Goal: Communication & Community: Answer question/provide support

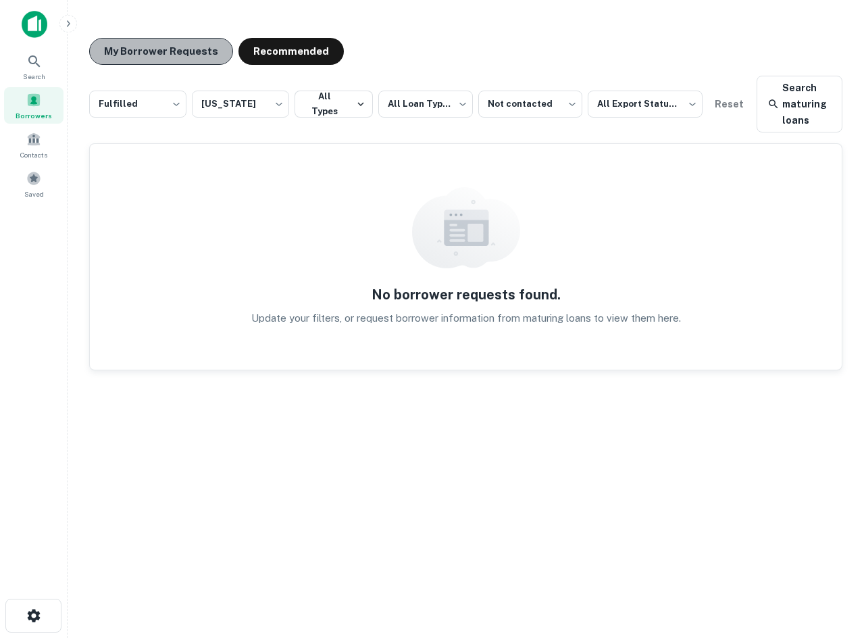
click at [186, 49] on button "My Borrower Requests" at bounding box center [161, 51] width 144 height 27
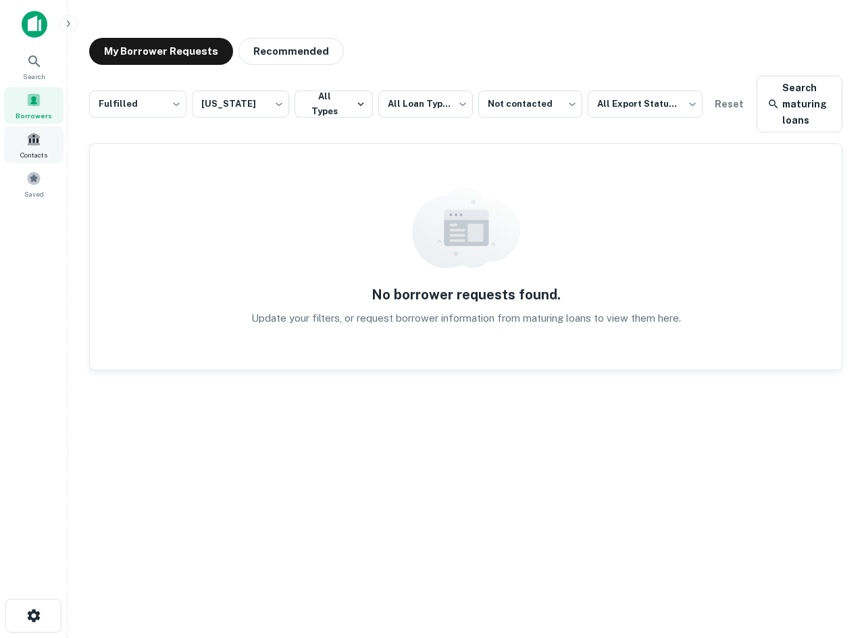
click at [40, 120] on span "Borrowers" at bounding box center [34, 115] width 36 height 11
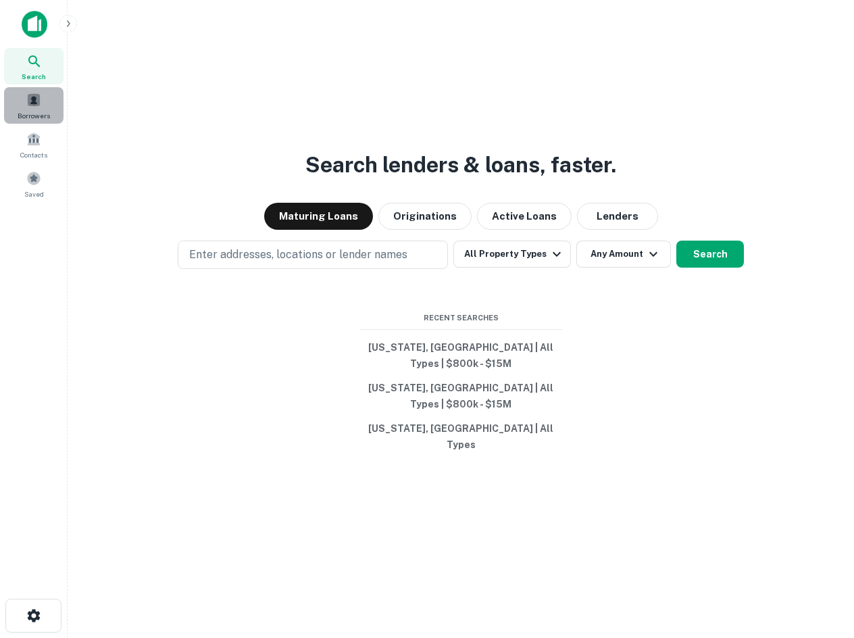
click at [51, 106] on div "Borrowers" at bounding box center [33, 105] width 59 height 36
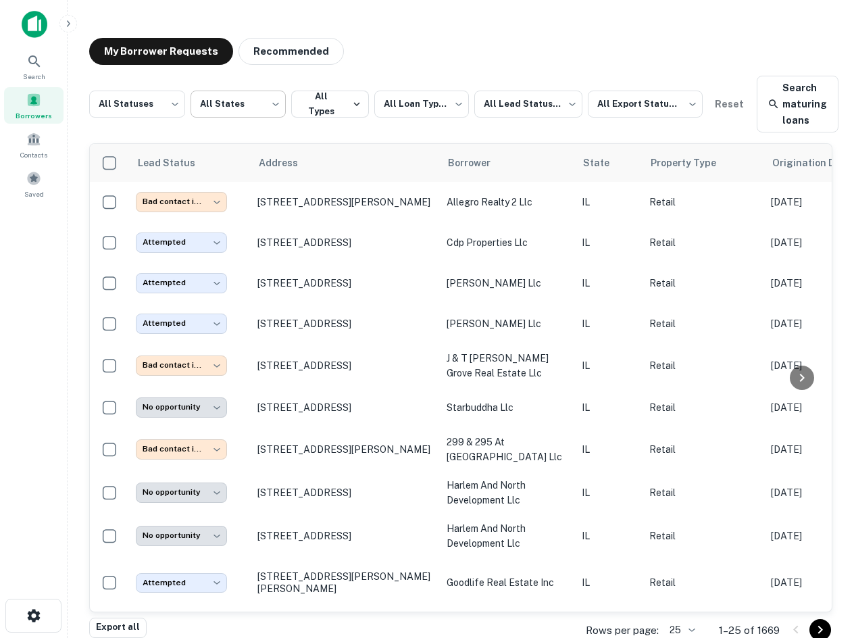
click at [241, 106] on body "**********" at bounding box center [427, 319] width 854 height 638
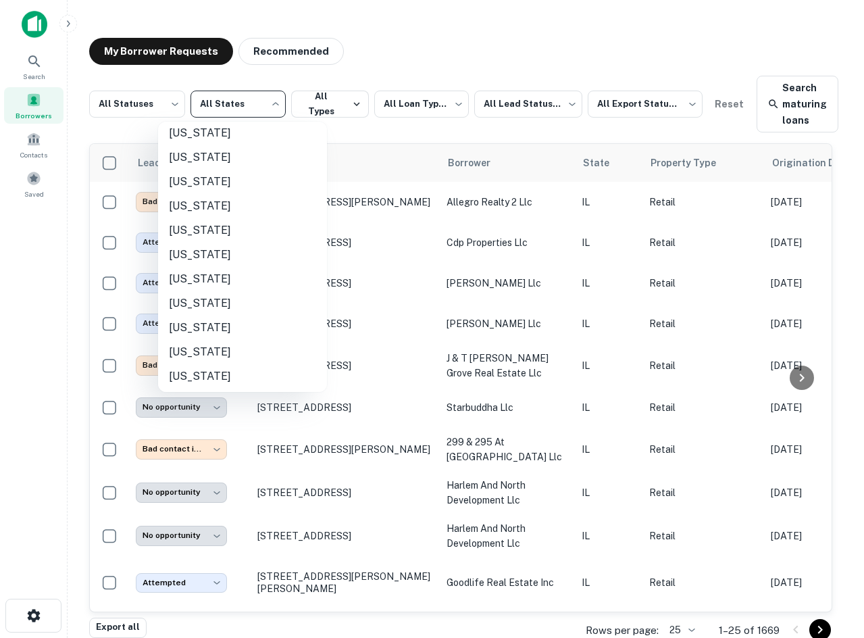
scroll to position [946, 0]
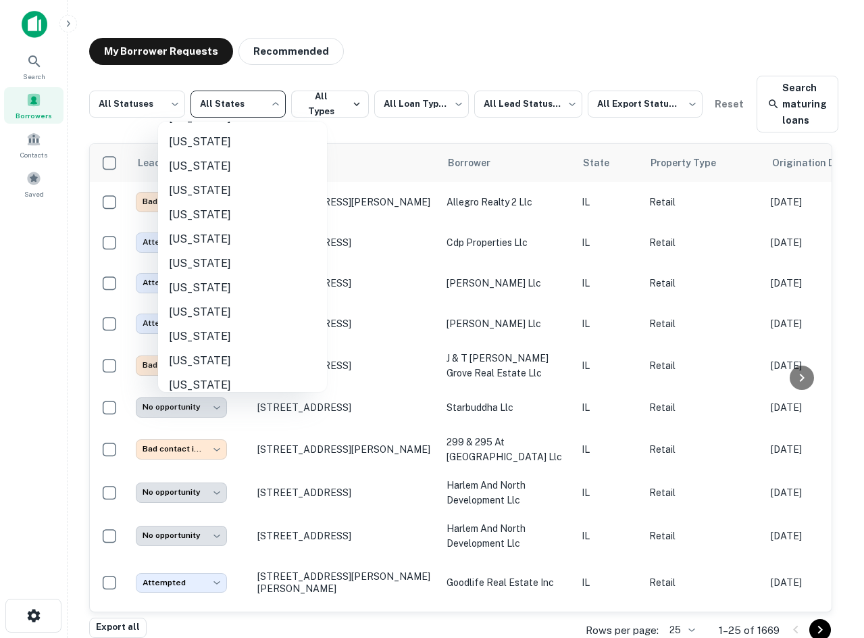
click at [249, 251] on li "Texas" at bounding box center [242, 239] width 169 height 24
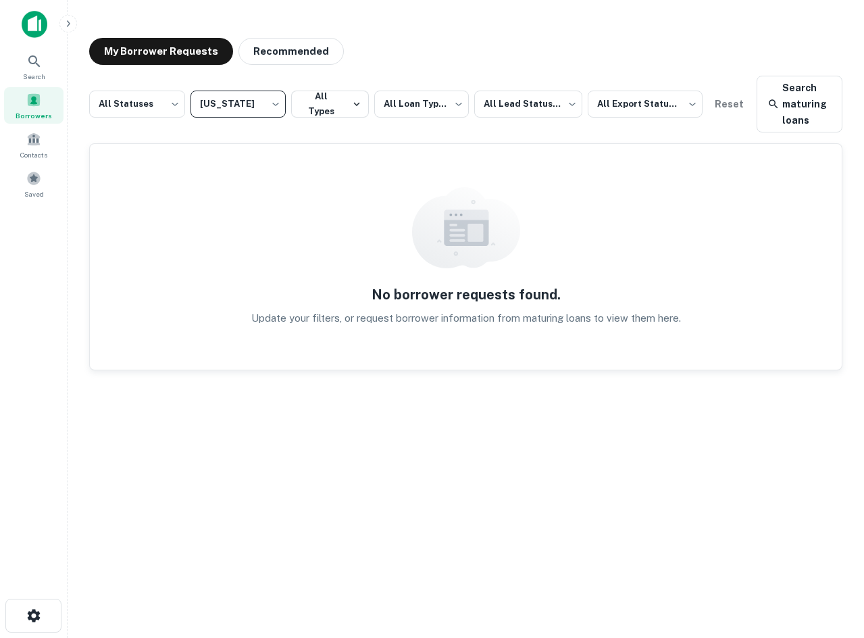
click at [251, 100] on body "**********" at bounding box center [432, 319] width 864 height 638
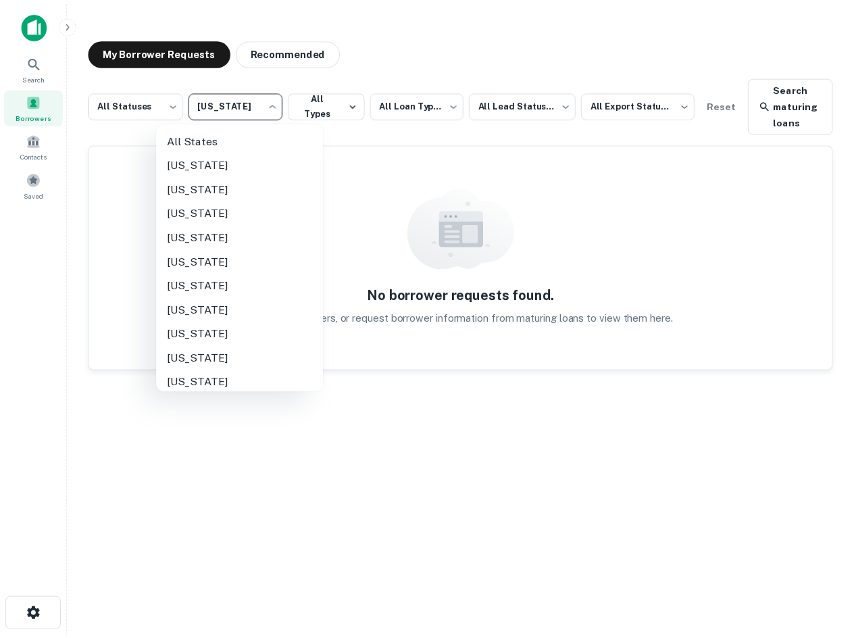
scroll to position [928, 0]
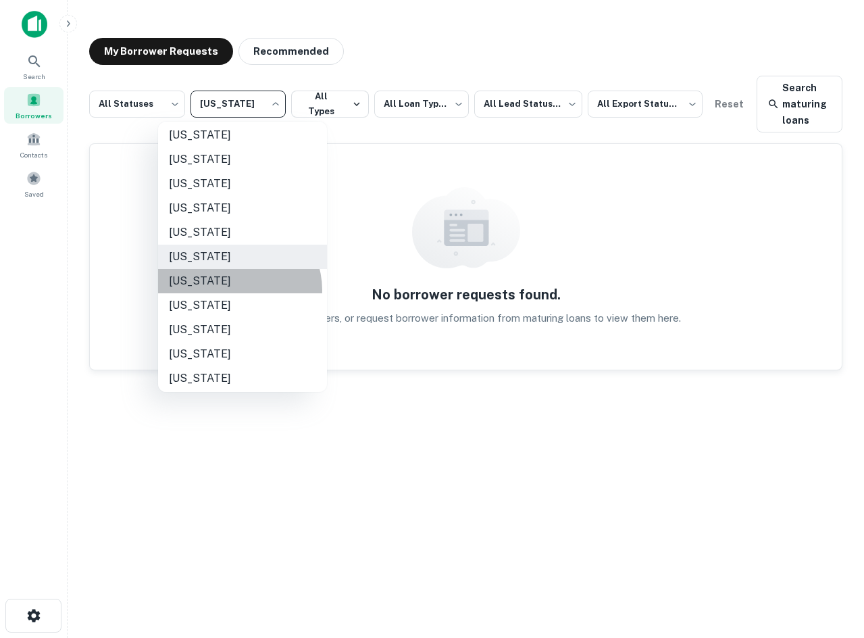
click at [238, 290] on li "Utah" at bounding box center [242, 281] width 169 height 24
type input "**"
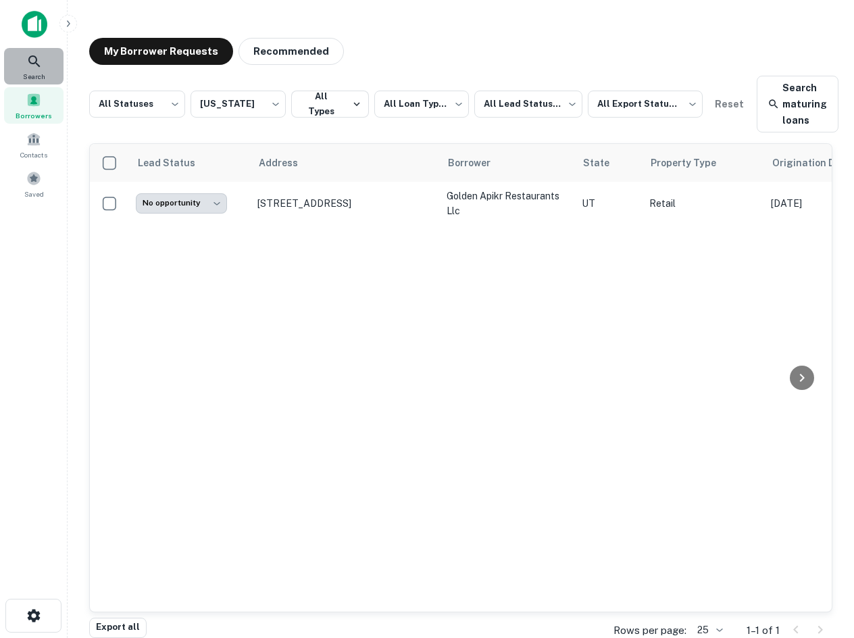
click at [38, 70] on div "Search" at bounding box center [33, 66] width 59 height 36
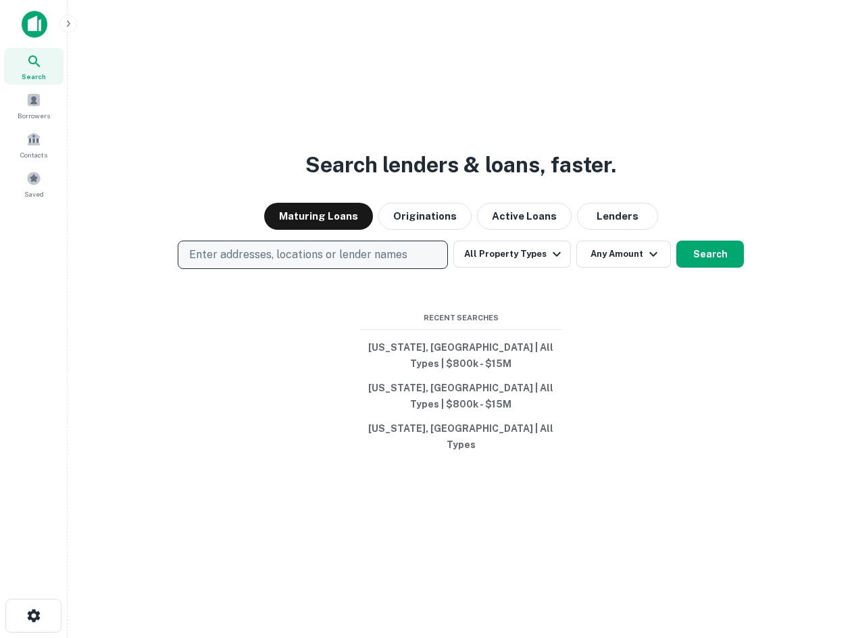
click at [334, 263] on p "Enter addresses, locations or lender names" at bounding box center [298, 255] width 218 height 16
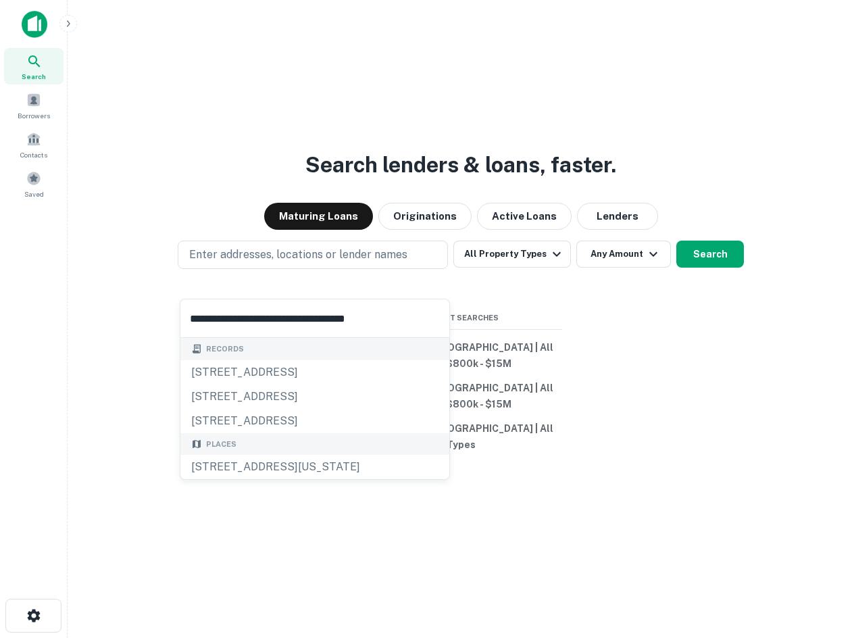
type input "**********"
click at [409, 269] on button "Enter addresses, locations or lender names" at bounding box center [313, 254] width 270 height 28
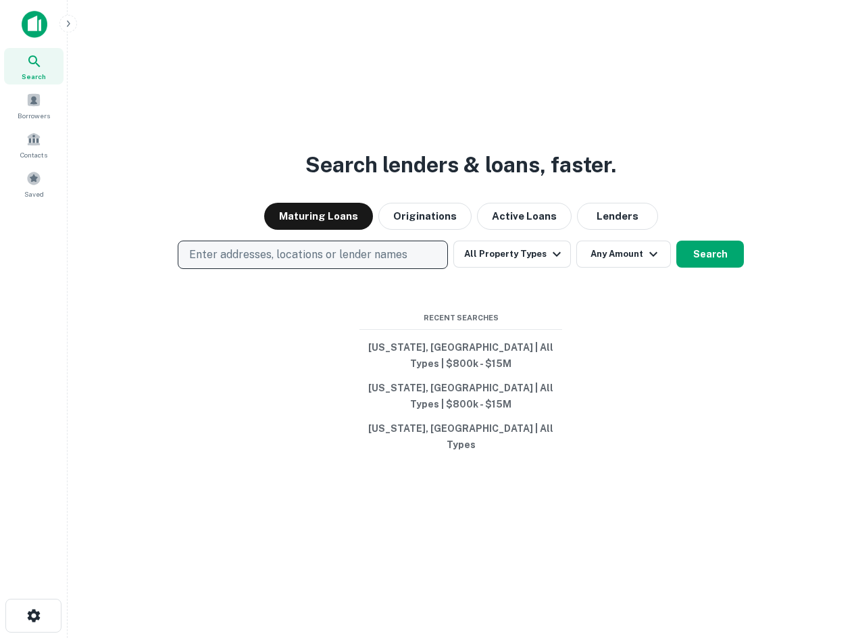
click at [398, 263] on p "Enter addresses, locations or lender names" at bounding box center [298, 255] width 218 height 16
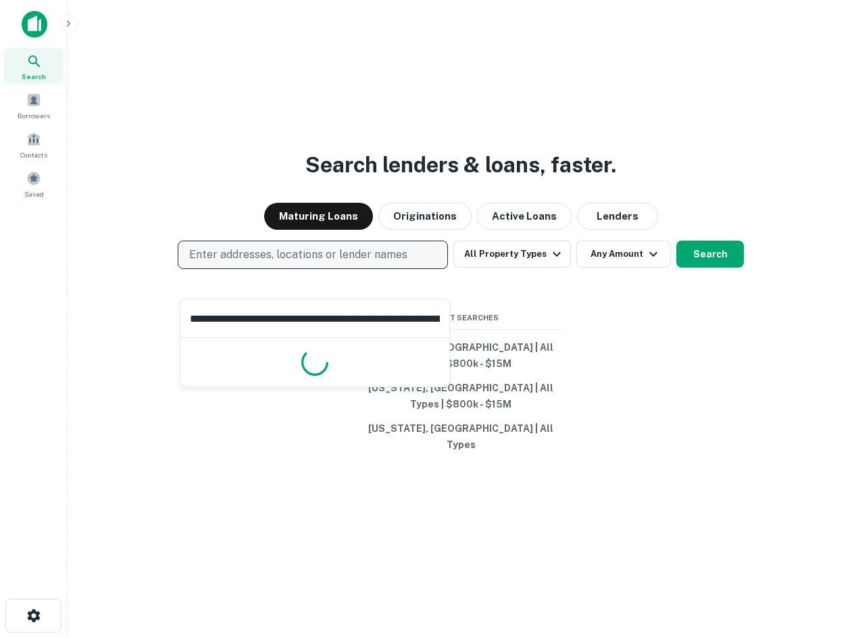
scroll to position [0, 103]
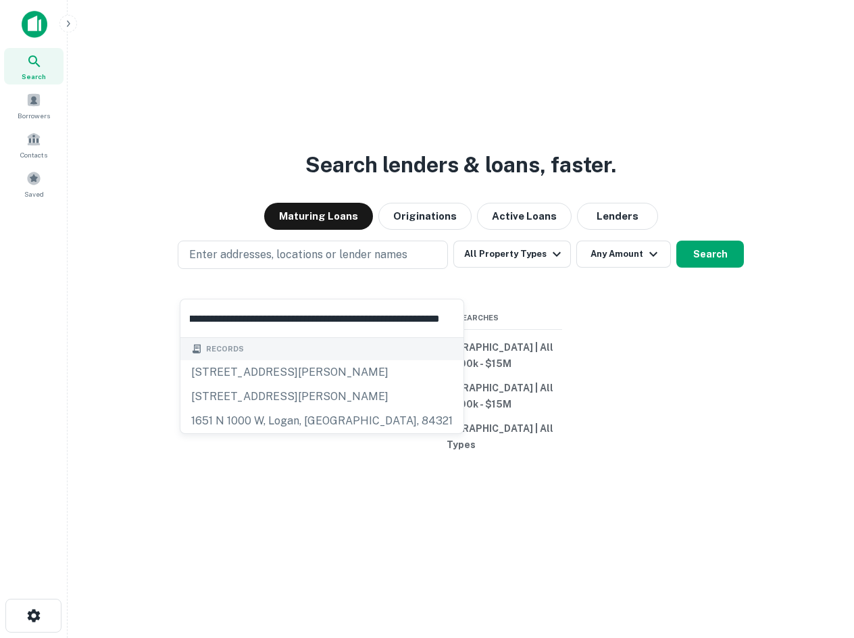
type input "**********"
click at [329, 324] on input "**********" at bounding box center [314, 318] width 269 height 38
click at [327, 324] on input "**********" at bounding box center [314, 318] width 269 height 38
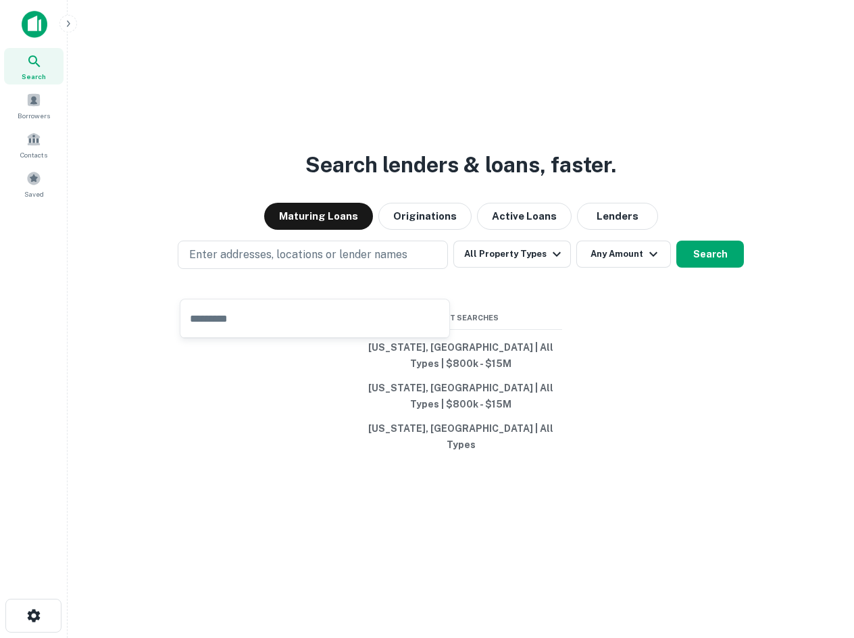
scroll to position [0, 0]
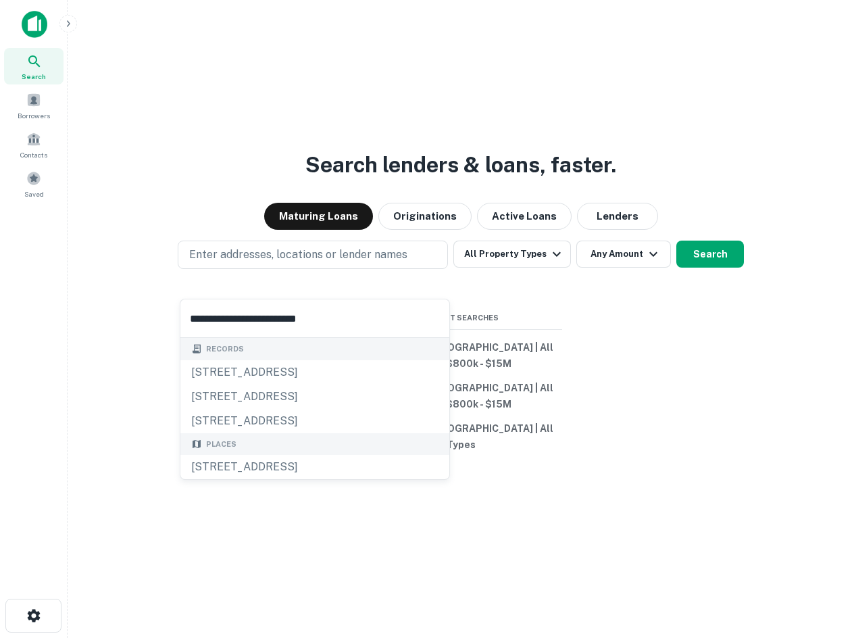
type input "**********"
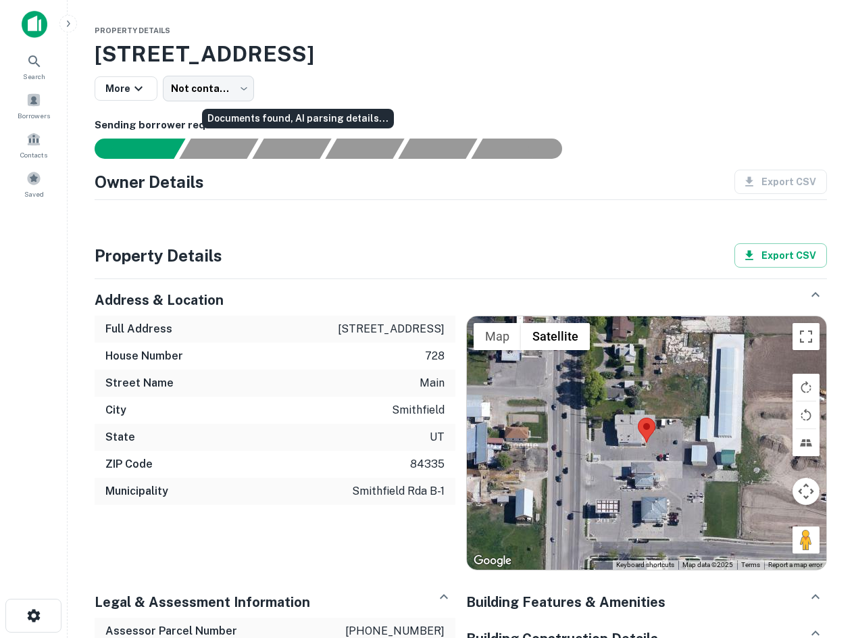
click at [310, 109] on div "Documents found, AI parsing details..." at bounding box center [298, 119] width 192 height 20
drag, startPoint x: 137, startPoint y: 68, endPoint x: 137, endPoint y: 80, distance: 11.5
click at [137, 73] on div "[STREET_ADDRESS] More Not contacted **** ​" at bounding box center [461, 69] width 732 height 63
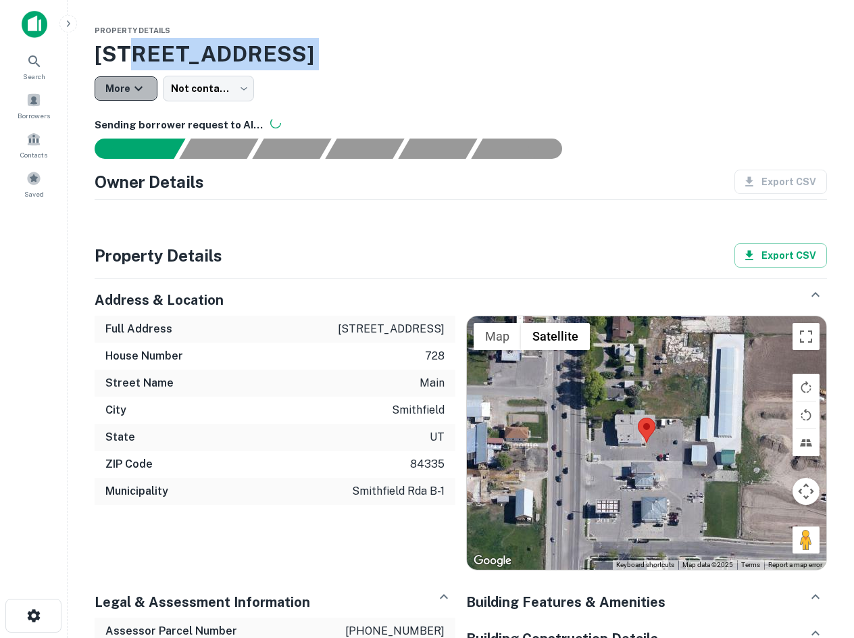
click at [136, 84] on icon "button" at bounding box center [138, 88] width 16 height 16
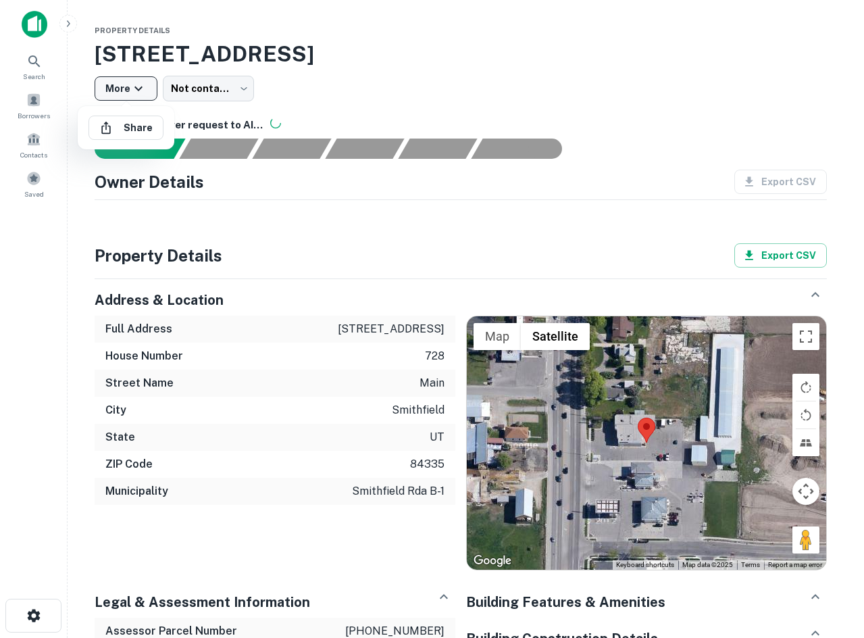
click at [136, 84] on div at bounding box center [432, 319] width 864 height 638
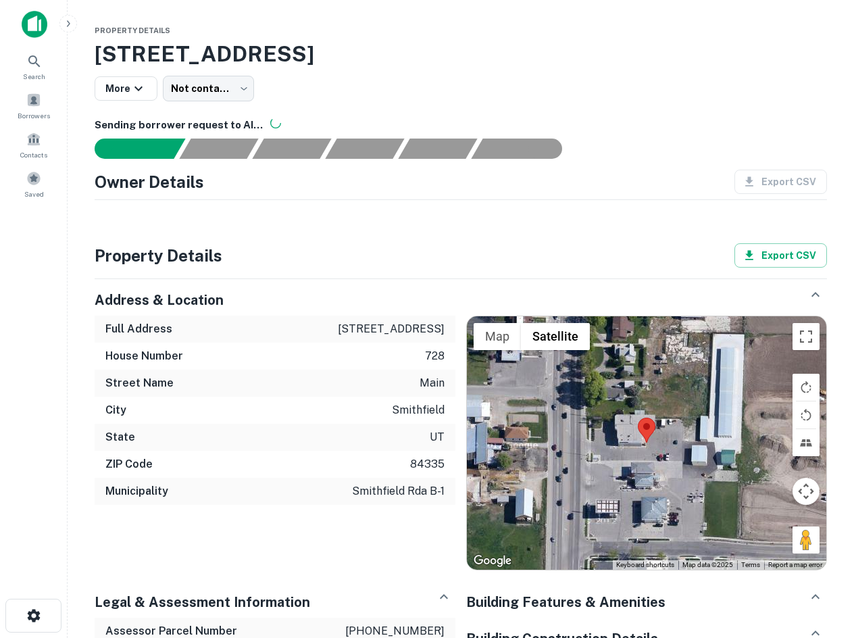
click at [609, 97] on div "More Not contacted **** ​" at bounding box center [461, 89] width 732 height 26
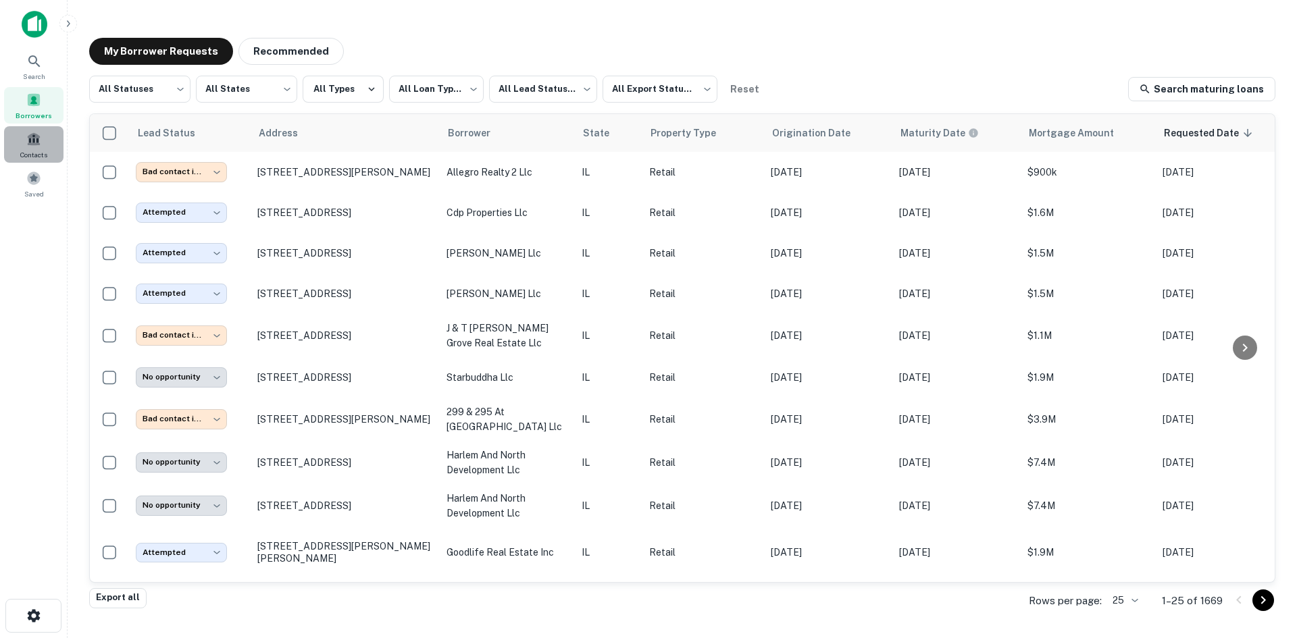
click at [40, 157] on span "Contacts" at bounding box center [33, 154] width 27 height 11
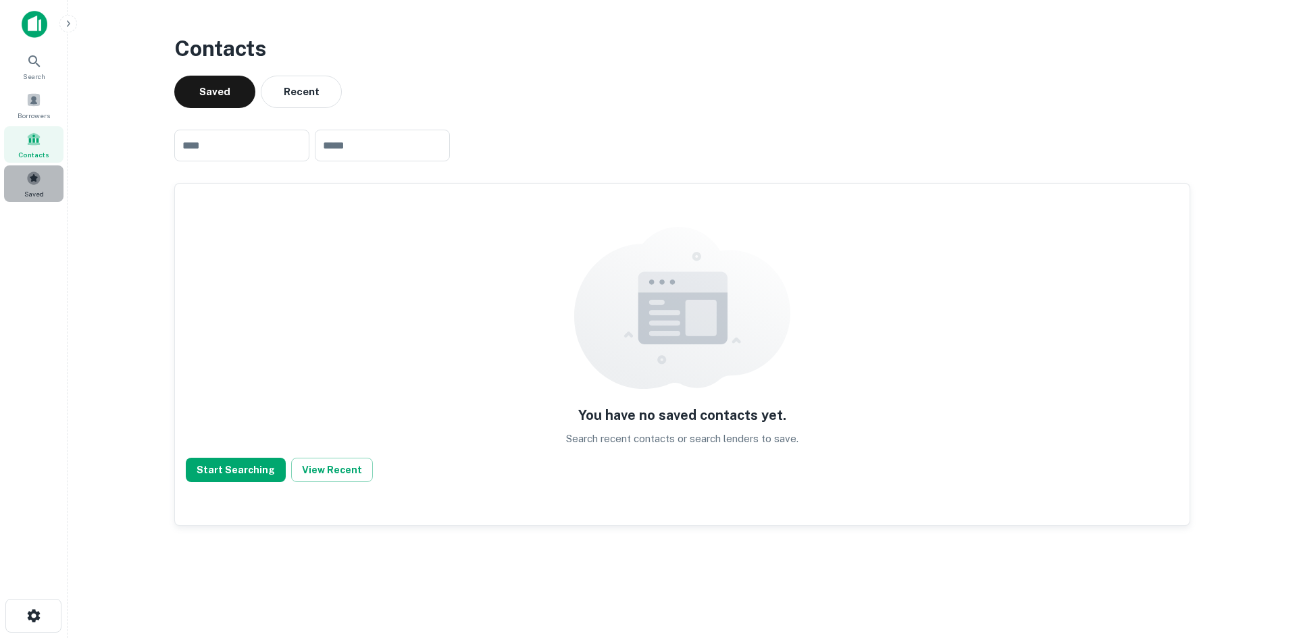
click at [41, 170] on div "Saved" at bounding box center [33, 183] width 59 height 36
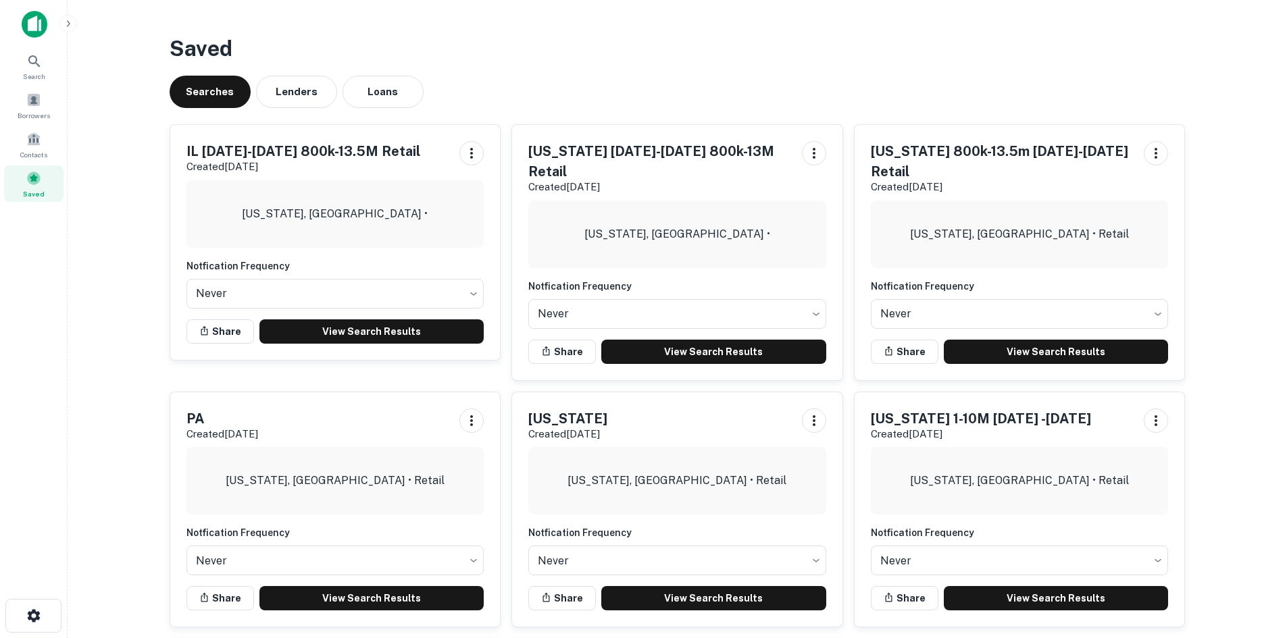
click at [383, 154] on h5 "IL [DATE]-[DATE] 800k-13.5M Retail" at bounding box center [303, 151] width 234 height 20
click at [388, 328] on link "View Search Results" at bounding box center [371, 331] width 225 height 24
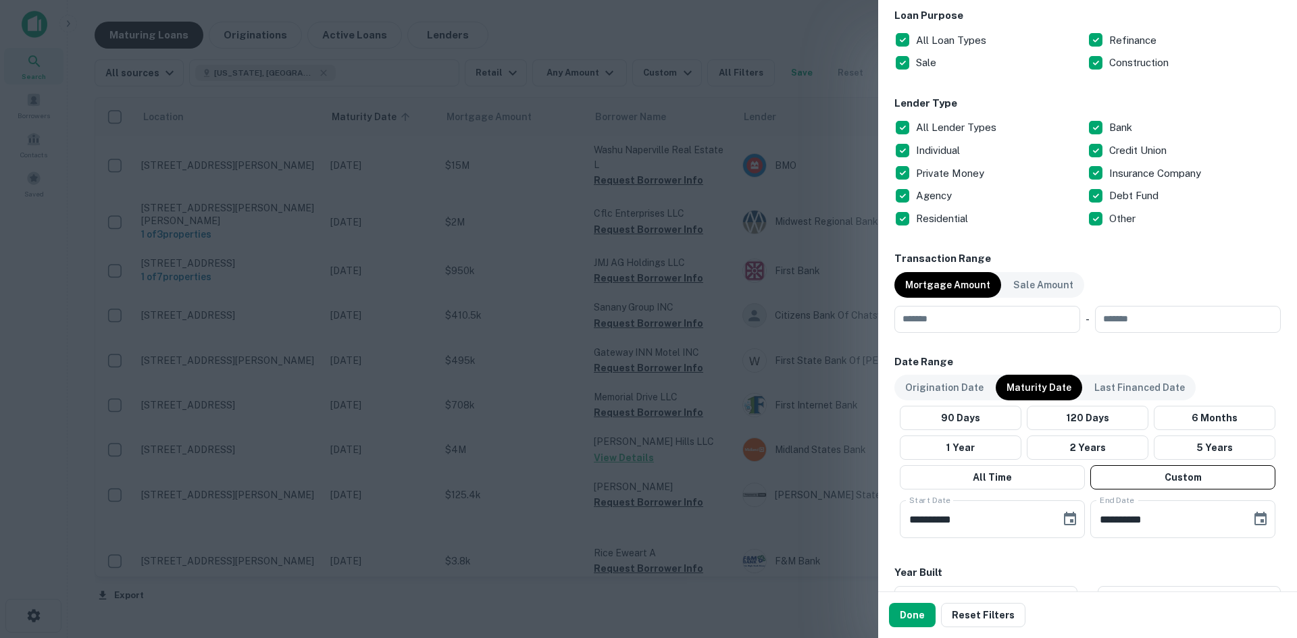
scroll to position [946, 0]
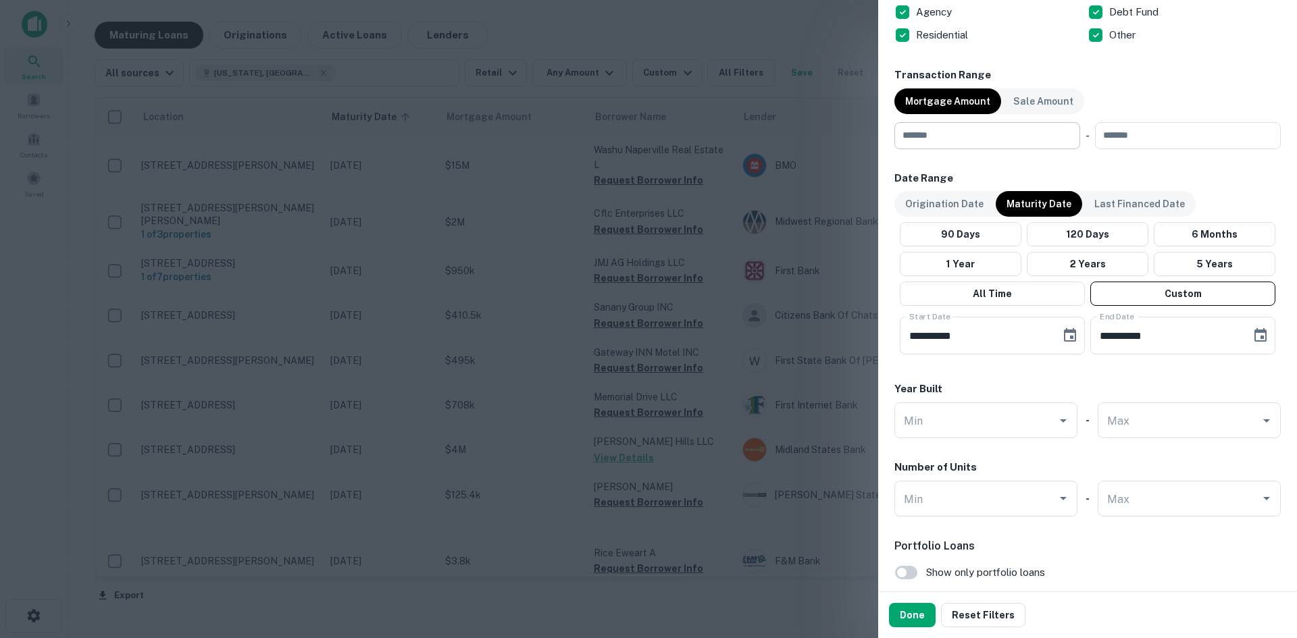
click at [937, 139] on input "number" at bounding box center [982, 135] width 176 height 27
type input "*"
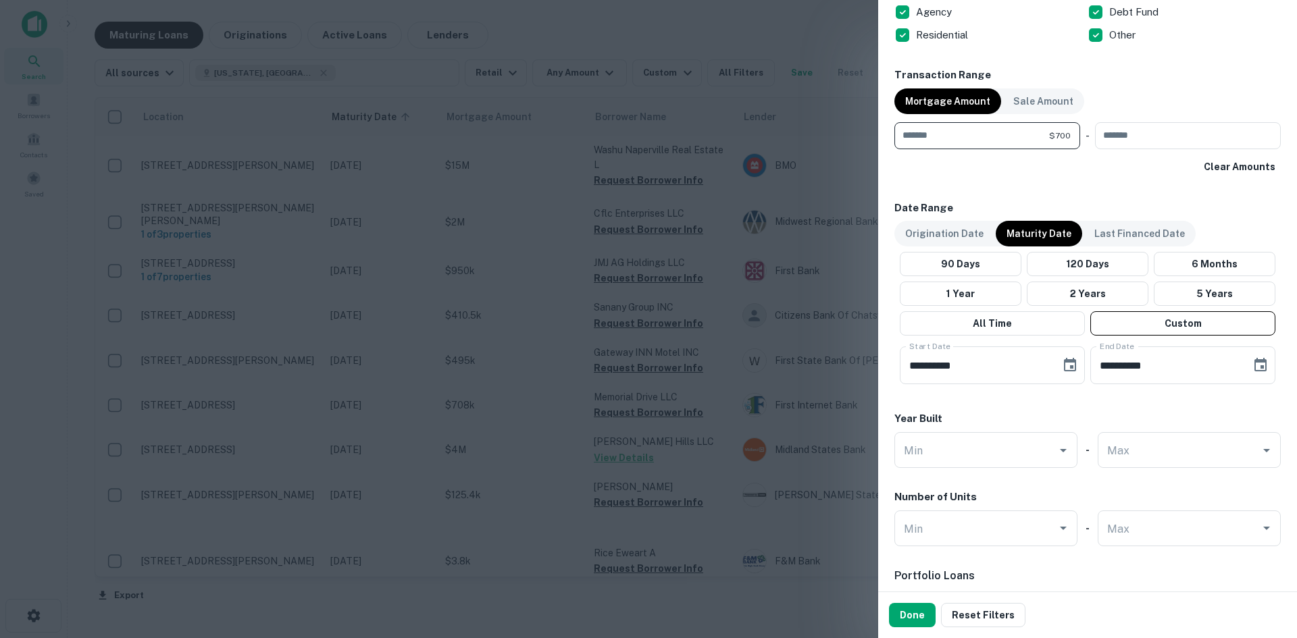
type input "*"
type input "******"
click at [1195, 120] on div "Transaction Range Mortgage Amount Sale Amount ****** $800k ​ - ​ Clear Amounts" at bounding box center [1087, 123] width 386 height 111
click at [1198, 130] on input "number" at bounding box center [1183, 135] width 176 height 27
type input "********"
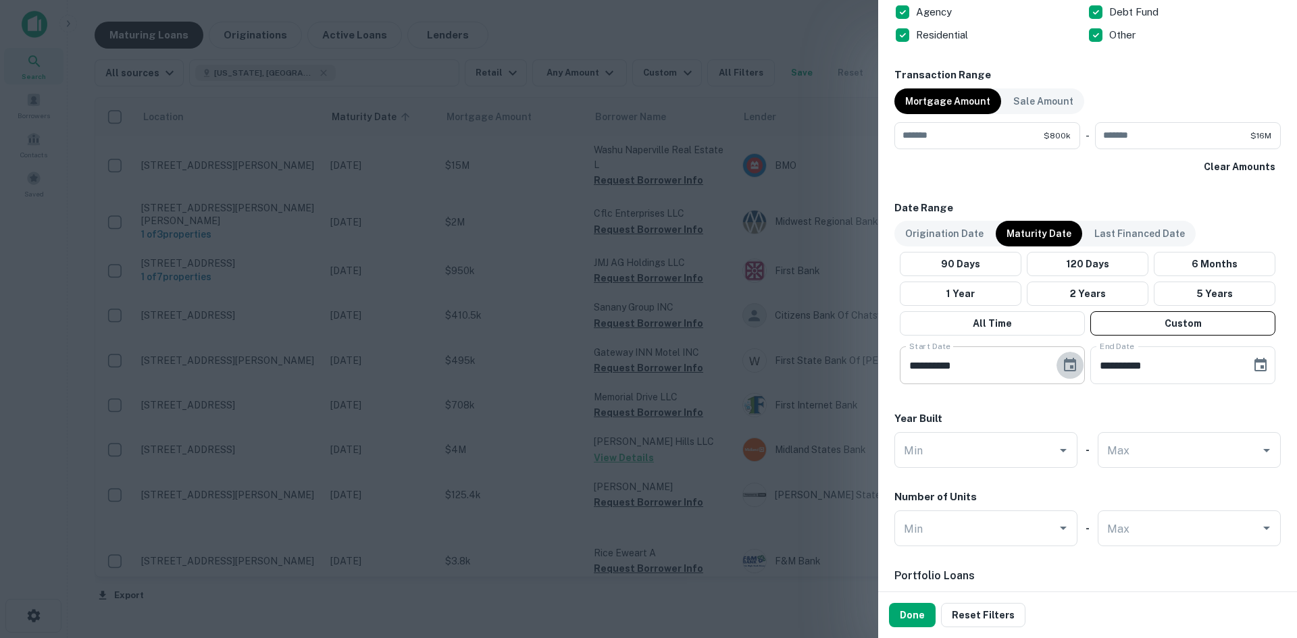
click at [1067, 360] on icon "Choose date, selected date is Jan 29, 2026" at bounding box center [1070, 365] width 12 height 14
click at [1102, 407] on button "Next month" at bounding box center [1094, 405] width 27 height 27
click at [941, 519] on button "15" at bounding box center [935, 514] width 24 height 24
type input "**********"
click at [929, 620] on button "Done" at bounding box center [912, 615] width 47 height 24
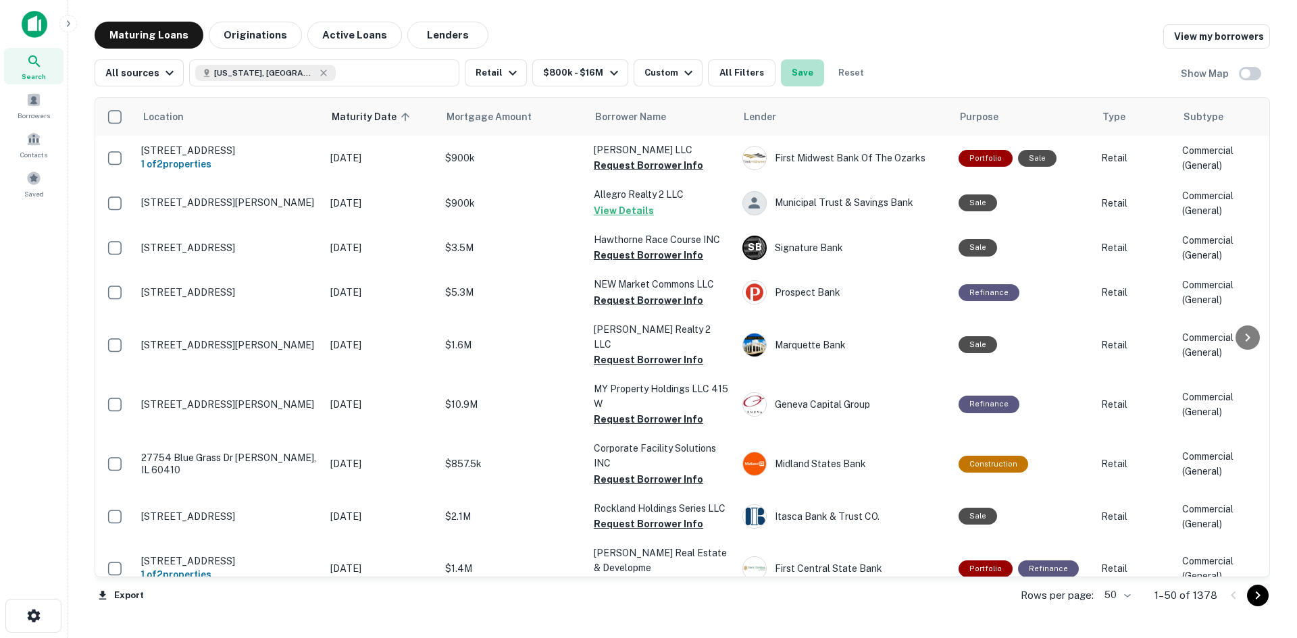
click at [783, 76] on button "Save" at bounding box center [802, 72] width 43 height 27
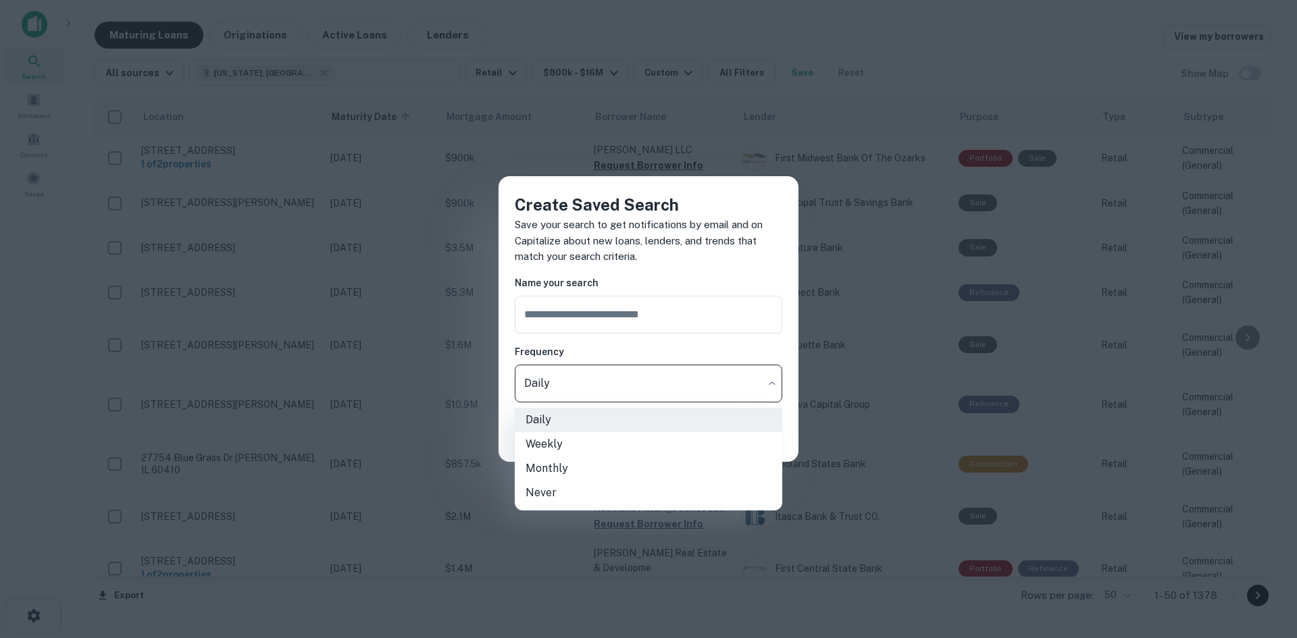
click at [629, 387] on body "Search Borrowers Contacts Saved Maturing Loans Originations Active Loans Lender…" at bounding box center [648, 319] width 1297 height 638
click at [597, 492] on li "Never" at bounding box center [648, 493] width 267 height 24
type input "*****"
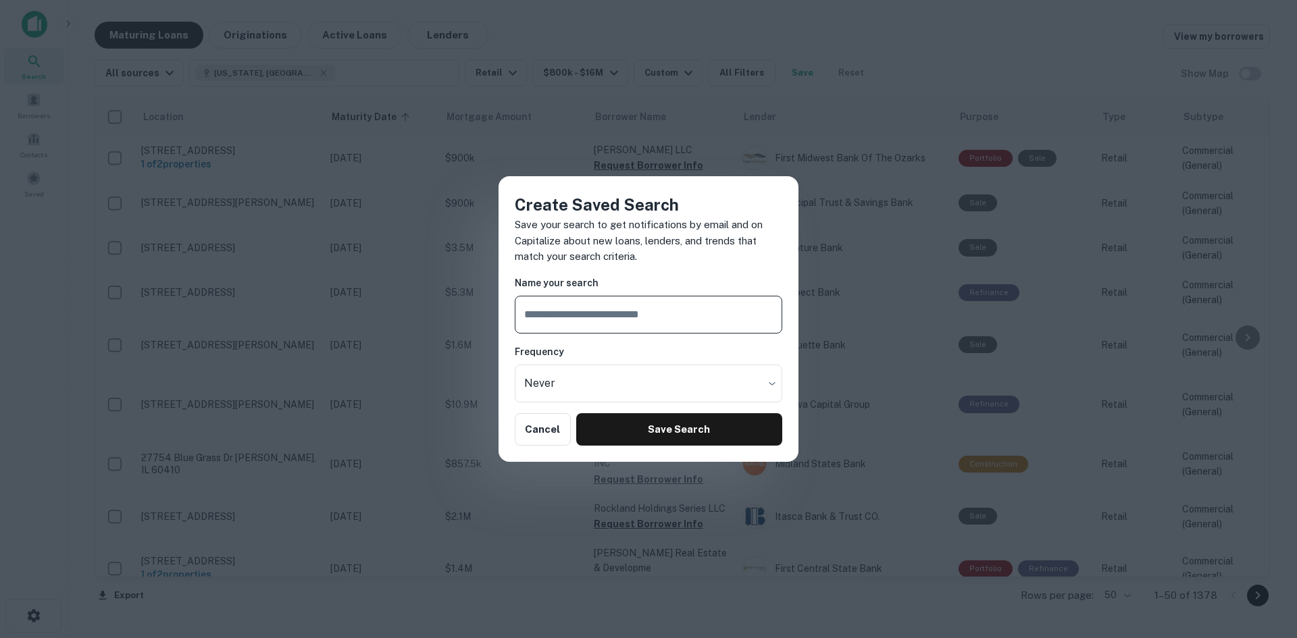
drag, startPoint x: 579, startPoint y: 313, endPoint x: 565, endPoint y: 315, distance: 13.8
click at [579, 313] on input "text" at bounding box center [648, 315] width 267 height 38
drag, startPoint x: 566, startPoint y: 311, endPoint x: 538, endPoint y: 319, distance: 29.5
click at [538, 319] on input "**********" at bounding box center [648, 315] width 267 height 38
type input "**********"
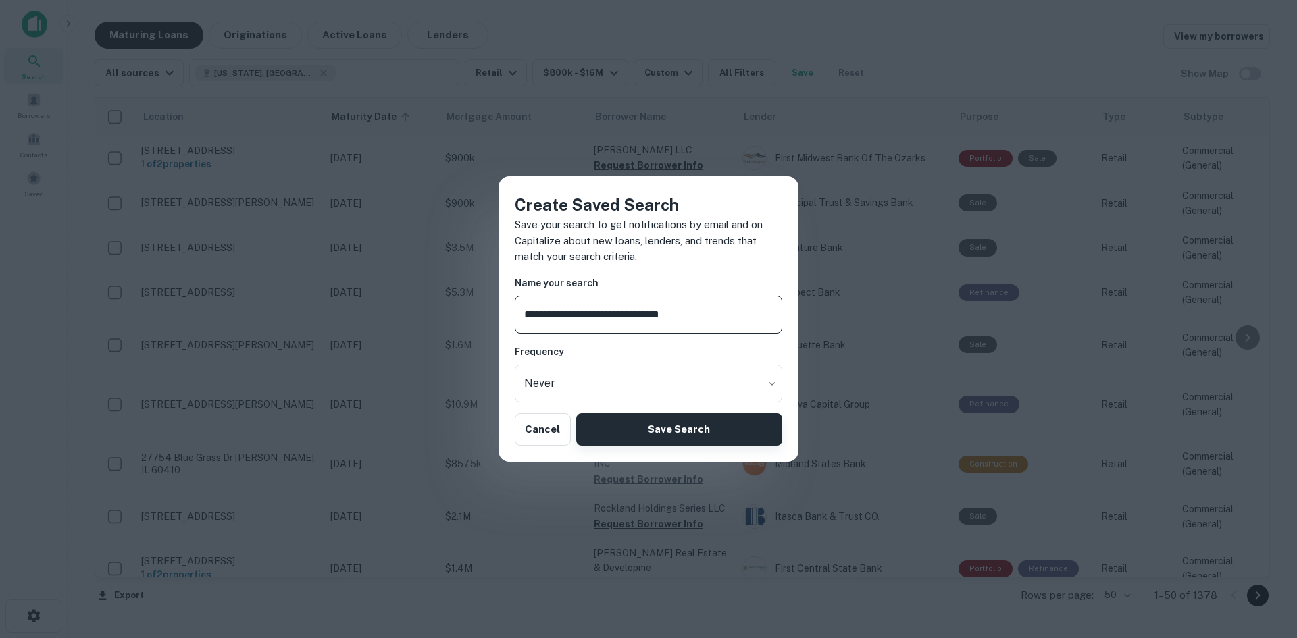
click at [700, 415] on button "Save Search" at bounding box center [679, 429] width 206 height 32
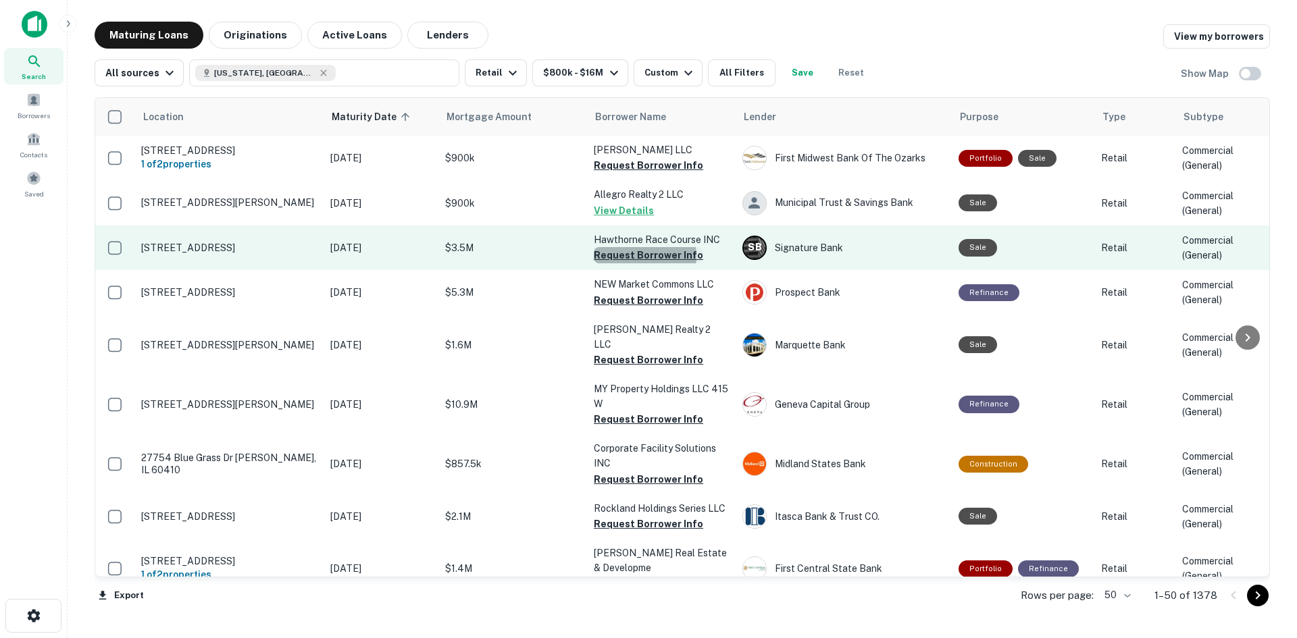
click at [636, 263] on button "Request Borrower Info" at bounding box center [648, 255] width 109 height 16
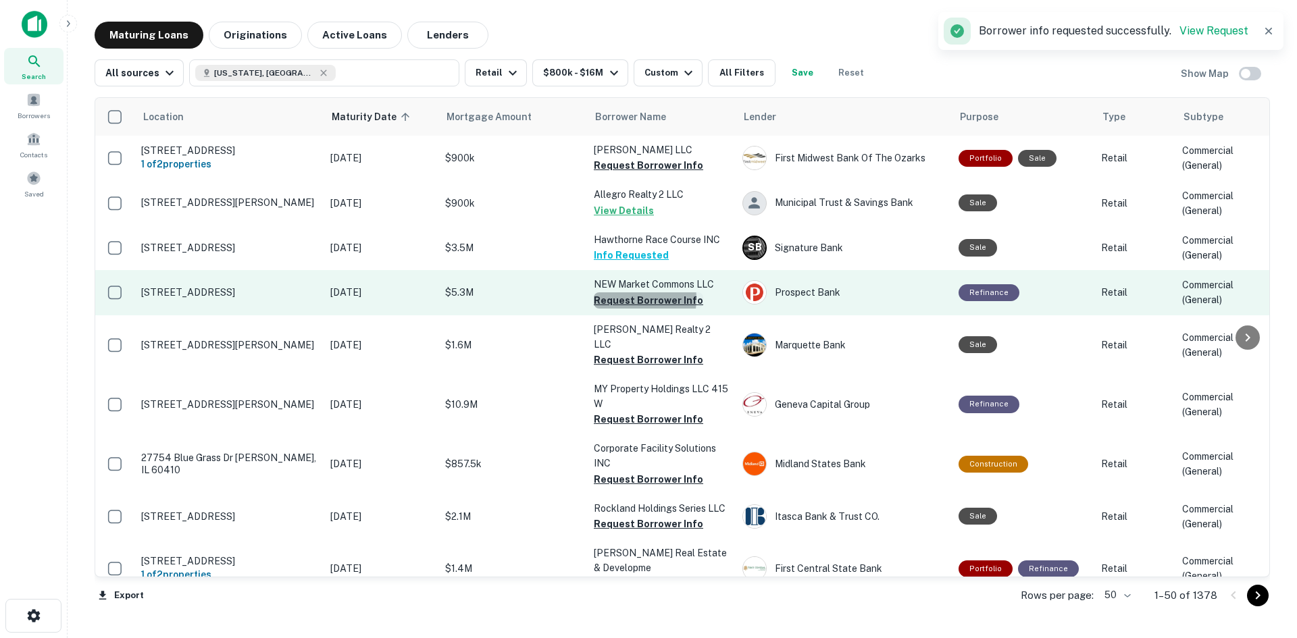
click at [629, 307] on button "Request Borrower Info" at bounding box center [648, 300] width 109 height 16
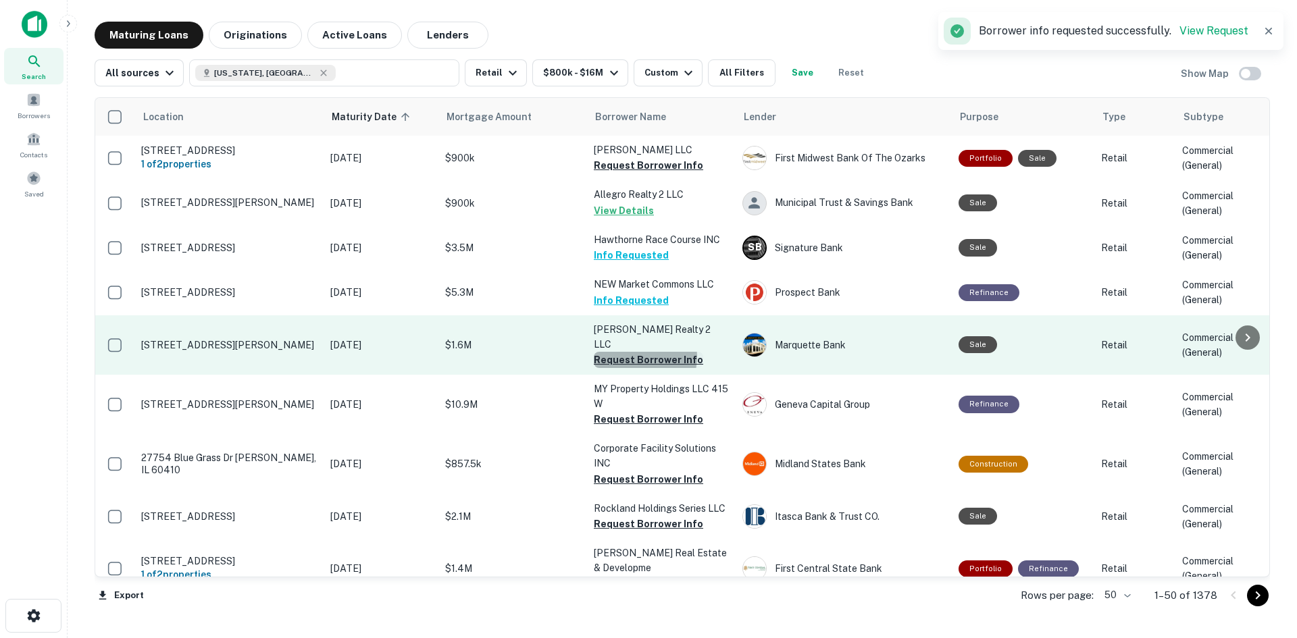
click at [642, 352] on button "Request Borrower Info" at bounding box center [648, 360] width 109 height 16
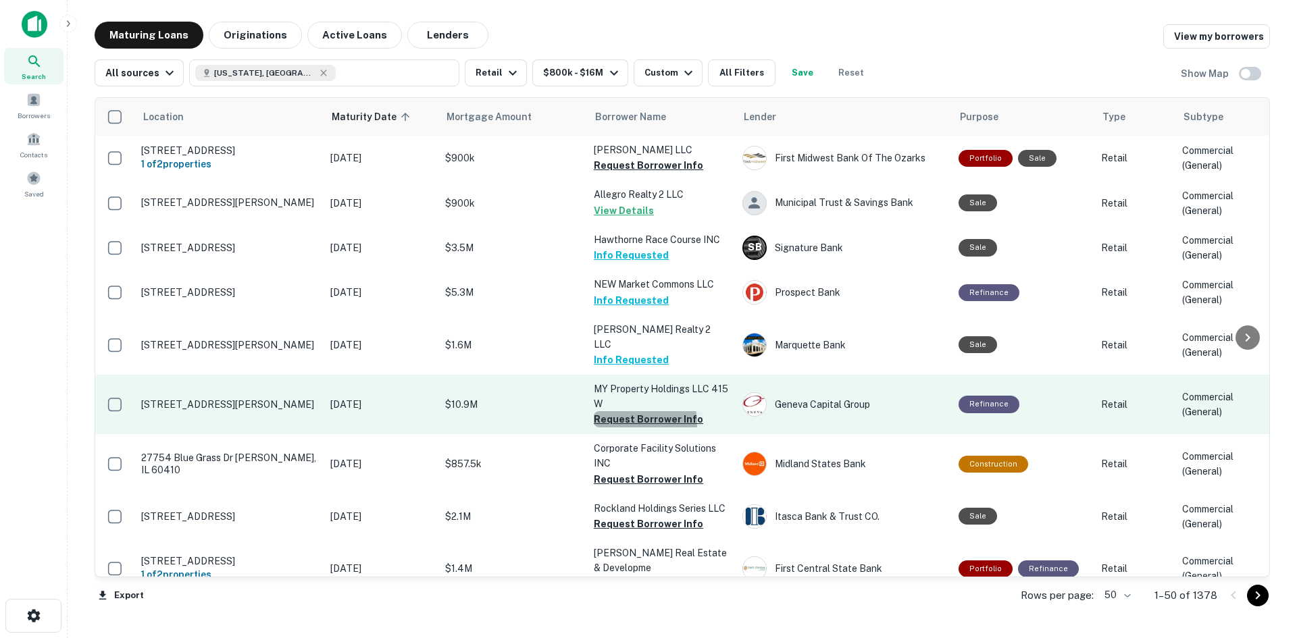
click at [640, 416] on button "Request Borrower Info" at bounding box center [648, 419] width 109 height 16
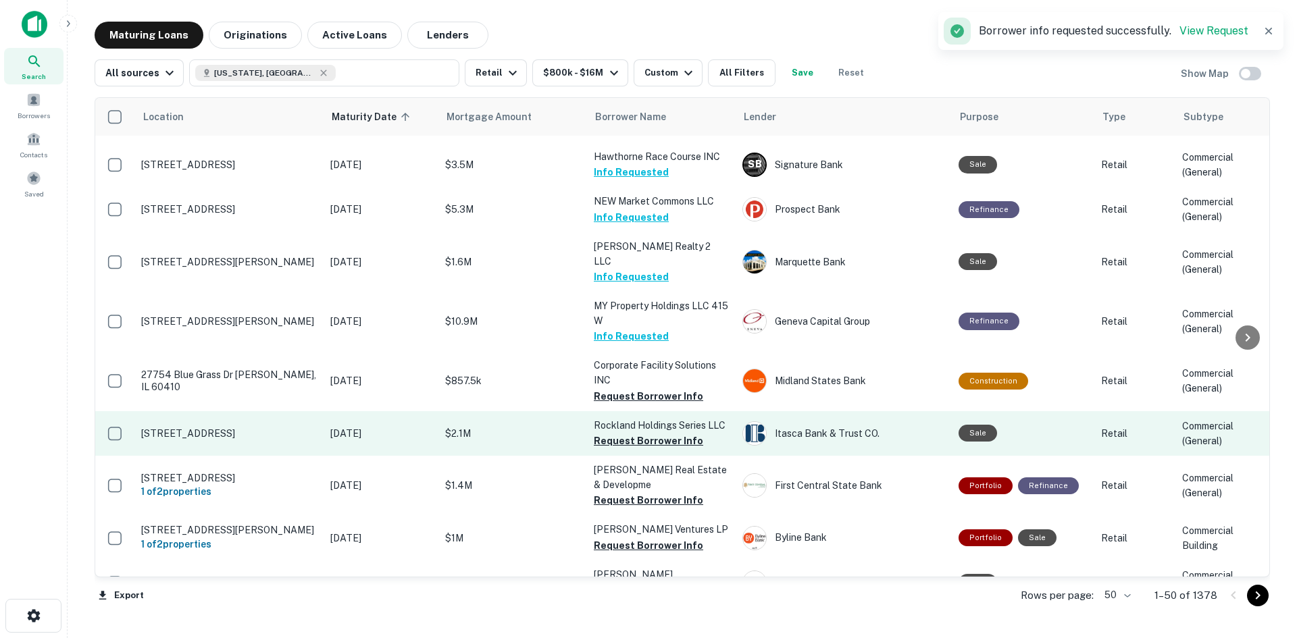
scroll to position [135, 0]
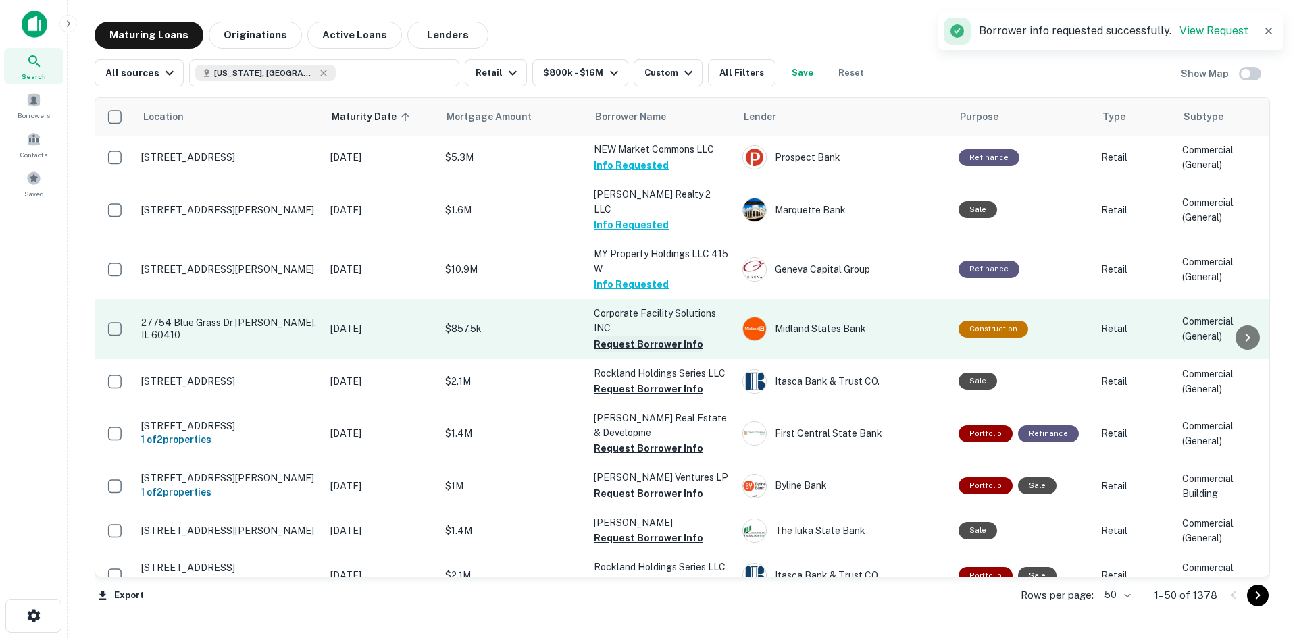
click at [662, 339] on button "Request Borrower Info" at bounding box center [648, 344] width 109 height 16
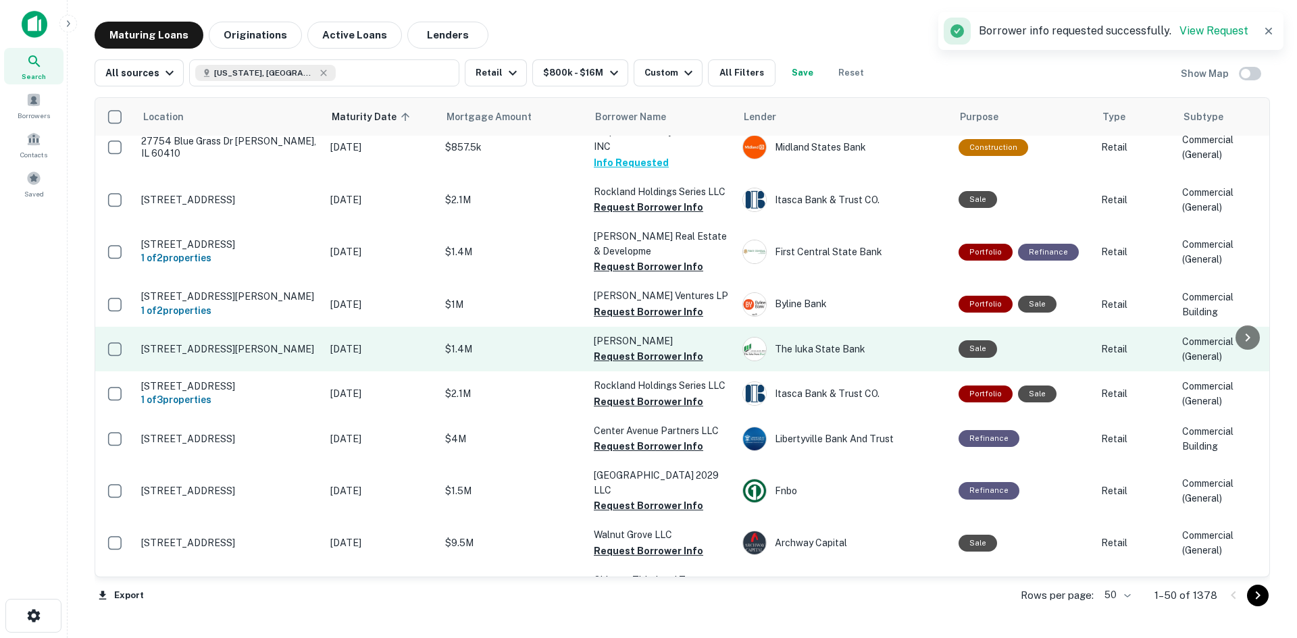
scroll to position [338, 0]
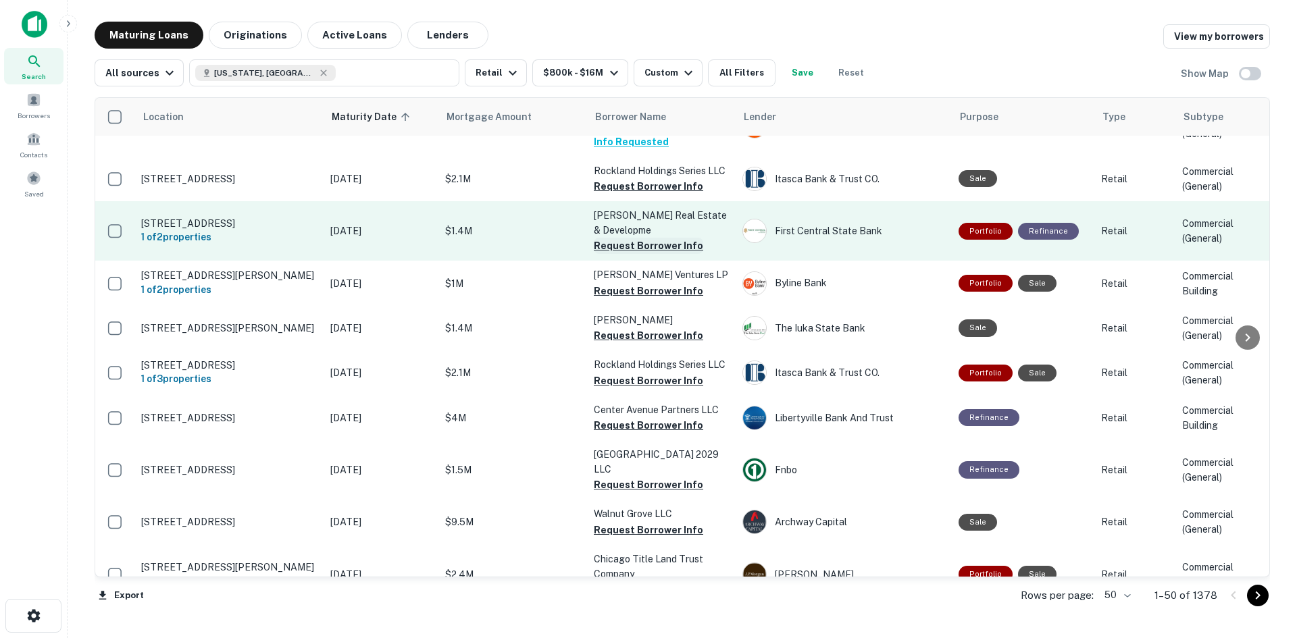
click at [652, 239] on button "Request Borrower Info" at bounding box center [648, 246] width 109 height 16
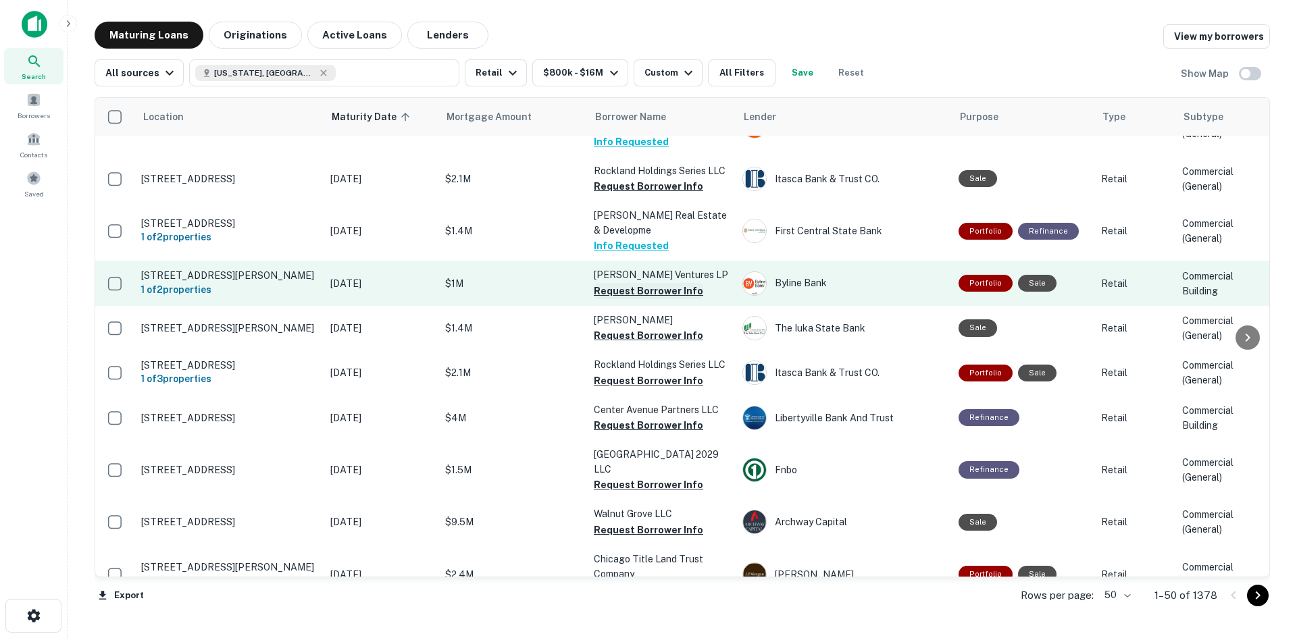
click at [633, 286] on button "Request Borrower Info" at bounding box center [648, 291] width 109 height 16
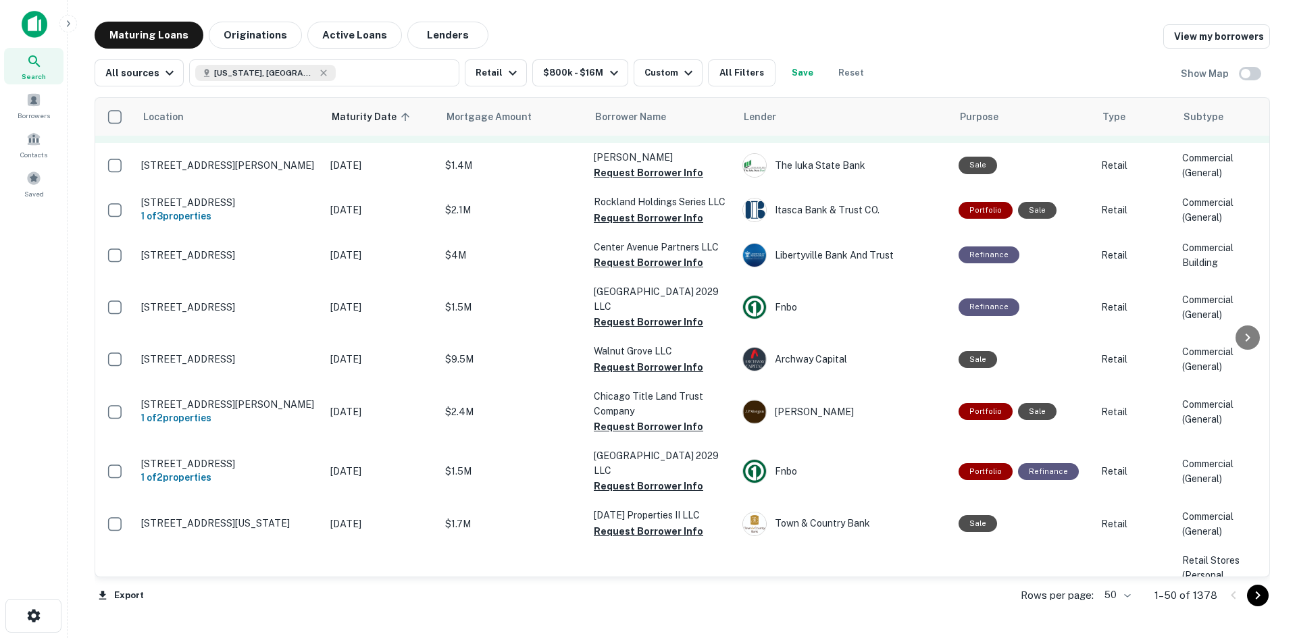
scroll to position [540, 0]
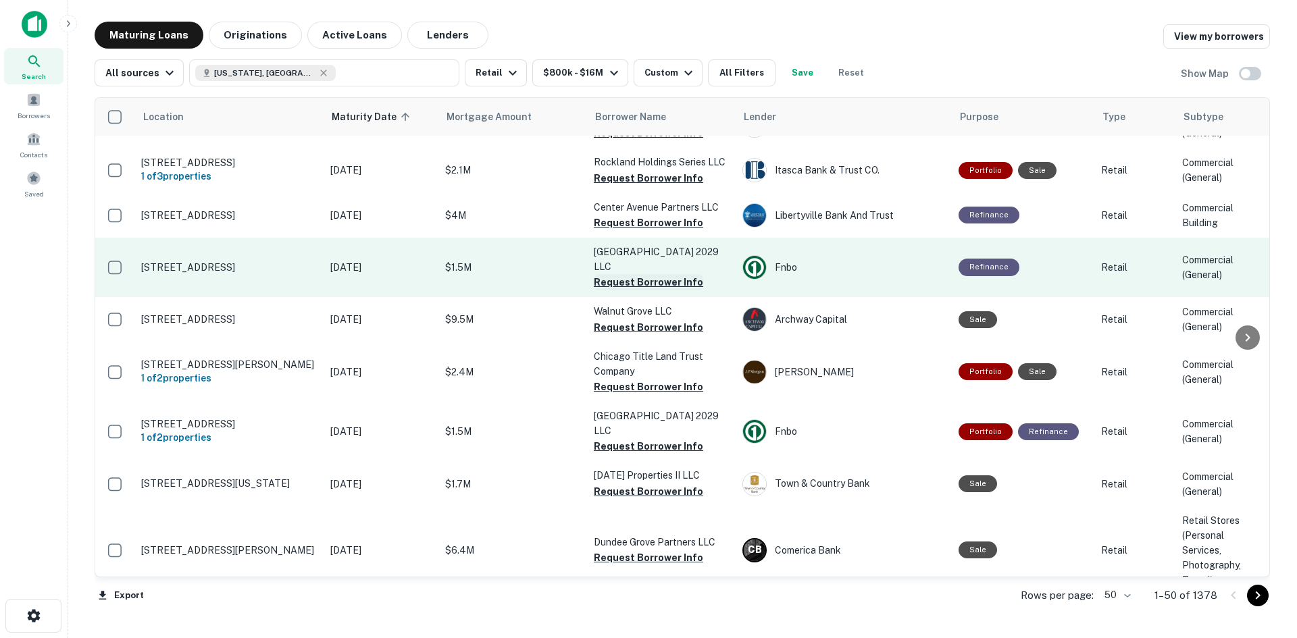
click at [631, 274] on button "Request Borrower Info" at bounding box center [648, 282] width 109 height 16
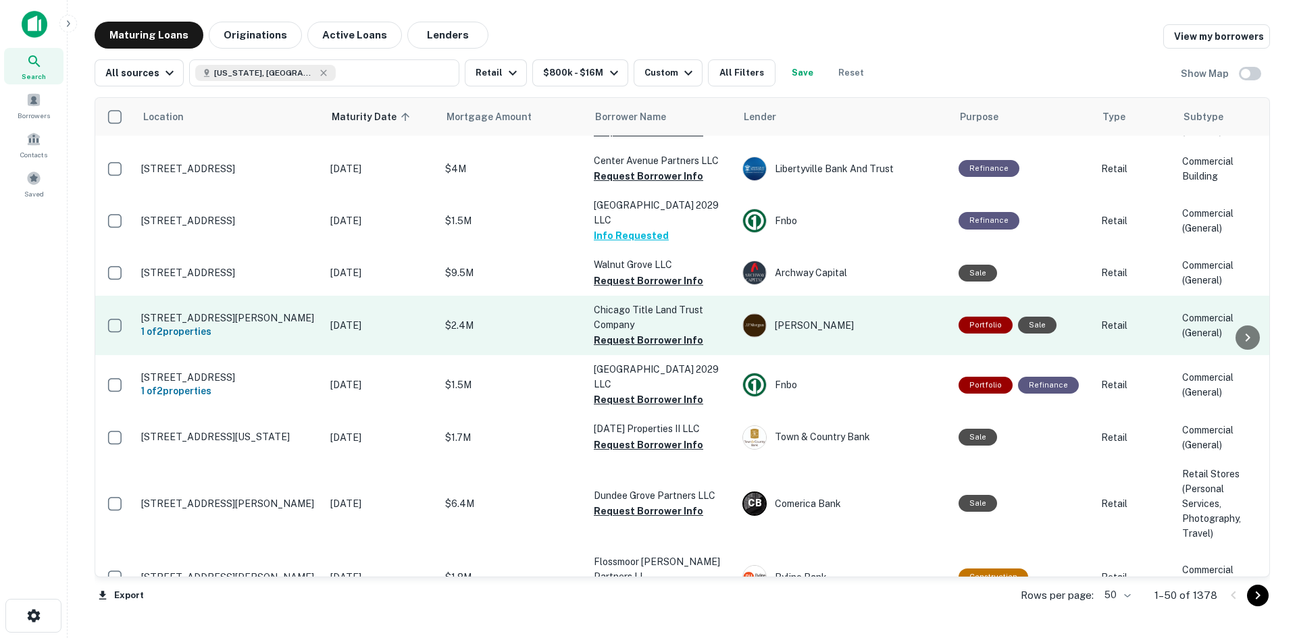
scroll to position [608, 0]
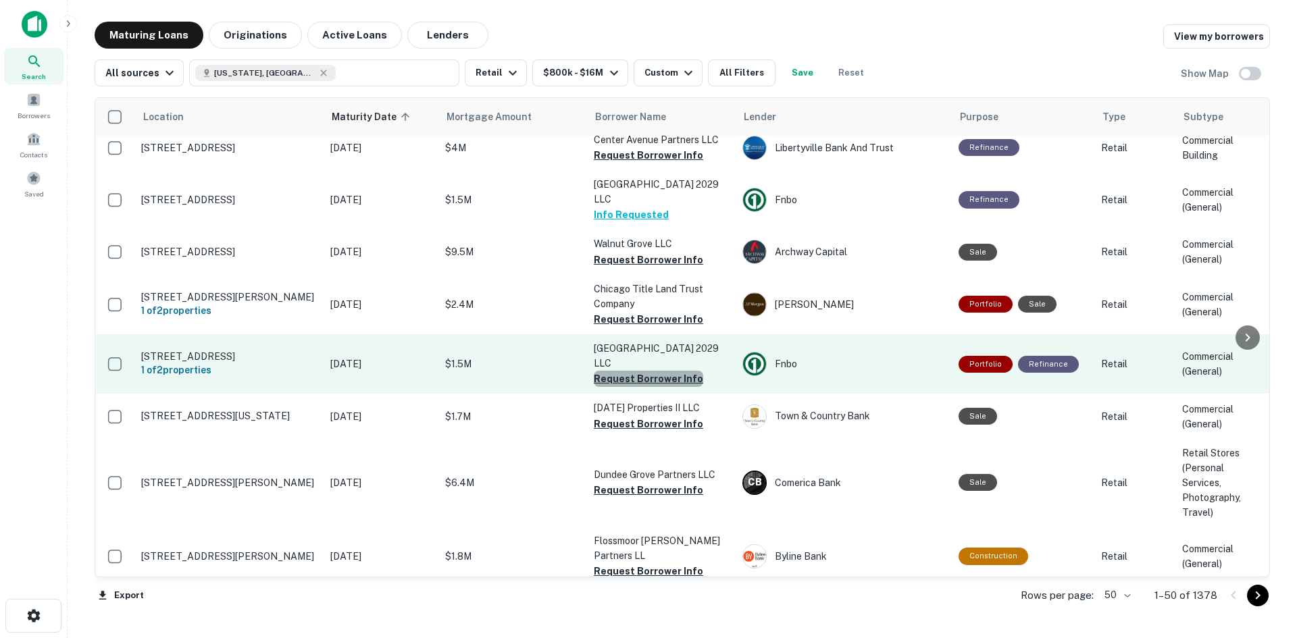
click at [650, 371] on button "Request Borrower Info" at bounding box center [648, 379] width 109 height 16
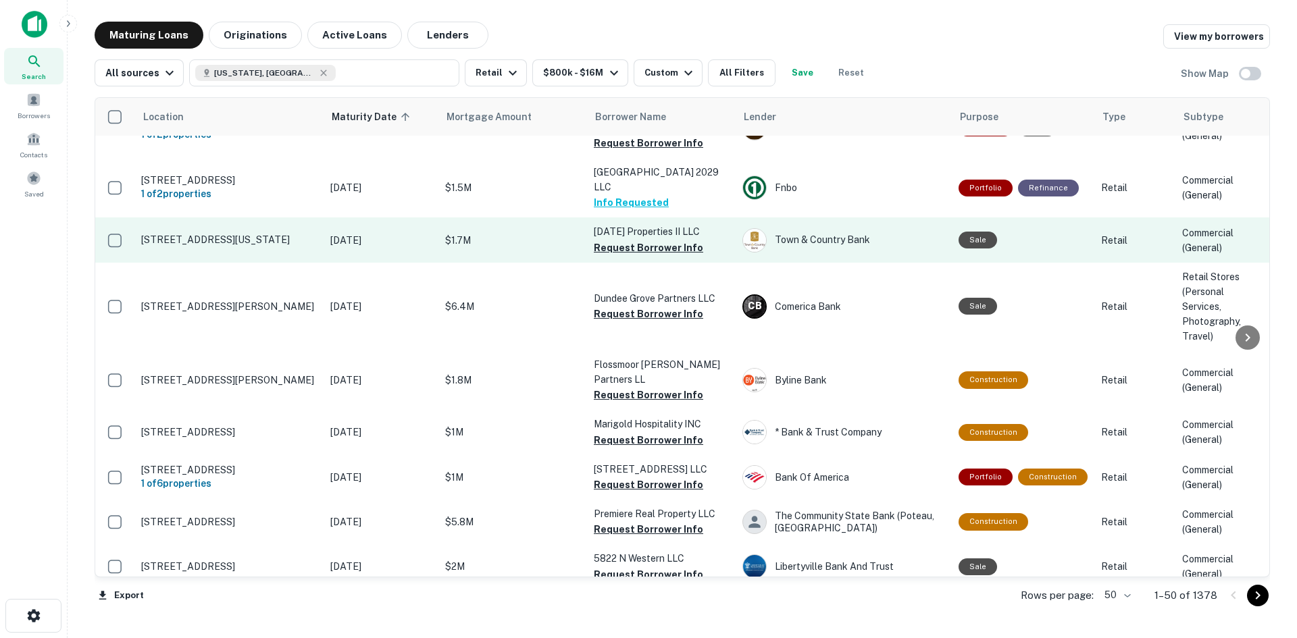
scroll to position [811, 0]
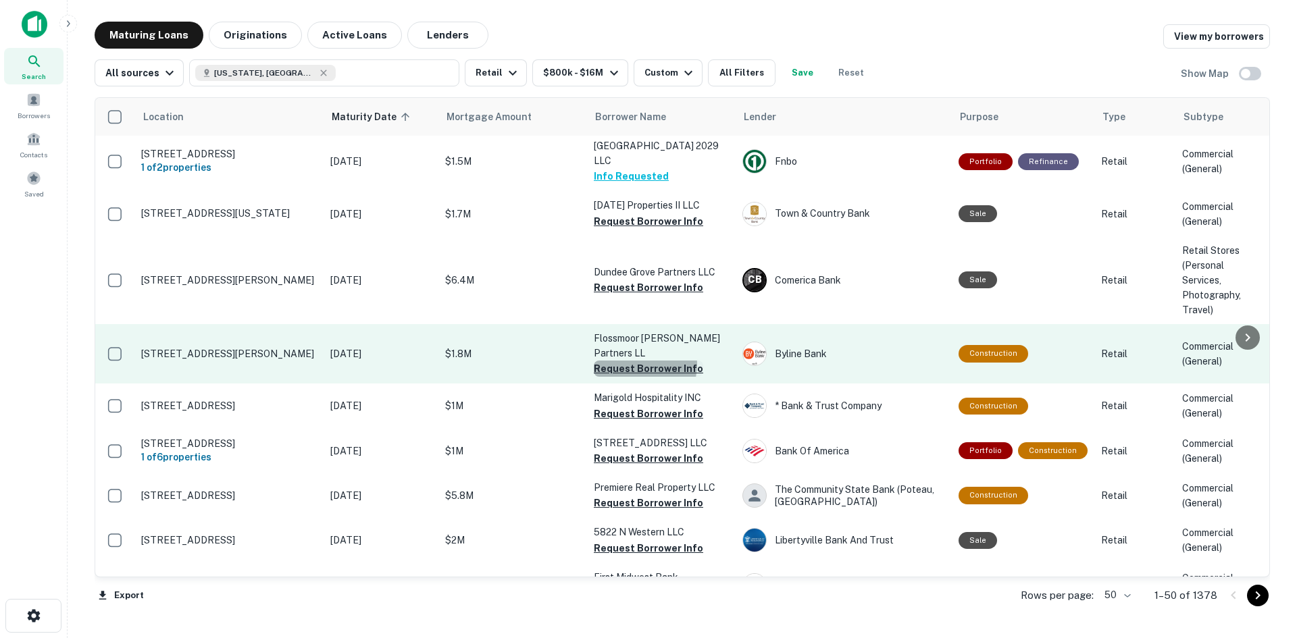
click at [638, 361] on button "Request Borrower Info" at bounding box center [648, 369] width 109 height 16
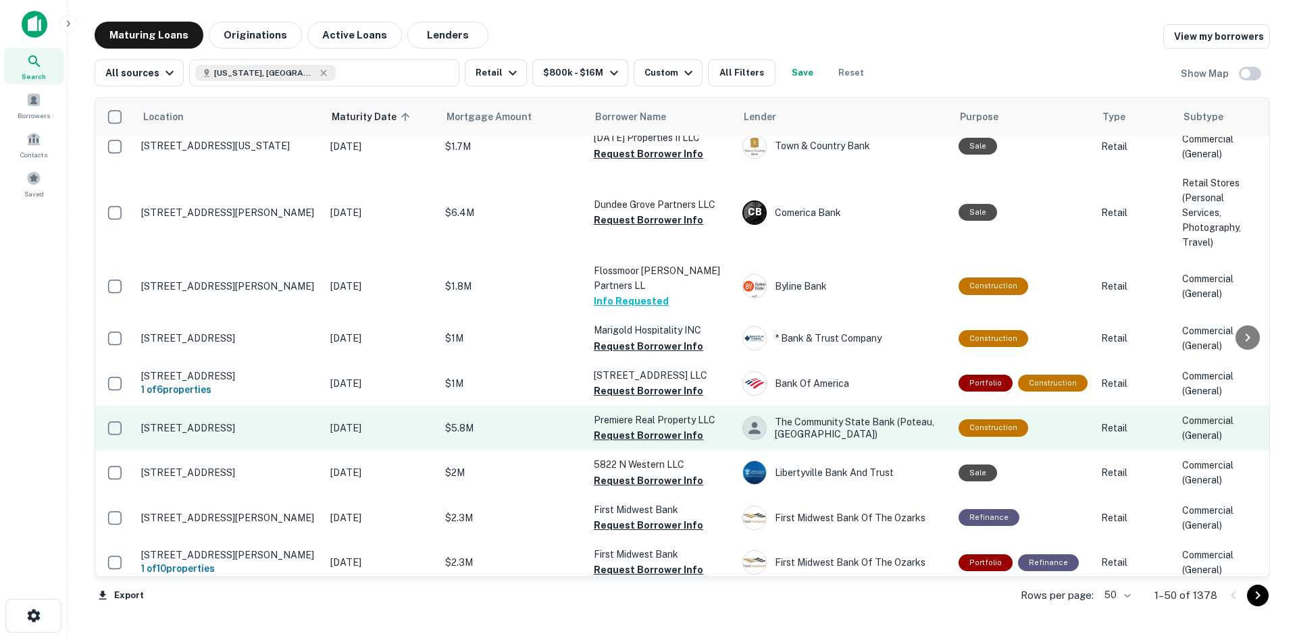
scroll to position [946, 0]
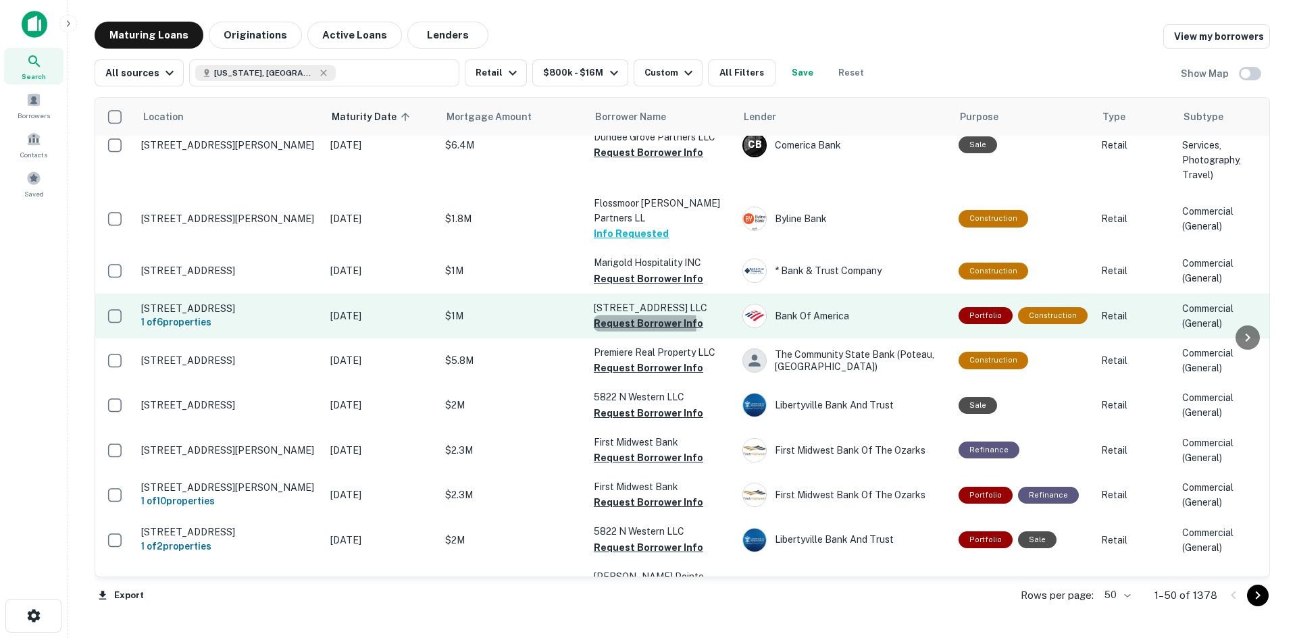
click at [634, 319] on button "Request Borrower Info" at bounding box center [648, 323] width 109 height 16
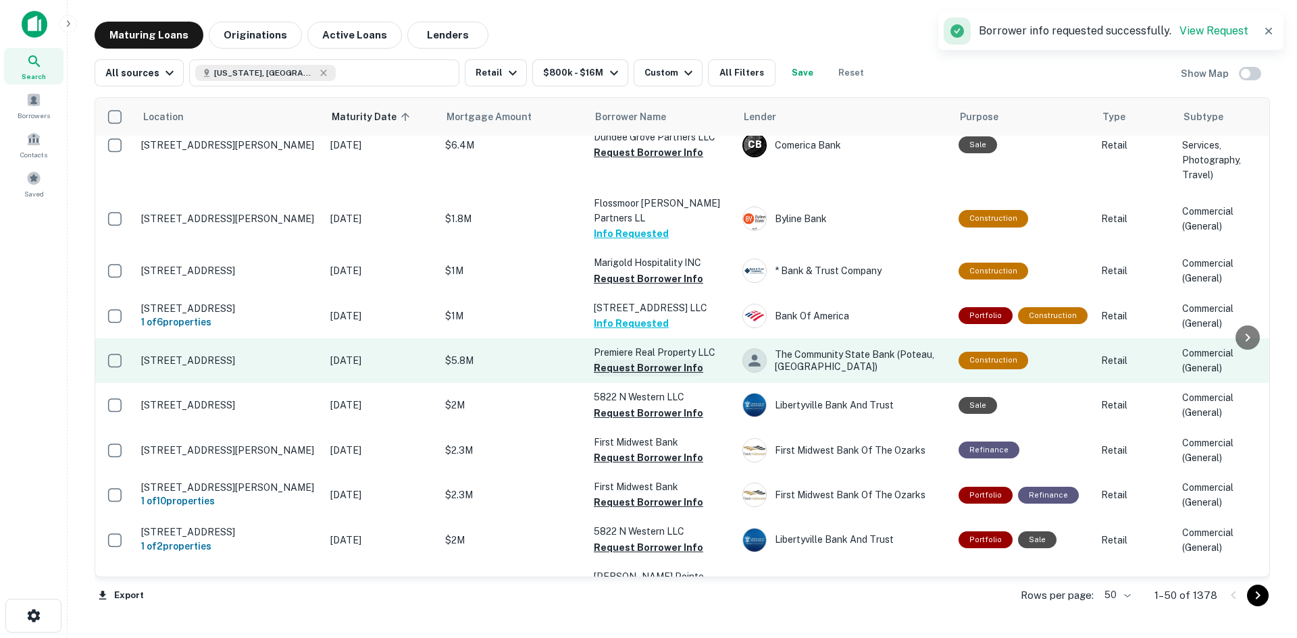
click at [650, 365] on button "Request Borrower Info" at bounding box center [648, 368] width 109 height 16
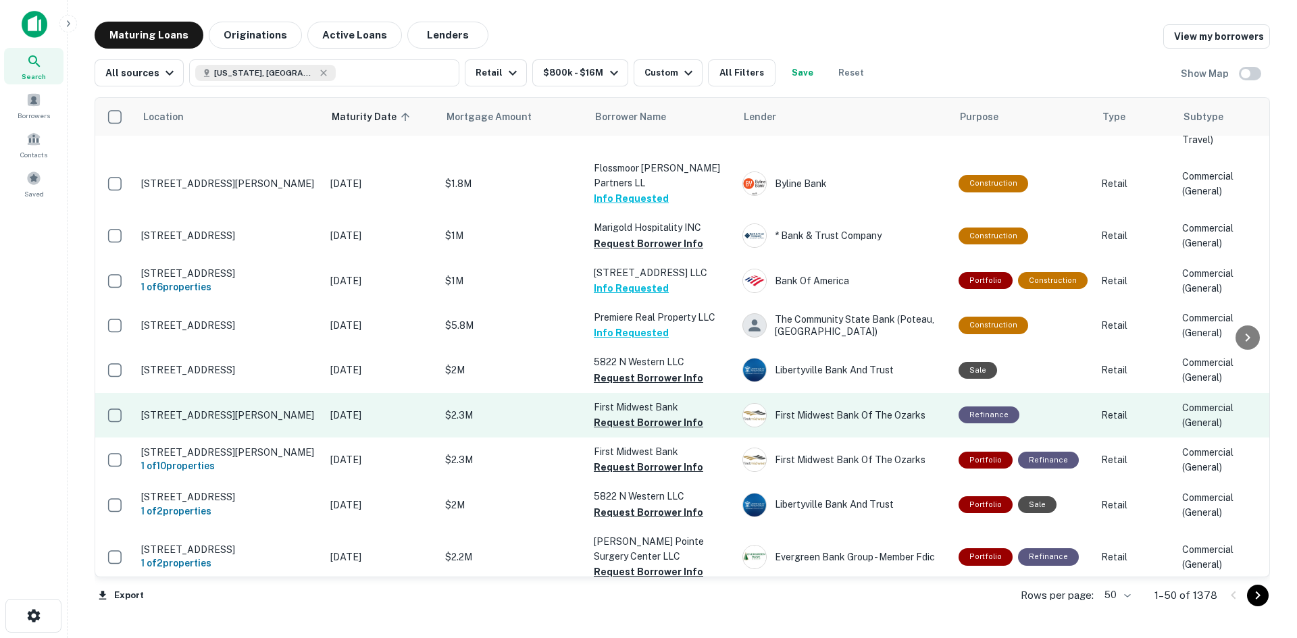
scroll to position [1013, 0]
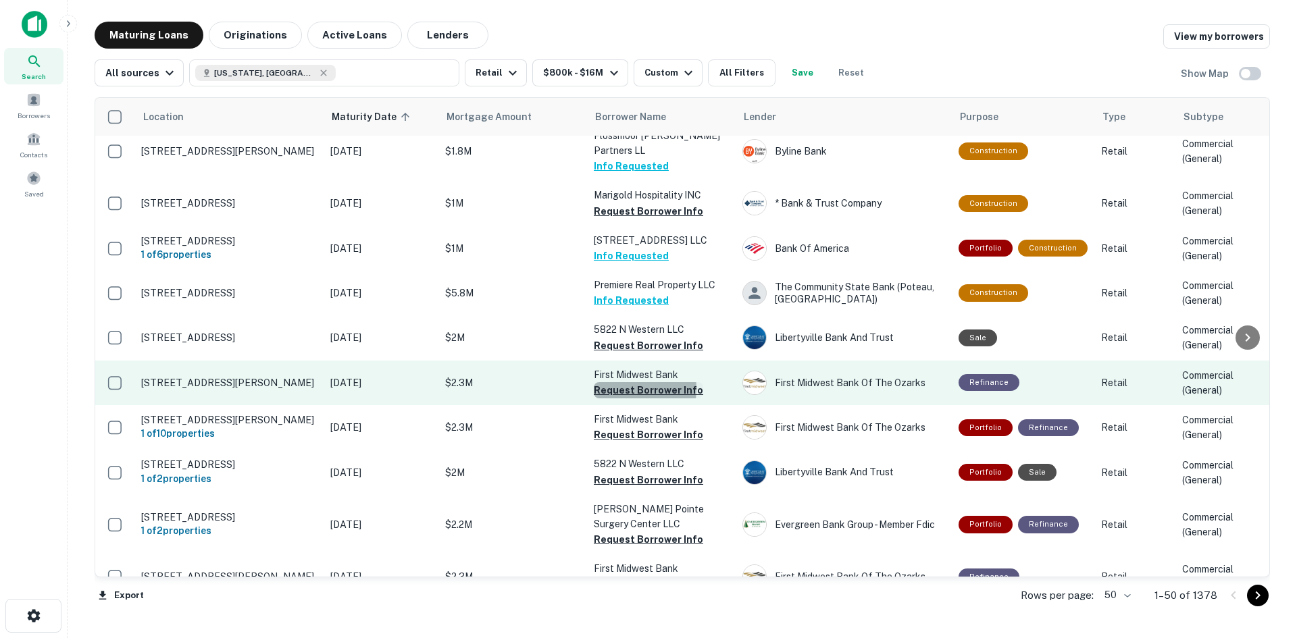
click at [627, 384] on button "Request Borrower Info" at bounding box center [648, 390] width 109 height 16
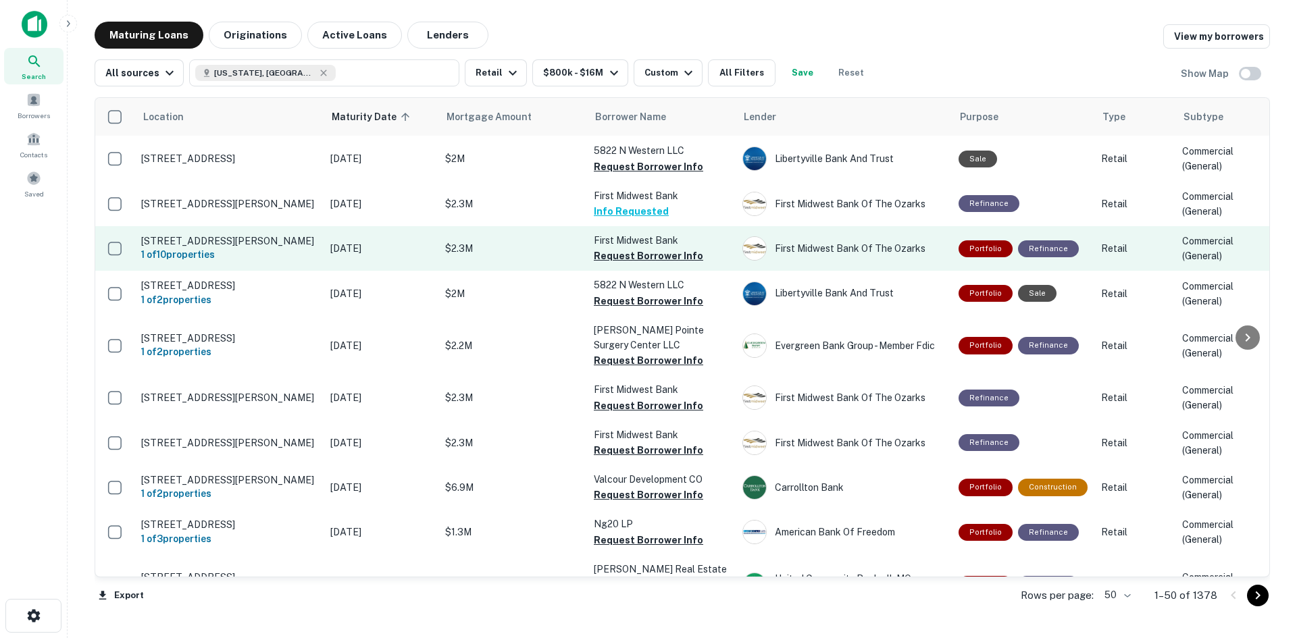
scroll to position [1283, 0]
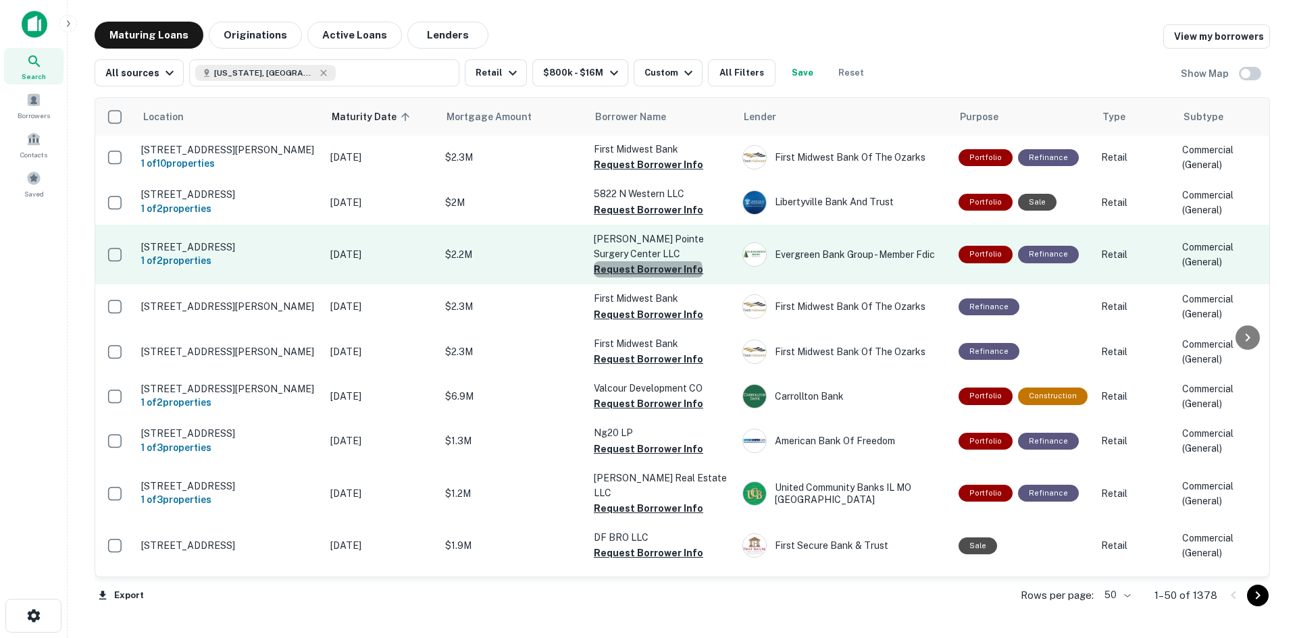
click at [647, 275] on button "Request Borrower Info" at bounding box center [648, 269] width 109 height 16
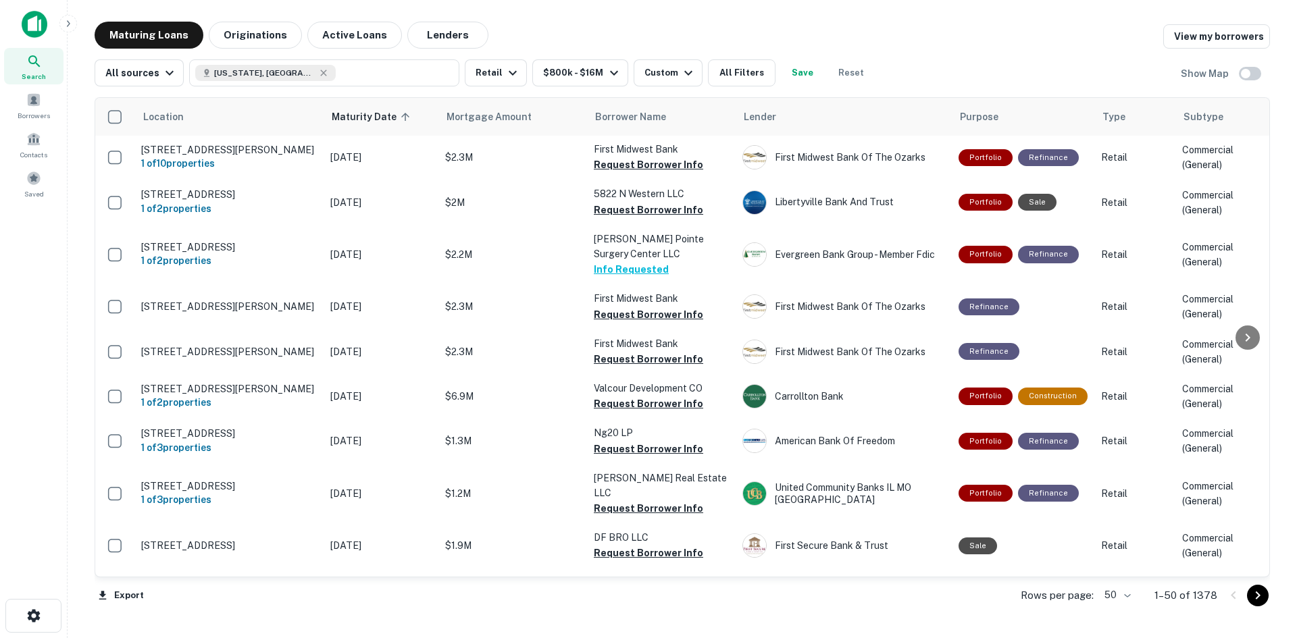
drag, startPoint x: 338, startPoint y: 346, endPoint x: 41, endPoint y: 339, distance: 296.6
click at [41, 339] on div "Search Borrowers Contacts Saved" at bounding box center [33, 298] width 67 height 596
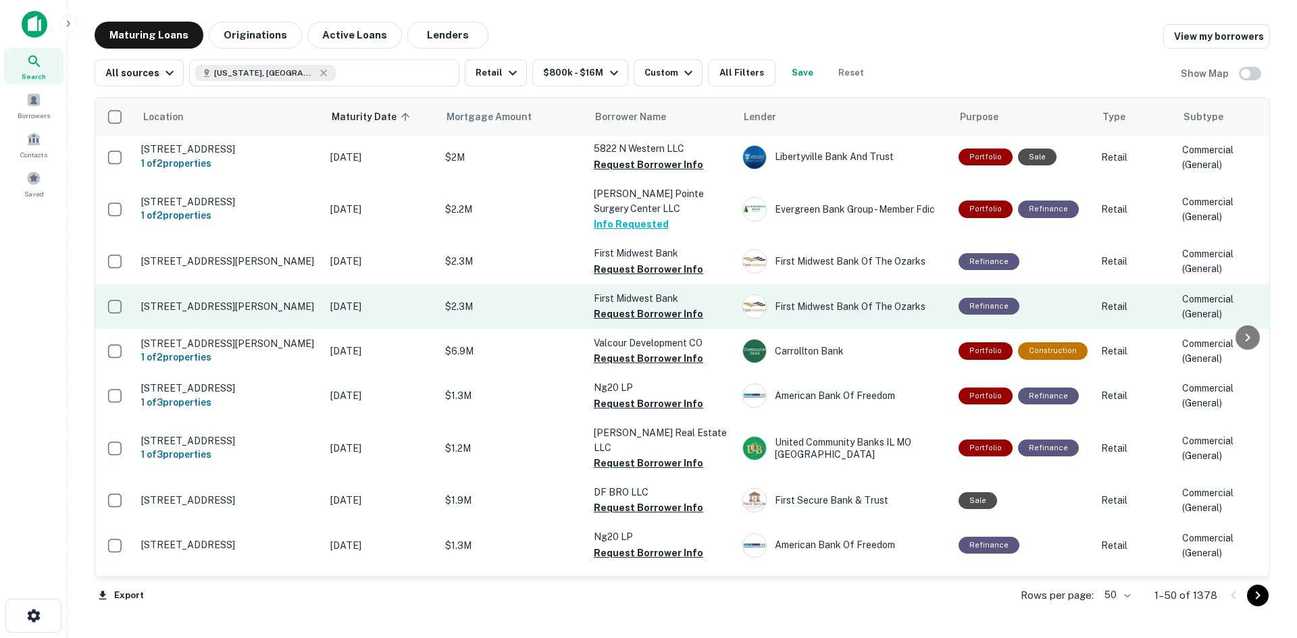
scroll to position [1418, 0]
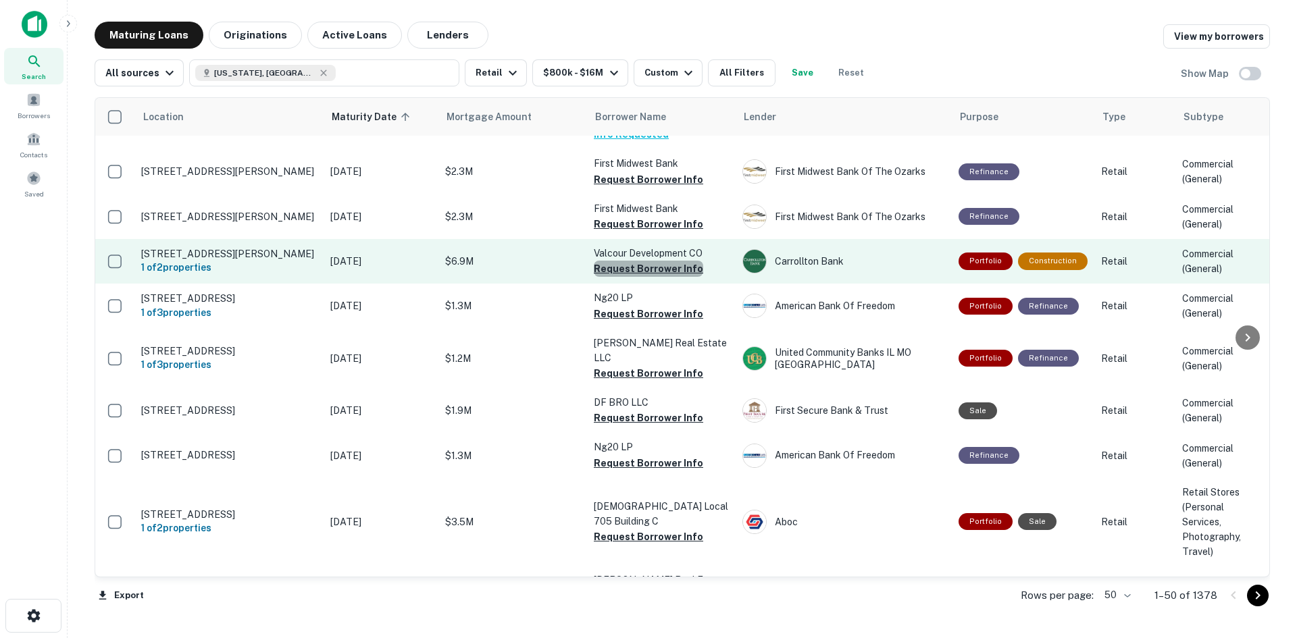
click at [659, 268] on button "Request Borrower Info" at bounding box center [648, 269] width 109 height 16
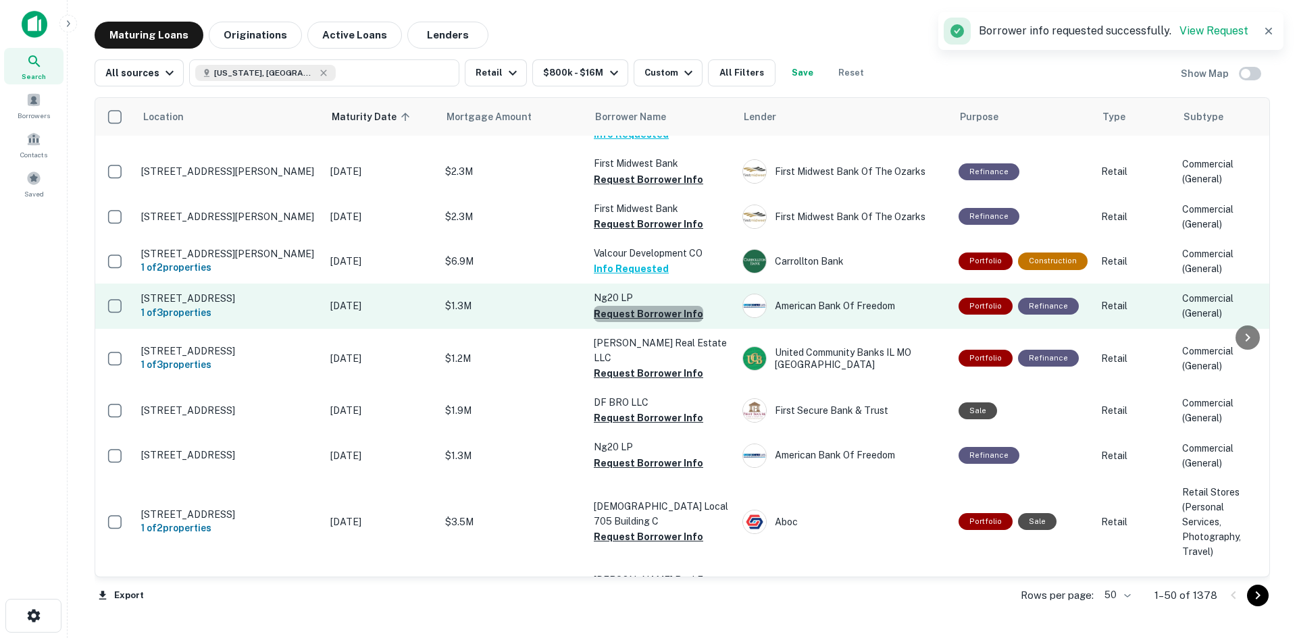
click at [673, 322] on button "Request Borrower Info" at bounding box center [648, 314] width 109 height 16
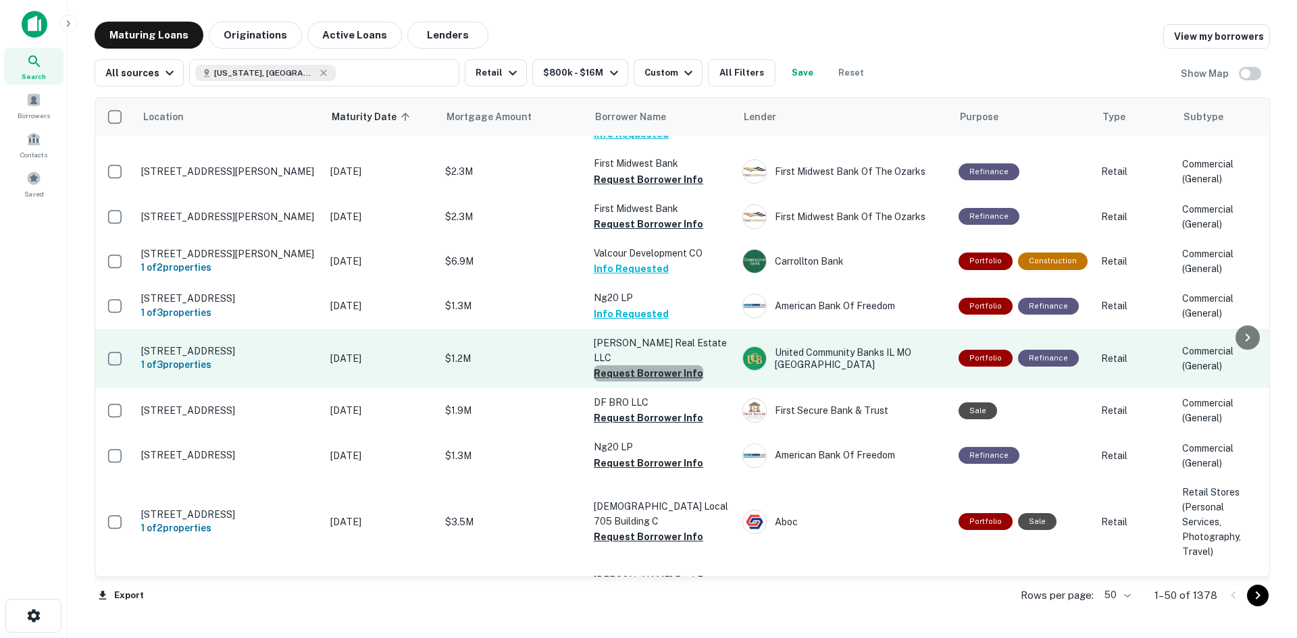
click at [665, 365] on button "Request Borrower Info" at bounding box center [648, 373] width 109 height 16
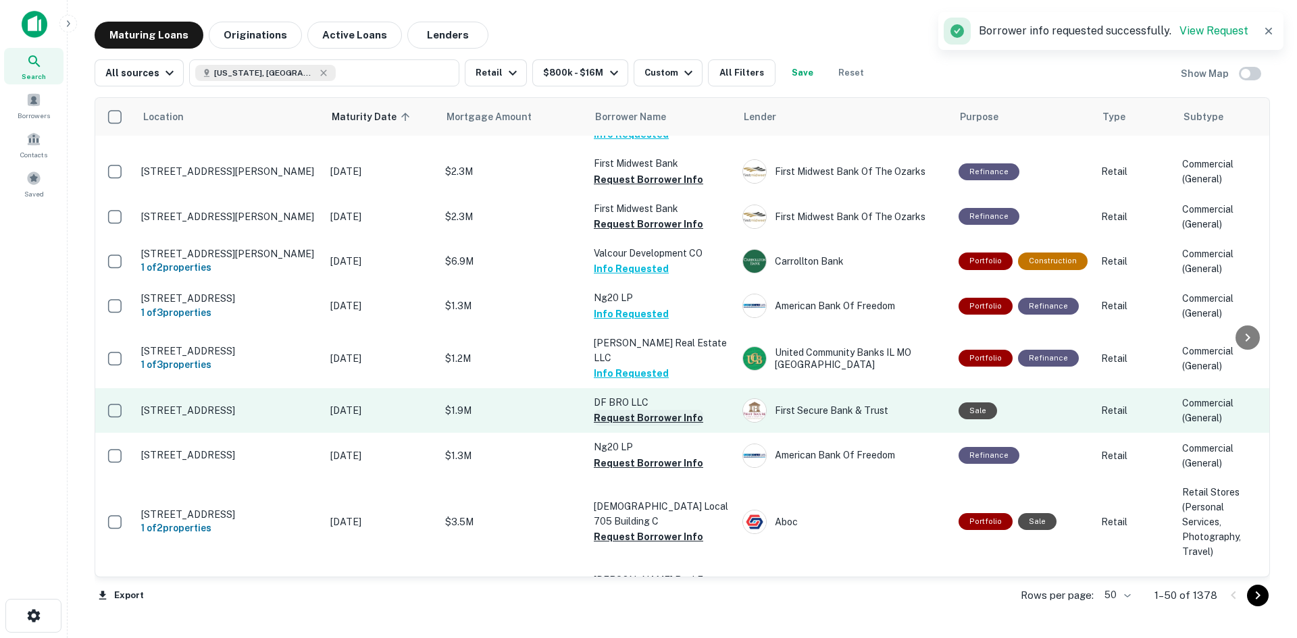
drag, startPoint x: 602, startPoint y: 410, endPoint x: 594, endPoint y: 410, distance: 7.4
click at [602, 410] on button "Request Borrower Info" at bounding box center [648, 418] width 109 height 16
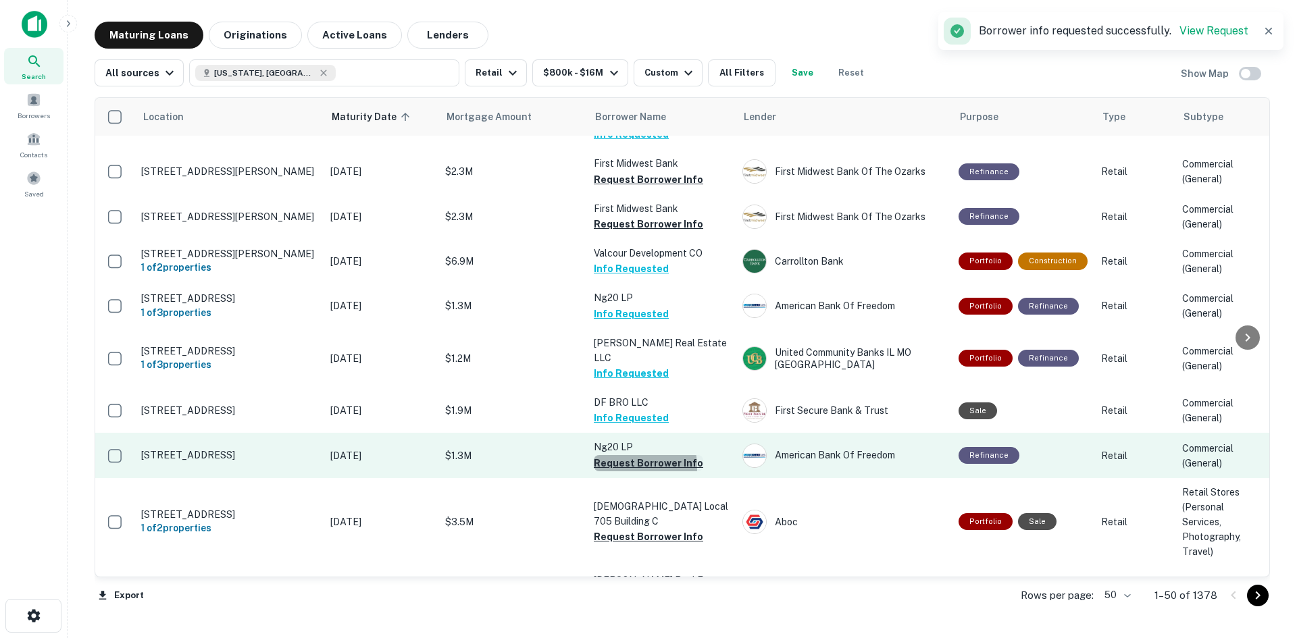
click at [610, 464] on button "Request Borrower Info" at bounding box center [648, 463] width 109 height 16
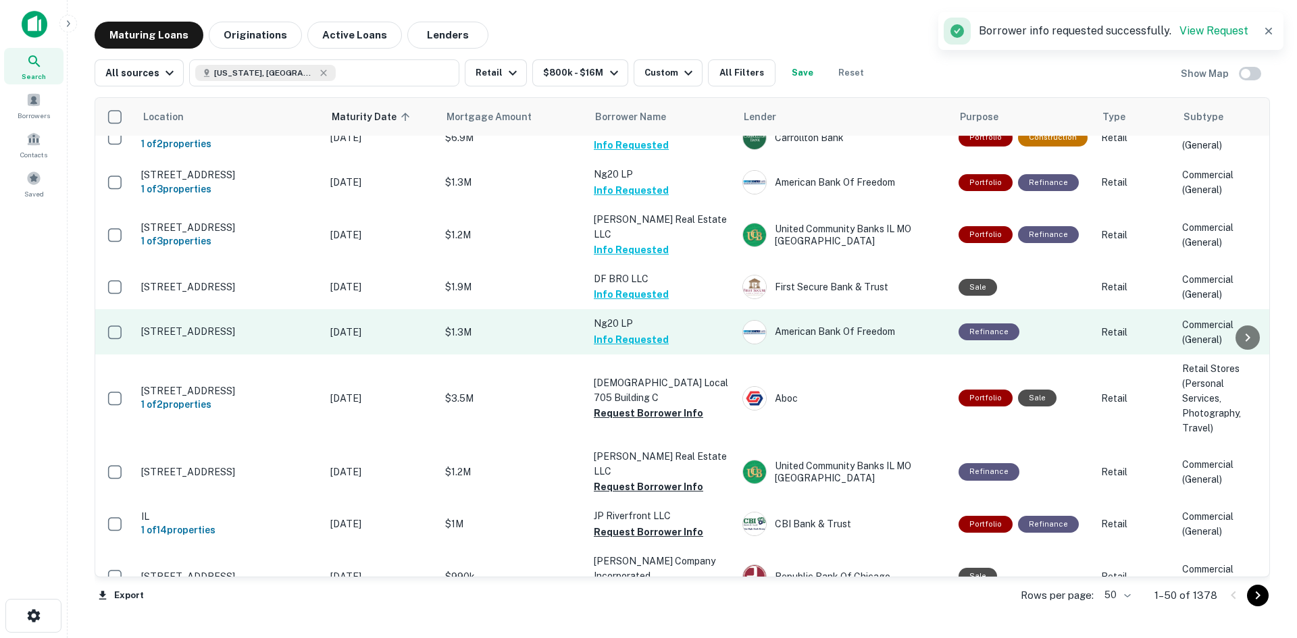
scroll to position [1553, 0]
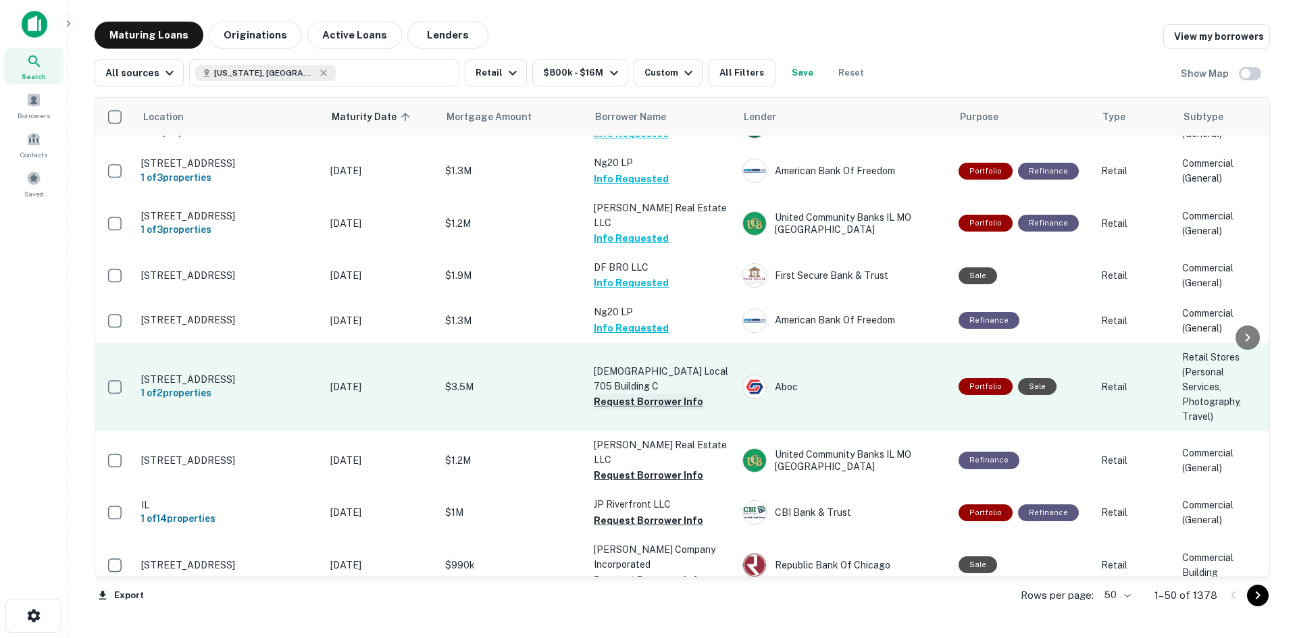
click at [672, 394] on button "Request Borrower Info" at bounding box center [648, 402] width 109 height 16
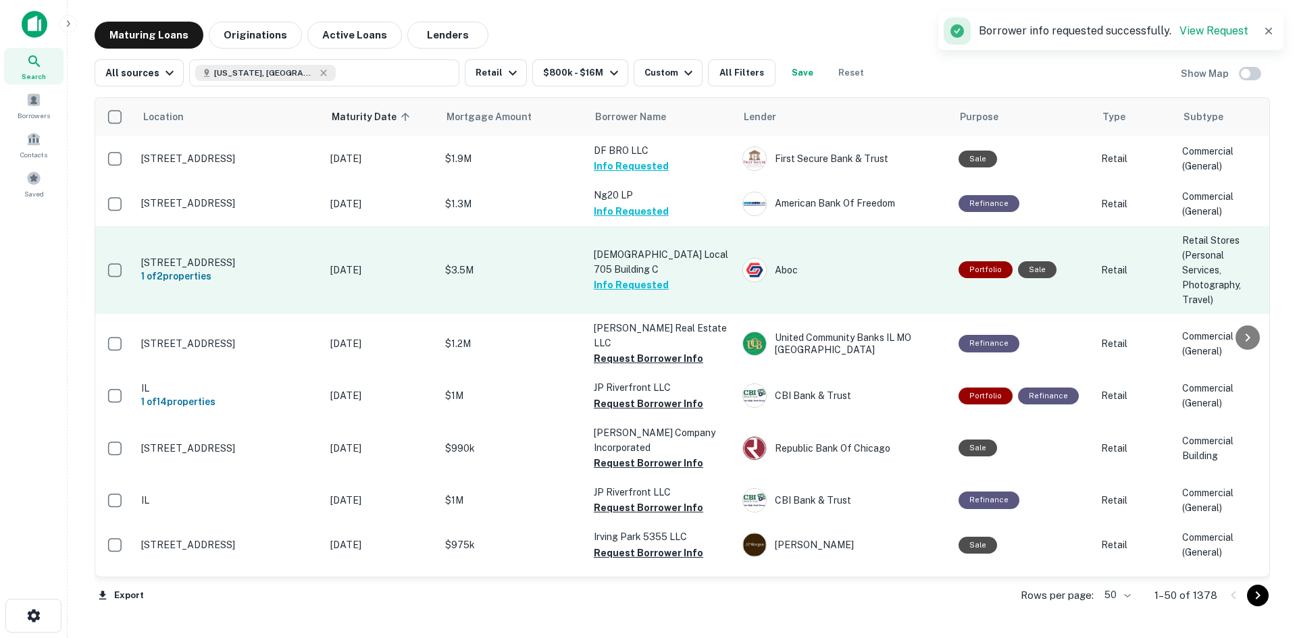
scroll to position [1689, 0]
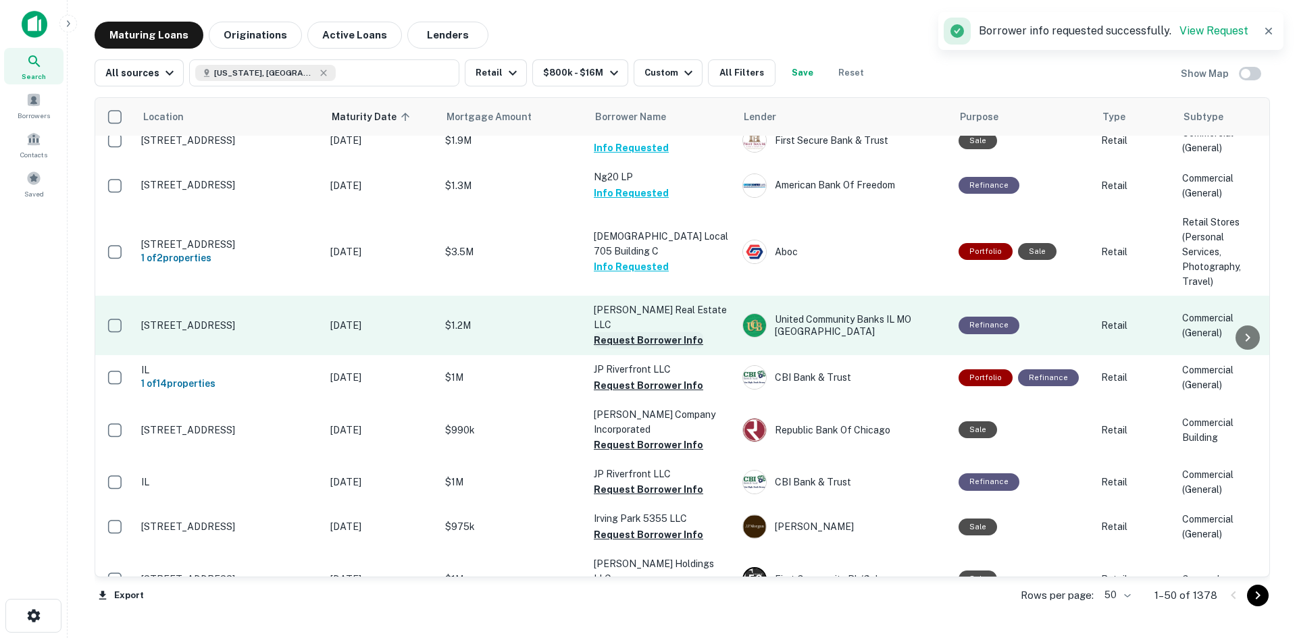
click at [594, 332] on button "Request Borrower Info" at bounding box center [648, 340] width 109 height 16
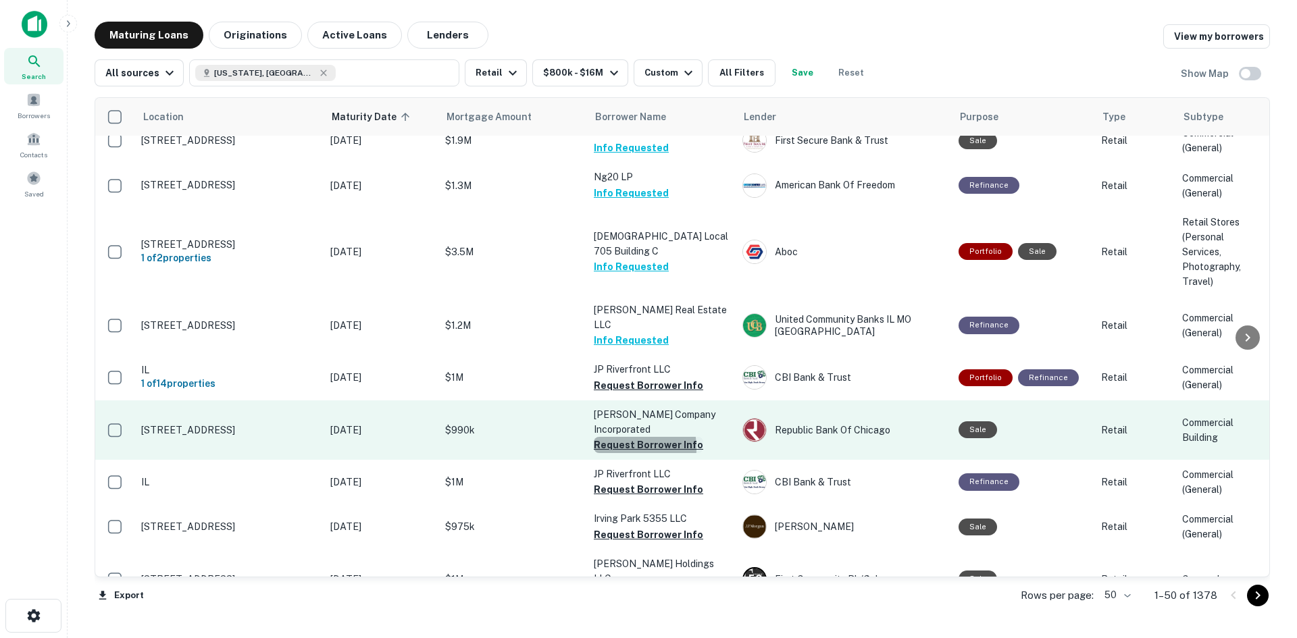
click at [608, 437] on button "Request Borrower Info" at bounding box center [648, 445] width 109 height 16
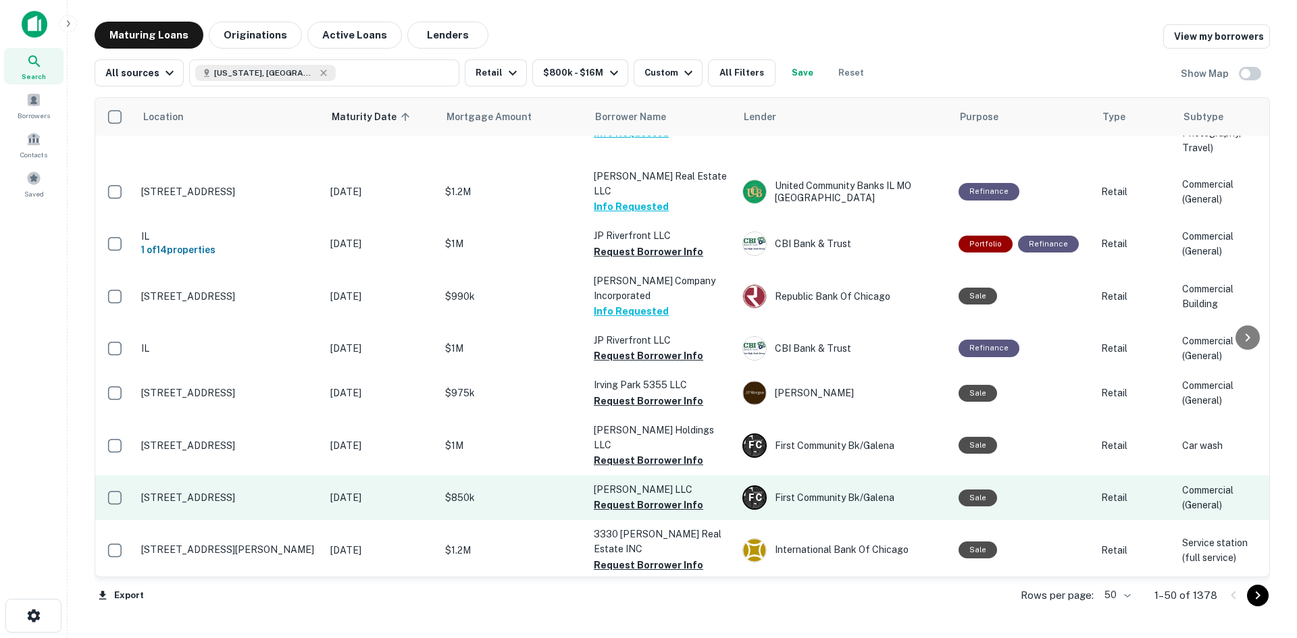
scroll to position [1824, 0]
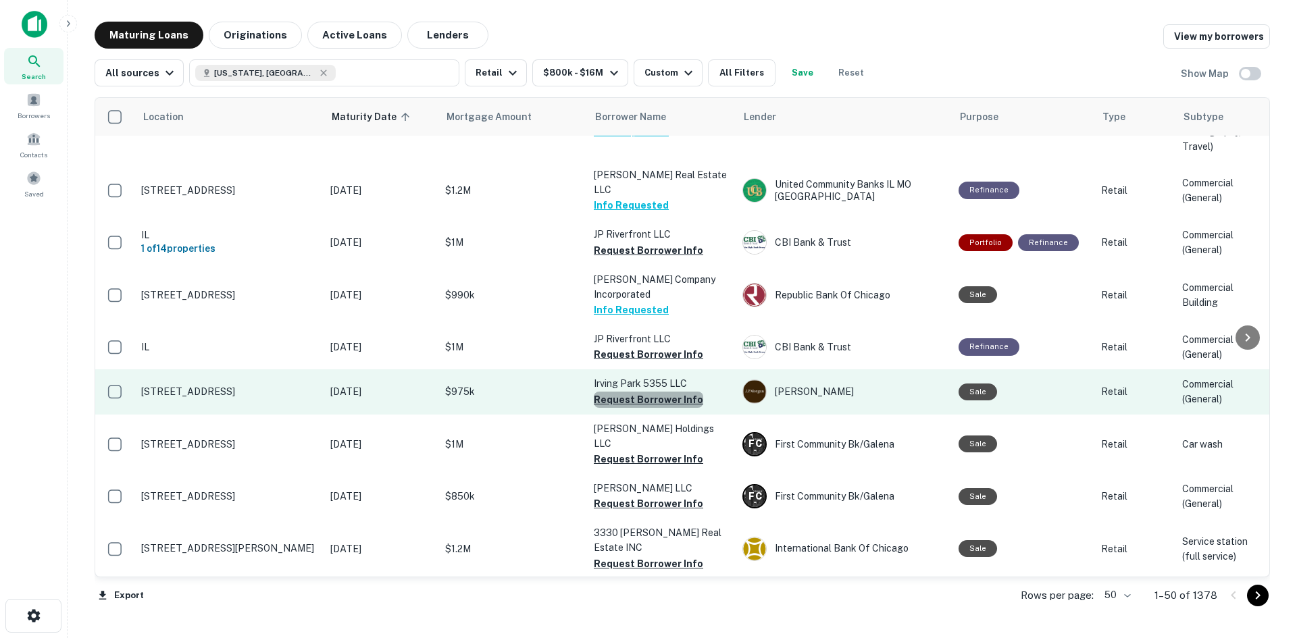
click at [673, 392] on button "Request Borrower Info" at bounding box center [648, 400] width 109 height 16
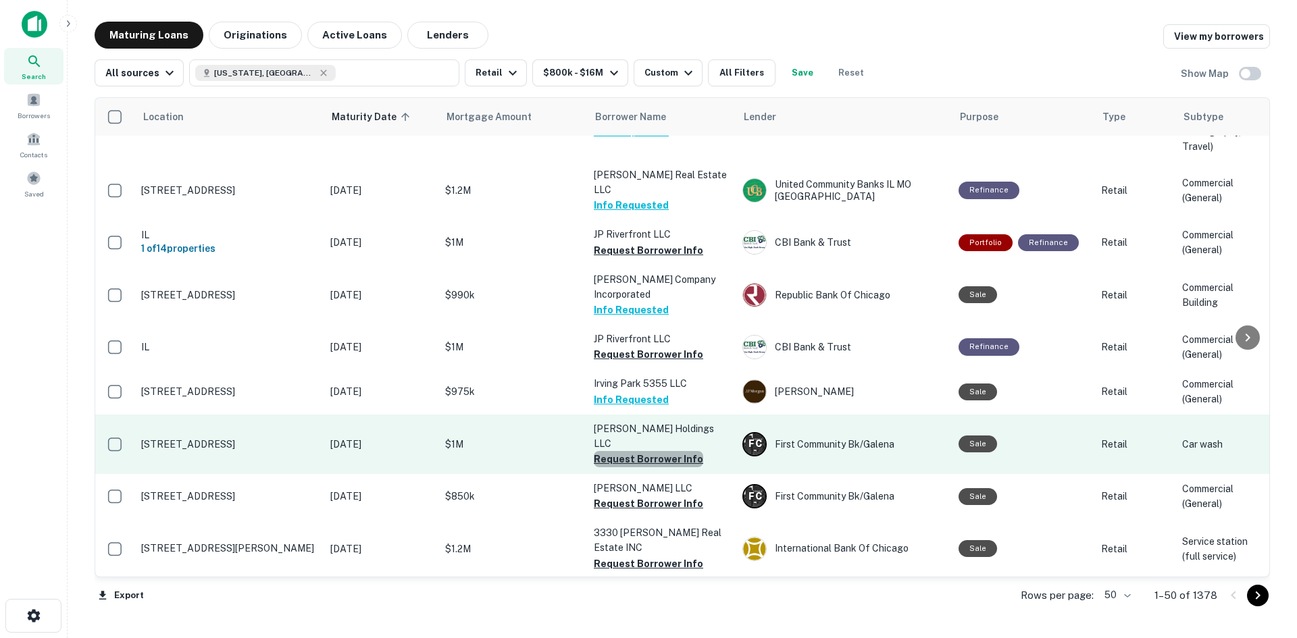
drag, startPoint x: 652, startPoint y: 426, endPoint x: 592, endPoint y: 422, distance: 59.5
click at [652, 451] on button "Request Borrower Info" at bounding box center [648, 459] width 109 height 16
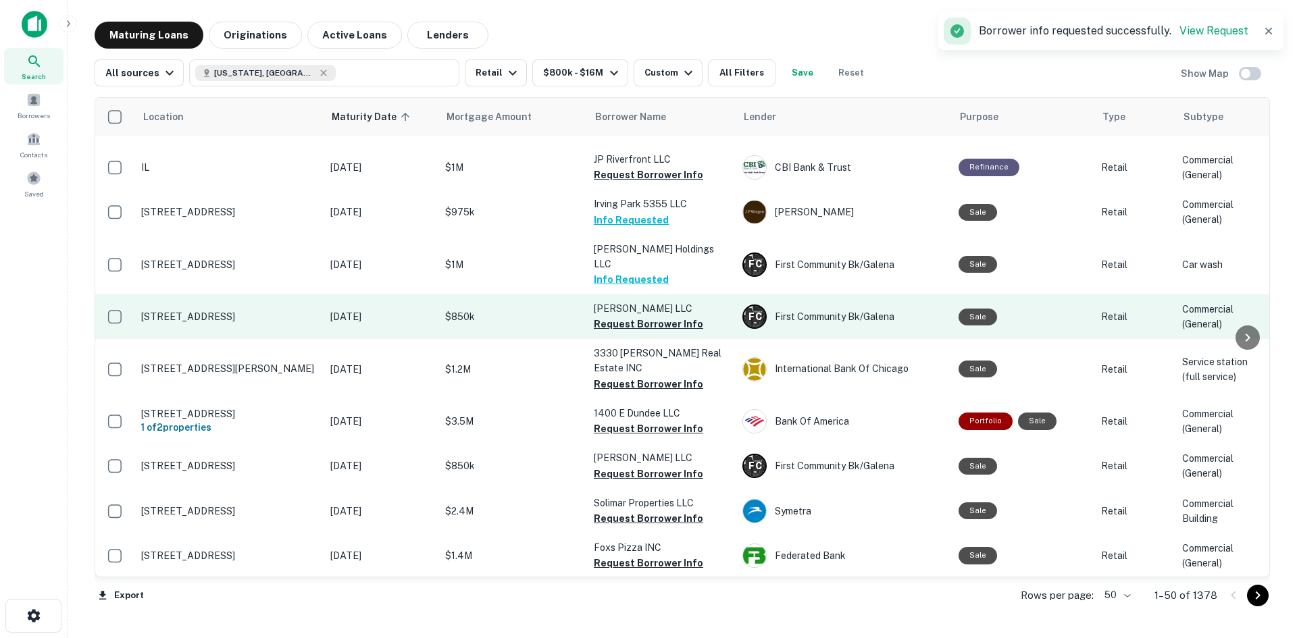
scroll to position [2026, 0]
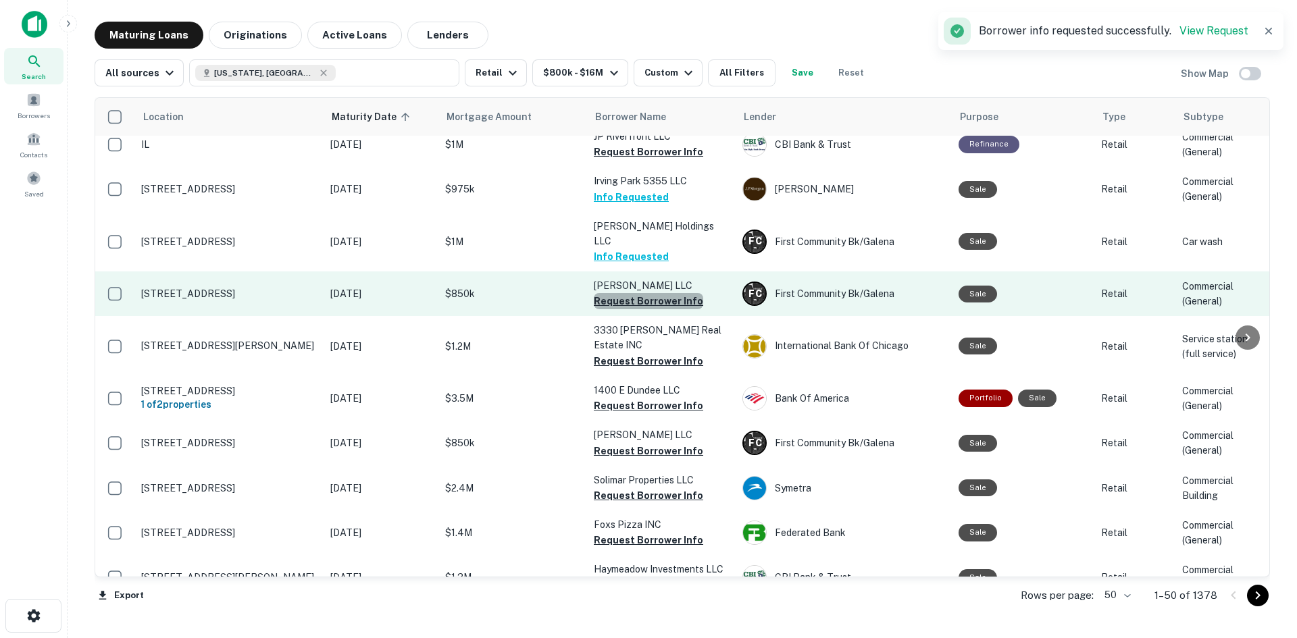
drag, startPoint x: 660, startPoint y: 265, endPoint x: 650, endPoint y: 267, distance: 10.2
click at [658, 293] on button "Request Borrower Info" at bounding box center [648, 301] width 109 height 16
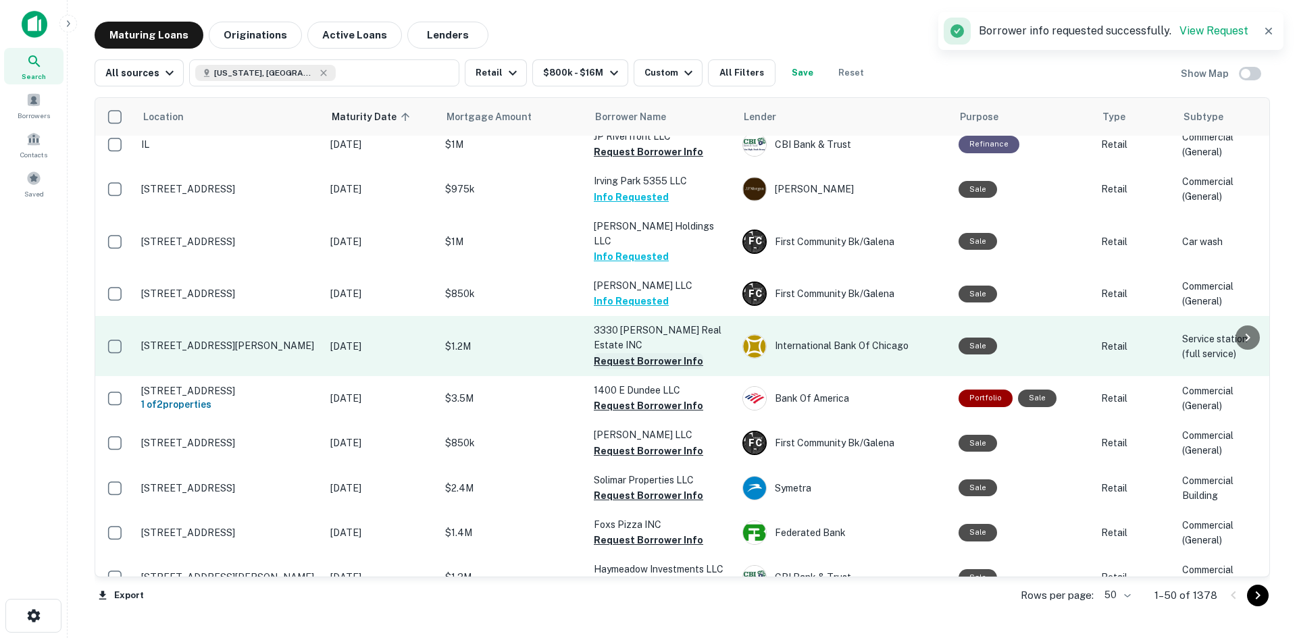
drag, startPoint x: 669, startPoint y: 313, endPoint x: 649, endPoint y: 309, distance: 19.9
click at [669, 353] on button "Request Borrower Info" at bounding box center [648, 361] width 109 height 16
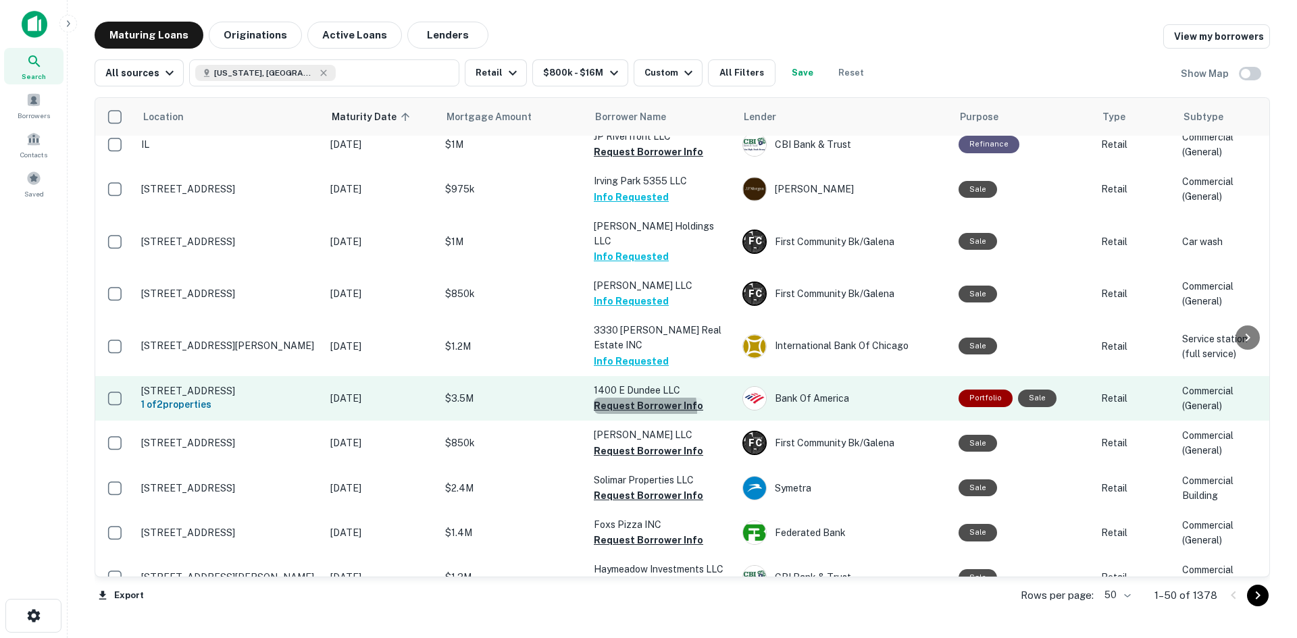
click at [625, 398] on button "Request Borrower Info" at bounding box center [648, 406] width 109 height 16
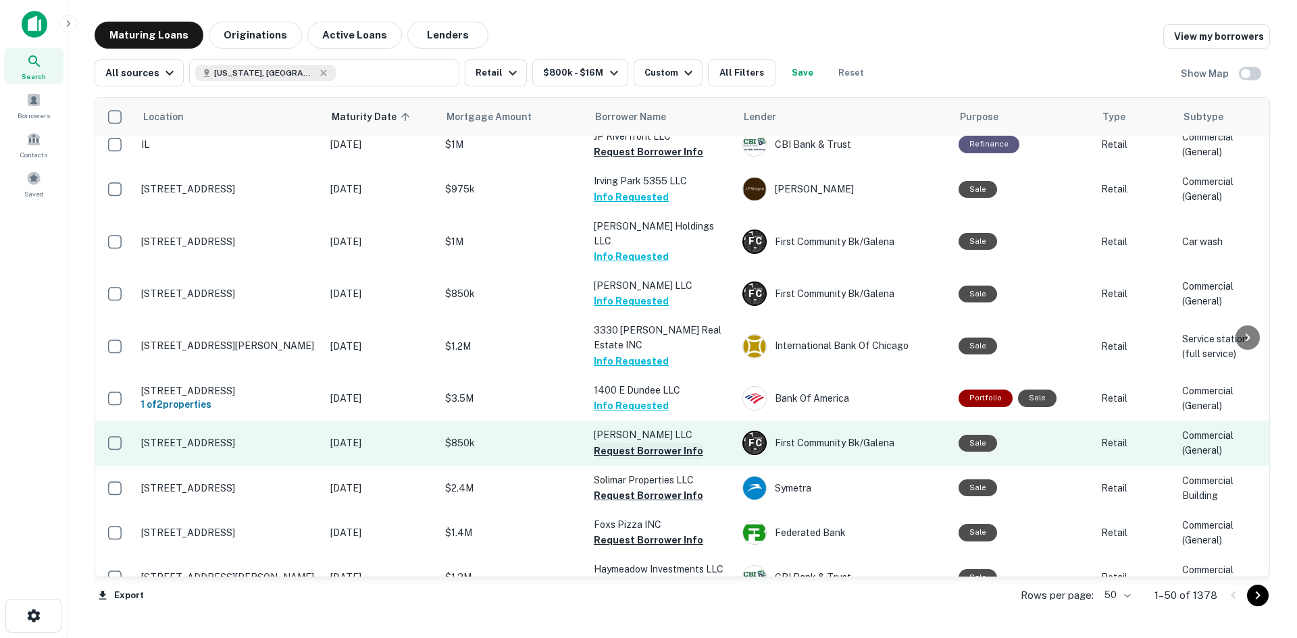
click at [618, 443] on button "Request Borrower Info" at bounding box center [648, 451] width 109 height 16
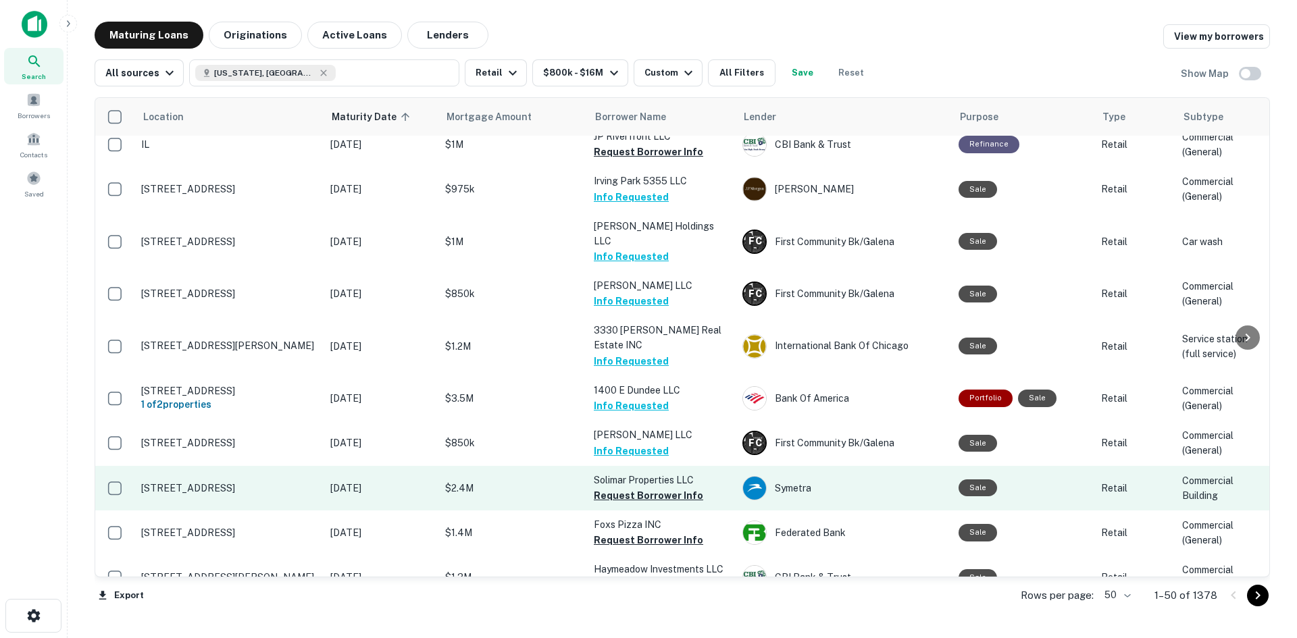
scroll to position [2064, 0]
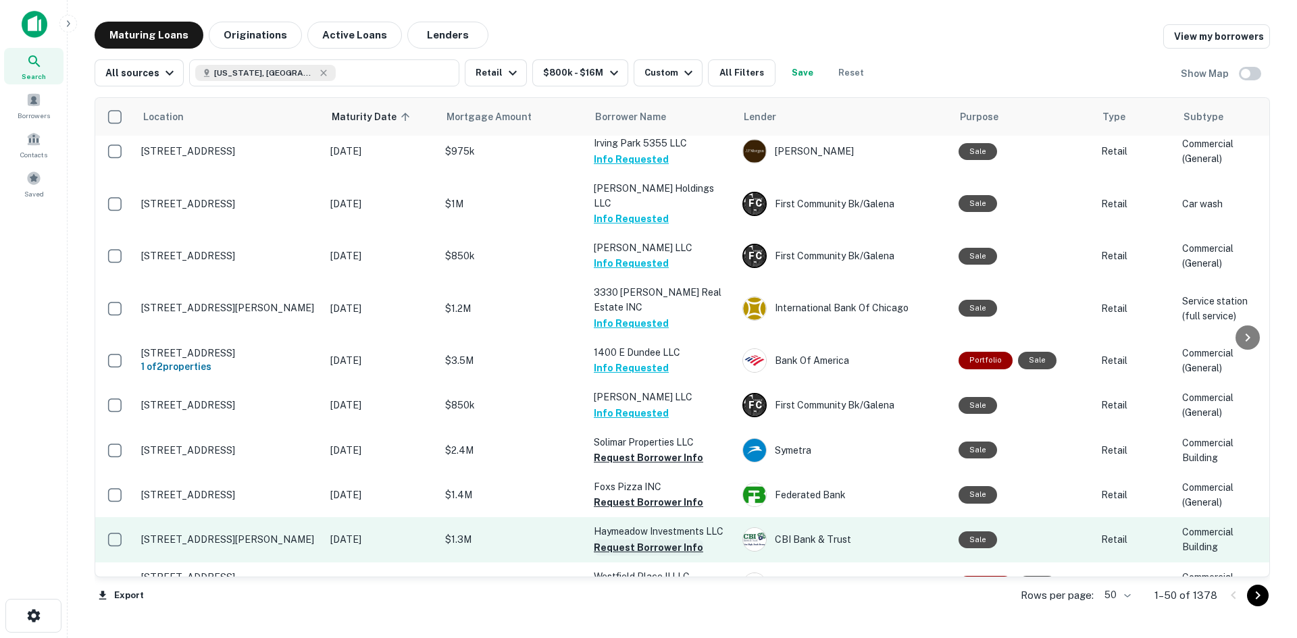
click at [654, 540] on button "Request Borrower Info" at bounding box center [648, 548] width 109 height 16
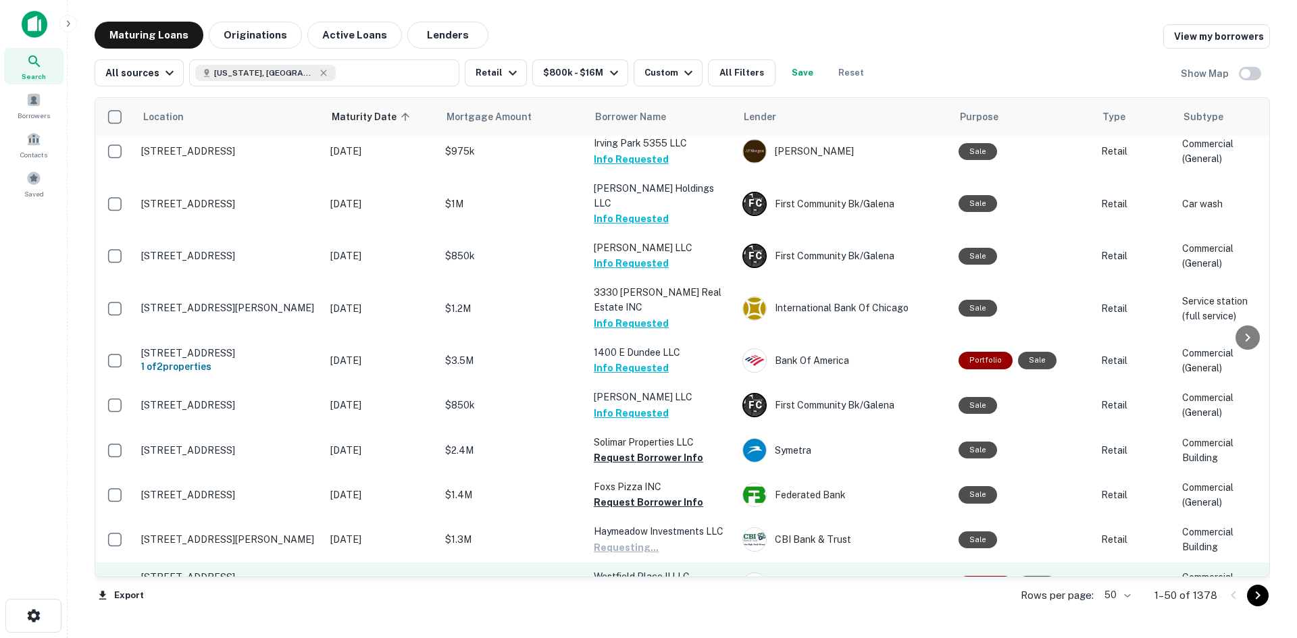
click at [667, 584] on button "Request Borrower Info" at bounding box center [648, 592] width 109 height 16
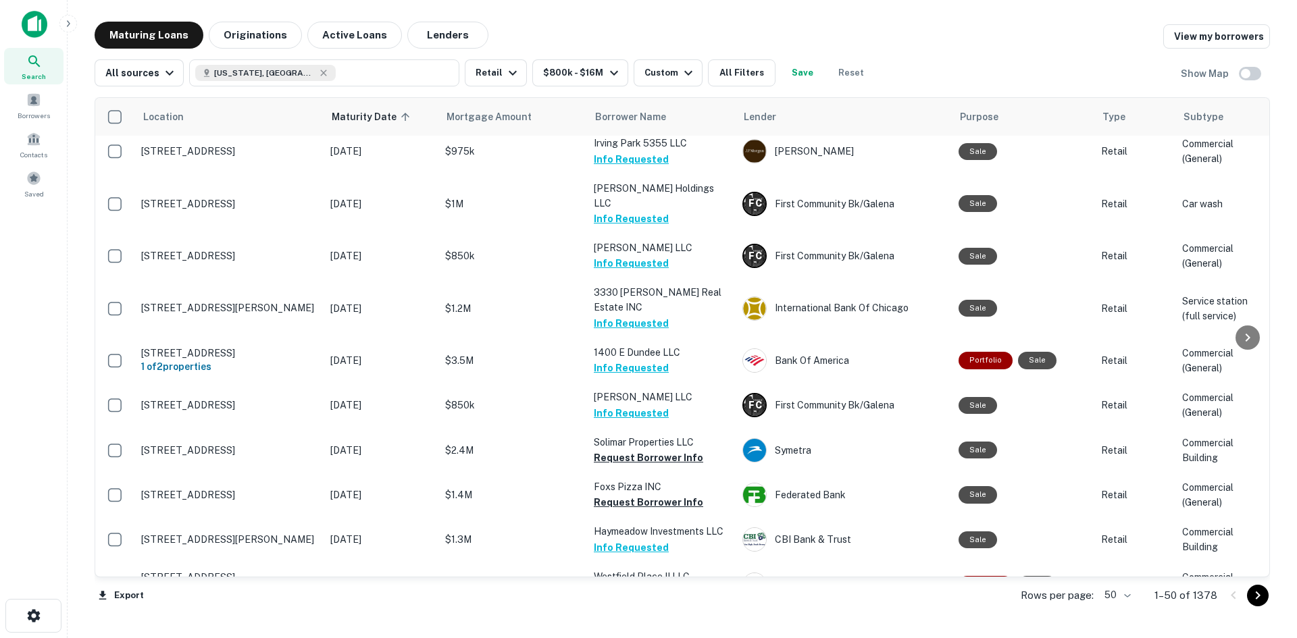
click at [1257, 597] on icon "Go to next page" at bounding box center [1258, 596] width 5 height 8
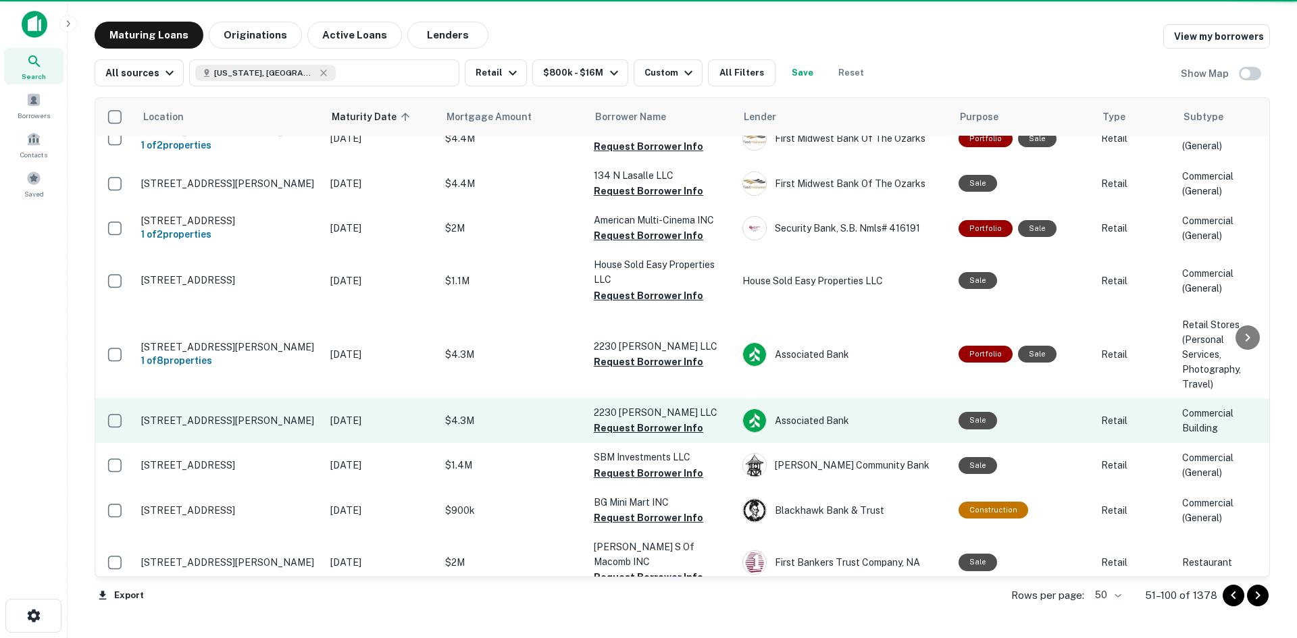
scroll to position [1692, 0]
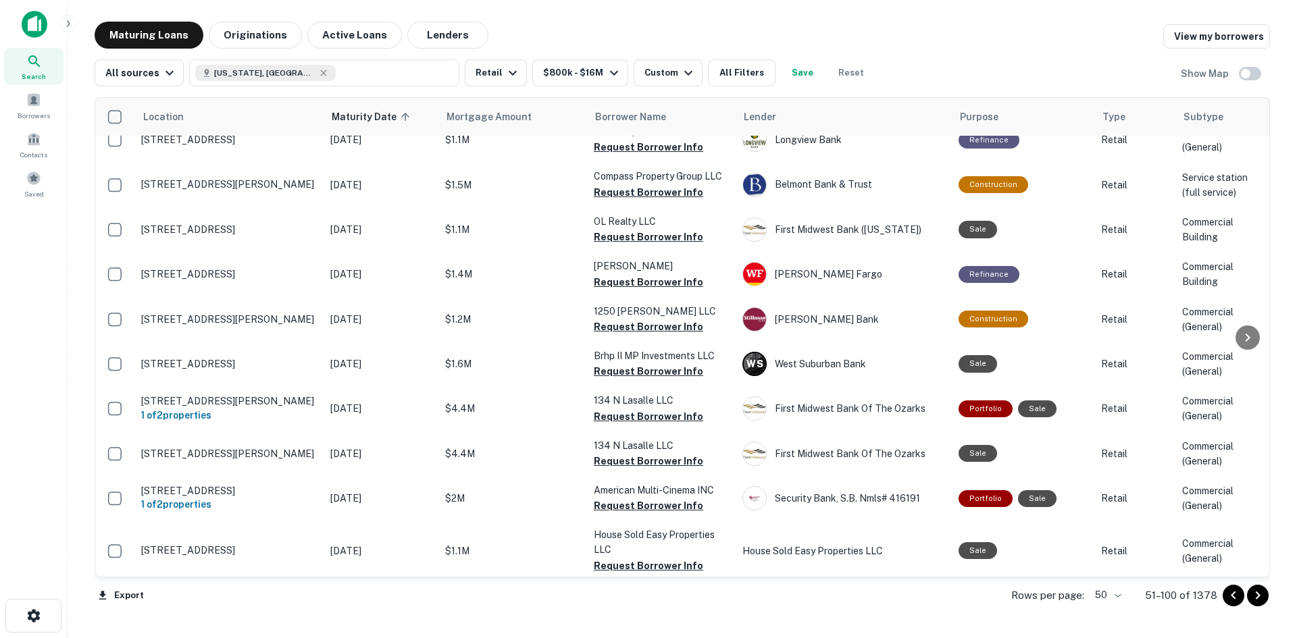
drag, startPoint x: 1260, startPoint y: 457, endPoint x: 1255, endPoint y: 241, distance: 215.5
click at [1255, 241] on div at bounding box center [1247, 337] width 27 height 479
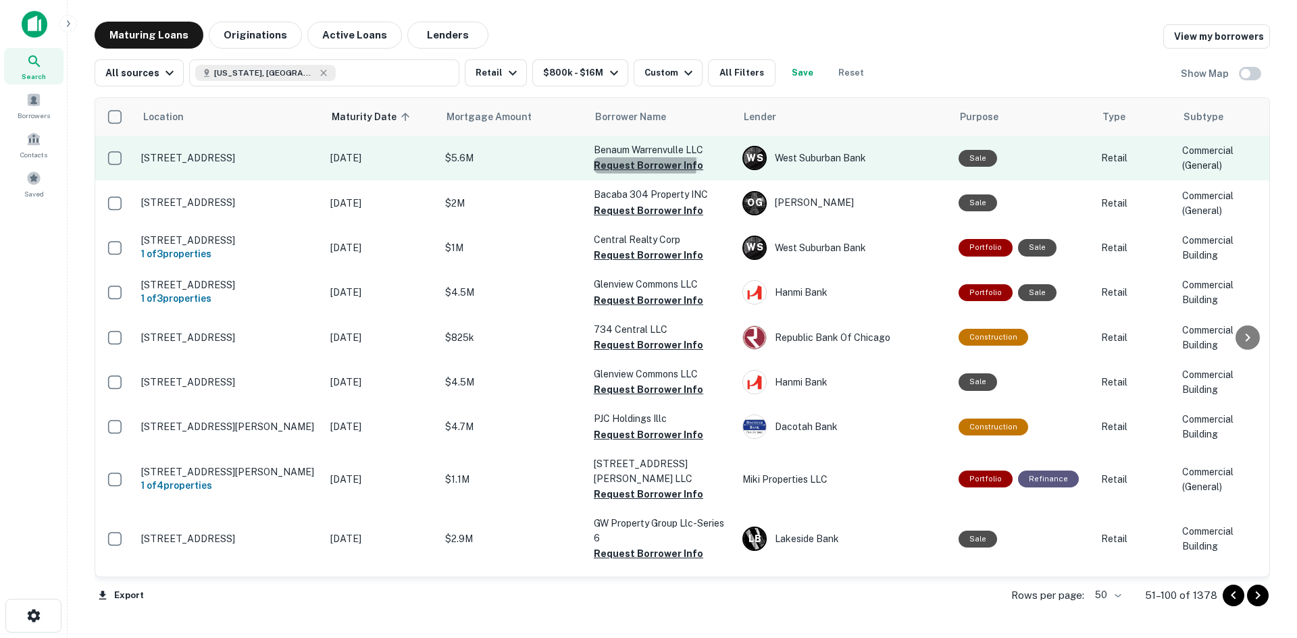
click at [602, 163] on button "Request Borrower Info" at bounding box center [648, 165] width 109 height 16
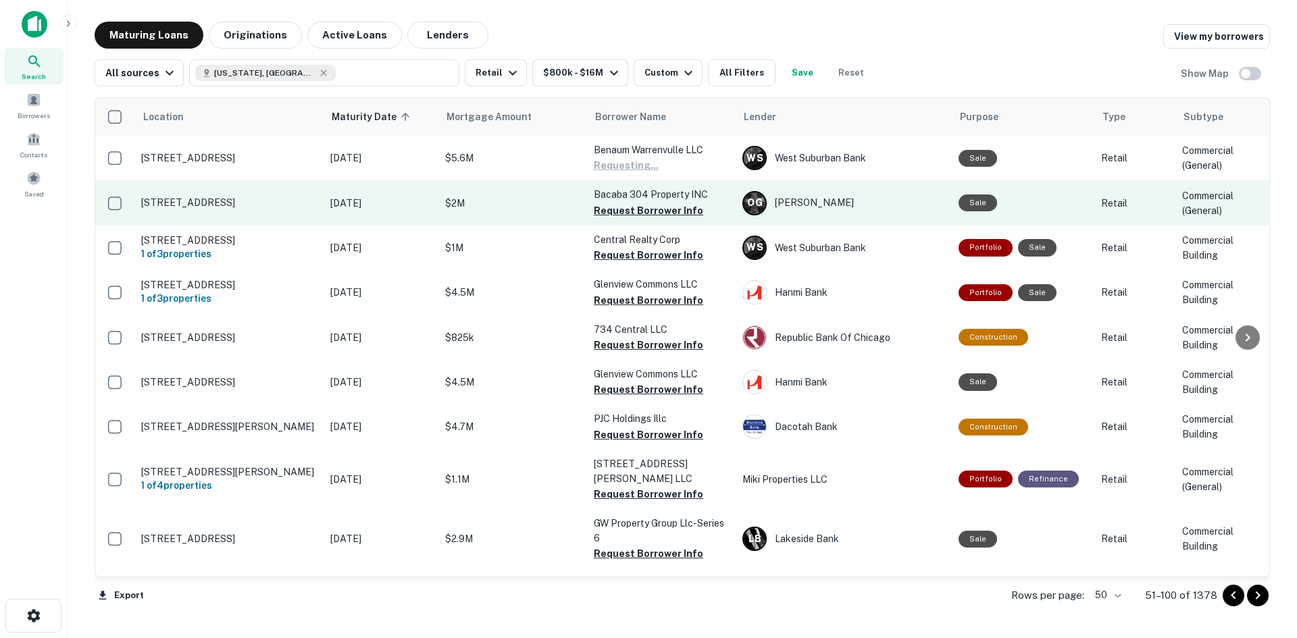
drag, startPoint x: 474, startPoint y: 225, endPoint x: 490, endPoint y: 207, distance: 24.0
click at [648, 207] on button "Request Borrower Info" at bounding box center [648, 211] width 109 height 16
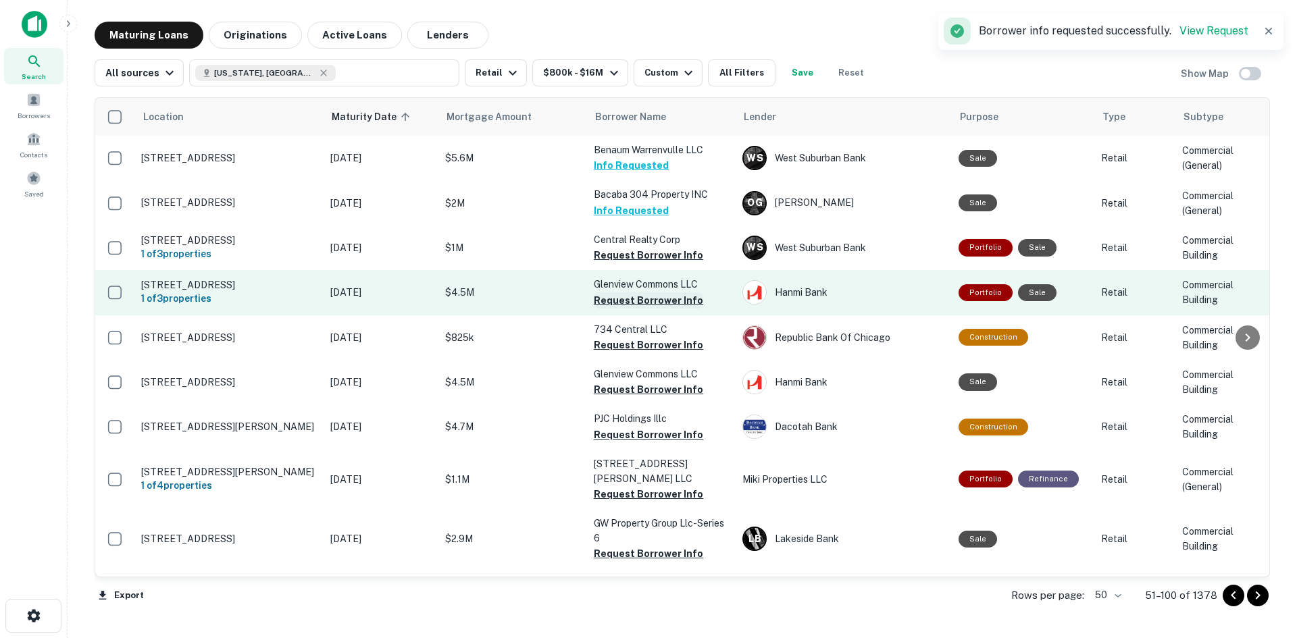
drag, startPoint x: 609, startPoint y: 296, endPoint x: 595, endPoint y: 300, distance: 14.8
click at [607, 296] on button "Request Borrower Info" at bounding box center [648, 300] width 109 height 16
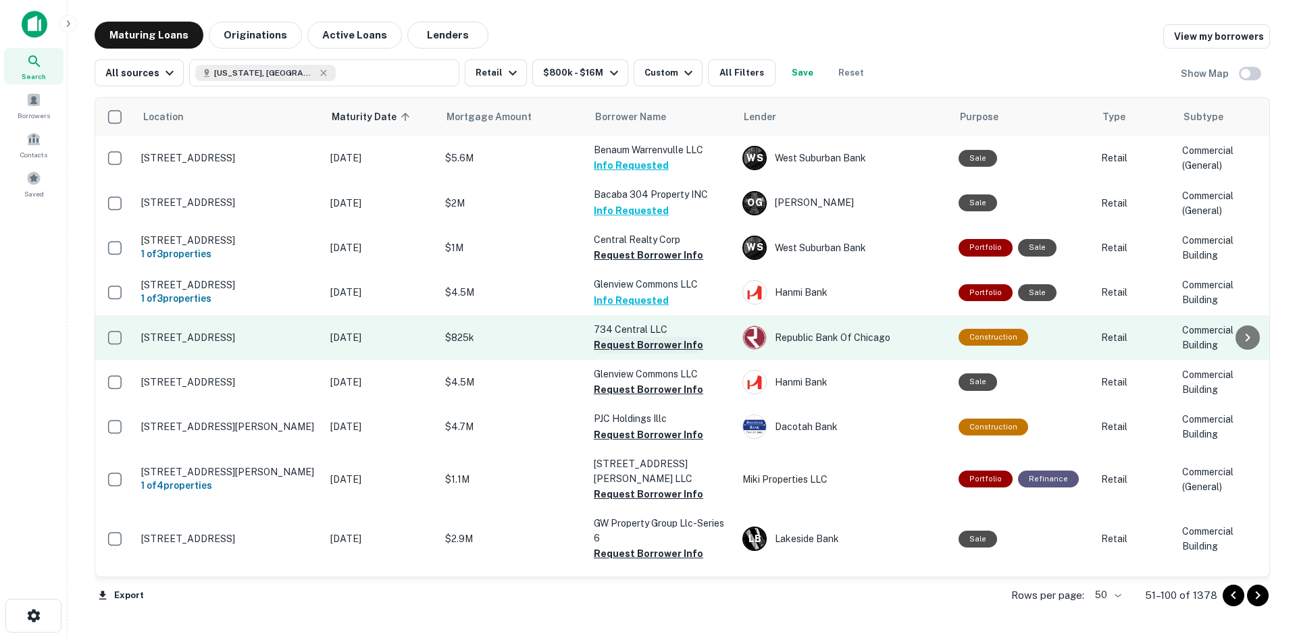
click at [629, 346] on button "Request Borrower Info" at bounding box center [648, 345] width 109 height 16
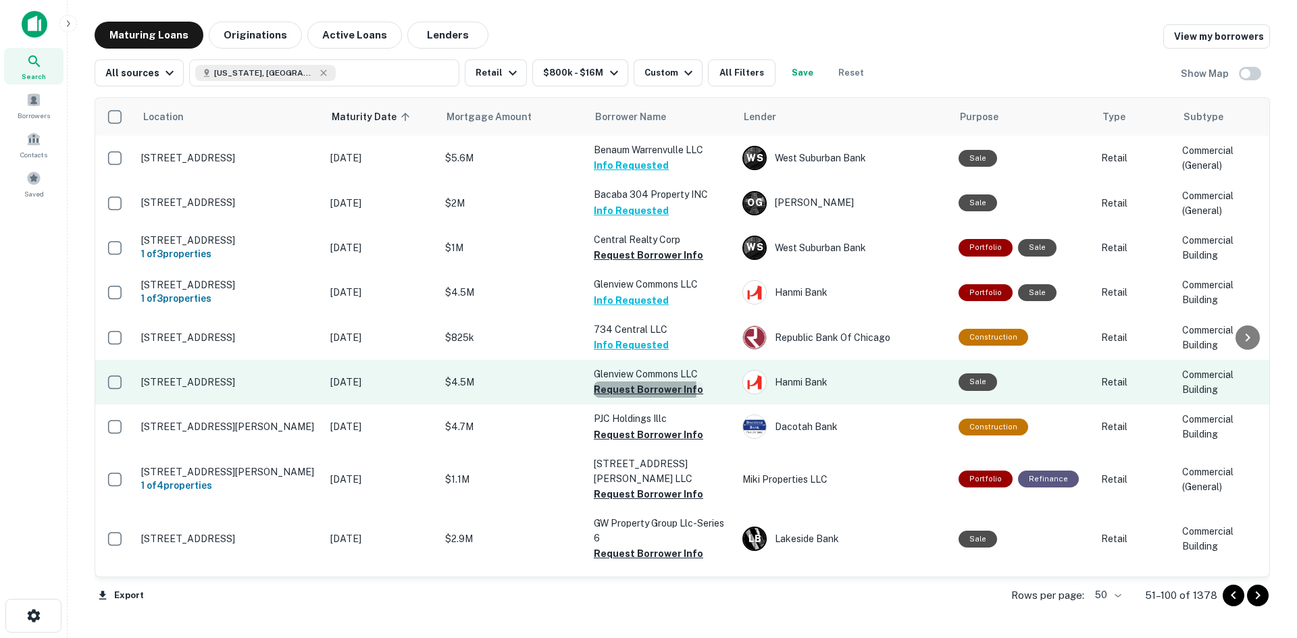
click at [616, 390] on button "Request Borrower Info" at bounding box center [648, 390] width 109 height 16
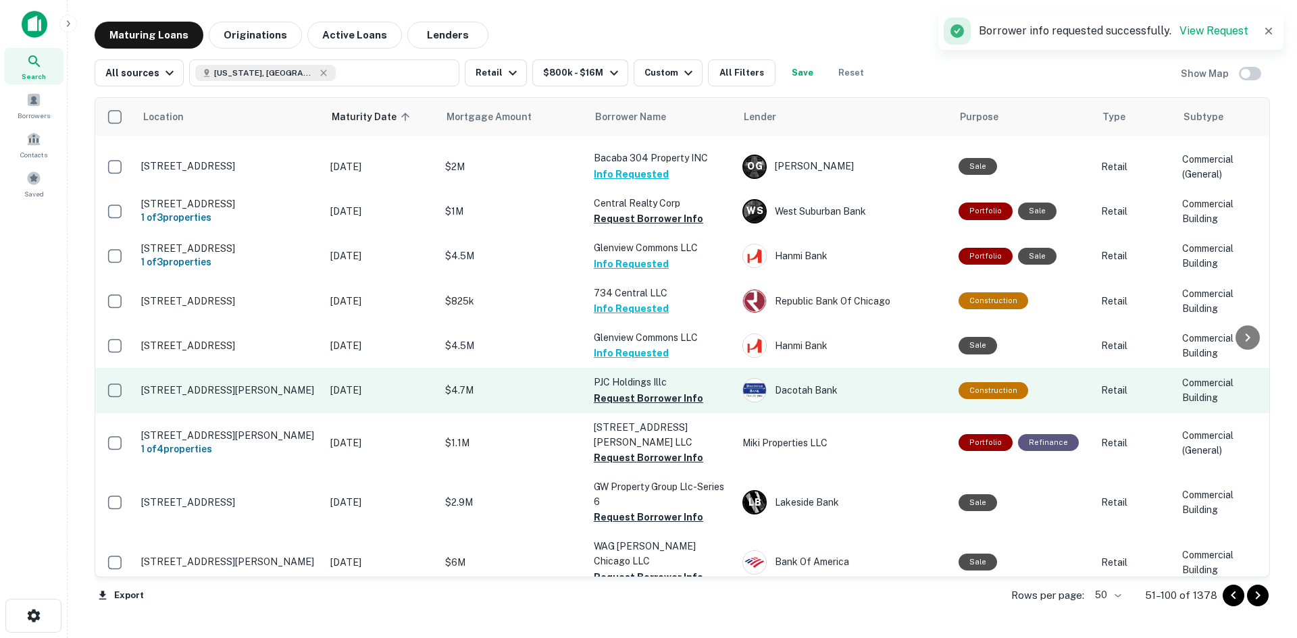
scroll to position [68, 0]
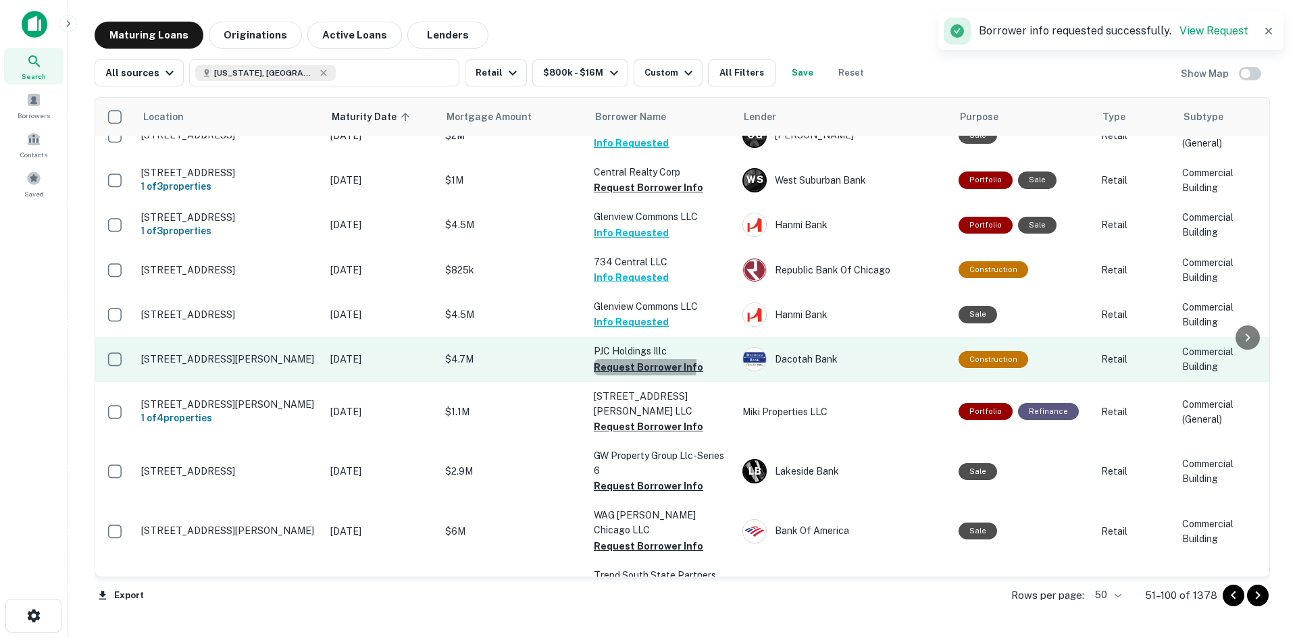
click at [605, 365] on button "Request Borrower Info" at bounding box center [648, 367] width 109 height 16
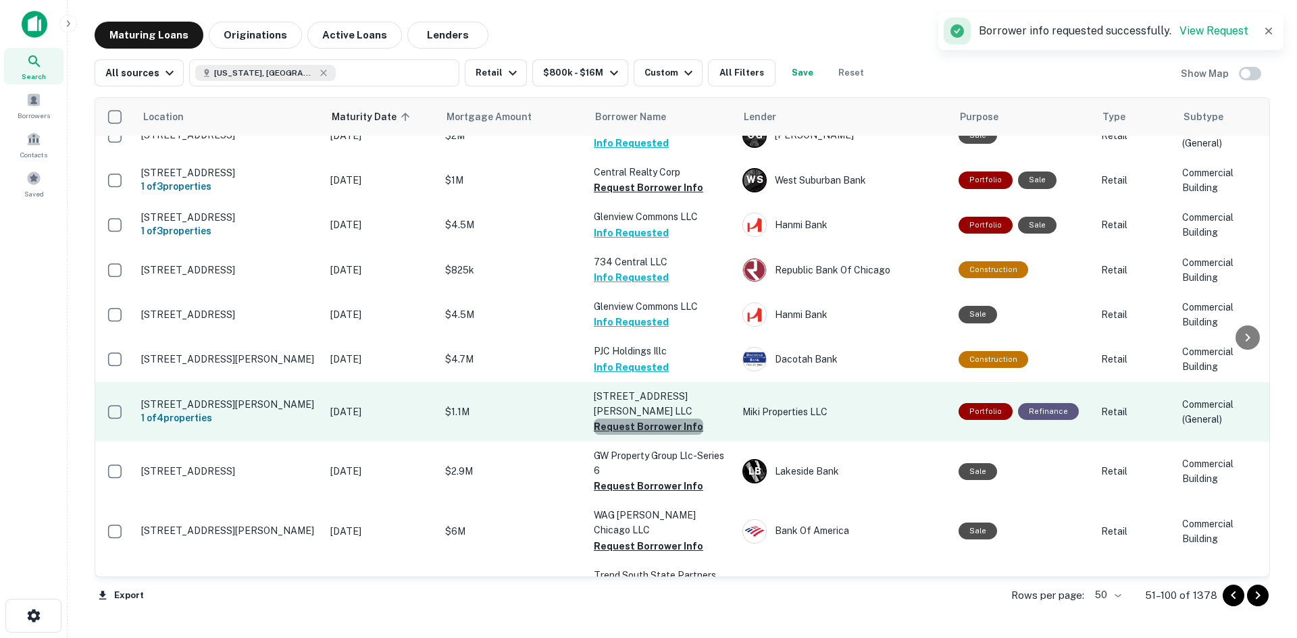
click at [650, 419] on button "Request Borrower Info" at bounding box center [648, 427] width 109 height 16
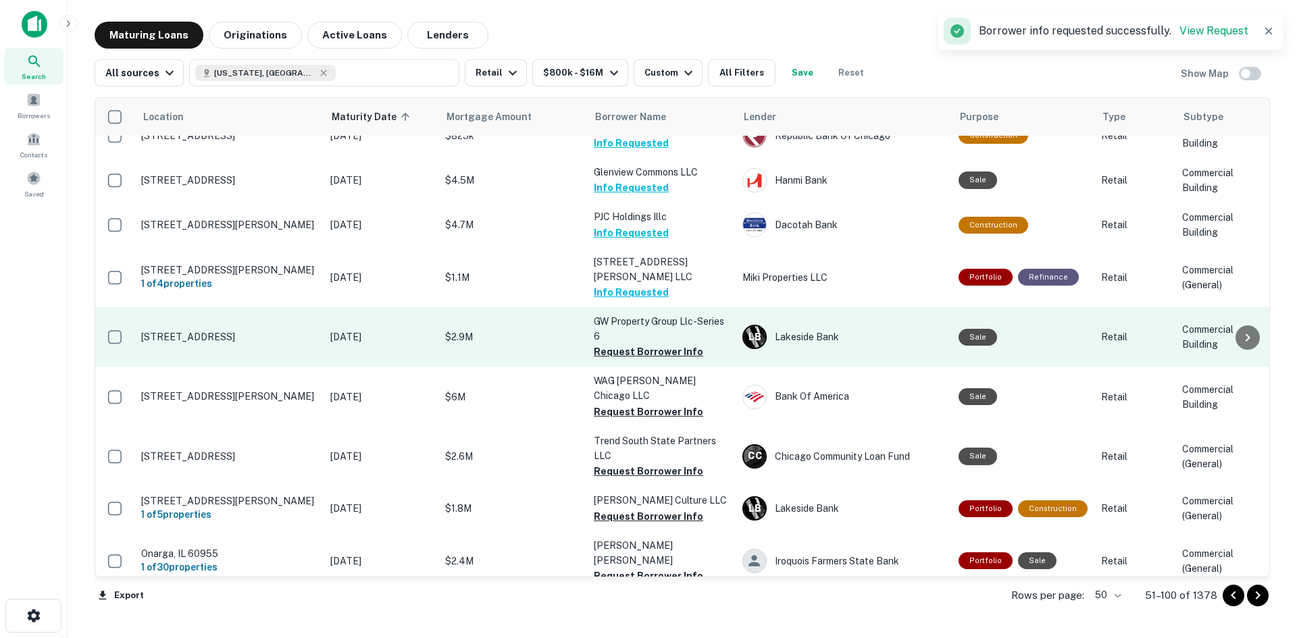
scroll to position [203, 0]
drag, startPoint x: 648, startPoint y: 340, endPoint x: 639, endPoint y: 342, distance: 9.7
click at [648, 343] on button "Request Borrower Info" at bounding box center [648, 351] width 109 height 16
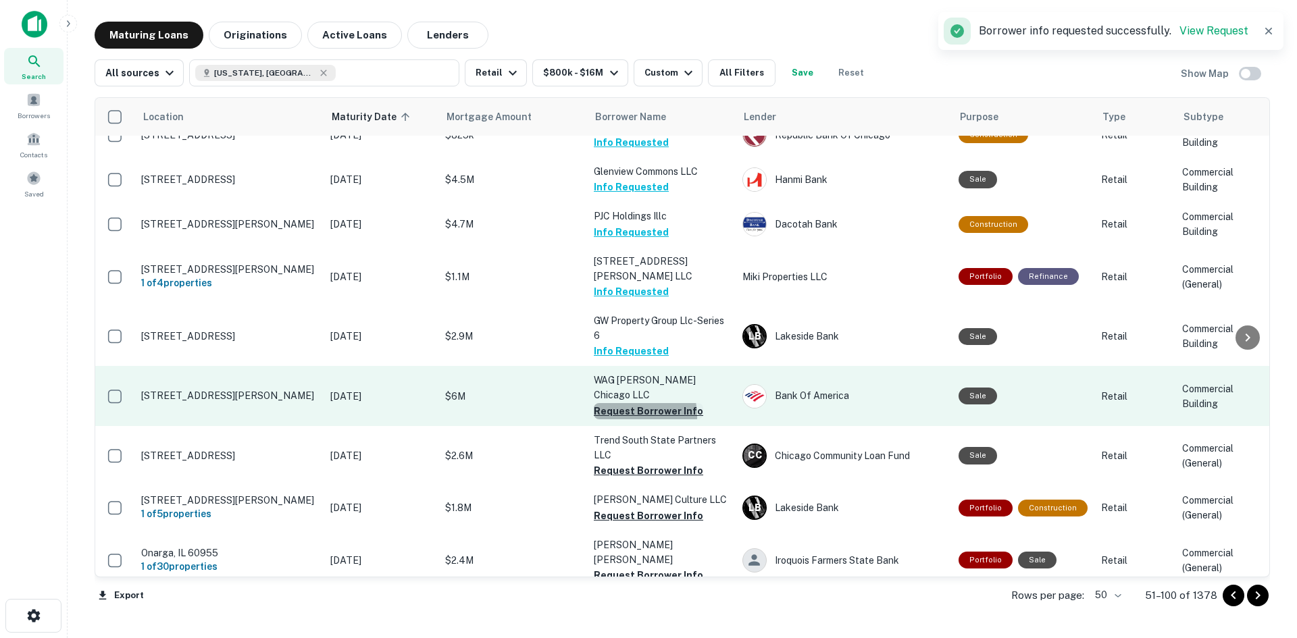
click at [616, 403] on button "Request Borrower Info" at bounding box center [648, 411] width 109 height 16
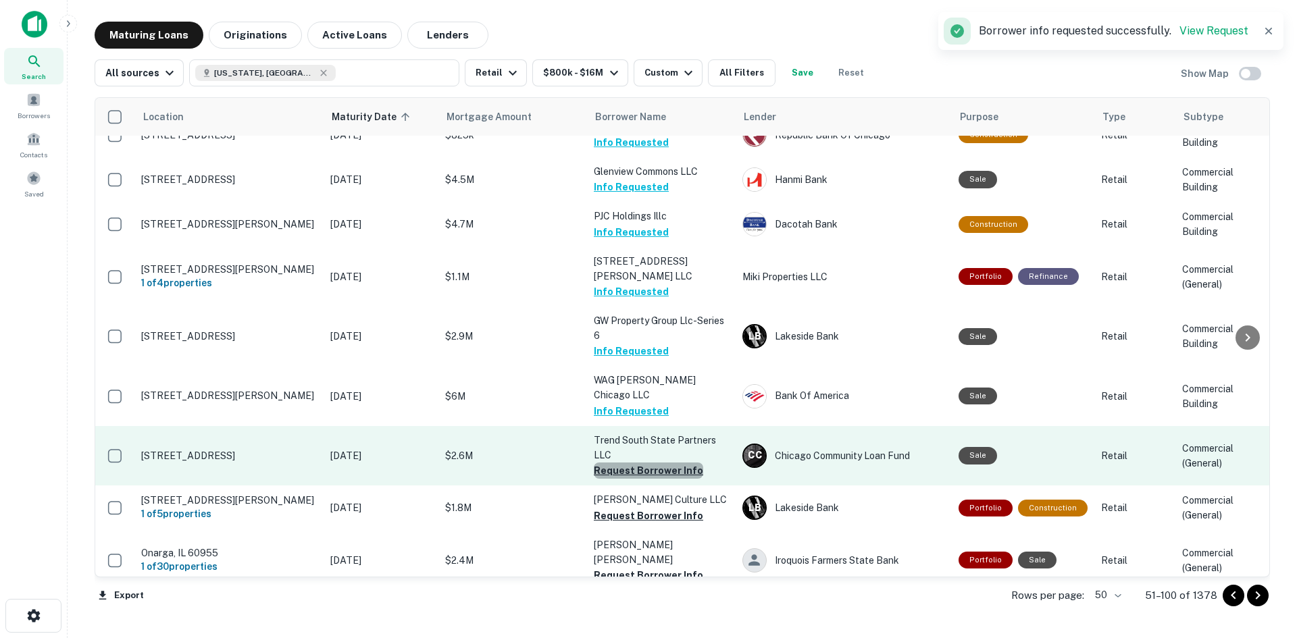
click at [652, 463] on button "Request Borrower Info" at bounding box center [648, 471] width 109 height 16
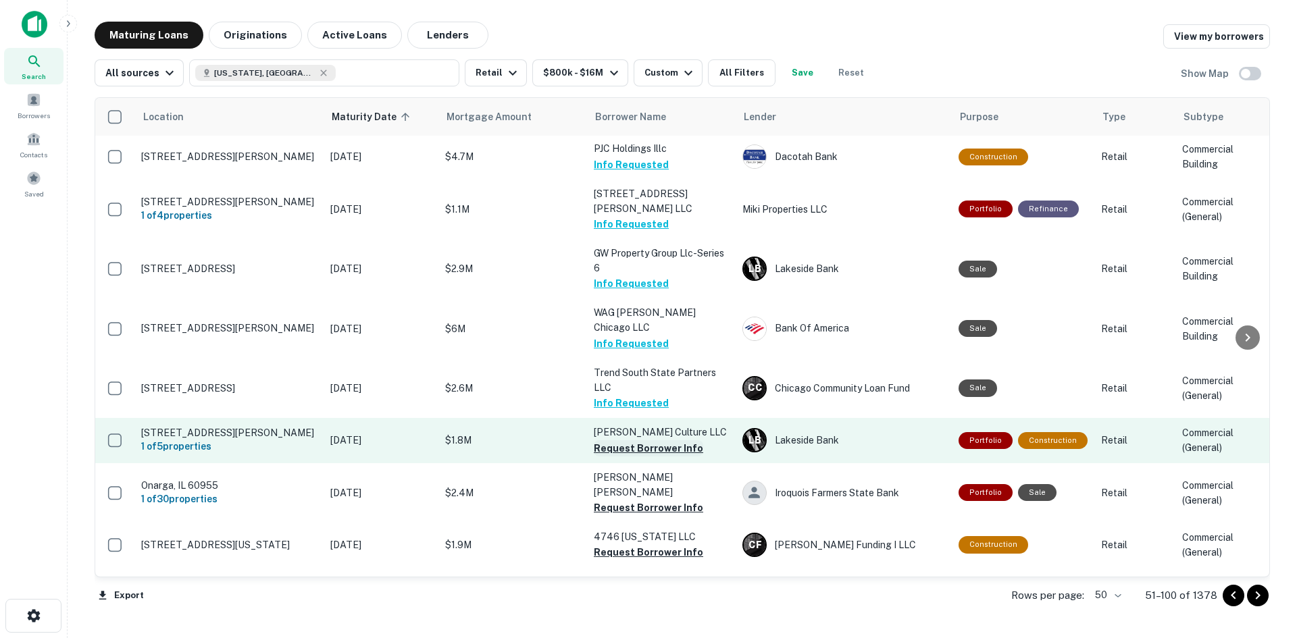
click at [623, 440] on button "Request Borrower Info" at bounding box center [648, 448] width 109 height 16
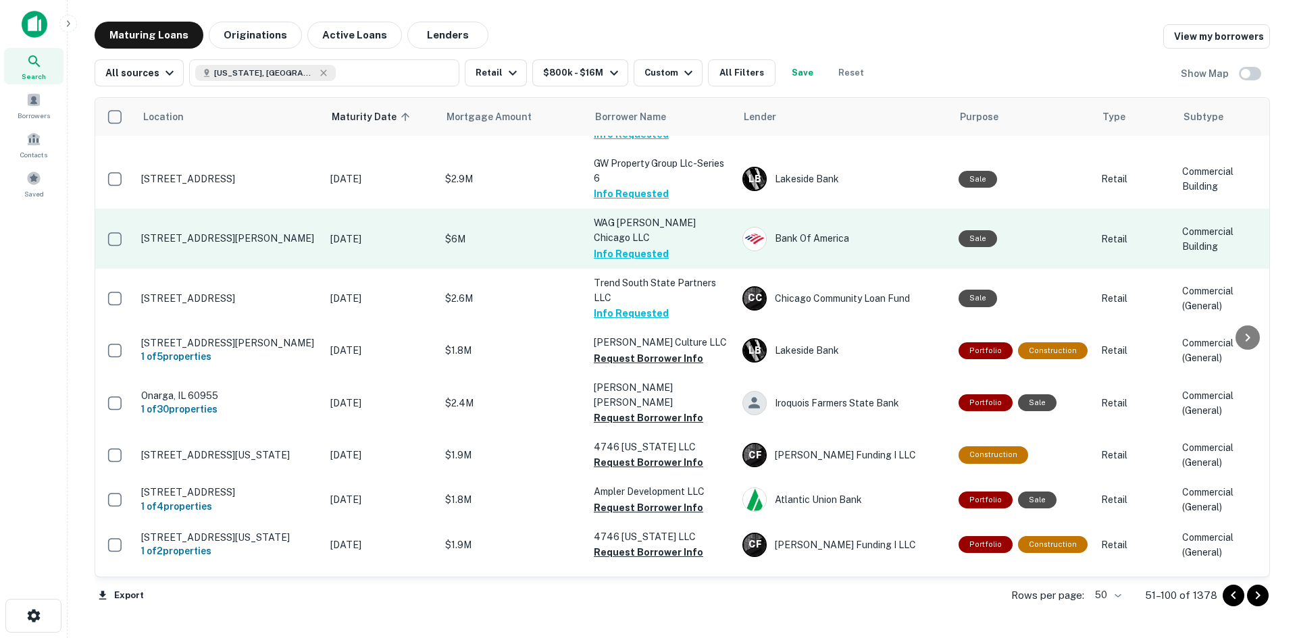
scroll to position [338, 0]
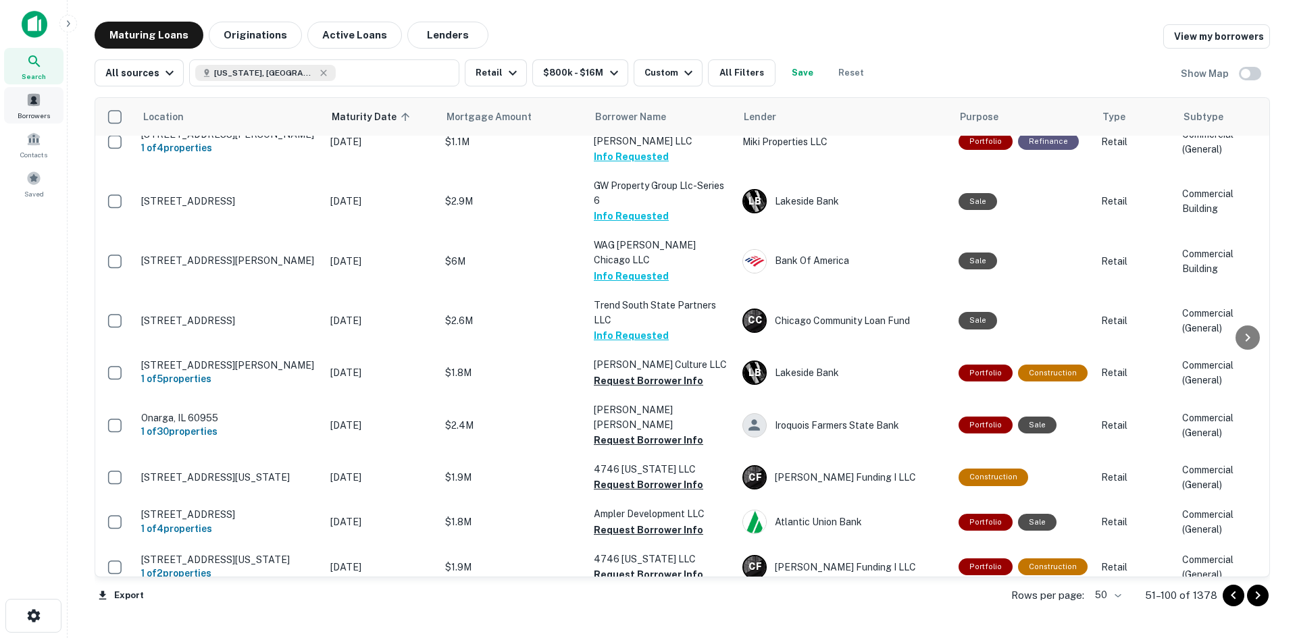
click at [41, 101] on div "Borrowers" at bounding box center [33, 105] width 59 height 36
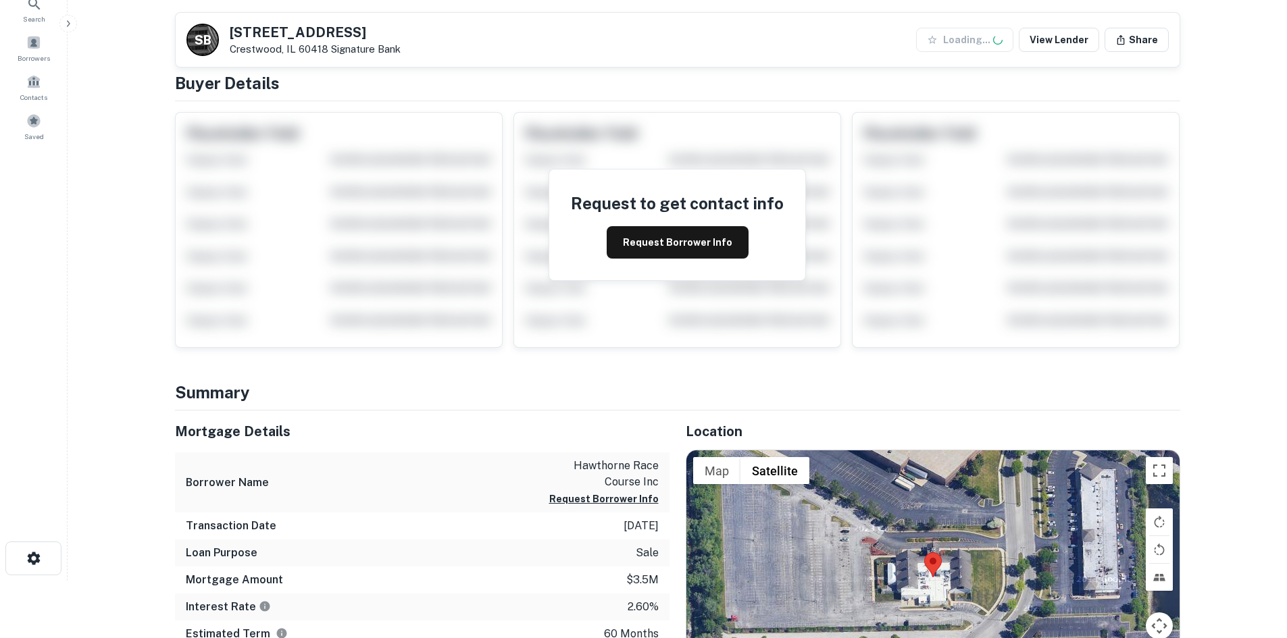
scroll to position [338, 0]
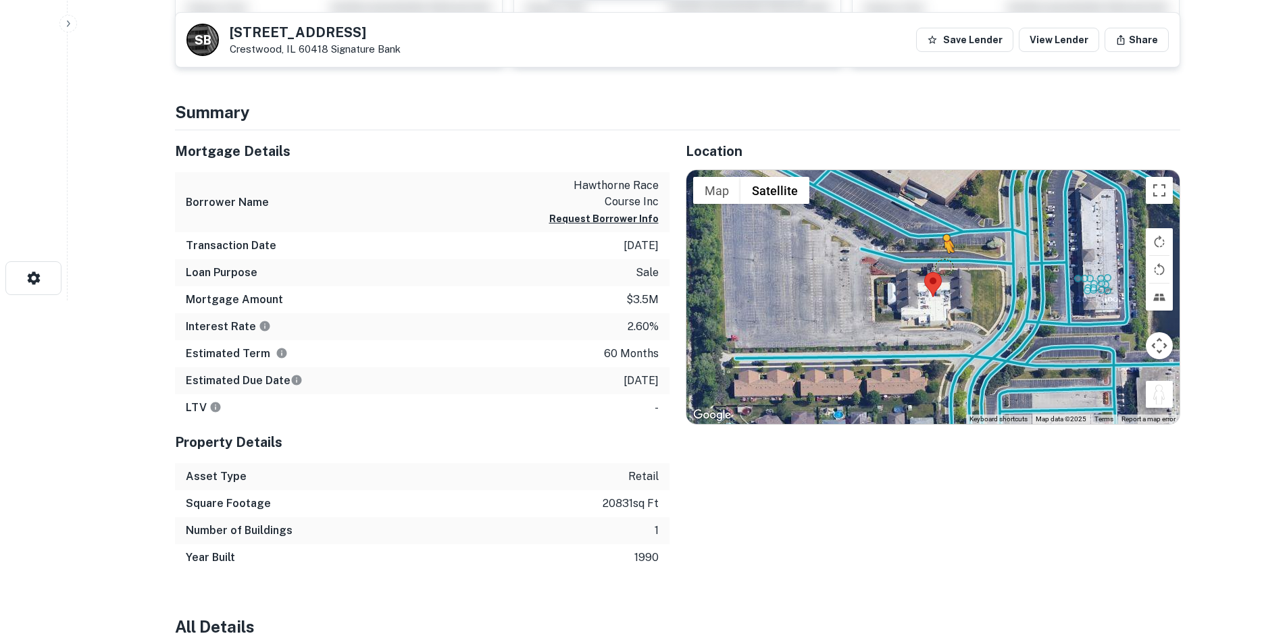
drag, startPoint x: 1153, startPoint y: 392, endPoint x: 937, endPoint y: 257, distance: 254.9
click at [937, 257] on div "To activate drag with keyboard, press Alt + Enter. Once in keyboard drag state,…" at bounding box center [932, 297] width 493 height 254
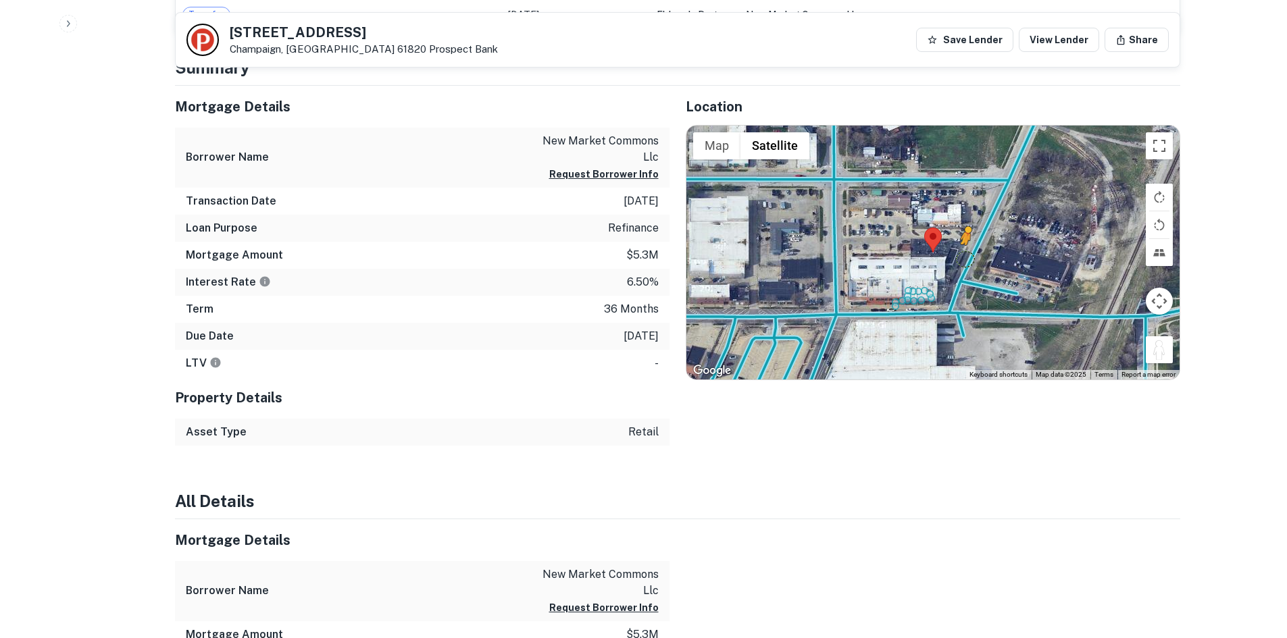
drag, startPoint x: 1171, startPoint y: 355, endPoint x: 963, endPoint y: 257, distance: 229.6
click at [963, 257] on div "To activate drag with keyboard, press Alt + Enter. Once in keyboard drag state,…" at bounding box center [932, 253] width 493 height 254
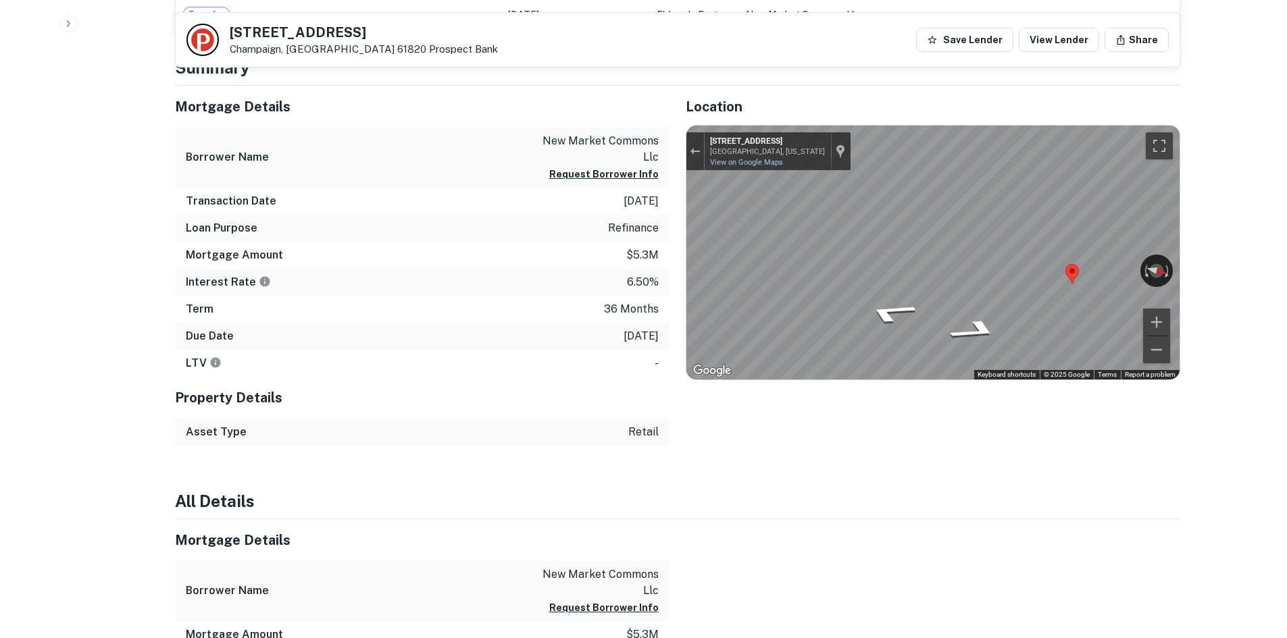
click at [1123, 280] on div "Map" at bounding box center [932, 253] width 493 height 254
click at [657, 238] on div "Mortgage Details Borrower Name new market commons llc Request Borrower Info Tra…" at bounding box center [669, 266] width 1021 height 360
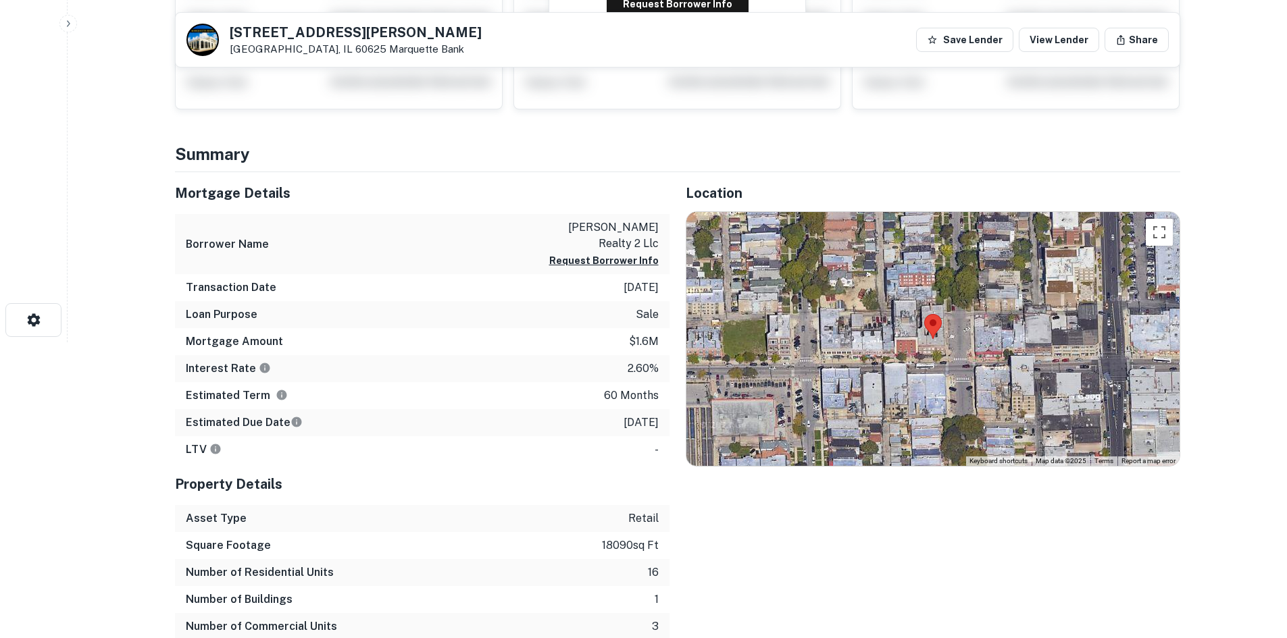
scroll to position [338, 0]
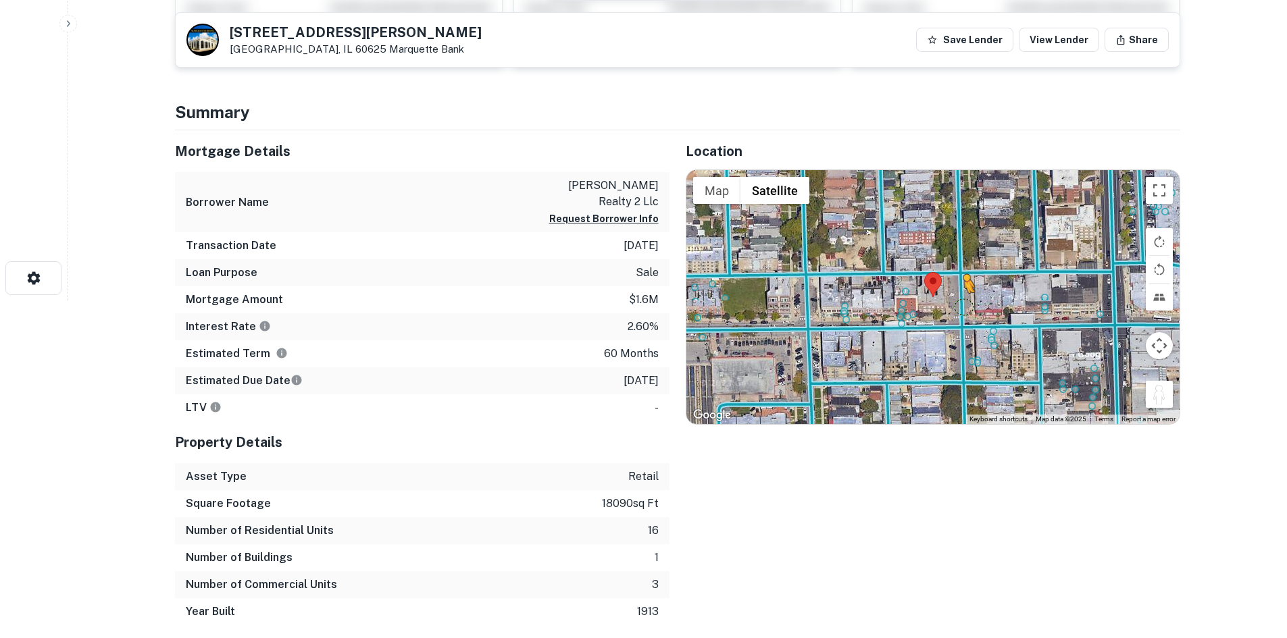
drag, startPoint x: 1171, startPoint y: 396, endPoint x: 962, endPoint y: 307, distance: 226.3
click at [962, 307] on div "To activate drag with keyboard, press Alt + Enter. Once in keyboard drag state,…" at bounding box center [932, 297] width 493 height 254
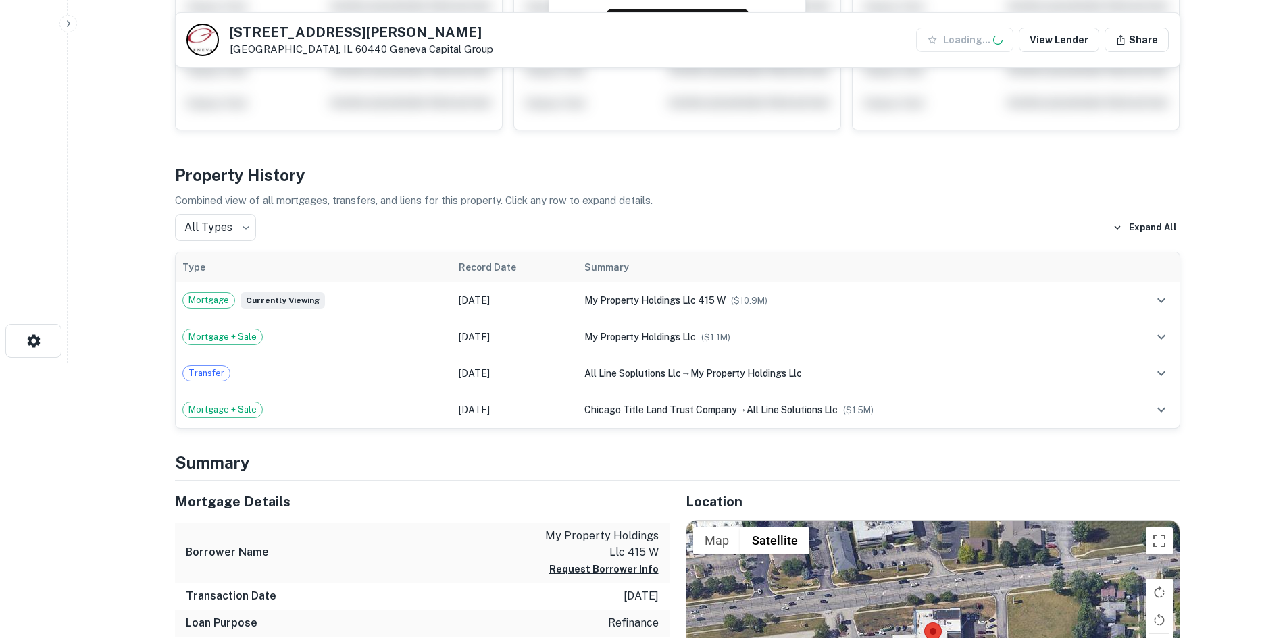
scroll to position [675, 0]
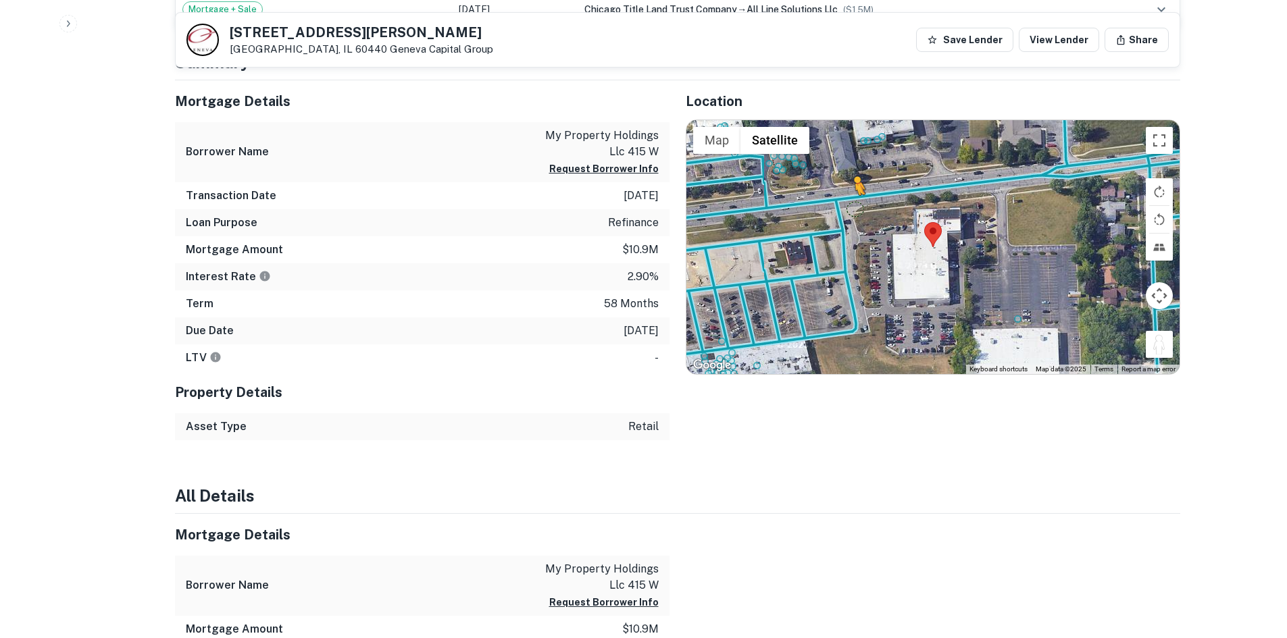
drag, startPoint x: 1156, startPoint y: 352, endPoint x: 851, endPoint y: 208, distance: 337.5
click at [851, 208] on div "To activate drag with keyboard, press Alt + Enter. Once in keyboard drag state,…" at bounding box center [932, 247] width 493 height 254
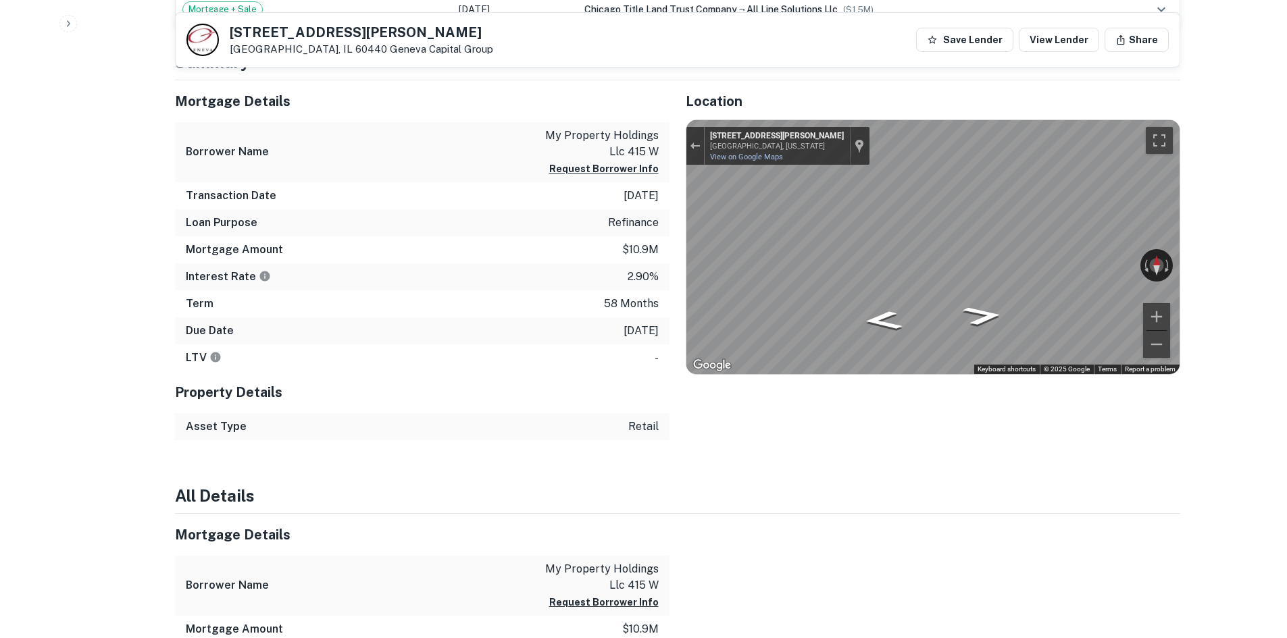
click at [532, 230] on div "Mortgage Details Borrower Name my property holdings llc 415 w Request Borrower …" at bounding box center [669, 260] width 1021 height 360
click at [580, 221] on div "Mortgage Details Borrower Name my property holdings llc 415 w Request Borrower …" at bounding box center [669, 260] width 1021 height 360
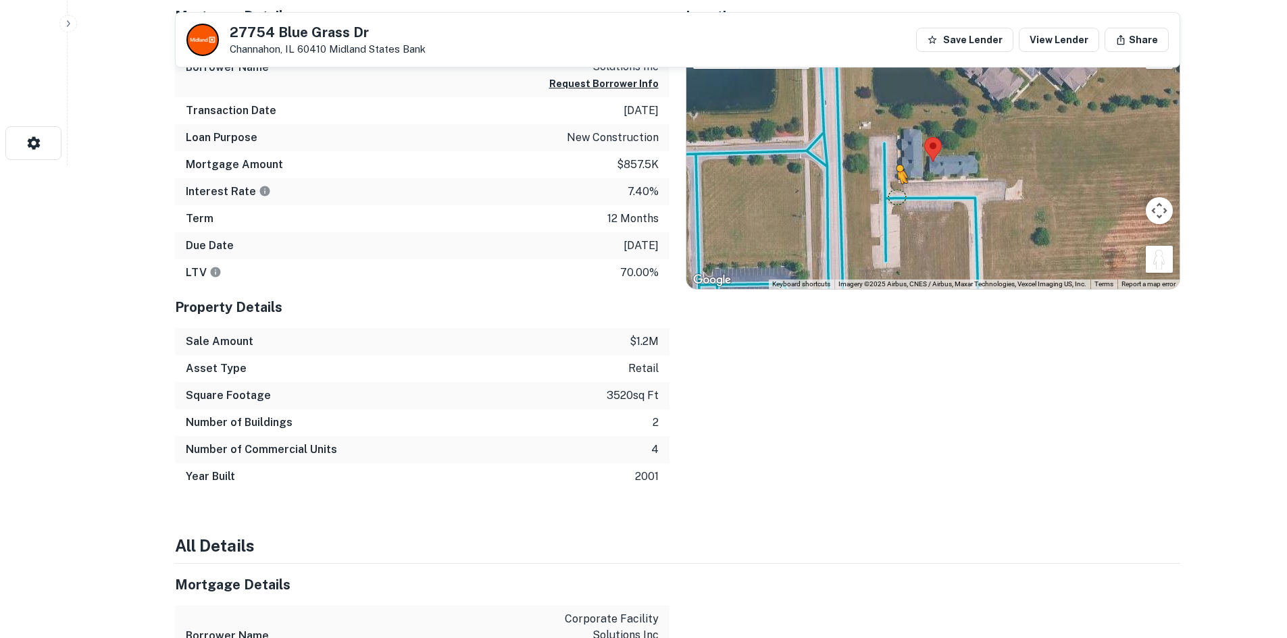
drag, startPoint x: 1166, startPoint y: 258, endPoint x: 893, endPoint y: 197, distance: 280.4
click at [893, 197] on div "To activate drag with keyboard, press Alt + Enter. Once in keyboard drag state,…" at bounding box center [932, 162] width 493 height 254
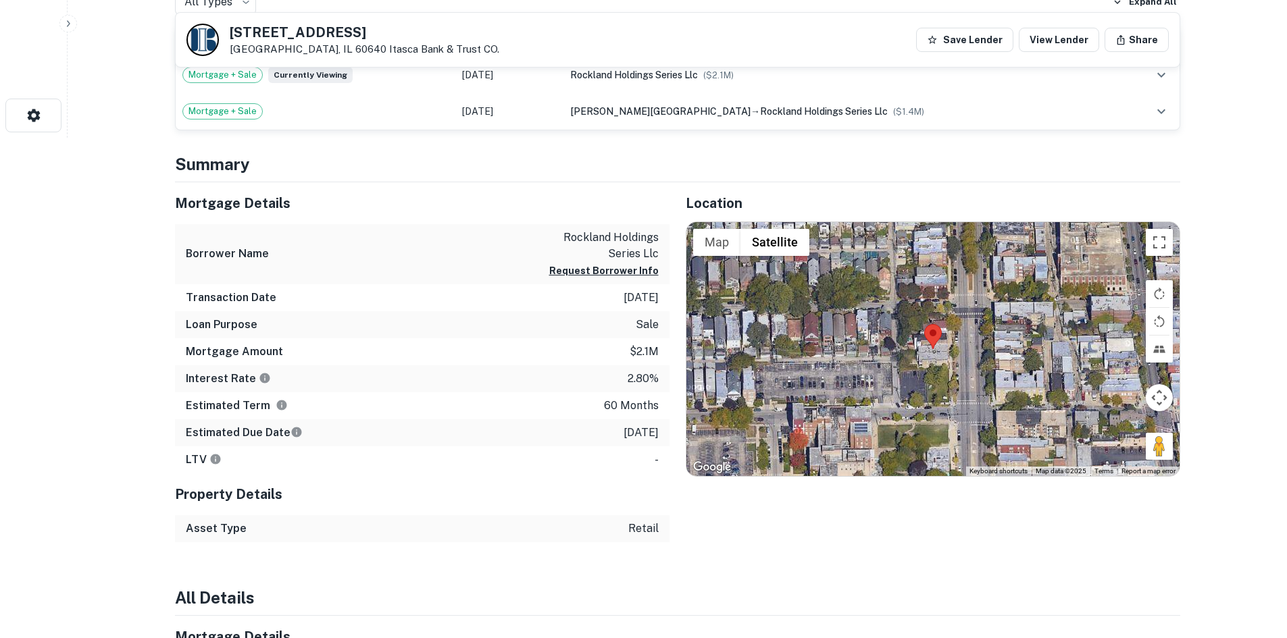
scroll to position [540, 0]
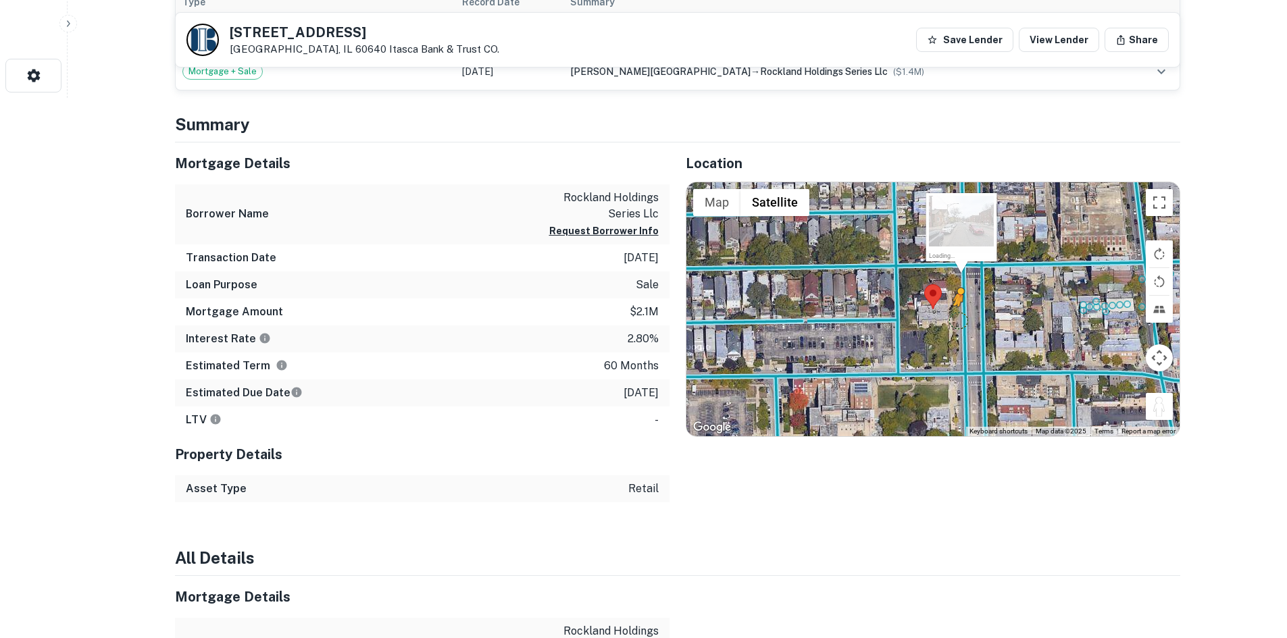
drag, startPoint x: 1160, startPoint y: 415, endPoint x: 954, endPoint y: 314, distance: 229.6
click at [954, 314] on div "To activate drag with keyboard, press Alt + Enter. Once in keyboard drag state,…" at bounding box center [932, 309] width 493 height 254
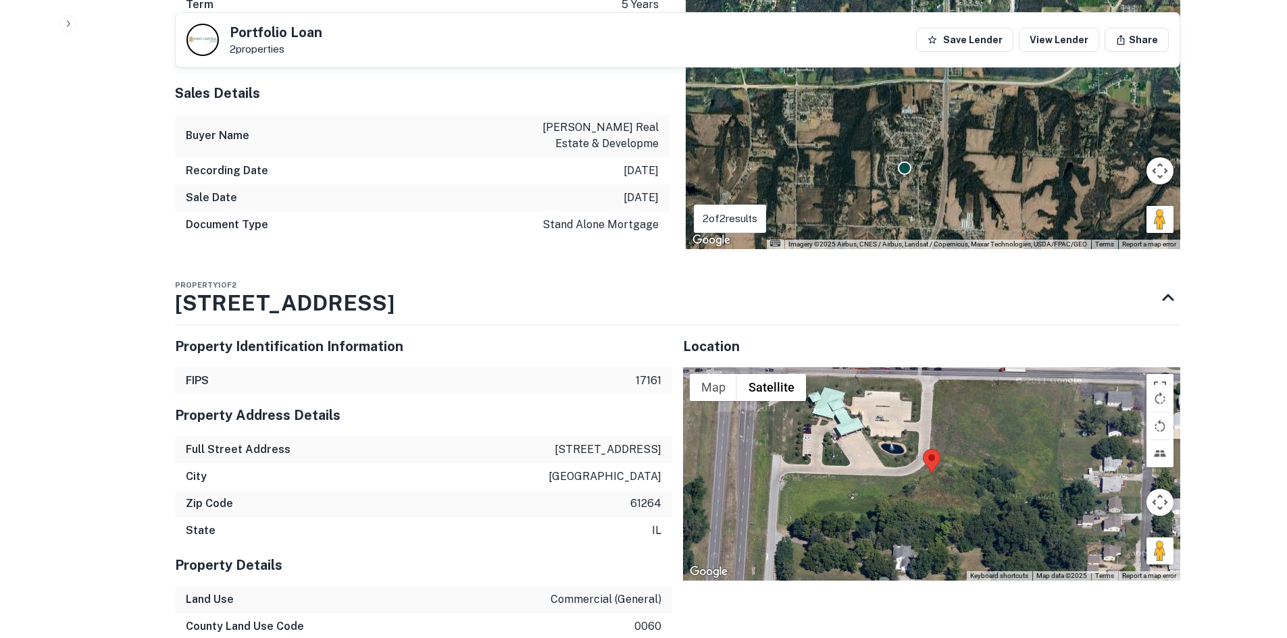
scroll to position [878, 0]
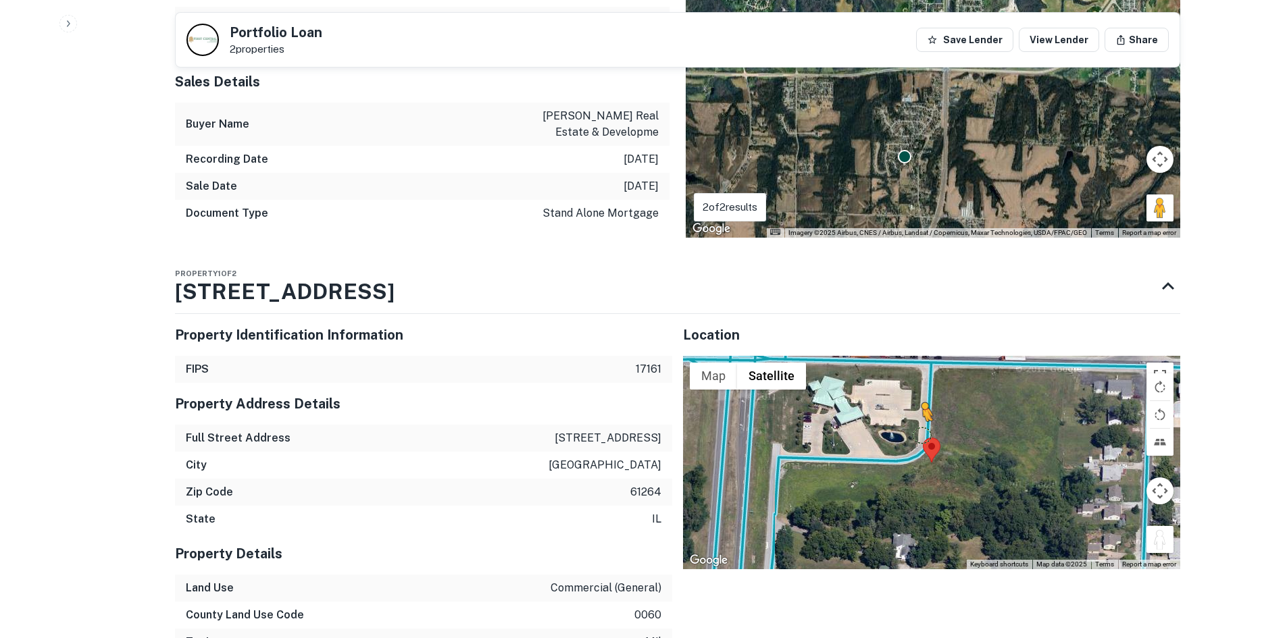
drag, startPoint x: 1160, startPoint y: 525, endPoint x: 897, endPoint y: 419, distance: 283.3
click at [897, 419] on div "To activate drag with keyboard, press Alt + Enter. Once in keyboard drag state,…" at bounding box center [931, 462] width 497 height 213
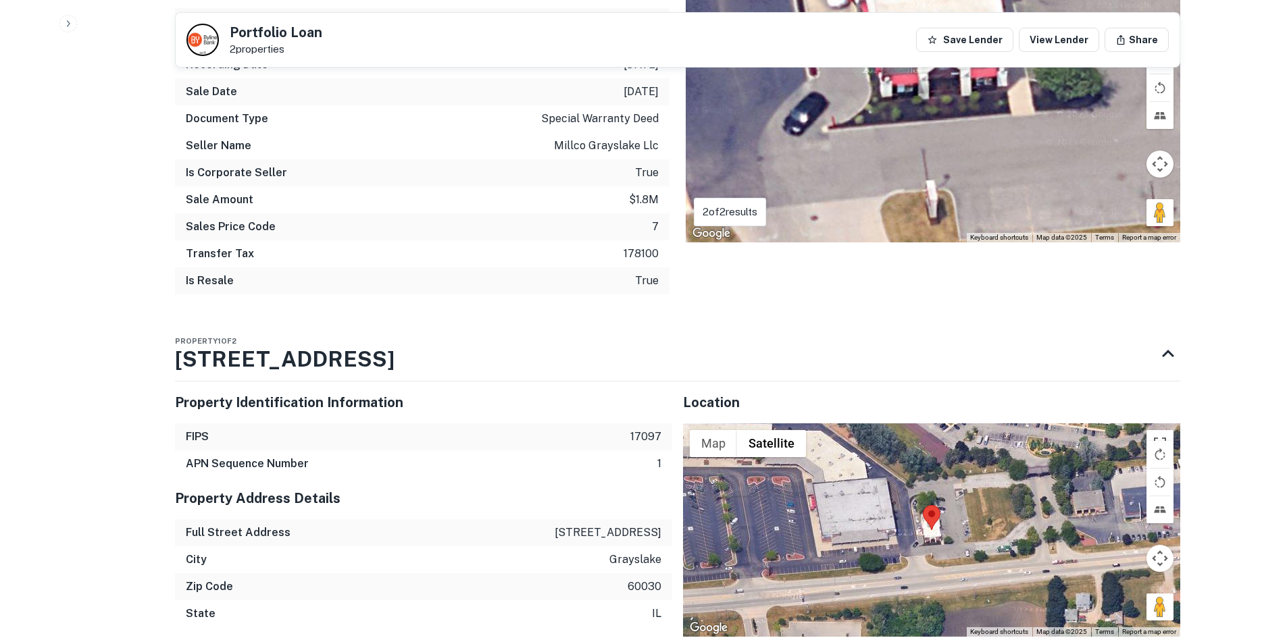
scroll to position [1081, 0]
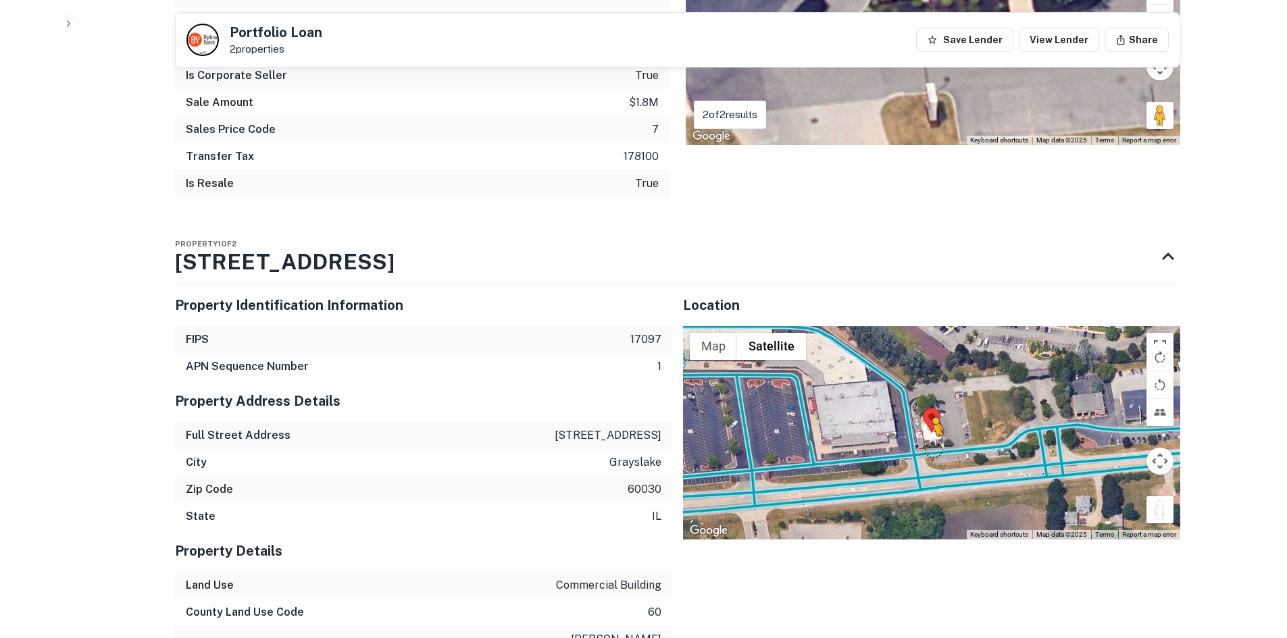
drag, startPoint x: 1159, startPoint y: 470, endPoint x: 927, endPoint y: 414, distance: 238.4
click at [927, 414] on div "To activate drag with keyboard, press Alt + Enter. Once in keyboard drag state,…" at bounding box center [931, 432] width 497 height 213
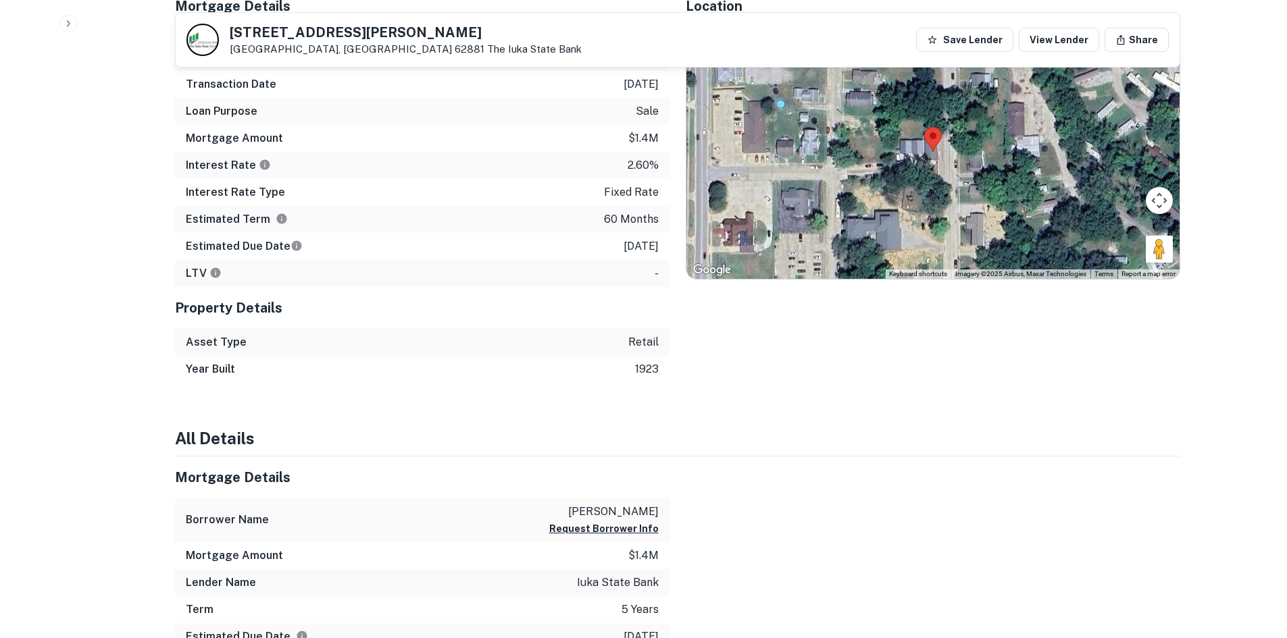
scroll to position [743, 0]
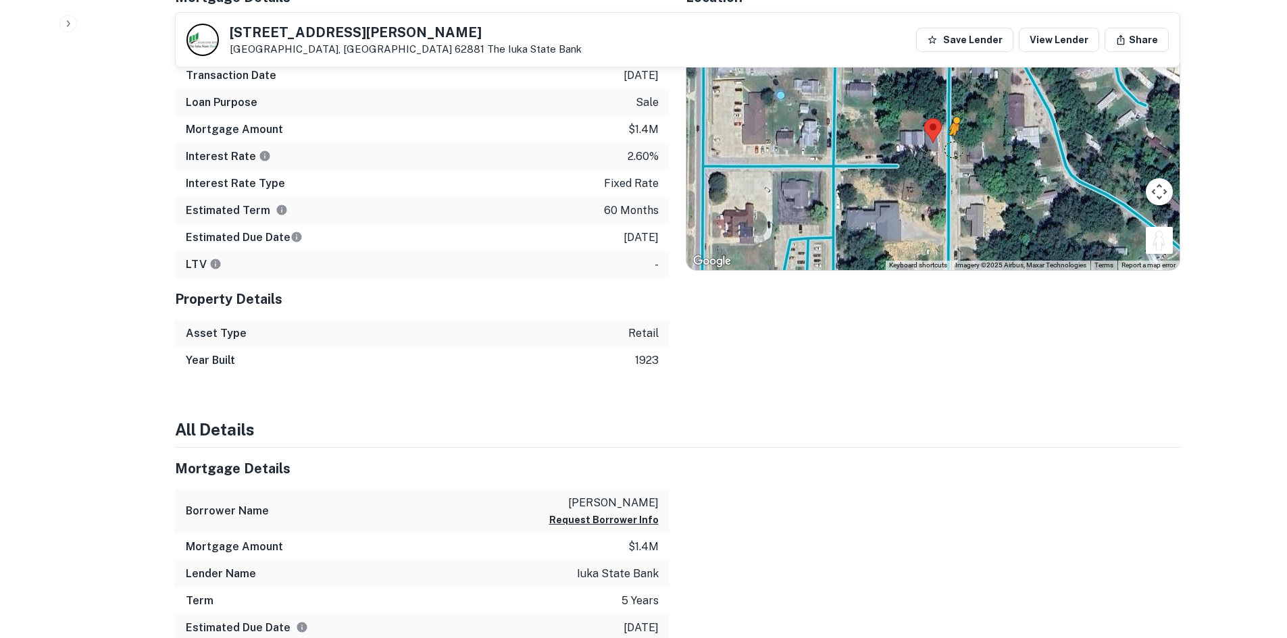
drag, startPoint x: 1158, startPoint y: 233, endPoint x: 948, endPoint y: 146, distance: 227.4
click at [948, 146] on div "To activate drag with keyboard, press Alt + Enter. Once in keyboard drag state,…" at bounding box center [932, 143] width 493 height 254
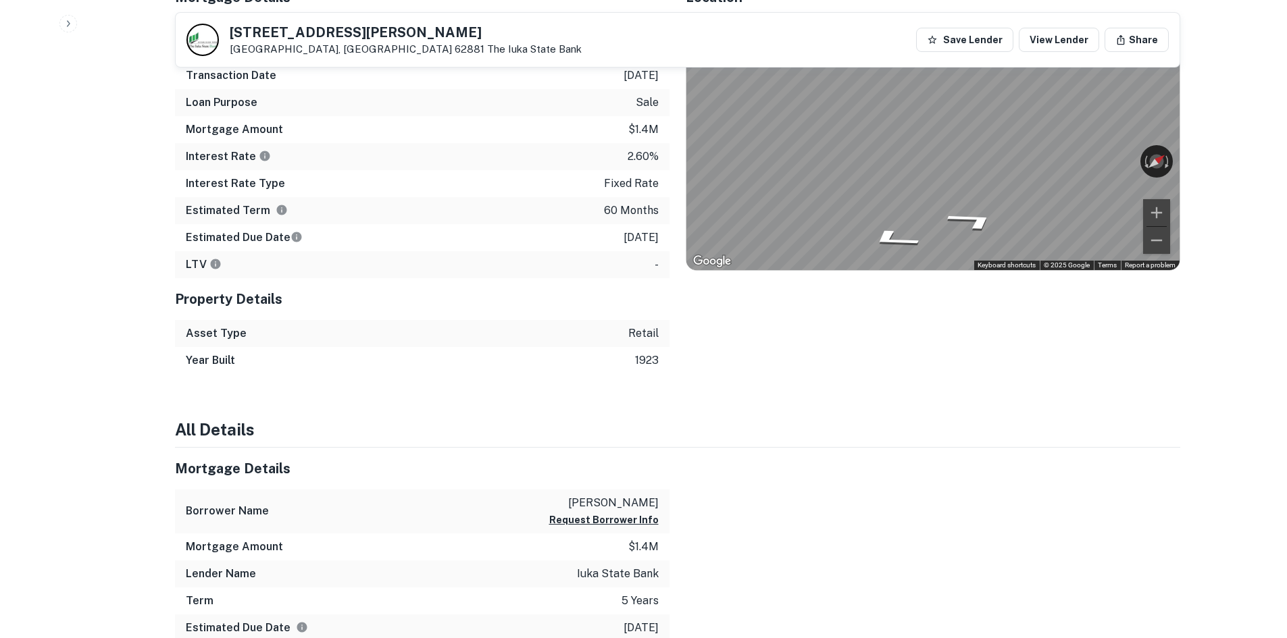
drag, startPoint x: 898, startPoint y: 188, endPoint x: 1296, endPoint y: 186, distance: 397.8
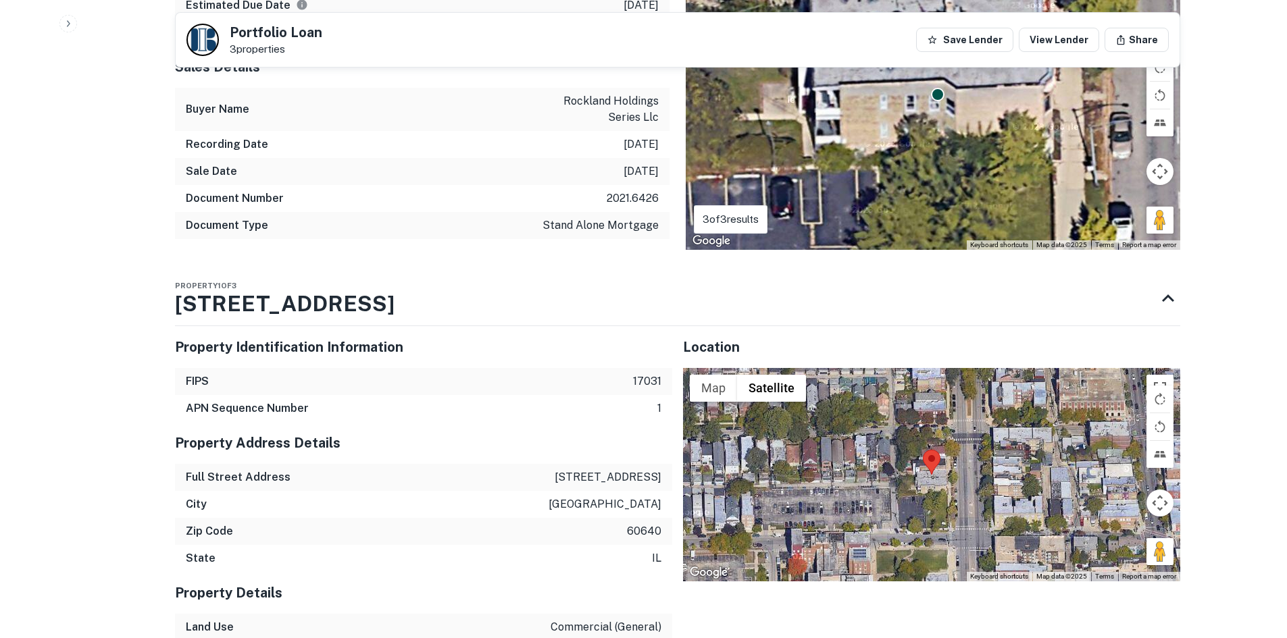
scroll to position [946, 0]
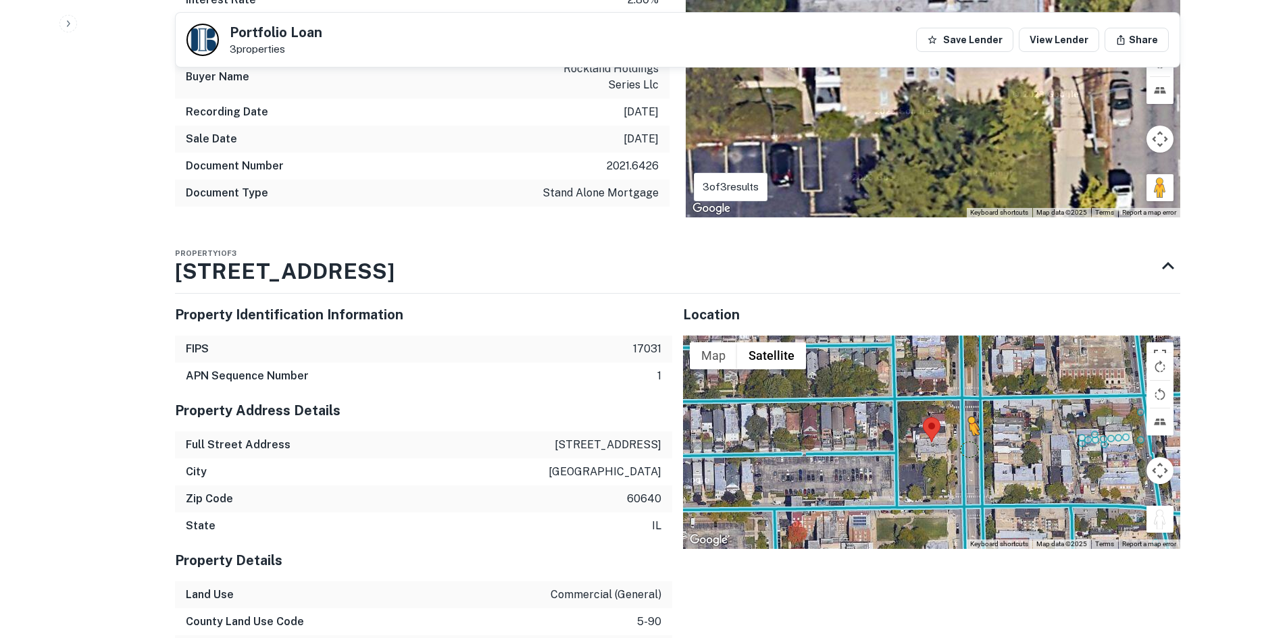
drag, startPoint x: 1160, startPoint y: 519, endPoint x: 967, endPoint y: 446, distance: 205.9
click at [967, 446] on div "To activate drag with keyboard, press Alt + Enter. Once in keyboard drag state,…" at bounding box center [931, 442] width 497 height 213
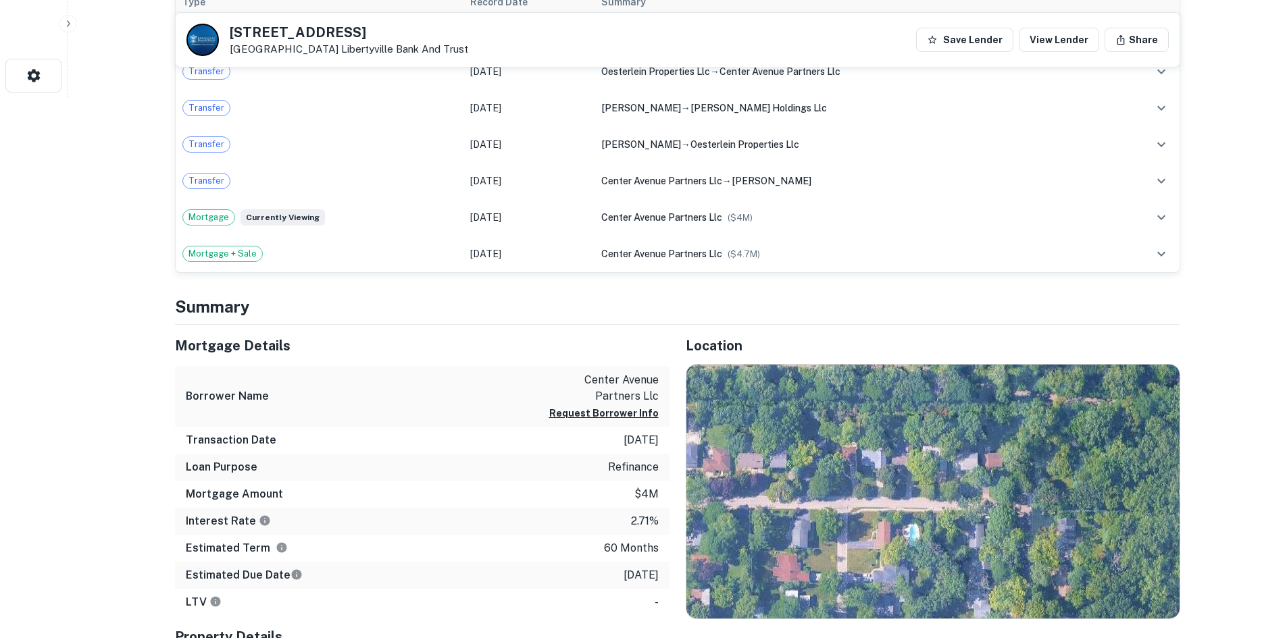
scroll to position [540, 0]
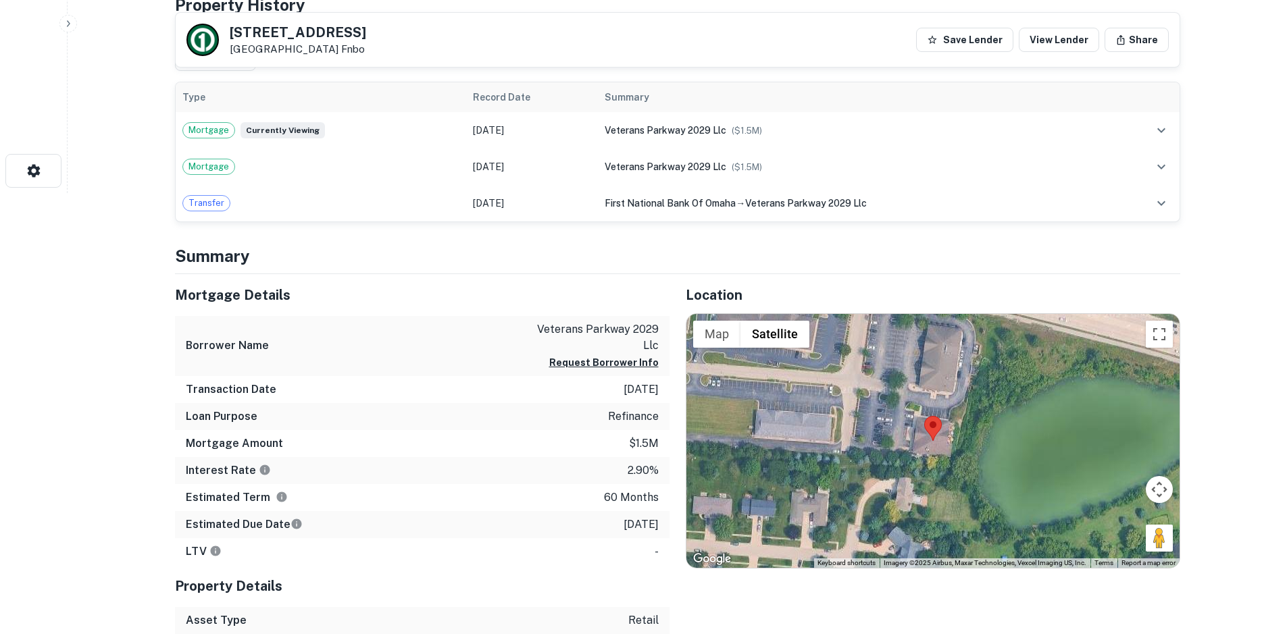
scroll to position [494, 0]
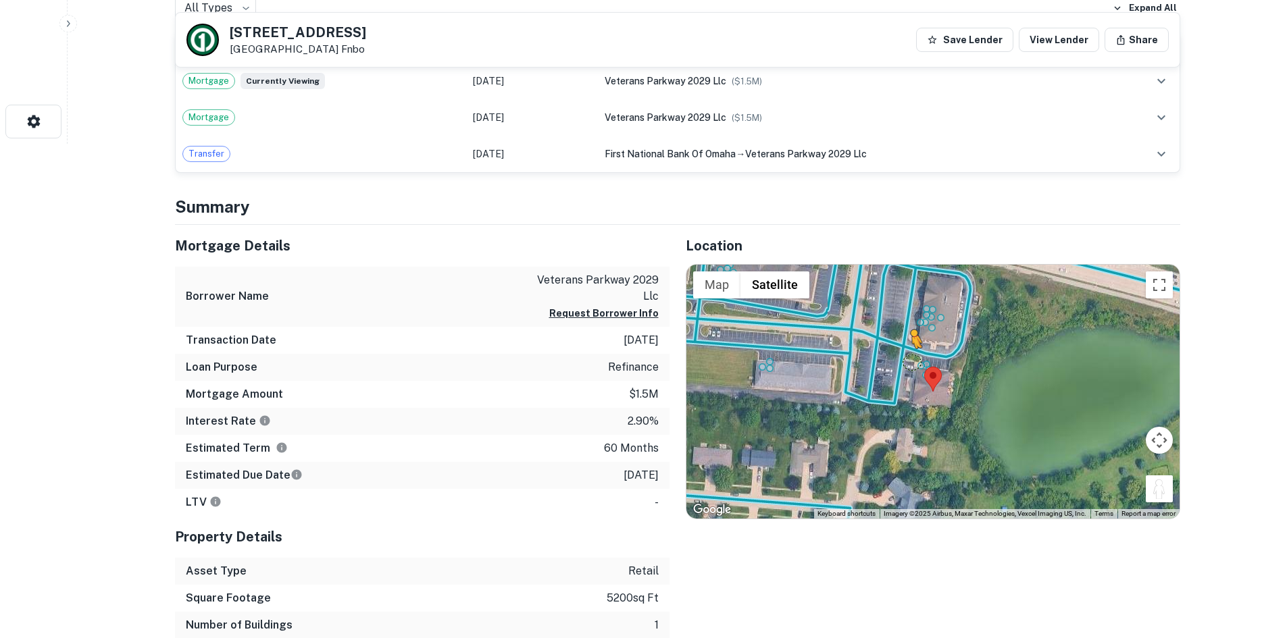
drag, startPoint x: 1159, startPoint y: 487, endPoint x: 899, endPoint y: 349, distance: 294.3
click at [899, 349] on div "To activate drag with keyboard, press Alt + Enter. Once in keyboard drag state,…" at bounding box center [932, 392] width 493 height 254
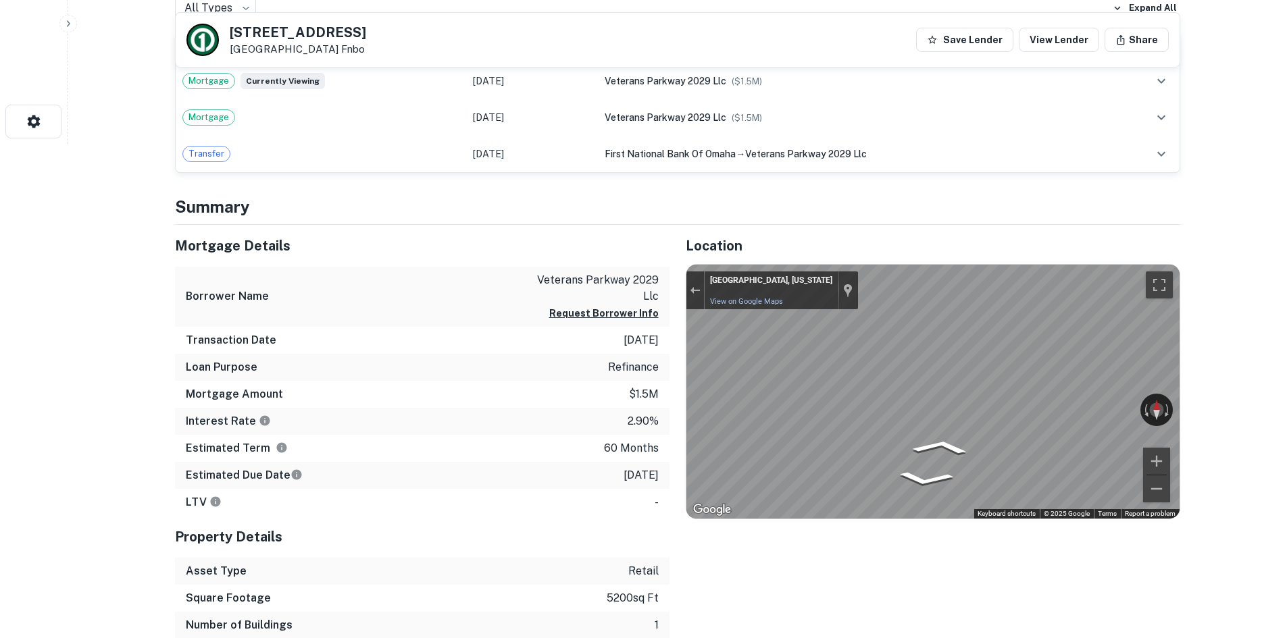
click at [497, 301] on div "Mortgage Details Borrower Name veterans parkway 2029 llc Request Borrower Info …" at bounding box center [669, 445] width 1021 height 441
click at [677, 352] on div "Location ← Move left → Move right ↑ Move up ↓ Move down + Zoom in - Zoom out Ho…" at bounding box center [924, 445] width 511 height 441
click at [1085, 405] on div "Rotate the view" at bounding box center [1096, 406] width 76 height 16
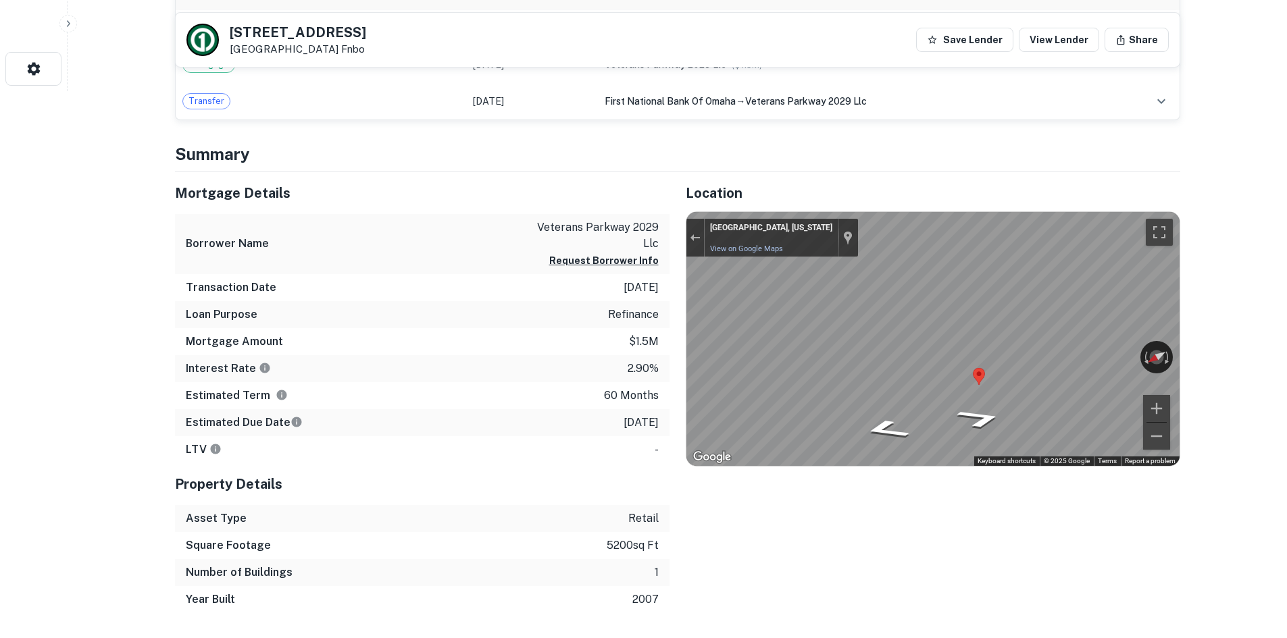
scroll to position [629, 0]
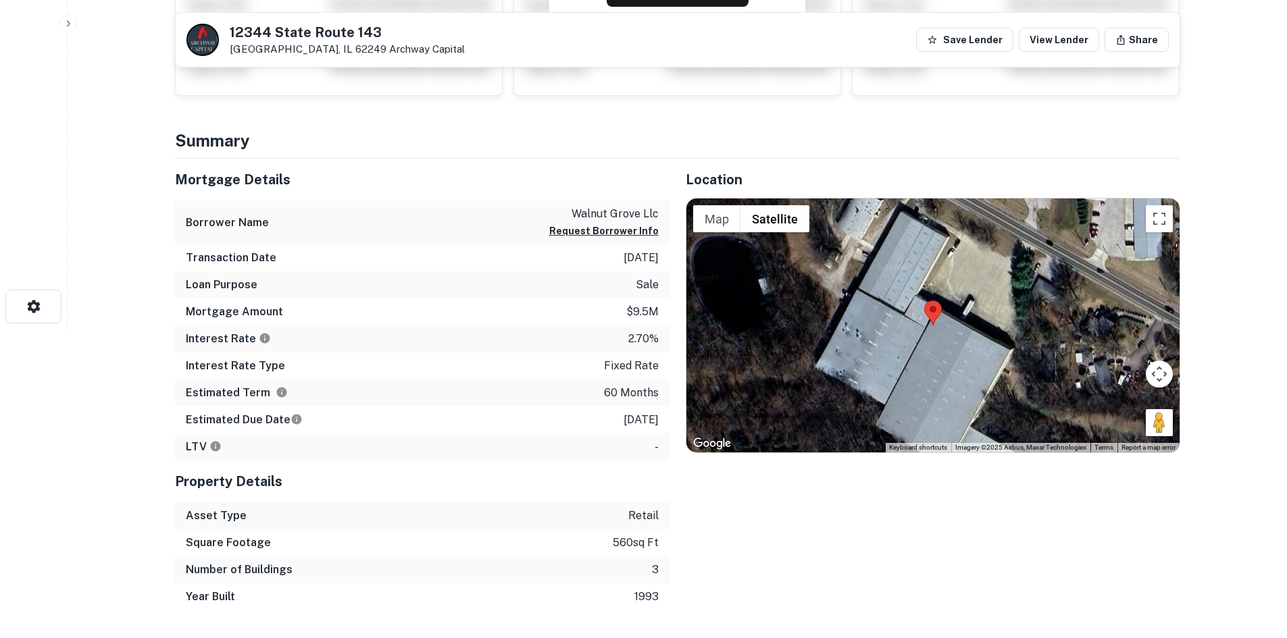
scroll to position [270, 0]
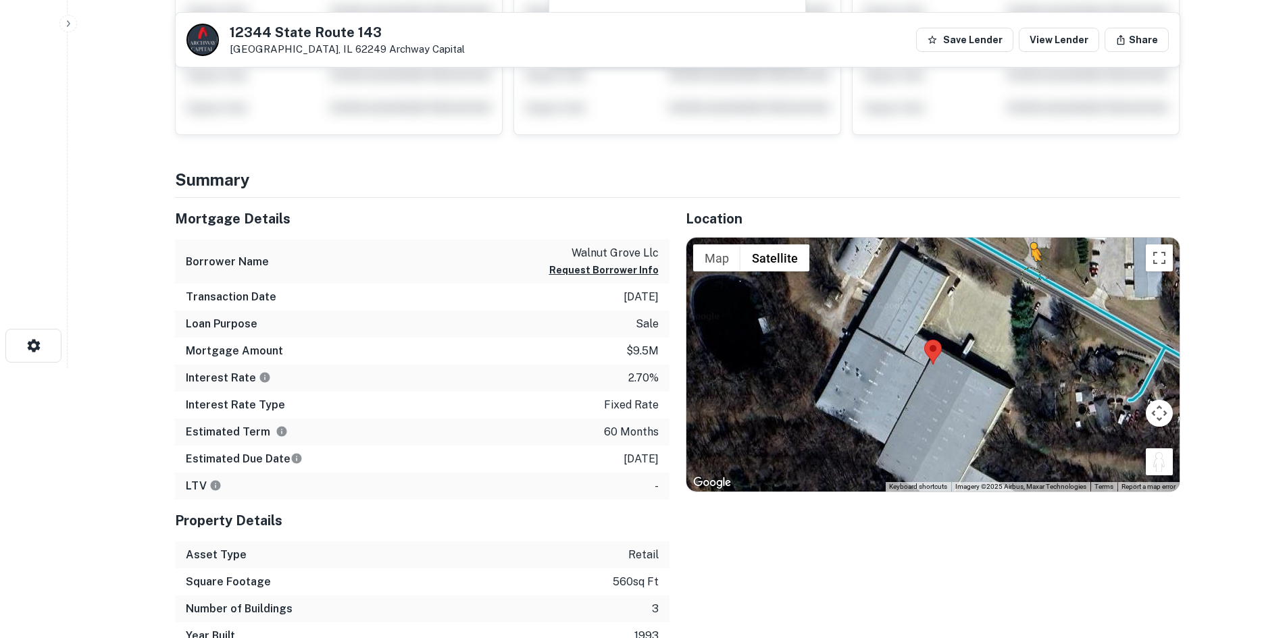
drag, startPoint x: 1161, startPoint y: 471, endPoint x: 1021, endPoint y: 272, distance: 244.3
click at [1025, 272] on div "To activate drag with keyboard, press Alt + Enter. Once in keyboard drag state,…" at bounding box center [932, 365] width 493 height 254
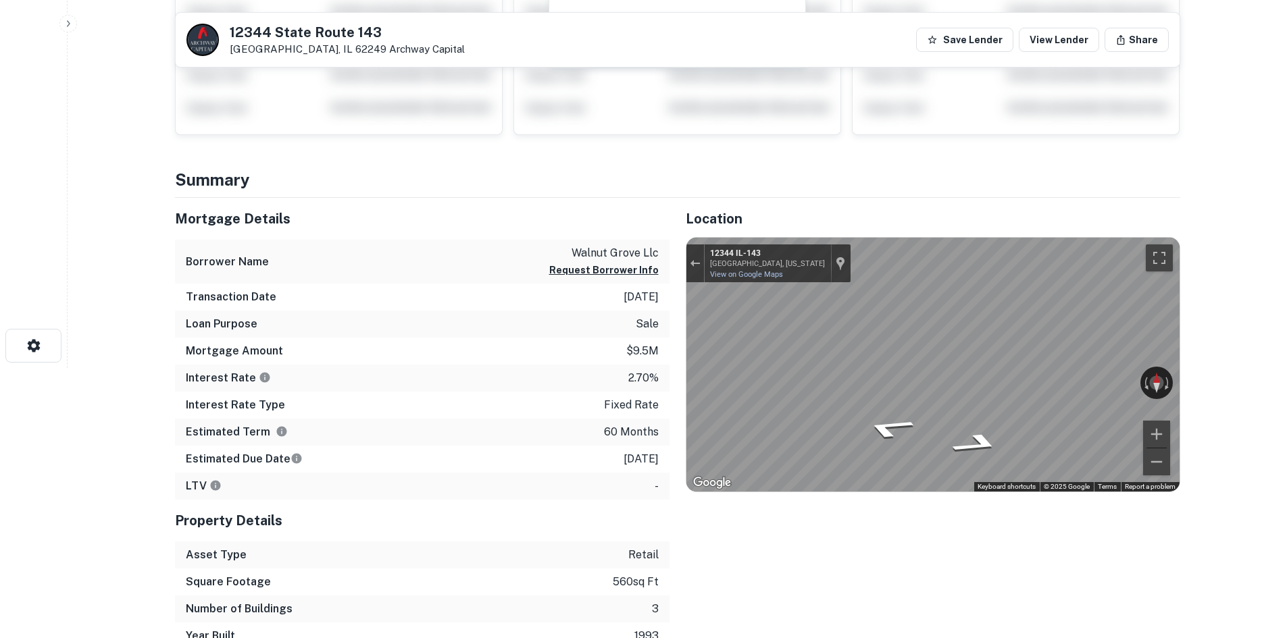
click at [1263, 352] on main "12344 State Route 143 Highland, IL 62249 Archway Capital Save Lender View Lende…" at bounding box center [677, 49] width 1219 height 638
click at [986, 413] on icon "Go Northwest, IL-143" at bounding box center [981, 400] width 82 height 36
click at [981, 404] on icon "Go Northwest, IL-143" at bounding box center [981, 400] width 82 height 36
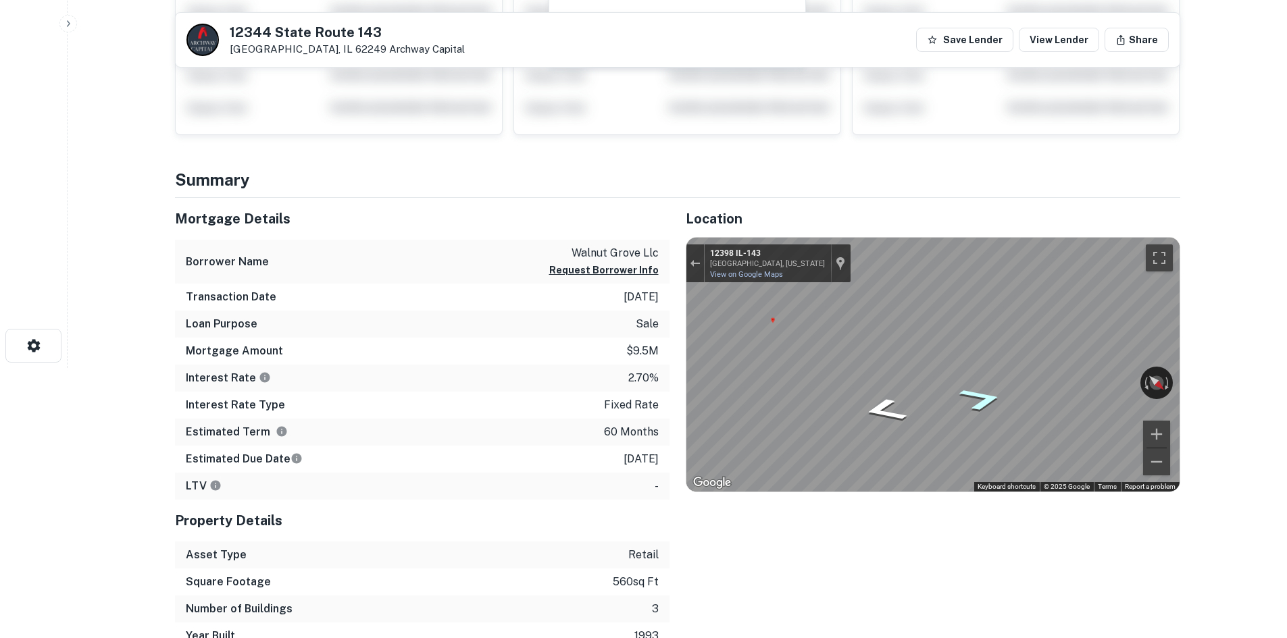
click at [981, 404] on icon "Go Northwest, IL-143" at bounding box center [981, 400] width 82 height 36
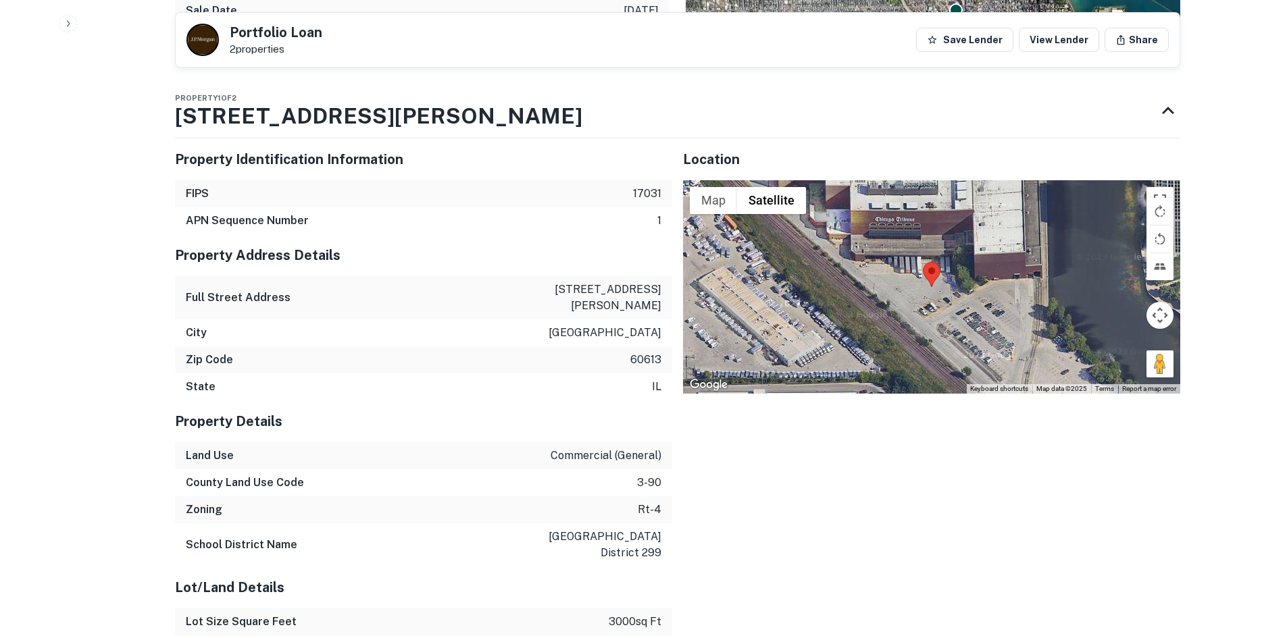
scroll to position [1081, 0]
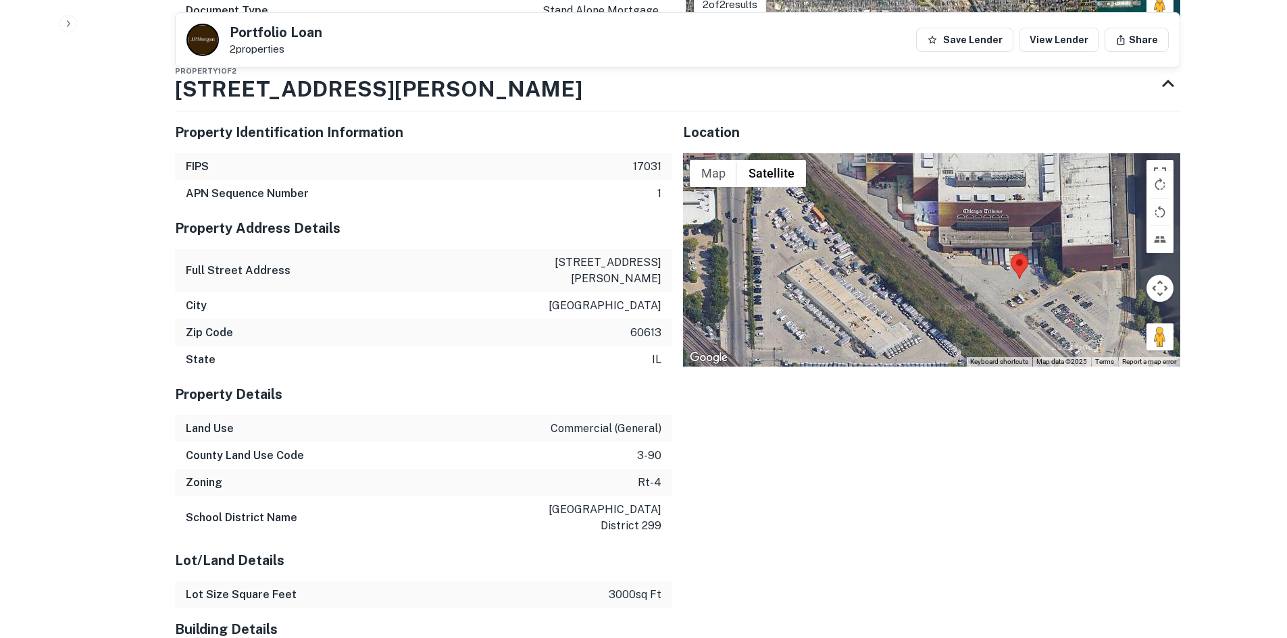
drag, startPoint x: 896, startPoint y: 301, endPoint x: 985, endPoint y: 320, distance: 91.1
click at [985, 320] on div at bounding box center [931, 259] width 497 height 213
drag, startPoint x: 1164, startPoint y: 339, endPoint x: 1054, endPoint y: 295, distance: 119.2
click at [1054, 295] on div "To activate drag with keyboard, press Alt + Enter. Once in keyboard drag state,…" at bounding box center [931, 259] width 497 height 213
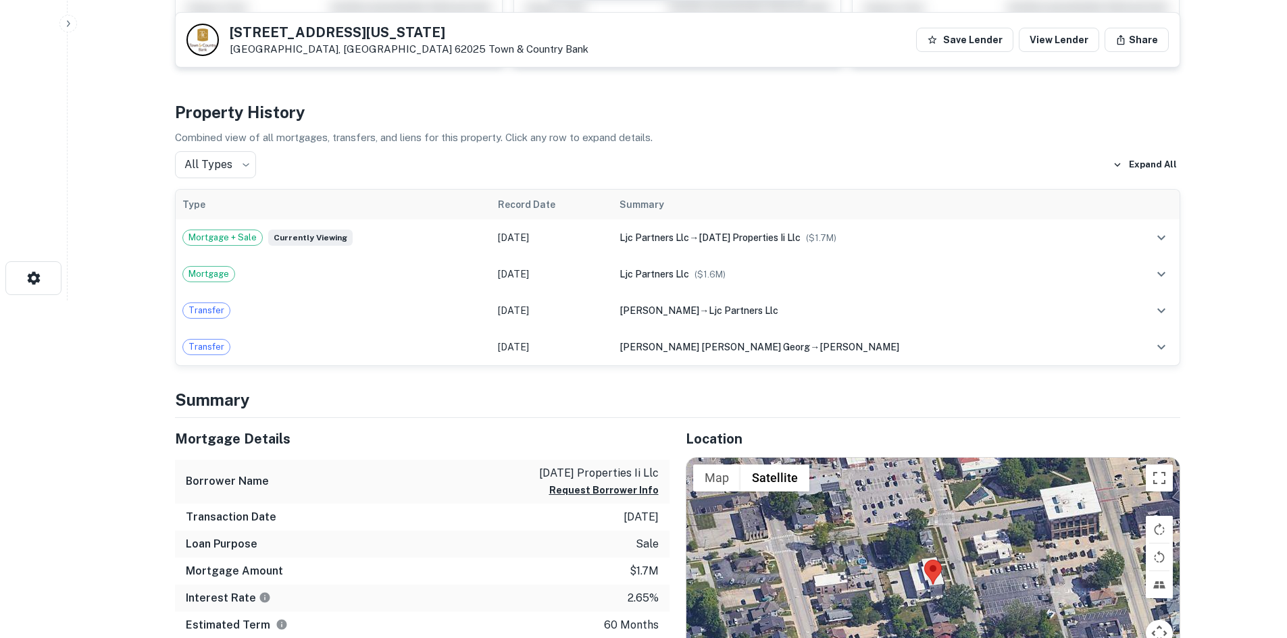
scroll to position [540, 0]
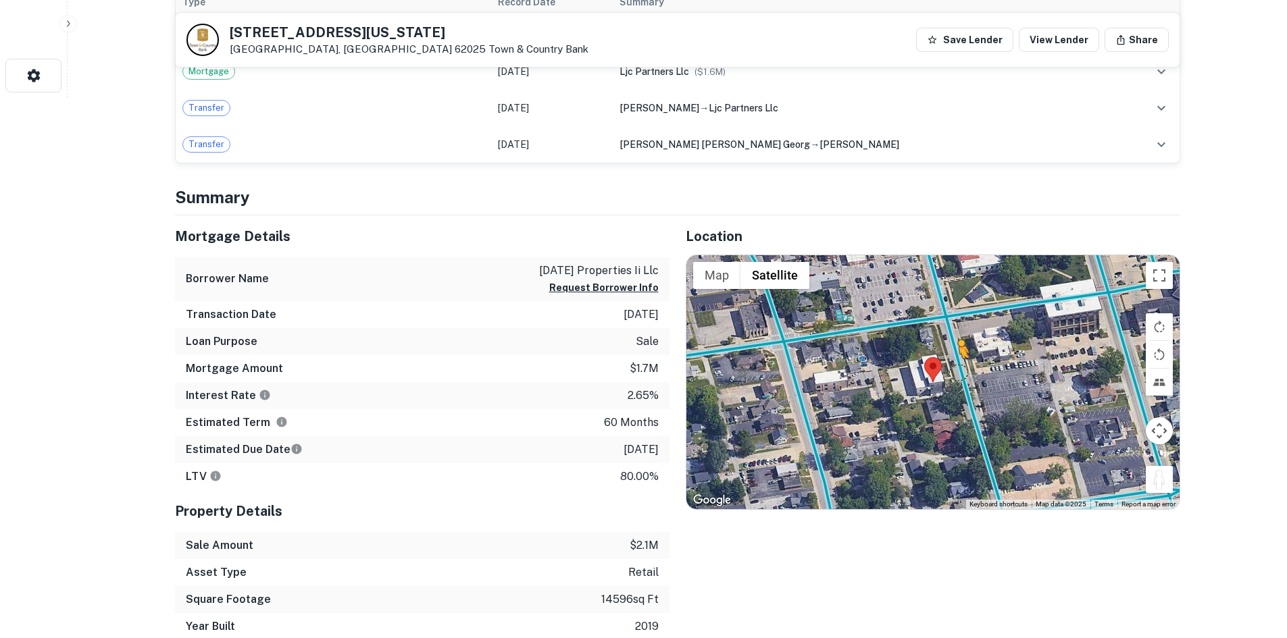
drag, startPoint x: 1162, startPoint y: 487, endPoint x: 958, endPoint y: 372, distance: 234.7
click at [958, 372] on div "To activate drag with keyboard, press Alt + Enter. Once in keyboard drag state,…" at bounding box center [932, 382] width 493 height 254
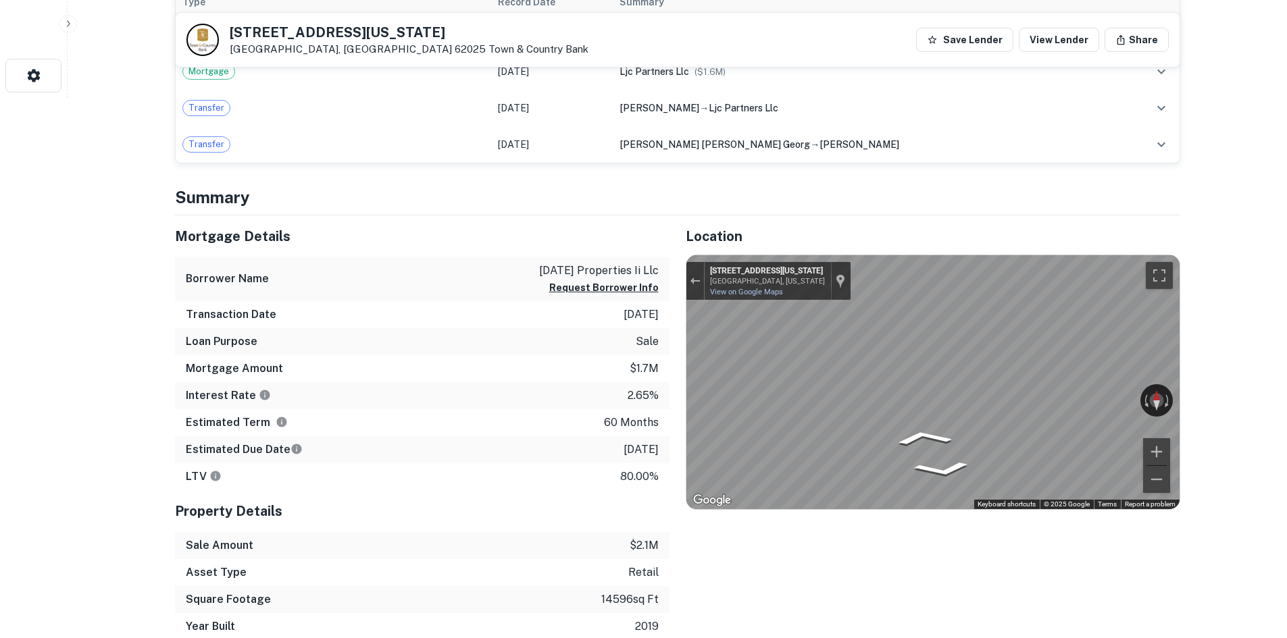
click at [1154, 392] on div "← Move left → Move right ↑ Move up ↓ Move down + Zoom in - Zoom out 215 S Kansa…" at bounding box center [932, 382] width 493 height 254
click at [791, 349] on div "Location ← Move left → Move right ↑ Move up ↓ Move down + Zoom in - Zoom out Ho…" at bounding box center [924, 427] width 511 height 425
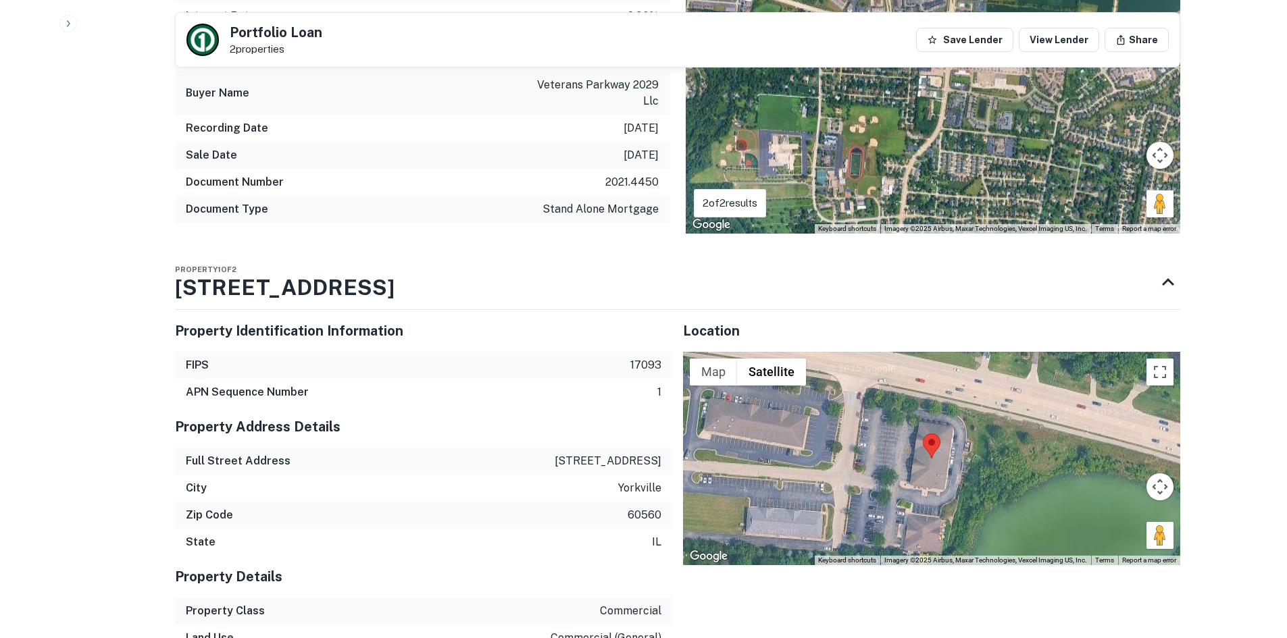
scroll to position [1216, 0]
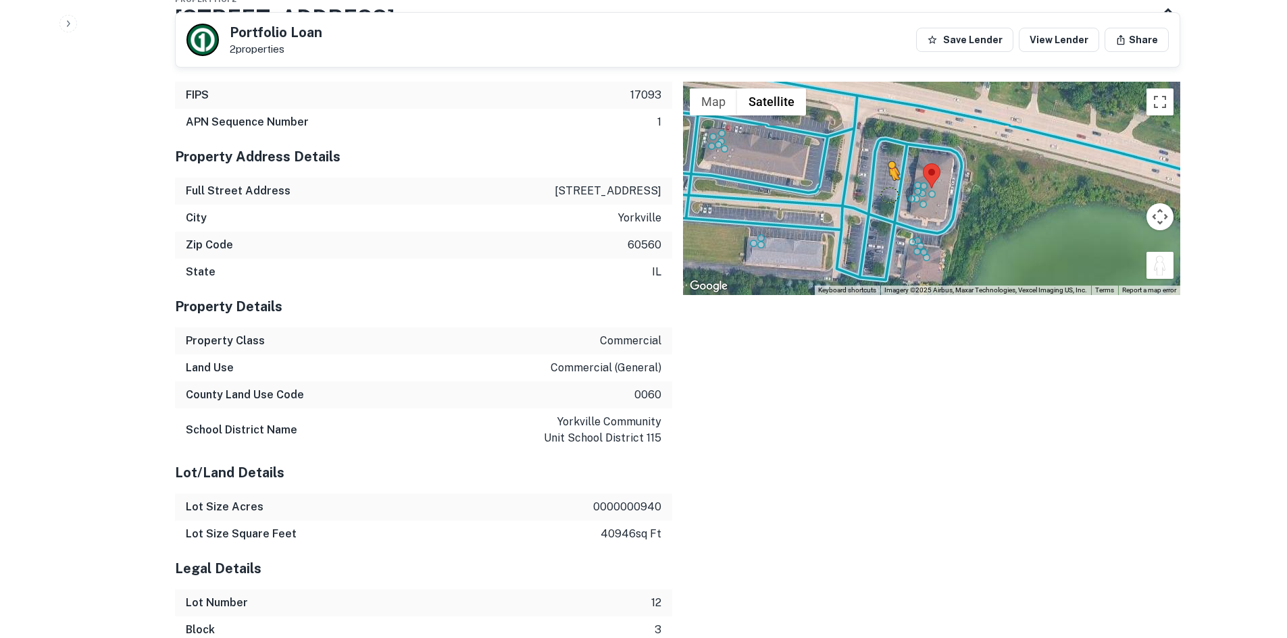
drag, startPoint x: 1158, startPoint y: 267, endPoint x: 885, endPoint y: 192, distance: 283.8
click at [885, 192] on div "To activate drag with keyboard, press Alt + Enter. Once in keyboard drag state,…" at bounding box center [931, 188] width 497 height 213
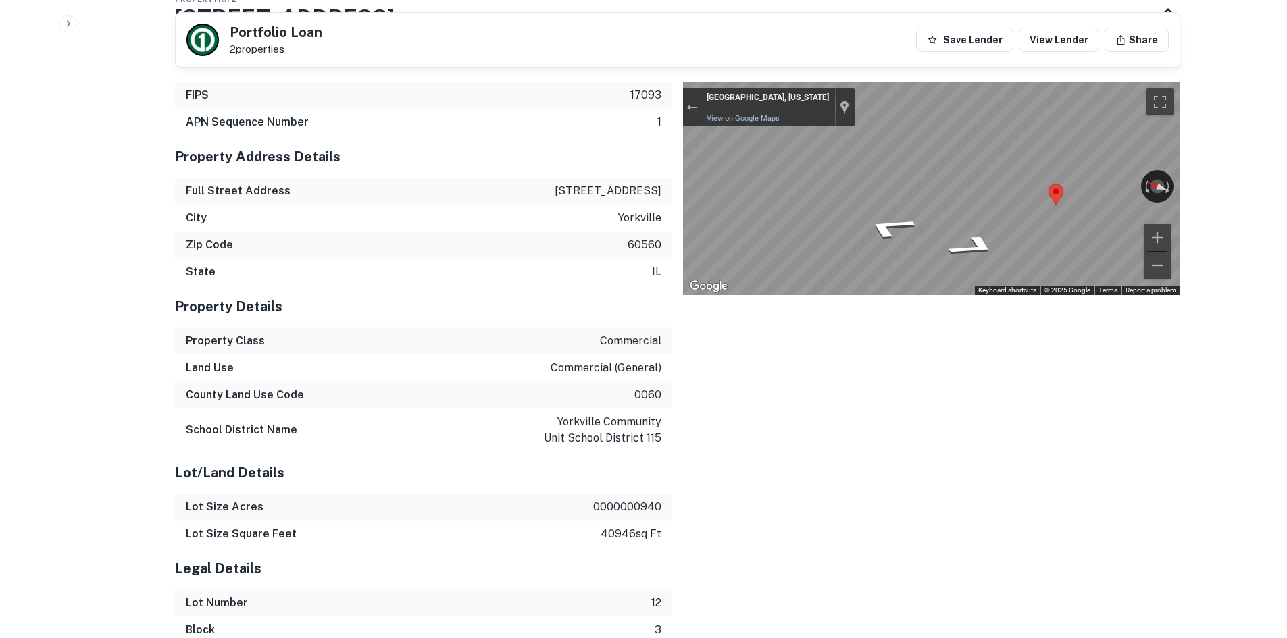
click at [540, 172] on div "Property Identification Information FIPS 17093 APN Sequence Number 1 Property A…" at bounding box center [672, 363] width 1016 height 669
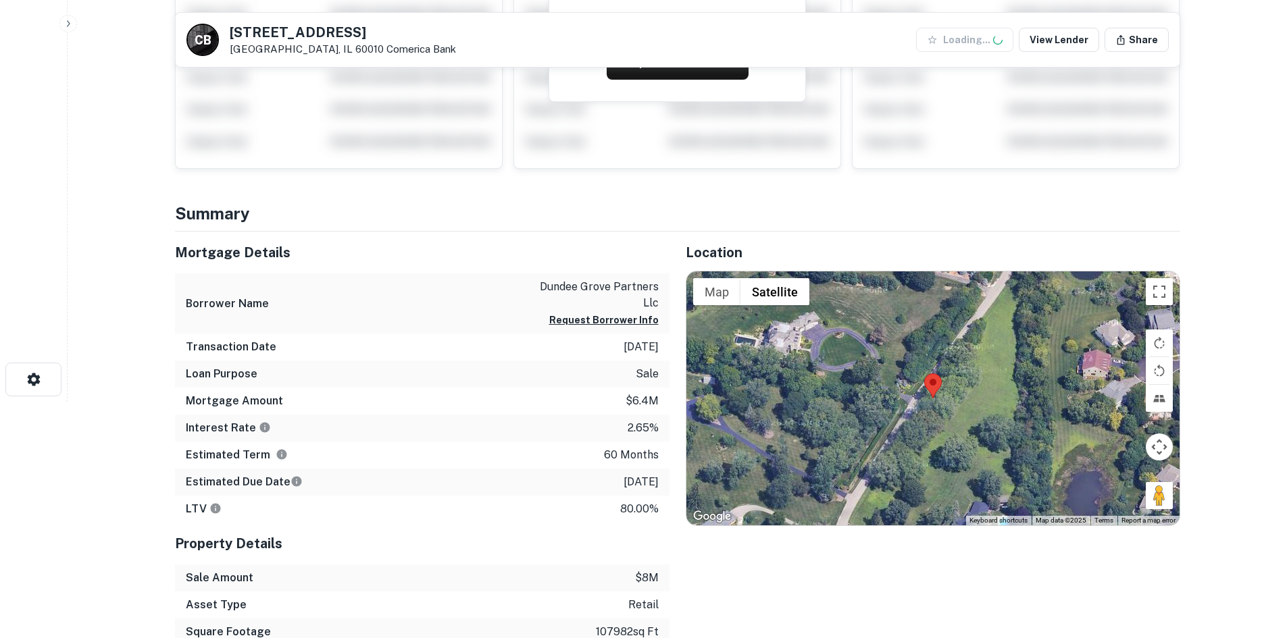
scroll to position [405, 0]
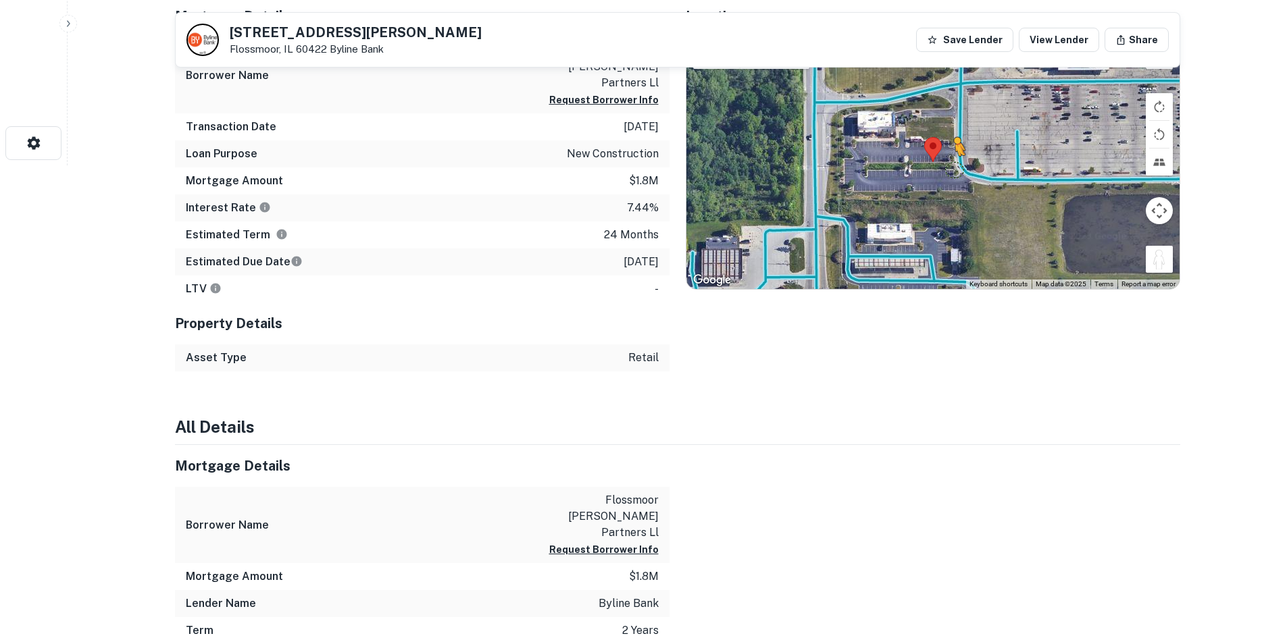
drag, startPoint x: 1158, startPoint y: 265, endPoint x: 953, endPoint y: 165, distance: 228.1
click at [953, 168] on div "To activate drag with keyboard, press Alt + Enter. Once in keyboard drag state,…" at bounding box center [932, 162] width 493 height 254
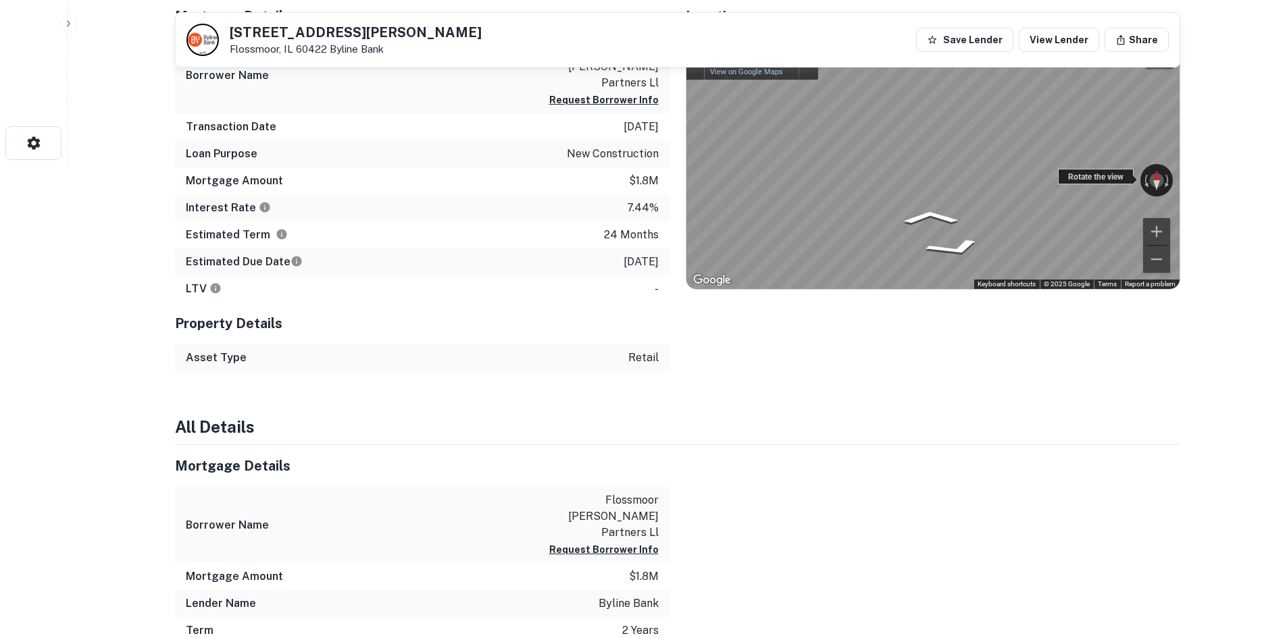
click at [1073, 169] on div "← Move left → Move right ↑ Move up ↓ Move down + Zoom in - Zoom out Flossmoor, …" at bounding box center [932, 162] width 493 height 254
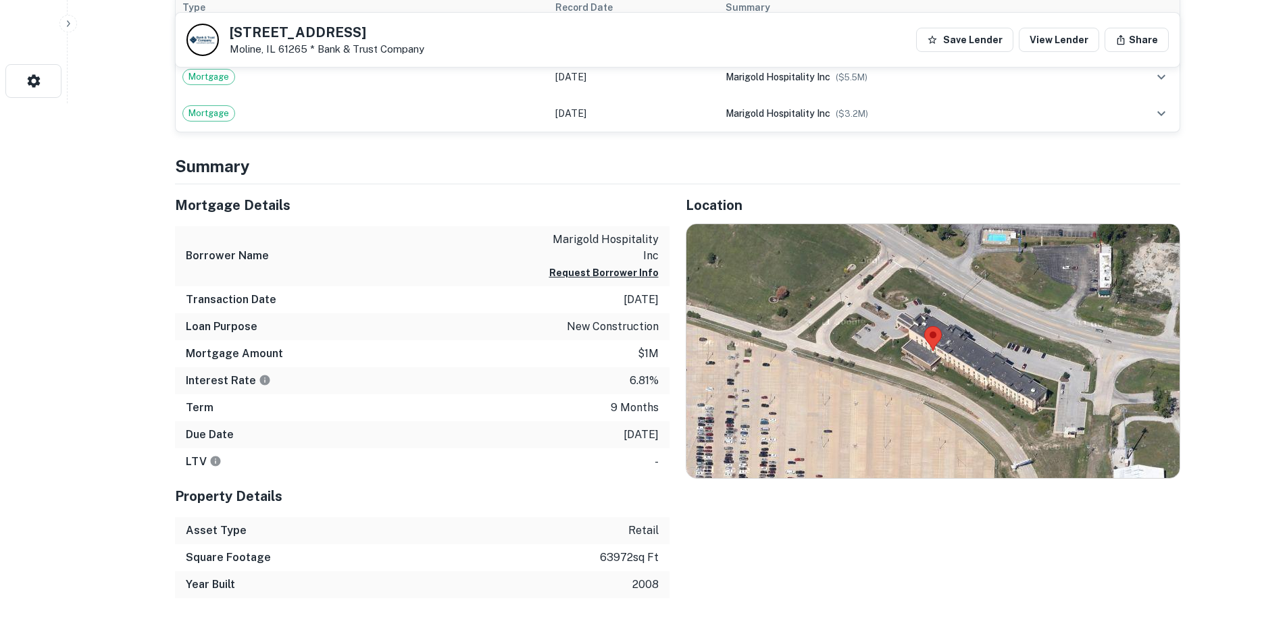
scroll to position [540, 0]
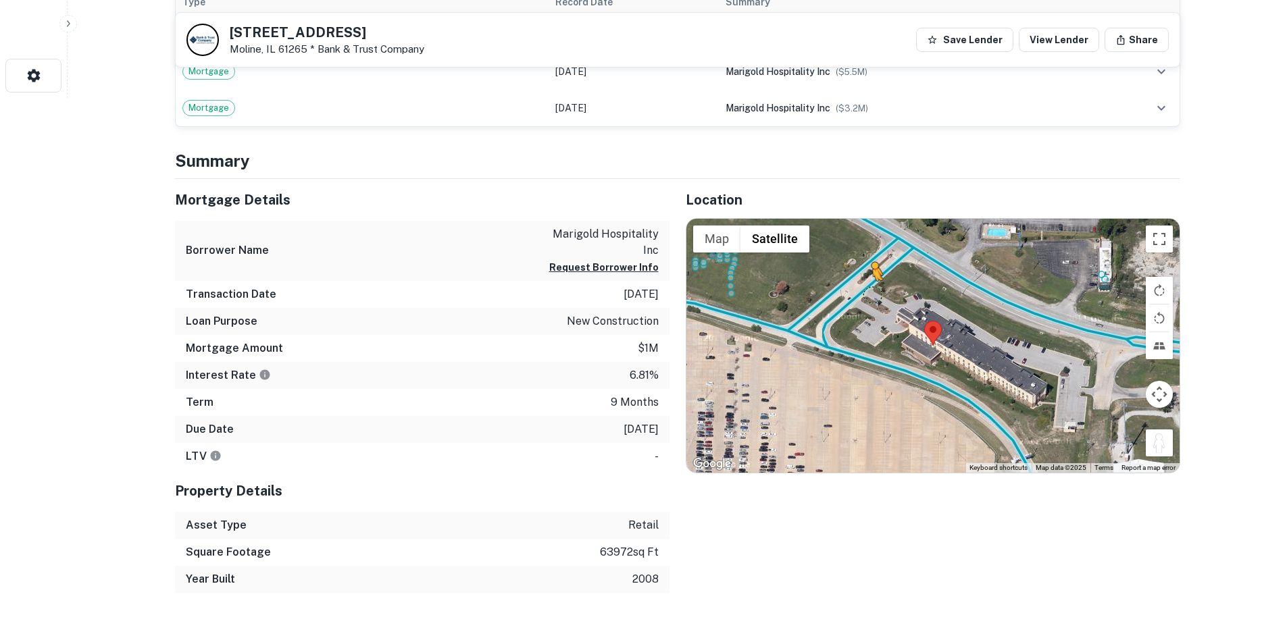
drag, startPoint x: 1168, startPoint y: 446, endPoint x: 862, endPoint y: 294, distance: 341.3
click at [863, 294] on div "To activate drag with keyboard, press Alt + Enter. Once in keyboard drag state,…" at bounding box center [932, 346] width 493 height 254
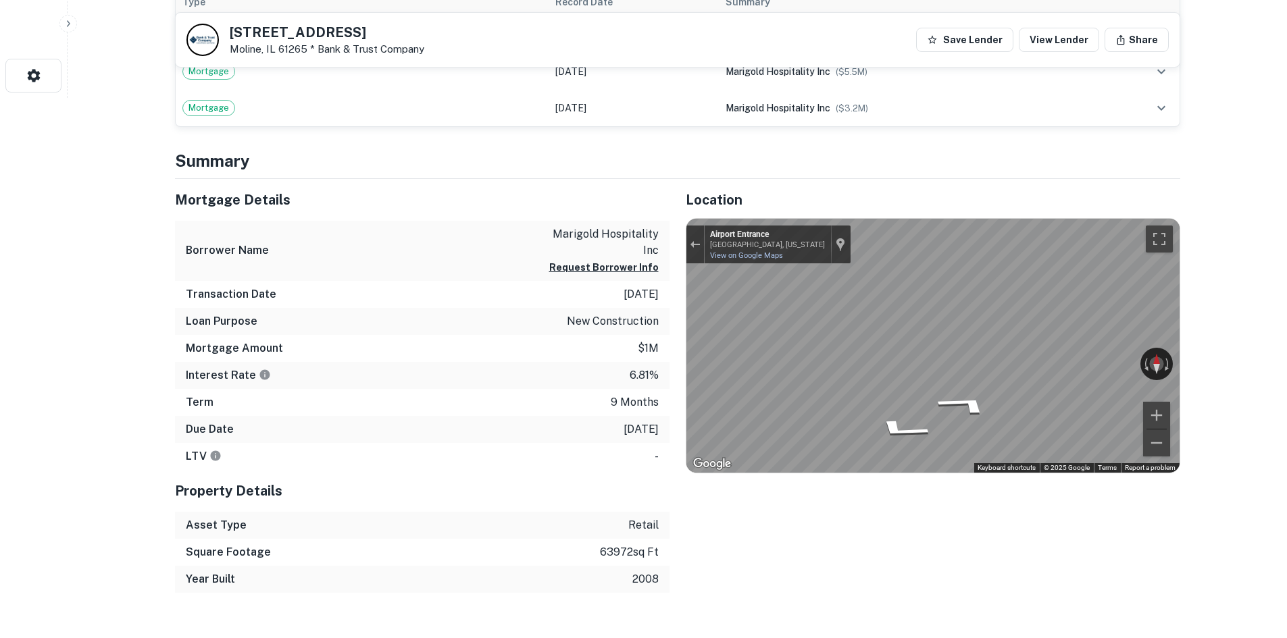
click at [619, 321] on div "Mortgage Details Borrower Name marigold hospitality inc Request Borrower Info T…" at bounding box center [669, 386] width 1021 height 414
click at [629, 353] on div "Mortgage Details Borrower Name marigold hospitality inc Request Borrower Info T…" at bounding box center [669, 386] width 1021 height 414
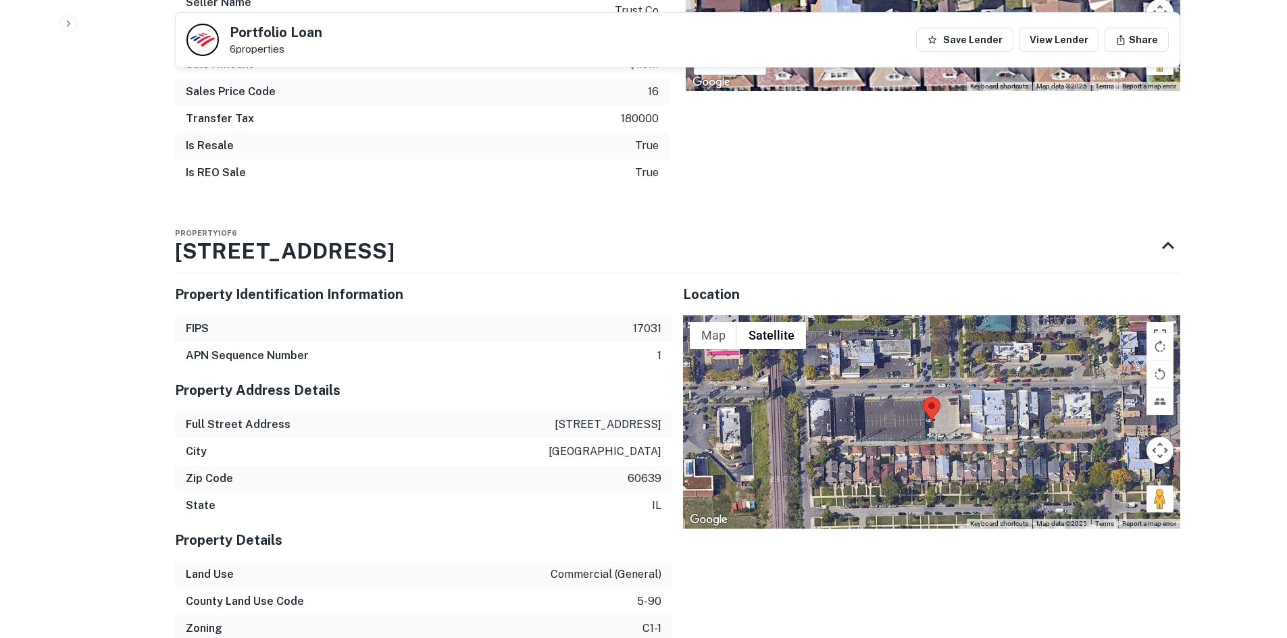
scroll to position [1283, 0]
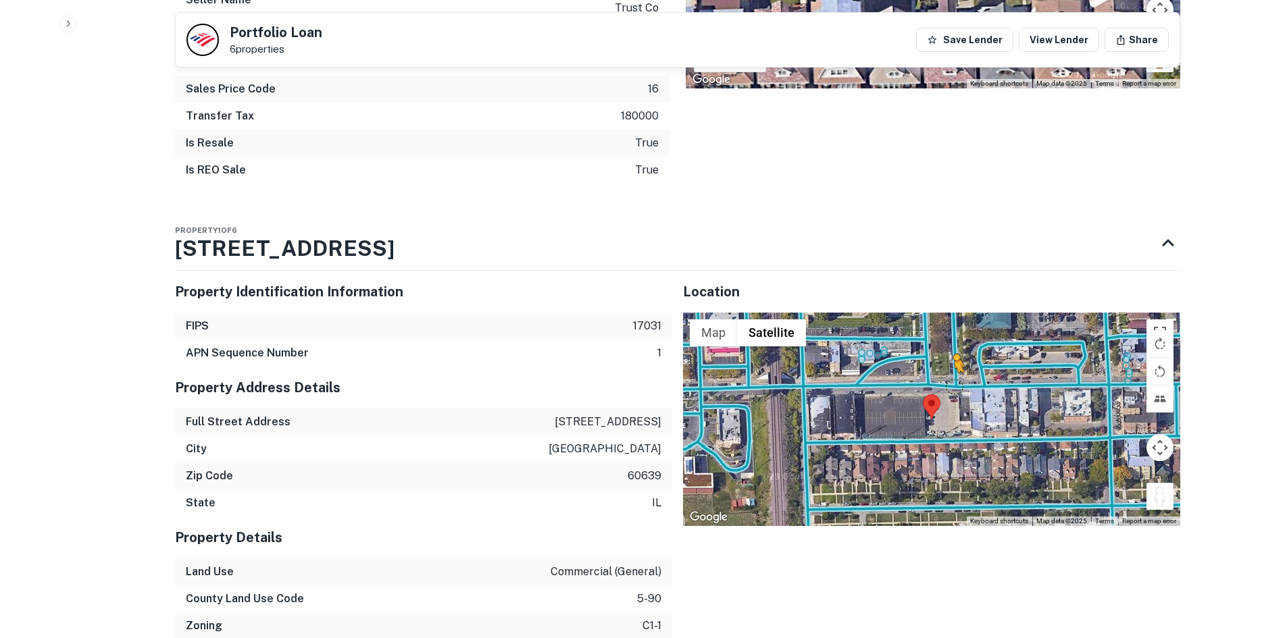
drag, startPoint x: 1160, startPoint y: 503, endPoint x: 953, endPoint y: 386, distance: 237.4
click at [953, 386] on div "To activate drag with keyboard, press Alt + Enter. Once in keyboard drag state,…" at bounding box center [931, 419] width 497 height 213
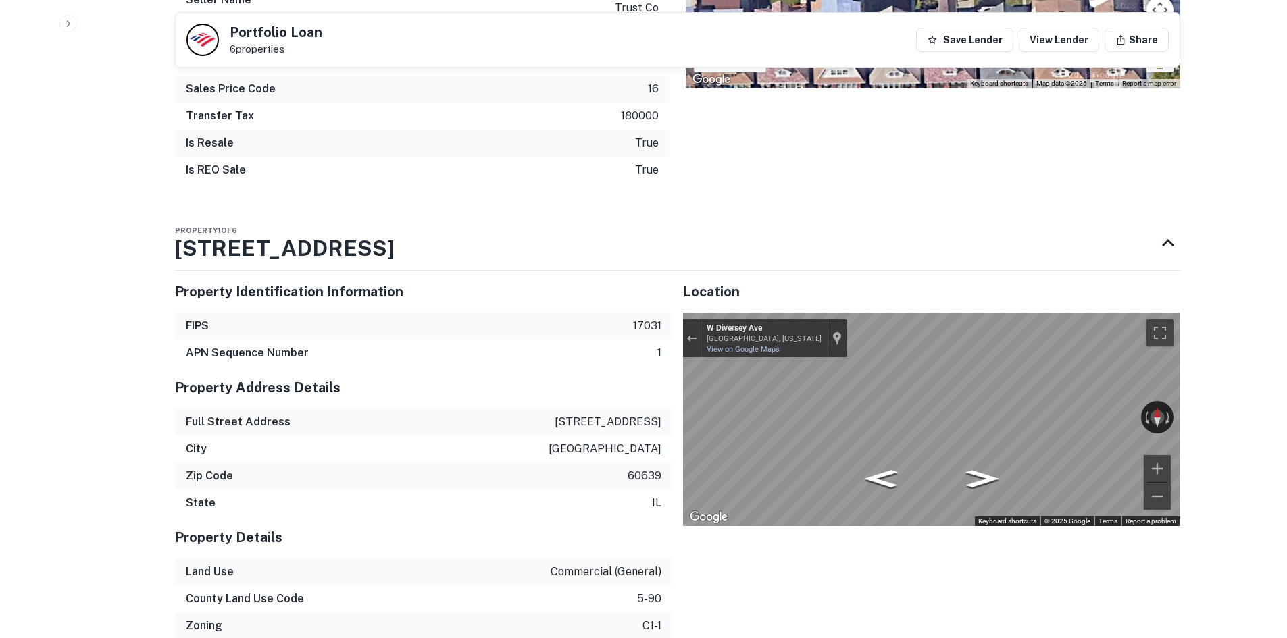
click at [650, 378] on div "Property Identification Information FIPS 17031 APN Sequence Number 1 Property A…" at bounding box center [672, 650] width 1016 height 781
click at [598, 382] on div "Property Identification Information FIPS 17031 APN Sequence Number 1 Property A…" at bounding box center [672, 650] width 1016 height 781
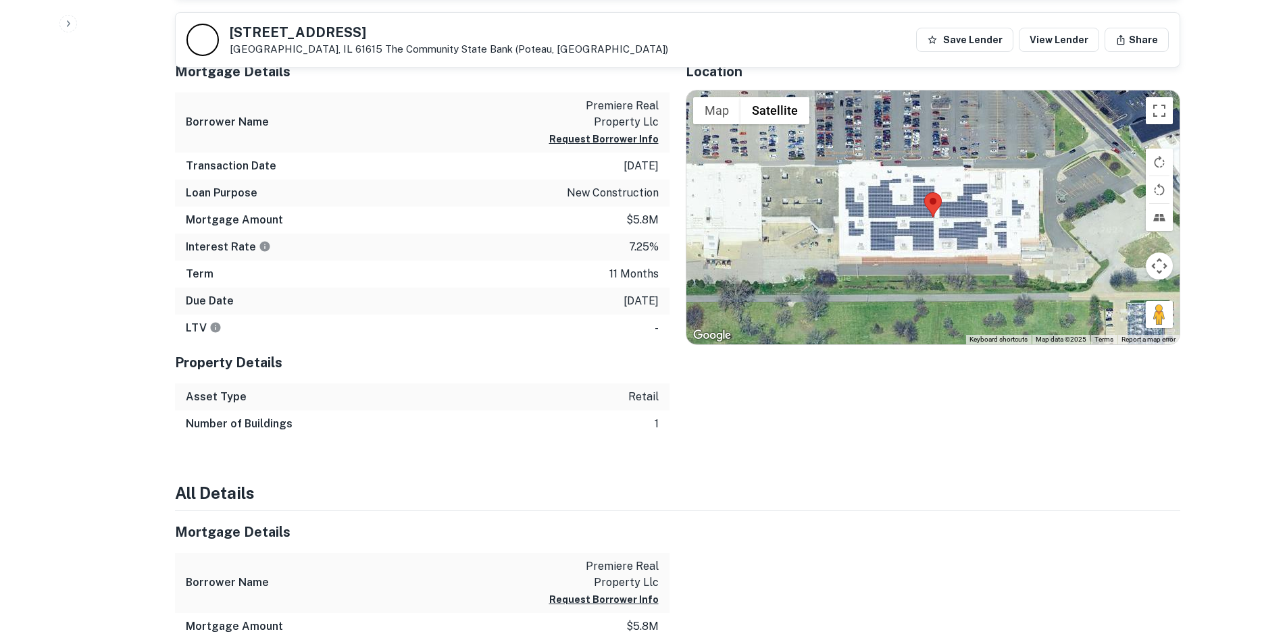
scroll to position [743, 0]
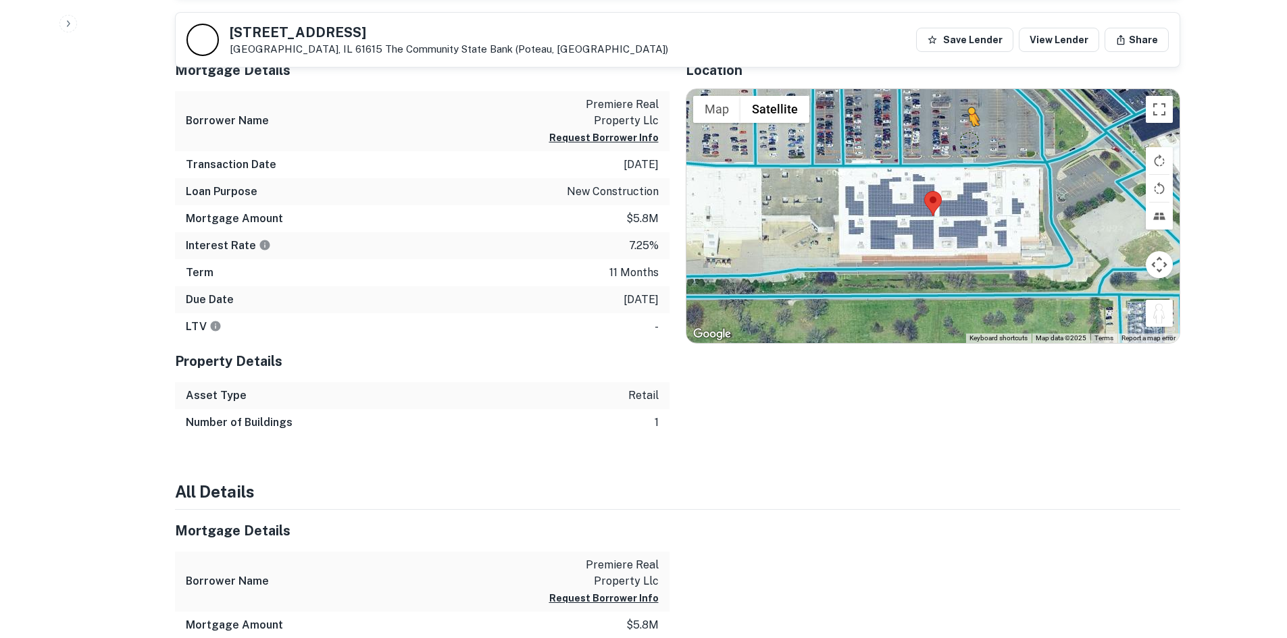
drag, startPoint x: 1162, startPoint y: 315, endPoint x: 929, endPoint y: 127, distance: 299.8
click at [929, 127] on div "To activate drag with keyboard, press Alt + Enter. Once in keyboard drag state,…" at bounding box center [932, 216] width 493 height 254
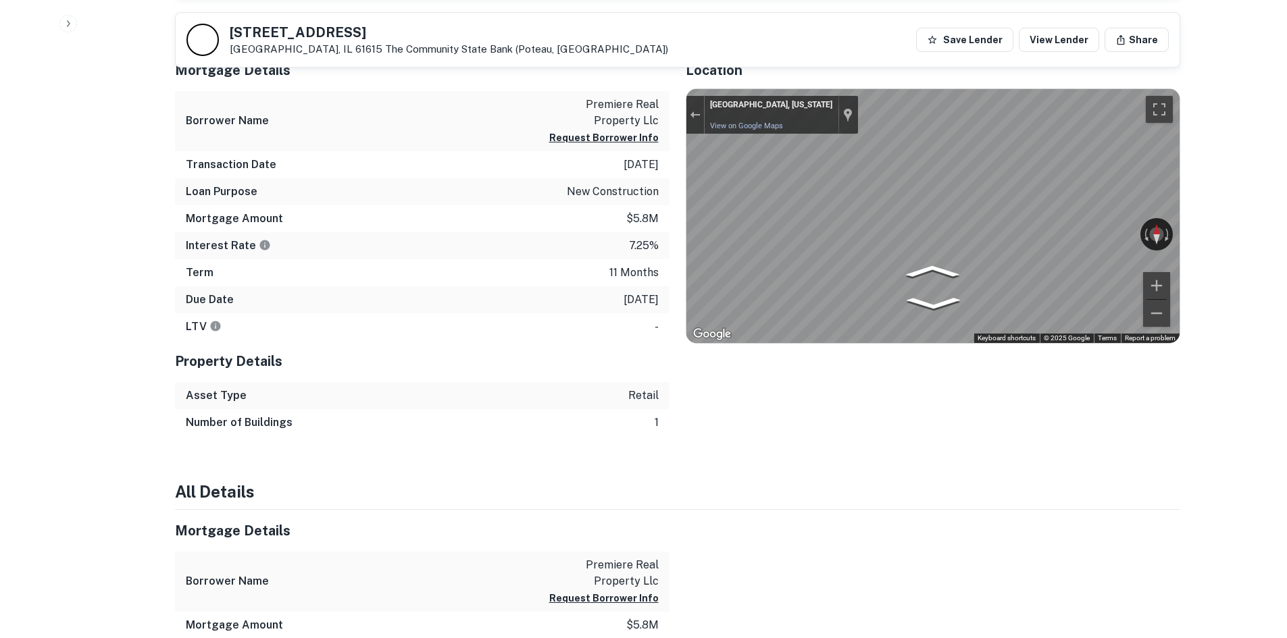
click at [1089, 291] on div "Mortgage Details Borrower Name premiere real property llc Request Borrower Info…" at bounding box center [669, 242] width 1021 height 387
drag, startPoint x: 660, startPoint y: 168, endPoint x: 1235, endPoint y: 236, distance: 578.8
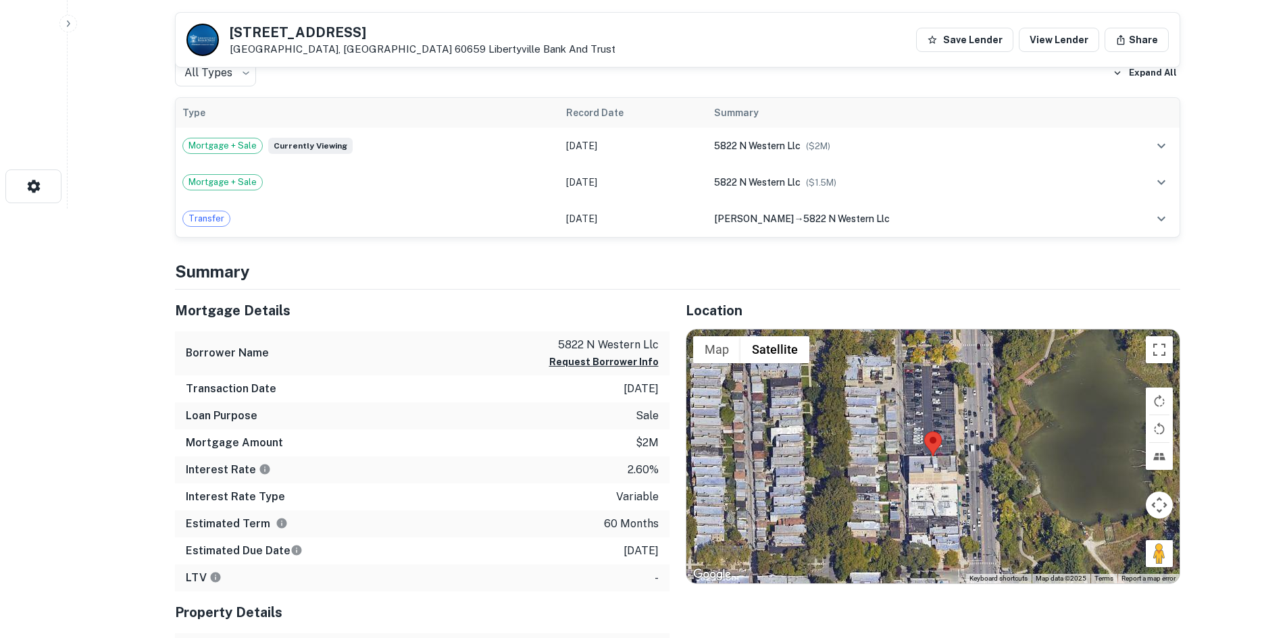
scroll to position [608, 0]
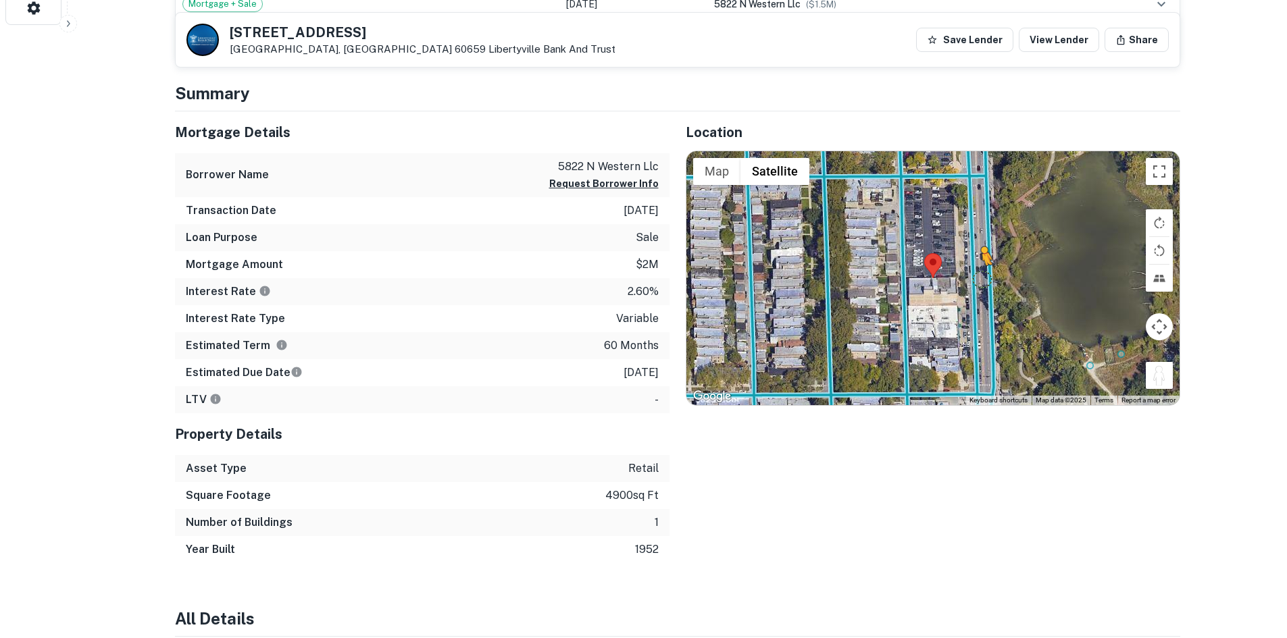
drag, startPoint x: 1166, startPoint y: 374, endPoint x: 975, endPoint y: 277, distance: 213.9
click at [975, 277] on div "To activate drag with keyboard, press Alt + Enter. Once in keyboard drag state,…" at bounding box center [932, 278] width 493 height 254
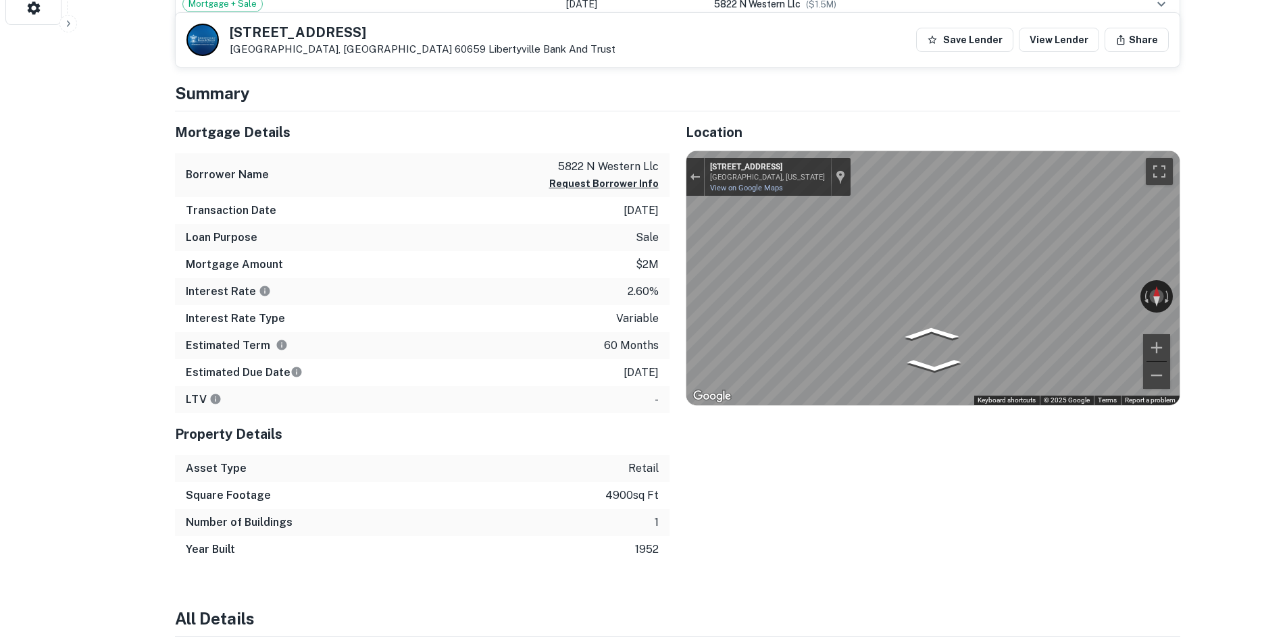
click at [1151, 168] on div "← Move left → Move right ↑ Move up ↓ Move down + Zoom in - Zoom out Chicago, Il…" at bounding box center [932, 278] width 493 height 254
click at [507, 315] on div "Mortgage Details Borrower Name 5822 n western llc Request Borrower Info Transac…" at bounding box center [669, 337] width 1021 height 452
click at [513, 194] on div "Mortgage Details Borrower Name 5822 n western llc Request Borrower Info Transac…" at bounding box center [669, 337] width 1021 height 452
click at [1193, 340] on div "5830 N WESTERN AVE Chicago, IL 60659 Libertyville Bank And Trust Save Lender Vi…" at bounding box center [677, 644] width 1037 height 2461
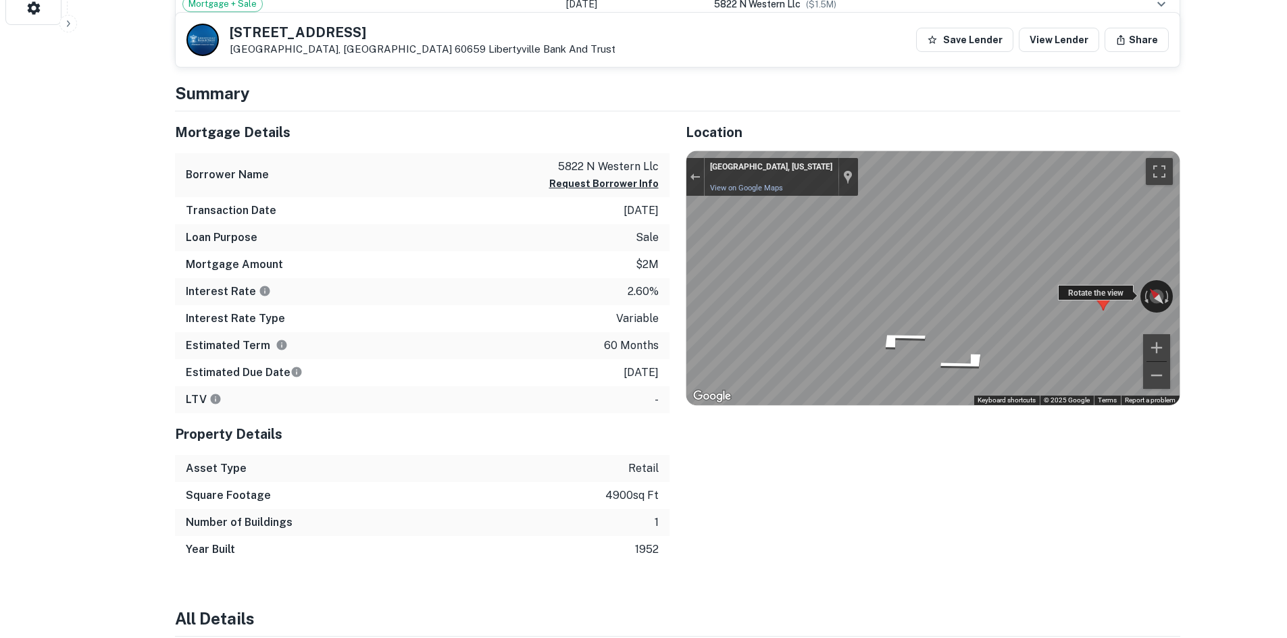
click at [859, 286] on div "← Move left → Move right ↑ Move up ↓ Move down + Zoom in - Zoom out Chicago, Il…" at bounding box center [932, 278] width 493 height 254
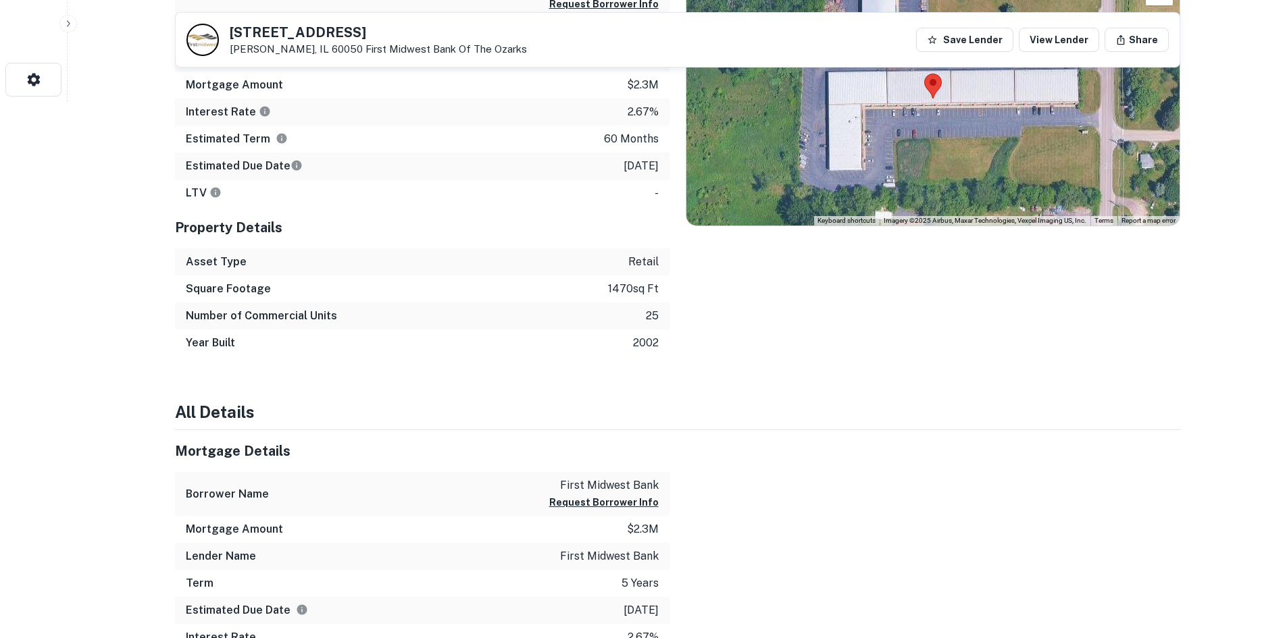
scroll to position [338, 0]
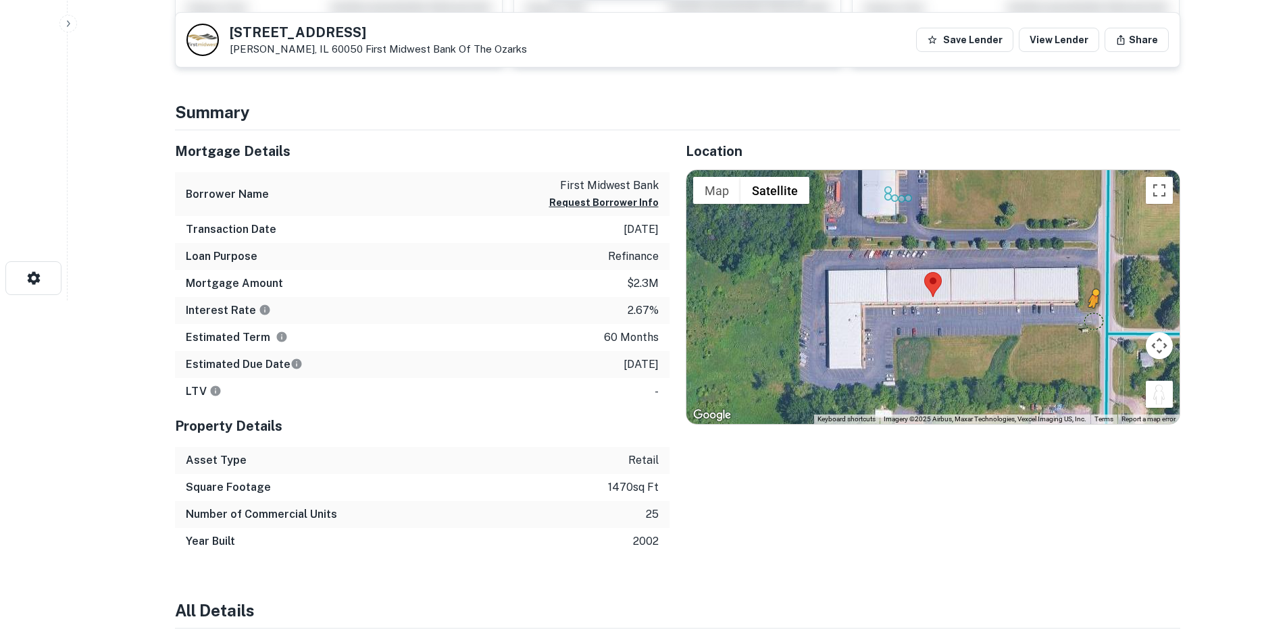
drag, startPoint x: 1160, startPoint y: 401, endPoint x: 1098, endPoint y: 322, distance: 100.9
click at [1098, 322] on div "To activate drag with keyboard, press Alt + Enter. Once in keyboard drag state,…" at bounding box center [932, 297] width 493 height 254
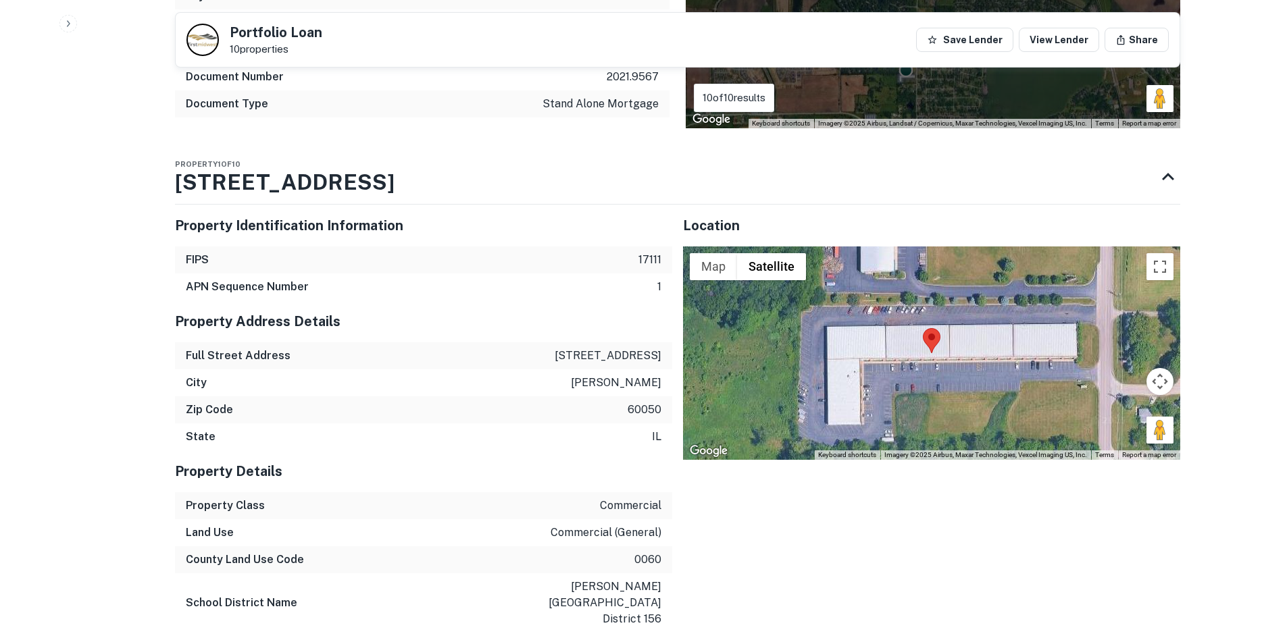
scroll to position [1372, 0]
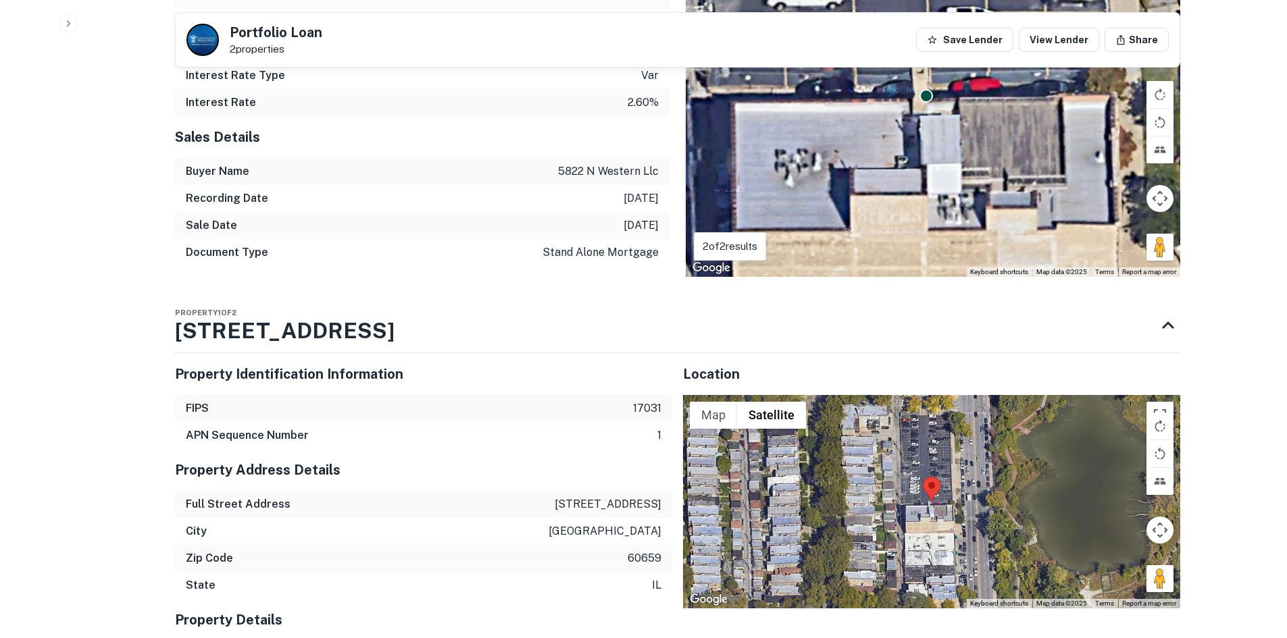
scroll to position [1013, 0]
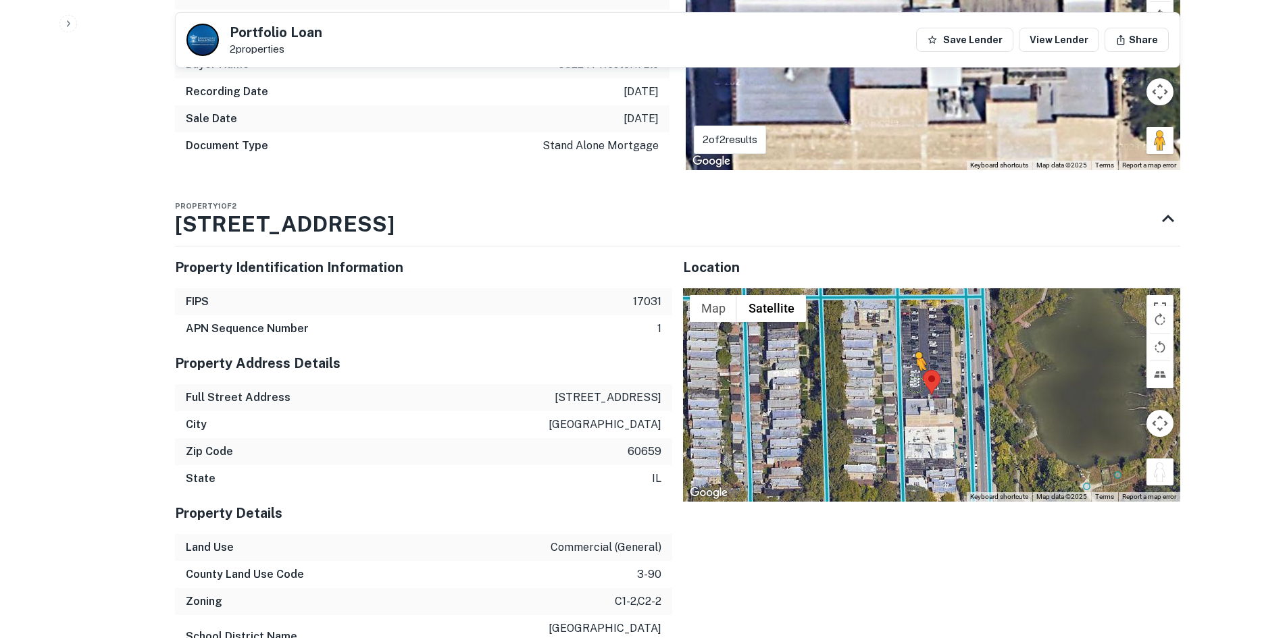
drag, startPoint x: 1154, startPoint y: 482, endPoint x: 913, endPoint y: 380, distance: 261.8
click at [913, 381] on div "To activate drag with keyboard, press Alt + Enter. Once in keyboard drag state,…" at bounding box center [931, 394] width 497 height 213
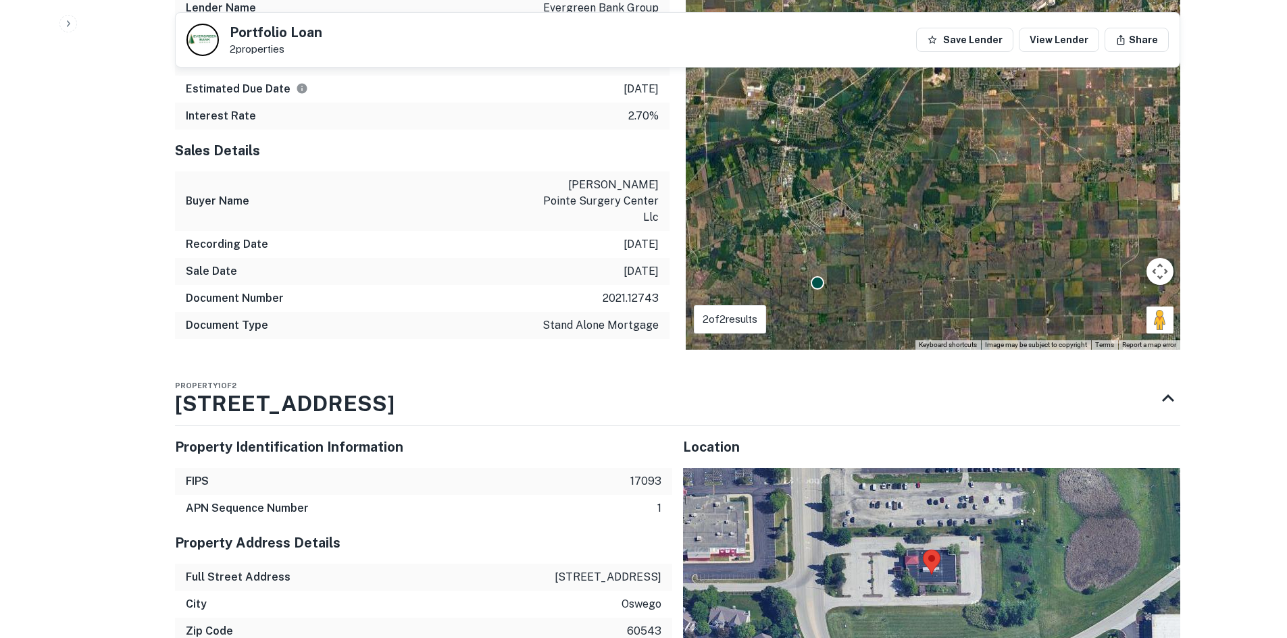
scroll to position [1081, 0]
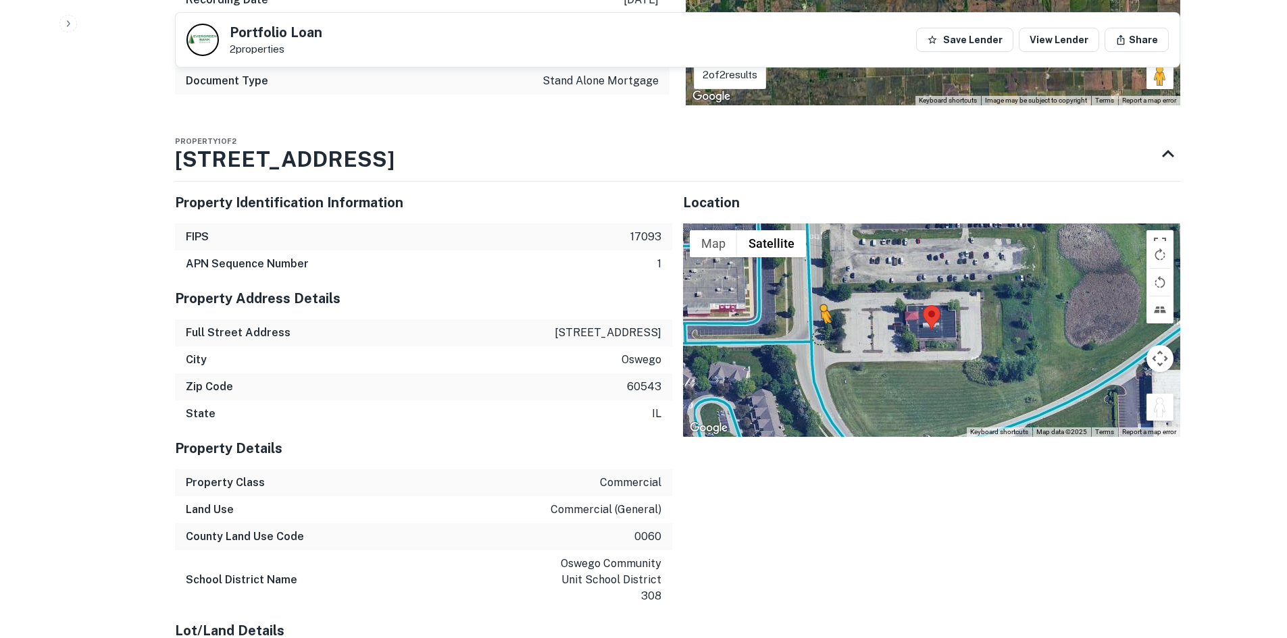
drag, startPoint x: 1160, startPoint y: 374, endPoint x: 854, endPoint y: 290, distance: 317.2
click at [806, 300] on div "To activate drag with keyboard, press Alt + Enter. Once in keyboard drag state,…" at bounding box center [931, 330] width 497 height 213
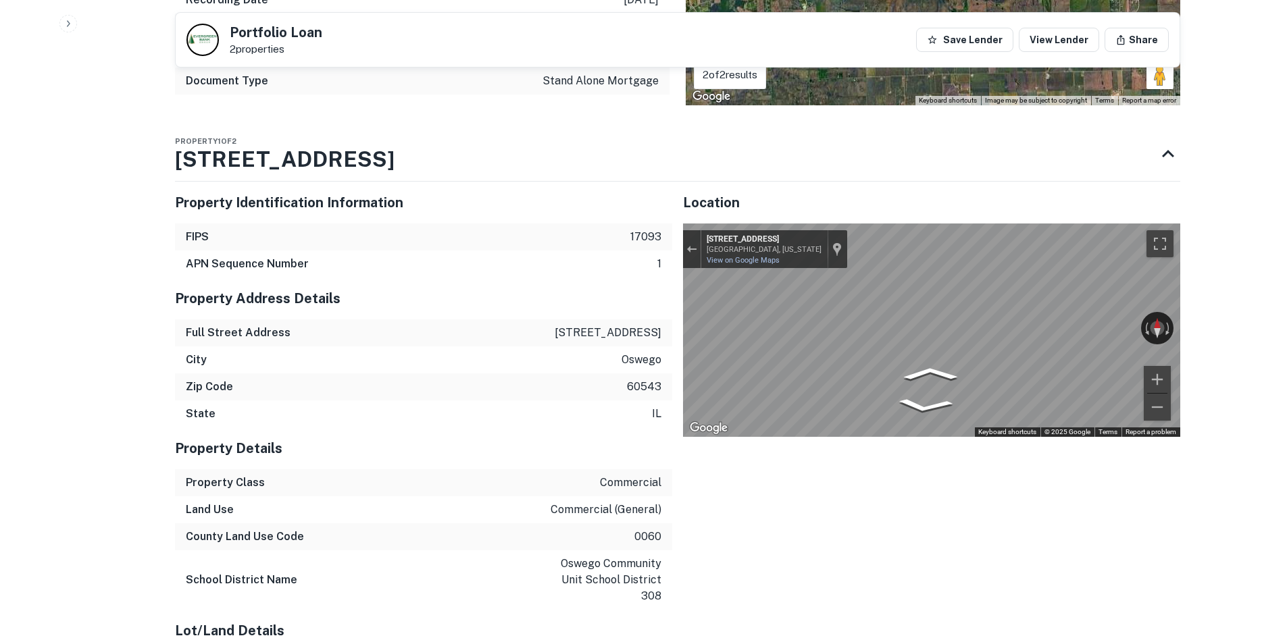
click at [659, 243] on div "Property Identification Information FIPS 17093 APN Sequence Number 1 Property A…" at bounding box center [672, 508] width 1016 height 674
click at [975, 351] on icon "Go South, Fifth St" at bounding box center [981, 367] width 70 height 32
click at [975, 340] on icon "Go South, Fifth St" at bounding box center [978, 358] width 87 height 36
click at [975, 349] on icon "Go South, Fifth St" at bounding box center [981, 364] width 63 height 31
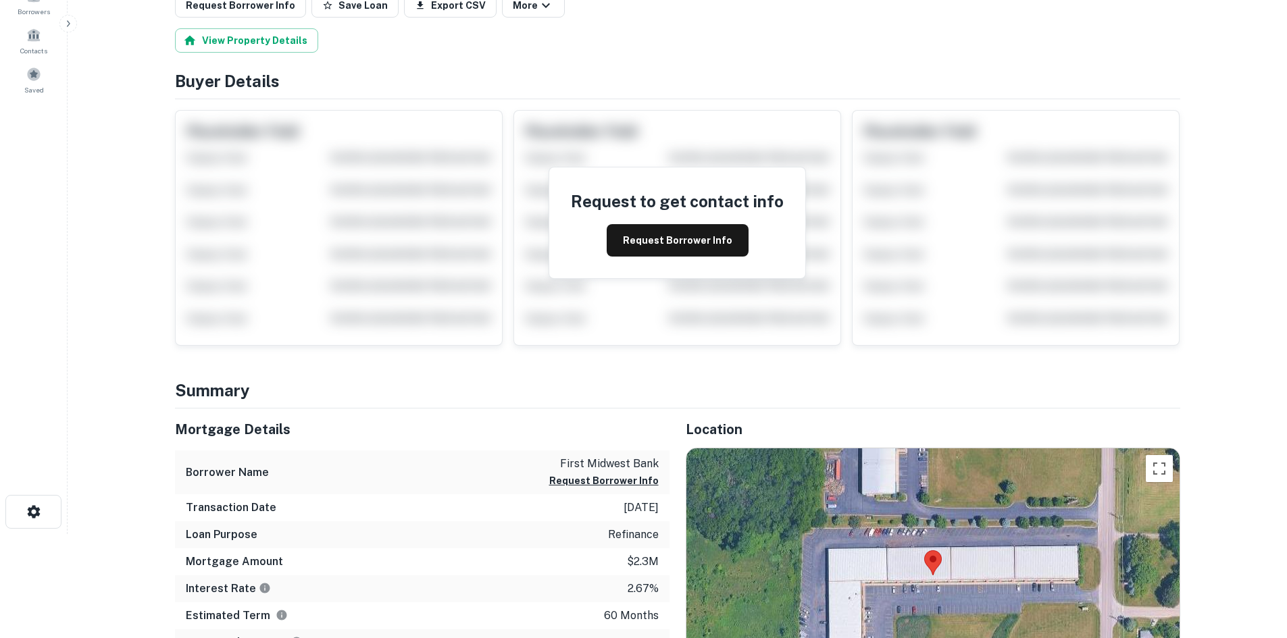
scroll to position [405, 0]
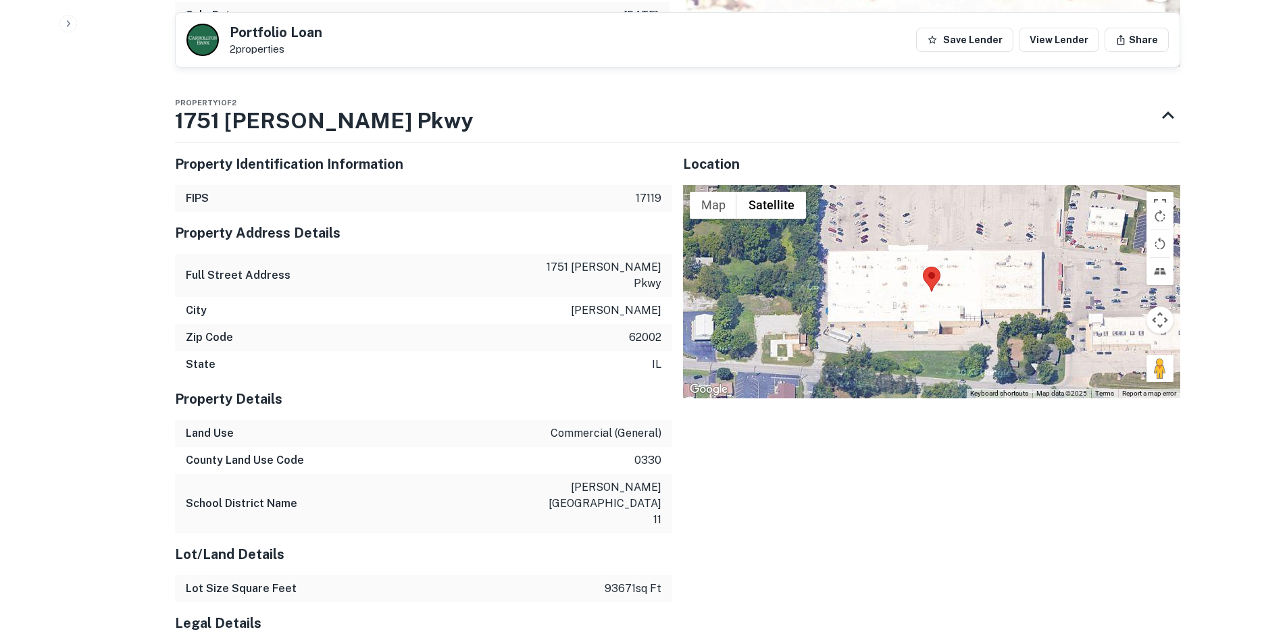
scroll to position [1081, 0]
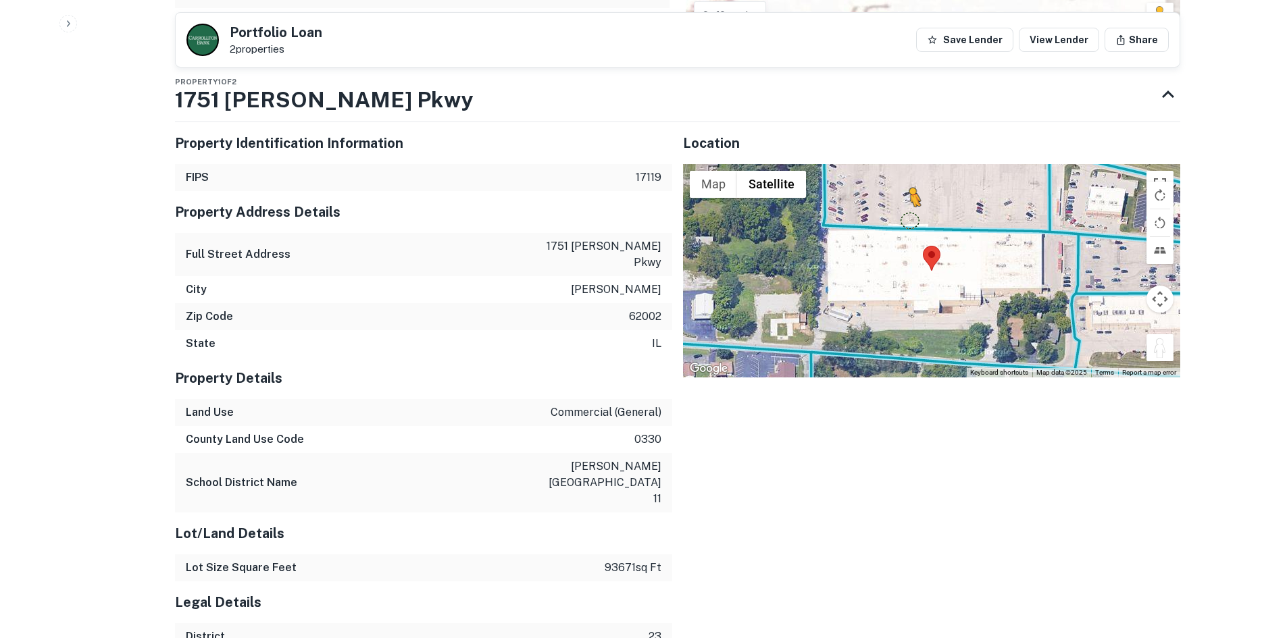
drag, startPoint x: 1152, startPoint y: 356, endPoint x: 894, endPoint y: 194, distance: 304.7
click at [894, 194] on div "To activate drag with keyboard, press Alt + Enter. Once in keyboard drag state,…" at bounding box center [931, 270] width 497 height 213
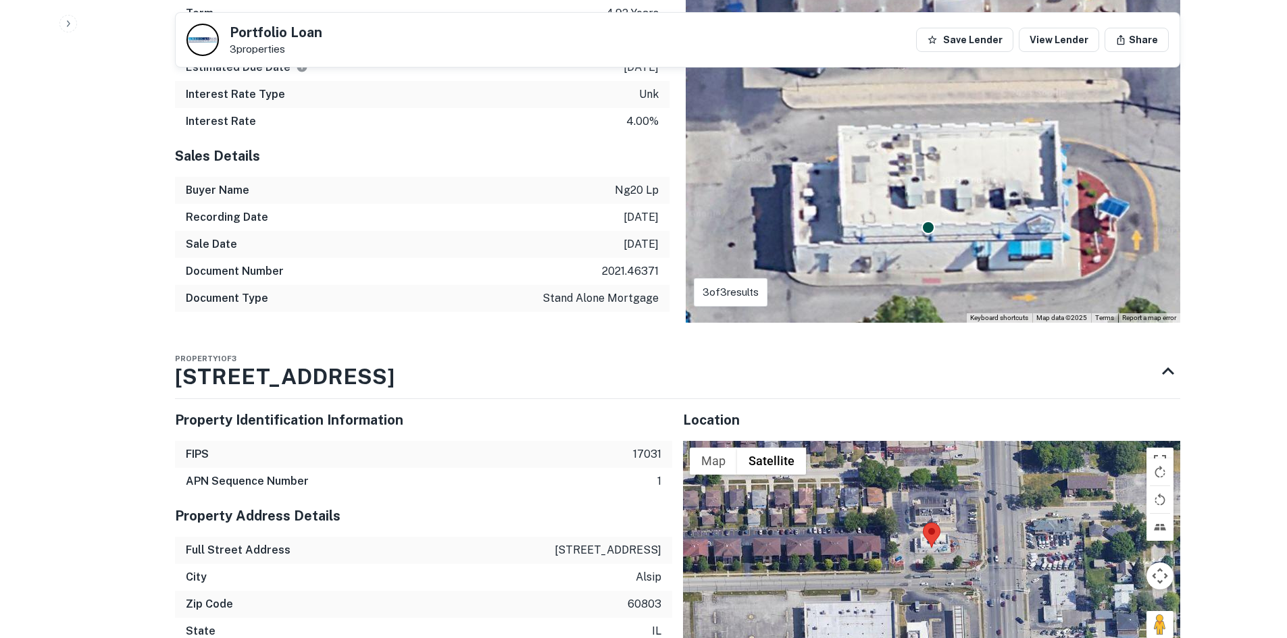
scroll to position [1252, 0]
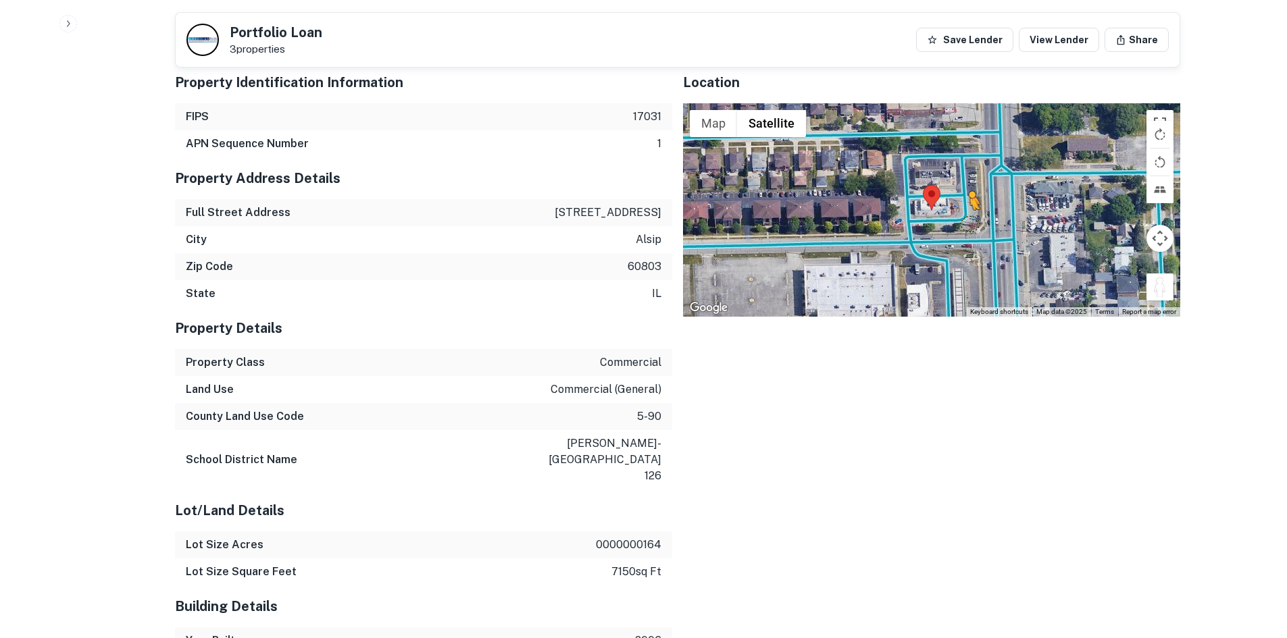
drag, startPoint x: 1154, startPoint y: 291, endPoint x: 962, endPoint y: 217, distance: 204.8
click at [965, 218] on div "To activate drag with keyboard, press Alt + Enter. Once in keyboard drag state,…" at bounding box center [931, 209] width 497 height 213
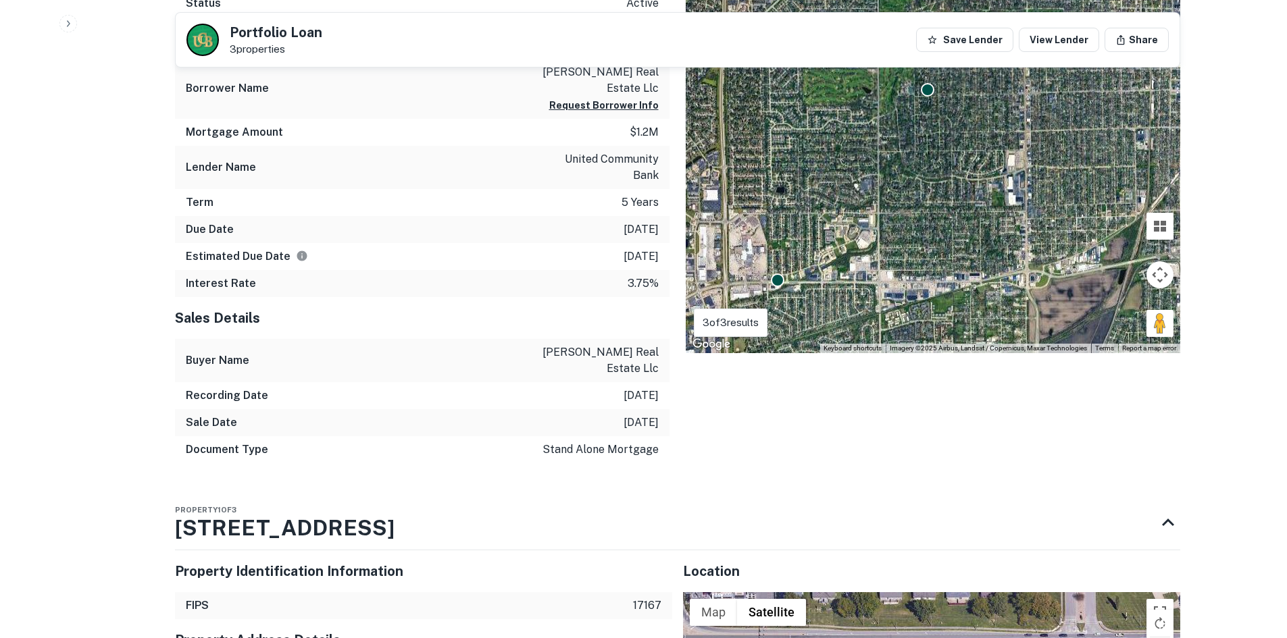
scroll to position [1148, 0]
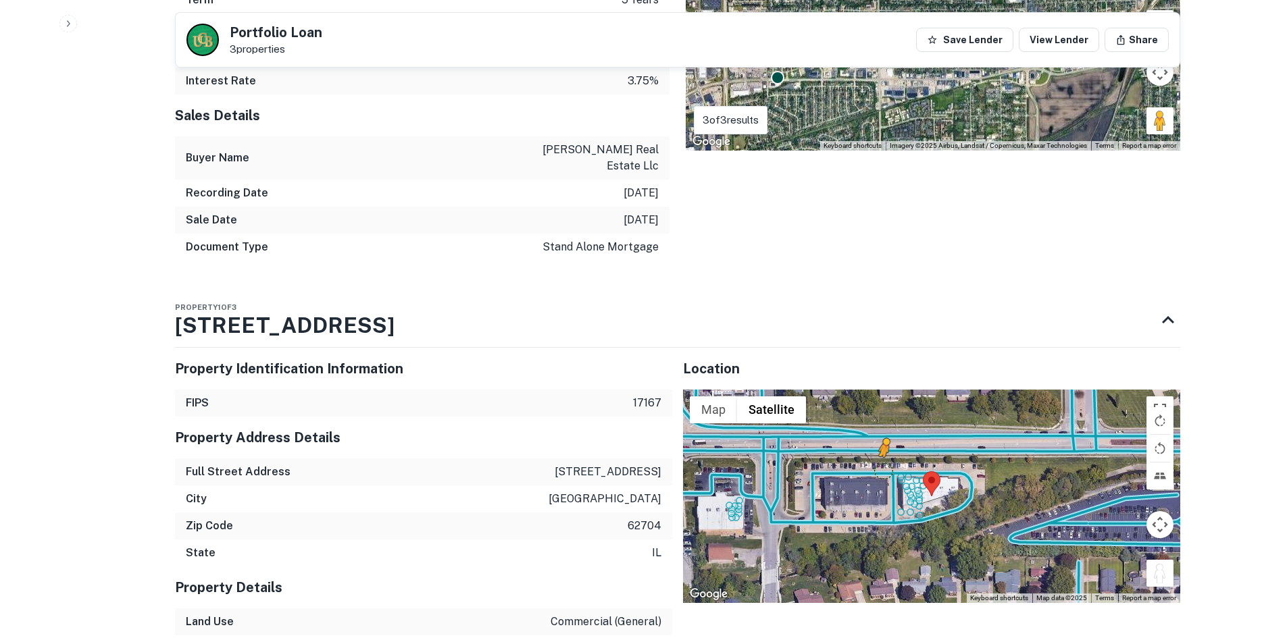
drag, startPoint x: 1164, startPoint y: 519, endPoint x: 894, endPoint y: 419, distance: 288.1
click at [894, 420] on div "To activate drag with keyboard, press Alt + Enter. Once in keyboard drag state,…" at bounding box center [931, 496] width 497 height 213
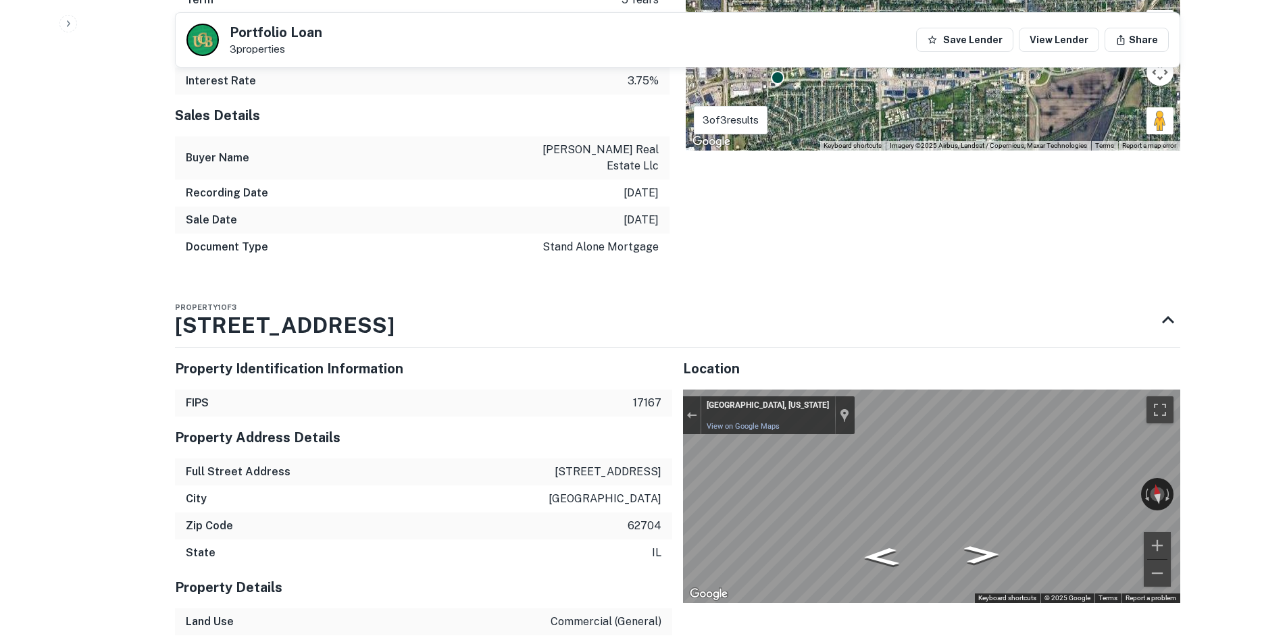
click at [657, 394] on div "Property Identification Information FIPS 17167 Property Address Details Full St…" at bounding box center [672, 617] width 1016 height 561
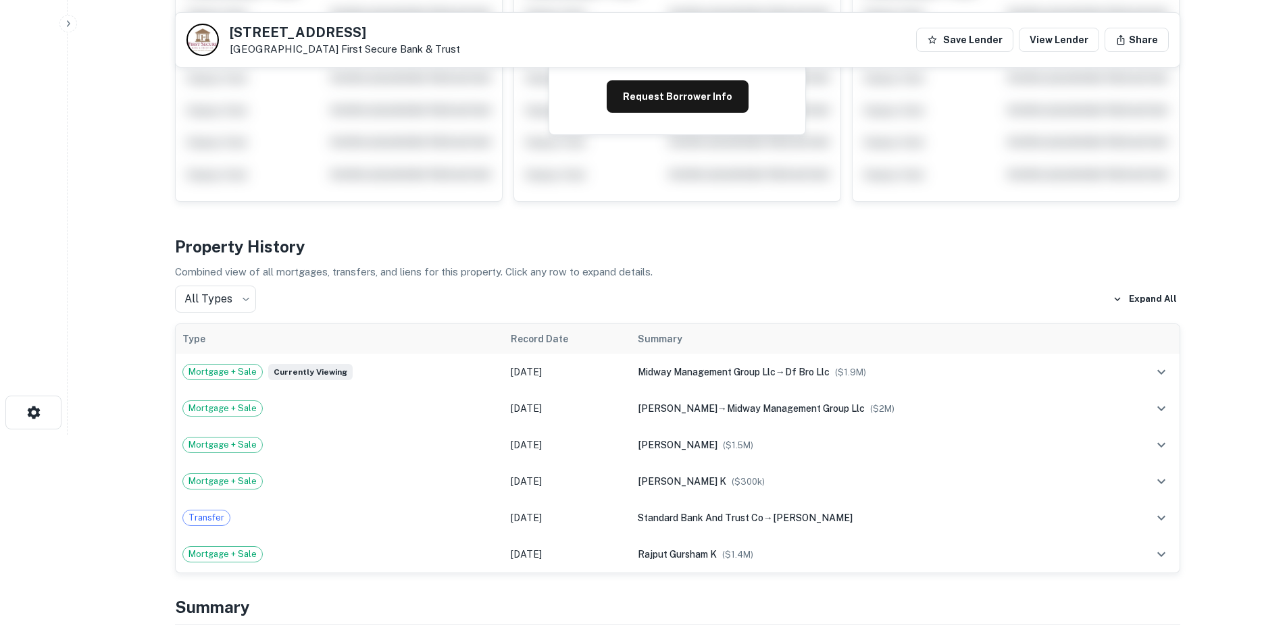
scroll to position [608, 0]
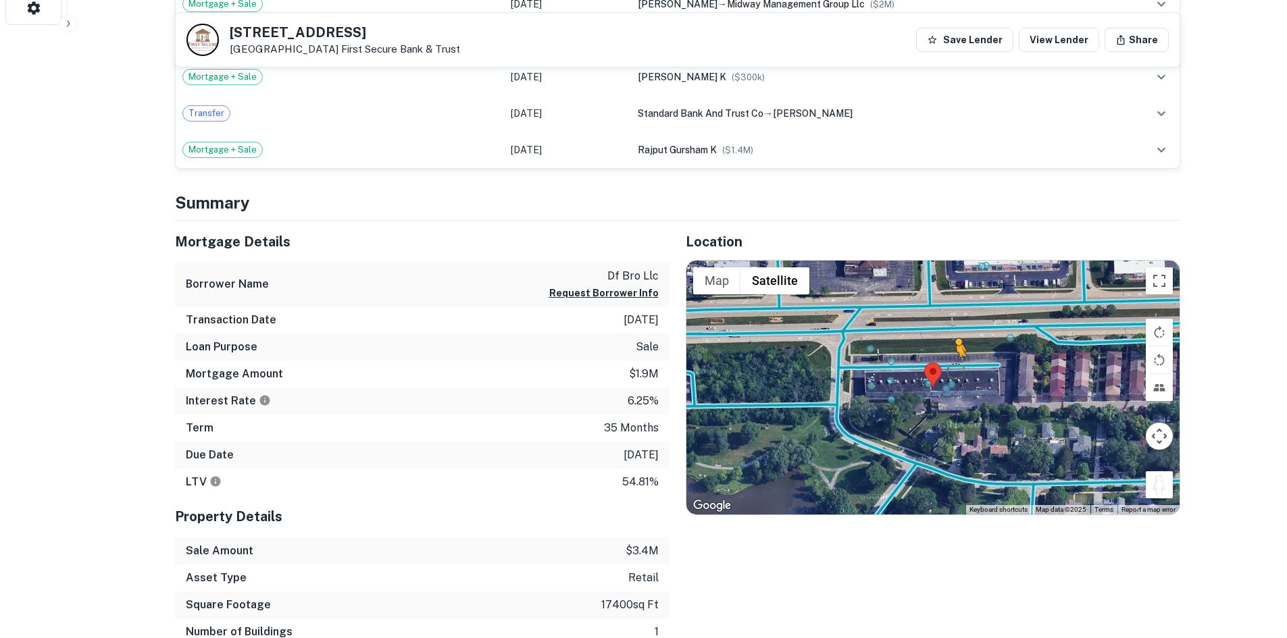
drag, startPoint x: 1162, startPoint y: 479, endPoint x: 948, endPoint y: 369, distance: 240.4
click at [948, 369] on div "To activate drag with keyboard, press Alt + Enter. Once in keyboard drag state,…" at bounding box center [932, 388] width 493 height 254
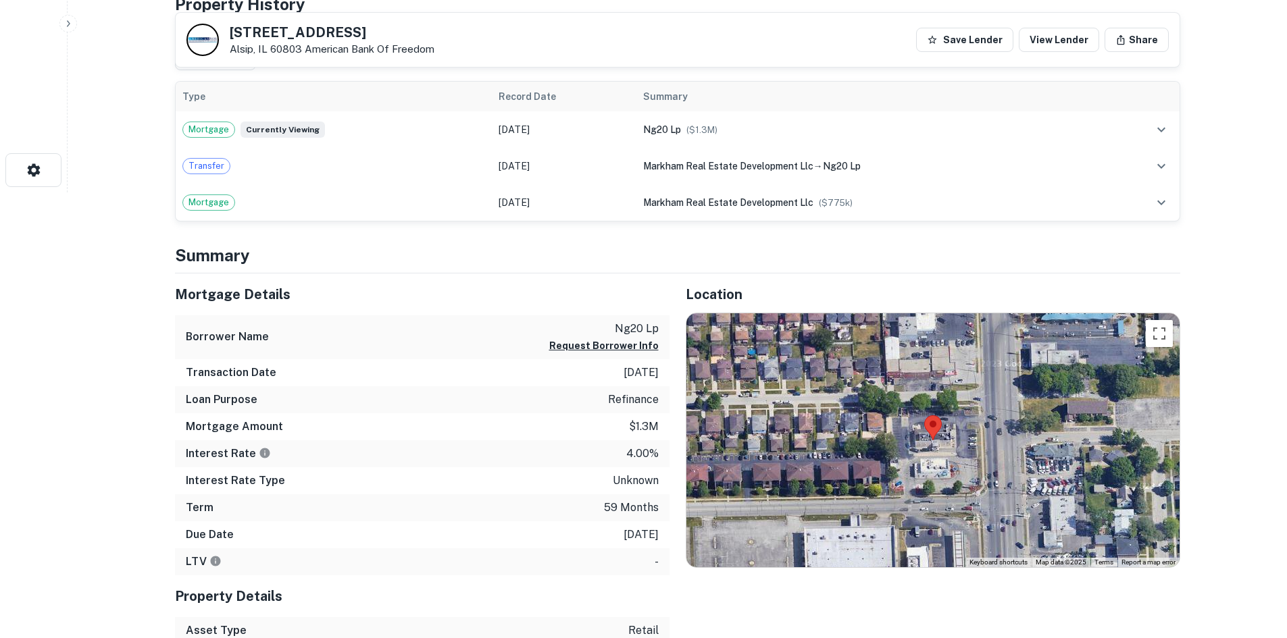
scroll to position [473, 0]
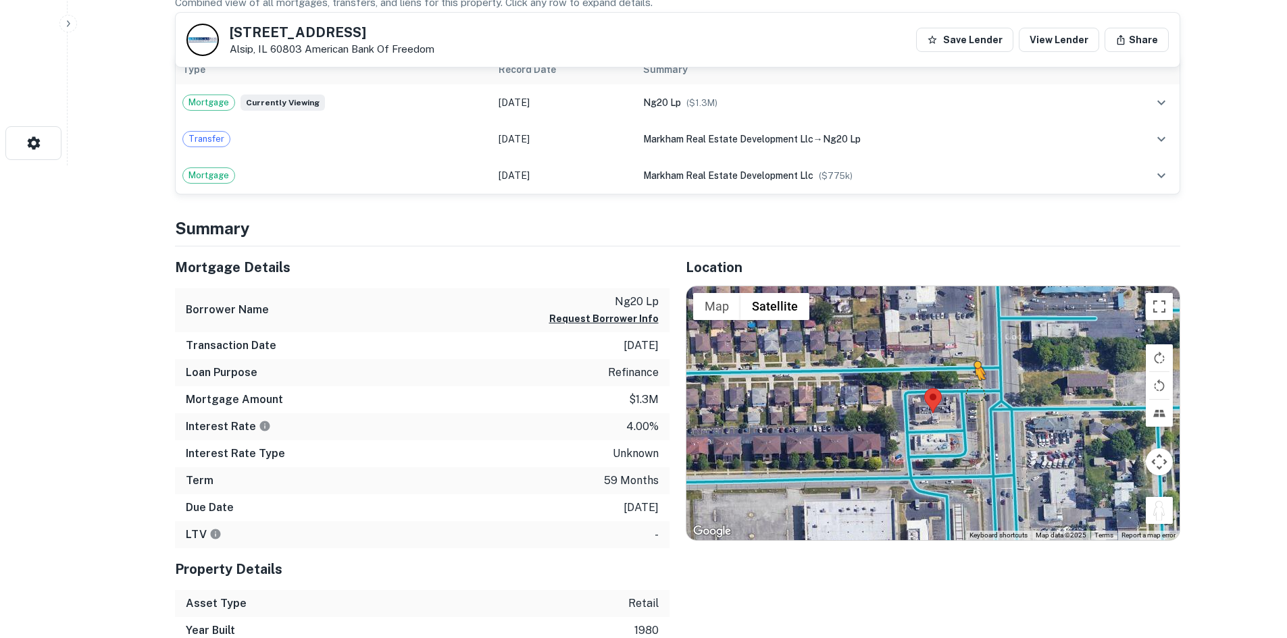
drag, startPoint x: 1157, startPoint y: 510, endPoint x: 972, endPoint y: 392, distance: 219.2
click at [972, 392] on div "To activate drag with keyboard, press Alt + Enter. Once in keyboard drag state,…" at bounding box center [932, 413] width 493 height 254
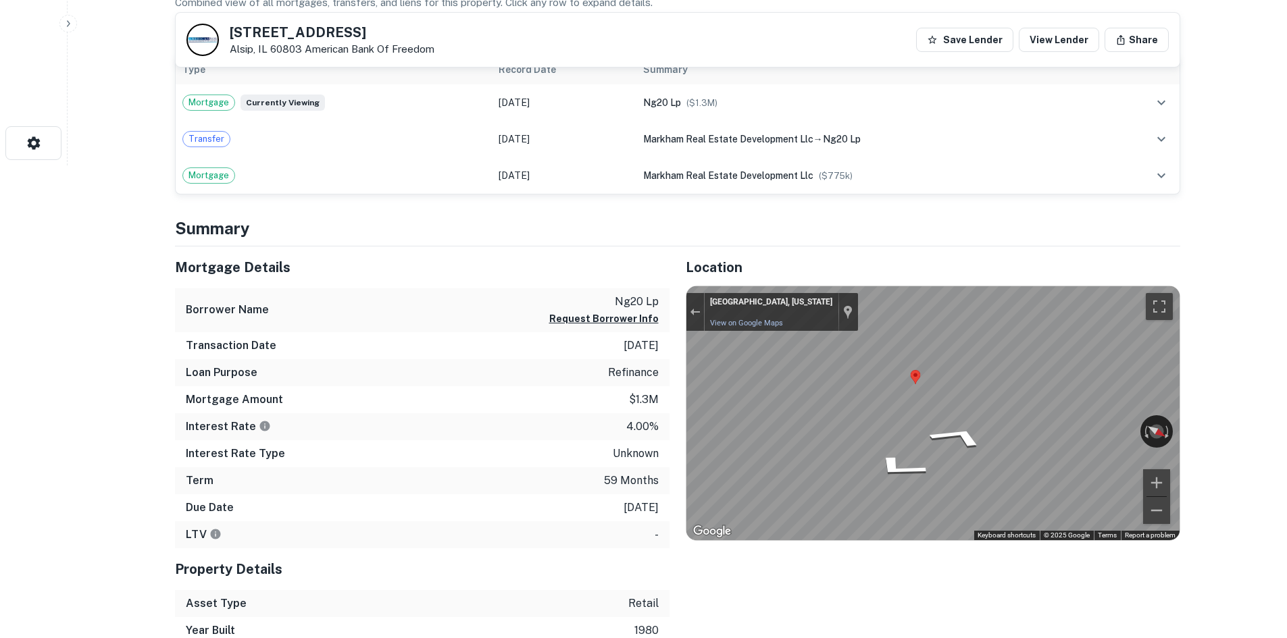
click at [1184, 437] on div "[STREET_ADDRESS] American Bank Of Freedom Save Lender View Lender Share View Pr…" at bounding box center [677, 648] width 1037 height 2198
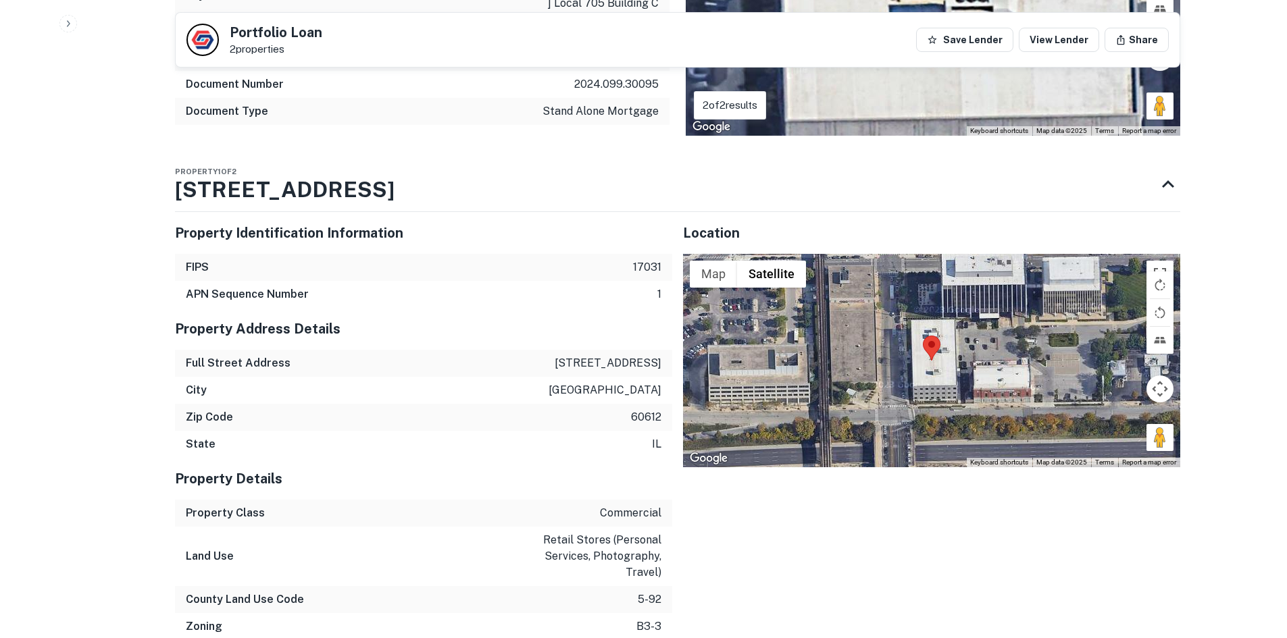
scroll to position [1035, 0]
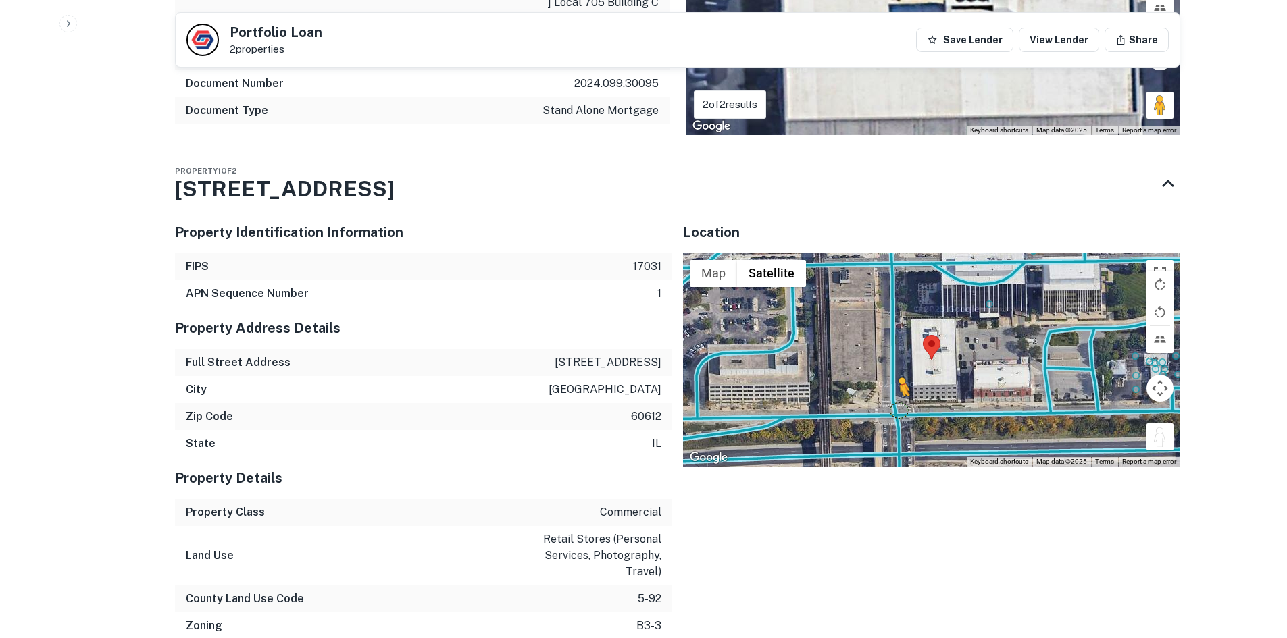
drag, startPoint x: 1159, startPoint y: 439, endPoint x: 896, endPoint y: 410, distance: 264.3
click at [896, 410] on div "To activate drag with keyboard, press Alt + Enter. Once in keyboard drag state,…" at bounding box center [931, 359] width 497 height 213
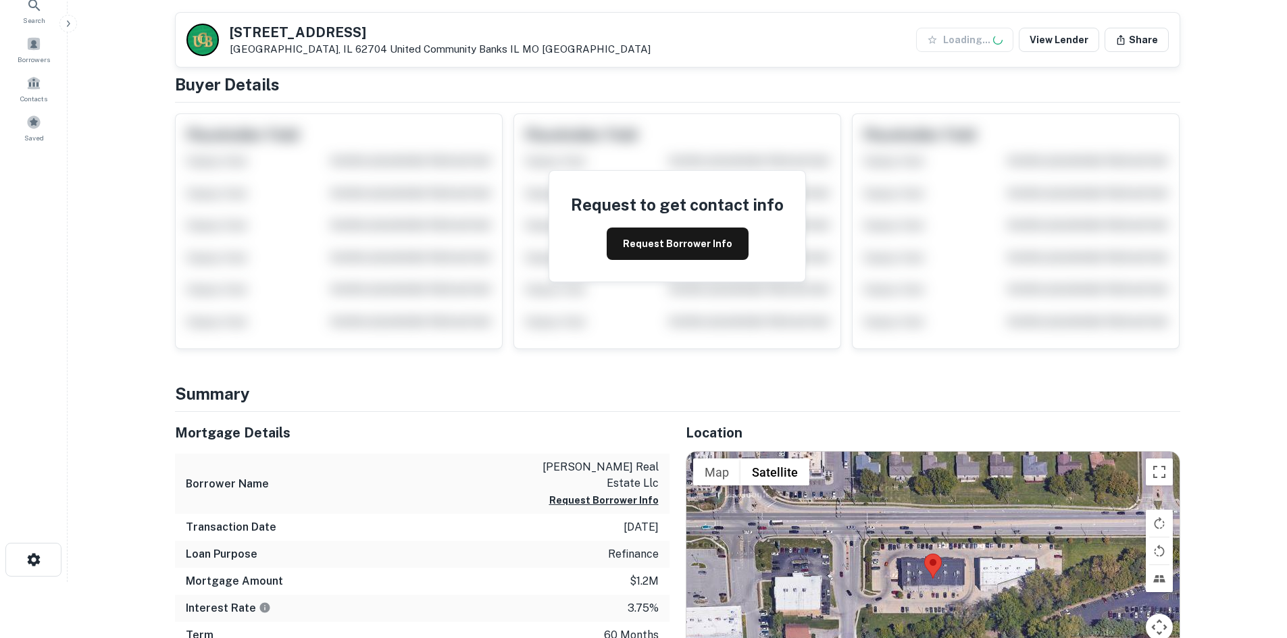
scroll to position [405, 0]
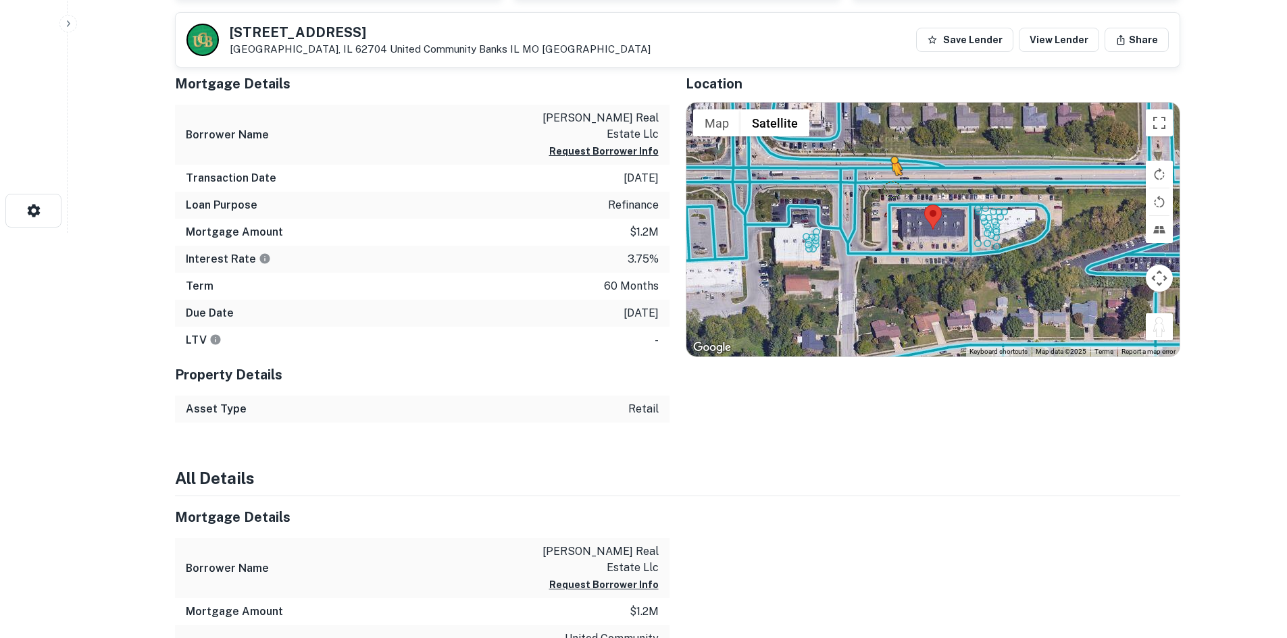
drag, startPoint x: 1164, startPoint y: 332, endPoint x: 877, endPoint y: 205, distance: 313.9
click at [877, 205] on div "To activate drag with keyboard, press Alt + Enter. Once in keyboard drag state,…" at bounding box center [932, 230] width 493 height 254
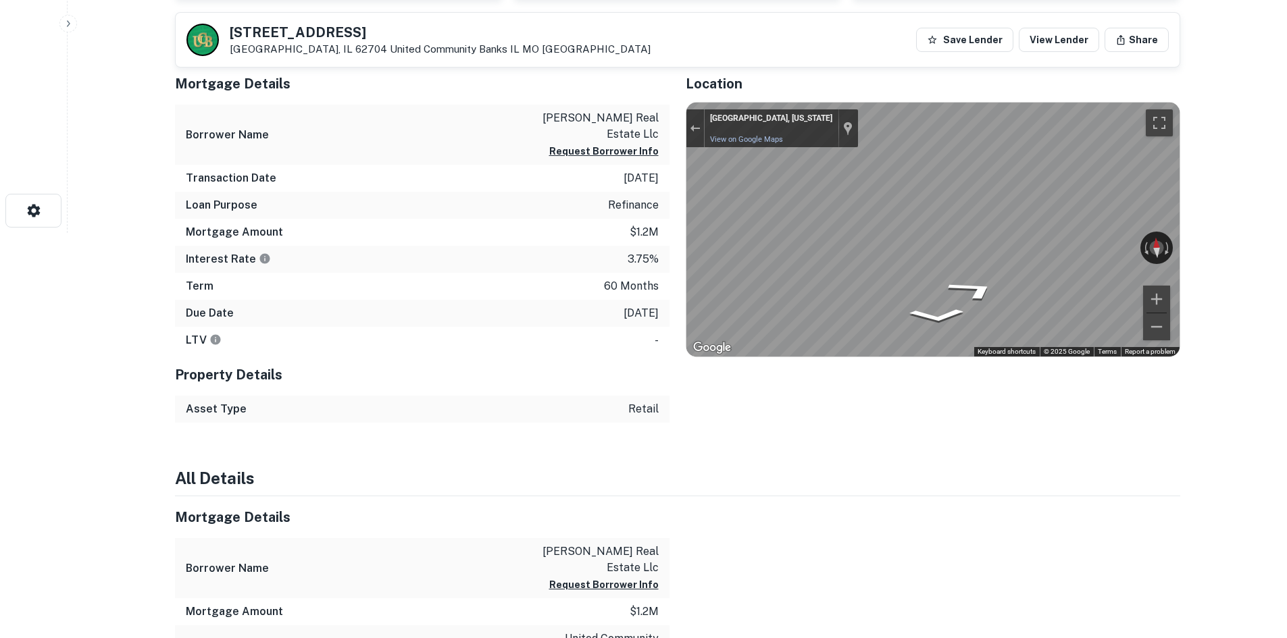
click at [609, 207] on div "Mortgage Details Borrower Name joyner real estate llc Request Borrower Info Tra…" at bounding box center [669, 243] width 1021 height 360
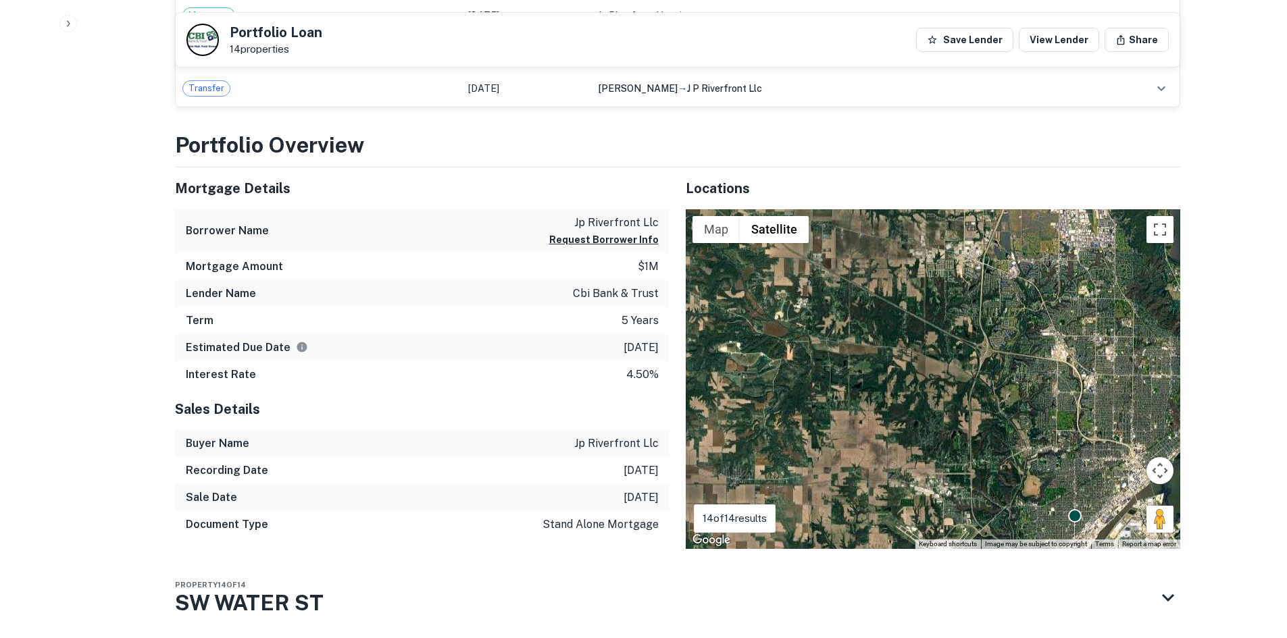
scroll to position [1116, 0]
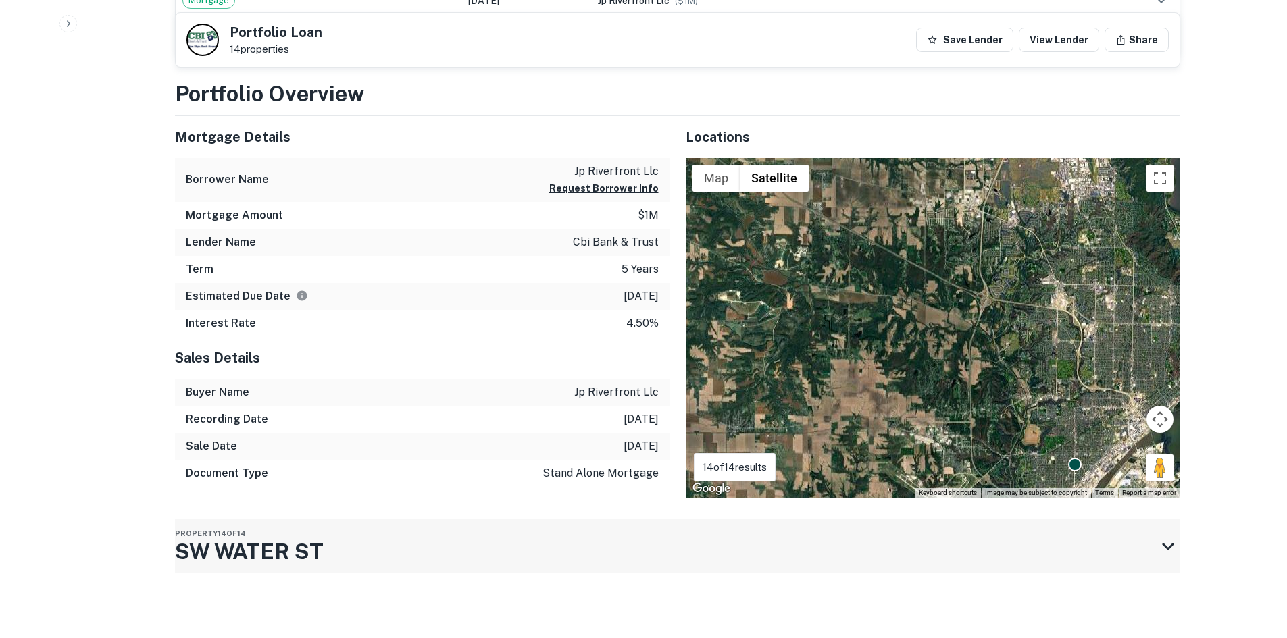
click at [488, 563] on div "Property 14 of 14 SW WATER ST" at bounding box center [665, 546] width 981 height 54
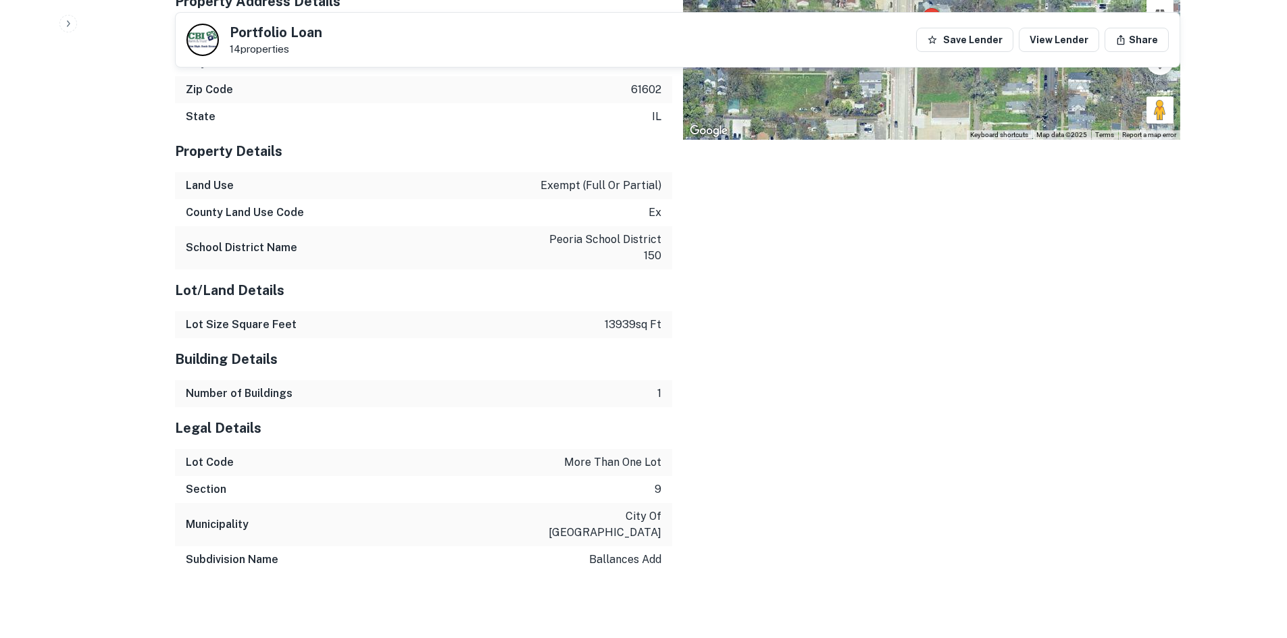
scroll to position [1401, 0]
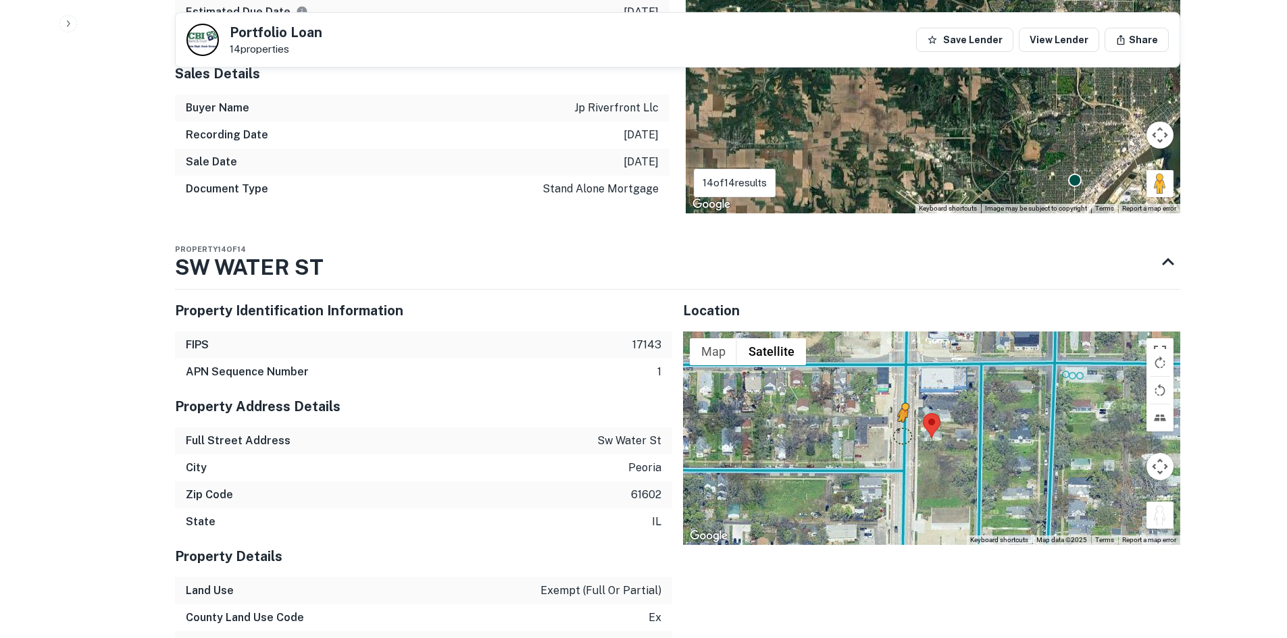
drag, startPoint x: 1154, startPoint y: 522, endPoint x: 905, endPoint y: 436, distance: 263.8
click at [905, 436] on div "To activate drag with keyboard, press Alt + Enter. Once in keyboard drag state,…" at bounding box center [931, 438] width 497 height 213
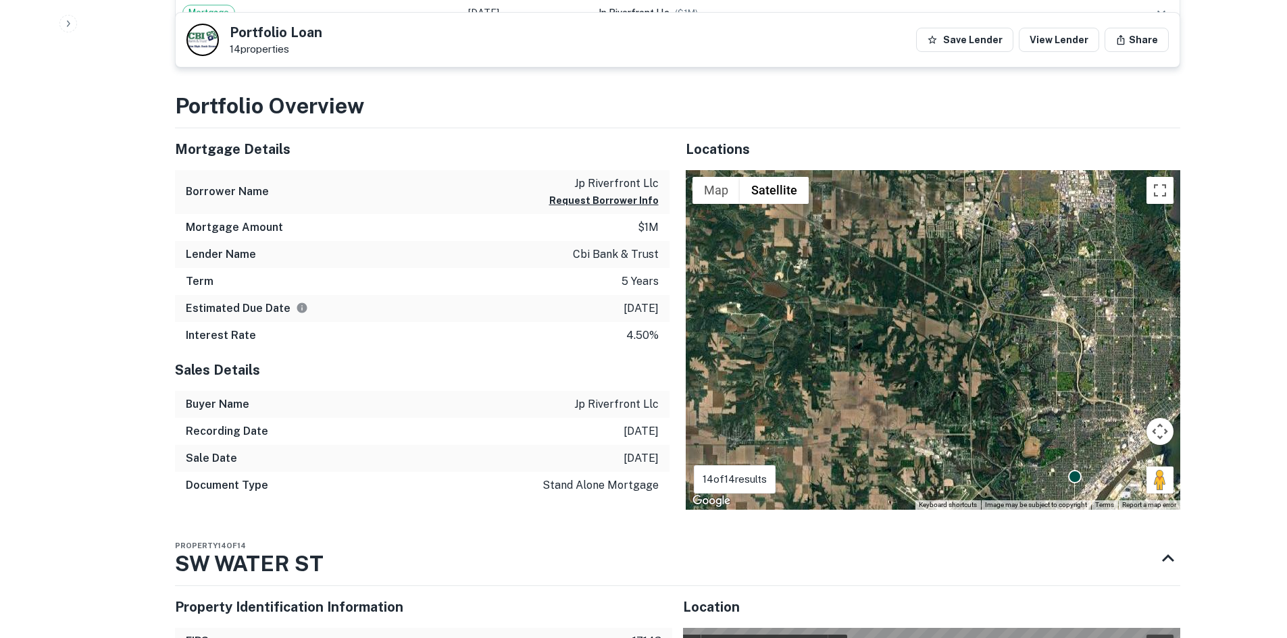
scroll to position [1029, 0]
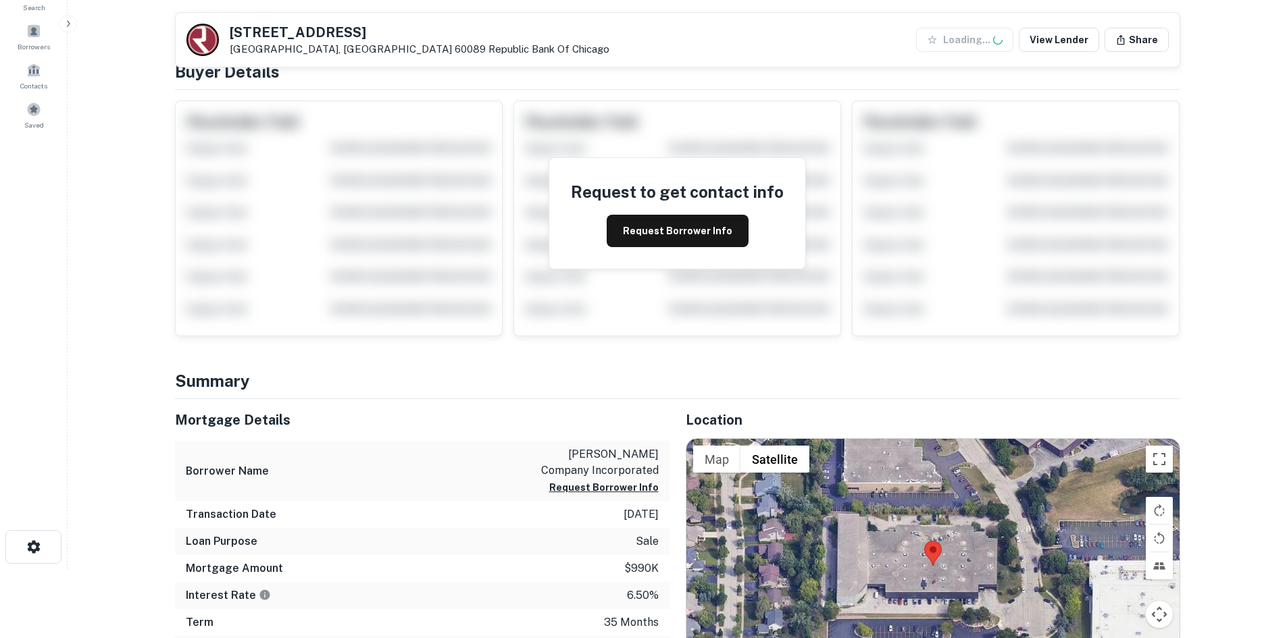
scroll to position [338, 0]
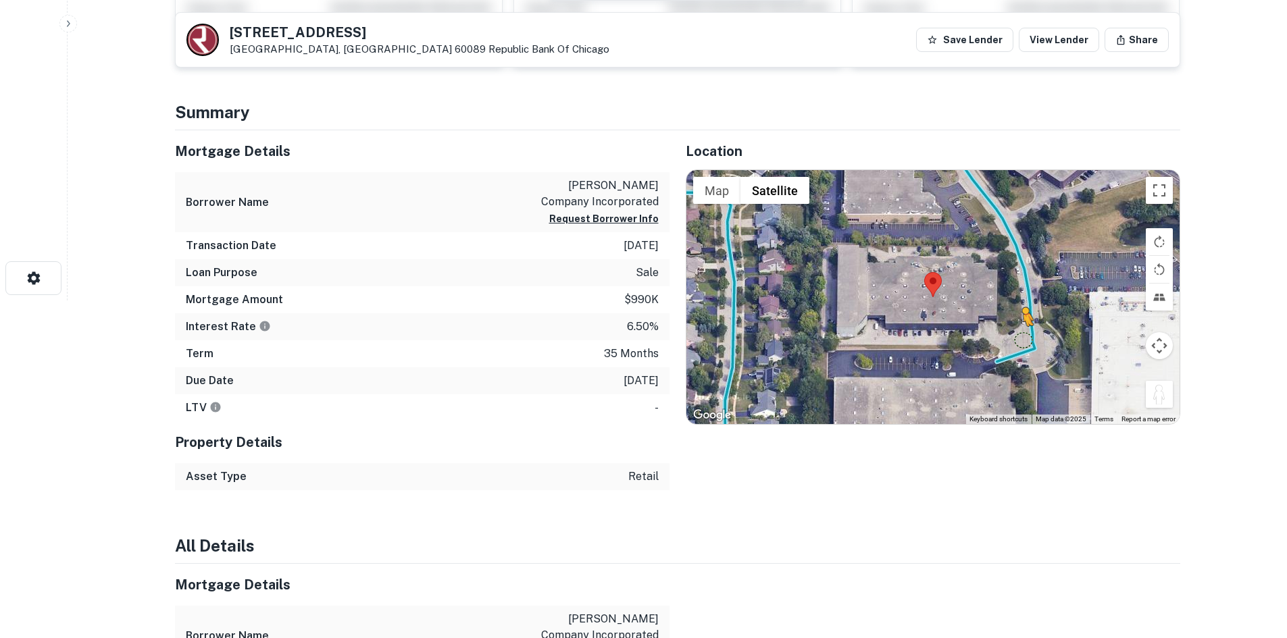
drag, startPoint x: 1160, startPoint y: 392, endPoint x: 1022, endPoint y: 340, distance: 147.5
click at [1022, 340] on div "To activate drag with keyboard, press Alt + Enter. Once in keyboard drag state,…" at bounding box center [932, 297] width 493 height 254
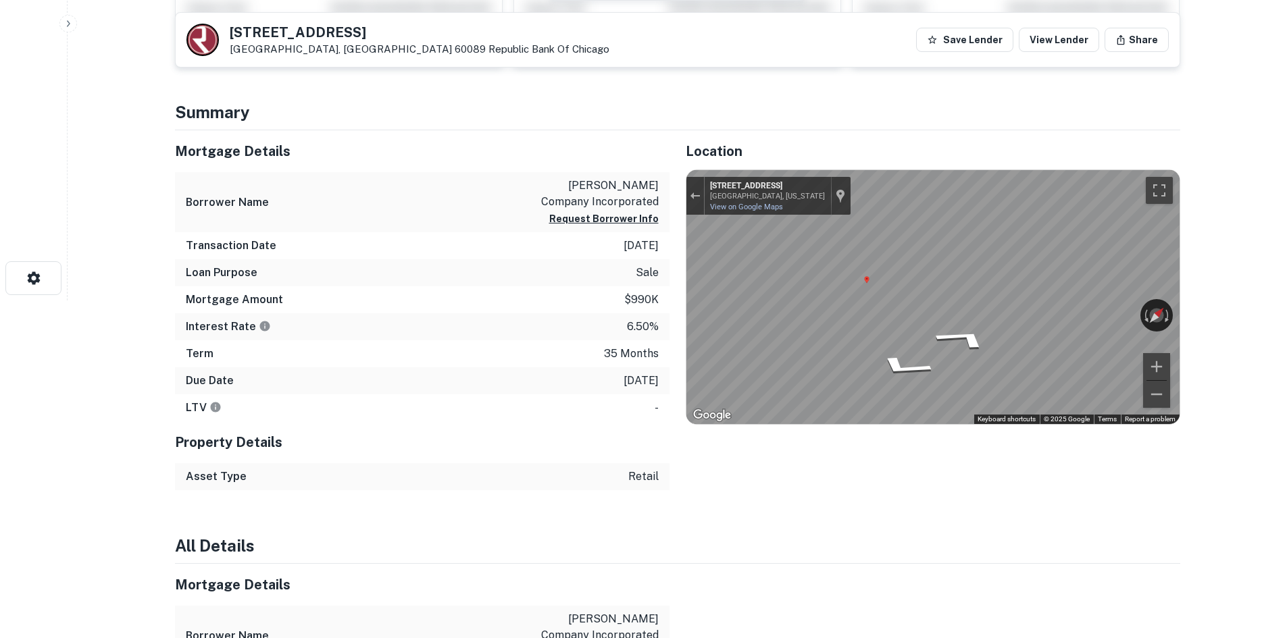
click at [1179, 291] on div "← Move left → Move right ↑ Move up ↓ Move down + Zoom in - Zoom out Home Jump l…" at bounding box center [933, 297] width 494 height 255
click at [473, 203] on div "Mortgage Details Borrower Name john s swift company incorporated Request Borrow…" at bounding box center [669, 310] width 1021 height 360
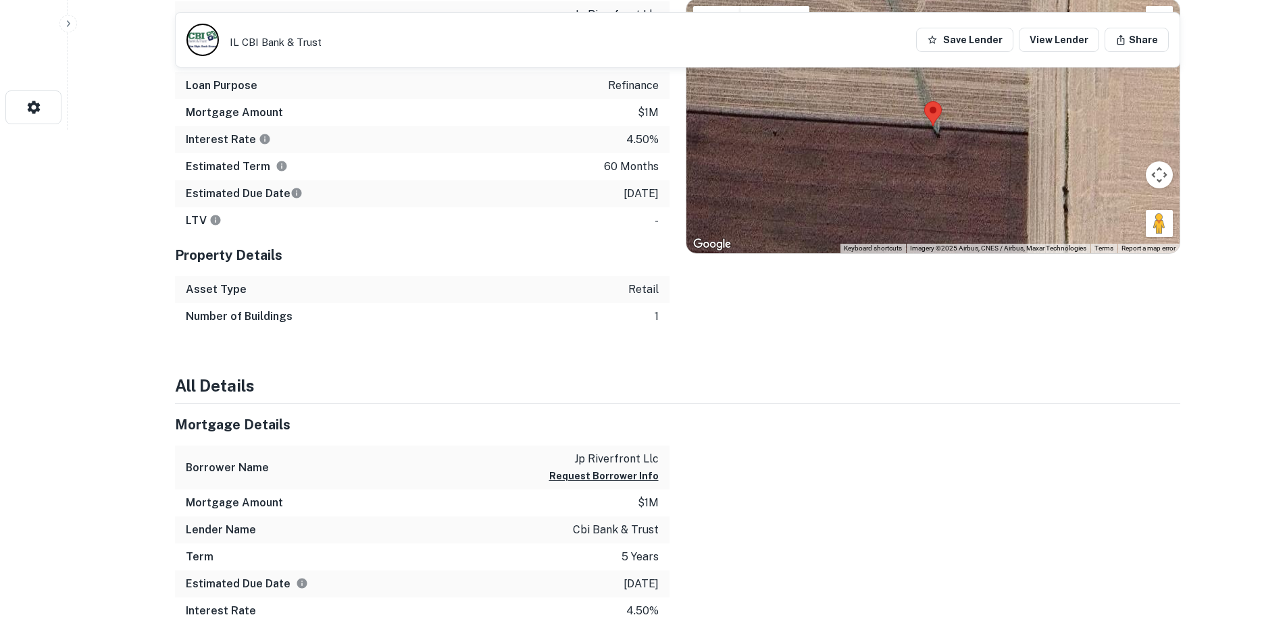
scroll to position [405, 0]
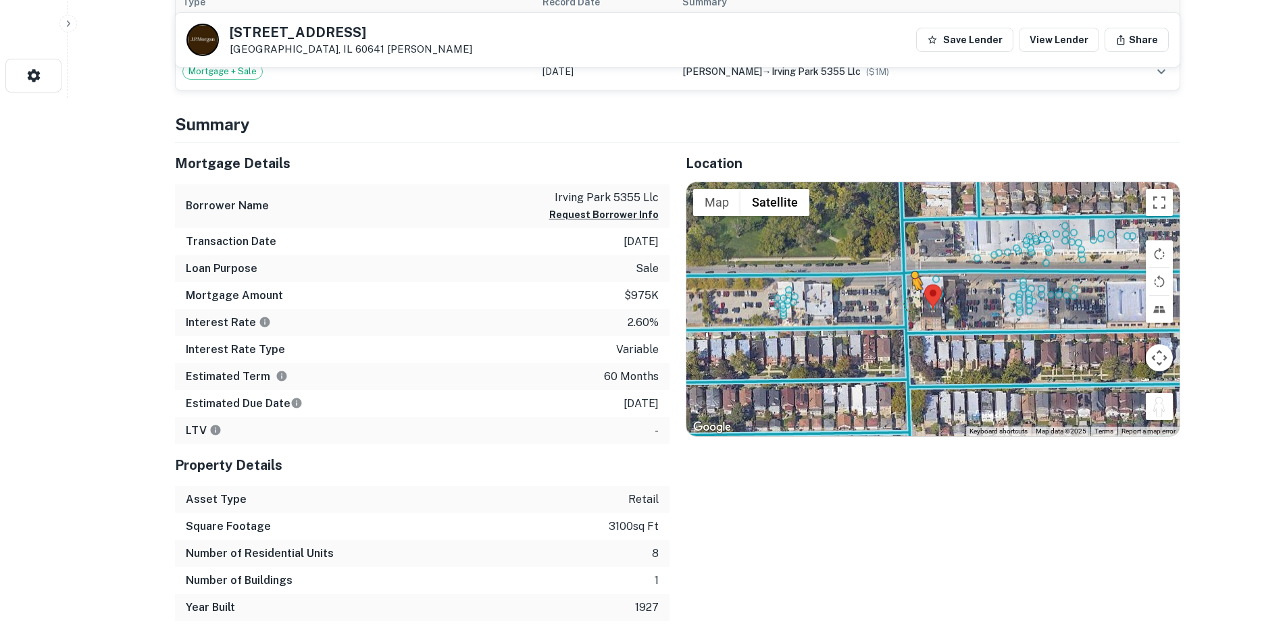
drag, startPoint x: 1158, startPoint y: 398, endPoint x: 908, endPoint y: 304, distance: 267.2
click at [908, 304] on div "To activate drag with keyboard, press Alt + Enter. Once in keyboard drag state,…" at bounding box center [932, 309] width 493 height 254
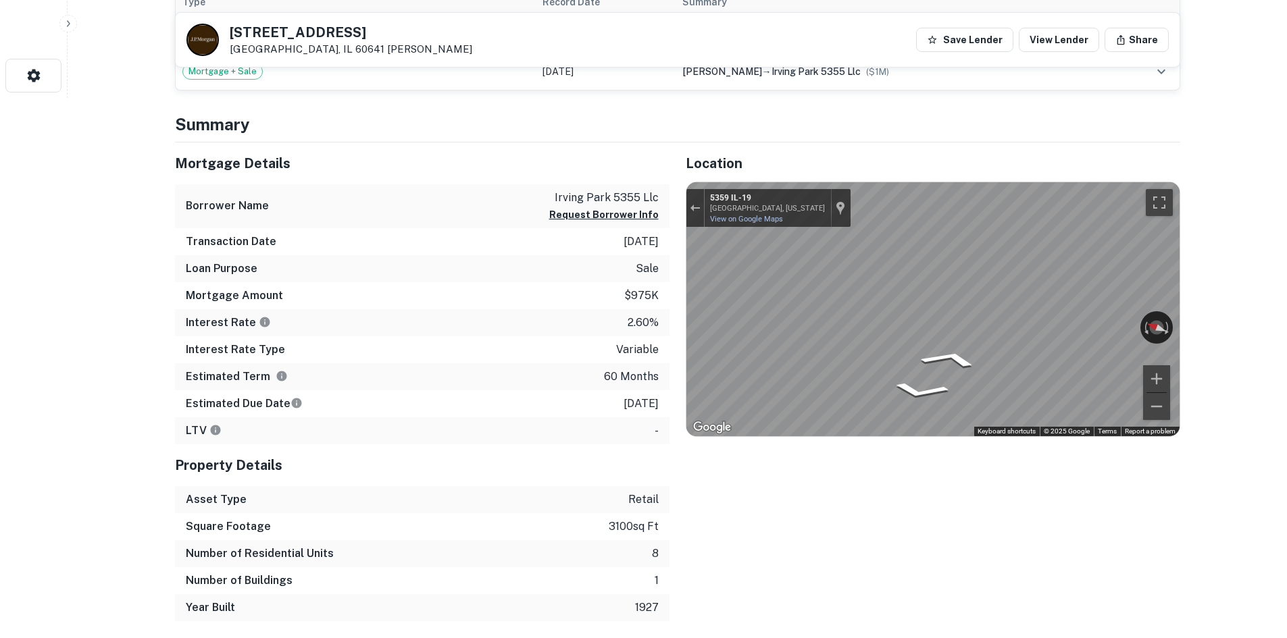
click at [524, 319] on div "Mortgage Details Borrower Name irving park 5355 llc Request Borrower Info Trans…" at bounding box center [669, 382] width 1021 height 479
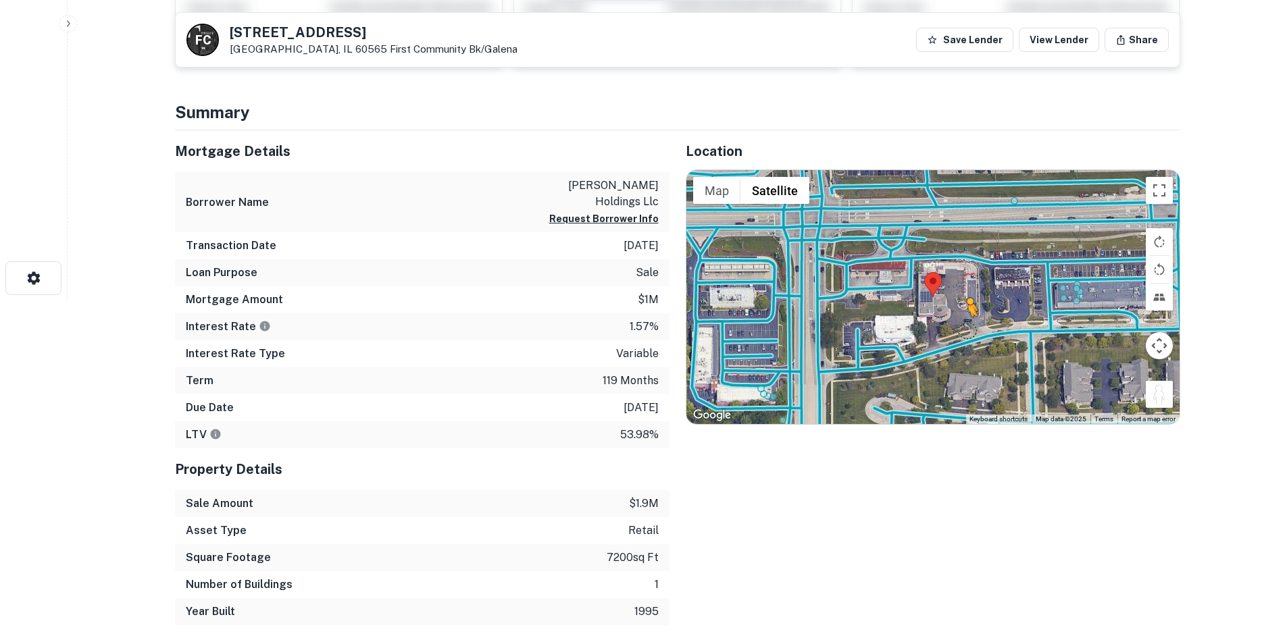
drag, startPoint x: 1167, startPoint y: 393, endPoint x: 965, endPoint y: 330, distance: 211.5
click at [965, 330] on div "To activate drag with keyboard, press Alt + Enter. Once in keyboard drag state,…" at bounding box center [932, 297] width 493 height 254
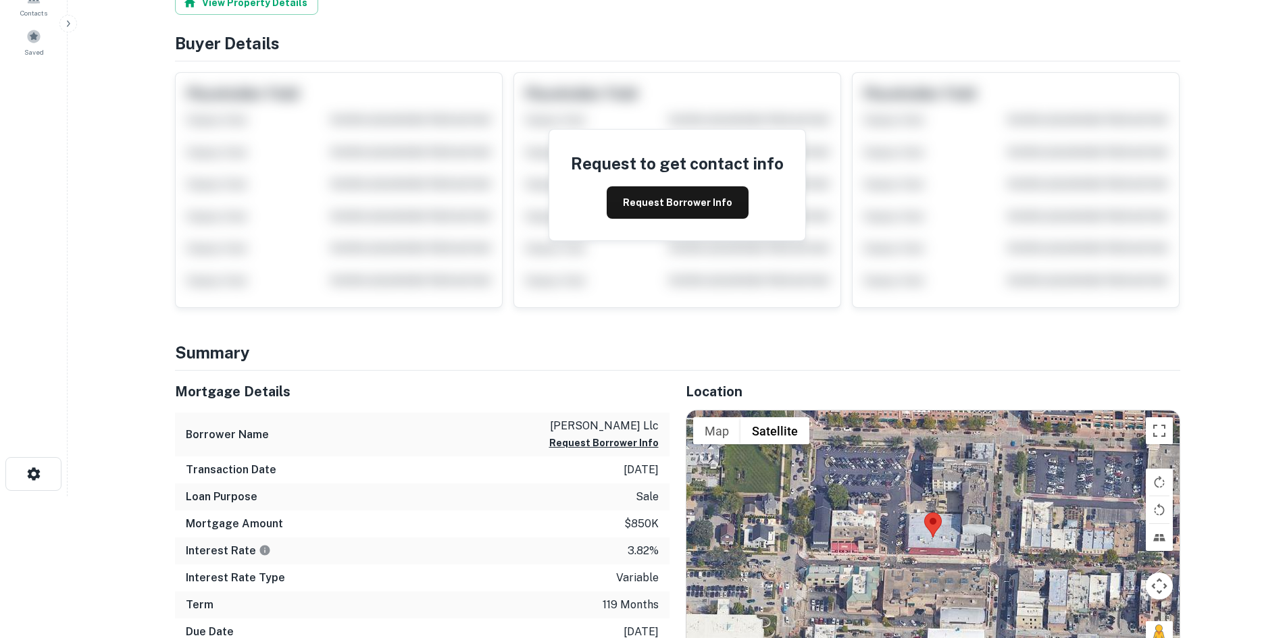
scroll to position [405, 0]
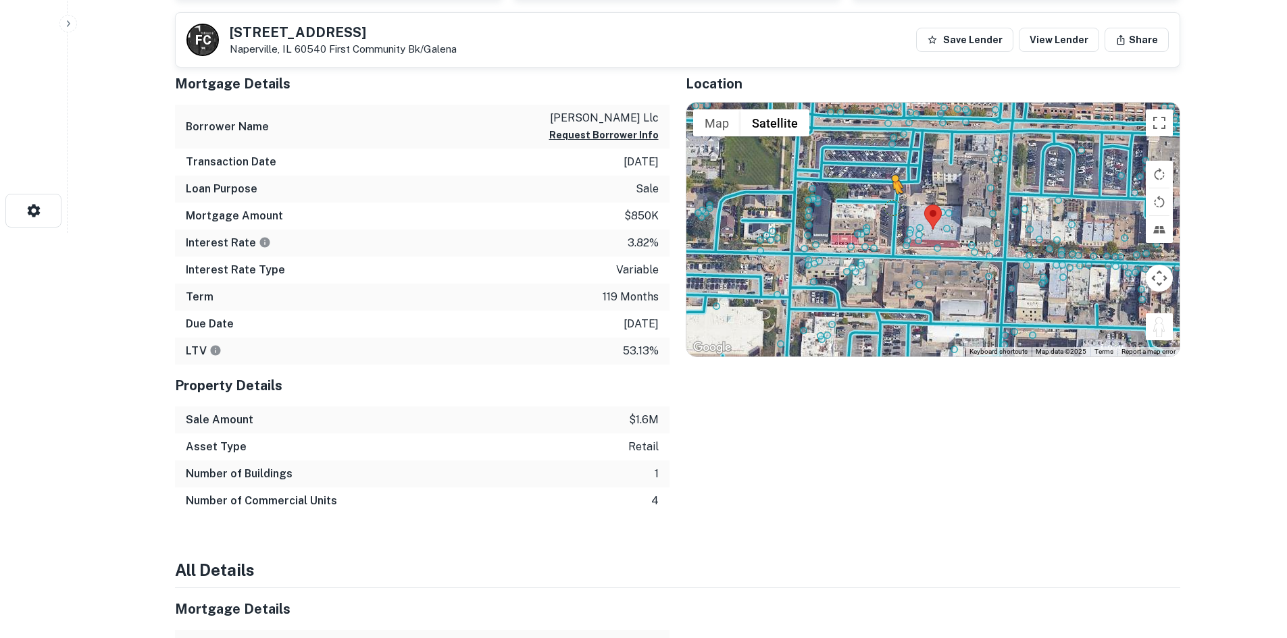
drag, startPoint x: 1162, startPoint y: 325, endPoint x: 892, endPoint y: 207, distance: 295.2
click at [892, 207] on div "To activate drag with keyboard, press Alt + Enter. Once in keyboard drag state,…" at bounding box center [932, 230] width 493 height 254
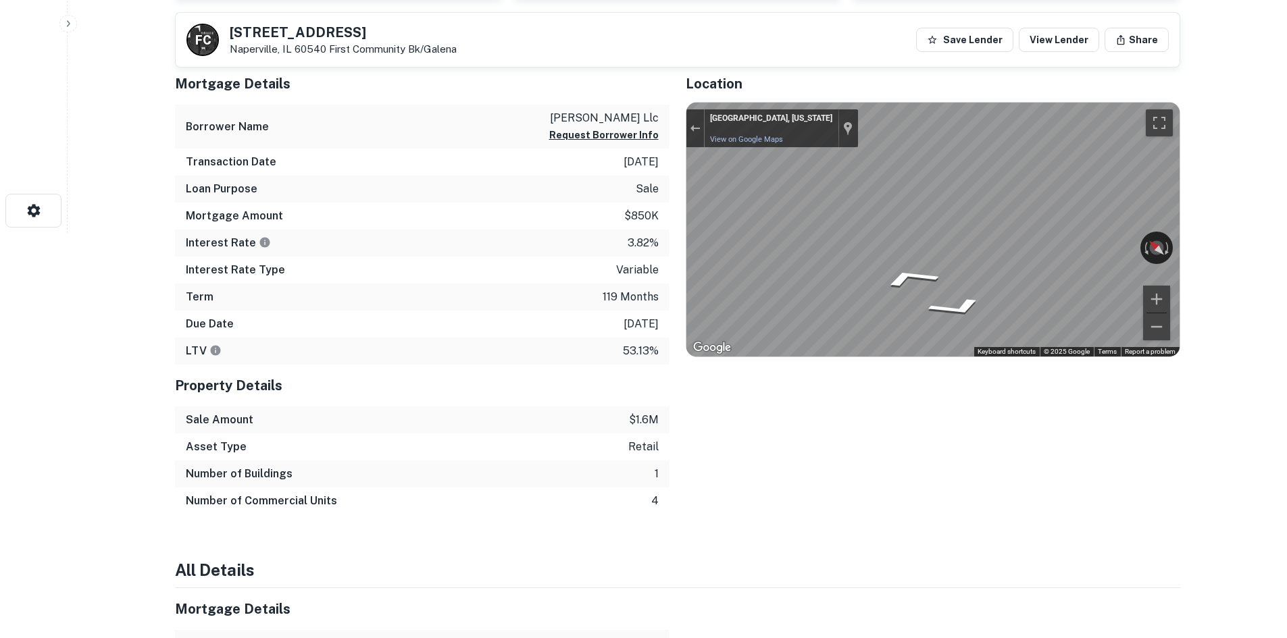
click at [565, 236] on div "Mortgage Details Borrower Name jefferson ellsworth llc Request Borrower Info Tr…" at bounding box center [669, 289] width 1021 height 452
click at [570, 278] on div "Mortgage Details Borrower Name jefferson ellsworth llc Request Borrower Info Tr…" at bounding box center [669, 289] width 1021 height 452
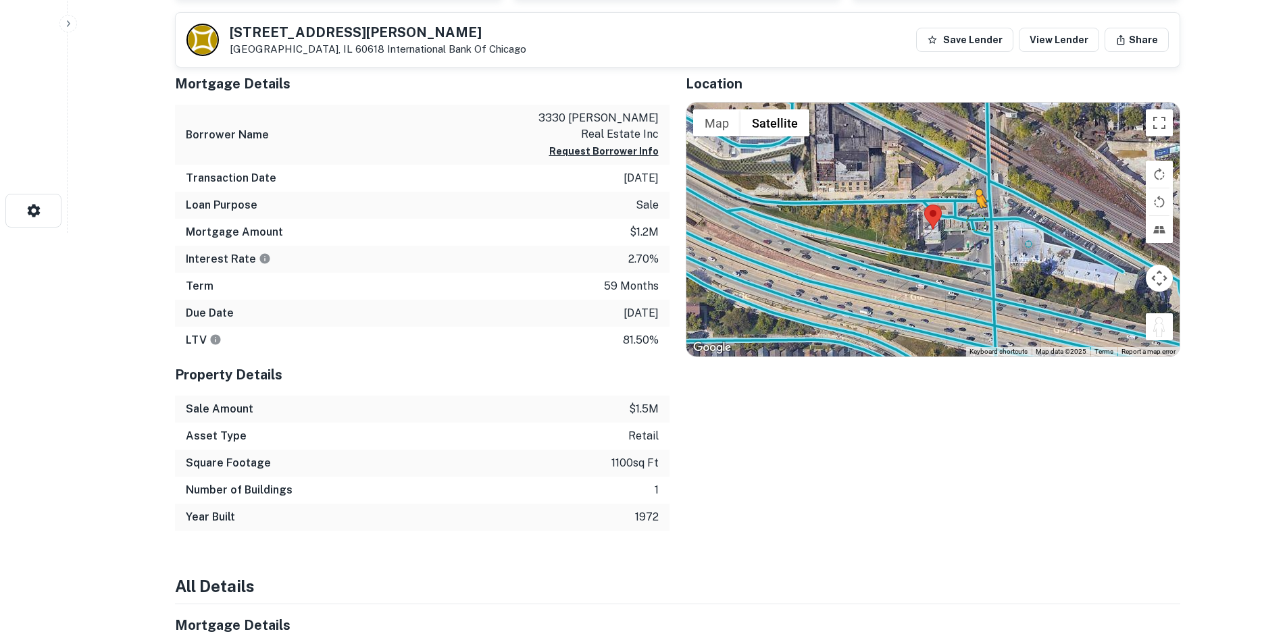
drag, startPoint x: 1167, startPoint y: 328, endPoint x: 975, endPoint y: 222, distance: 219.8
click at [975, 222] on div "To activate drag with keyboard, press Alt + Enter. Once in keyboard drag state,…" at bounding box center [932, 230] width 493 height 254
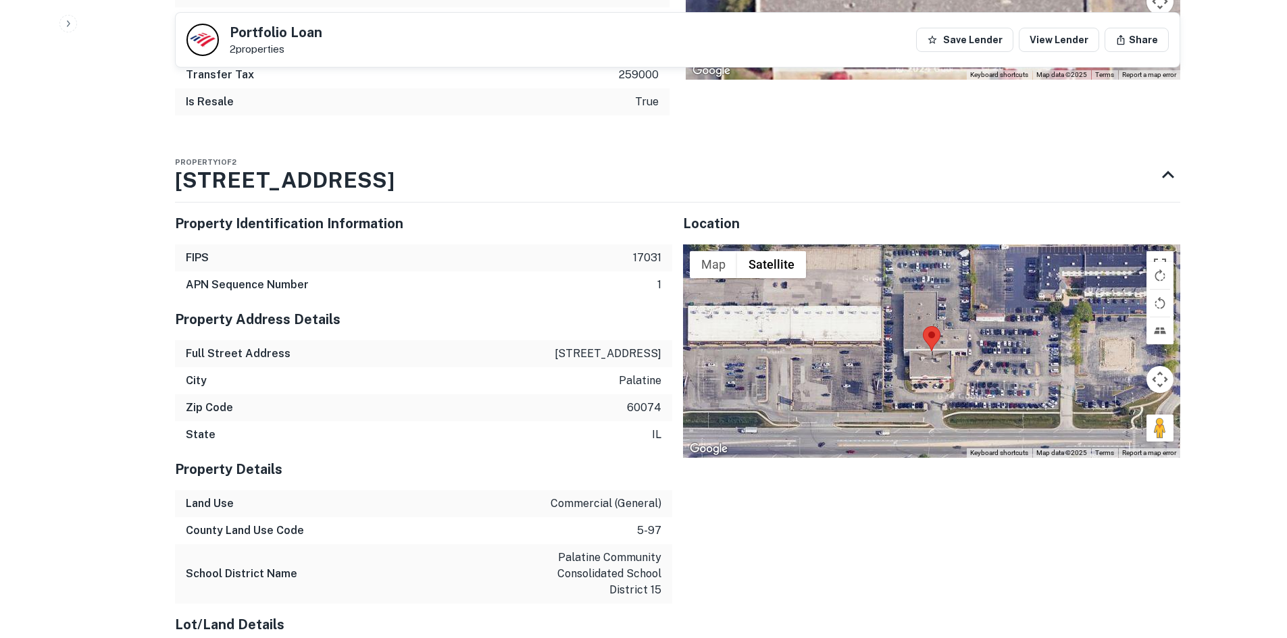
scroll to position [1148, 0]
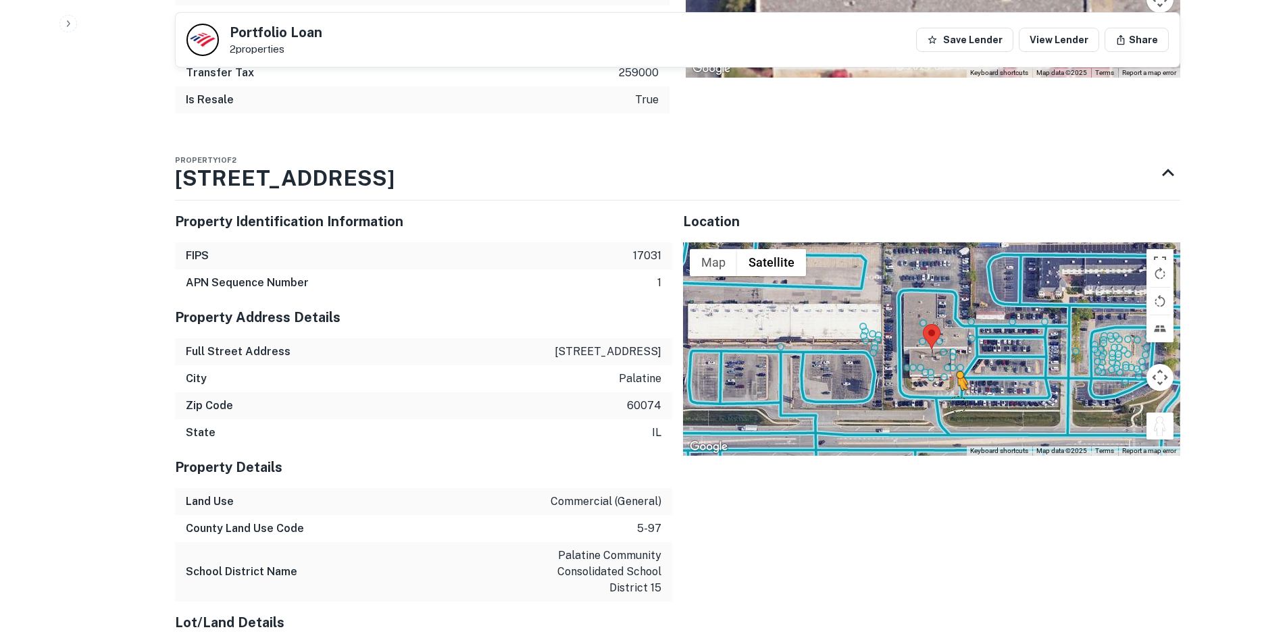
drag, startPoint x: 1165, startPoint y: 431, endPoint x: 956, endPoint y: 403, distance: 211.2
click at [956, 403] on div "To activate drag with keyboard, press Alt + Enter. Once in keyboard drag state,…" at bounding box center [931, 348] width 497 height 213
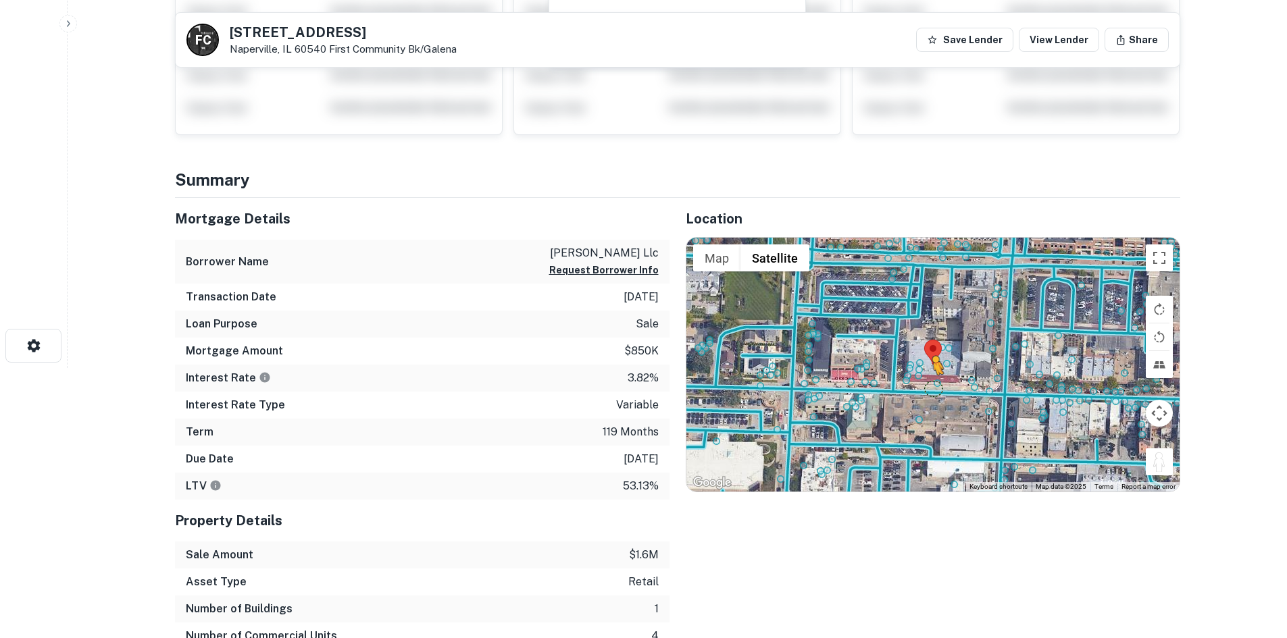
drag, startPoint x: 1161, startPoint y: 467, endPoint x: 921, endPoint y: 384, distance: 253.8
click at [921, 384] on div "To activate drag with keyboard, press Alt + Enter. Once in keyboard drag state,…" at bounding box center [932, 365] width 493 height 254
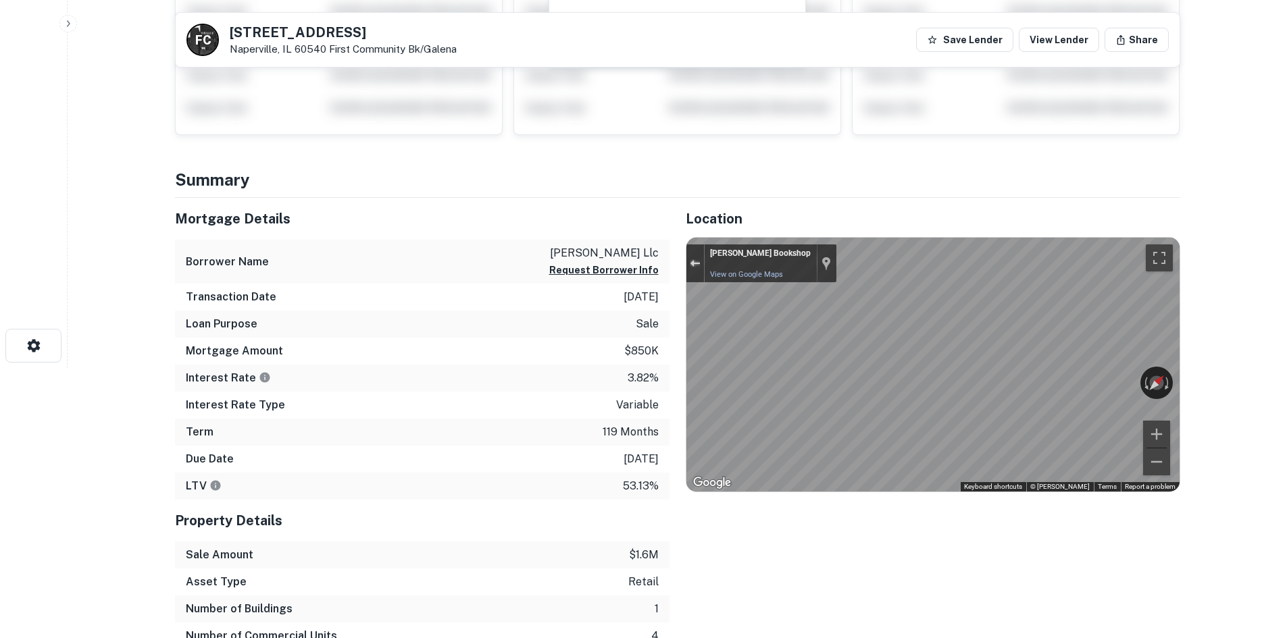
drag, startPoint x: 702, startPoint y: 269, endPoint x: 825, endPoint y: 327, distance: 136.0
click at [702, 269] on button "Exit the Street View" at bounding box center [695, 264] width 18 height 18
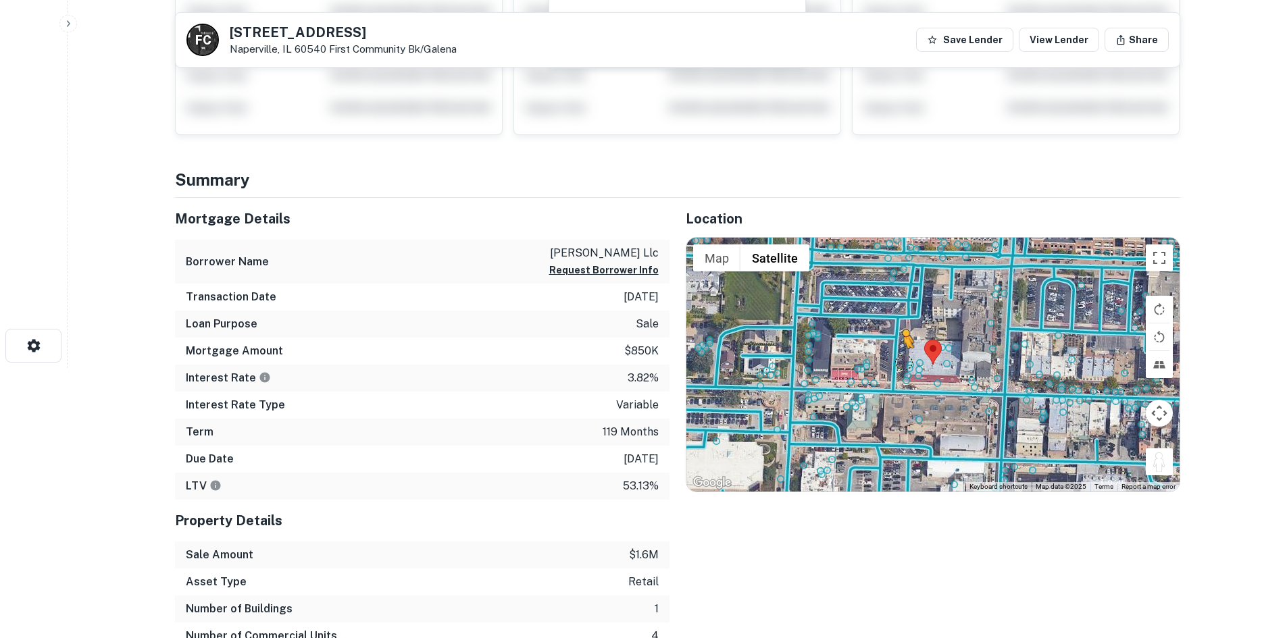
drag, startPoint x: 1146, startPoint y: 467, endPoint x: 899, endPoint y: 361, distance: 268.4
click at [899, 361] on div "To activate drag with keyboard, press Alt + Enter. Once in keyboard drag state,…" at bounding box center [932, 365] width 493 height 254
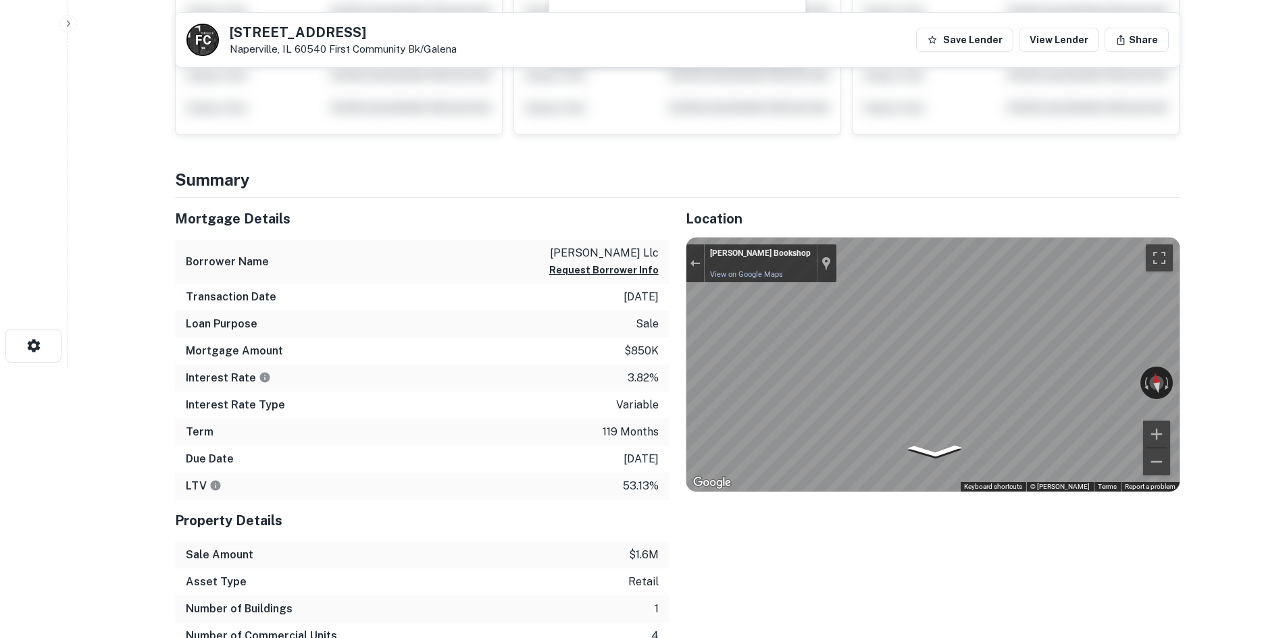
click at [627, 409] on div "Mortgage Details Borrower Name jefferson ellsworth llc Request Borrower Info Tr…" at bounding box center [669, 424] width 1021 height 452
click at [663, 355] on div "Mortgage Details Borrower Name jefferson ellsworth llc Request Borrower Info Tr…" at bounding box center [669, 424] width 1021 height 452
click at [1286, 340] on html "Search Borrowers Contacts Saved F C 111 E JEFFERSON AVE Naperville, IL 60540 Fi…" at bounding box center [643, 49] width 1287 height 638
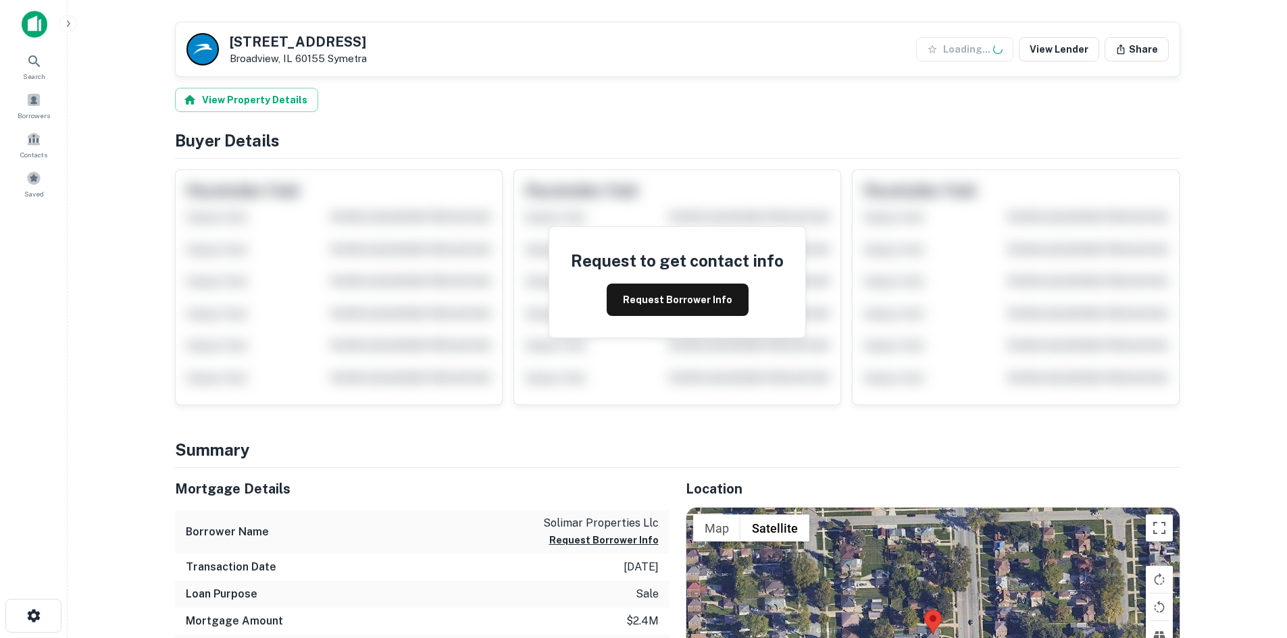
scroll to position [405, 0]
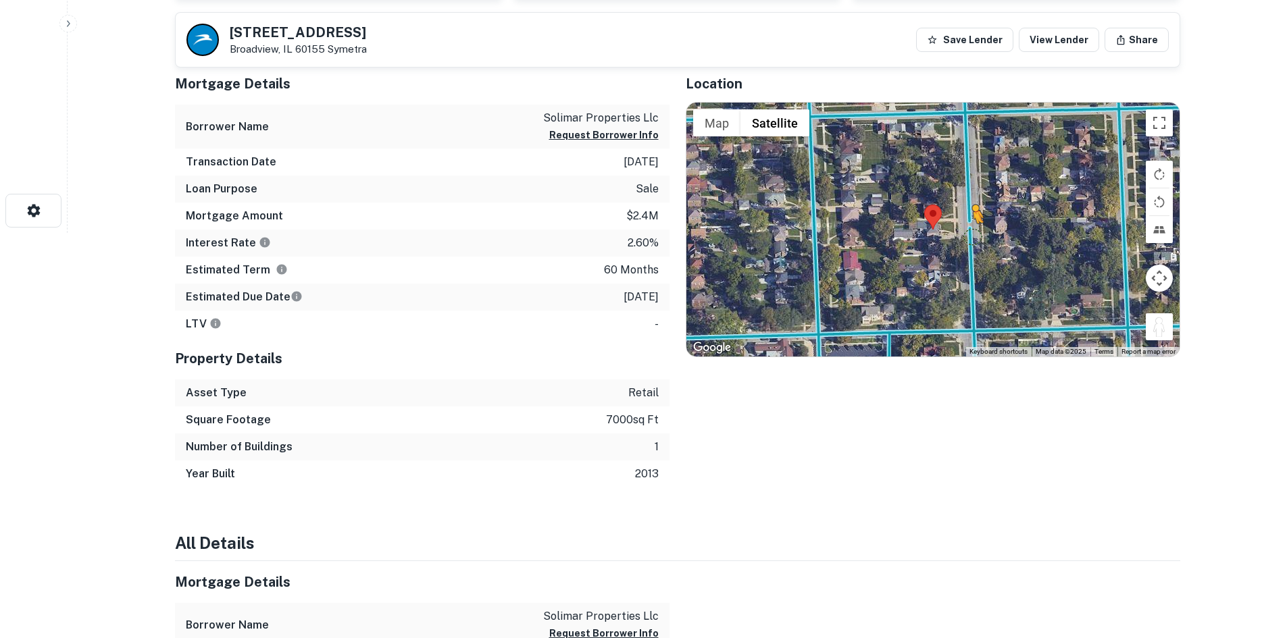
drag, startPoint x: 1160, startPoint y: 322, endPoint x: 966, endPoint y: 236, distance: 212.6
click at [966, 236] on div "To activate drag with keyboard, press Alt + Enter. Once in keyboard drag state,…" at bounding box center [932, 230] width 493 height 254
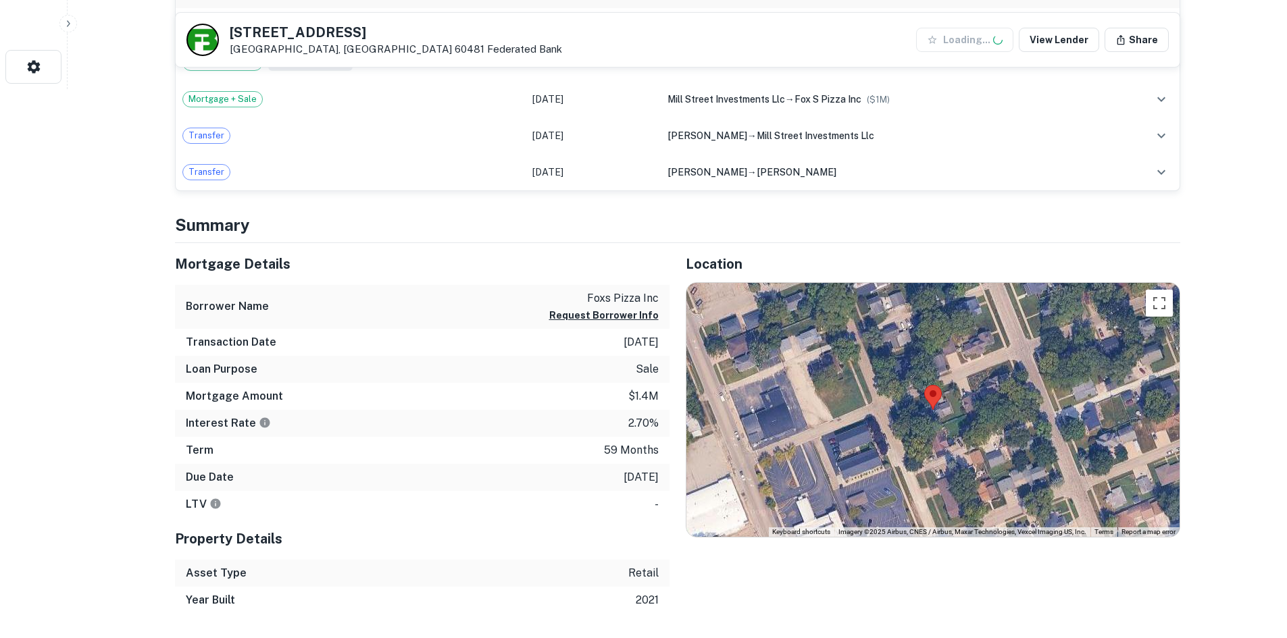
scroll to position [675, 0]
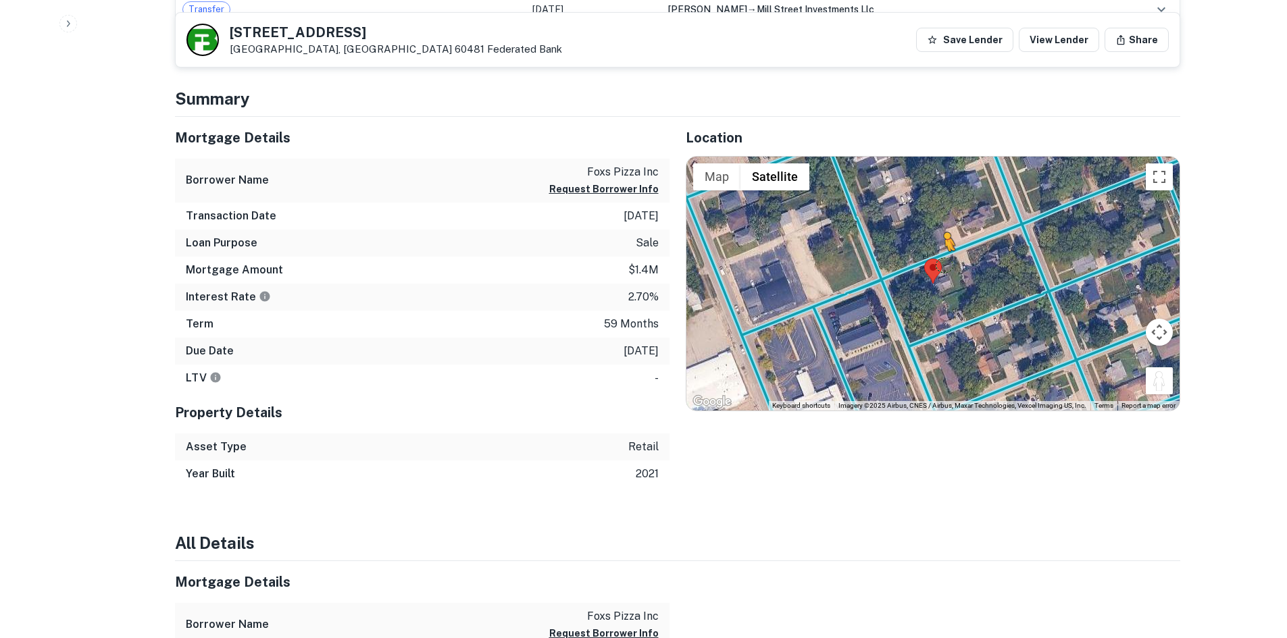
drag, startPoint x: 1162, startPoint y: 383, endPoint x: 940, endPoint y: 263, distance: 252.3
click at [940, 263] on div "To activate drag with keyboard, press Alt + Enter. Once in keyboard drag state,…" at bounding box center [932, 284] width 493 height 254
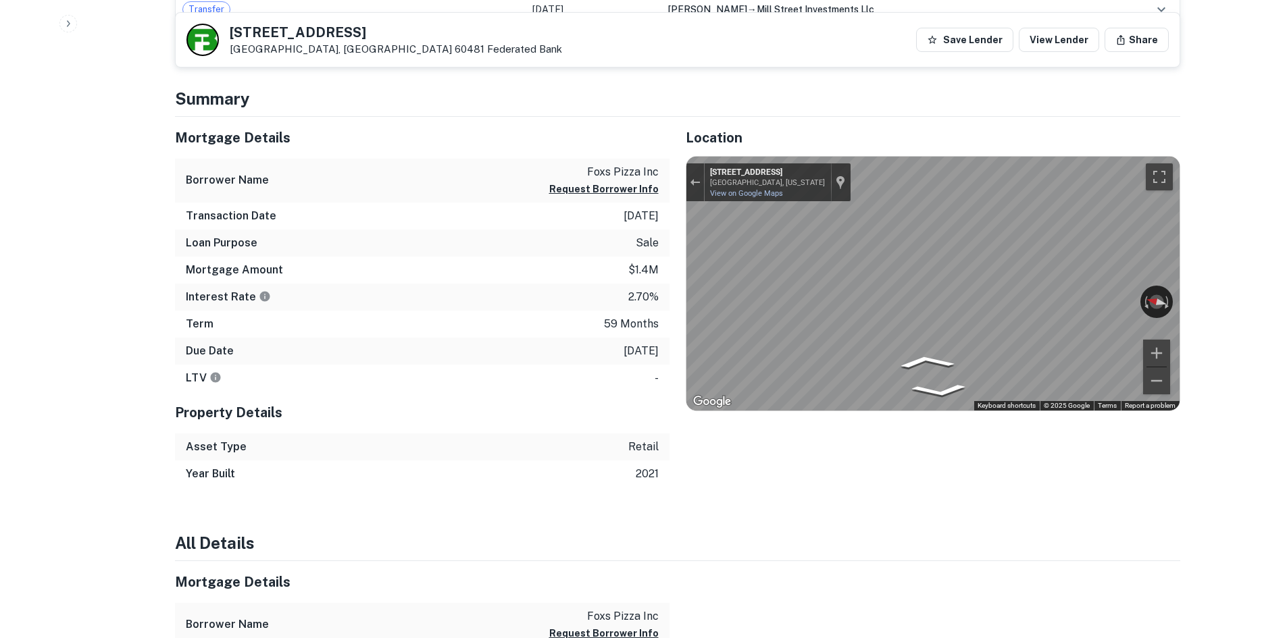
click at [490, 284] on div "Mortgage Details Borrower Name foxs pizza inc Request Borrower Info Transaction…" at bounding box center [669, 302] width 1021 height 371
click at [571, 209] on div "Mortgage Details Borrower Name foxs pizza inc Request Borrower Info Transaction…" at bounding box center [669, 302] width 1021 height 371
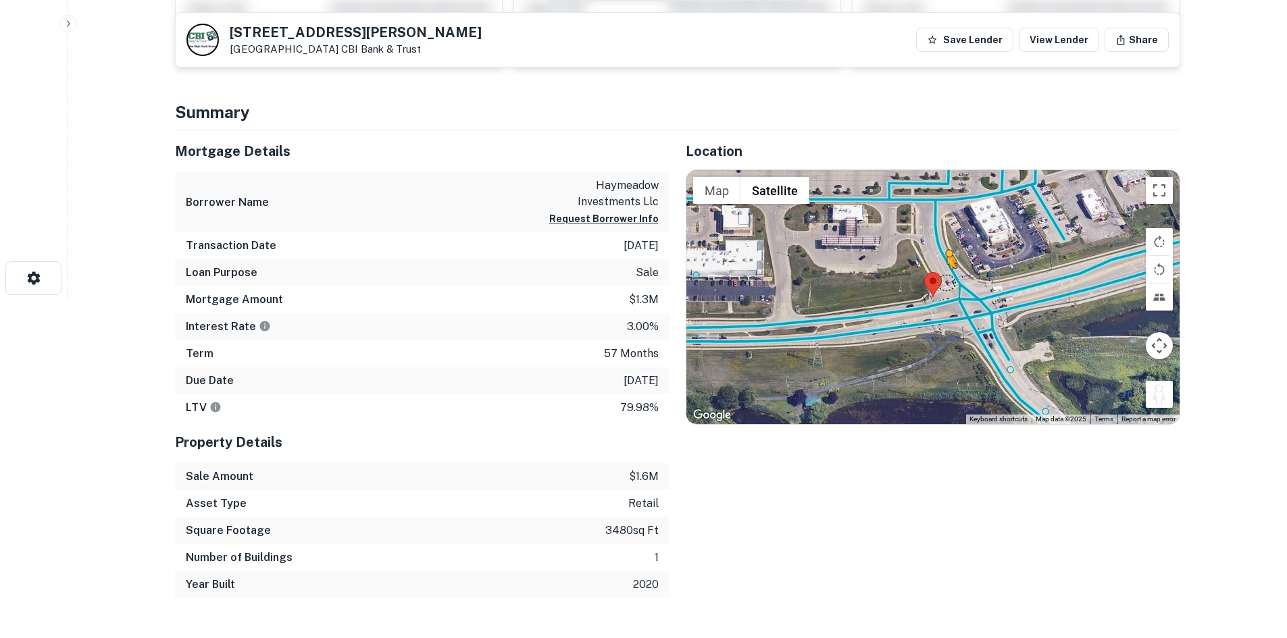
drag, startPoint x: 1160, startPoint y: 396, endPoint x: 945, endPoint y: 284, distance: 242.6
click at [945, 284] on div "To activate drag with keyboard, press Alt + Enter. Once in keyboard drag state,…" at bounding box center [932, 297] width 493 height 254
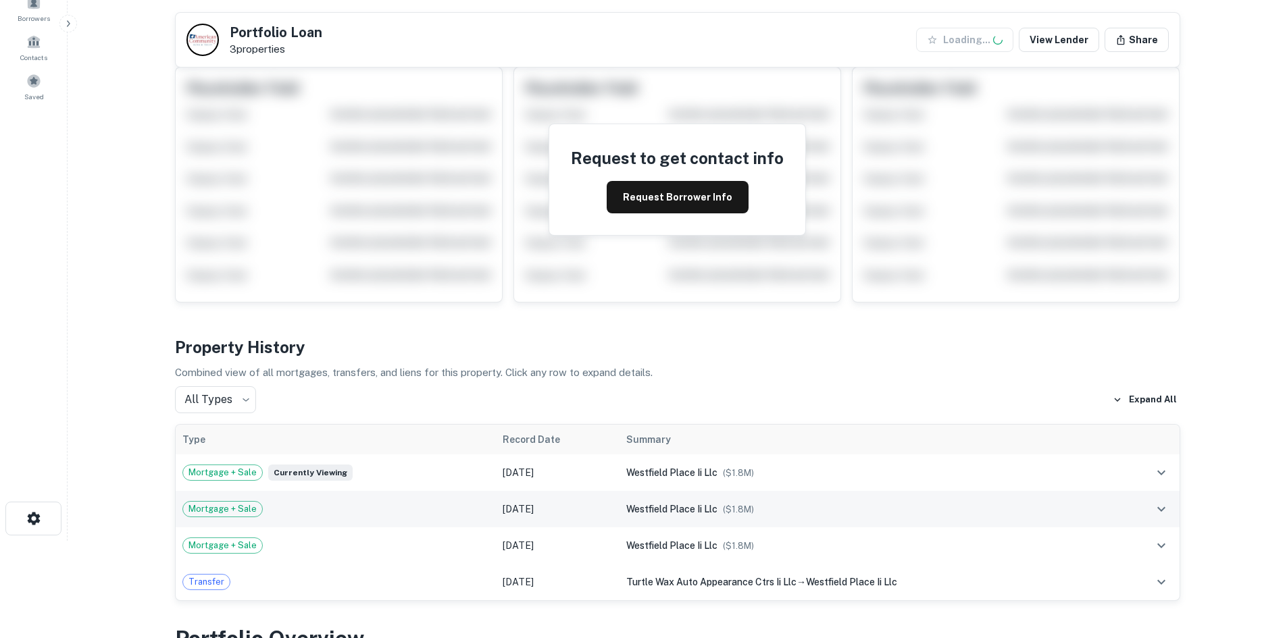
scroll to position [608, 0]
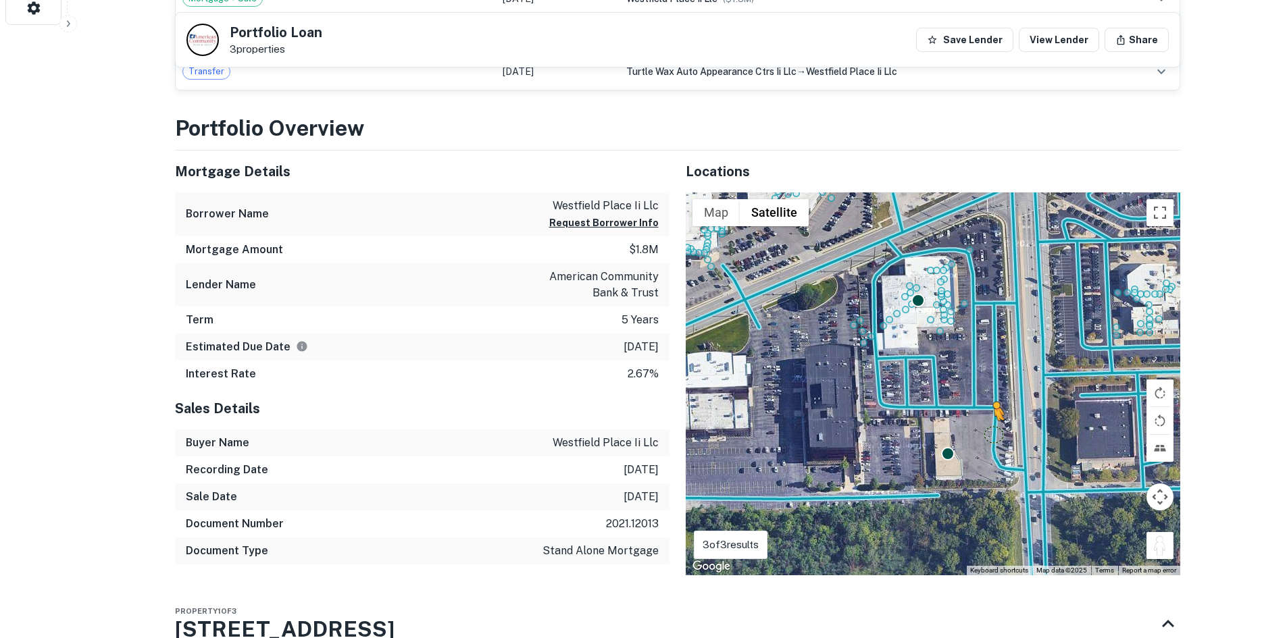
drag, startPoint x: 1163, startPoint y: 552, endPoint x: 982, endPoint y: 431, distance: 217.7
click at [982, 431] on div "To activate drag with keyboard, press Alt + Enter. Once in keyboard drag state,…" at bounding box center [933, 383] width 494 height 383
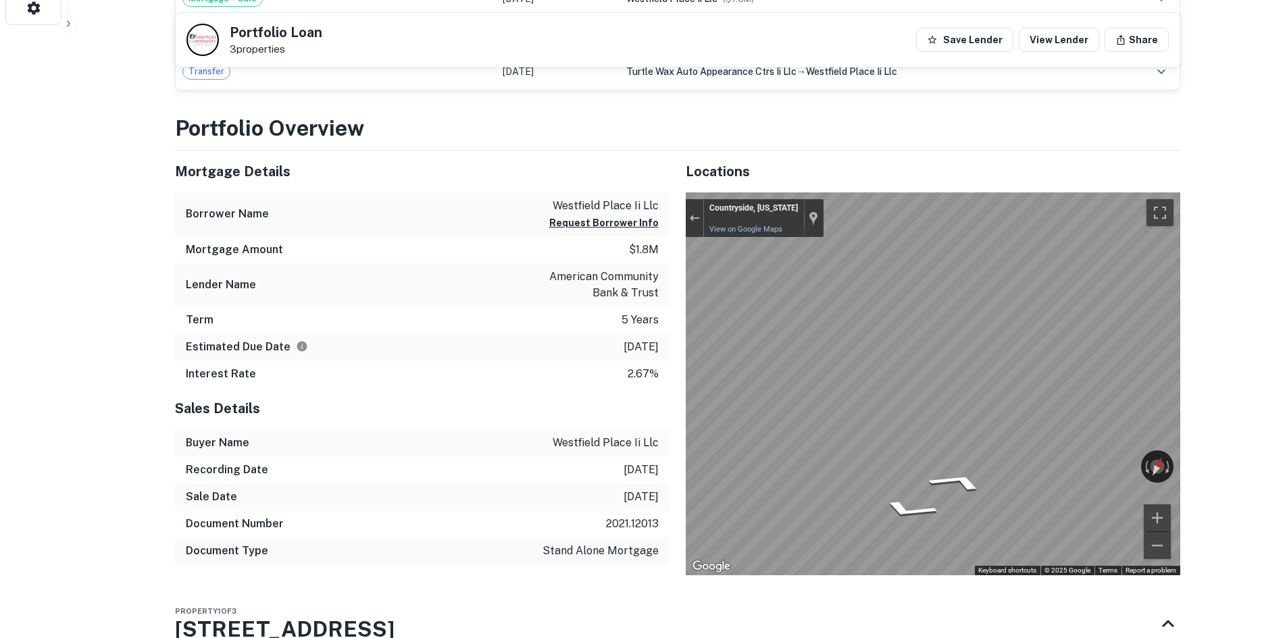
click at [656, 361] on div "Mortgage Details Borrower Name westfield place ii llc Request Borrower Info Mor…" at bounding box center [669, 363] width 1021 height 425
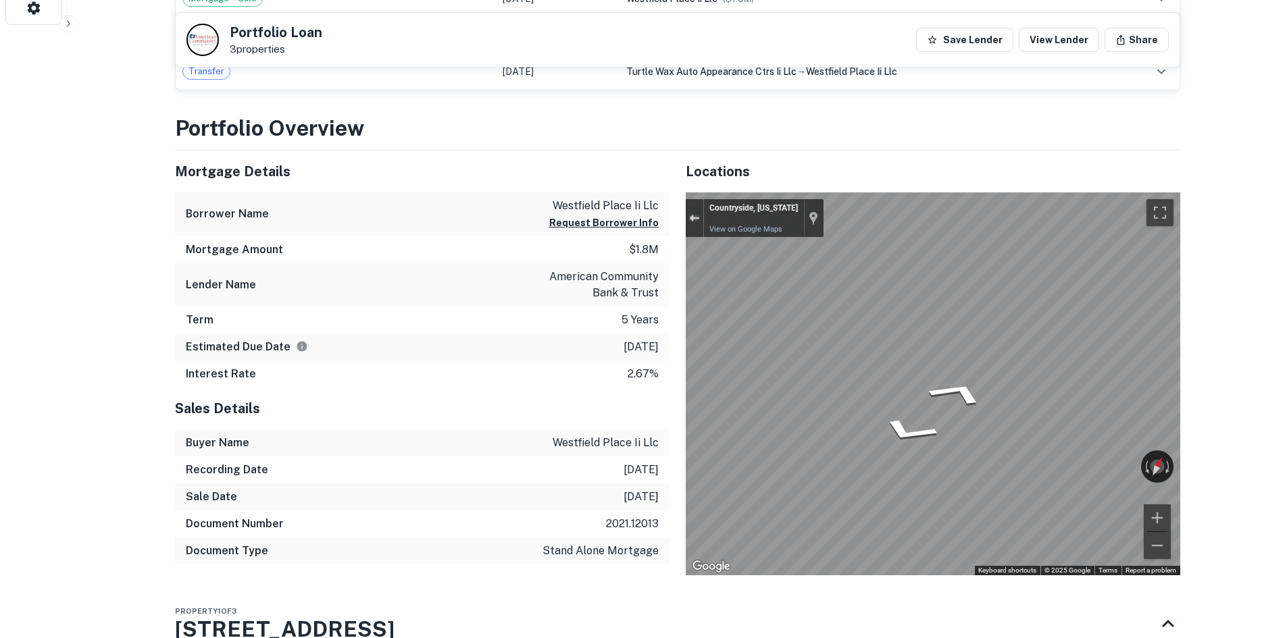
click at [691, 217] on div "Exit the Street View" at bounding box center [694, 218] width 10 height 8
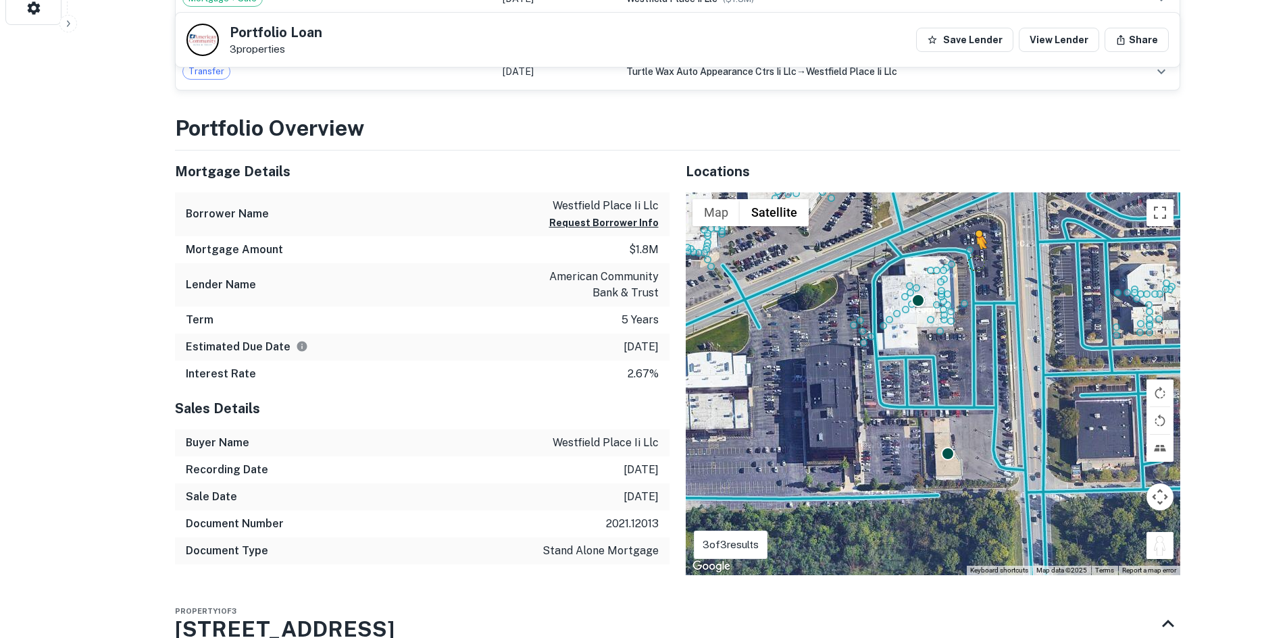
drag, startPoint x: 1153, startPoint y: 550, endPoint x: 971, endPoint y: 255, distance: 347.0
click at [971, 255] on div "To activate drag with keyboard, press Alt + Enter. Once in keyboard drag state,…" at bounding box center [933, 383] width 494 height 383
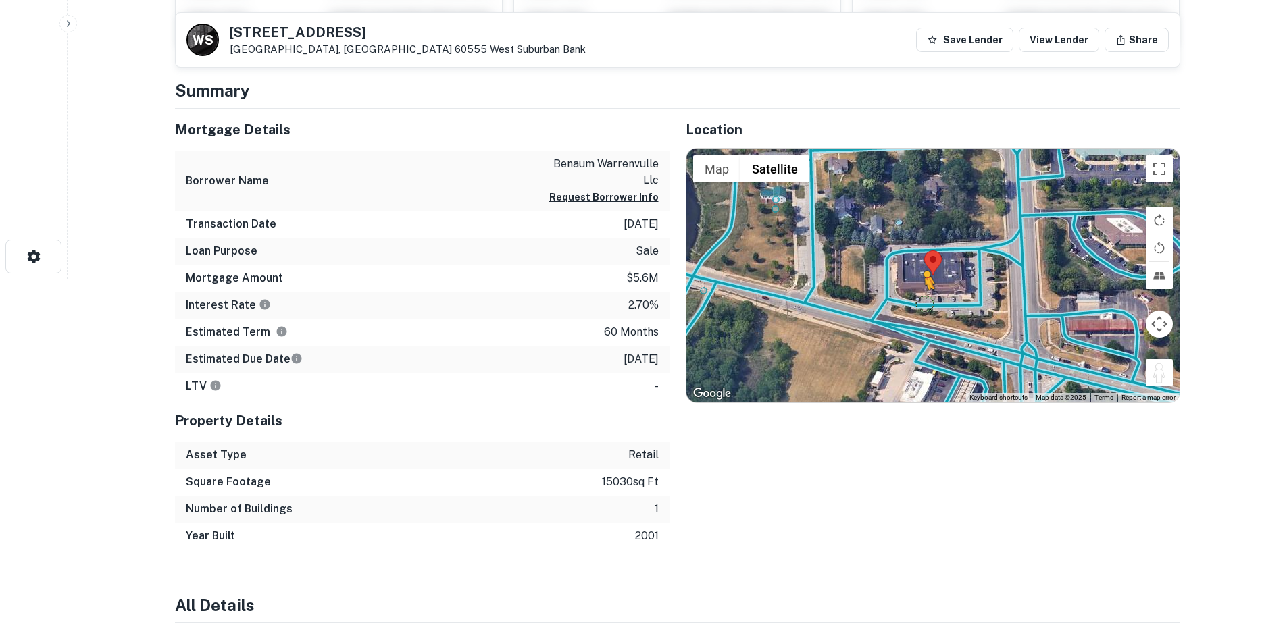
drag, startPoint x: 1158, startPoint y: 380, endPoint x: 923, endPoint y: 303, distance: 246.7
click at [923, 303] on div "To activate drag with keyboard, press Alt + Enter. Once in keyboard drag state,…" at bounding box center [932, 276] width 493 height 254
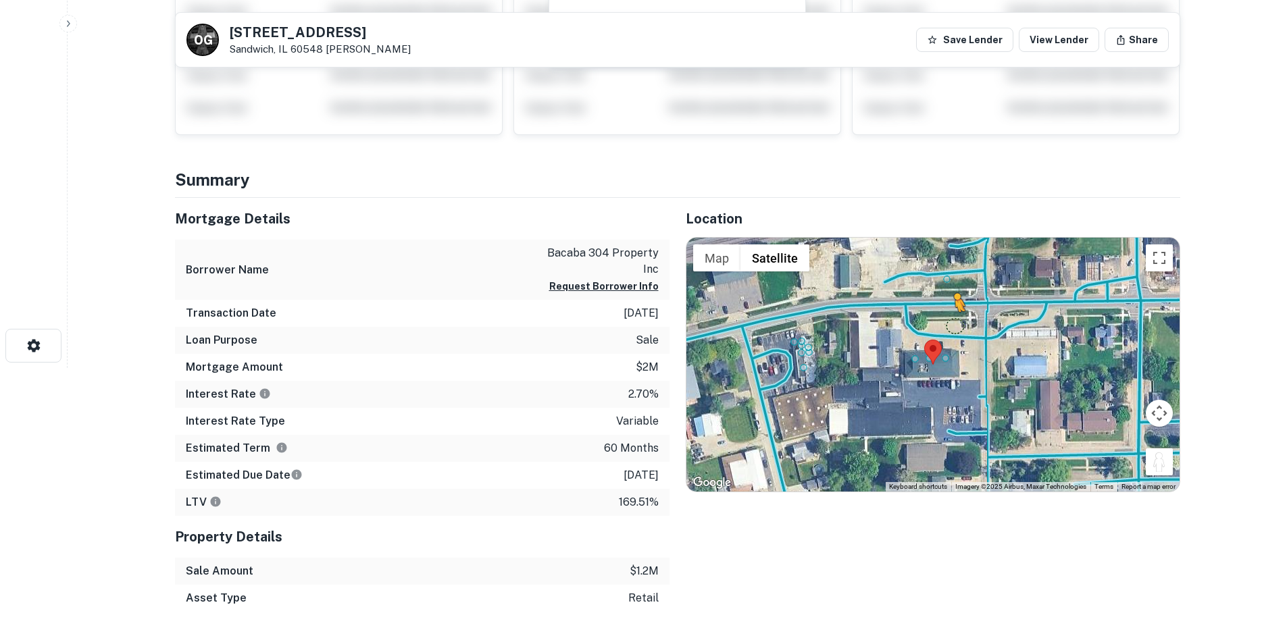
drag, startPoint x: 1166, startPoint y: 463, endPoint x: 953, endPoint y: 326, distance: 253.5
click at [953, 326] on div "To activate drag with keyboard, press Alt + Enter. Once in keyboard drag state,…" at bounding box center [932, 365] width 493 height 254
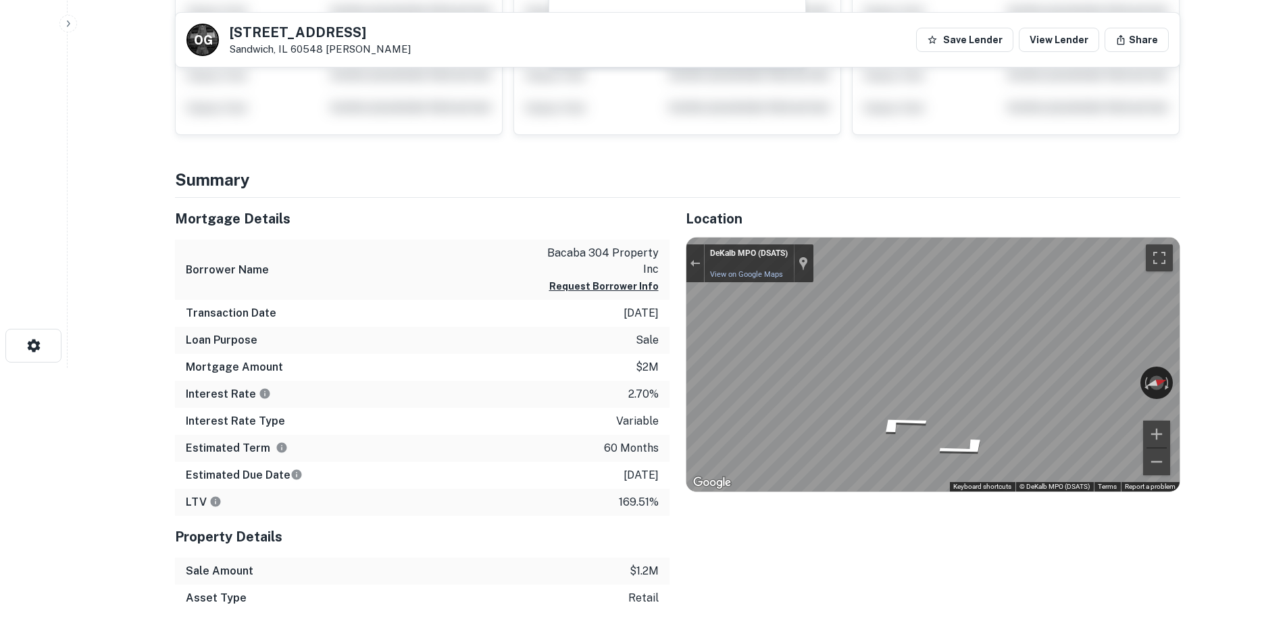
click at [1286, 346] on html "Search Borrowers Contacts Saved O G 304 W CHURCH ST Sandwich, IL 60548 OW Georg…" at bounding box center [643, 49] width 1287 height 638
click at [1251, 368] on html "Search Borrowers Contacts Saved O G 304 W CHURCH ST Sandwich, IL 60548 OW Georg…" at bounding box center [643, 49] width 1287 height 638
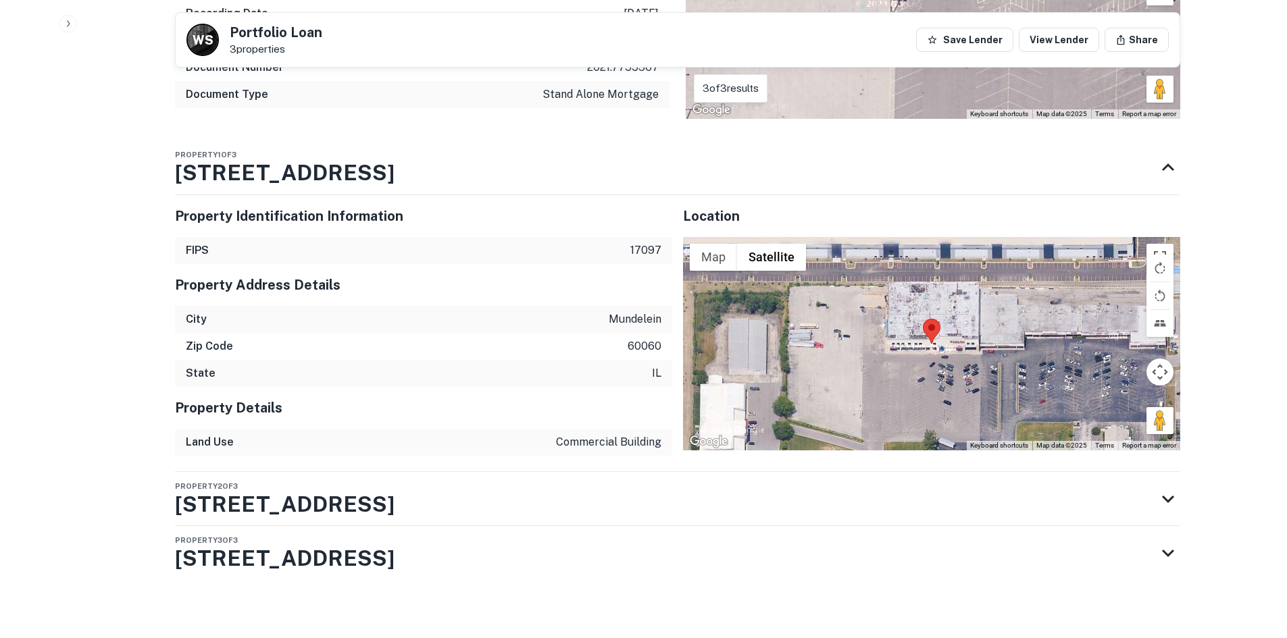
scroll to position [1055, 0]
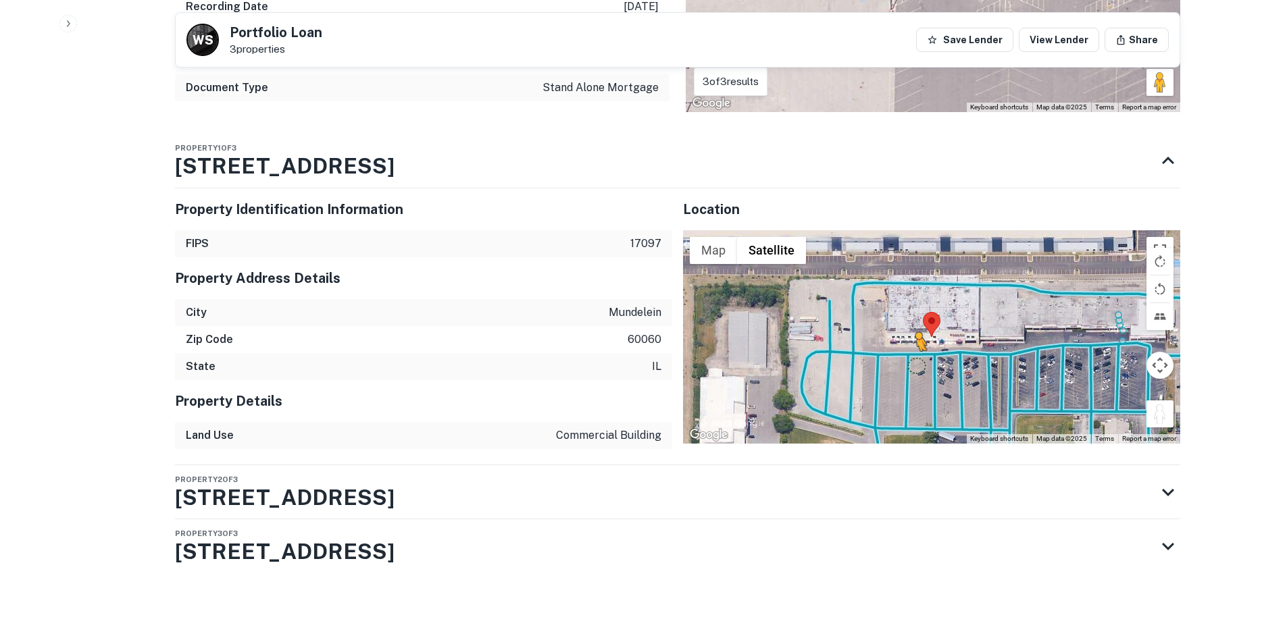
drag, startPoint x: 1163, startPoint y: 409, endPoint x: 915, endPoint y: 365, distance: 251.7
click at [915, 365] on div "To activate drag with keyboard, press Alt + Enter. Once in keyboard drag state,…" at bounding box center [931, 336] width 497 height 213
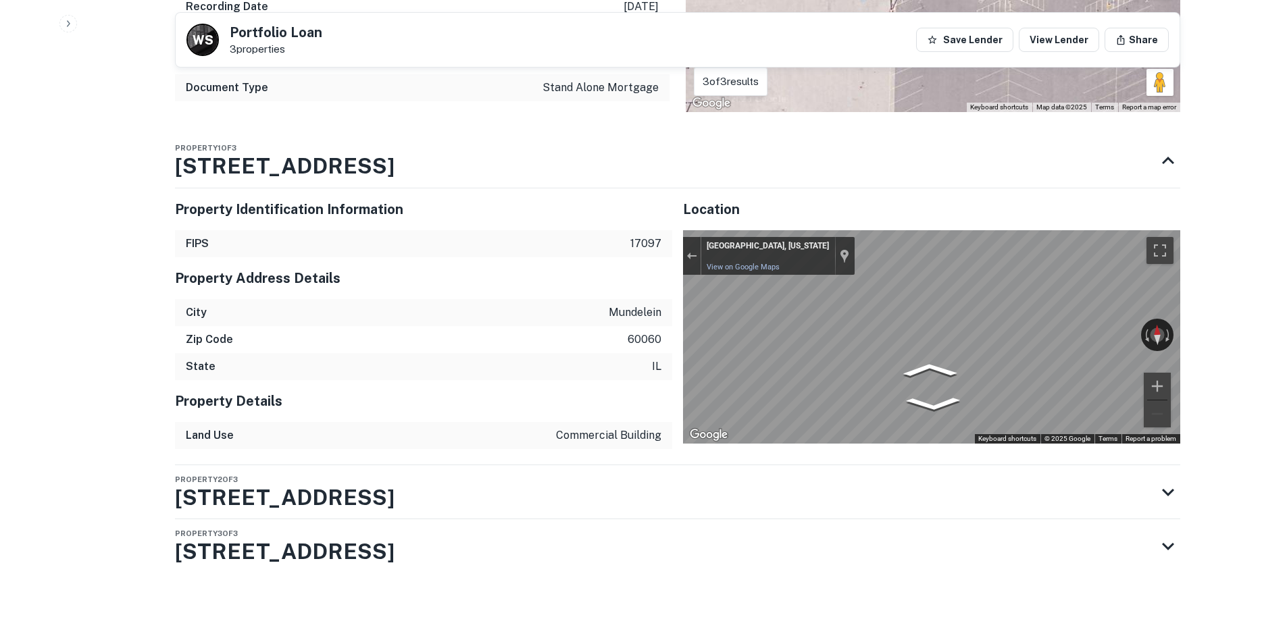
drag, startPoint x: 1108, startPoint y: 331, endPoint x: 565, endPoint y: 328, distance: 543.7
click at [565, 328] on div "Property Identification Information FIPS 17097 Property Address Details City mu…" at bounding box center [672, 314] width 1016 height 272
click at [534, 318] on div "Property Identification Information FIPS 17097 Property Address Details City mu…" at bounding box center [672, 314] width 1016 height 272
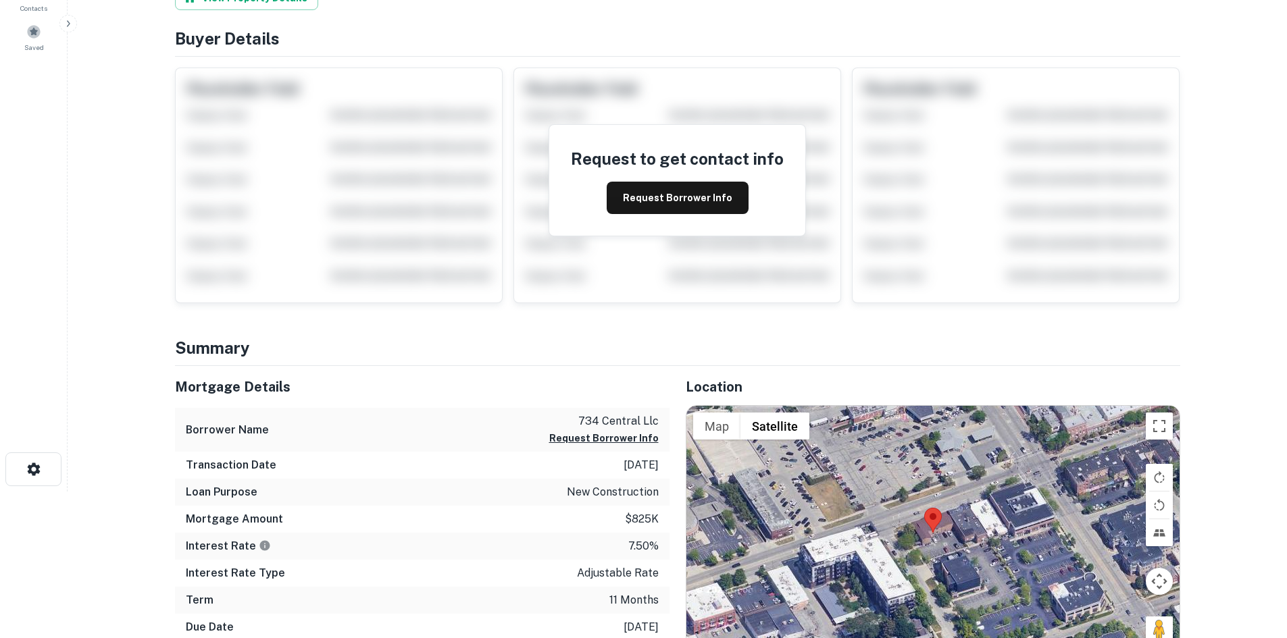
scroll to position [203, 0]
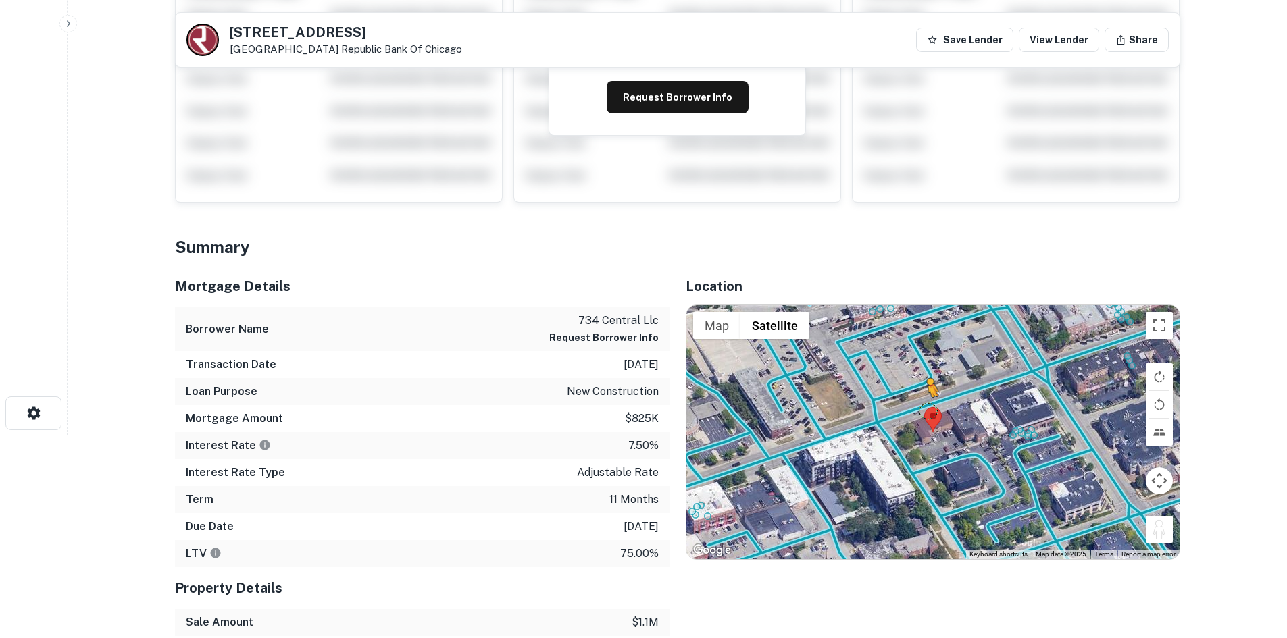
drag, startPoint x: 1160, startPoint y: 533, endPoint x: 925, endPoint y: 409, distance: 265.9
click at [925, 409] on div "To activate drag with keyboard, press Alt + Enter. Once in keyboard drag state,…" at bounding box center [932, 432] width 493 height 254
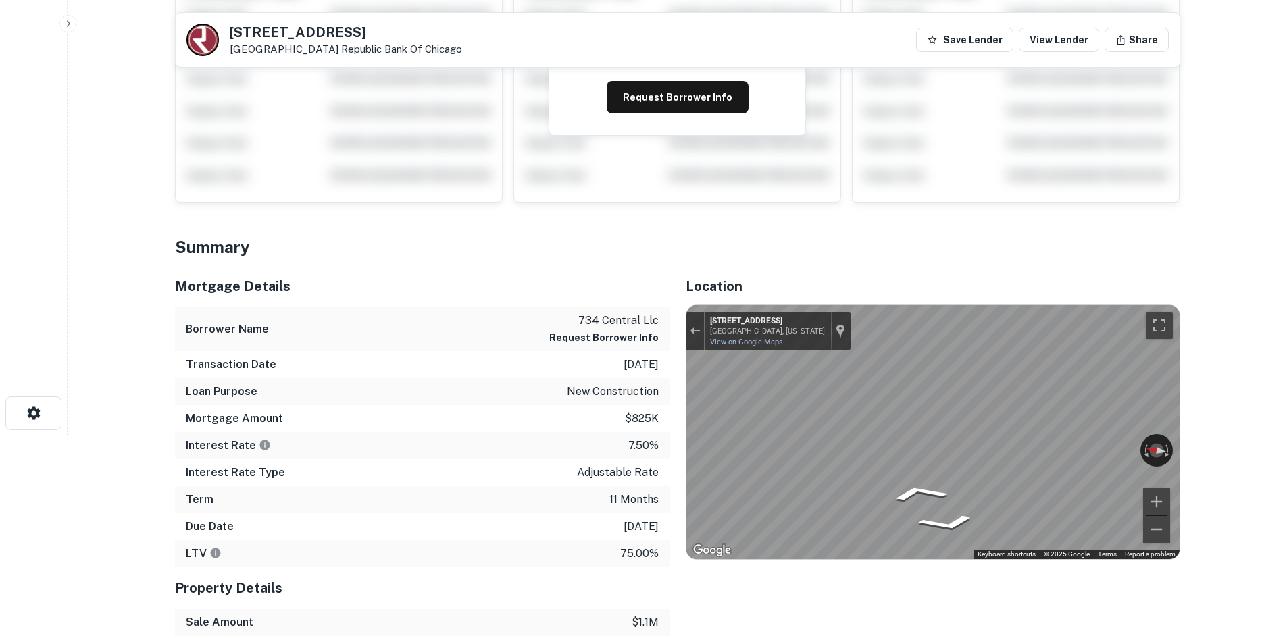
click at [359, 431] on div "Mortgage Details Borrower Name 734 central llc Request Borrower Info Transactio…" at bounding box center [669, 504] width 1021 height 479
click at [703, 338] on div "← Move left → Move right ↑ Move up ↓ Move down + Zoom in - Zoom out 734 Central…" at bounding box center [932, 432] width 493 height 254
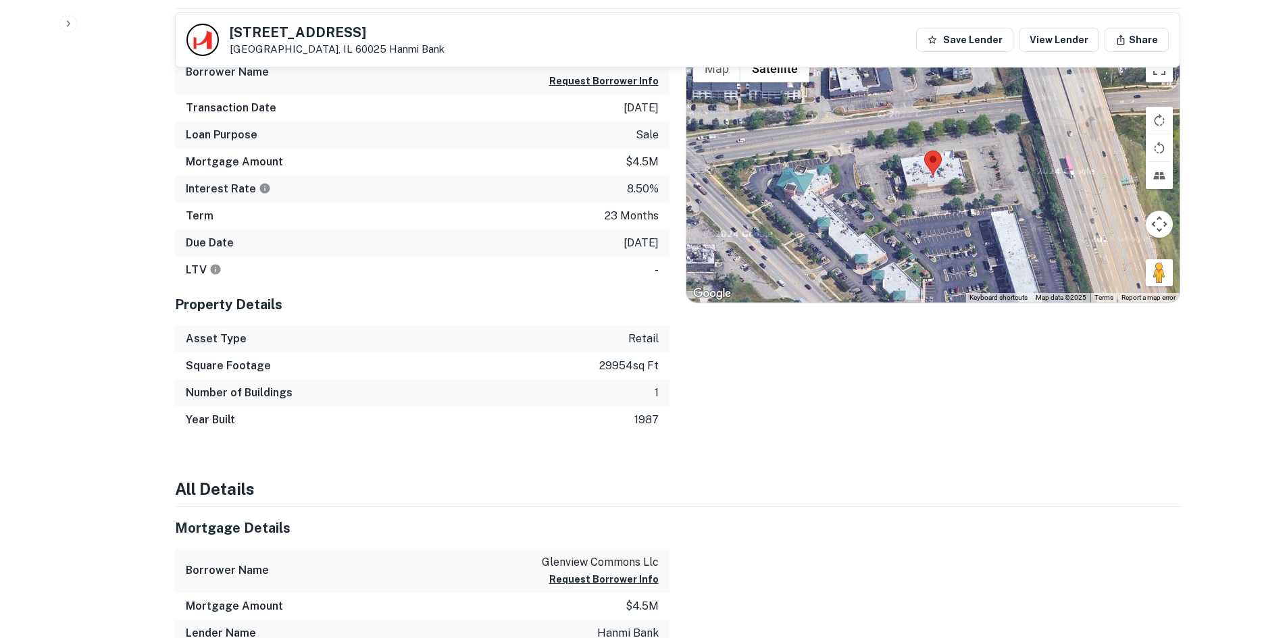
scroll to position [675, 0]
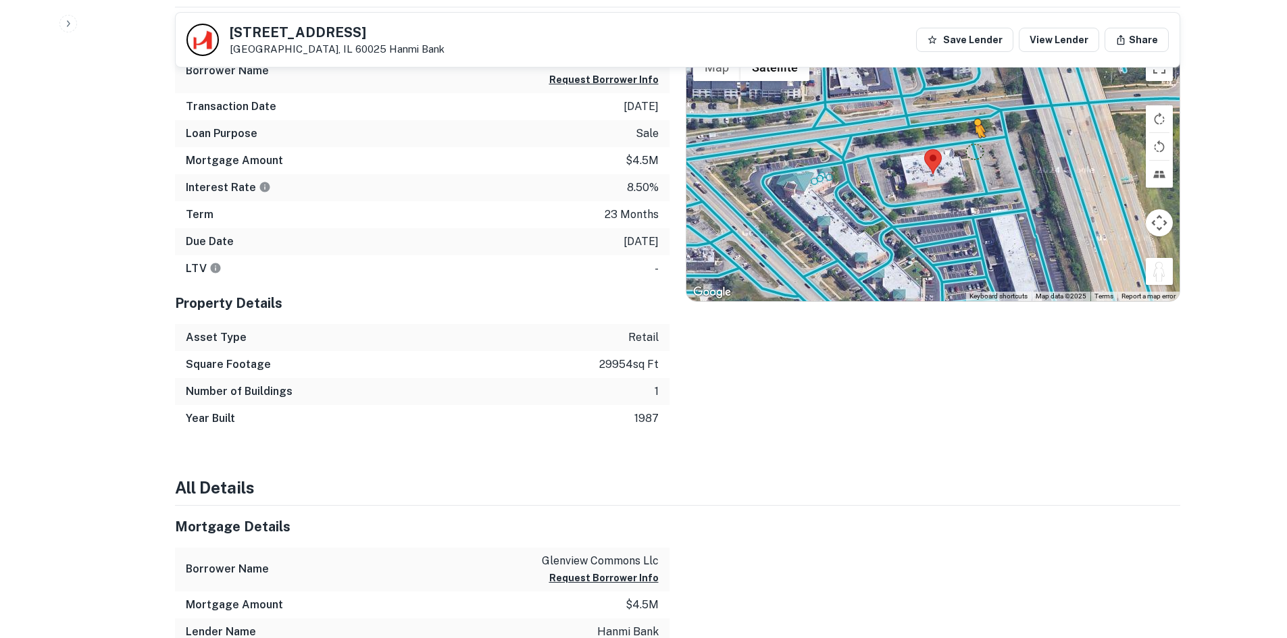
drag, startPoint x: 1162, startPoint y: 270, endPoint x: 969, endPoint y: 150, distance: 228.1
click at [969, 150] on div "To activate drag with keyboard, press Alt + Enter. Once in keyboard drag state,…" at bounding box center [932, 174] width 493 height 254
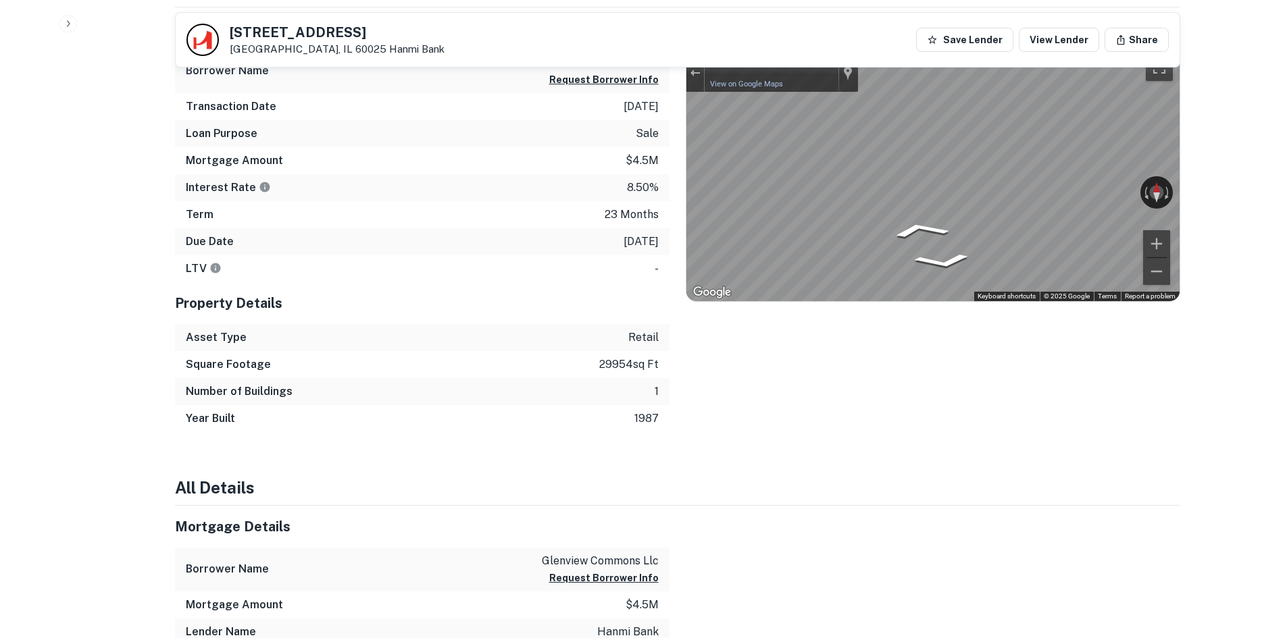
click at [898, 231] on icon "Go East" at bounding box center [914, 232] width 97 height 27
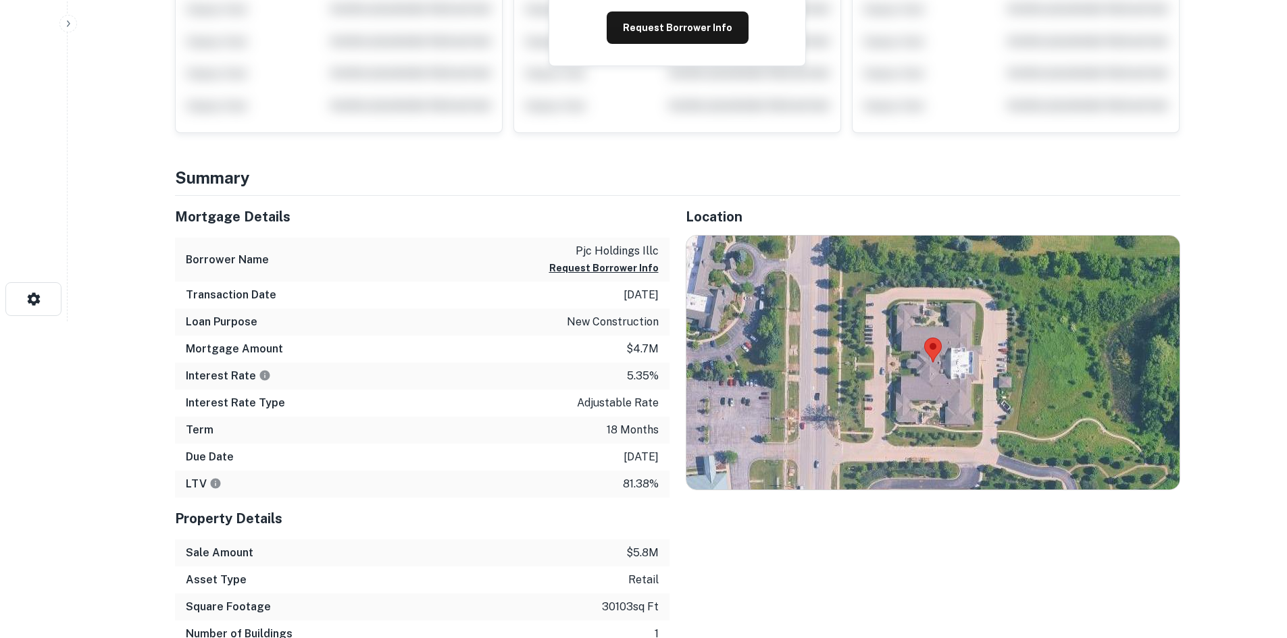
scroll to position [338, 0]
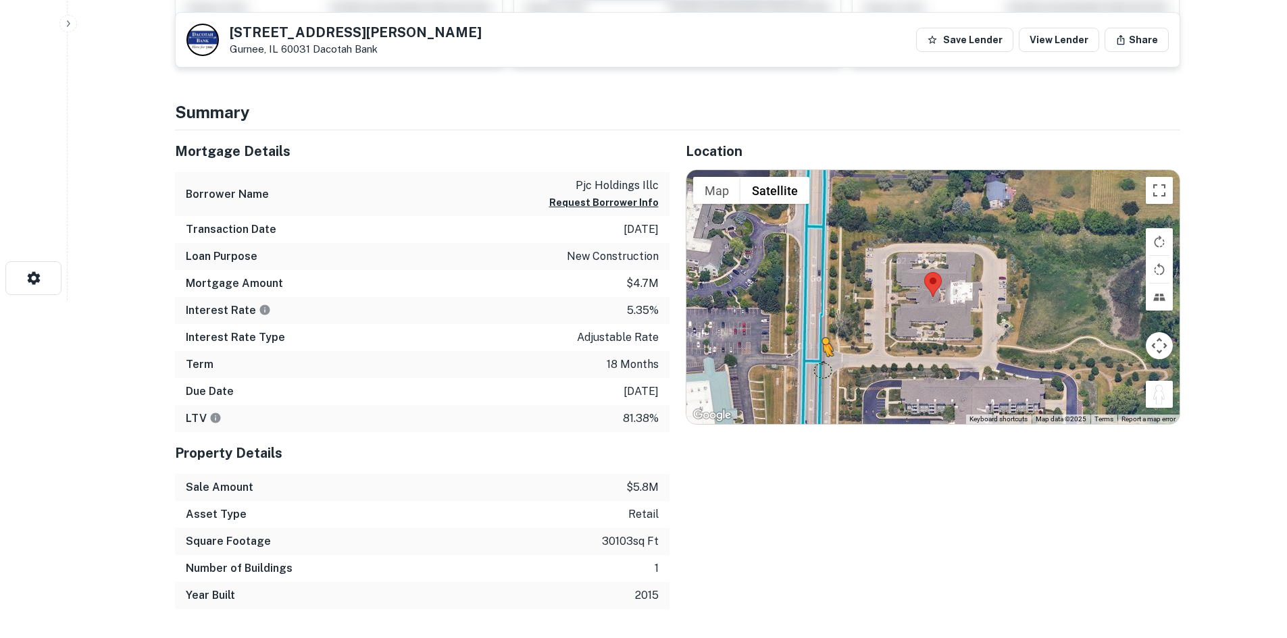
drag, startPoint x: 1158, startPoint y: 394, endPoint x: 820, endPoint y: 371, distance: 338.5
click at [820, 371] on div "To activate drag with keyboard, press Alt + Enter. Once in keyboard drag state,…" at bounding box center [932, 297] width 493 height 254
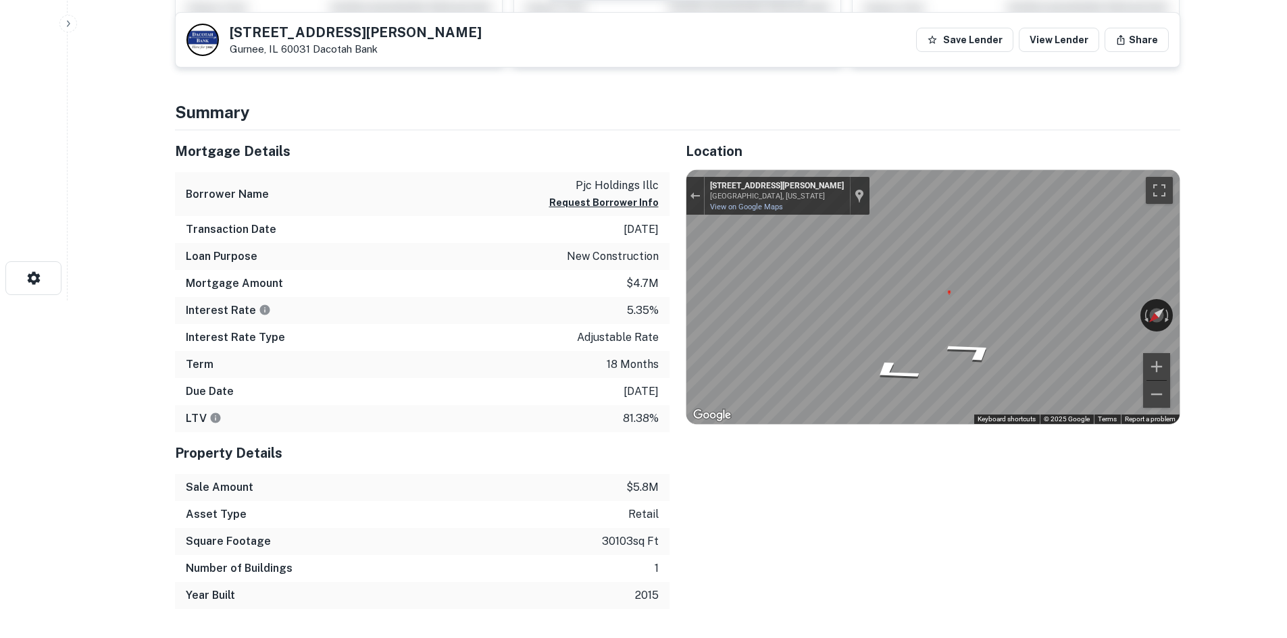
click at [679, 281] on div "Location ← Move left → Move right ↑ Move up ↓ Move down + Zoom in - Zoom out Ho…" at bounding box center [924, 369] width 511 height 479
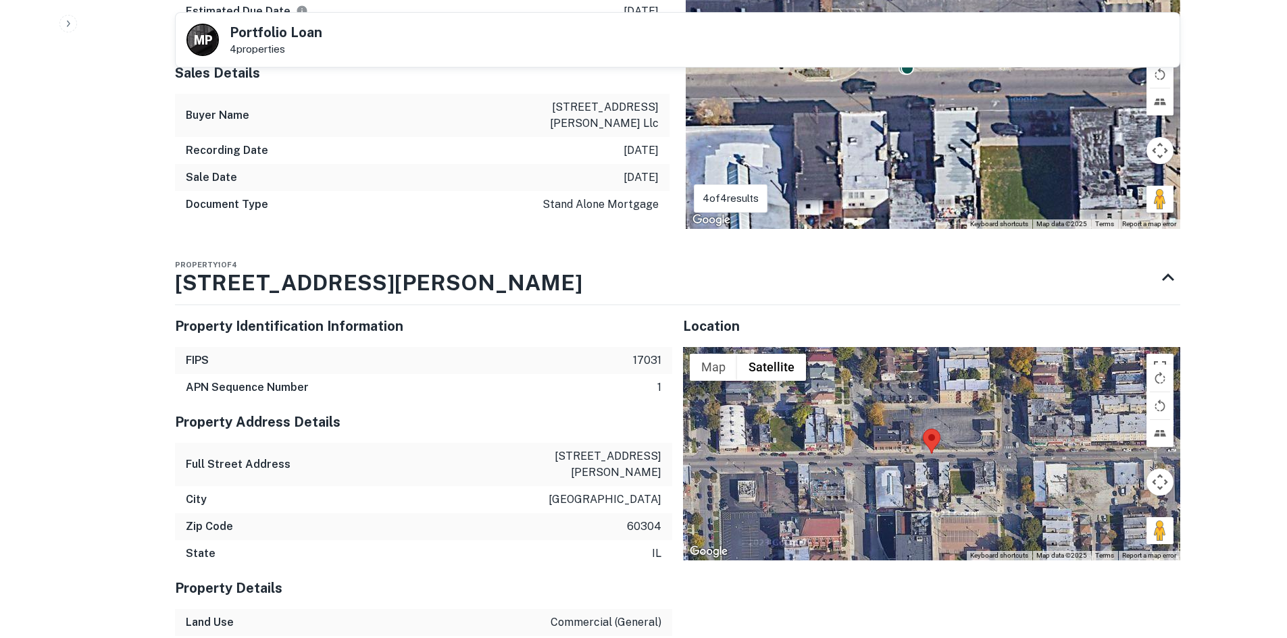
scroll to position [1081, 0]
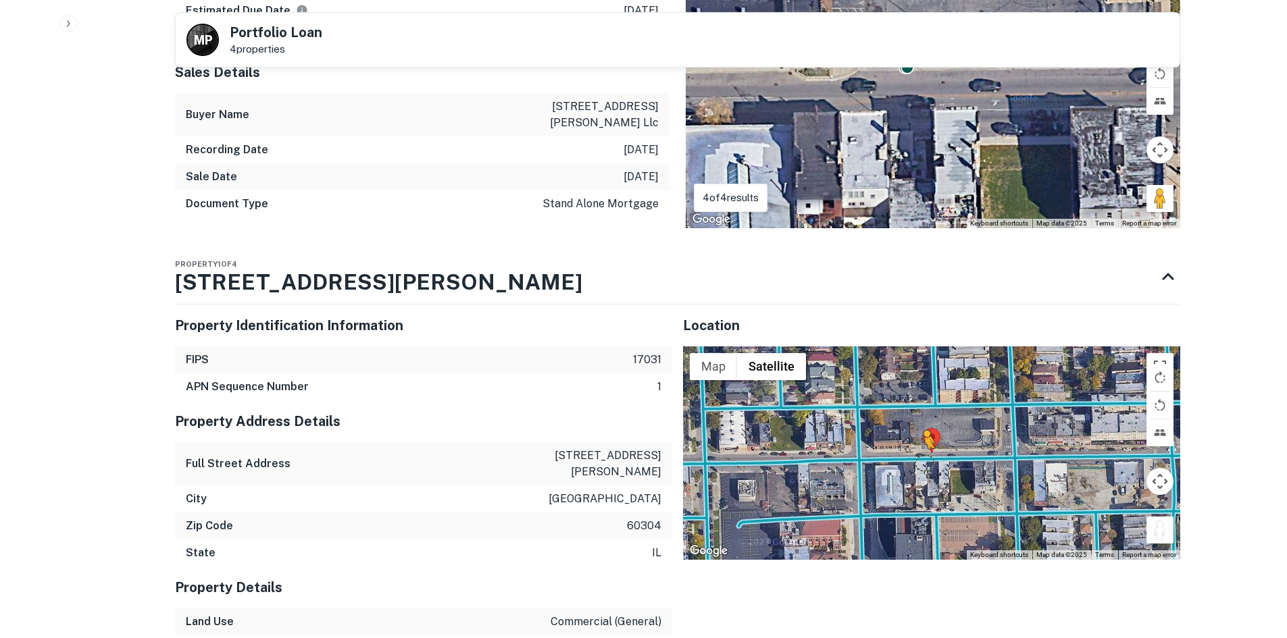
drag, startPoint x: 1162, startPoint y: 498, endPoint x: 917, endPoint y: 430, distance: 254.5
click at [917, 430] on div "To activate drag with keyboard, press Alt + Enter. Once in keyboard drag state,…" at bounding box center [931, 452] width 497 height 213
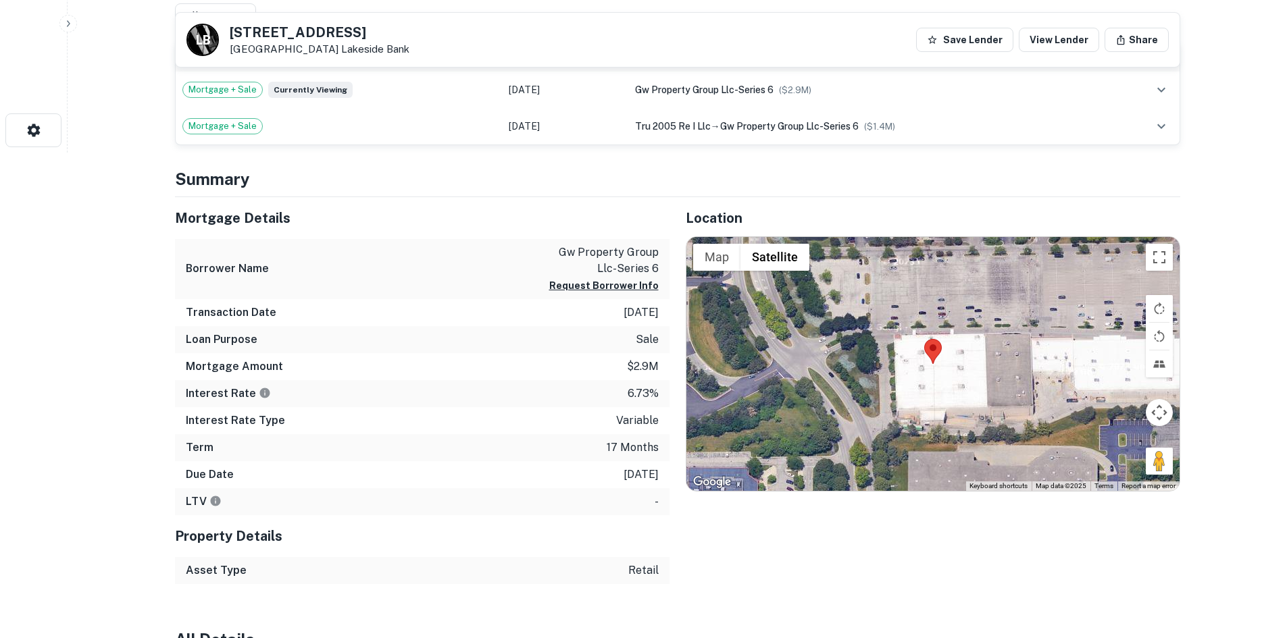
scroll to position [540, 0]
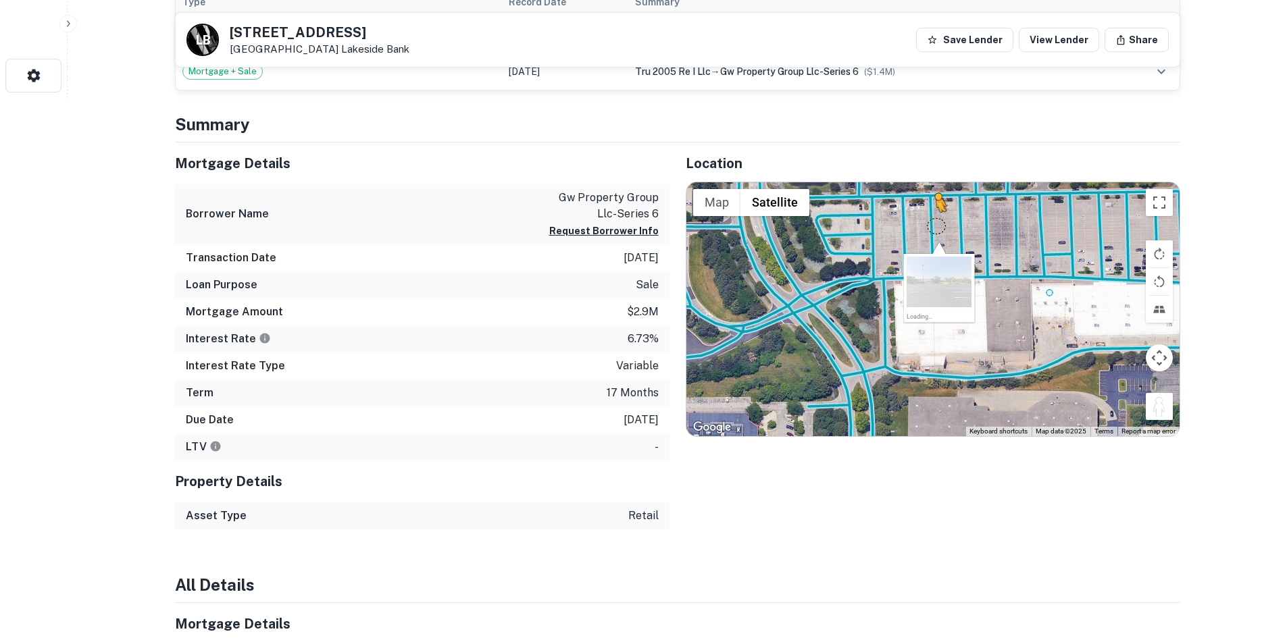
drag, startPoint x: 1161, startPoint y: 413, endPoint x: 929, endPoint y: 222, distance: 300.3
click at [929, 222] on div "To activate drag with keyboard, press Alt + Enter. Once in keyboard drag state,…" at bounding box center [932, 309] width 493 height 254
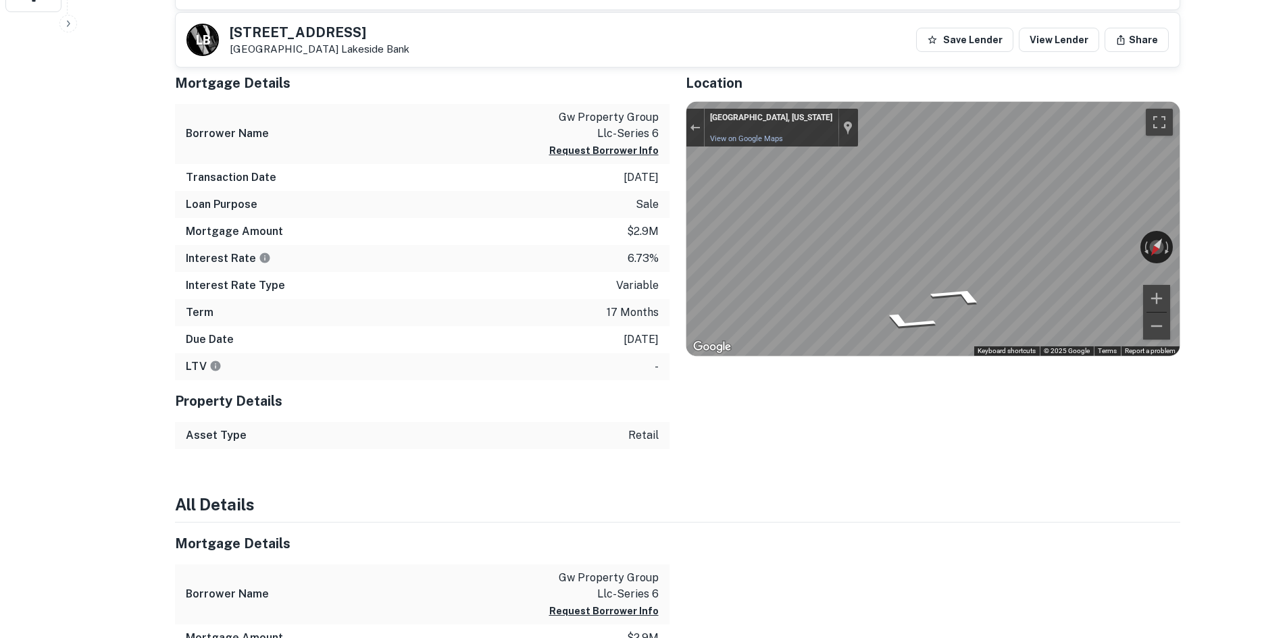
scroll to position [675, 0]
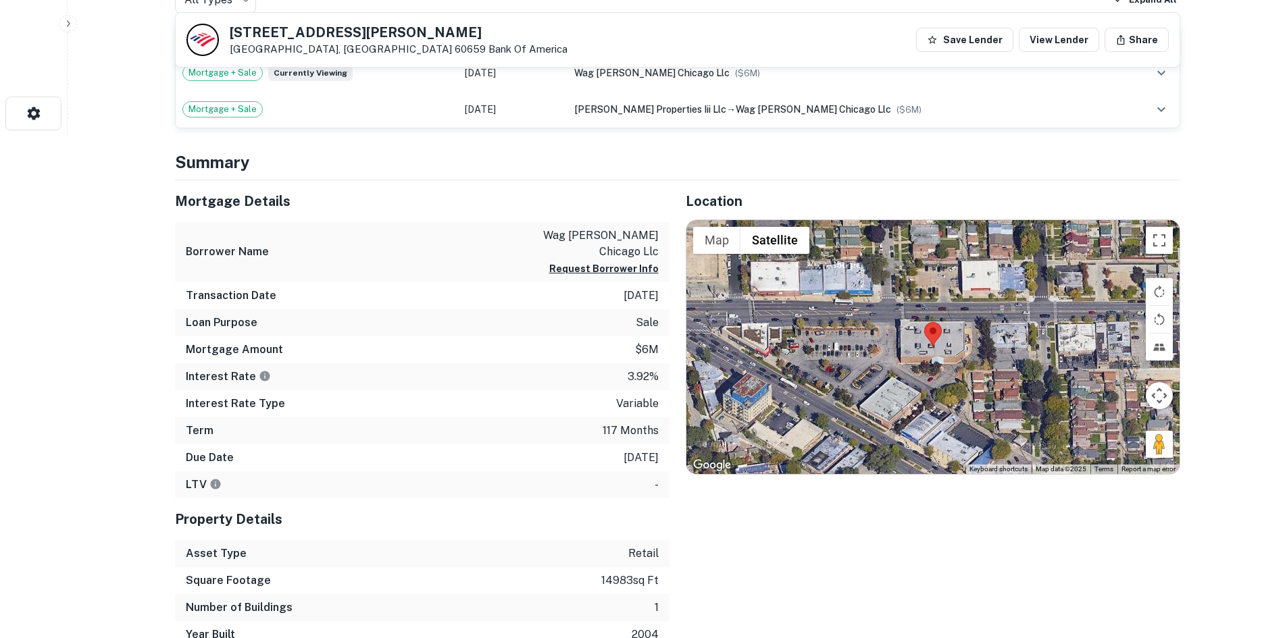
scroll to position [540, 0]
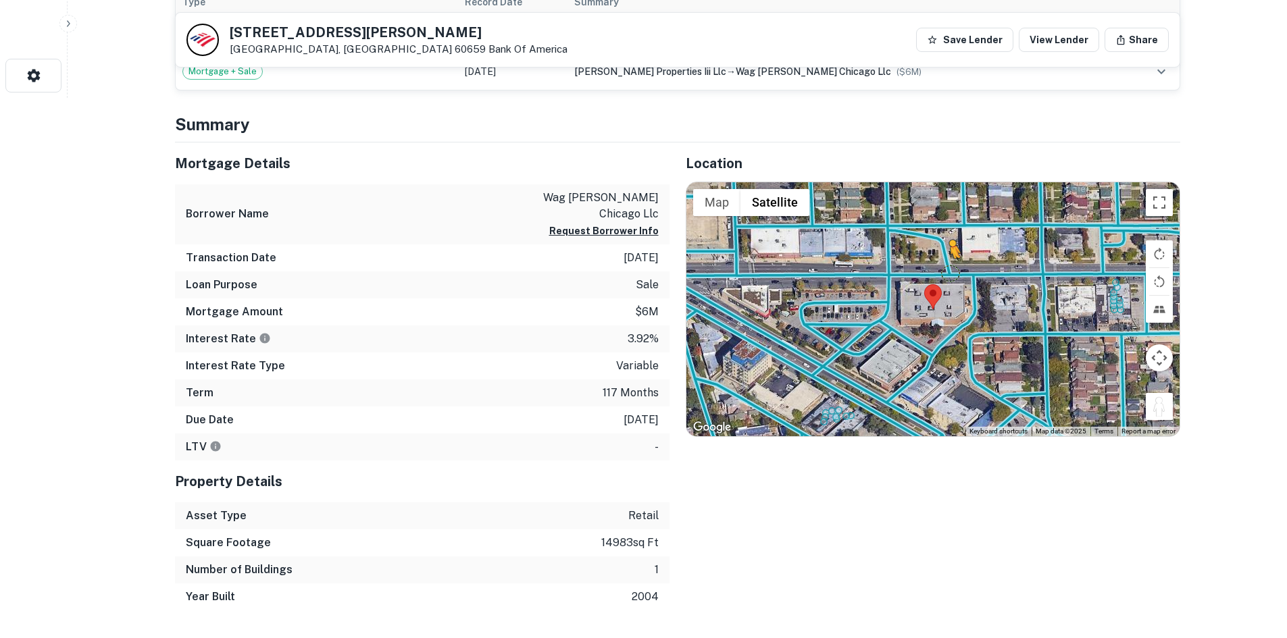
drag, startPoint x: 1164, startPoint y: 411, endPoint x: 944, endPoint y: 266, distance: 263.4
click at [944, 266] on div "To activate drag with keyboard, press Alt + Enter. Once in keyboard drag state,…" at bounding box center [932, 309] width 493 height 254
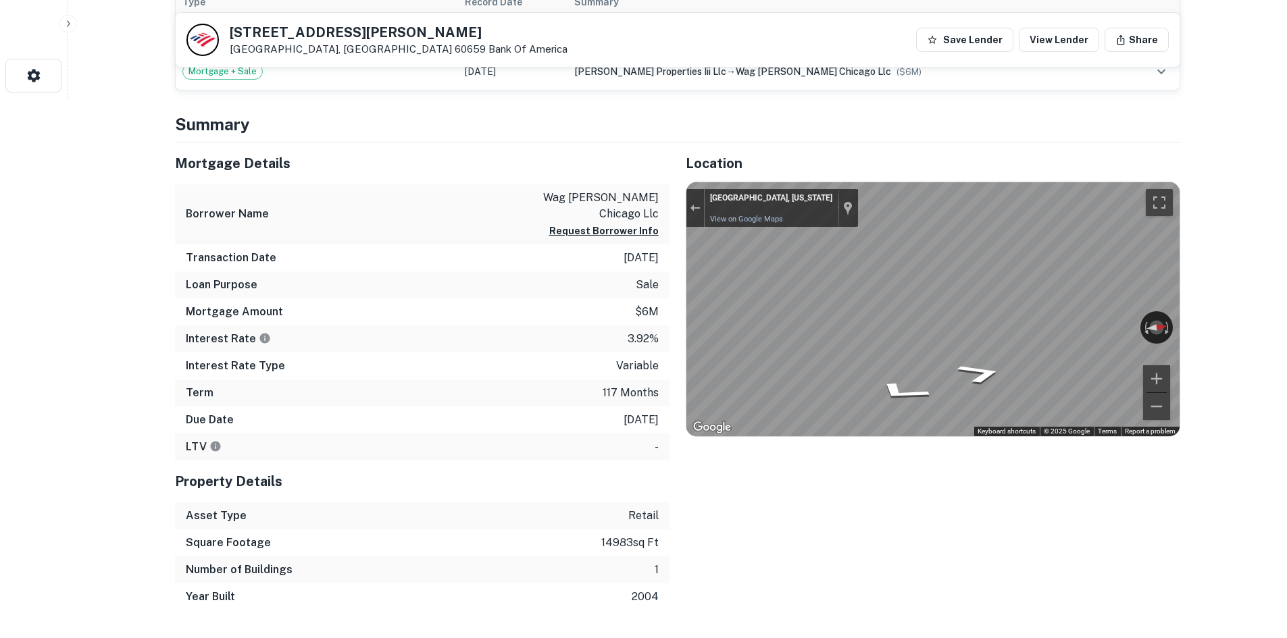
click at [944, 313] on div "Map" at bounding box center [932, 309] width 493 height 254
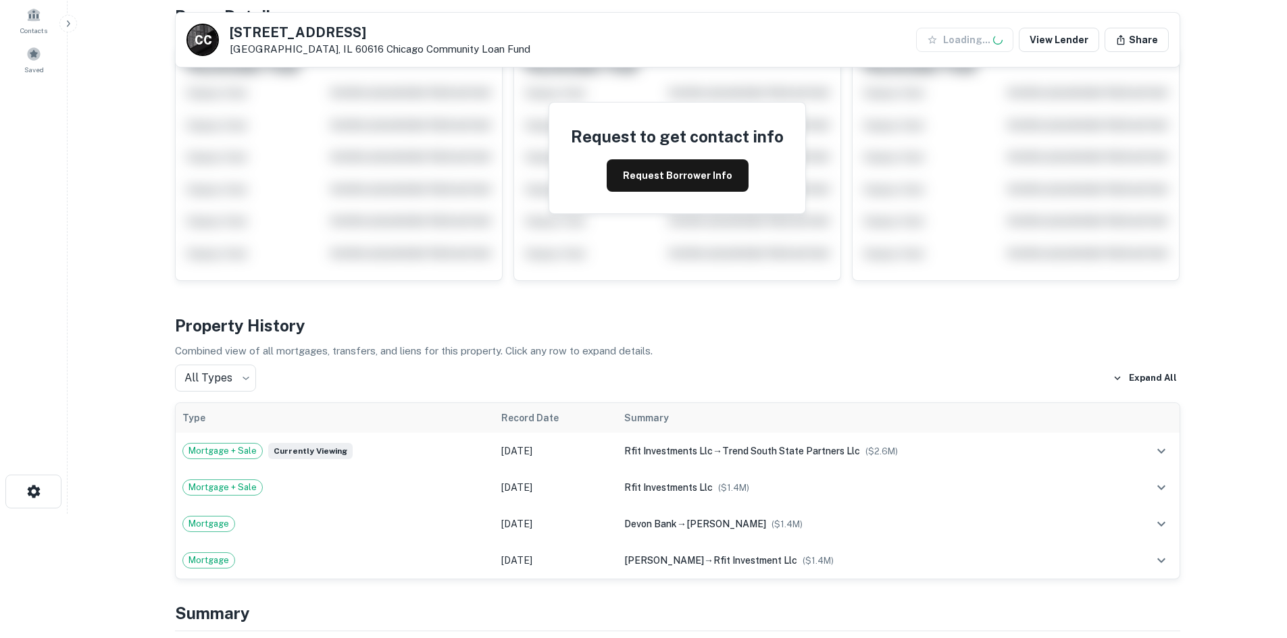
scroll to position [473, 0]
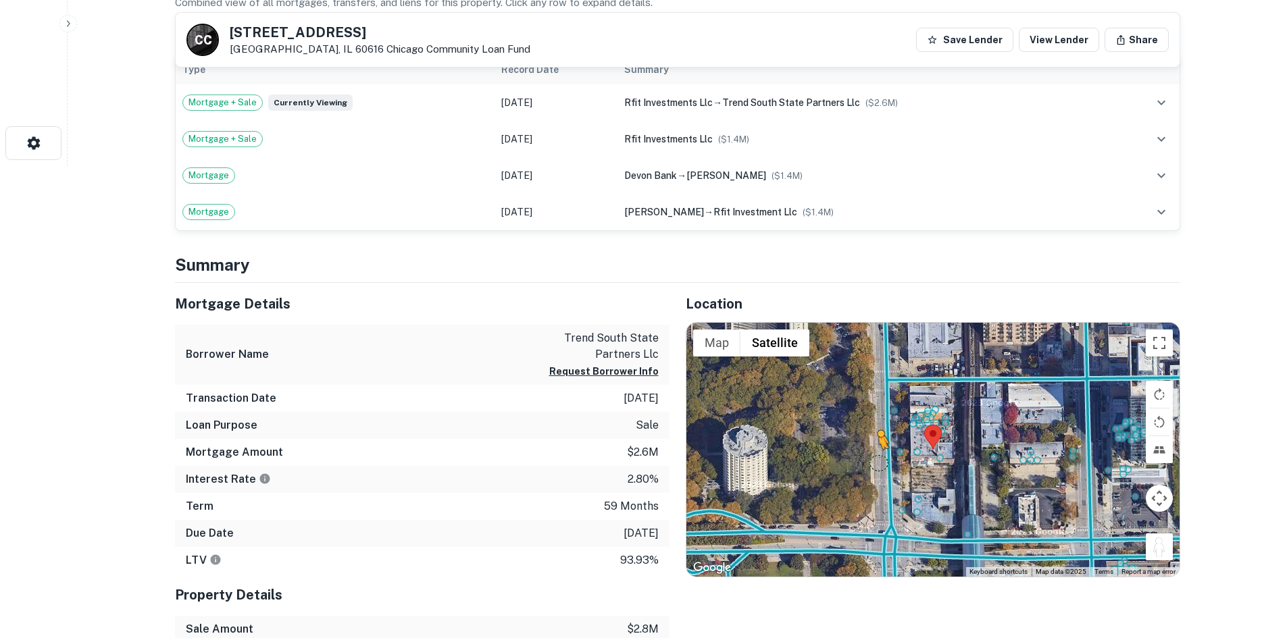
drag, startPoint x: 1155, startPoint y: 556, endPoint x: 880, endPoint y: 461, distance: 290.9
click at [879, 461] on div "To activate drag with keyboard, press Alt + Enter. Once in keyboard drag state,…" at bounding box center [932, 450] width 493 height 254
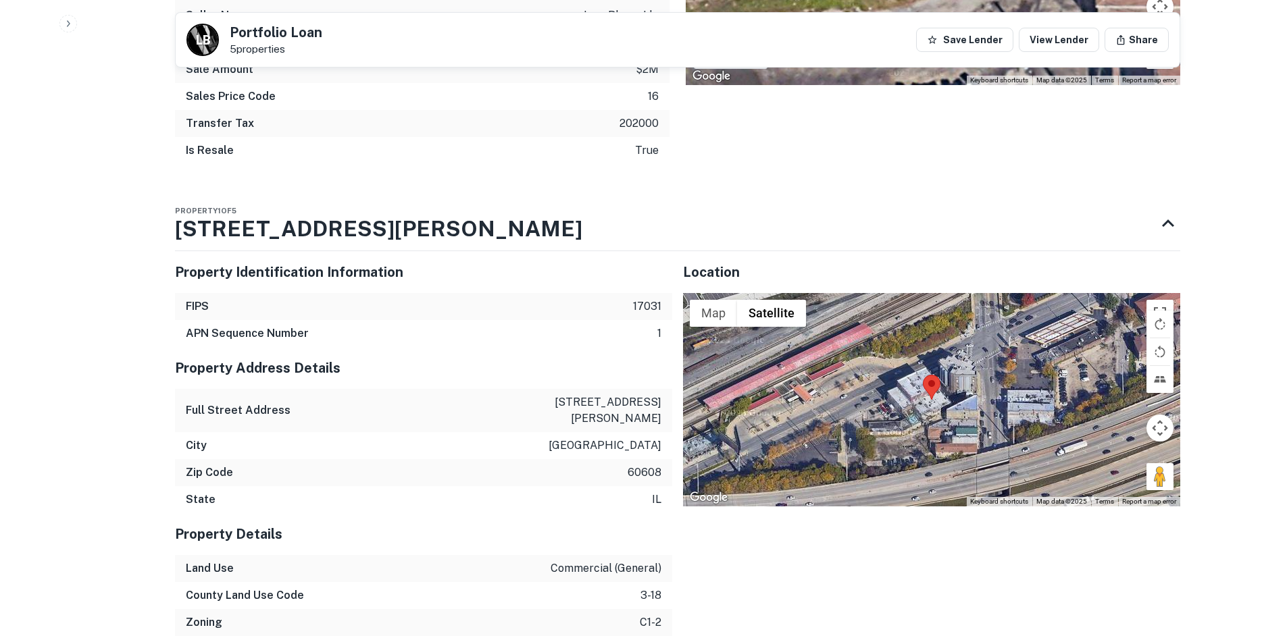
scroll to position [1283, 0]
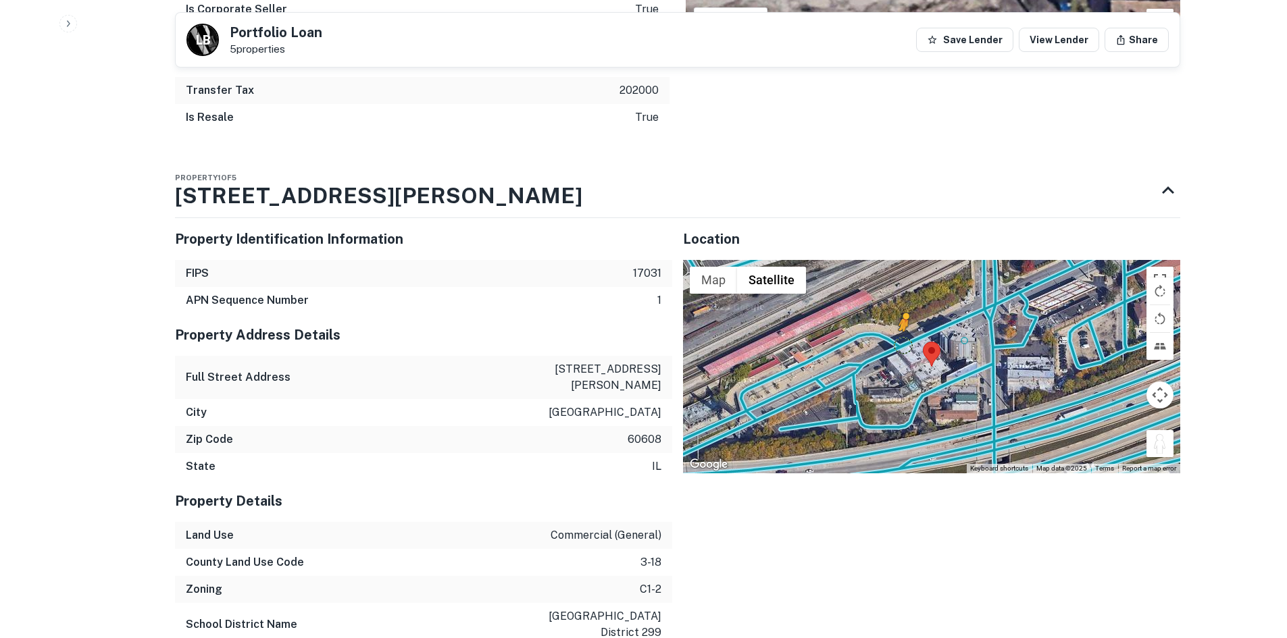
drag, startPoint x: 1164, startPoint y: 416, endPoint x: 902, endPoint y: 313, distance: 282.3
click at [902, 313] on div "To activate drag with keyboard, press Alt + Enter. Once in keyboard drag state,…" at bounding box center [931, 366] width 497 height 213
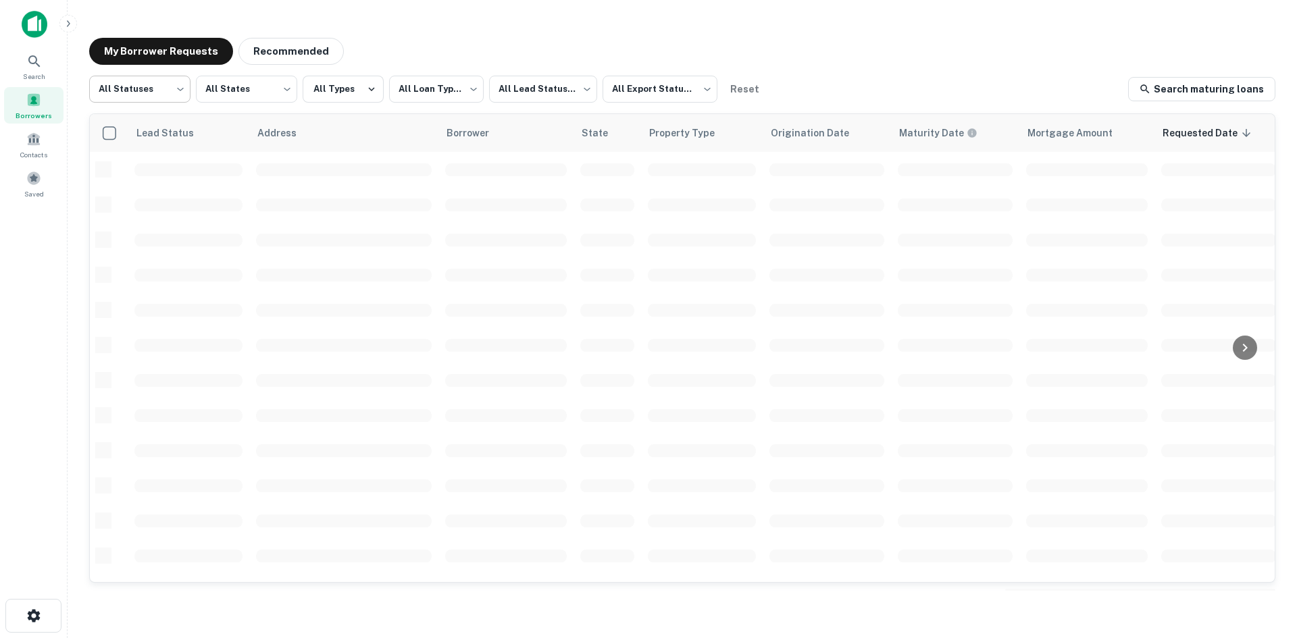
click at [101, 84] on body "**********" at bounding box center [648, 319] width 1297 height 638
click at [155, 168] on li "Fulfilled" at bounding box center [139, 173] width 101 height 24
type input "*********"
click at [520, 94] on div at bounding box center [648, 319] width 1297 height 638
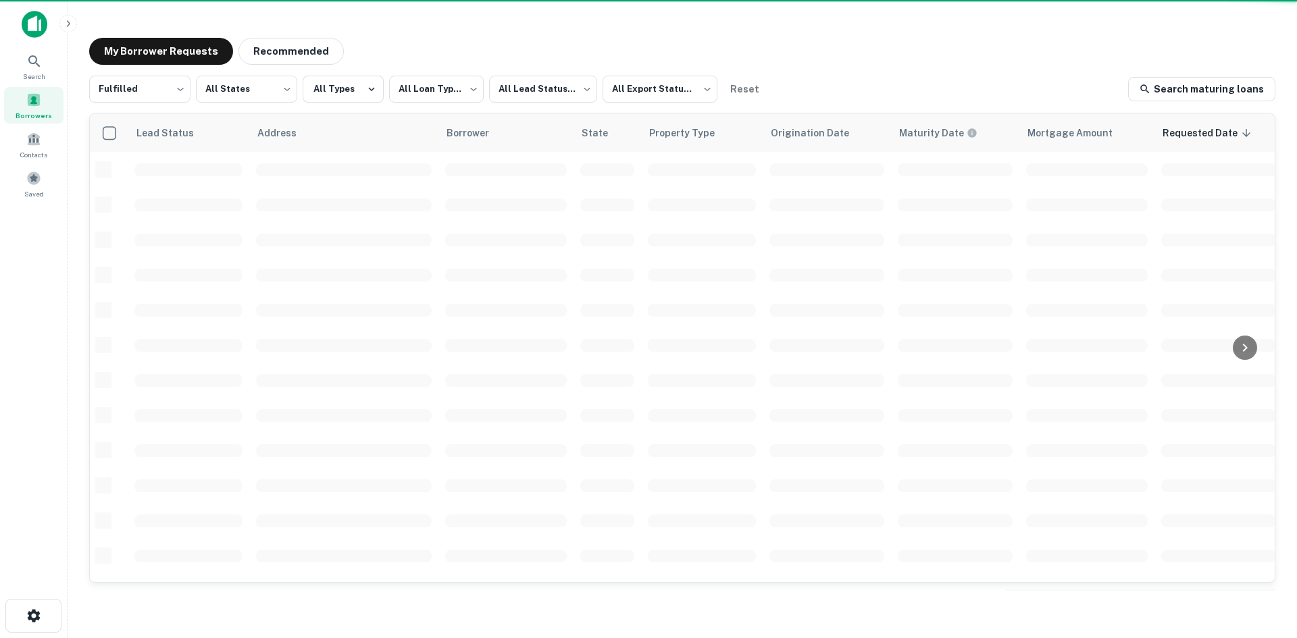
click at [547, 103] on div "All Statuses Processing Fulfilled Error" at bounding box center [648, 319] width 1297 height 638
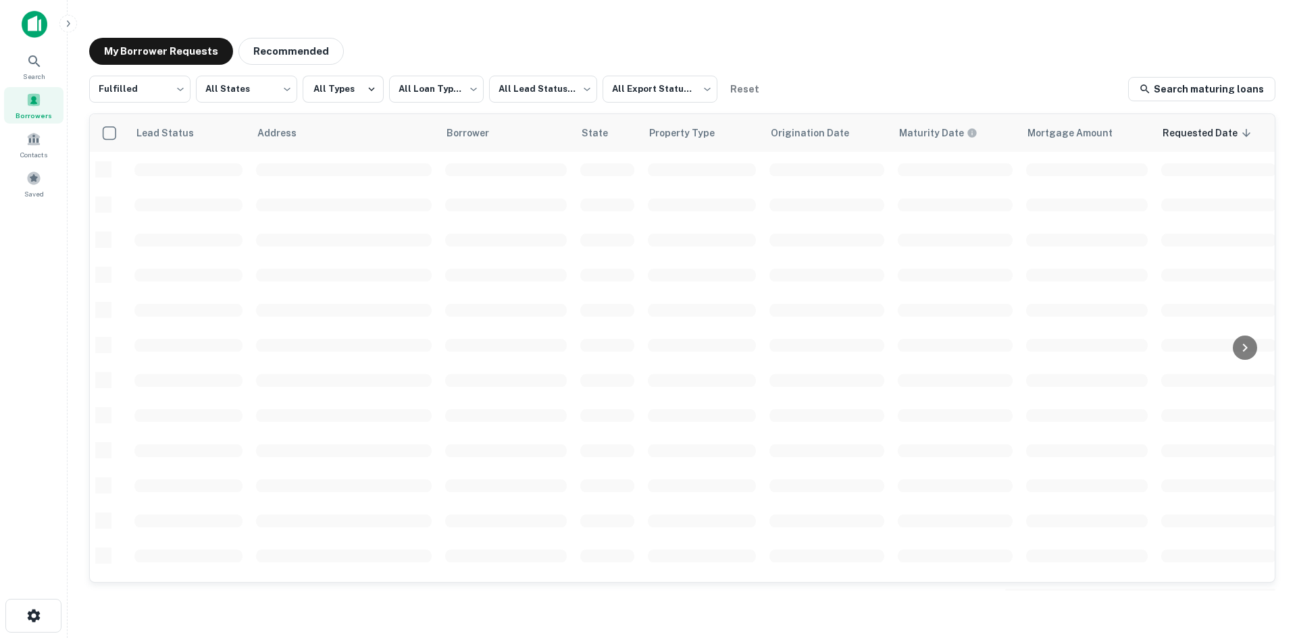
click at [579, 71] on div "All Statuses Processing Fulfilled Error" at bounding box center [648, 319] width 1297 height 638
click at [561, 80] on div "All Statuses Processing Fulfilled Error" at bounding box center [648, 319] width 1297 height 638
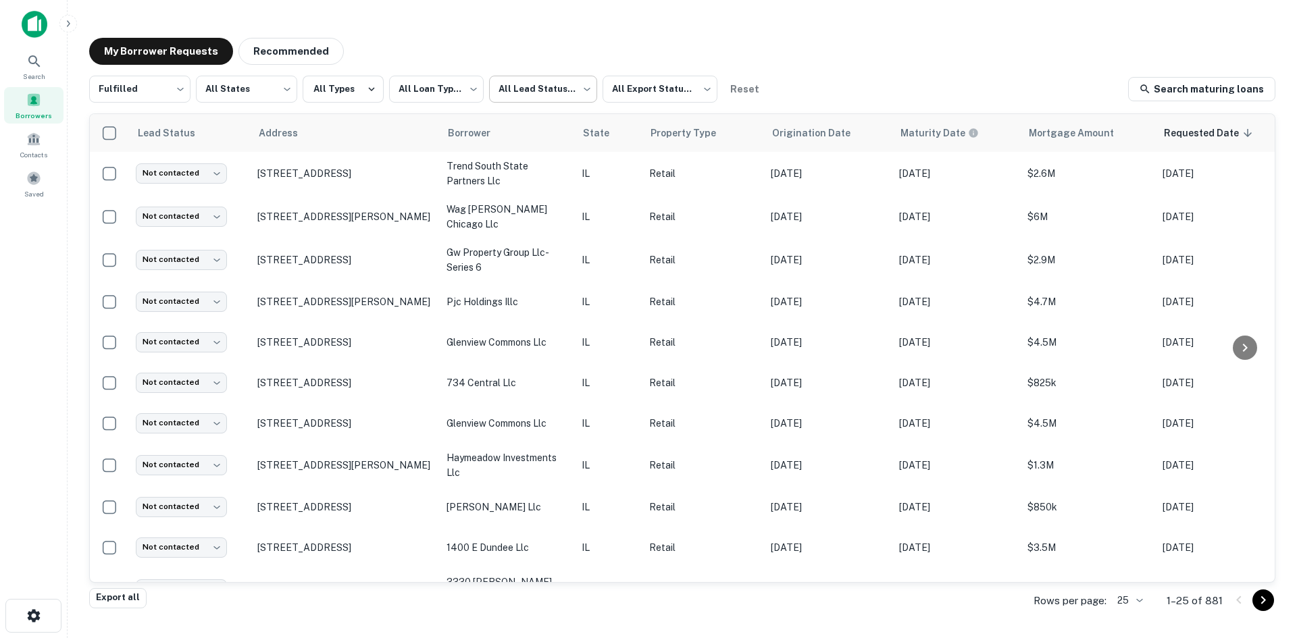
click at [556, 83] on body "**********" at bounding box center [648, 319] width 1297 height 638
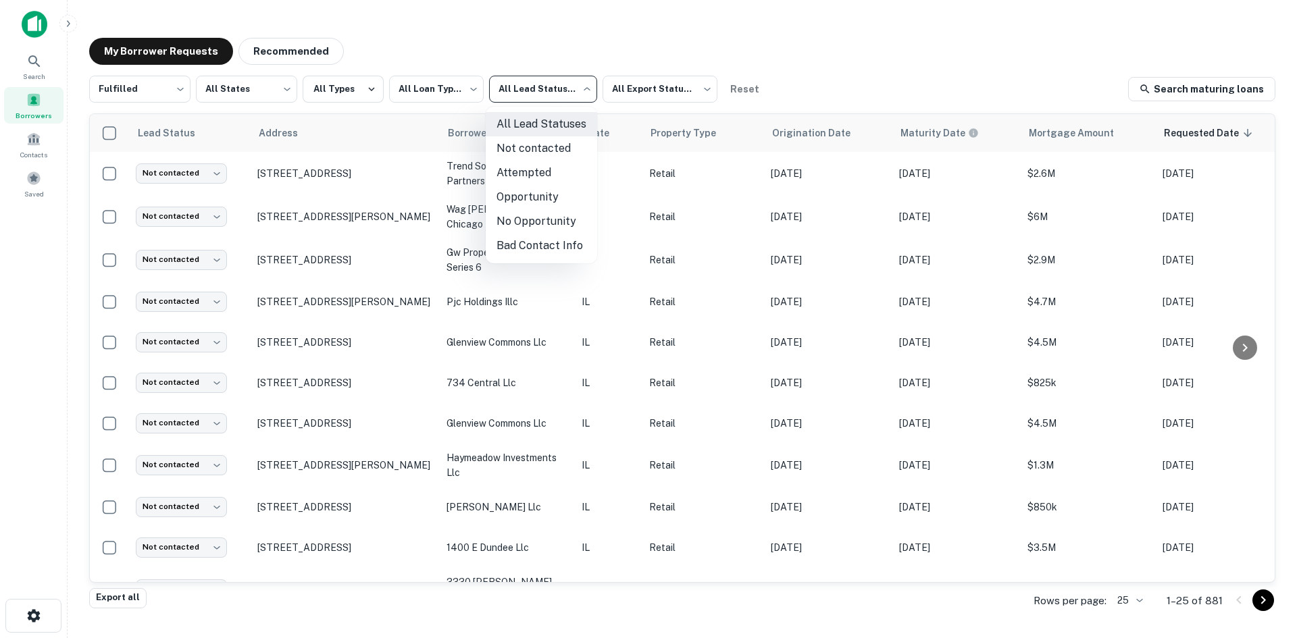
click at [585, 149] on li "Not contacted" at bounding box center [541, 148] width 111 height 24
type input "****"
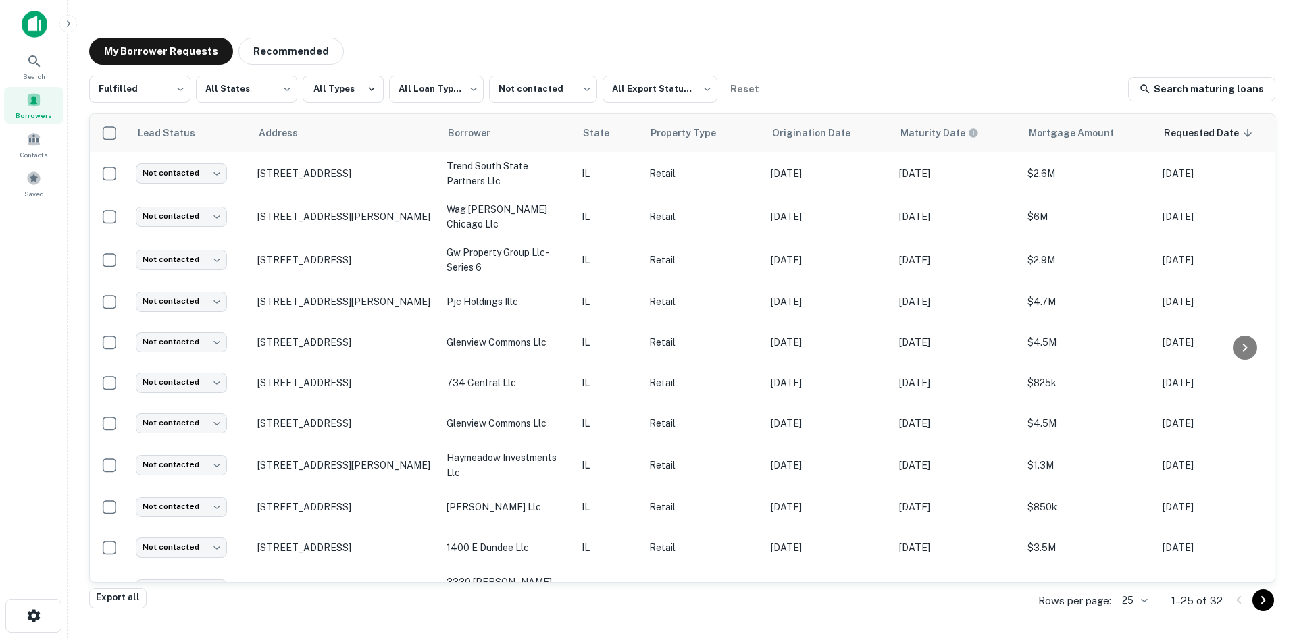
click at [15, 344] on div "Search Borrowers Contacts Saved" at bounding box center [33, 298] width 67 height 596
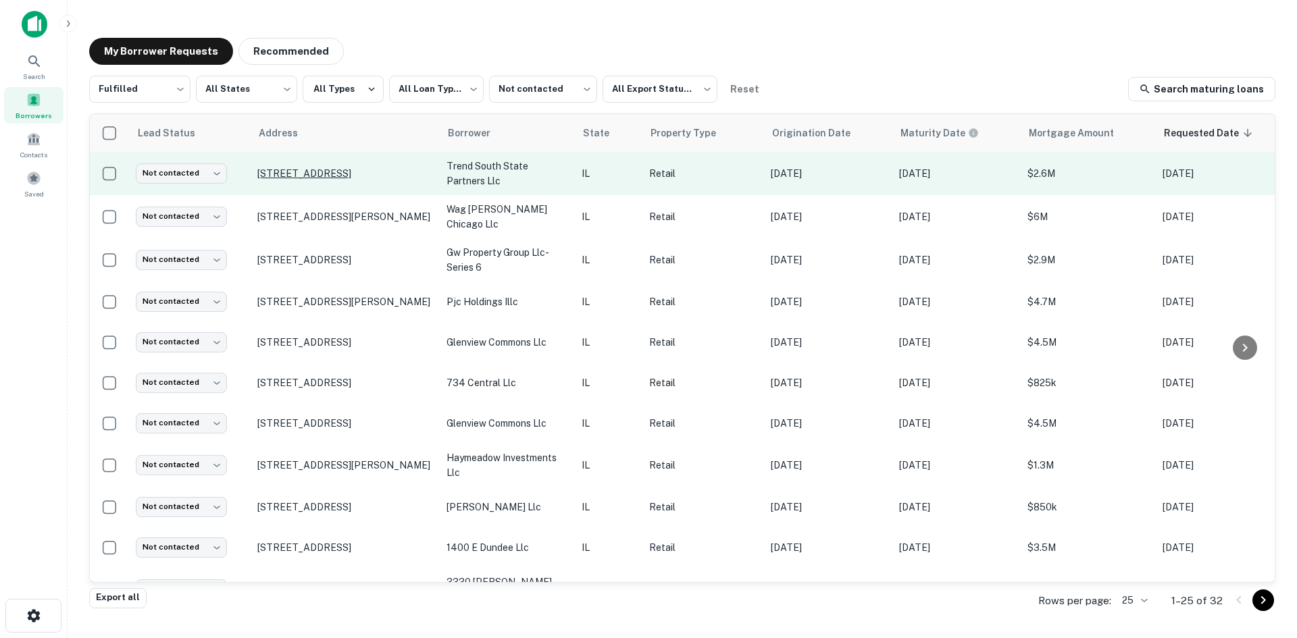
click at [315, 174] on p "2113 S State St Chicago, IL 60616" at bounding box center [345, 174] width 176 height 12
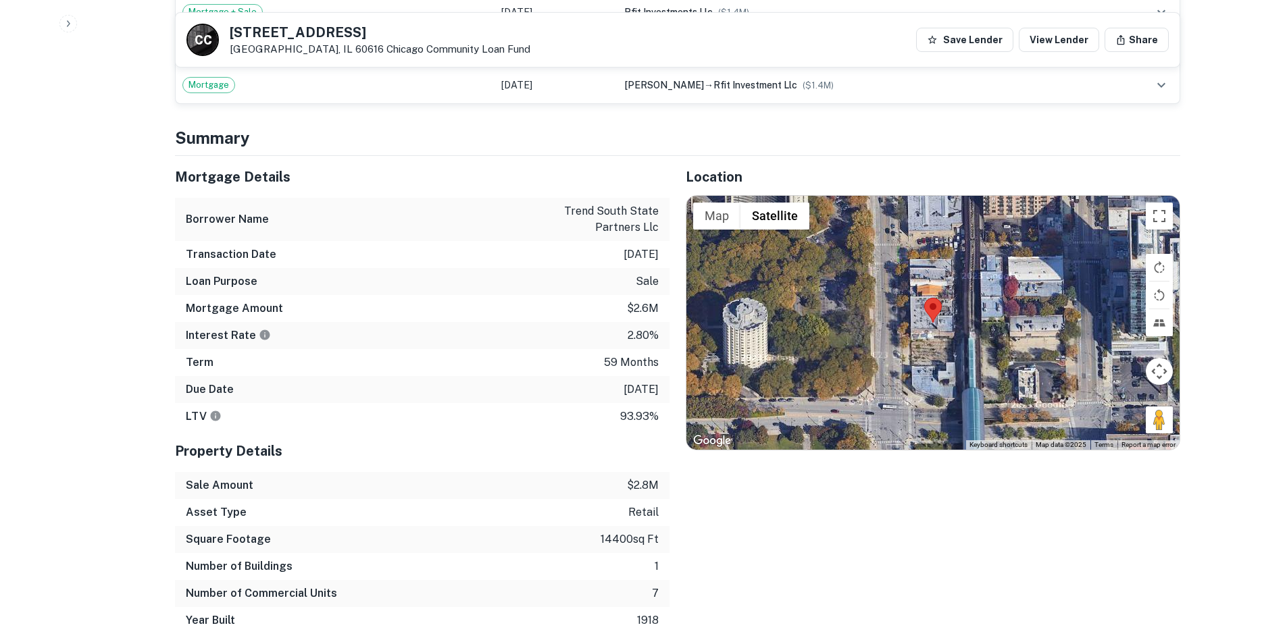
scroll to position [946, 0]
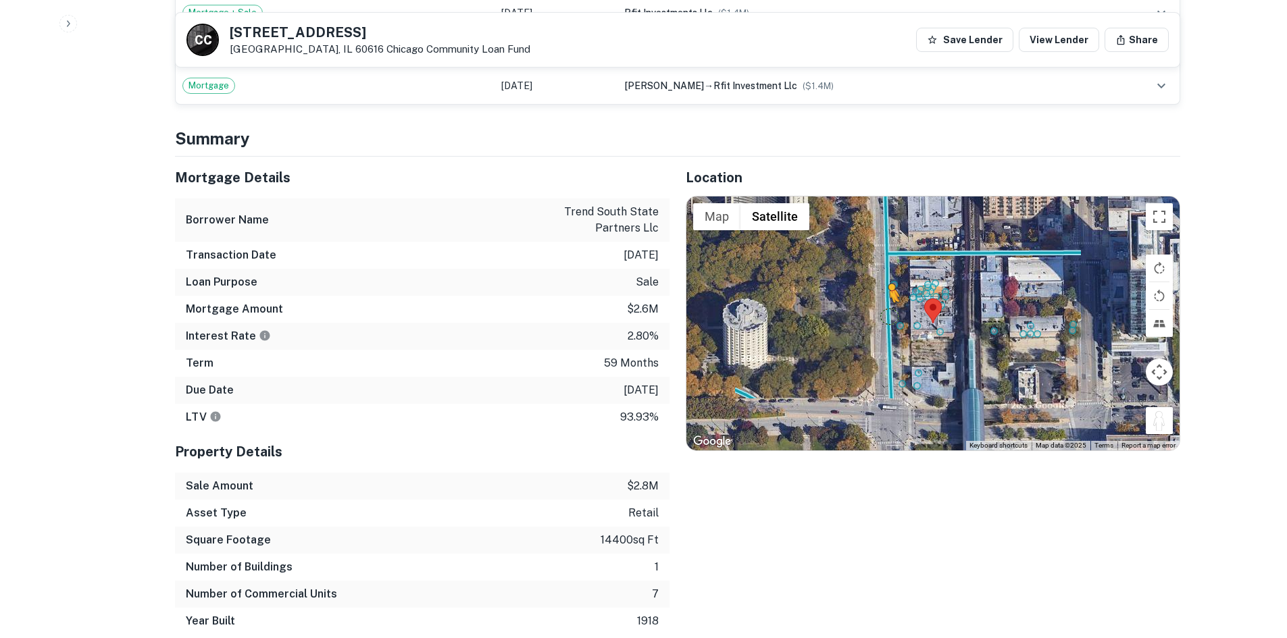
drag, startPoint x: 1162, startPoint y: 417, endPoint x: 883, endPoint y: 316, distance: 296.8
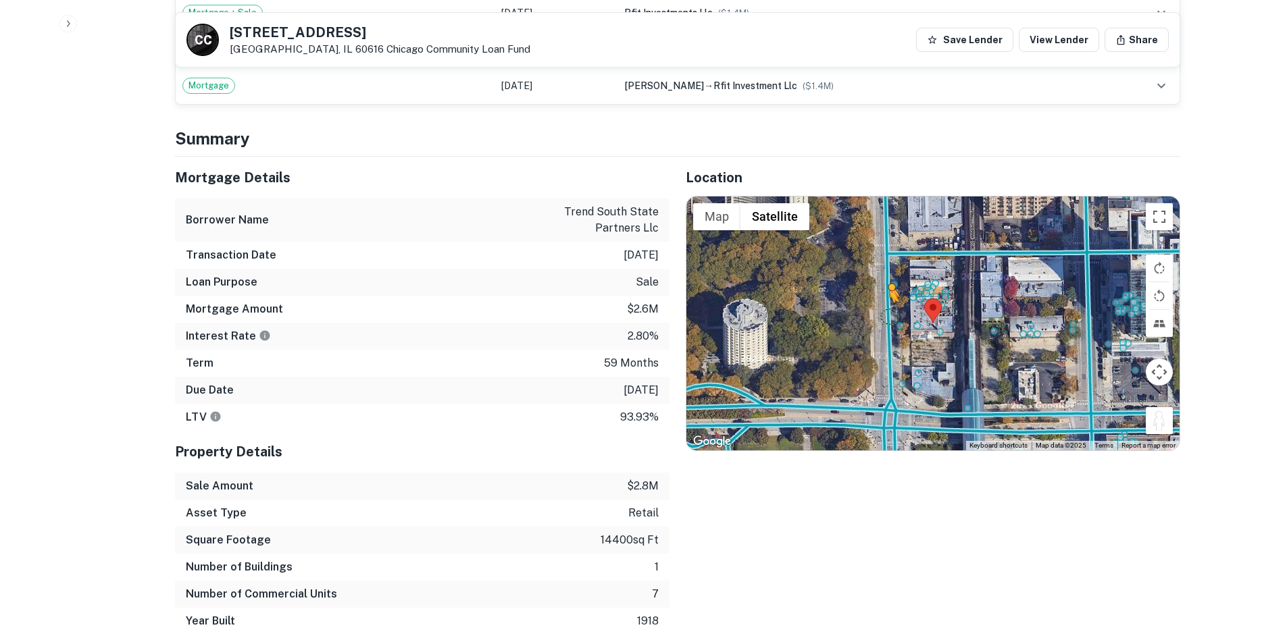
click at [883, 316] on div "To activate drag with keyboard, press Alt + Enter. Once in keyboard drag state,…" at bounding box center [932, 324] width 493 height 254
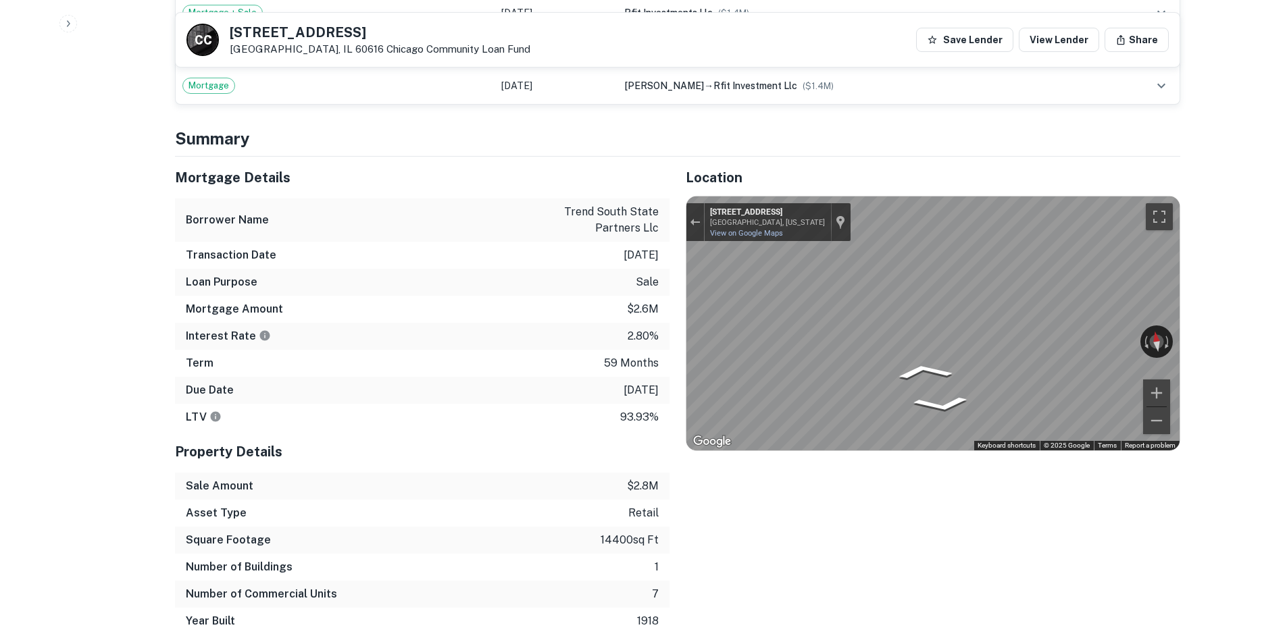
click at [411, 278] on div "Mortgage Details Borrower Name trend south state partners llc Transaction Date …" at bounding box center [669, 396] width 1021 height 478
click at [1087, 342] on div "← Move left → Move right ↑ Move up ↓ Move down + Zoom in - Zoom out 2108 S Stat…" at bounding box center [932, 324] width 493 height 254
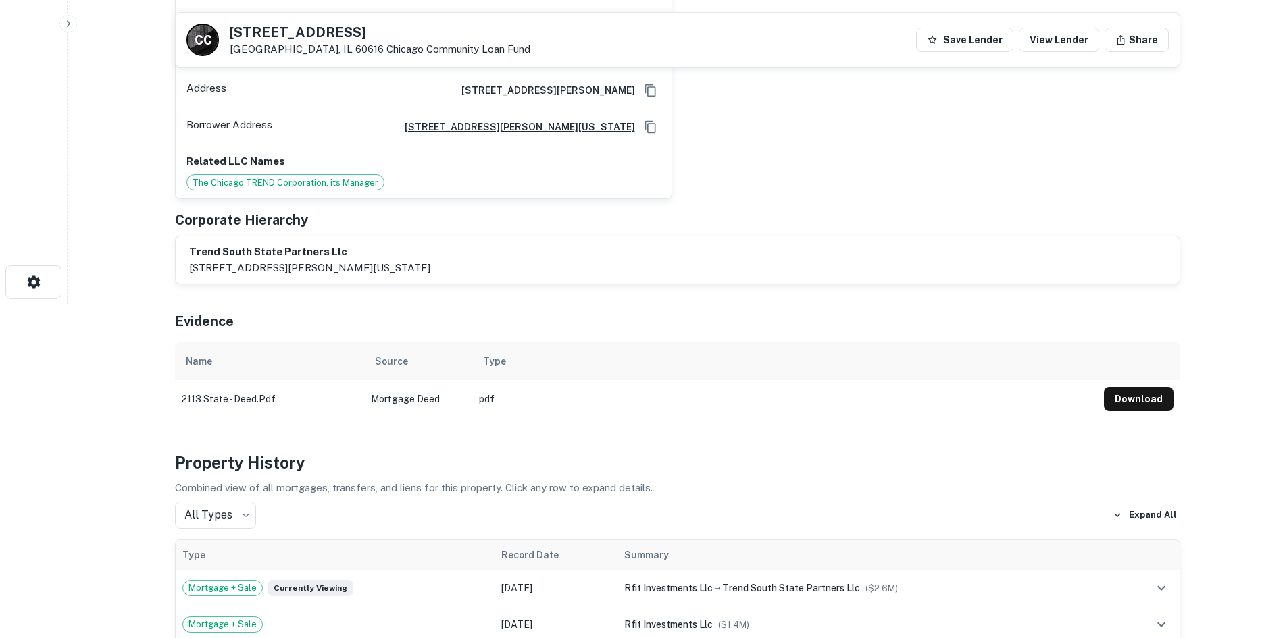
scroll to position [68, 0]
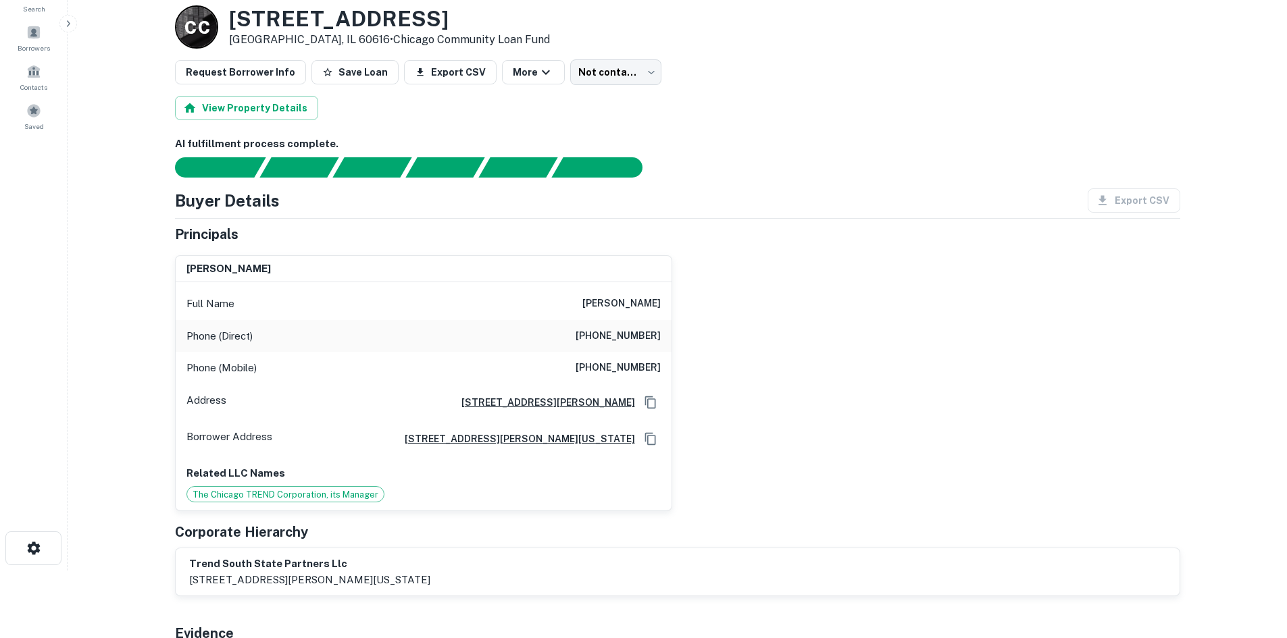
click at [638, 335] on h6 "(630) 920-9469" at bounding box center [617, 336] width 85 height 16
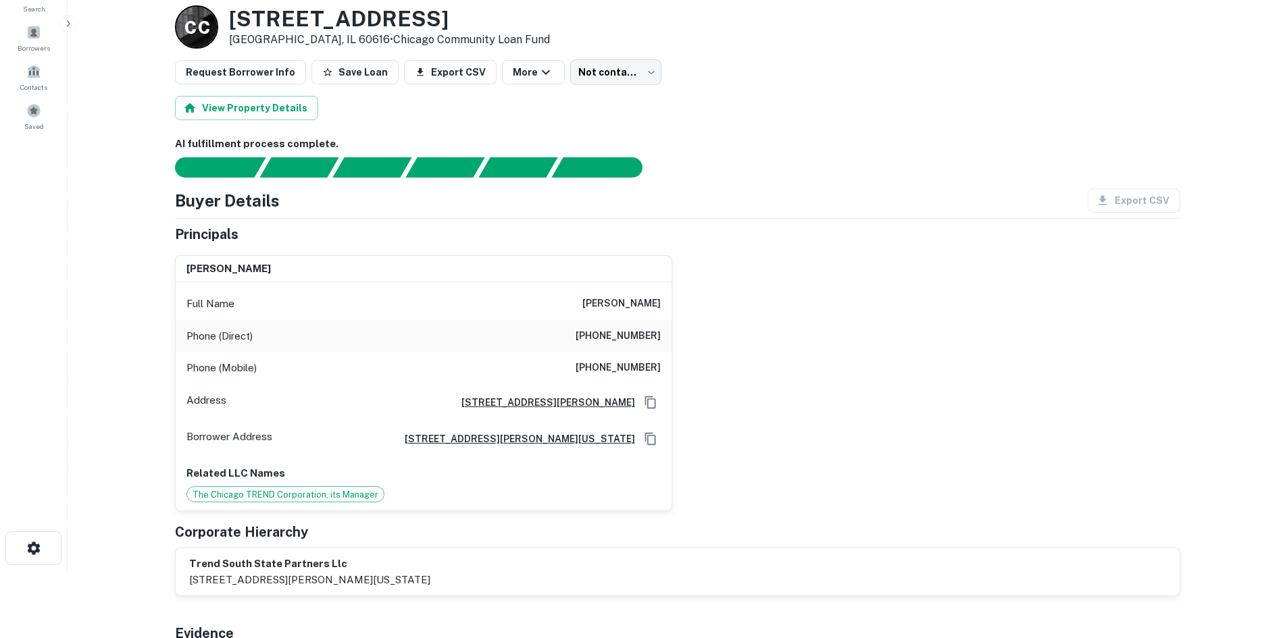
click at [138, 384] on main "Back to borrower requests Loan Details C C 2113 S STATE ST Chicago, IL 60616 • …" at bounding box center [677, 251] width 1219 height 638
click at [642, 328] on h6 "(630) 920-9469" at bounding box center [617, 336] width 85 height 16
click at [638, 361] on h6 "(312) 339-1174" at bounding box center [617, 368] width 85 height 16
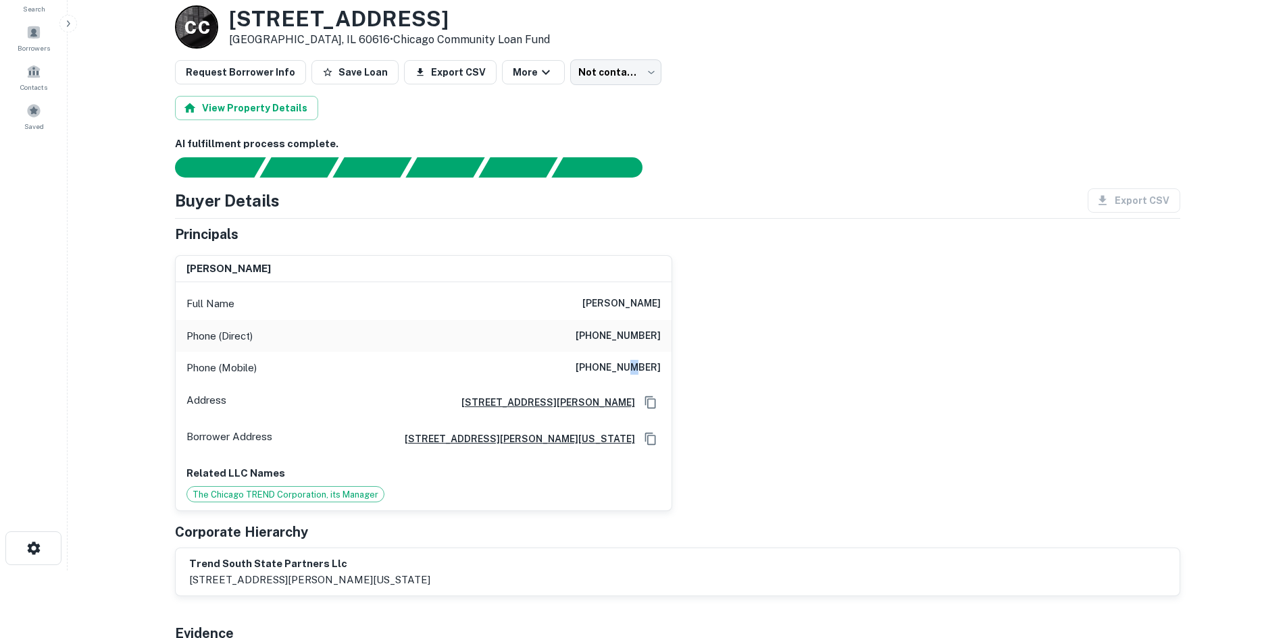
click at [638, 361] on h6 "(312) 339-1174" at bounding box center [617, 368] width 85 height 16
copy h6 "(312) 339-1174"
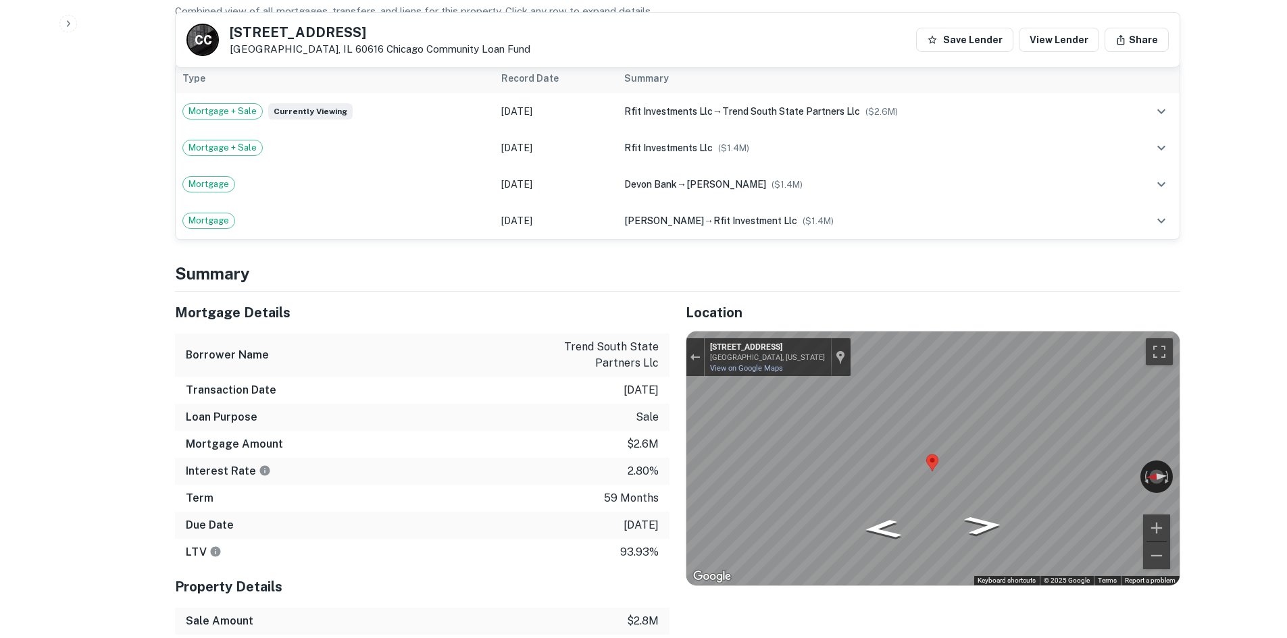
scroll to position [878, 0]
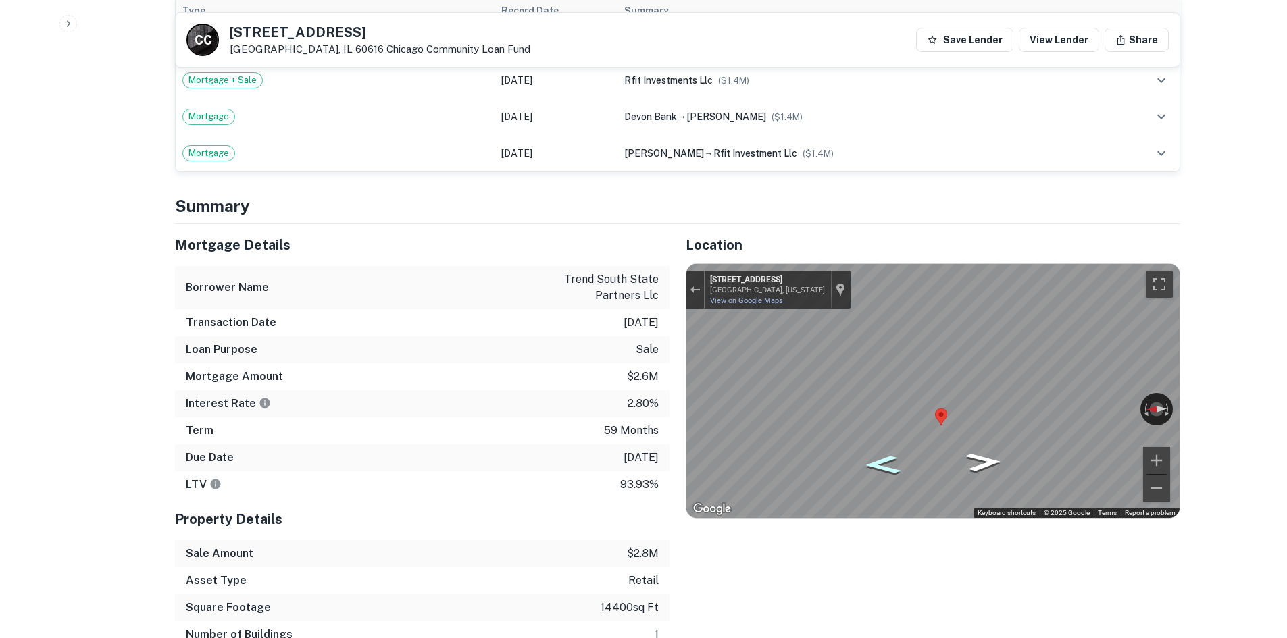
click at [882, 465] on icon "Go North, S State St" at bounding box center [882, 464] width 68 height 27
click at [997, 459] on icon "Go South, S State St" at bounding box center [981, 459] width 80 height 31
click at [530, 396] on div "Interest Rate 2.80%" at bounding box center [422, 403] width 494 height 27
click at [430, 320] on div "Transaction Date 3/31/2021" at bounding box center [422, 322] width 494 height 27
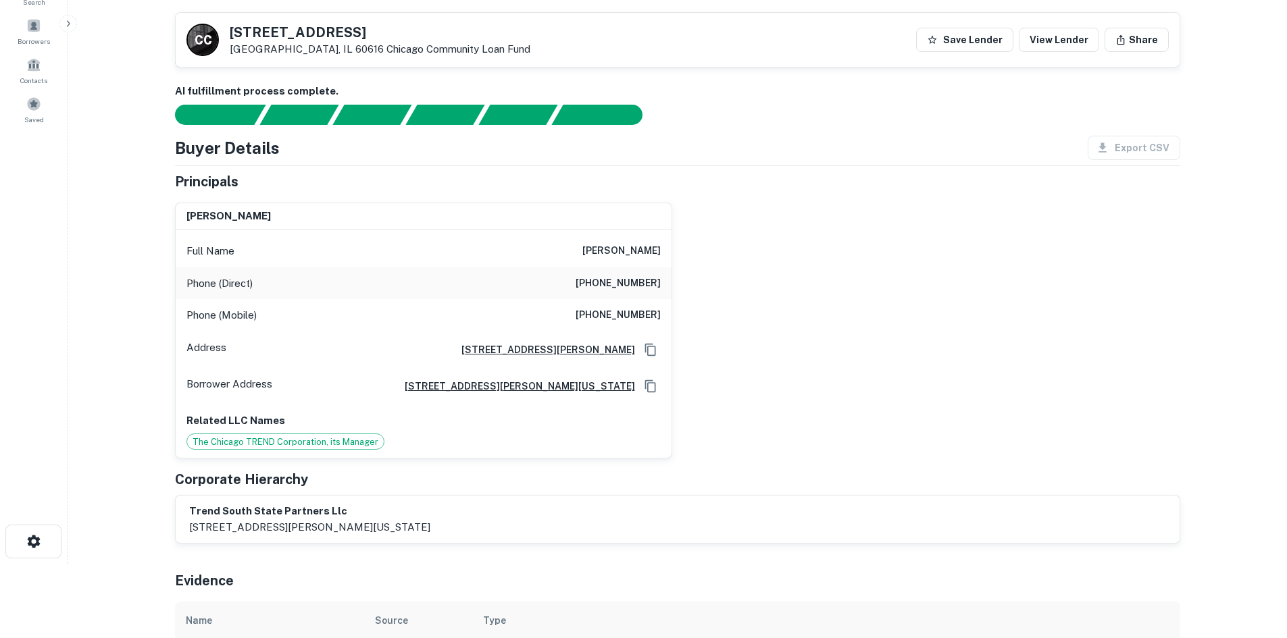
scroll to position [68, 0]
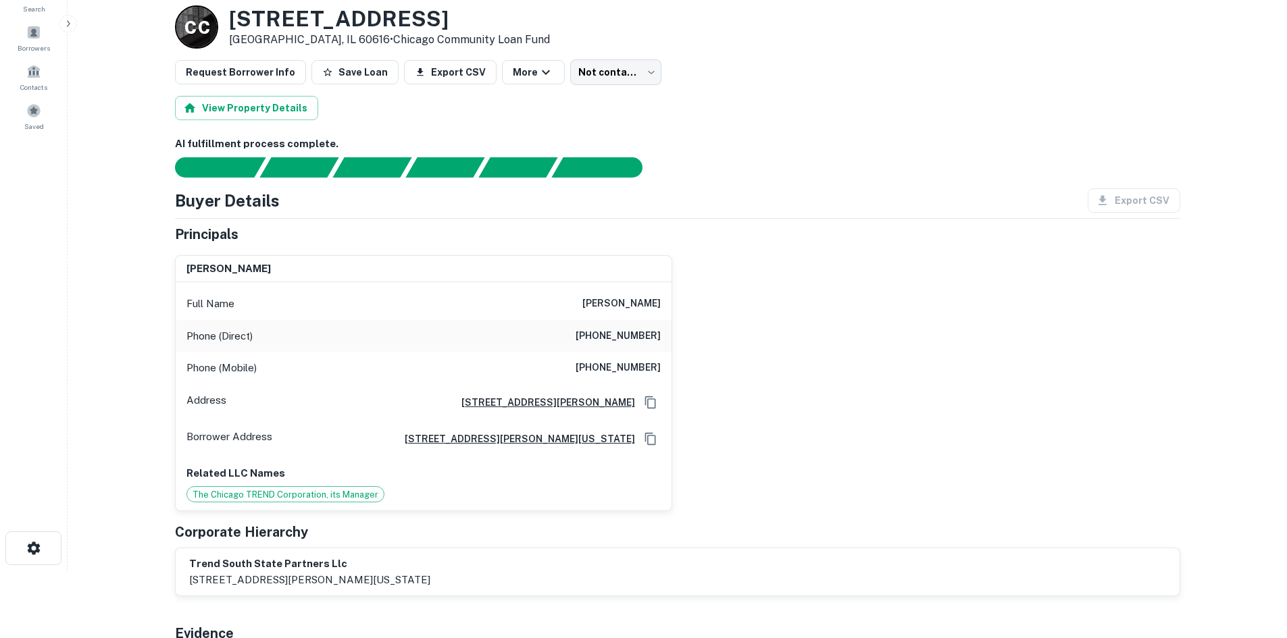
click at [639, 305] on h6 "lyneir richardson" at bounding box center [621, 304] width 78 height 16
click at [617, 356] on div "Phone (Mobile) (312) 339-1174" at bounding box center [424, 368] width 496 height 32
click at [500, 330] on div "Phone (Direct) (630) 920-9469" at bounding box center [424, 336] width 496 height 32
click at [613, 329] on h6 "(630) 920-9469" at bounding box center [617, 336] width 85 height 16
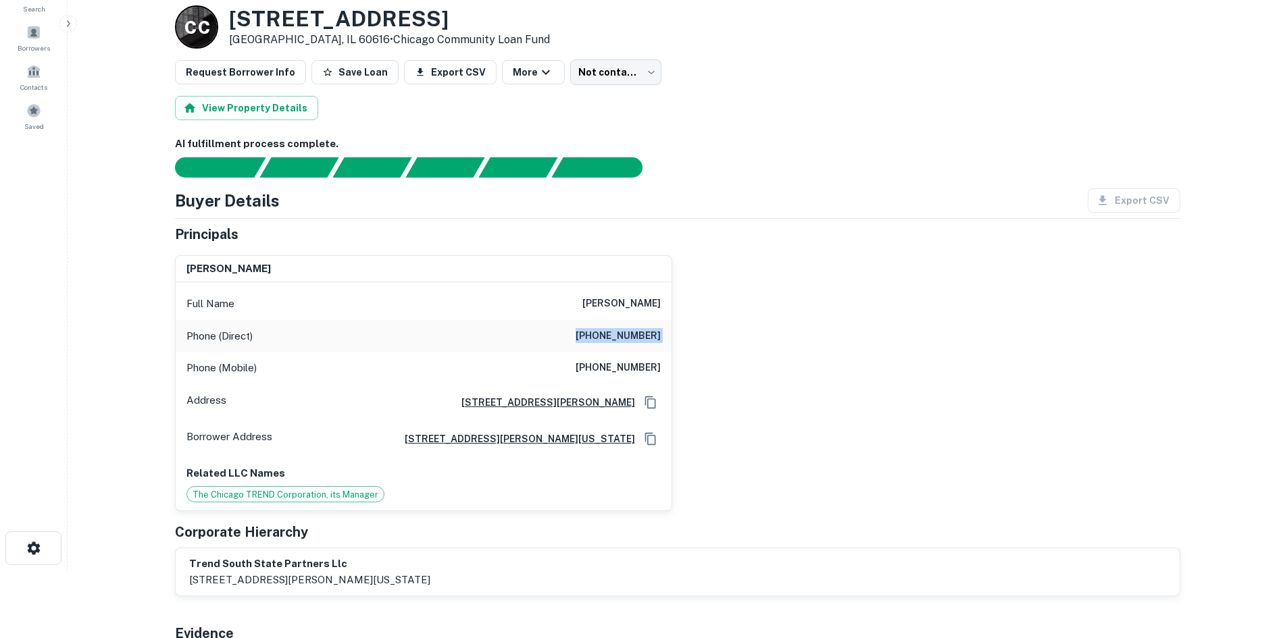
click at [613, 332] on h6 "(630) 920-9469" at bounding box center [617, 336] width 85 height 16
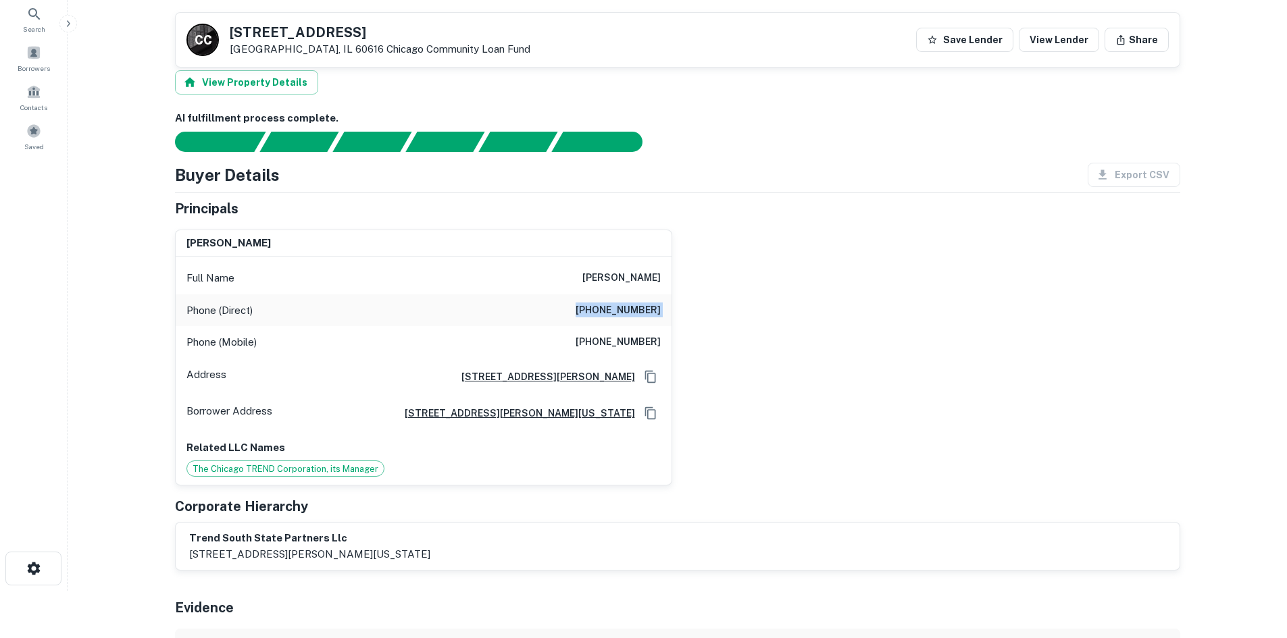
scroll to position [0, 0]
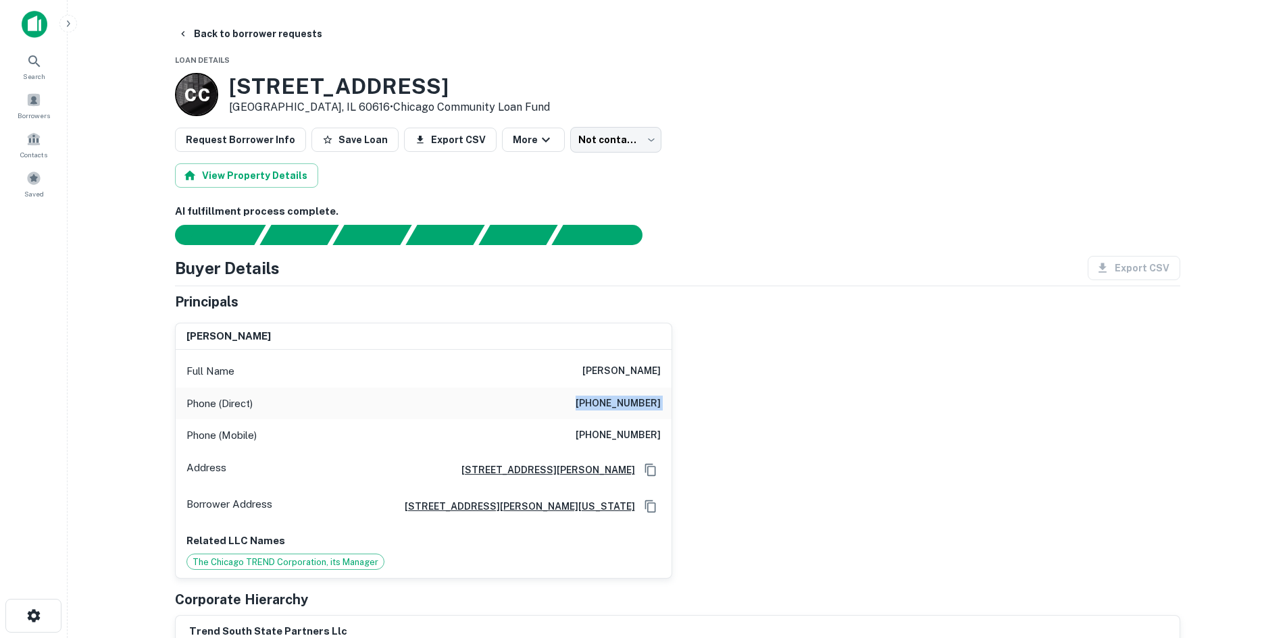
click at [636, 394] on div "Phone (Direct) (630) 920-9469" at bounding box center [424, 404] width 496 height 32
click at [644, 115] on div "C C 2113 S STATE ST Chicago, IL 60616 • Chicago Community Loan Fund" at bounding box center [677, 94] width 1005 height 43
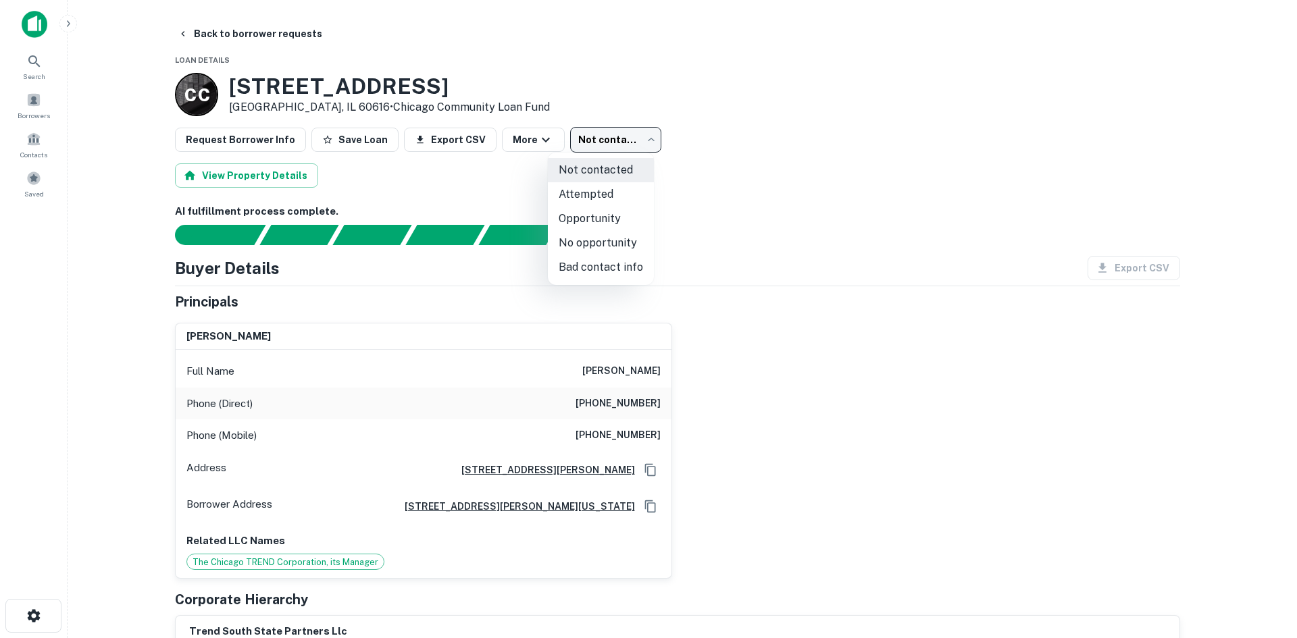
click at [611, 147] on body "Search Borrowers Contacts Saved Back to borrower requests Loan Details C C 2113…" at bounding box center [648, 319] width 1297 height 638
click at [592, 201] on li "Attempted" at bounding box center [601, 194] width 106 height 24
type input "*********"
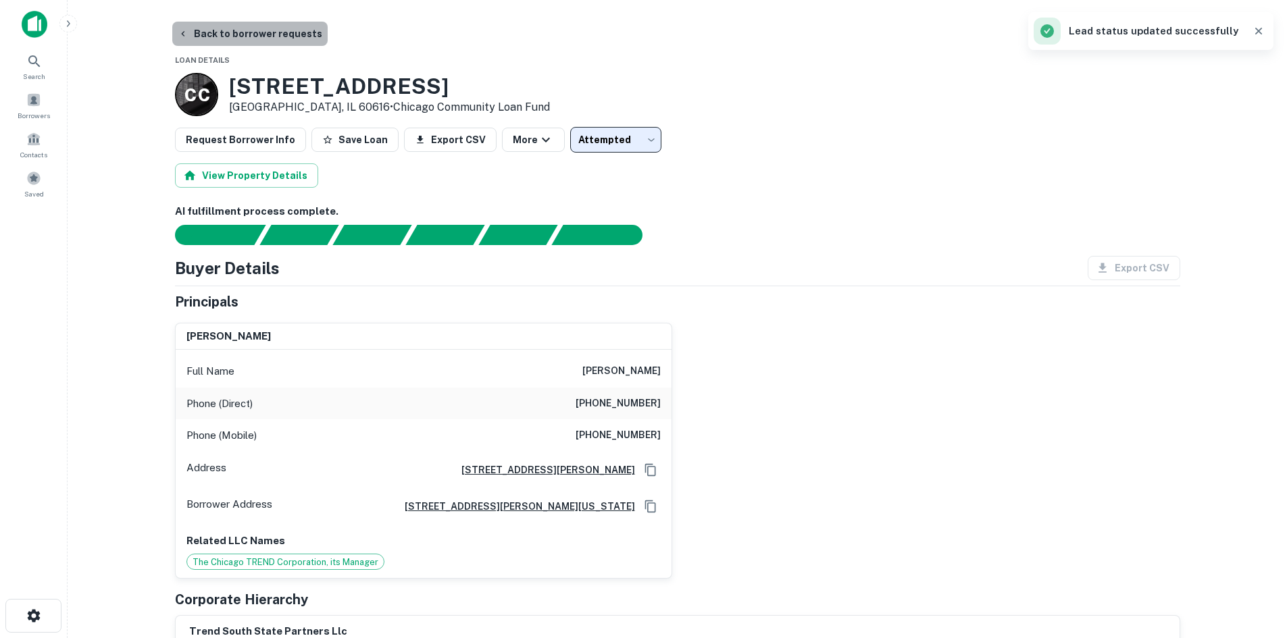
click at [253, 24] on button "Back to borrower requests" at bounding box center [249, 34] width 155 height 24
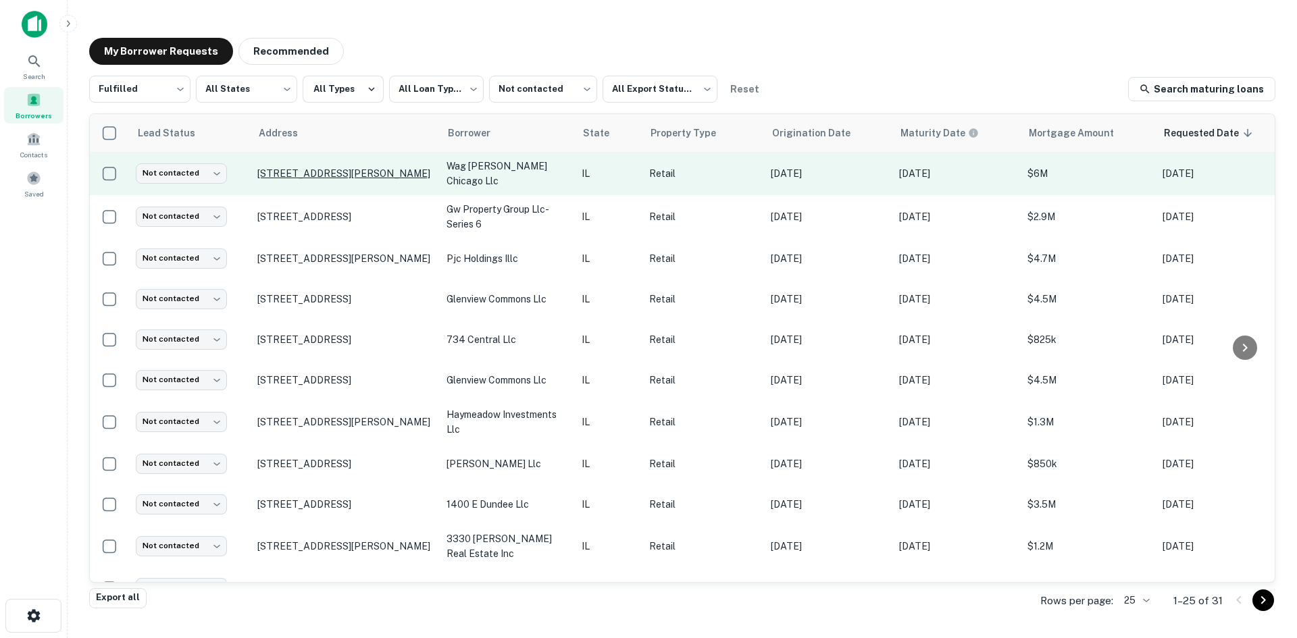
click at [373, 175] on p "3019 W Peterson Ave Chicago, IL 60659" at bounding box center [345, 174] width 176 height 12
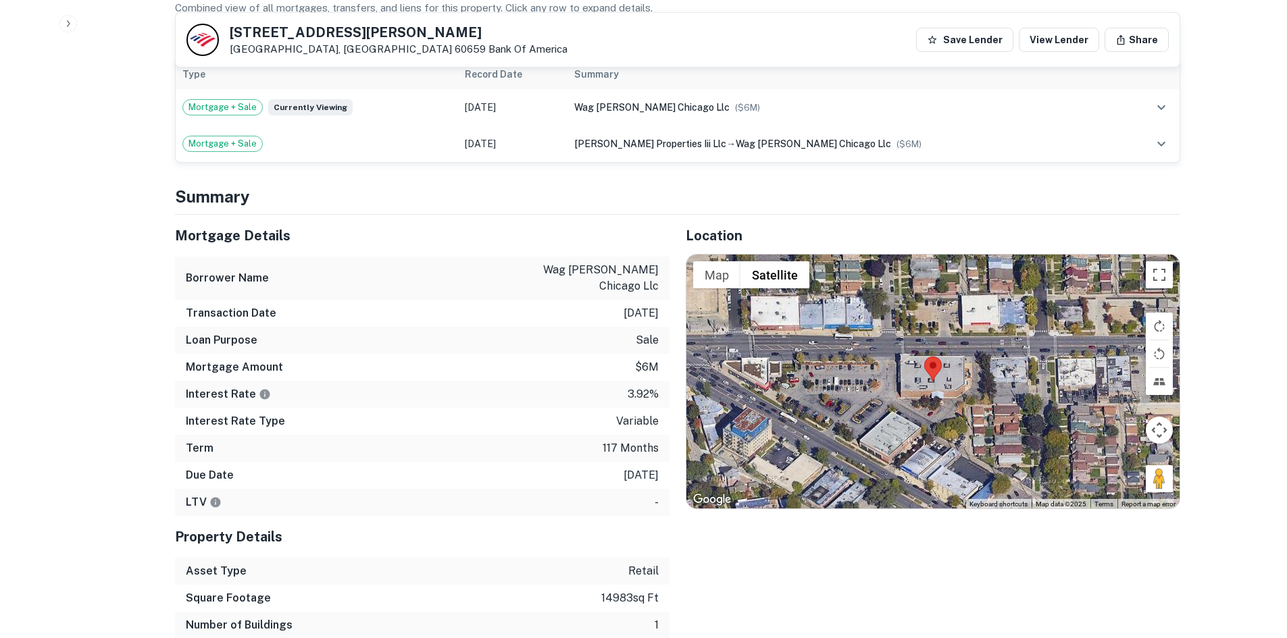
scroll to position [811, 0]
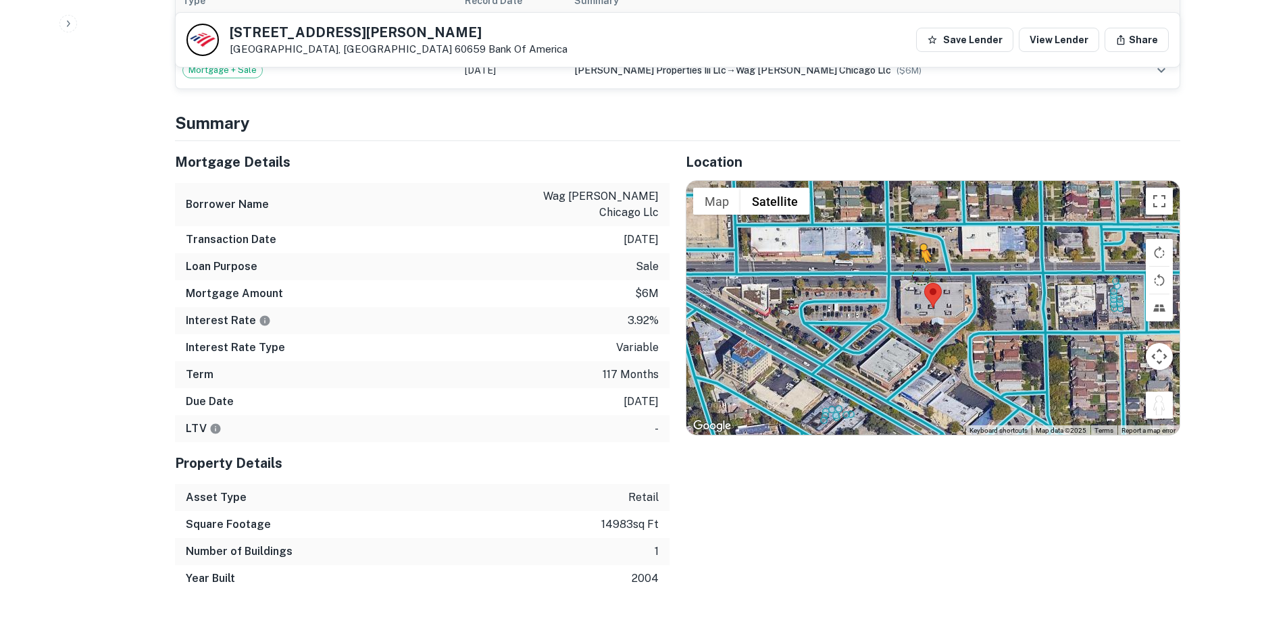
drag, startPoint x: 1160, startPoint y: 401, endPoint x: 920, endPoint y: 261, distance: 278.1
click at [920, 261] on div "To activate drag with keyboard, press Alt + Enter. Once in keyboard drag state,…" at bounding box center [932, 308] width 493 height 254
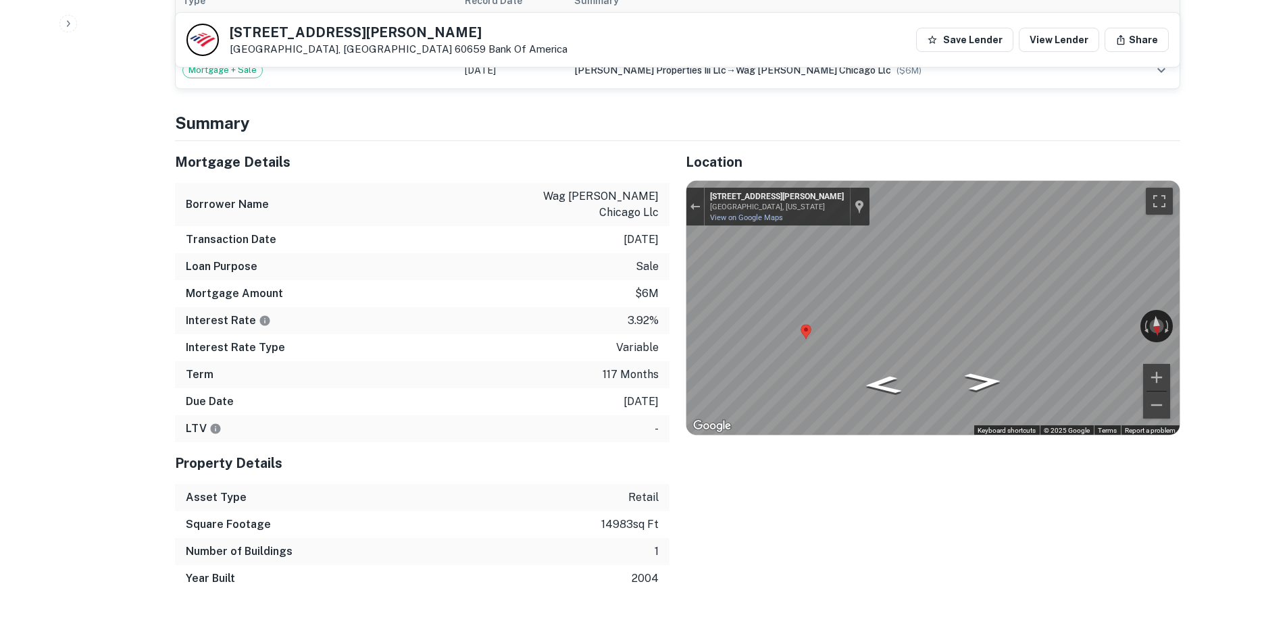
click at [1145, 353] on div "← Move left → Move right ↑ Move up ↓ Move down + Zoom in - Zoom out N Whipple S…" at bounding box center [932, 308] width 493 height 254
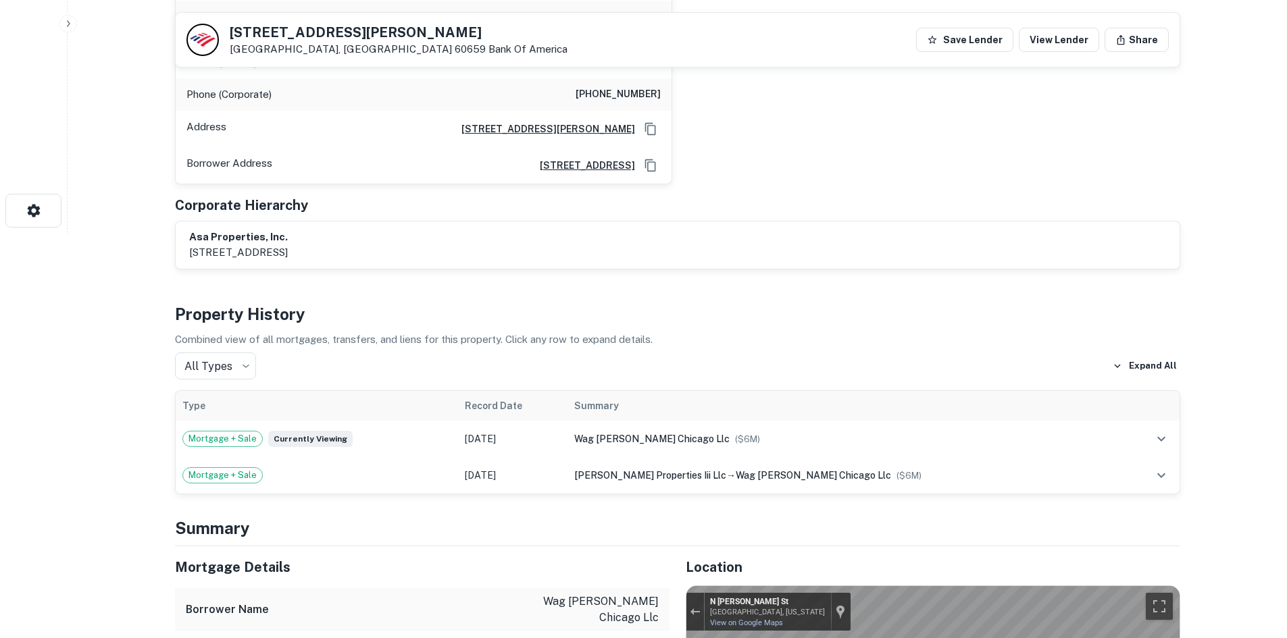
scroll to position [135, 0]
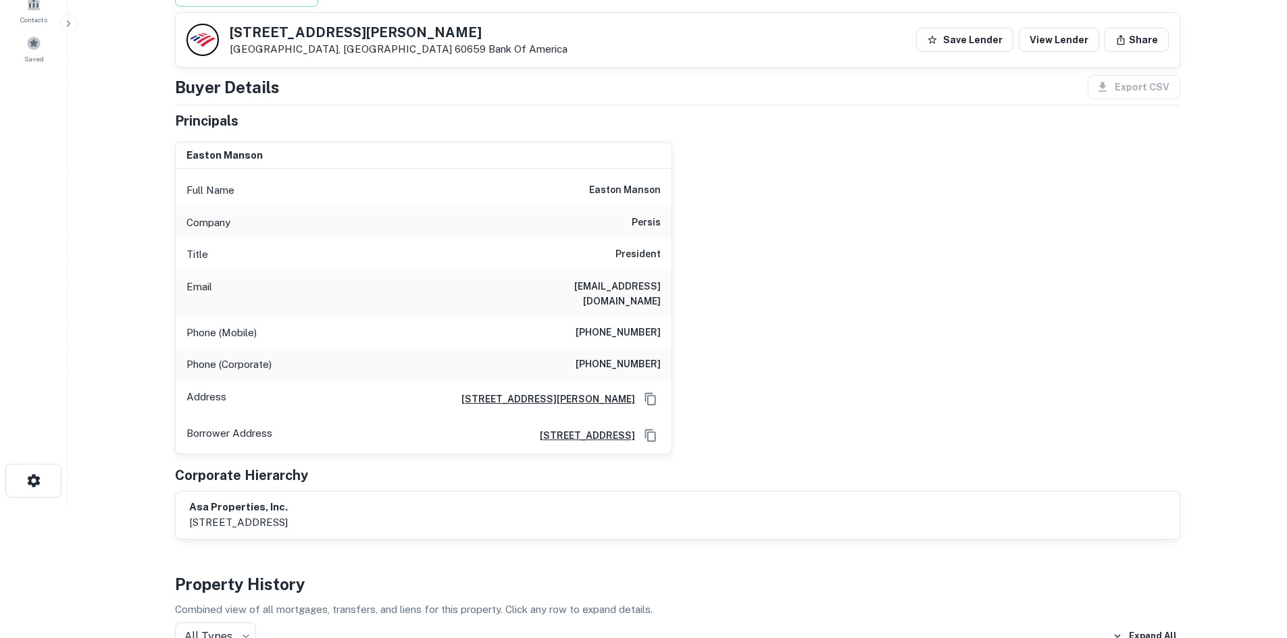
click at [647, 325] on h6 "(808) 781-4172" at bounding box center [617, 333] width 85 height 16
copy h6 "(808) 781-4172"
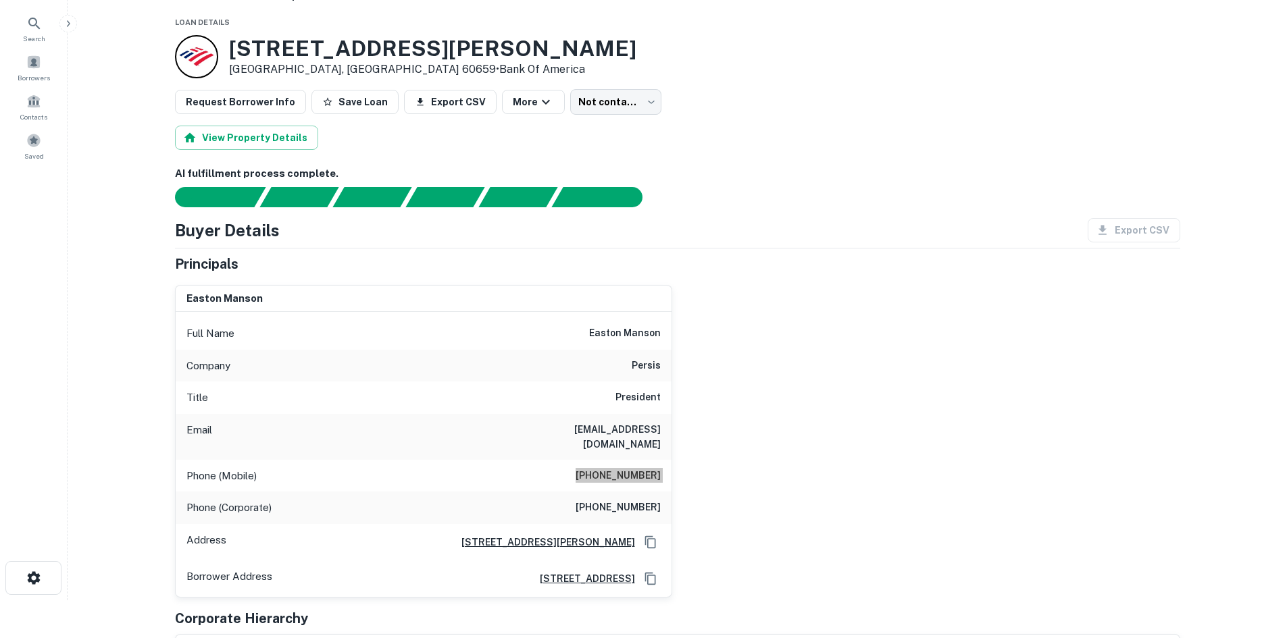
scroll to position [68, 0]
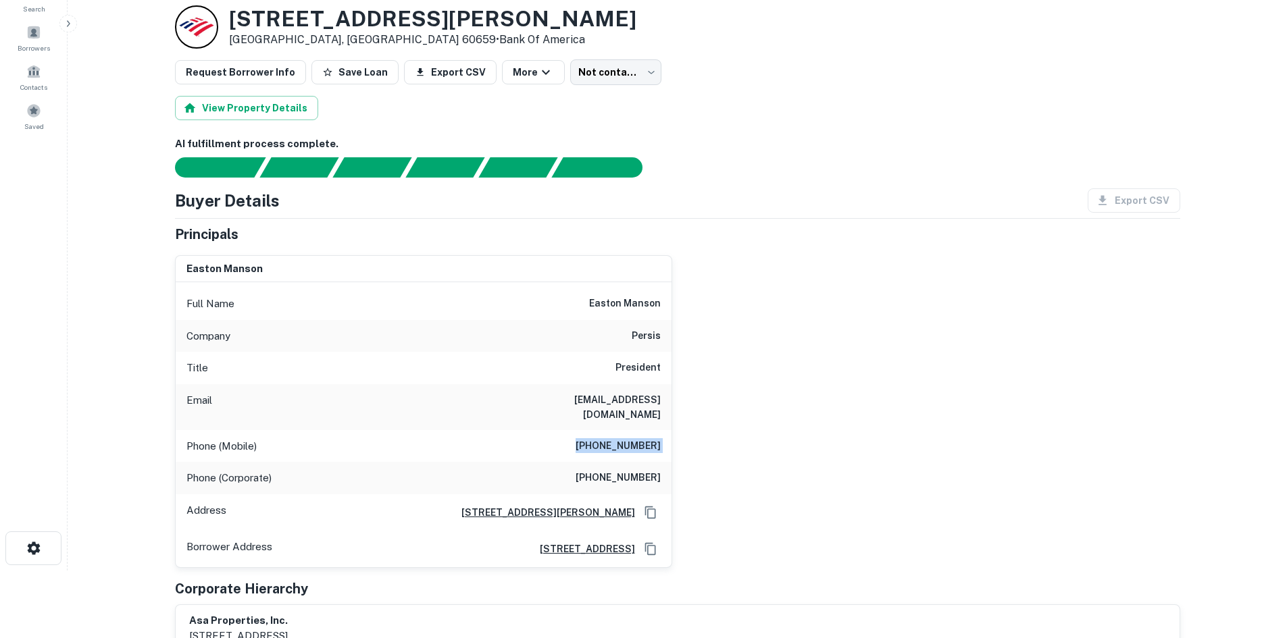
click at [625, 470] on h6 "(808) 599-8000" at bounding box center [617, 478] width 85 height 16
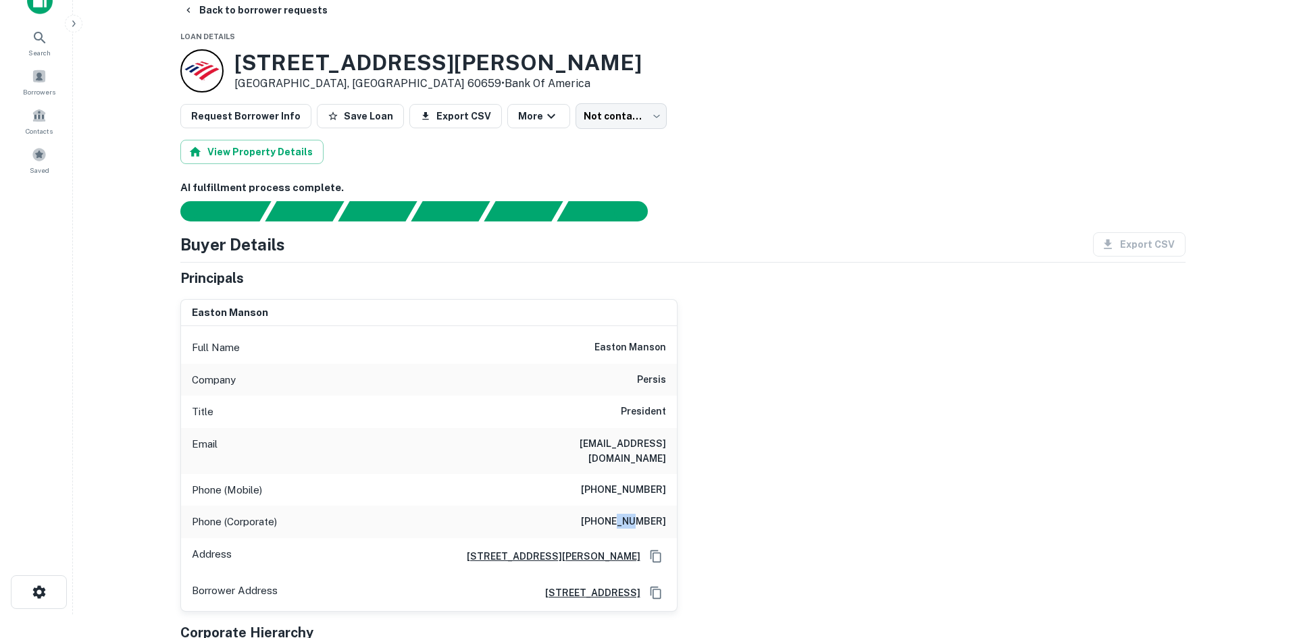
scroll to position [0, 0]
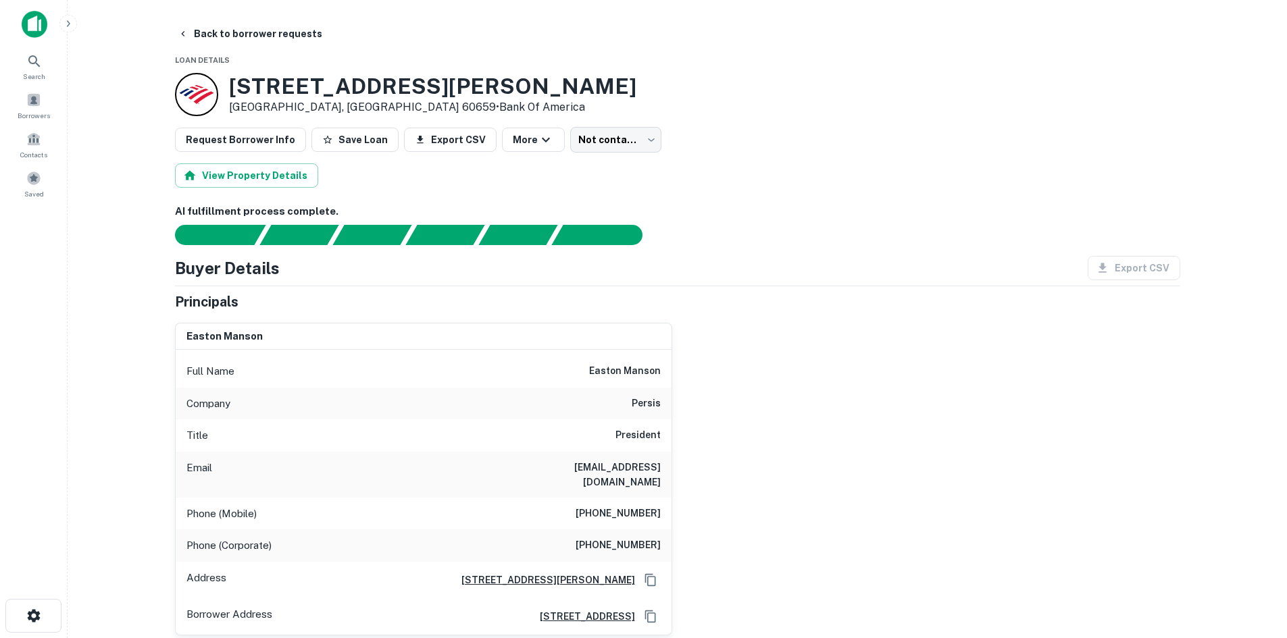
drag, startPoint x: 570, startPoint y: 88, endPoint x: 578, endPoint y: 122, distance: 34.7
click at [570, 88] on div "3019 W Peterson Ave Chicago, IL 60659 • Bank Of America" at bounding box center [677, 94] width 1005 height 43
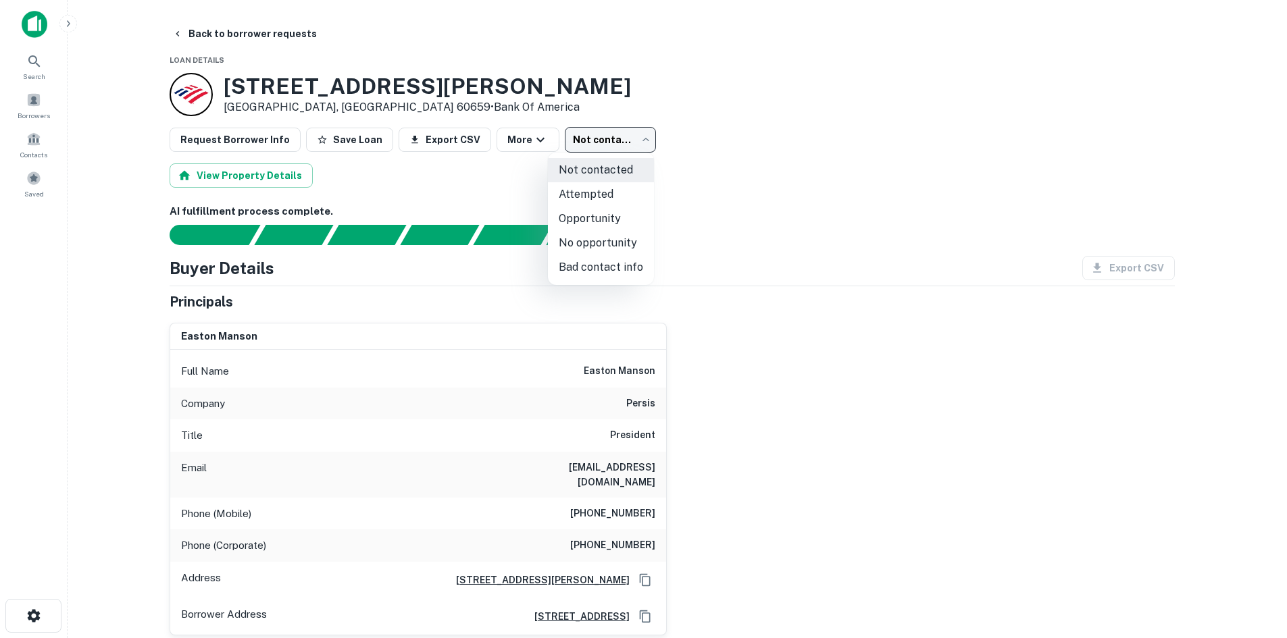
click at [588, 151] on body "Search Borrowers Contacts Saved Back to borrower requests Loan Details 3019 W P…" at bounding box center [643, 319] width 1287 height 638
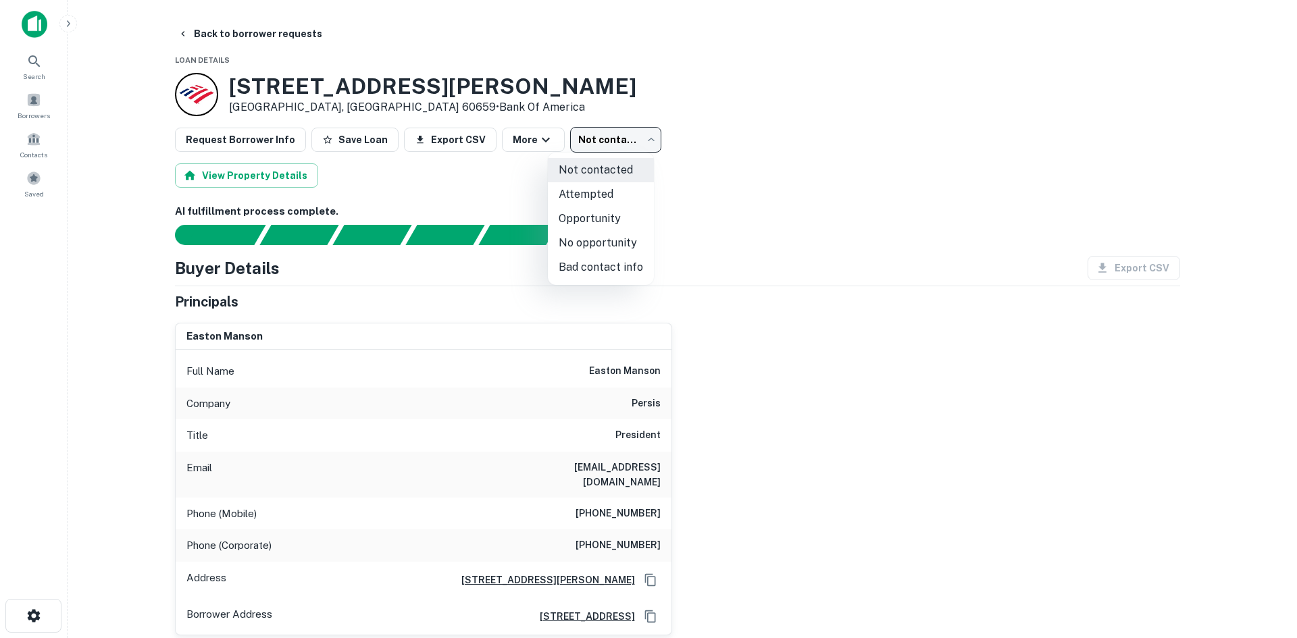
drag, startPoint x: 586, startPoint y: 267, endPoint x: 407, endPoint y: 109, distance: 239.3
click at [583, 265] on li "Bad contact info" at bounding box center [601, 267] width 106 height 24
type input "**********"
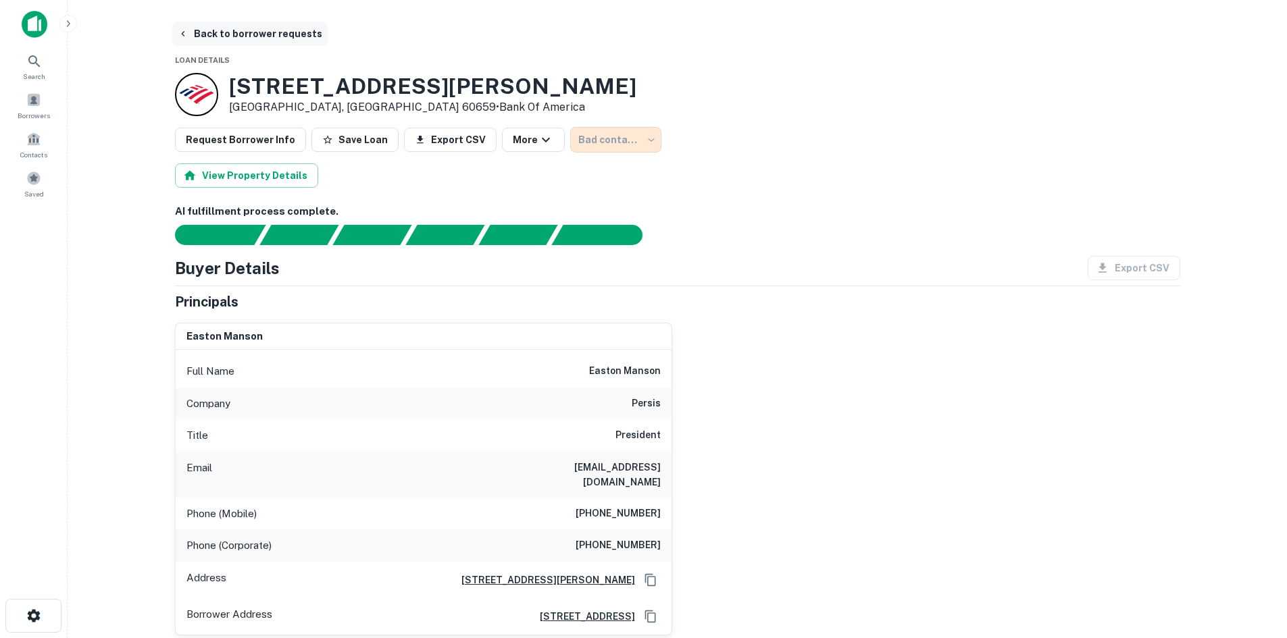
click at [299, 34] on button "Back to borrower requests" at bounding box center [249, 34] width 155 height 24
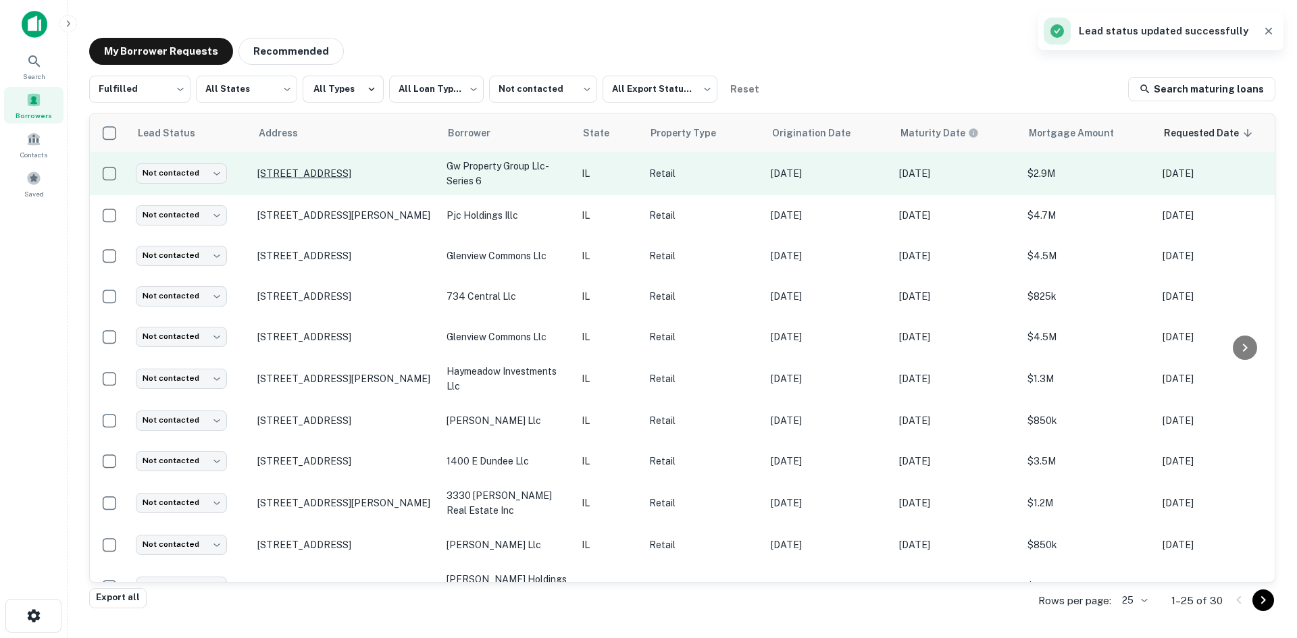
click at [363, 174] on p "555 E Townline Rd Vernon Hills, IL 60061" at bounding box center [345, 174] width 176 height 12
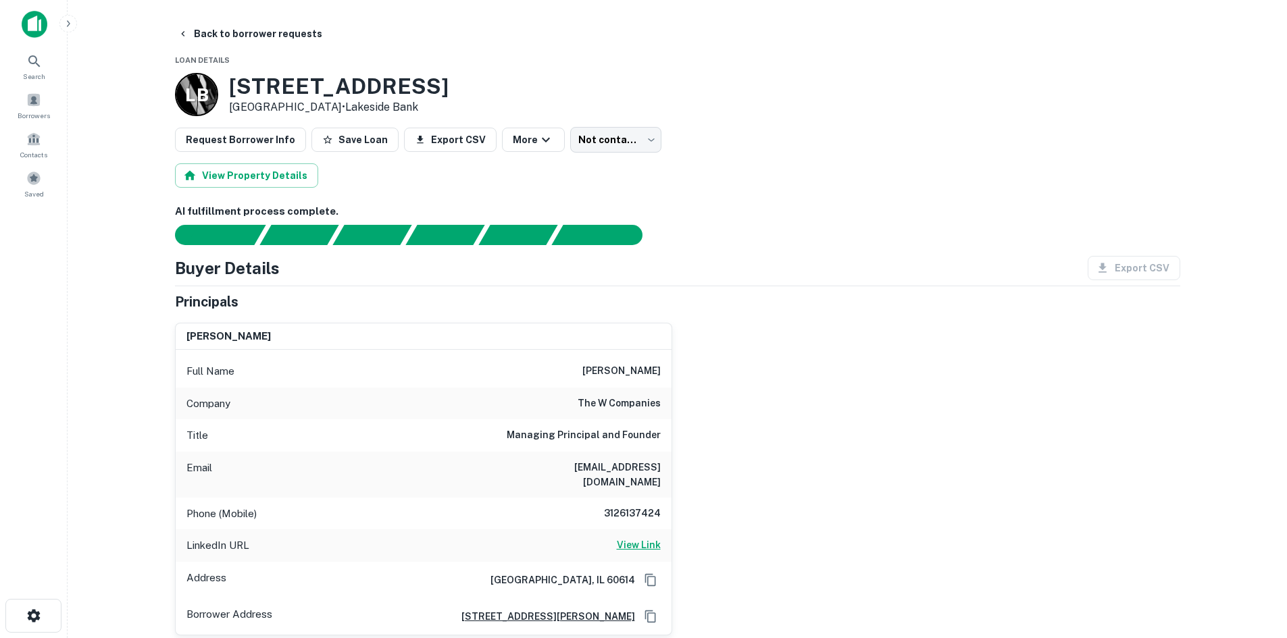
click at [643, 538] on h6 "View Link" at bounding box center [639, 545] width 44 height 15
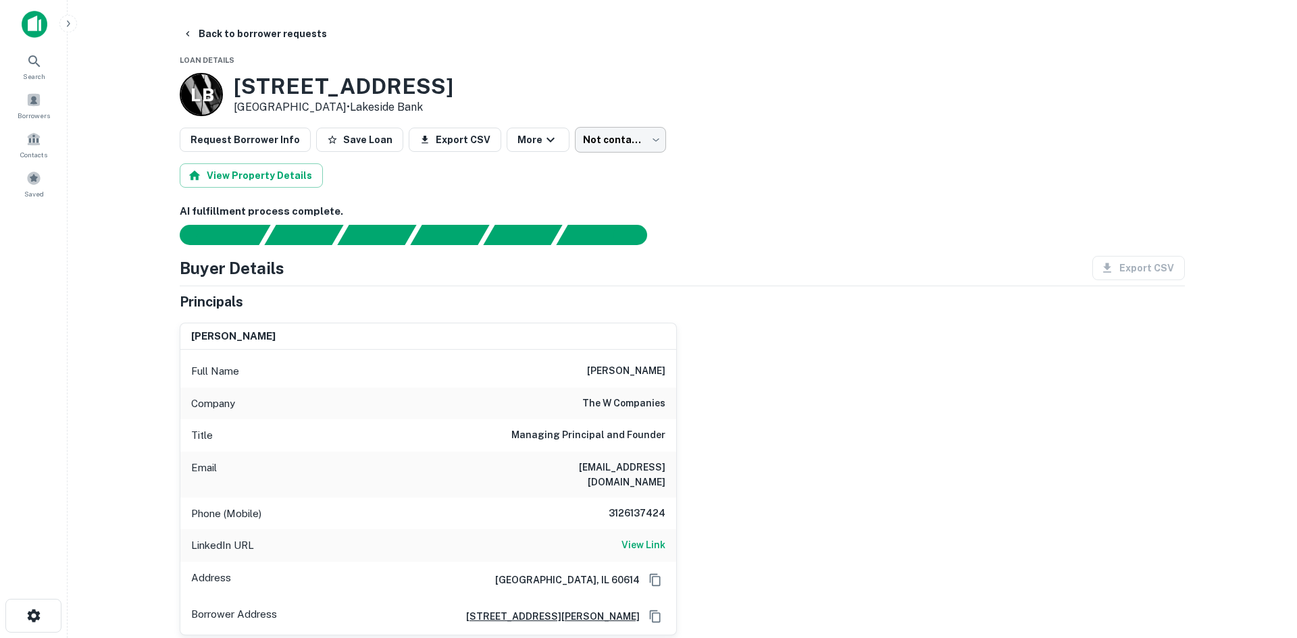
click at [615, 136] on body "Search Borrowers Contacts Saved Back to borrower requests Loan Details L B 555 …" at bounding box center [648, 319] width 1297 height 638
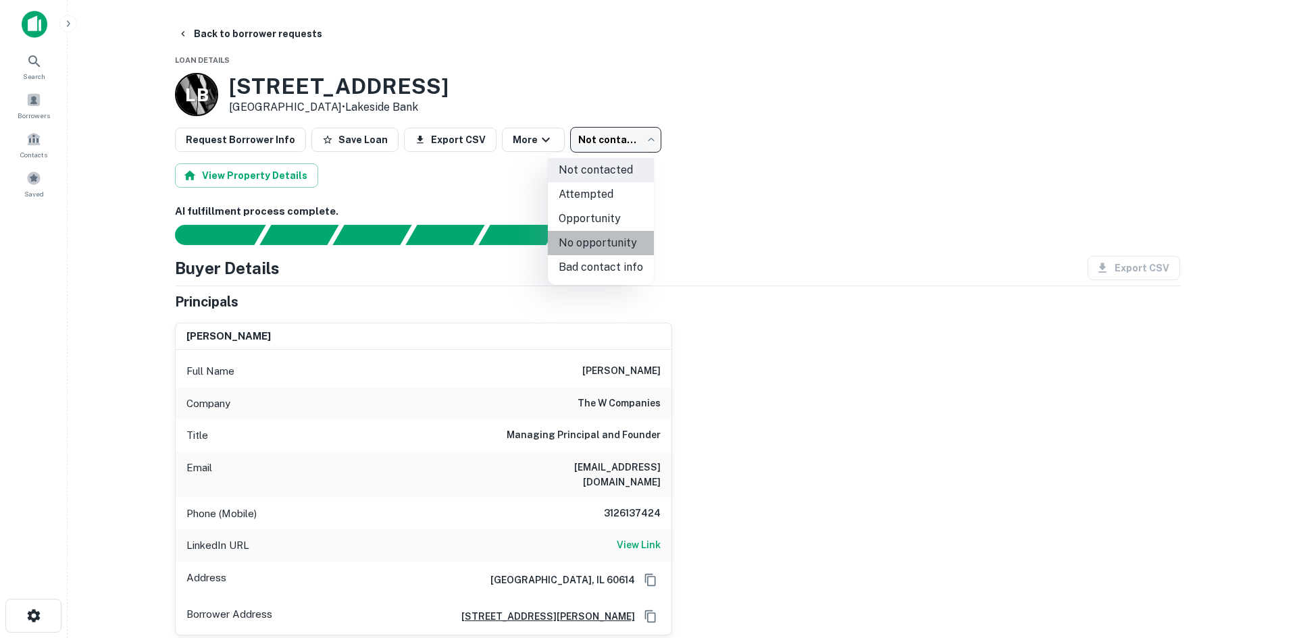
click at [612, 237] on li "No opportunity" at bounding box center [601, 243] width 106 height 24
type input "**********"
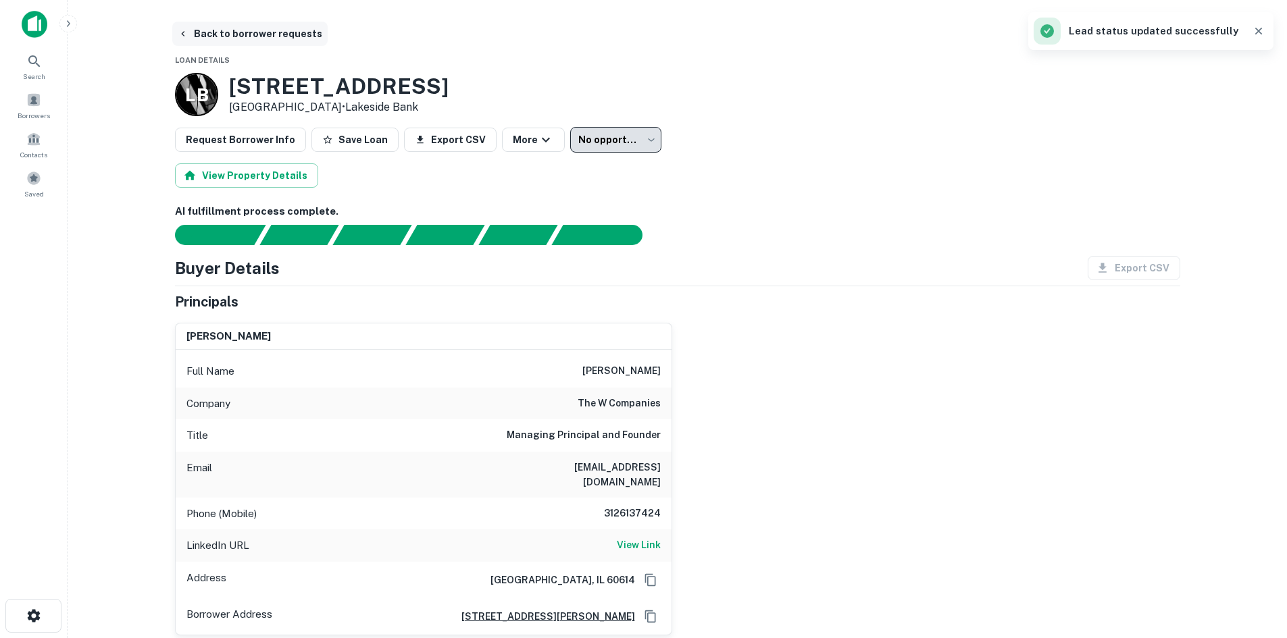
click at [257, 34] on button "Back to borrower requests" at bounding box center [249, 34] width 155 height 24
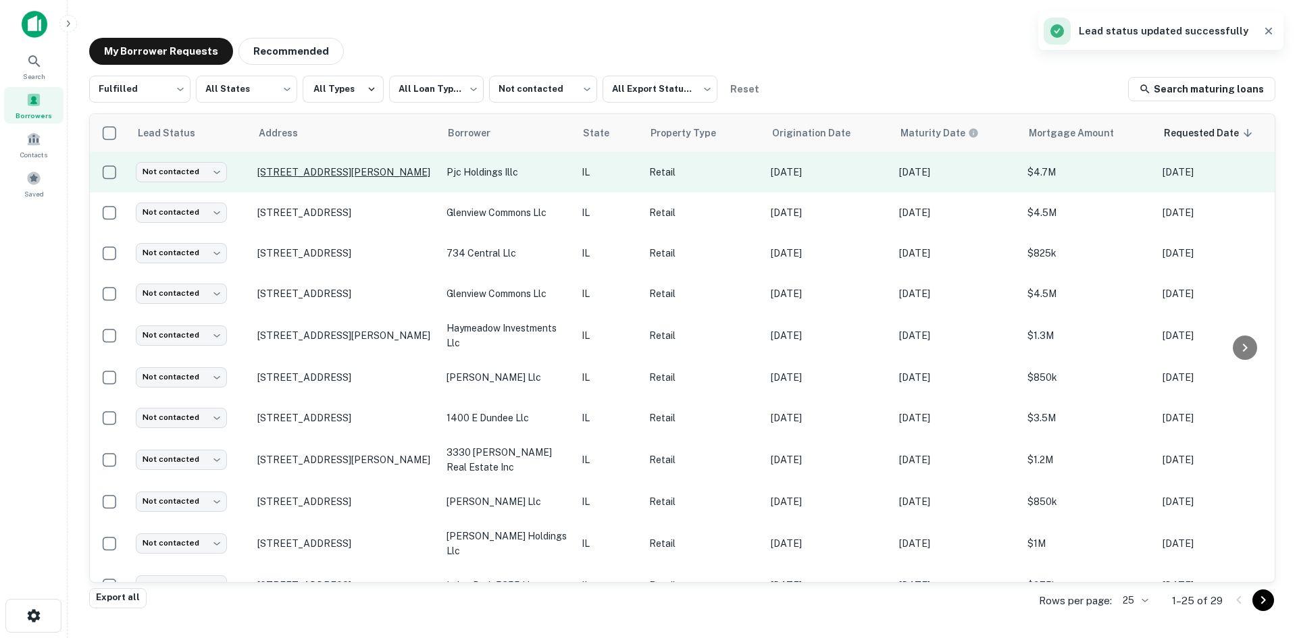
click at [344, 177] on p "505 N Hunt Club Rd Gurnee, IL 60031" at bounding box center [345, 172] width 176 height 12
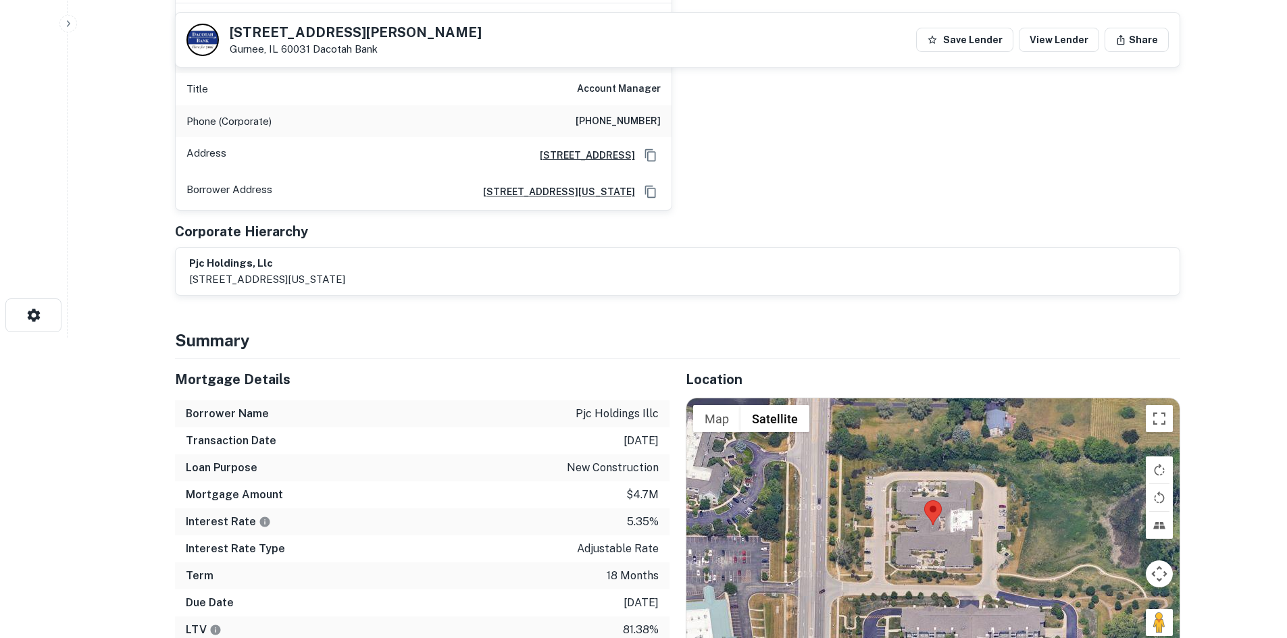
scroll to position [473, 0]
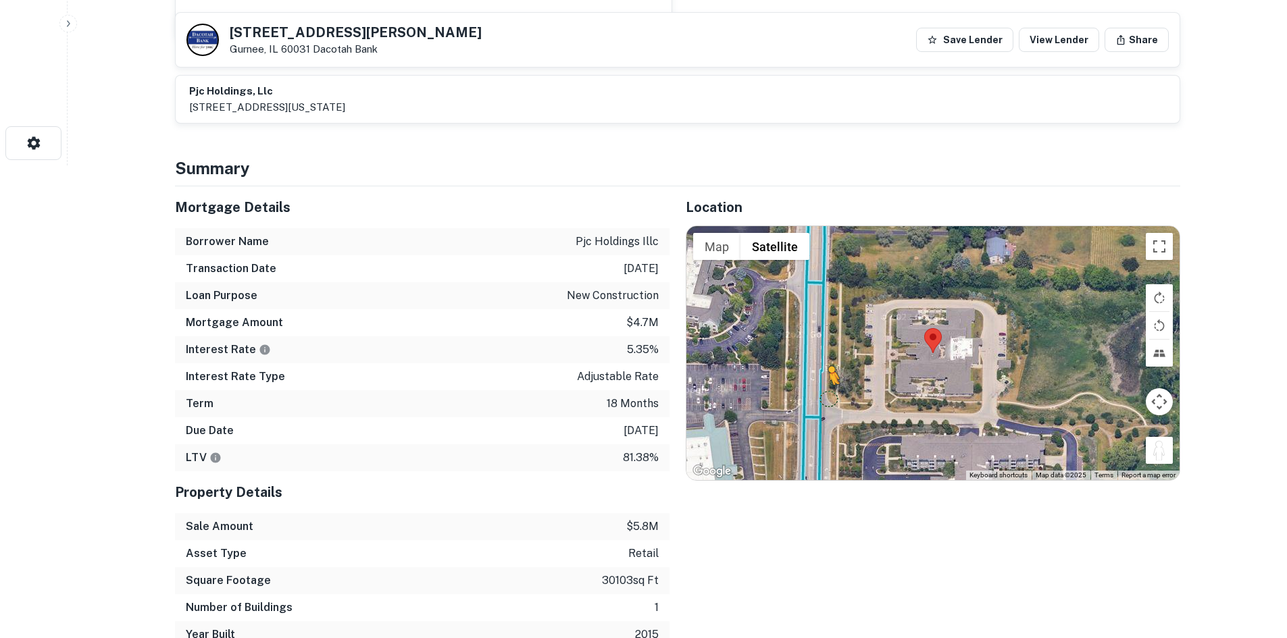
drag, startPoint x: 1158, startPoint y: 448, endPoint x: 827, endPoint y: 398, distance: 334.7
click at [827, 398] on div "To activate drag with keyboard, press Alt + Enter. Once in keyboard drag state,…" at bounding box center [932, 353] width 493 height 254
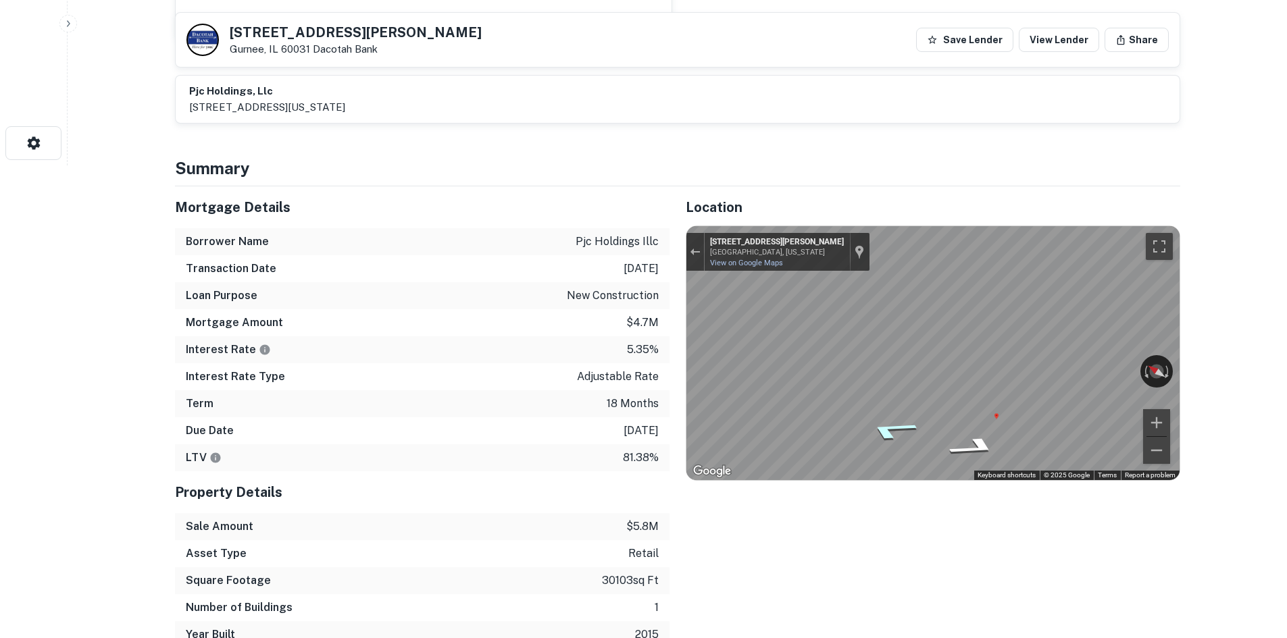
click at [904, 436] on icon "Go North, Hunt Club Rd" at bounding box center [891, 430] width 96 height 30
click at [905, 406] on icon "Go North, Hunt Club Rd" at bounding box center [901, 404] width 101 height 32
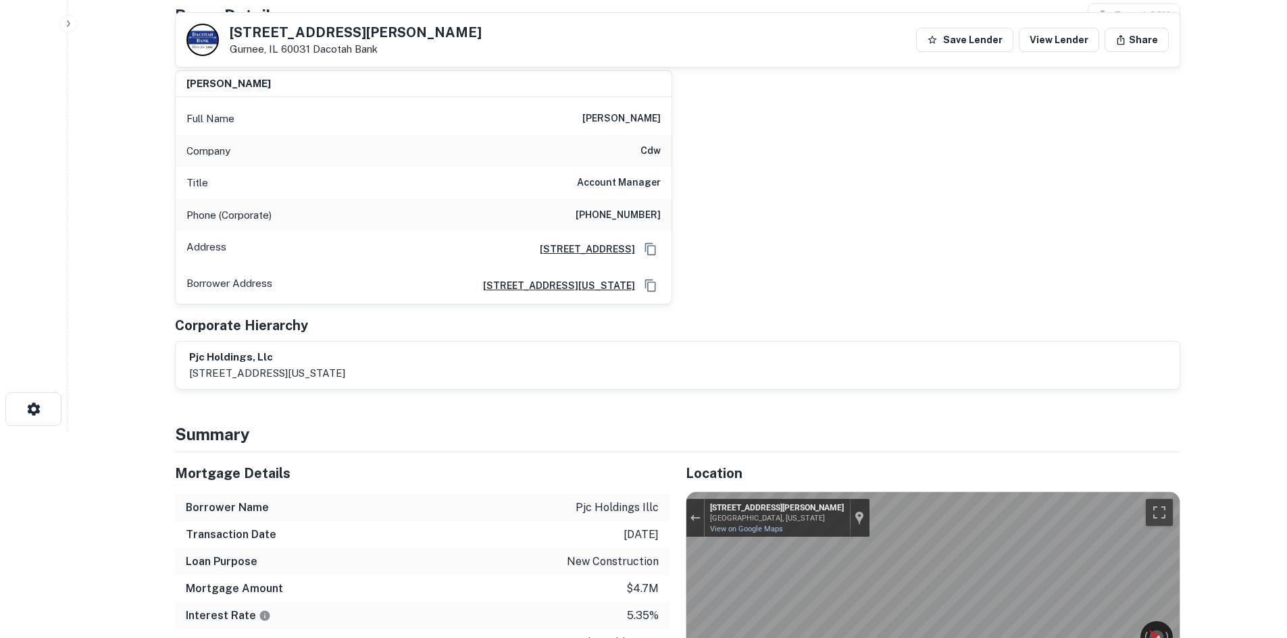
scroll to position [203, 0]
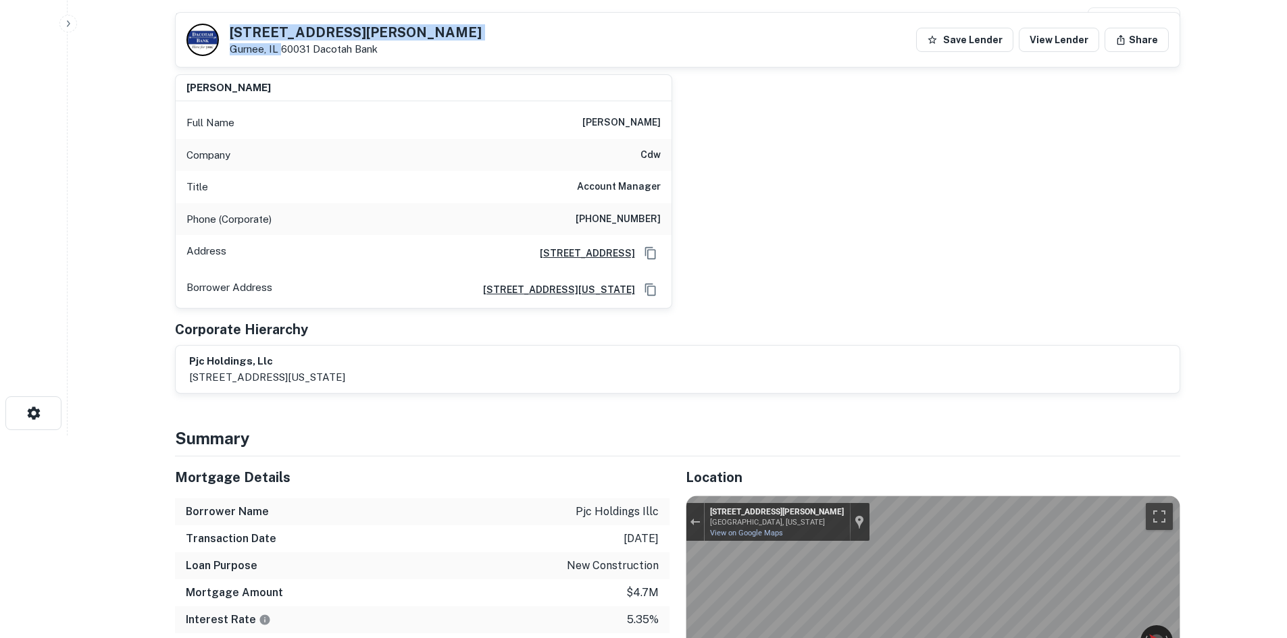
copy div "505 N HUNT CLUB RD Gurnee, IL"
drag, startPoint x: 229, startPoint y: 32, endPoint x: 281, endPoint y: 45, distance: 53.4
click at [281, 45] on div "505 N HUNT CLUB RD Gurnee, IL 60031 Dacotah Bank" at bounding box center [356, 41] width 252 height 30
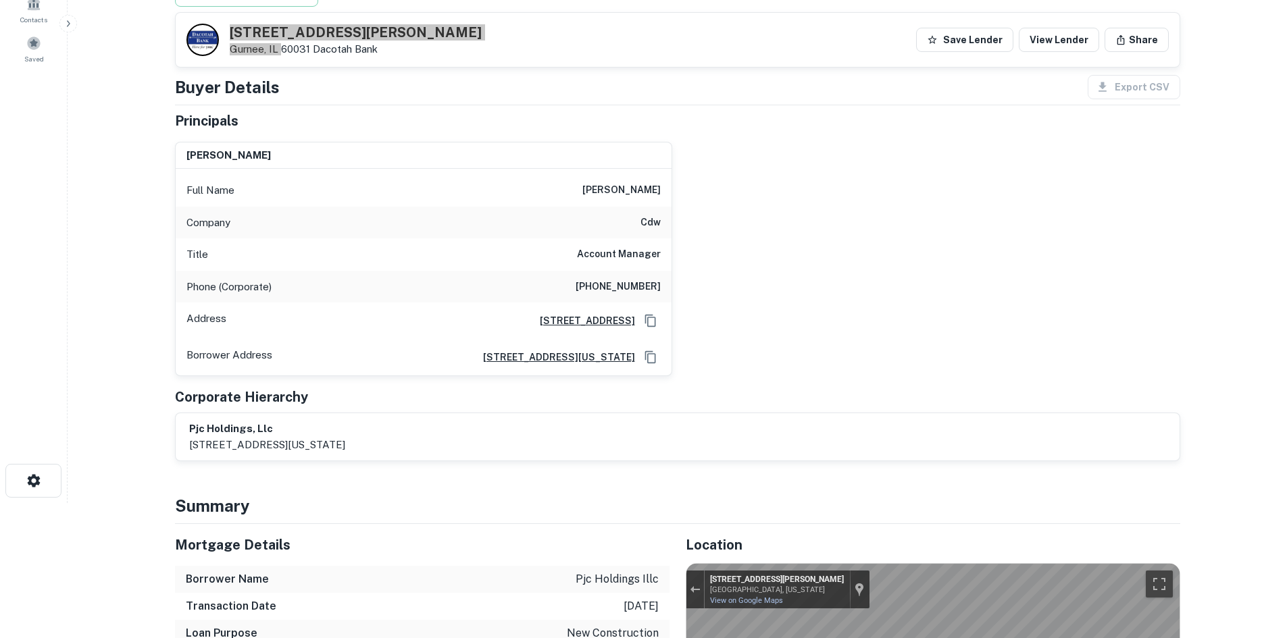
scroll to position [0, 0]
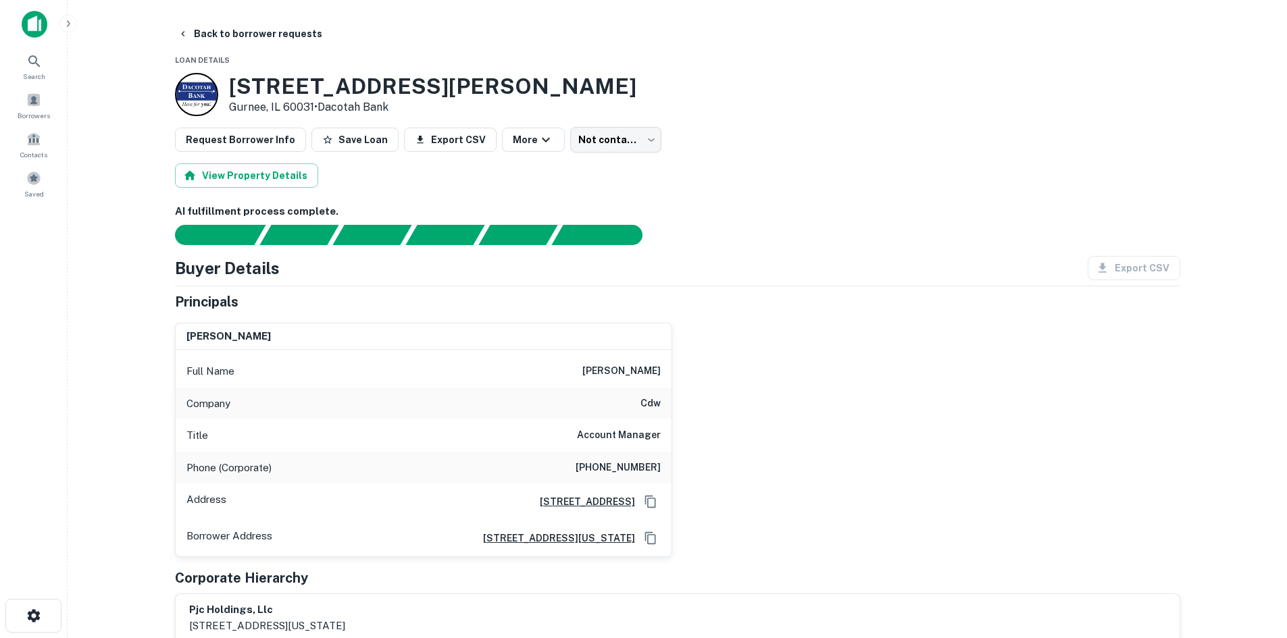
drag, startPoint x: 1177, startPoint y: 231, endPoint x: 1123, endPoint y: 242, distance: 55.1
click at [1175, 232] on div at bounding box center [669, 235] width 1021 height 20
click at [649, 386] on div "Full Name peter childs" at bounding box center [424, 371] width 496 height 32
click at [649, 366] on h6 "peter childs" at bounding box center [621, 371] width 78 height 16
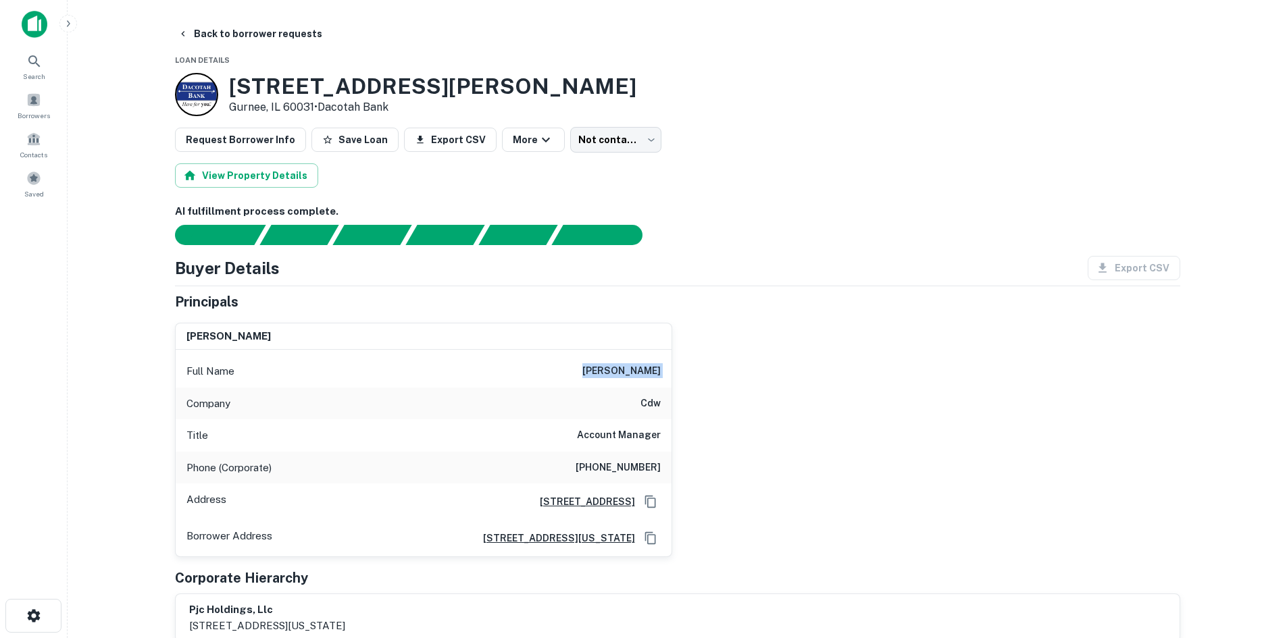
click at [649, 366] on h6 "peter childs" at bounding box center [621, 371] width 78 height 16
copy h6 "peter childs"
click at [618, 397] on div "Company cdw" at bounding box center [424, 404] width 496 height 32
click at [636, 463] on h6 "(847) 371-6090" at bounding box center [617, 468] width 85 height 16
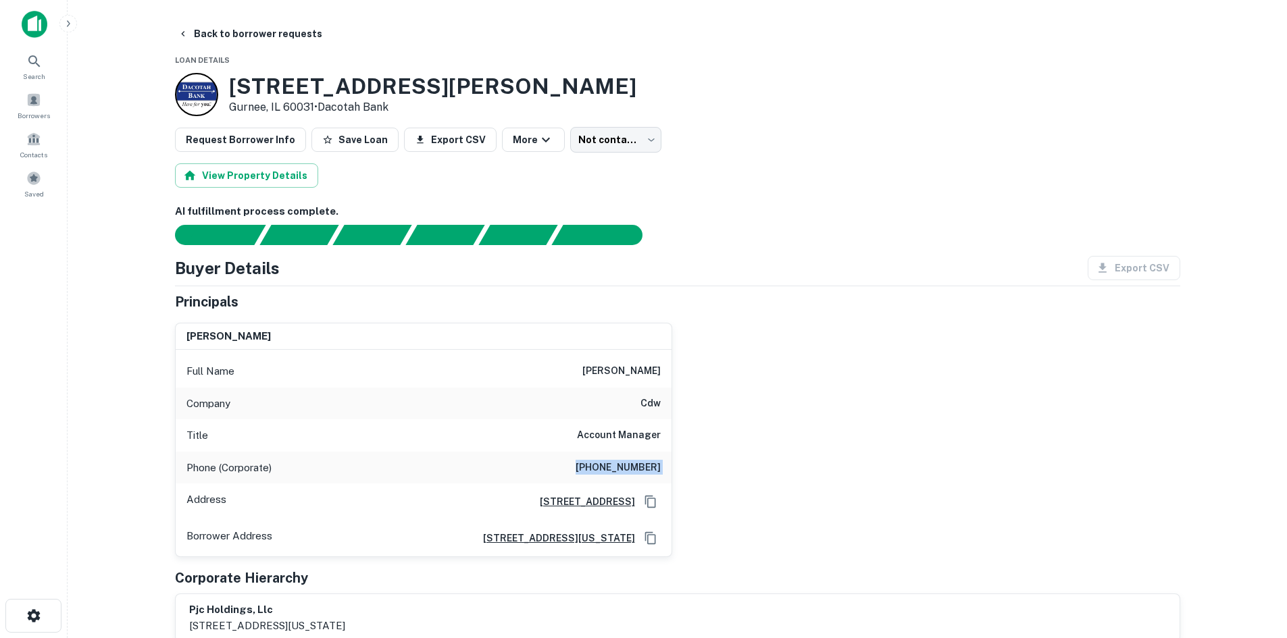
click at [636, 463] on h6 "(847) 371-6090" at bounding box center [617, 468] width 85 height 16
copy h6 "(847) 371-6090"
drag, startPoint x: 224, startPoint y: 76, endPoint x: 319, endPoint y: 87, distance: 95.3
click at [319, 87] on div "505 N HUNT CLUB RD Gurnee, IL 60031 • Dacotah Bank" at bounding box center [405, 94] width 461 height 43
click at [343, 74] on h3 "505 N HUNT CLUB RD" at bounding box center [432, 87] width 407 height 26
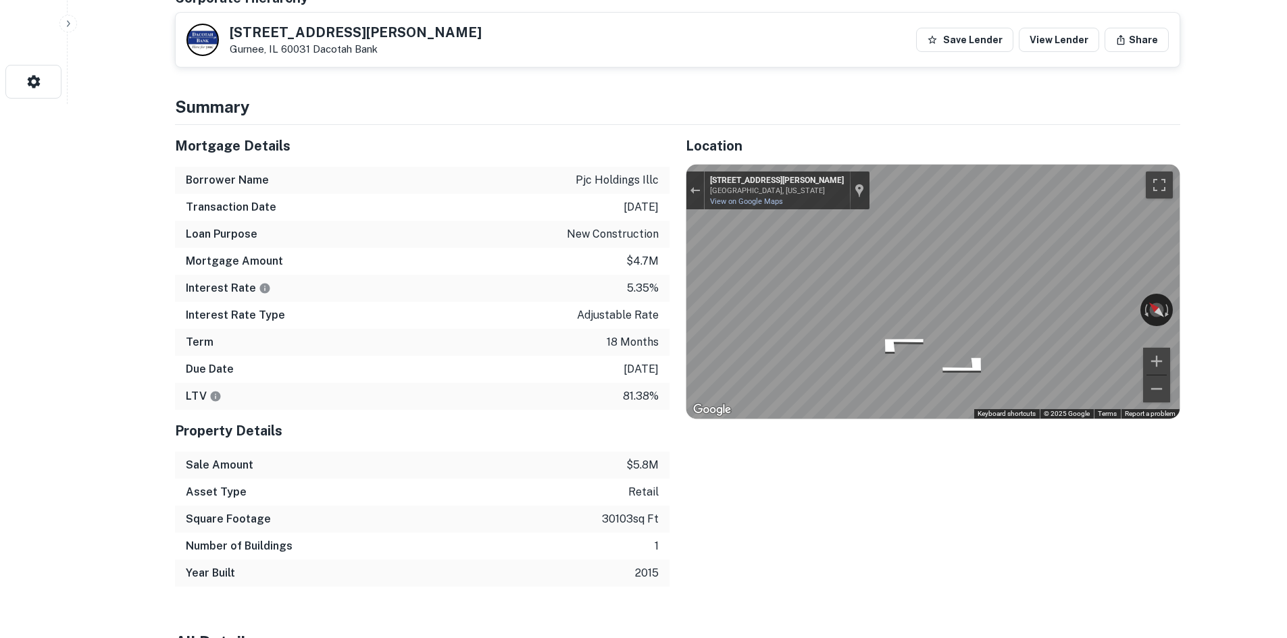
scroll to position [540, 0]
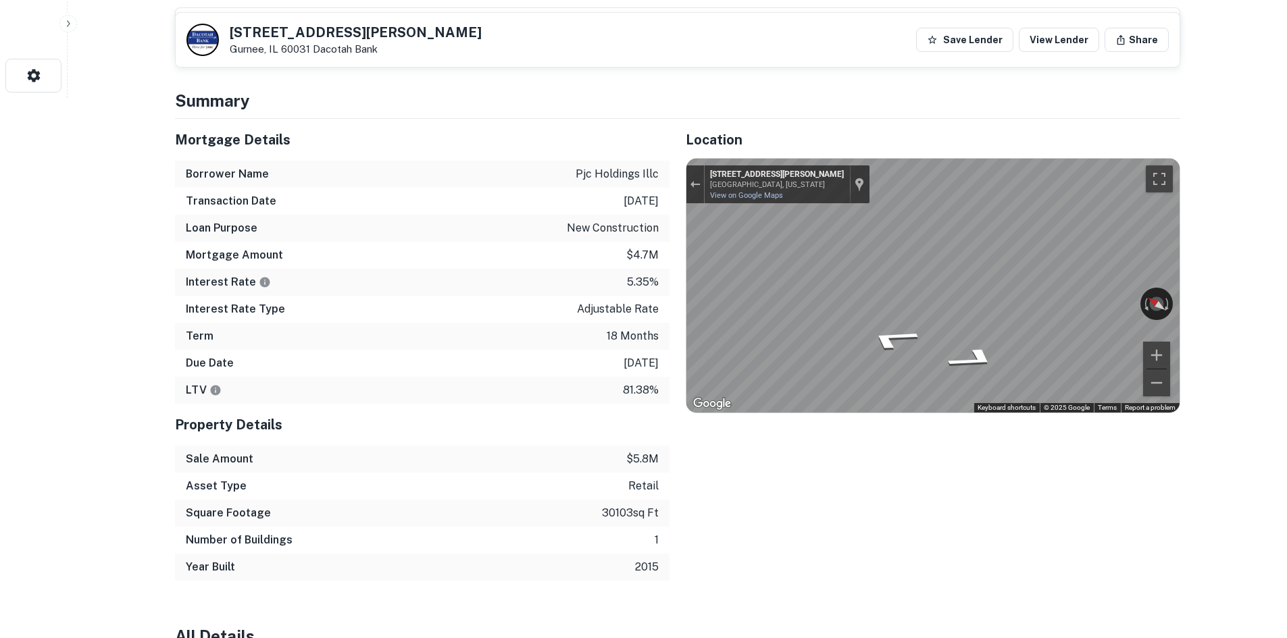
click at [637, 261] on div "Mortgage Details Borrower Name pjc holdings illc Transaction Date 8/28/2024 Loa…" at bounding box center [669, 350] width 1021 height 462
click at [981, 348] on icon "Go South, Hunt Club Rd" at bounding box center [983, 351] width 66 height 28
click at [979, 346] on icon "Go South, Hunt Club Rd" at bounding box center [983, 351] width 66 height 28
click at [881, 330] on icon "Go North, Hunt Club Rd" at bounding box center [883, 336] width 78 height 34
click at [984, 345] on icon "Go South, Hunt Club Rd" at bounding box center [983, 350] width 67 height 28
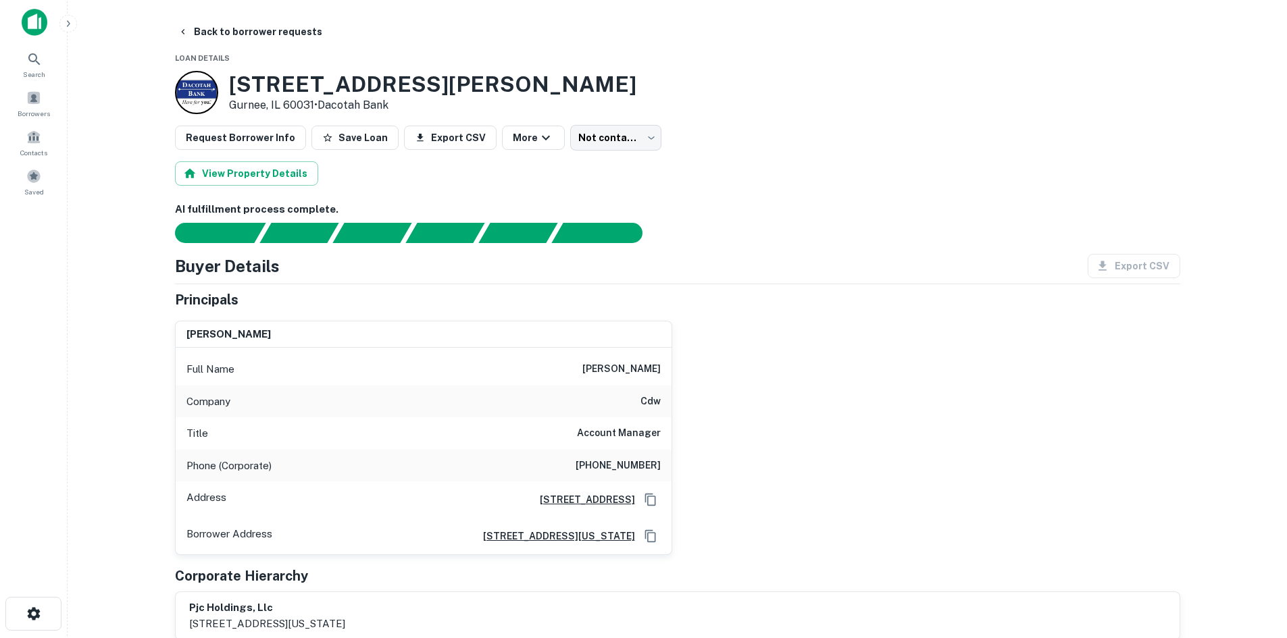
scroll to position [0, 0]
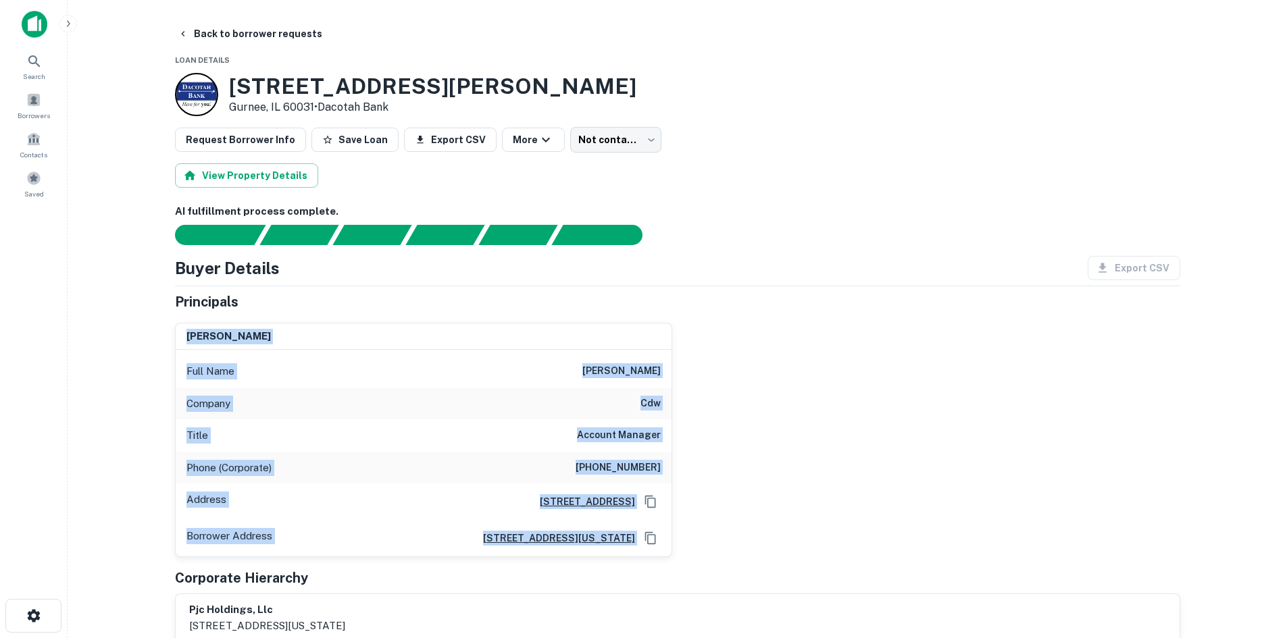
drag, startPoint x: 233, startPoint y: 360, endPoint x: 793, endPoint y: 539, distance: 587.8
click at [793, 539] on div "peter childs Full Name peter childs Company cdw Title Account Manager Phone (Co…" at bounding box center [672, 435] width 1016 height 246
drag, startPoint x: 793, startPoint y: 539, endPoint x: 786, endPoint y: 536, distance: 7.3
click at [793, 539] on div "peter childs Full Name peter childs Company cdw Title Account Manager Phone (Co…" at bounding box center [672, 435] width 1016 height 246
drag, startPoint x: 728, startPoint y: 534, endPoint x: 153, endPoint y: 274, distance: 631.5
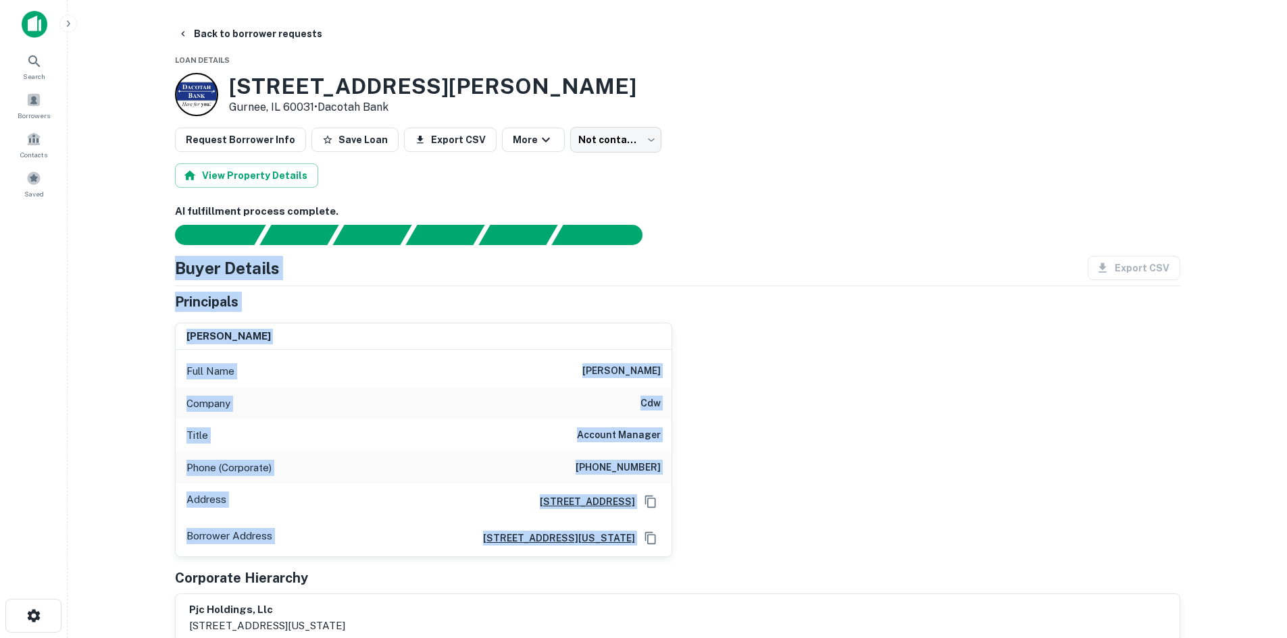
click at [153, 274] on main "Back to borrower requests Loan Details 505 N HUNT CLUB RD Gurnee, IL 60031 • Da…" at bounding box center [677, 319] width 1219 height 638
click at [153, 273] on main "Back to borrower requests Loan Details 505 N HUNT CLUB RD Gurnee, IL 60031 • Da…" at bounding box center [677, 319] width 1219 height 638
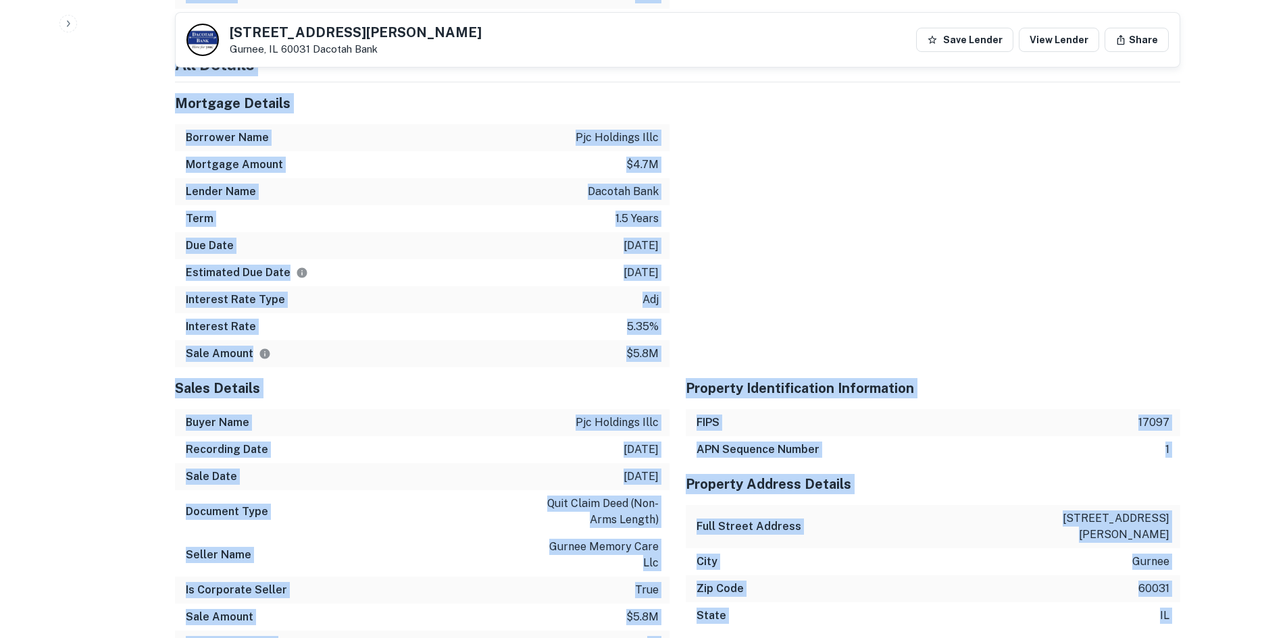
scroll to position [1755, 0]
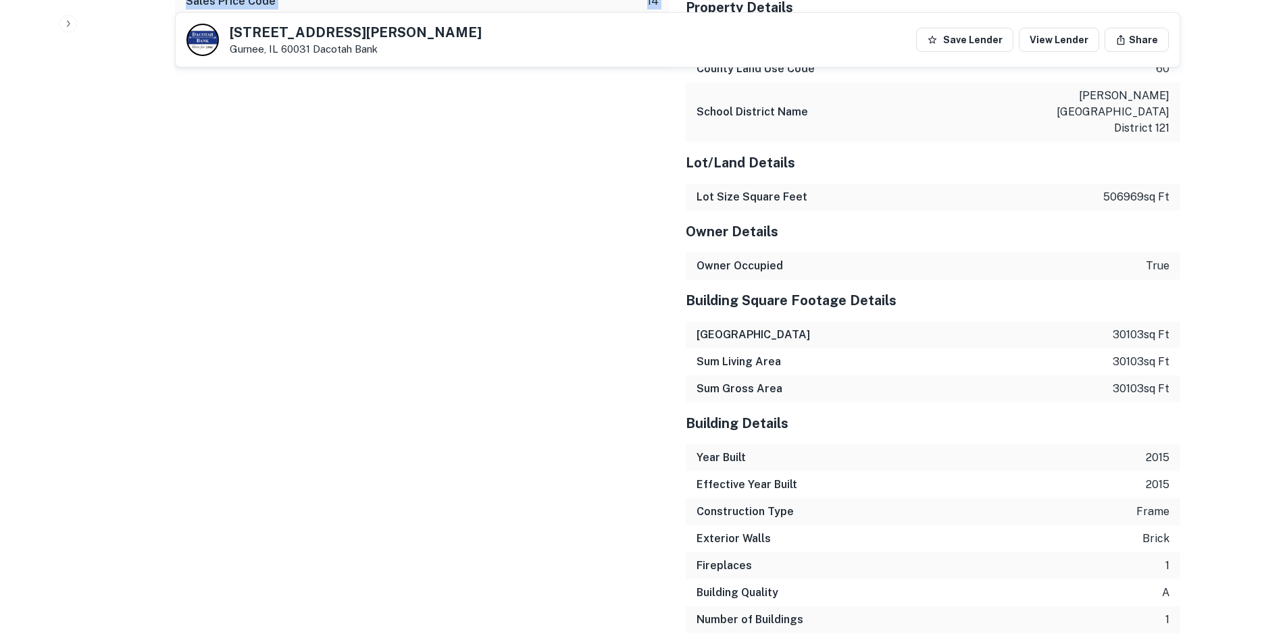
drag, startPoint x: 155, startPoint y: 262, endPoint x: 376, endPoint y: 467, distance: 301.6
click at [371, 452] on div "Sales Details Buyer Name pjc holdings illc Recording Date 8/28/2024 Sale Date 7…" at bounding box center [414, 256] width 511 height 1064
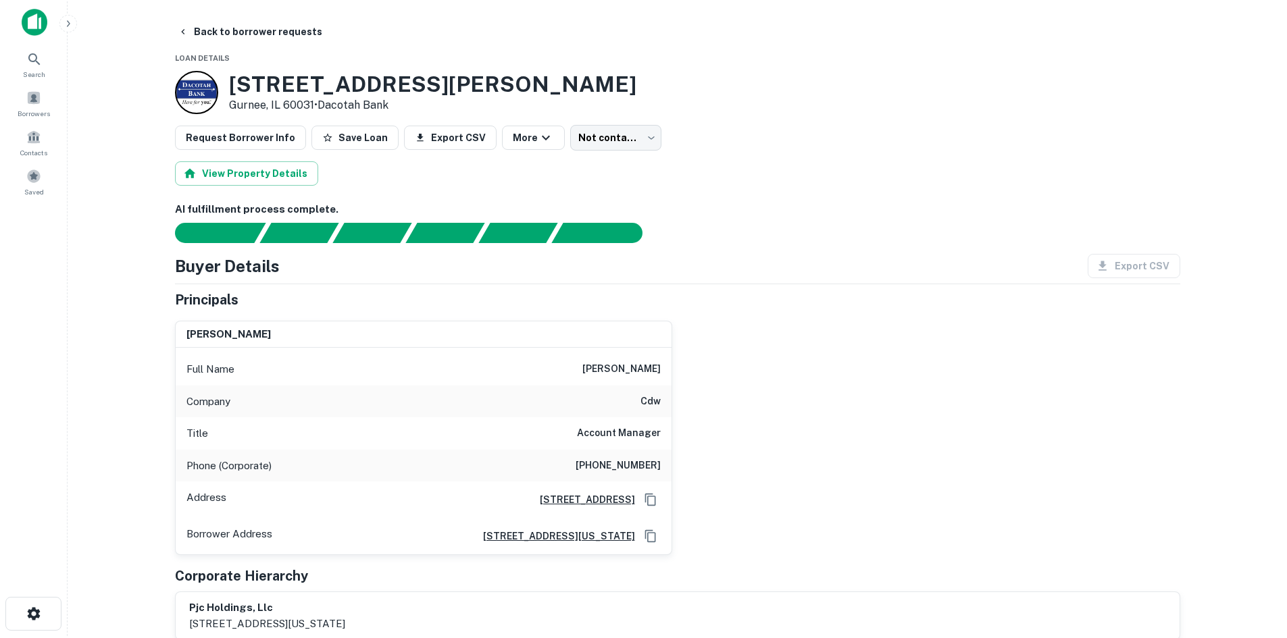
scroll to position [0, 0]
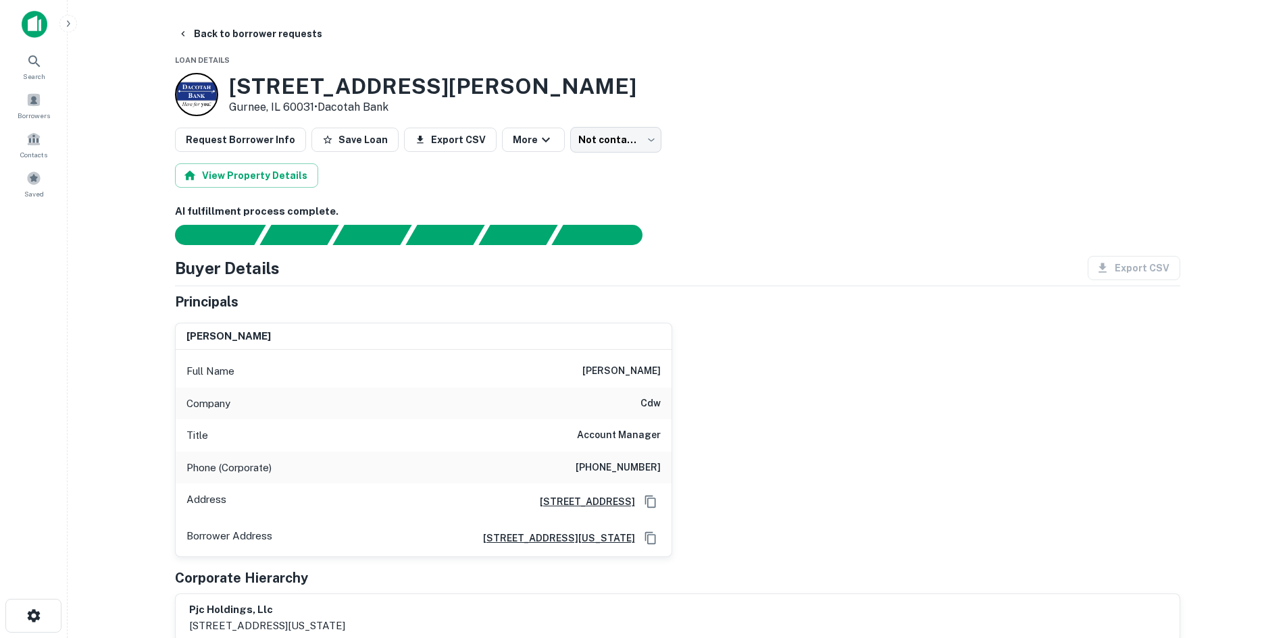
click at [644, 277] on div "Buyer Details Export CSV" at bounding box center [677, 268] width 1005 height 24
click at [251, 34] on button "Back to borrower requests" at bounding box center [249, 34] width 155 height 24
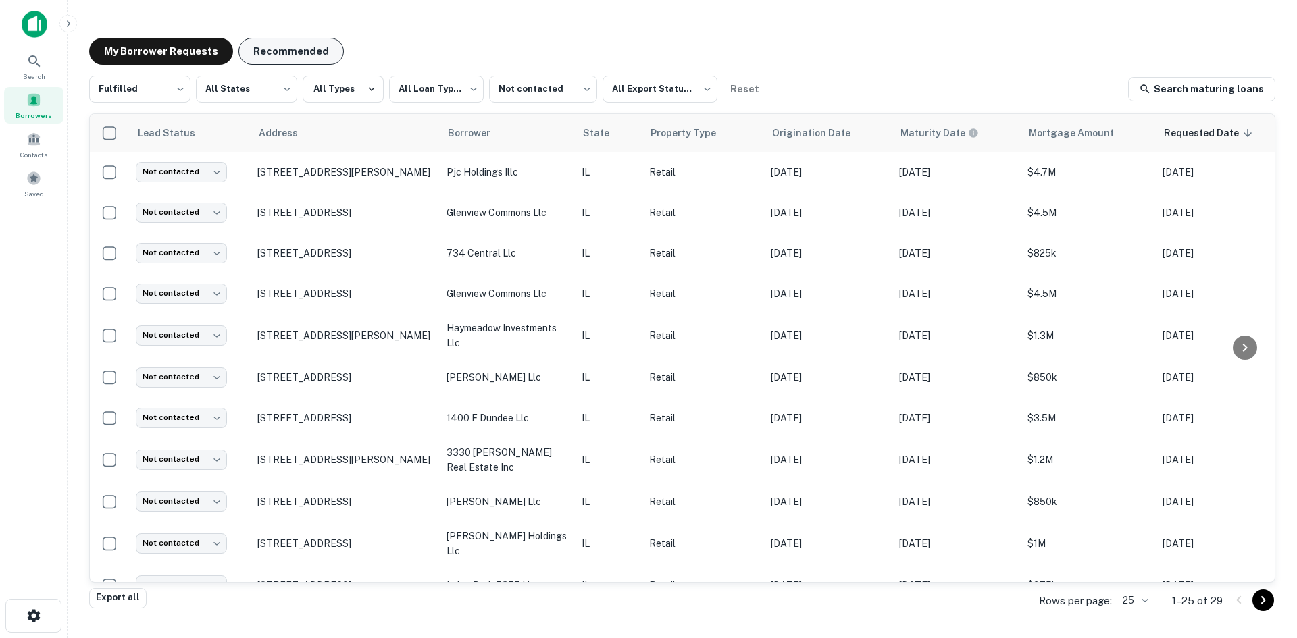
click at [295, 45] on button "Recommended" at bounding box center [290, 51] width 105 height 27
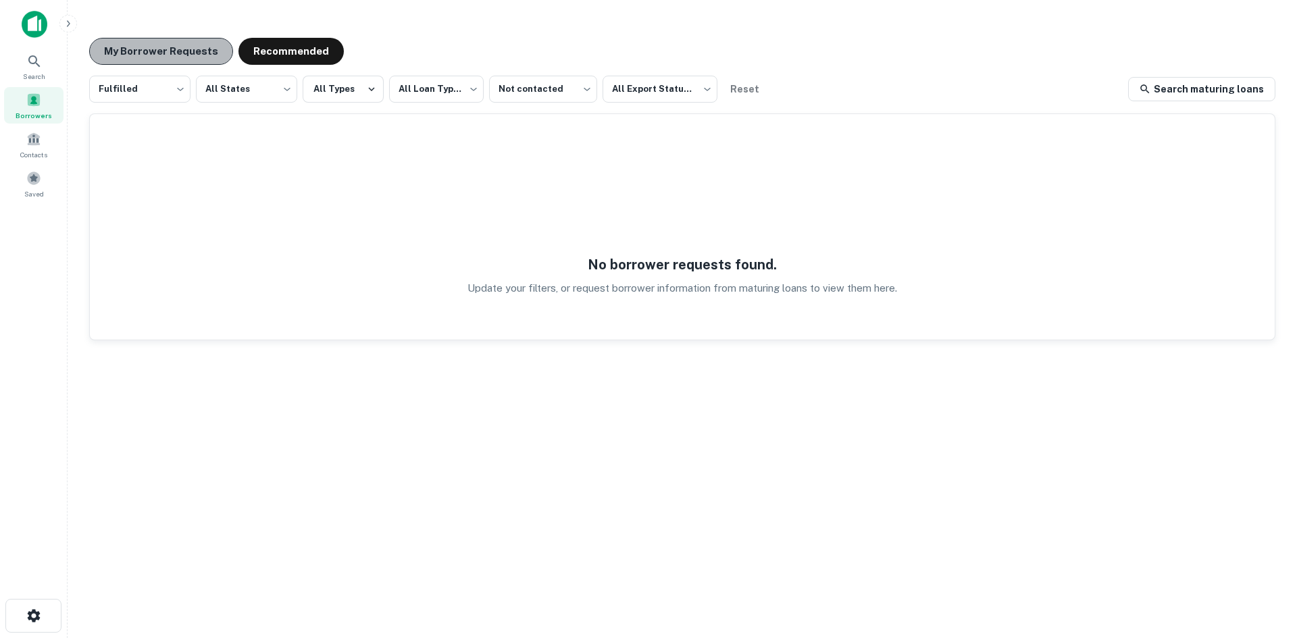
click at [159, 43] on button "My Borrower Requests" at bounding box center [161, 51] width 144 height 27
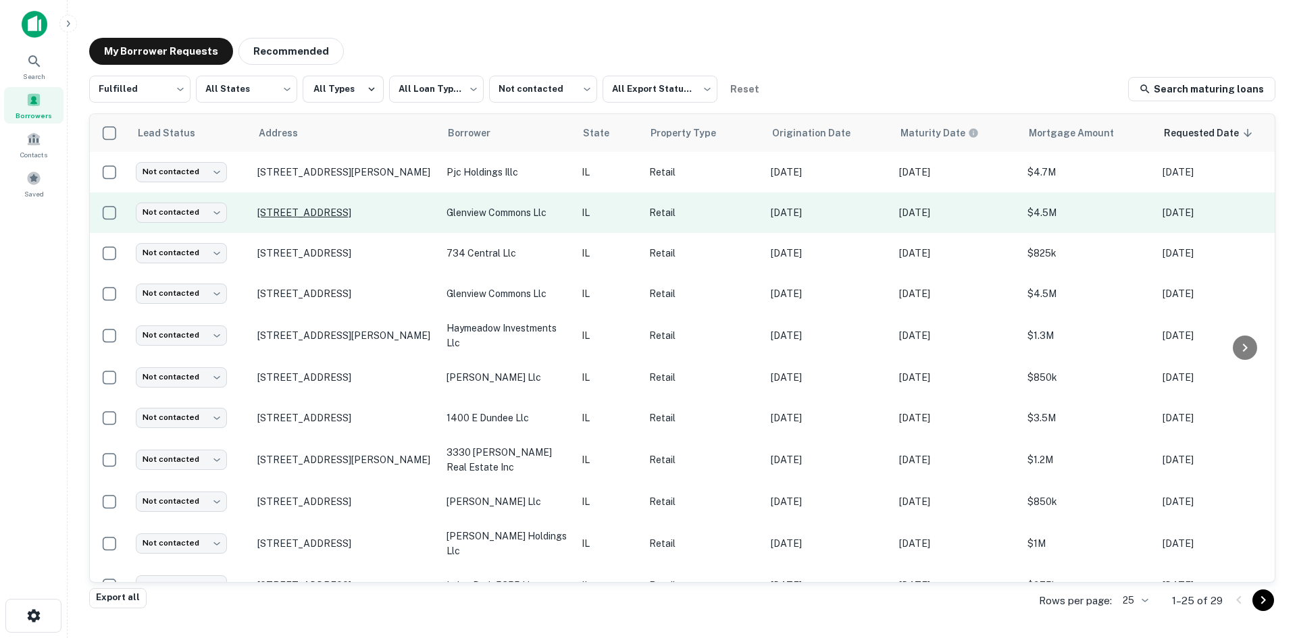
click at [360, 212] on p "4513 W Lake Ave Glenview, IL 60025" at bounding box center [345, 213] width 176 height 12
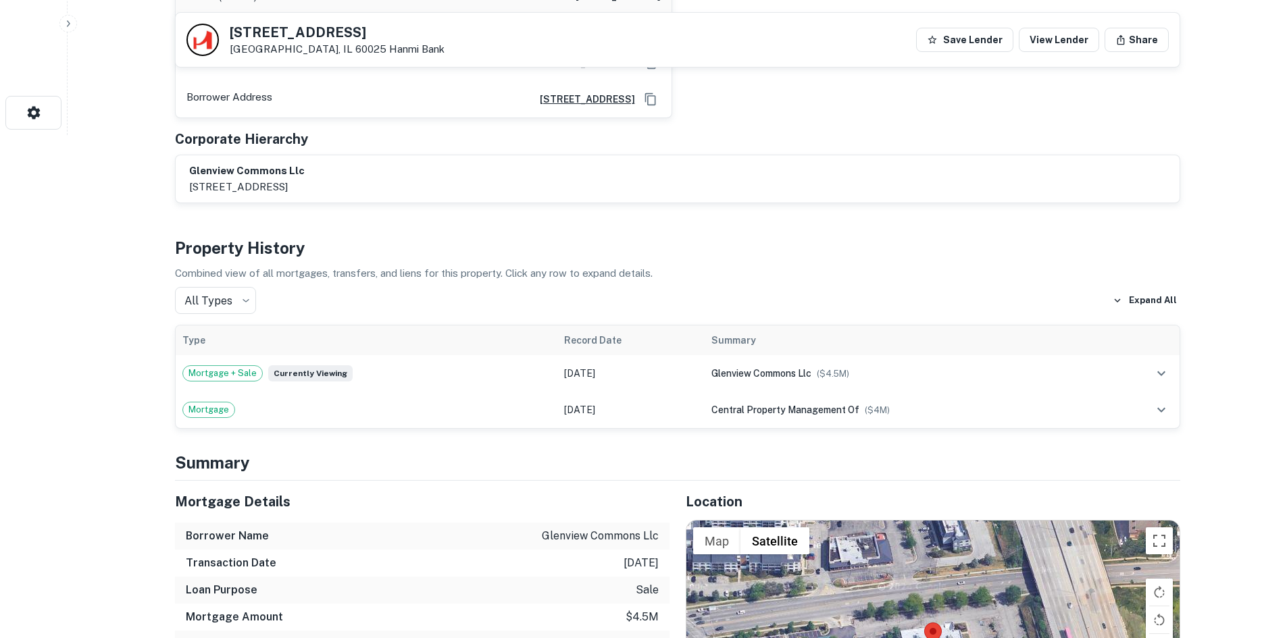
scroll to position [743, 0]
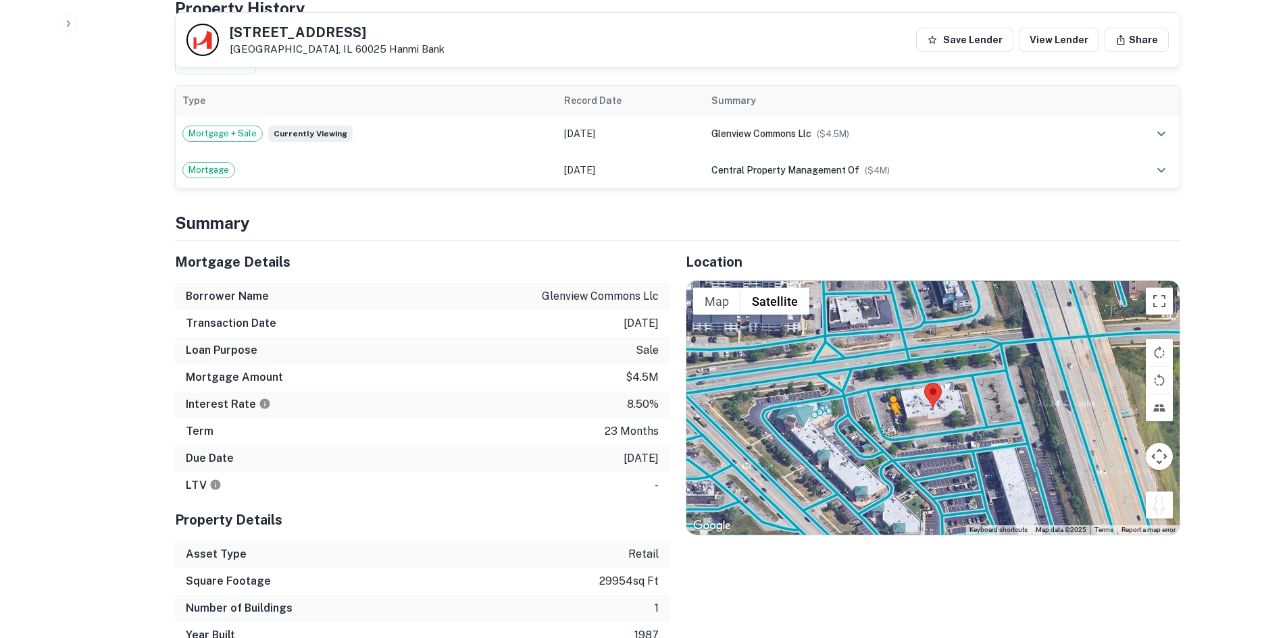
drag, startPoint x: 1158, startPoint y: 494, endPoint x: 889, endPoint y: 415, distance: 280.8
click at [889, 415] on div "To activate drag with keyboard, press Alt + Enter. Once in keyboard drag state,…" at bounding box center [932, 408] width 493 height 254
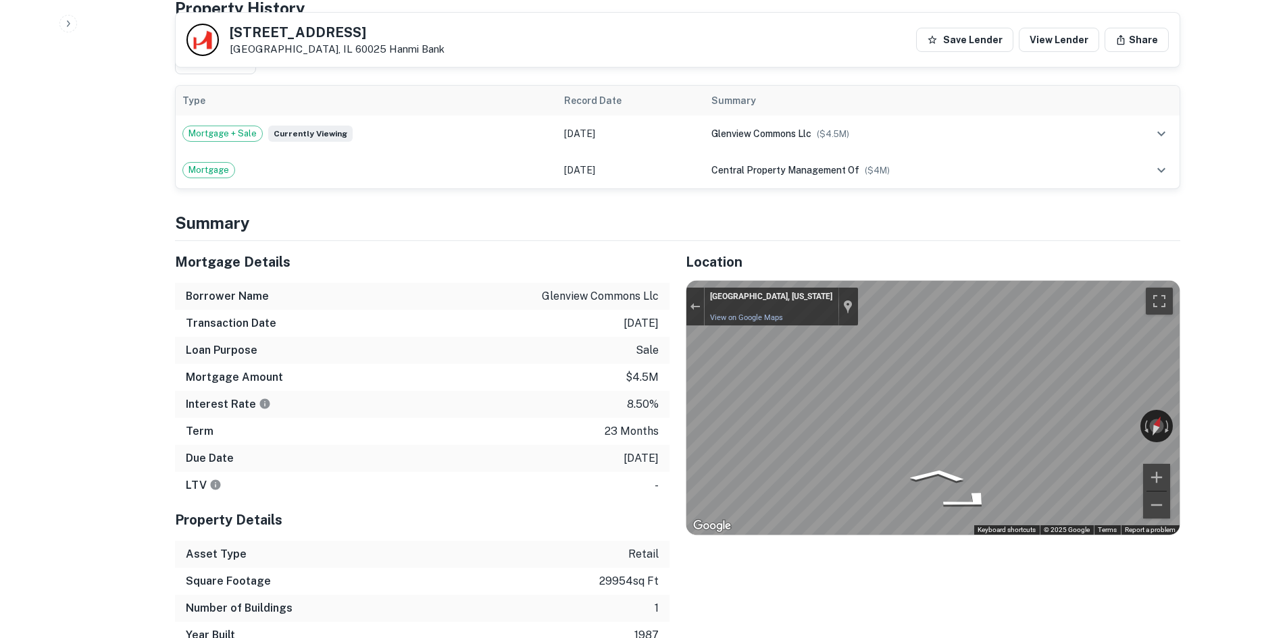
click at [1194, 376] on div "Back to borrower requests 4513 W Lake Ave Glenview, IL 60025 Hanmi Bank Save Le…" at bounding box center [677, 574] width 1037 height 2590
click at [802, 419] on div "← Move left → Move right ↑ Move up ↓ Move down + Zoom in - Zoom out Glenview, I…" at bounding box center [932, 408] width 493 height 254
drag, startPoint x: 1143, startPoint y: 418, endPoint x: 500, endPoint y: 388, distance: 643.0
click at [513, 388] on div "Mortgage Details Borrower Name glenview commons llc Transaction Date 3/5/2024 L…" at bounding box center [669, 445] width 1021 height 408
click at [684, 385] on div "Location ← Move left → Move right ↑ Move up ↓ Move down + Zoom in - Zoom out Ho…" at bounding box center [924, 445] width 511 height 408
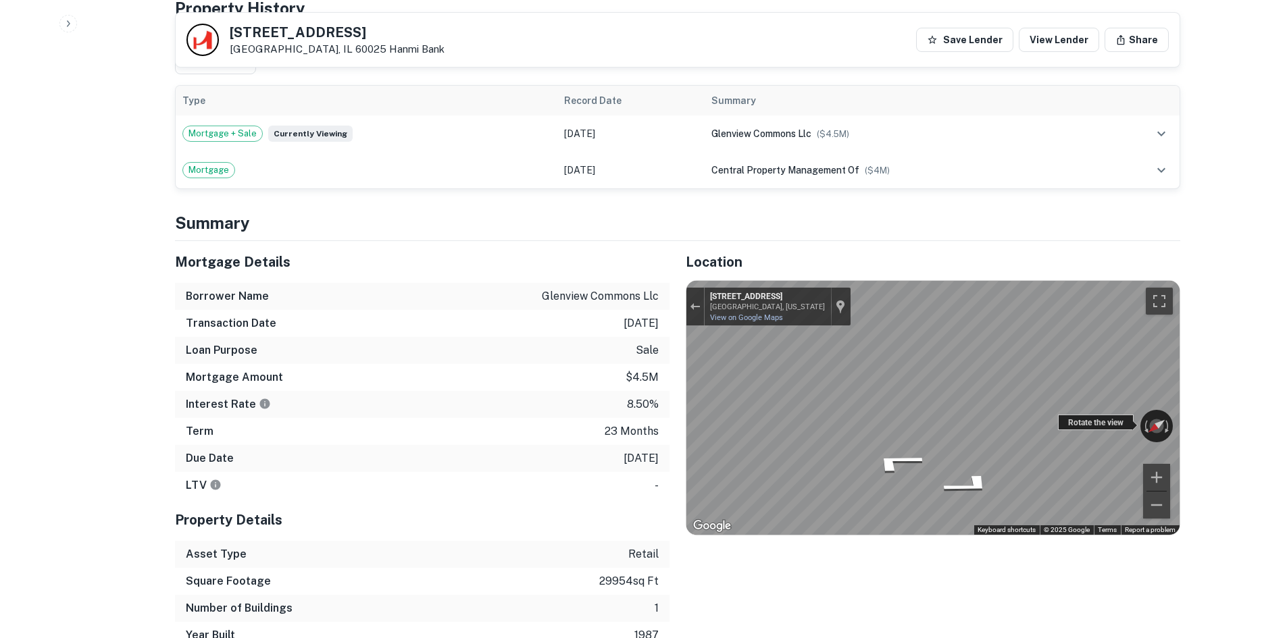
click at [919, 401] on div "← Move left → Move right ↑ Move up ↓ Move down + Zoom in - Zoom out 4569 W Lake…" at bounding box center [932, 408] width 493 height 254
click at [1003, 411] on div "← Move left → Move right ↑ Move up ↓ Move down + Zoom in - Zoom out 4569 W Lake…" at bounding box center [932, 408] width 493 height 254
drag, startPoint x: 1078, startPoint y: 409, endPoint x: 650, endPoint y: 410, distance: 427.5
click at [650, 410] on div "Mortgage Details Borrower Name glenview commons llc Transaction Date 3/5/2024 L…" at bounding box center [669, 445] width 1021 height 408
click at [513, 379] on div "Mortgage Details Borrower Name glenview commons llc Transaction Date 3/5/2024 L…" at bounding box center [669, 445] width 1021 height 408
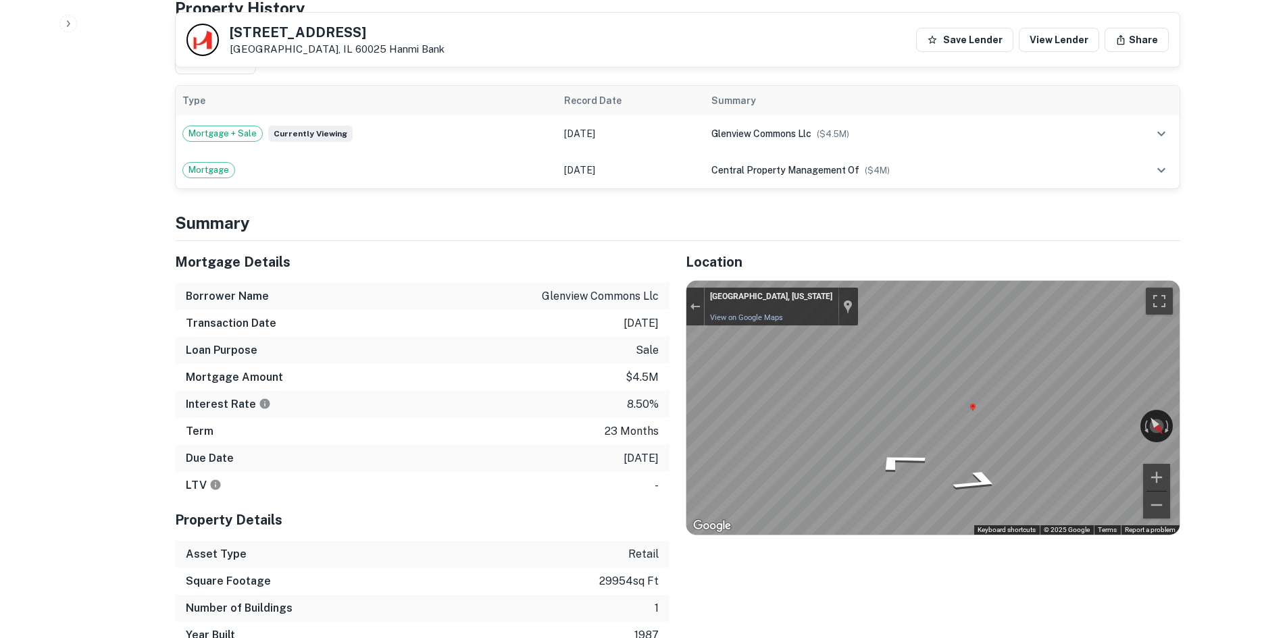
click at [969, 404] on area "Map" at bounding box center [969, 404] width 0 height 0
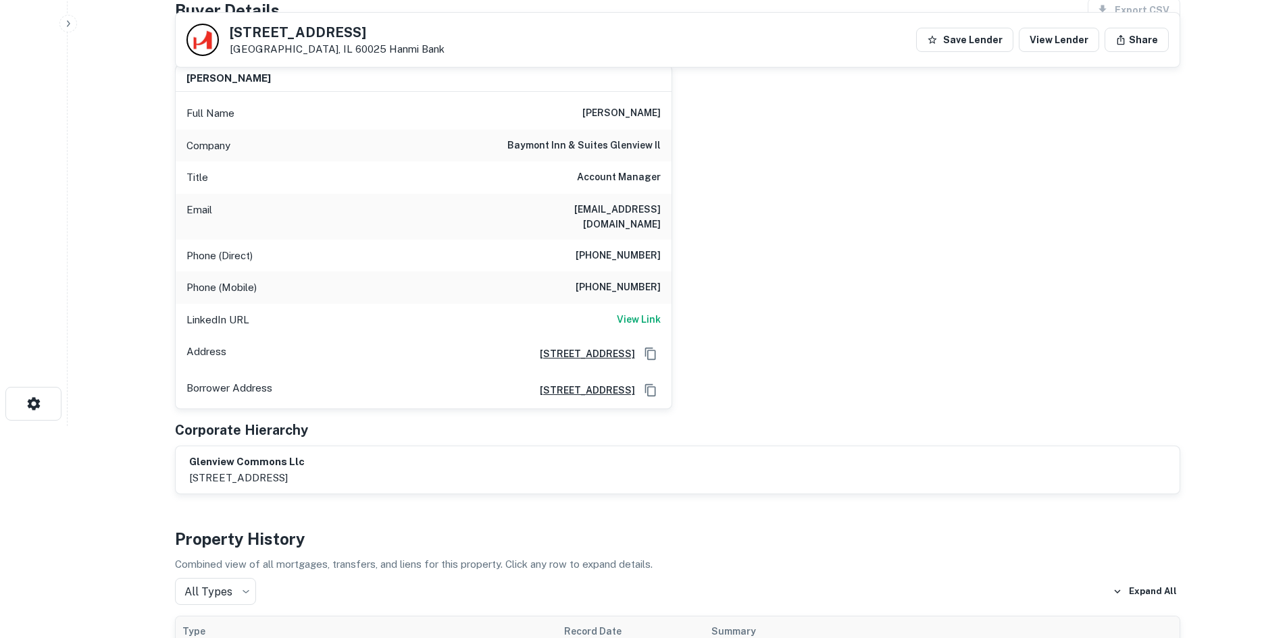
scroll to position [203, 0]
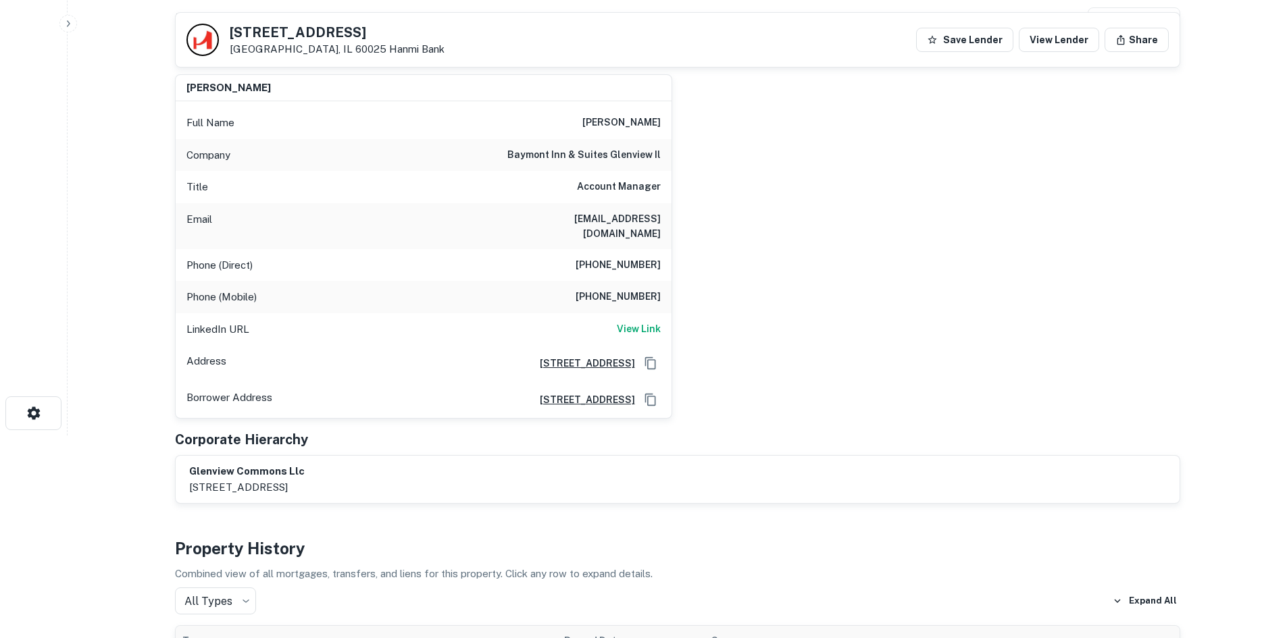
click at [609, 257] on h6 "(847) 559-3738" at bounding box center [617, 265] width 85 height 16
click at [638, 328] on div "LinkedIn URL View Link" at bounding box center [424, 329] width 496 height 32
click at [625, 321] on h6 "View Link" at bounding box center [639, 328] width 44 height 15
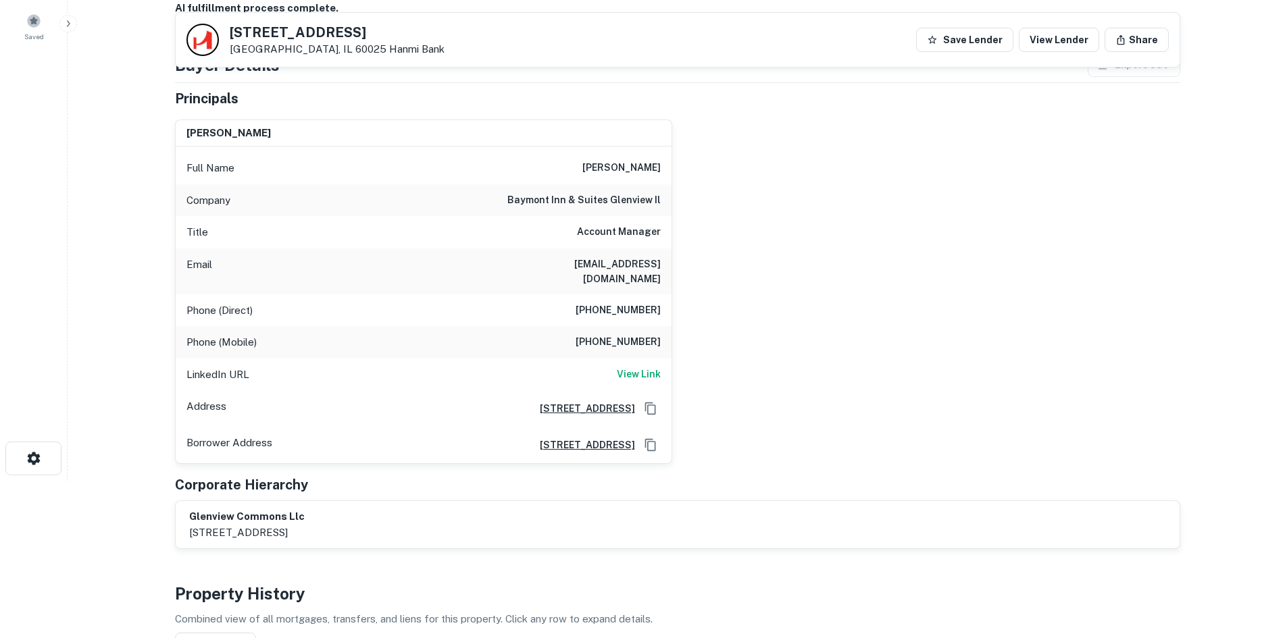
scroll to position [135, 0]
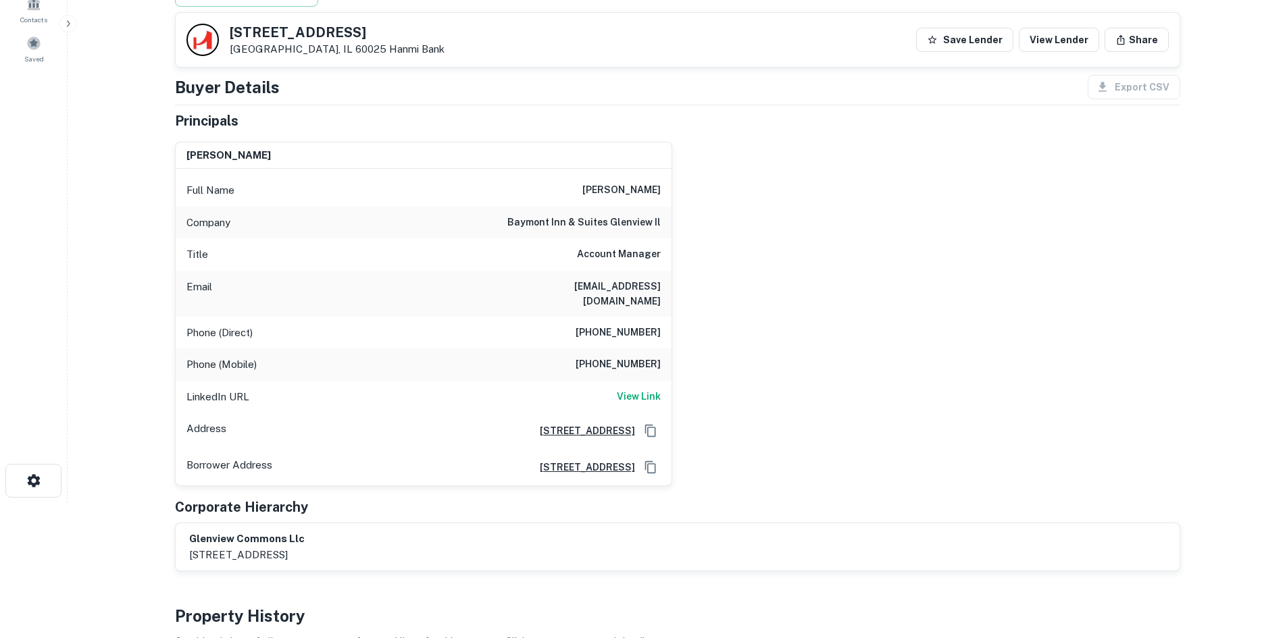
click at [650, 326] on h6 "(847) 559-3738" at bounding box center [617, 333] width 85 height 16
click at [643, 302] on div "Email jennyk.park@gmail.com" at bounding box center [424, 294] width 496 height 46
click at [651, 363] on div "Phone (Mobile) (847) 409-6292" at bounding box center [424, 365] width 496 height 32
click at [650, 357] on h6 "(847) 409-6292" at bounding box center [617, 365] width 85 height 16
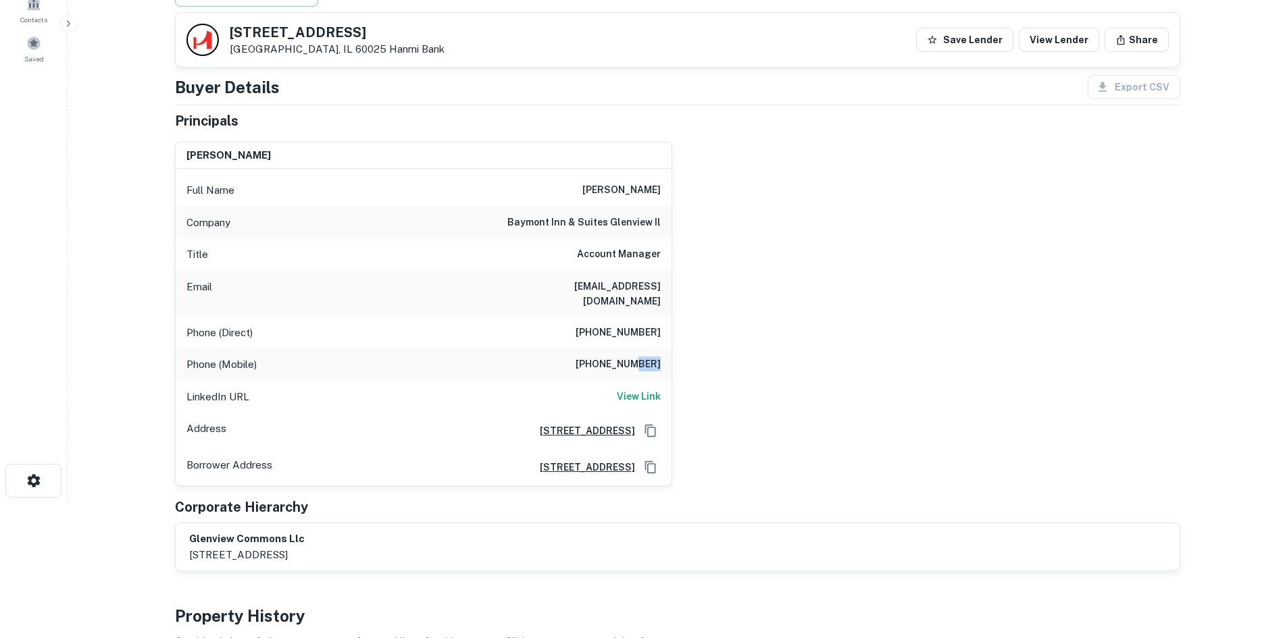
click at [650, 357] on h6 "(847) 409-6292" at bounding box center [617, 365] width 85 height 16
copy h6 "(847) 409-6292"
click at [647, 381] on div "LinkedIn URL View Link" at bounding box center [424, 397] width 496 height 32
click at [648, 389] on h6 "View Link" at bounding box center [639, 396] width 44 height 15
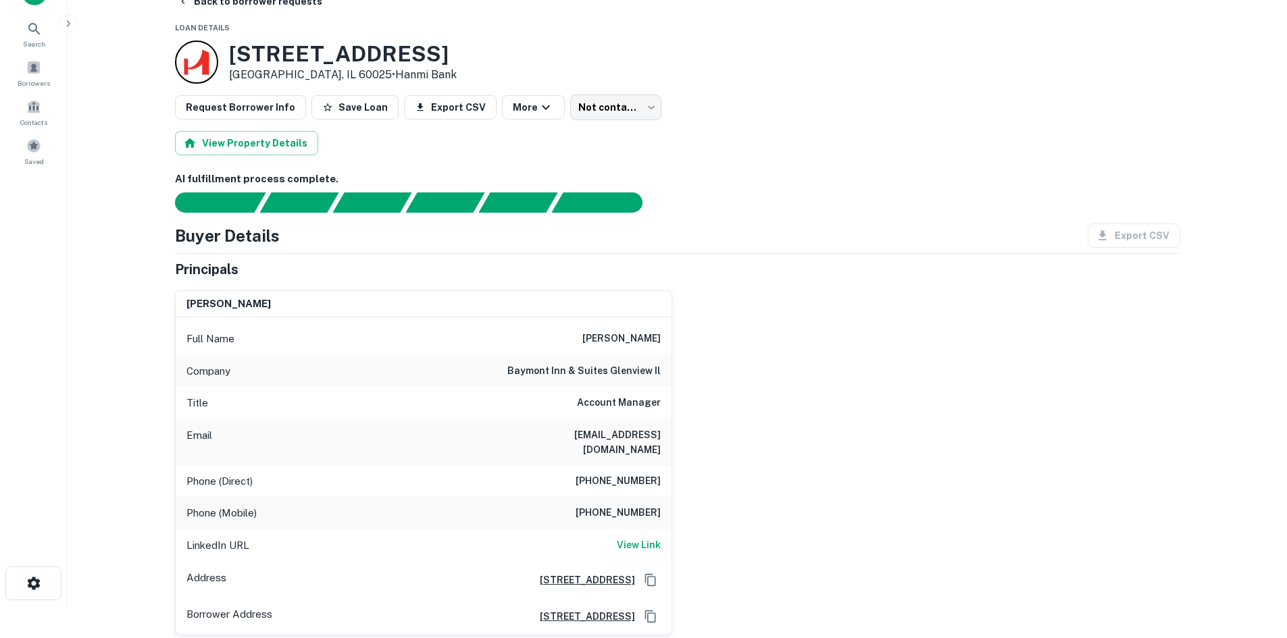
scroll to position [0, 0]
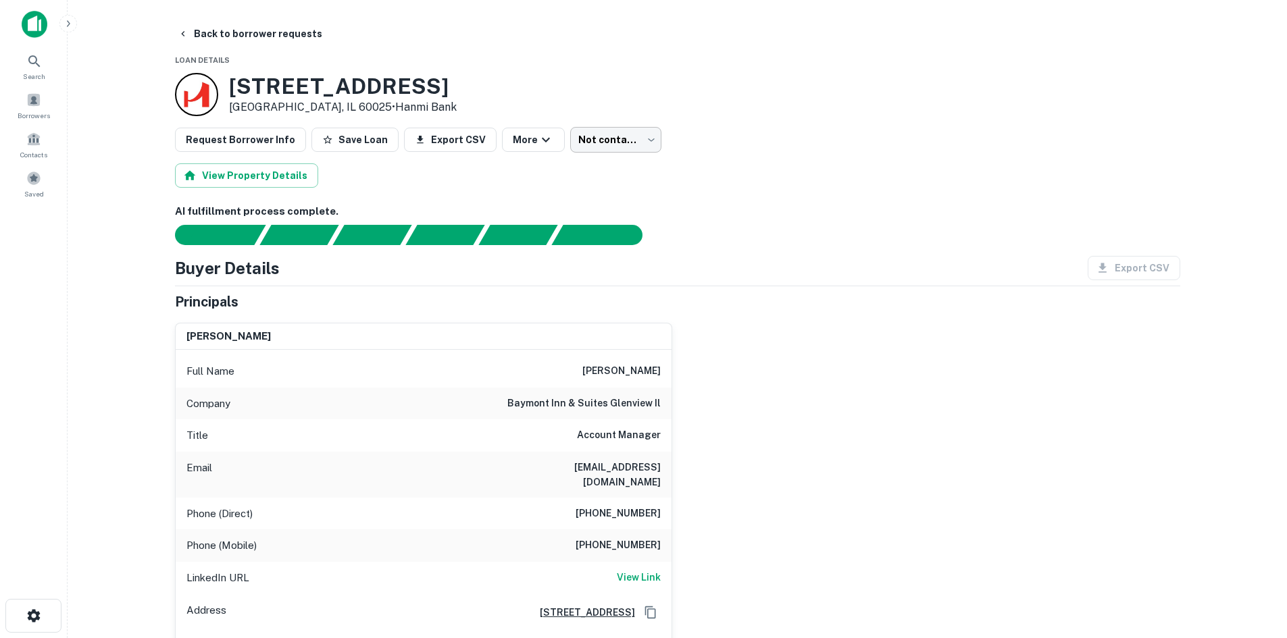
click at [600, 143] on body "Search Borrowers Contacts Saved Back to borrower requests Loan Details 4513 W L…" at bounding box center [643, 319] width 1287 height 638
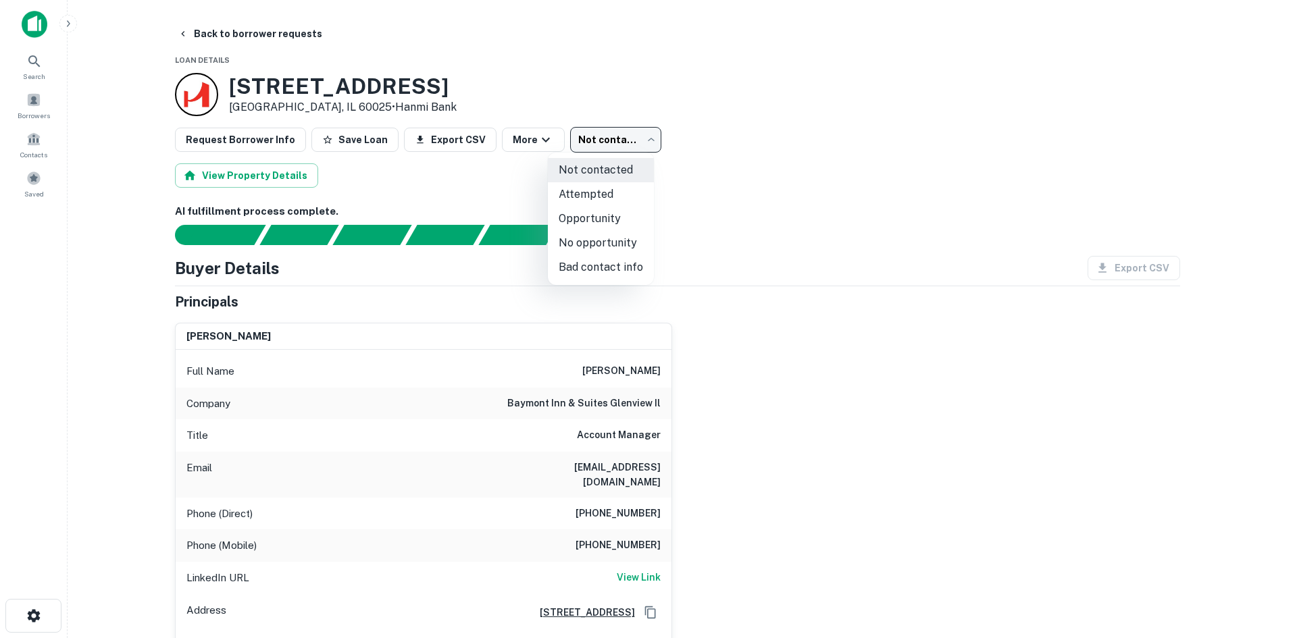
click at [621, 190] on li "Attempted" at bounding box center [601, 194] width 106 height 24
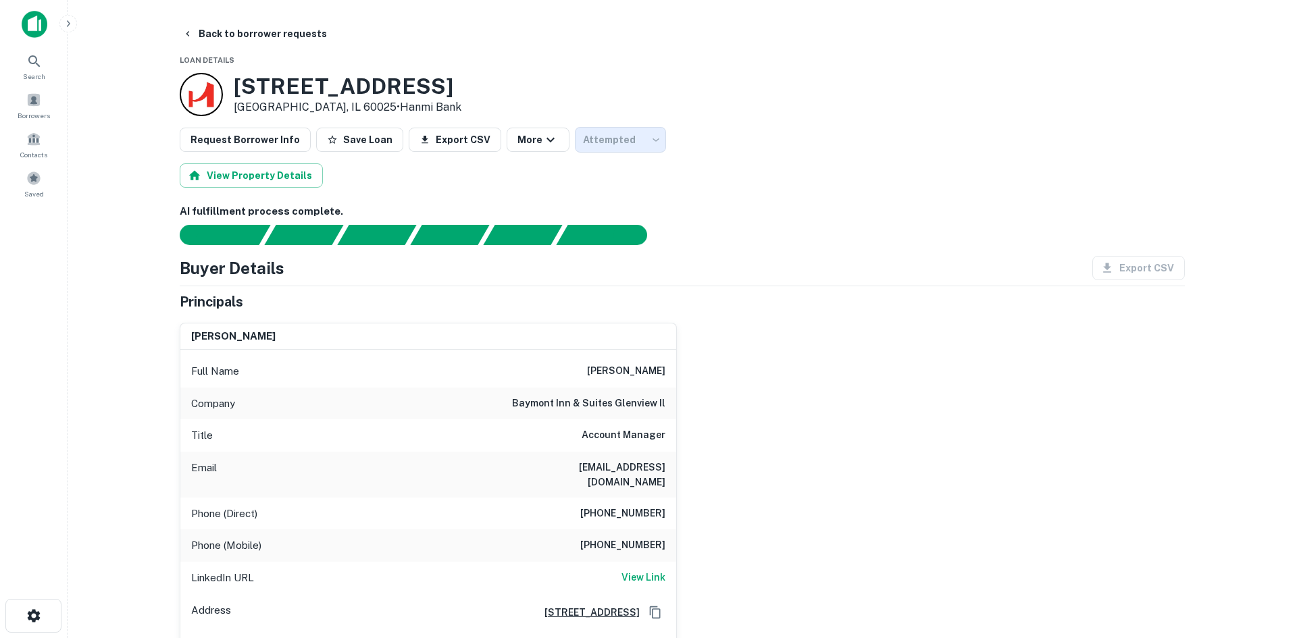
type input "*********"
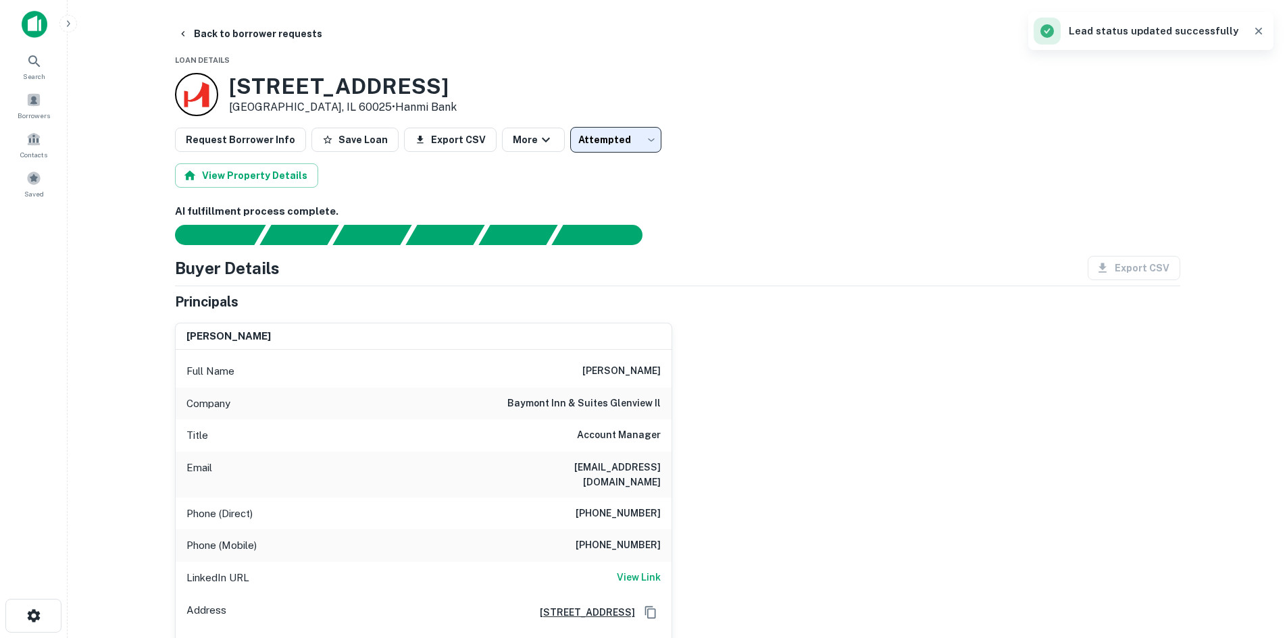
click at [1257, 34] on icon "button" at bounding box center [1259, 31] width 14 height 14
drag, startPoint x: 230, startPoint y: 87, endPoint x: 429, endPoint y: 96, distance: 199.4
click at [429, 96] on div "4513 W Lake Ave Glenview, IL 60025 • Hanmi Bank" at bounding box center [677, 94] width 1005 height 43
click at [437, 96] on div "4513 W Lake Ave Glenview, IL 60025 • Hanmi Bank" at bounding box center [677, 94] width 1005 height 43
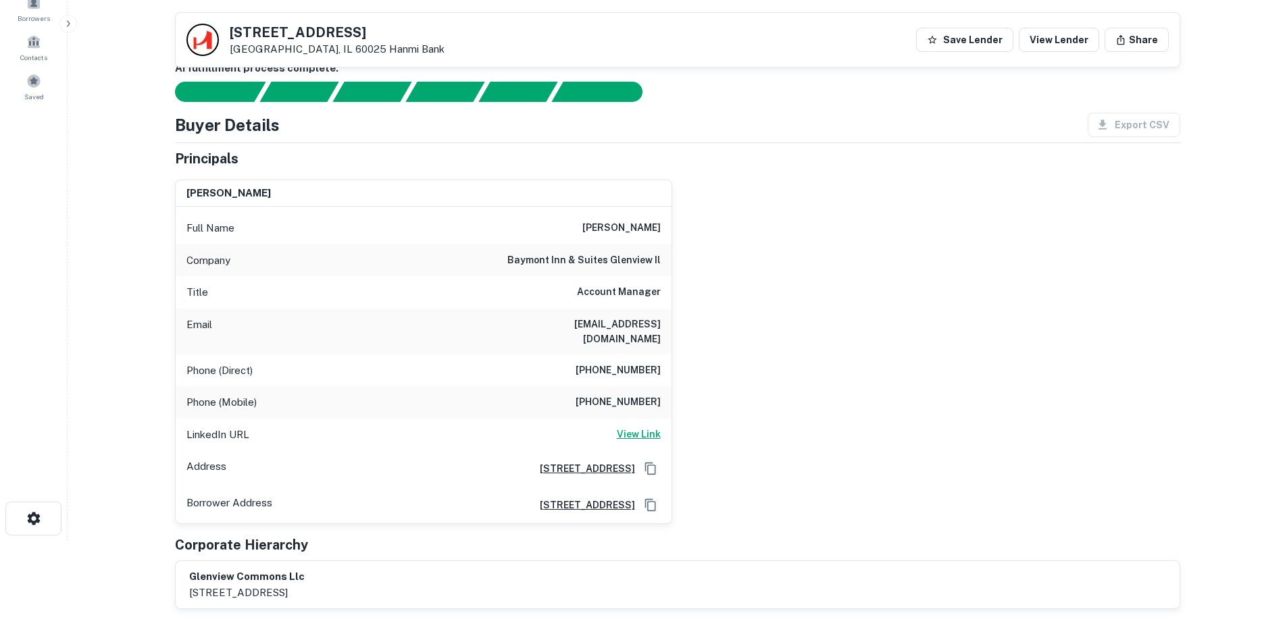
scroll to position [68, 0]
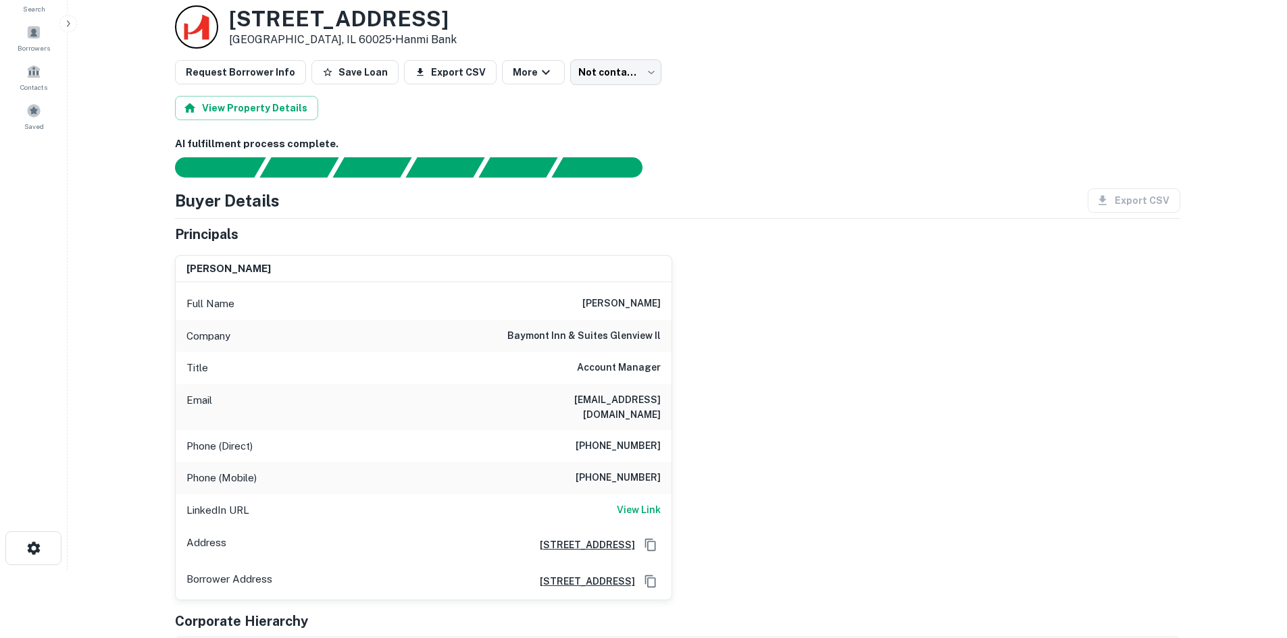
click at [640, 438] on h6 "(847) 559-3738" at bounding box center [617, 446] width 85 height 16
click at [627, 470] on h6 "(847) 409-6292" at bounding box center [617, 478] width 85 height 16
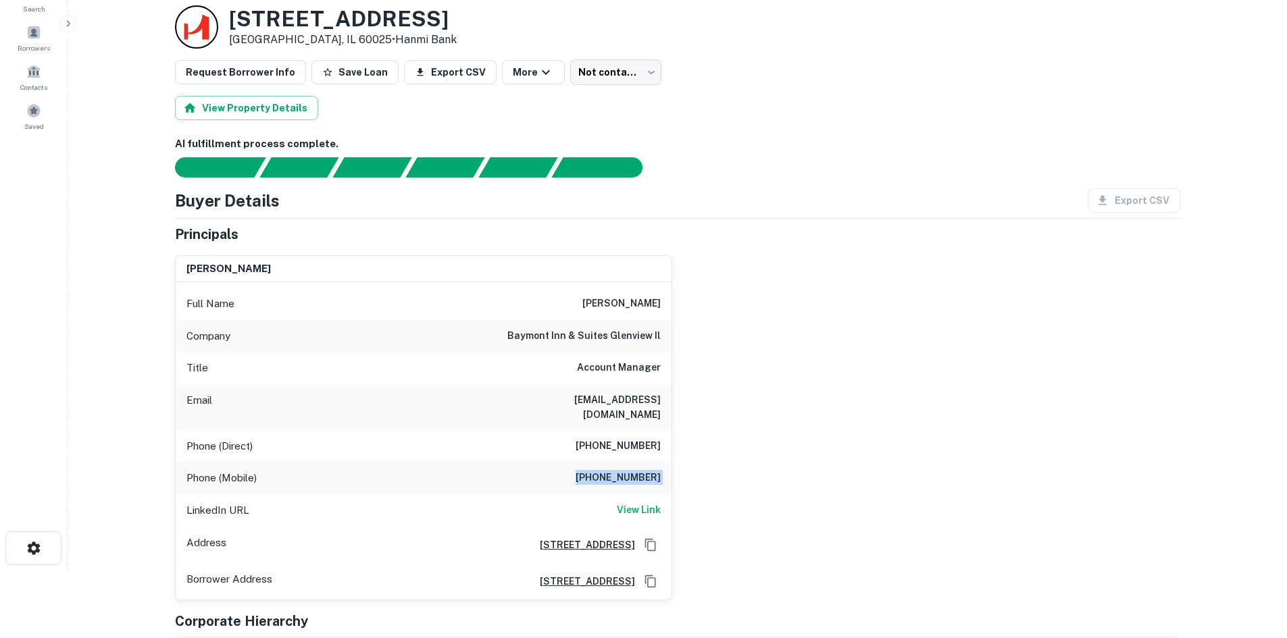
click at [627, 470] on h6 "(847) 409-6292" at bounding box center [617, 478] width 85 height 16
click at [627, 438] on h6 "(847) 559-3738" at bounding box center [617, 446] width 85 height 16
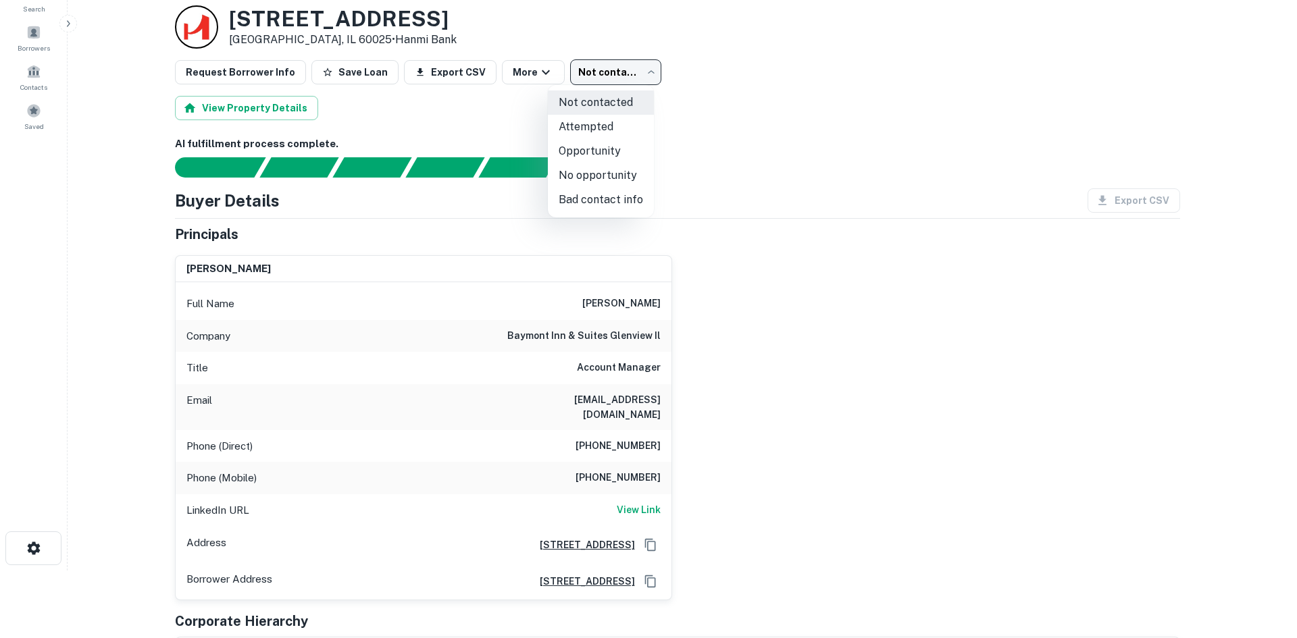
drag, startPoint x: 605, startPoint y: 81, endPoint x: 620, endPoint y: 158, distance: 78.5
click at [605, 82] on body "Search Borrowers Contacts Saved Back to borrower requests Loan Details 4513 W L…" at bounding box center [648, 251] width 1297 height 638
click at [623, 131] on li "Attempted" at bounding box center [601, 127] width 106 height 24
type input "*********"
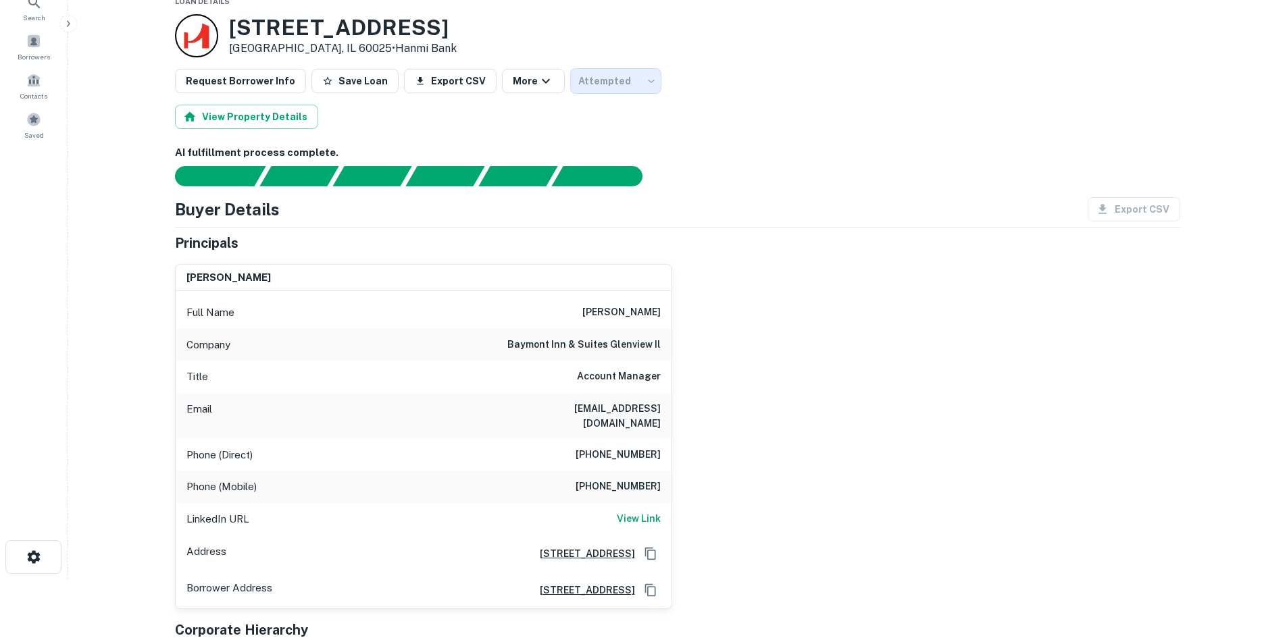
scroll to position [0, 0]
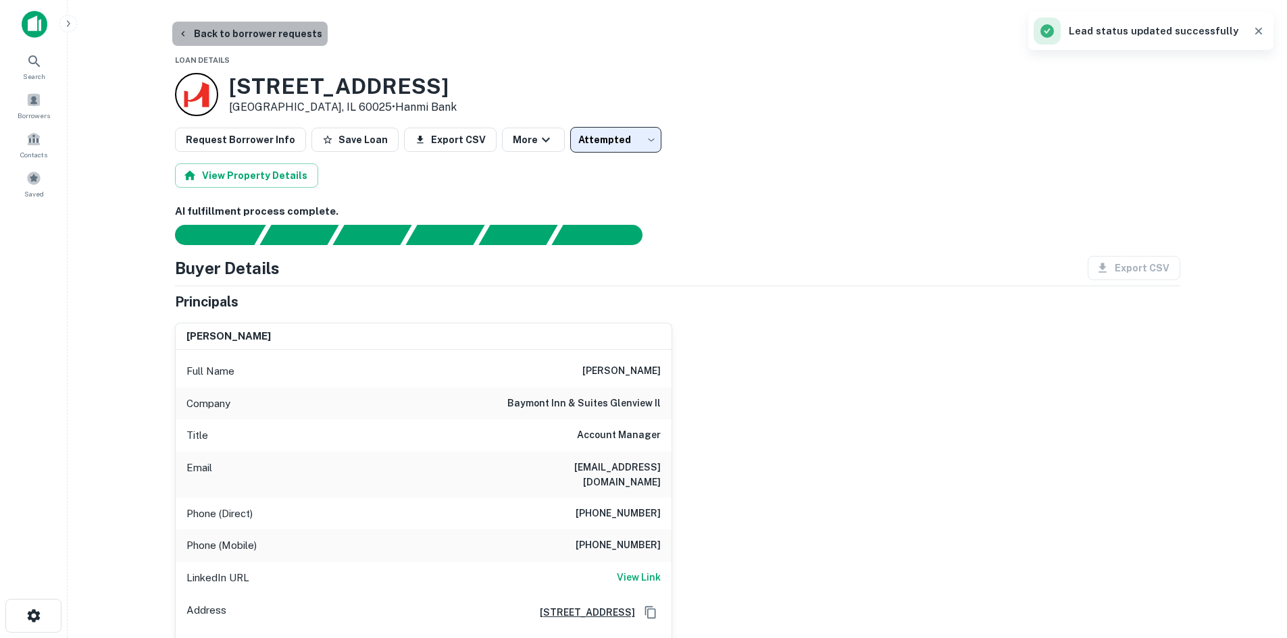
click at [294, 39] on button "Back to borrower requests" at bounding box center [249, 34] width 155 height 24
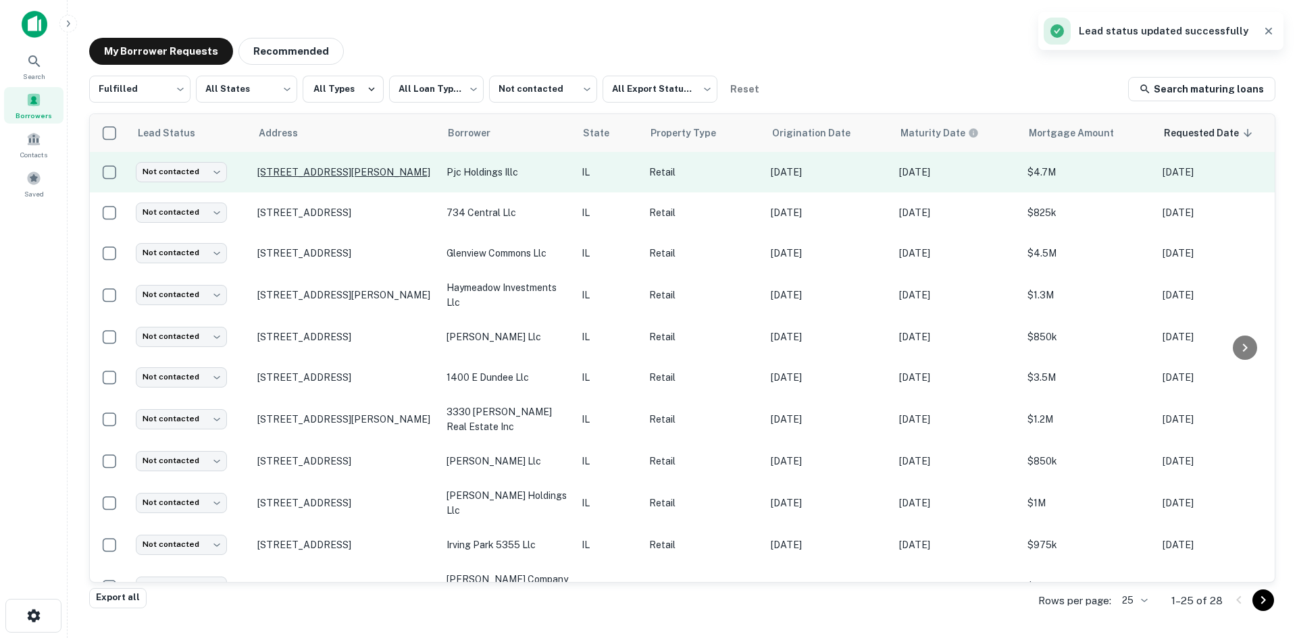
click at [369, 172] on p "505 N Hunt Club Rd Gurnee, IL 60031" at bounding box center [345, 172] width 176 height 12
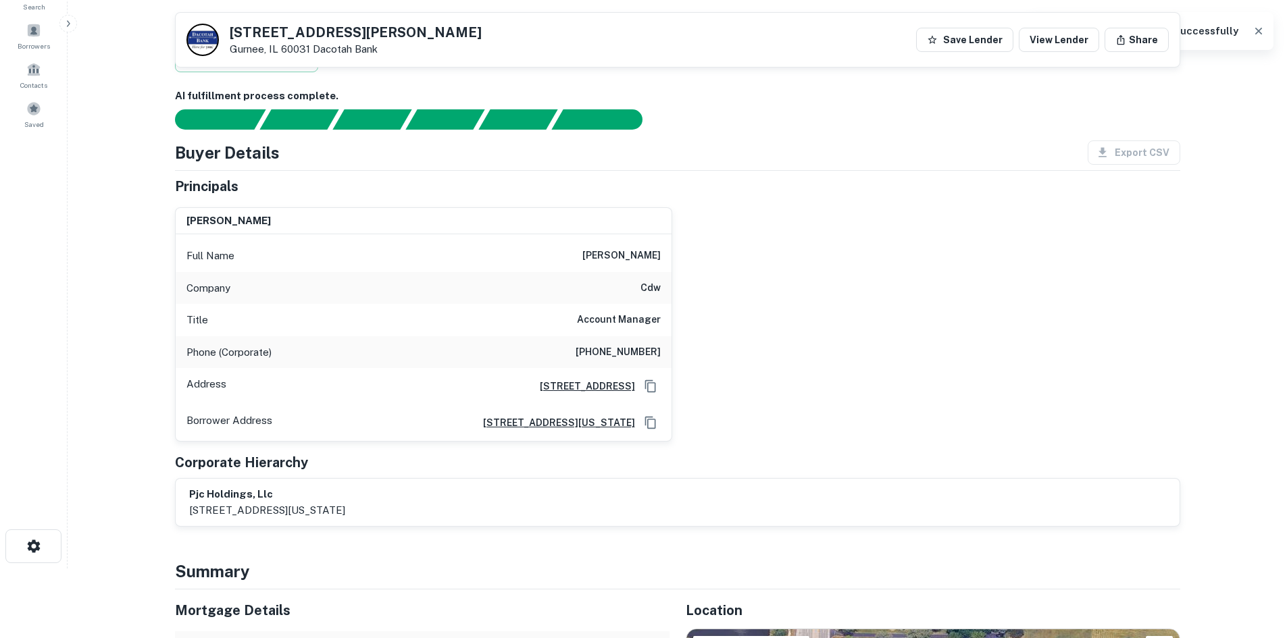
scroll to position [68, 0]
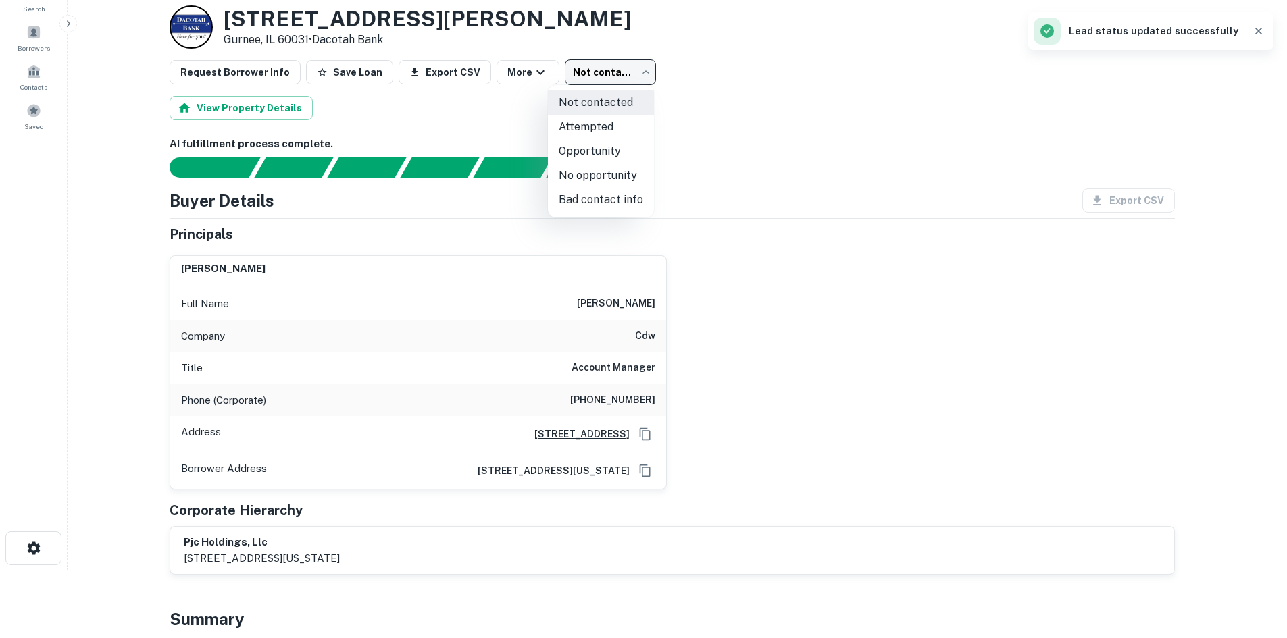
click at [617, 79] on body "Search Borrowers Contacts Saved Back to borrower requests Loan Details 505 N HU…" at bounding box center [643, 251] width 1287 height 638
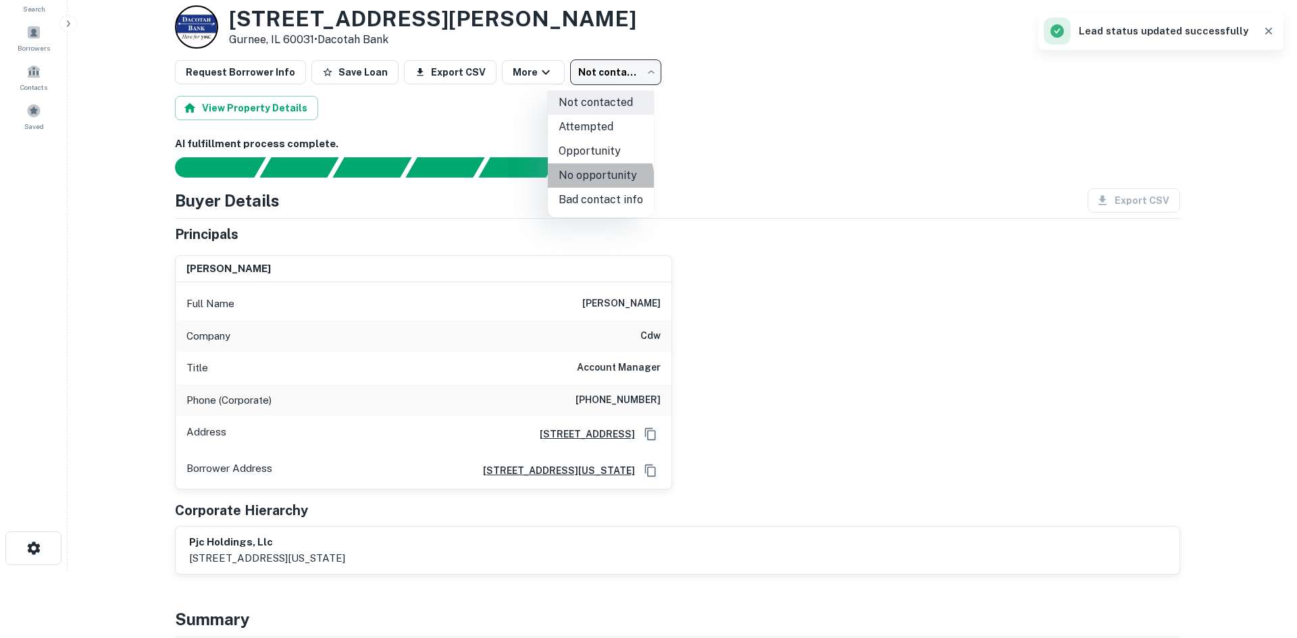
drag, startPoint x: 597, startPoint y: 180, endPoint x: 583, endPoint y: 165, distance: 20.5
click at [596, 178] on li "No opportunity" at bounding box center [601, 175] width 106 height 24
type input "**********"
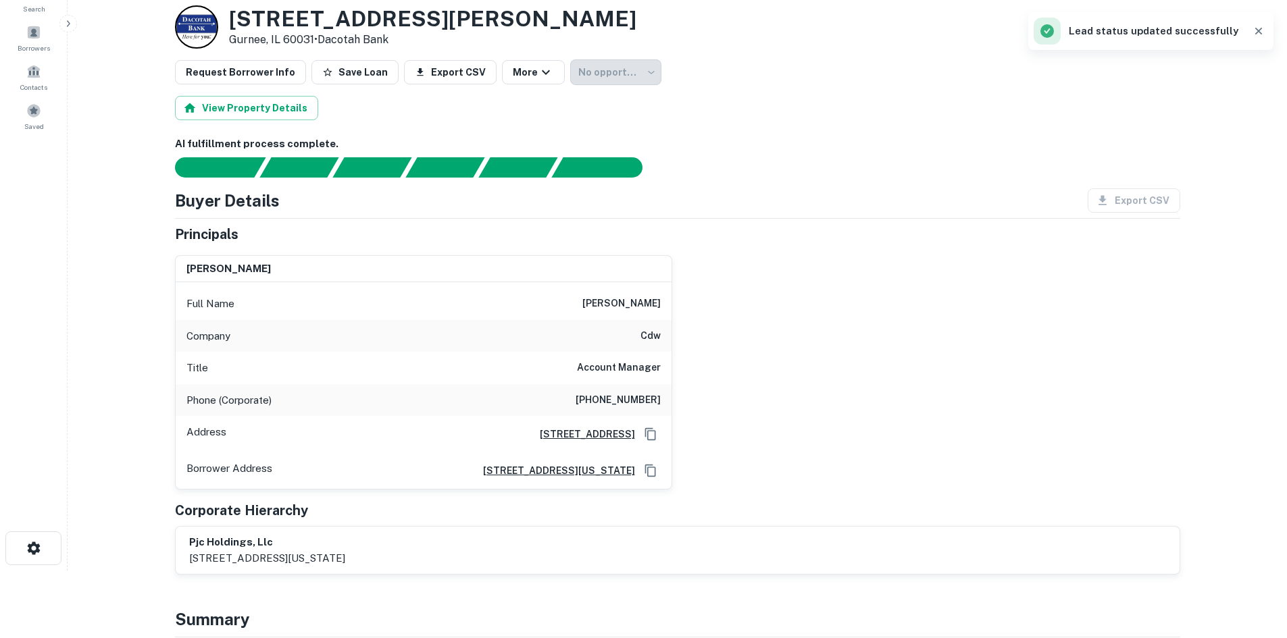
scroll to position [0, 0]
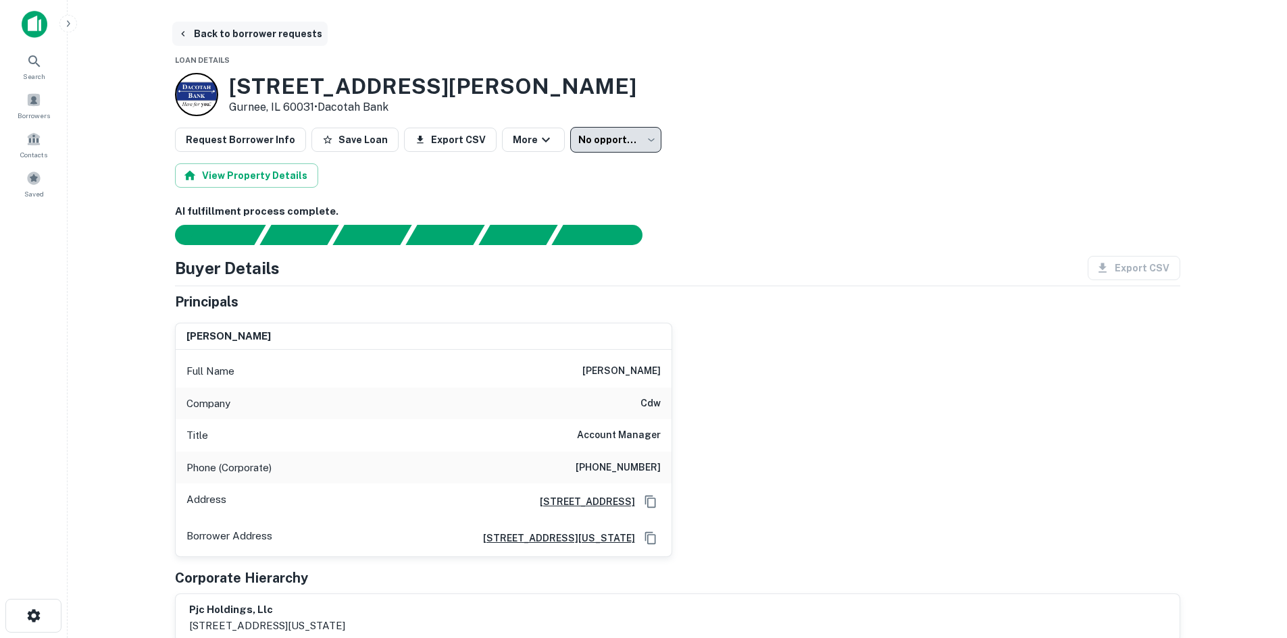
click at [283, 29] on button "Back to borrower requests" at bounding box center [249, 34] width 155 height 24
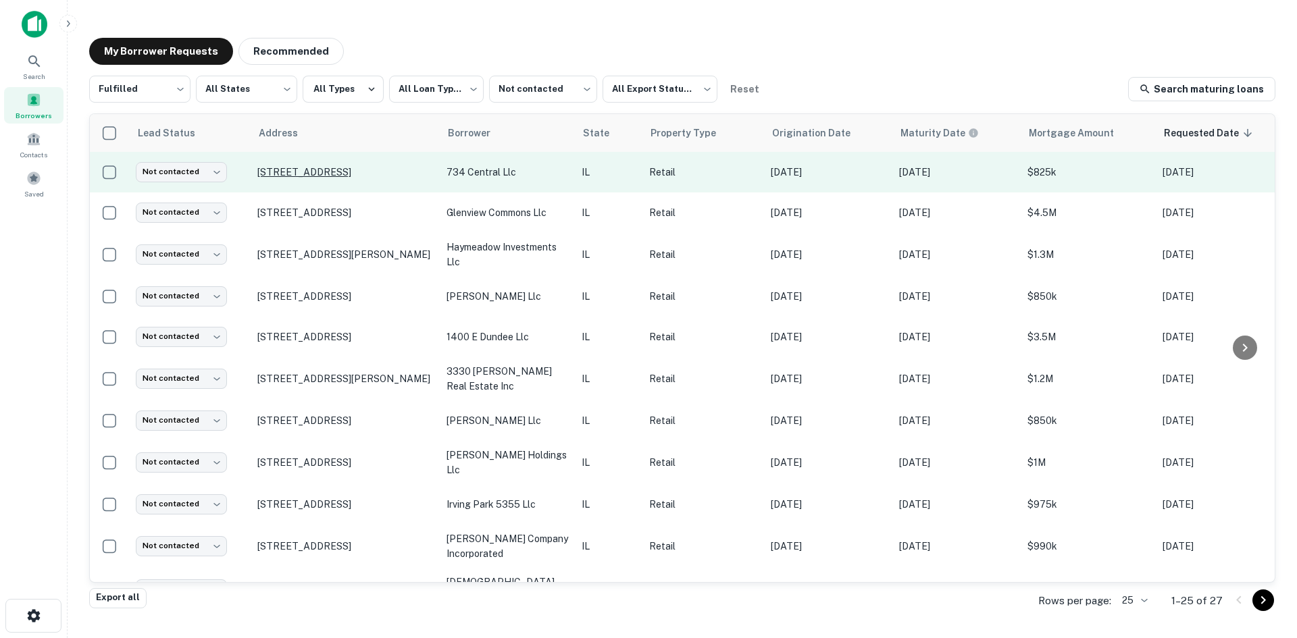
click at [280, 178] on p "734 Central Ave Highland Park, IL 60035" at bounding box center [345, 172] width 176 height 12
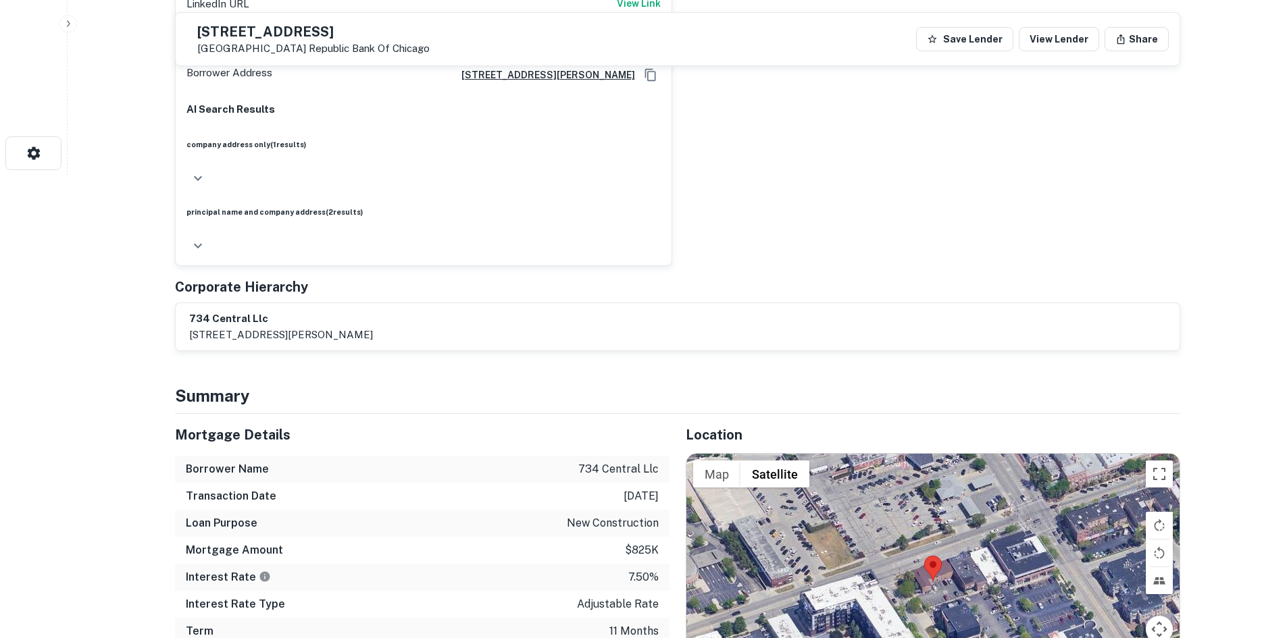
scroll to position [540, 0]
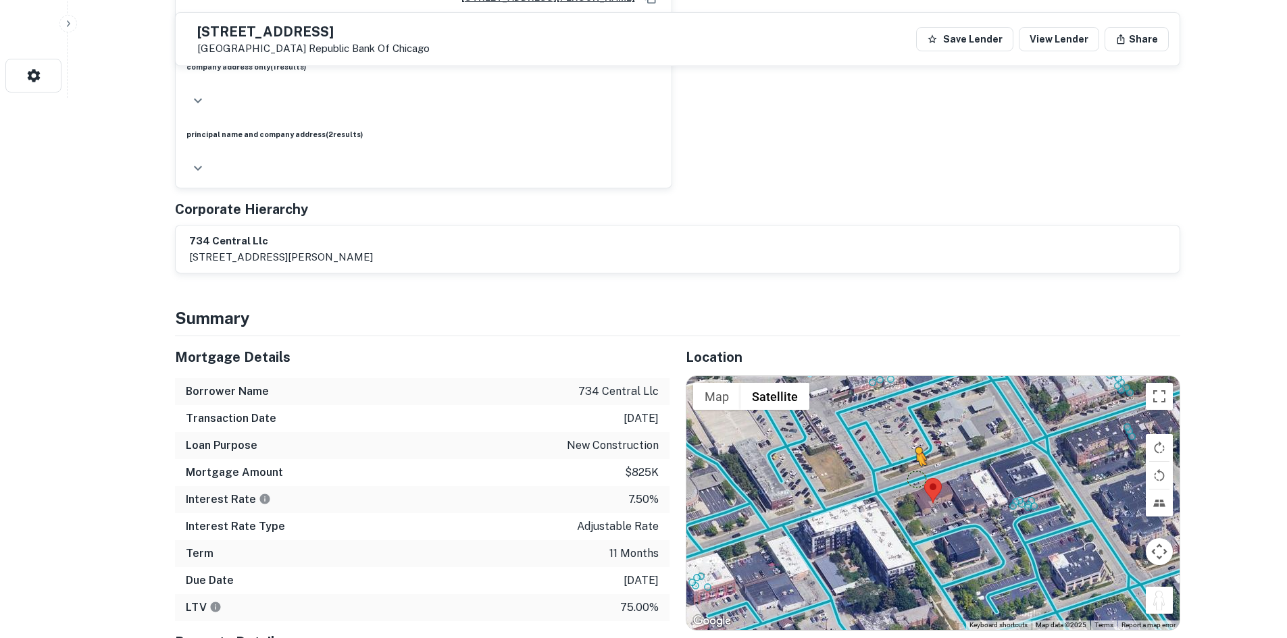
drag, startPoint x: 1156, startPoint y: 532, endPoint x: 915, endPoint y: 410, distance: 269.4
click at [915, 410] on div "To activate drag with keyboard, press Alt + Enter. Once in keyboard drag state,…" at bounding box center [932, 503] width 493 height 254
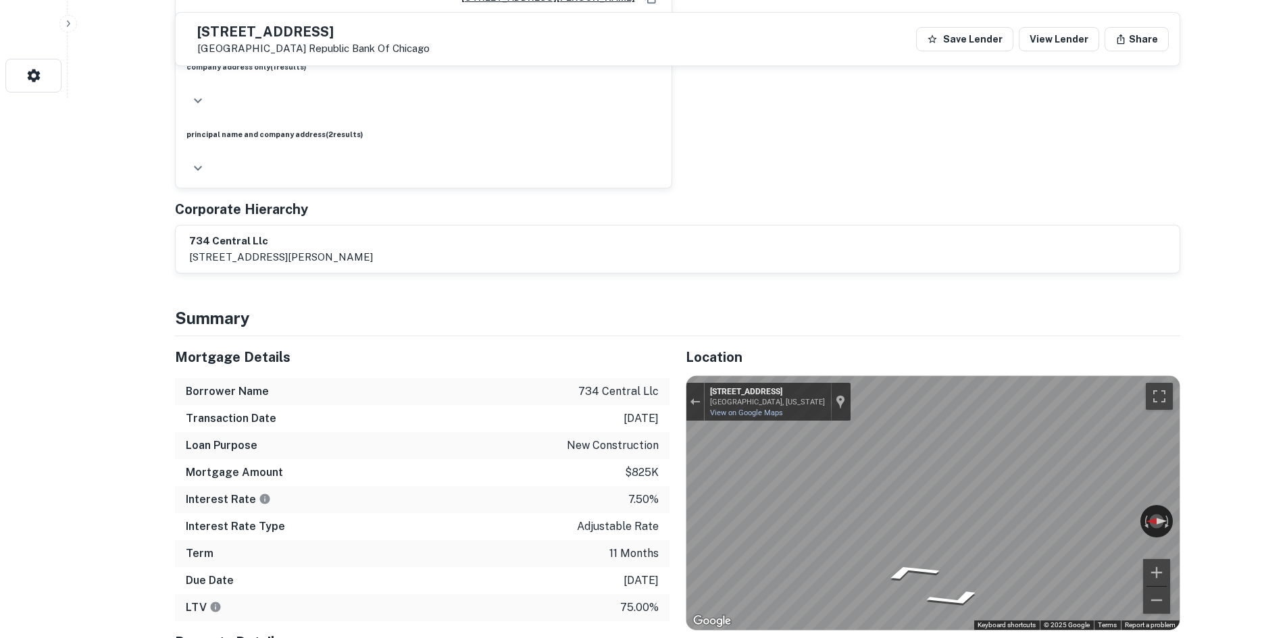
click at [477, 421] on div "Mortgage Details Borrower Name 734 central llc Transaction Date 3/9/2025 Loan P…" at bounding box center [669, 567] width 1021 height 462
click at [554, 453] on div "Mortgage Details Borrower Name 734 central llc Transaction Date 3/9/2025 Loan P…" at bounding box center [669, 567] width 1021 height 462
drag, startPoint x: 838, startPoint y: 415, endPoint x: 1271, endPoint y: 307, distance: 446.9
click at [950, 471] on div "← Move left → Move right ↑ Move up ↓ Move down + Zoom in - Zoom out 1771 McGove…" at bounding box center [932, 503] width 493 height 254
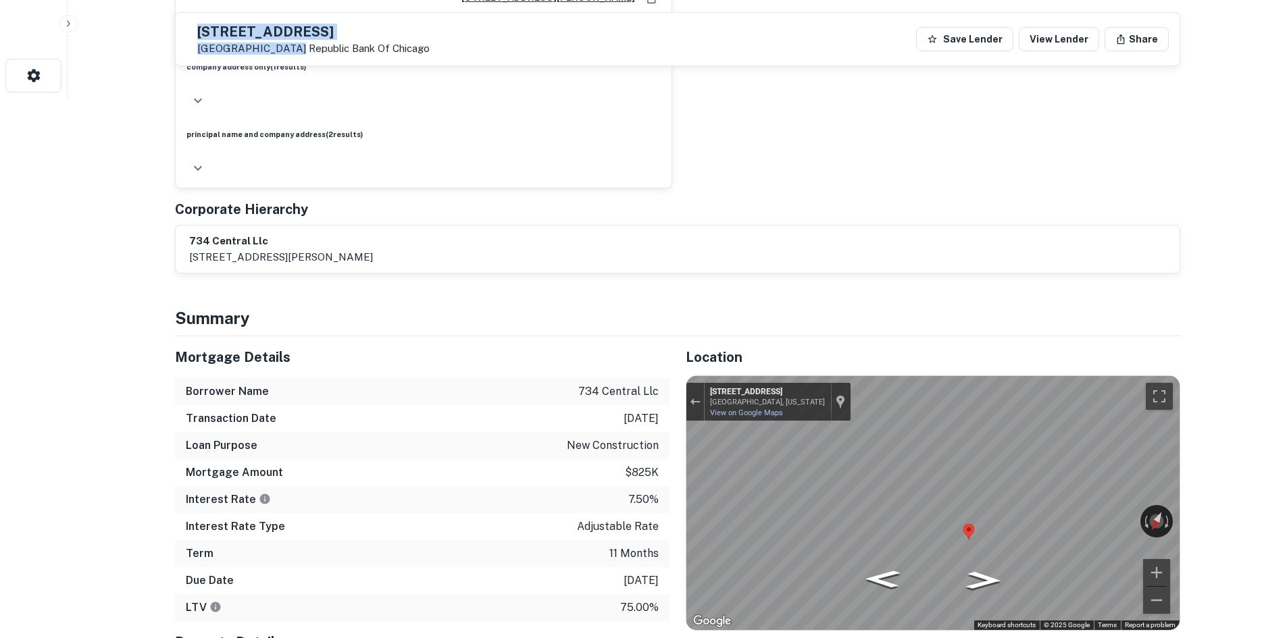
copy div "734 Central Ave Highland Park, IL"
drag, startPoint x: 232, startPoint y: 30, endPoint x: 308, endPoint y: 55, distance: 80.1
click at [308, 55] on div "734 Central Ave Highland Park, IL 60035 Republic Bank Of Chicago" at bounding box center [313, 40] width 232 height 30
click at [245, 347] on h5 "Mortgage Details" at bounding box center [422, 357] width 494 height 20
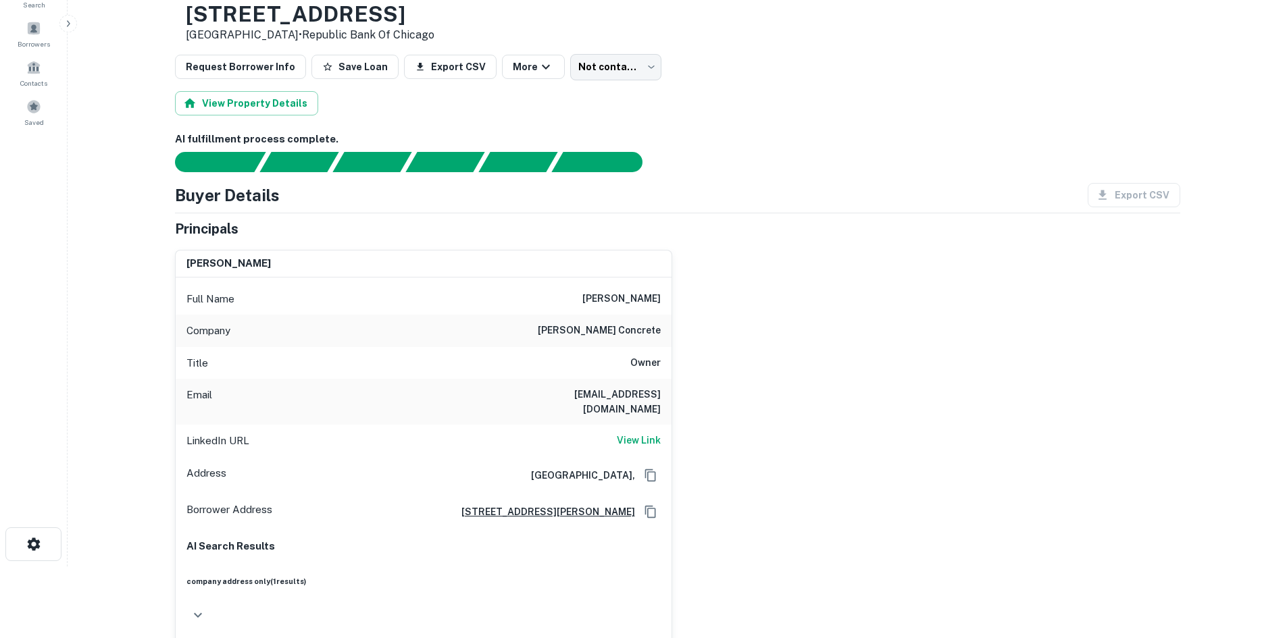
scroll to position [68, 0]
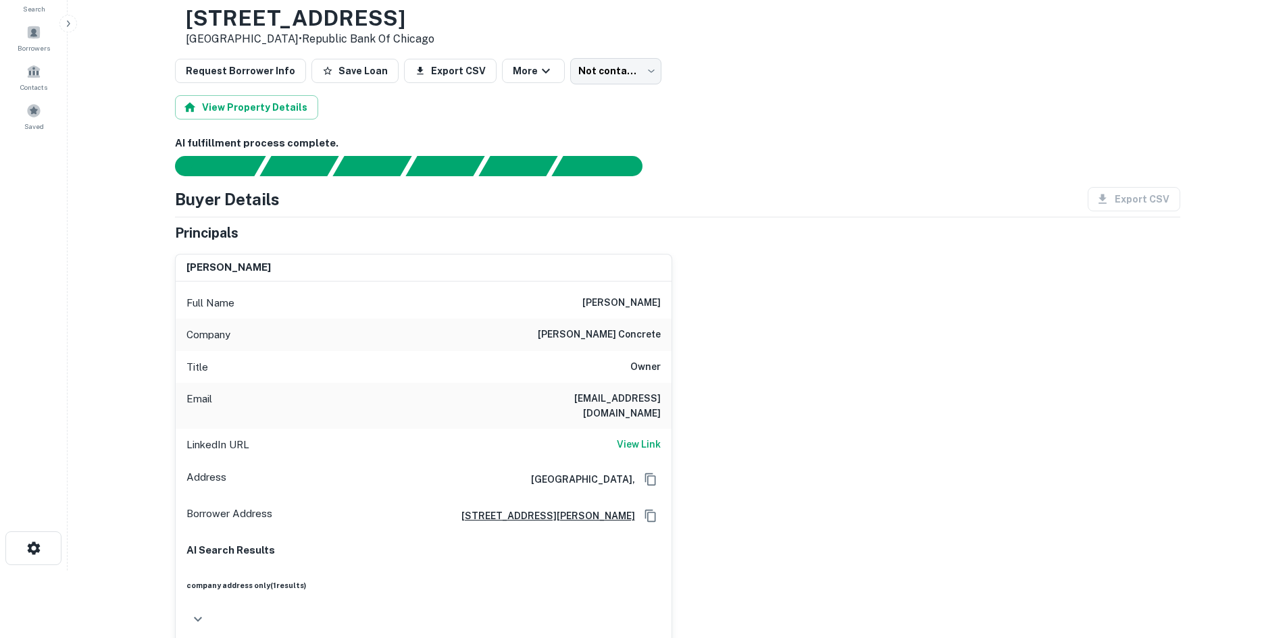
drag, startPoint x: 648, startPoint y: 427, endPoint x: 637, endPoint y: 375, distance: 53.3
click at [648, 437] on h6 "View Link" at bounding box center [639, 444] width 44 height 15
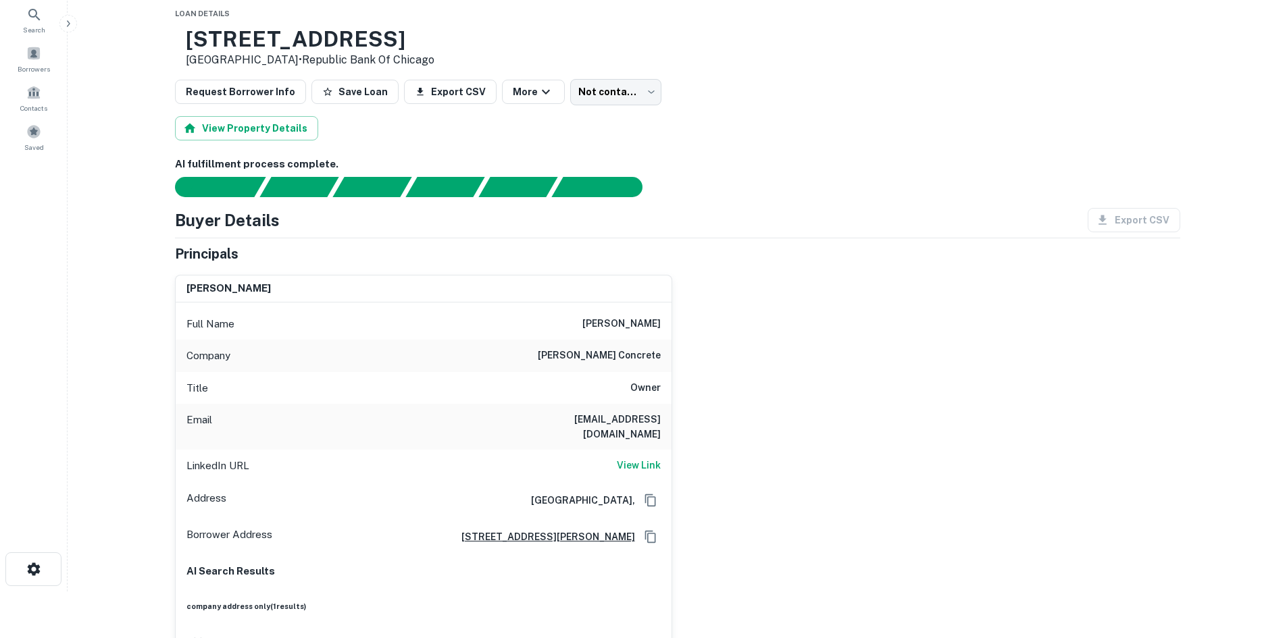
scroll to position [0, 0]
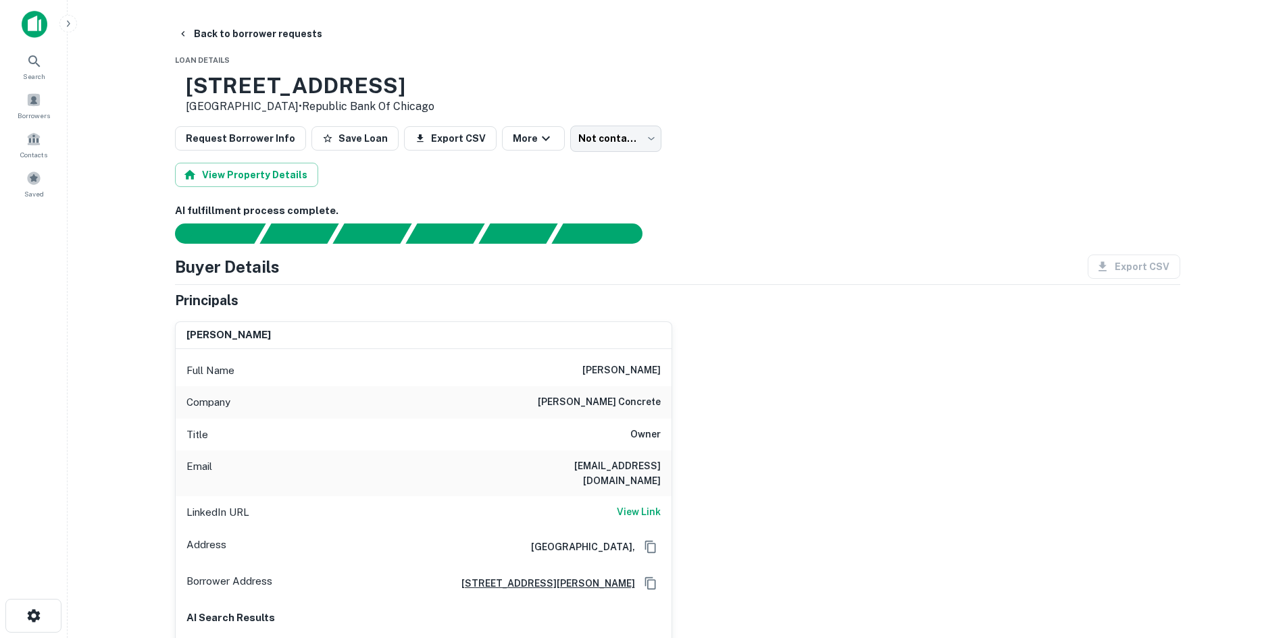
drag, startPoint x: 590, startPoint y: 211, endPoint x: 601, endPoint y: 222, distance: 15.3
click at [591, 222] on div "AI fulfillment process complete." at bounding box center [677, 223] width 1005 height 41
drag, startPoint x: 647, startPoint y: 164, endPoint x: 626, endPoint y: 127, distance: 42.6
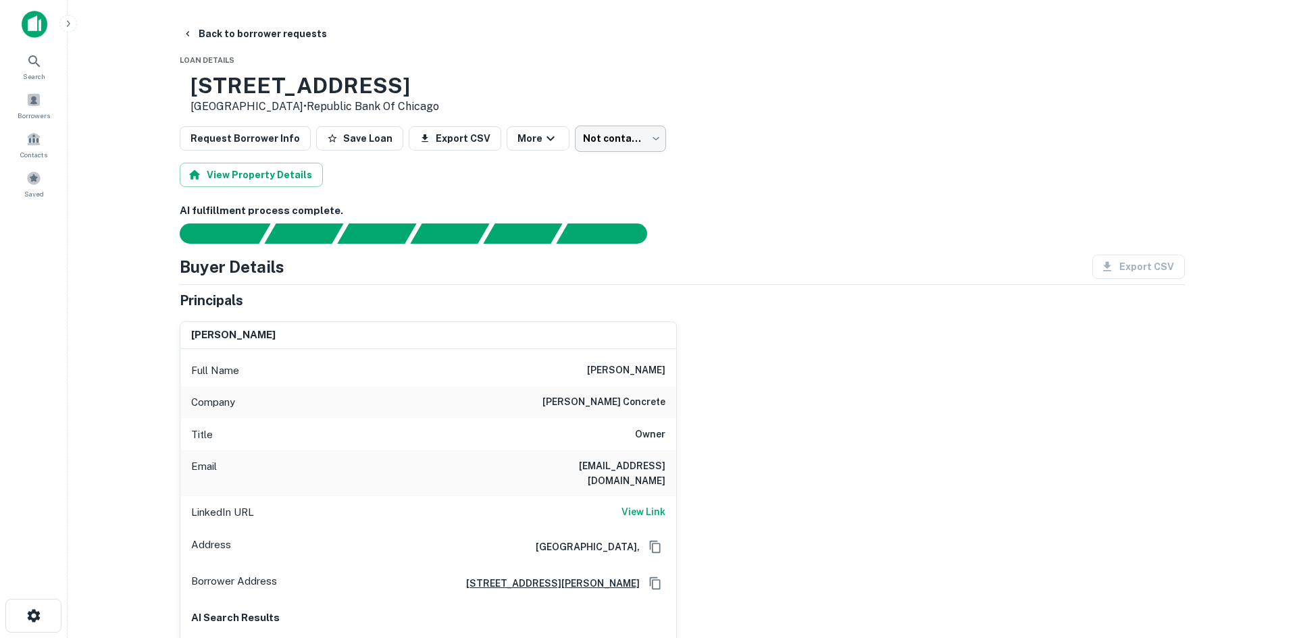
click at [626, 127] on body "Search Borrowers Contacts Saved Back to borrower requests Loan Details 734 Cent…" at bounding box center [648, 319] width 1297 height 638
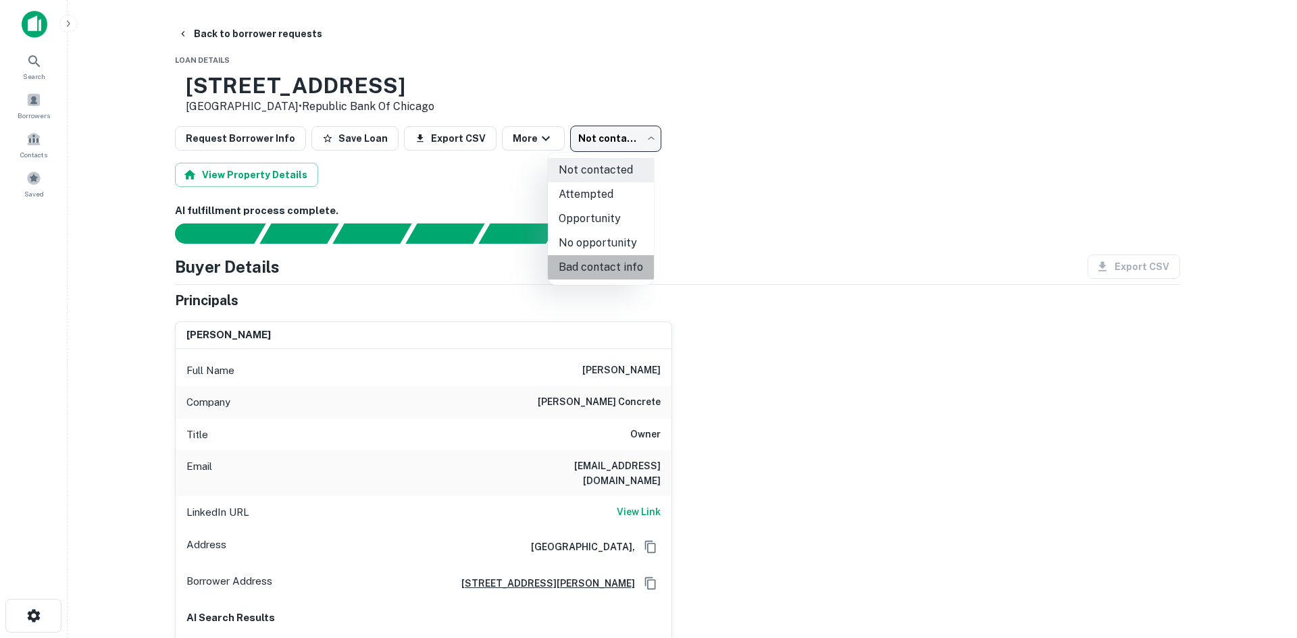
drag, startPoint x: 613, startPoint y: 256, endPoint x: 509, endPoint y: 169, distance: 135.7
click at [611, 256] on li "Bad contact info" at bounding box center [601, 267] width 106 height 24
type input "**********"
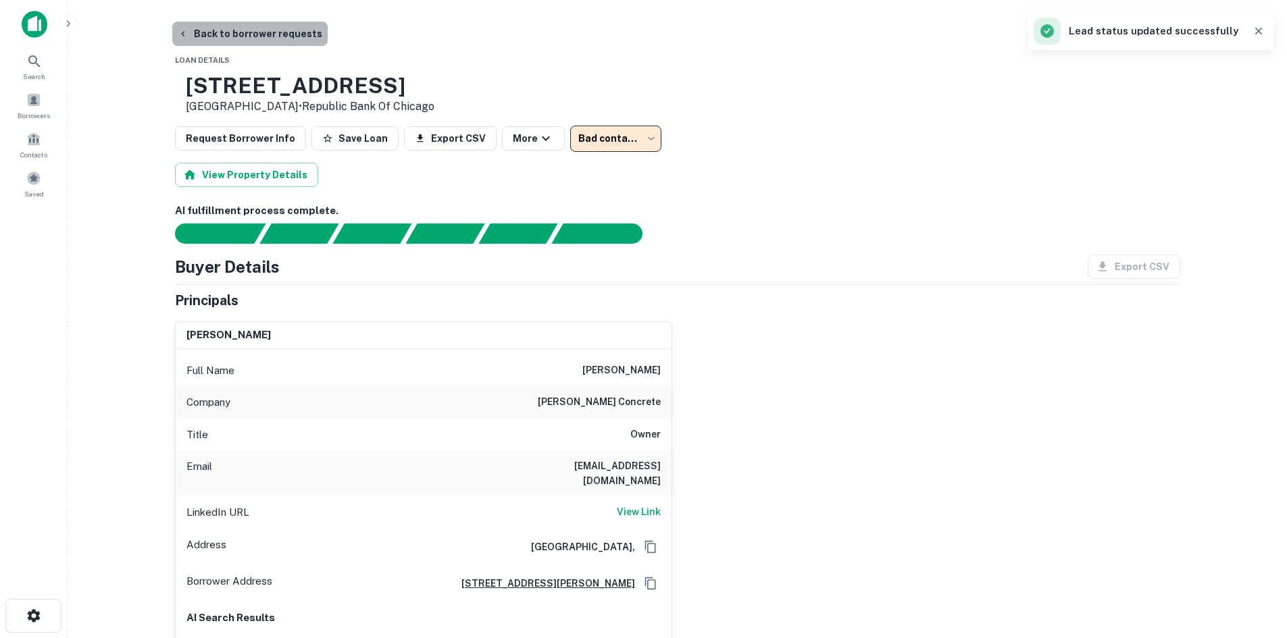
click at [296, 41] on button "Back to borrower requests" at bounding box center [249, 34] width 155 height 24
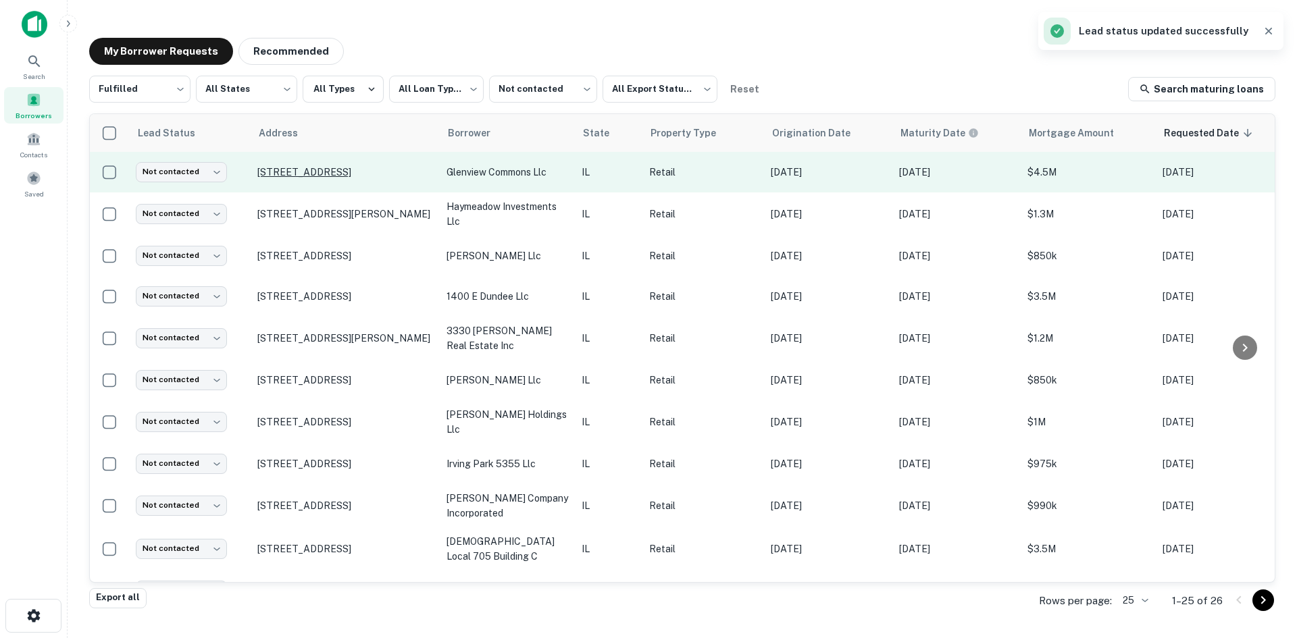
click at [353, 174] on p "1655 Milwaukee Ave Glenview, IL 60025" at bounding box center [345, 172] width 176 height 12
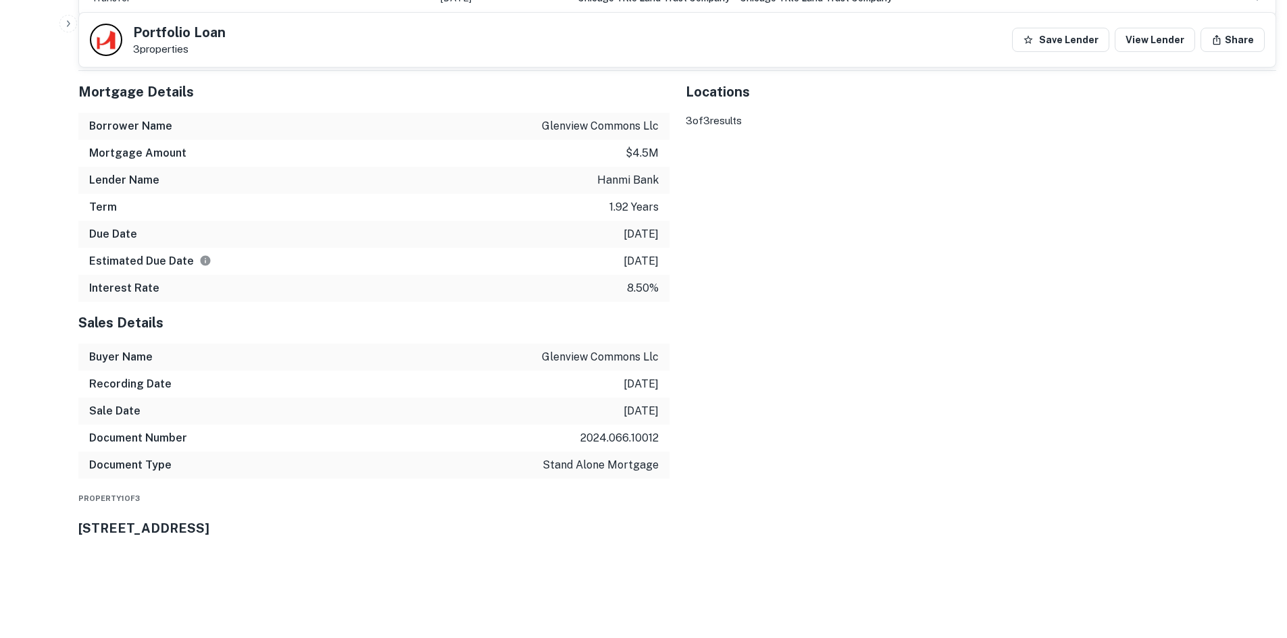
scroll to position [1216, 0]
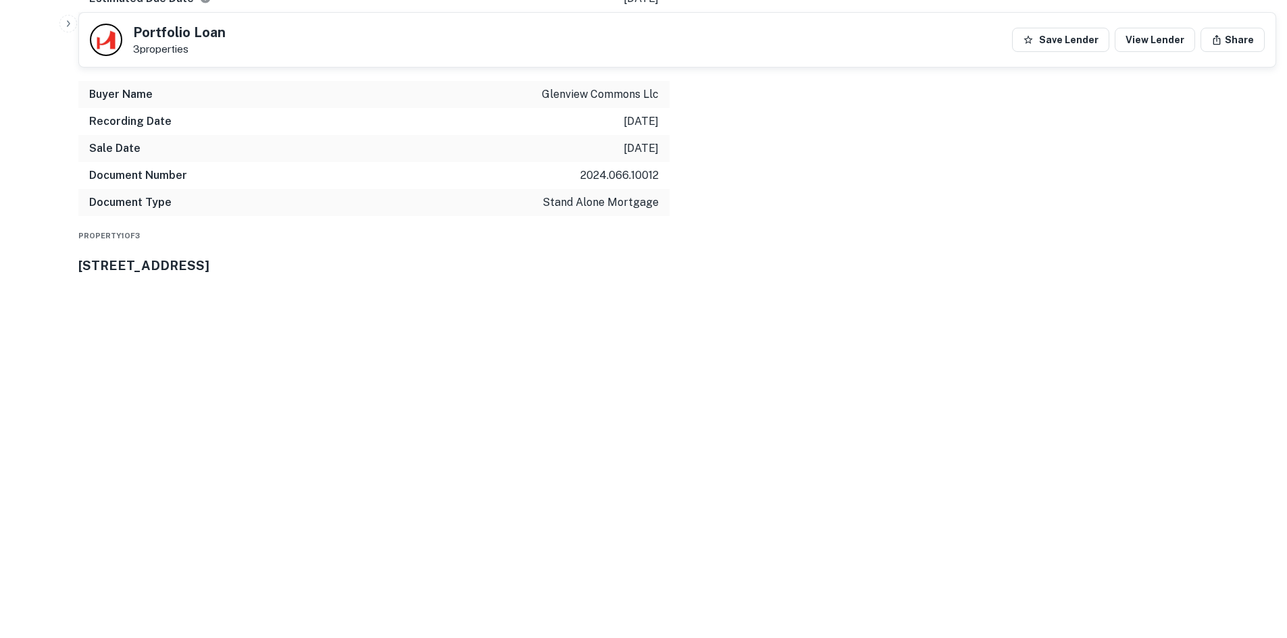
drag, startPoint x: 1166, startPoint y: 525, endPoint x: 892, endPoint y: 463, distance: 281.8
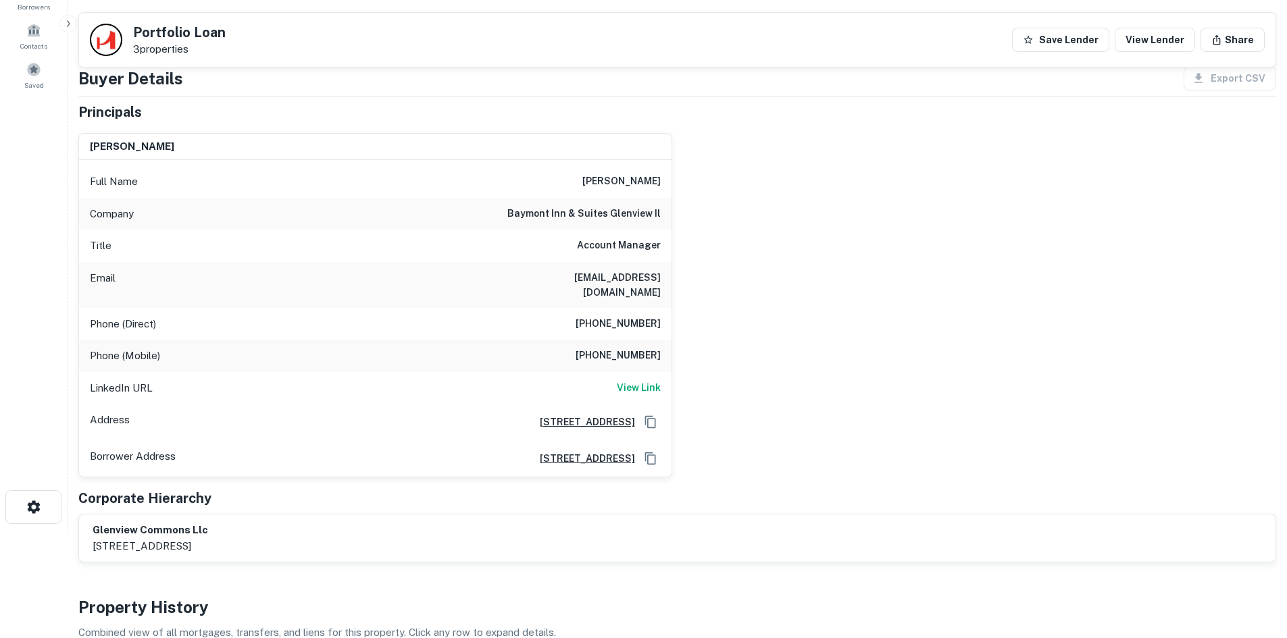
scroll to position [68, 0]
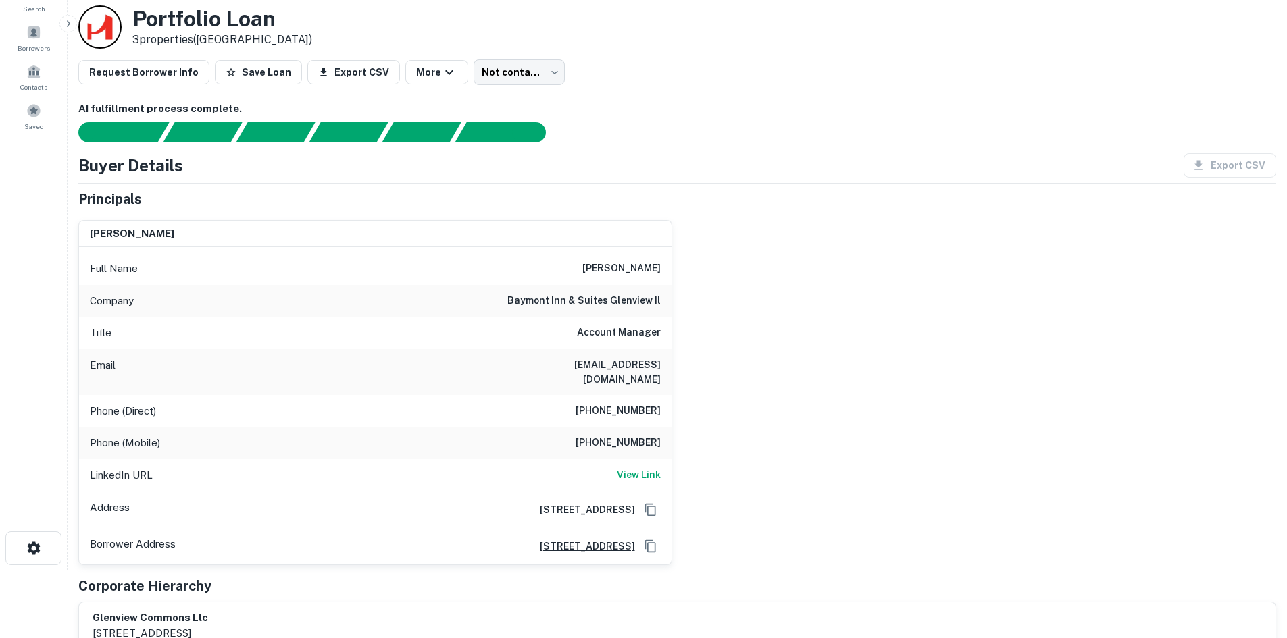
click at [633, 403] on h6 "(847) 559-3738" at bounding box center [617, 411] width 85 height 16
copy h6 "(847) 559-3738"
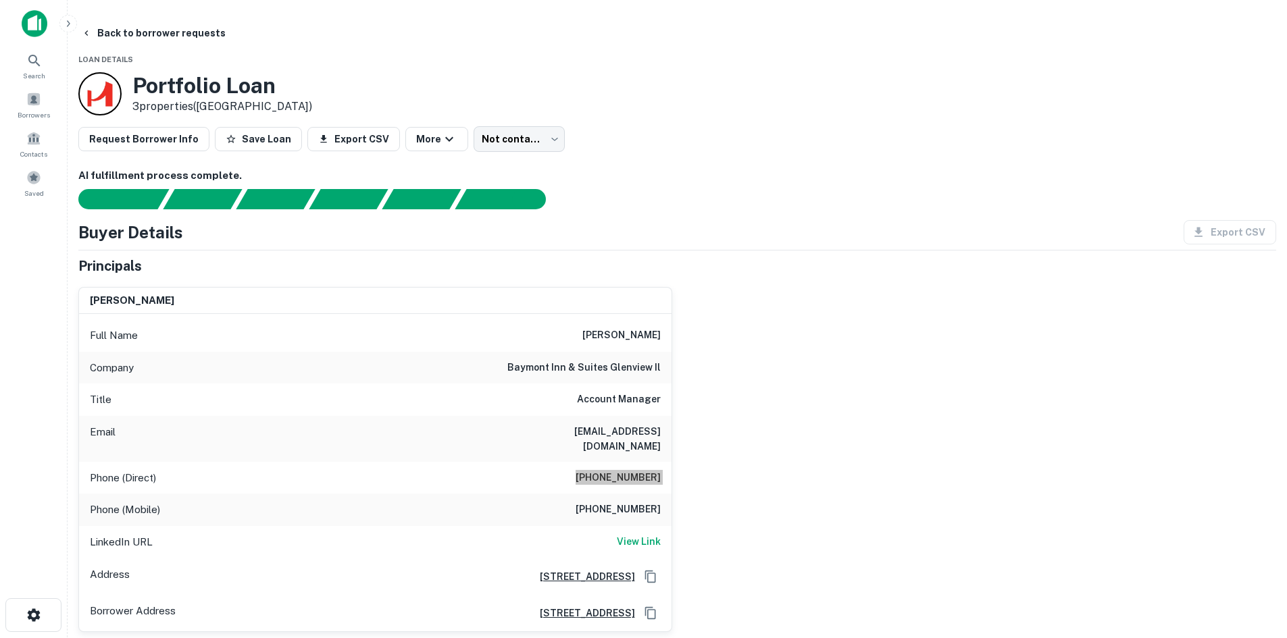
scroll to position [0, 0]
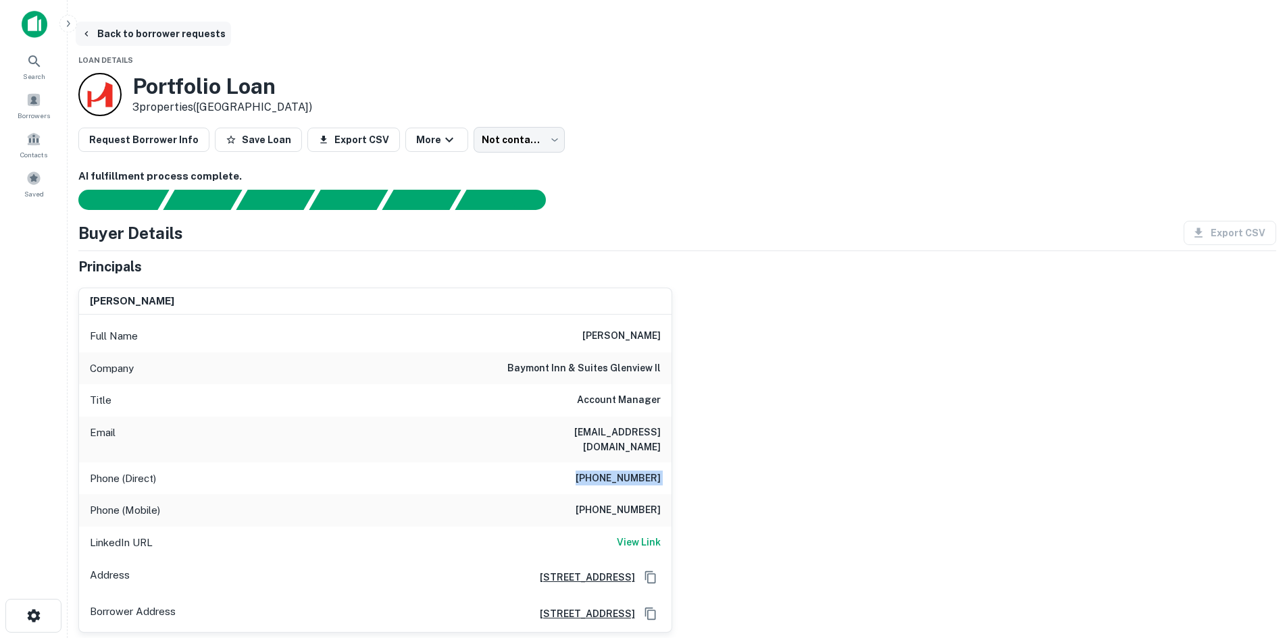
click at [231, 29] on button "Back to borrower requests" at bounding box center [153, 34] width 155 height 24
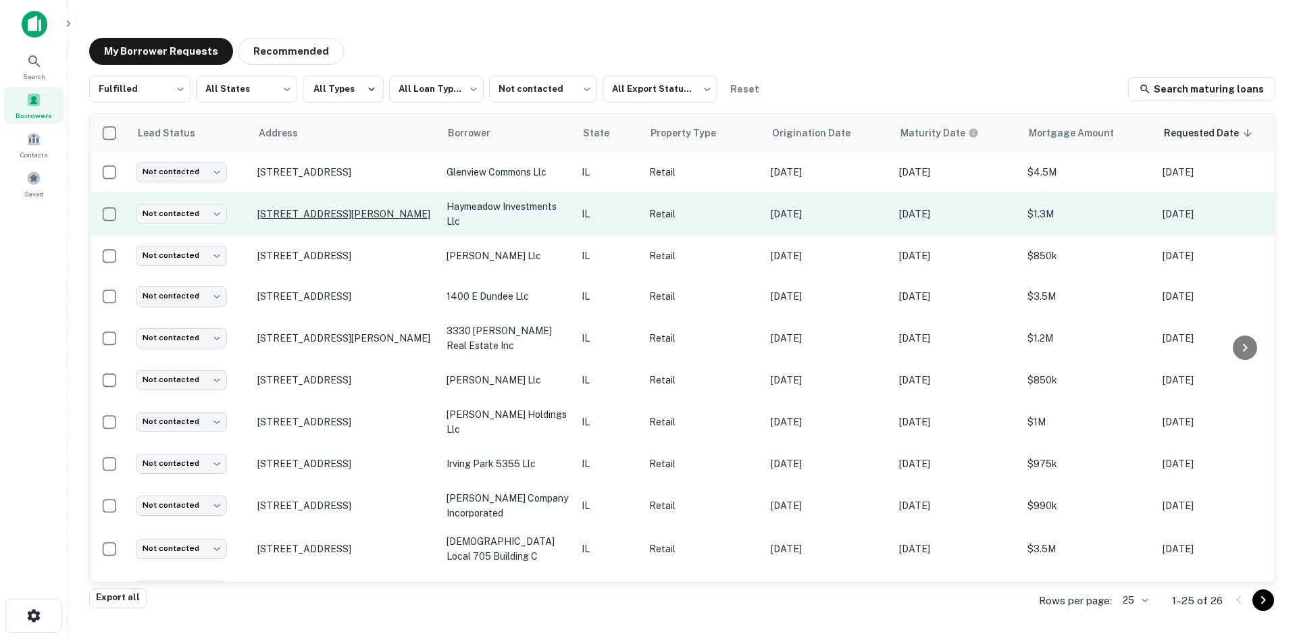
click at [311, 208] on p "0 E Rollins Rd Round Lake Beach, IL 60073" at bounding box center [345, 214] width 176 height 12
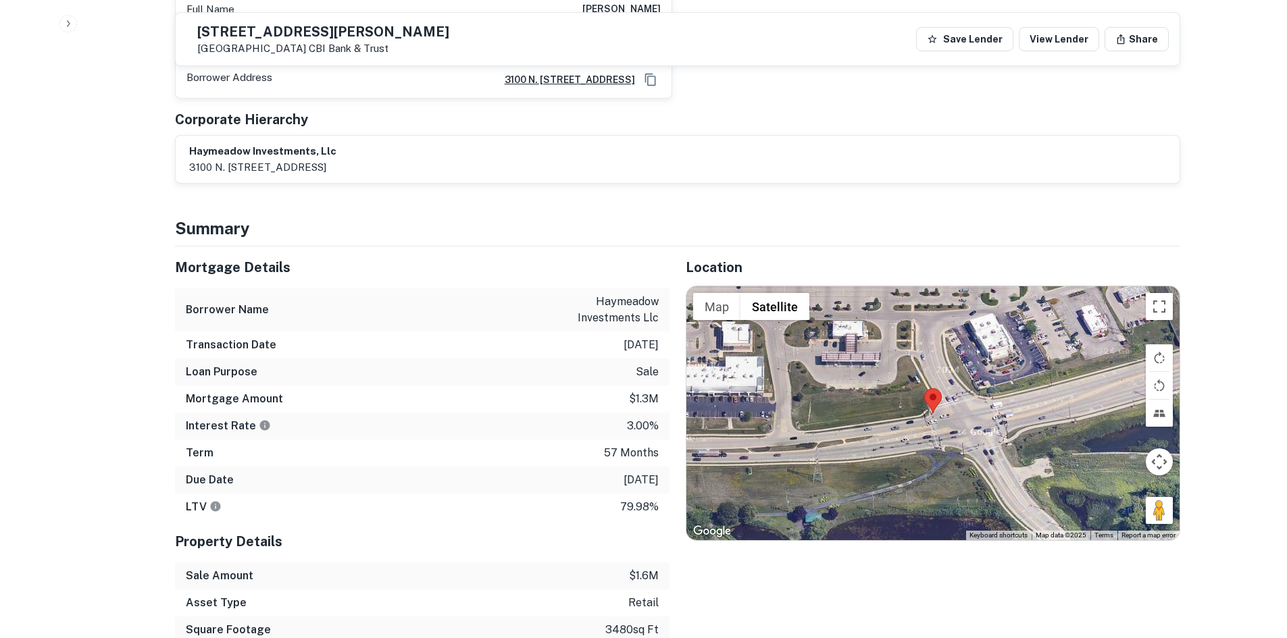
scroll to position [811, 0]
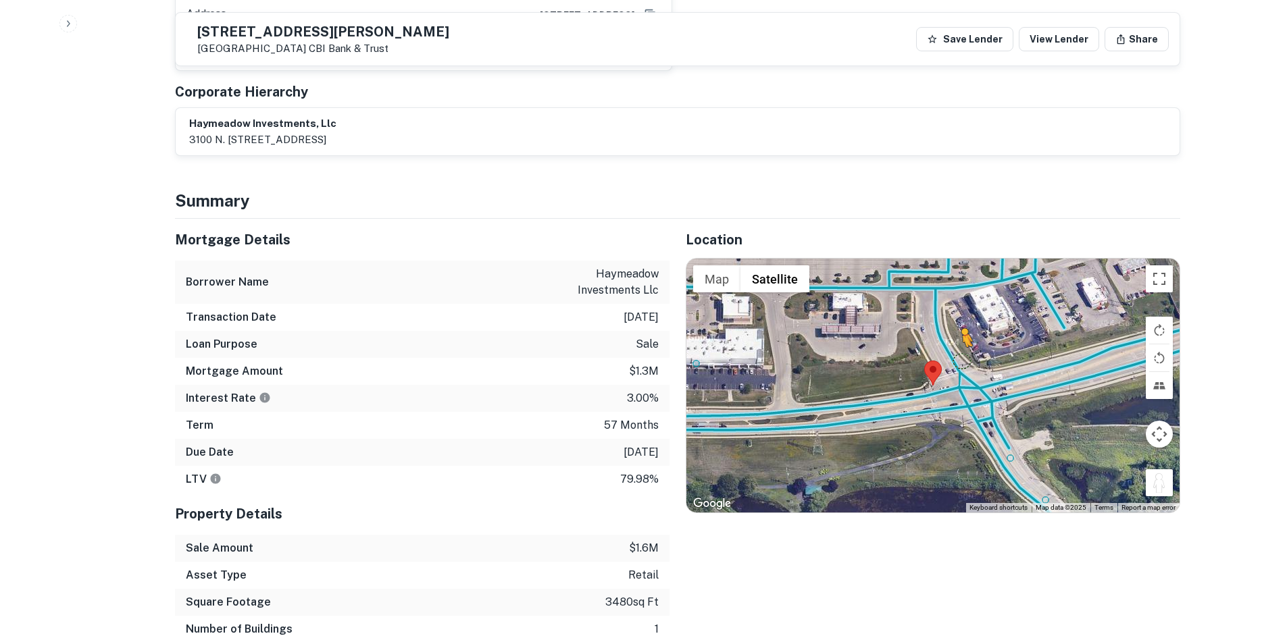
drag, startPoint x: 1166, startPoint y: 386, endPoint x: 916, endPoint y: 273, distance: 274.8
click at [916, 273] on div "To activate drag with keyboard, press Alt + Enter. Once in keyboard drag state,…" at bounding box center [932, 386] width 493 height 254
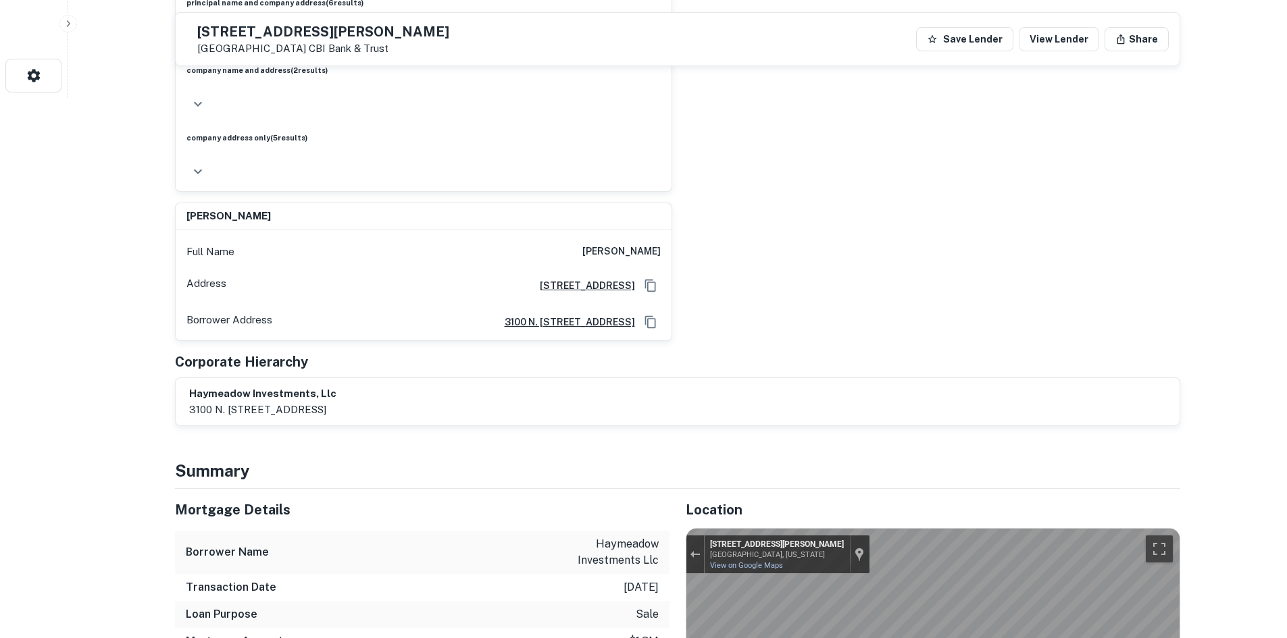
copy div "0 E ROLLINS RD Round Lake Beach, IL"
drag, startPoint x: 224, startPoint y: 26, endPoint x: 328, endPoint y: 47, distance: 106.0
click at [328, 47] on div "0 E ROLLINS RD Round Lake Beach, IL 60073 CBI Bank & Trust" at bounding box center [317, 39] width 263 height 31
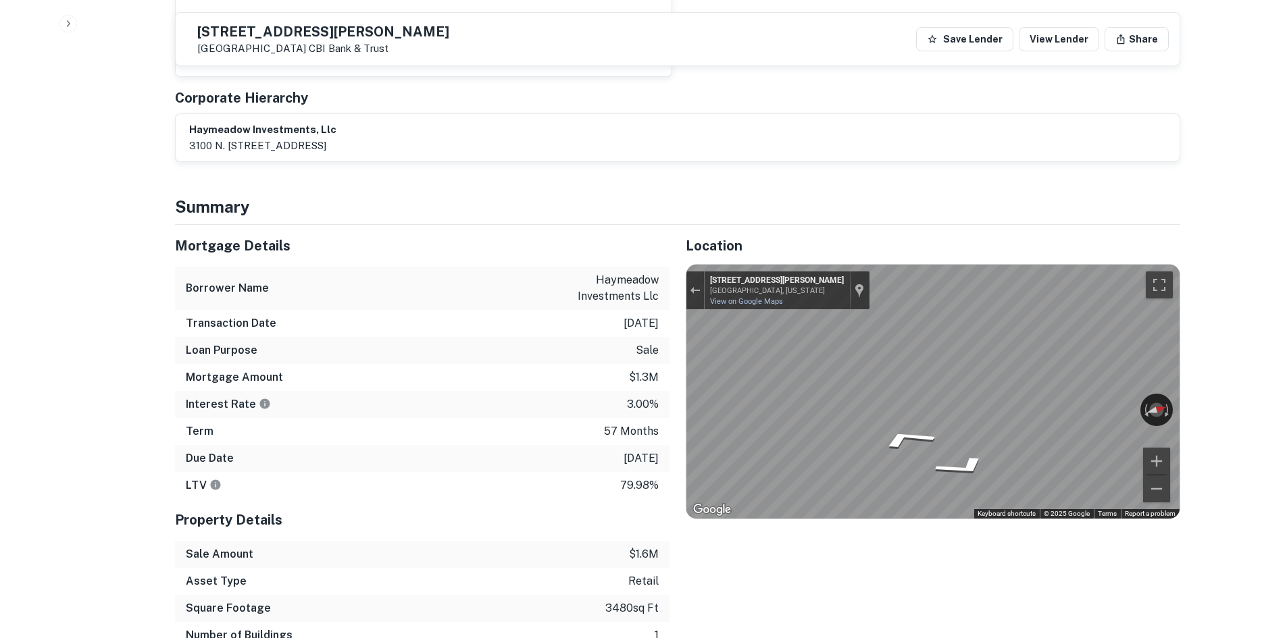
scroll to position [811, 0]
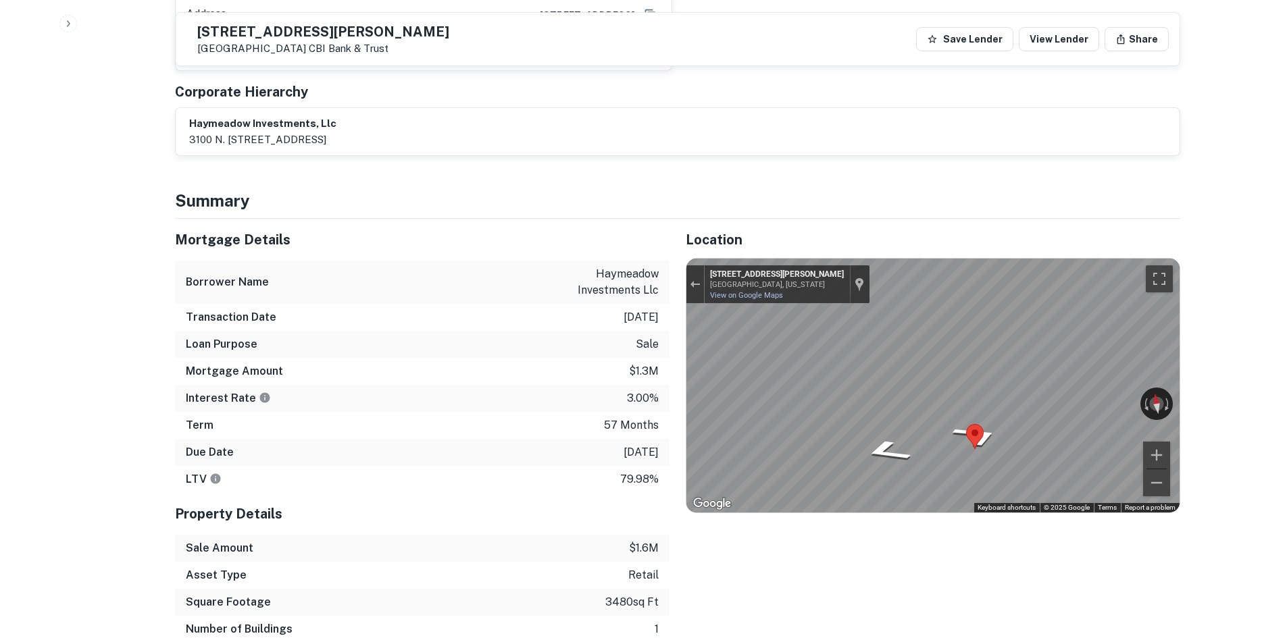
click at [657, 294] on div "Mortgage Details Borrower Name haymeadow investments llc Transaction Date 5/2/2…" at bounding box center [669, 444] width 1021 height 451
click at [705, 265] on div "770 E Rollins Rd Round Lake Beach, Illinois 770 E Rollins Rd View on Google Map…" at bounding box center [786, 284] width 165 height 38
click at [702, 276] on button "Exit the Street View" at bounding box center [695, 285] width 18 height 18
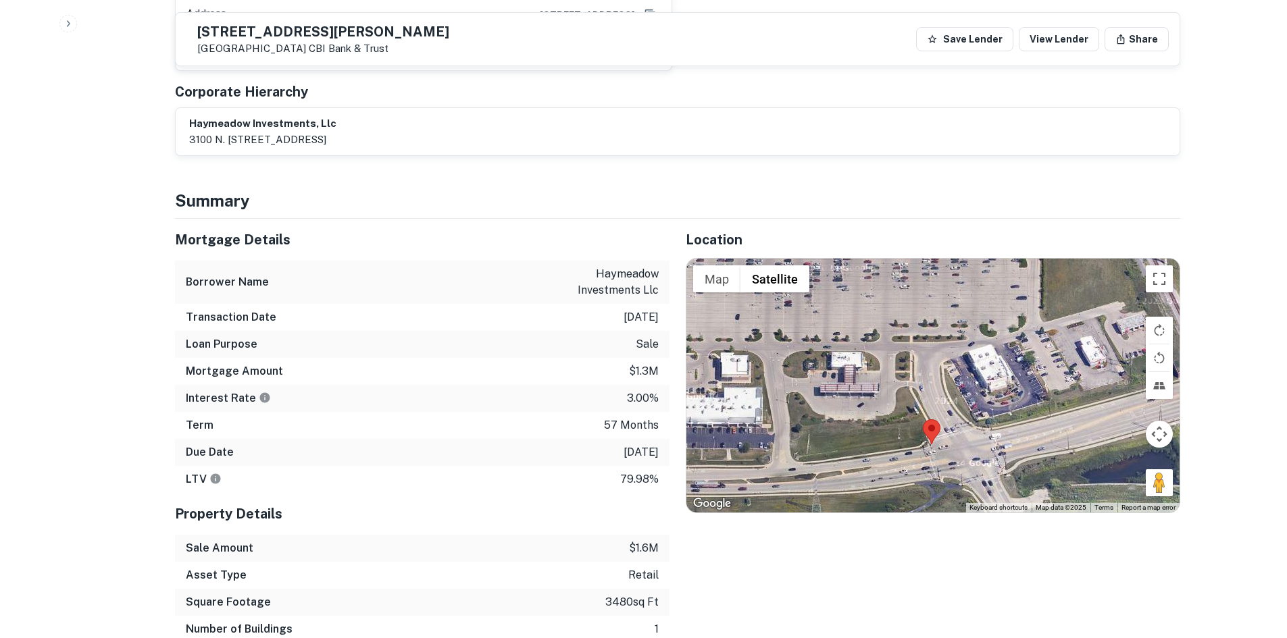
drag, startPoint x: 928, startPoint y: 286, endPoint x: 907, endPoint y: 355, distance: 72.7
click at [907, 355] on div "Loading..." at bounding box center [932, 386] width 493 height 254
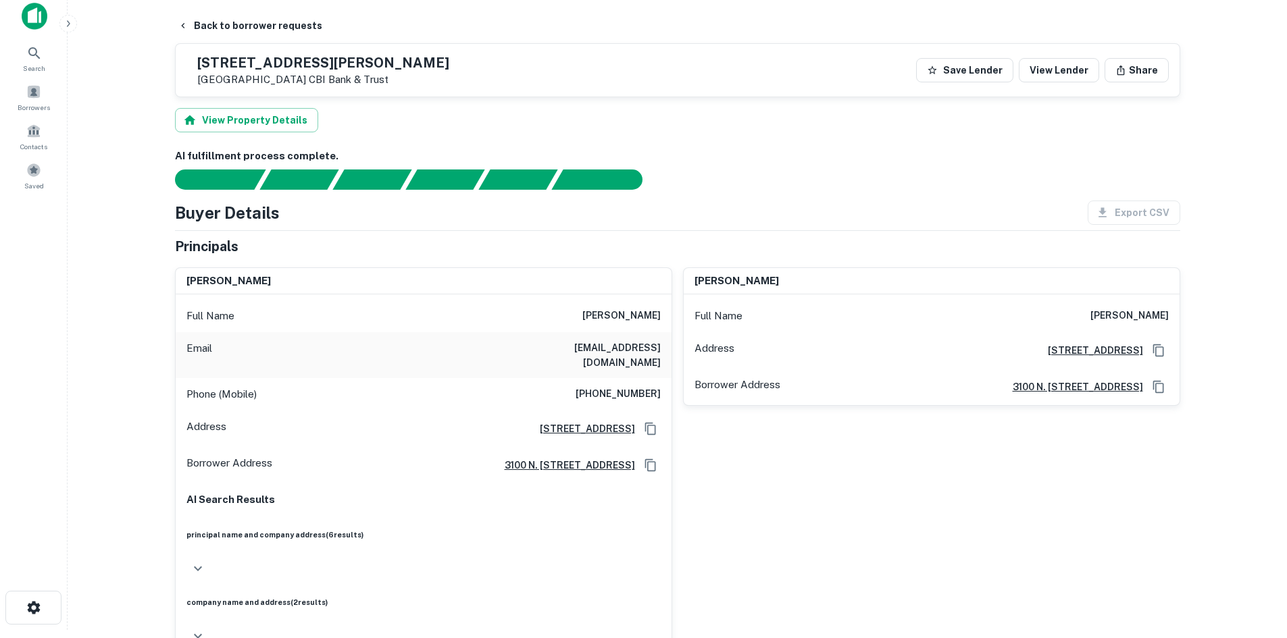
scroll to position [0, 0]
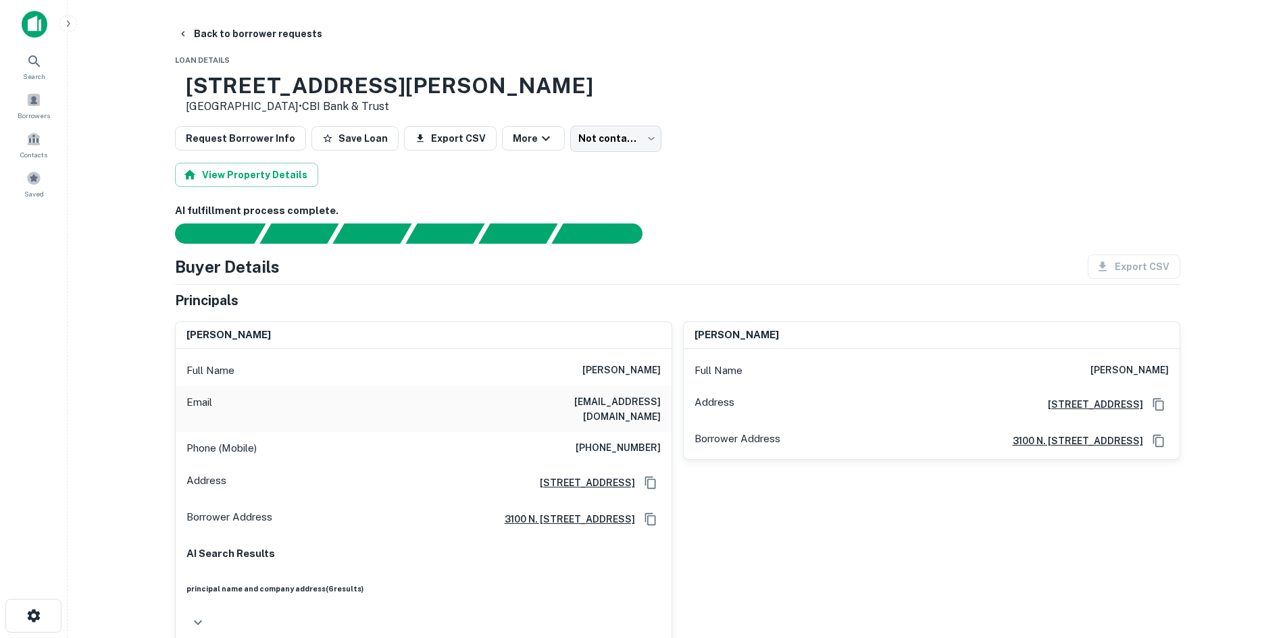
click at [642, 440] on h6 "(309) 678-2565" at bounding box center [617, 448] width 85 height 16
copy h6 "(309) 678-2565"
drag, startPoint x: 561, startPoint y: 377, endPoint x: 580, endPoint y: 371, distance: 19.9
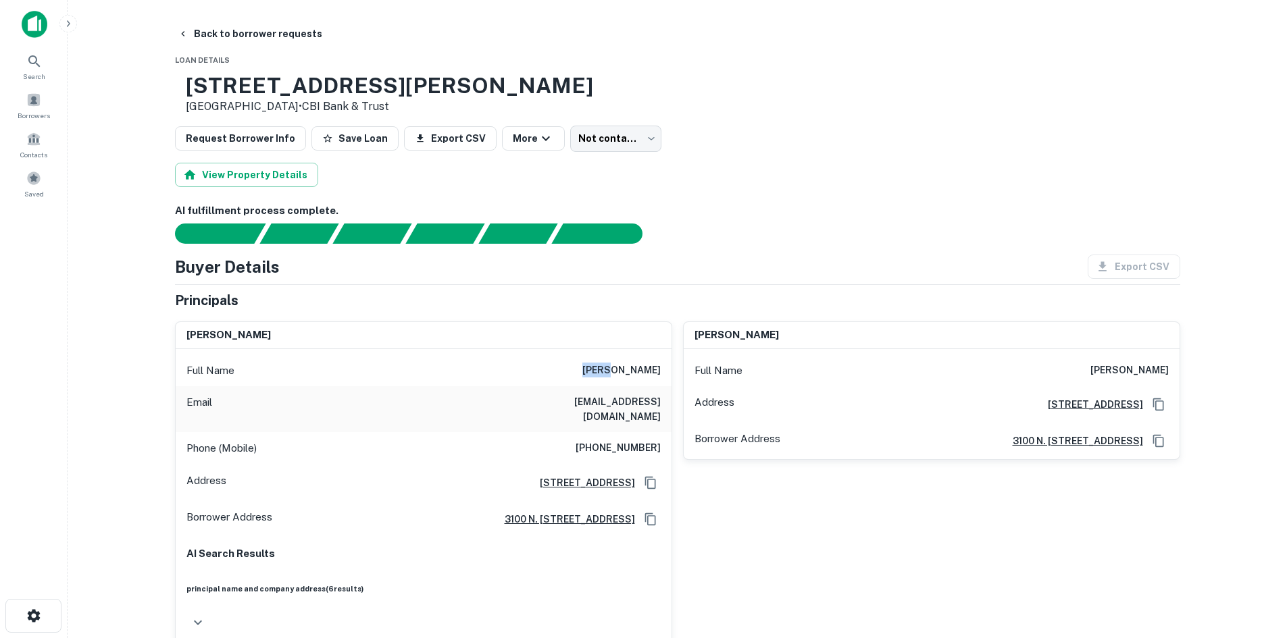
click at [582, 371] on h6 "elias camille ghantous" at bounding box center [621, 371] width 78 height 16
click at [650, 353] on div "Full Name elias camille ghantous Email leocgh@yahoo.com Phone (Mobile) (309) 67…" at bounding box center [424, 563] width 496 height 429
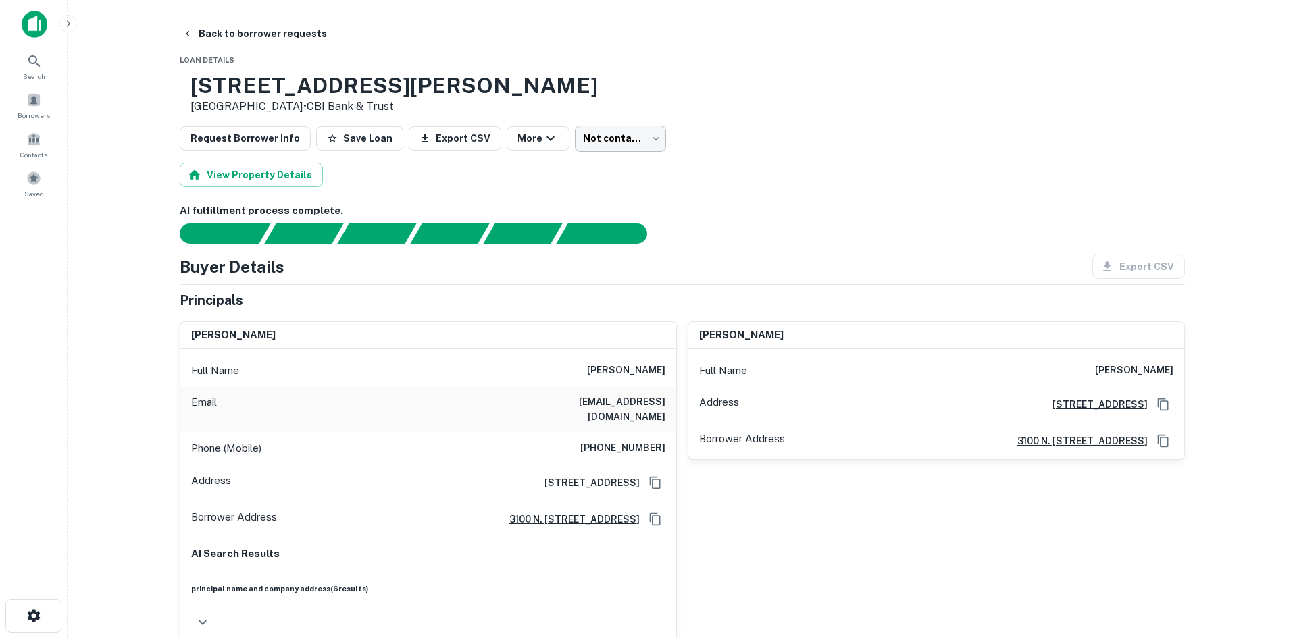
click at [645, 138] on body "Search Borrowers Contacts Saved Back to borrower requests Loan Details 0 E ROLL…" at bounding box center [648, 319] width 1297 height 638
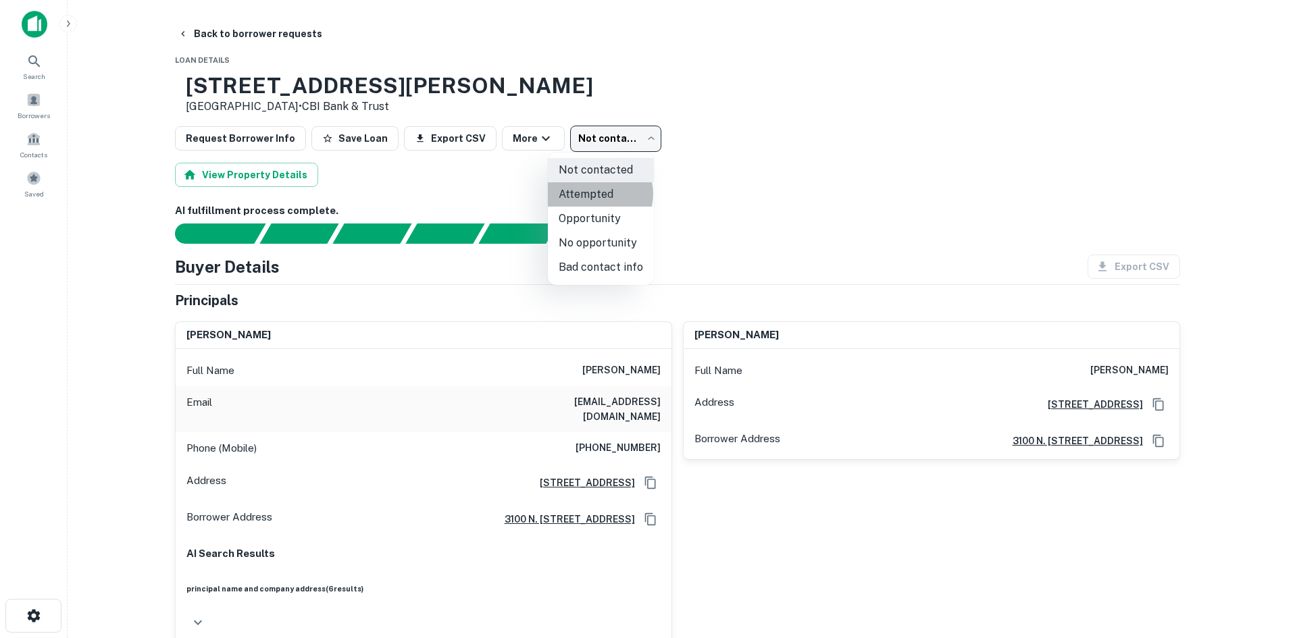
click at [593, 194] on li "Attempted" at bounding box center [601, 194] width 106 height 24
type input "*********"
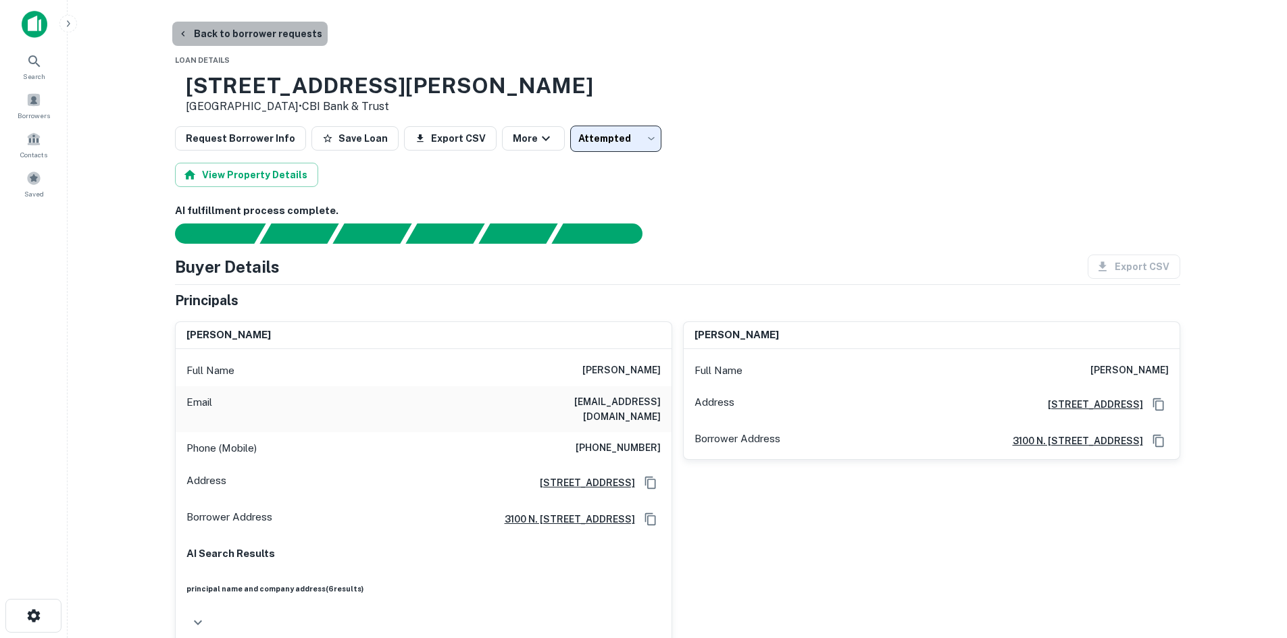
click at [296, 40] on button "Back to borrower requests" at bounding box center [249, 34] width 155 height 24
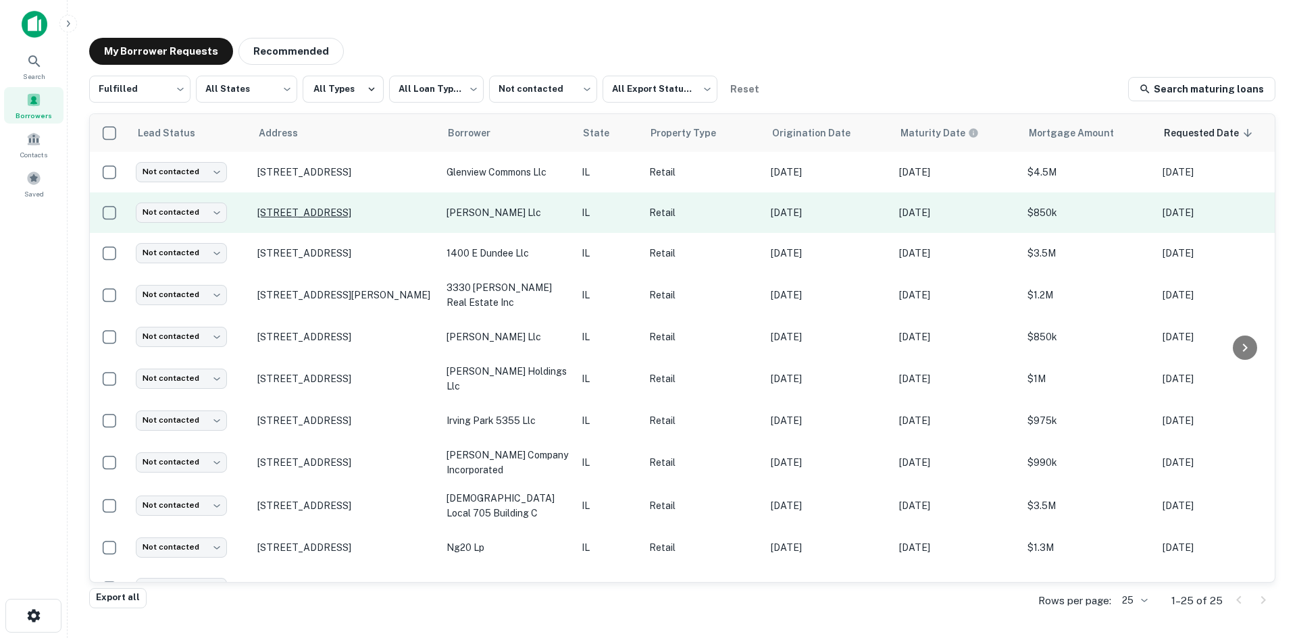
click at [370, 208] on p "111 E Jefferson Ave Naperville, IL 60540" at bounding box center [345, 213] width 176 height 12
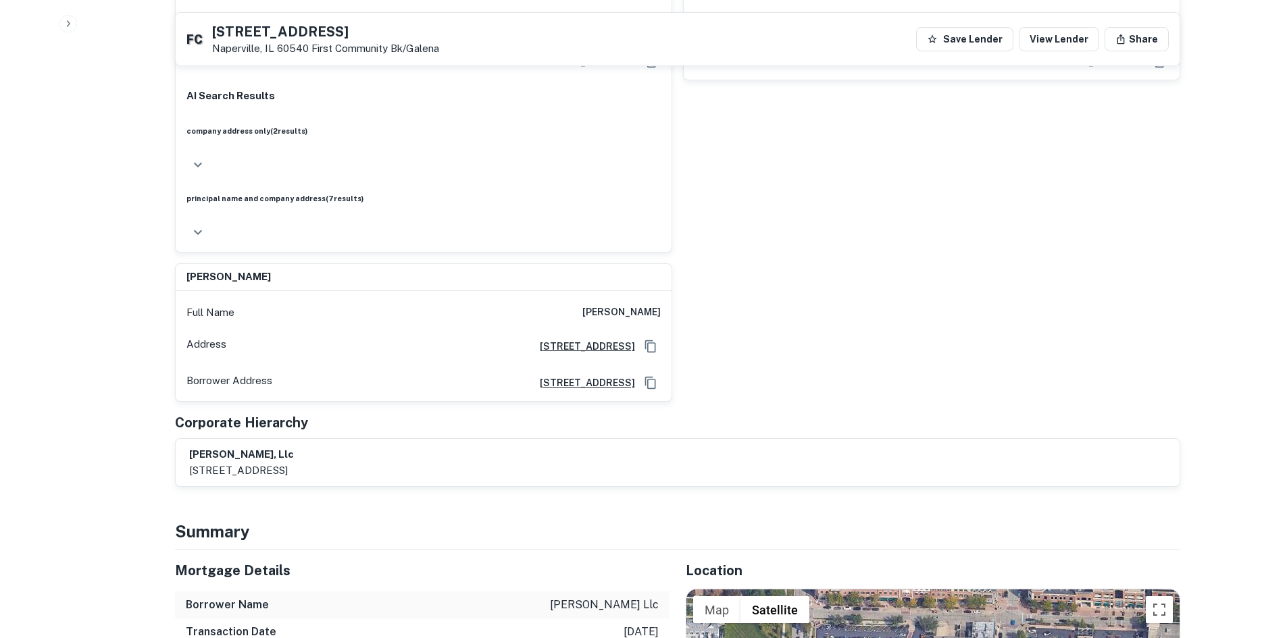
scroll to position [1621, 0]
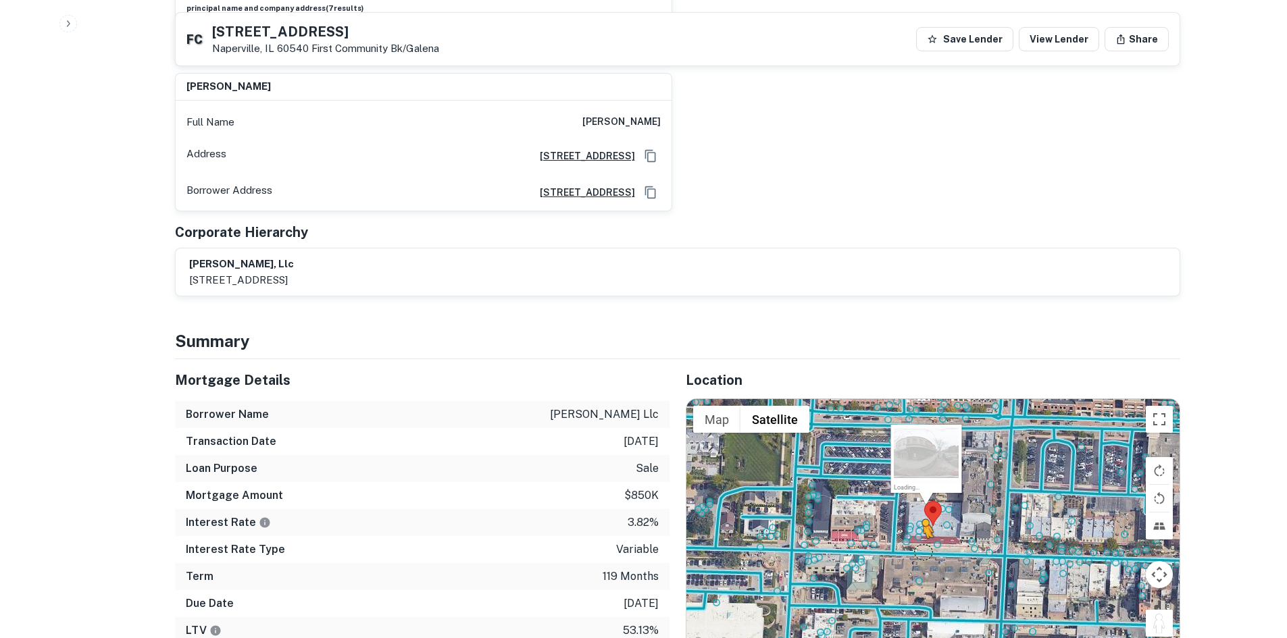
drag, startPoint x: 1164, startPoint y: 409, endPoint x: 915, endPoint y: 340, distance: 258.6
click at [915, 399] on div "To activate drag with keyboard, press Alt + Enter. Once in keyboard drag state,…" at bounding box center [932, 526] width 493 height 254
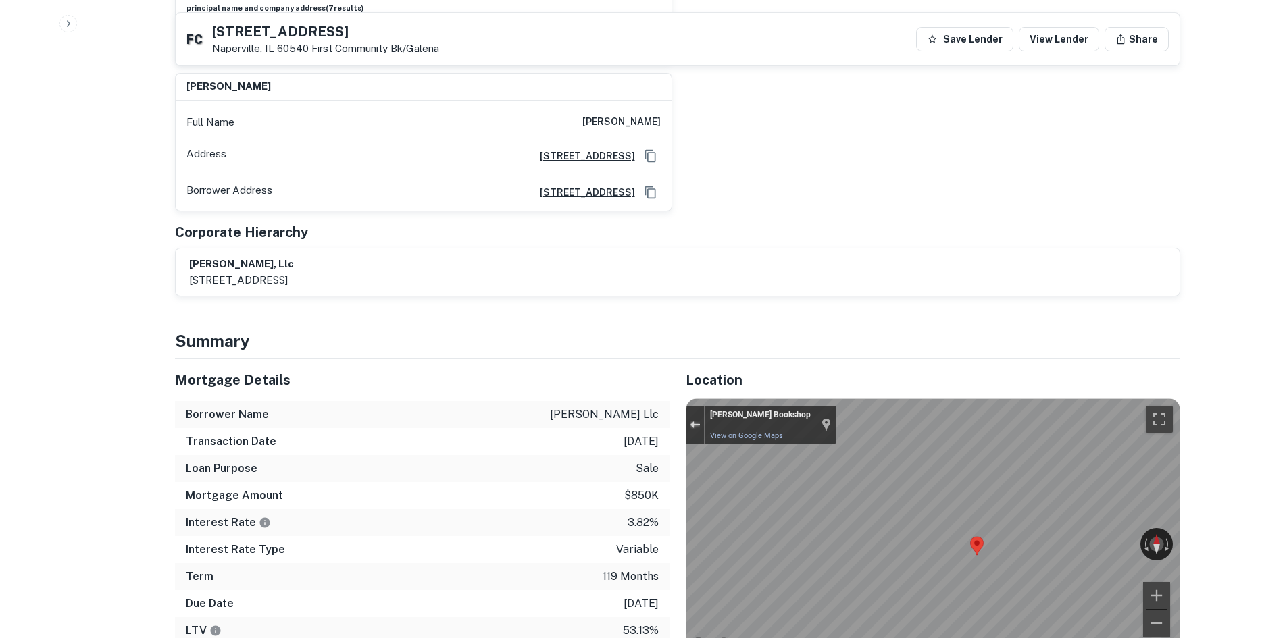
click at [695, 421] on div "Exit the Street View" at bounding box center [695, 425] width 10 height 8
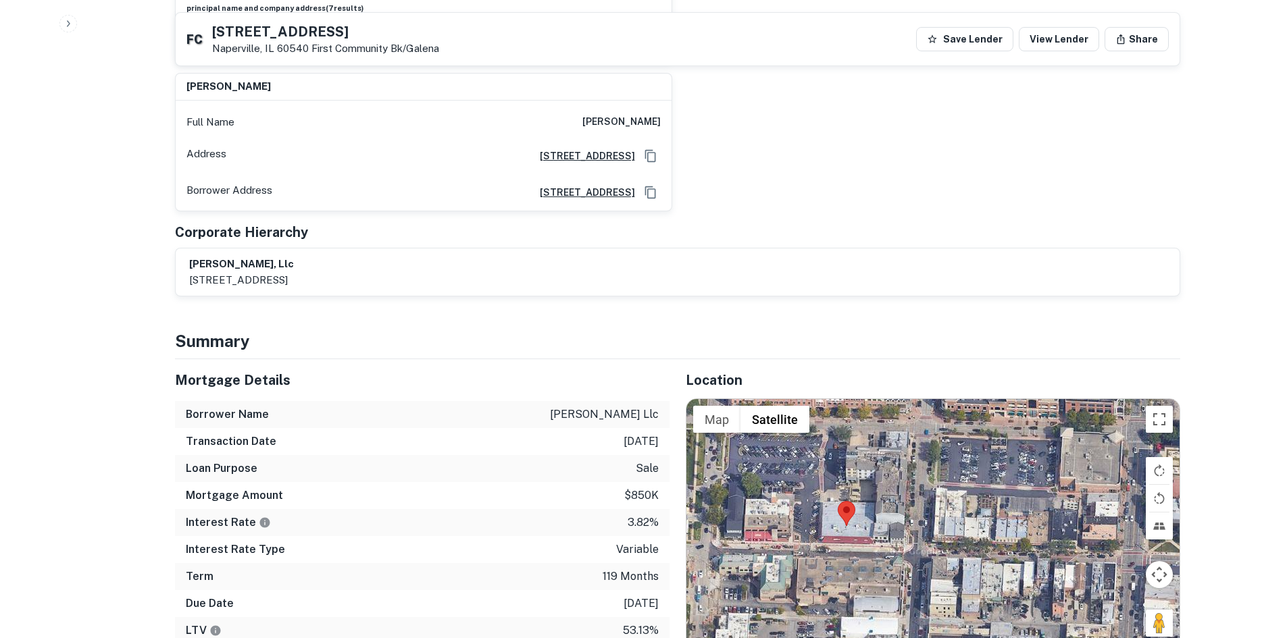
drag, startPoint x: 1179, startPoint y: 423, endPoint x: 1090, endPoint y: 421, distance: 88.5
click at [1090, 421] on div "Loading..." at bounding box center [932, 526] width 493 height 254
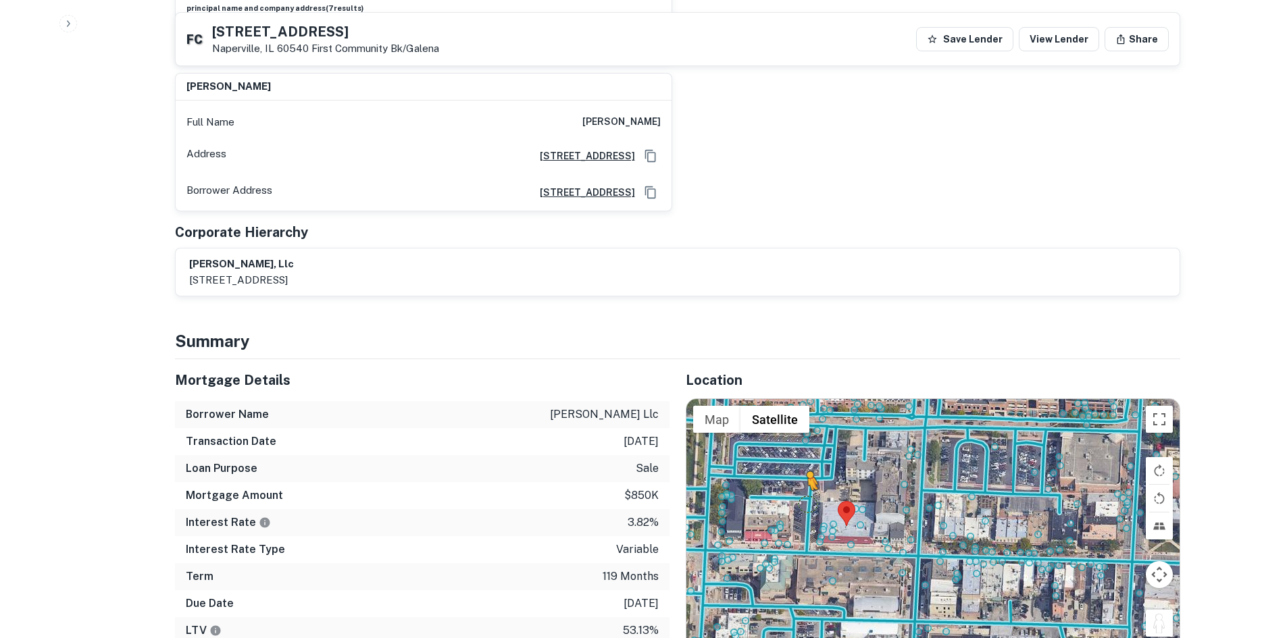
drag, startPoint x: 1163, startPoint y: 411, endPoint x: 806, endPoint y: 299, distance: 374.5
click at [806, 399] on div "To activate drag with keyboard, press Alt + Enter. Once in keyboard drag state,…" at bounding box center [932, 526] width 493 height 254
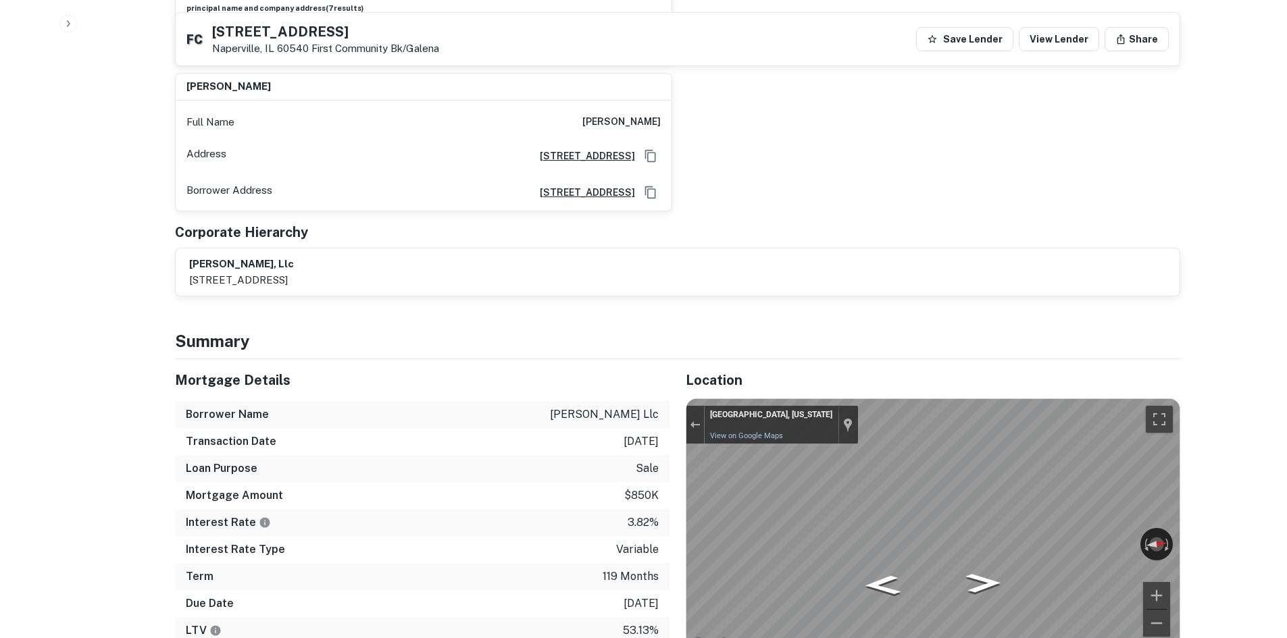
click at [1185, 303] on div "Back to borrower requests F C 111 E JEFFERSON AVE Naperville, IL 60540 First Co…" at bounding box center [677, 162] width 1037 height 3522
click at [1190, 315] on div "Back to borrower requests F C 111 E JEFFERSON AVE Naperville, IL 60540 First Co…" at bounding box center [677, 162] width 1037 height 3522
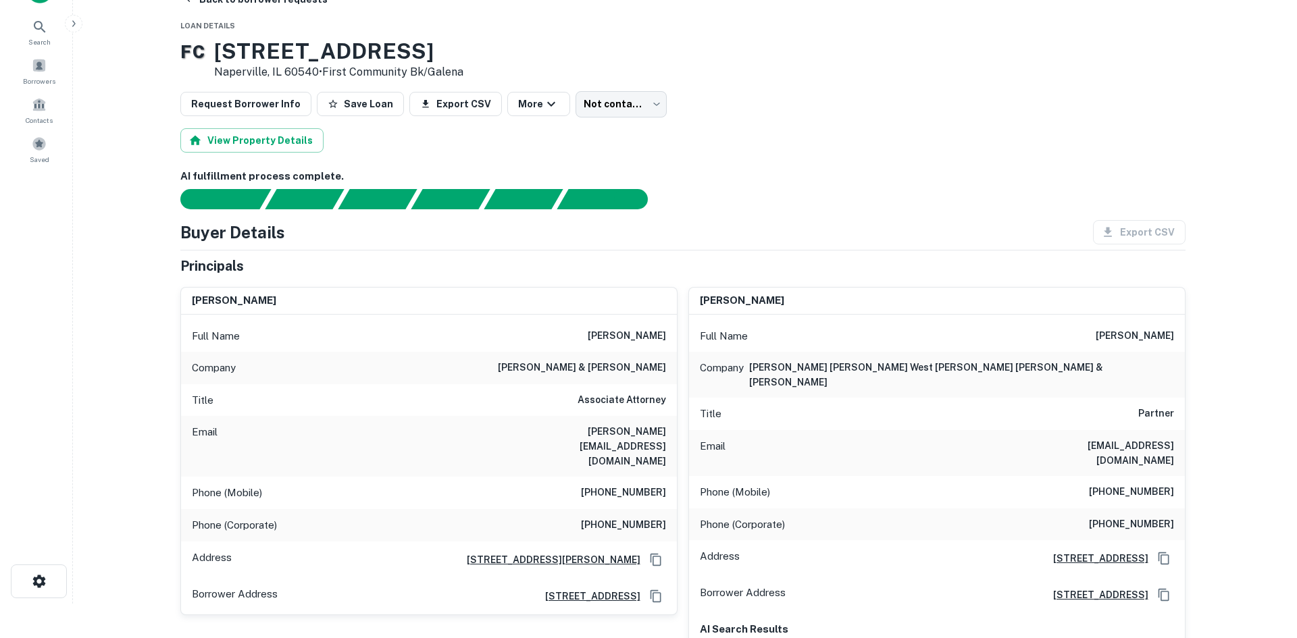
scroll to position [68, 0]
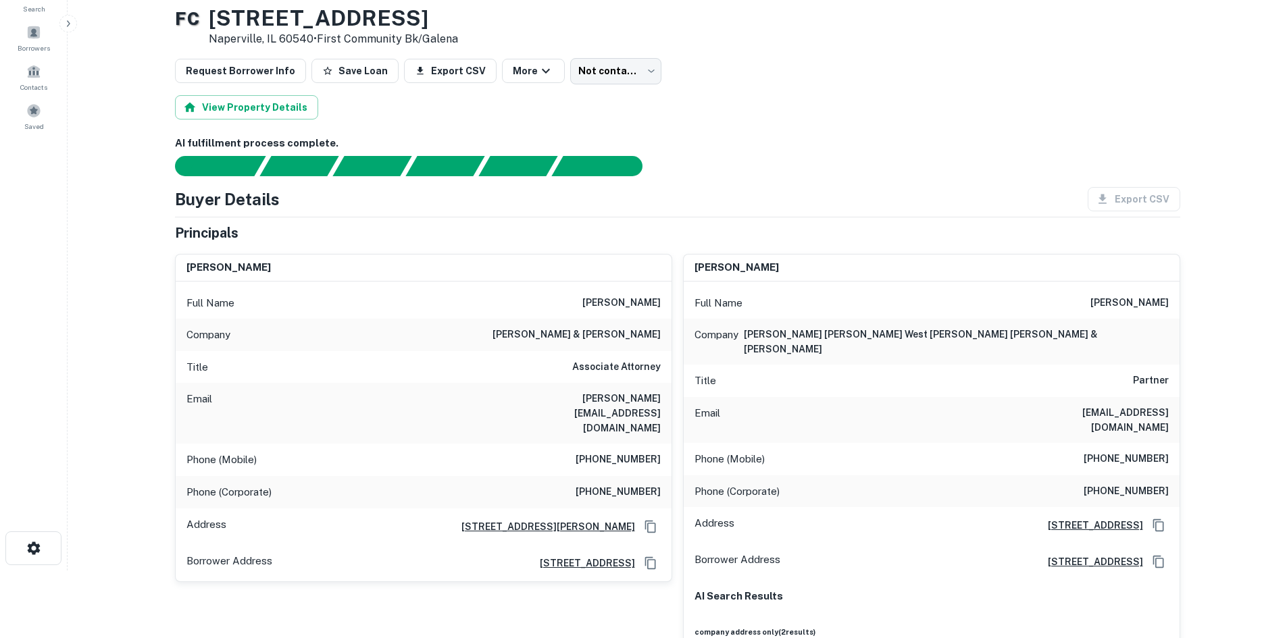
click at [642, 452] on h6 "(630) 240-7272" at bounding box center [617, 460] width 85 height 16
click at [1096, 451] on h6 "(630) 853-9461" at bounding box center [1125, 459] width 85 height 16
click at [1164, 451] on h6 "(630) 853-9461" at bounding box center [1125, 459] width 85 height 16
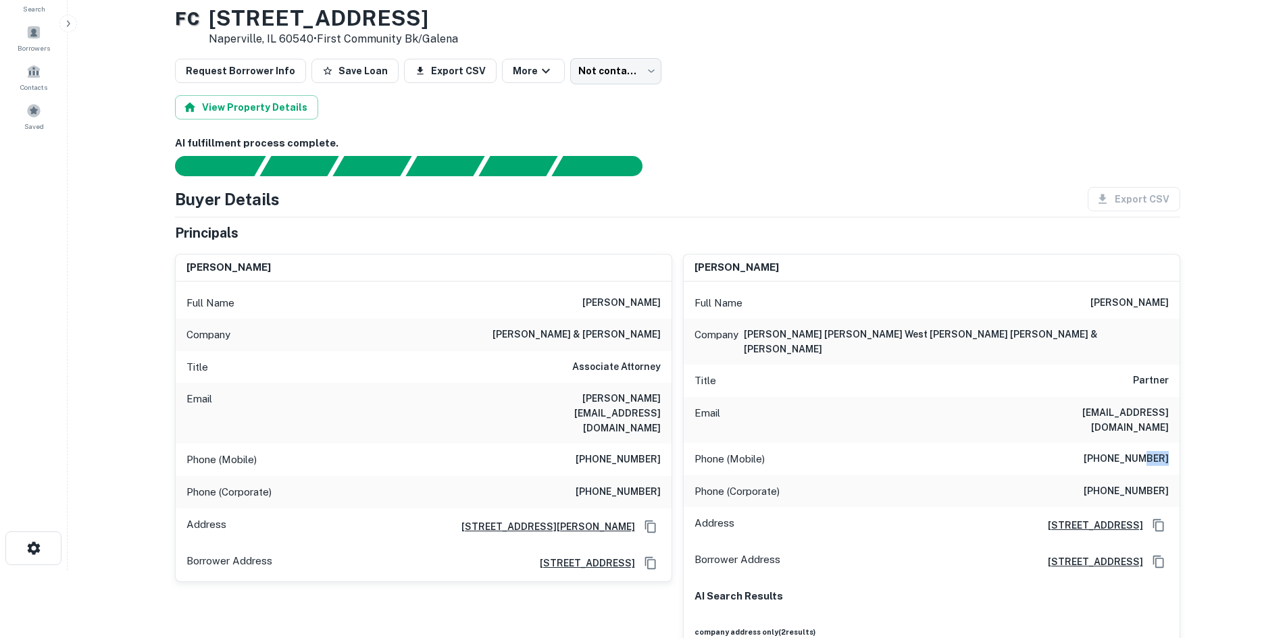
click at [1164, 451] on h6 "(630) 853-9461" at bounding box center [1125, 459] width 85 height 16
click at [641, 74] on body "Search Borrowers Contacts Saved Back to borrower requests Loan Details F C 111 …" at bounding box center [643, 251] width 1287 height 638
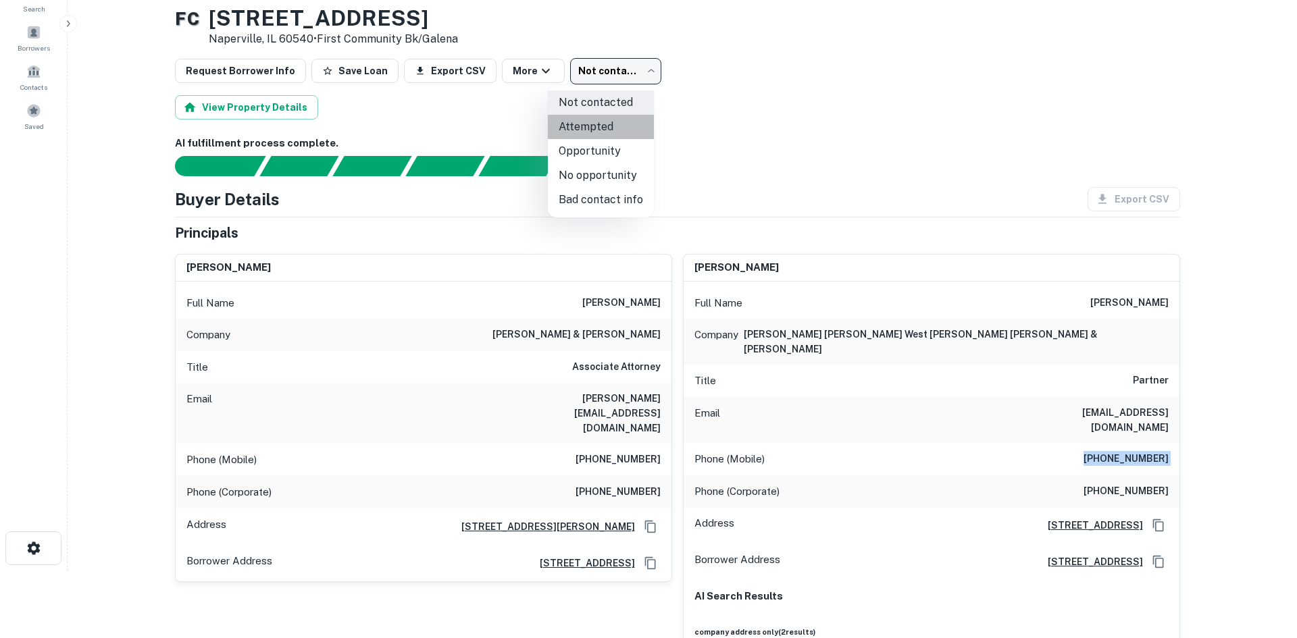
click at [625, 127] on li "Attempted" at bounding box center [601, 127] width 106 height 24
type input "*********"
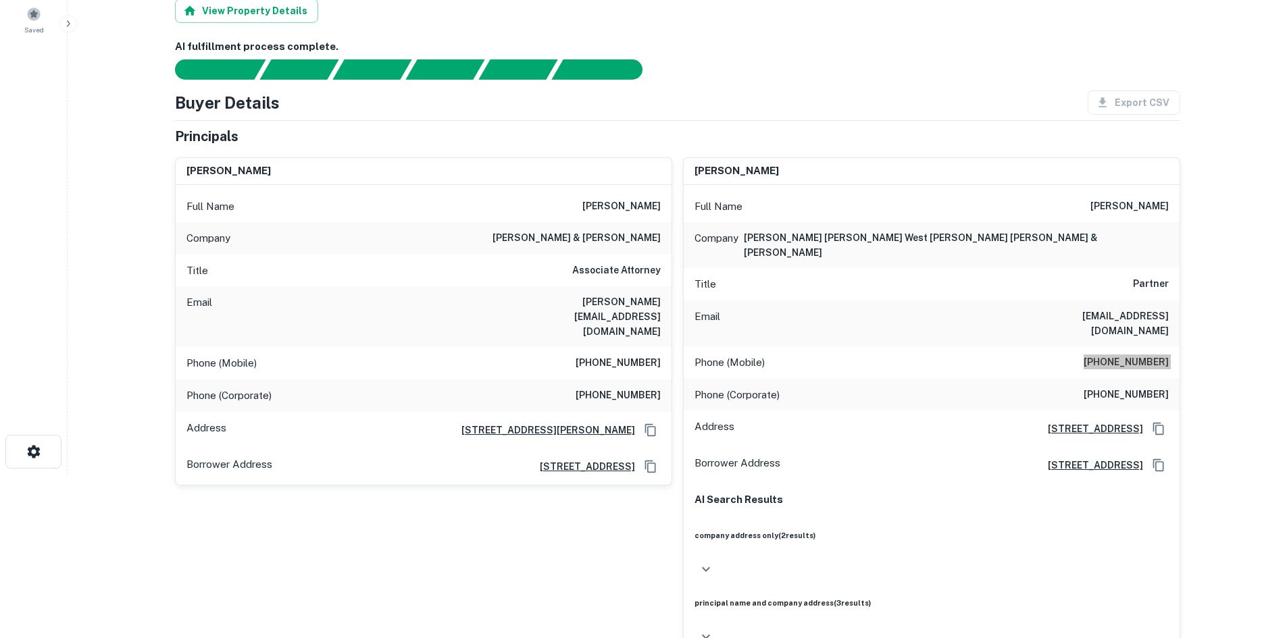
scroll to position [0, 0]
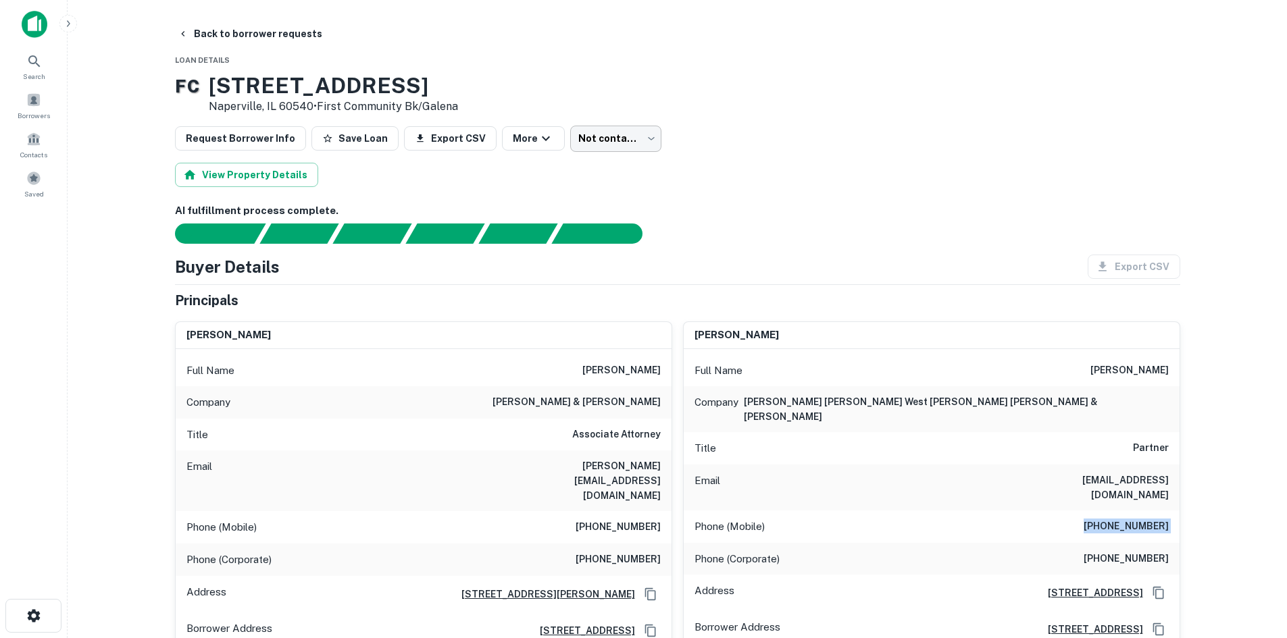
drag, startPoint x: 673, startPoint y: 141, endPoint x: 597, endPoint y: 140, distance: 76.3
click at [667, 142] on div "Request Borrower Info Save Loan Export CSV More Not contacted **** ​" at bounding box center [677, 139] width 1005 height 26
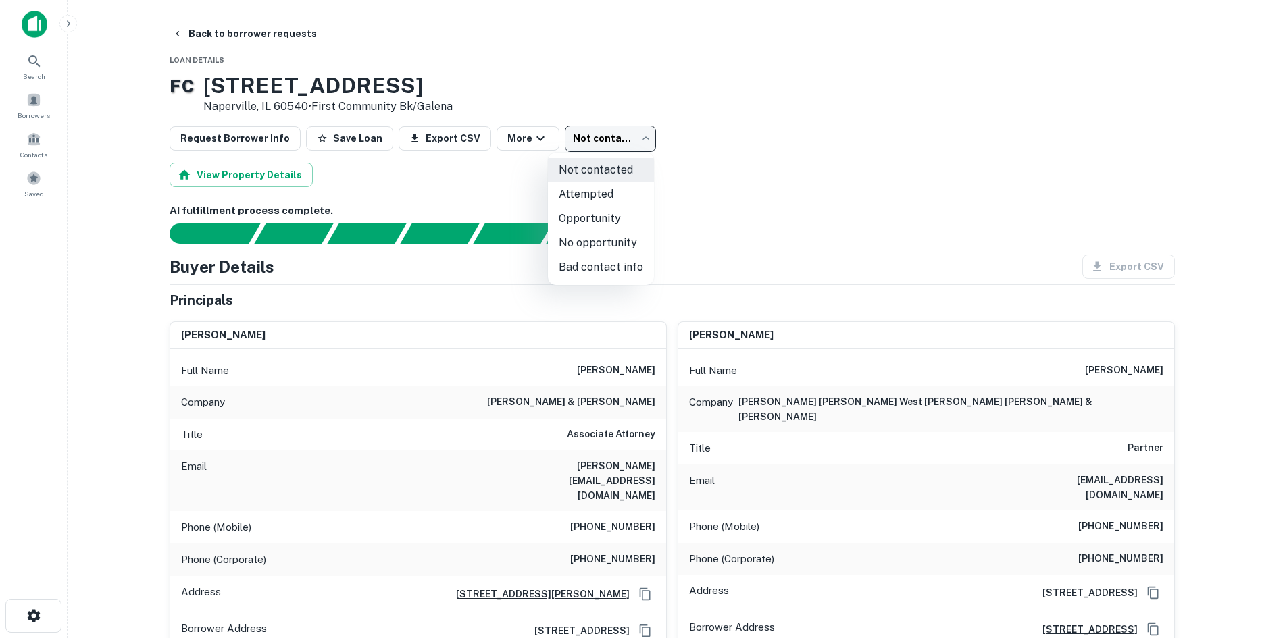
click at [597, 140] on body "Search Borrowers Contacts Saved Back to borrower requests Loan Details F C 111 …" at bounding box center [643, 319] width 1287 height 638
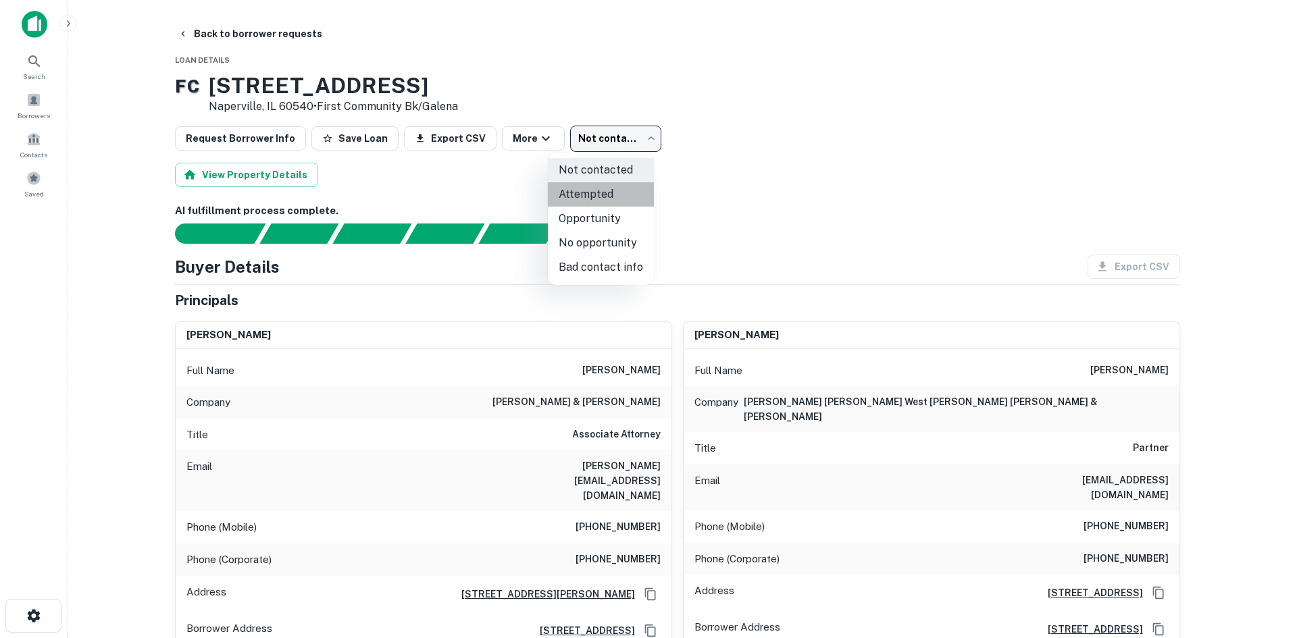
click at [625, 195] on li "Attempted" at bounding box center [601, 194] width 106 height 24
type input "*********"
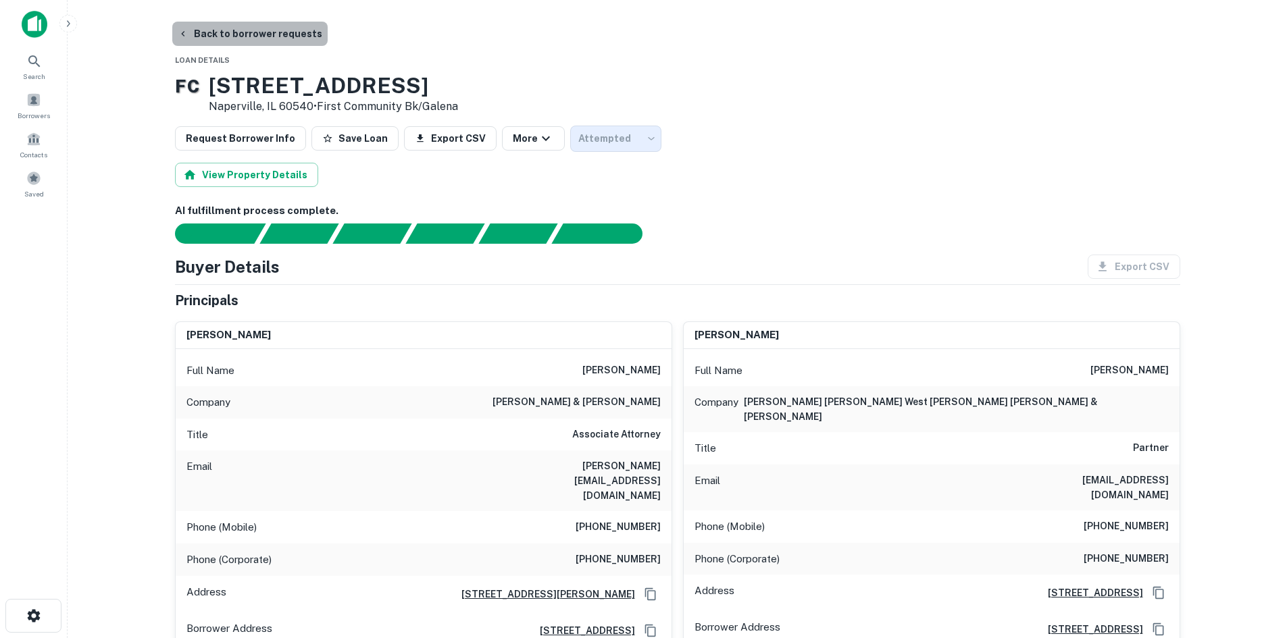
click at [251, 30] on button "Back to borrower requests" at bounding box center [249, 34] width 155 height 24
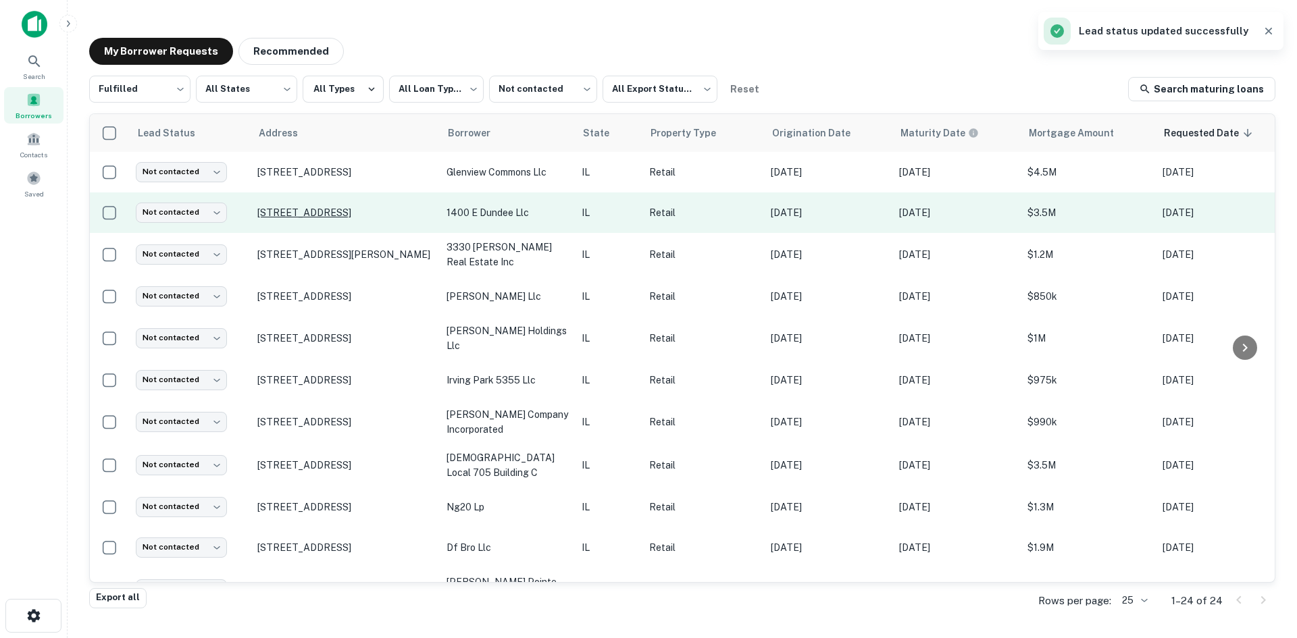
click at [346, 209] on p "1400 E Dundee Rd Palatine, IL 60074" at bounding box center [345, 213] width 176 height 12
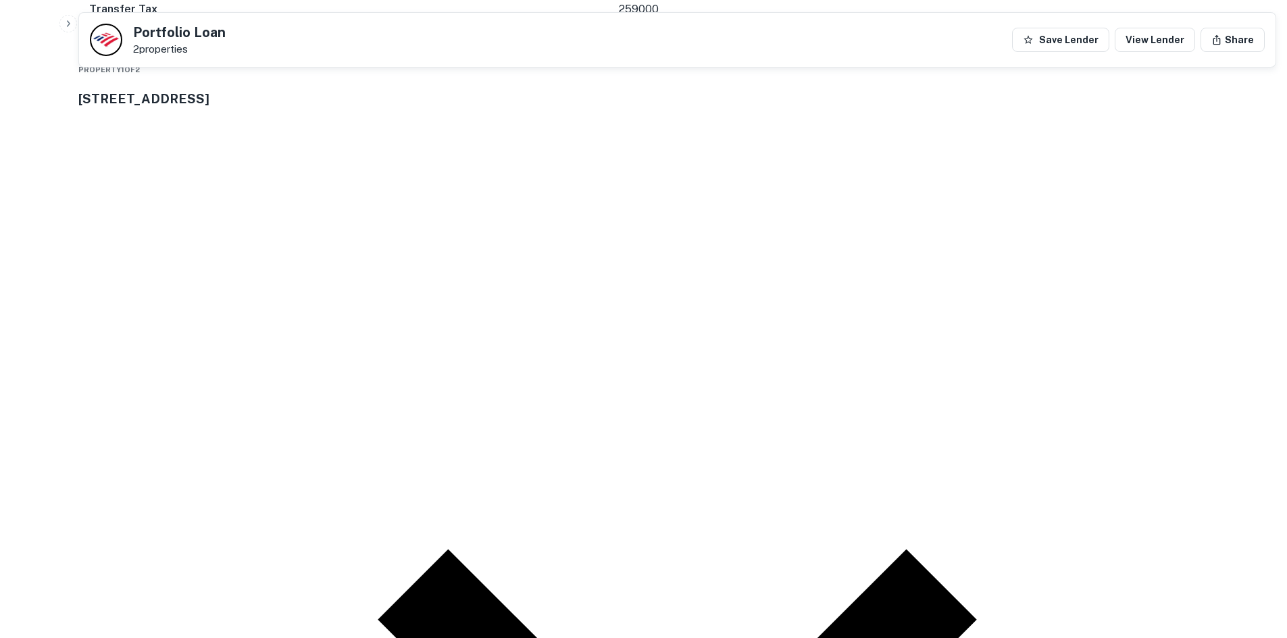
scroll to position [1351, 0]
drag, startPoint x: 1158, startPoint y: 371, endPoint x: 937, endPoint y: 359, distance: 221.2
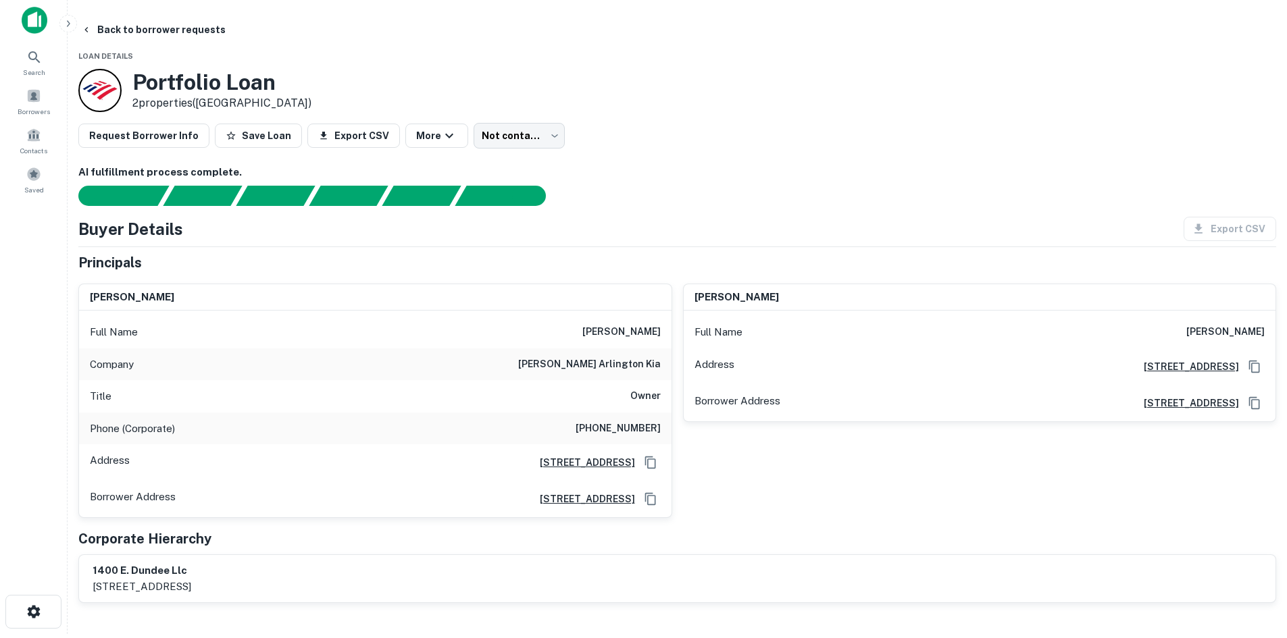
scroll to position [0, 0]
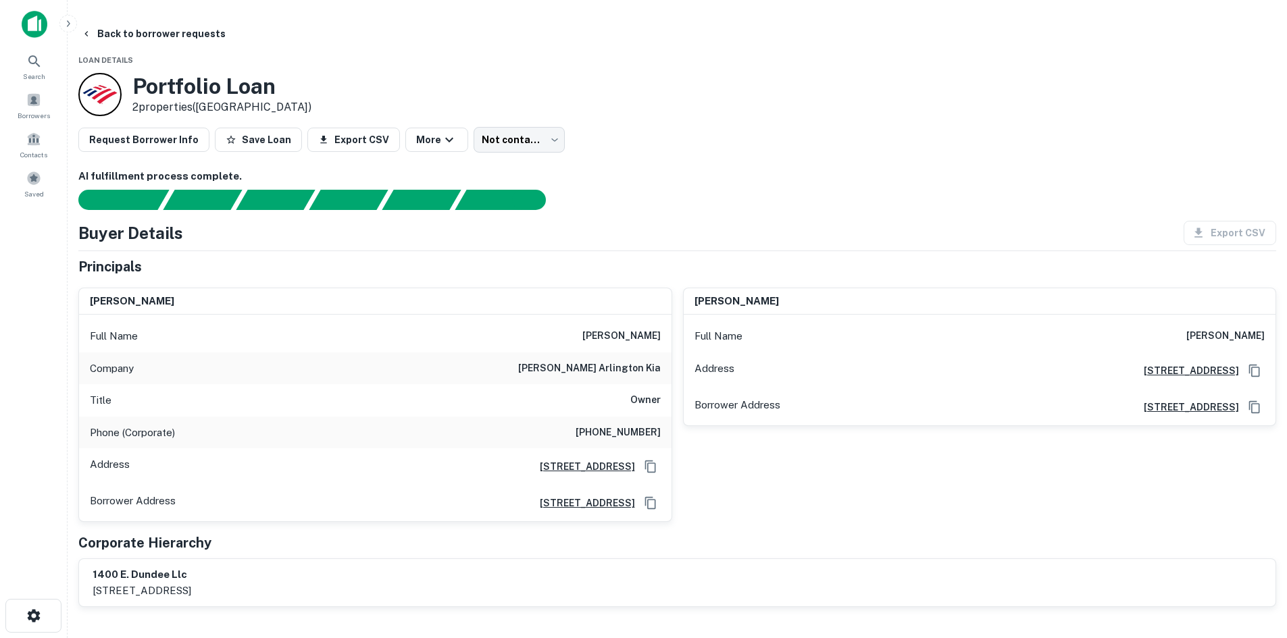
click at [645, 440] on h6 "(847) 813-7409" at bounding box center [617, 433] width 85 height 16
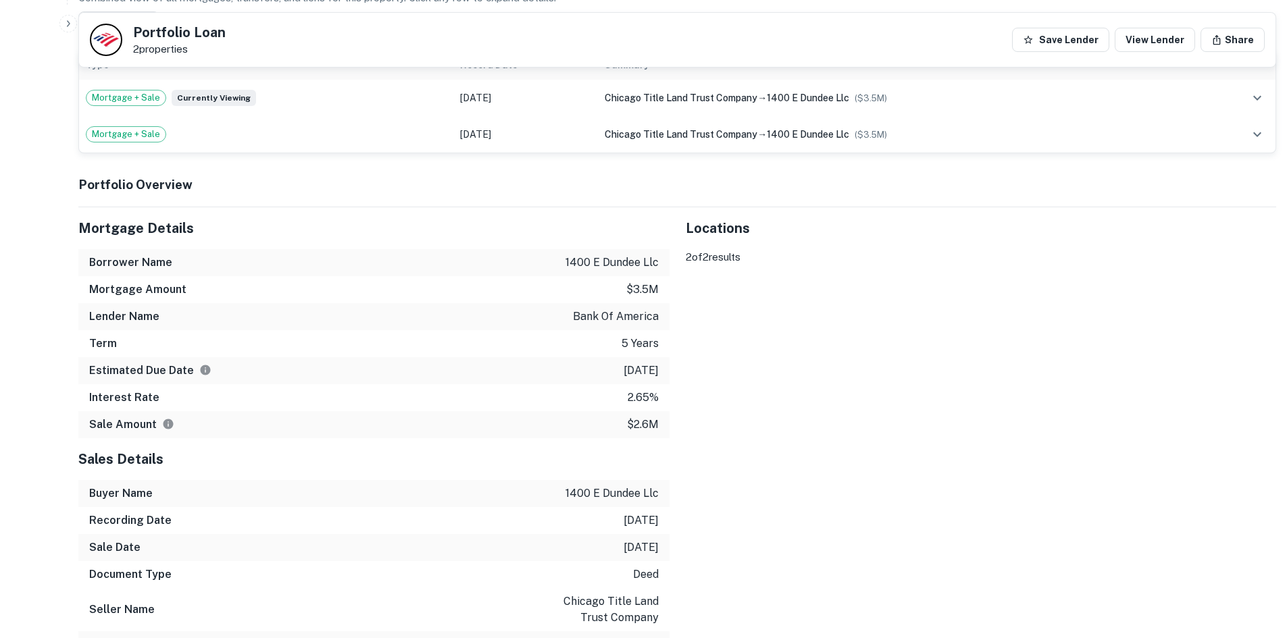
scroll to position [675, 0]
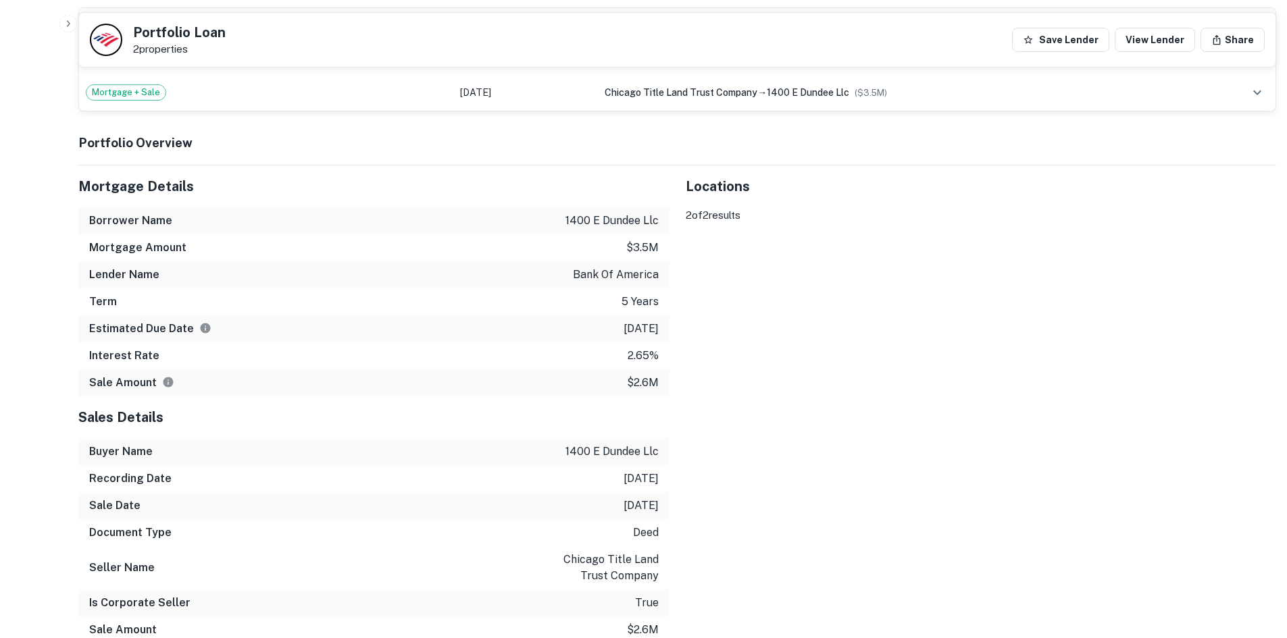
drag, startPoint x: 811, startPoint y: 429, endPoint x: 564, endPoint y: 429, distance: 246.5
click at [840, 207] on div "To activate drag with keyboard, press Alt + Enter. Once in keyboard drag state,…" at bounding box center [981, 207] width 591 height 0
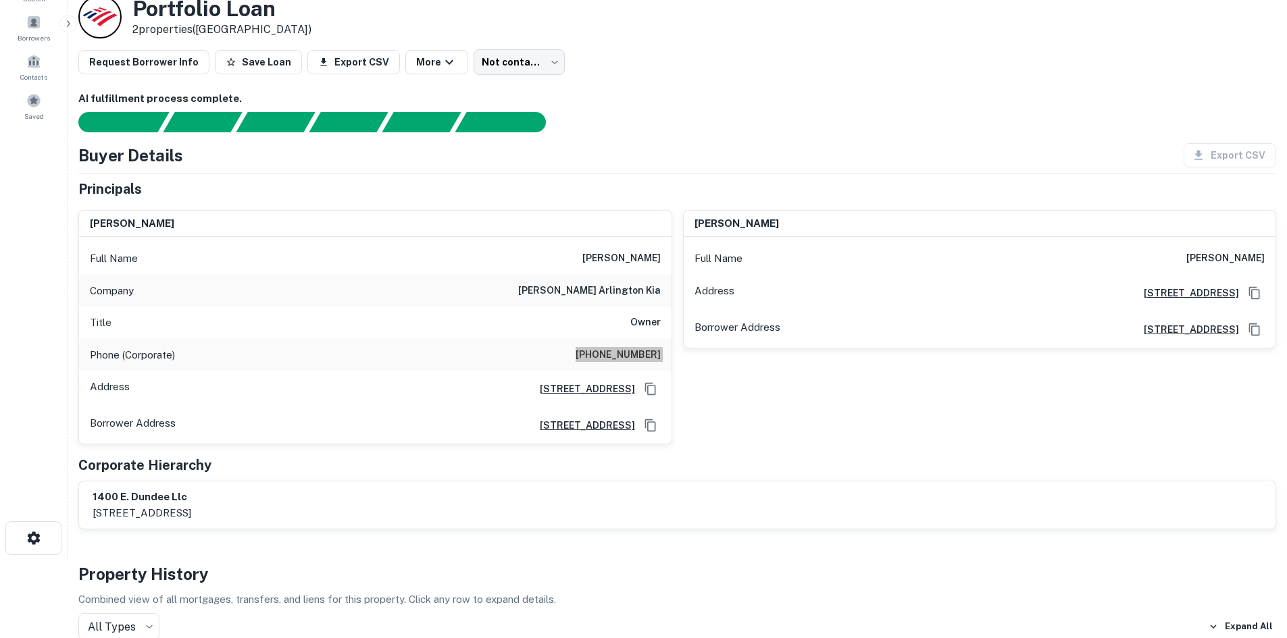
scroll to position [0, 0]
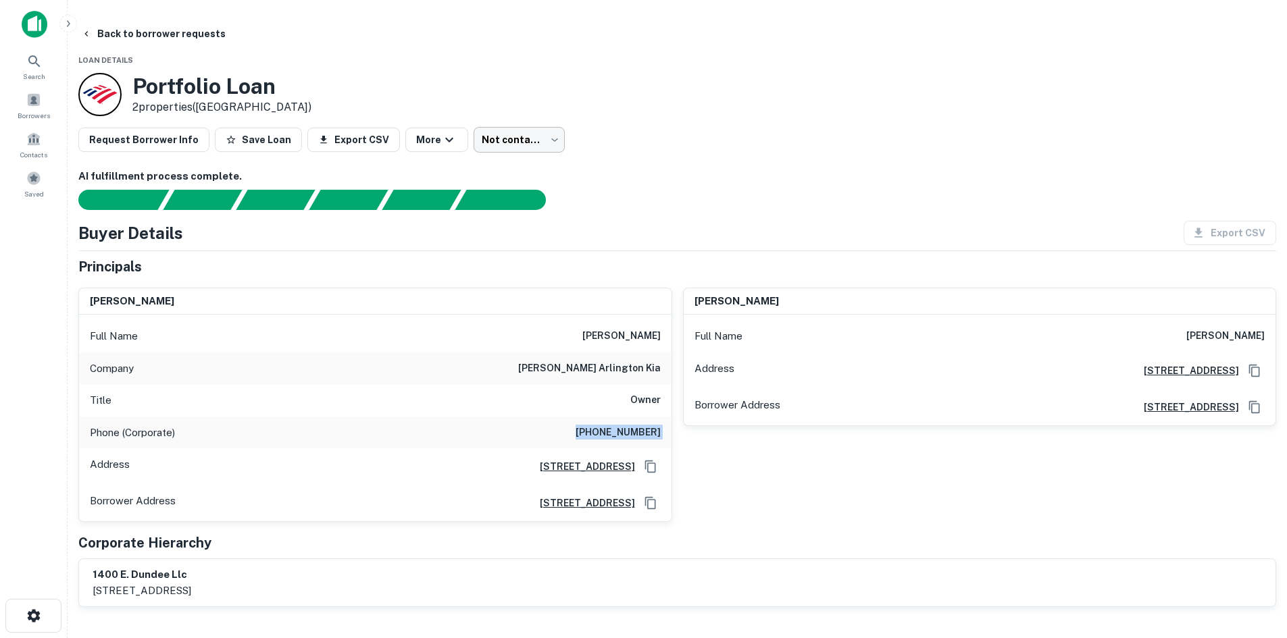
click at [602, 132] on body "Search Borrowers Contacts Saved Back to borrower requests Loan Details Portfoli…" at bounding box center [643, 319] width 1287 height 638
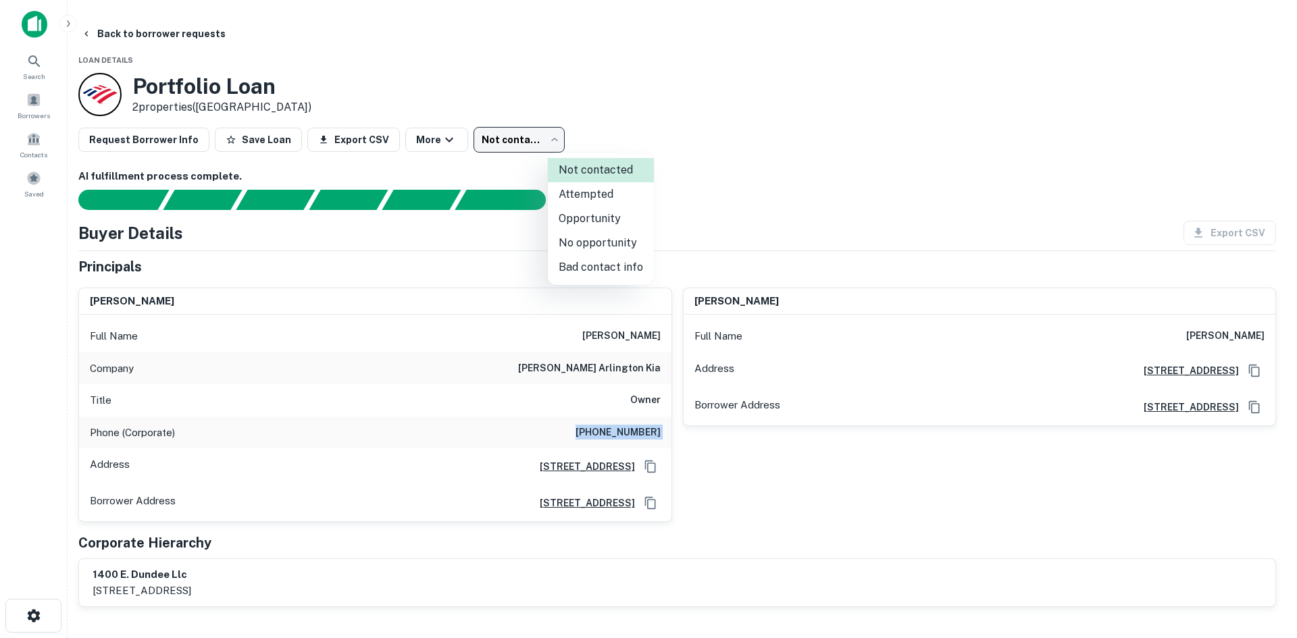
click at [624, 188] on li "Attempted" at bounding box center [601, 194] width 106 height 24
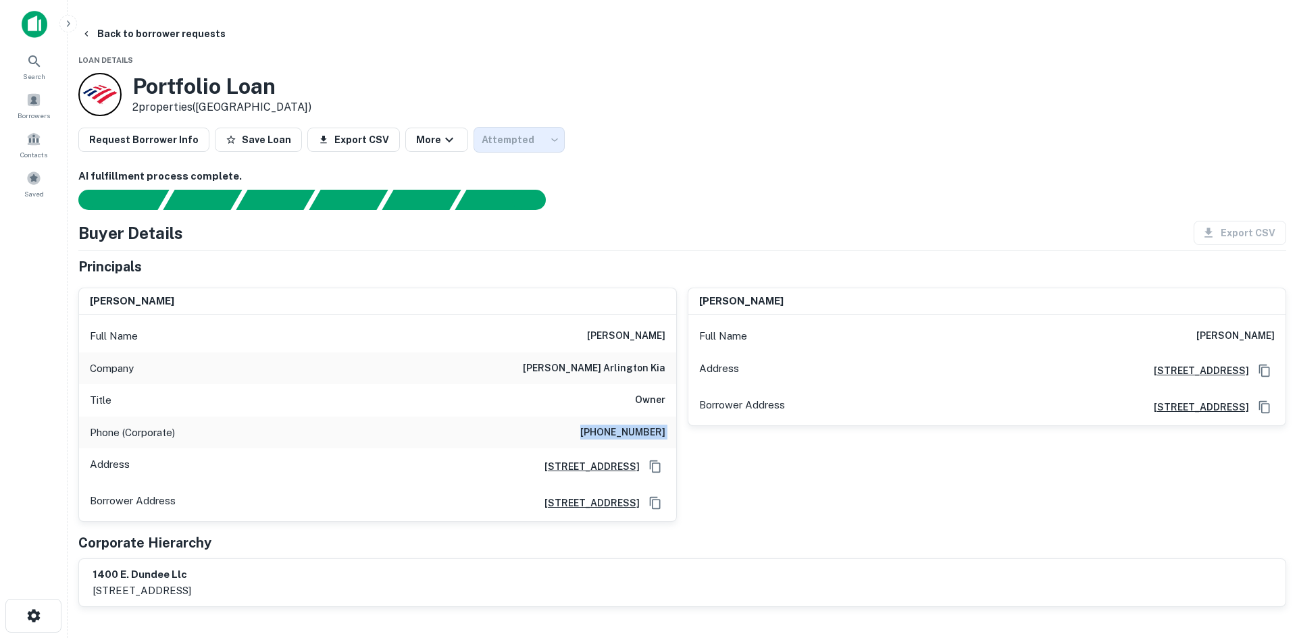
type input "*********"
click at [802, 90] on div at bounding box center [648, 319] width 1297 height 638
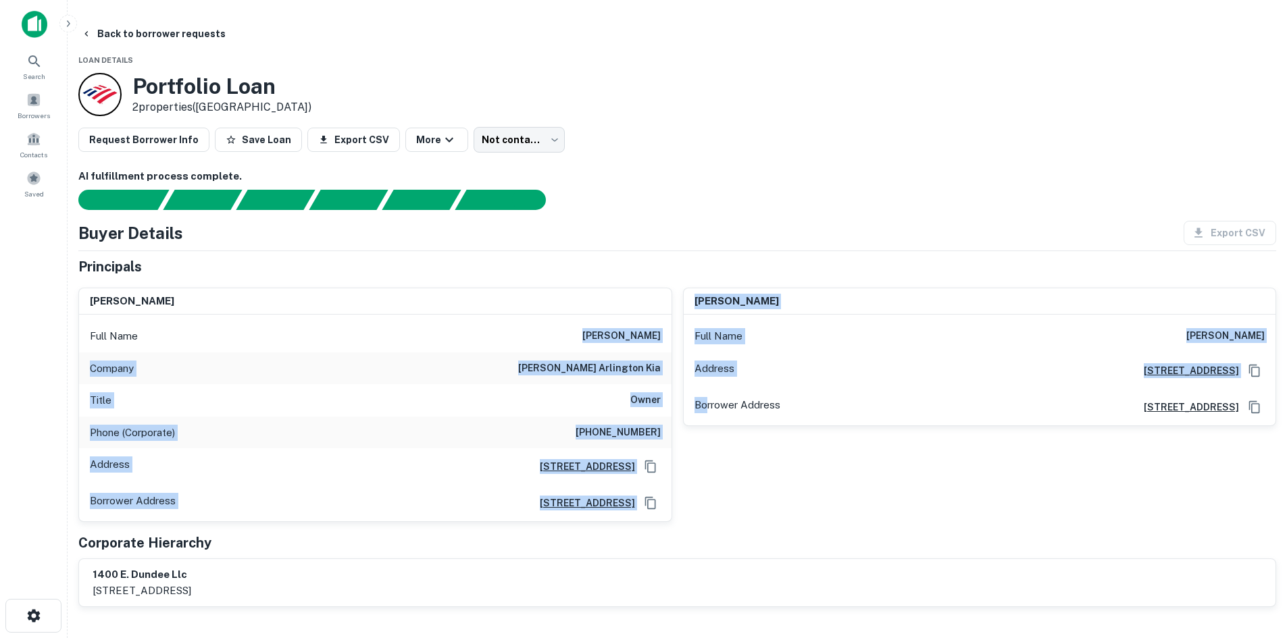
drag, startPoint x: 592, startPoint y: 339, endPoint x: 704, endPoint y: 469, distance: 171.9
click at [704, 469] on div "kevin j mcgrath Full Name kevin j mcgrath Company mcgrath arlington kia Title O…" at bounding box center [672, 400] width 1208 height 246
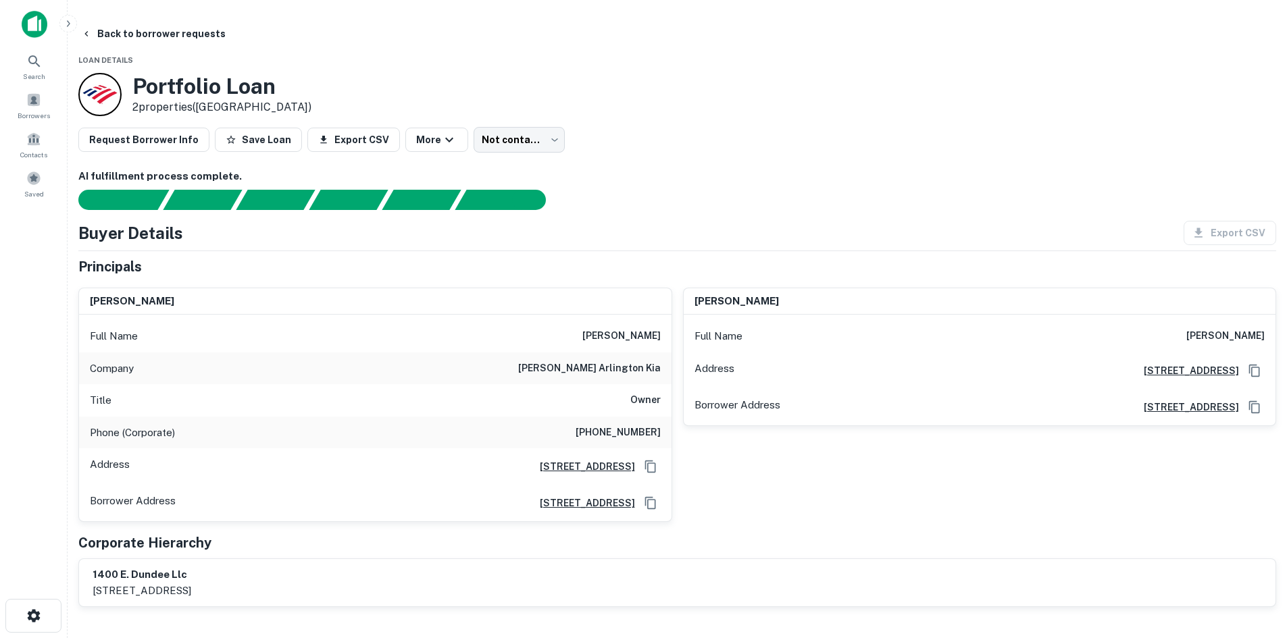
click at [865, 478] on div "michael p mcgrath Full Name michael p mcgrath Address 1400 E. Dundee Road, Pala…" at bounding box center [974, 400] width 605 height 246
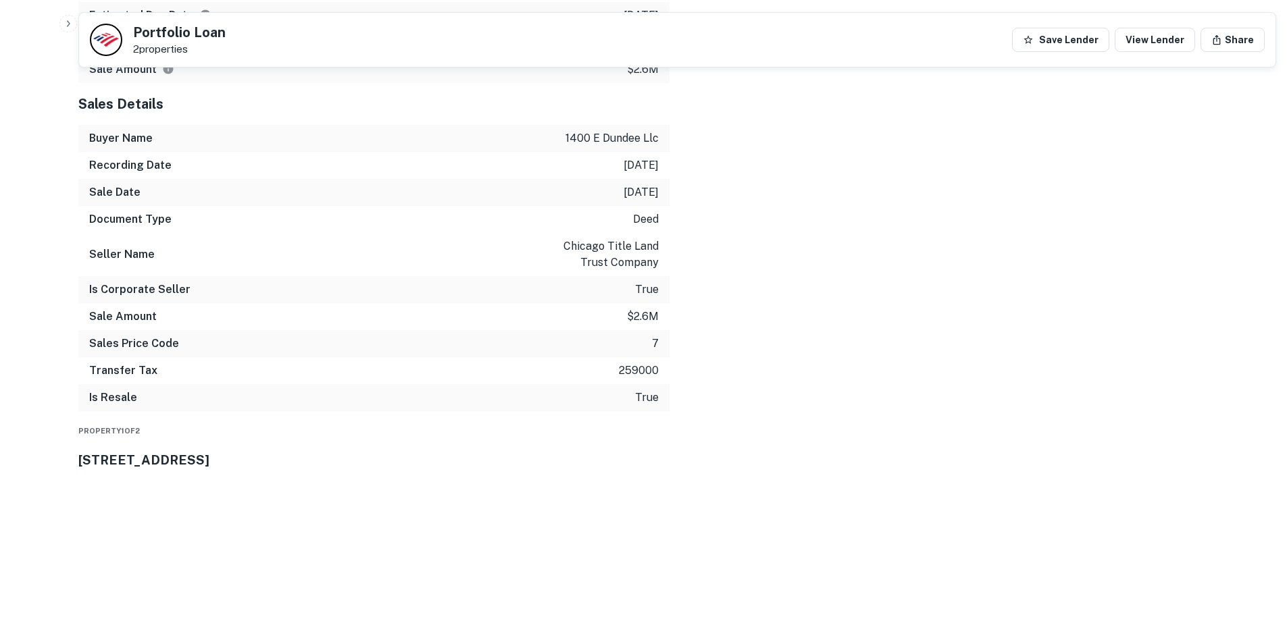
scroll to position [1191, 0]
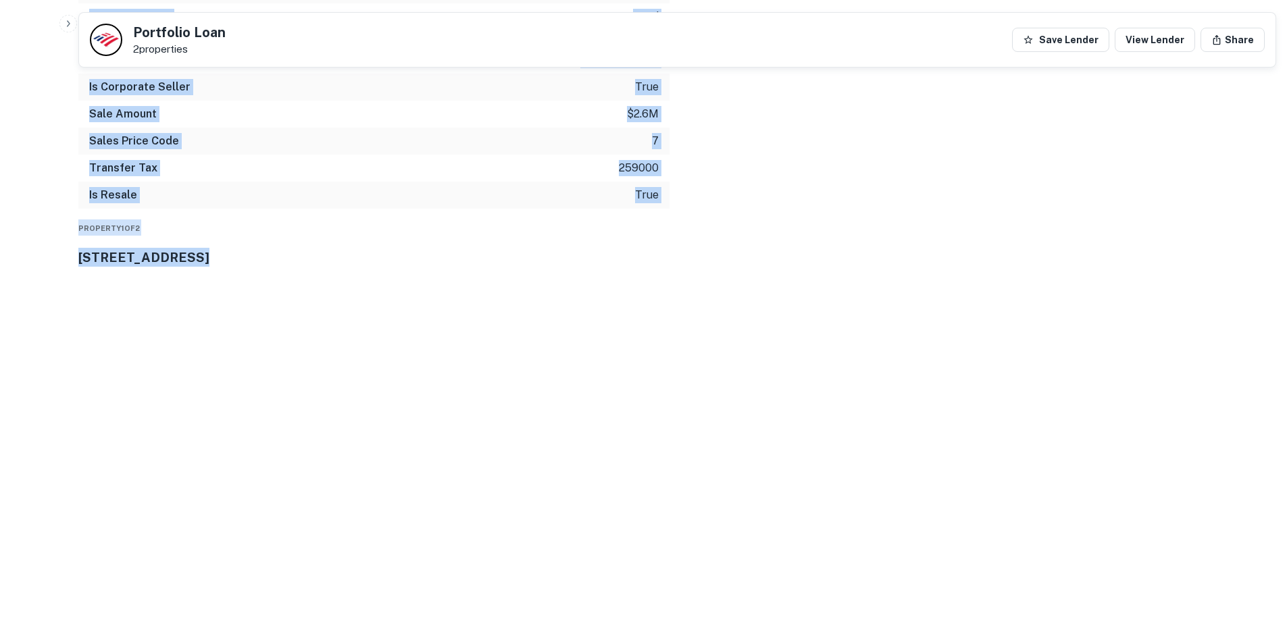
drag, startPoint x: 151, startPoint y: 277, endPoint x: 479, endPoint y: 299, distance: 328.3
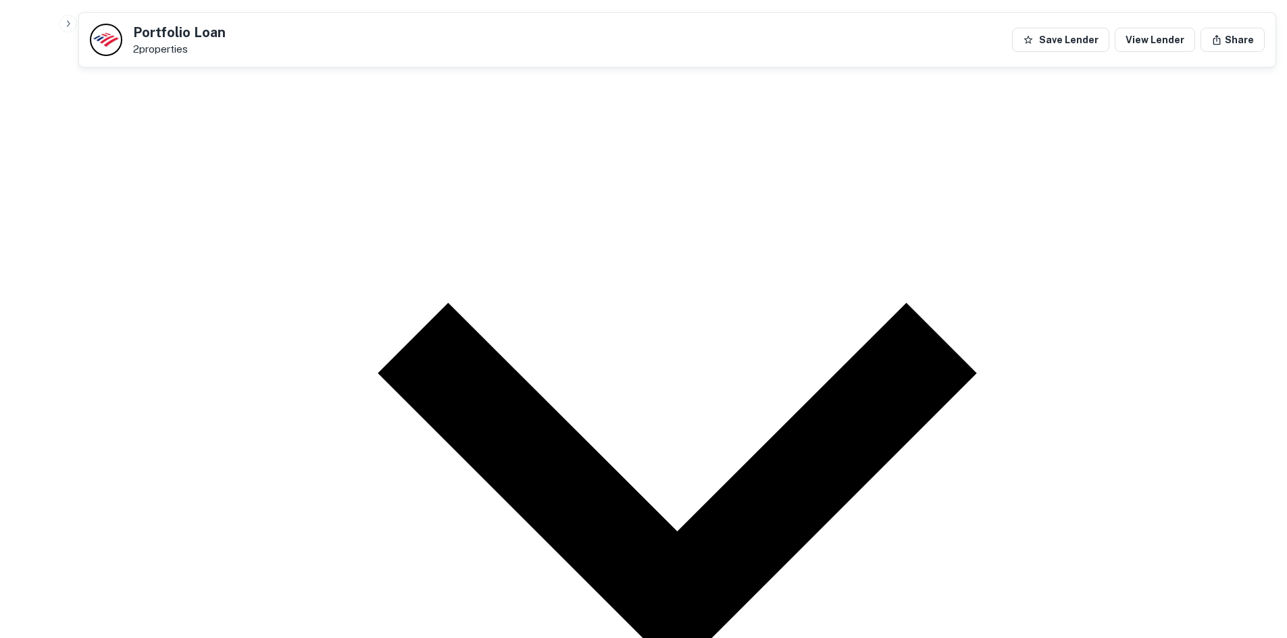
scroll to position [1706, 0]
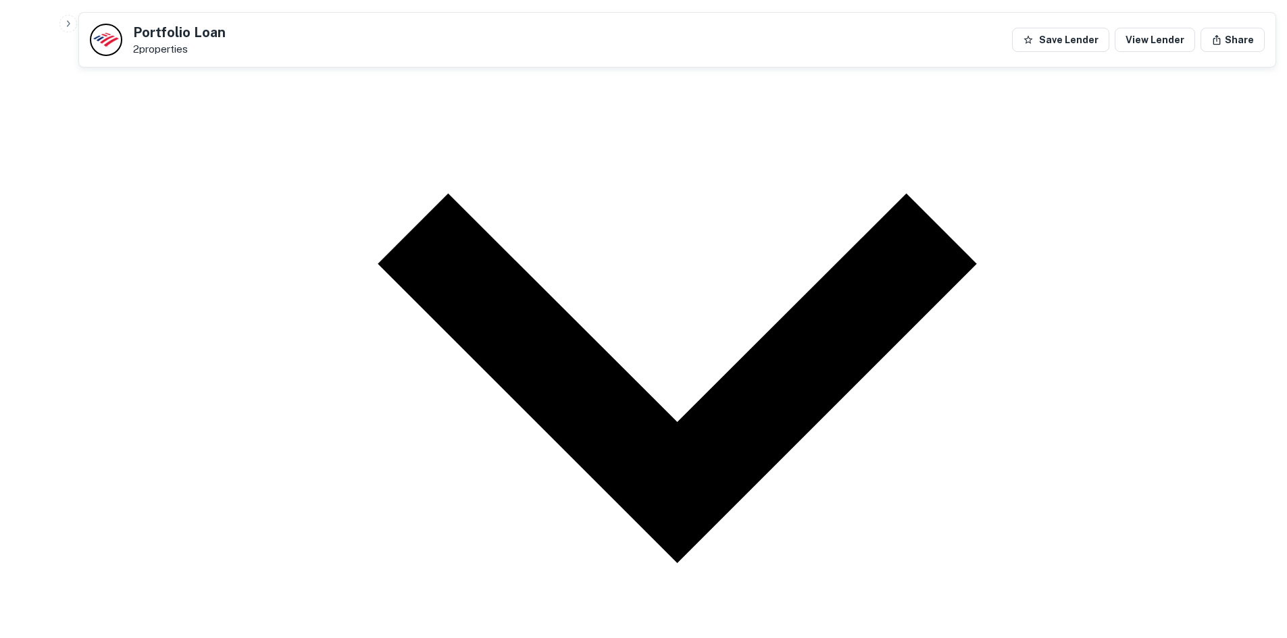
drag, startPoint x: 409, startPoint y: 563, endPoint x: 1296, endPoint y: 489, distance: 889.9
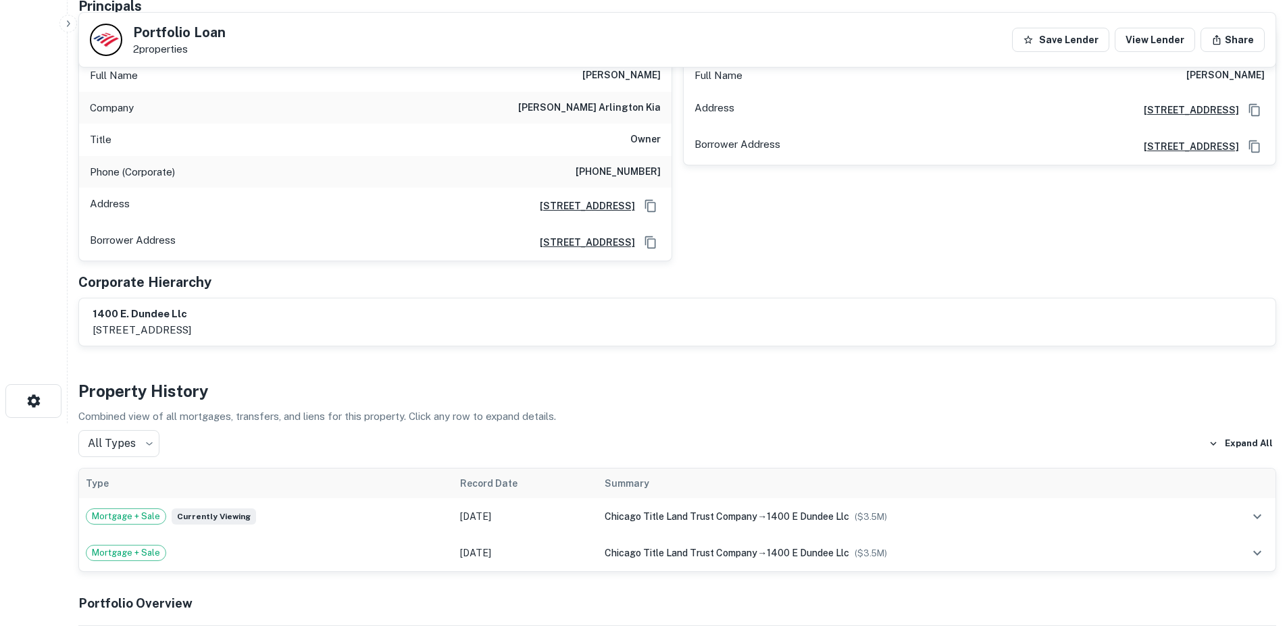
scroll to position [0, 0]
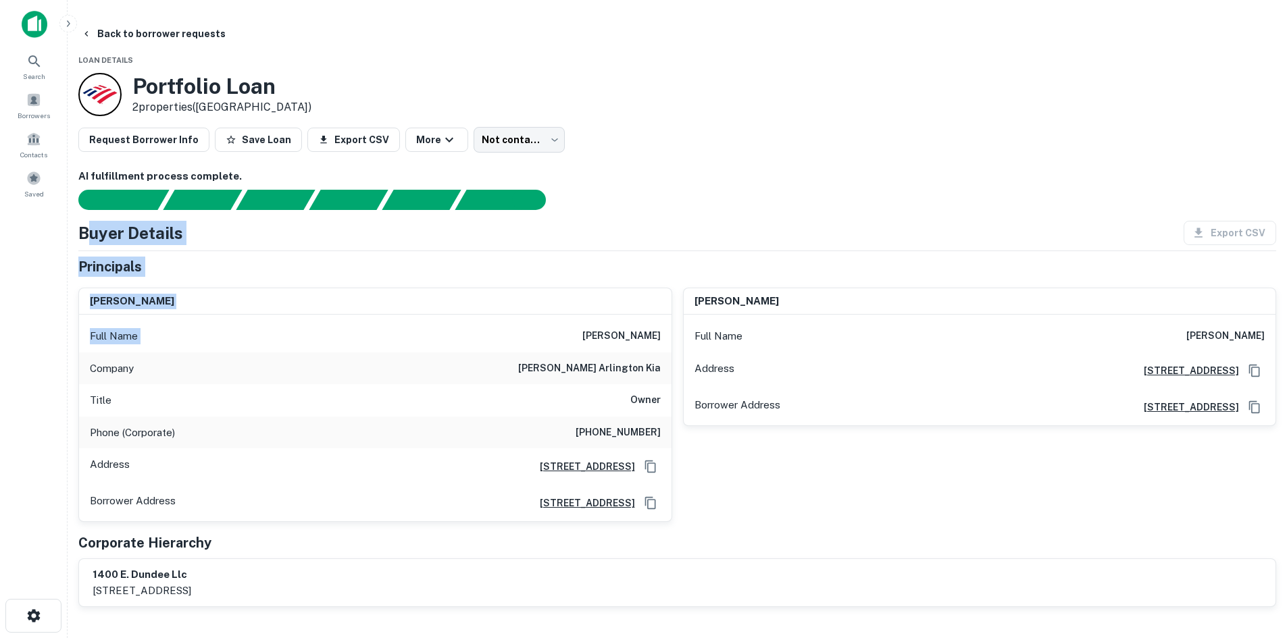
drag, startPoint x: 181, startPoint y: 227, endPoint x: 442, endPoint y: 331, distance: 280.7
click at [442, 331] on div "Buyer Details Export CSV Principals kevin j mcgrath Full Name kevin j mcgrath C…" at bounding box center [677, 414] width 1198 height 387
click at [513, 238] on div "Buyer Details Export CSV" at bounding box center [677, 233] width 1198 height 24
click at [611, 107] on div "Portfolio Loan 2 properties (IL)" at bounding box center [677, 94] width 1198 height 43
click at [607, 178] on h6 "AI fulfillment process complete." at bounding box center [677, 177] width 1198 height 16
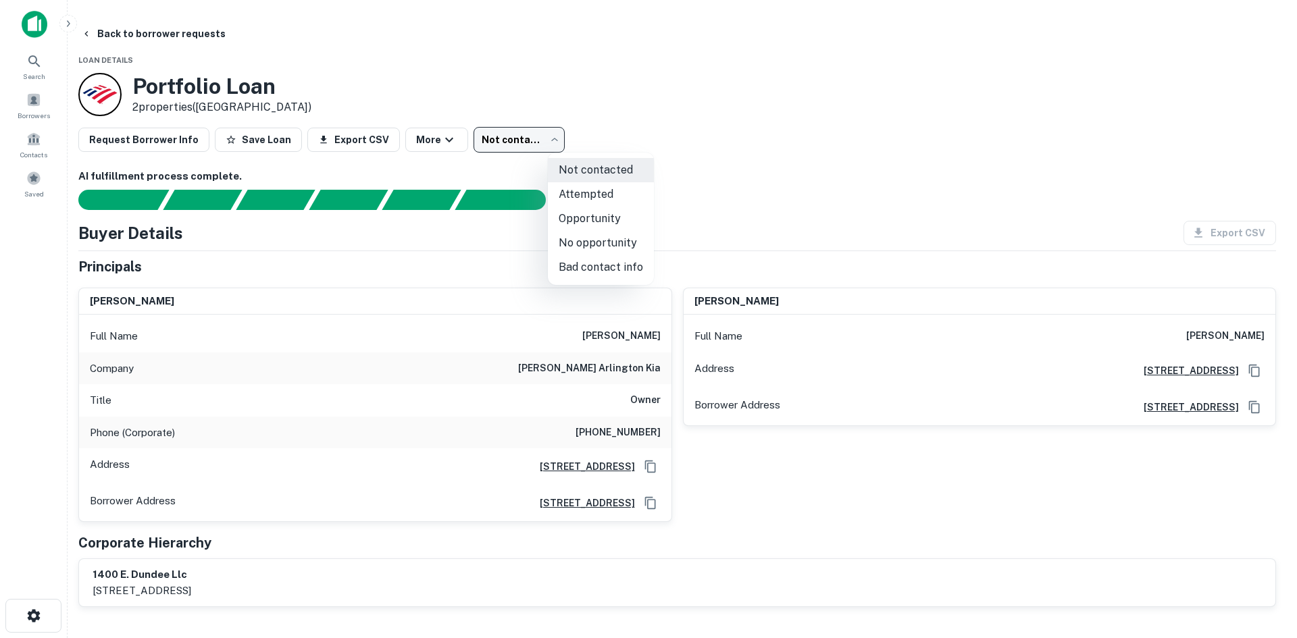
click at [614, 140] on body "Search Borrowers Contacts Saved Back to borrower requests Loan Details Portfoli…" at bounding box center [648, 319] width 1297 height 638
click at [618, 199] on li "Attempted" at bounding box center [601, 194] width 106 height 24
type input "*********"
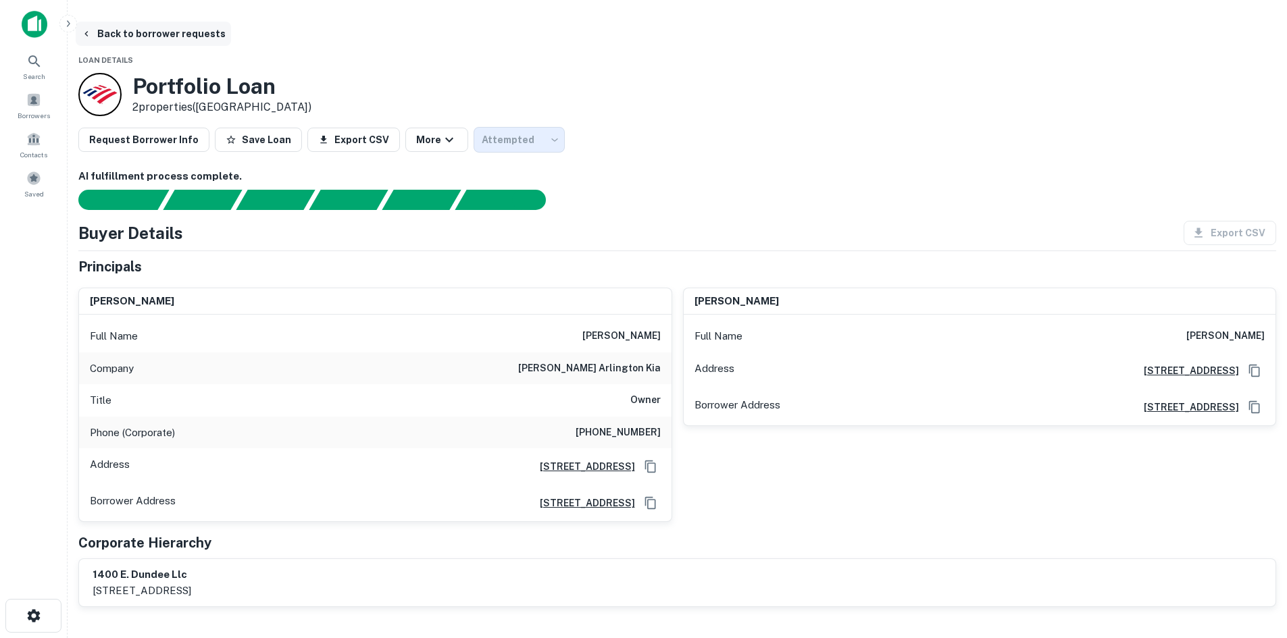
click at [231, 30] on button "Back to borrower requests" at bounding box center [153, 34] width 155 height 24
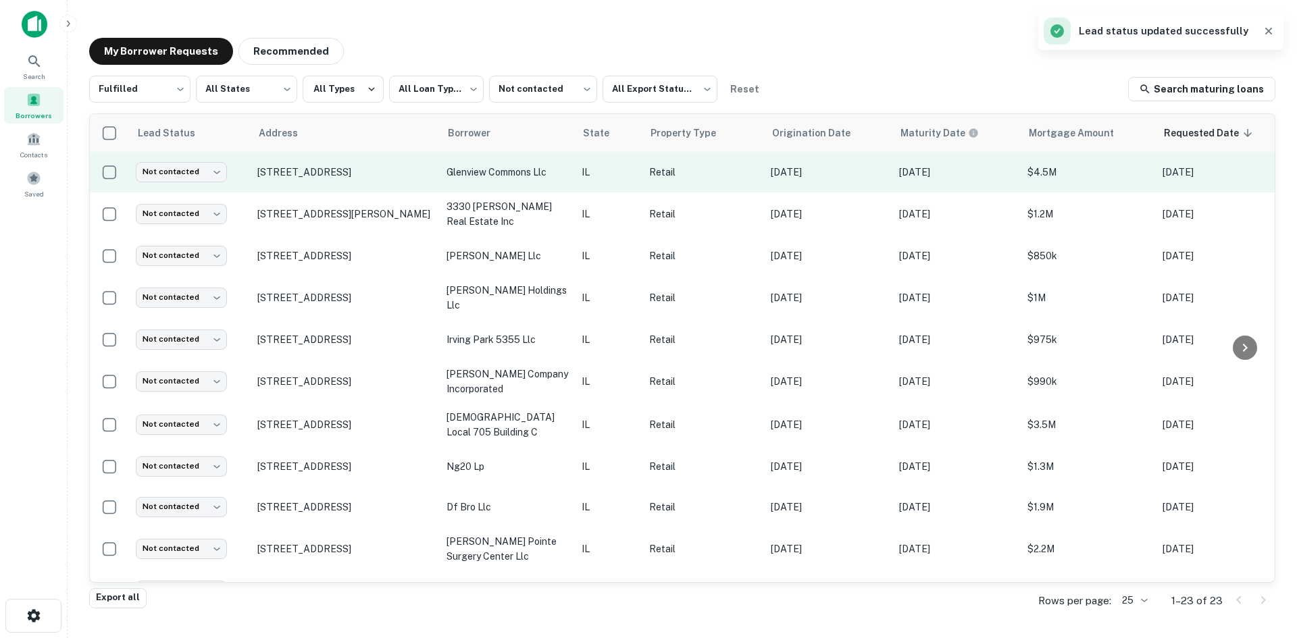
click at [332, 179] on td "1655 Milwaukee Ave Glenview, IL 60025" at bounding box center [345, 172] width 189 height 41
click at [333, 638] on div at bounding box center [648, 638] width 1297 height 0
click at [333, 175] on p "1655 Milwaukee Ave Glenview, IL 60025" at bounding box center [345, 172] width 176 height 12
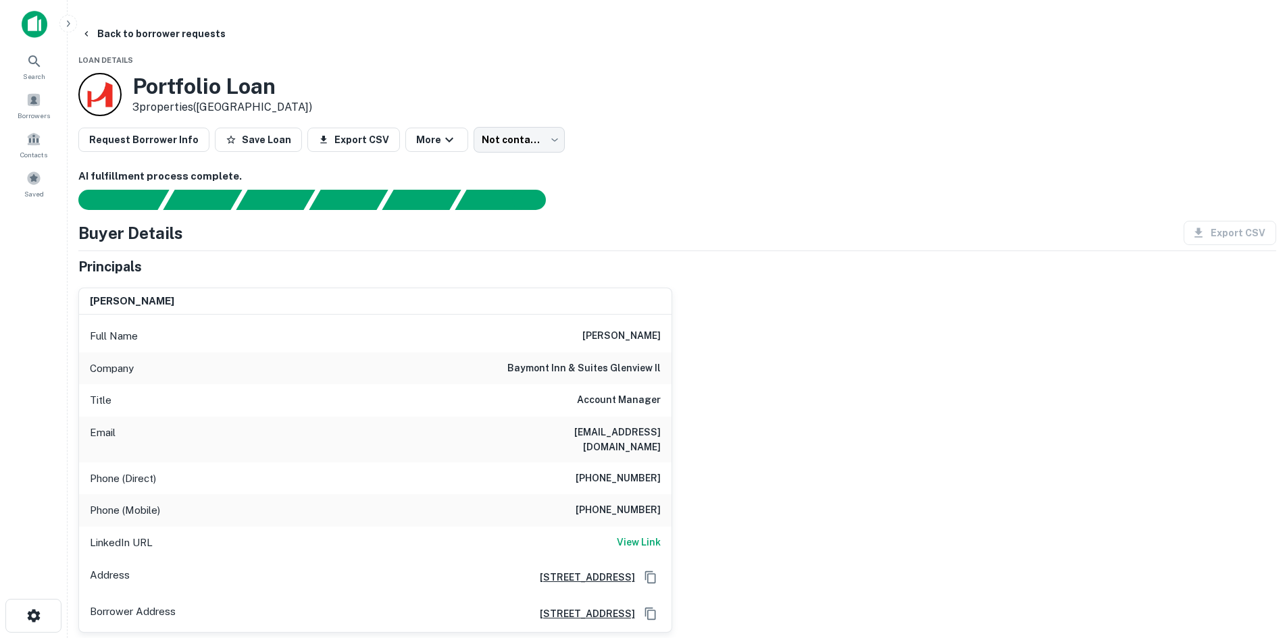
click at [603, 102] on div "Portfolio Loan 3 properties (IL)" at bounding box center [677, 94] width 1198 height 43
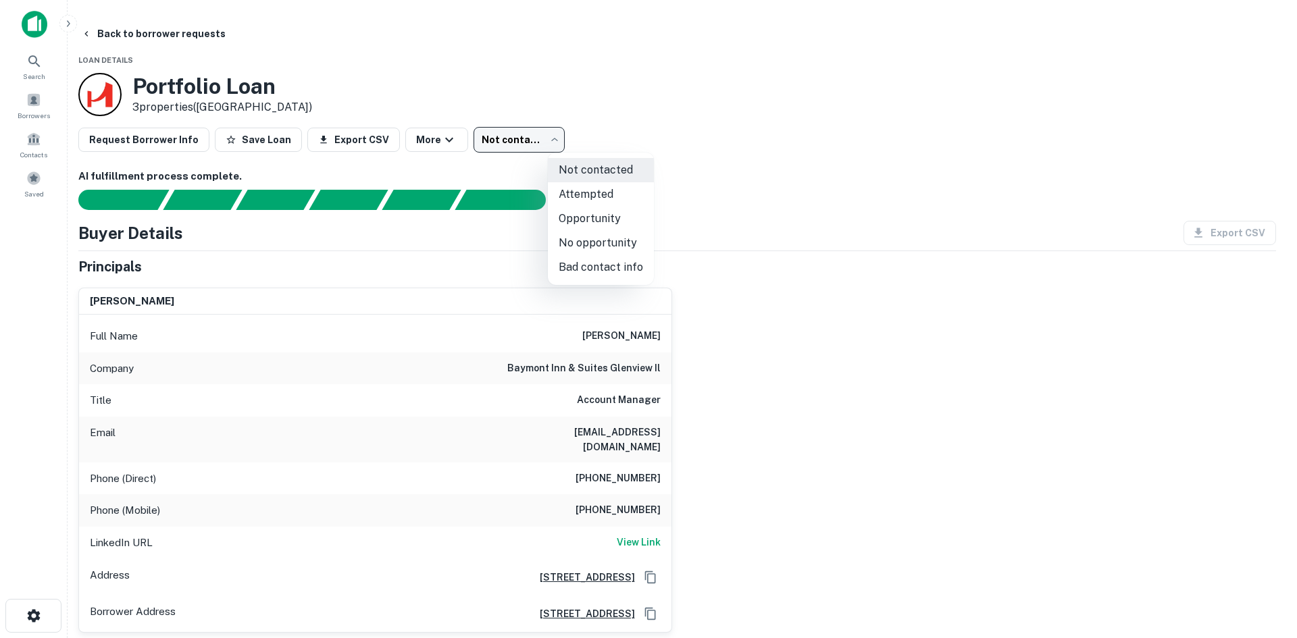
click at [611, 136] on body "Search Borrowers Contacts Saved Back to borrower requests Loan Details Portfoli…" at bounding box center [648, 319] width 1297 height 638
click at [606, 196] on li "Attempted" at bounding box center [601, 194] width 106 height 24
type input "*********"
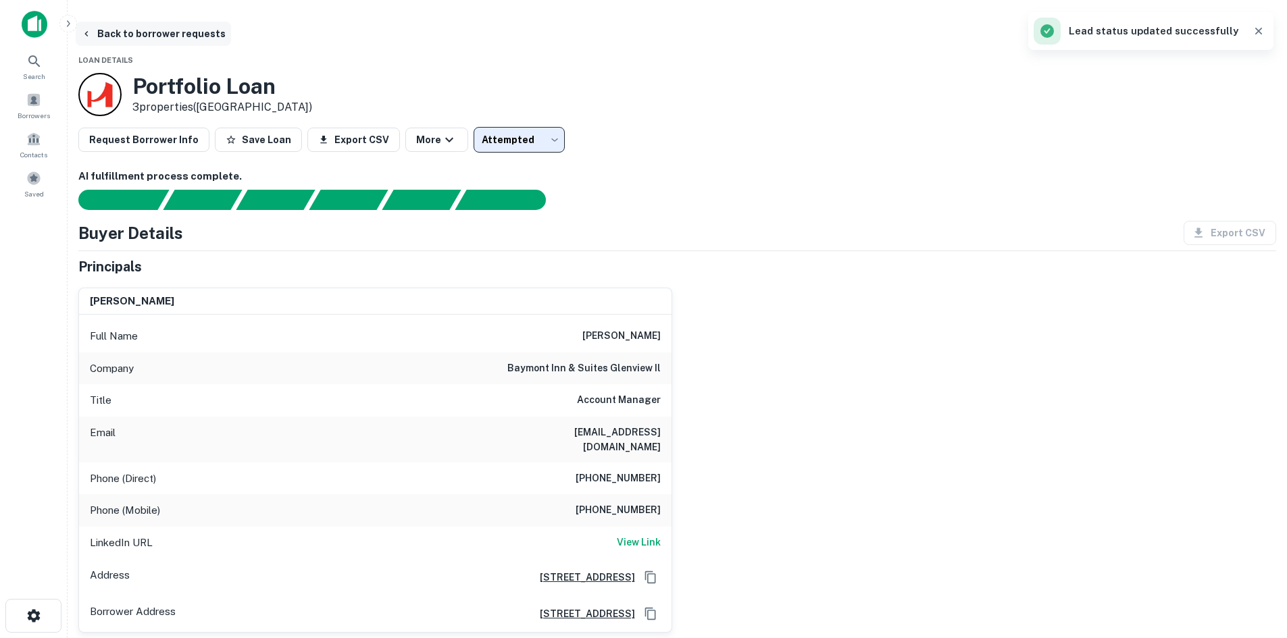
click at [231, 31] on button "Back to borrower requests" at bounding box center [153, 34] width 155 height 24
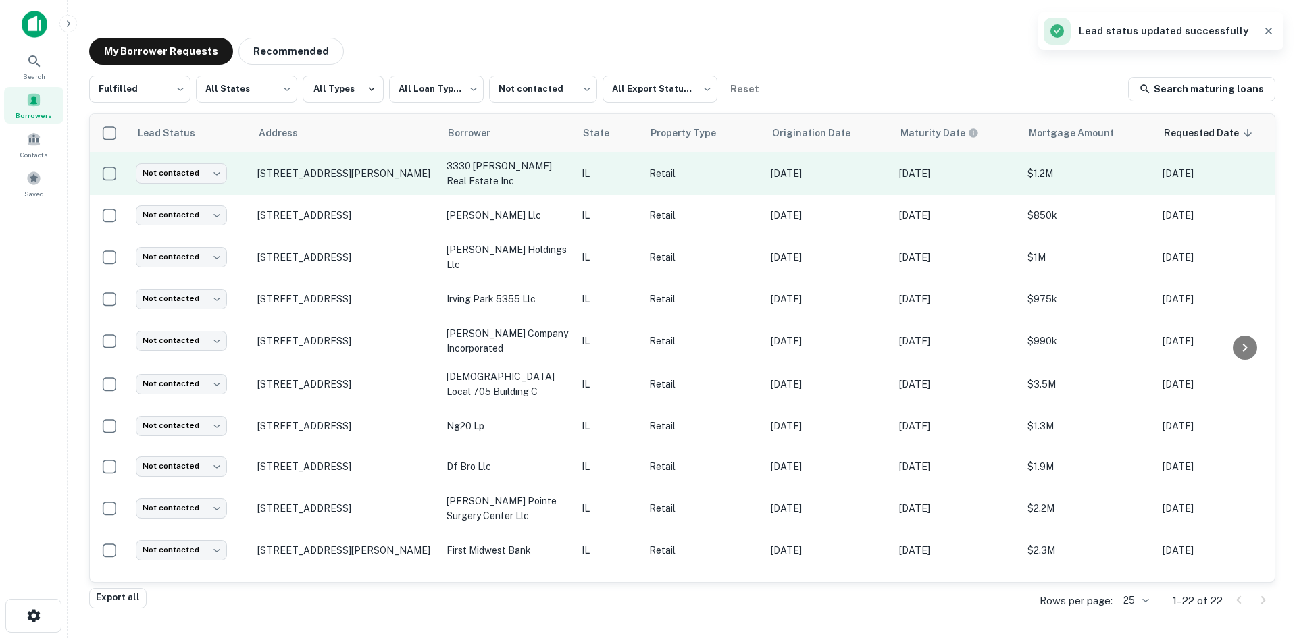
click at [394, 179] on p "3330 N Kimball Ave Chicago, IL 60618" at bounding box center [345, 174] width 176 height 12
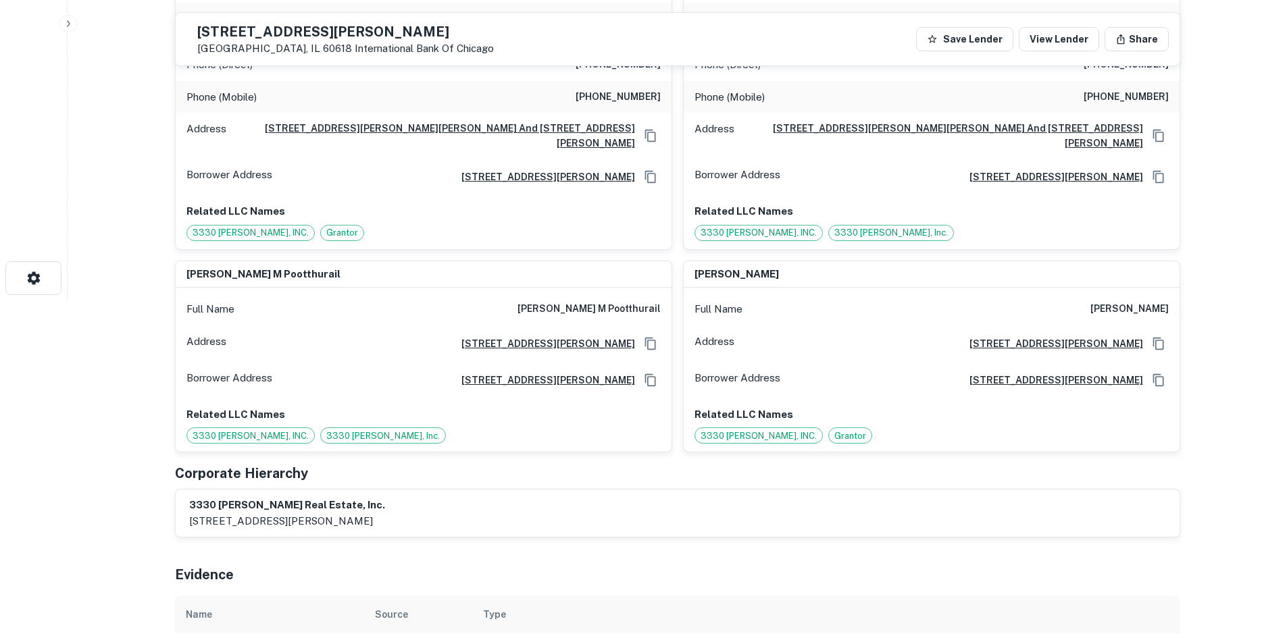
scroll to position [878, 0]
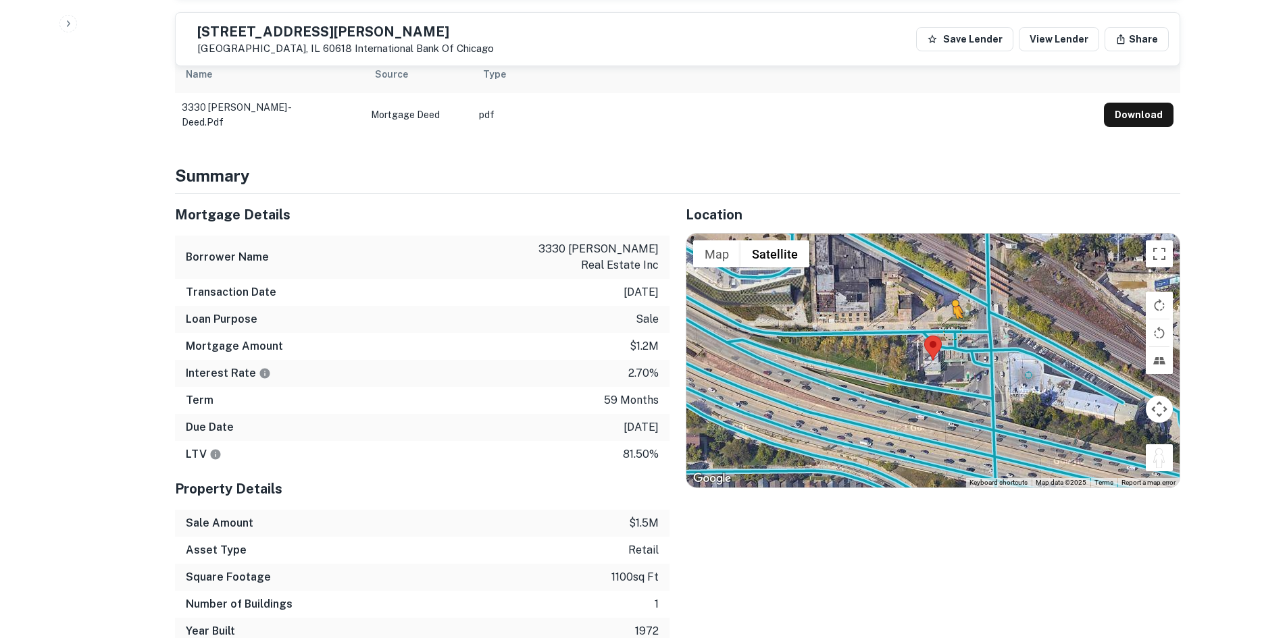
drag, startPoint x: 1158, startPoint y: 434, endPoint x: 948, endPoint y: 309, distance: 244.8
click at [948, 309] on div "To activate drag with keyboard, press Alt + Enter. Once in keyboard drag state,…" at bounding box center [932, 361] width 493 height 254
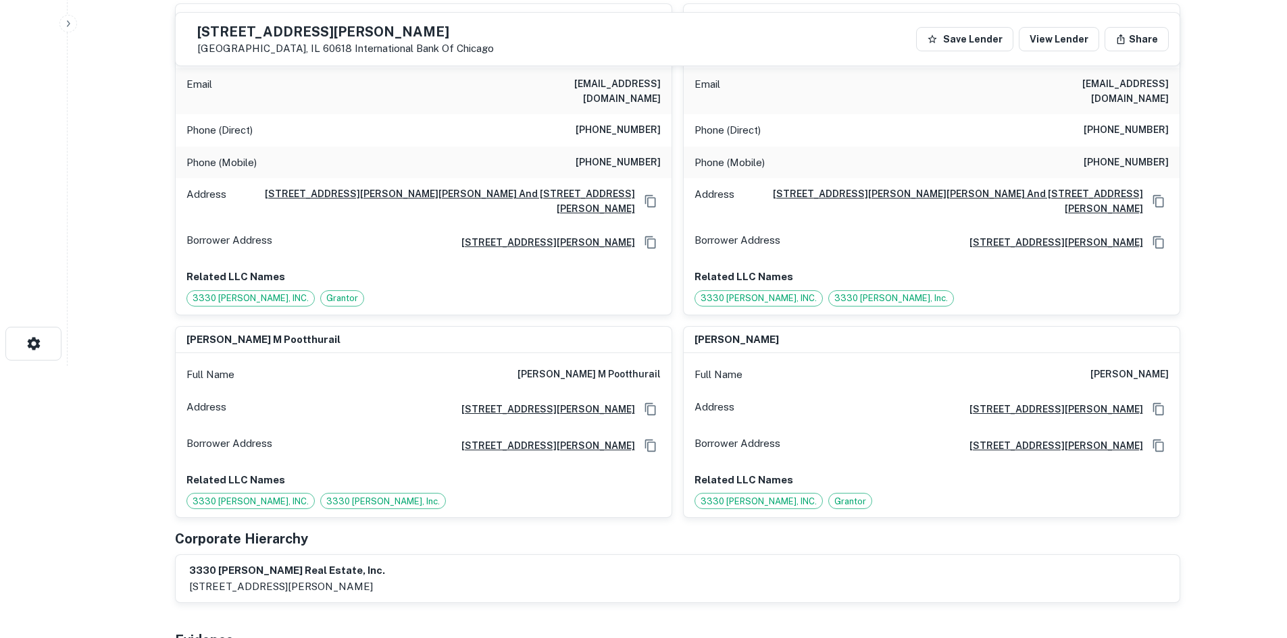
scroll to position [68, 0]
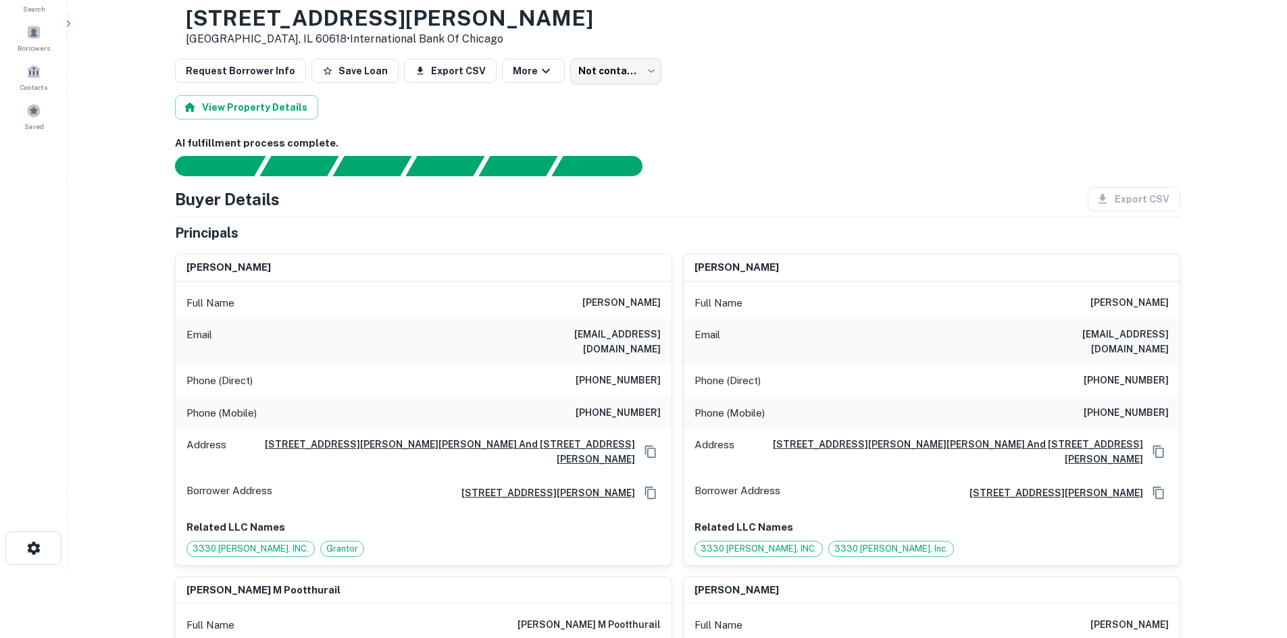
click at [646, 365] on div "Phone (Direct) (610) 269-6570" at bounding box center [424, 381] width 496 height 32
click at [632, 309] on h6 "binu m poothurail" at bounding box center [621, 303] width 78 height 16
click at [643, 405] on h6 "(847) 409-0344" at bounding box center [617, 413] width 85 height 16
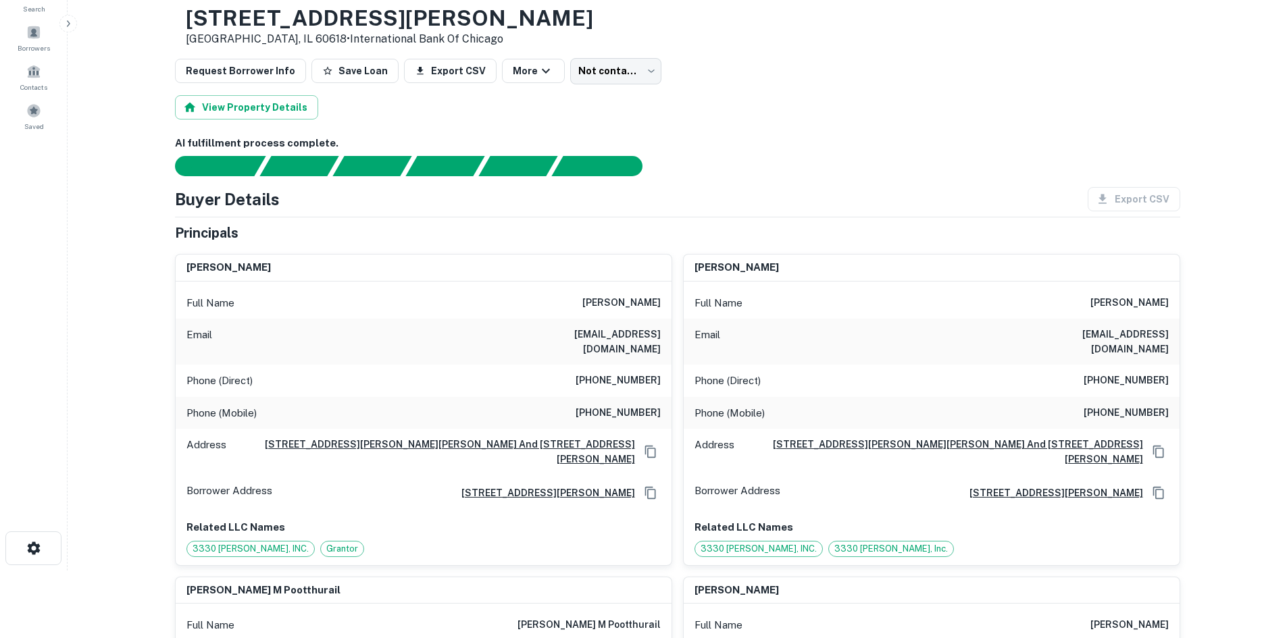
click at [643, 374] on h6 "(610) 269-6570" at bounding box center [617, 381] width 85 height 16
click at [625, 406] on h6 "(847) 409-0344" at bounding box center [617, 413] width 85 height 16
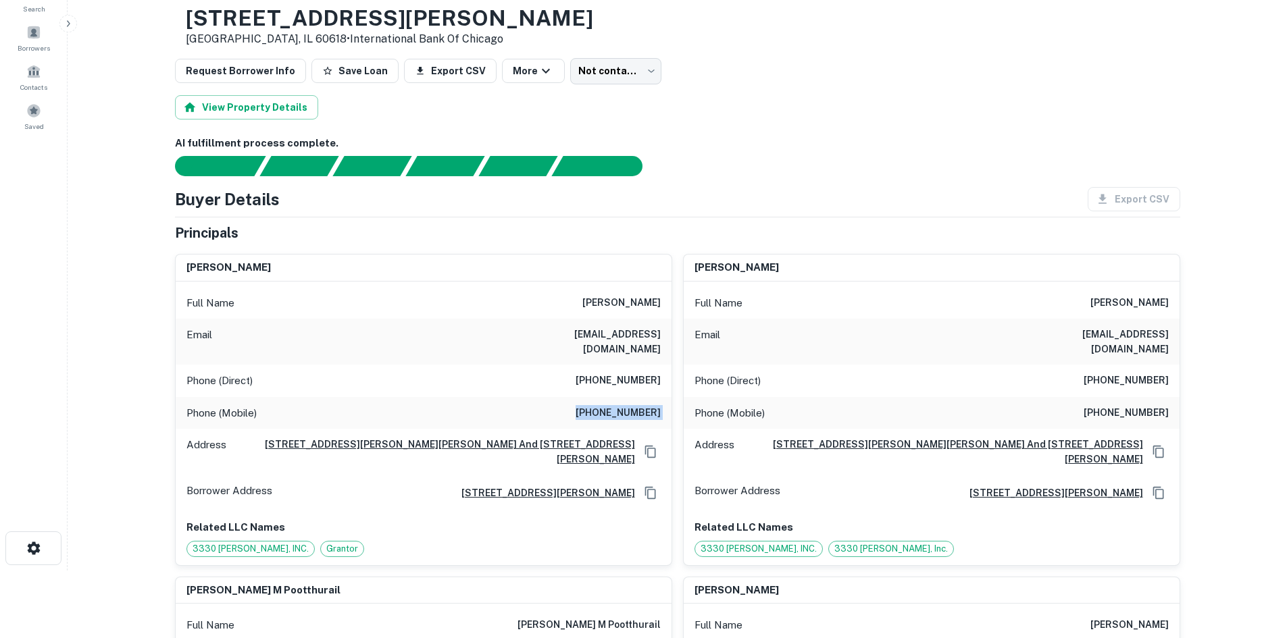
click at [625, 406] on h6 "(847) 409-0344" at bounding box center [617, 413] width 85 height 16
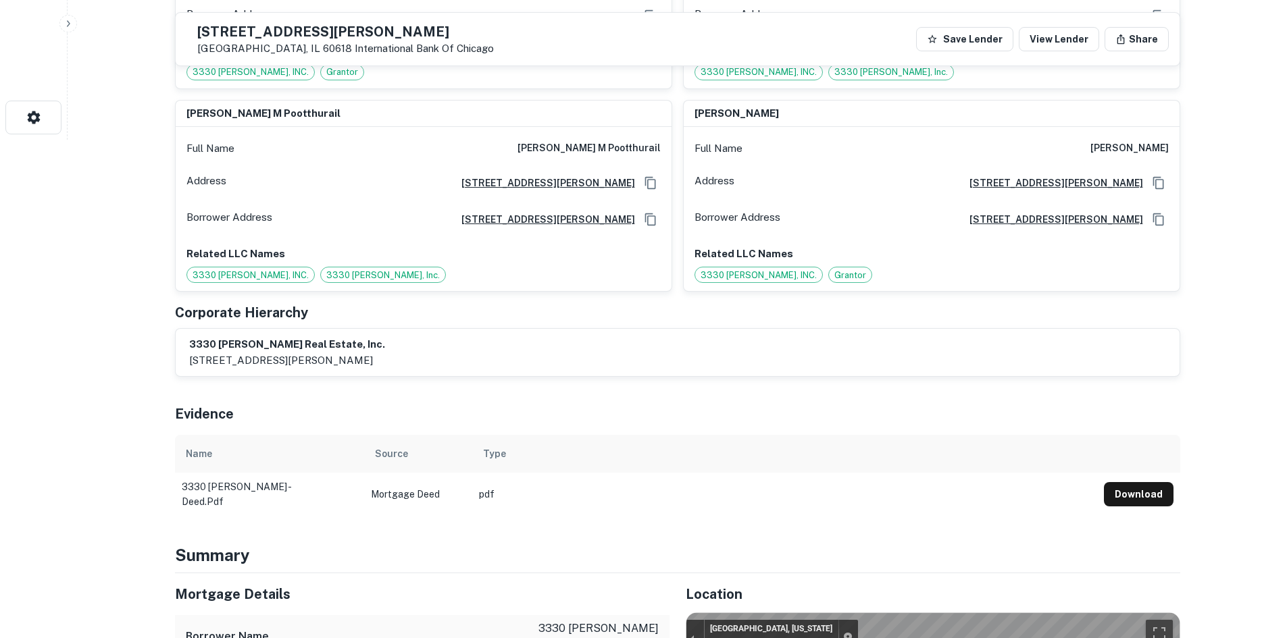
scroll to position [878, 0]
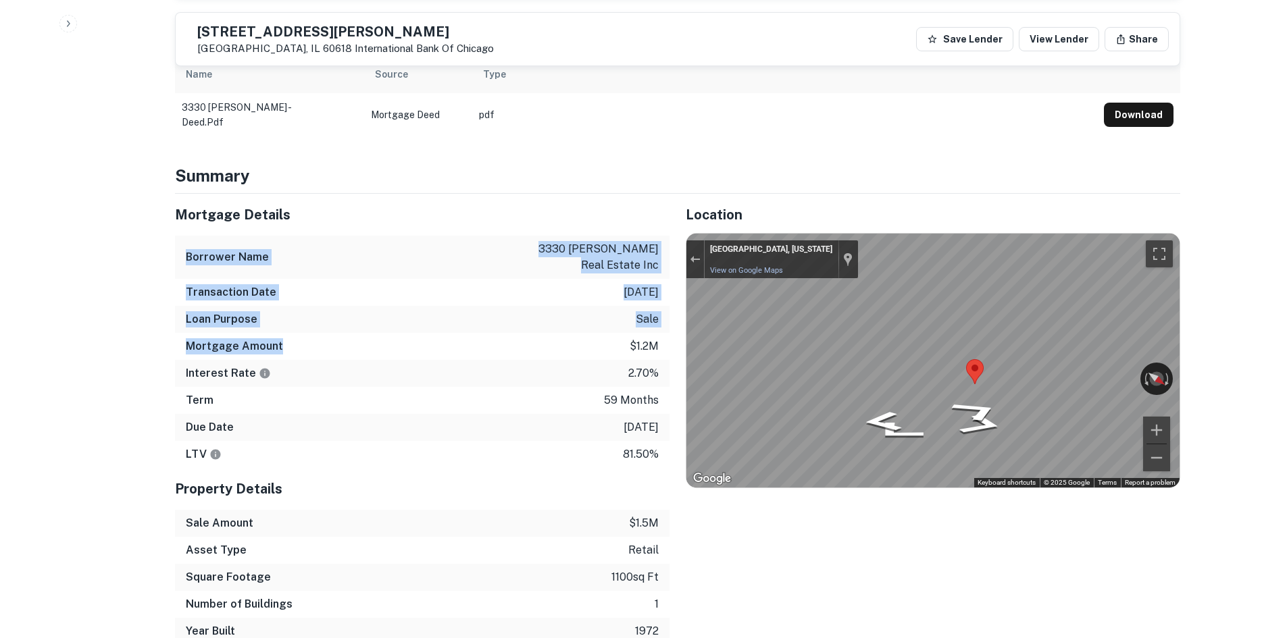
drag, startPoint x: 161, startPoint y: 215, endPoint x: 371, endPoint y: 313, distance: 232.4
click at [371, 313] on div "Mortgage Details Borrower Name 3330 kimball real estate inc Transaction Date 3/…" at bounding box center [414, 419] width 511 height 451
click at [371, 333] on div "Mortgage Amount $1.2m" at bounding box center [422, 346] width 494 height 27
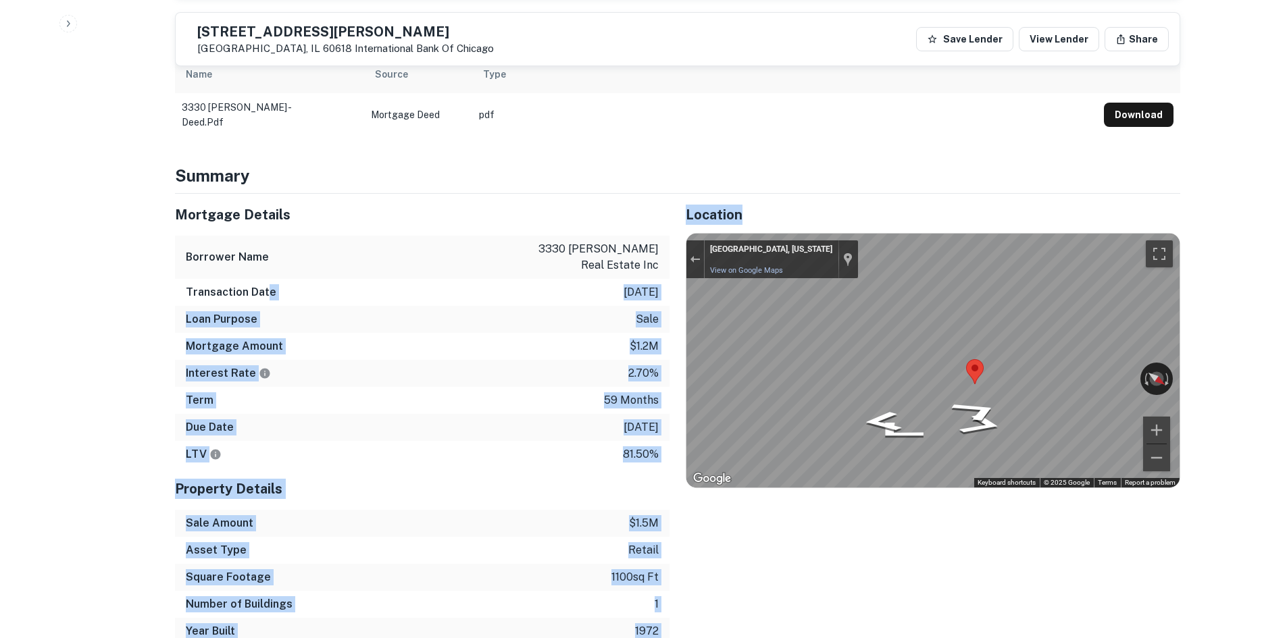
drag, startPoint x: 683, startPoint y: 444, endPoint x: 257, endPoint y: 248, distance: 469.0
click at [262, 261] on div "Mortgage Details Borrower Name 3330 kimball real estate inc Transaction Date 3/…" at bounding box center [669, 419] width 1021 height 451
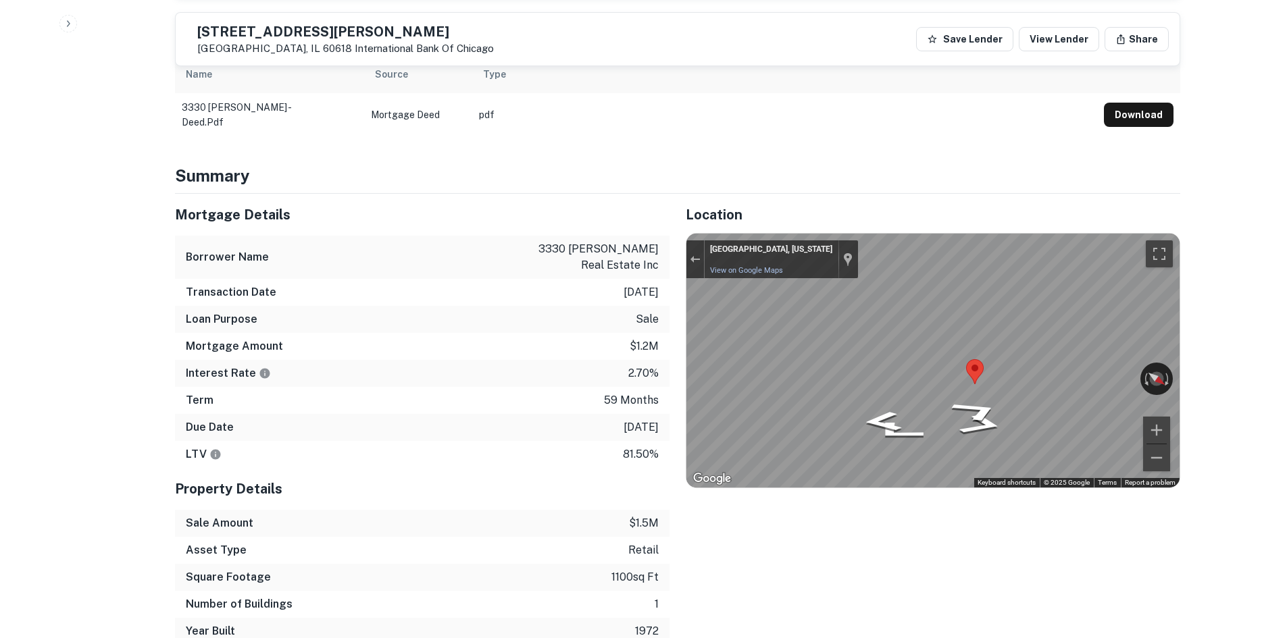
click at [257, 247] on div "Borrower Name 3330 kimball real estate inc" at bounding box center [422, 257] width 494 height 43
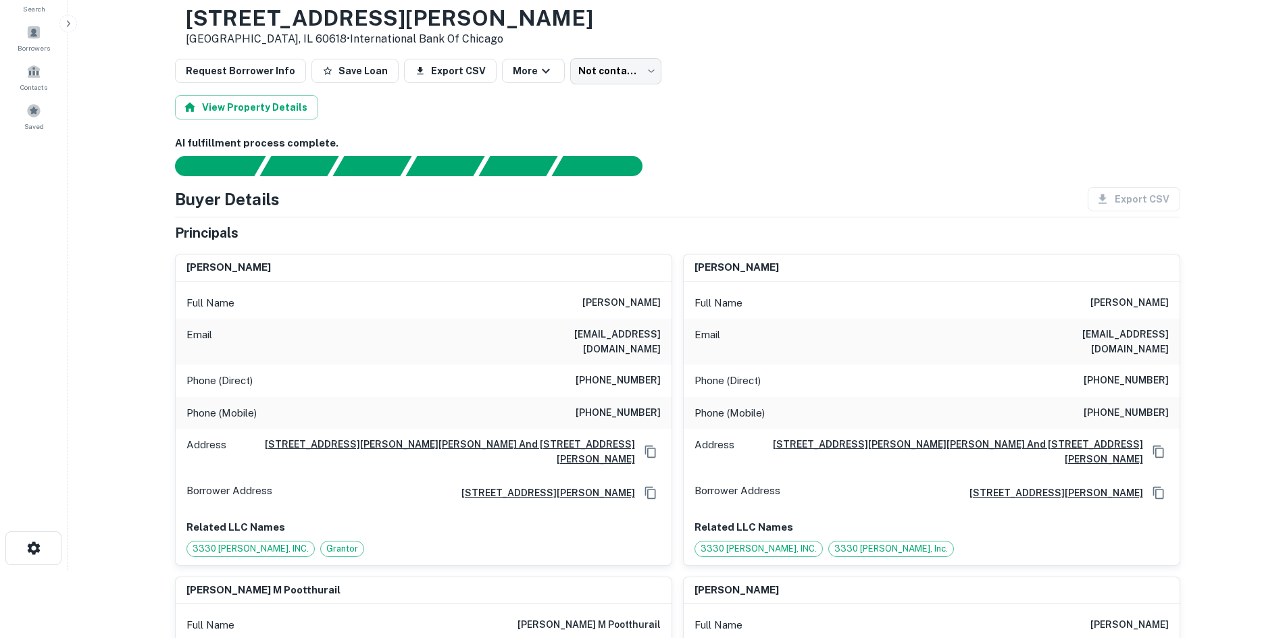
scroll to position [0, 0]
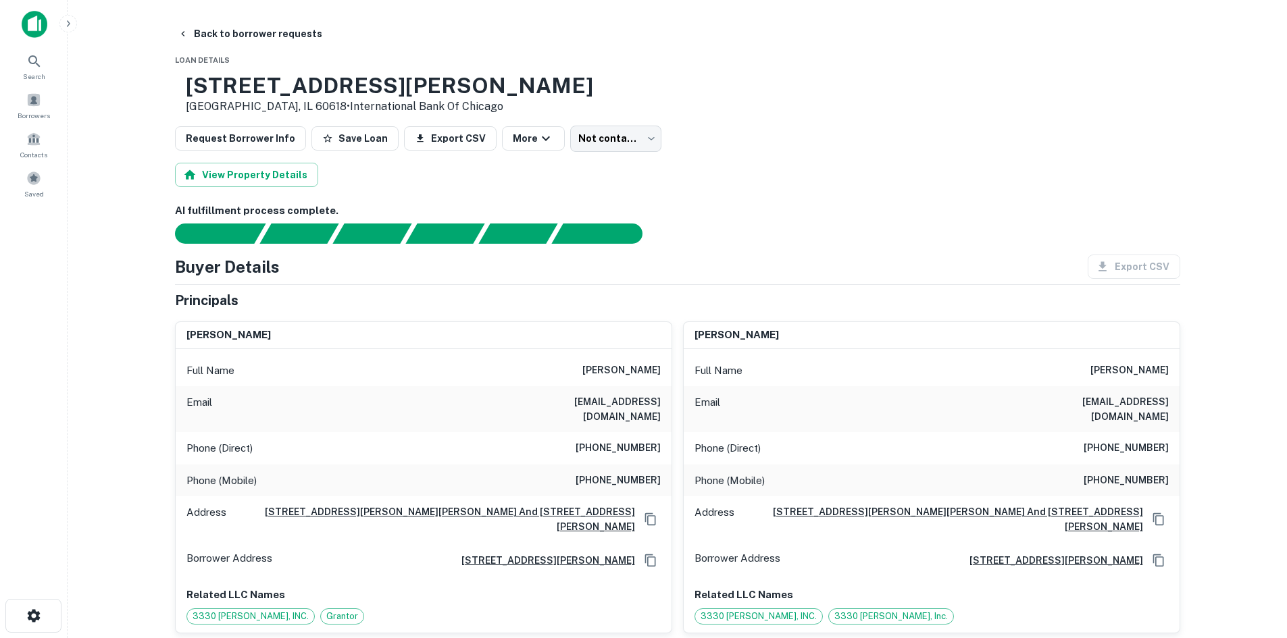
drag, startPoint x: 777, startPoint y: 213, endPoint x: 6, endPoint y: 538, distance: 837.0
click at [765, 219] on h6 "AI fulfillment process complete." at bounding box center [677, 211] width 1005 height 16
click at [236, 41] on button "Back to borrower requests" at bounding box center [249, 34] width 155 height 24
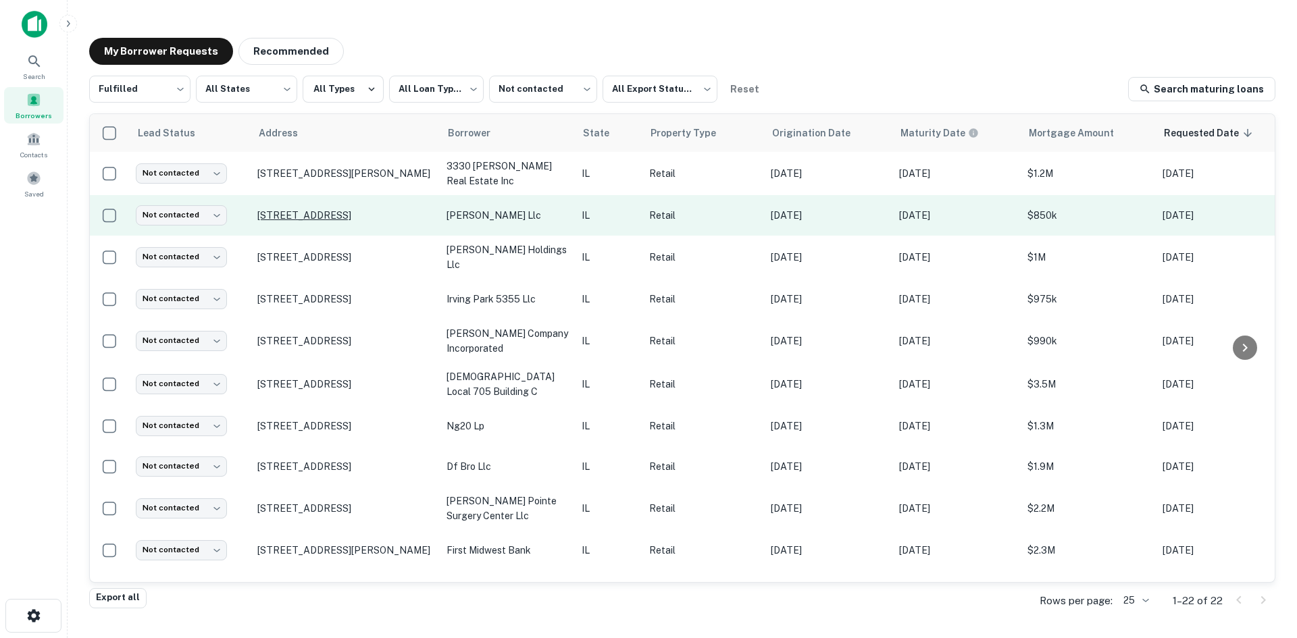
click at [366, 220] on p "111 E Jefferson Ave Naperville, IL 60540" at bounding box center [345, 215] width 176 height 12
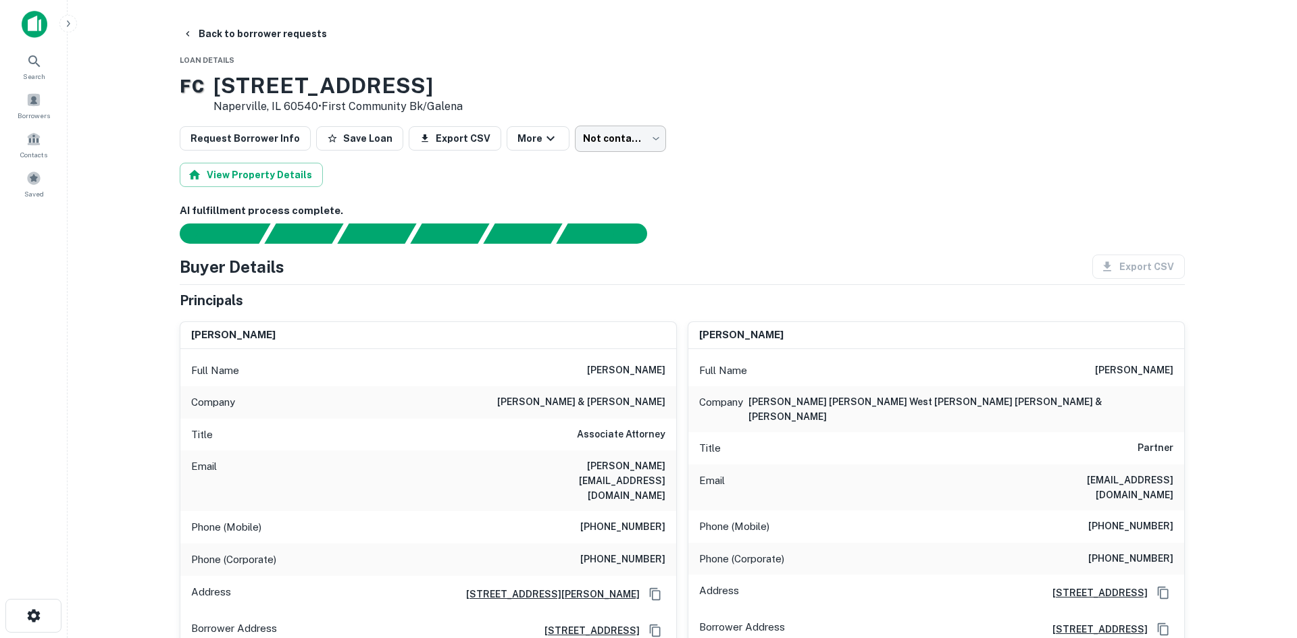
click at [601, 151] on body "Search Borrowers Contacts Saved Back to borrower requests Loan Details F C 111 …" at bounding box center [648, 319] width 1297 height 638
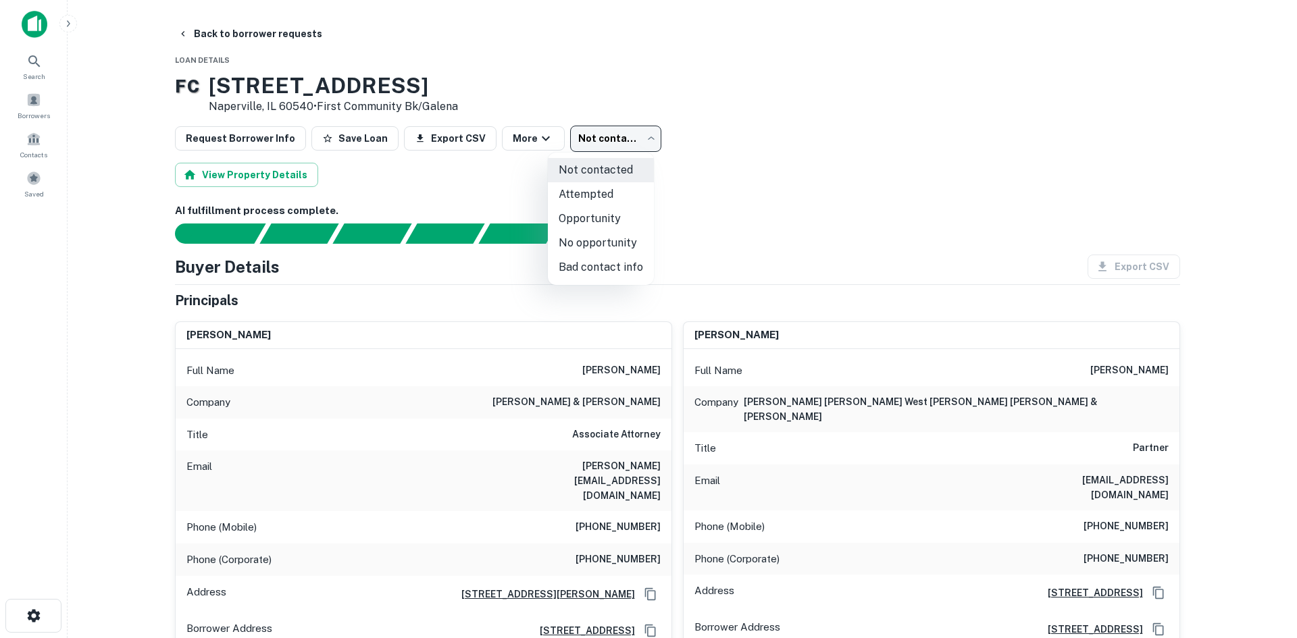
click at [589, 201] on li "Attempted" at bounding box center [601, 194] width 106 height 24
type input "*********"
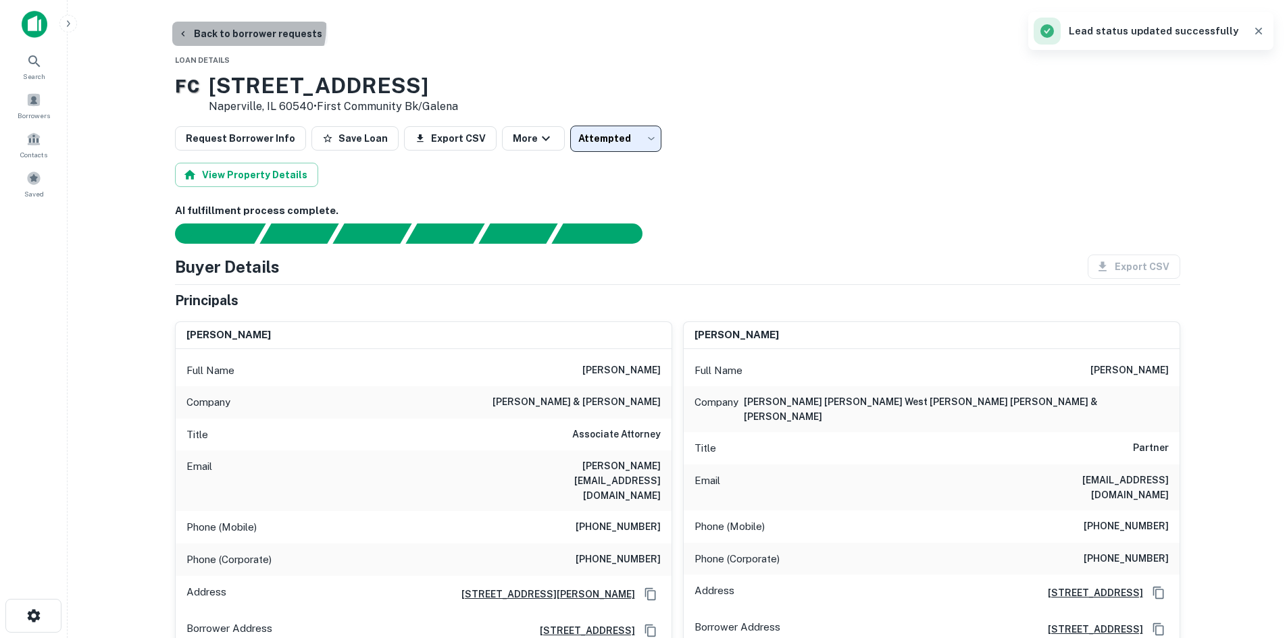
click at [247, 27] on button "Back to borrower requests" at bounding box center [249, 34] width 155 height 24
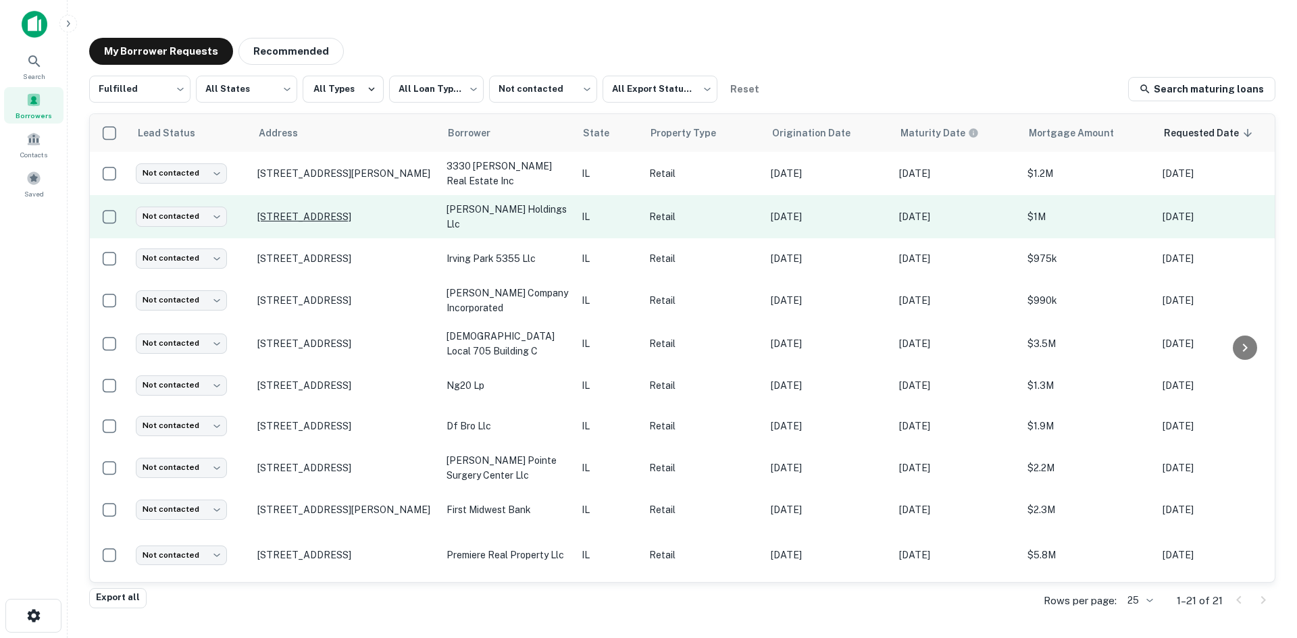
click at [394, 216] on p "952 W 75th St Naperville, IL 60565" at bounding box center [345, 217] width 176 height 12
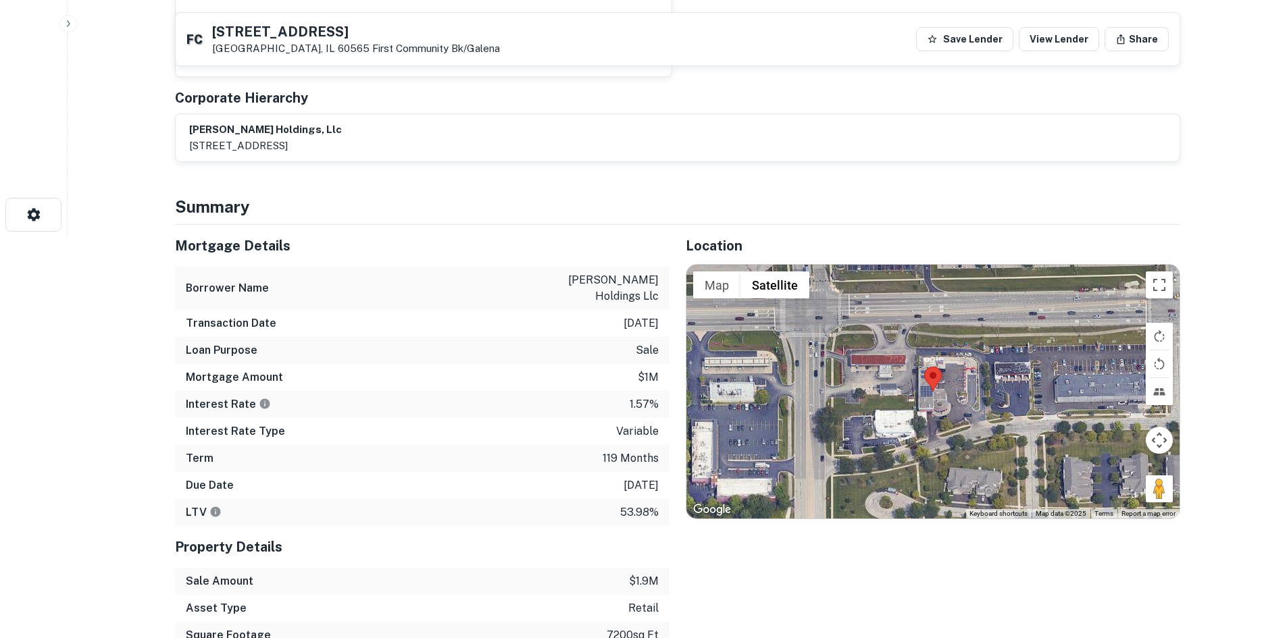
scroll to position [540, 0]
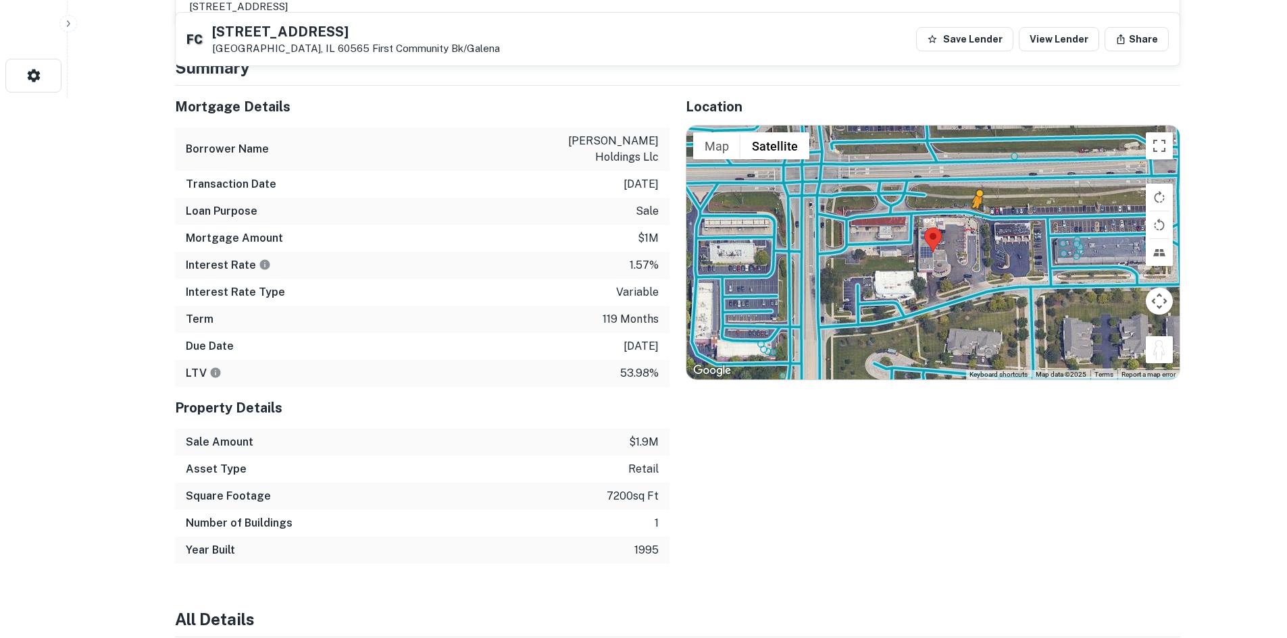
drag, startPoint x: 1168, startPoint y: 351, endPoint x: 984, endPoint y: 214, distance: 228.8
click at [984, 214] on div "To activate drag with keyboard, press Alt + Enter. Once in keyboard drag state,…" at bounding box center [932, 253] width 493 height 254
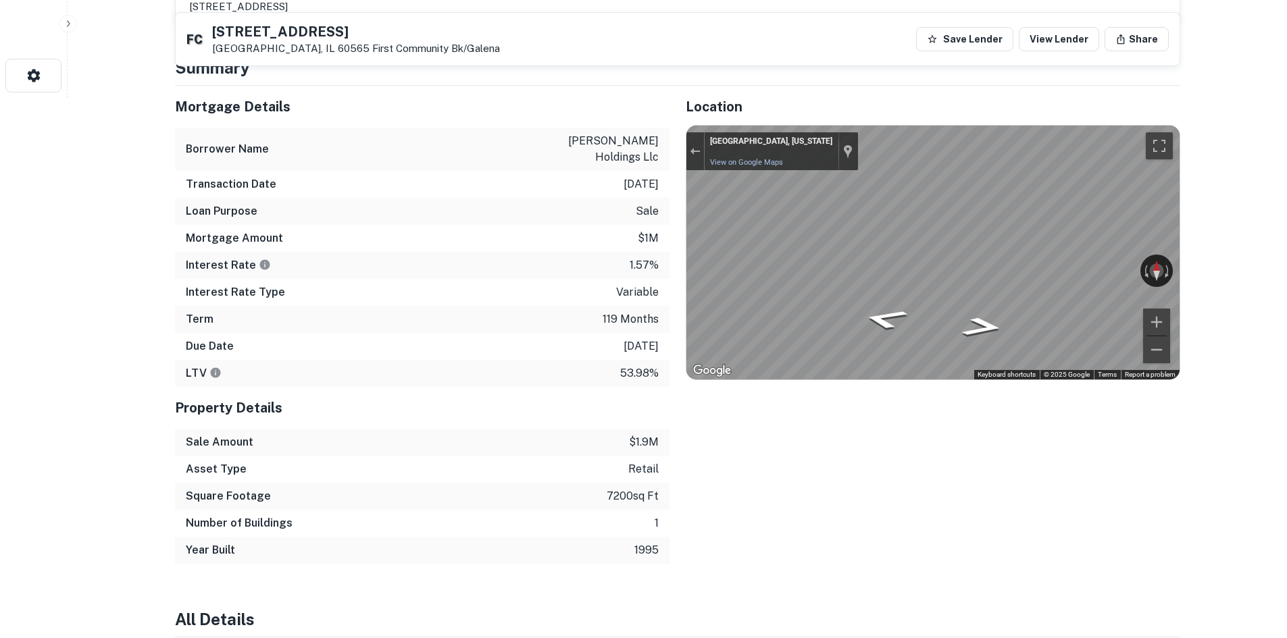
click at [970, 306] on icon "Go West" at bounding box center [976, 312] width 91 height 32
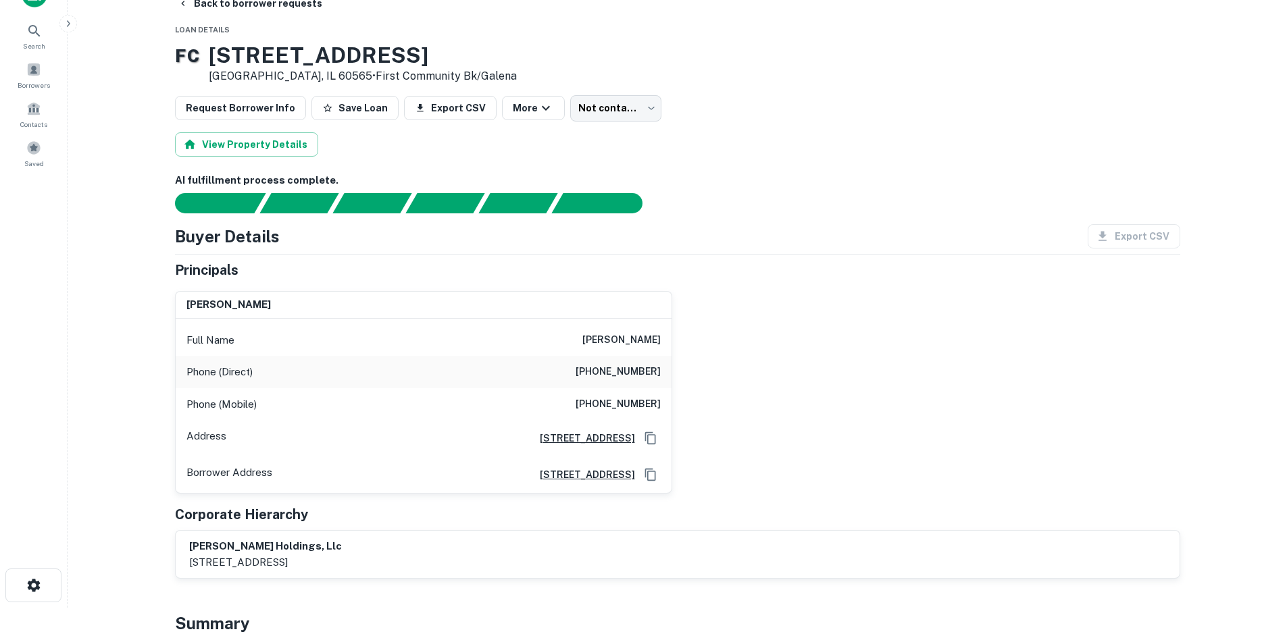
scroll to position [0, 0]
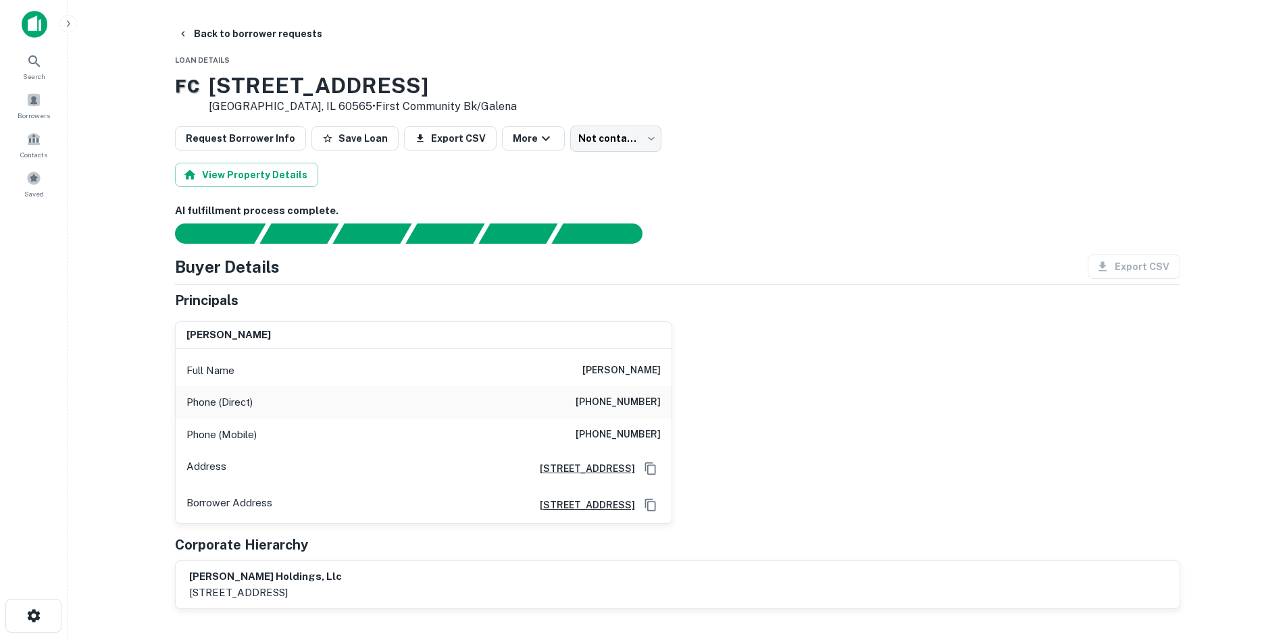
click at [640, 438] on h6 "(404) 955-4948" at bounding box center [617, 435] width 85 height 16
click at [625, 132] on body "Search Borrowers Contacts Saved Back to borrower requests Loan Details F C 952 …" at bounding box center [643, 319] width 1287 height 638
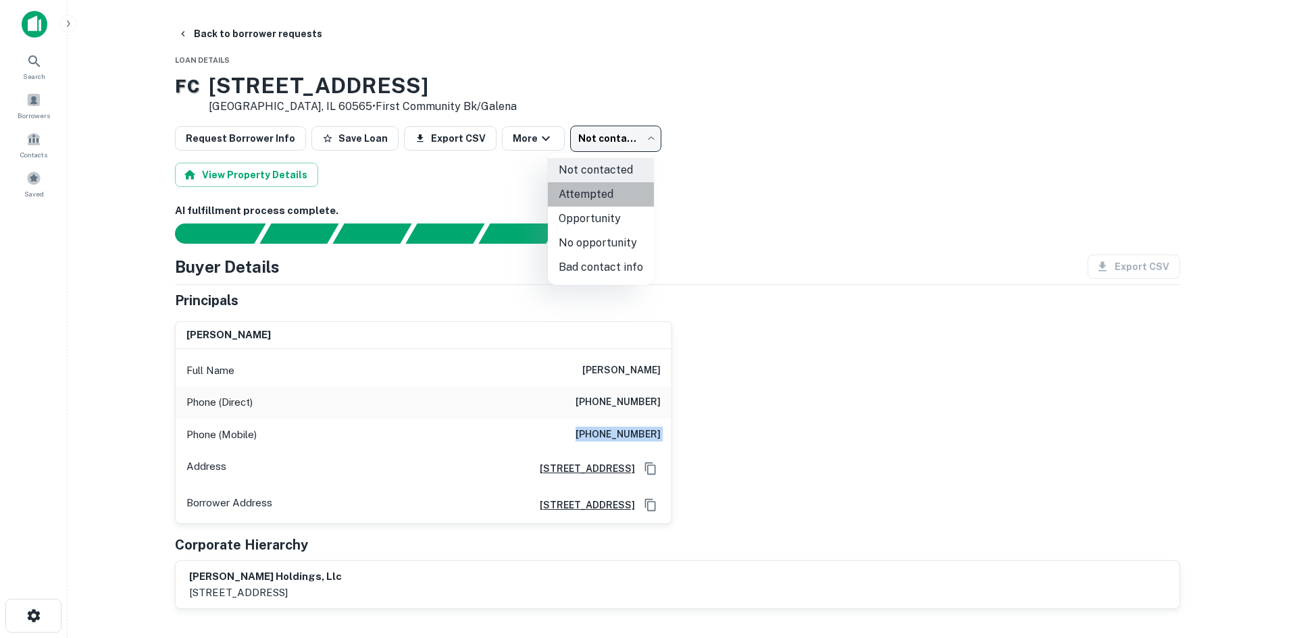
click at [607, 191] on li "Attempted" at bounding box center [601, 194] width 106 height 24
type input "*********"
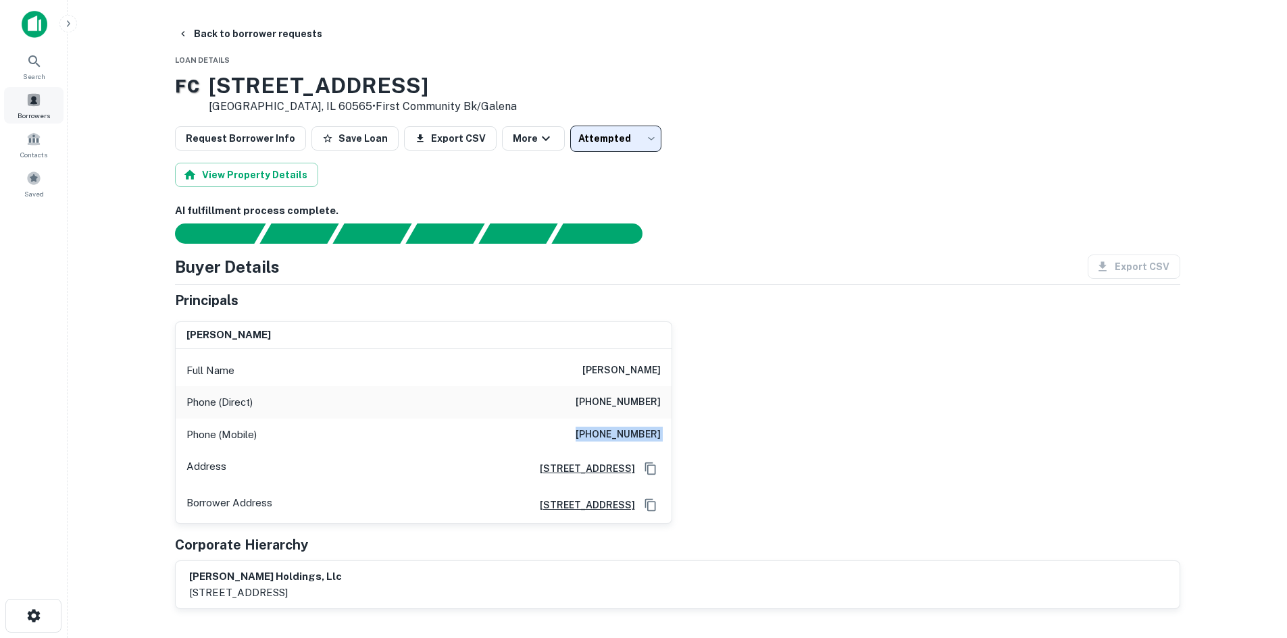
drag, startPoint x: 282, startPoint y: 30, endPoint x: 47, endPoint y: 115, distance: 249.1
click at [282, 30] on button "Back to borrower requests" at bounding box center [249, 34] width 155 height 24
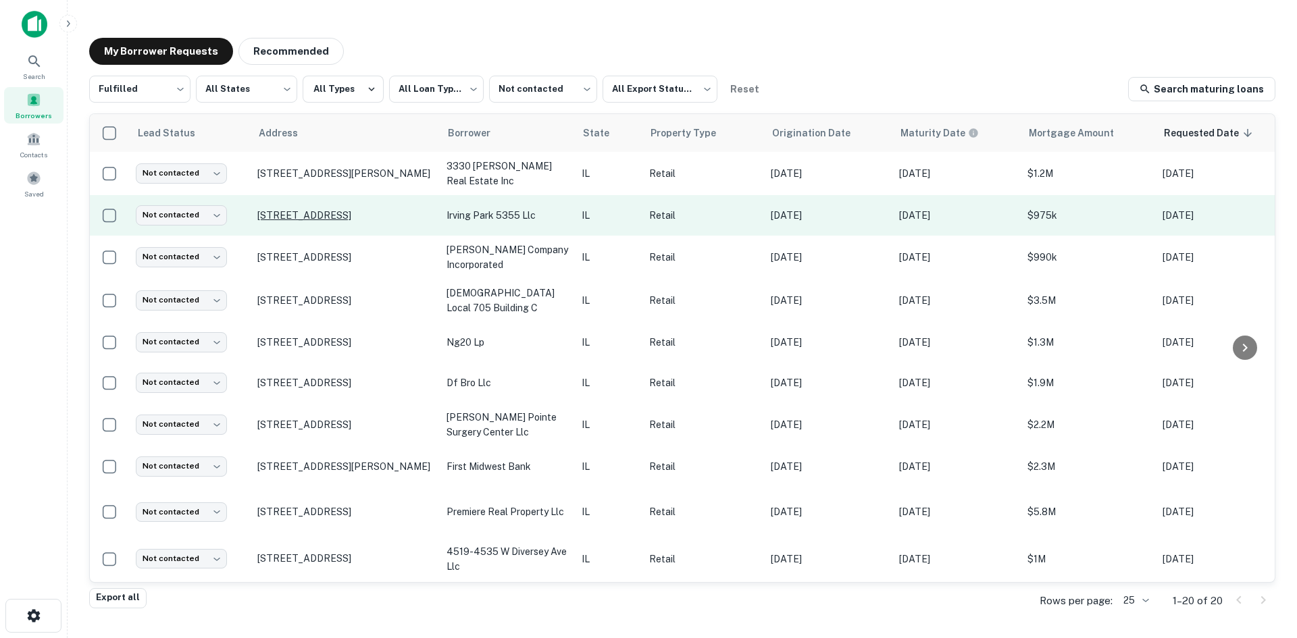
click at [336, 220] on p "3949 N Long Ave Chicago, IL 60641" at bounding box center [345, 215] width 176 height 12
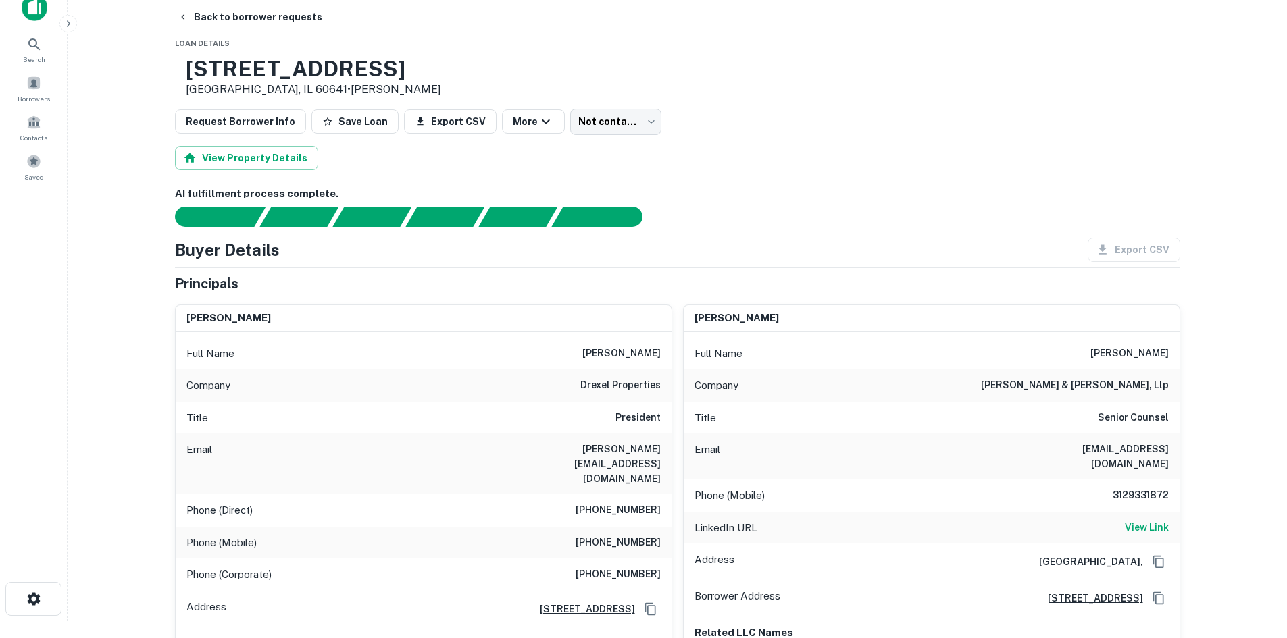
scroll to position [68, 0]
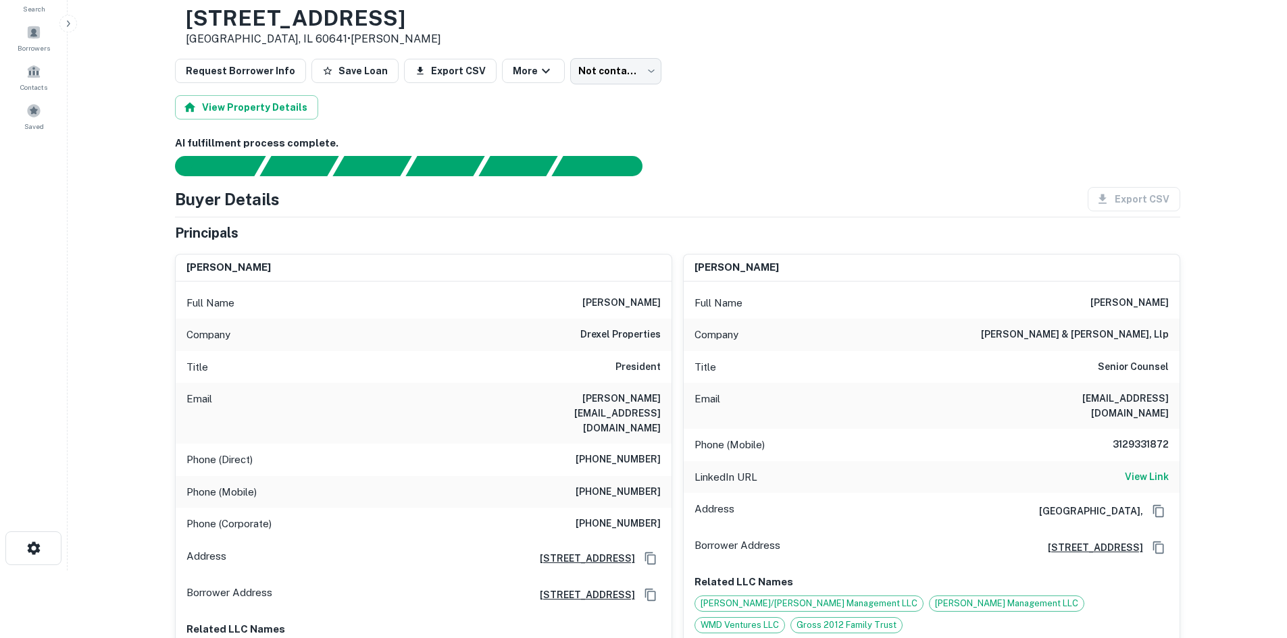
click at [639, 342] on h6 "drexel properties" at bounding box center [620, 335] width 80 height 16
click at [1175, 461] on div "LinkedIn URL View Link" at bounding box center [932, 477] width 496 height 32
click at [1164, 469] on h6 "View Link" at bounding box center [1147, 476] width 44 height 15
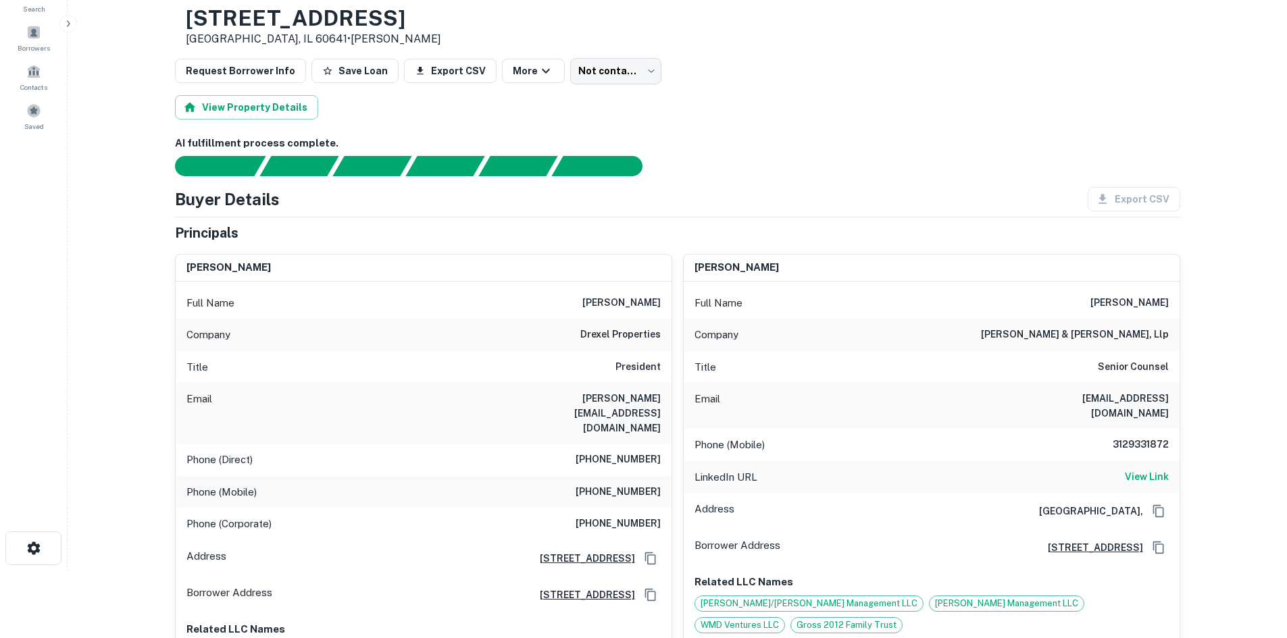
click at [618, 328] on h6 "drexel properties" at bounding box center [620, 335] width 80 height 16
click at [632, 339] on h6 "drexel properties" at bounding box center [620, 335] width 80 height 16
click at [631, 339] on h6 "drexel properties" at bounding box center [620, 335] width 80 height 16
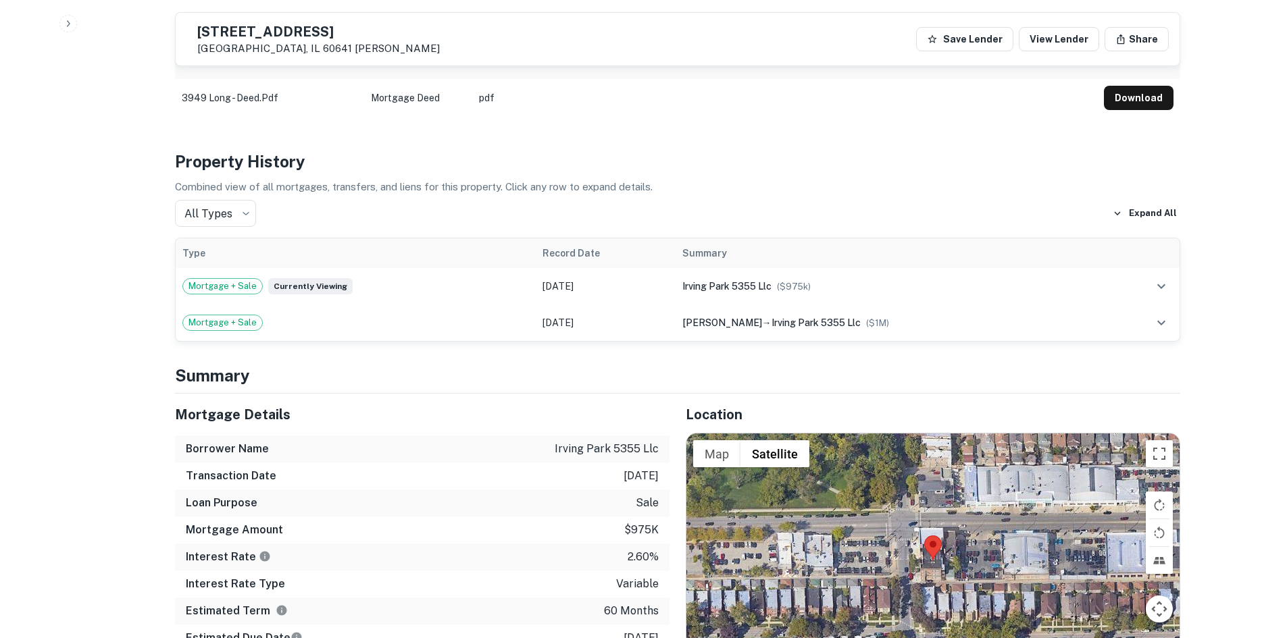
scroll to position [1351, 0]
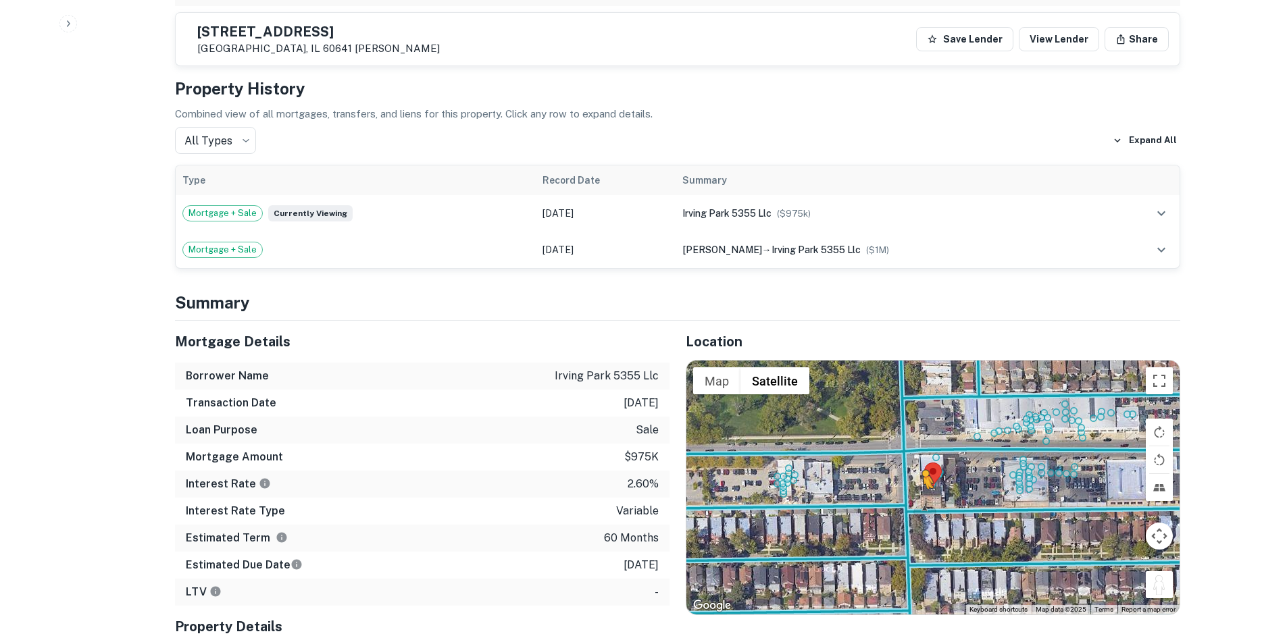
drag, startPoint x: 1164, startPoint y: 475, endPoint x: 924, endPoint y: 390, distance: 255.3
click at [924, 390] on div "To activate drag with keyboard, press Alt + Enter. Once in keyboard drag state,…" at bounding box center [932, 488] width 493 height 254
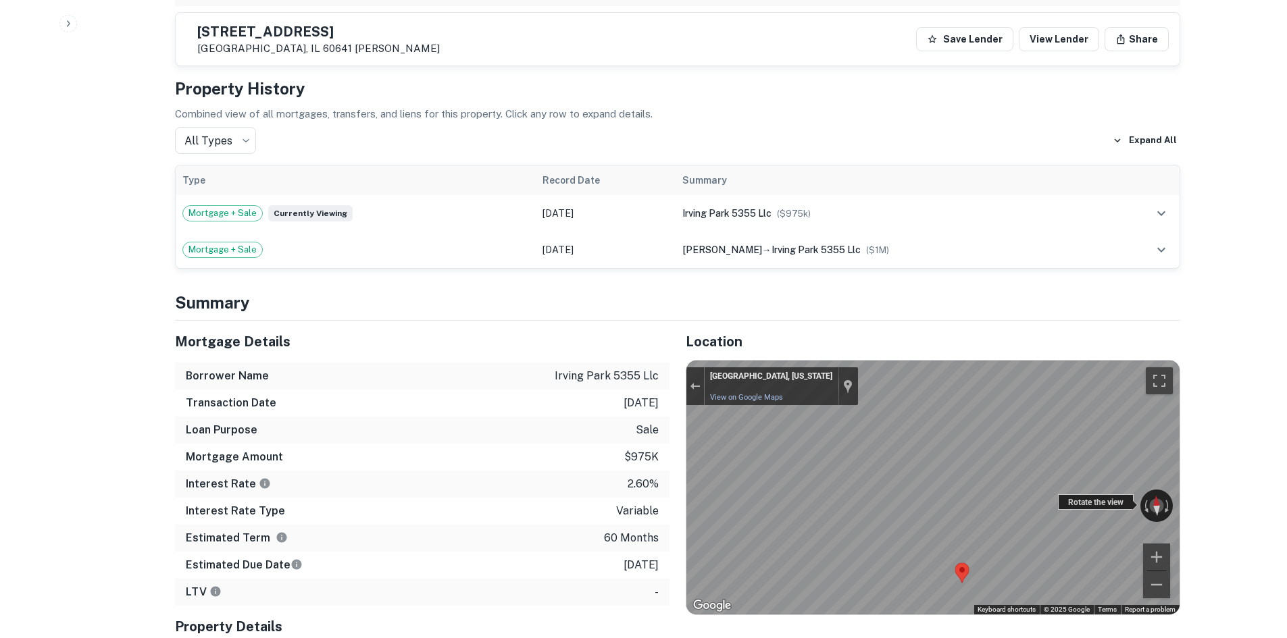
click at [1116, 382] on div "← Move left → Move right ↑ Move up ↓ Move down + Zoom in - Zoom out Chicago, Il…" at bounding box center [932, 488] width 493 height 254
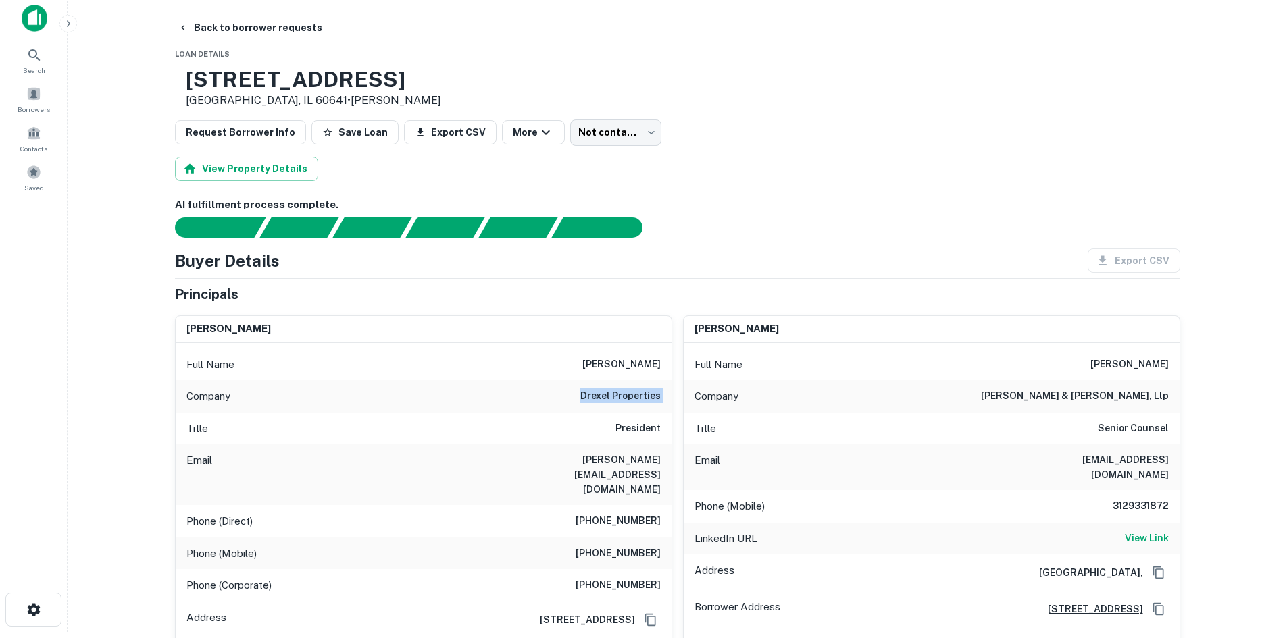
scroll to position [0, 0]
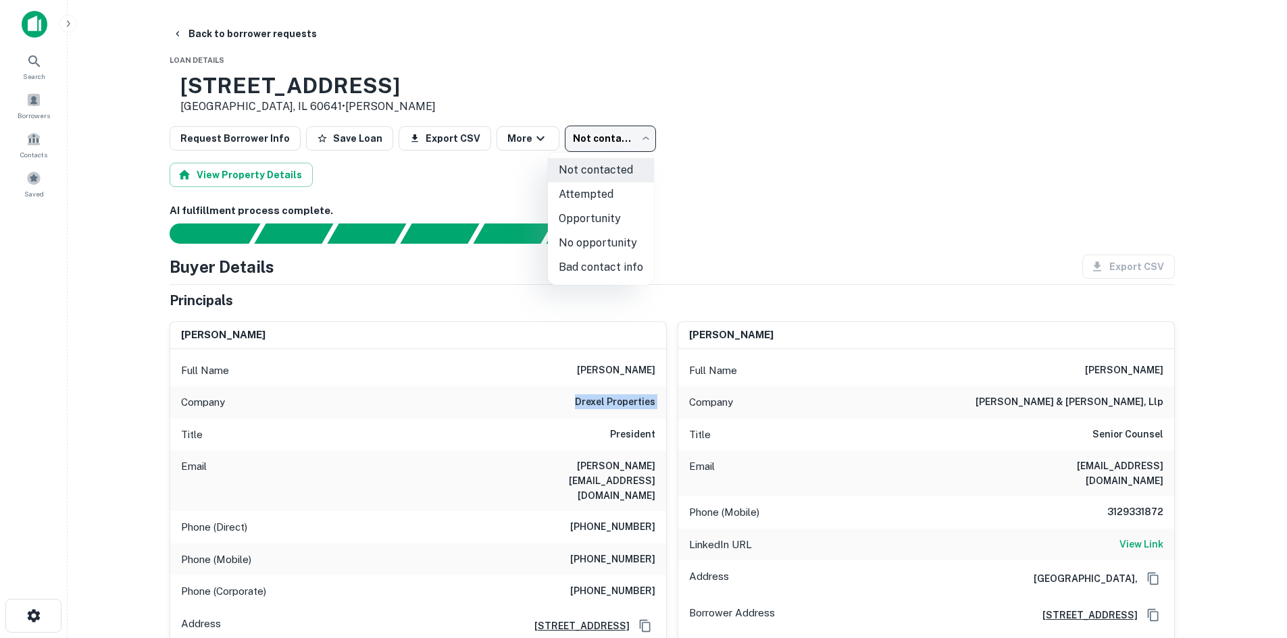
click at [611, 131] on body "Search Borrowers Contacts Saved Back to borrower requests Loan Details 3949 N L…" at bounding box center [643, 319] width 1287 height 638
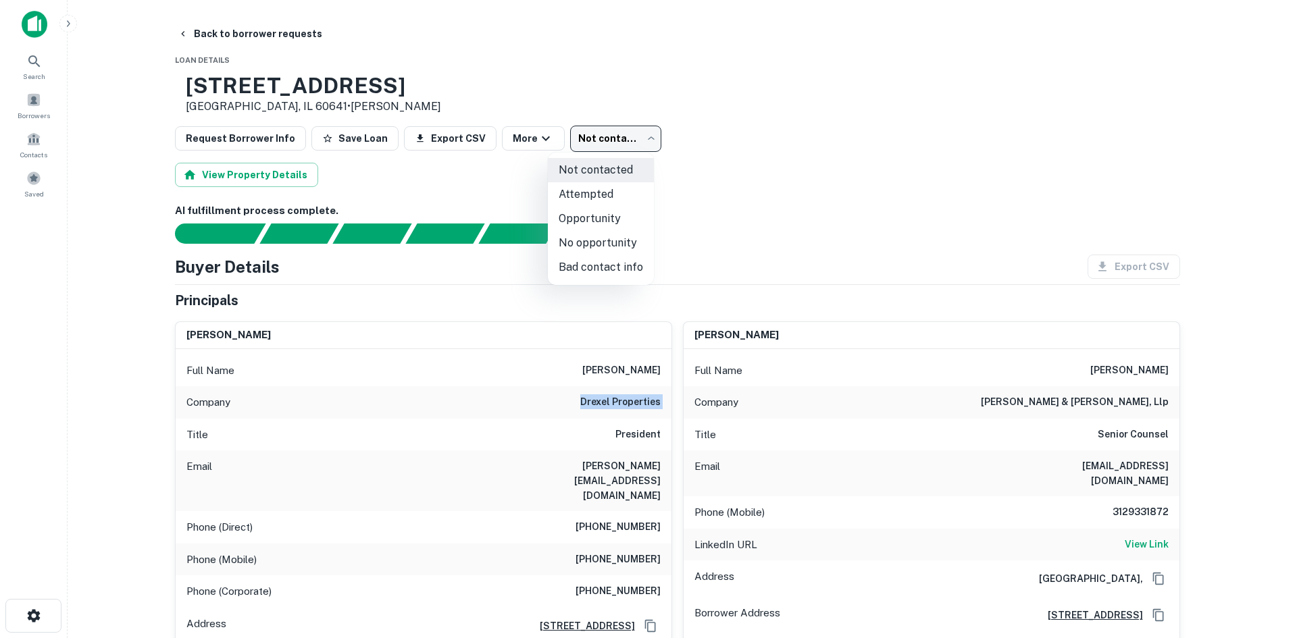
click at [617, 243] on li "No opportunity" at bounding box center [601, 243] width 106 height 24
type input "**********"
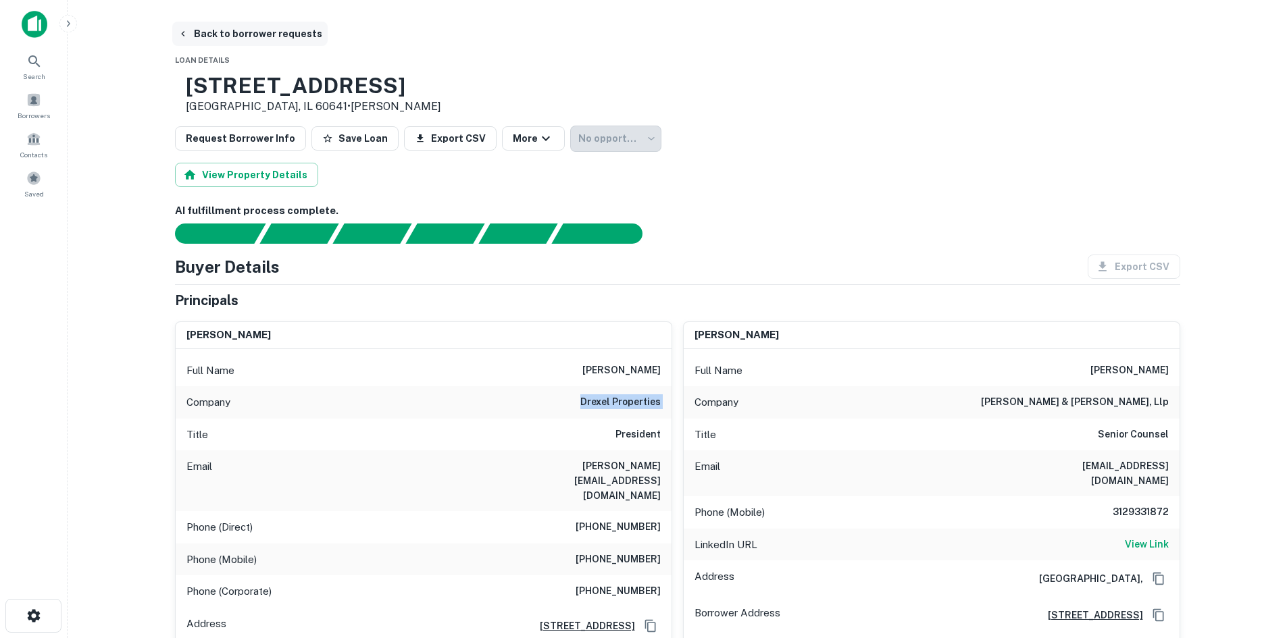
click at [238, 35] on button "Back to borrower requests" at bounding box center [249, 34] width 155 height 24
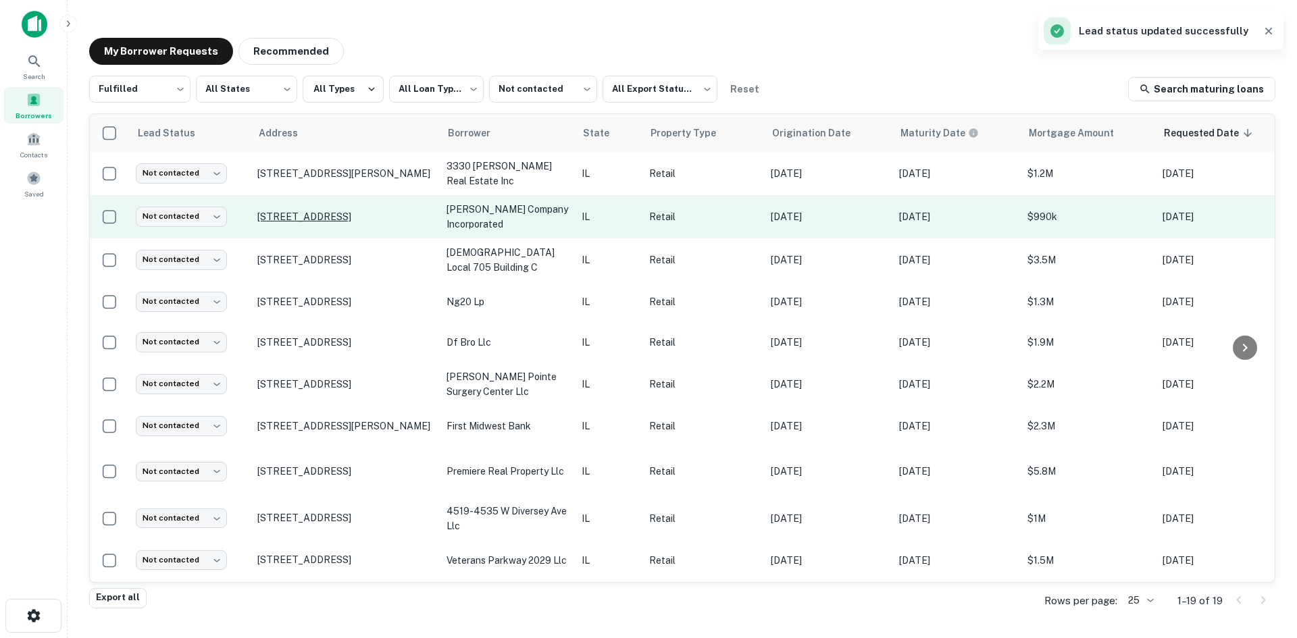
click at [321, 211] on p "999 Commerce Ct Buffalo Grove, IL 60089" at bounding box center [345, 217] width 176 height 12
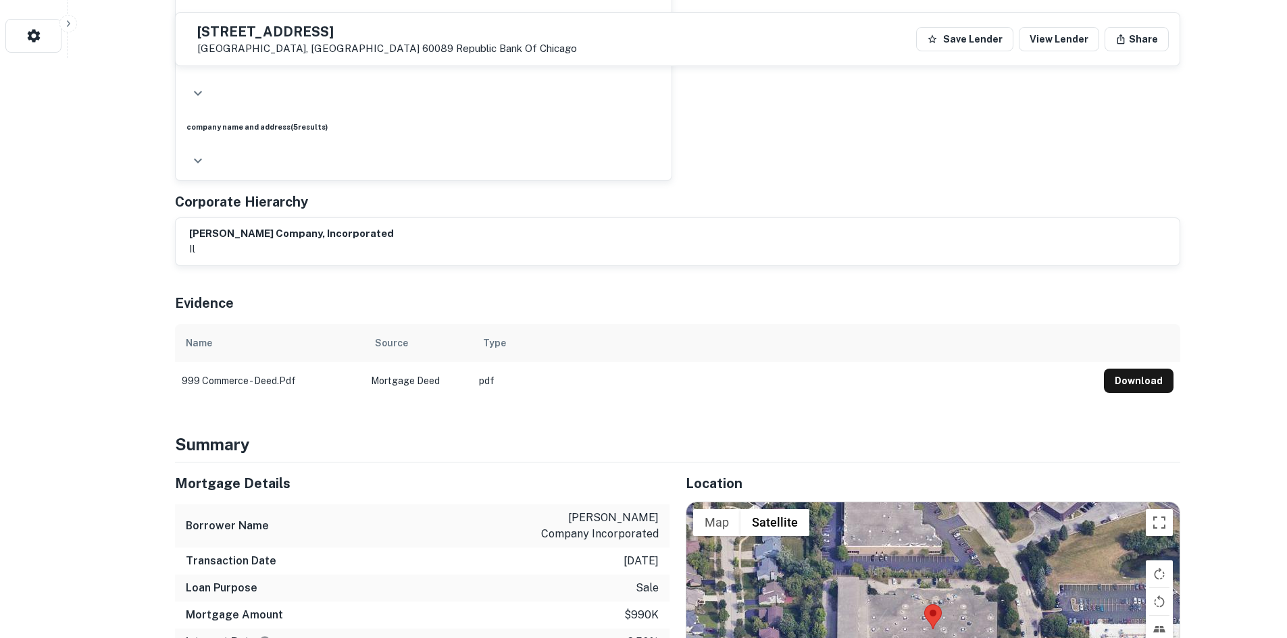
scroll to position [743, 0]
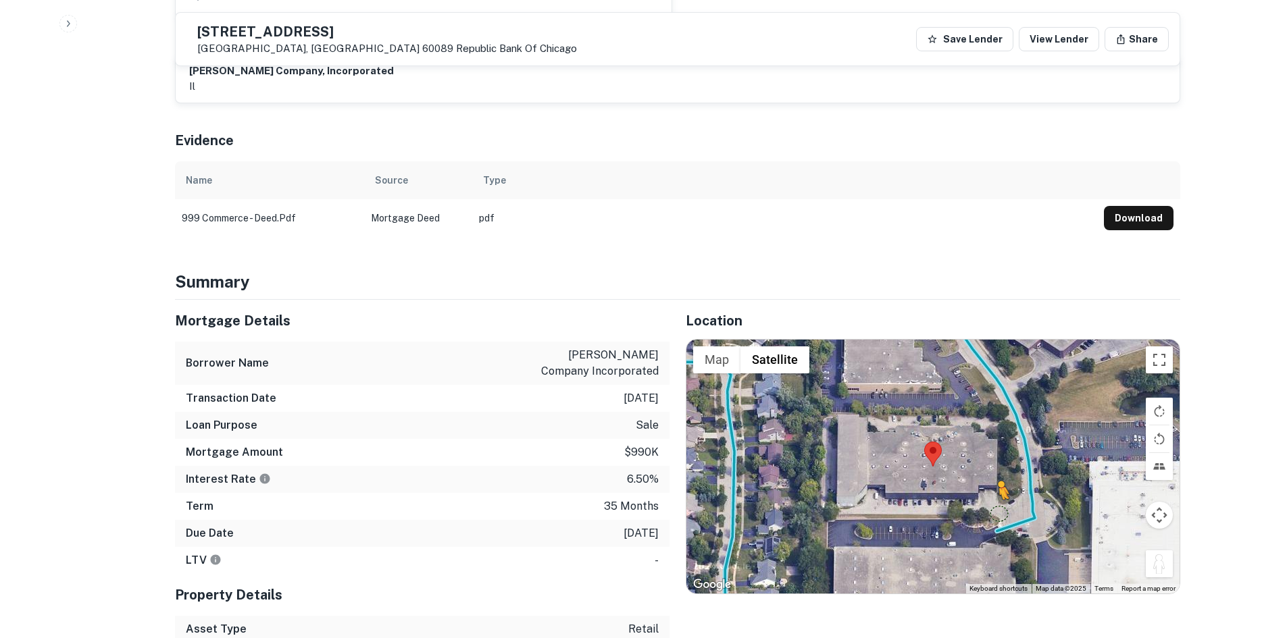
drag, startPoint x: 1168, startPoint y: 500, endPoint x: 997, endPoint y: 444, distance: 179.8
click at [997, 444] on div "To activate drag with keyboard, press Alt + Enter. Once in keyboard drag state,…" at bounding box center [932, 467] width 493 height 254
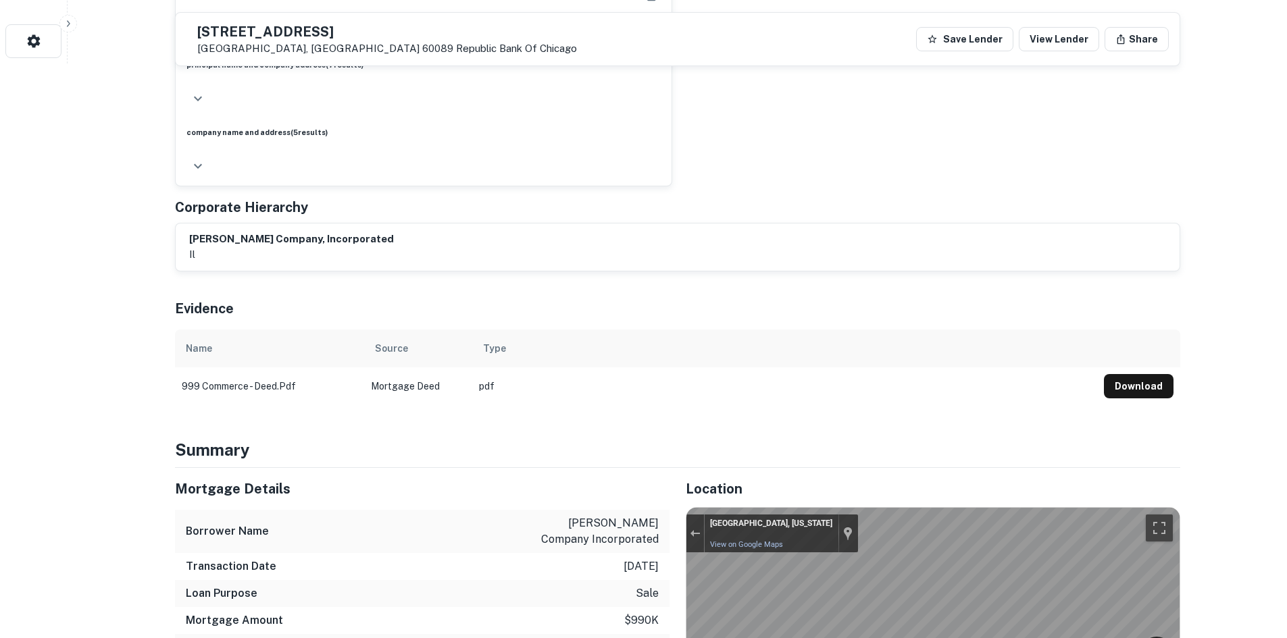
scroll to position [473, 0]
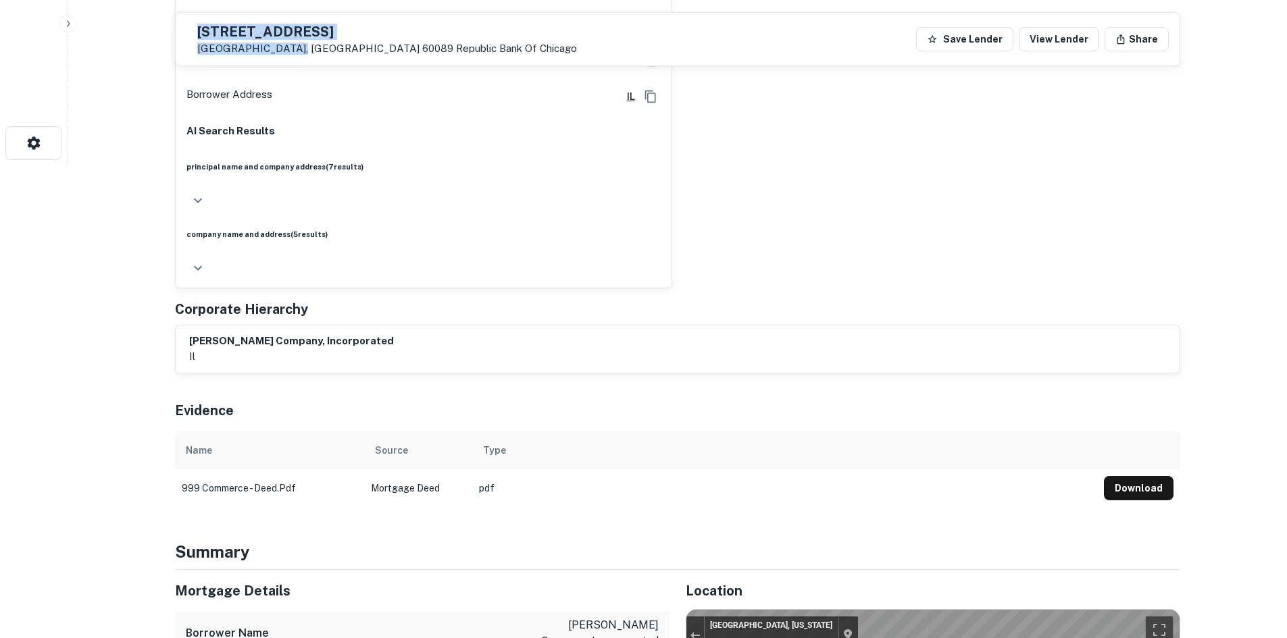
drag, startPoint x: 227, startPoint y: 31, endPoint x: 312, endPoint y: 45, distance: 86.2
click at [312, 45] on div "999 Commerce Ct Buffalo Grove, IL 60089 Republic Bank Of Chicago" at bounding box center [381, 39] width 390 height 31
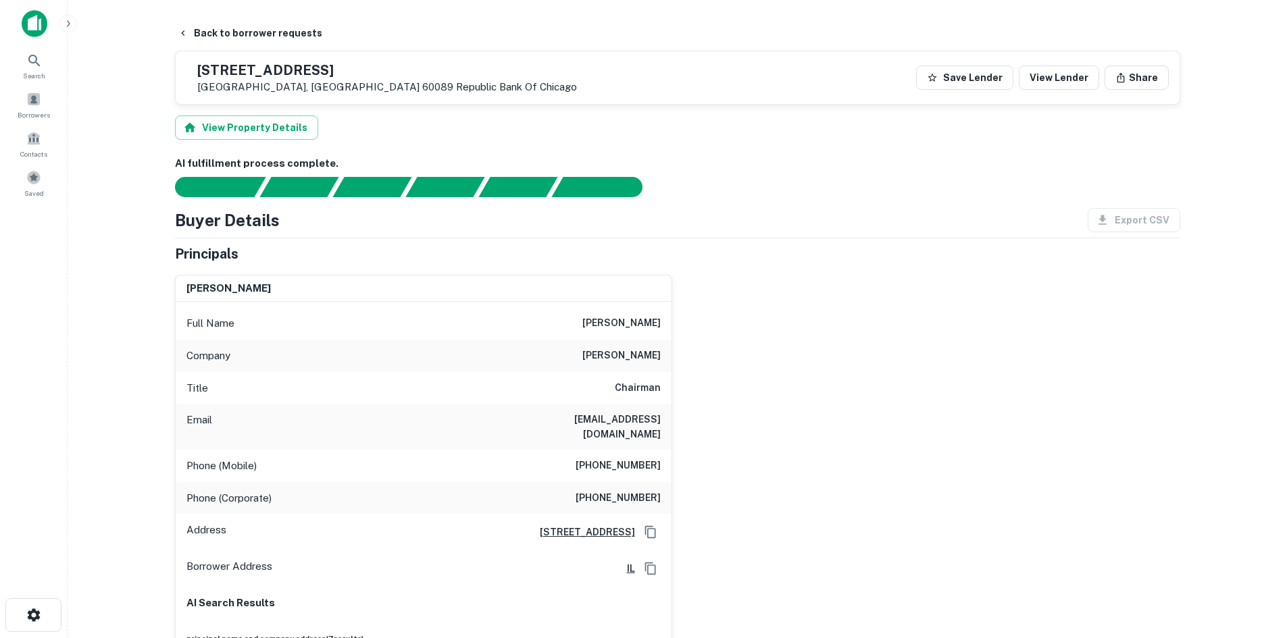
scroll to position [0, 0]
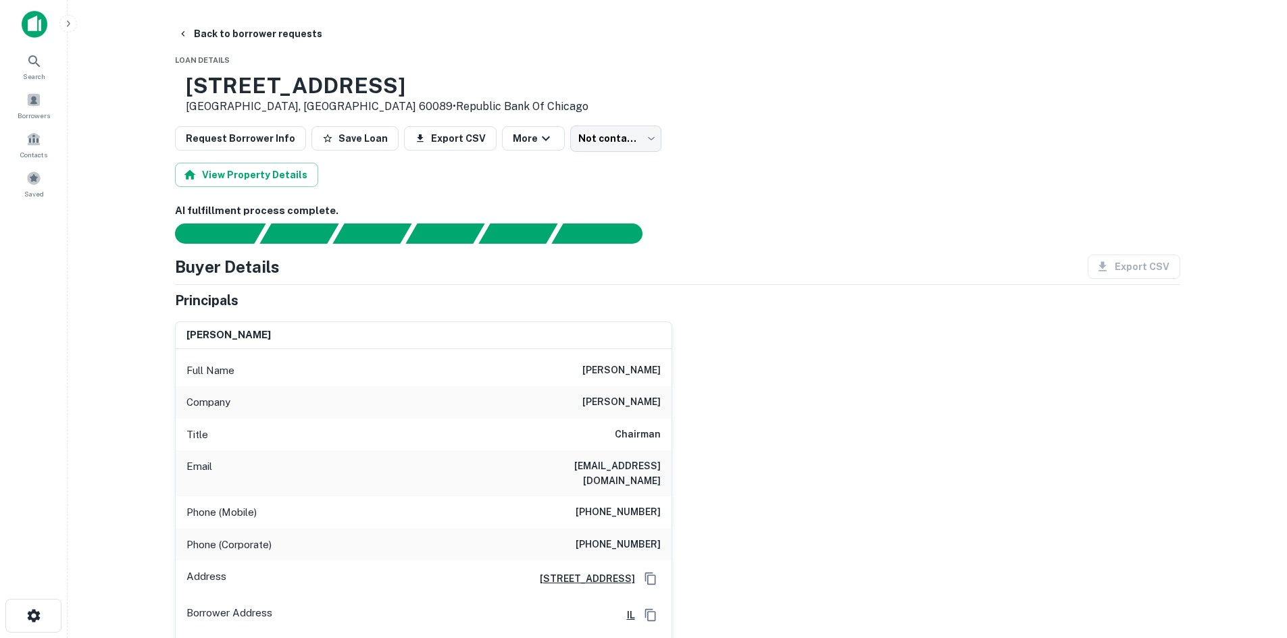
click at [624, 505] on h6 "(847) 465-3310" at bounding box center [617, 513] width 85 height 16
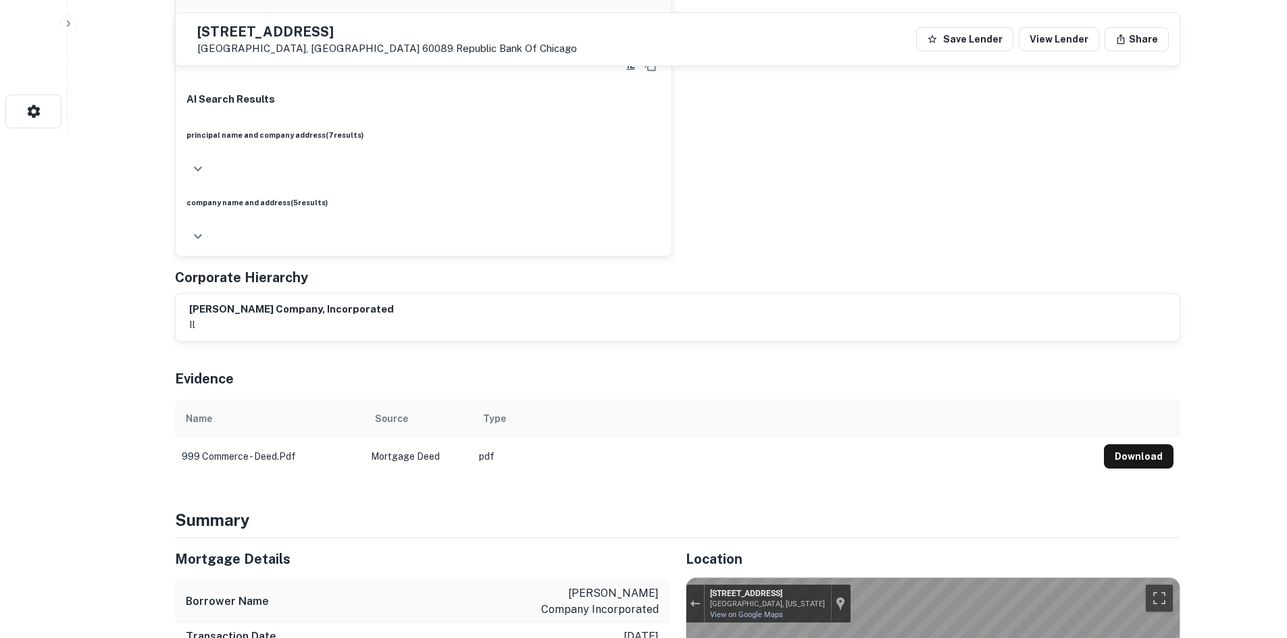
scroll to position [270, 0]
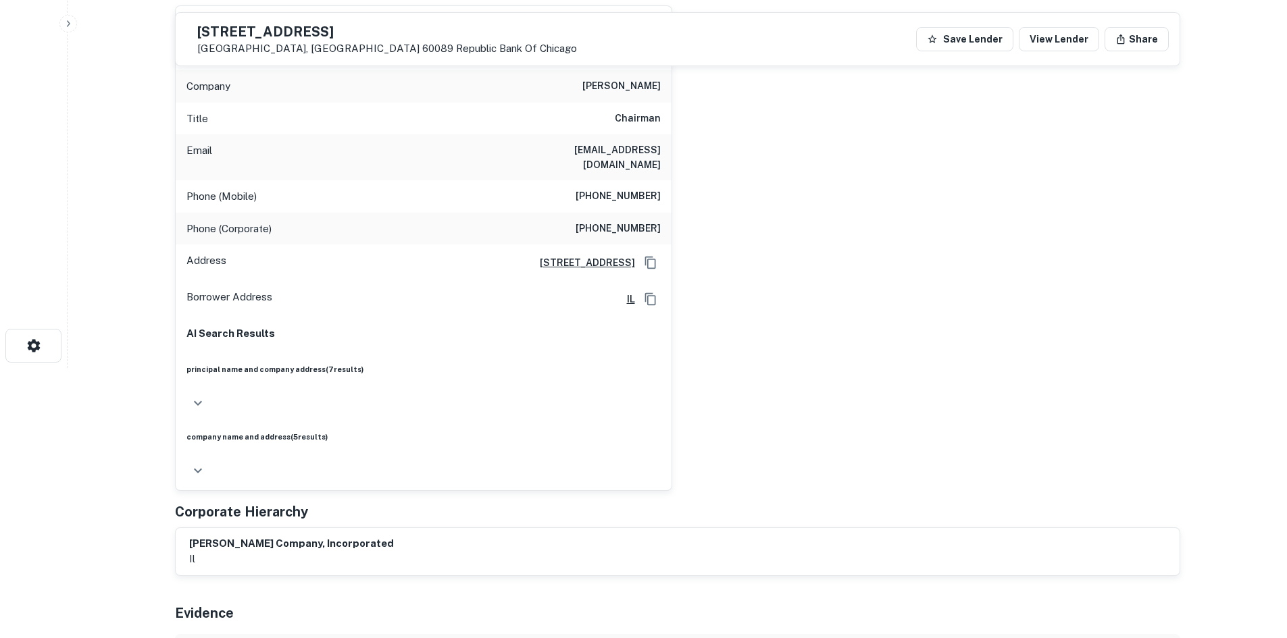
click at [496, 363] on div "principal name and company address ( 7 results) John S. Swift Co., Inc. John S.…" at bounding box center [423, 414] width 474 height 135
click at [546, 364] on div "principal name and company address ( 7 results)" at bounding box center [423, 389] width 474 height 51
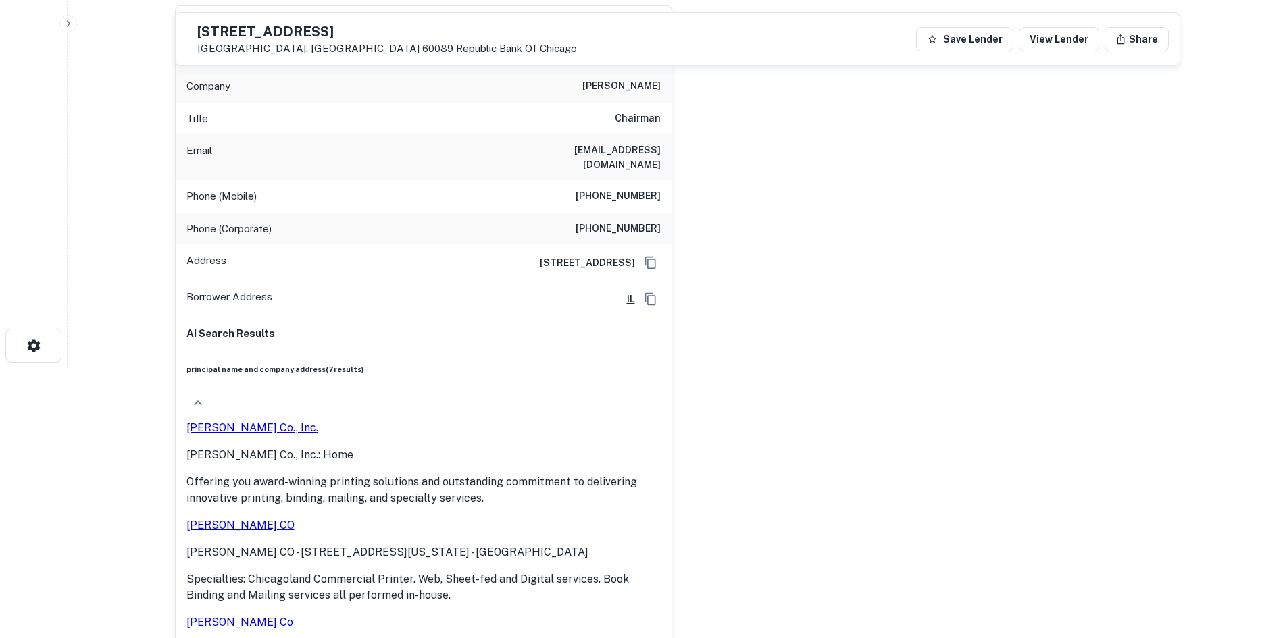
click at [206, 395] on icon "button" at bounding box center [198, 403] width 16 height 16
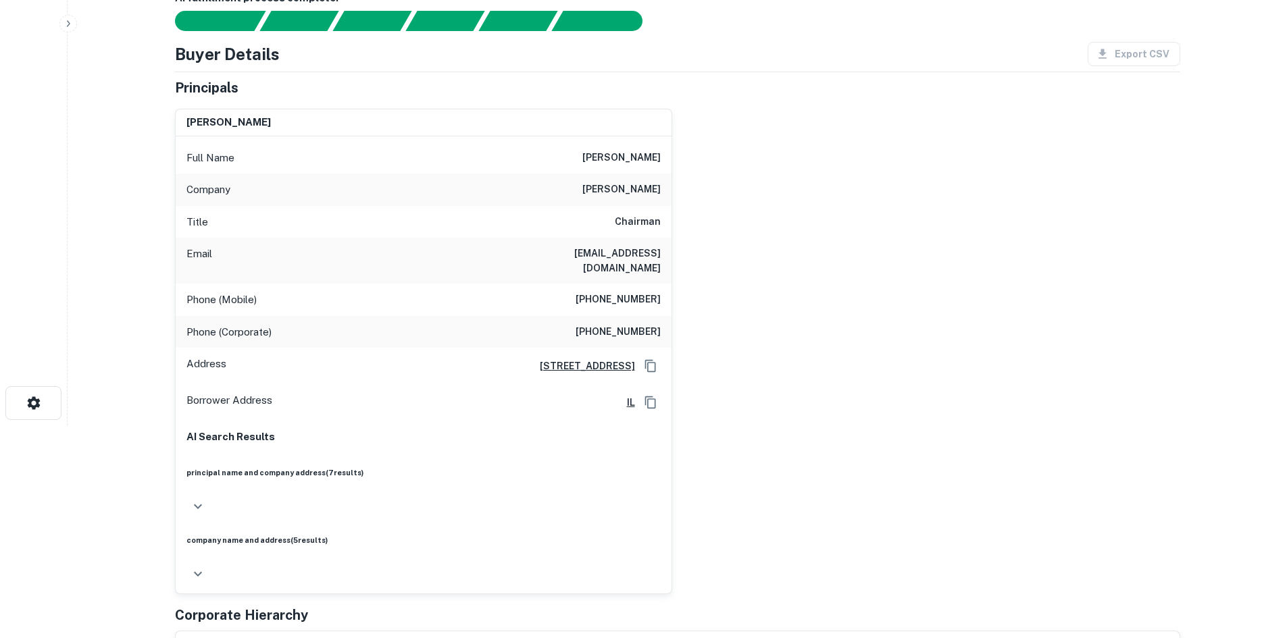
scroll to position [0, 0]
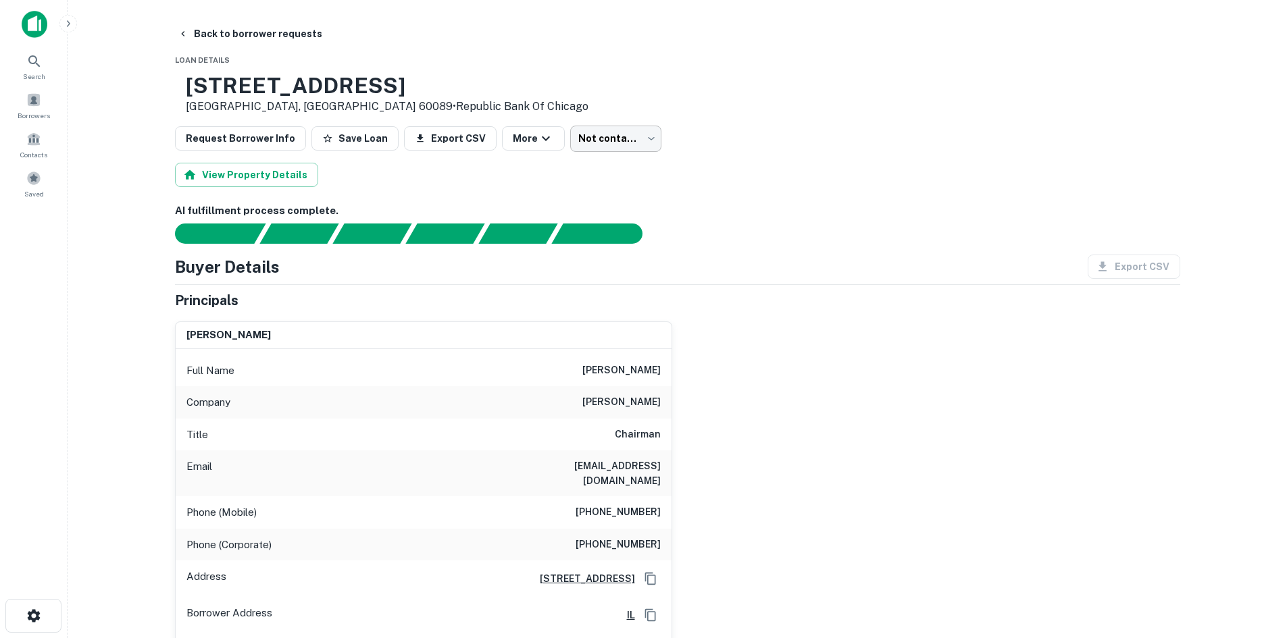
click at [613, 134] on body "Search Borrowers Contacts Saved Back to borrower requests Loan Details 999 Comm…" at bounding box center [643, 319] width 1287 height 638
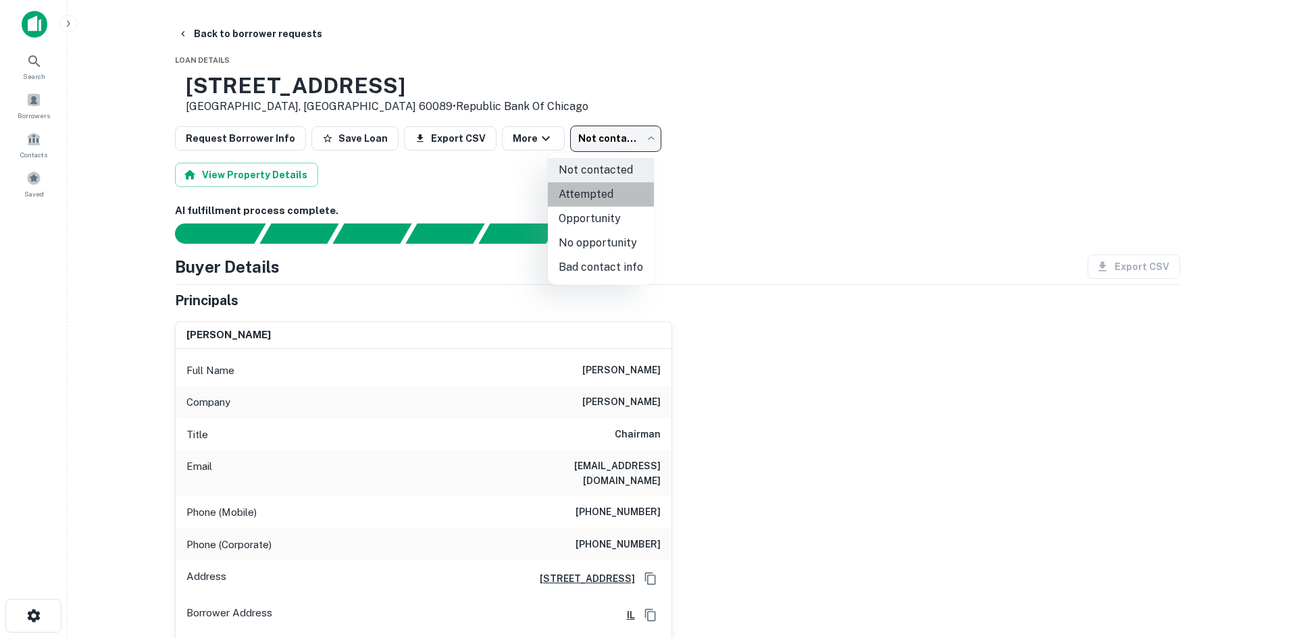
click at [634, 195] on li "Attempted" at bounding box center [601, 194] width 106 height 24
type input "*********"
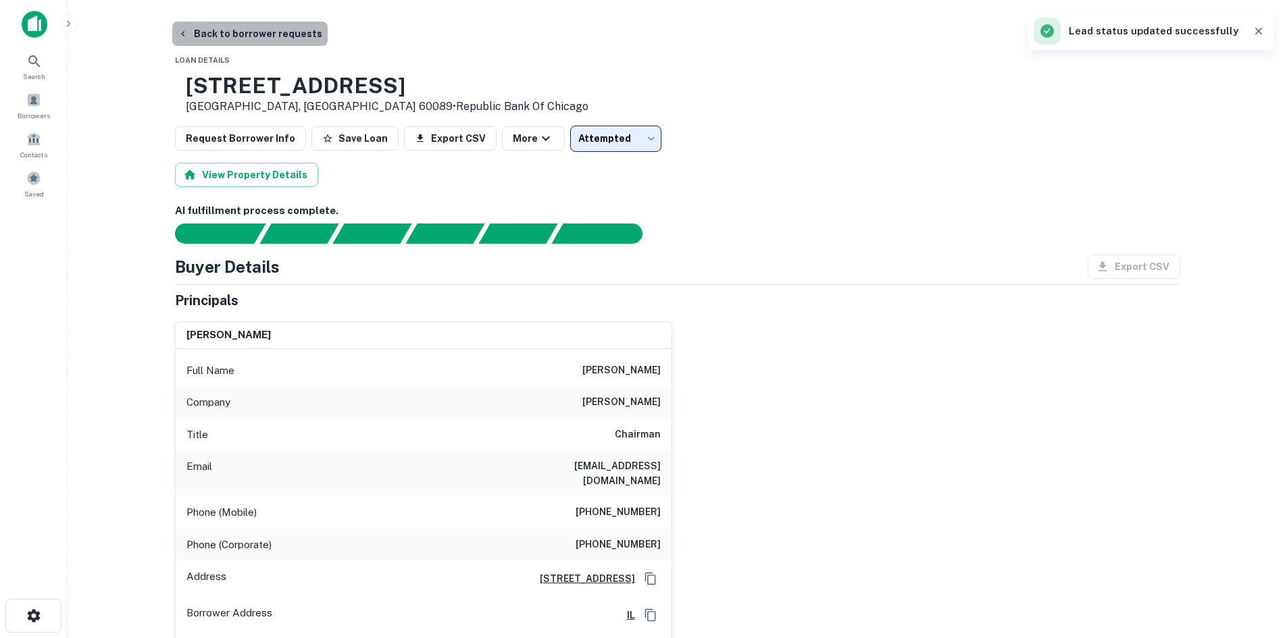
click at [298, 28] on button "Back to borrower requests" at bounding box center [249, 34] width 155 height 24
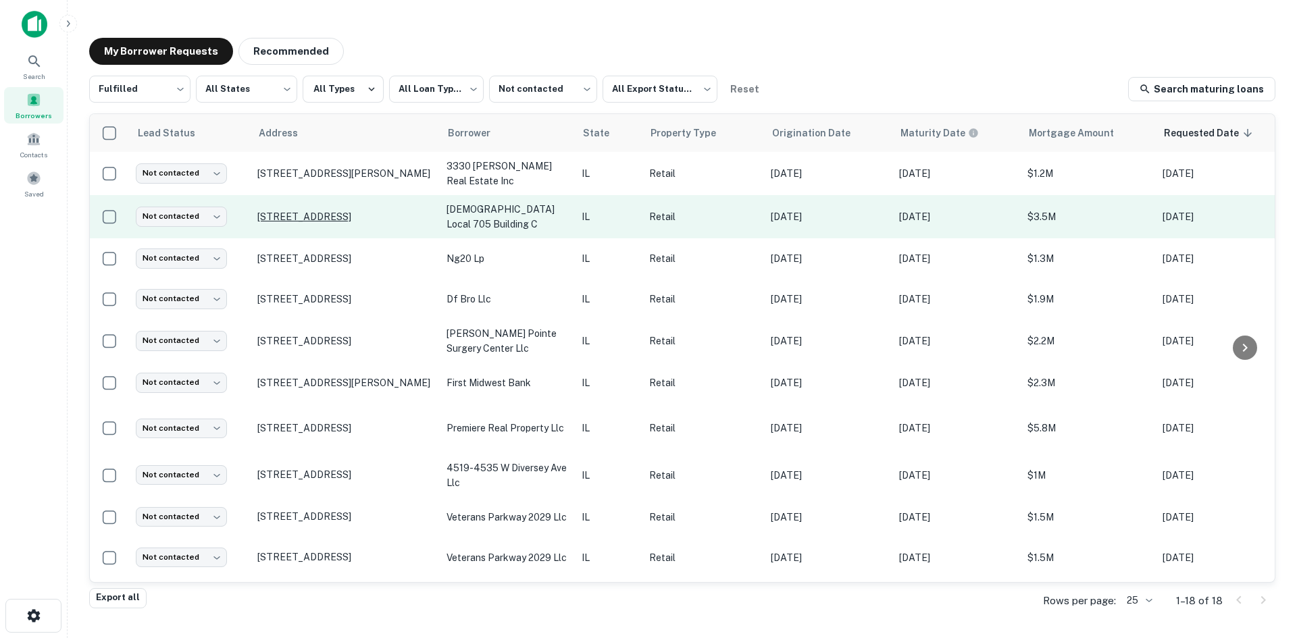
click at [388, 213] on p "325 S Paulina St Chicago, IL 60612" at bounding box center [345, 217] width 176 height 12
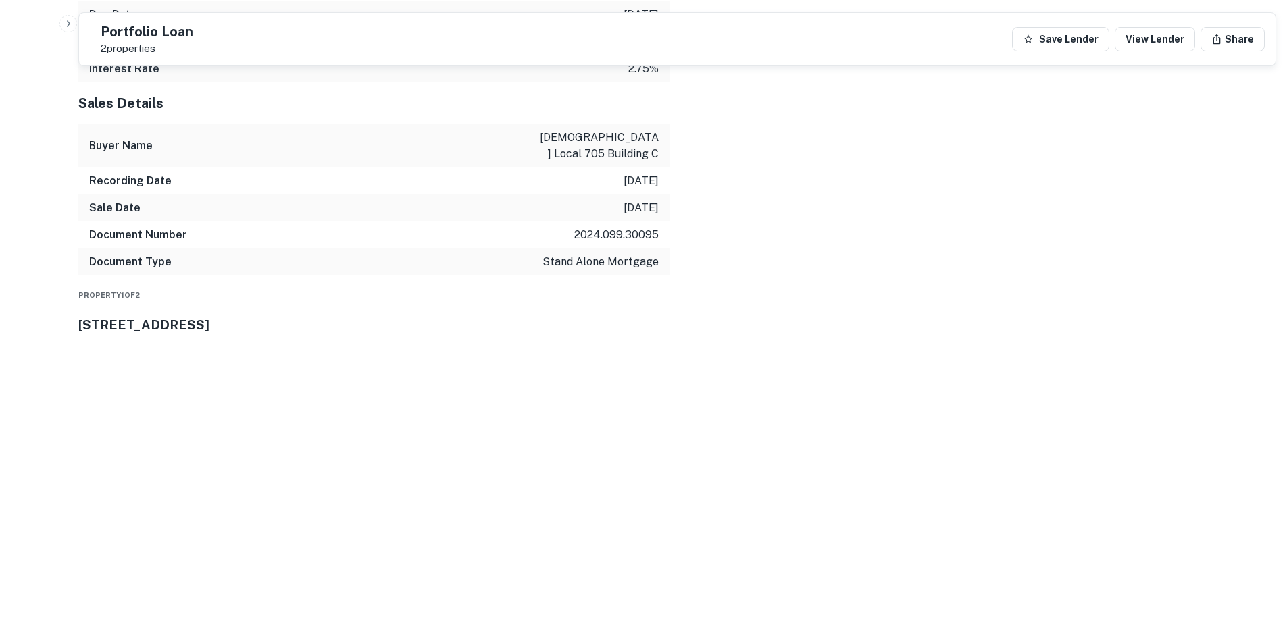
scroll to position [1756, 0]
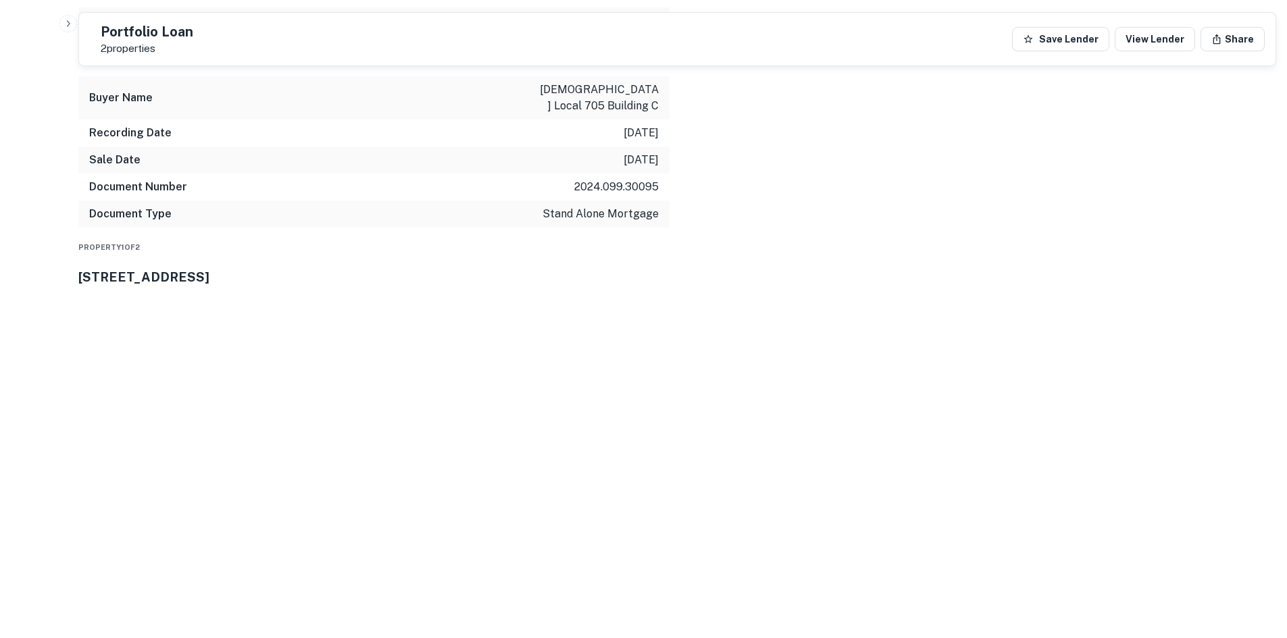
drag, startPoint x: 1163, startPoint y: 440, endPoint x: 875, endPoint y: 403, distance: 290.0
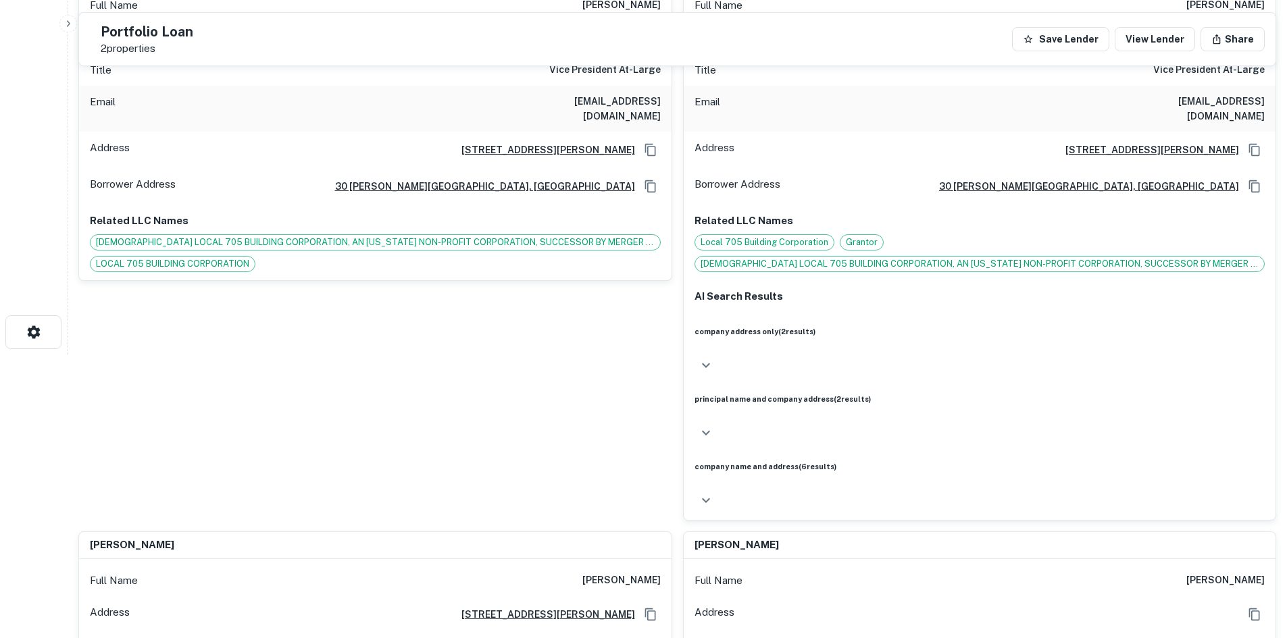
scroll to position [0, 0]
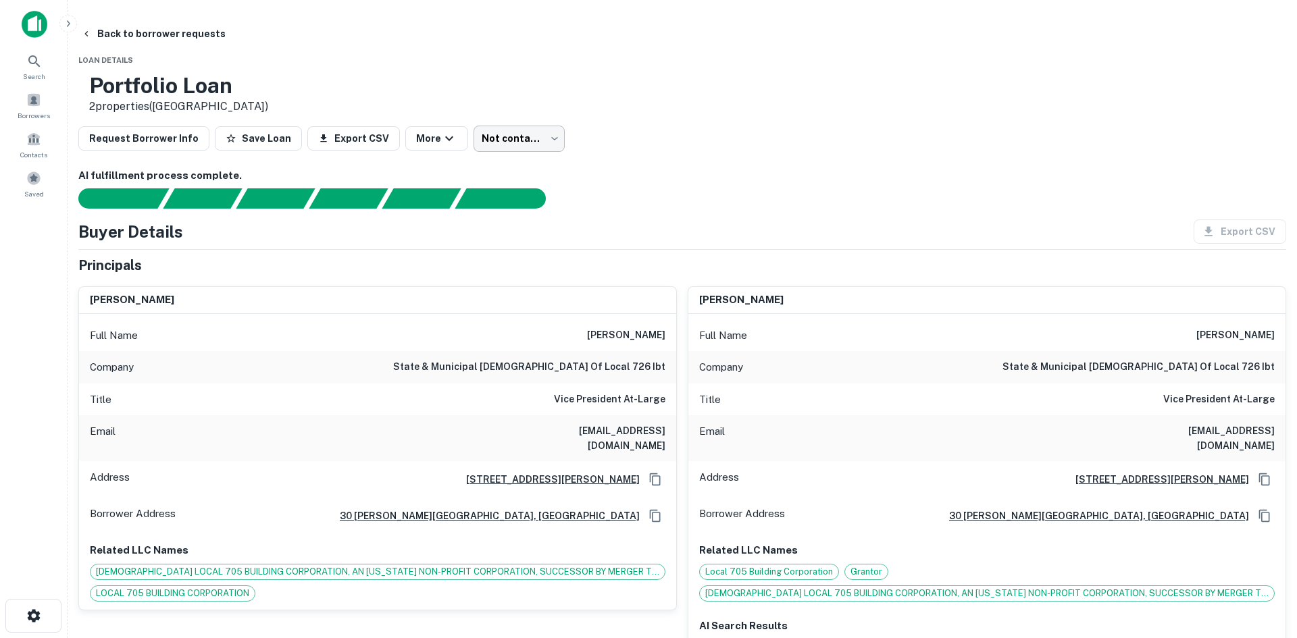
click at [596, 146] on body "Search Borrowers Contacts Saved Back to borrower requests Loan Details Portfoli…" at bounding box center [648, 319] width 1297 height 638
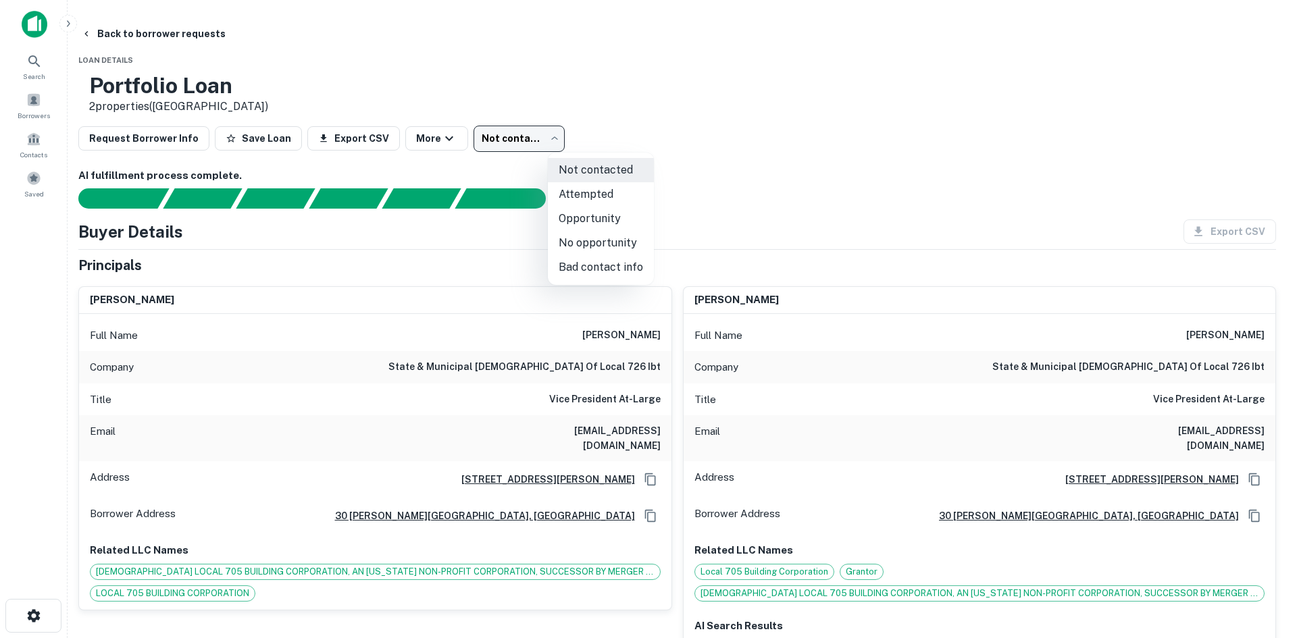
click at [885, 137] on div at bounding box center [648, 319] width 1297 height 638
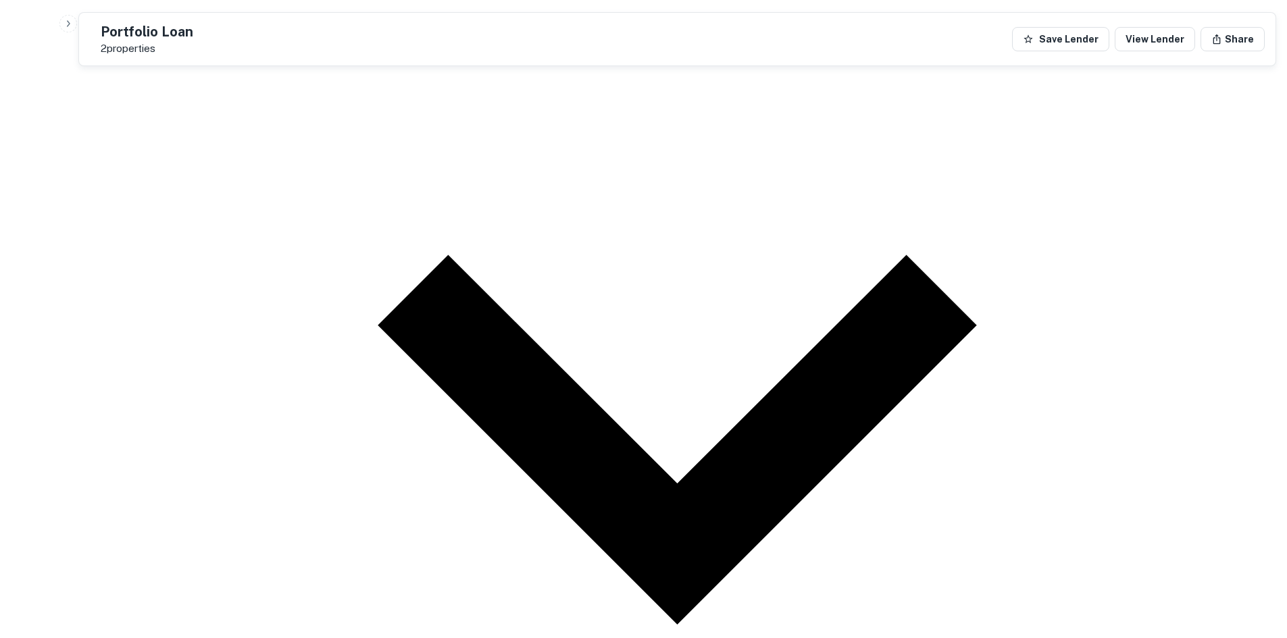
scroll to position [2510, 0]
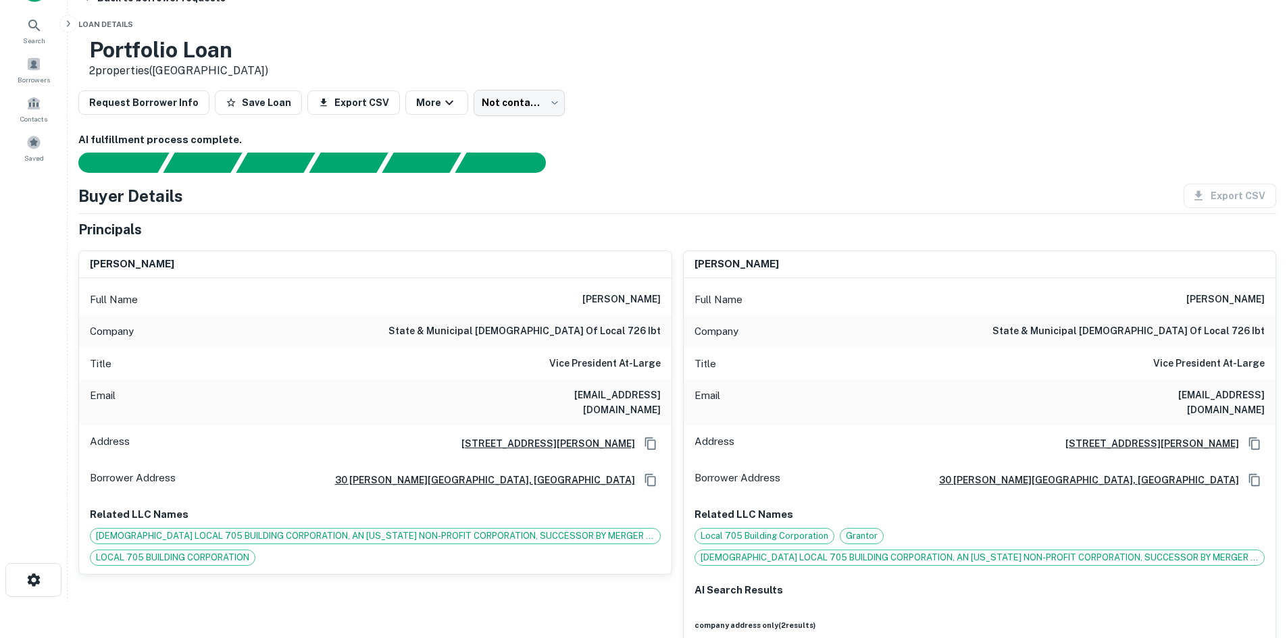
scroll to position [0, 0]
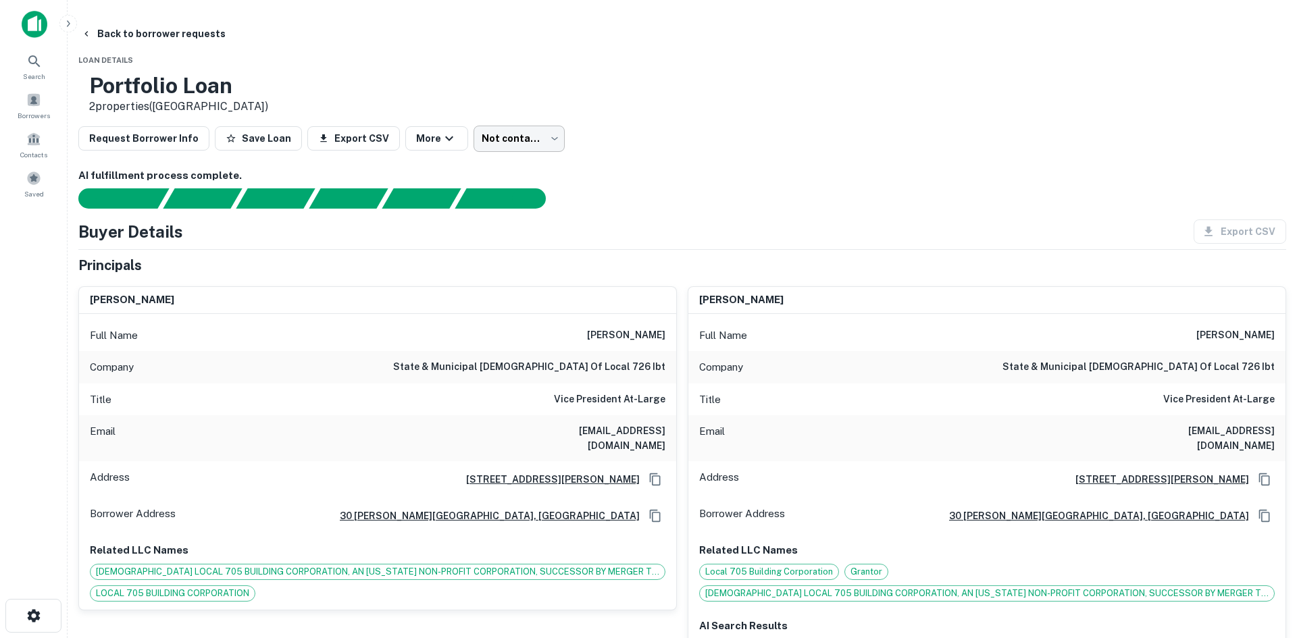
click at [605, 137] on body "Search Borrowers Contacts Saved Back to borrower requests Loan Details Portfoli…" at bounding box center [648, 319] width 1297 height 638
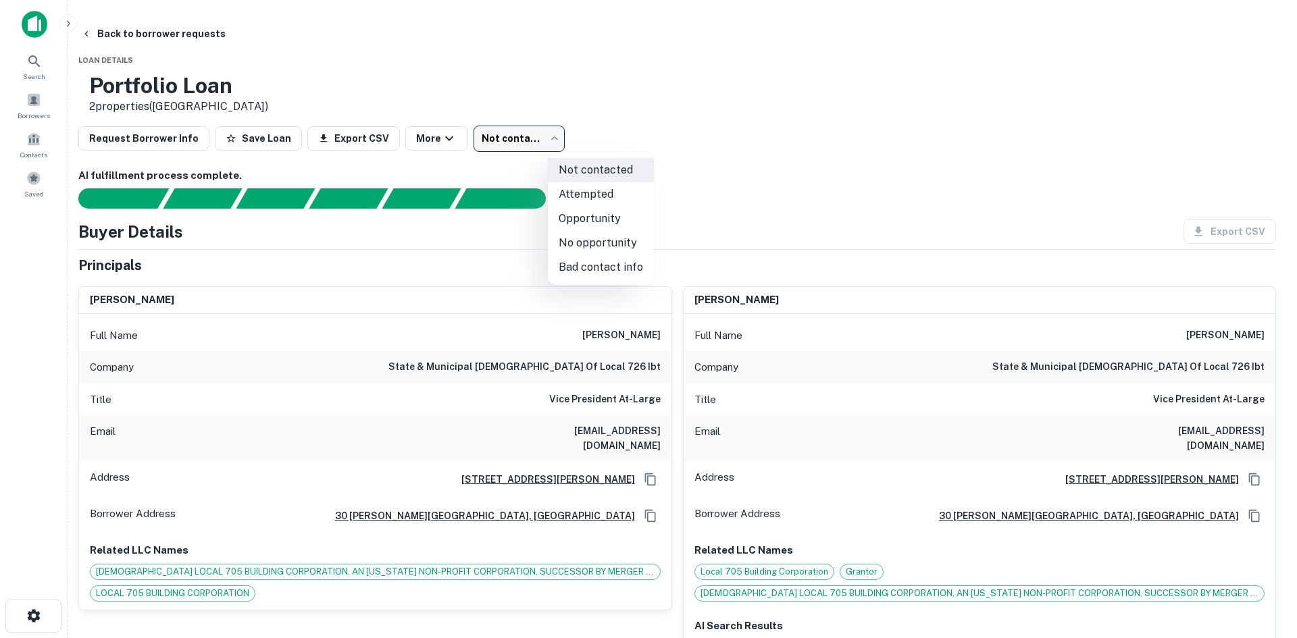
click at [595, 245] on li "No opportunity" at bounding box center [601, 243] width 106 height 24
type input "**********"
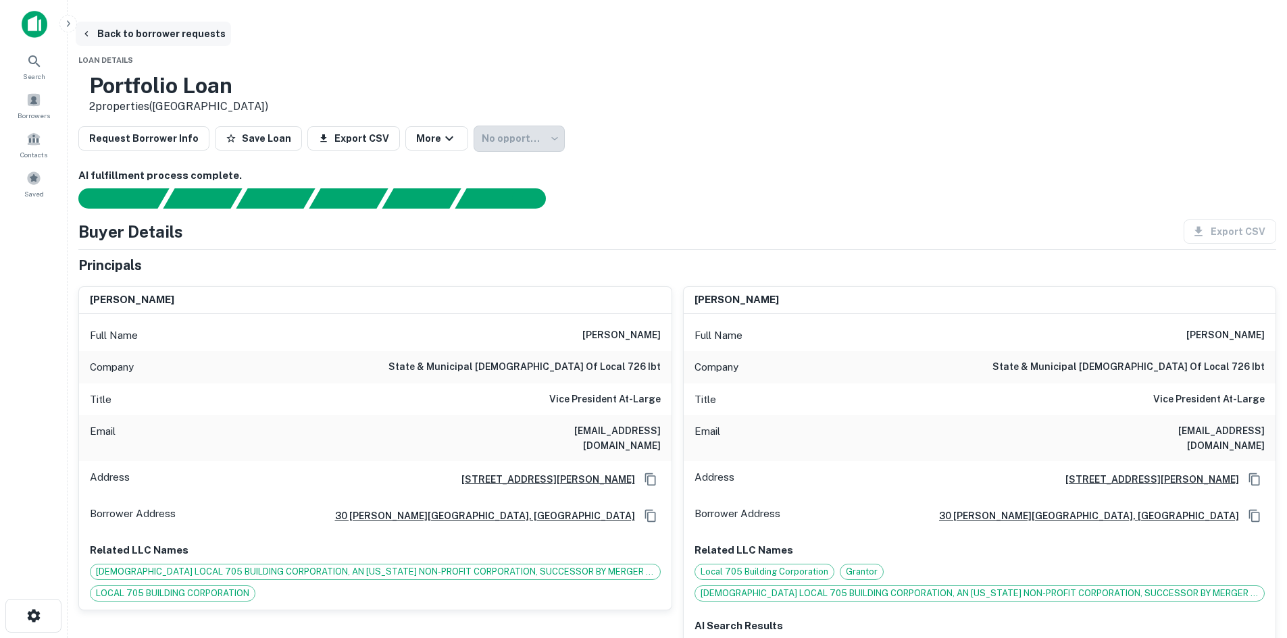
click at [215, 34] on button "Back to borrower requests" at bounding box center [153, 34] width 155 height 24
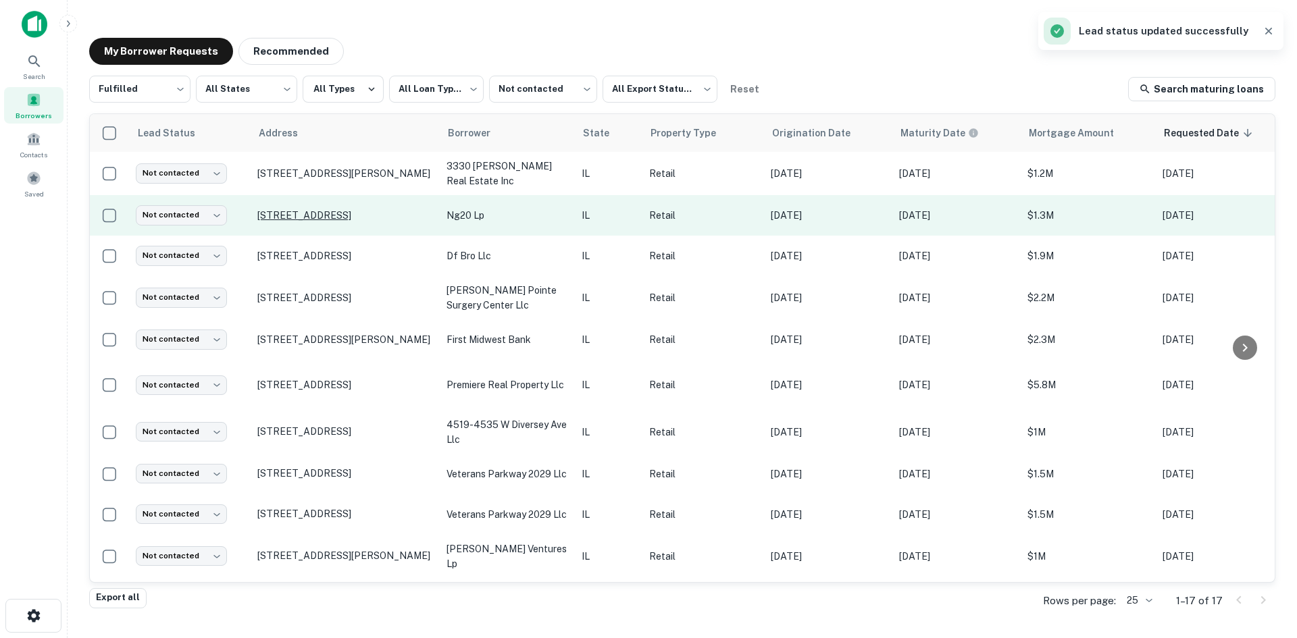
click at [384, 216] on p "12150 S Cicero Ave Alsip, IL 60803" at bounding box center [345, 215] width 176 height 12
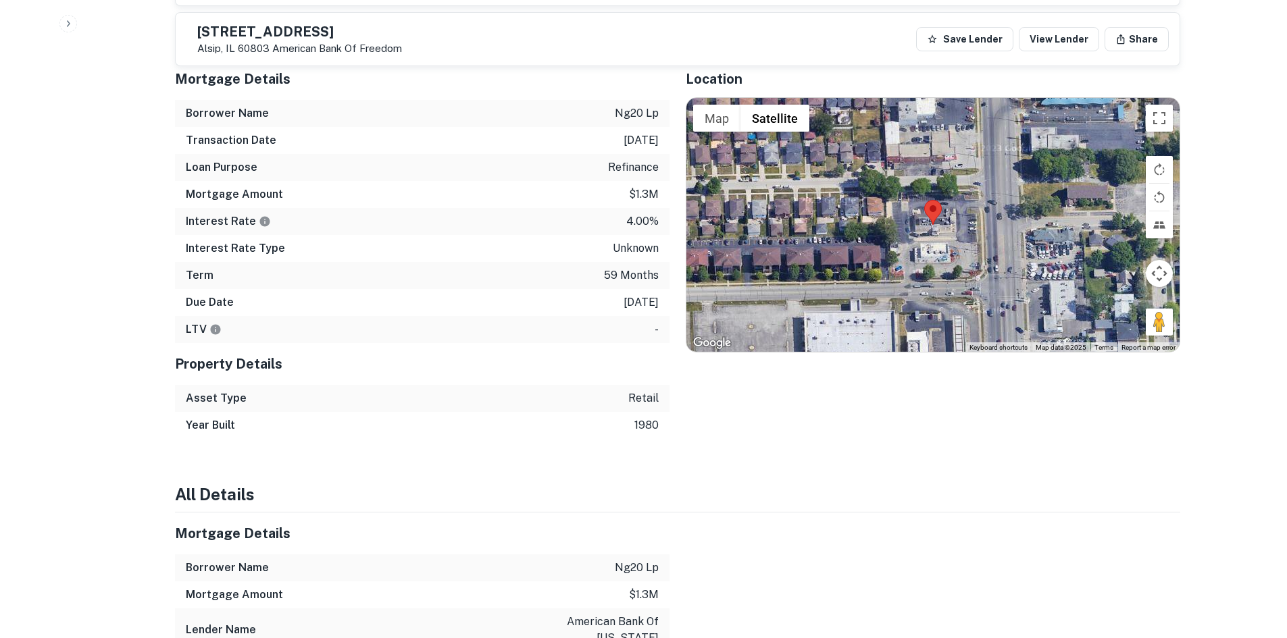
scroll to position [1216, 0]
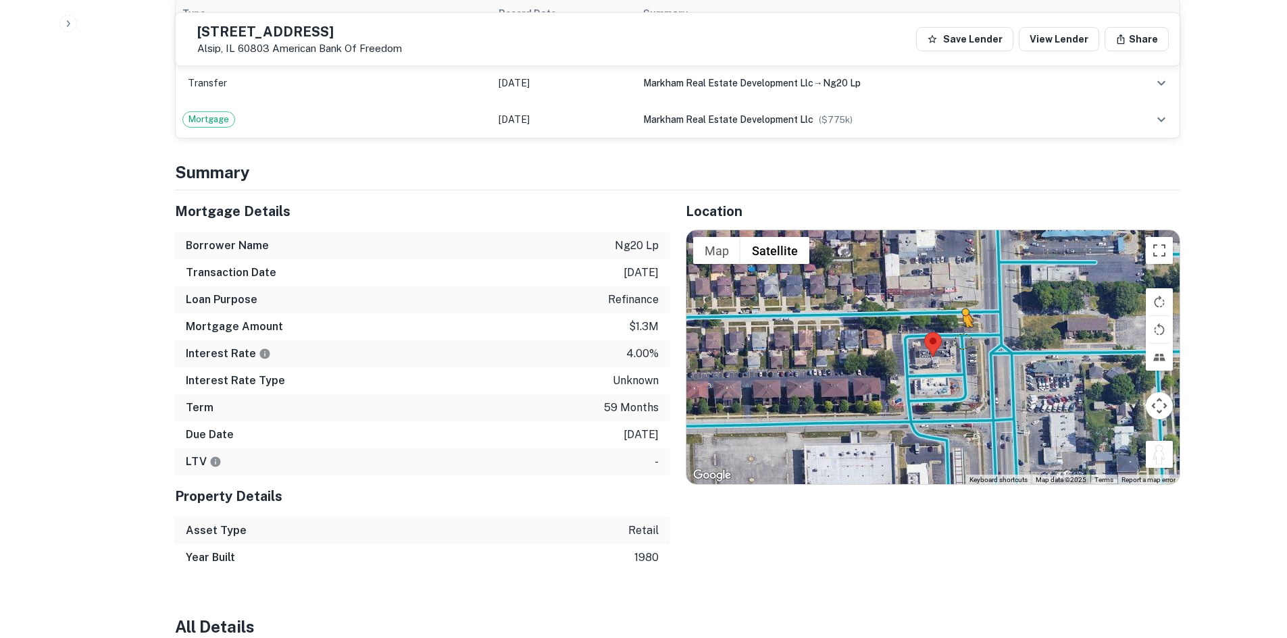
drag, startPoint x: 1156, startPoint y: 436, endPoint x: 952, endPoint y: 301, distance: 245.0
click at [953, 303] on div "To activate drag with keyboard, press Alt + Enter. Once in keyboard drag state,…" at bounding box center [932, 357] width 493 height 254
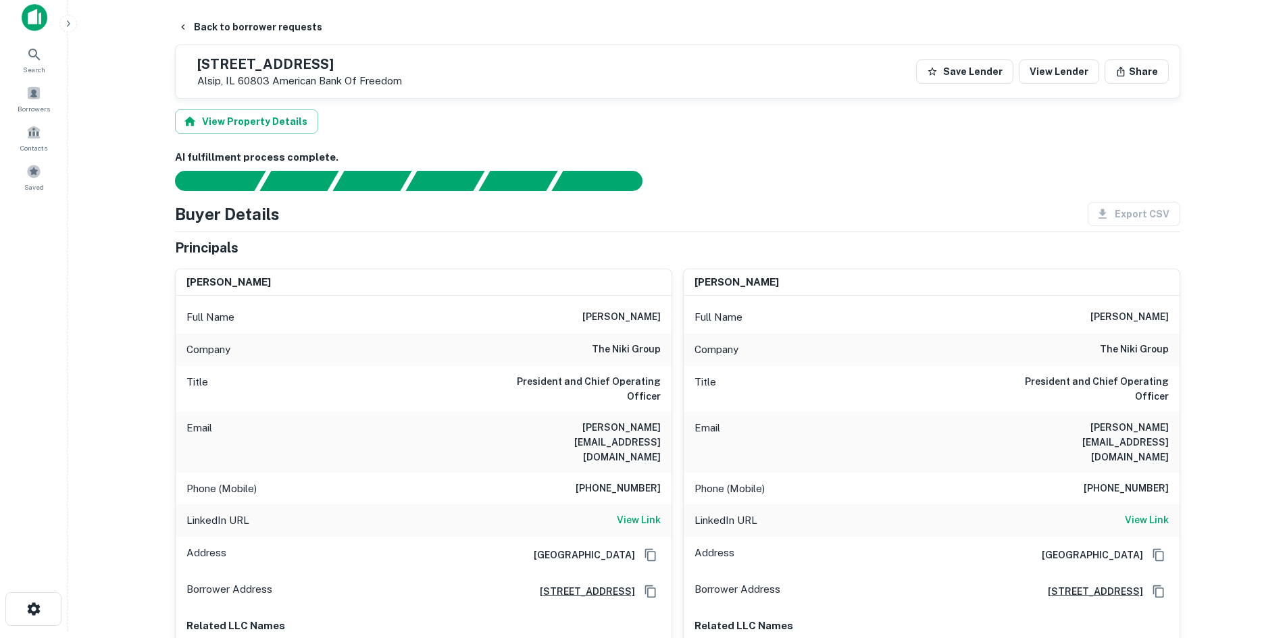
scroll to position [0, 0]
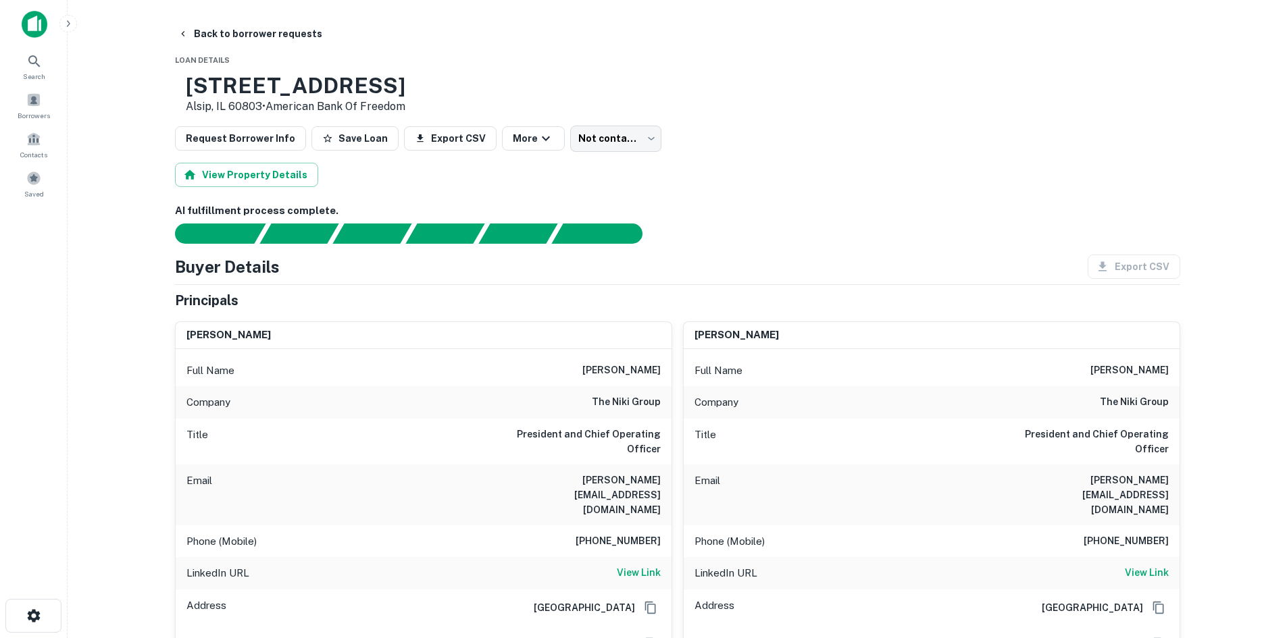
drag, startPoint x: 644, startPoint y: 550, endPoint x: 624, endPoint y: 519, distance: 36.7
click at [644, 565] on h6 "View Link" at bounding box center [639, 572] width 44 height 15
click at [648, 534] on h6 "858-442-8654" at bounding box center [617, 542] width 85 height 16
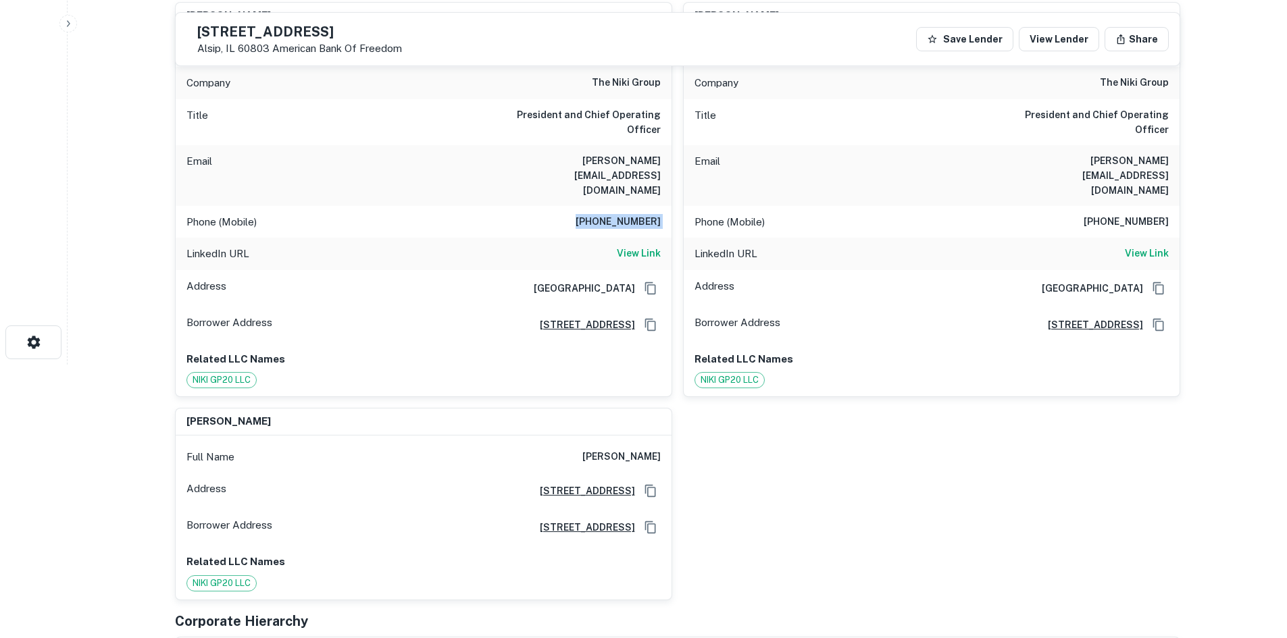
scroll to position [338, 0]
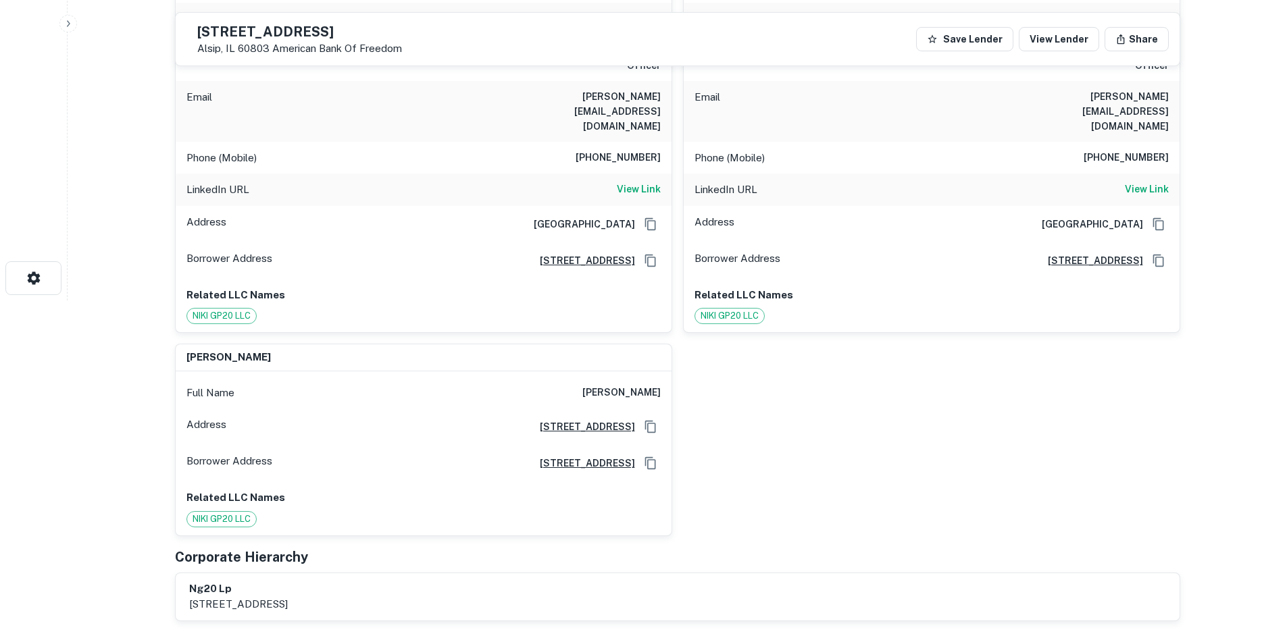
drag, startPoint x: 753, startPoint y: 376, endPoint x: 777, endPoint y: 421, distance: 50.5
click at [755, 378] on div "gena hedrick Full Name gena hedrick Company the niki group Title President and …" at bounding box center [672, 231] width 1016 height 609
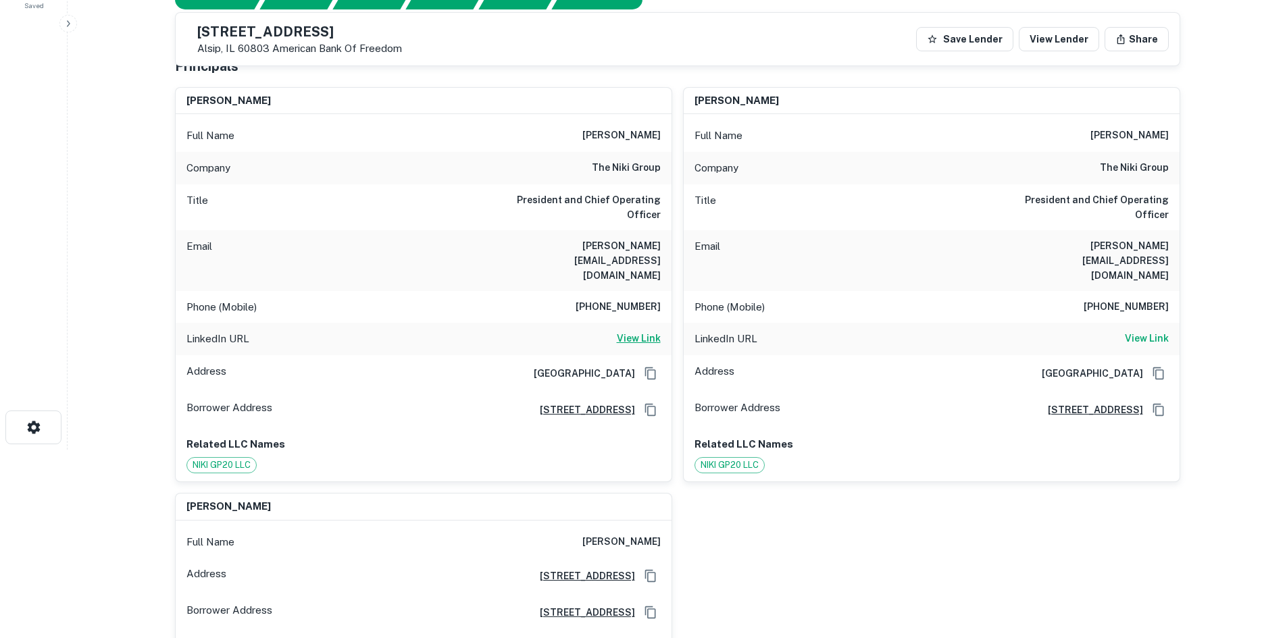
scroll to position [203, 0]
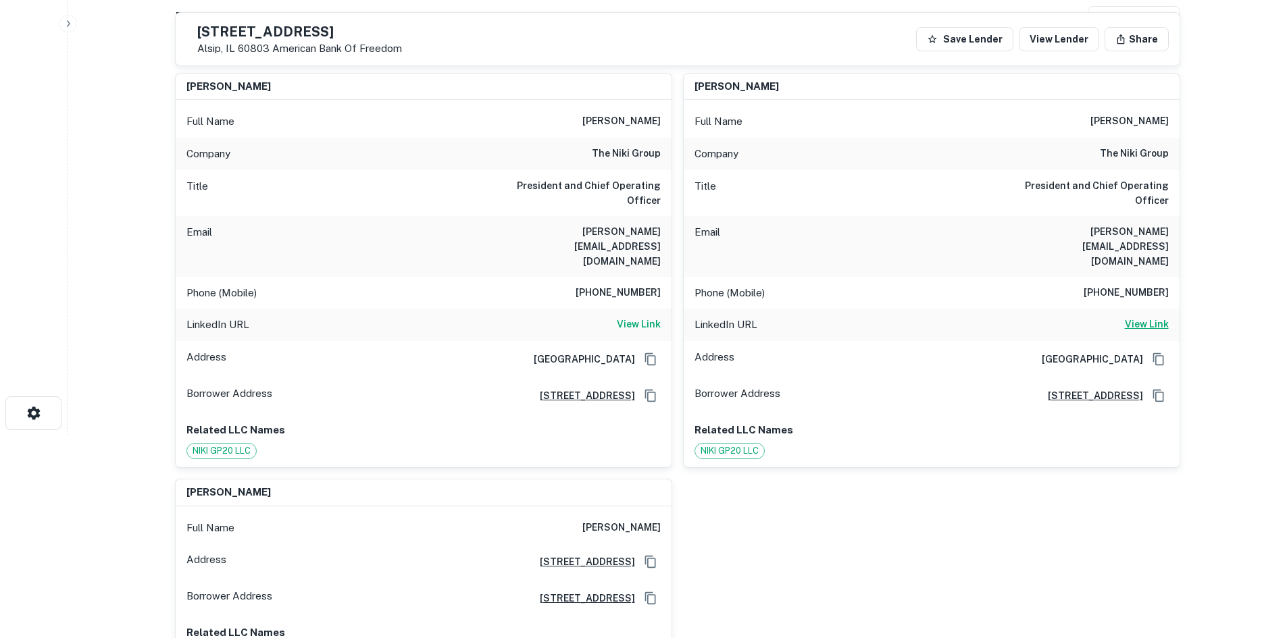
drag, startPoint x: 1158, startPoint y: 284, endPoint x: 1156, endPoint y: 293, distance: 9.2
click at [1158, 309] on div "LinkedIn URL View Link" at bounding box center [932, 325] width 496 height 32
click at [1154, 317] on h6 "View Link" at bounding box center [1147, 324] width 44 height 15
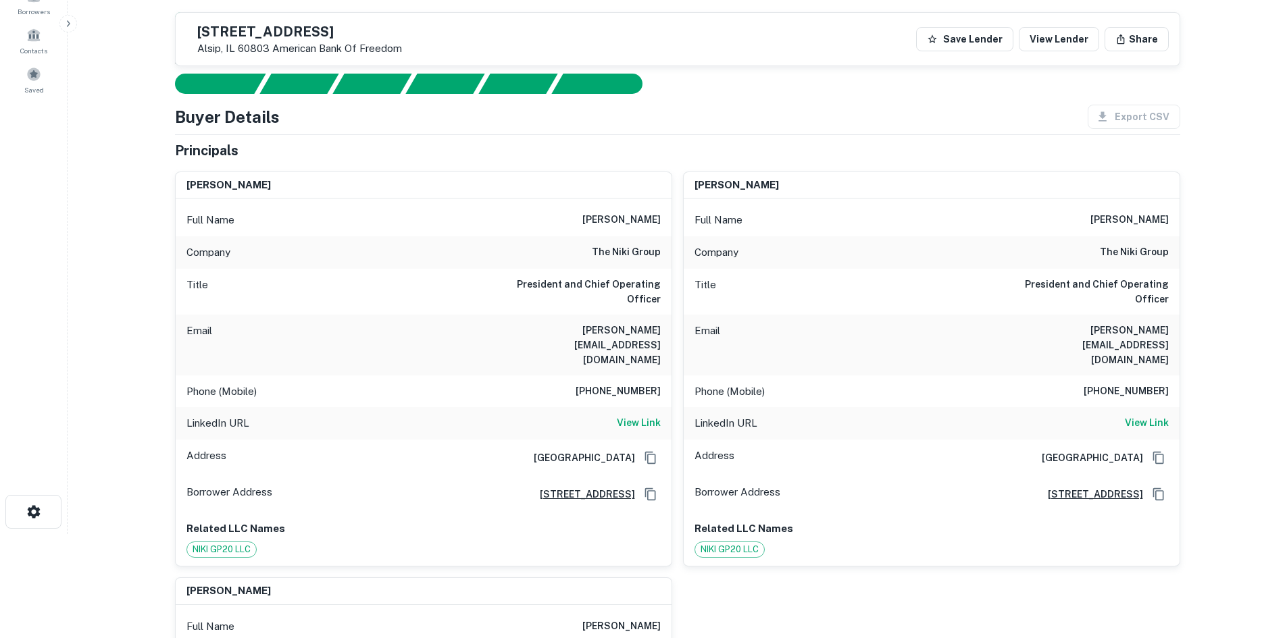
scroll to position [0, 0]
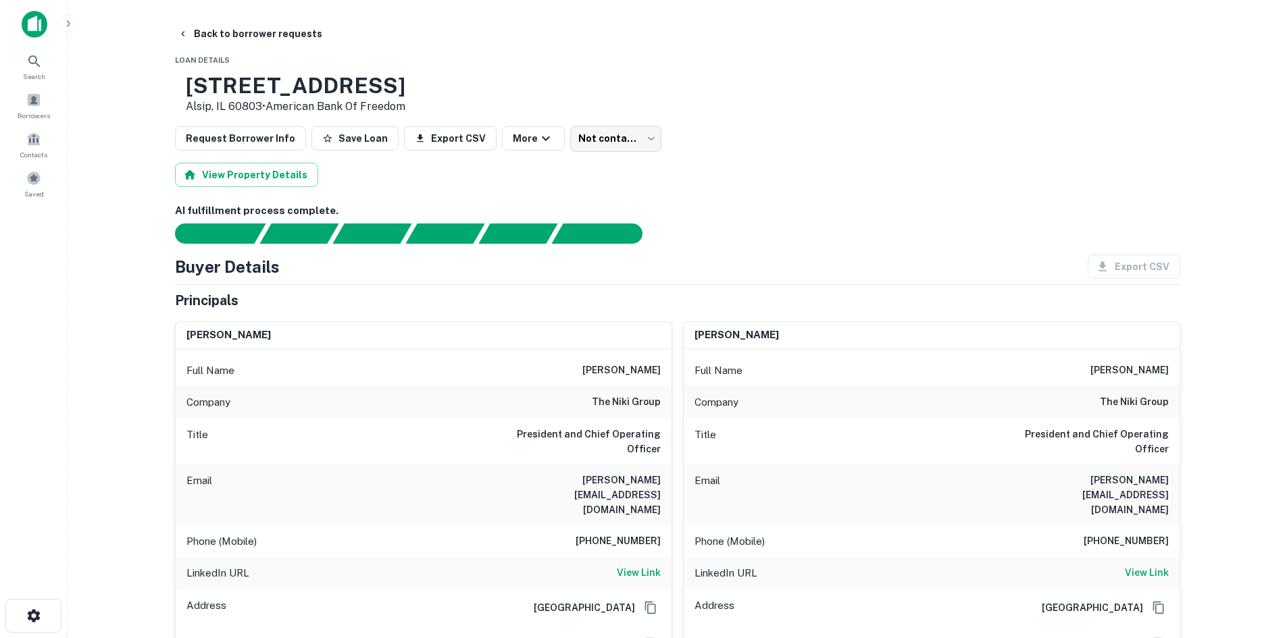
drag, startPoint x: 331, startPoint y: 388, endPoint x: 350, endPoint y: 278, distance: 111.7
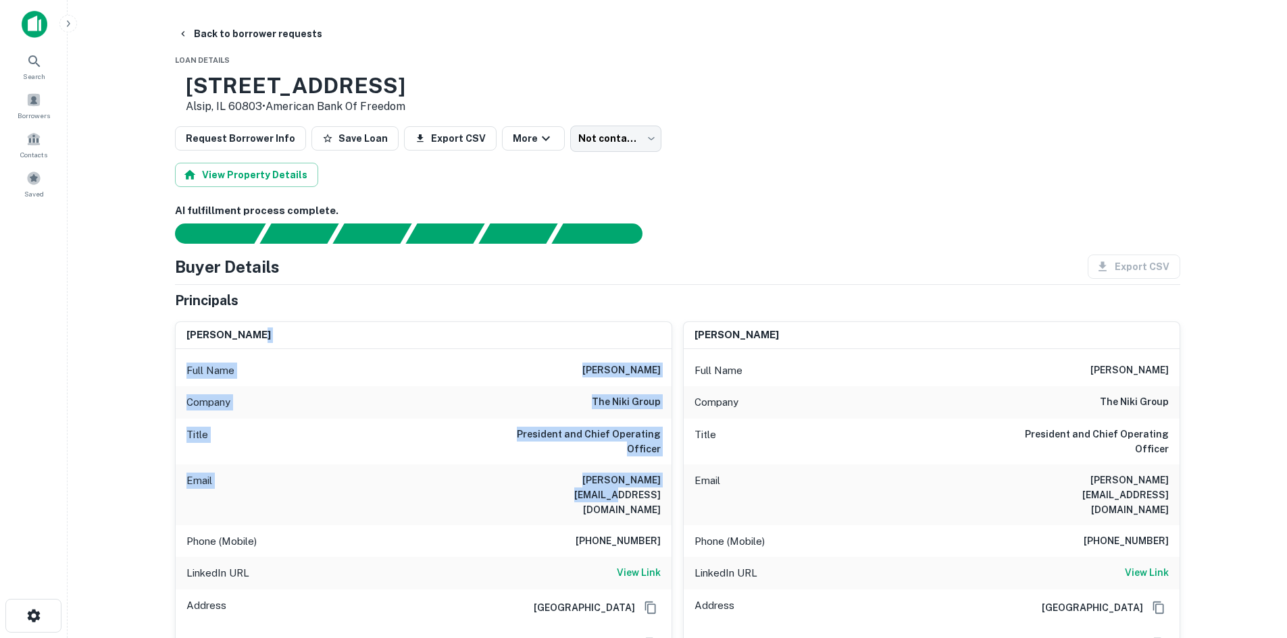
drag, startPoint x: 586, startPoint y: 334, endPoint x: 661, endPoint y: 484, distance: 168.5
click at [661, 484] on div "gena hedrick Full Name gena hedrick Company the niki group Title President and …" at bounding box center [424, 519] width 496 height 394
click at [618, 392] on div "Company the niki group" at bounding box center [424, 402] width 496 height 32
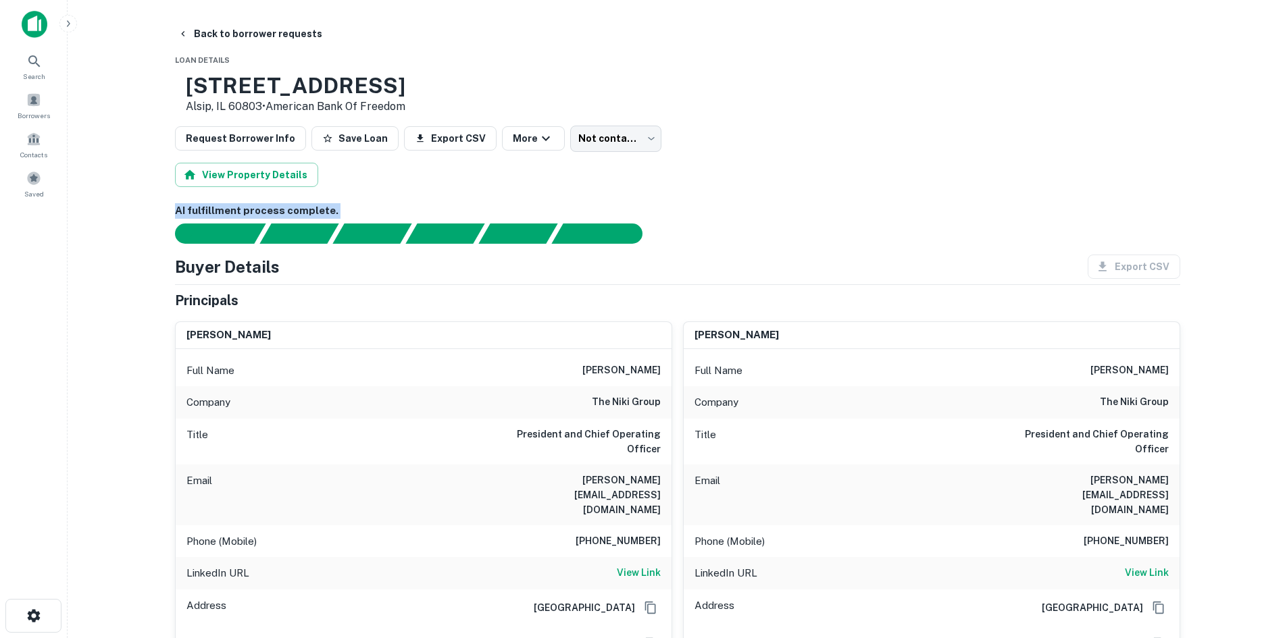
drag, startPoint x: 155, startPoint y: 208, endPoint x: 736, endPoint y: 277, distance: 584.3
click at [736, 277] on main "Back to borrower requests Loan Details 12150 S Cicero Ave Alsip, IL 60803 • Ame…" at bounding box center [677, 319] width 1219 height 638
click at [736, 277] on div "Buyer Details Export CSV" at bounding box center [677, 267] width 1005 height 24
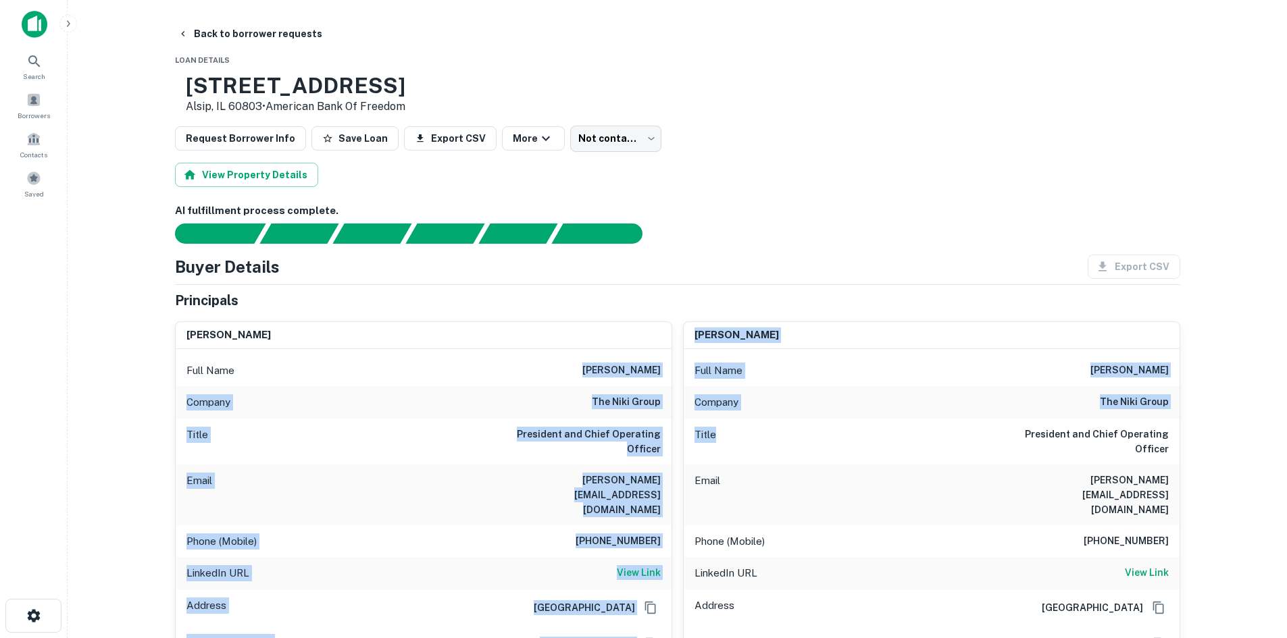
drag, startPoint x: 575, startPoint y: 363, endPoint x: 810, endPoint y: 457, distance: 253.4
click at [810, 457] on div "gena hedrick Full Name gena hedrick Company the niki group Title President and …" at bounding box center [672, 615] width 1016 height 609
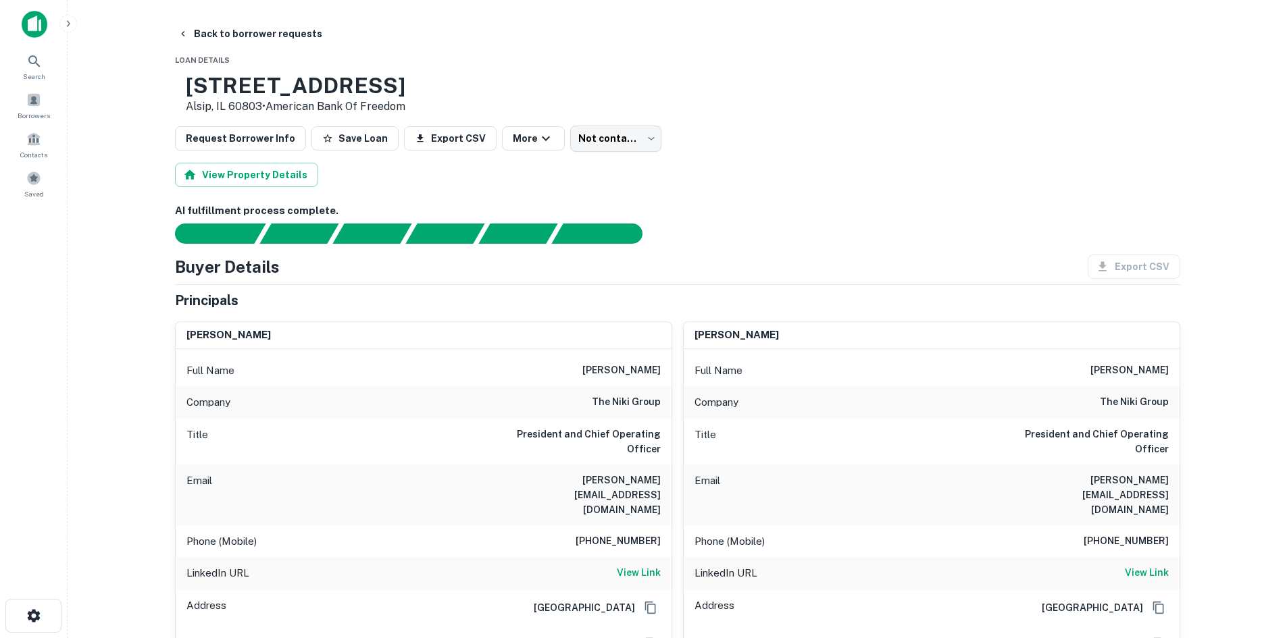
click at [780, 299] on div "Principals" at bounding box center [677, 300] width 1005 height 20
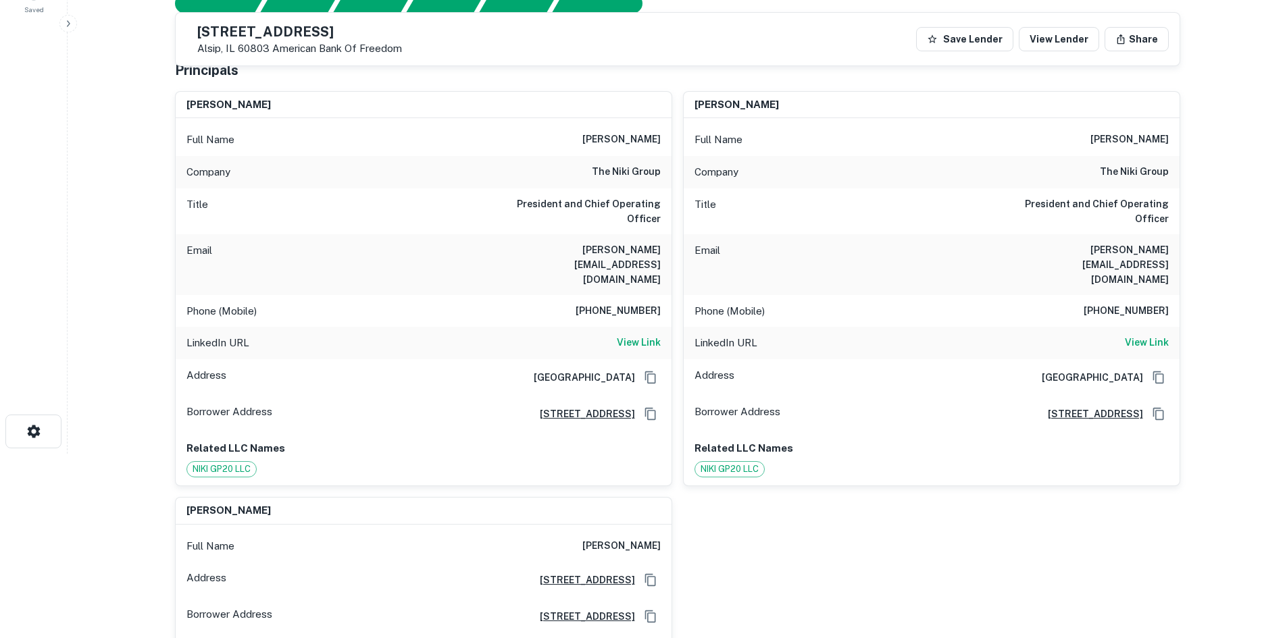
scroll to position [135, 0]
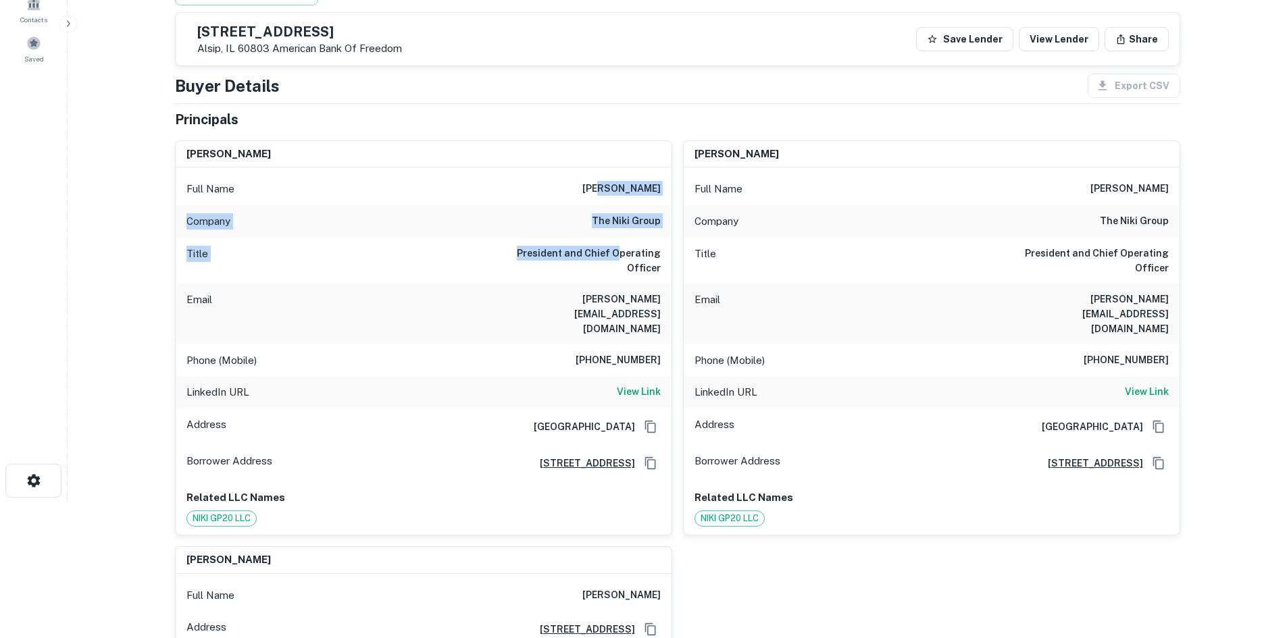
drag, startPoint x: 617, startPoint y: 188, endPoint x: 627, endPoint y: 256, distance: 69.0
click at [627, 256] on div "Full Name gena hedrick Company the niki group Title President and Chief Operati…" at bounding box center [424, 351] width 496 height 367
click at [624, 249] on h6 "President and Chief Operating Officer" at bounding box center [579, 261] width 162 height 30
click at [684, 277] on div "Title President and Chief Operating Officer" at bounding box center [932, 261] width 496 height 46
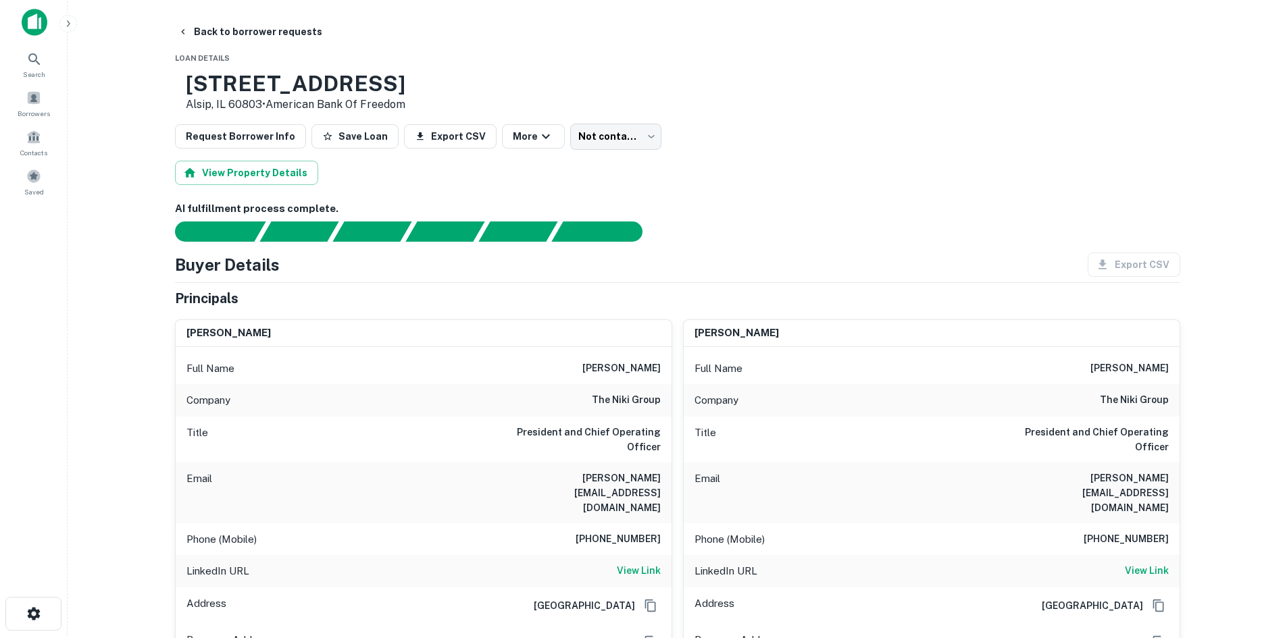
scroll to position [0, 0]
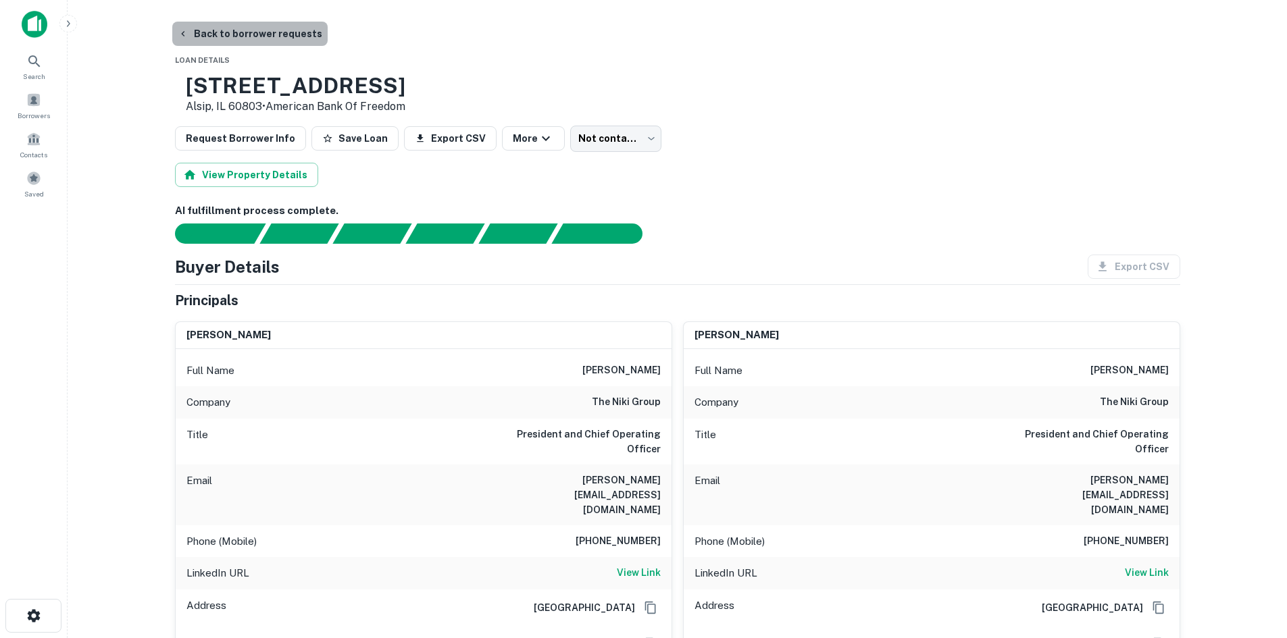
click at [266, 35] on button "Back to borrower requests" at bounding box center [249, 34] width 155 height 24
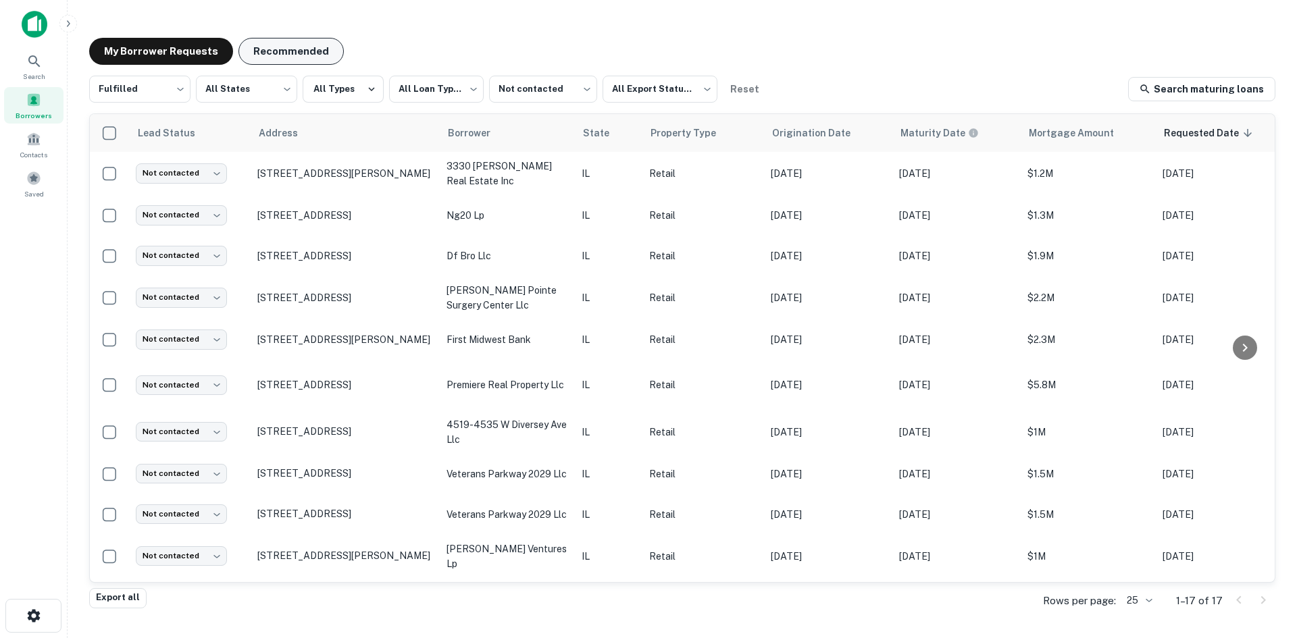
click at [301, 50] on button "Recommended" at bounding box center [290, 51] width 105 height 27
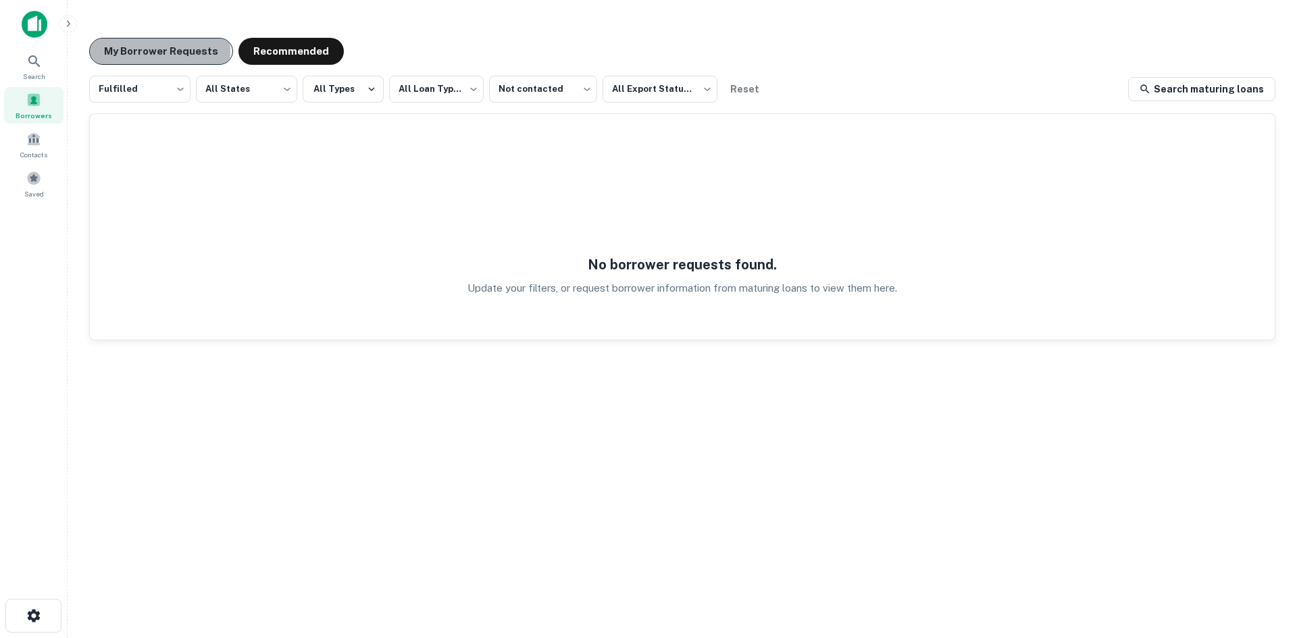
click at [158, 51] on button "My Borrower Requests" at bounding box center [161, 51] width 144 height 27
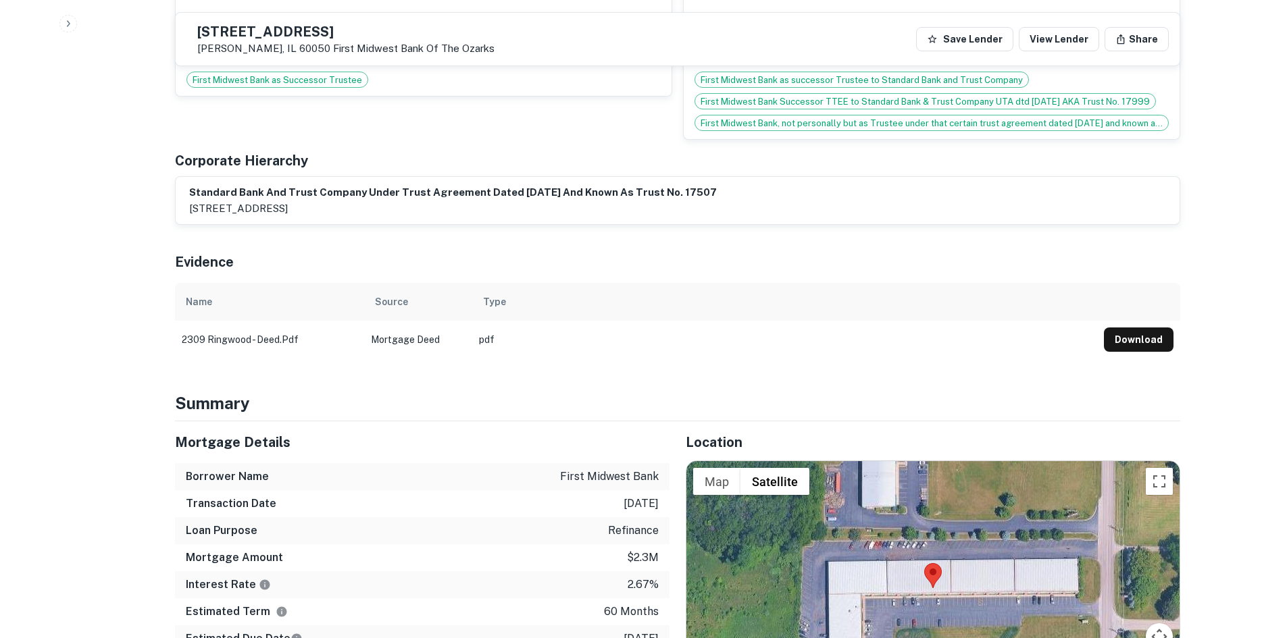
scroll to position [1081, 0]
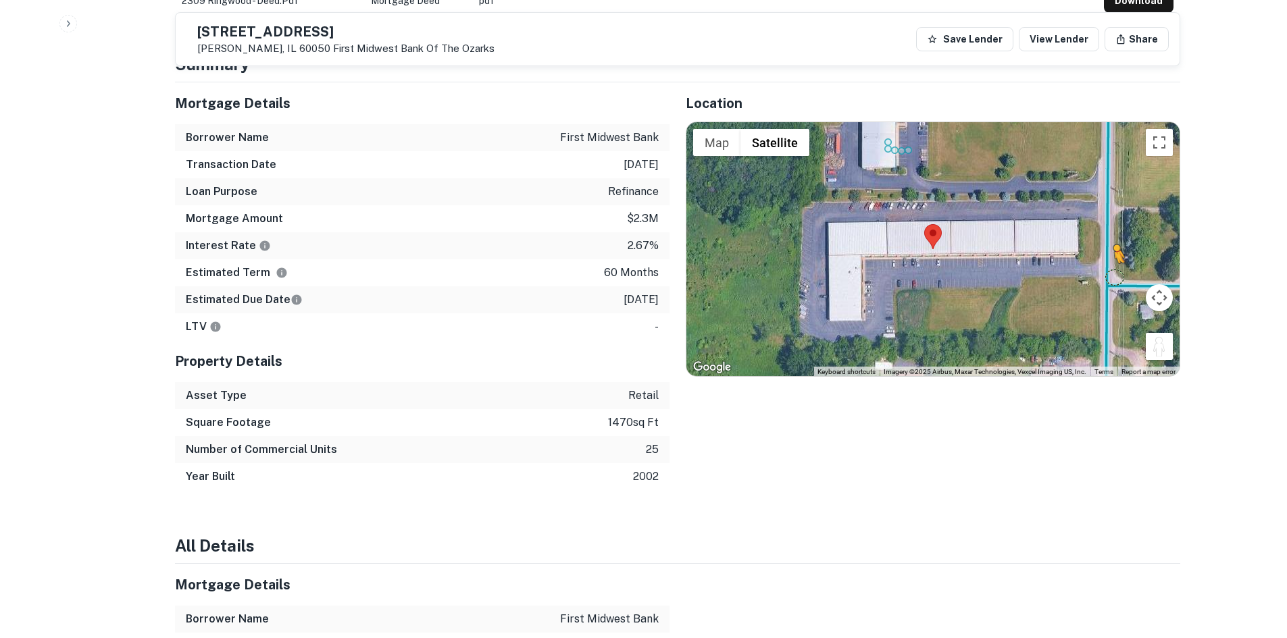
drag, startPoint x: 1162, startPoint y: 320, endPoint x: 1113, endPoint y: 242, distance: 92.2
click at [1113, 244] on div "To activate drag with keyboard, press Alt + Enter. Once in keyboard drag state,…" at bounding box center [932, 249] width 493 height 254
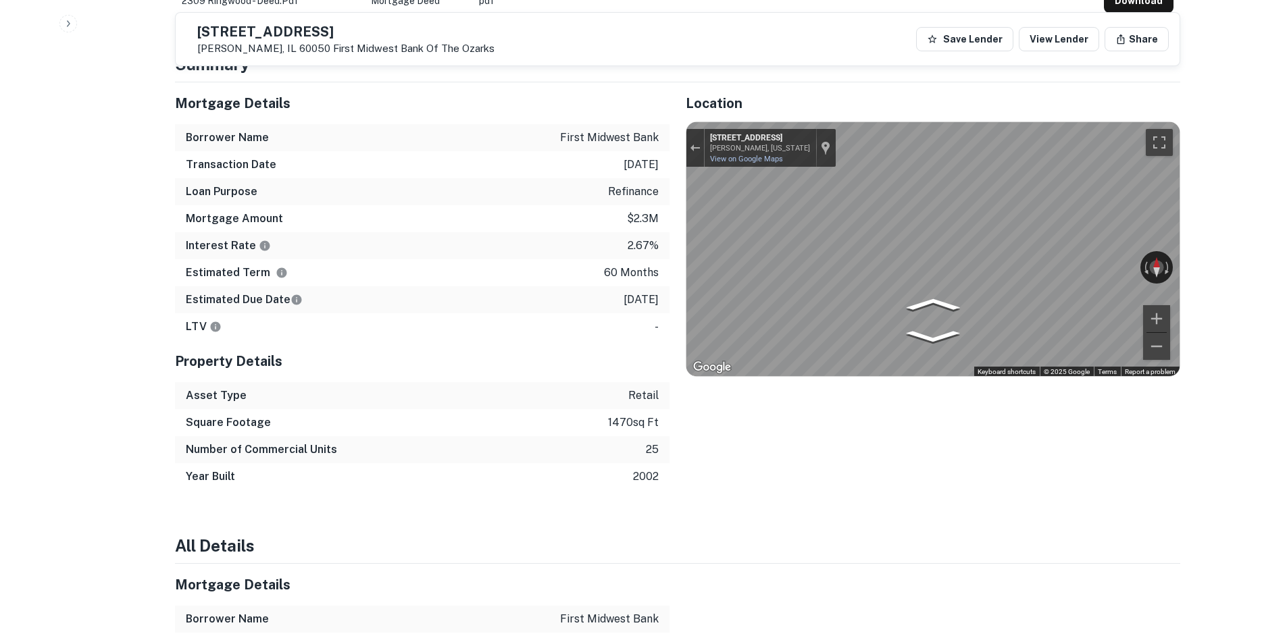
click at [870, 310] on icon "Go South, N Ringwood Rd" at bounding box center [881, 323] width 65 height 26
click at [870, 310] on icon "Go South, N Ringwood Rd" at bounding box center [882, 323] width 64 height 26
click at [977, 306] on icon "Go North, N Ringwood Rd" at bounding box center [969, 321] width 100 height 30
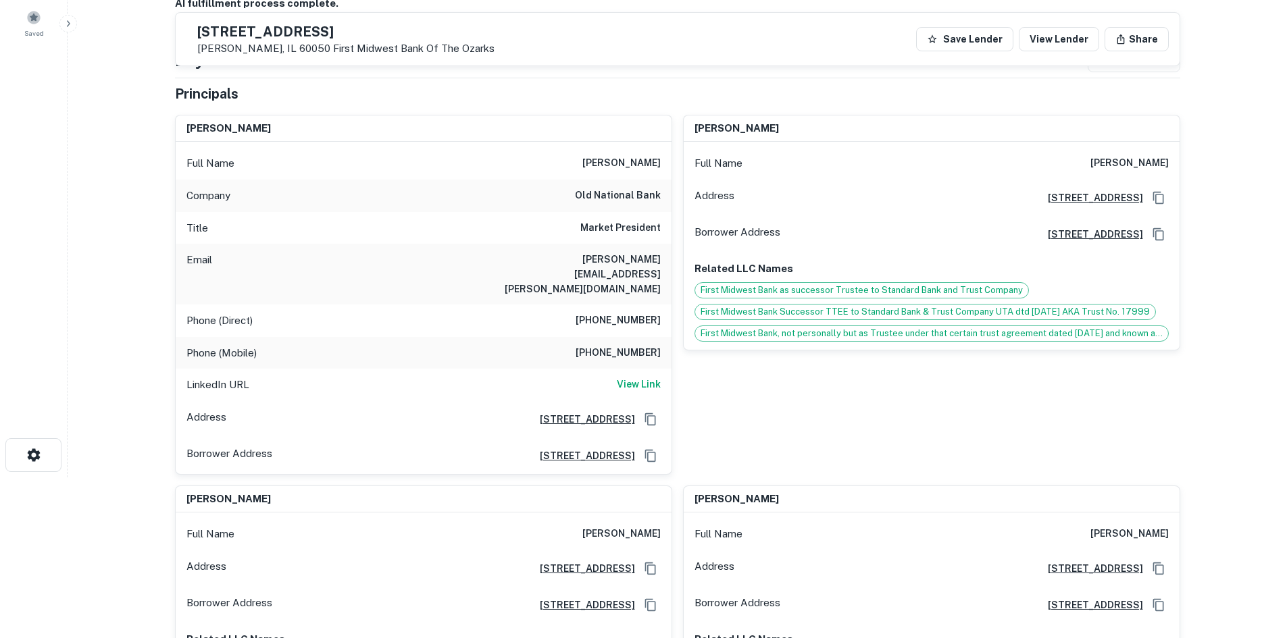
scroll to position [135, 0]
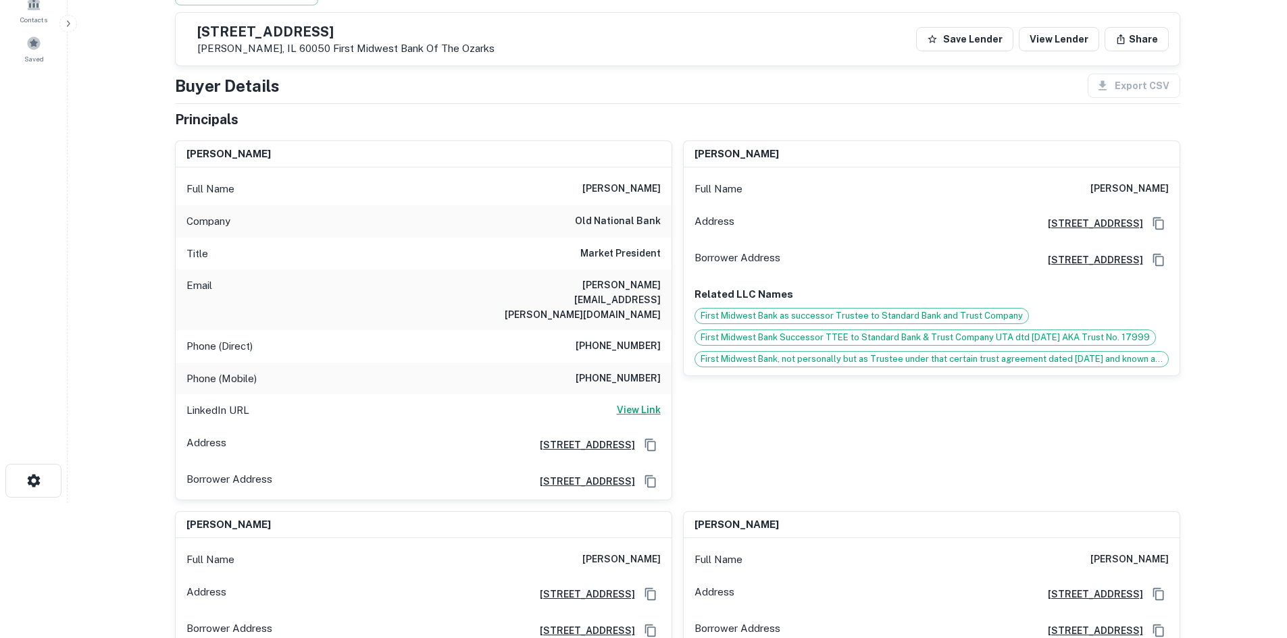
click at [626, 403] on h6 "View Link" at bounding box center [639, 410] width 44 height 15
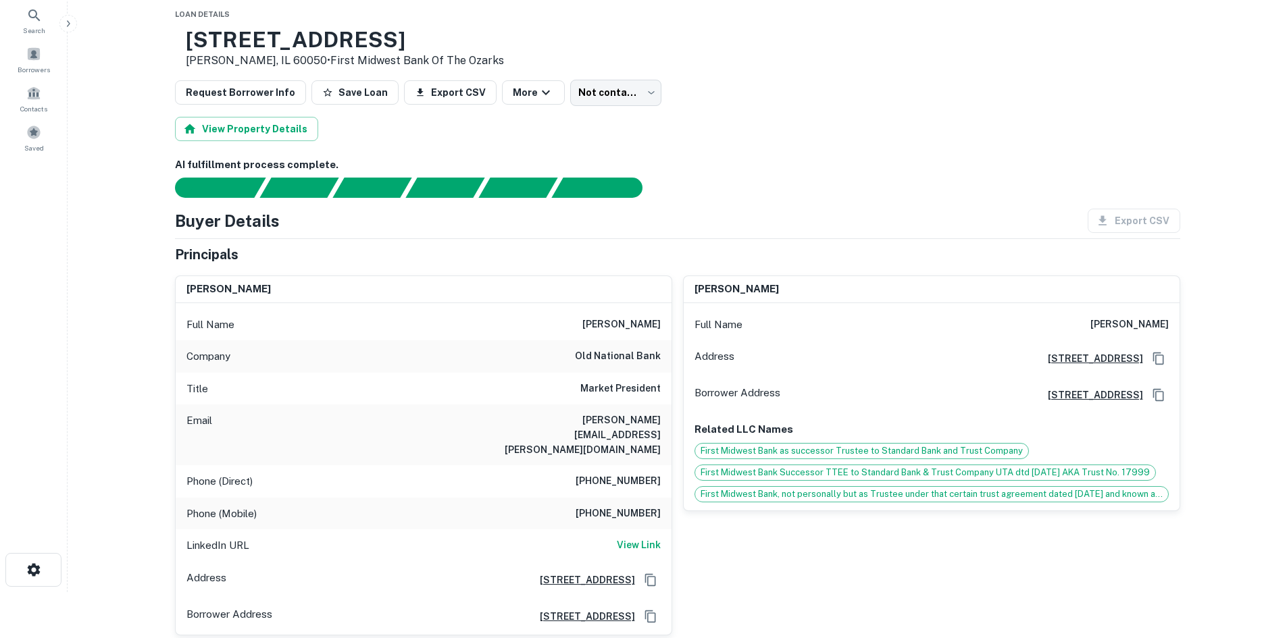
scroll to position [68, 0]
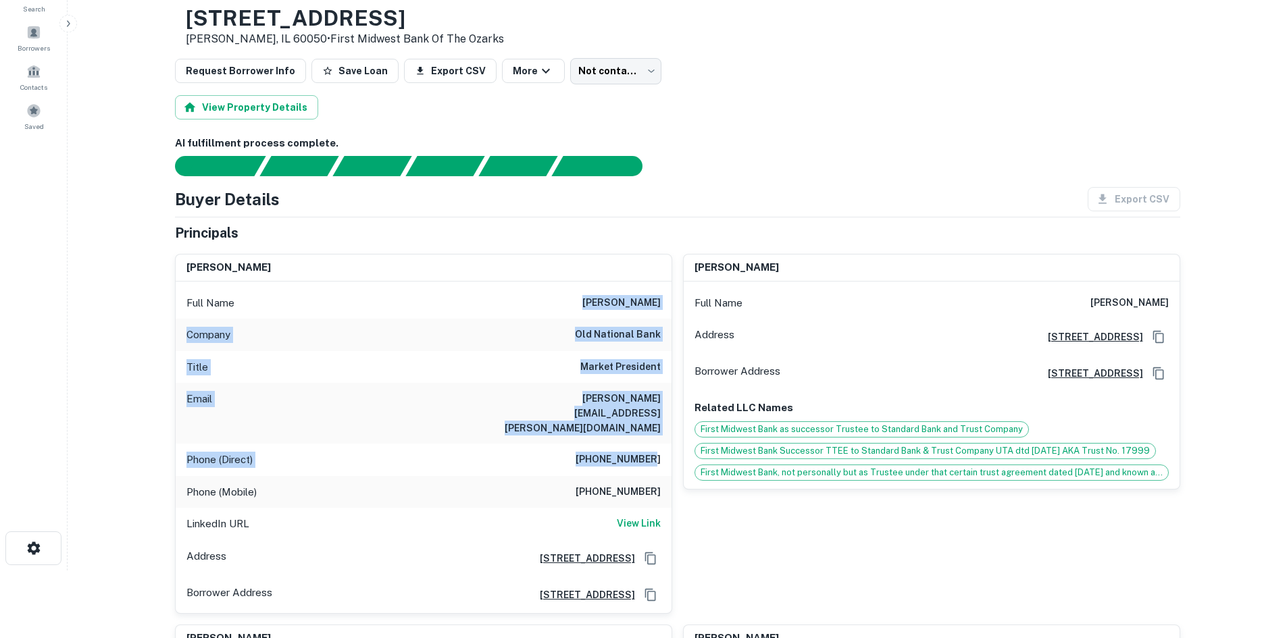
drag, startPoint x: 577, startPoint y: 300, endPoint x: 654, endPoint y: 436, distance: 156.4
click at [654, 436] on div "Full Name robert diedrich Company old national bank Title Market President Emai…" at bounding box center [424, 448] width 496 height 332
drag, startPoint x: 654, startPoint y: 436, endPoint x: 675, endPoint y: 442, distance: 21.2
click at [657, 452] on h6 "(815) 385-7322" at bounding box center [617, 460] width 85 height 16
click at [646, 393] on h6 "robert.diedrich@oldnational.com" at bounding box center [579, 413] width 162 height 45
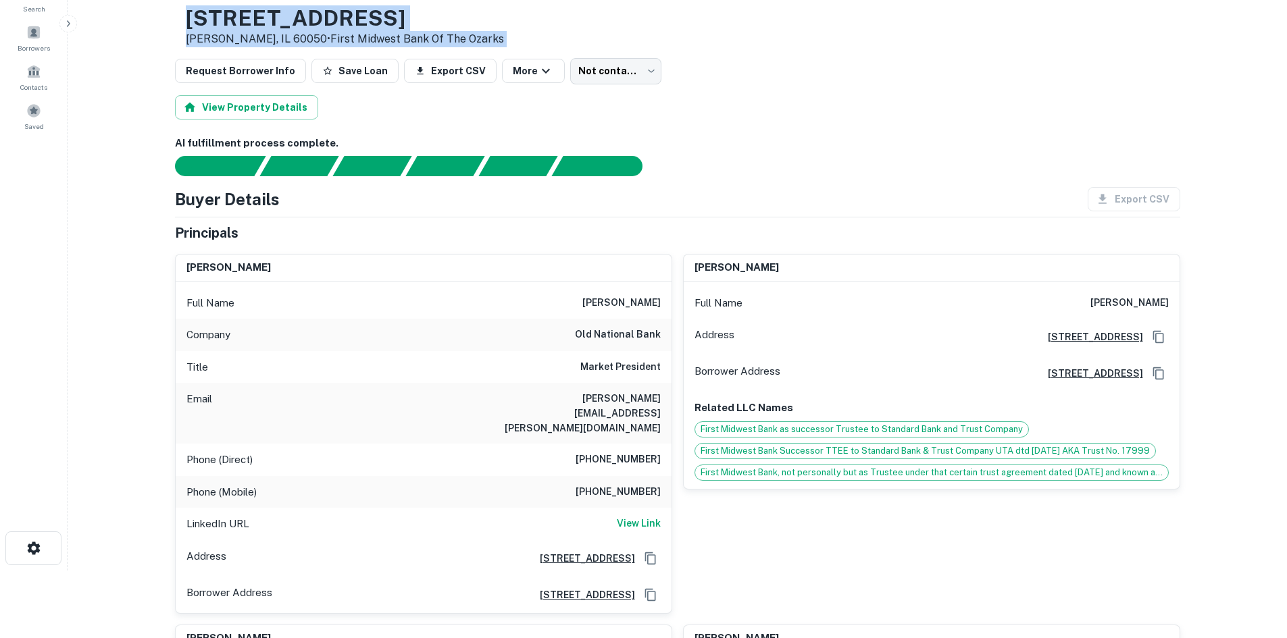
drag, startPoint x: 225, startPoint y: 15, endPoint x: 704, endPoint y: 63, distance: 482.0
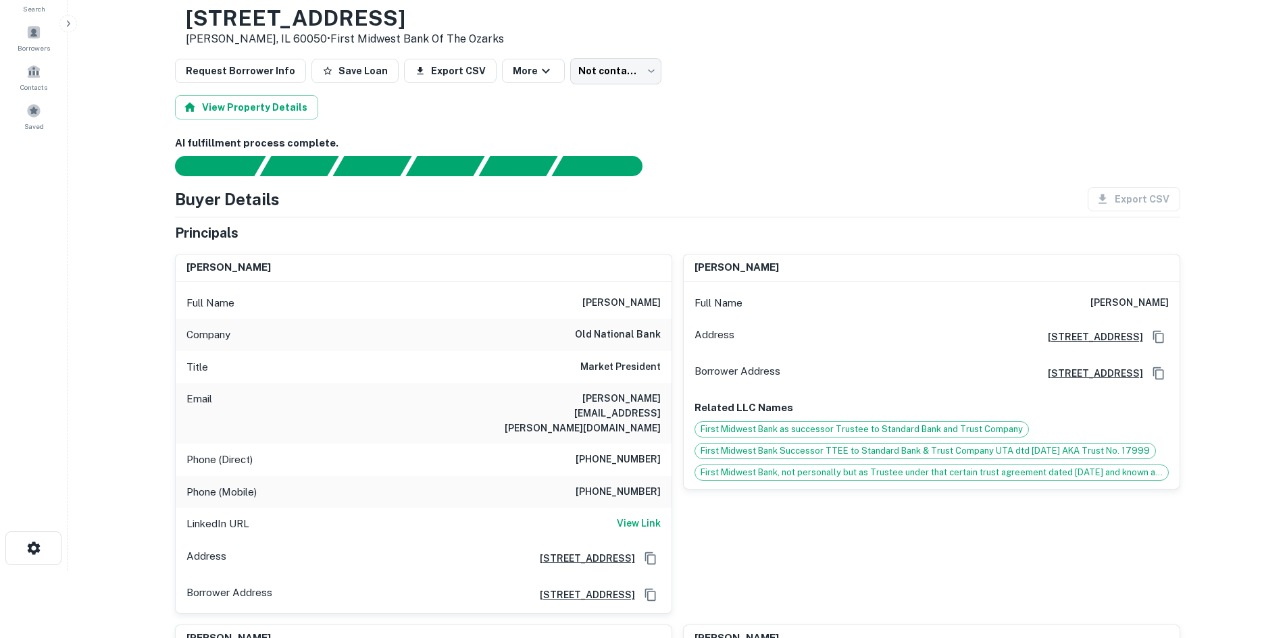
click at [841, 79] on div "Request Borrower Info Save Loan Export CSV More Not contacted **** ​" at bounding box center [677, 71] width 1005 height 26
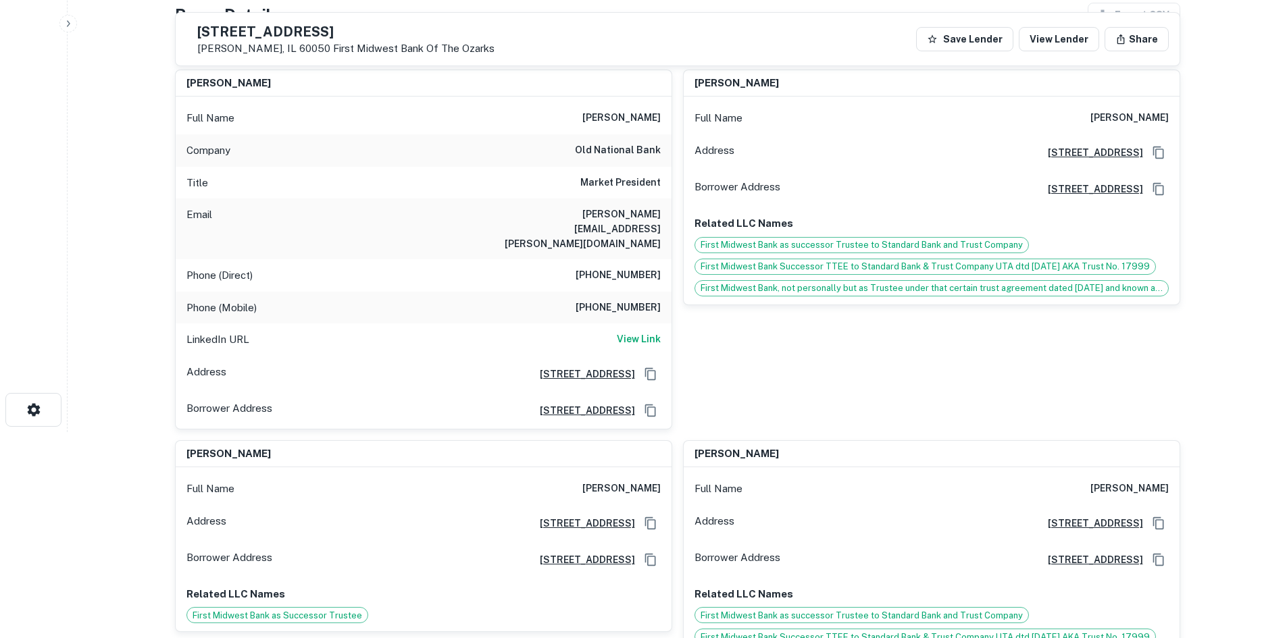
scroll to position [203, 0]
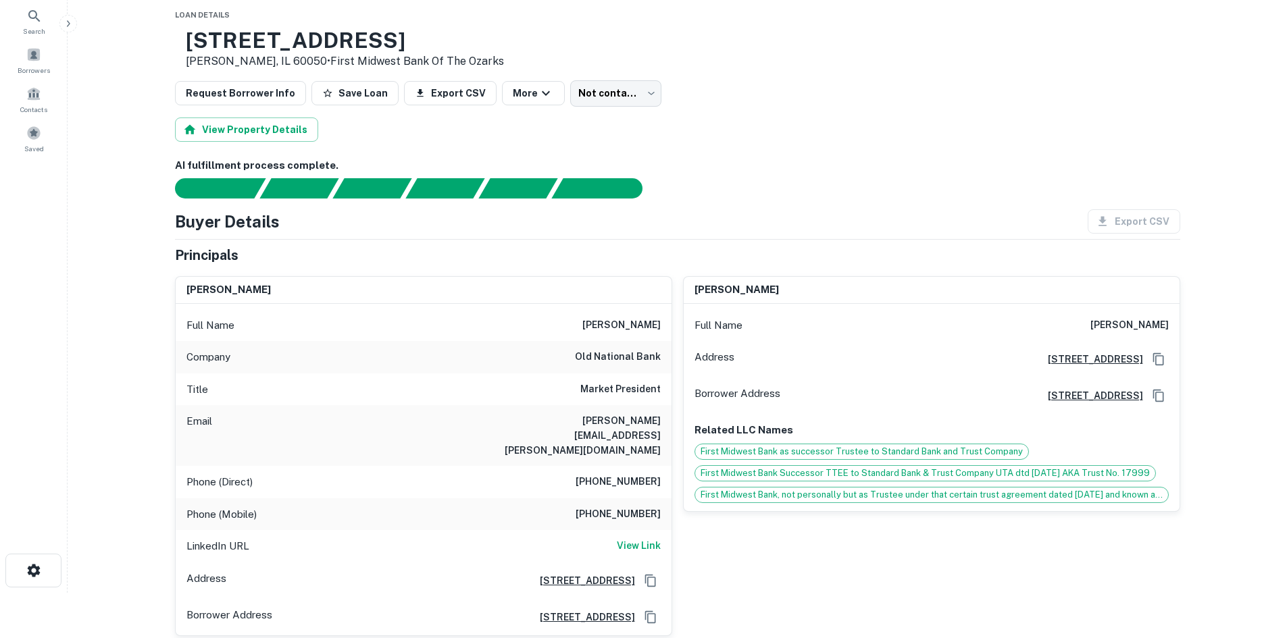
scroll to position [68, 0]
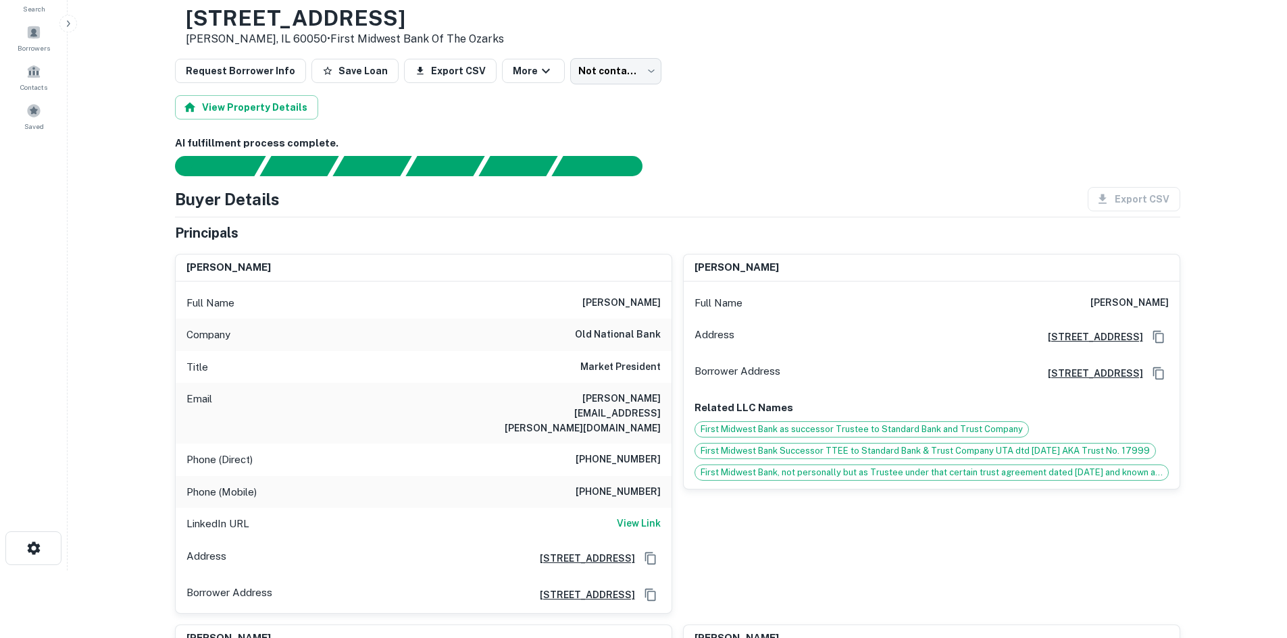
click at [602, 330] on h6 "old national bank" at bounding box center [618, 335] width 86 height 16
drag, startPoint x: 629, startPoint y: 409, endPoint x: 480, endPoint y: 231, distance: 232.5
click at [619, 396] on div "Email robert.diedrich@oldnational.com" at bounding box center [424, 413] width 496 height 61
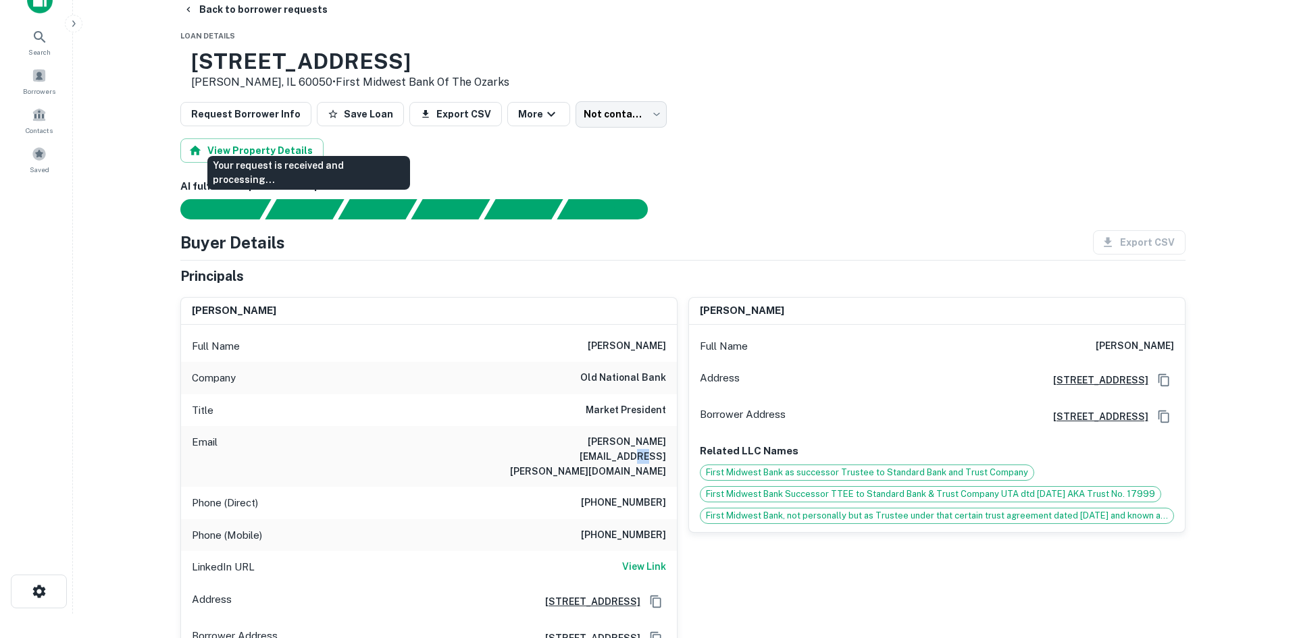
scroll to position [0, 0]
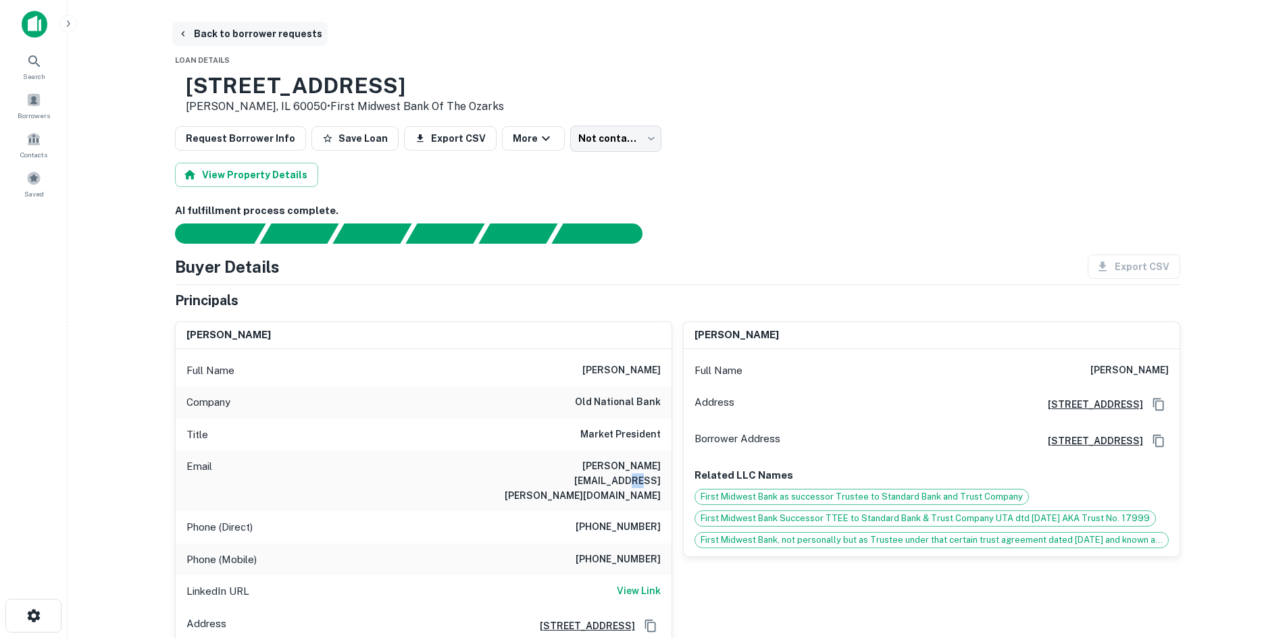
click at [225, 30] on button "Back to borrower requests" at bounding box center [249, 34] width 155 height 24
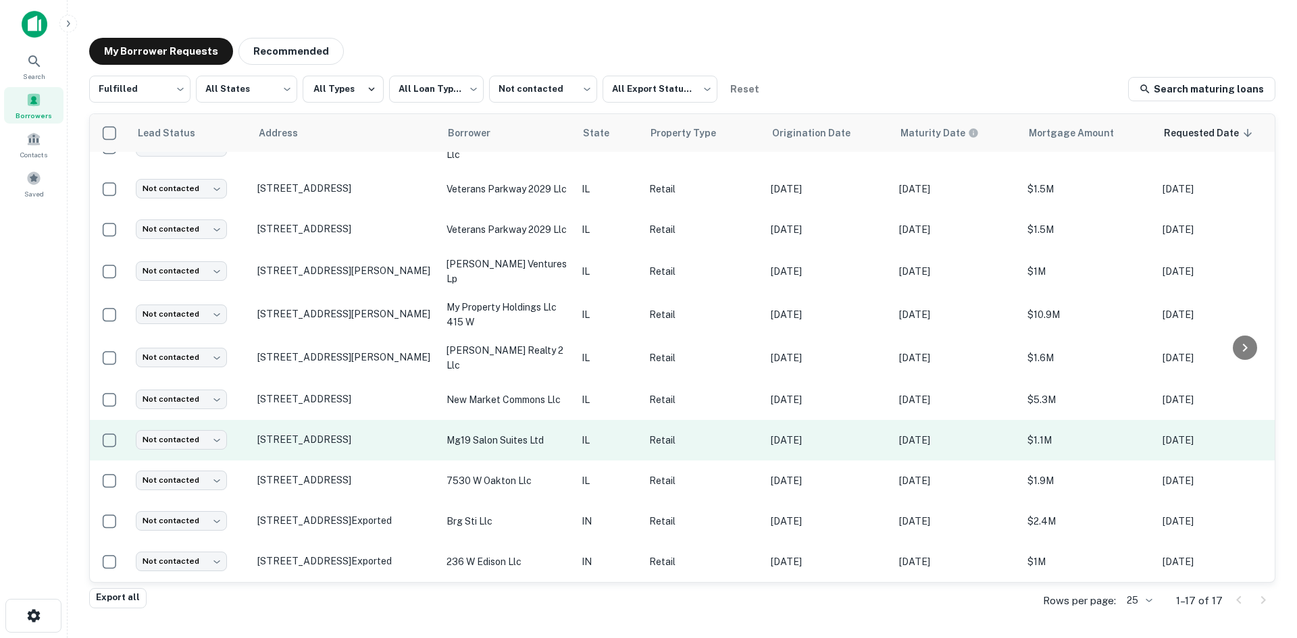
scroll to position [307, 0]
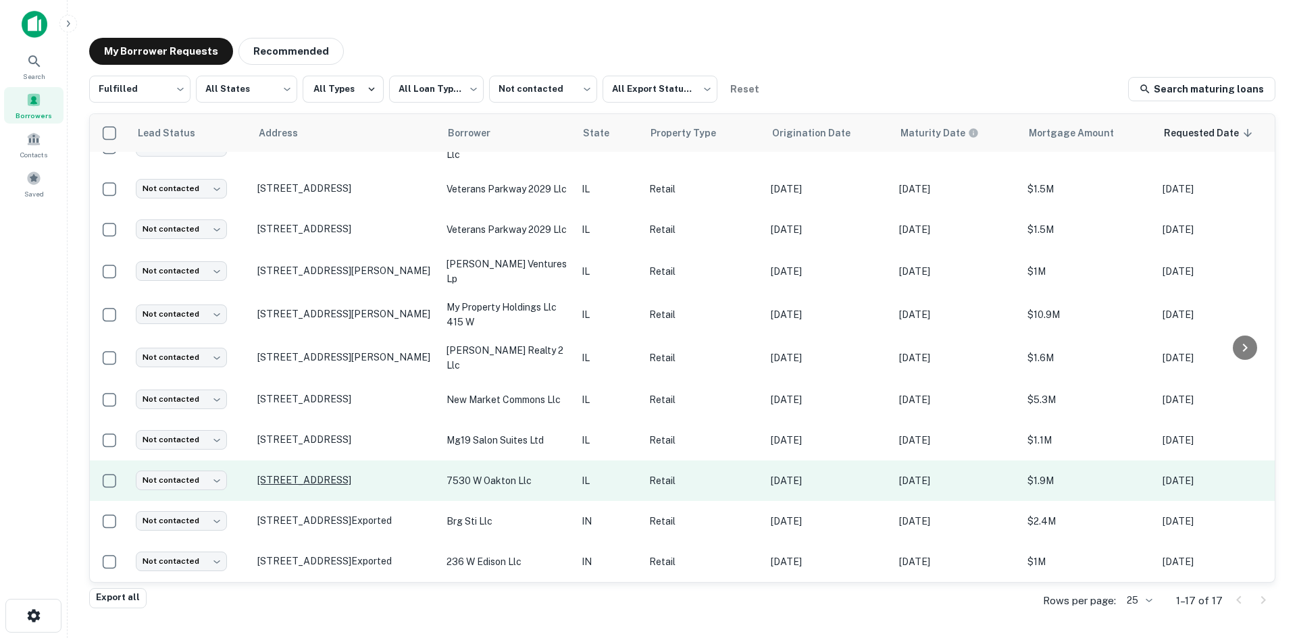
click at [369, 474] on p "7530 W Oakton St Niles, IL 60714" at bounding box center [345, 480] width 176 height 12
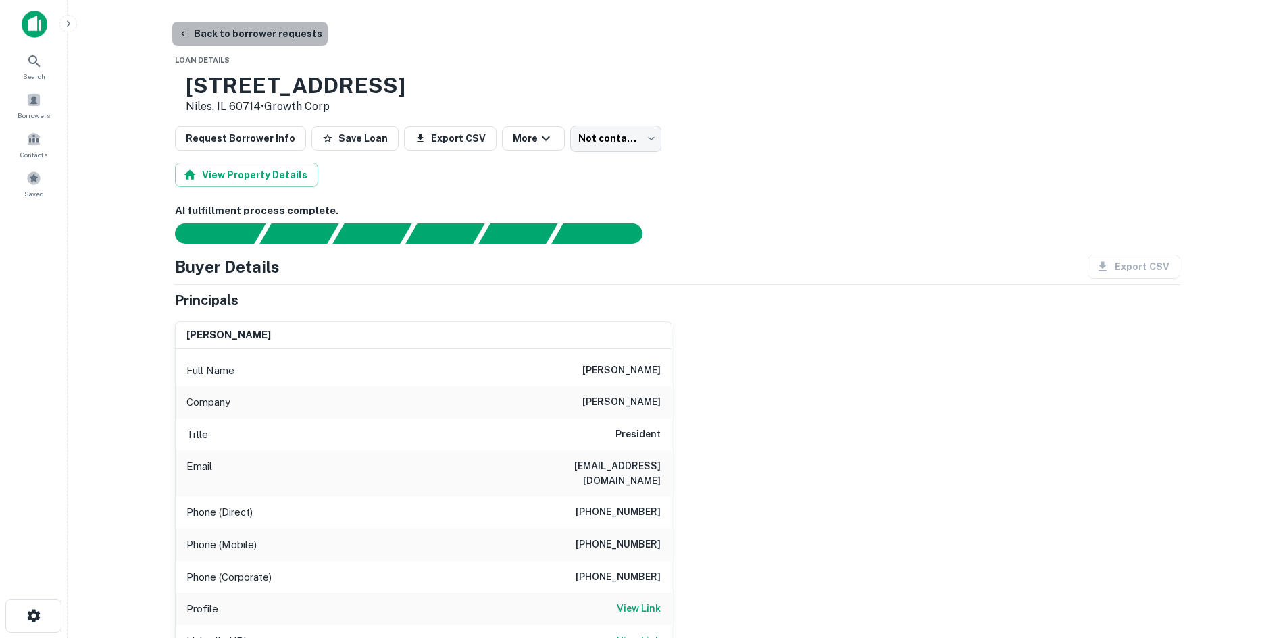
click at [315, 24] on button "Back to borrower requests" at bounding box center [249, 34] width 155 height 24
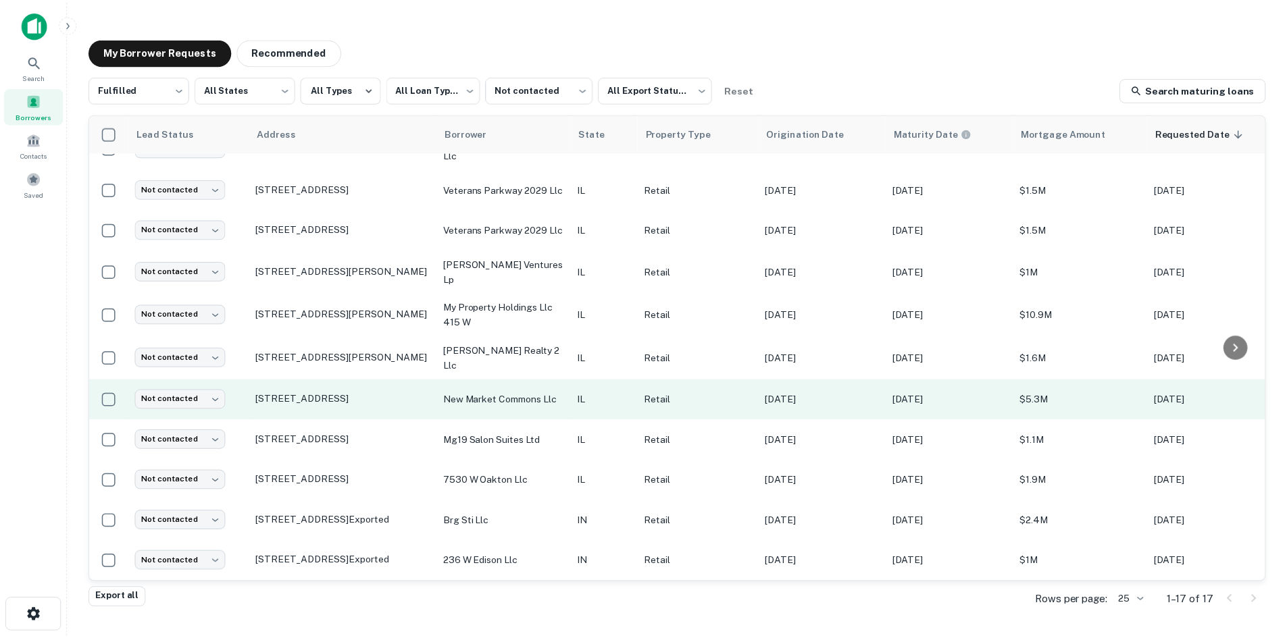
scroll to position [307, 0]
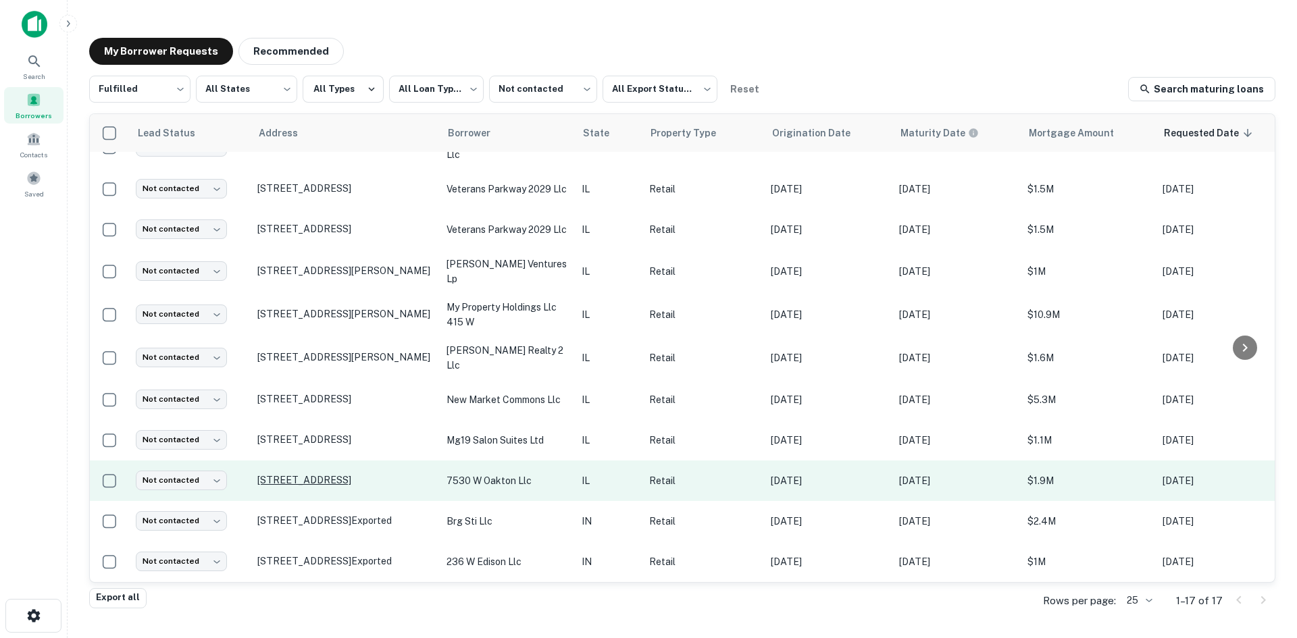
click at [382, 474] on p "7530 W Oakton St Niles, IL 60714" at bounding box center [345, 480] width 176 height 12
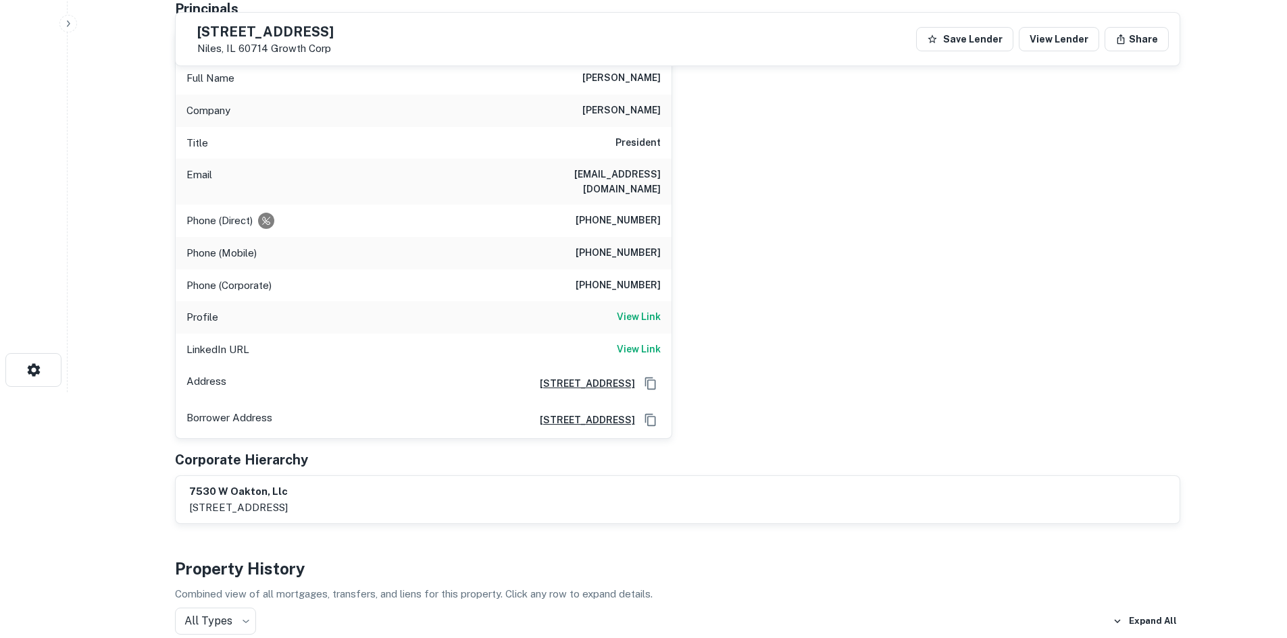
scroll to position [68, 0]
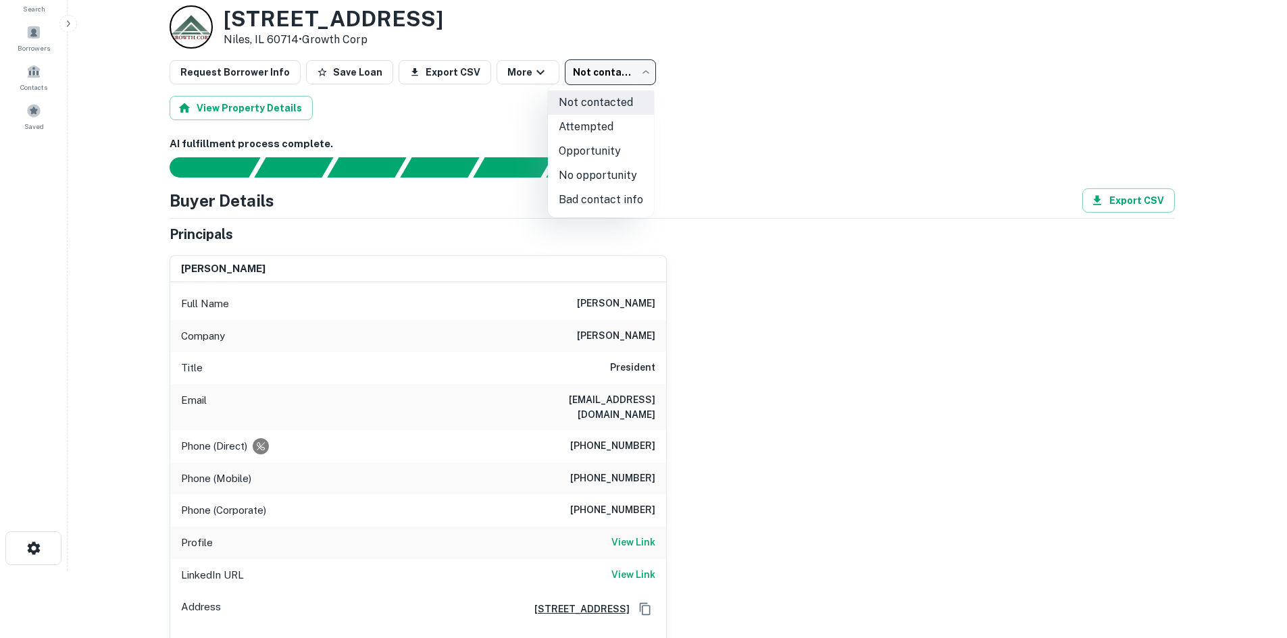
click at [617, 70] on body "Search Borrowers Contacts Saved Back to borrower requests Loan Details 7530 W O…" at bounding box center [643, 251] width 1287 height 638
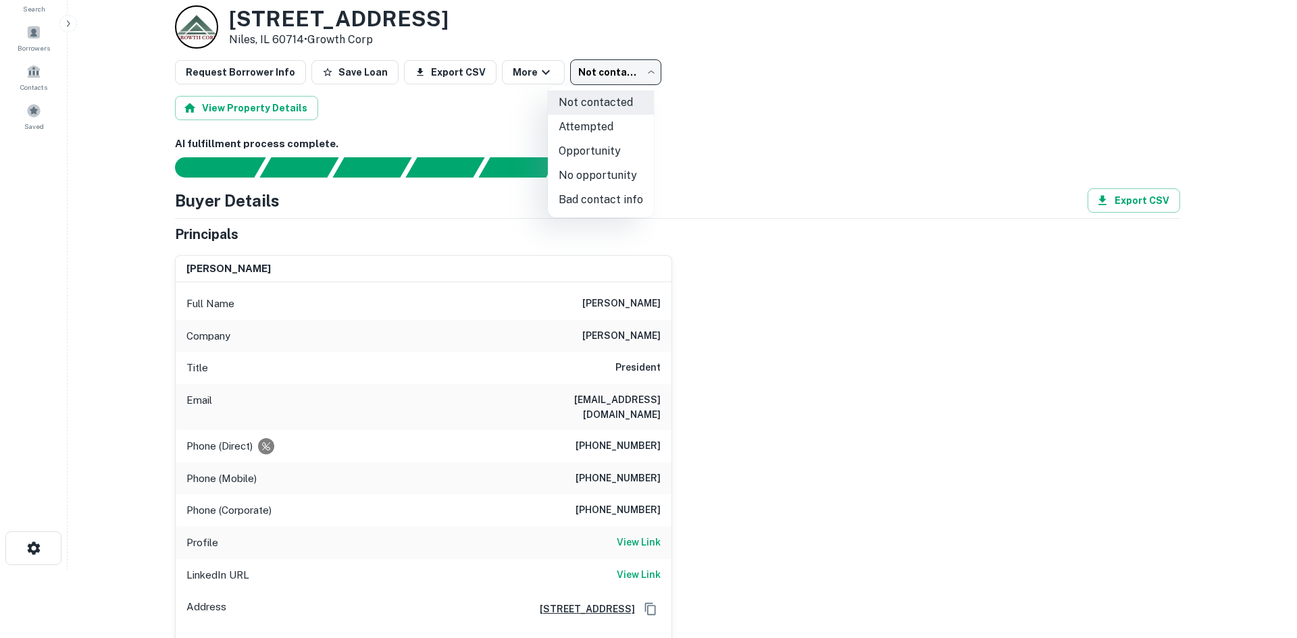
click at [569, 135] on li "Attempted" at bounding box center [601, 127] width 106 height 24
type input "*********"
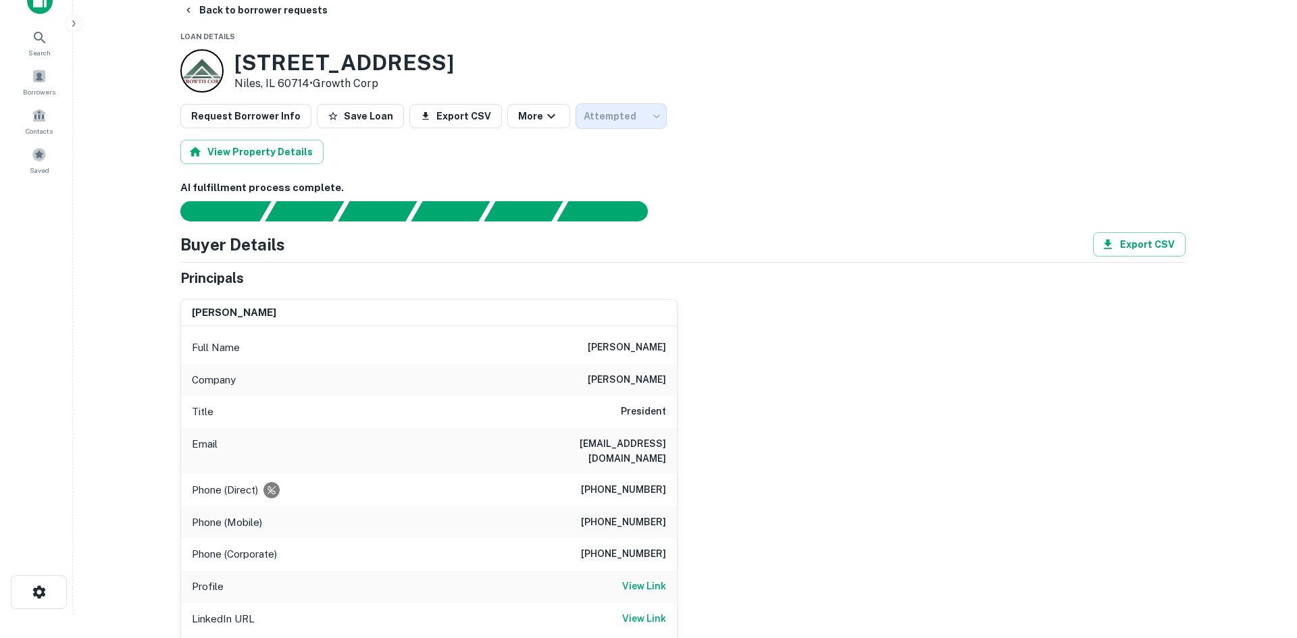
scroll to position [0, 0]
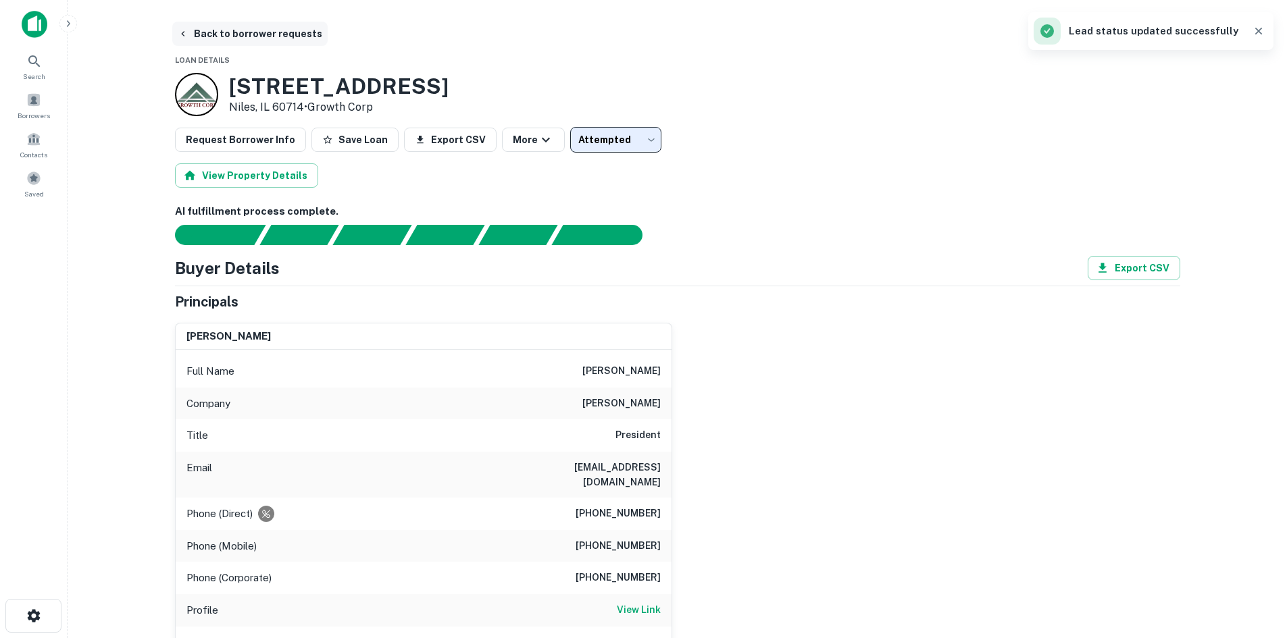
click at [282, 34] on button "Back to borrower requests" at bounding box center [249, 34] width 155 height 24
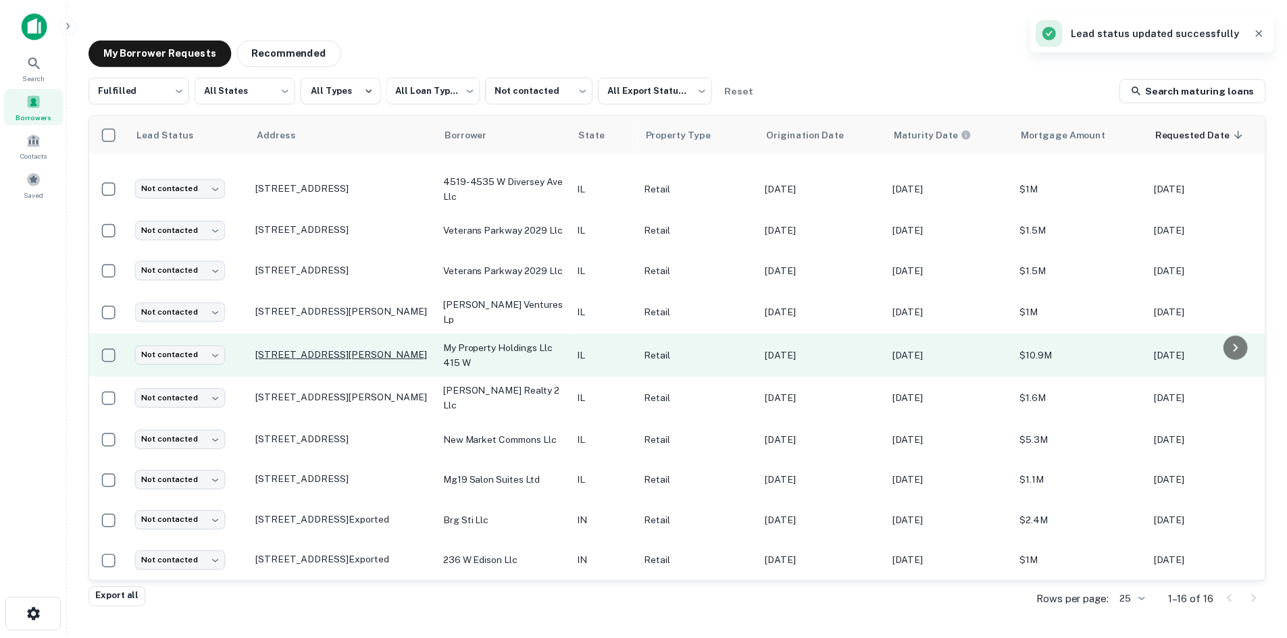
scroll to position [267, 0]
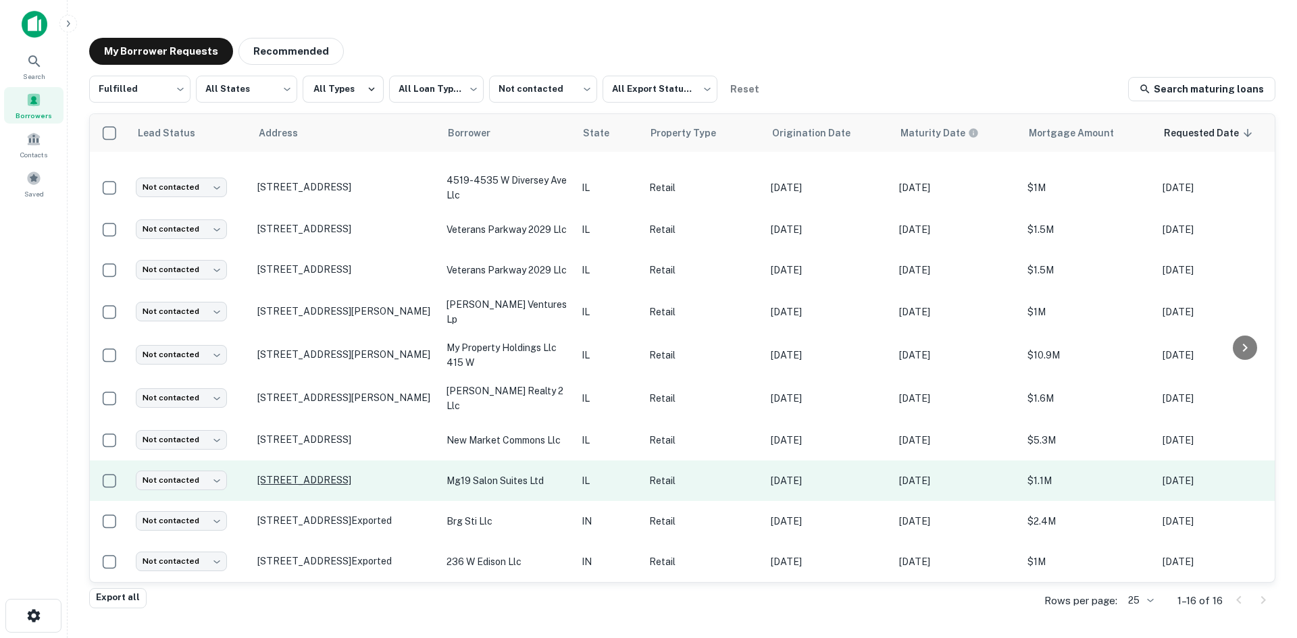
click at [334, 474] on p "4700 W 111th St Oak Lawn, IL 60453" at bounding box center [345, 480] width 176 height 12
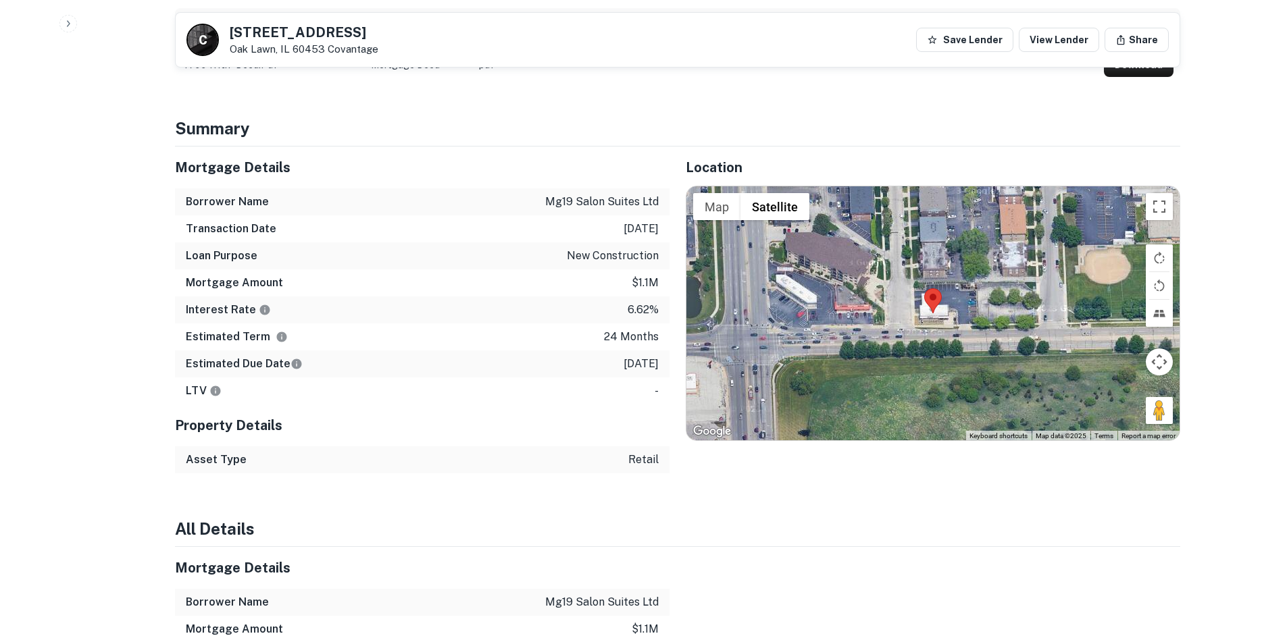
scroll to position [811, 0]
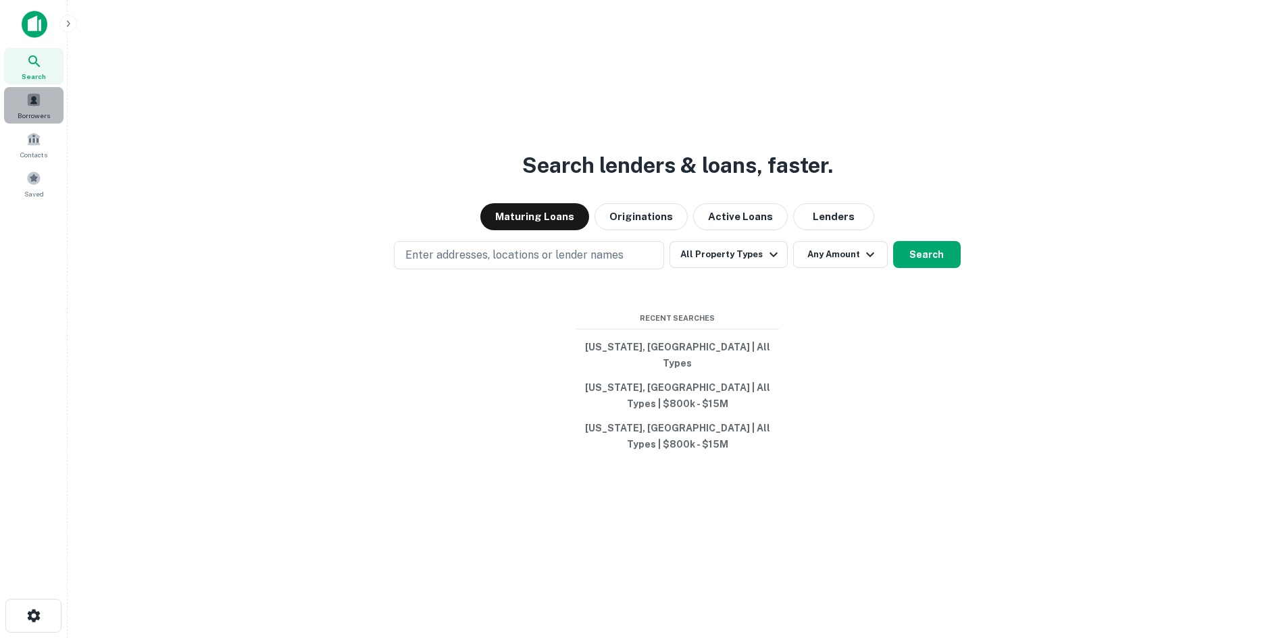
click at [50, 111] on span "Borrowers" at bounding box center [34, 115] width 32 height 11
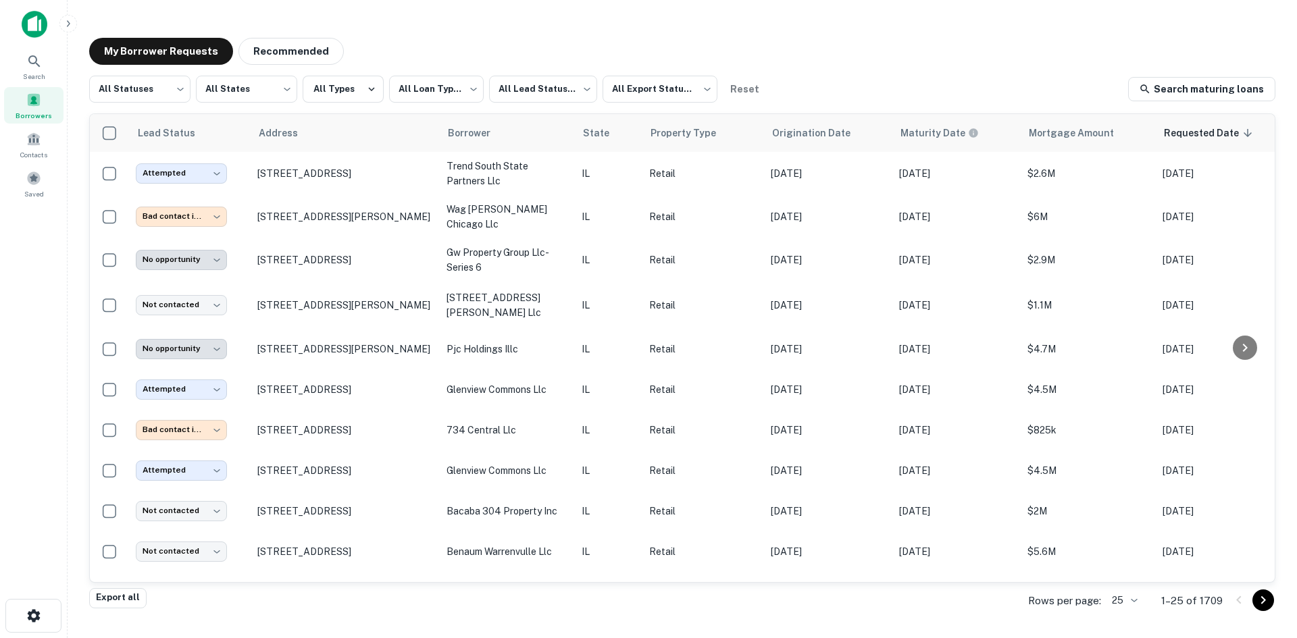
click at [255, 107] on div "**********" at bounding box center [682, 332] width 1186 height 513
click at [271, 81] on body "**********" at bounding box center [648, 319] width 1297 height 638
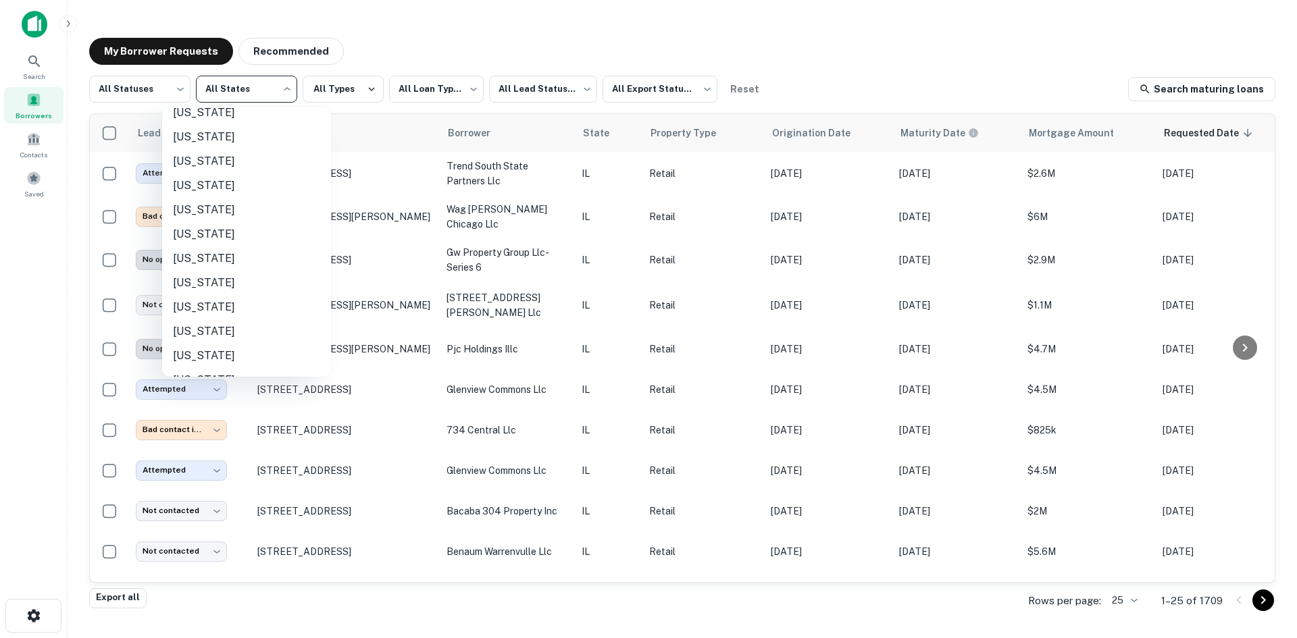
scroll to position [270, 0]
click at [254, 180] on li "[US_STATE]" at bounding box center [246, 170] width 169 height 24
type input "**"
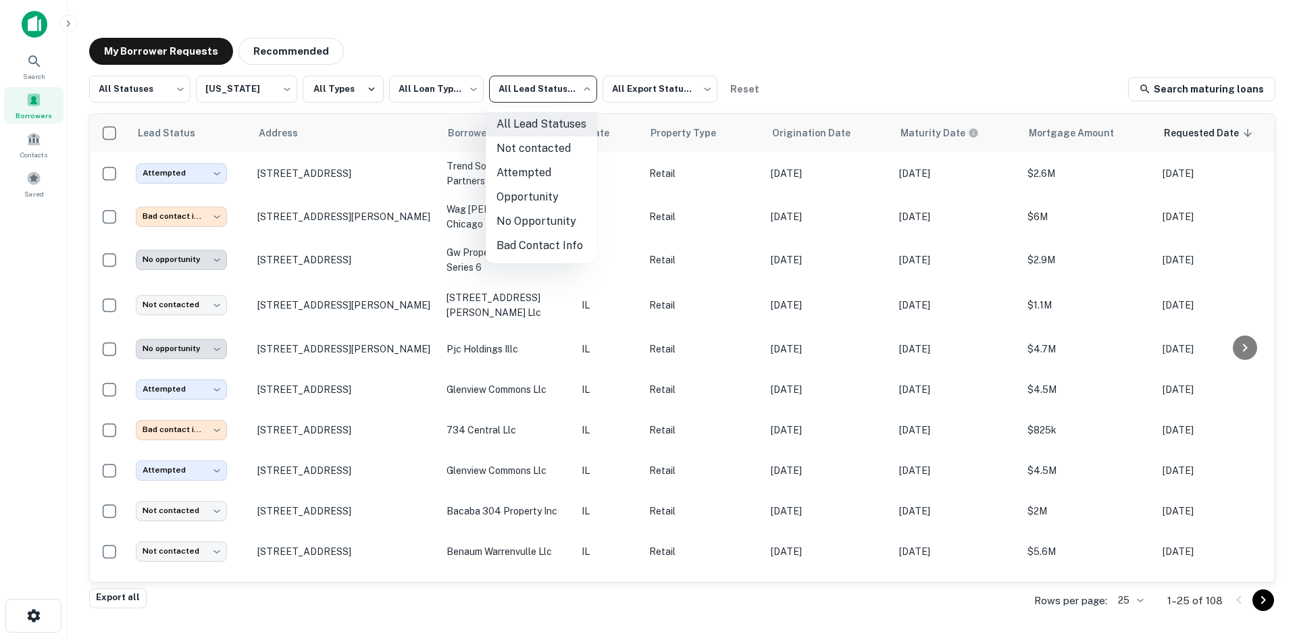
click at [552, 82] on body "**********" at bounding box center [648, 319] width 1297 height 638
click at [537, 184] on li "Attempted" at bounding box center [541, 173] width 111 height 24
type input "*********"
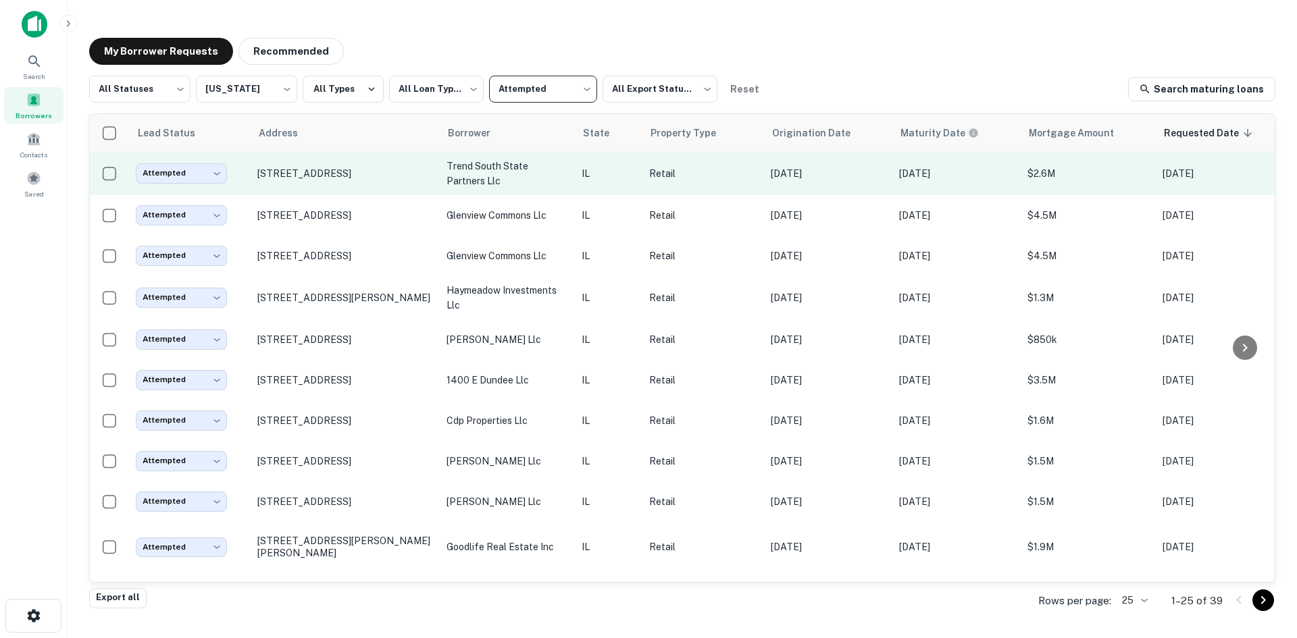
click at [577, 177] on td "IL" at bounding box center [609, 173] width 68 height 43
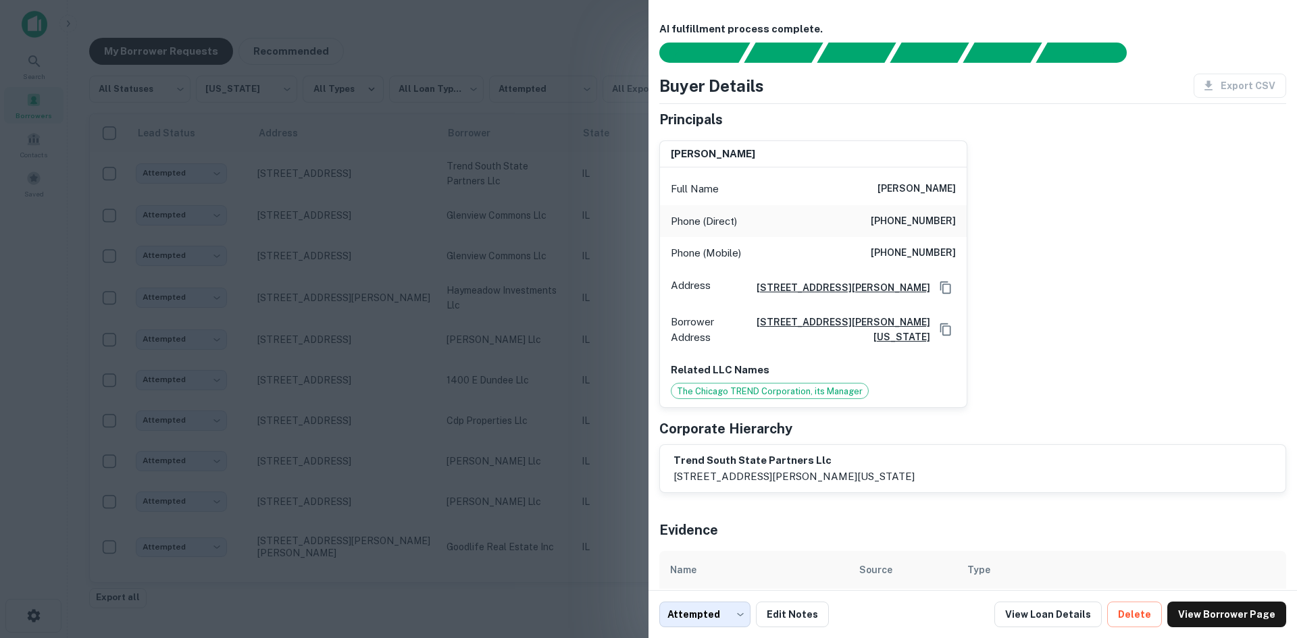
scroll to position [57, 0]
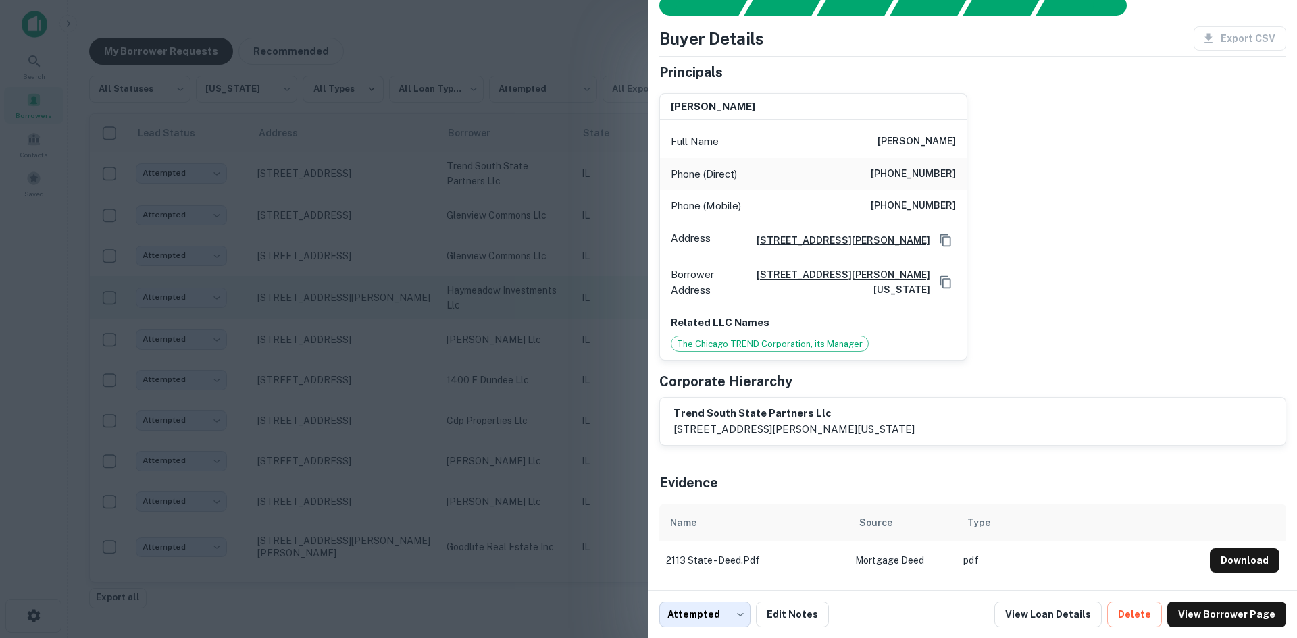
drag, startPoint x: 206, startPoint y: 294, endPoint x: 409, endPoint y: 280, distance: 203.8
click at [213, 294] on div at bounding box center [648, 319] width 1297 height 638
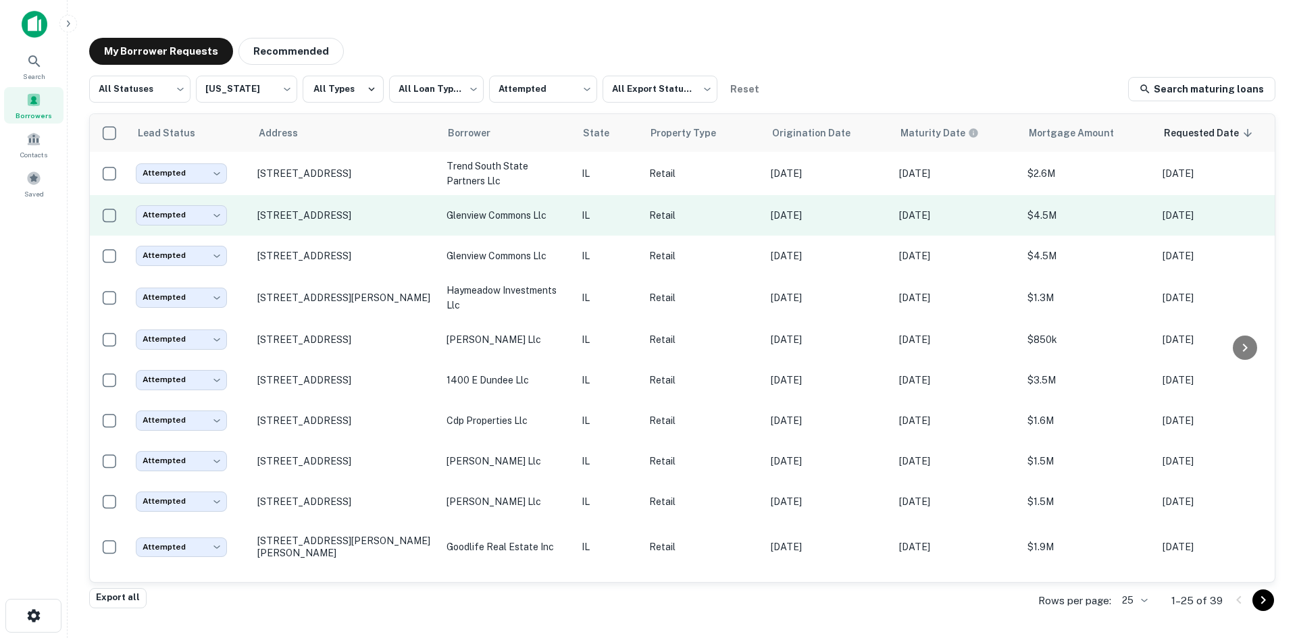
click at [533, 199] on td "glenview commons llc" at bounding box center [507, 215] width 135 height 41
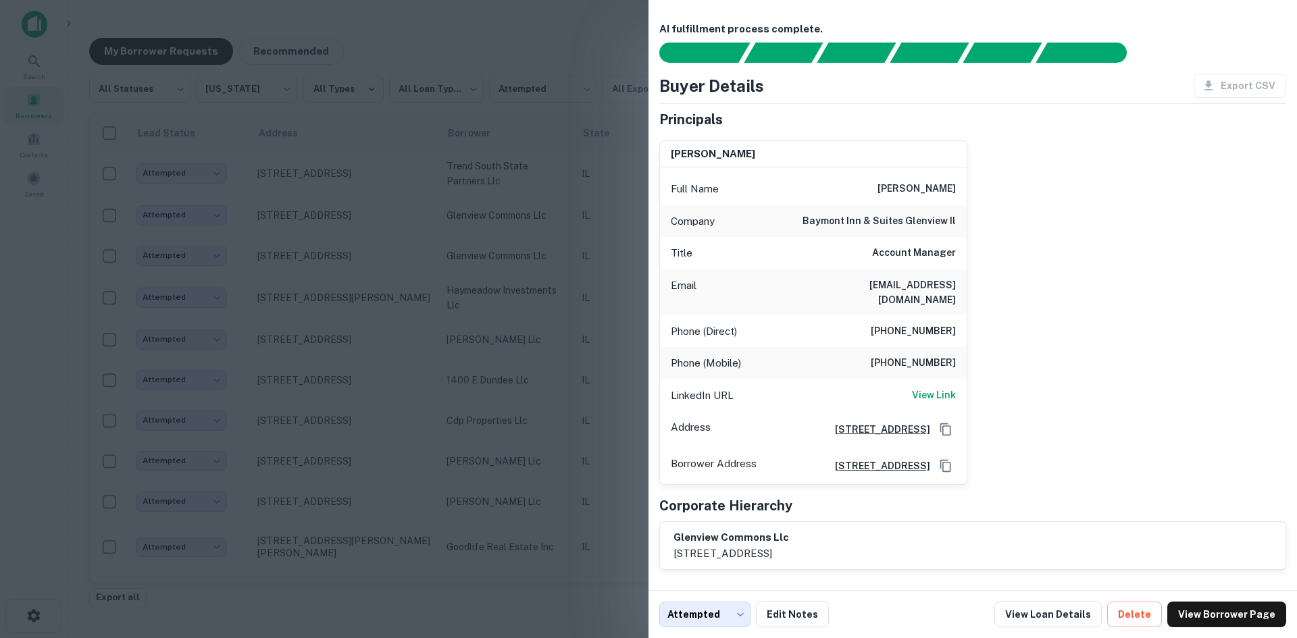
click at [294, 297] on div at bounding box center [648, 319] width 1297 height 638
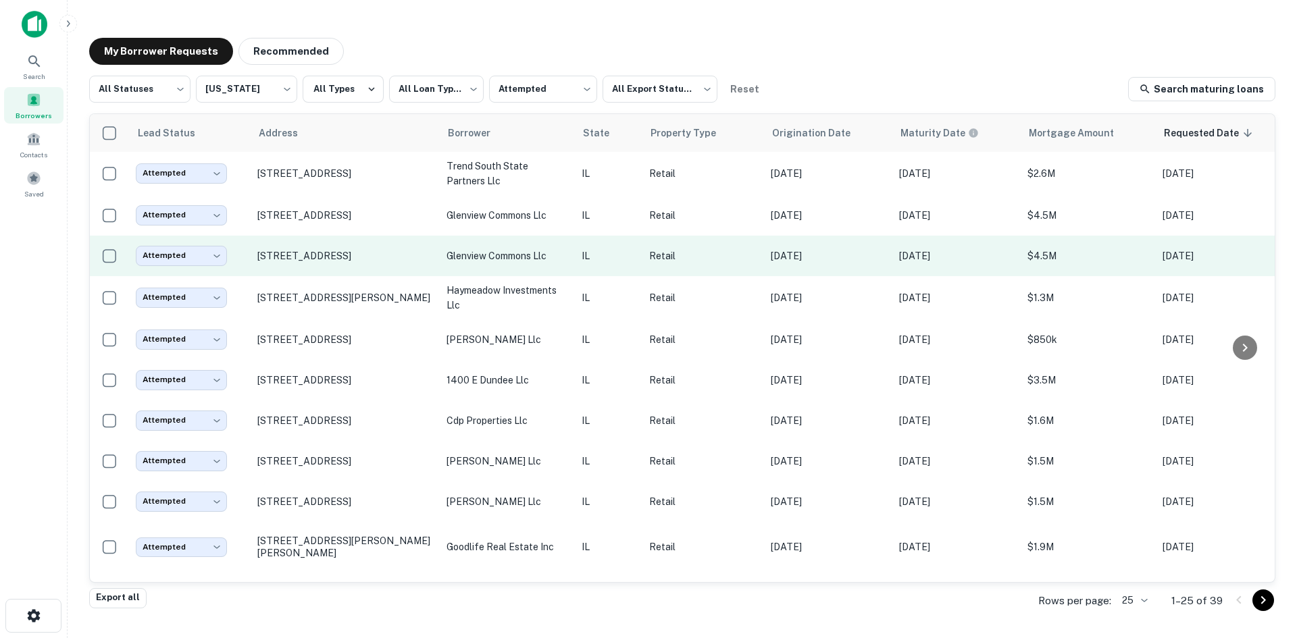
click at [513, 261] on p "glenview commons llc" at bounding box center [507, 256] width 122 height 15
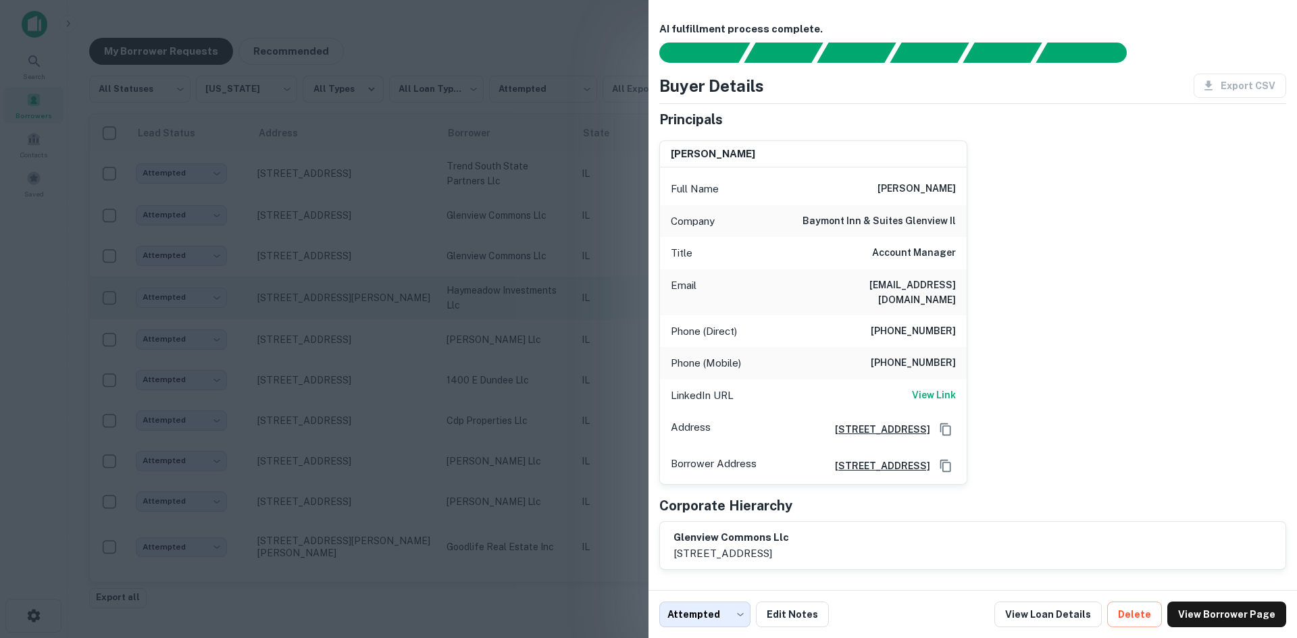
drag, startPoint x: 447, startPoint y: 293, endPoint x: 588, endPoint y: 303, distance: 140.8
click at [448, 293] on div at bounding box center [648, 319] width 1297 height 638
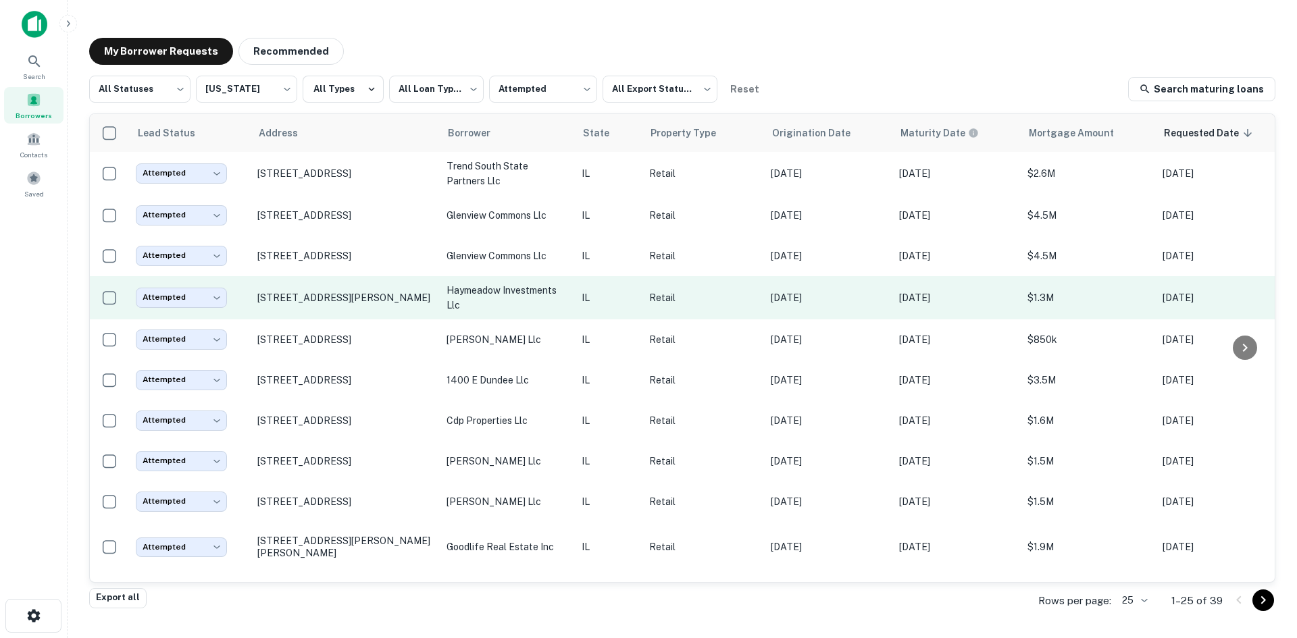
click at [588, 301] on p "IL" at bounding box center [609, 297] width 54 height 15
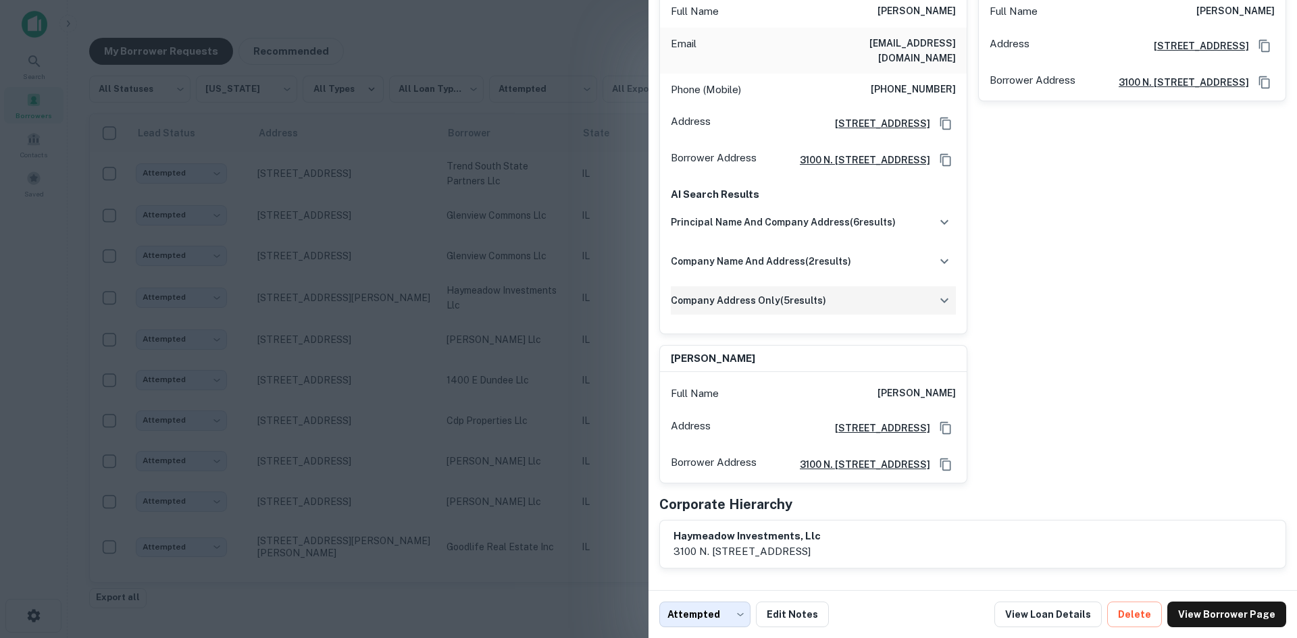
scroll to position [187, 0]
click at [473, 313] on div at bounding box center [648, 319] width 1297 height 638
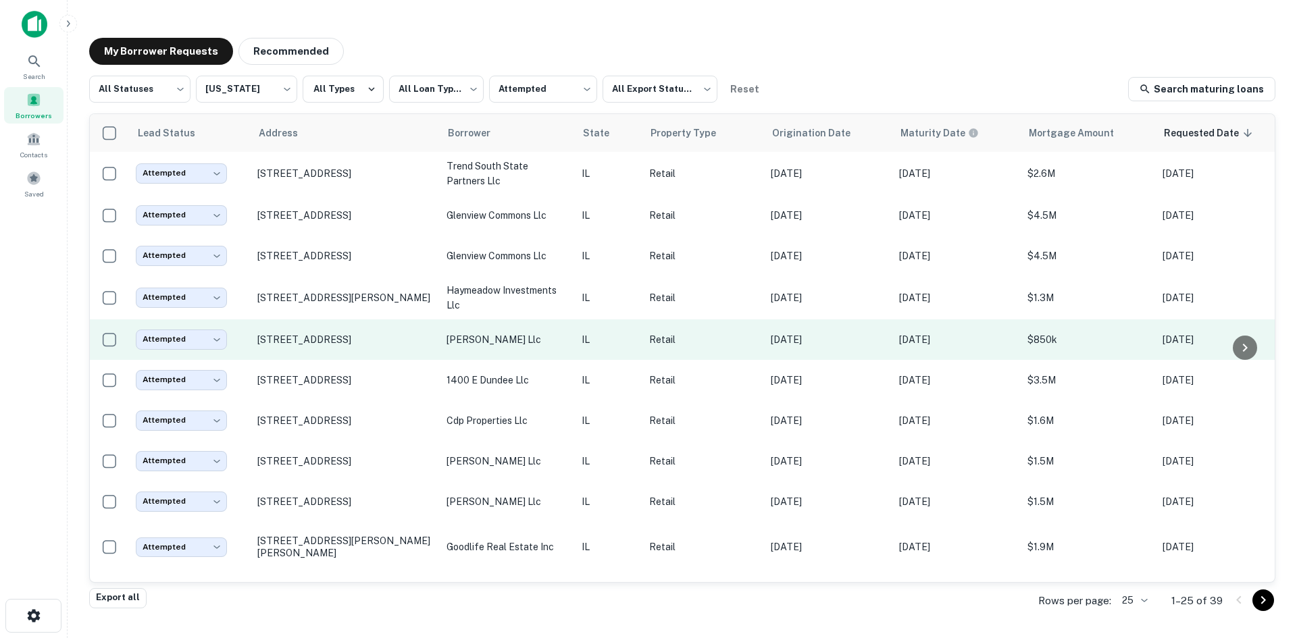
click at [644, 359] on td "Retail" at bounding box center [703, 339] width 122 height 41
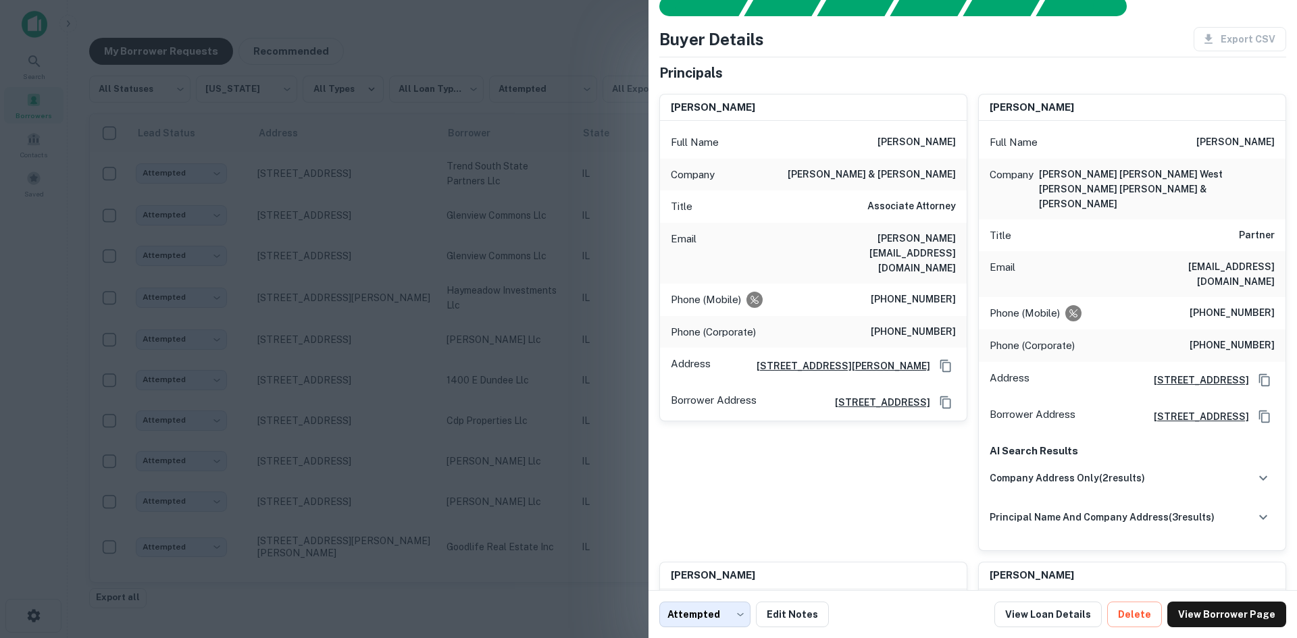
scroll to position [68, 0]
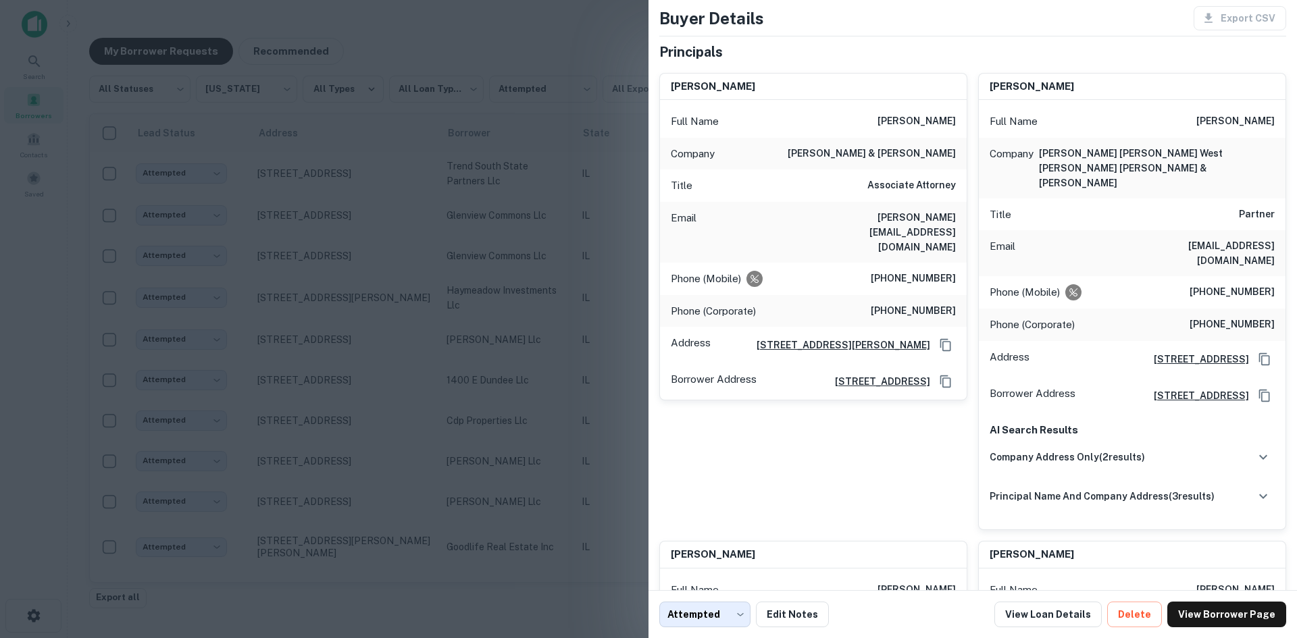
click at [563, 359] on div at bounding box center [648, 319] width 1297 height 638
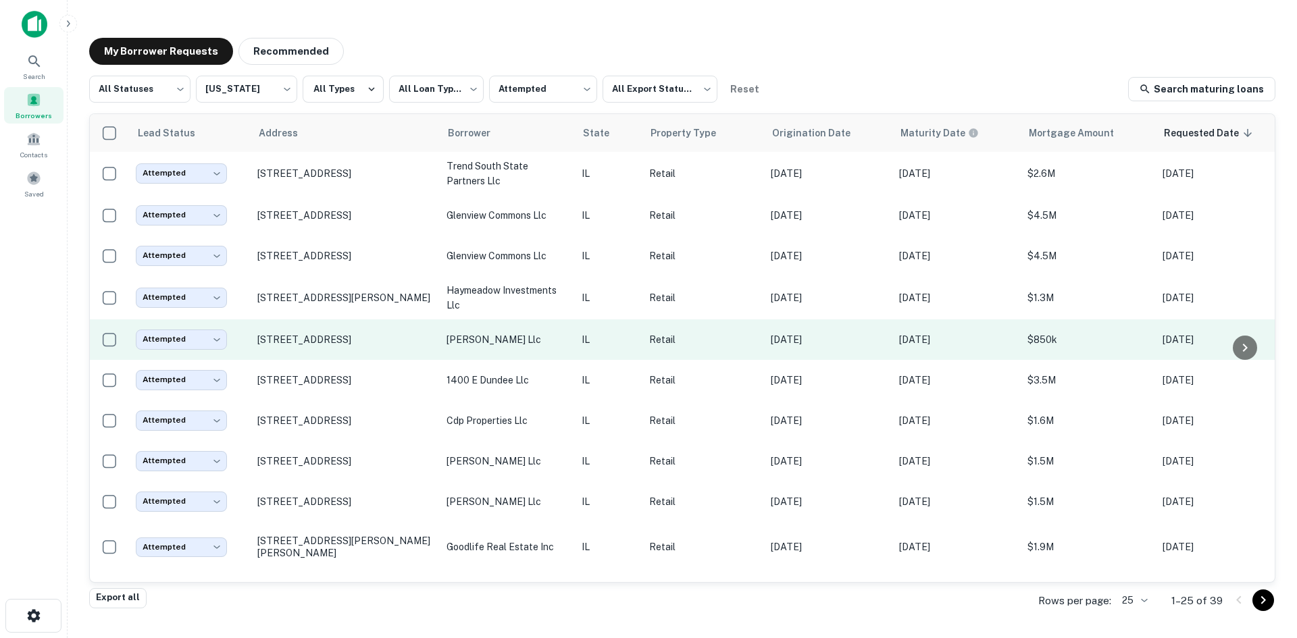
click at [679, 342] on p "Retail" at bounding box center [703, 339] width 108 height 15
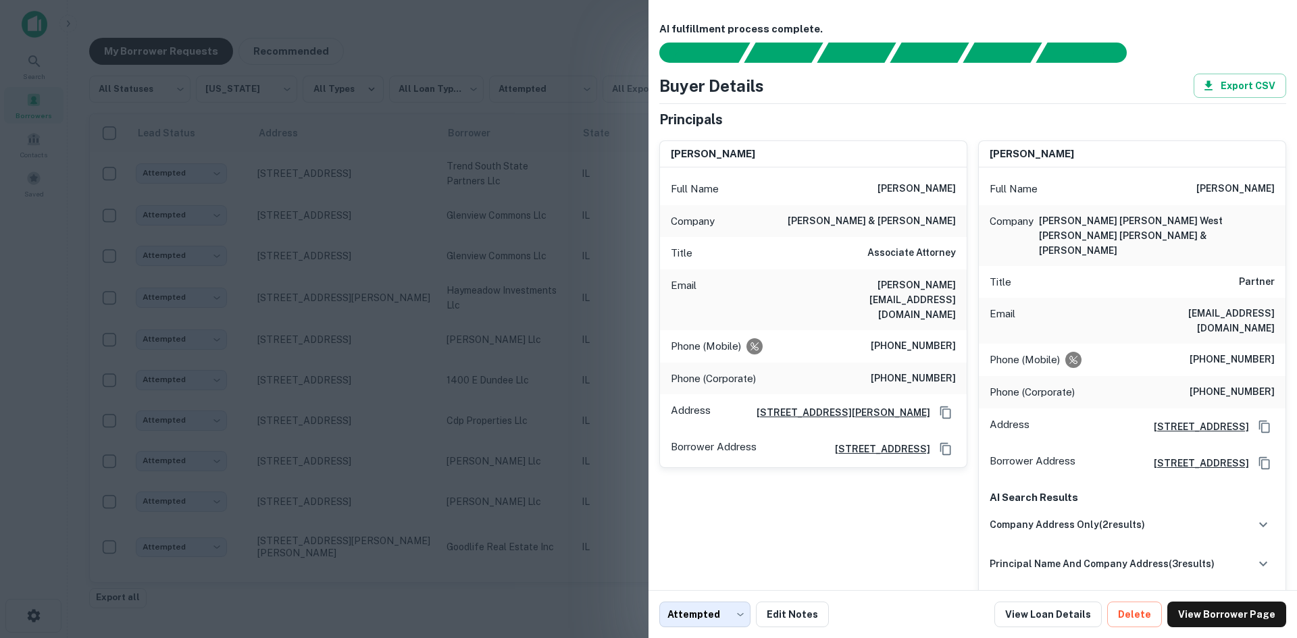
click at [627, 346] on div at bounding box center [648, 319] width 1297 height 638
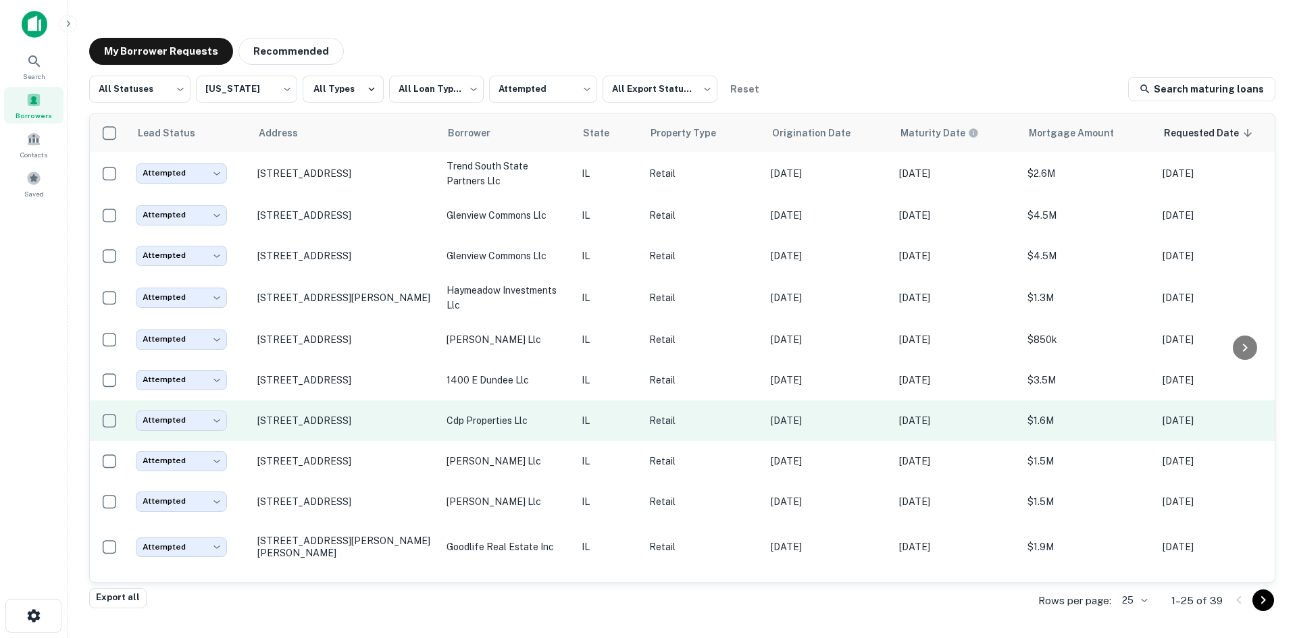
click at [588, 427] on p "IL" at bounding box center [609, 420] width 54 height 15
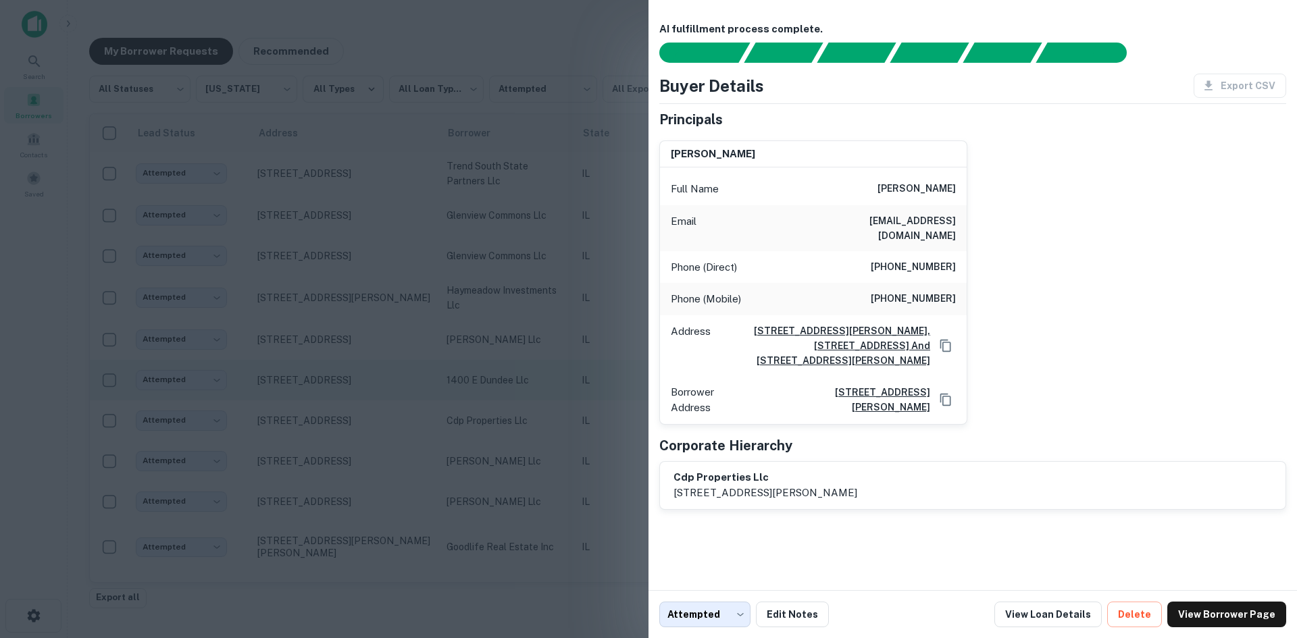
drag, startPoint x: 621, startPoint y: 372, endPoint x: 629, endPoint y: 394, distance: 23.7
click at [621, 372] on div at bounding box center [648, 319] width 1297 height 638
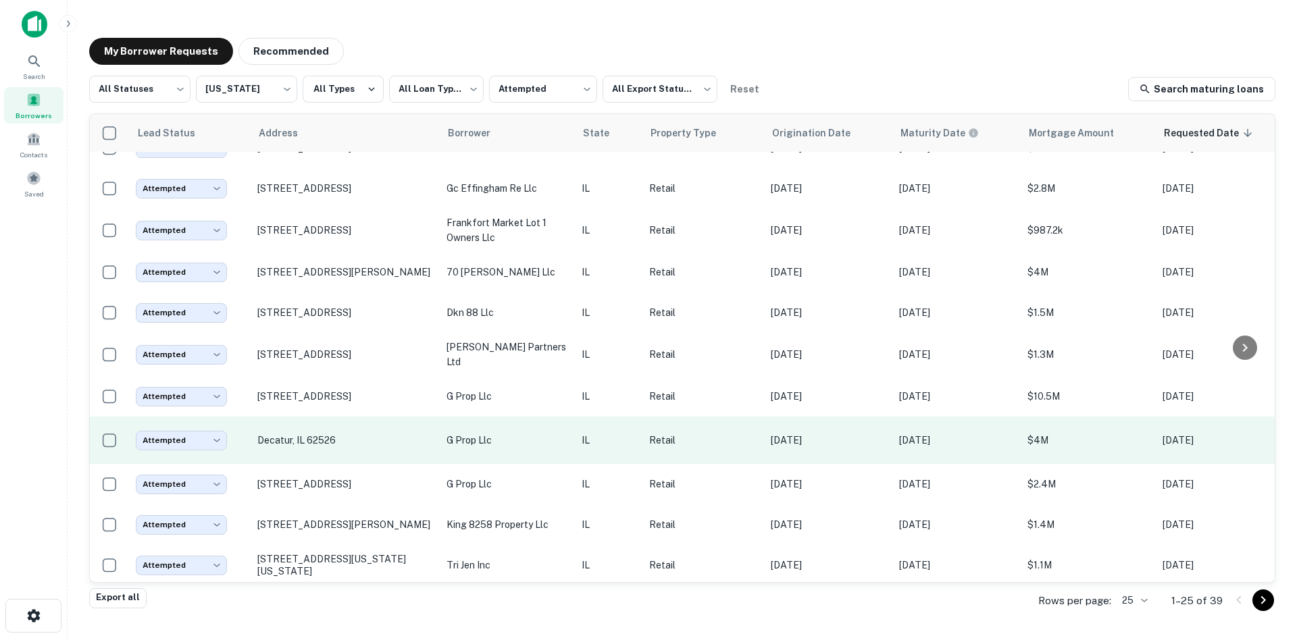
scroll to position [640, 0]
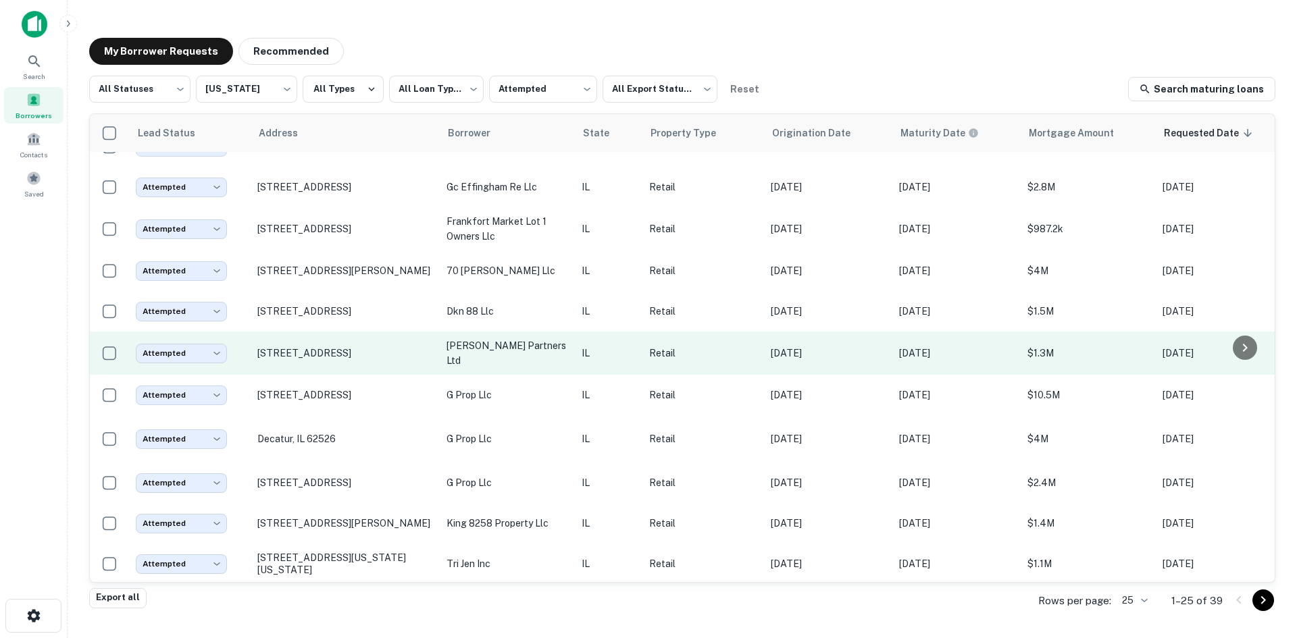
click at [762, 334] on td "Retail" at bounding box center [703, 353] width 122 height 43
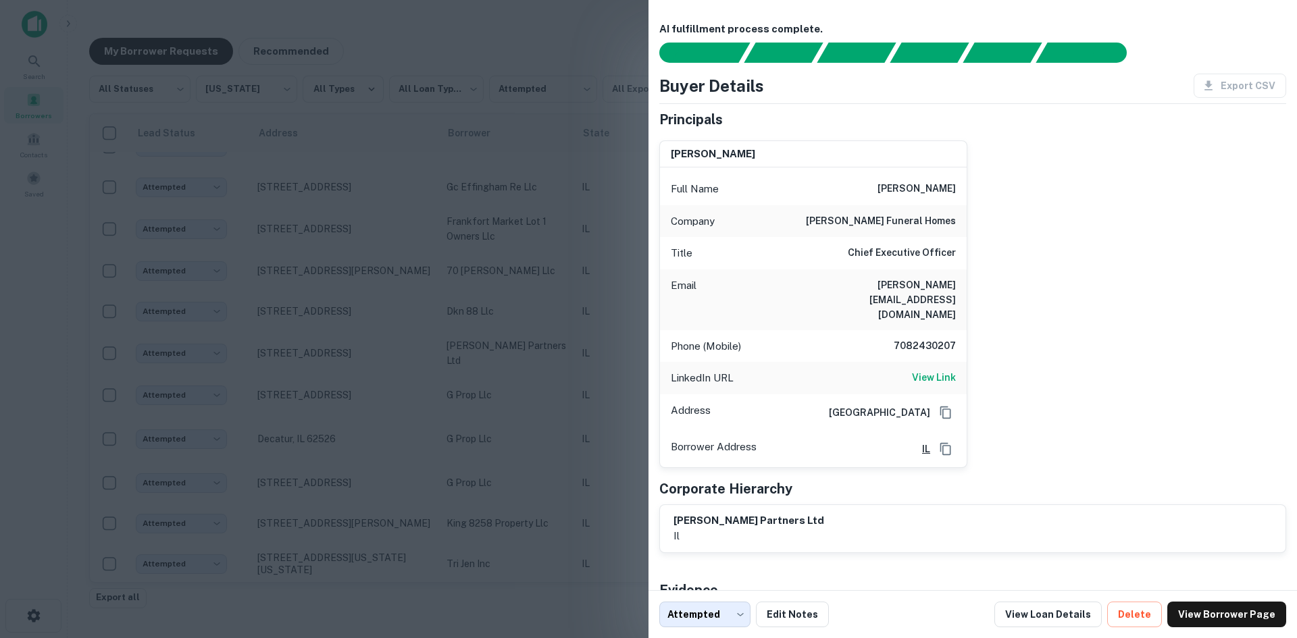
click at [413, 267] on div at bounding box center [648, 319] width 1297 height 638
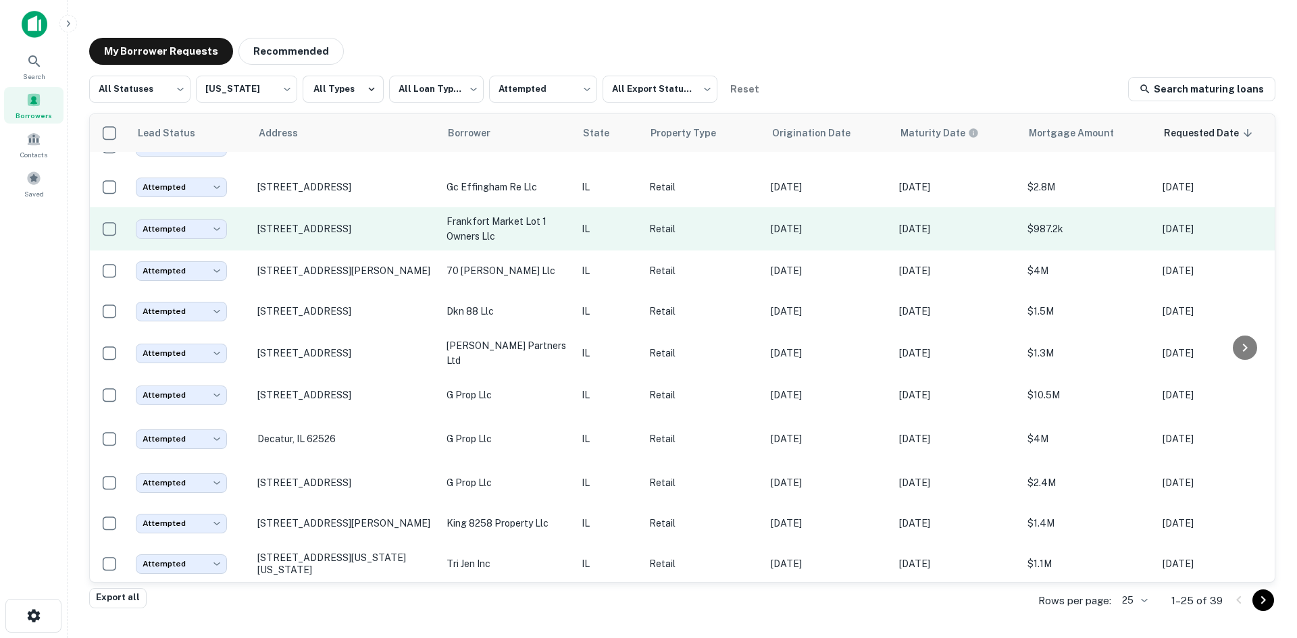
click at [585, 222] on p "IL" at bounding box center [609, 229] width 54 height 15
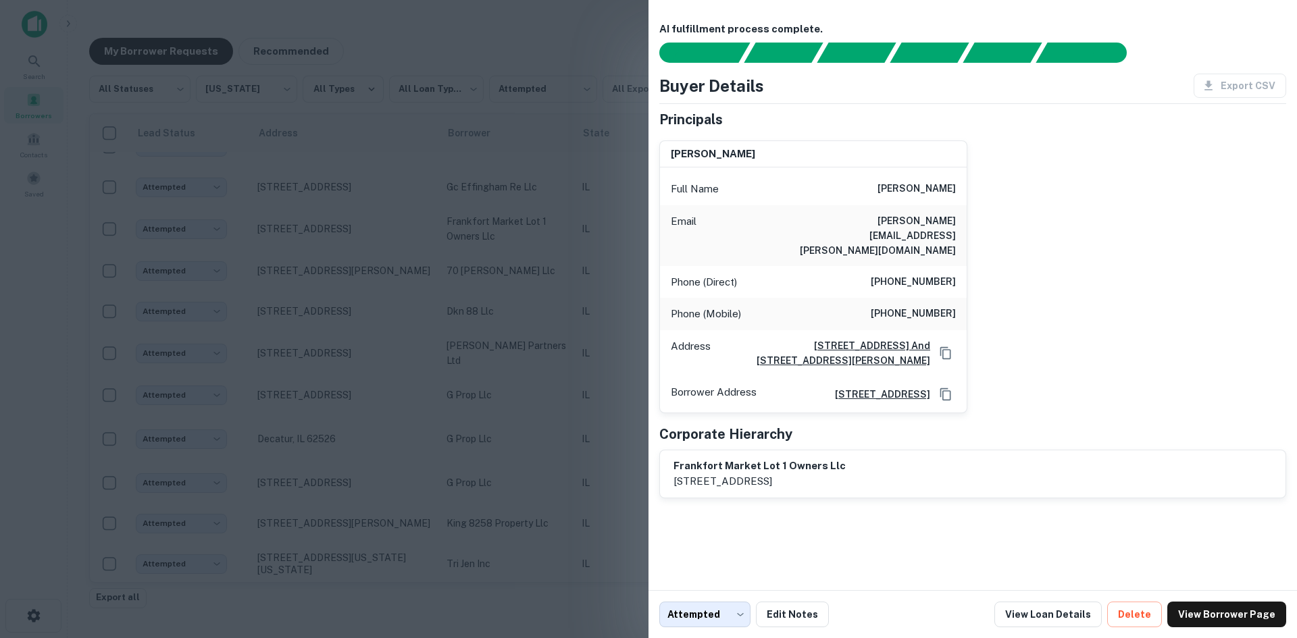
click at [597, 313] on div at bounding box center [648, 319] width 1297 height 638
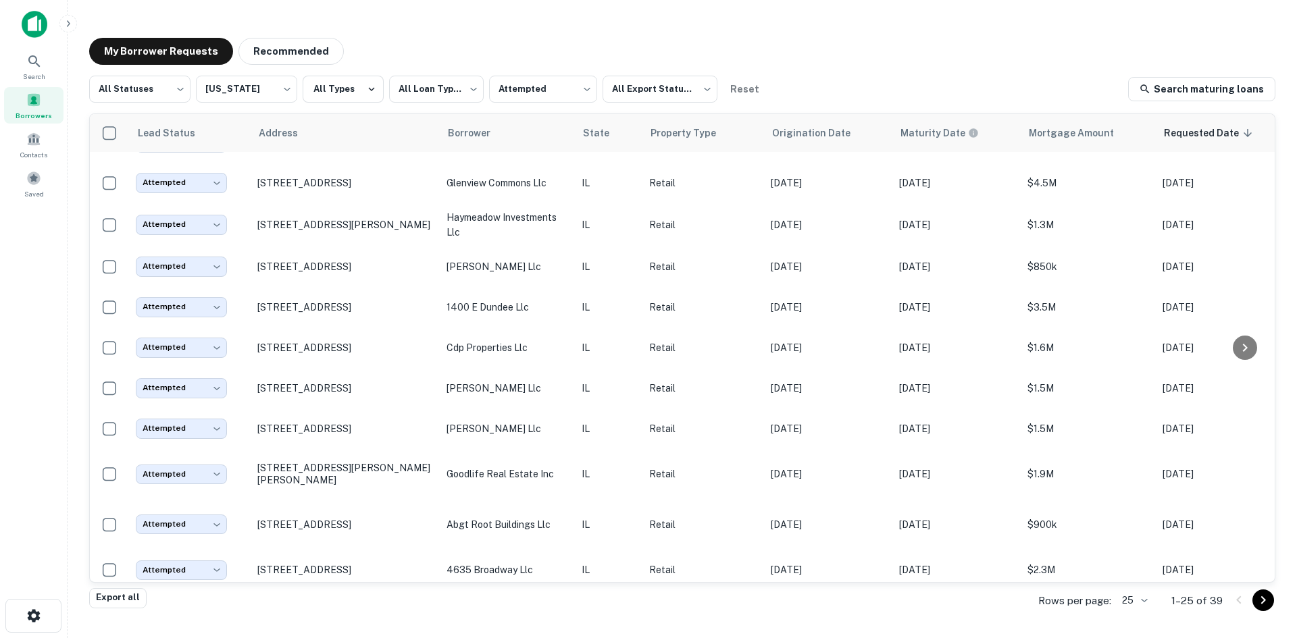
scroll to position [0, 0]
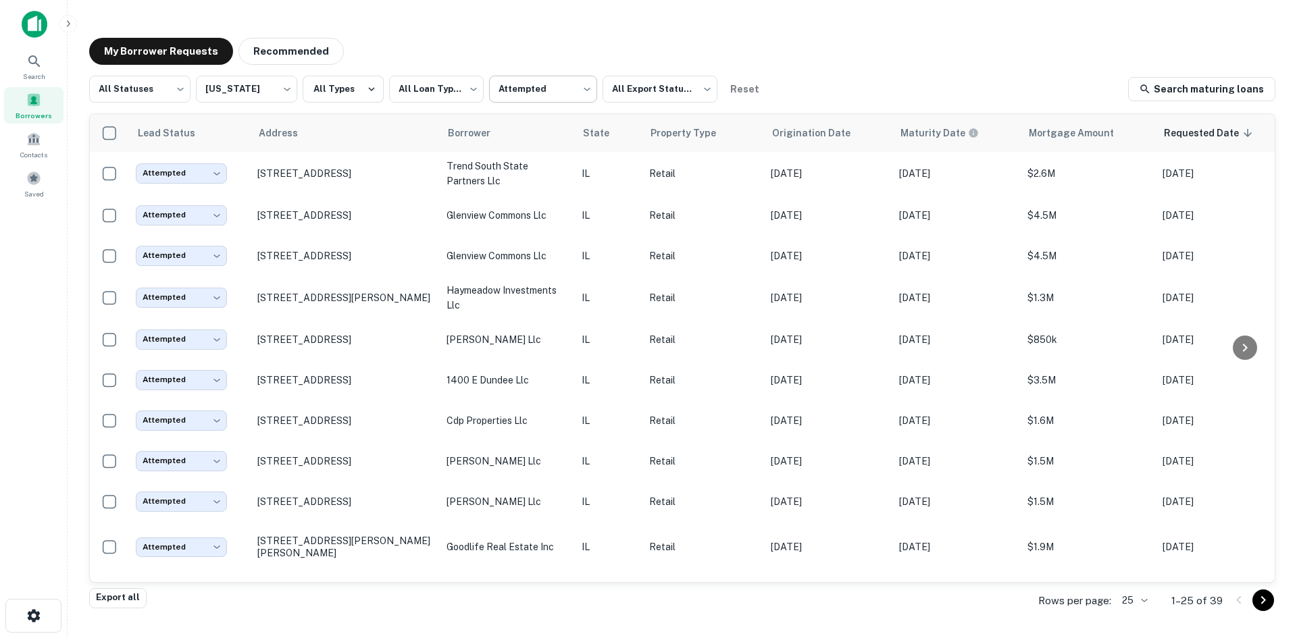
click at [565, 97] on body "**********" at bounding box center [648, 319] width 1297 height 638
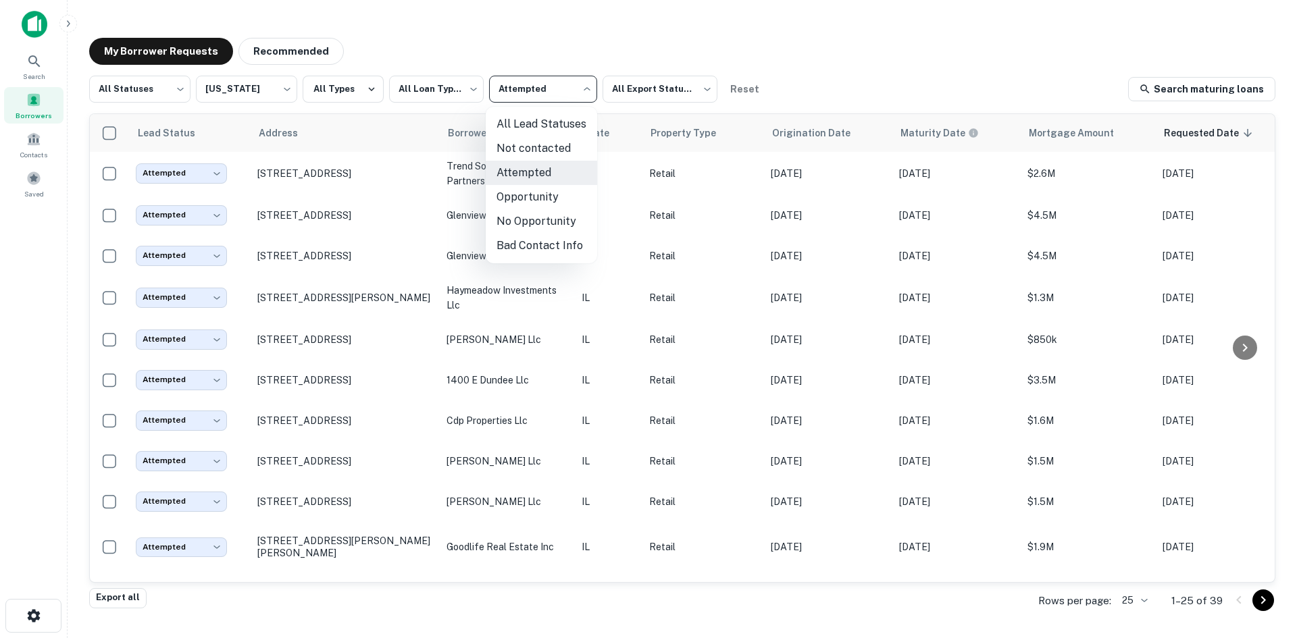
drag, startPoint x: 594, startPoint y: 59, endPoint x: 321, endPoint y: 1, distance: 278.8
click at [592, 58] on div at bounding box center [648, 319] width 1297 height 638
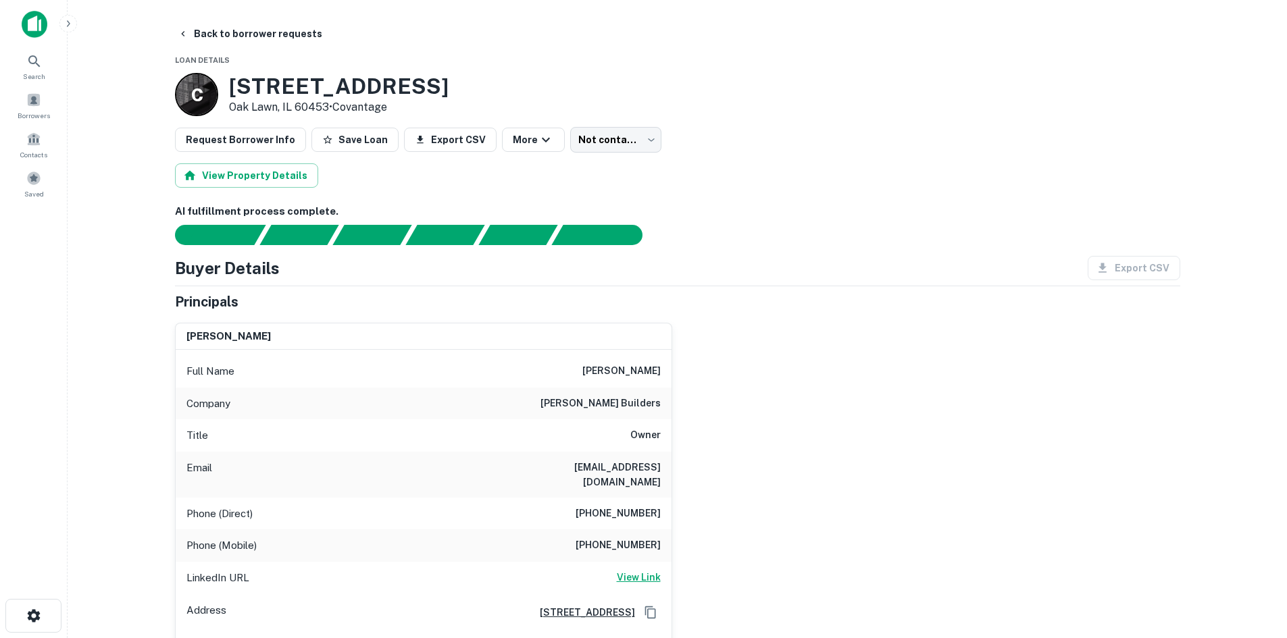
click at [637, 570] on h6 "View Link" at bounding box center [639, 577] width 44 height 15
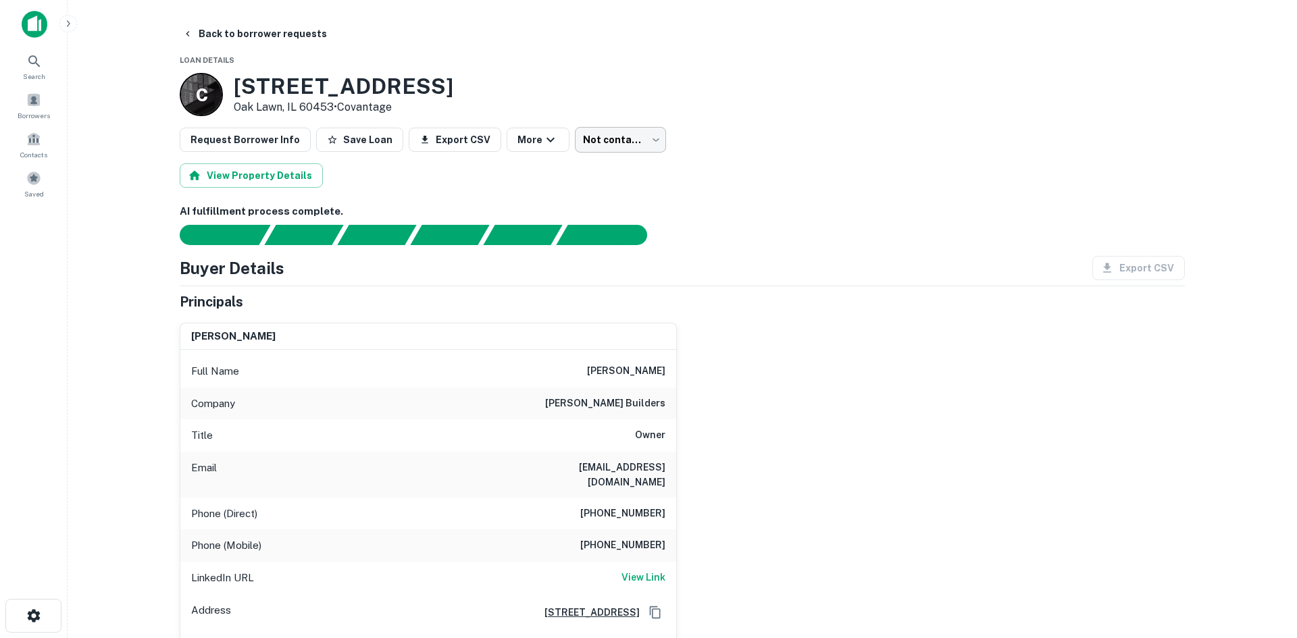
click at [604, 136] on body "Search Borrowers Contacts Saved Back to borrower requests Loan Details C [STREE…" at bounding box center [648, 319] width 1297 height 638
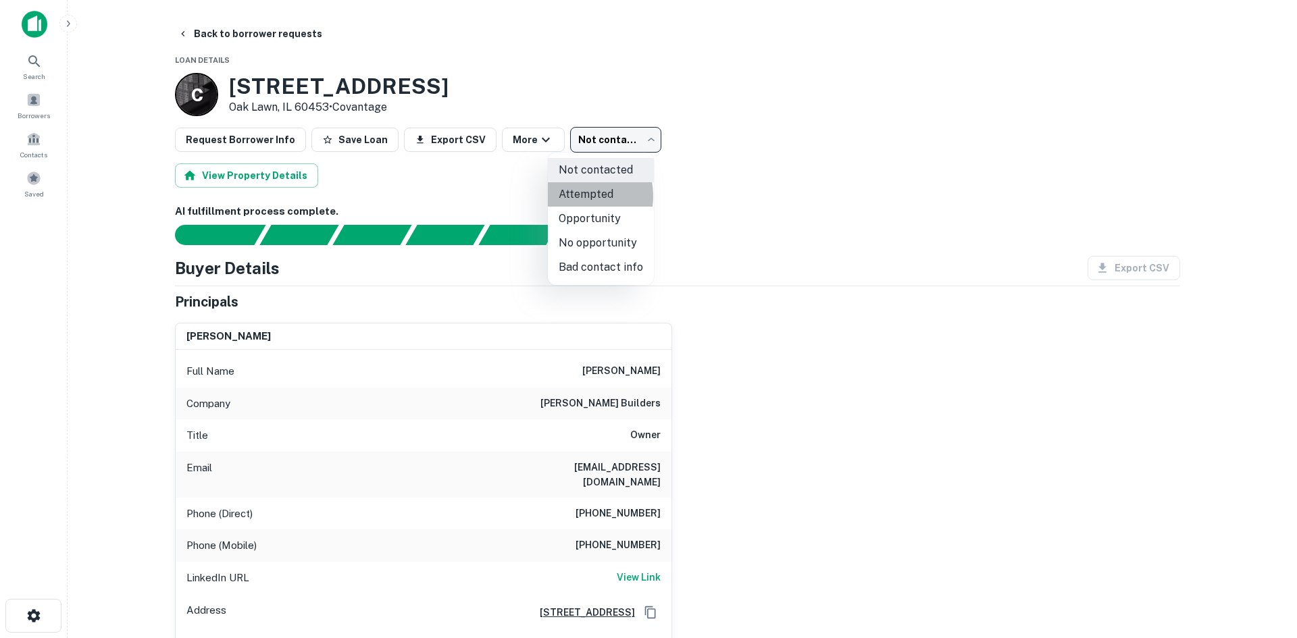
click at [576, 196] on li "Attempted" at bounding box center [601, 194] width 106 height 24
type input "*********"
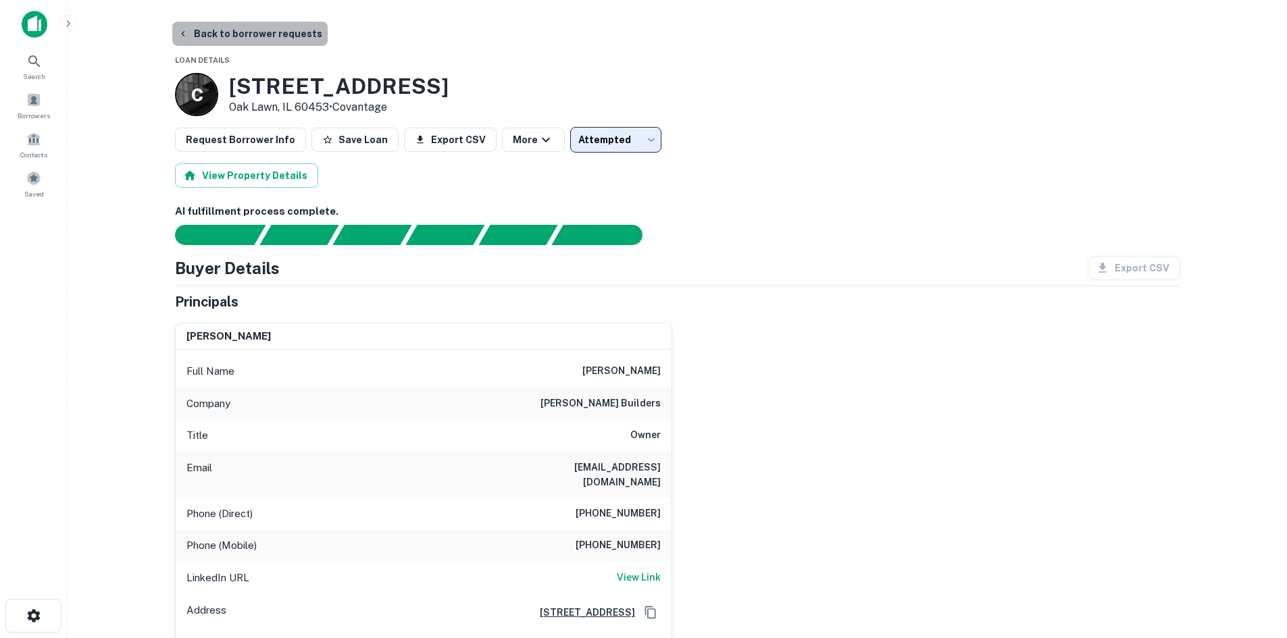
click at [269, 26] on button "Back to borrower requests" at bounding box center [249, 34] width 155 height 24
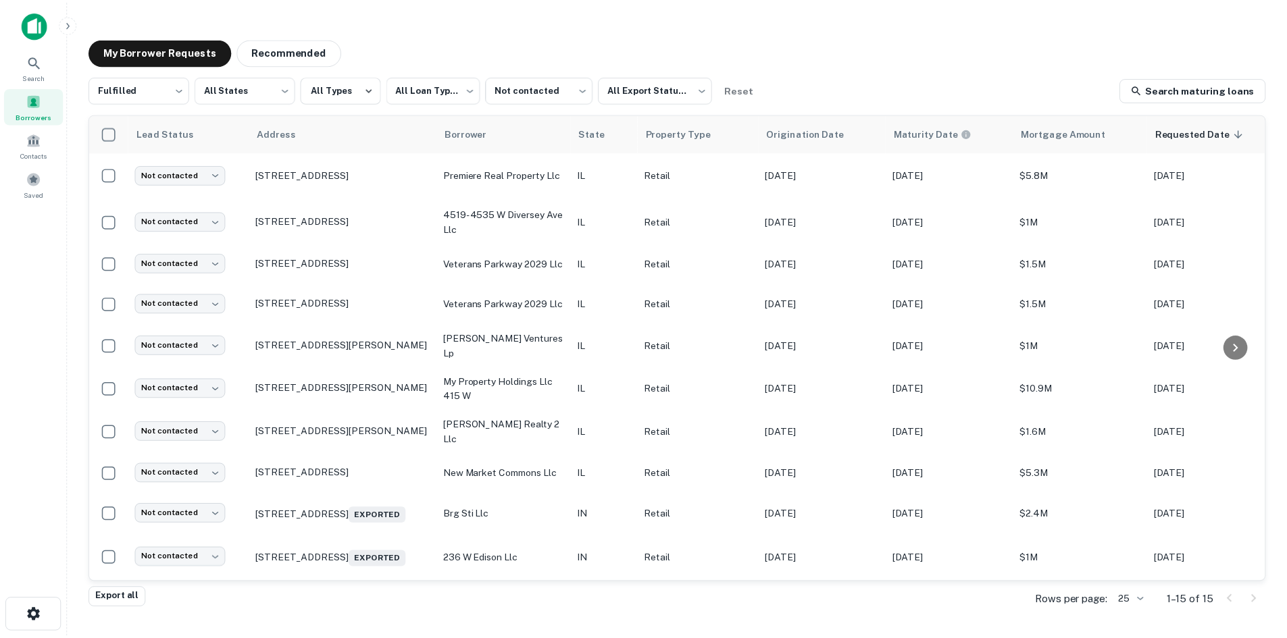
scroll to position [226, 0]
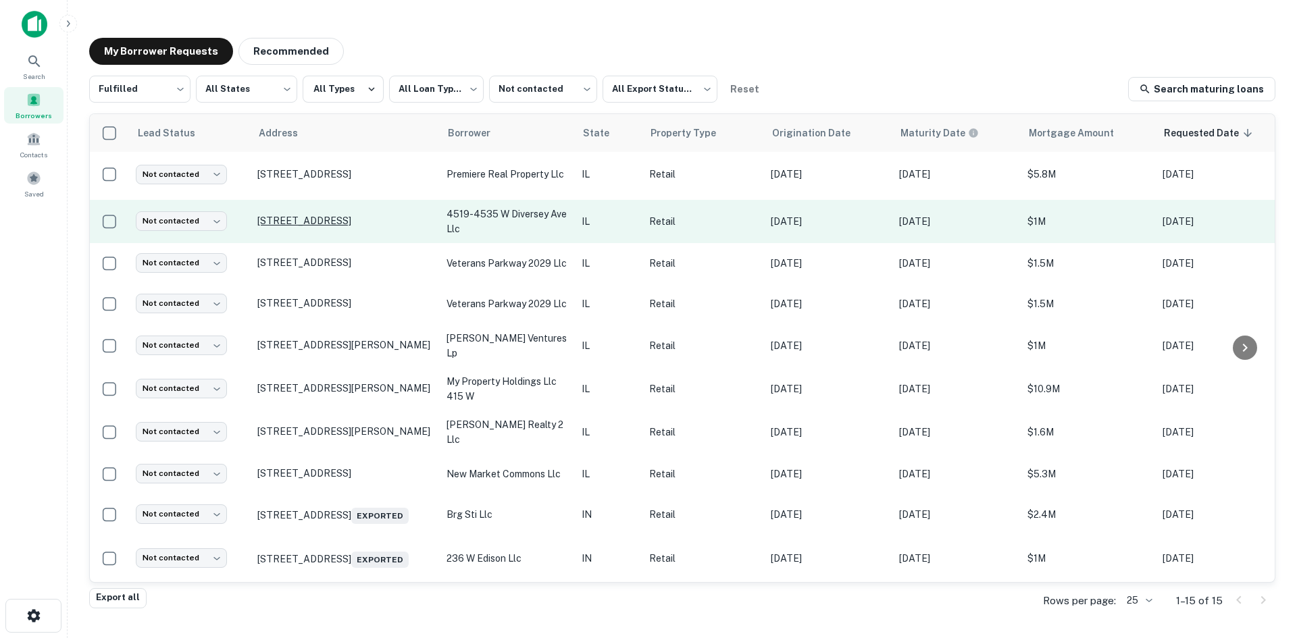
click at [338, 215] on p "[STREET_ADDRESS]" at bounding box center [345, 221] width 176 height 12
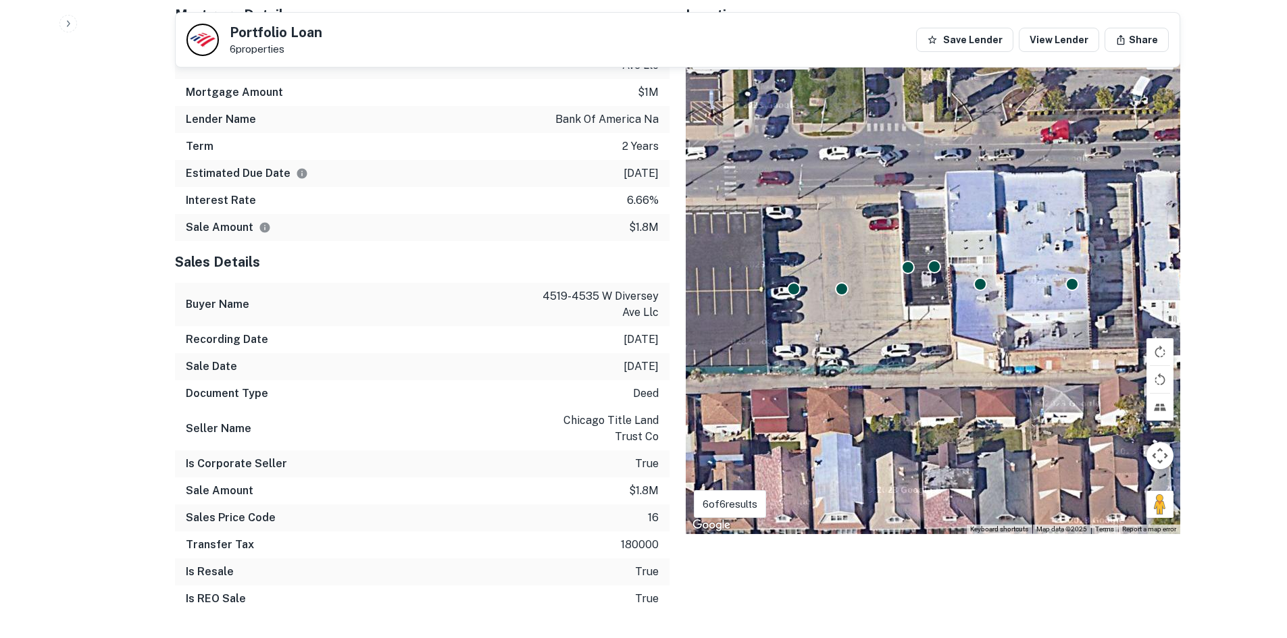
scroll to position [1148, 0]
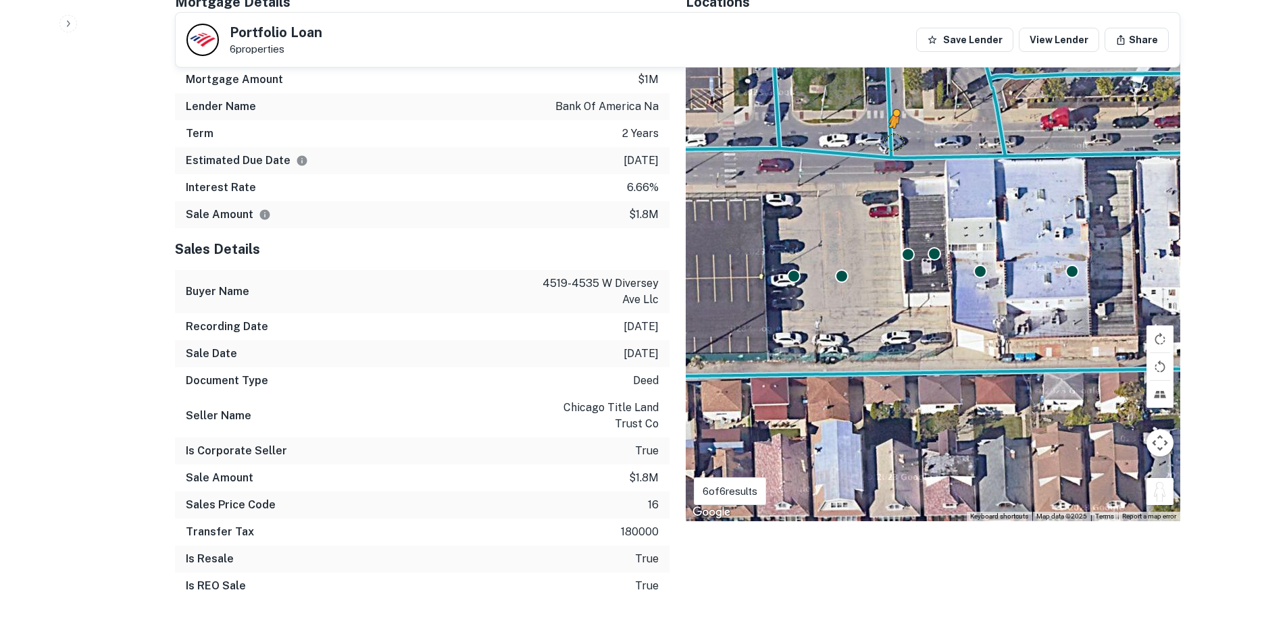
drag, startPoint x: 1161, startPoint y: 484, endPoint x: 885, endPoint y: 120, distance: 457.1
click at [885, 120] on div "To activate drag with keyboard, press Alt + Enter. Once in keyboard drag state,…" at bounding box center [933, 272] width 494 height 498
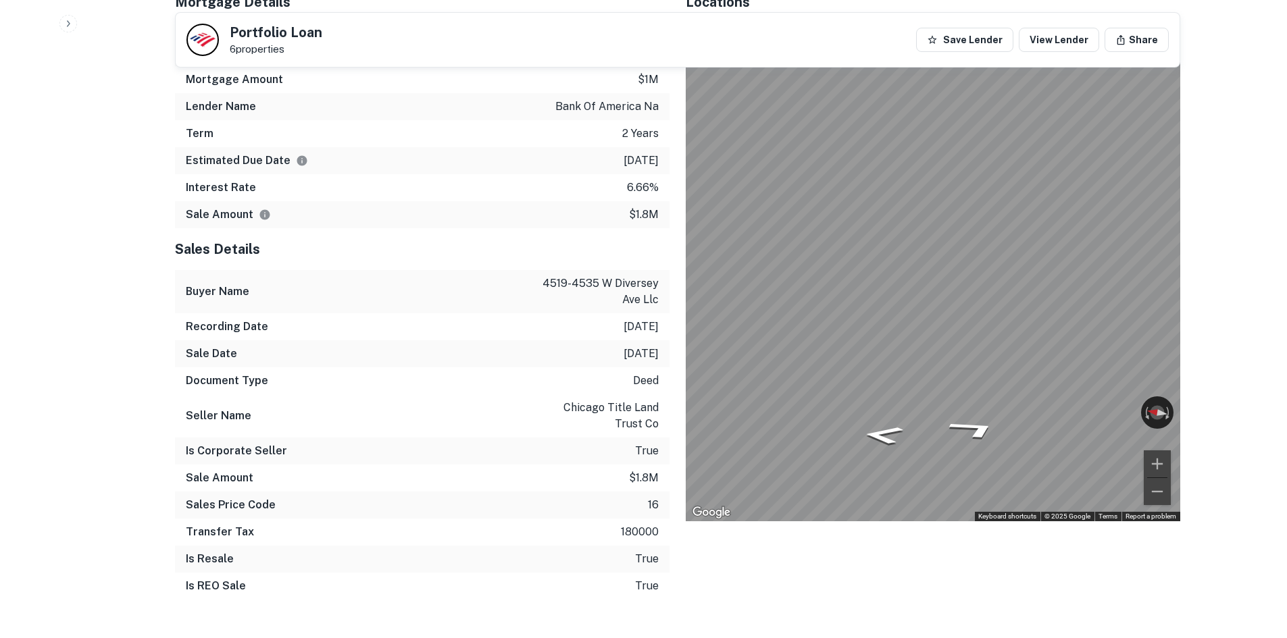
click at [468, 232] on div "Mortgage Details Borrower Name 4519-4535 w diversey ave llc Mortgage Amount $1m…" at bounding box center [669, 295] width 1021 height 629
click at [502, 230] on div "Mortgage Details Borrower Name 4519-4535 w diversey ave llc Mortgage Amount $1m…" at bounding box center [669, 295] width 1021 height 629
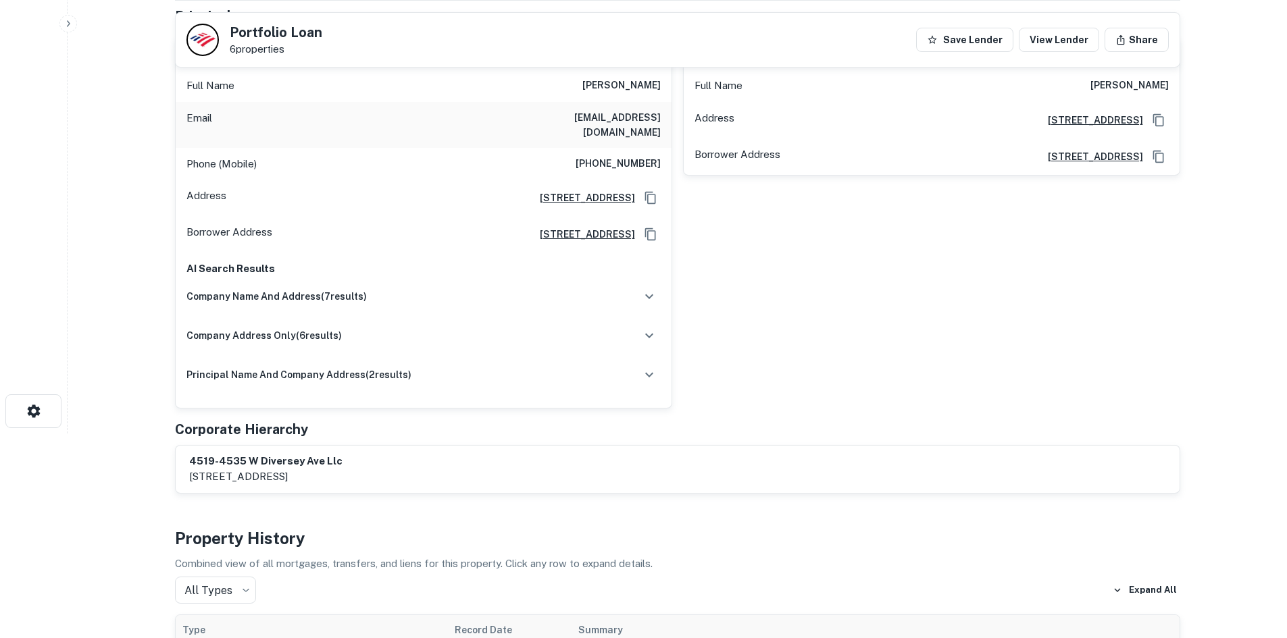
scroll to position [0, 0]
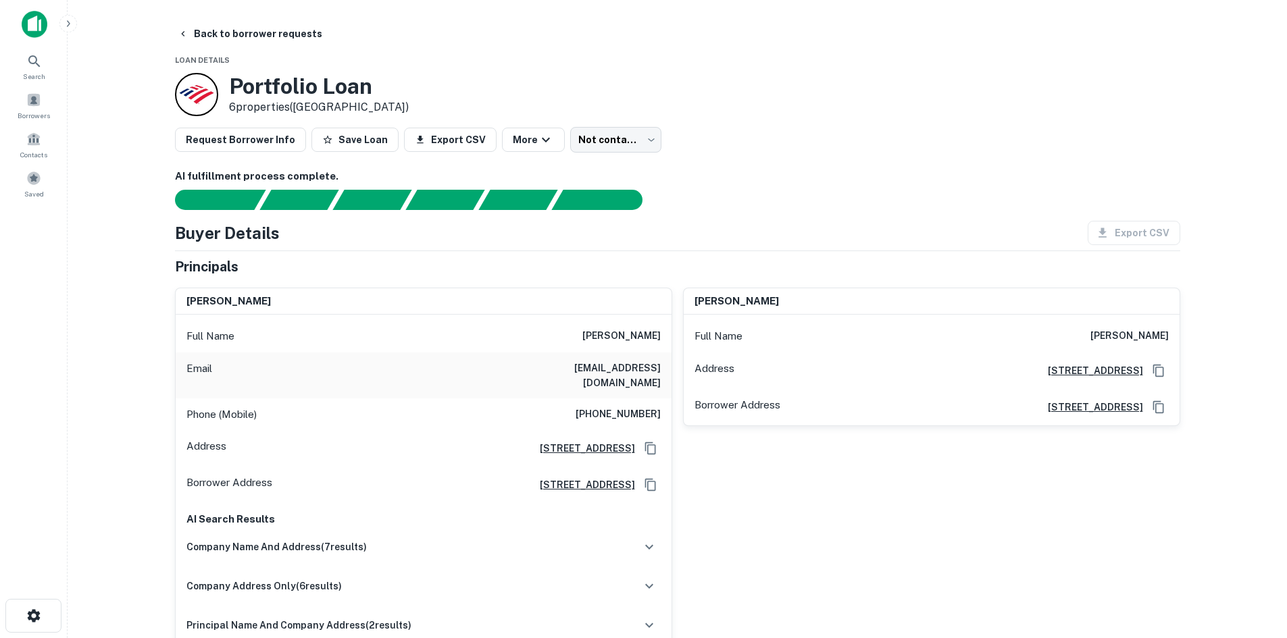
click at [646, 407] on h6 "(704) 657-4423" at bounding box center [617, 415] width 85 height 16
click at [645, 407] on h6 "(704) 657-4423" at bounding box center [617, 415] width 85 height 16
copy h6 "(704) 657-4423"
click at [641, 333] on h6 "corey sutton" at bounding box center [621, 336] width 78 height 16
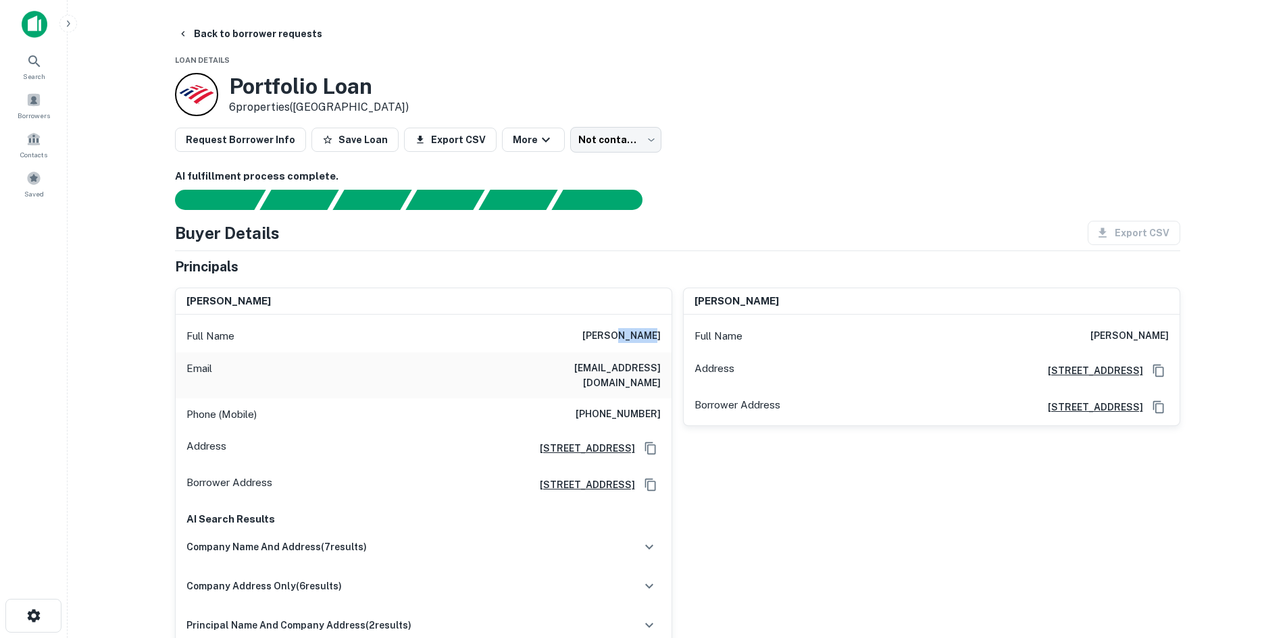
click at [641, 333] on h6 "corey sutton" at bounding box center [621, 336] width 78 height 16
copy h6 "corey sutton"
drag, startPoint x: 738, startPoint y: 188, endPoint x: 650, endPoint y: 407, distance: 236.7
click at [738, 188] on div "AI fulfillment process complete." at bounding box center [677, 189] width 1005 height 41
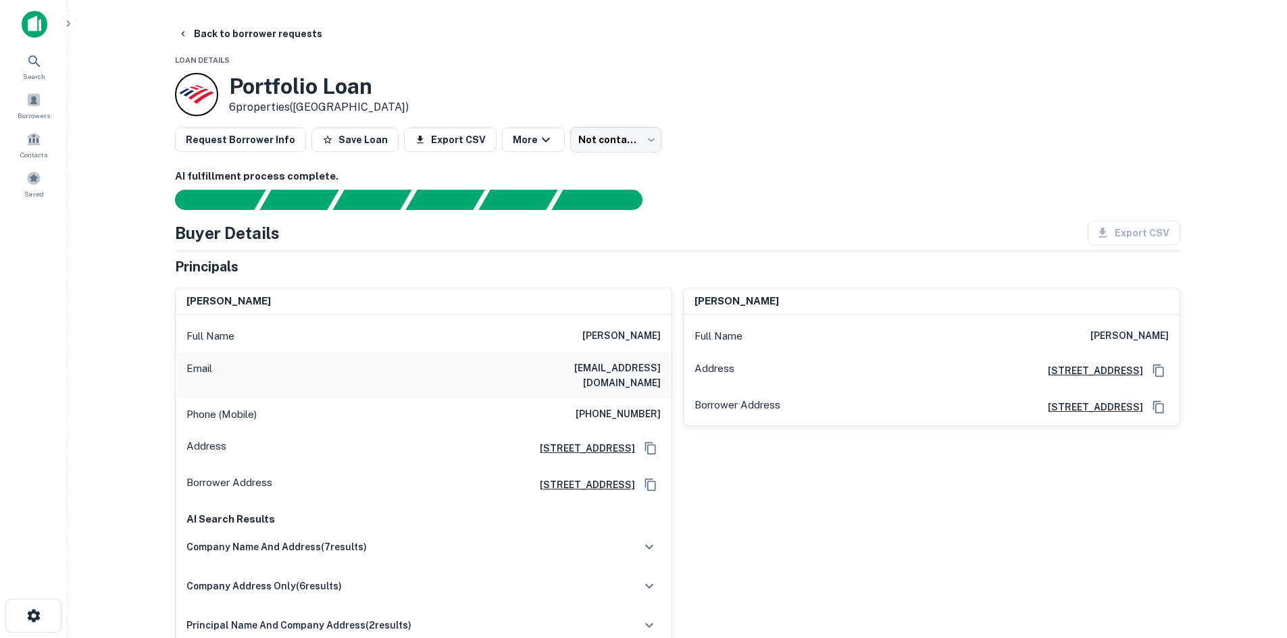
click at [592, 382] on div "Email chica4life86@yahoo.com" at bounding box center [424, 376] width 496 height 46
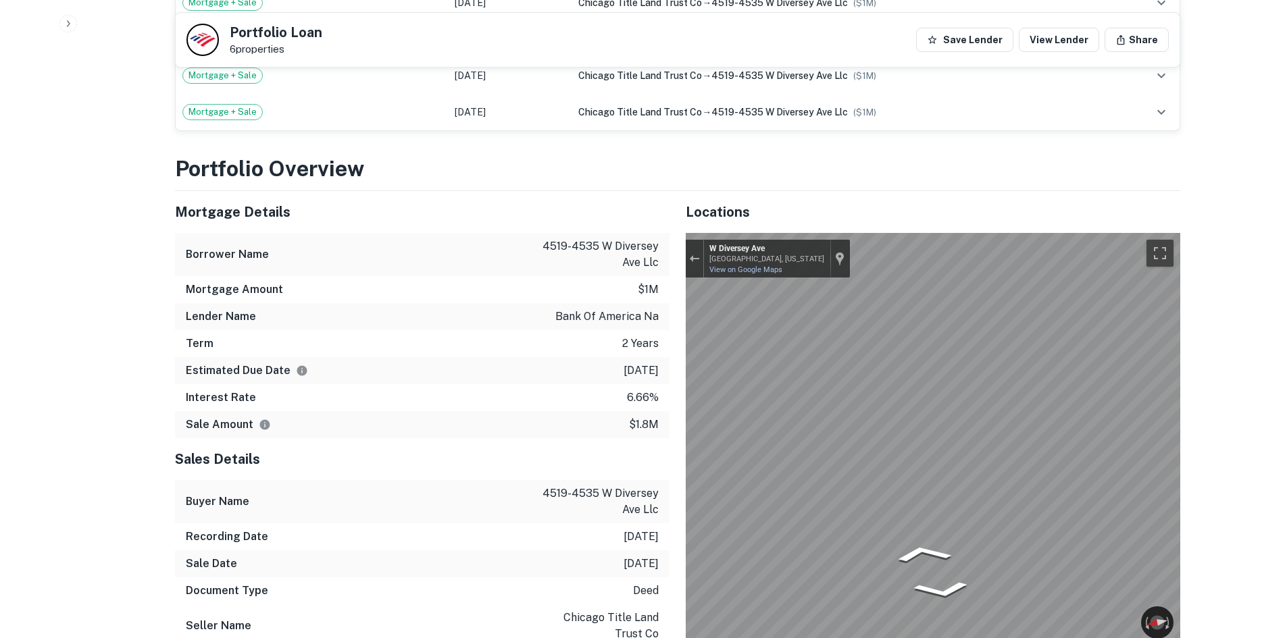
scroll to position [878, 0]
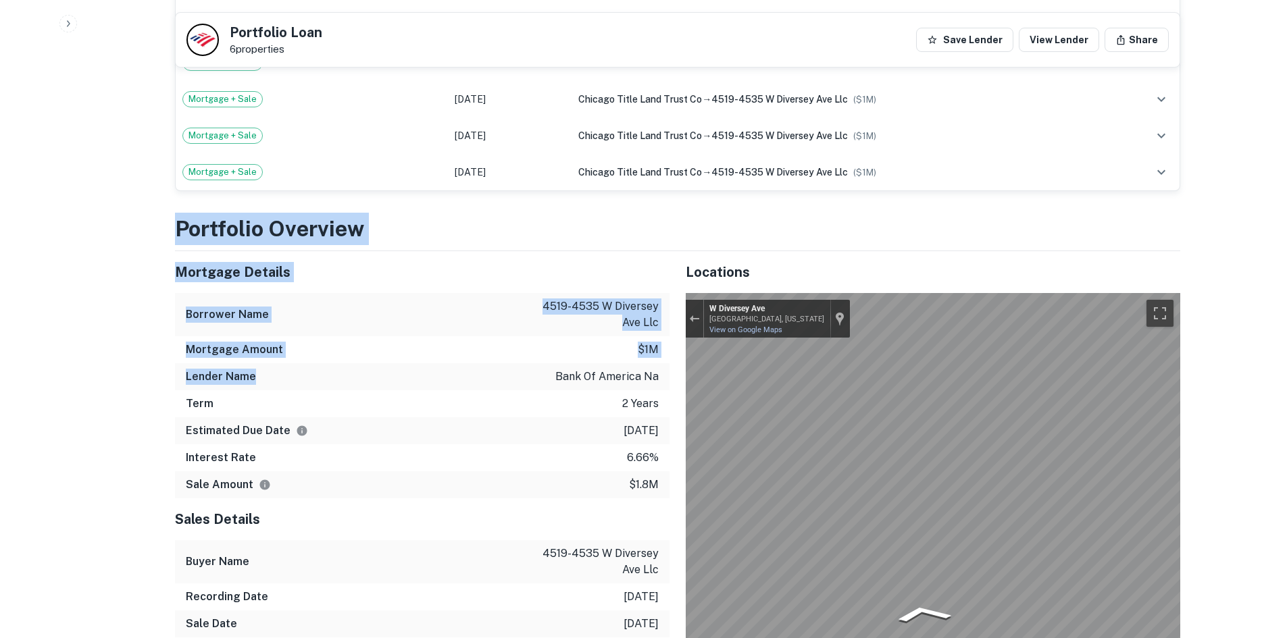
drag, startPoint x: 172, startPoint y: 189, endPoint x: 326, endPoint y: 369, distance: 236.6
click at [325, 367] on div "Back to borrower requests Portfolio Loan 6 properties Save Lender View Lender S…" at bounding box center [677, 611] width 1037 height 2935
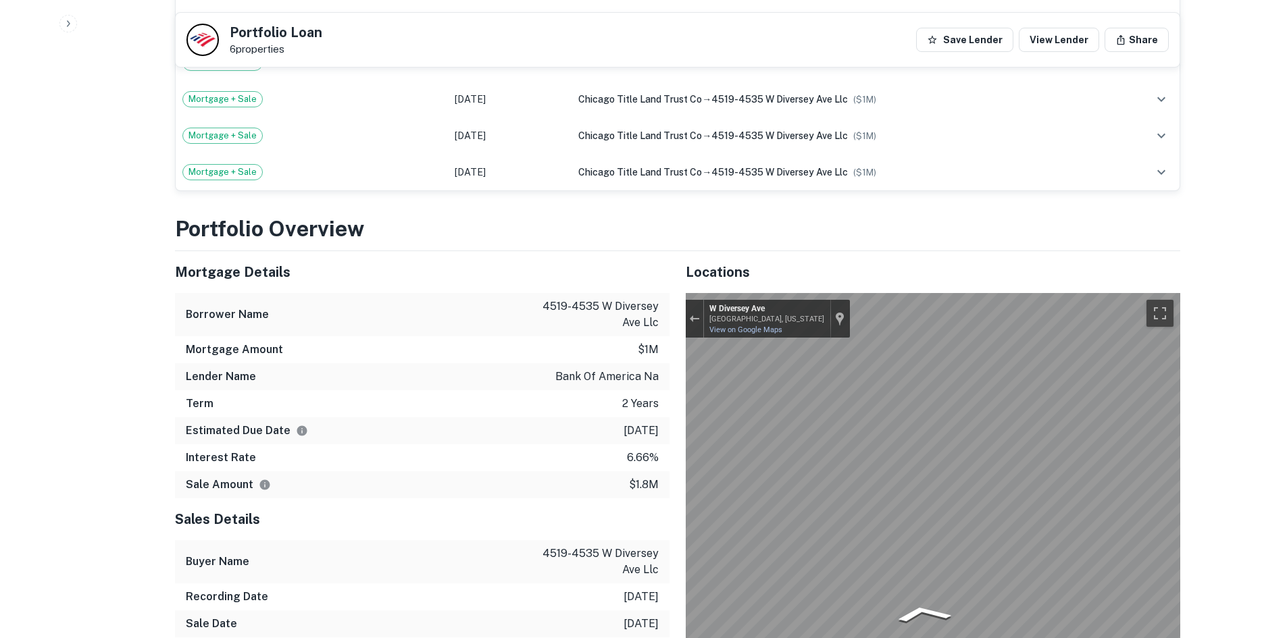
click at [395, 390] on div "Term 2 years" at bounding box center [422, 403] width 494 height 27
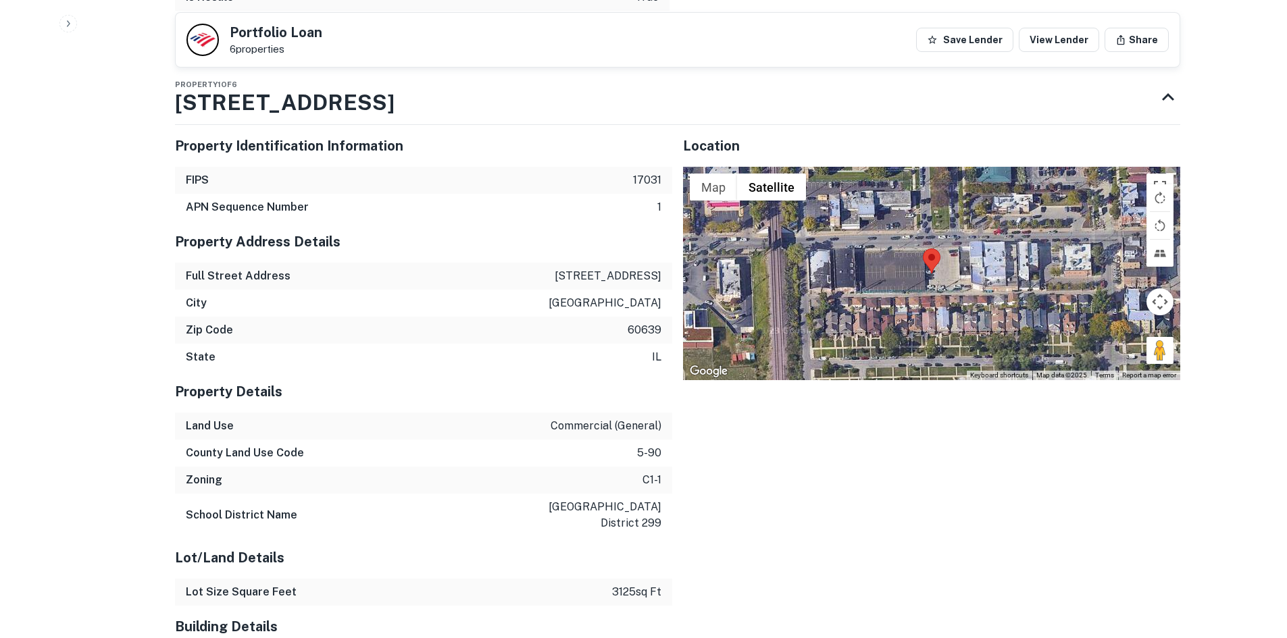
scroll to position [1494, 0]
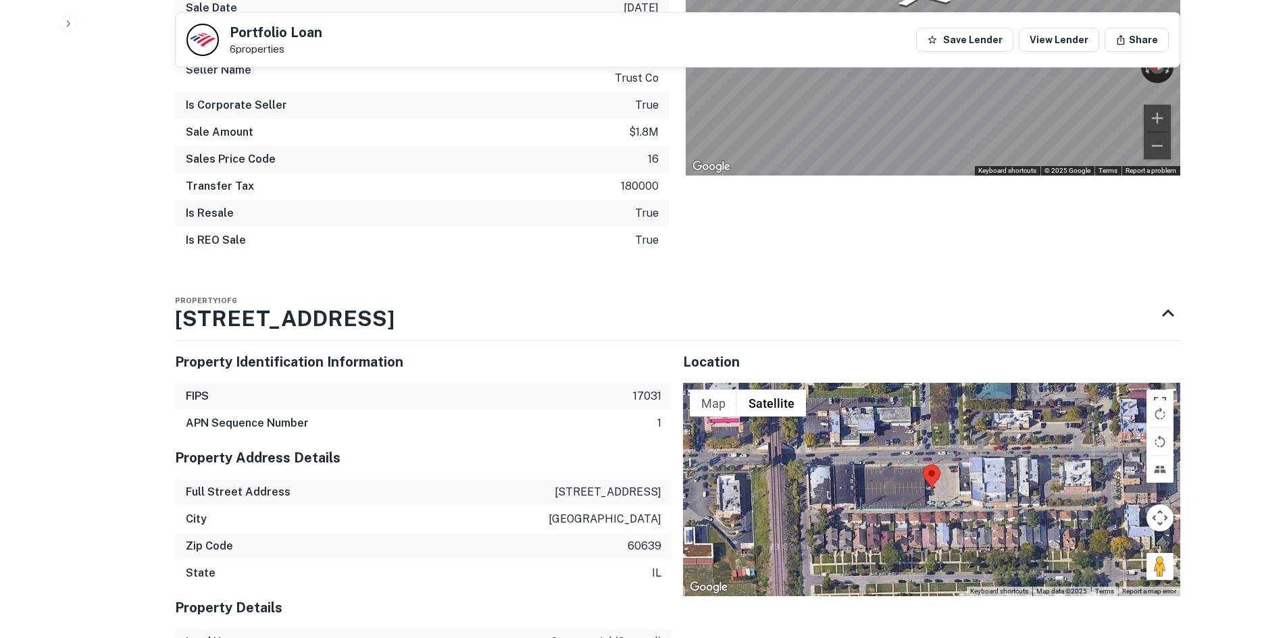
drag, startPoint x: 355, startPoint y: 322, endPoint x: 137, endPoint y: 274, distance: 223.5
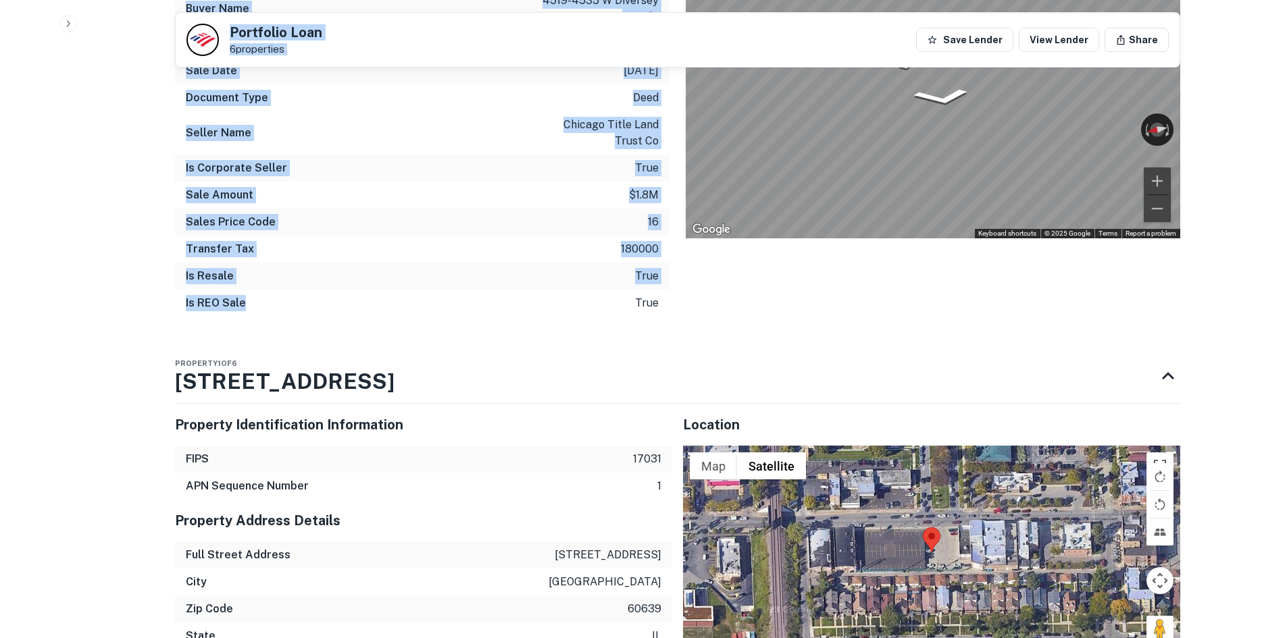
drag, startPoint x: 270, startPoint y: 245, endPoint x: 103, endPoint y: 8, distance: 289.9
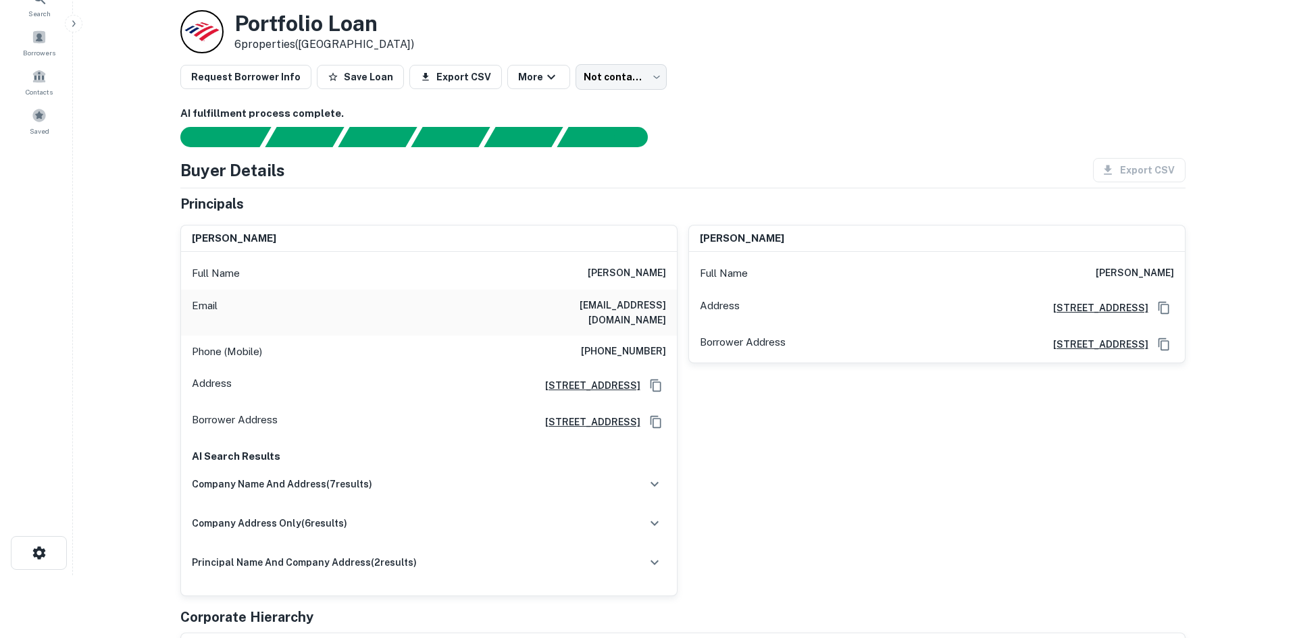
scroll to position [0, 0]
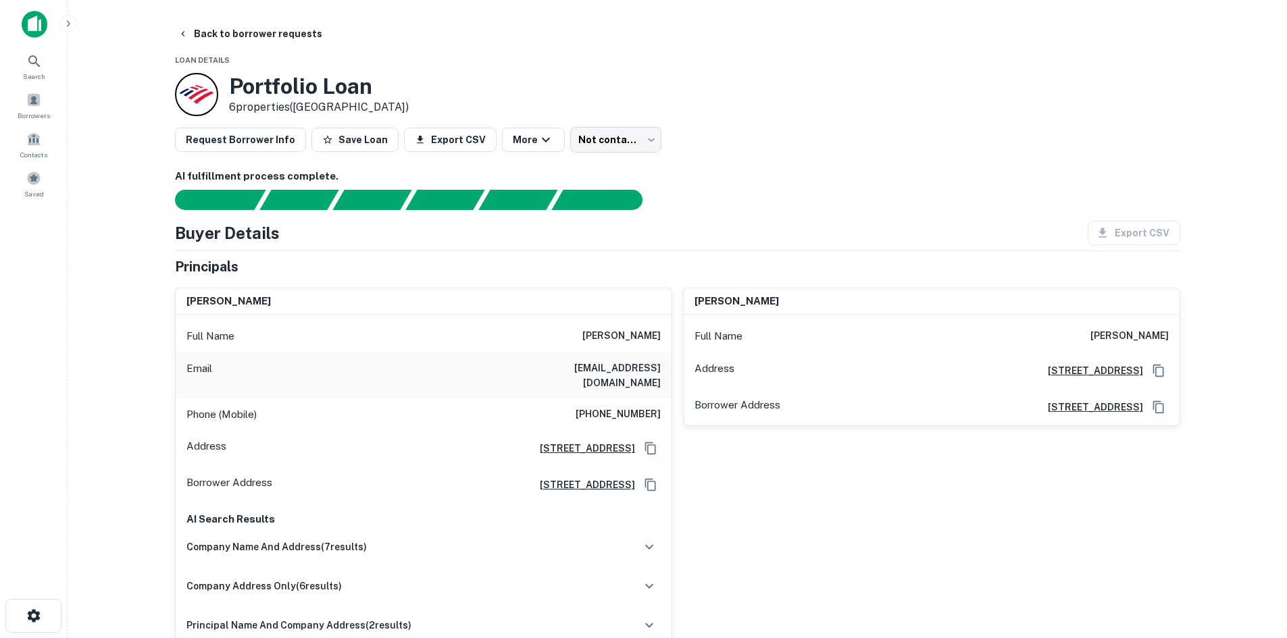
drag, startPoint x: 151, startPoint y: 251, endPoint x: 590, endPoint y: 435, distance: 476.5
click at [590, 435] on main "Back to borrower requests Loan Details Portfolio Loan 6 properties (IL) Request…" at bounding box center [677, 319] width 1219 height 638
click at [642, 368] on h6 "chica4life86@yahoo.com" at bounding box center [579, 376] width 162 height 30
click at [591, 140] on body "Search Borrowers Contacts Saved Back to borrower requests Loan Details Portfoli…" at bounding box center [643, 319] width 1287 height 638
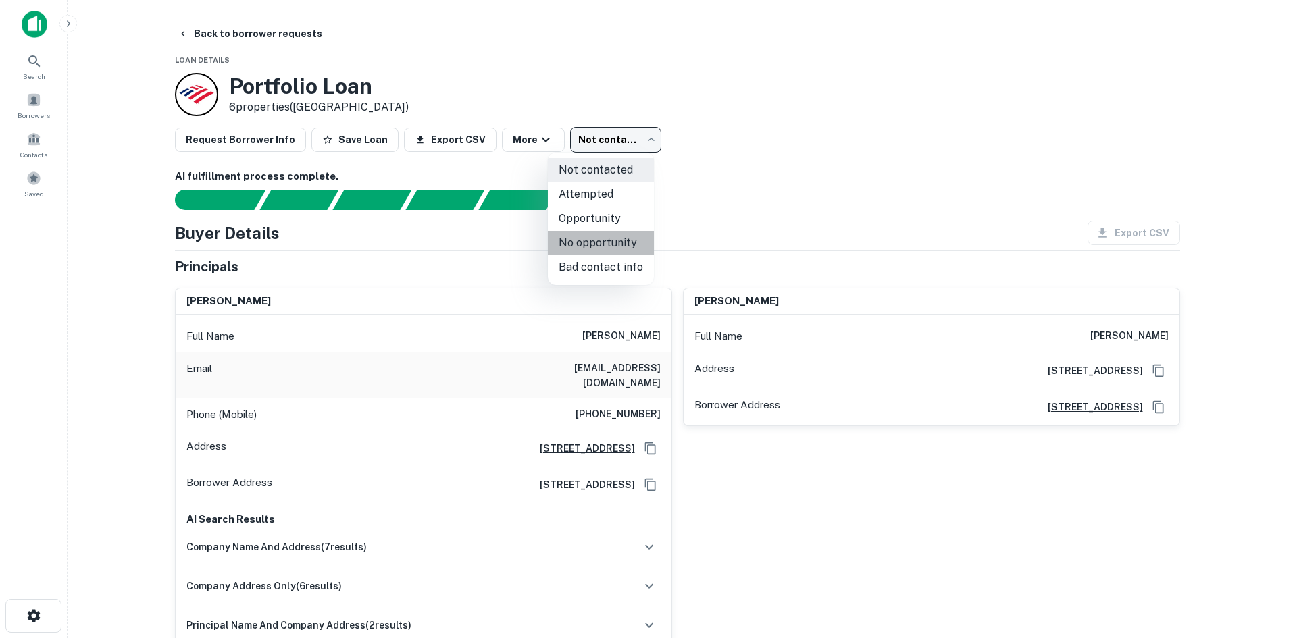
click at [605, 237] on li "No opportunity" at bounding box center [601, 243] width 106 height 24
type input "**********"
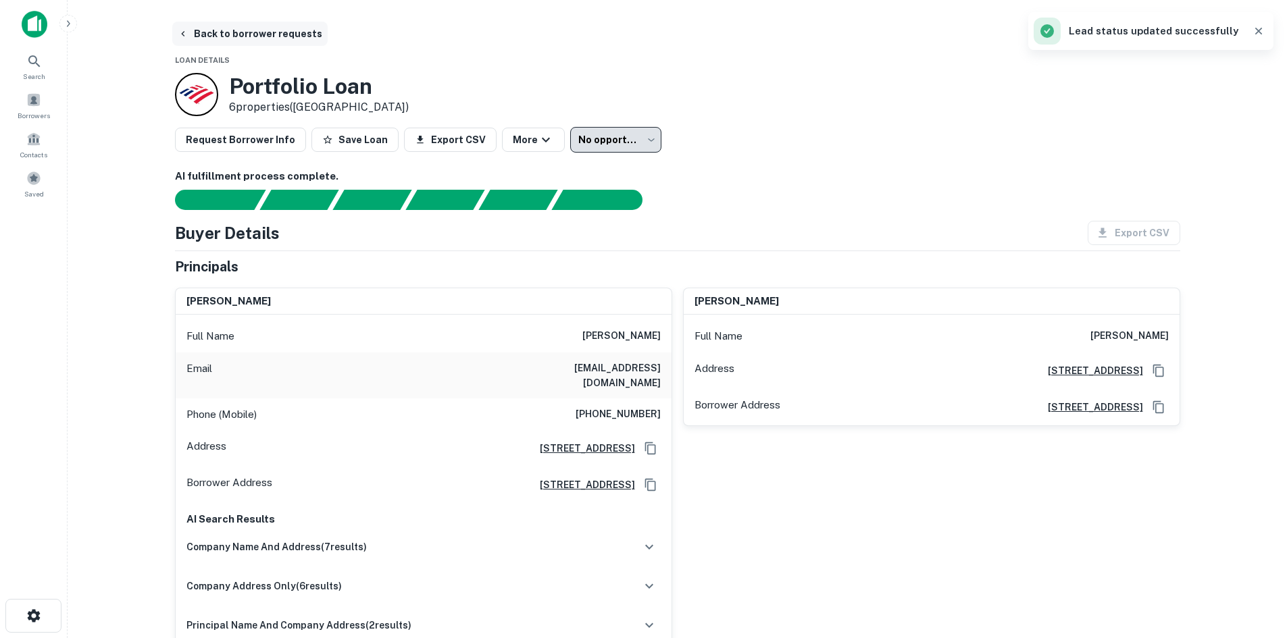
click at [268, 30] on button "Back to borrower requests" at bounding box center [249, 34] width 155 height 24
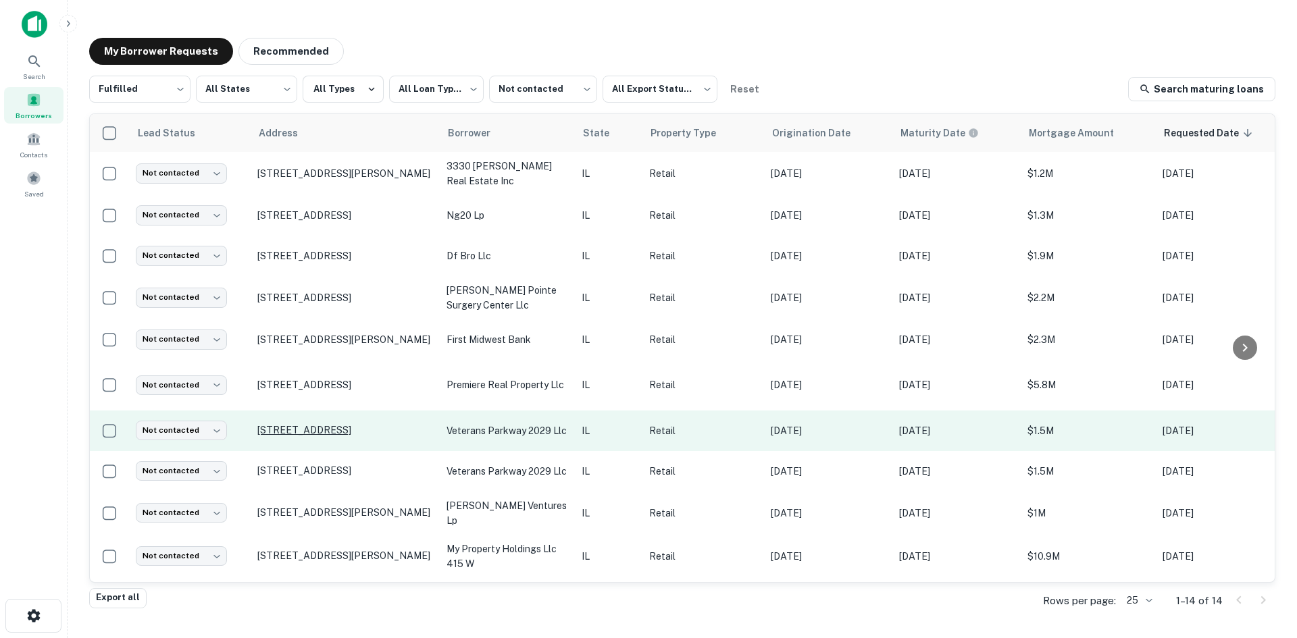
click at [376, 431] on p "620 W Veterans Pkwy Yorkville, IL 60560" at bounding box center [345, 430] width 176 height 12
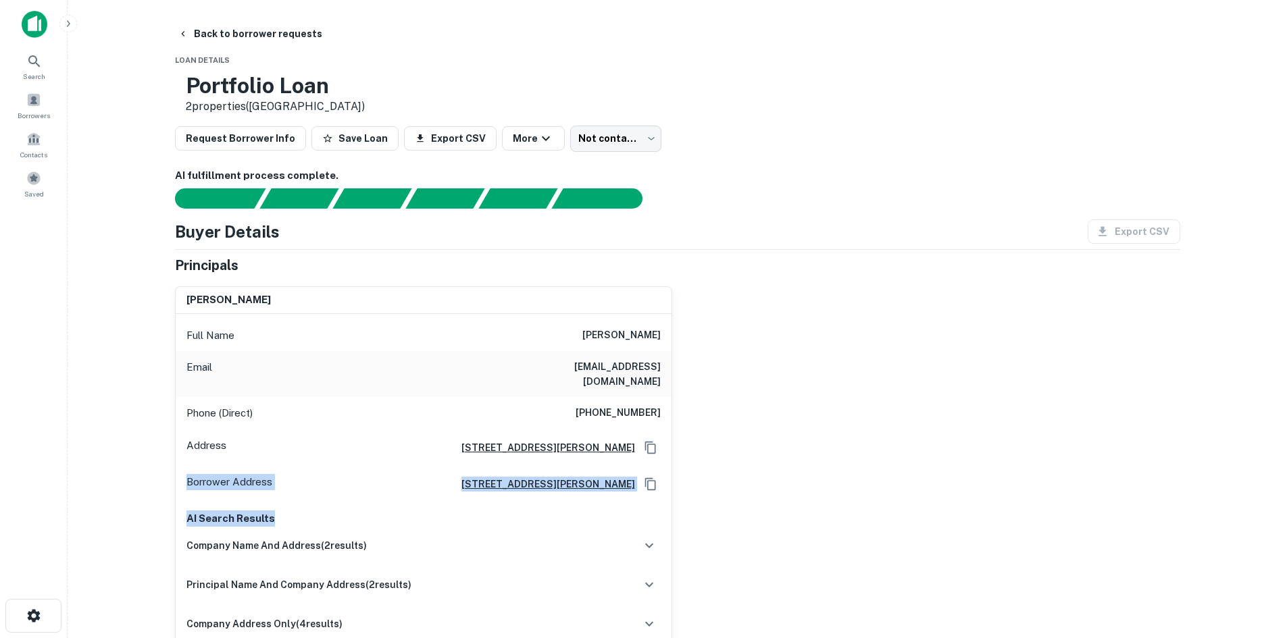
drag, startPoint x: 588, startPoint y: 1024, endPoint x: 759, endPoint y: 417, distance: 630.8
click at [759, 417] on div "james g ratos Full Name james g ratos Email jratos@earthlink.net Phone (Direct)…" at bounding box center [672, 467] width 1016 height 382
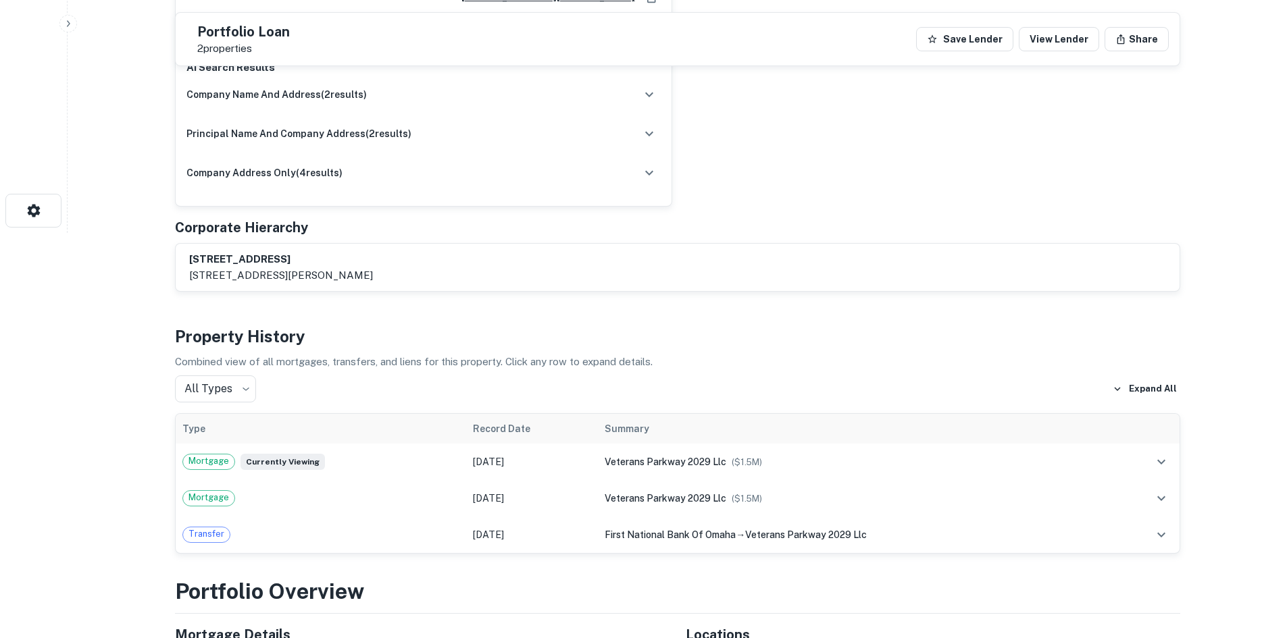
click at [752, 170] on div "james g ratos Full Name james g ratos Email jratos@earthlink.net Phone (Direct)…" at bounding box center [672, 15] width 1016 height 382
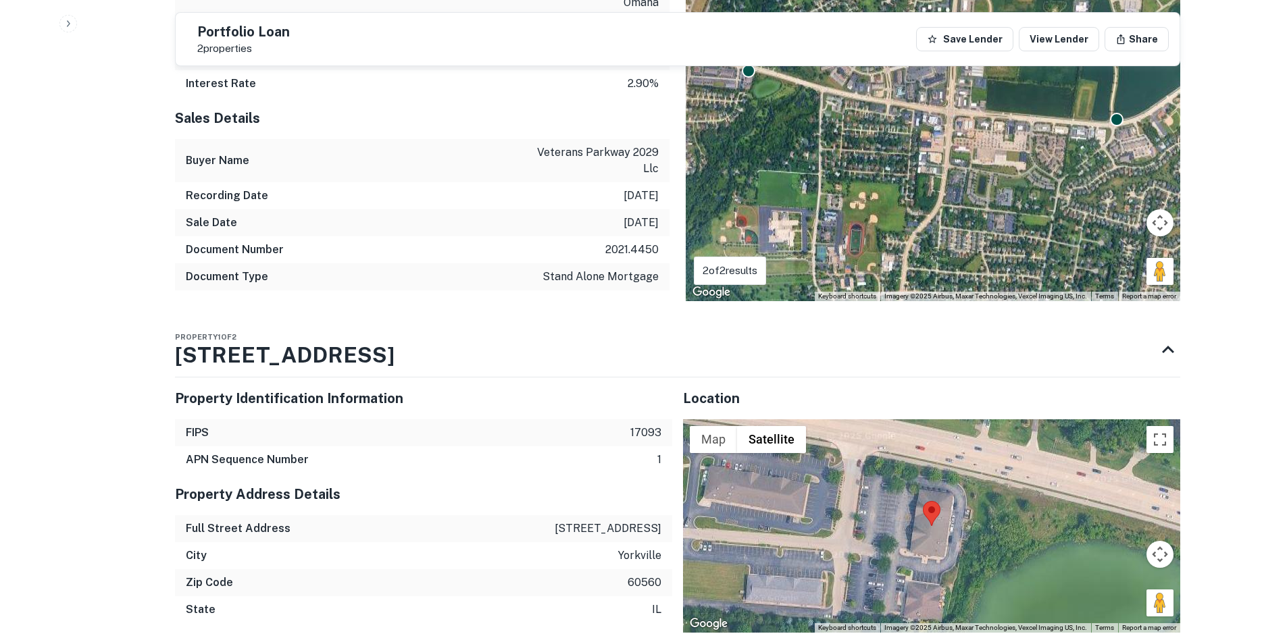
scroll to position [1351, 0]
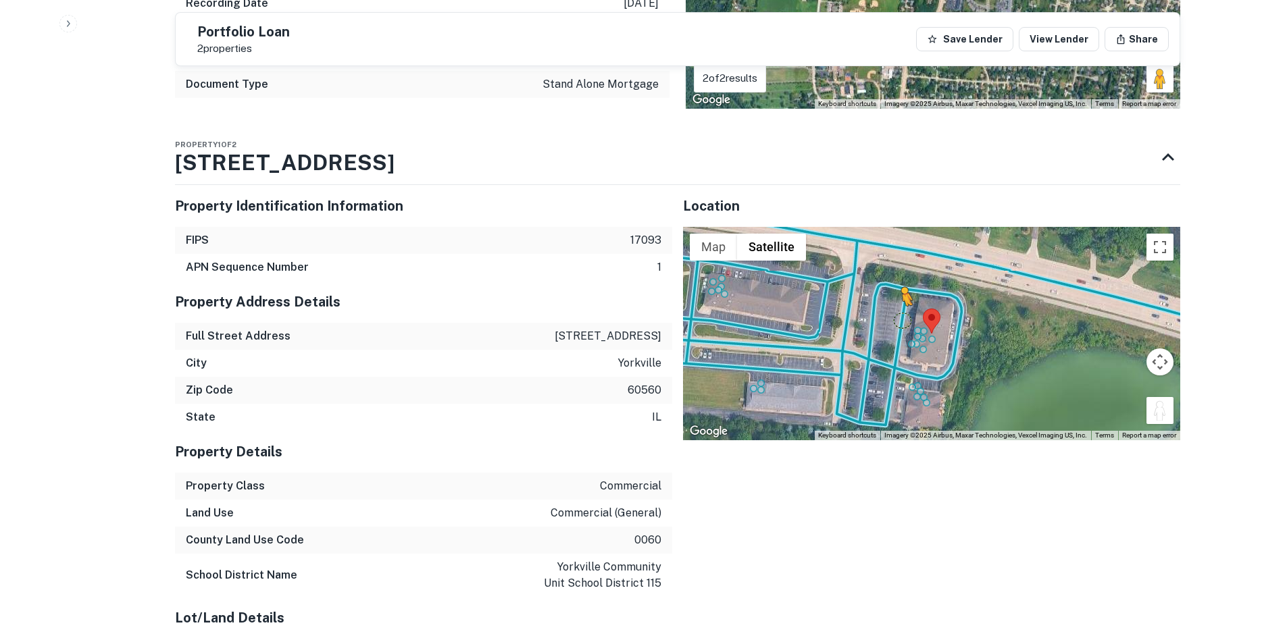
drag, startPoint x: 1171, startPoint y: 398, endPoint x: 898, endPoint y: 306, distance: 287.9
click at [898, 306] on div "To activate drag with keyboard, press Alt + Enter. Once in keyboard drag state,…" at bounding box center [931, 333] width 497 height 213
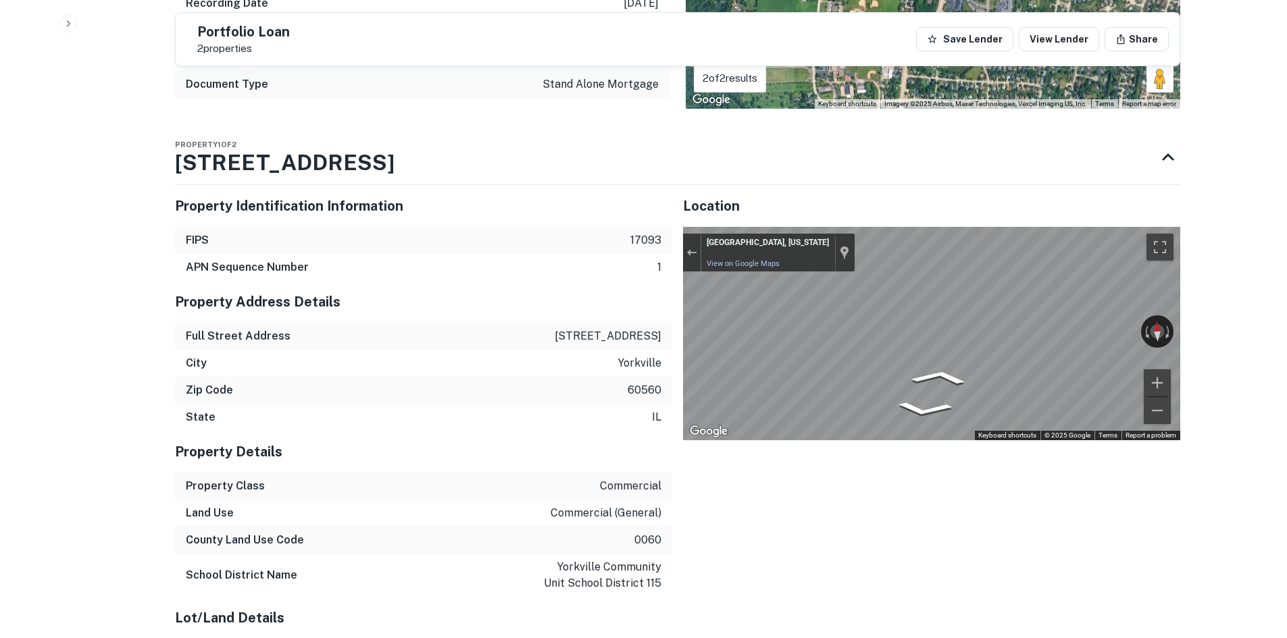
click at [495, 365] on div "Property Identification Information FIPS 17093 APN Sequence Number 1 Property A…" at bounding box center [672, 508] width 1016 height 669
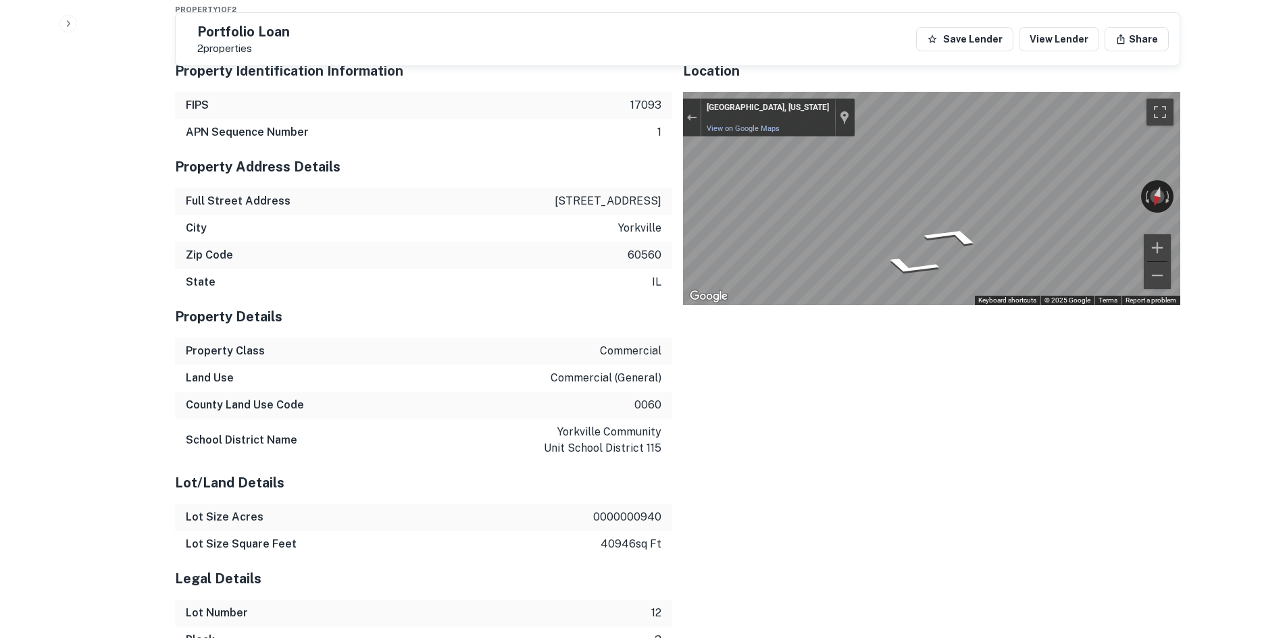
scroll to position [1678, 0]
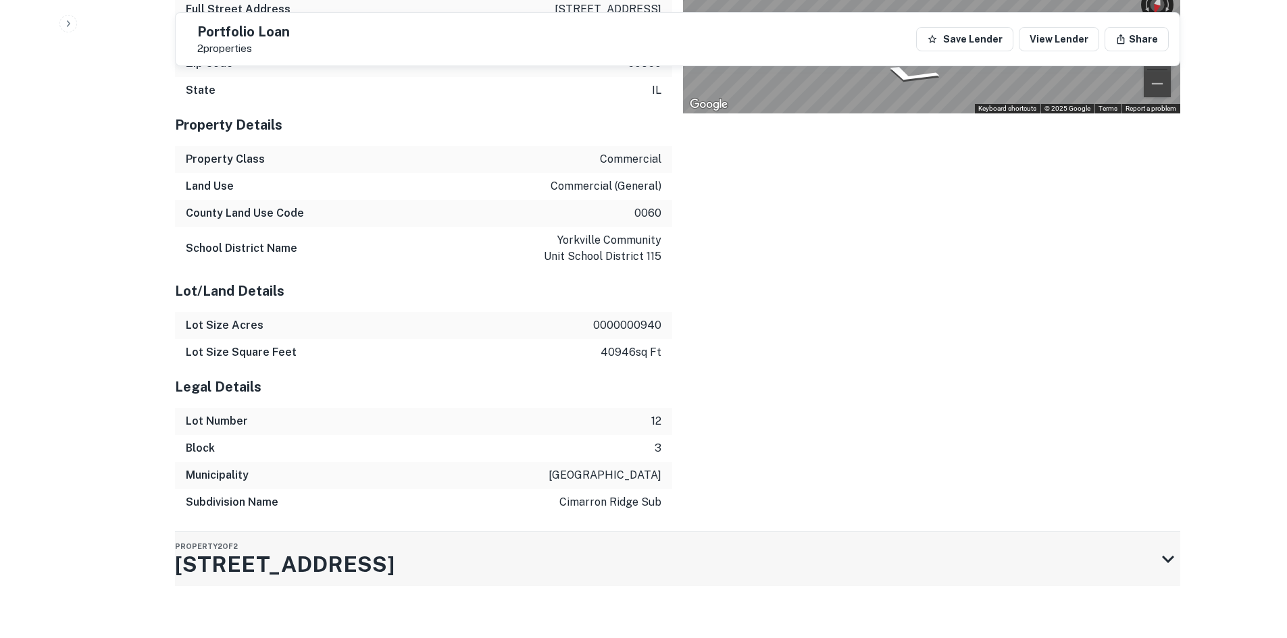
click at [365, 546] on div "Property 2 of 2 624 W Rte 34" at bounding box center [665, 559] width 981 height 54
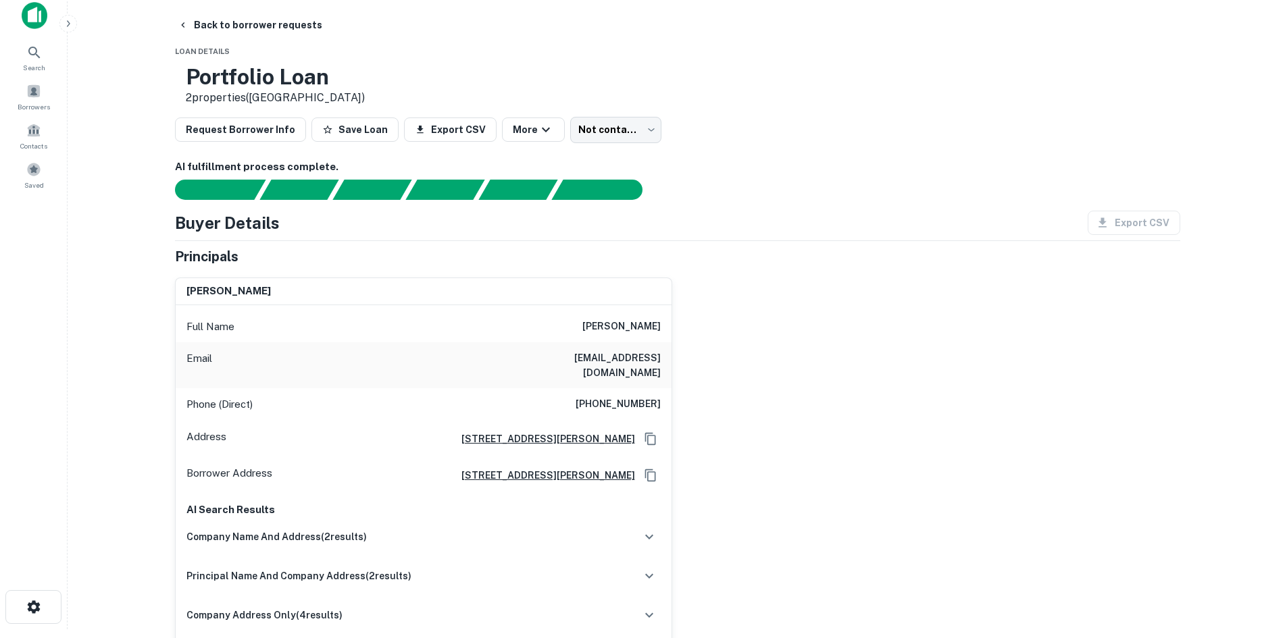
scroll to position [0, 0]
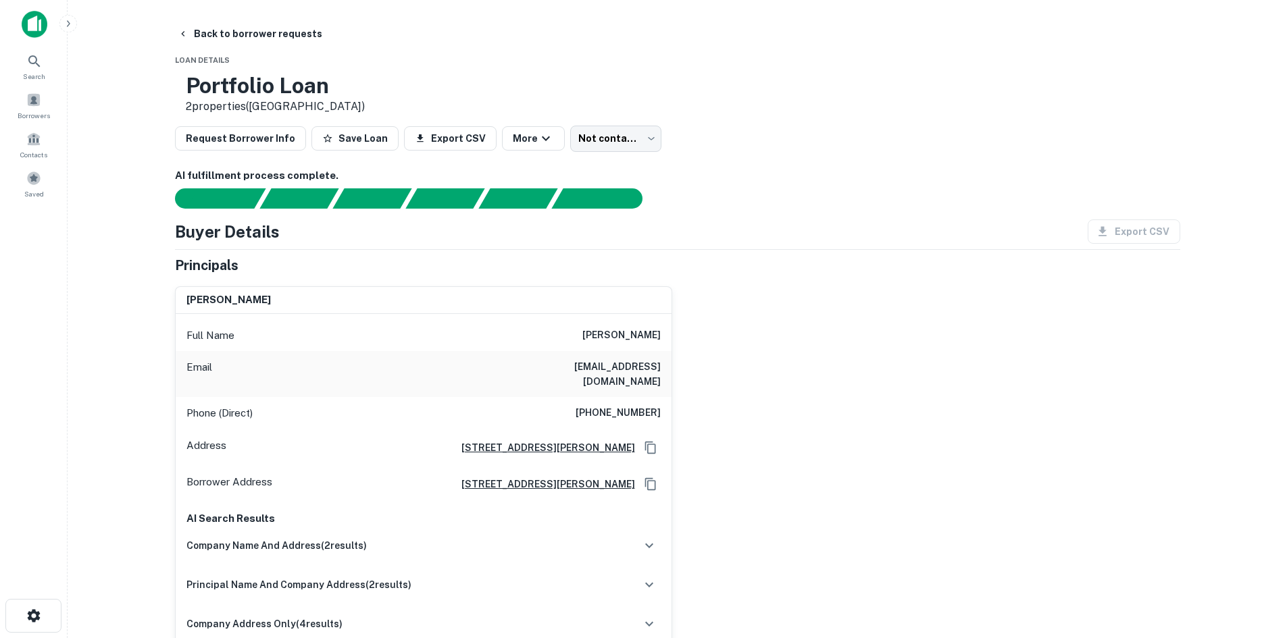
click at [622, 405] on h6 "(630) 269-6385" at bounding box center [617, 413] width 85 height 16
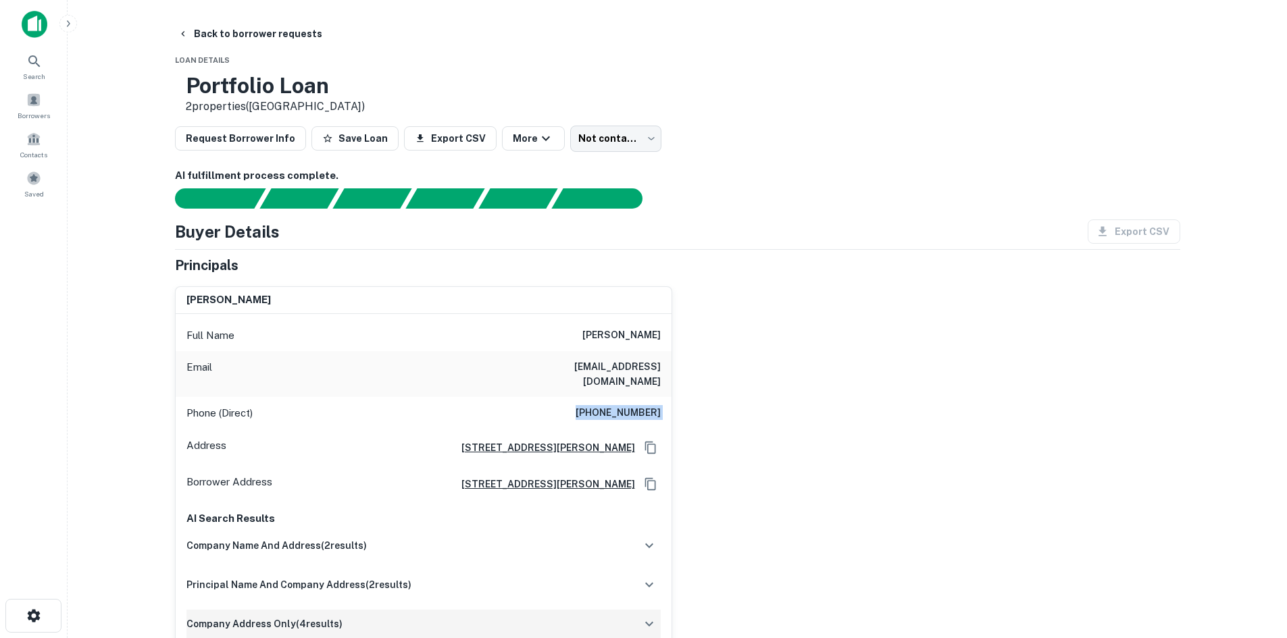
copy h6 "(630) 269-6385"
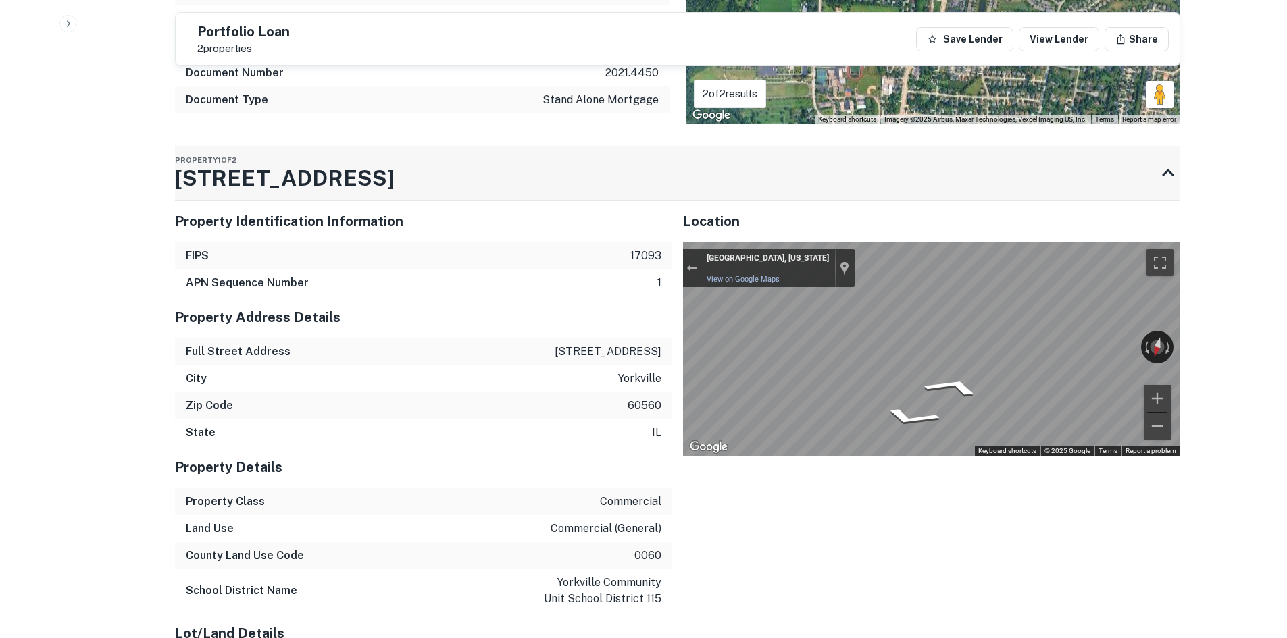
scroll to position [1351, 0]
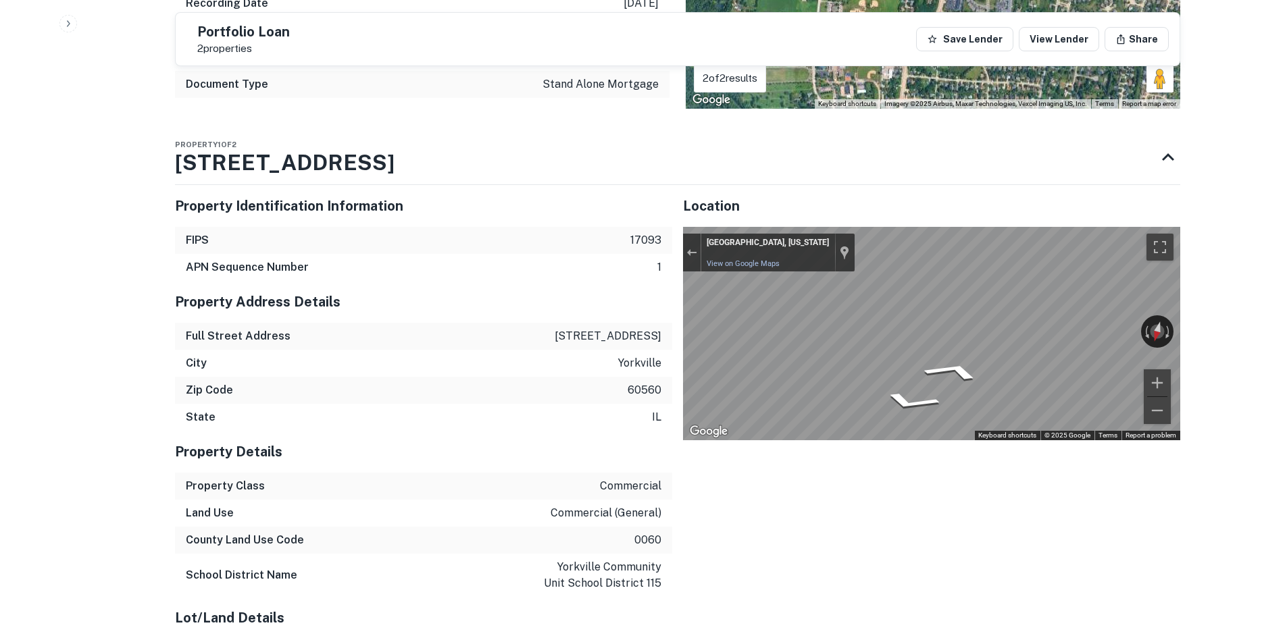
click at [1105, 299] on div "Map" at bounding box center [931, 333] width 497 height 213
drag, startPoint x: 894, startPoint y: 301, endPoint x: 1227, endPoint y: 332, distance: 334.4
click at [655, 316] on div "Property Identification Information FIPS 17093 APN Sequence Number 1 Property A…" at bounding box center [672, 508] width 1016 height 669
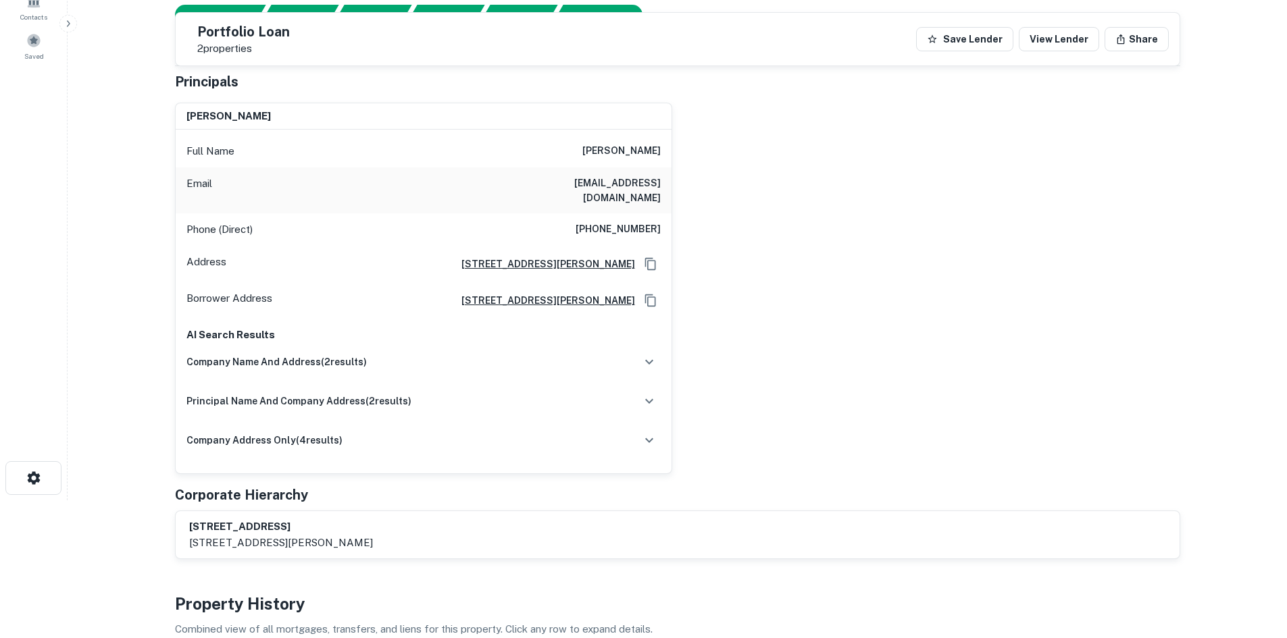
scroll to position [0, 0]
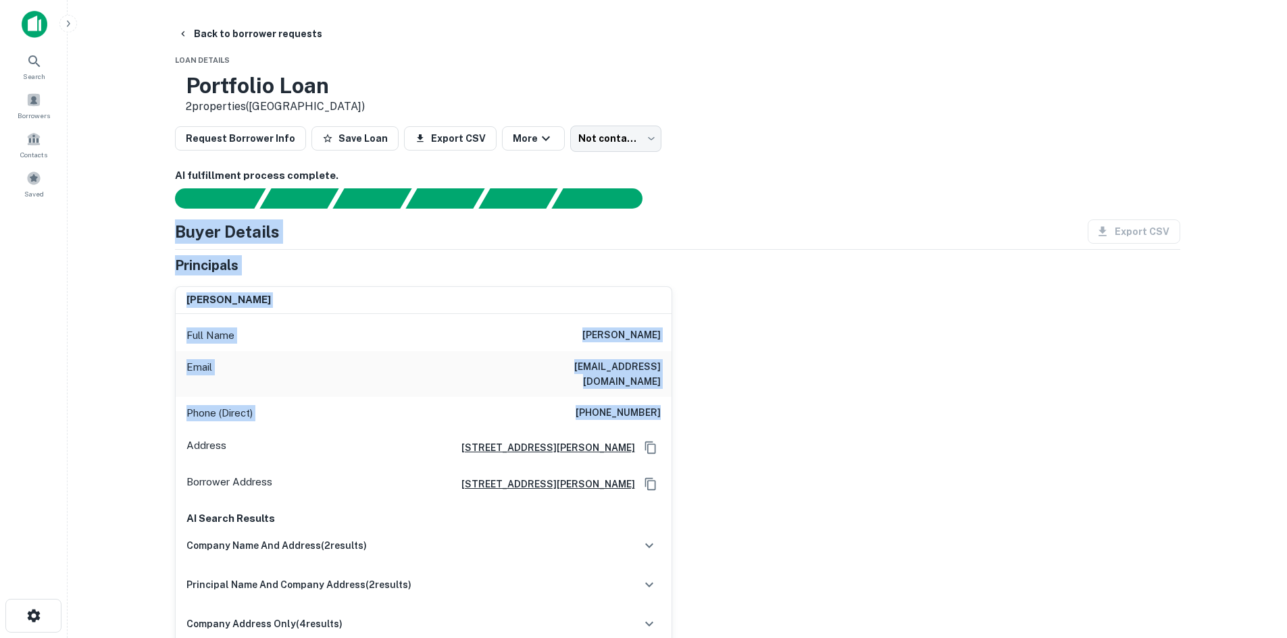
drag, startPoint x: 160, startPoint y: 227, endPoint x: 919, endPoint y: 406, distance: 780.0
drag, startPoint x: 869, startPoint y: 397, endPoint x: 761, endPoint y: 399, distance: 108.1
click at [868, 397] on div "james g ratos Full Name james g ratos Email jratos@earthlink.net Phone (Direct)…" at bounding box center [672, 467] width 1016 height 382
click at [265, 235] on h4 "Buyer Details" at bounding box center [227, 232] width 105 height 24
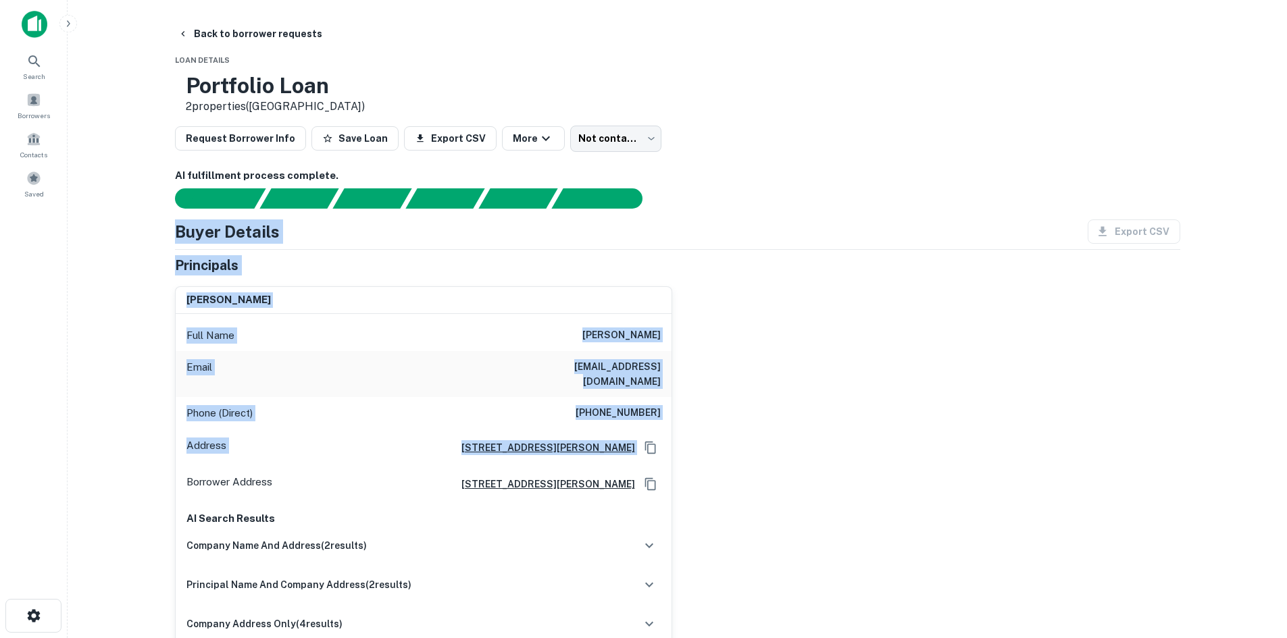
drag, startPoint x: 179, startPoint y: 226, endPoint x: 827, endPoint y: 421, distance: 677.3
click at [827, 421] on div "Buyer Details Export CSV Principals james g ratos Full Name james g ratos Email…" at bounding box center [677, 481] width 1005 height 523
click at [827, 421] on div "james g ratos Full Name james g ratos Email jratos@earthlink.net Phone (Direct)…" at bounding box center [672, 467] width 1016 height 382
drag, startPoint x: 711, startPoint y: 414, endPoint x: 86, endPoint y: 179, distance: 667.5
click at [86, 179] on main "Back to borrower requests Loan Details Portfolio Loan 2 properties (IL) Request…" at bounding box center [677, 319] width 1219 height 638
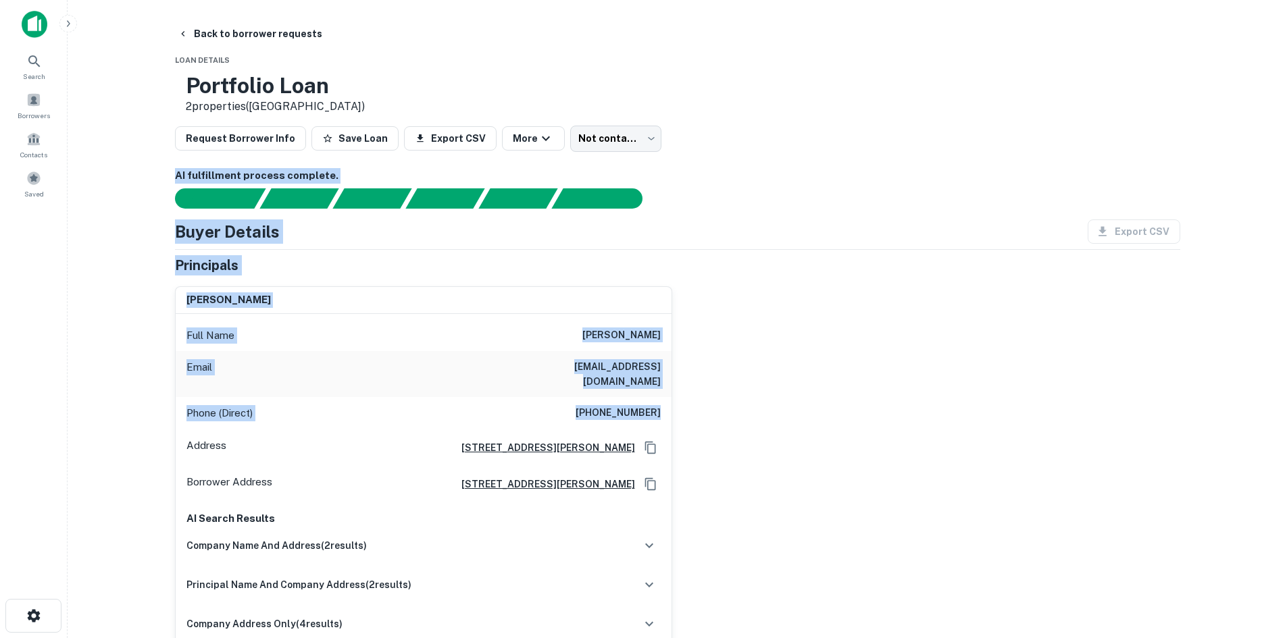
click at [175, 252] on div "Buyer Details Export CSV Principals james g ratos Full Name james g ratos Email…" at bounding box center [677, 481] width 1005 height 523
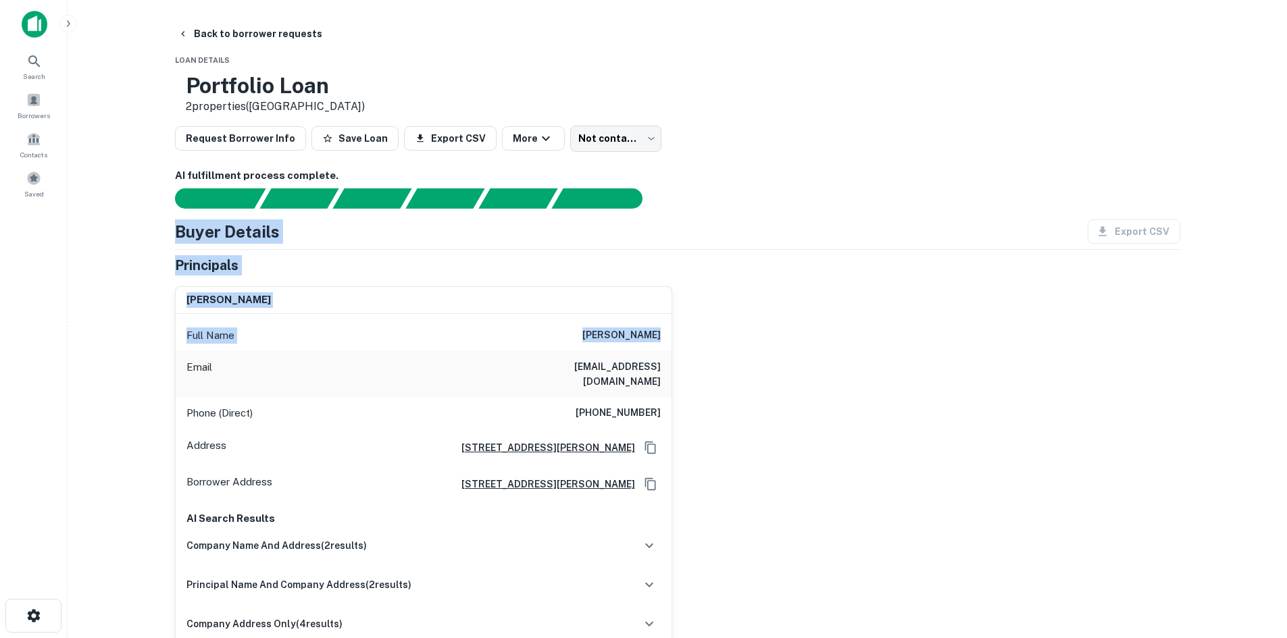
drag, startPoint x: 167, startPoint y: 230, endPoint x: 833, endPoint y: 342, distance: 676.0
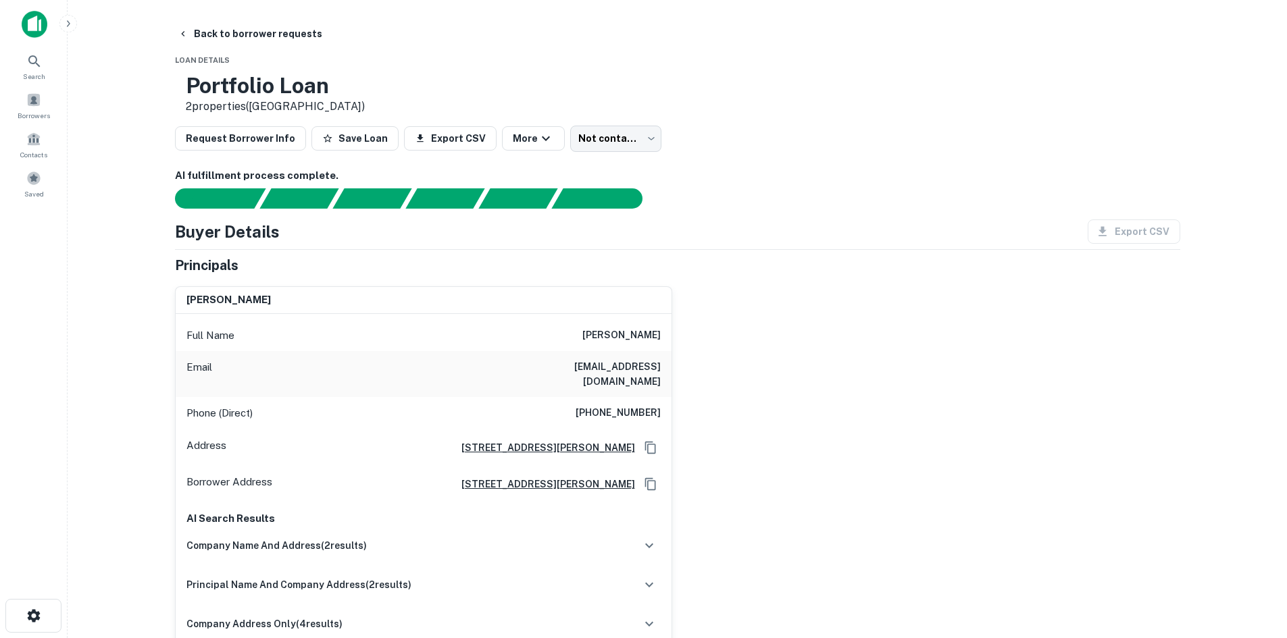
click at [751, 380] on div "james g ratos Full Name james g ratos Email jratos@earthlink.net Phone (Direct)…" at bounding box center [672, 467] width 1016 height 382
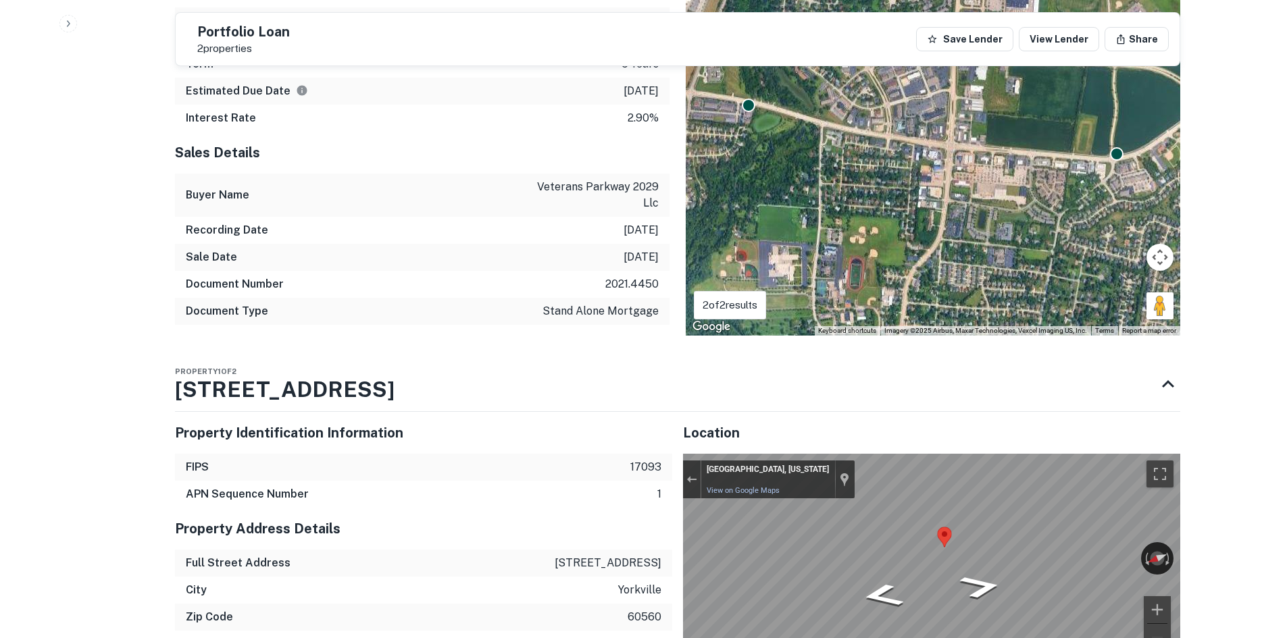
scroll to position [1216, 0]
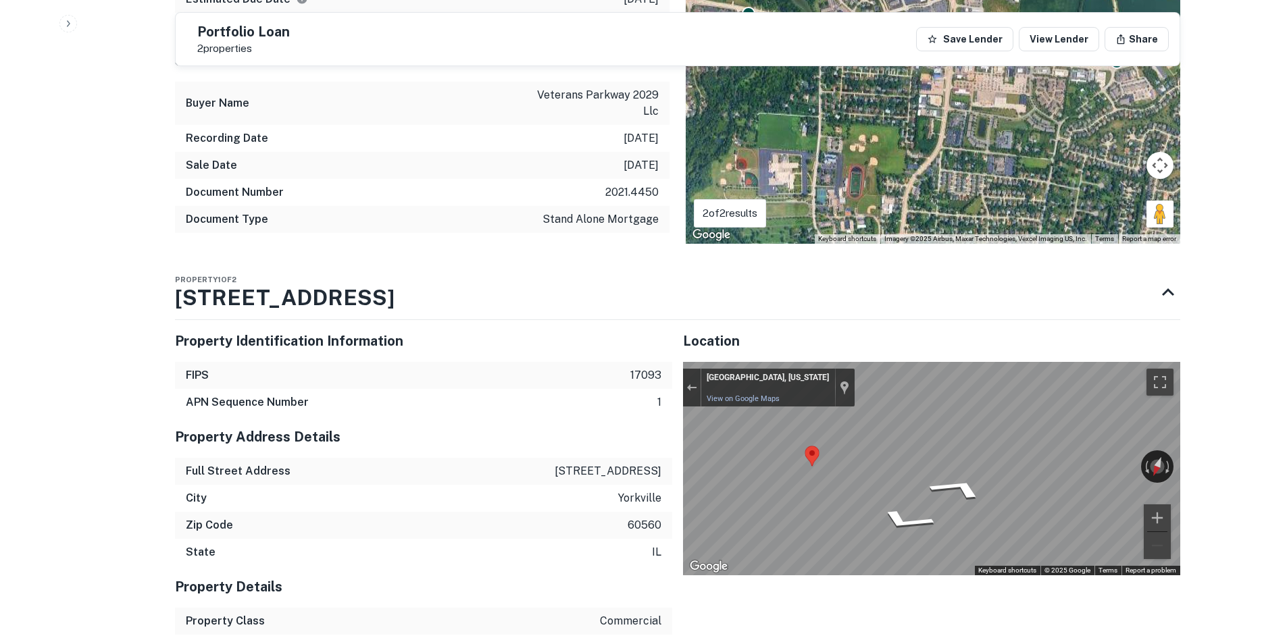
click at [912, 434] on div "Map" at bounding box center [931, 468] width 497 height 213
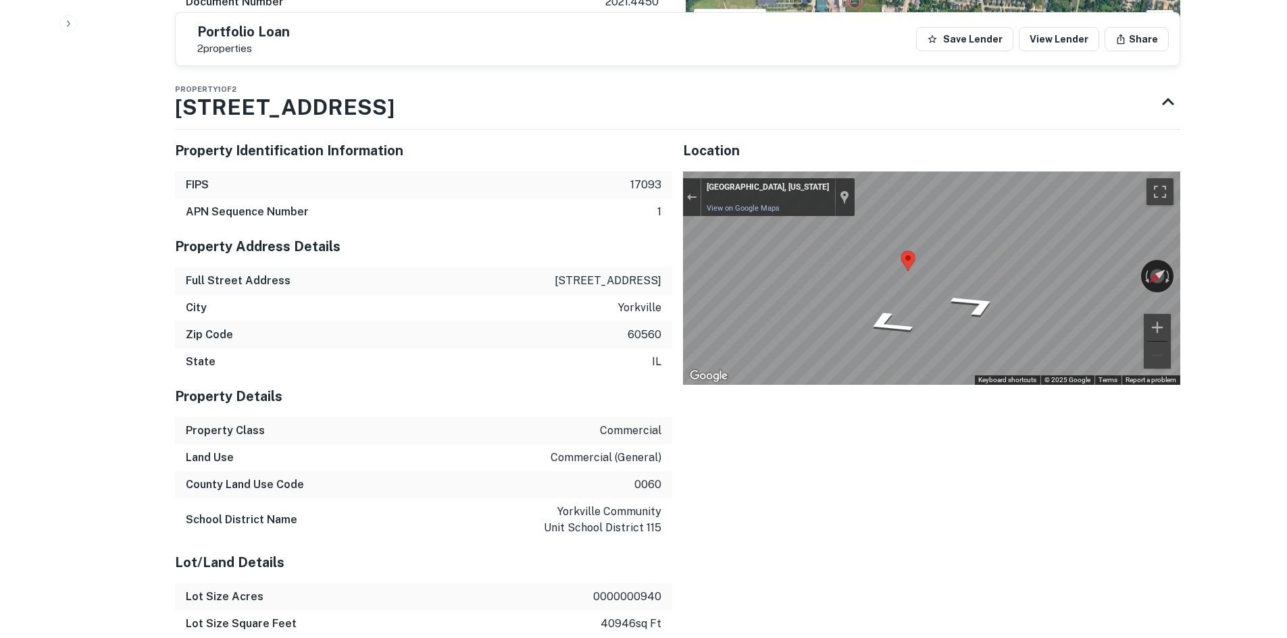
scroll to position [1418, 0]
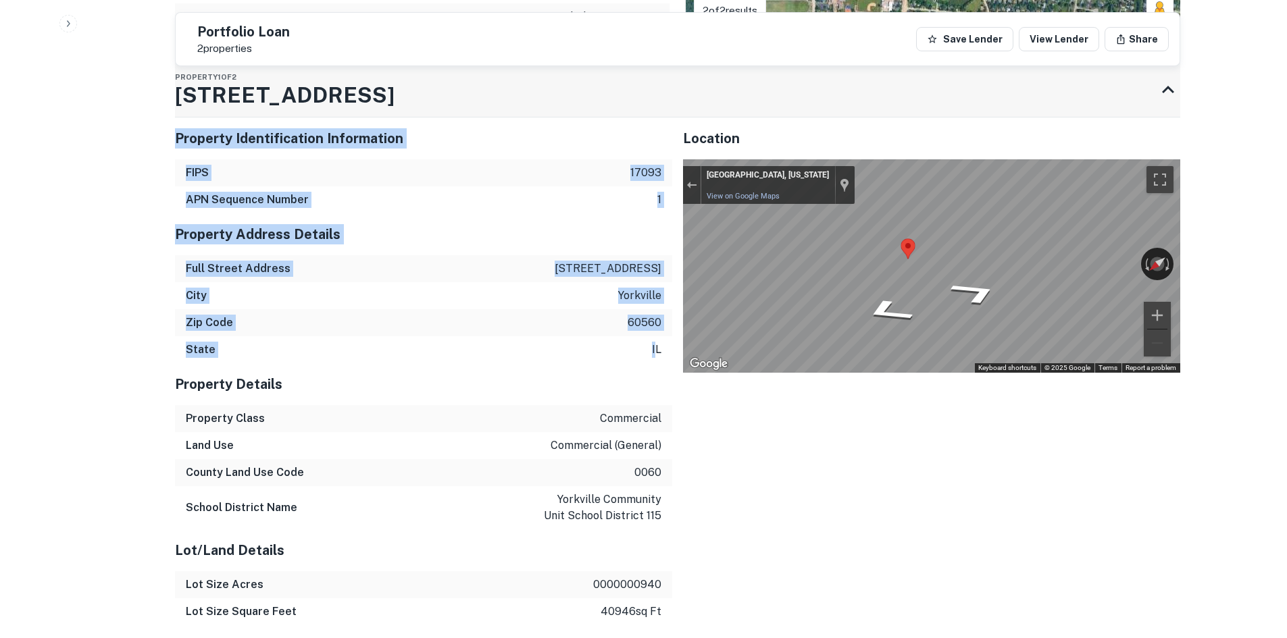
drag, startPoint x: 657, startPoint y: 349, endPoint x: 203, endPoint y: 99, distance: 518.1
click at [203, 99] on div "Property 1 of 2 620 W Veterans Pkwy Property Identification Information FIPS 17…" at bounding box center [677, 427] width 1005 height 729
click at [230, 282] on div "City yorkville" at bounding box center [423, 295] width 497 height 27
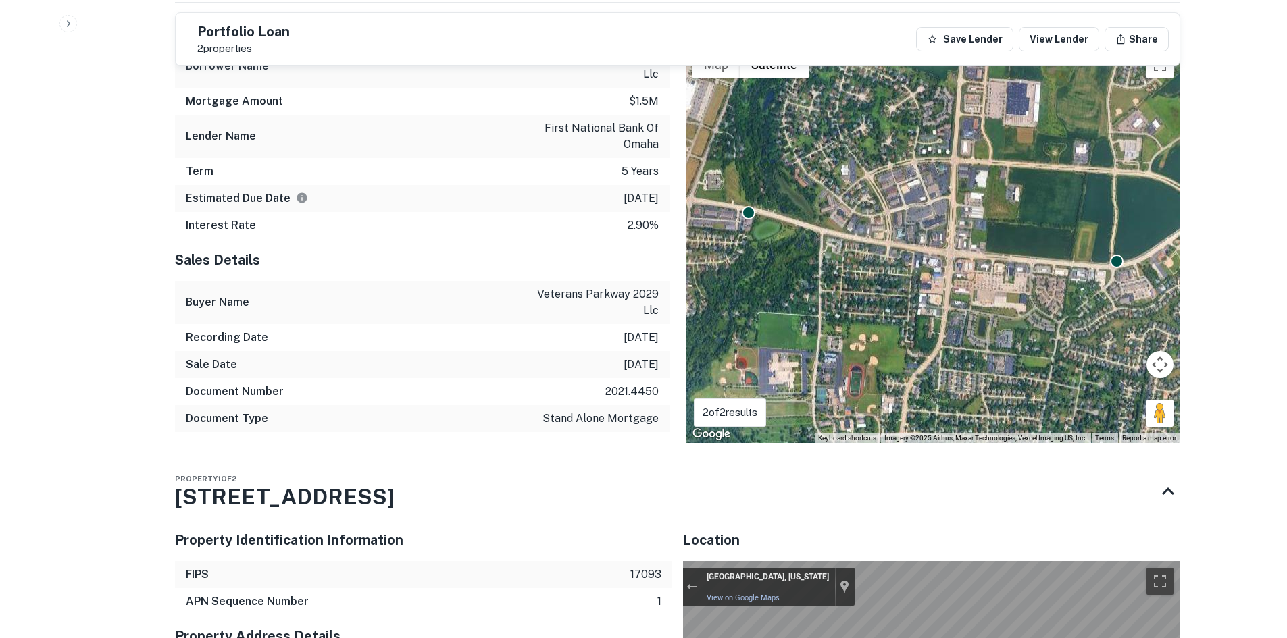
scroll to position [1013, 0]
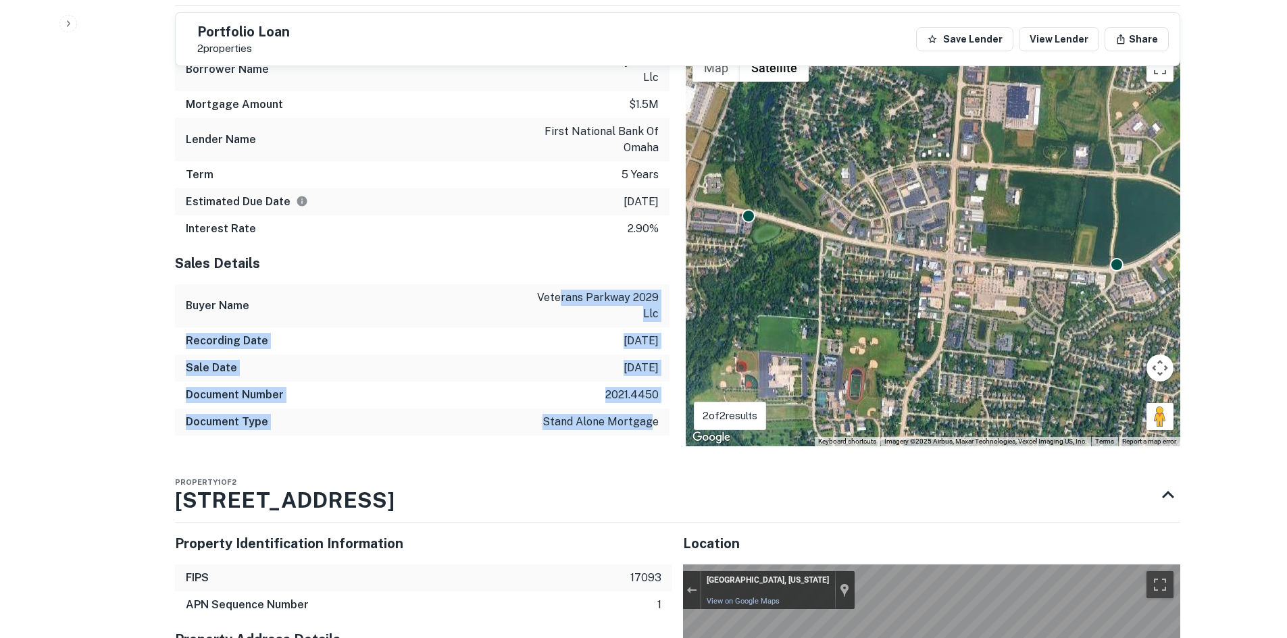
drag, startPoint x: 653, startPoint y: 411, endPoint x: 559, endPoint y: 272, distance: 167.3
click at [559, 272] on div "Sales Details Buyer Name veterans parkway 2029 llc Recording Date 2/18/2021 Sal…" at bounding box center [422, 344] width 494 height 204
click at [559, 284] on div "Buyer Name veterans parkway 2029 llc" at bounding box center [422, 305] width 494 height 43
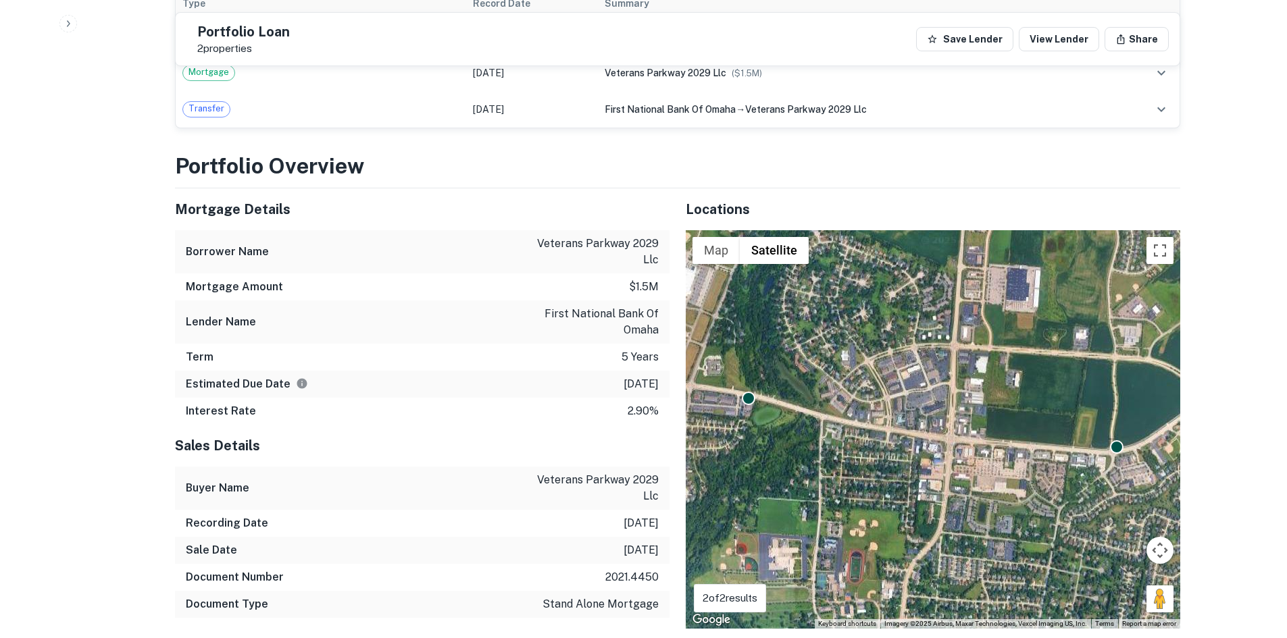
scroll to position [811, 0]
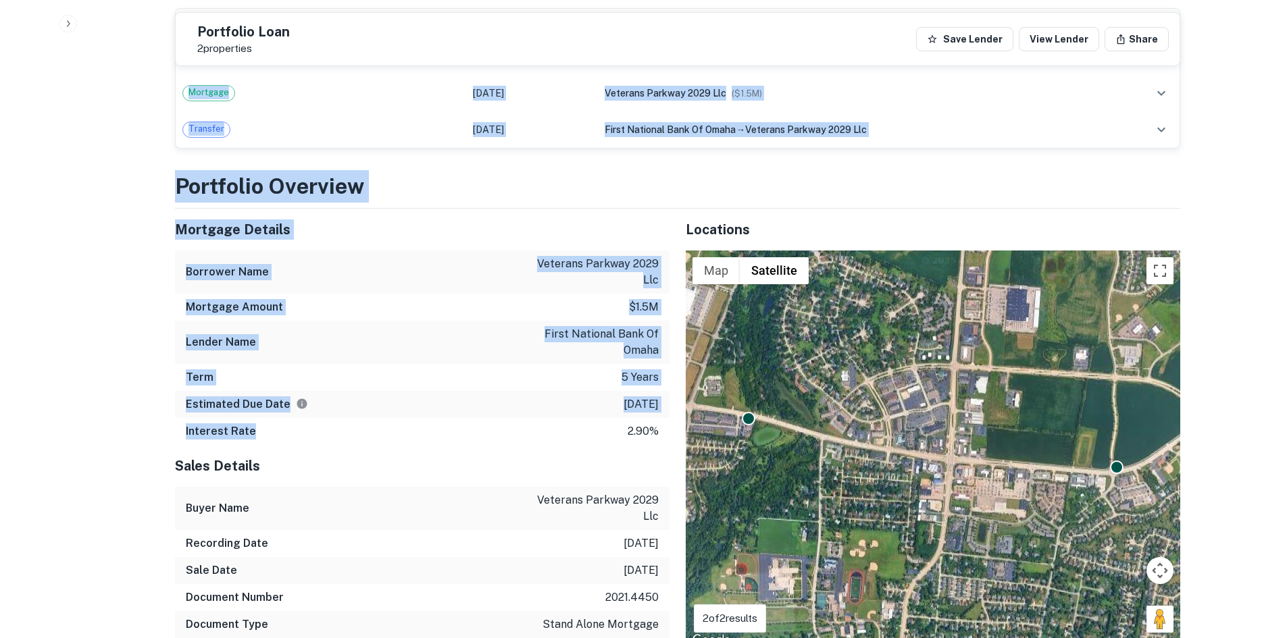
drag, startPoint x: 147, startPoint y: 172, endPoint x: 396, endPoint y: 413, distance: 347.3
click at [480, 391] on div "Estimated Due Date 2/18/2026" at bounding box center [422, 404] width 494 height 27
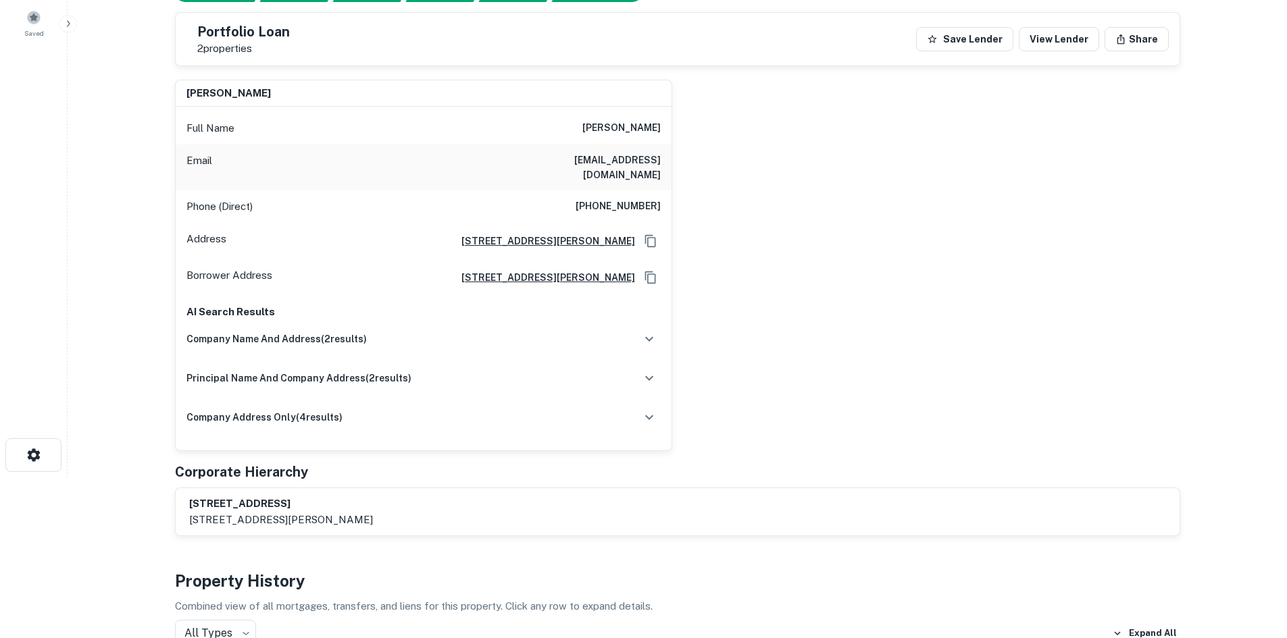
scroll to position [0, 0]
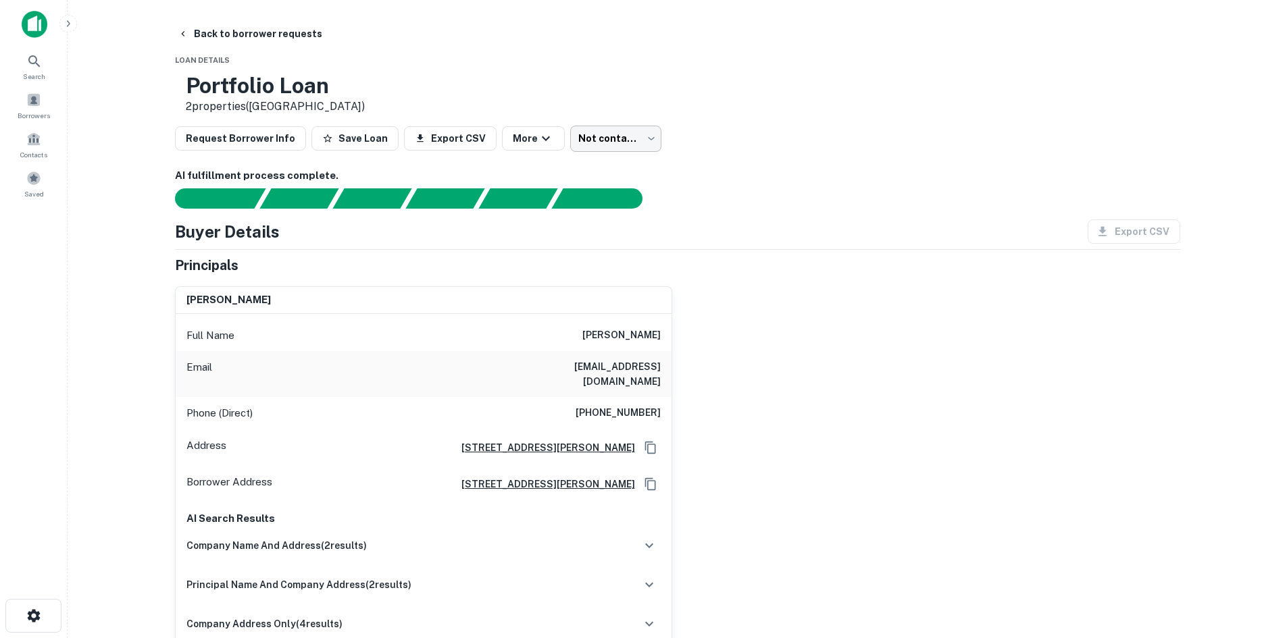
drag, startPoint x: 552, startPoint y: 139, endPoint x: 566, endPoint y: 138, distance: 14.2
click at [552, 139] on div "Request Borrower Info Save Loan Export CSV More Not contacted **** ​" at bounding box center [677, 139] width 1005 height 26
click at [667, 137] on div "Request Borrower Info Save Loan Export CSV More Not contacted **** ​" at bounding box center [677, 139] width 1005 height 26
click at [642, 137] on body "Search Borrowers Contacts Saved Back to borrower requests Loan Details Portfoli…" at bounding box center [643, 319] width 1287 height 638
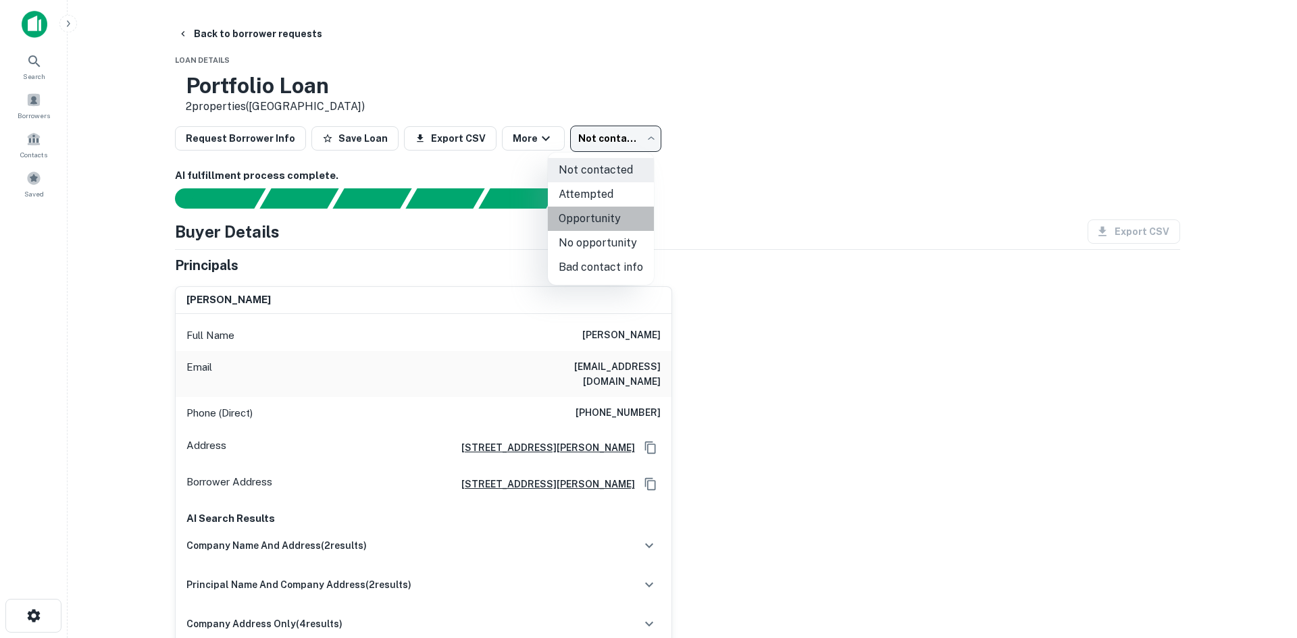
click at [625, 225] on li "Opportunity" at bounding box center [601, 219] width 106 height 24
type input "**********"
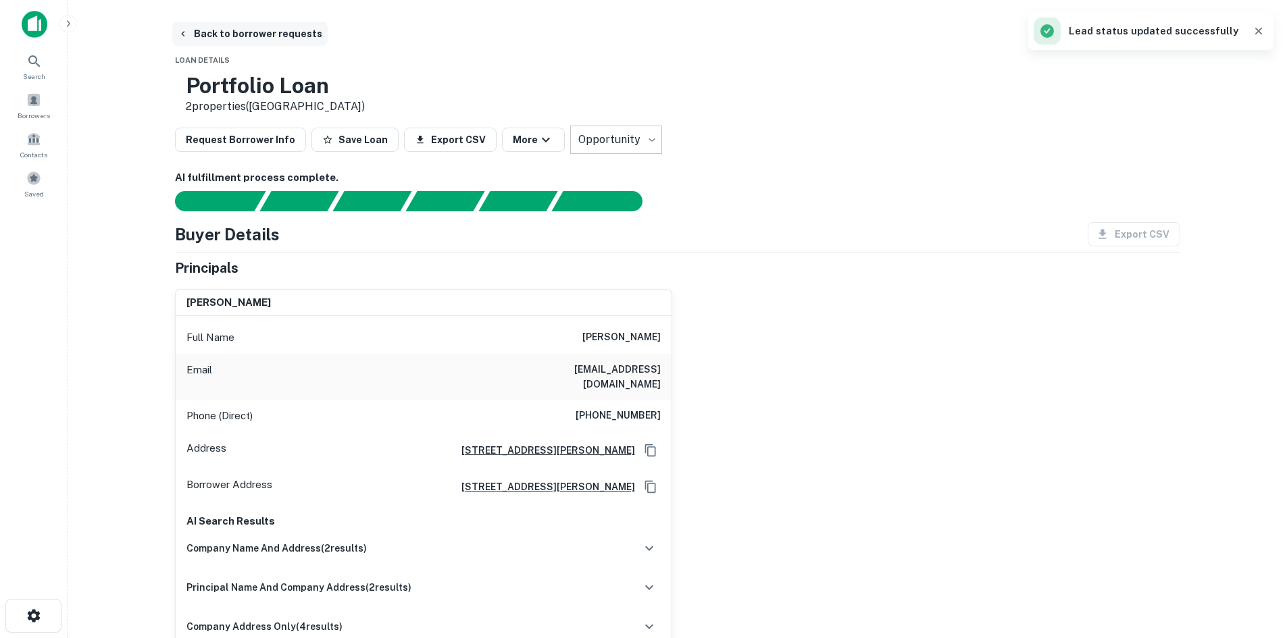
click at [297, 40] on button "Back to borrower requests" at bounding box center [249, 34] width 155 height 24
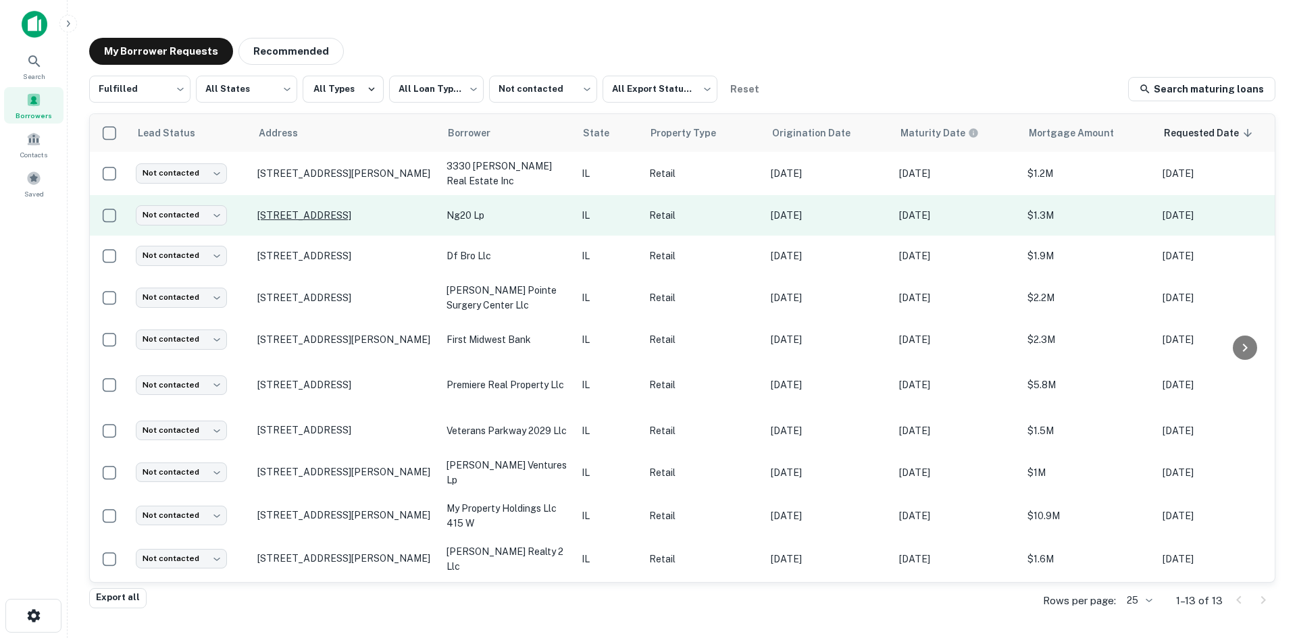
click at [380, 220] on p "12150 S Cicero Ave Alsip, IL 60803" at bounding box center [345, 215] width 176 height 12
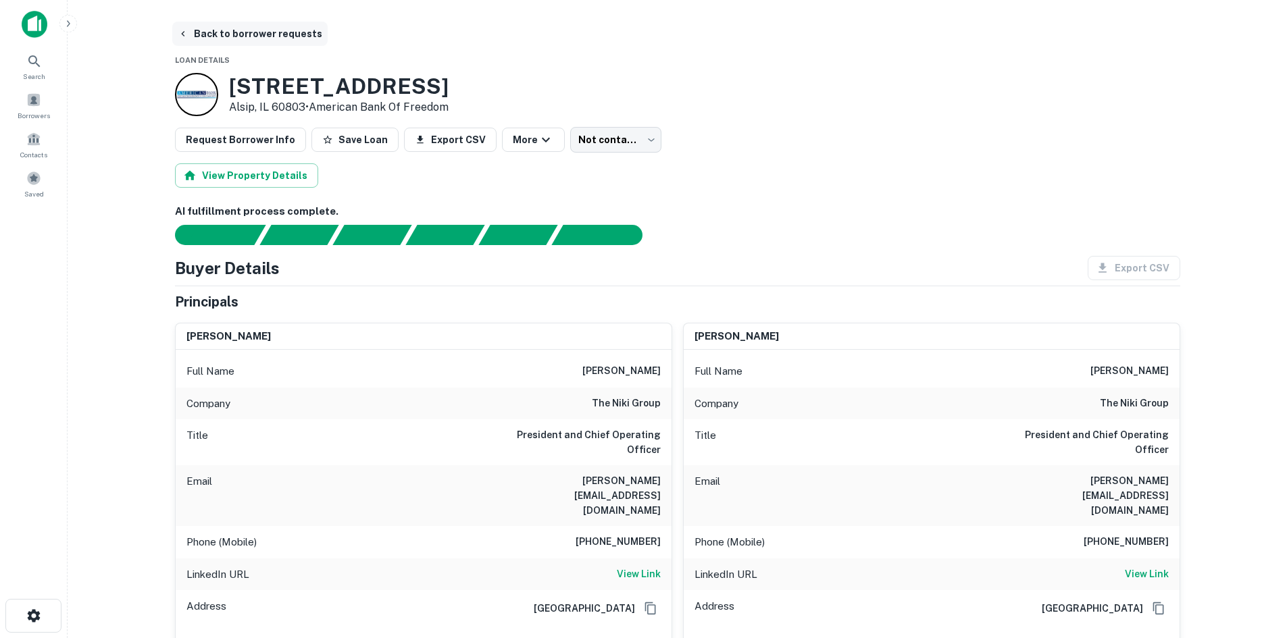
click at [294, 40] on button "Back to borrower requests" at bounding box center [249, 34] width 155 height 24
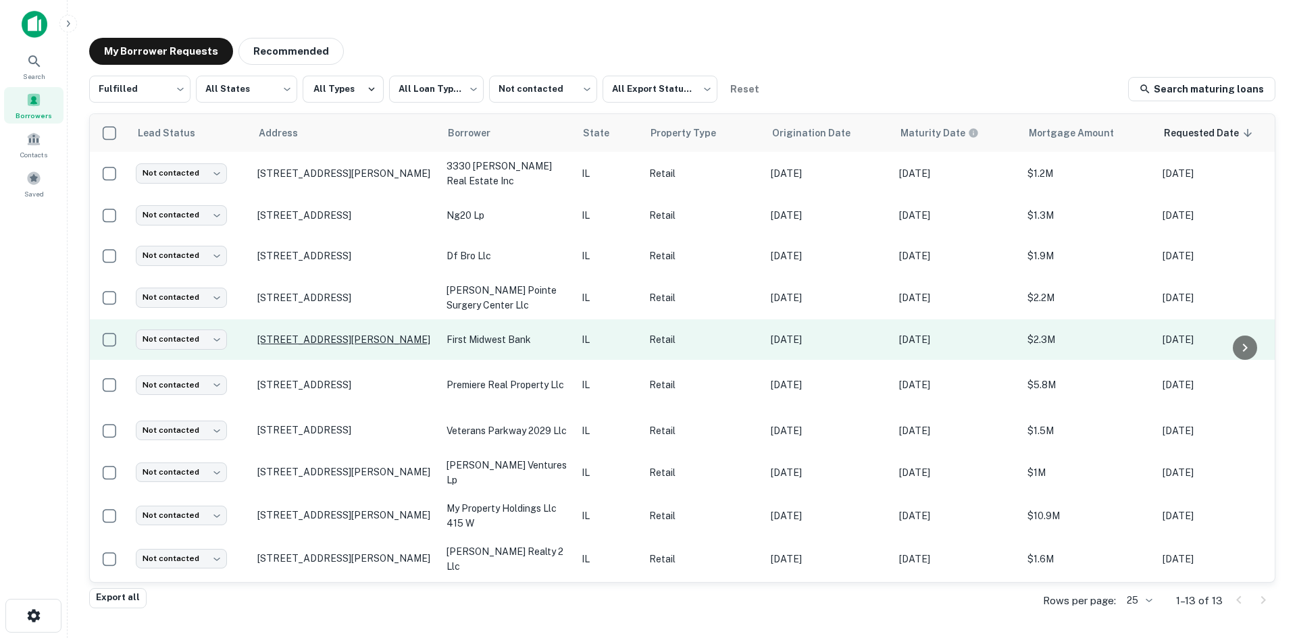
click at [367, 337] on p "2309 N Ringwood Rd Mchenry, IL 60050" at bounding box center [345, 340] width 176 height 12
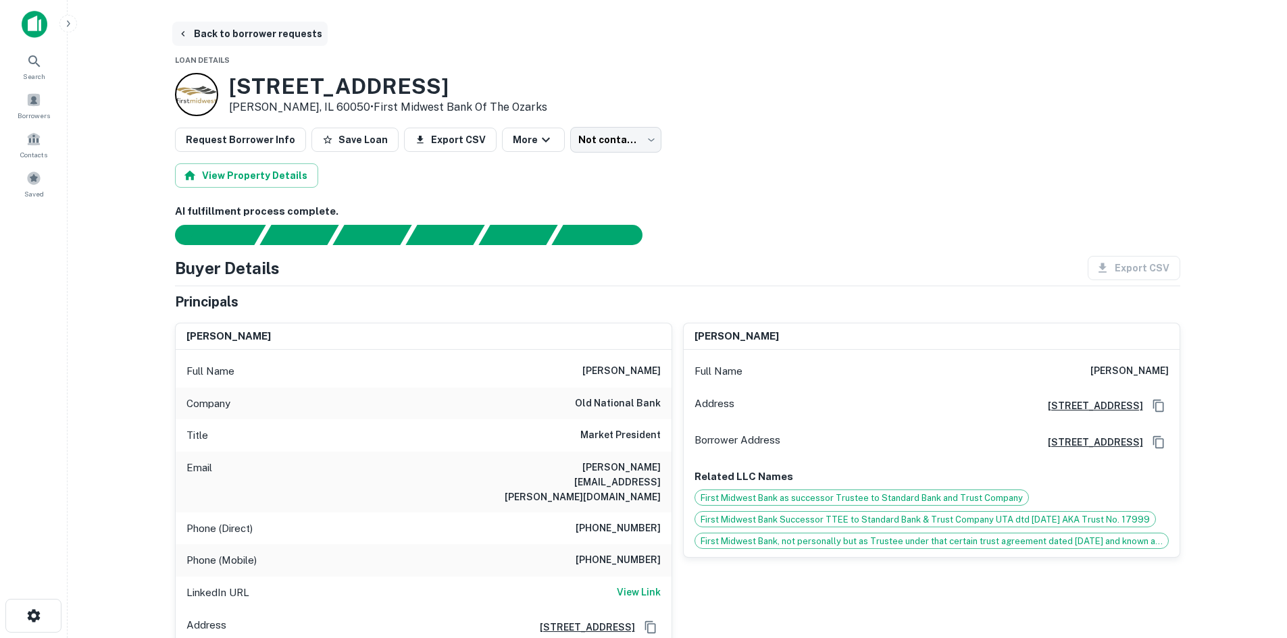
click at [274, 43] on button "Back to borrower requests" at bounding box center [249, 34] width 155 height 24
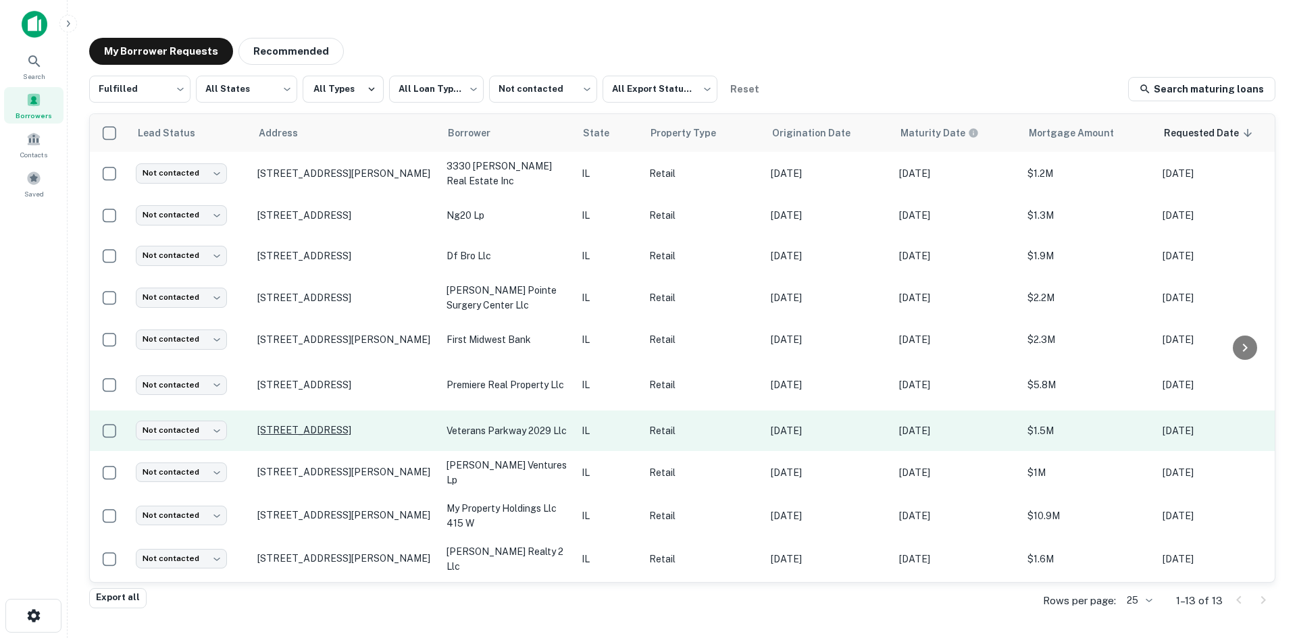
click at [353, 433] on p "604 W Veterans Pkwy Yorkville, IL 60560" at bounding box center [345, 430] width 176 height 12
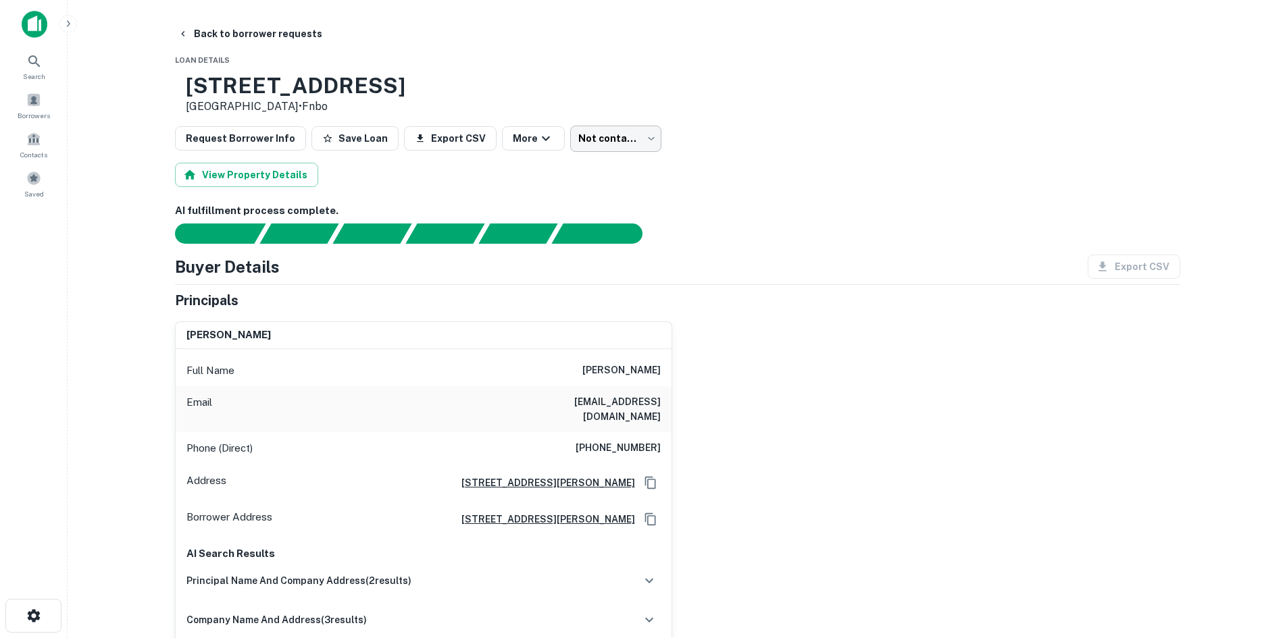
click at [573, 135] on body "Search Borrowers Contacts Saved Back to borrower requests Loan Details 604 W Ve…" at bounding box center [643, 319] width 1287 height 638
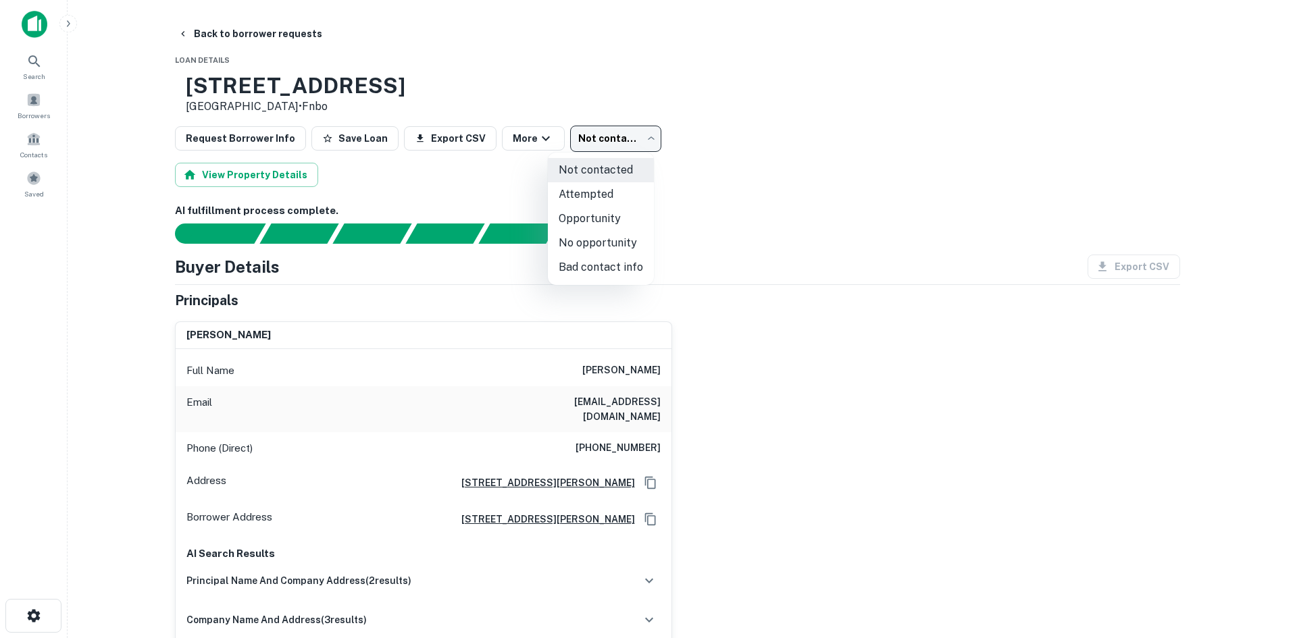
click at [963, 273] on div at bounding box center [648, 319] width 1297 height 638
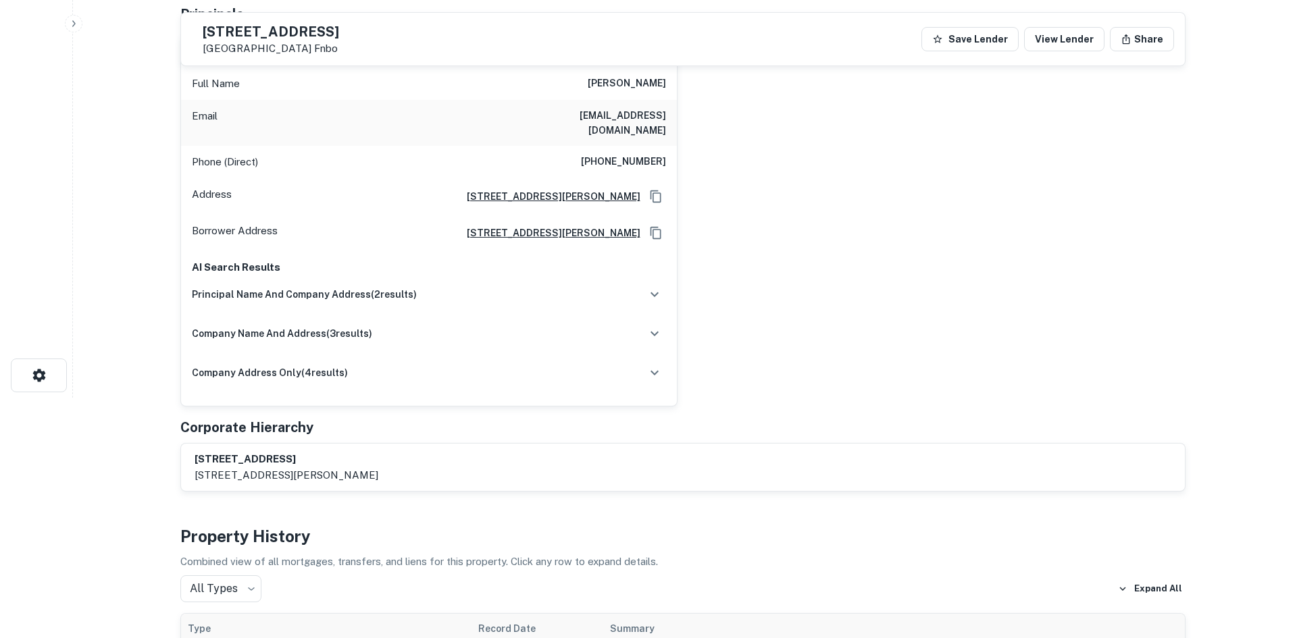
scroll to position [68, 0]
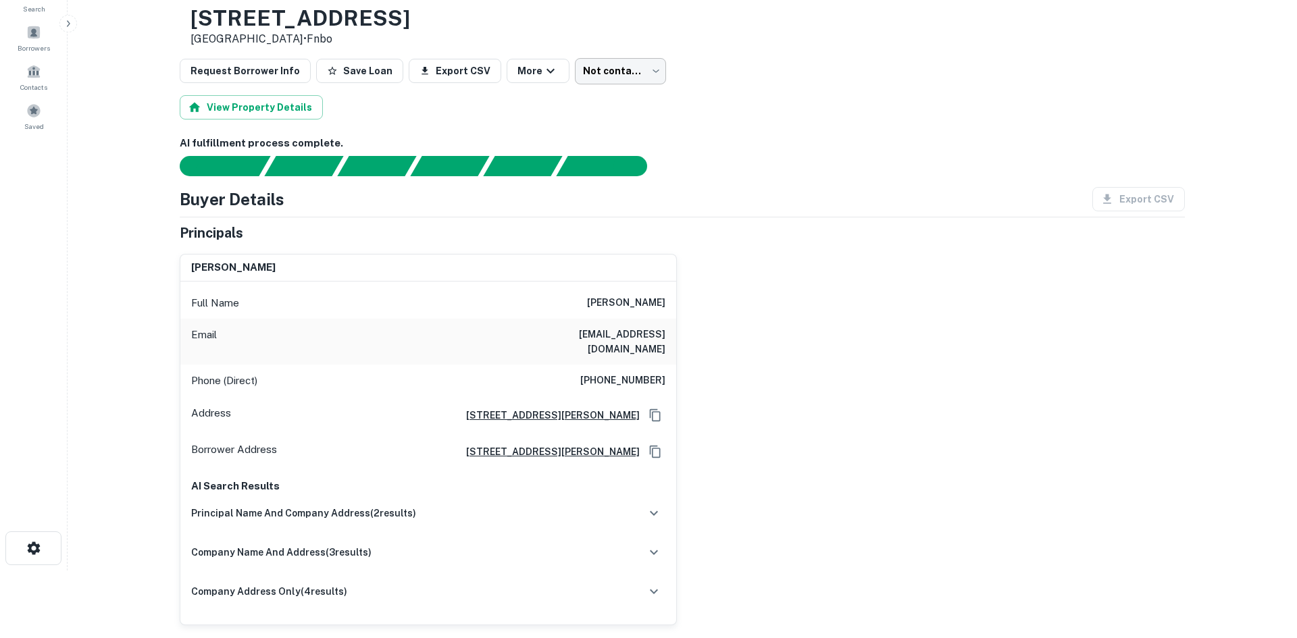
click at [632, 72] on body "Search Borrowers Contacts Saved Back to borrower requests Loan Details 604 W Ve…" at bounding box center [648, 251] width 1297 height 638
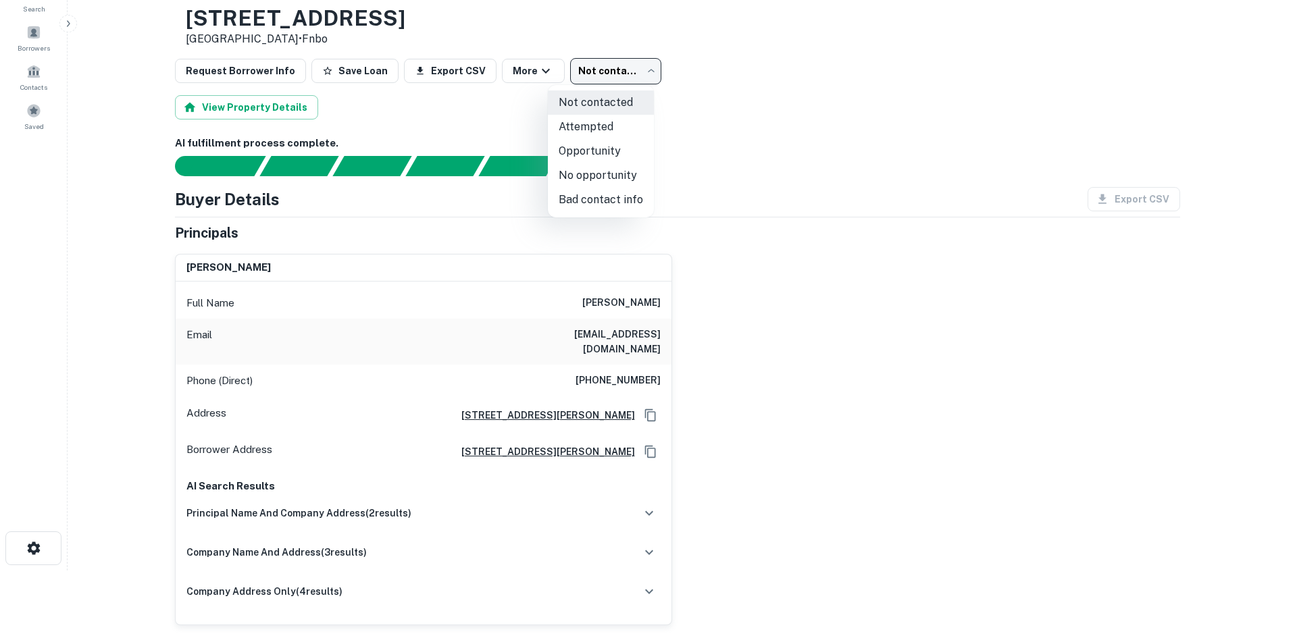
click at [607, 159] on li "Opportunity" at bounding box center [601, 151] width 106 height 24
type input "**********"
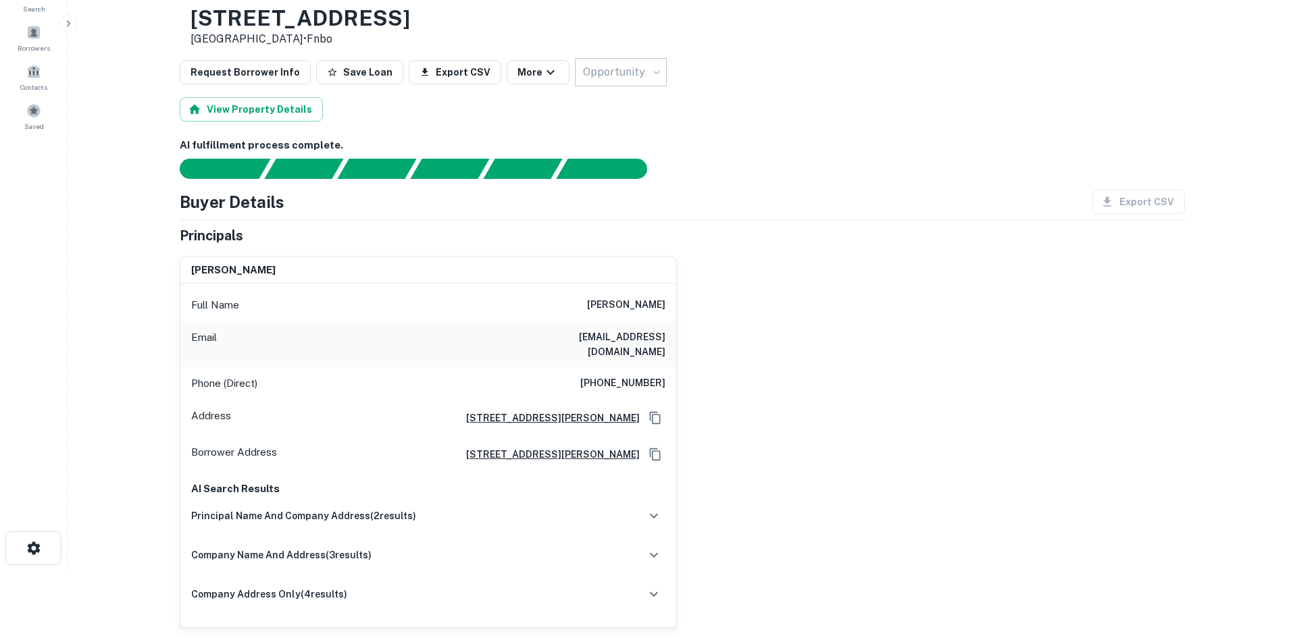
scroll to position [0, 0]
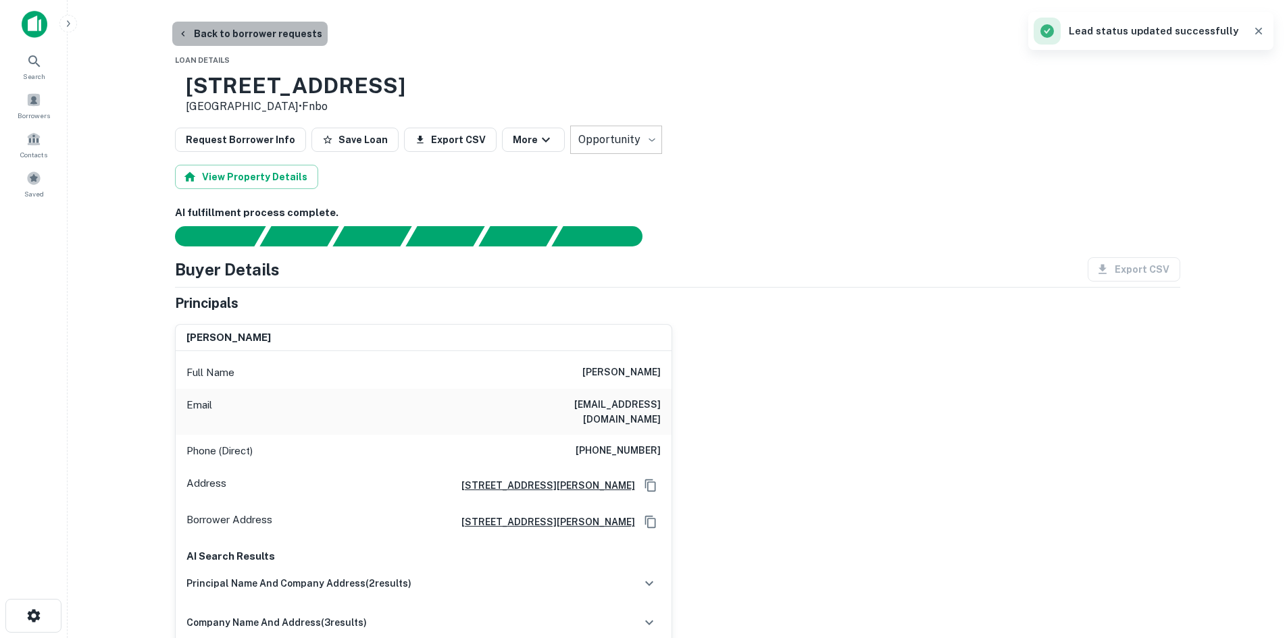
click at [267, 31] on button "Back to borrower requests" at bounding box center [249, 34] width 155 height 24
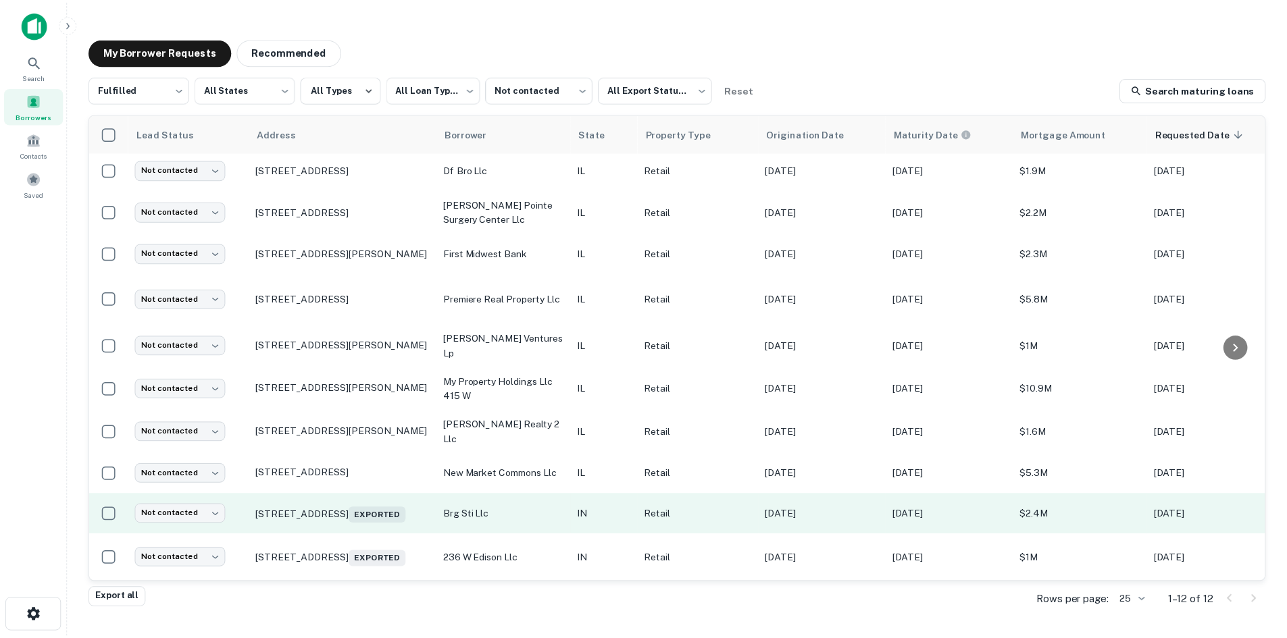
scroll to position [102, 0]
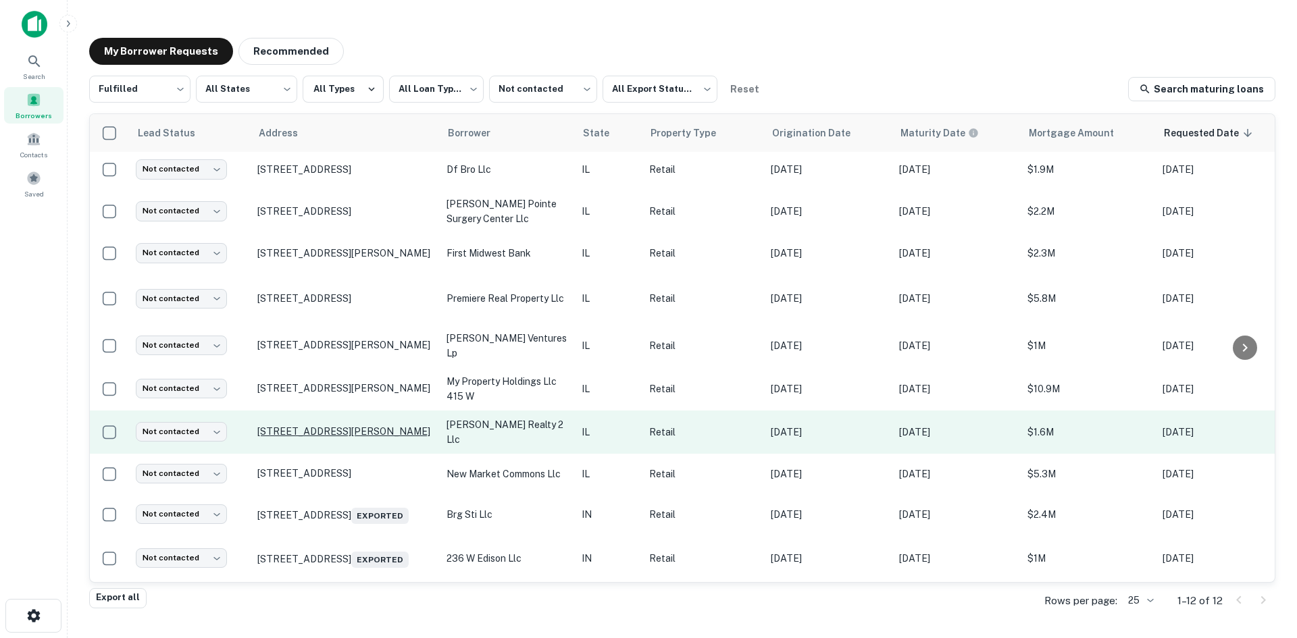
click at [357, 426] on p "3234 W Lawrence Ave Chicago, IL 60625" at bounding box center [345, 432] width 176 height 12
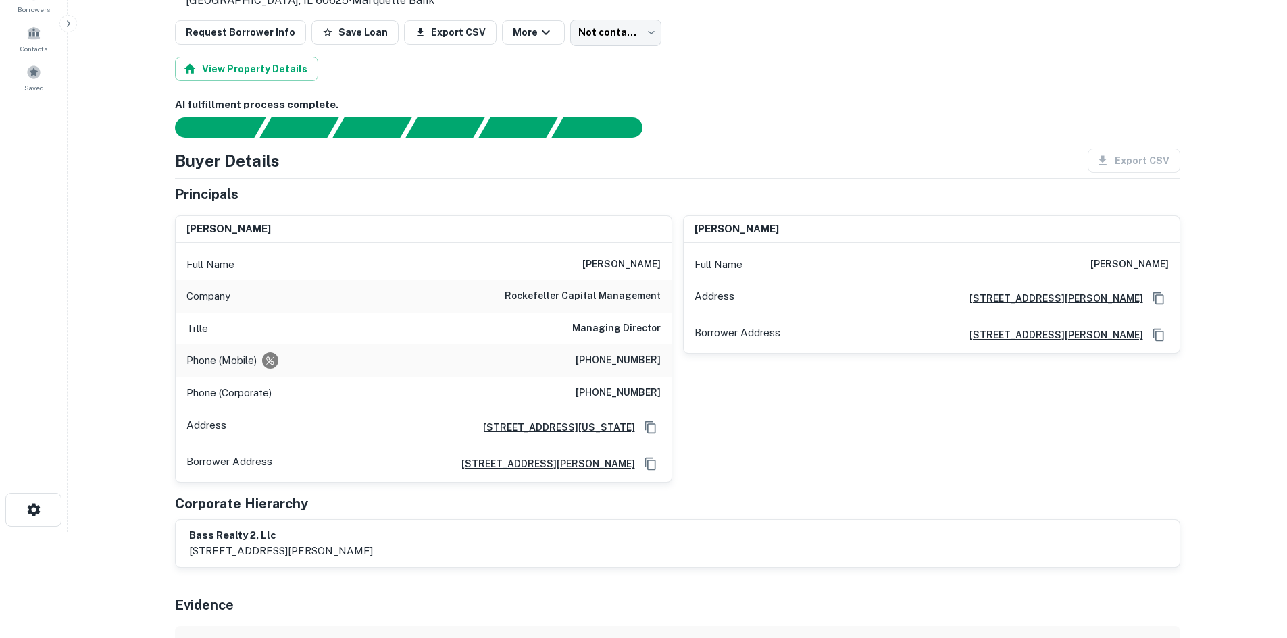
scroll to position [135, 0]
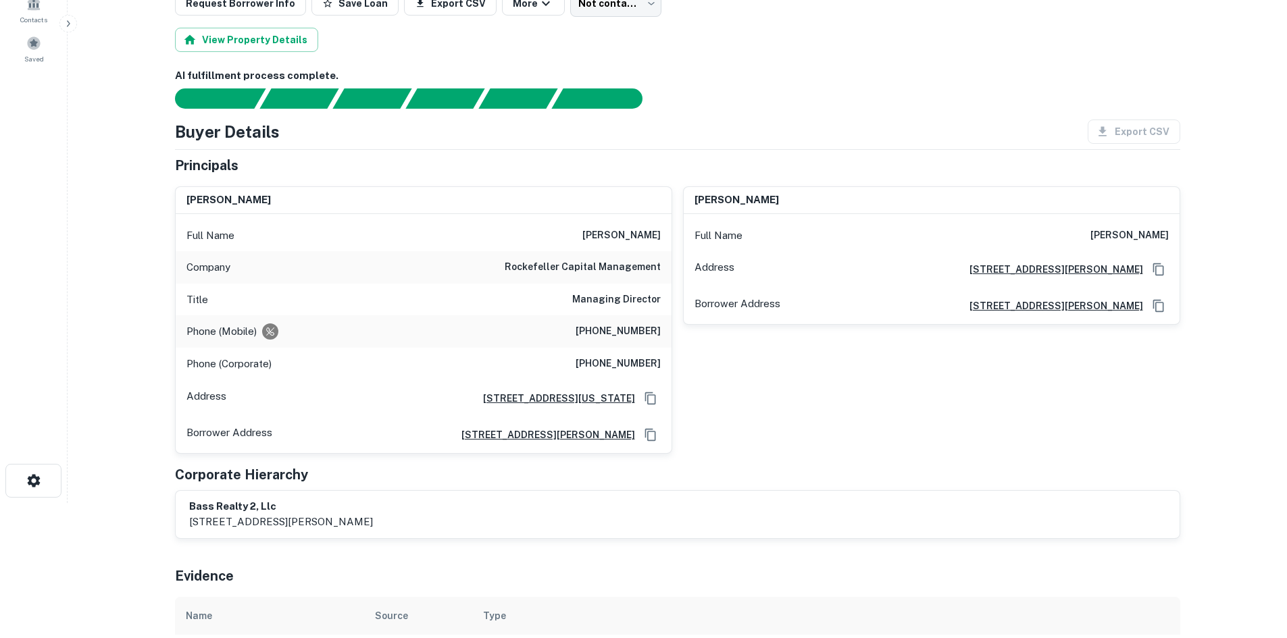
click at [642, 233] on h6 "andrew levin" at bounding box center [621, 236] width 78 height 16
copy h6 "andrew levin"
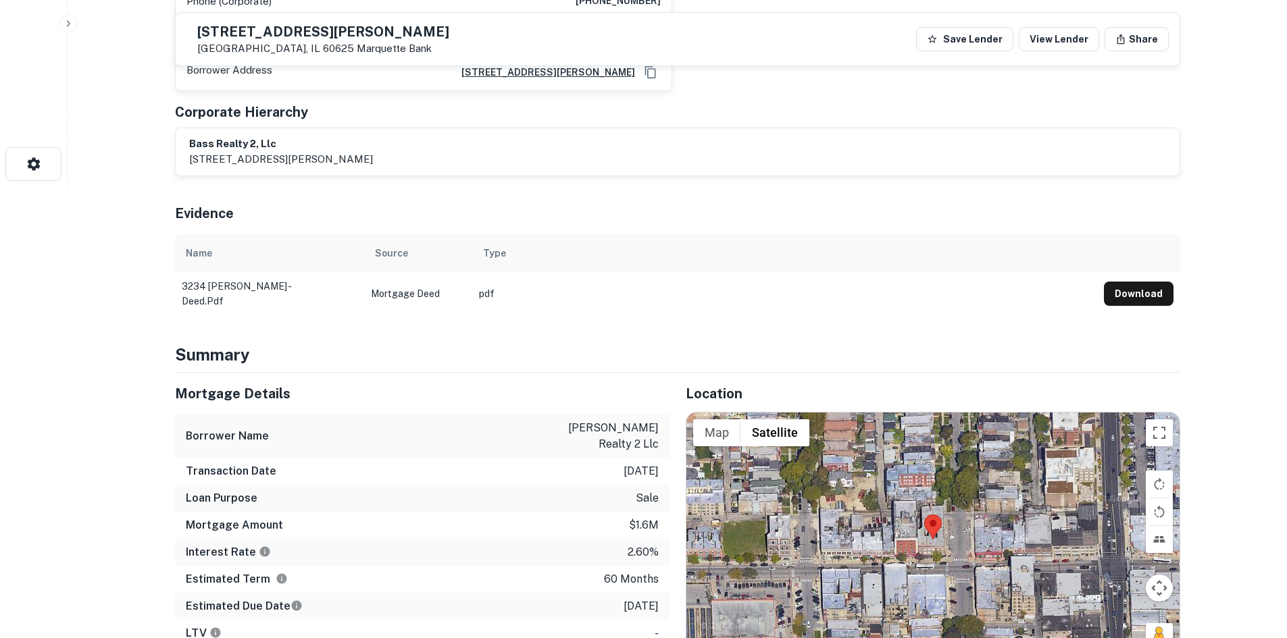
scroll to position [743, 0]
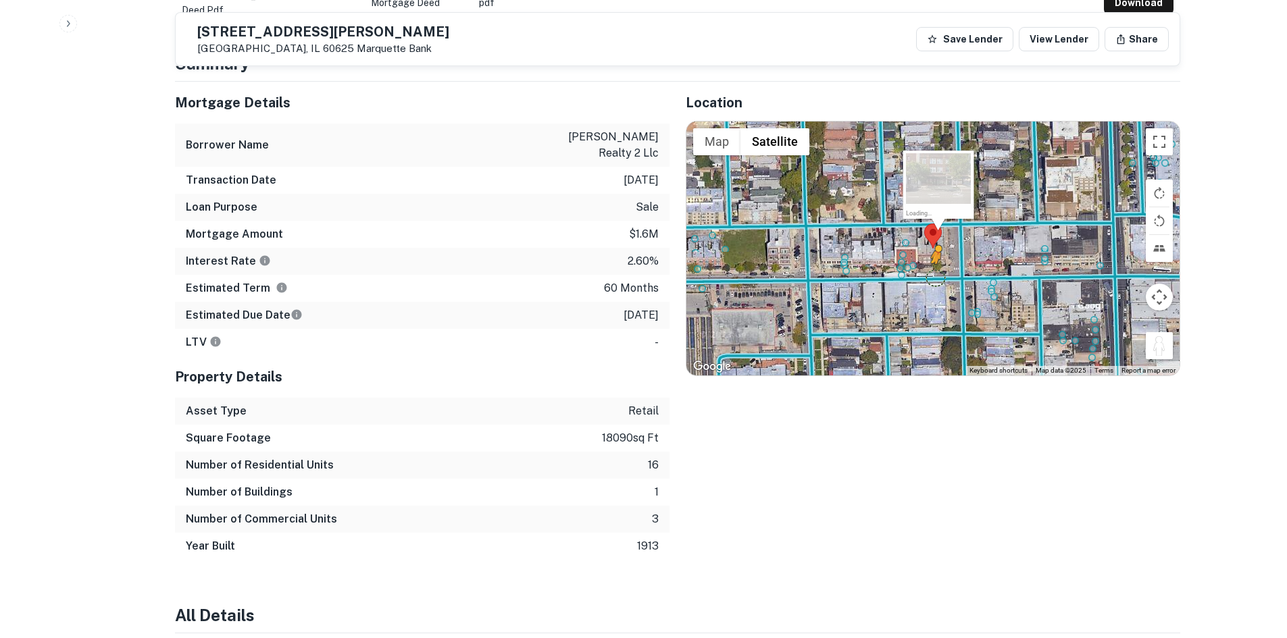
drag, startPoint x: 1155, startPoint y: 344, endPoint x: 932, endPoint y: 276, distance: 233.3
click at [932, 276] on div "To activate drag with keyboard, press Alt + Enter. Once in keyboard drag state,…" at bounding box center [932, 249] width 493 height 254
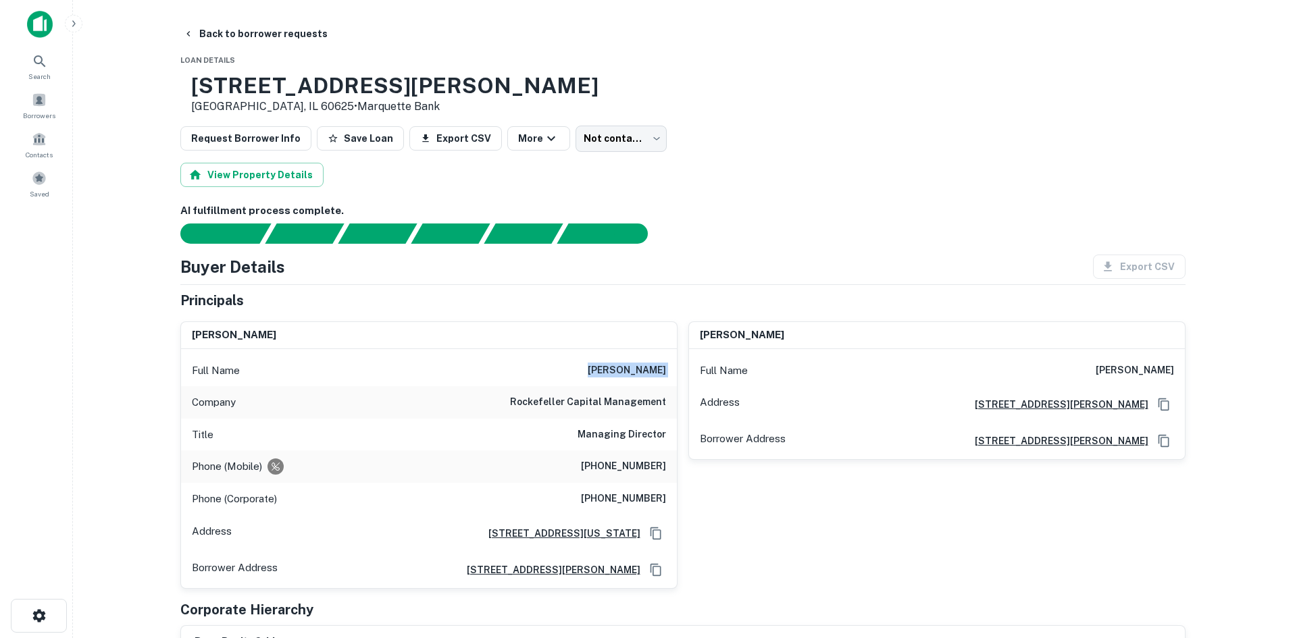
scroll to position [0, 0]
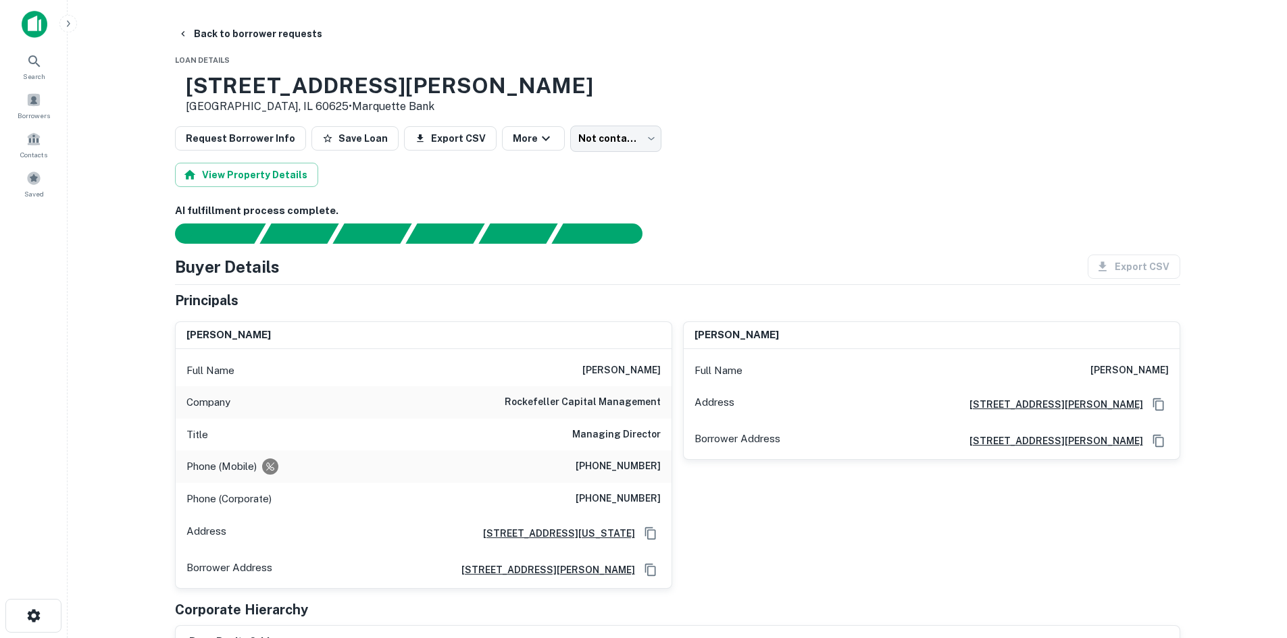
click at [633, 143] on body "Search Borrowers Contacts Saved Back to borrower requests Loan Details 3234 W L…" at bounding box center [643, 319] width 1287 height 638
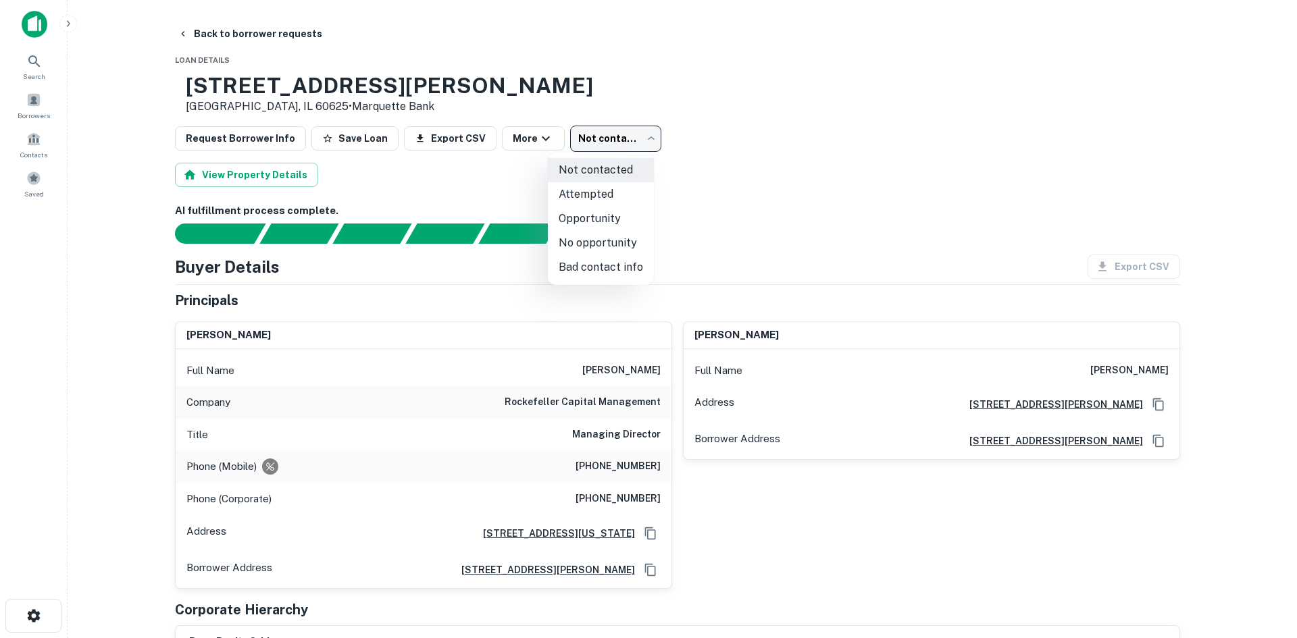
click at [623, 234] on li "No opportunity" at bounding box center [601, 243] width 106 height 24
type input "**********"
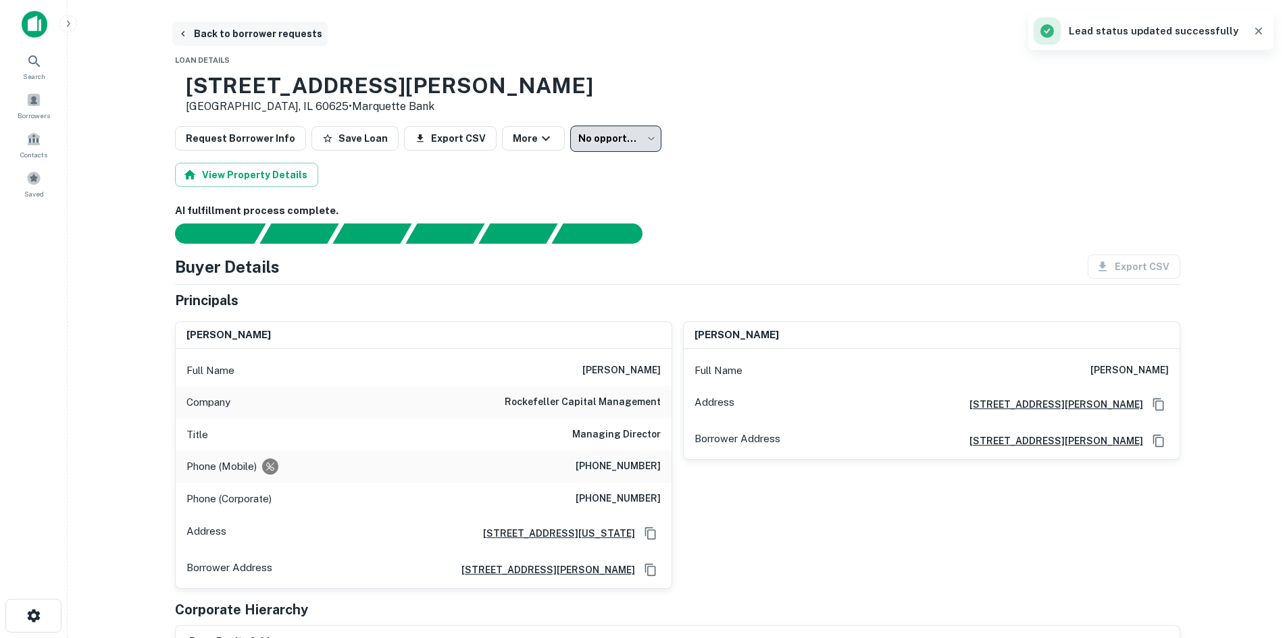
click at [240, 32] on button "Back to borrower requests" at bounding box center [249, 34] width 155 height 24
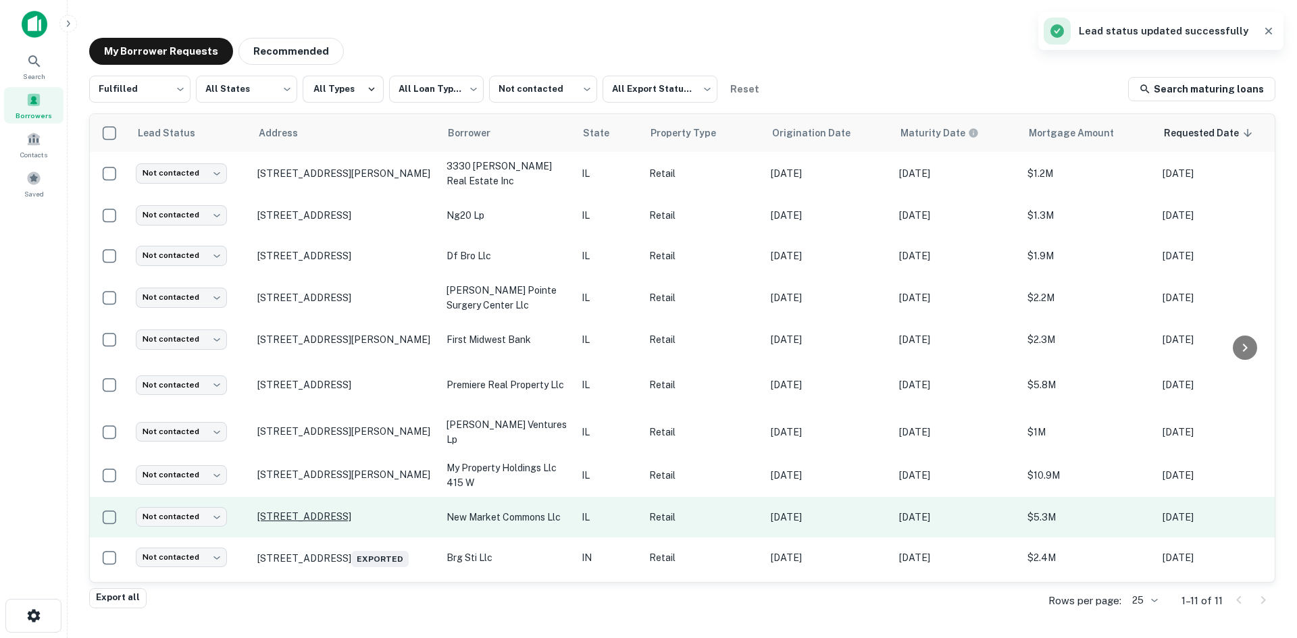
click at [346, 520] on p "500 N Walnut St Champaign, IL 61820" at bounding box center [345, 517] width 176 height 12
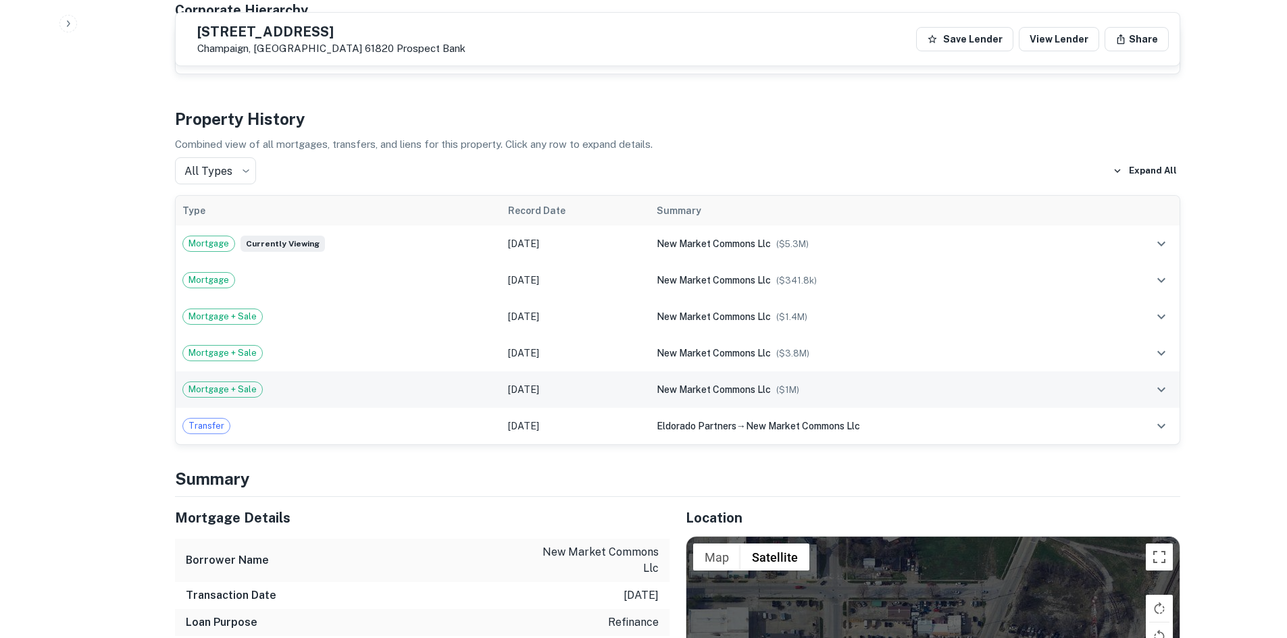
scroll to position [1486, 0]
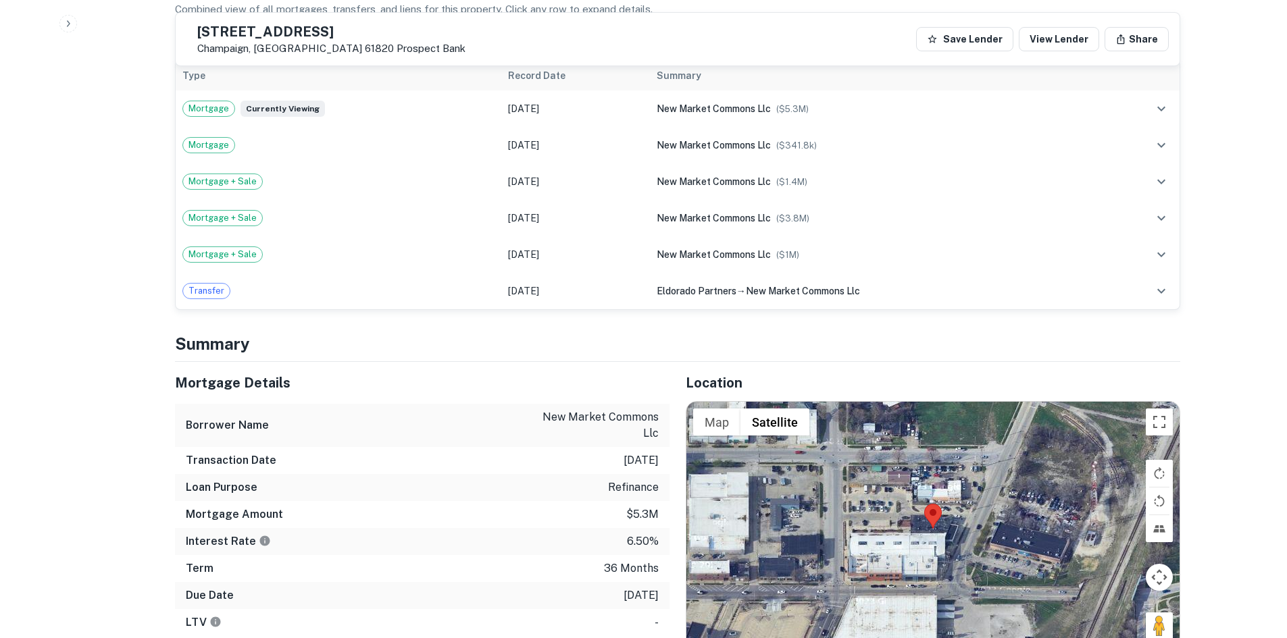
drag, startPoint x: 1152, startPoint y: 546, endPoint x: 1102, endPoint y: 496, distance: 69.7
click at [1052, 467] on div "Use ctrl + scroll to zoom the map Map Terrain Satellite Labels Keyboard shortcu…" at bounding box center [932, 529] width 493 height 254
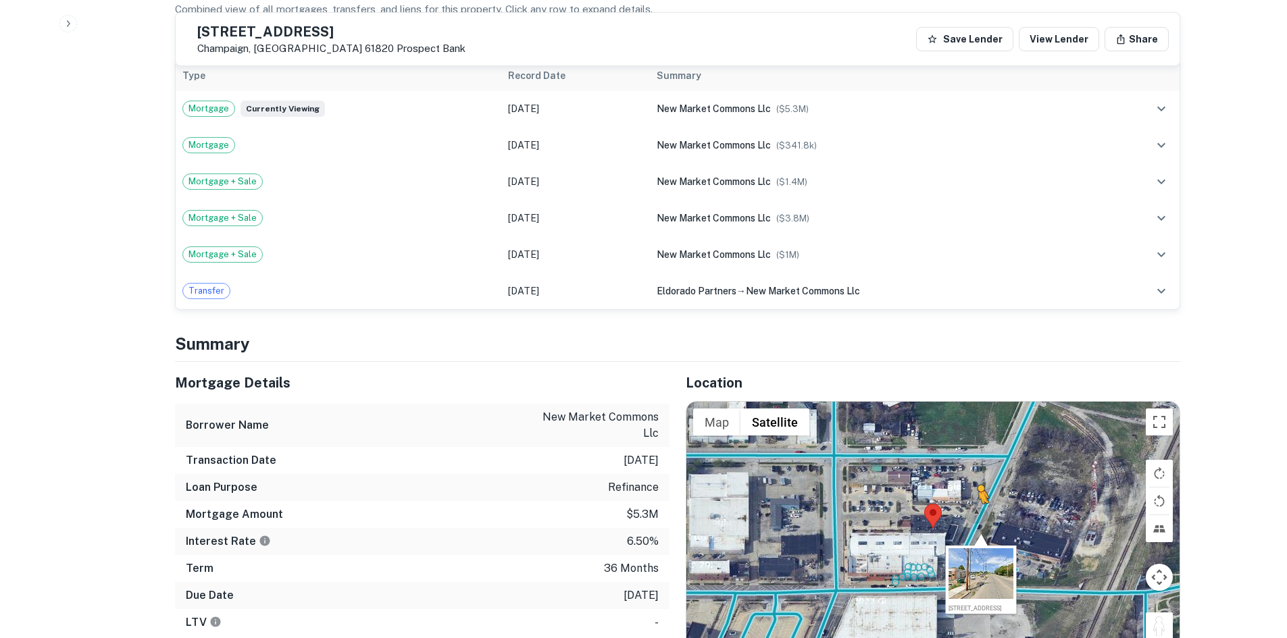
drag, startPoint x: 1160, startPoint y: 544, endPoint x: 977, endPoint y: 434, distance: 213.2
click at [977, 434] on div "To activate drag with keyboard, press Alt + Enter. Once in keyboard drag state,…" at bounding box center [932, 529] width 493 height 254
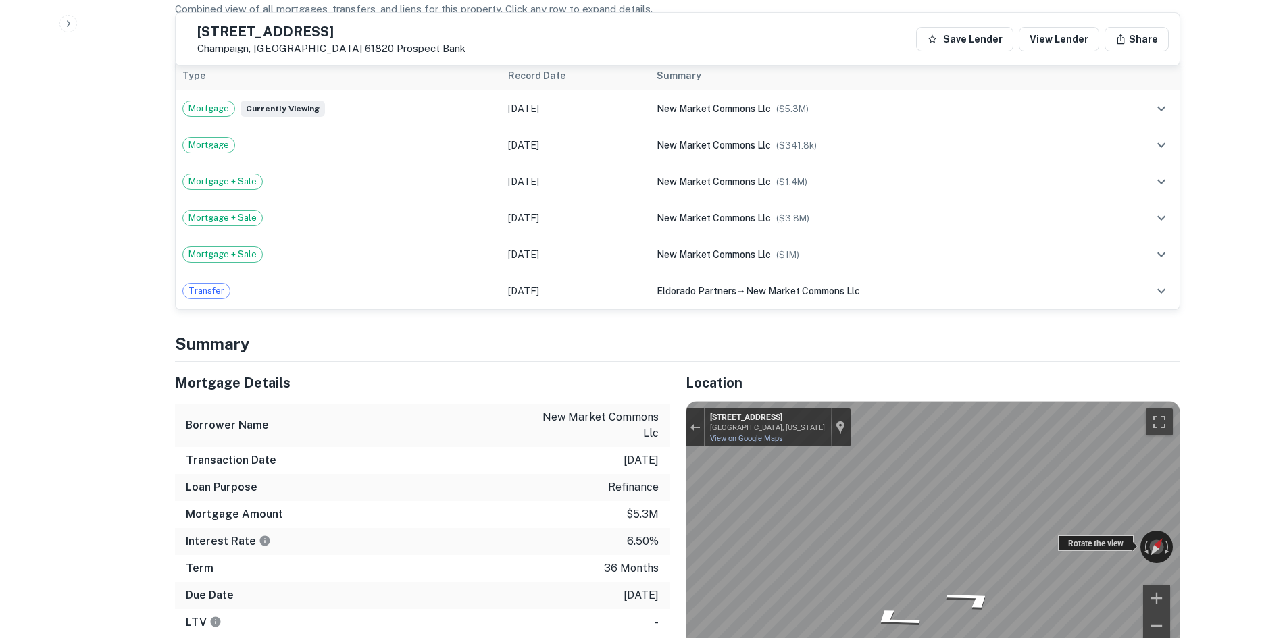
click at [1112, 462] on div "← Move left → Move right ↑ Move up ↓ Move down + Zoom in - Zoom out 513 N Marke…" at bounding box center [932, 529] width 493 height 254
click at [1134, 465] on div "← Move left → Move right ↑ Move up ↓ Move down + Zoom in - Zoom out 513 N Marke…" at bounding box center [932, 529] width 493 height 254
click at [662, 410] on div "Mortgage Details Borrower Name new market commons llc Transaction Date 2/22/202…" at bounding box center [669, 533] width 1021 height 343
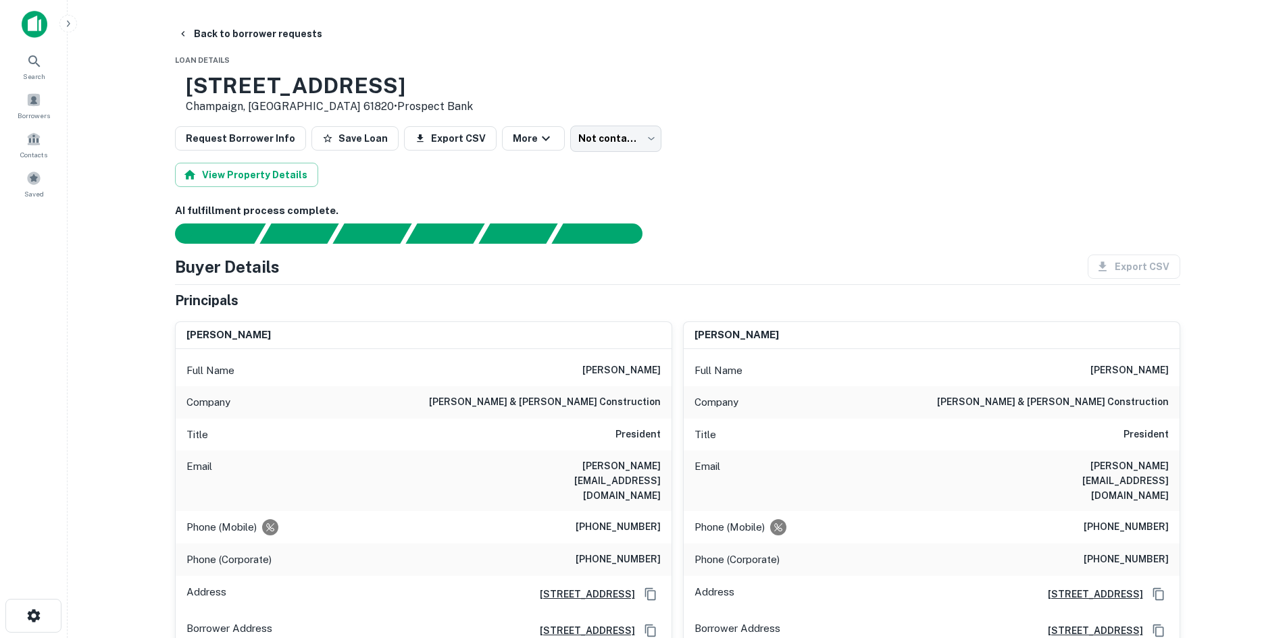
scroll to position [68, 0]
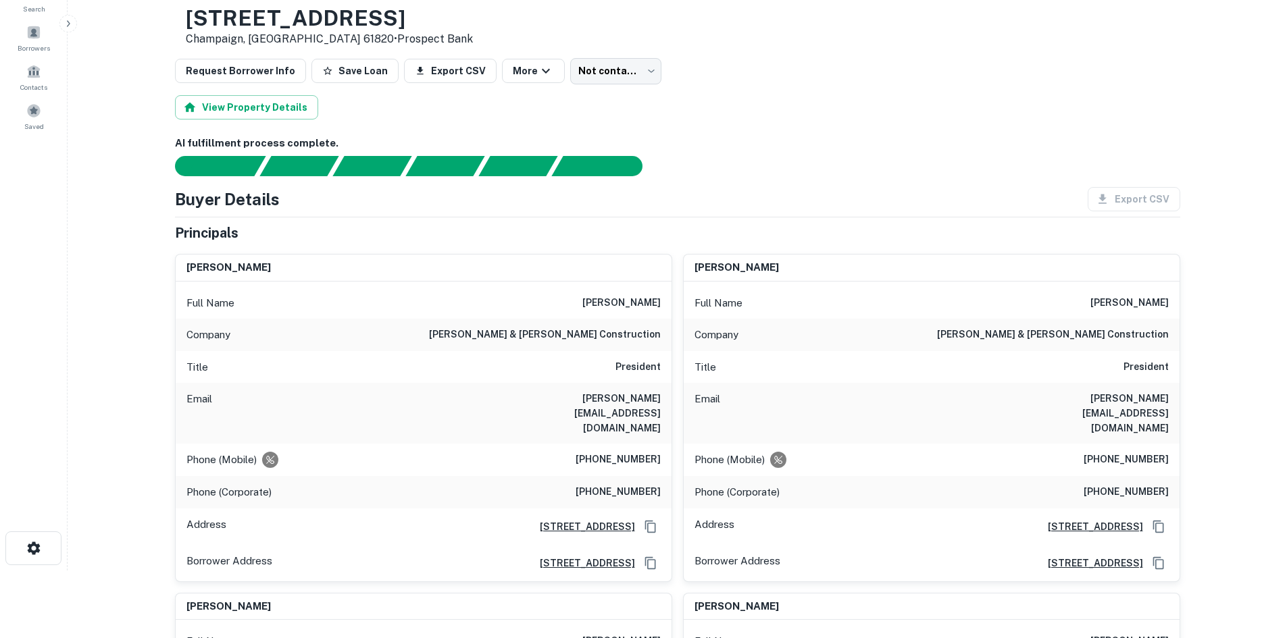
click at [617, 336] on h6 "wells & wells construction" at bounding box center [545, 335] width 232 height 16
click at [616, 335] on h6 "wells & wells construction" at bounding box center [545, 335] width 232 height 16
copy h6 "wells & wells construction"
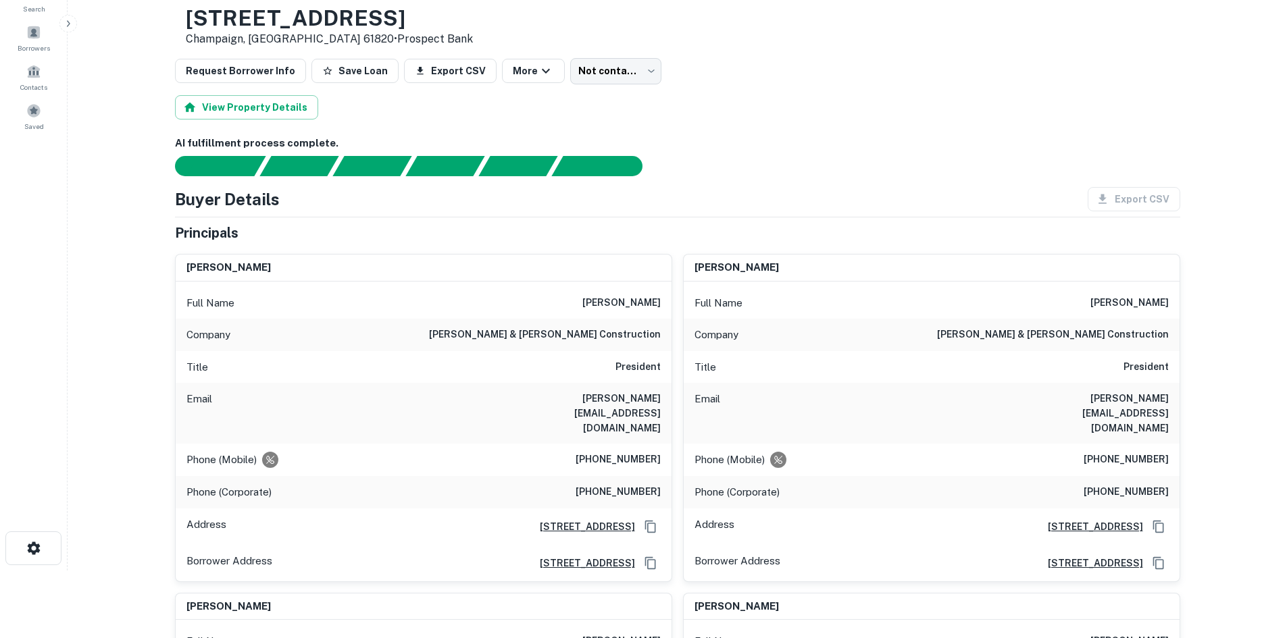
click at [652, 452] on h6 "(217) 841-2292" at bounding box center [617, 460] width 85 height 16
click at [638, 452] on h6 "(217) 841-2292" at bounding box center [617, 460] width 85 height 16
copy h6 "(217) 841-2292"
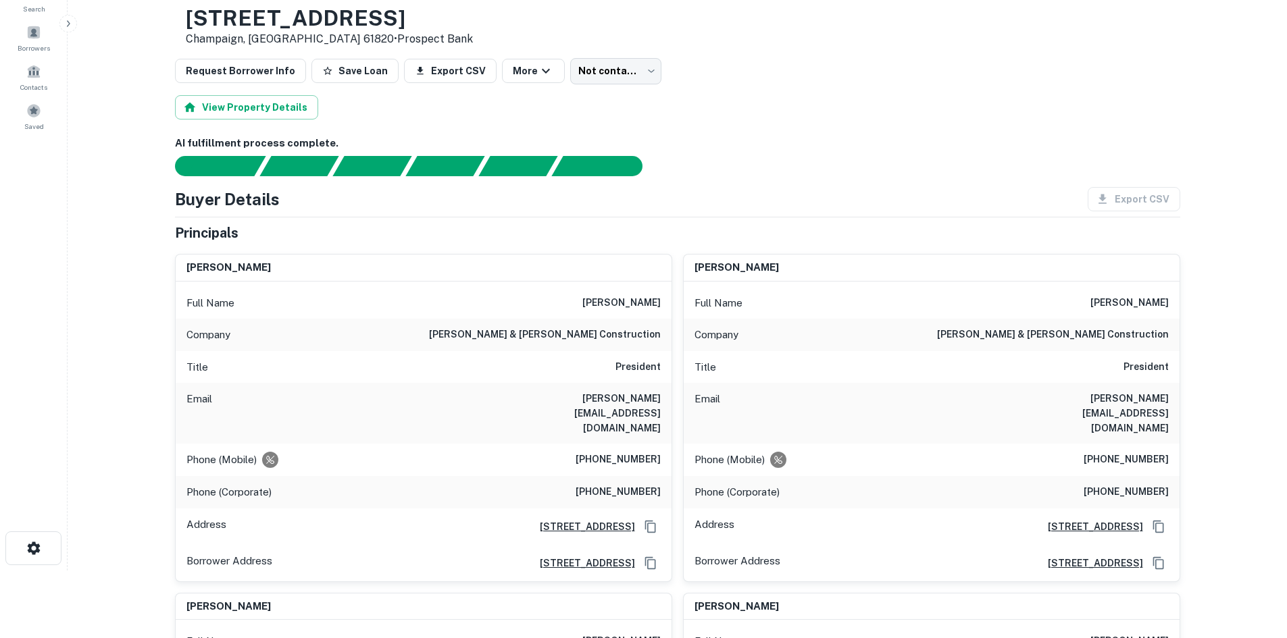
click at [634, 484] on h6 "(217) 356-7030" at bounding box center [617, 492] width 85 height 16
click at [636, 484] on h6 "(217) 356-7030" at bounding box center [617, 492] width 85 height 16
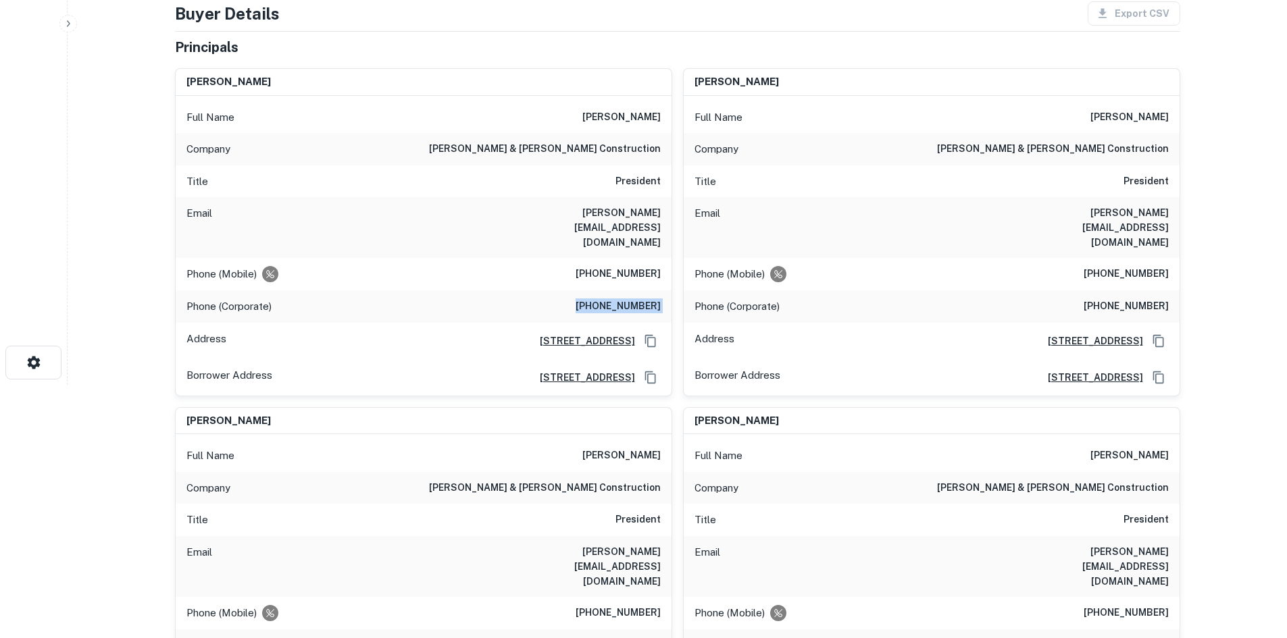
scroll to position [0, 0]
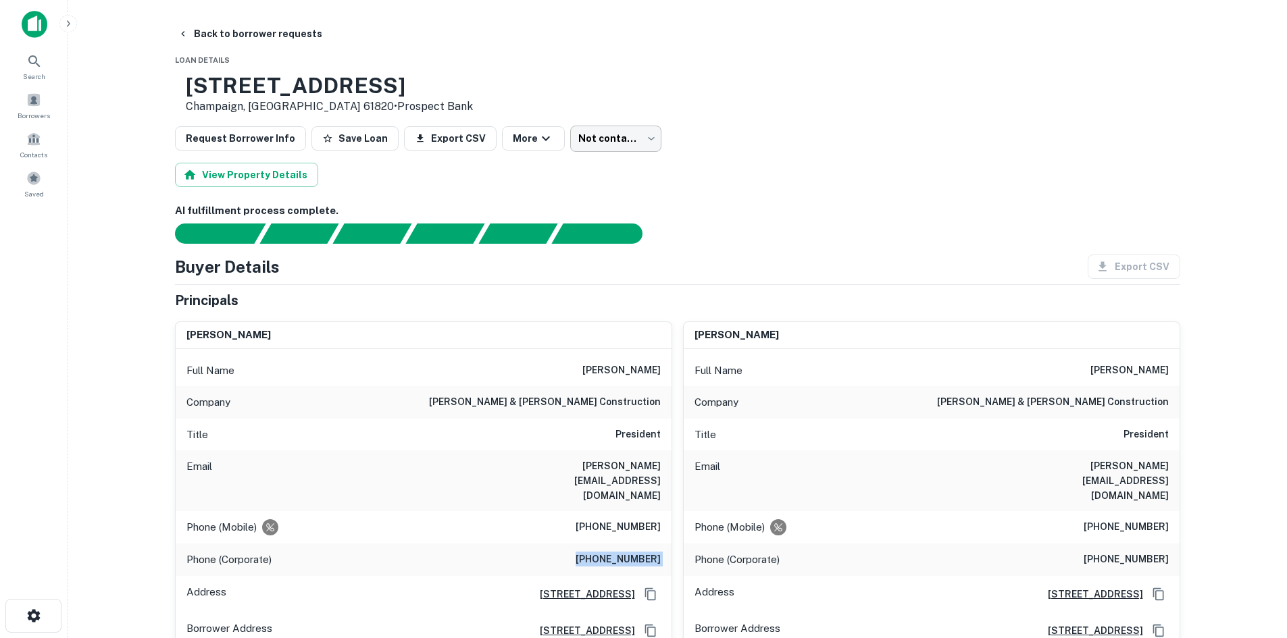
click at [625, 148] on body "Search Borrowers Contacts Saved Back to borrower requests Loan Details 500 N WA…" at bounding box center [643, 319] width 1287 height 638
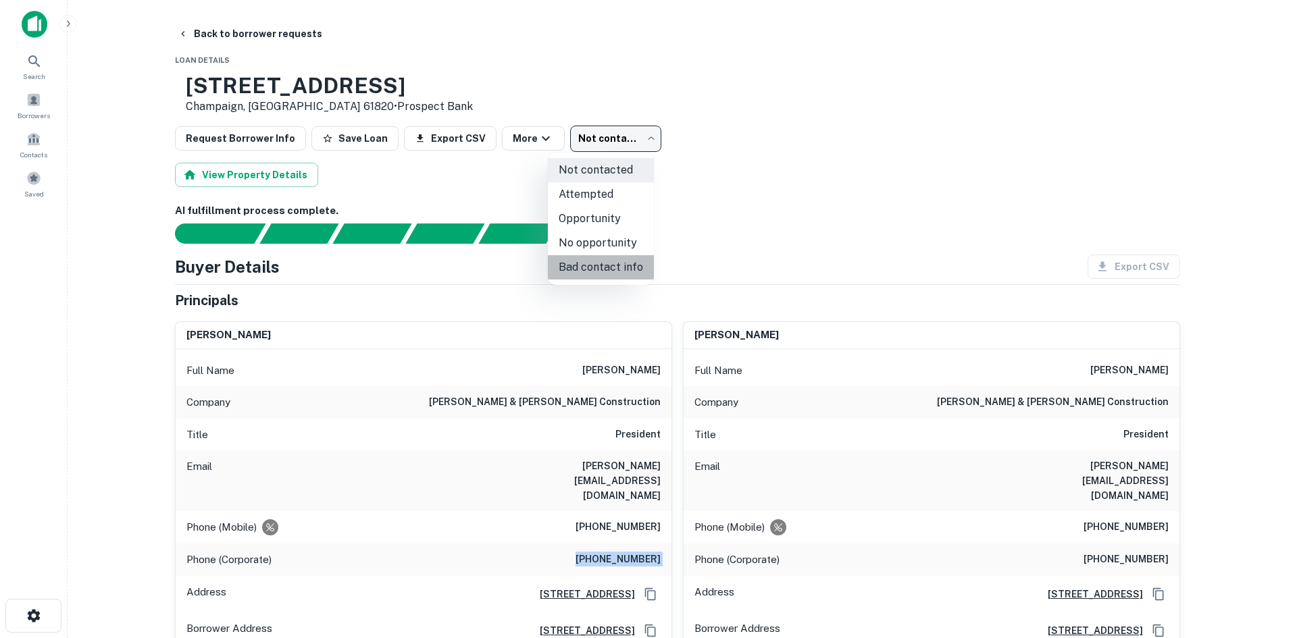
click at [629, 267] on li "Bad contact info" at bounding box center [601, 267] width 106 height 24
type input "**********"
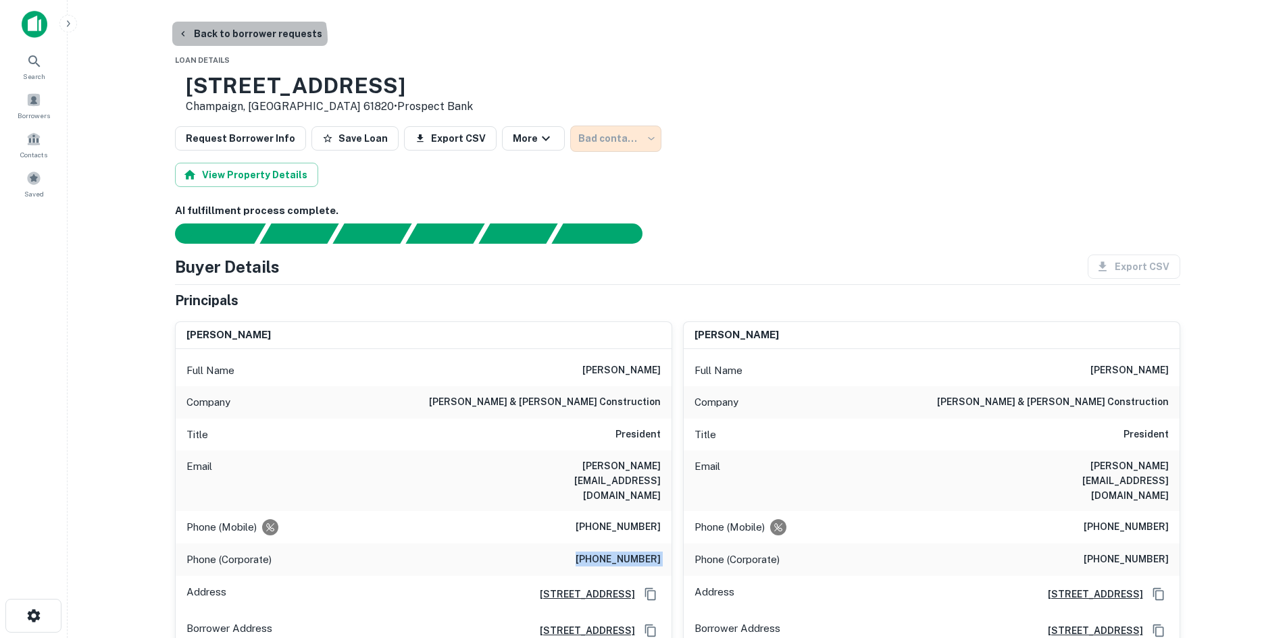
click at [248, 39] on button "Back to borrower requests" at bounding box center [249, 34] width 155 height 24
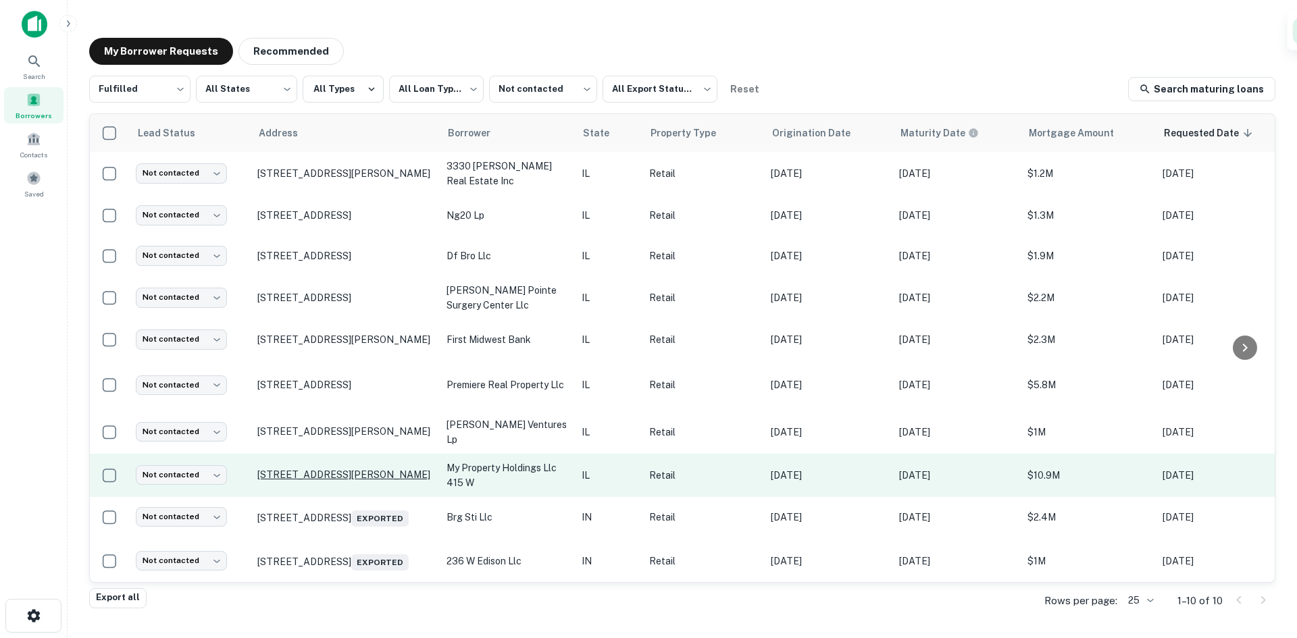
click at [303, 471] on p "415 W Boughton Rd Bolingbrook, IL 60440" at bounding box center [345, 475] width 176 height 12
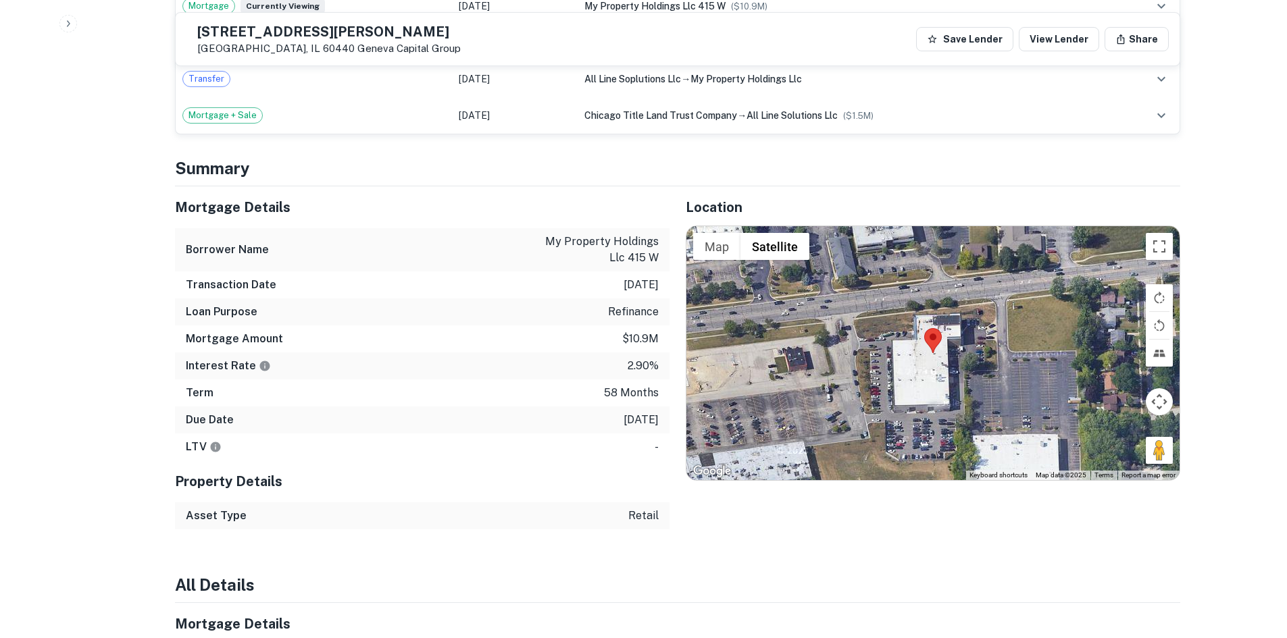
scroll to position [1216, 0]
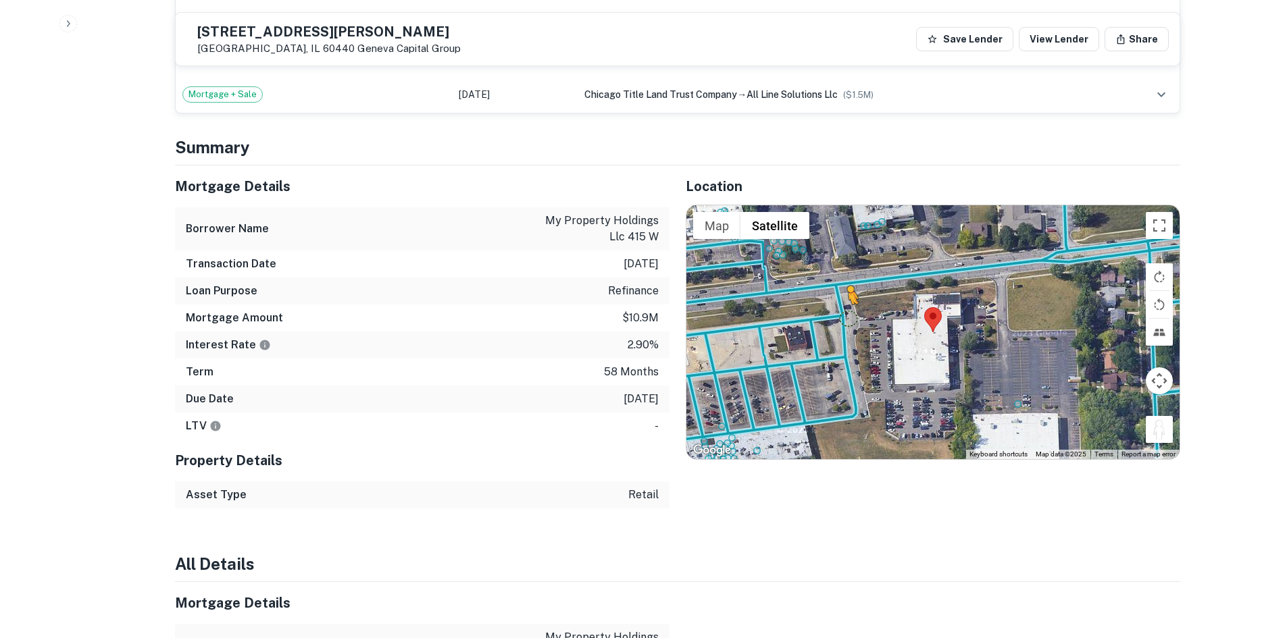
drag, startPoint x: 1157, startPoint y: 403, endPoint x: 844, endPoint y: 287, distance: 334.2
click at [844, 287] on div "To activate drag with keyboard, press Alt + Enter. Once in keyboard drag state,…" at bounding box center [932, 332] width 493 height 254
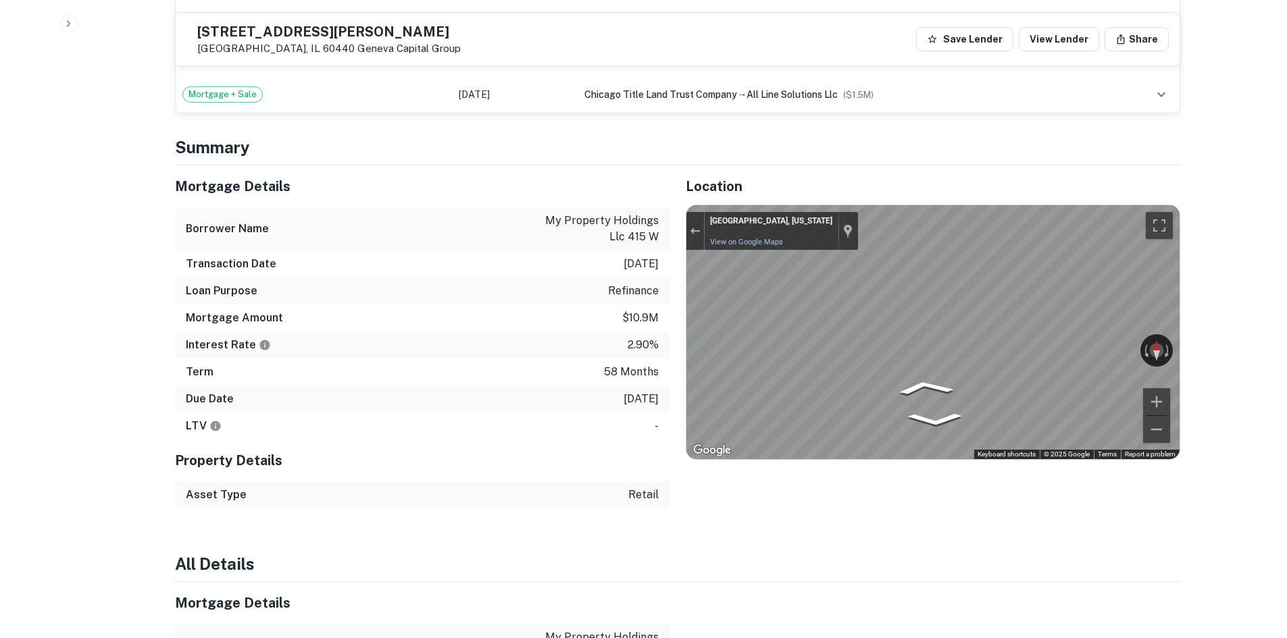
click at [640, 281] on div "Mortgage Details Borrower Name my property holdings llc 415 w Transaction Date …" at bounding box center [669, 336] width 1021 height 343
click at [677, 334] on div "Location ← Move left → Move right ↑ Move up ↓ Move down + Zoom in - Zoom out Ho…" at bounding box center [924, 336] width 511 height 343
click at [668, 406] on div "Mortgage Details Borrower Name my property holdings llc 415 w Transaction Date …" at bounding box center [669, 336] width 1021 height 343
click at [879, 394] on icon "Go East, W Boughton Rd" at bounding box center [893, 410] width 99 height 32
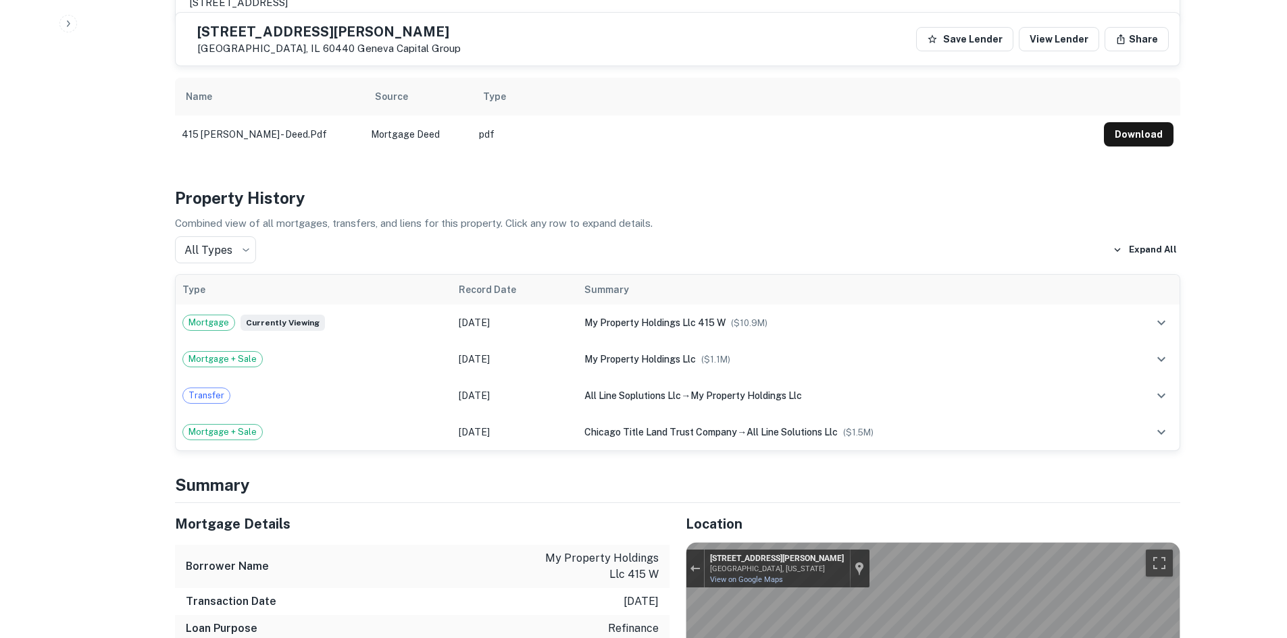
scroll to position [0, 0]
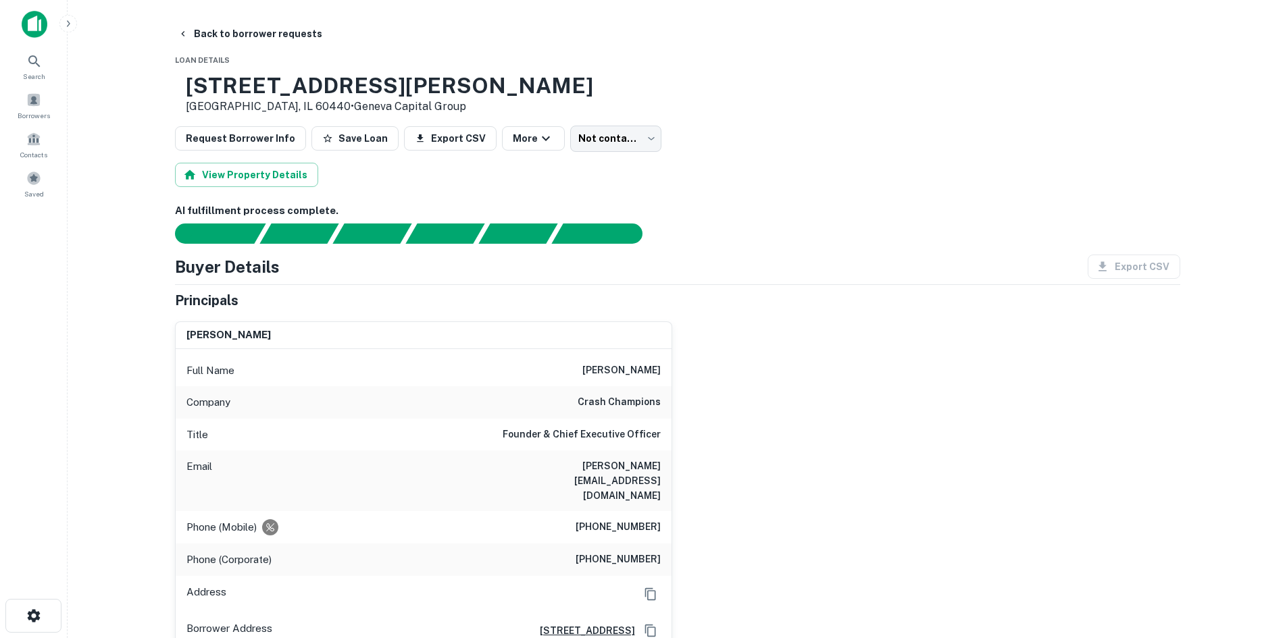
click at [625, 511] on div "Phone (Mobile) (708) 906-6458" at bounding box center [424, 527] width 496 height 32
copy h6 "(708) 906-6458"
click at [897, 418] on div "matthew ebert Full Name matthew ebert Company crash champions Title Founder & C…" at bounding box center [672, 585] width 1016 height 548
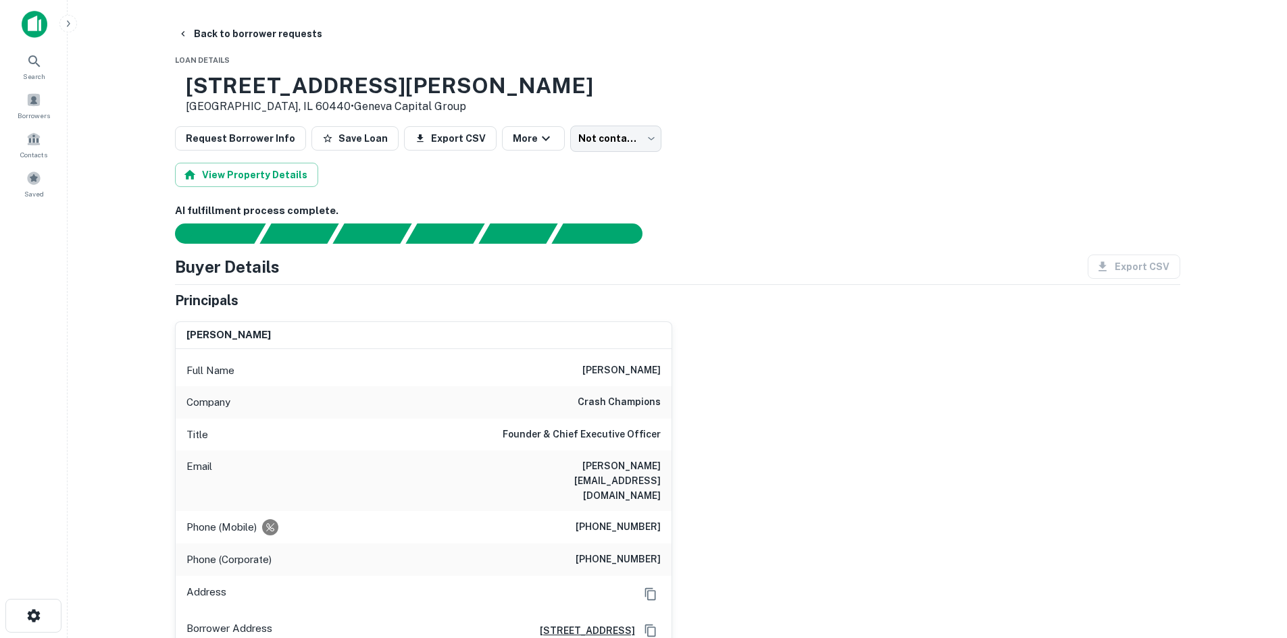
click at [719, 286] on div "Buyer Details Export CSV Principals matthew ebert Full Name matthew ebert Compa…" at bounding box center [677, 599] width 1005 height 689
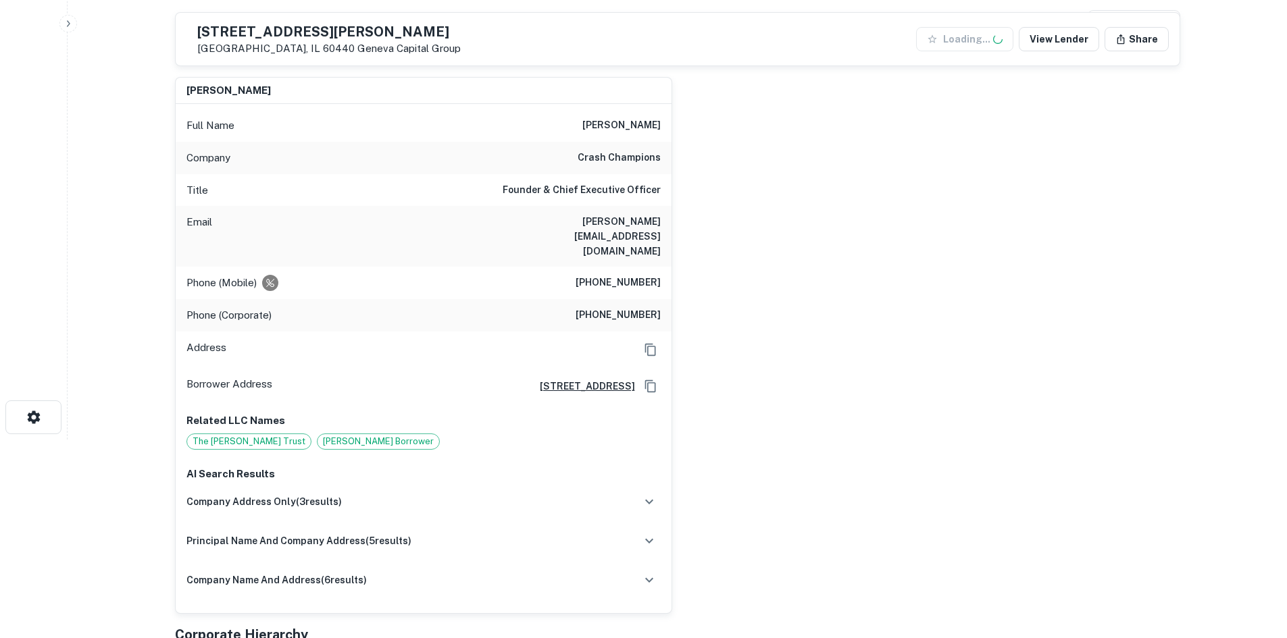
scroll to position [203, 0]
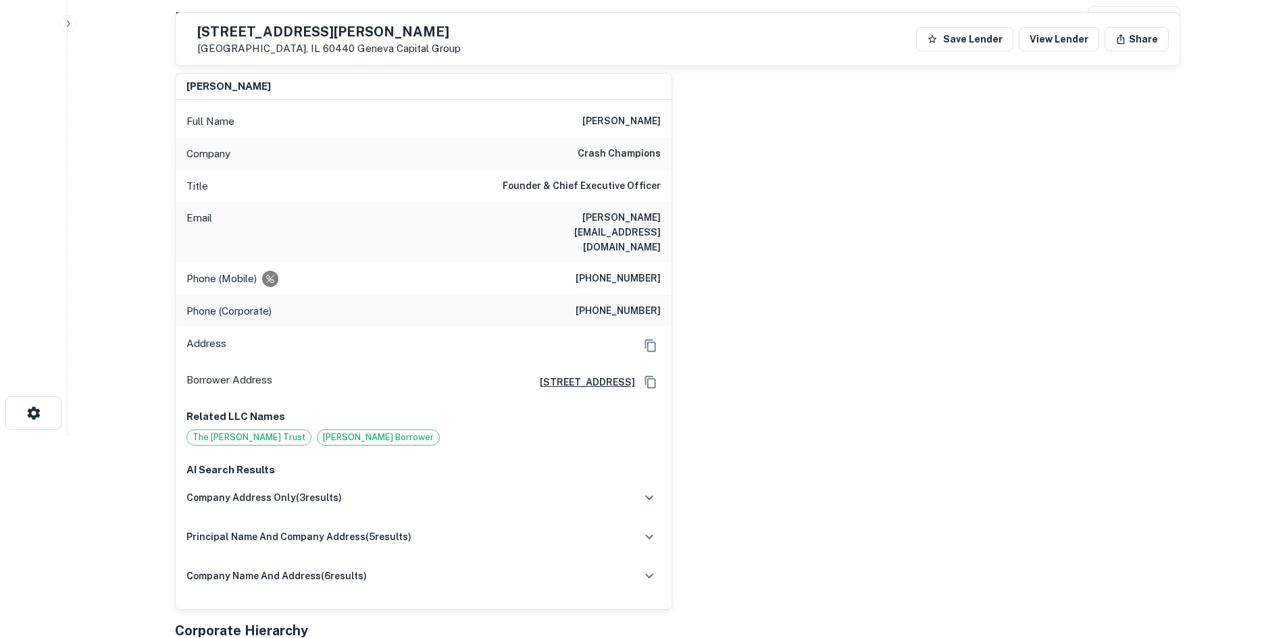
click at [644, 296] on div "Phone (Corporate) (866) 730-5464" at bounding box center [424, 311] width 496 height 32
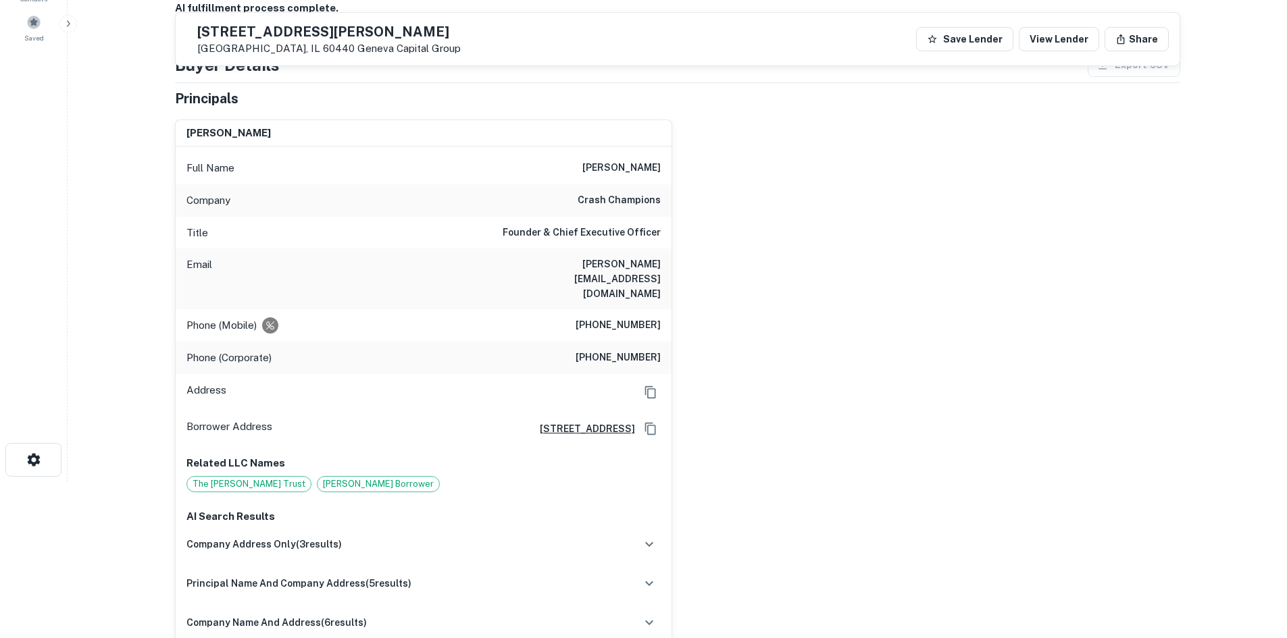
scroll to position [68, 0]
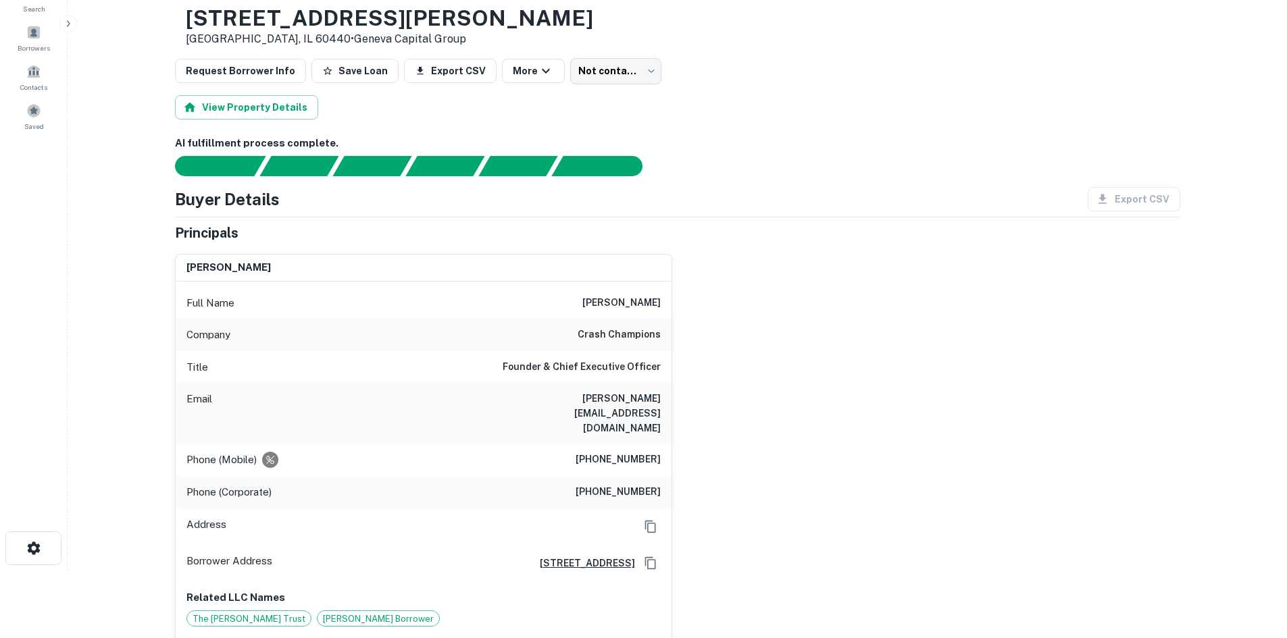
click at [605, 334] on h6 "crash champions" at bounding box center [618, 335] width 83 height 16
copy h6 "crash champions"
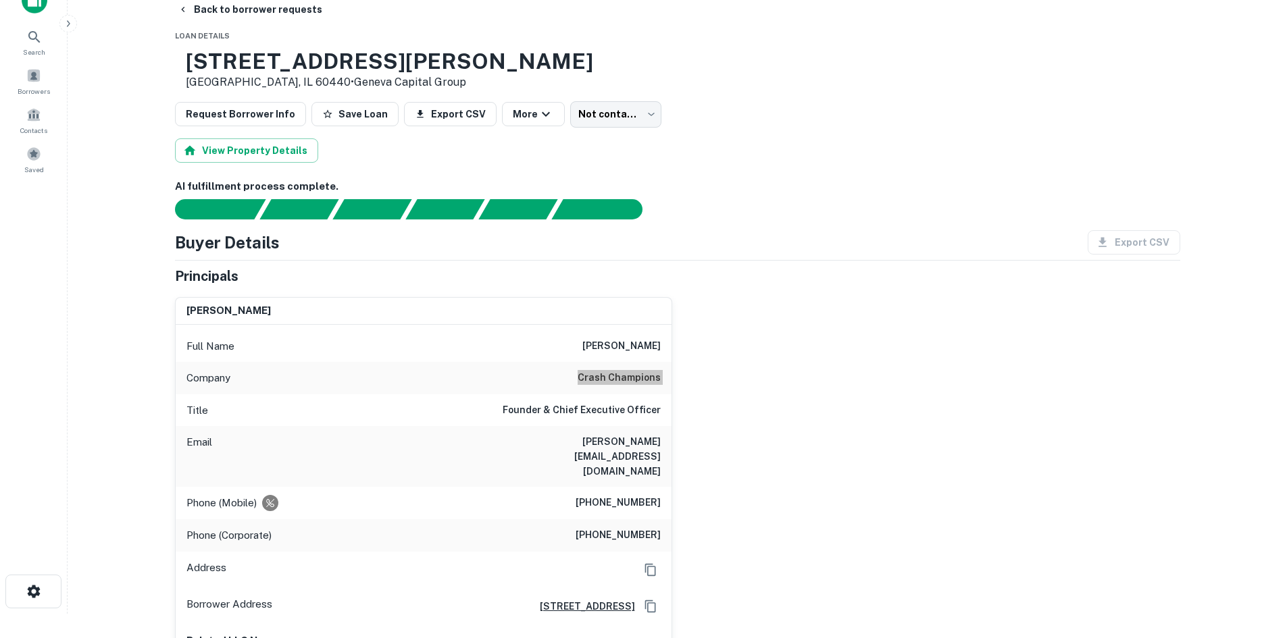
scroll to position [0, 0]
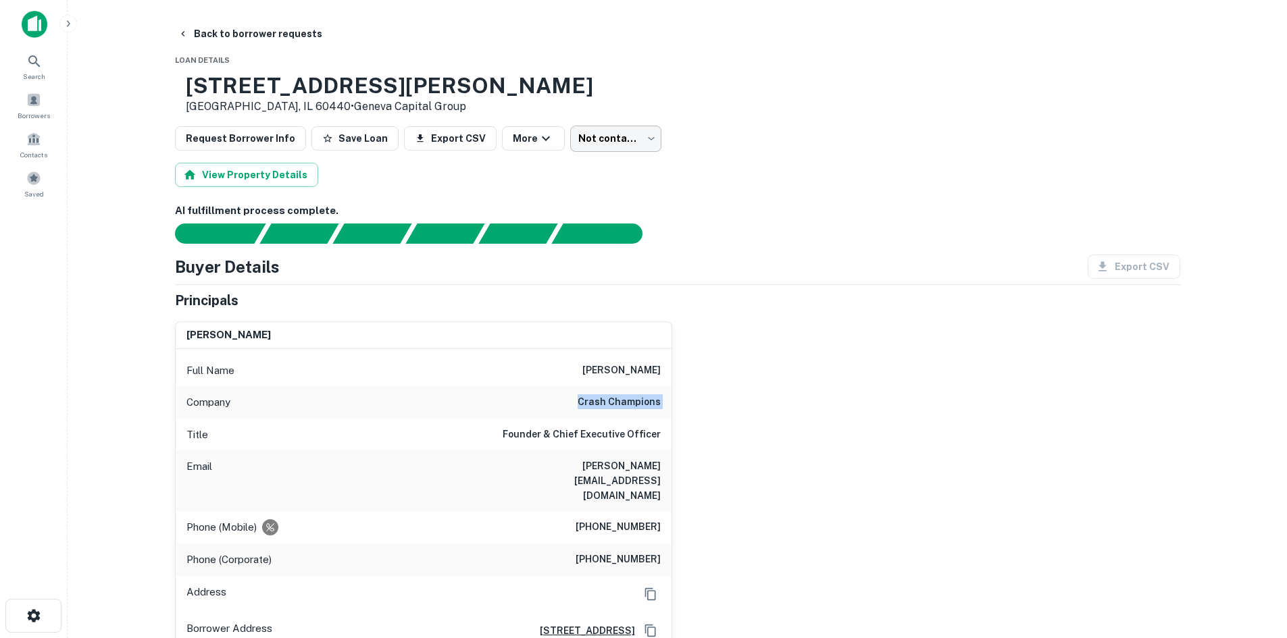
click at [598, 137] on body "Search Borrowers Contacts Saved Back to borrower requests Loan Details 415 W Bo…" at bounding box center [643, 319] width 1287 height 638
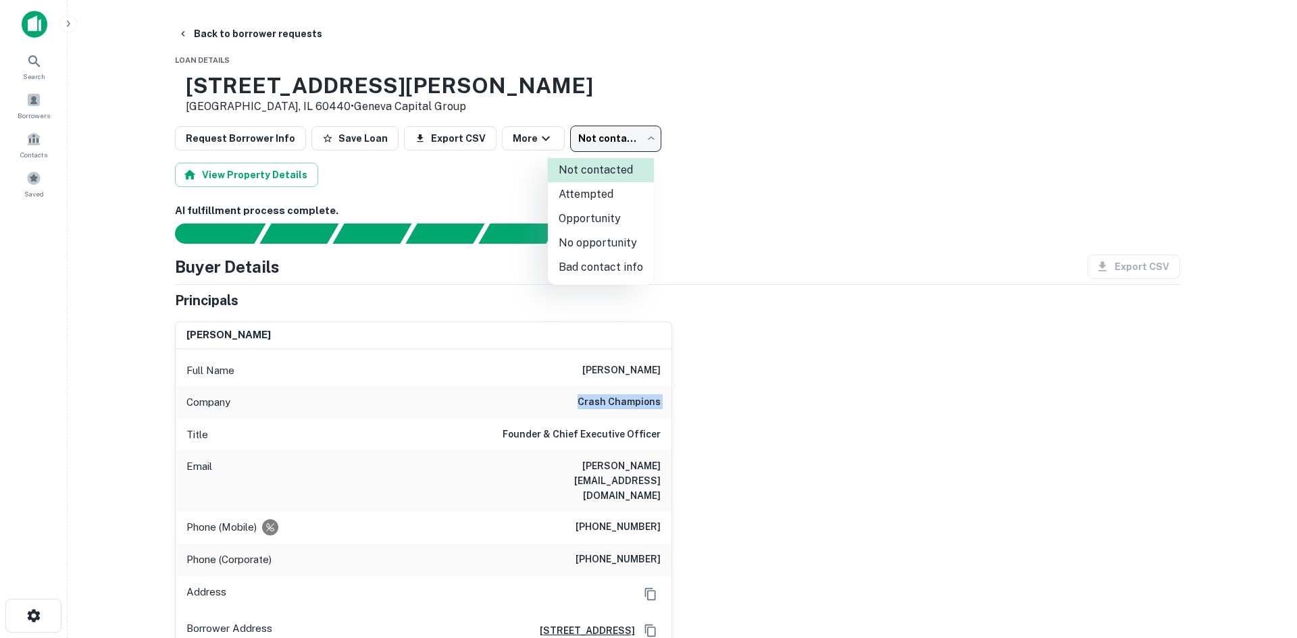
drag, startPoint x: 615, startPoint y: 240, endPoint x: 296, endPoint y: 91, distance: 351.7
click at [611, 240] on li "No opportunity" at bounding box center [601, 243] width 106 height 24
type input "**********"
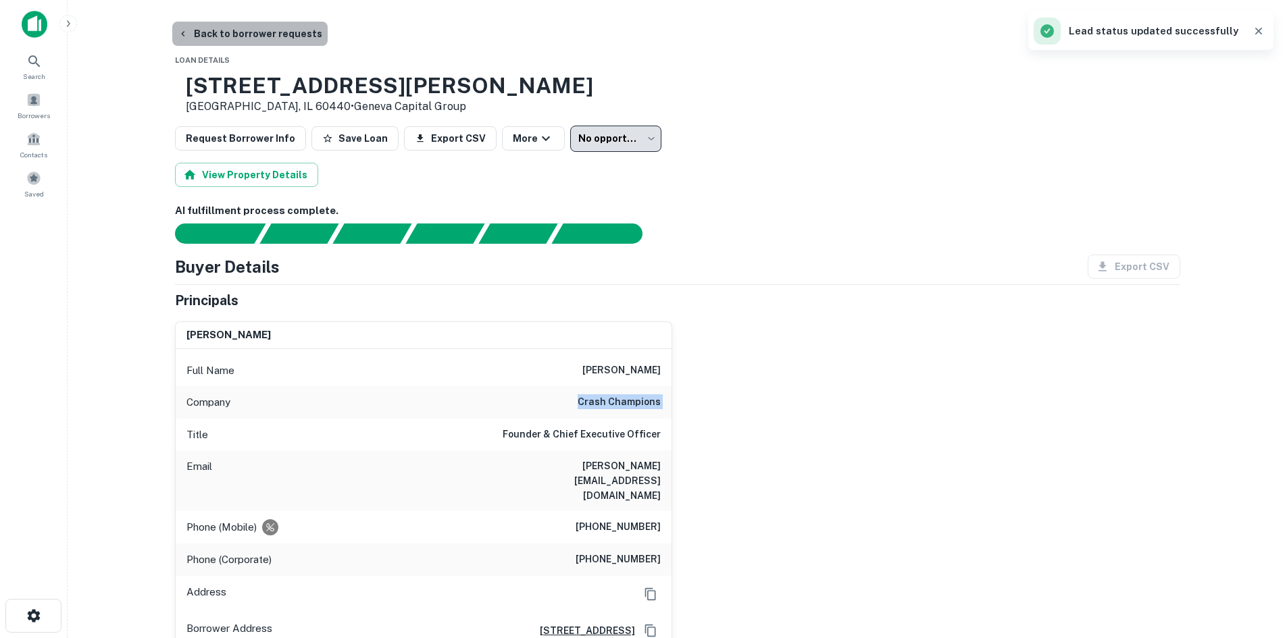
click at [263, 32] on button "Back to borrower requests" at bounding box center [249, 34] width 155 height 24
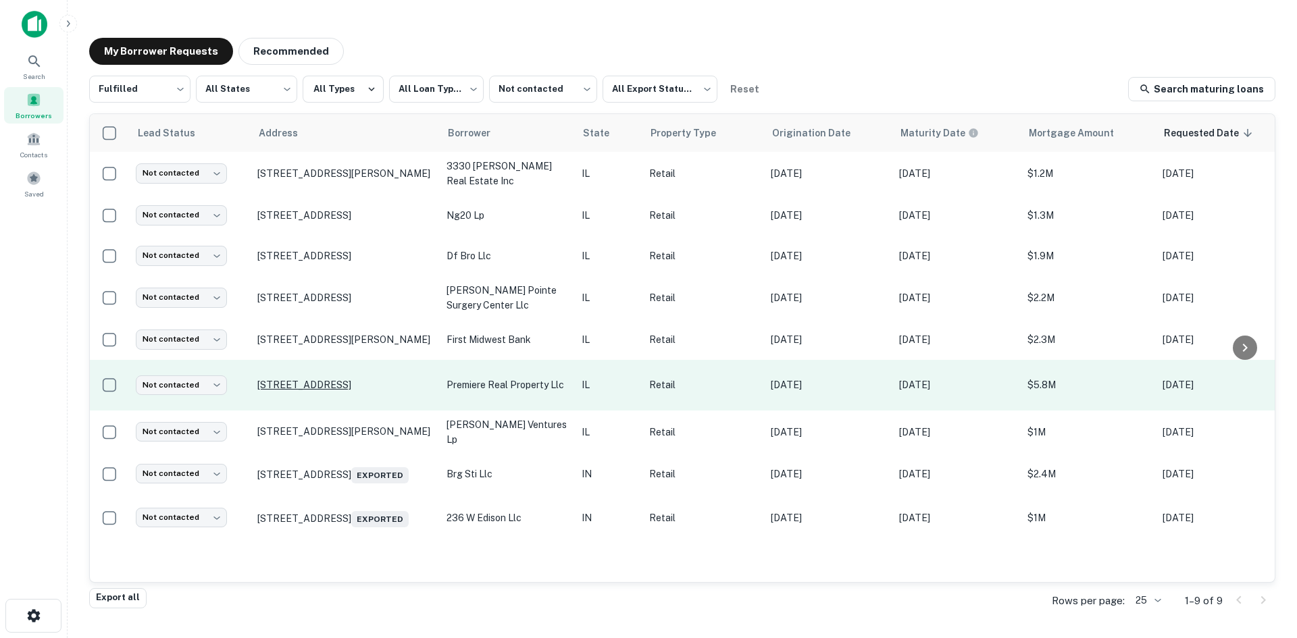
click at [377, 391] on p "5001 N Big Hollow Rd Peoria, IL 61615" at bounding box center [345, 385] width 176 height 12
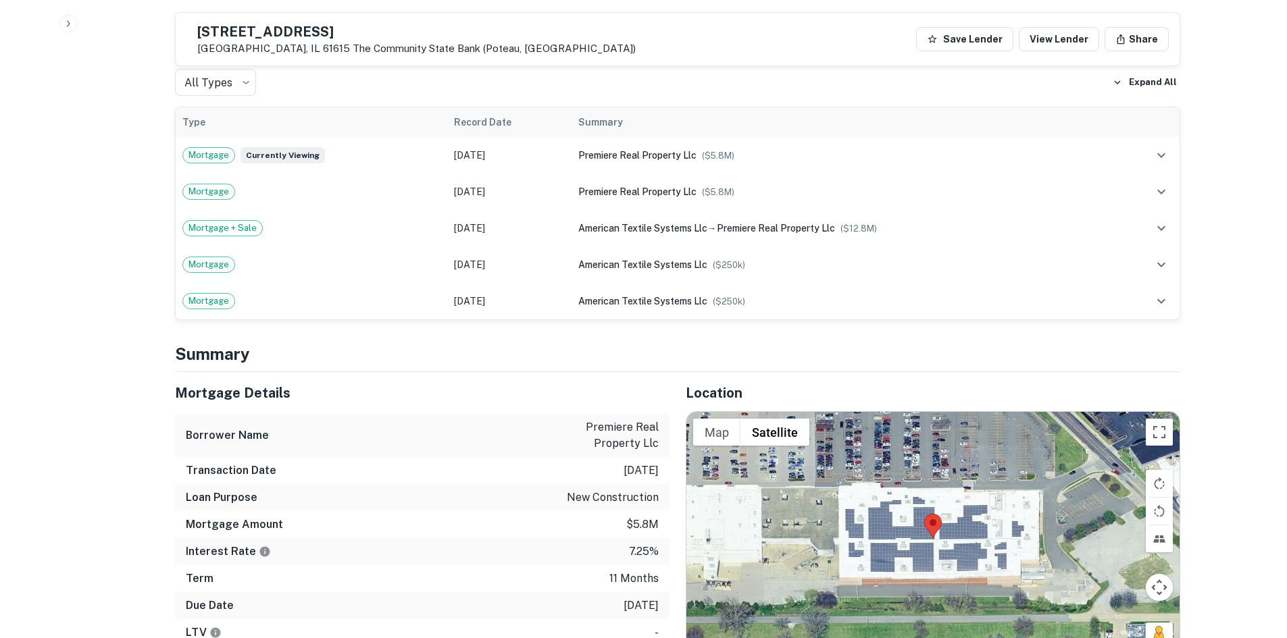
scroll to position [1081, 0]
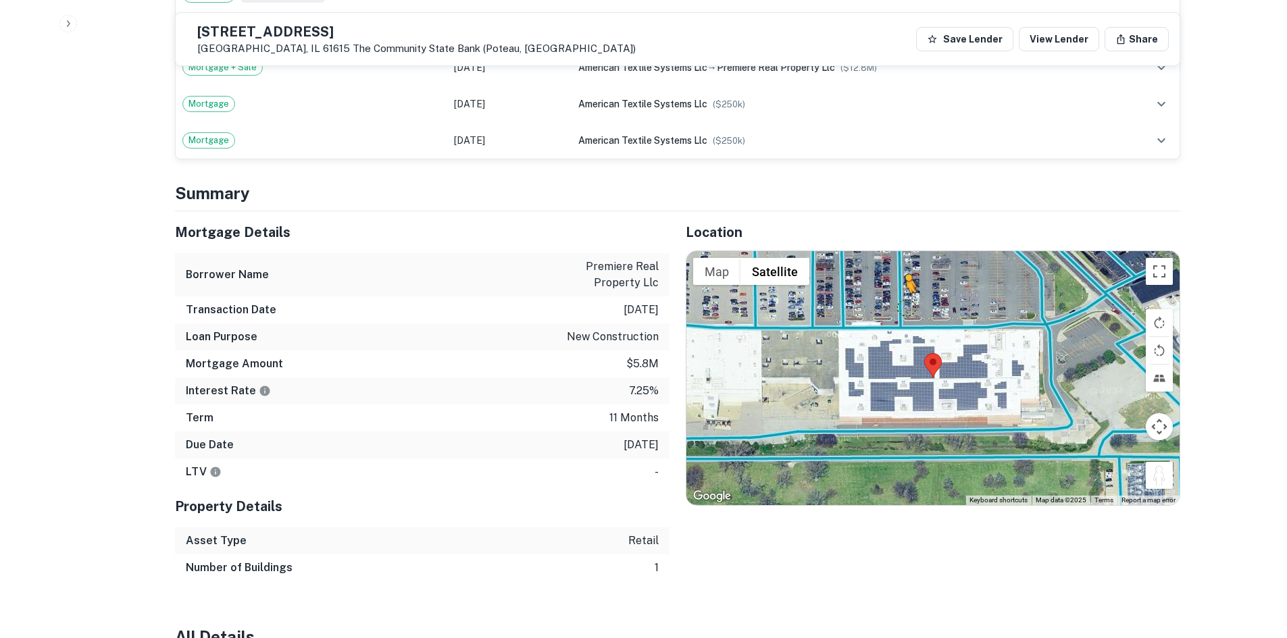
drag, startPoint x: 1164, startPoint y: 472, endPoint x: 902, endPoint y: 289, distance: 319.1
click at [902, 289] on div "To activate drag with keyboard, press Alt + Enter. Once in keyboard drag state,…" at bounding box center [932, 378] width 493 height 254
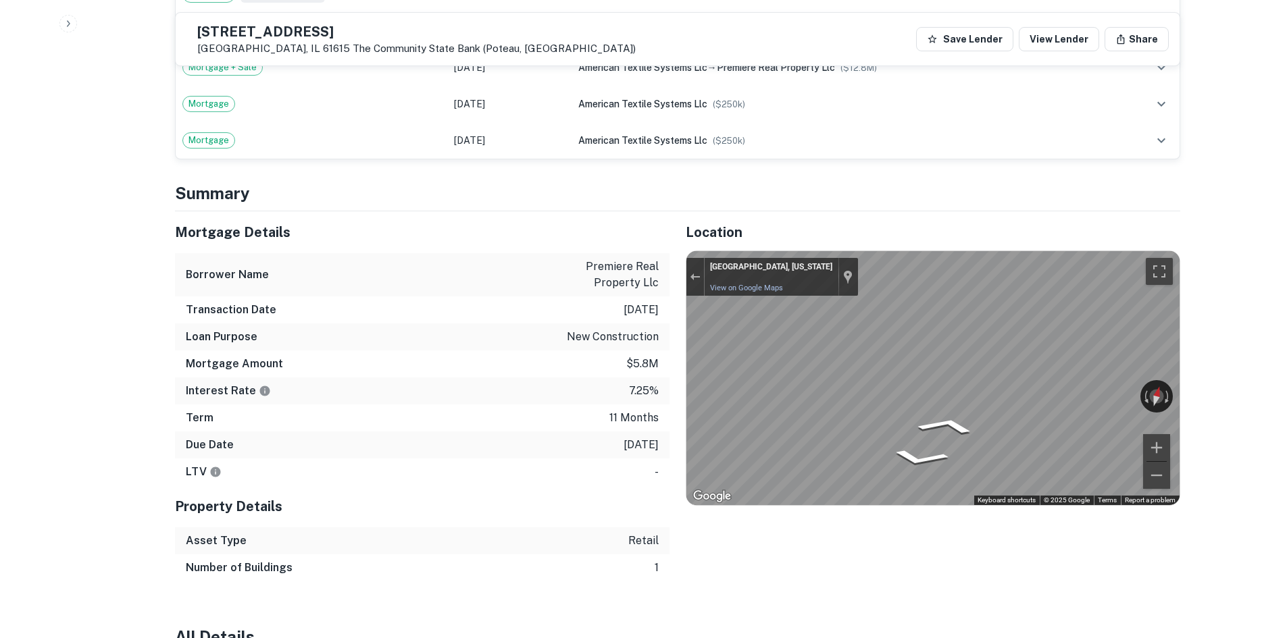
click at [1068, 382] on div "← Move left → Move right ↑ Move up ↓ Move down + Zoom in - Zoom out Peoria, Ill…" at bounding box center [932, 378] width 493 height 254
click at [665, 393] on div "Mortgage Details Borrower Name premiere real property llc Transaction Date 3/4/…" at bounding box center [669, 396] width 1021 height 370
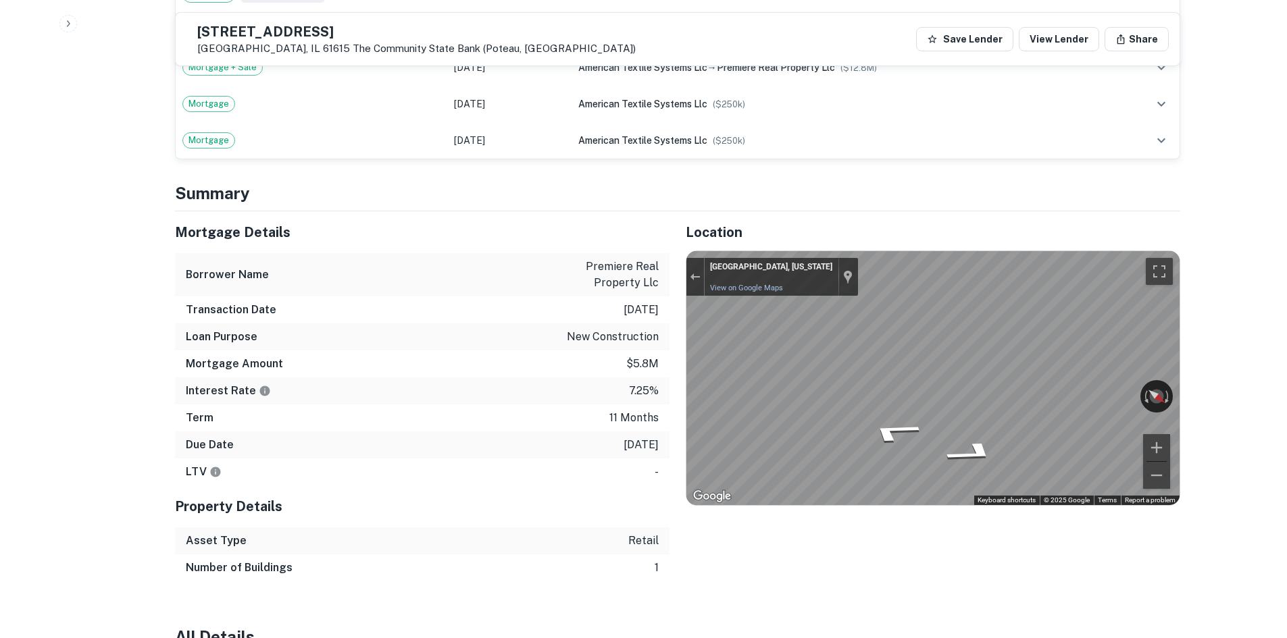
click at [601, 344] on div "Mortgage Details Borrower Name premiere real property llc Transaction Date 3/4/…" at bounding box center [669, 396] width 1021 height 370
click at [637, 370] on div "Mortgage Details Borrower Name premiere real property llc Transaction Date 3/4/…" at bounding box center [669, 396] width 1021 height 370
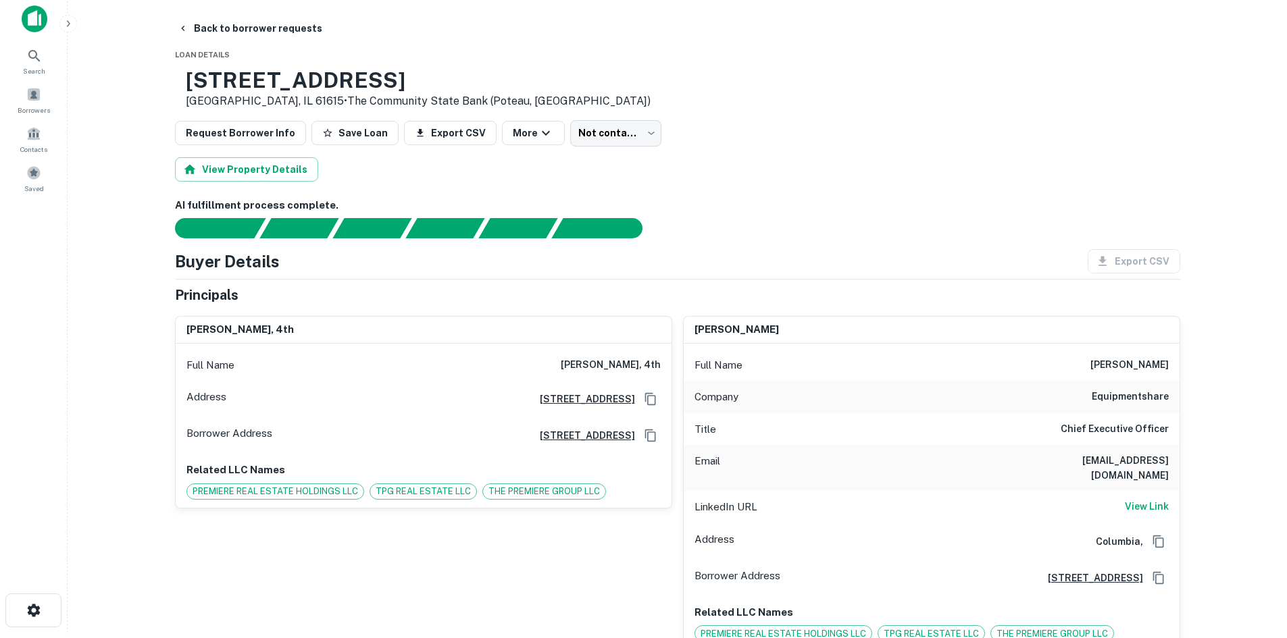
scroll to position [0, 0]
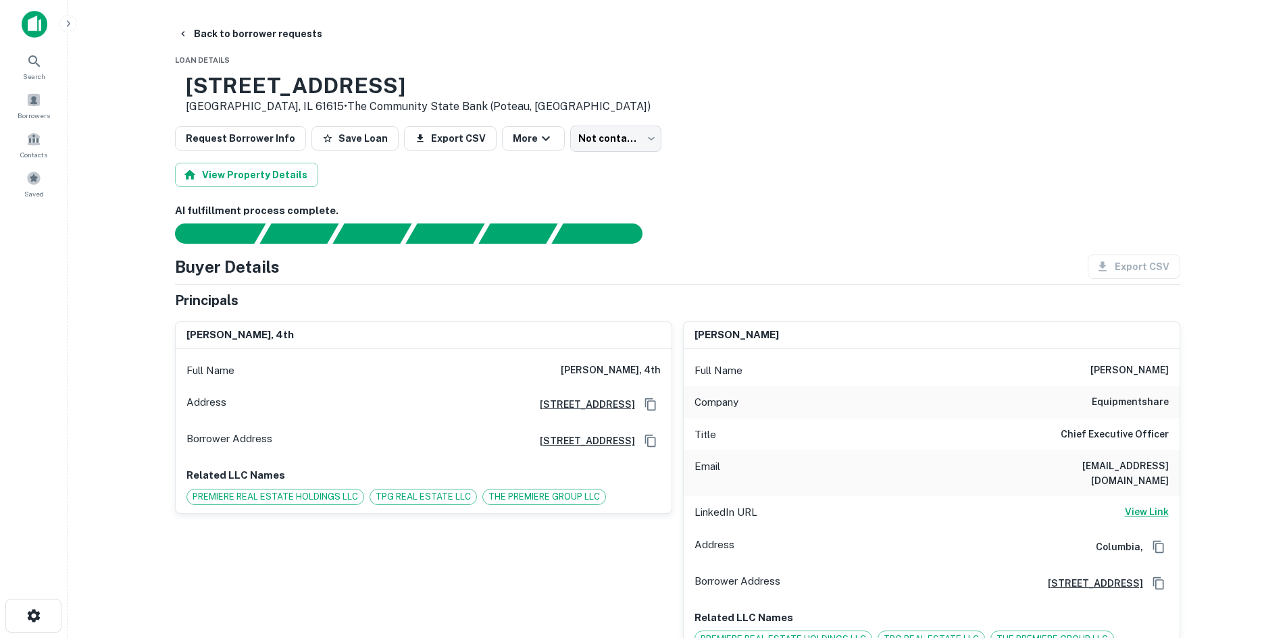
click at [1139, 505] on h6 "View Link" at bounding box center [1147, 512] width 44 height 15
click at [627, 111] on div "5001 N Big Hollow Rd Peoria, IL 61615 • The Community State Bank (poteau, OK)" at bounding box center [677, 94] width 1005 height 42
click at [618, 140] on body "Search Borrowers Contacts Saved Back to borrower requests Loan Details 5001 N B…" at bounding box center [643, 319] width 1287 height 638
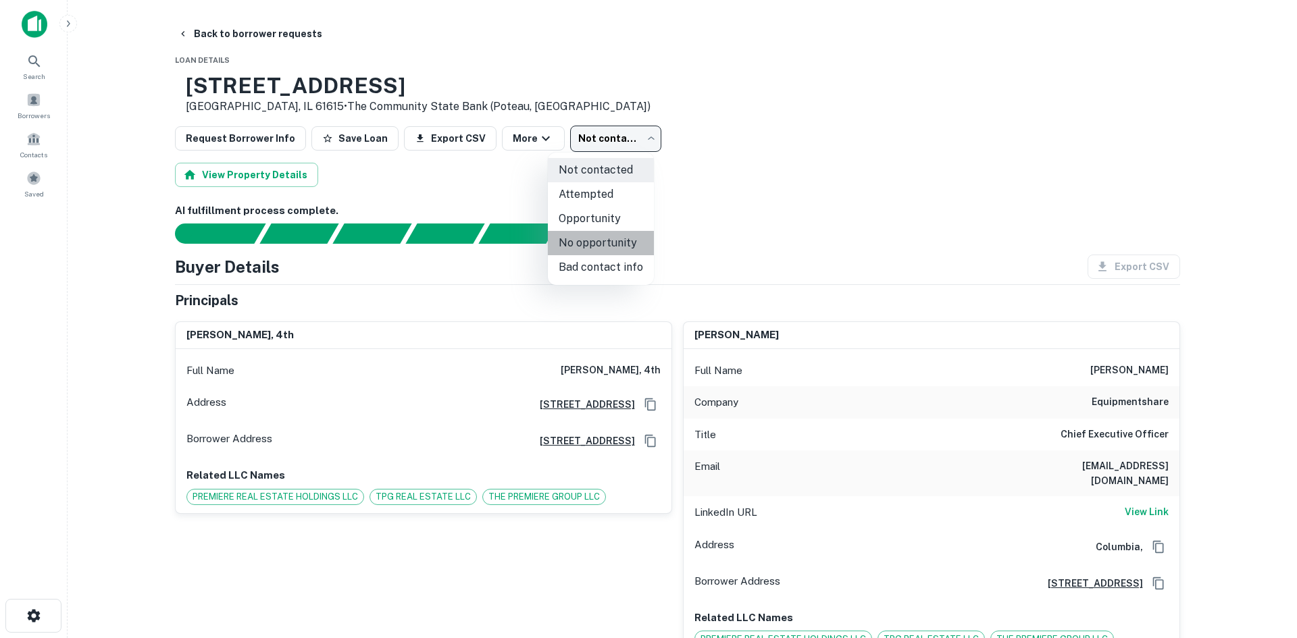
click at [601, 254] on li "No opportunity" at bounding box center [601, 243] width 106 height 24
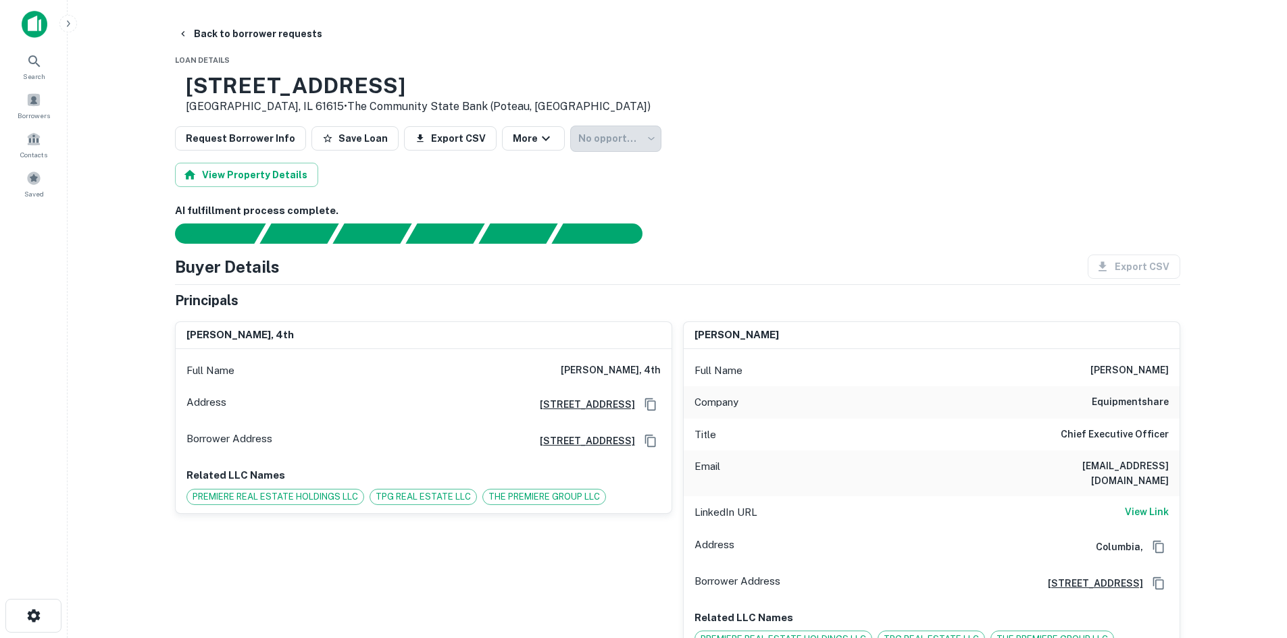
click at [600, 136] on div "No opportunity" at bounding box center [615, 139] width 91 height 26
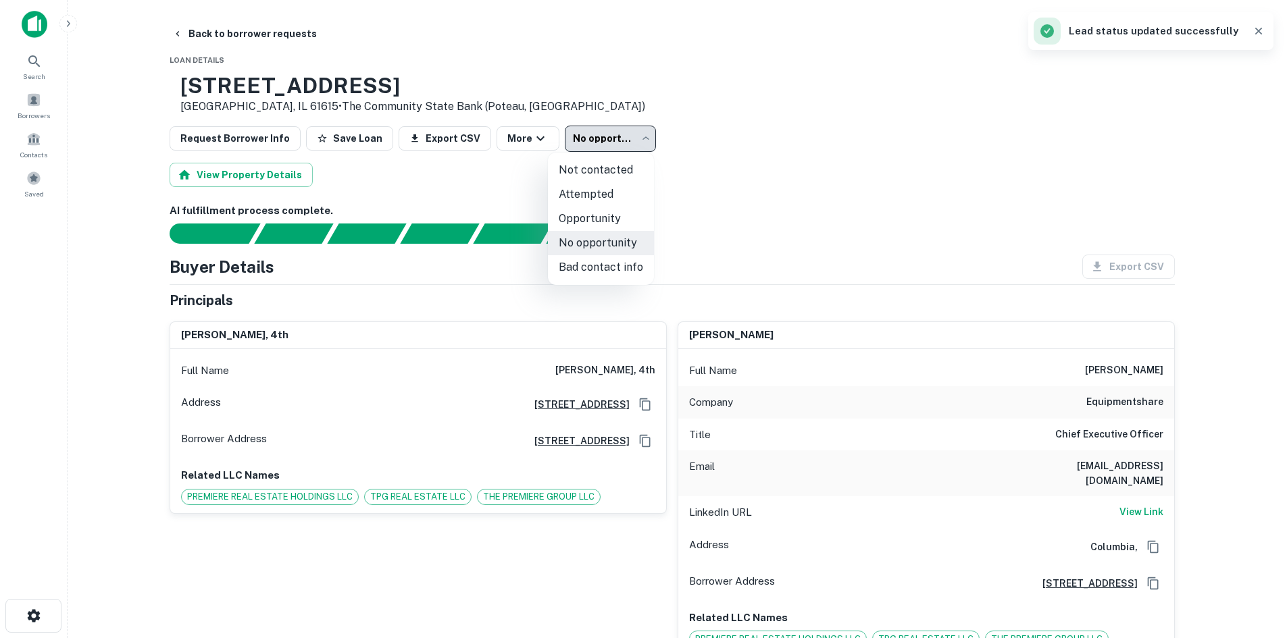
click at [609, 150] on body "**********" at bounding box center [643, 319] width 1287 height 638
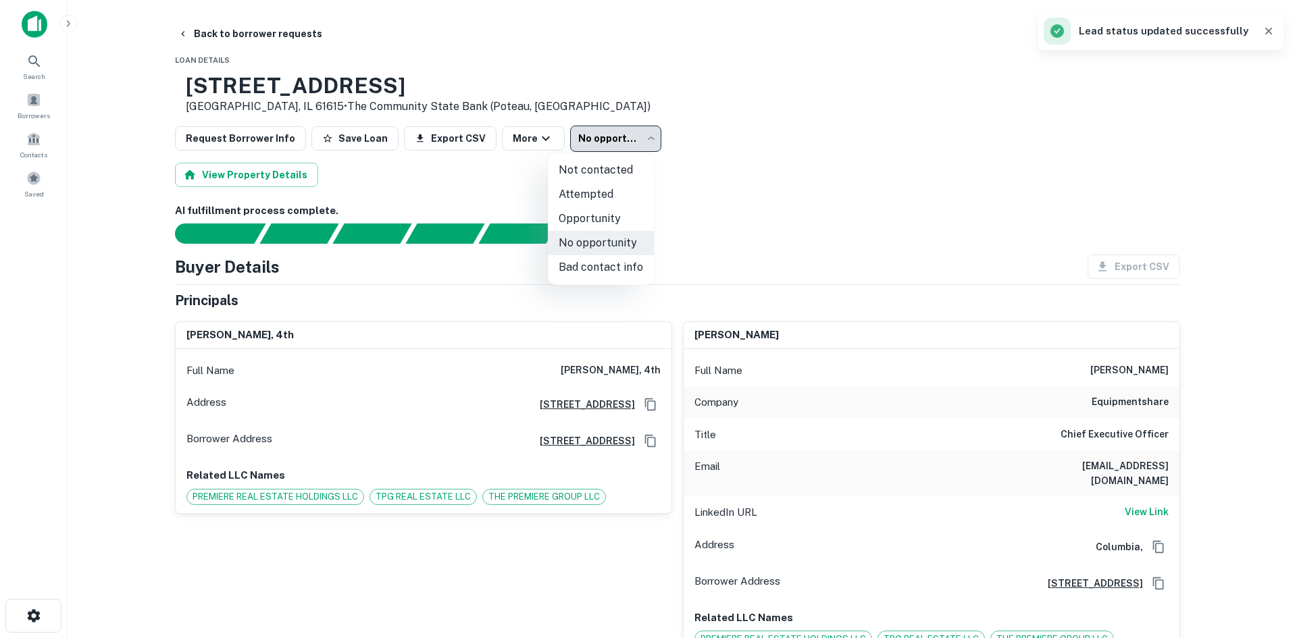
click at [611, 265] on li "Bad contact info" at bounding box center [601, 267] width 106 height 24
type input "**********"
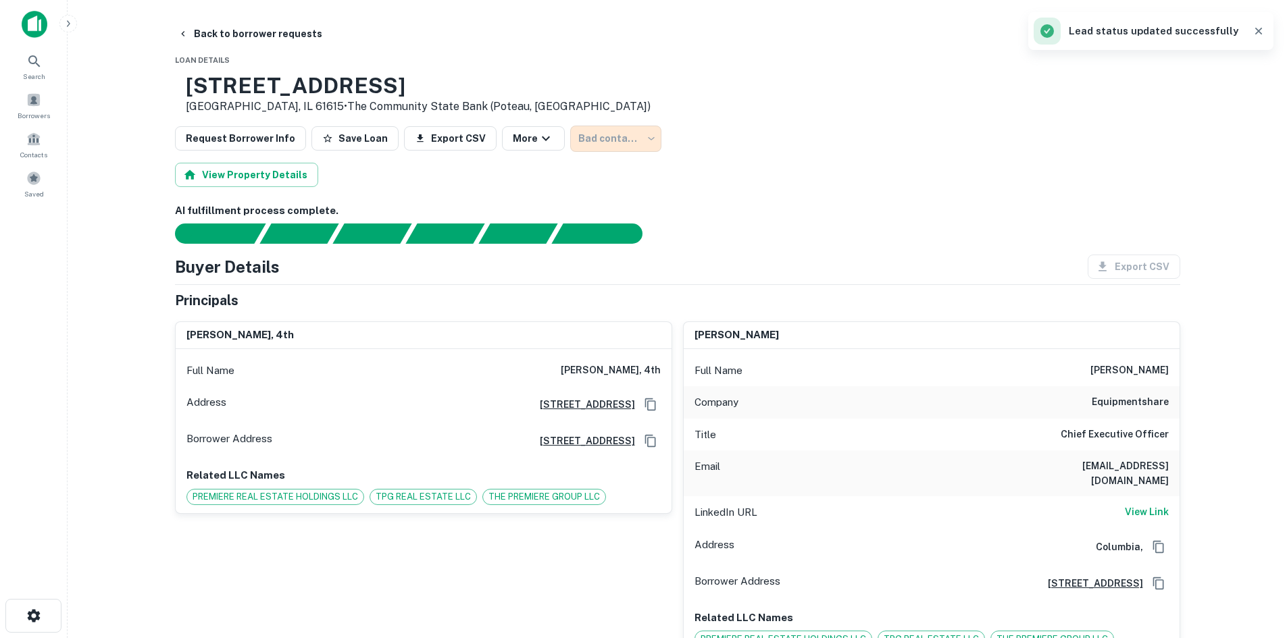
click at [247, 28] on button "Back to borrower requests" at bounding box center [249, 34] width 155 height 24
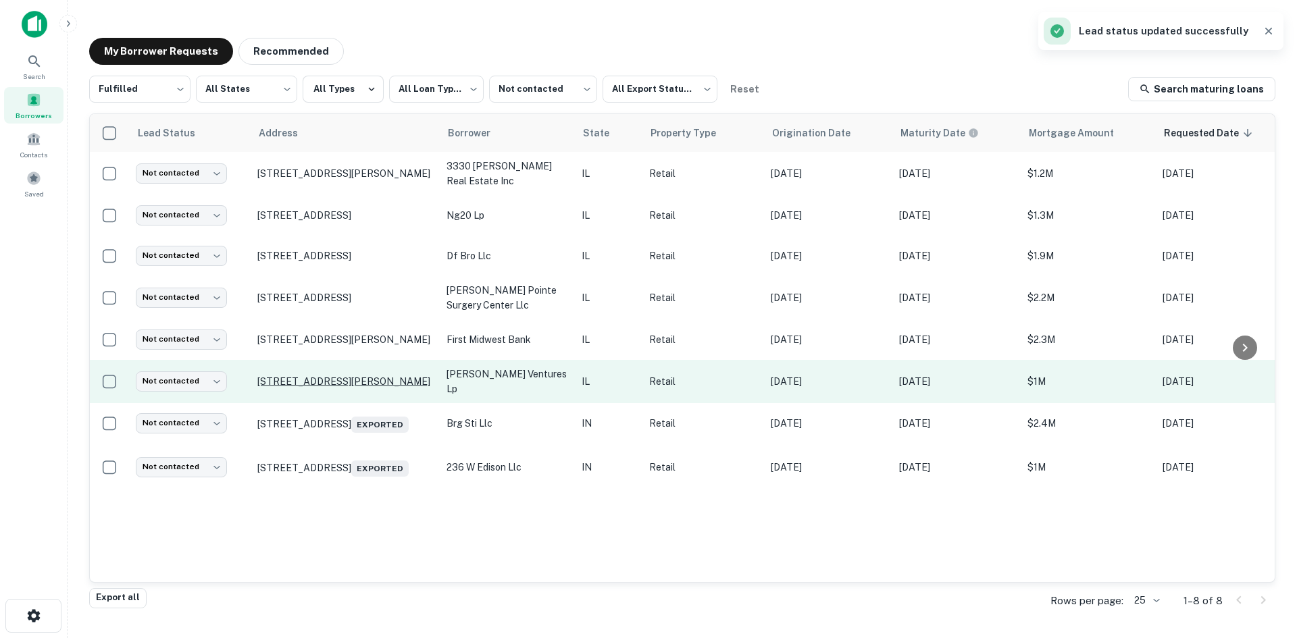
click at [334, 382] on p "1874 E Belvidere Rd Grayslake, IL 60030" at bounding box center [345, 382] width 176 height 12
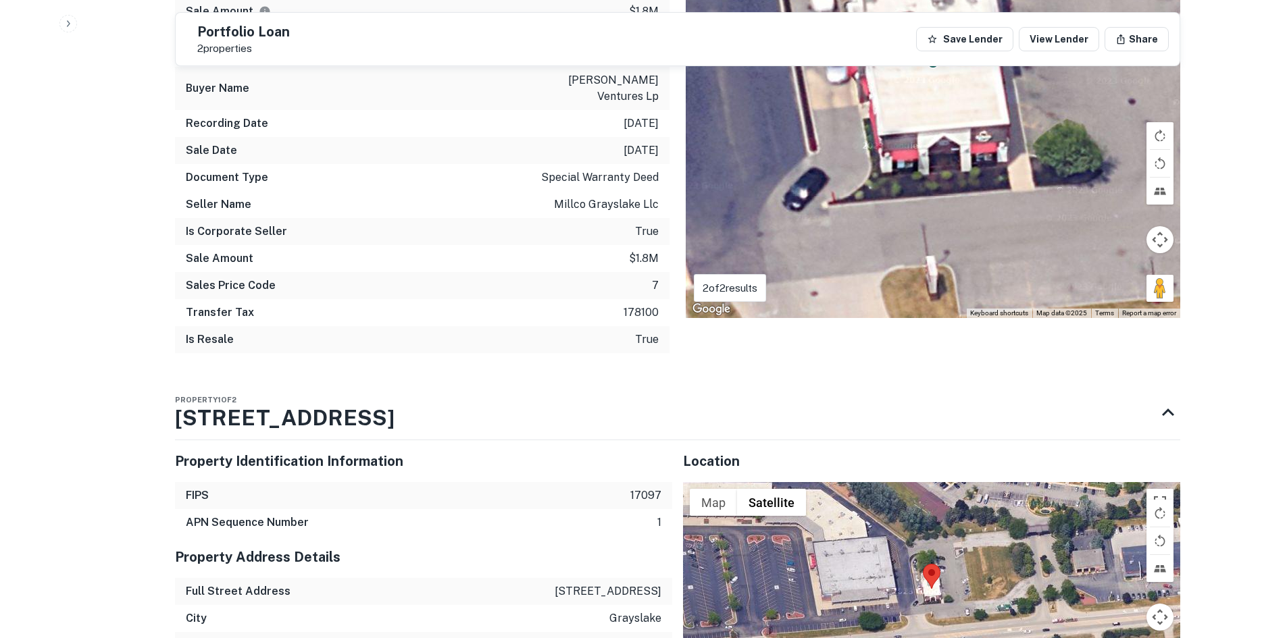
scroll to position [1553, 0]
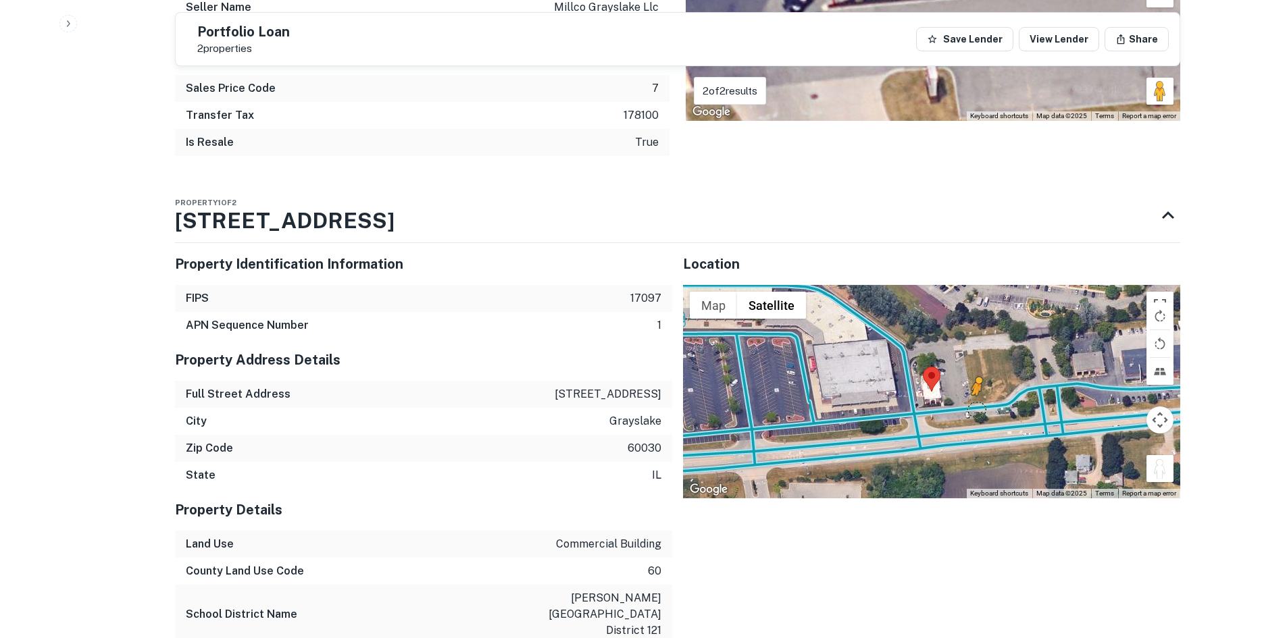
drag, startPoint x: 1162, startPoint y: 431, endPoint x: 961, endPoint y: 364, distance: 211.5
click at [961, 364] on div "To activate drag with keyboard, press Alt + Enter. Once in keyboard drag state,…" at bounding box center [931, 391] width 497 height 213
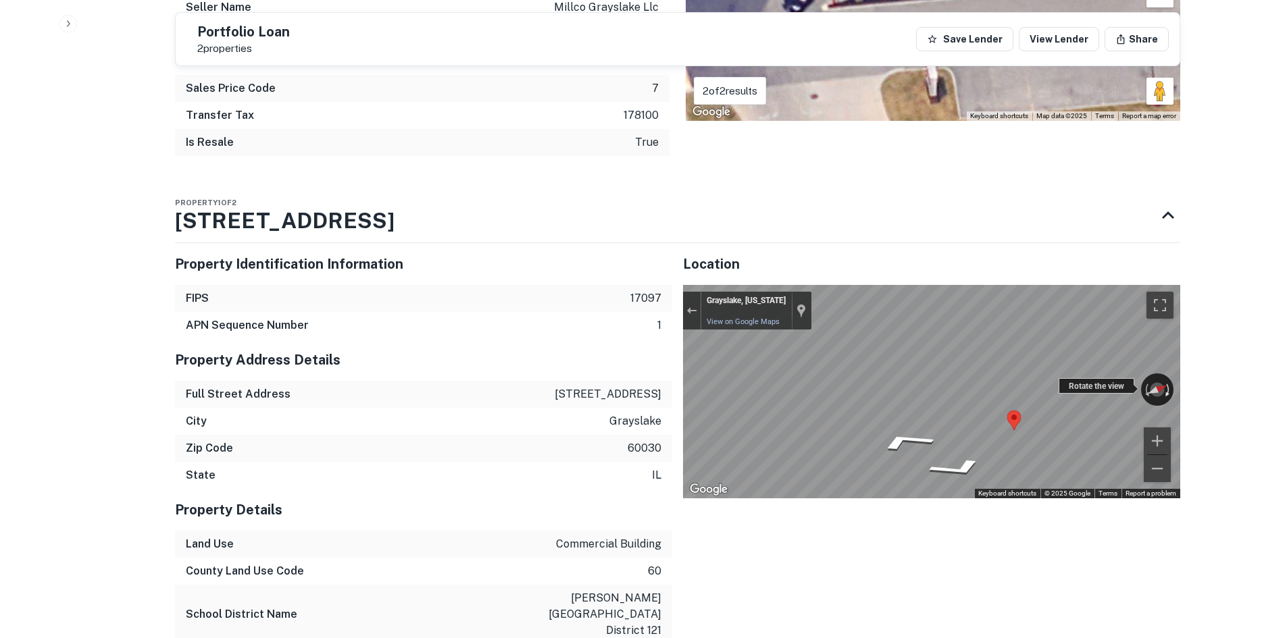
click at [1171, 351] on div "← Move left → Move right ↑ Move up ↓ Move down + Zoom in - Zoom out Grayslake, …" at bounding box center [931, 391] width 497 height 213
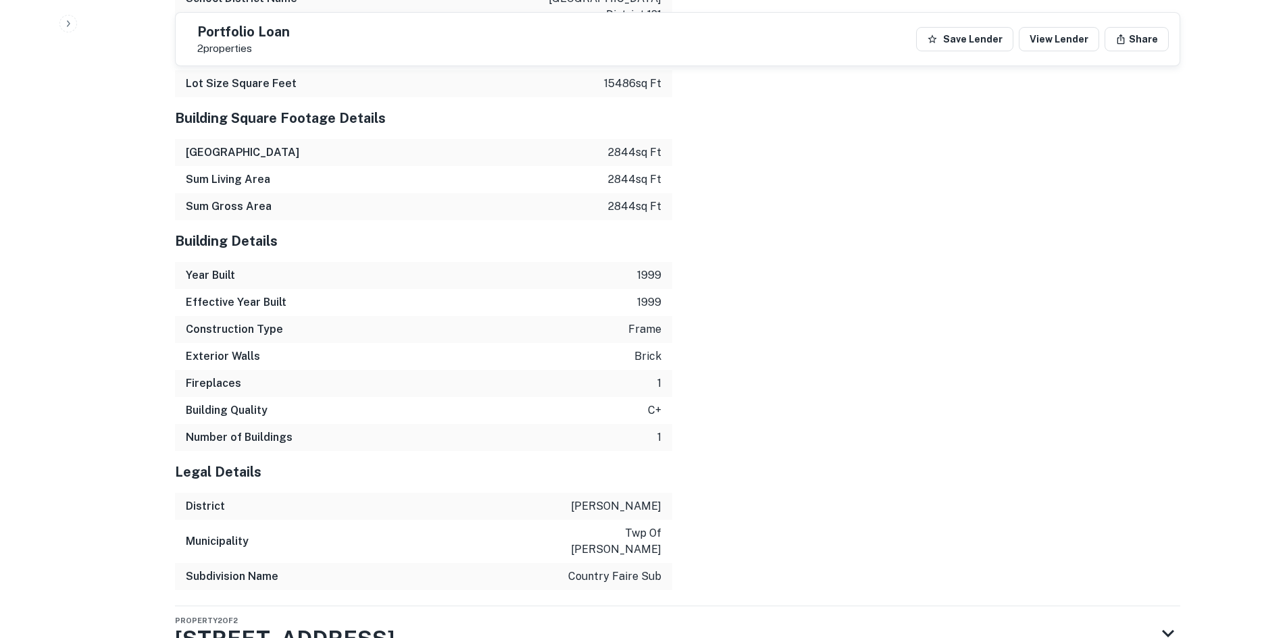
scroll to position [2180, 0]
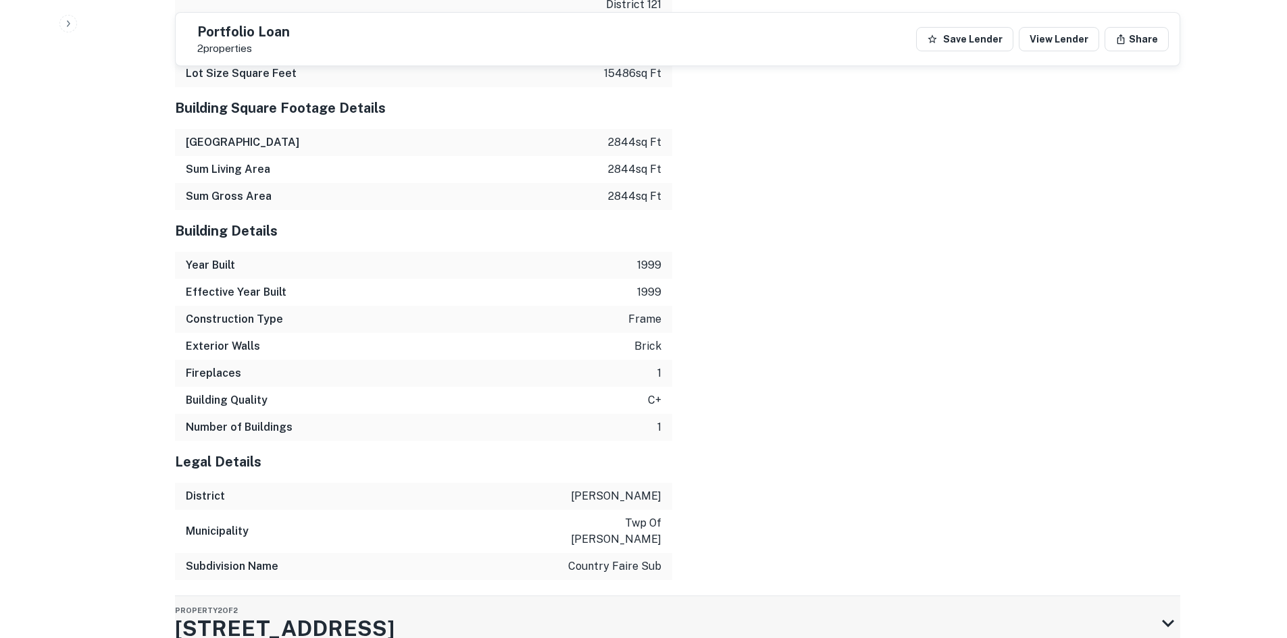
click at [442, 596] on div "Property 2 of 2 1874 E BELVIDERE RD" at bounding box center [665, 623] width 981 height 54
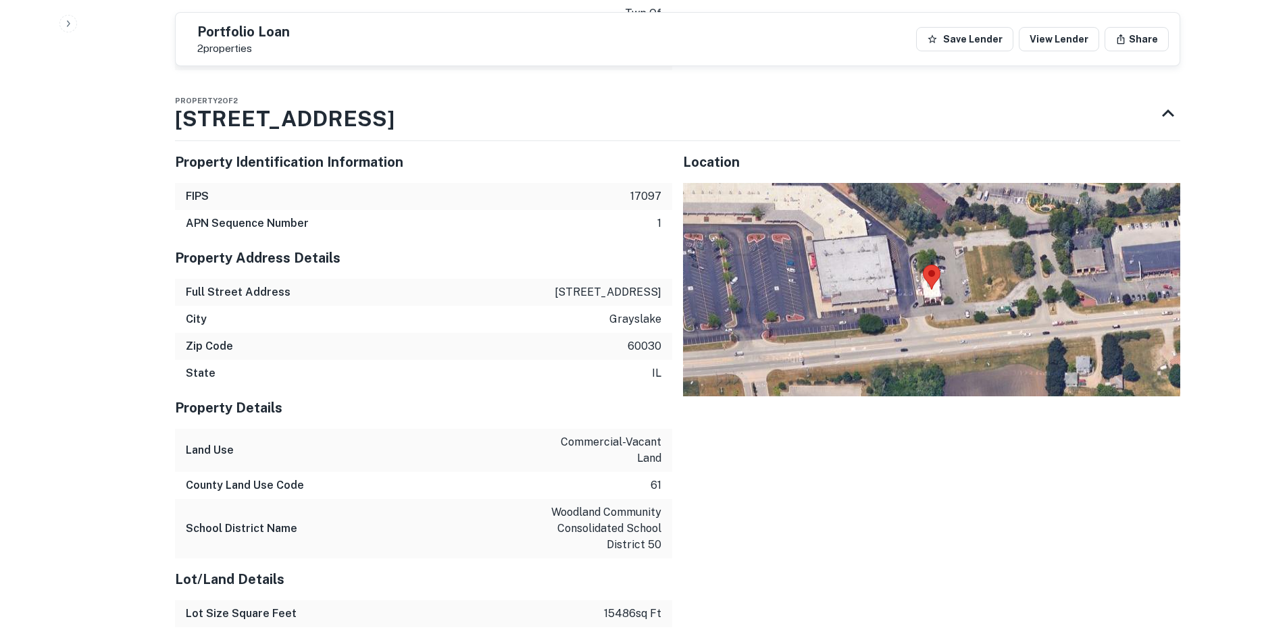
scroll to position [2691, 0]
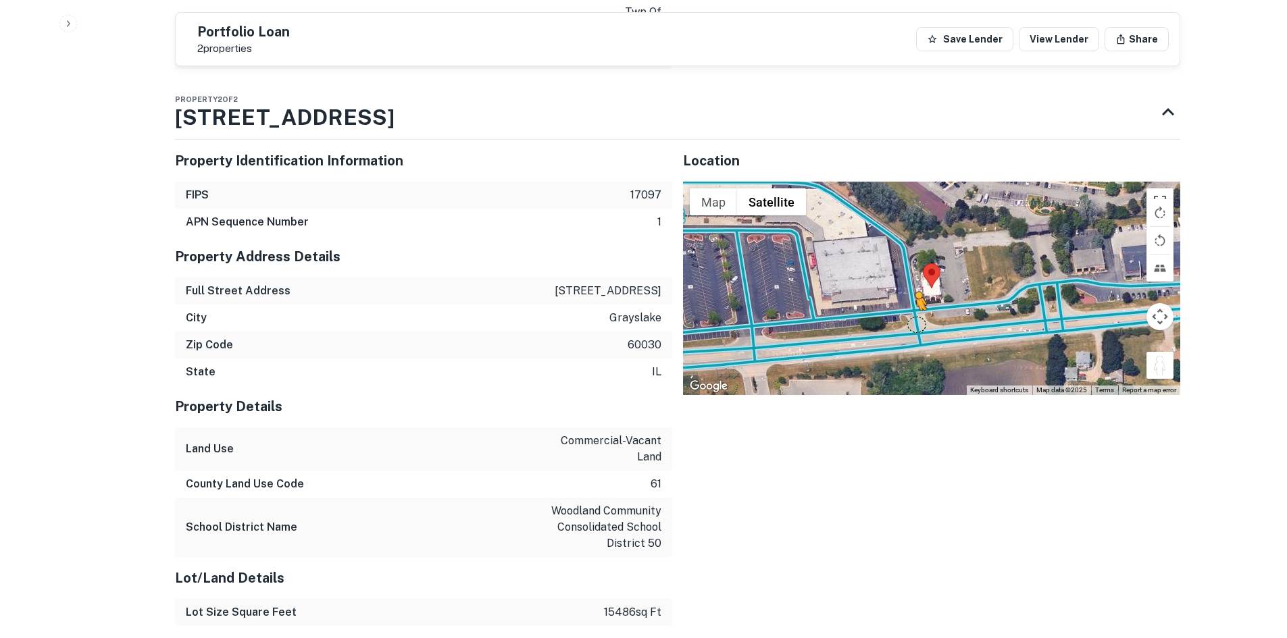
drag, startPoint x: 1156, startPoint y: 283, endPoint x: 910, endPoint y: 247, distance: 248.4
click at [910, 247] on div "To activate drag with keyboard, press Alt + Enter. Once in keyboard drag state,…" at bounding box center [931, 288] width 497 height 213
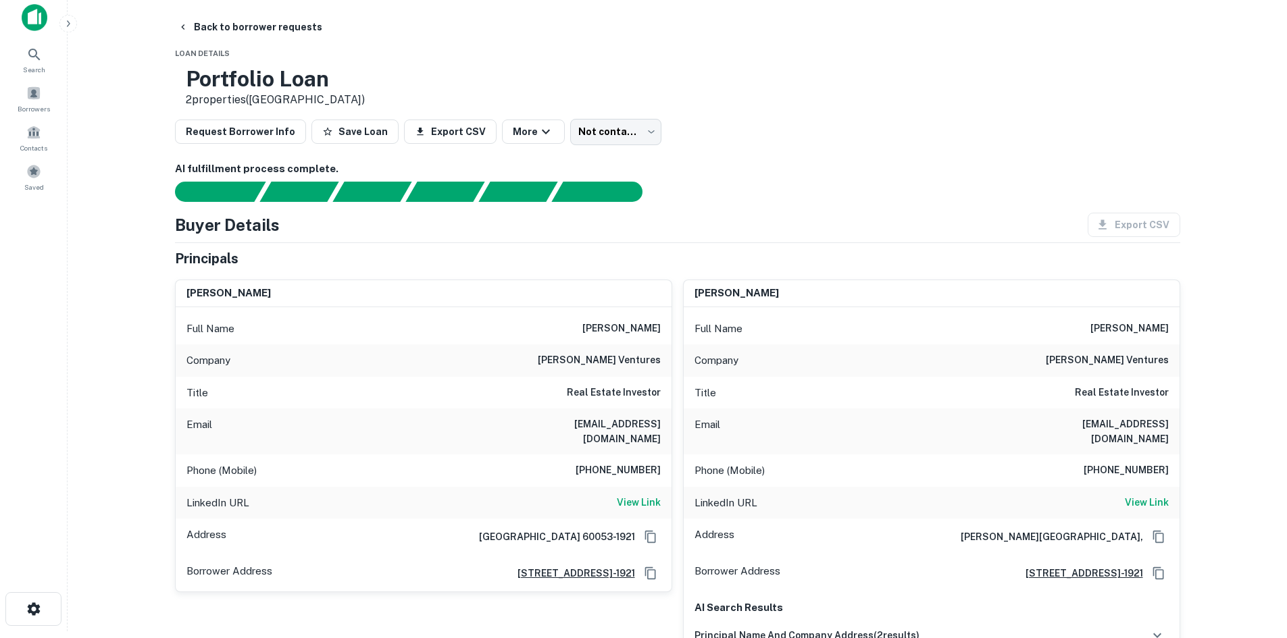
scroll to position [0, 0]
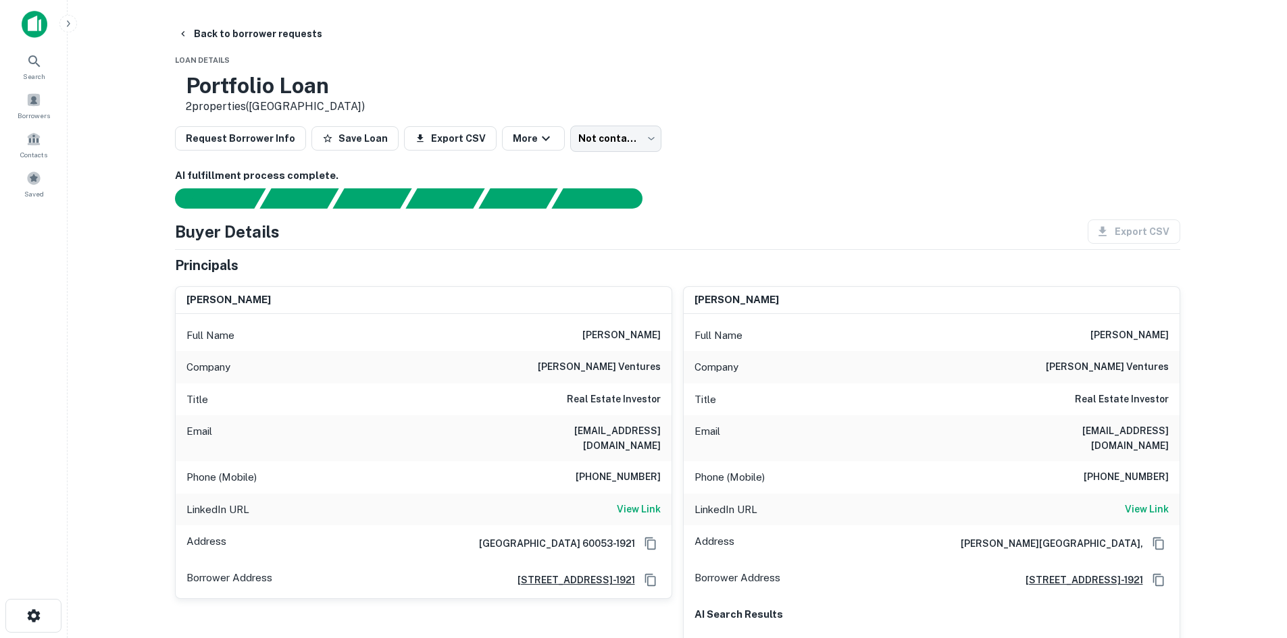
drag, startPoint x: 635, startPoint y: 490, endPoint x: 625, endPoint y: 467, distance: 25.5
click at [635, 502] on h6 "View Link" at bounding box center [639, 509] width 44 height 15
click at [654, 461] on div "Phone (Mobile) 847-493-9173" at bounding box center [424, 477] width 496 height 32
click at [657, 469] on h6 "847-493-9173" at bounding box center [617, 477] width 85 height 16
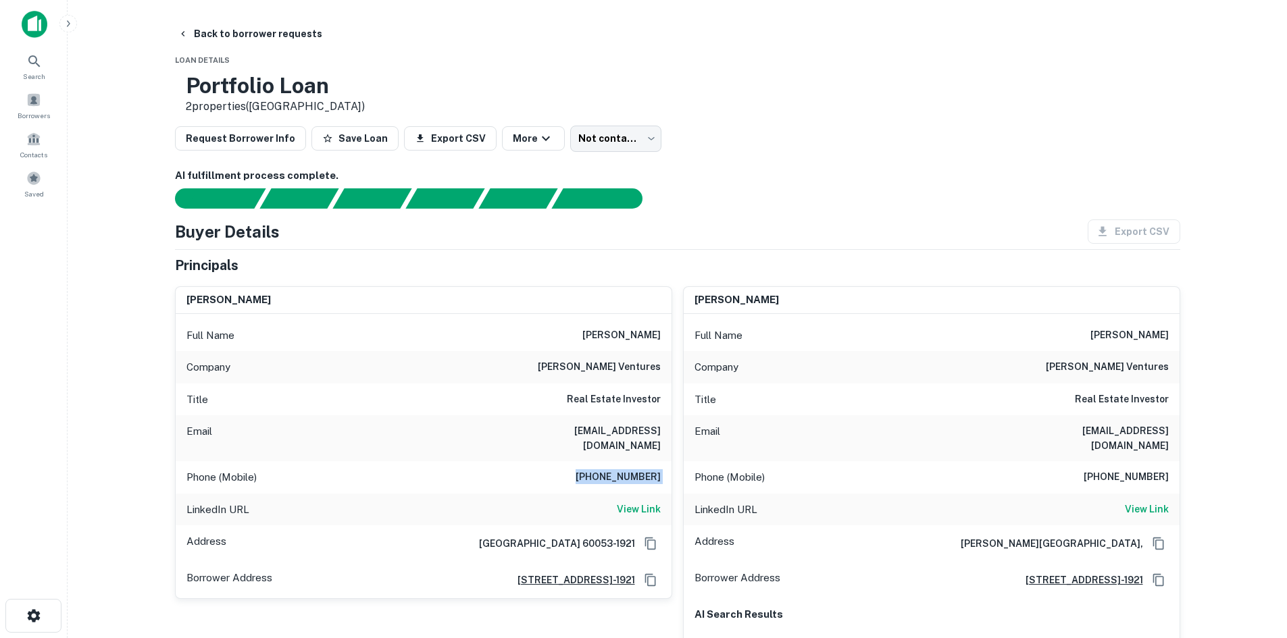
click at [657, 469] on h6 "847-493-9173" at bounding box center [617, 477] width 85 height 16
copy h6 "847-493-9173"
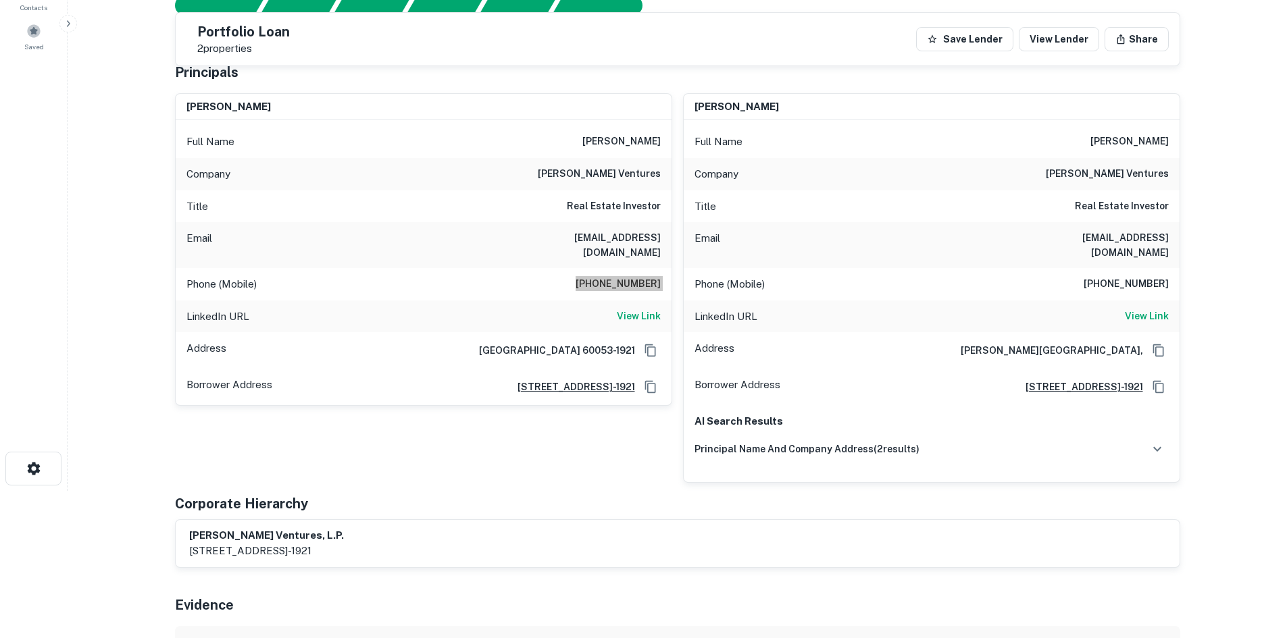
scroll to position [135, 0]
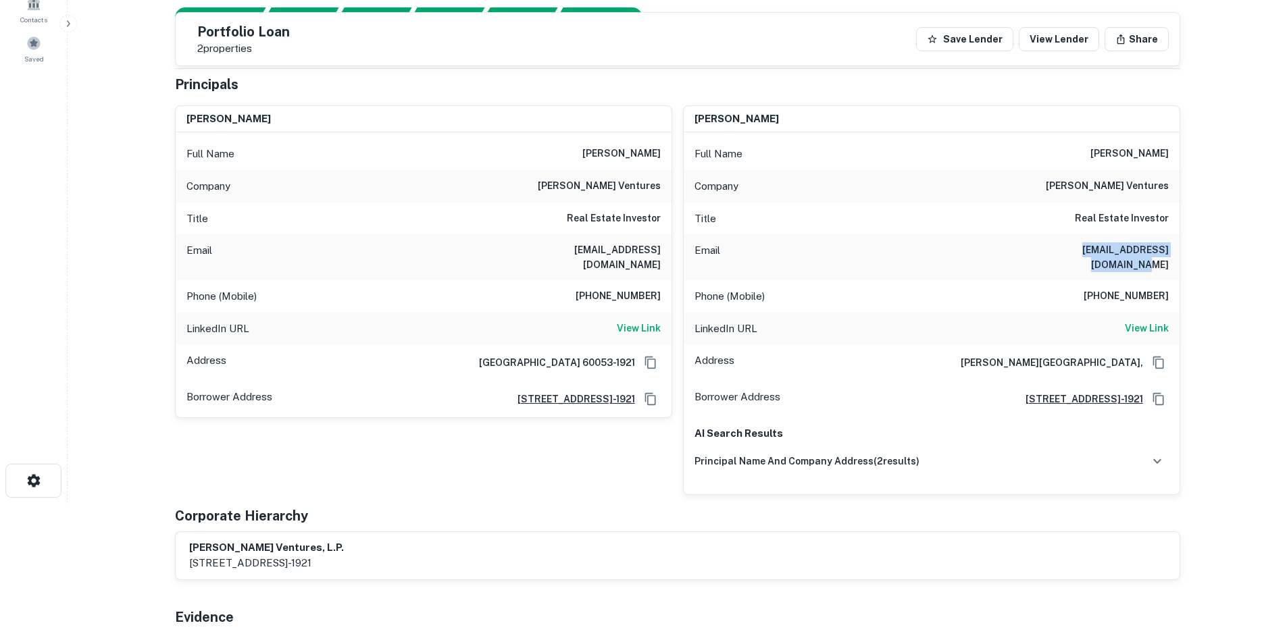
drag, startPoint x: 1021, startPoint y: 247, endPoint x: 1189, endPoint y: 245, distance: 168.2
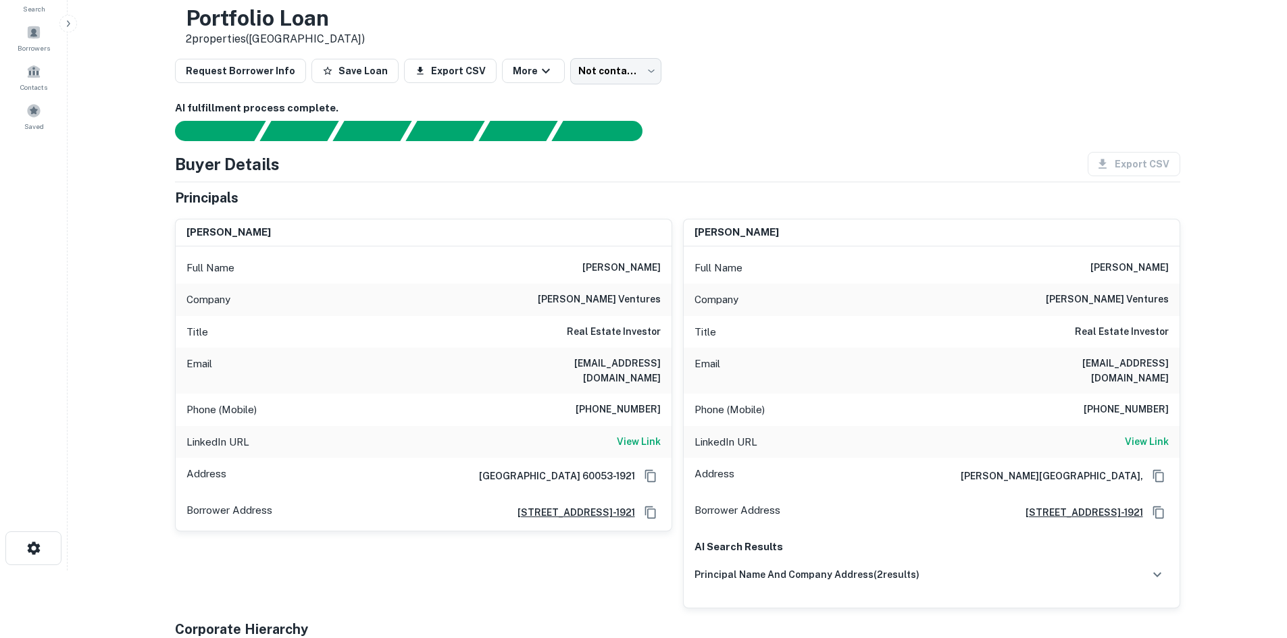
scroll to position [0, 0]
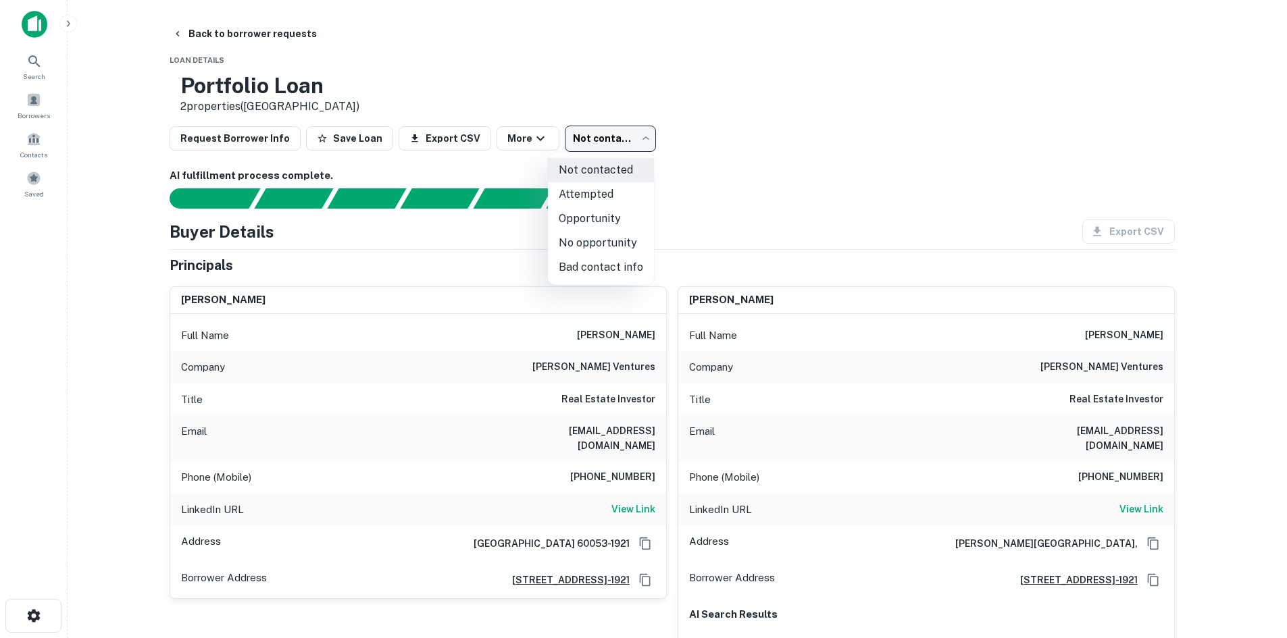
click at [607, 143] on body "Search Borrowers Contacts Saved Back to borrower requests Loan Details Portfoli…" at bounding box center [643, 319] width 1287 height 638
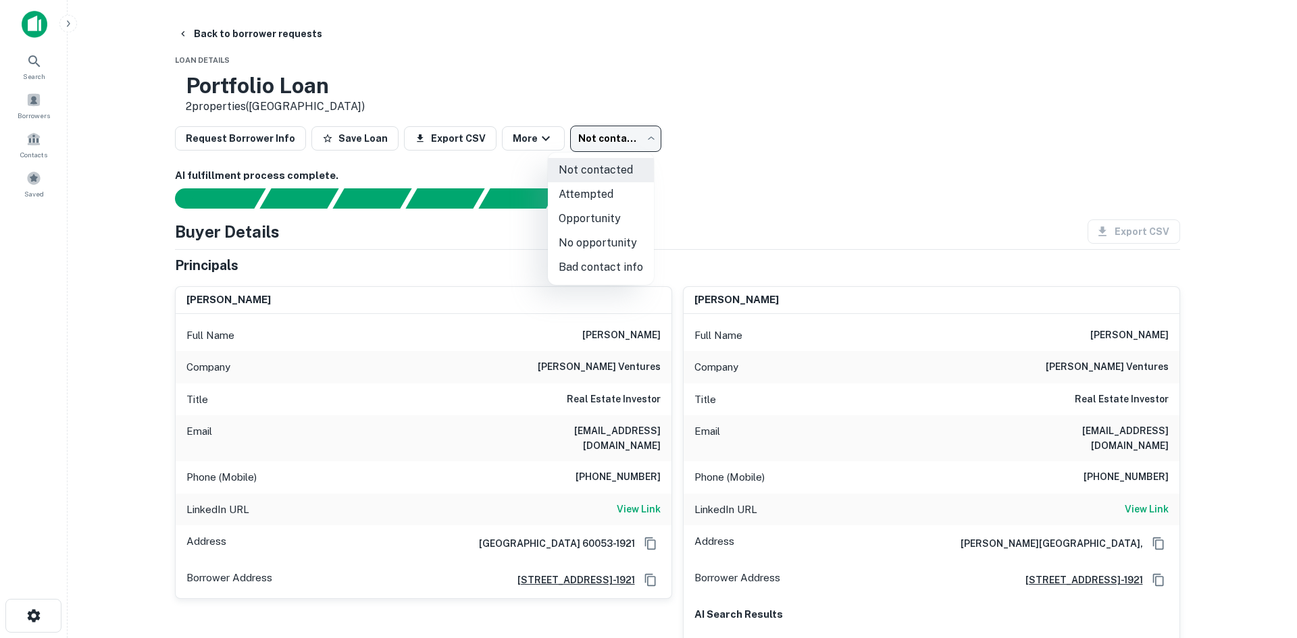
click at [594, 198] on li "Attempted" at bounding box center [601, 194] width 106 height 24
type input "*********"
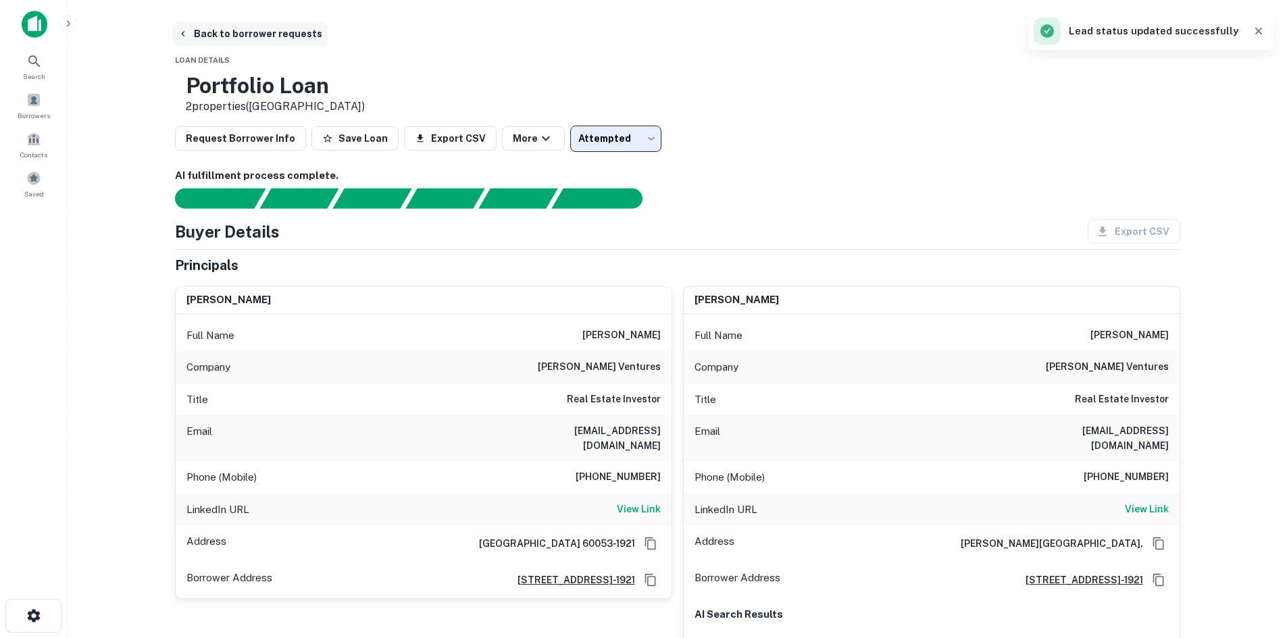
click at [295, 32] on button "Back to borrower requests" at bounding box center [249, 34] width 155 height 24
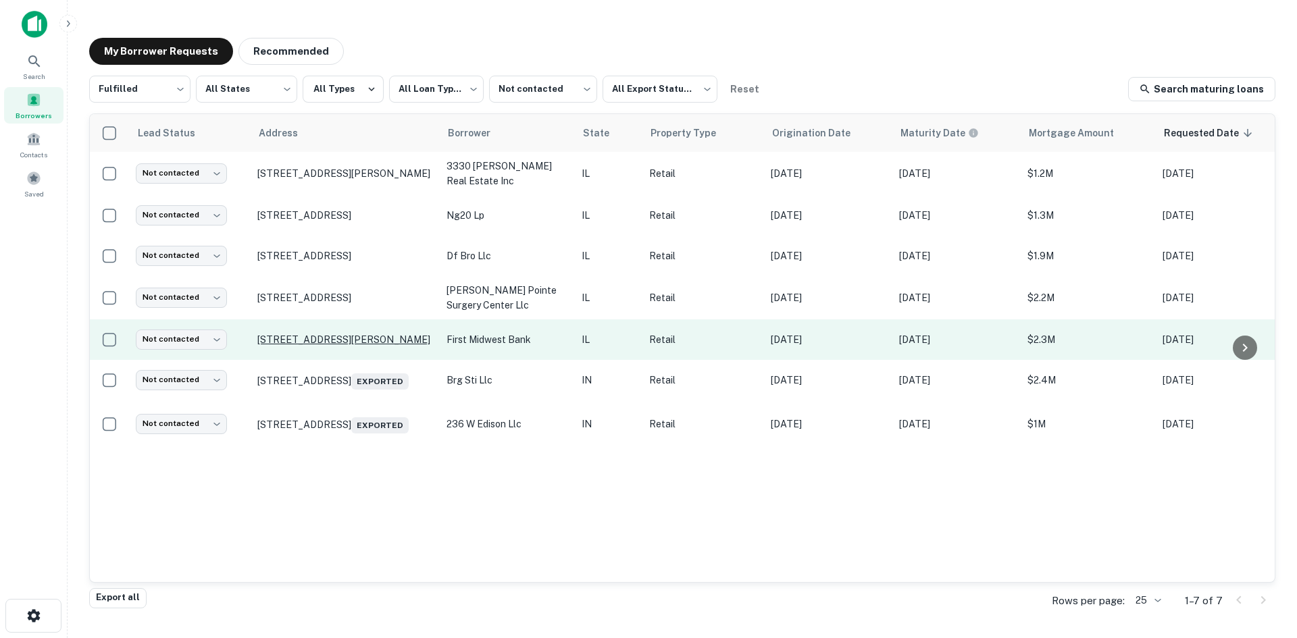
click at [370, 346] on p "2309 N Ringwood Rd Mchenry, IL 60050" at bounding box center [345, 340] width 176 height 12
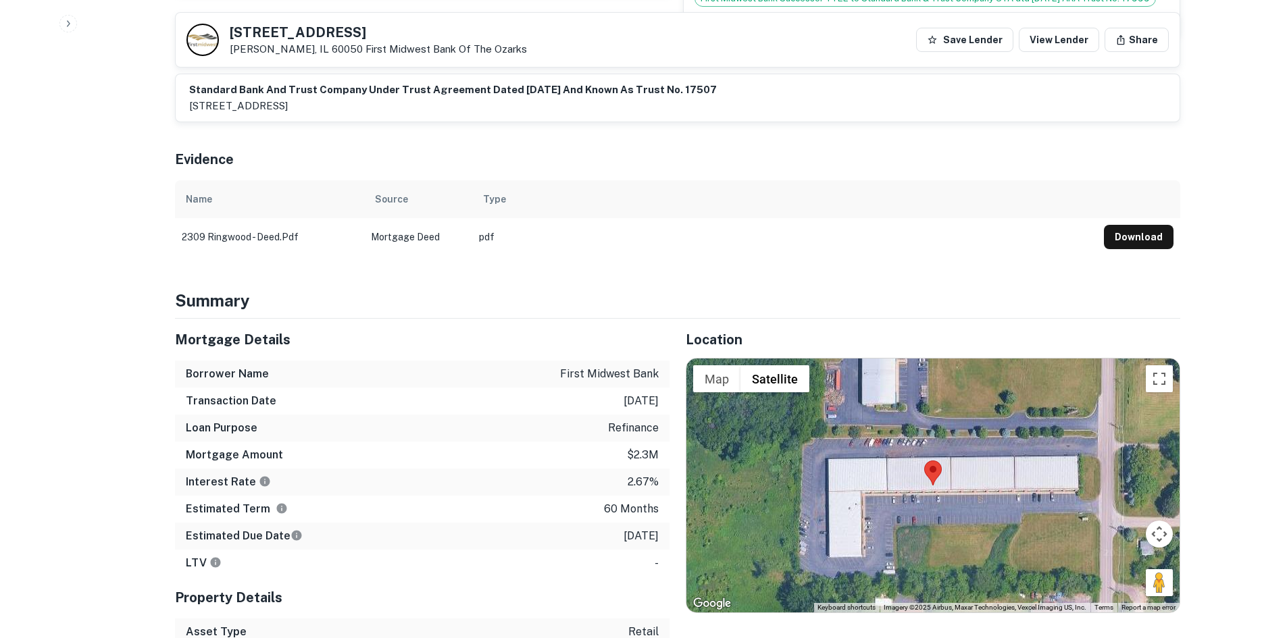
scroll to position [878, 0]
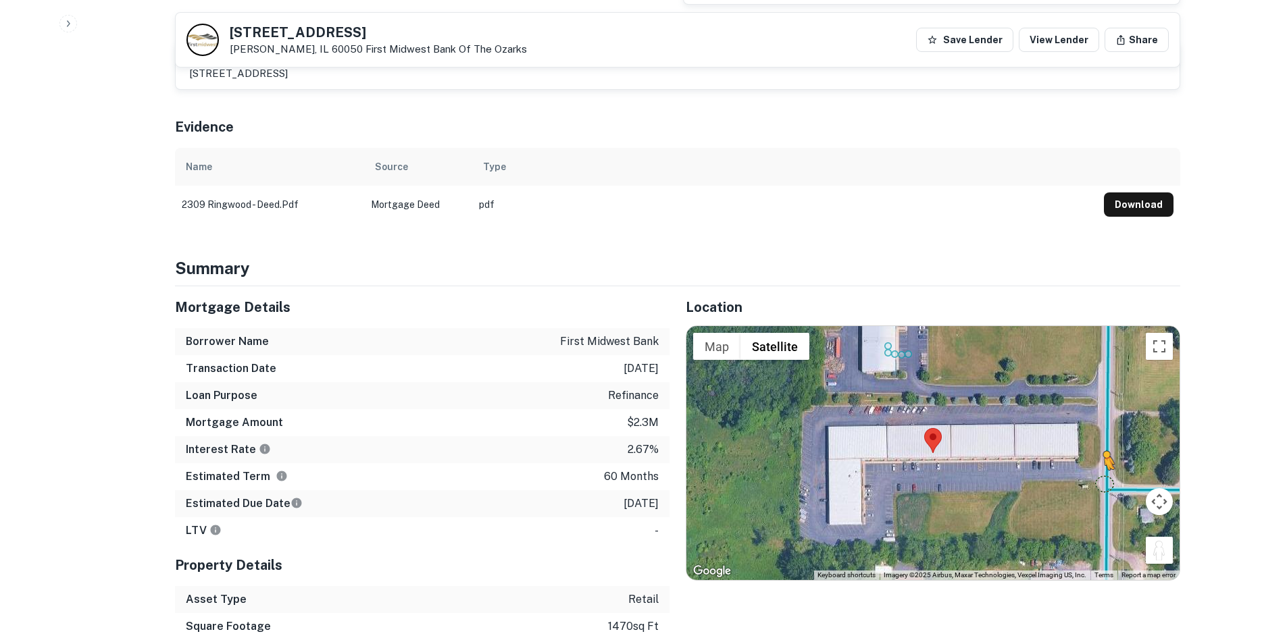
drag, startPoint x: 1152, startPoint y: 521, endPoint x: 1092, endPoint y: 451, distance: 92.0
click at [1093, 452] on div "To activate drag with keyboard, press Alt + Enter. Once in keyboard drag state,…" at bounding box center [932, 453] width 493 height 254
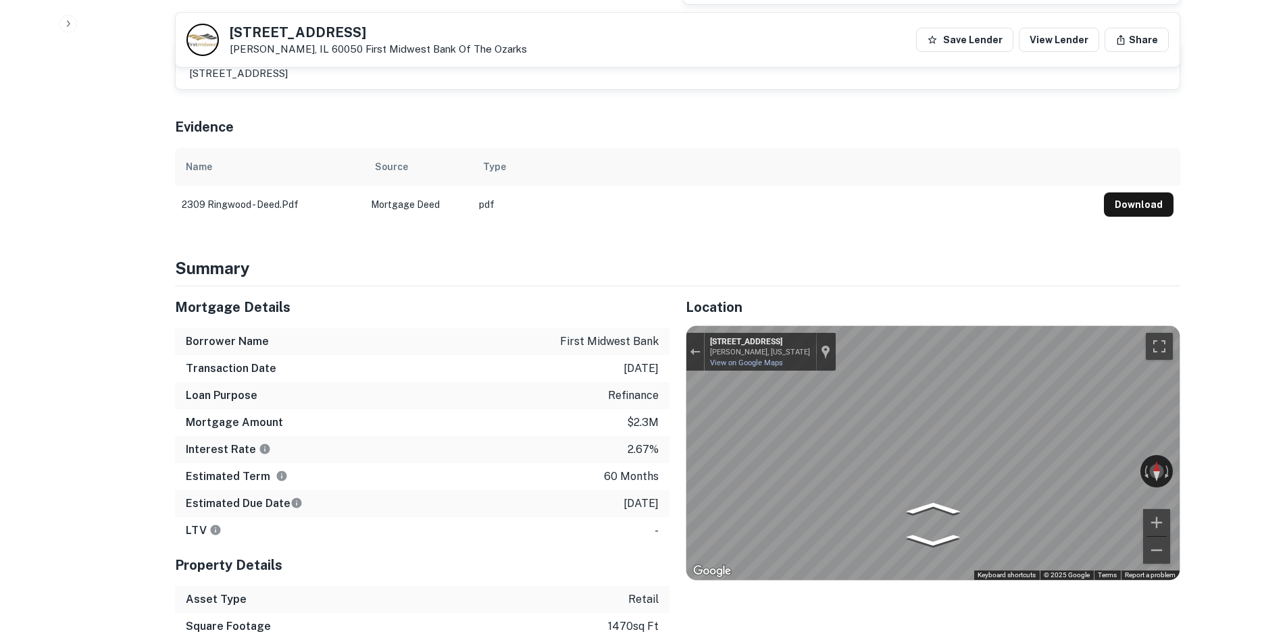
click at [679, 452] on div "Location ← Move left → Move right ↑ Move up ↓ Move down + Zoom in - Zoom out Ho…" at bounding box center [924, 490] width 511 height 408
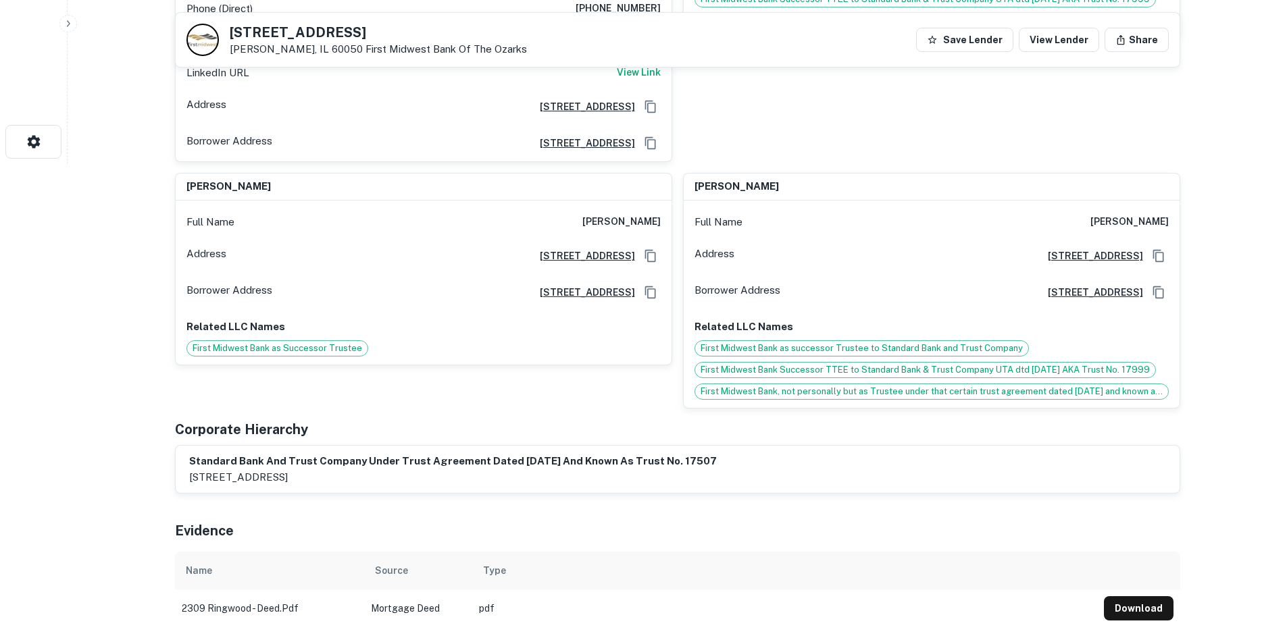
scroll to position [203, 0]
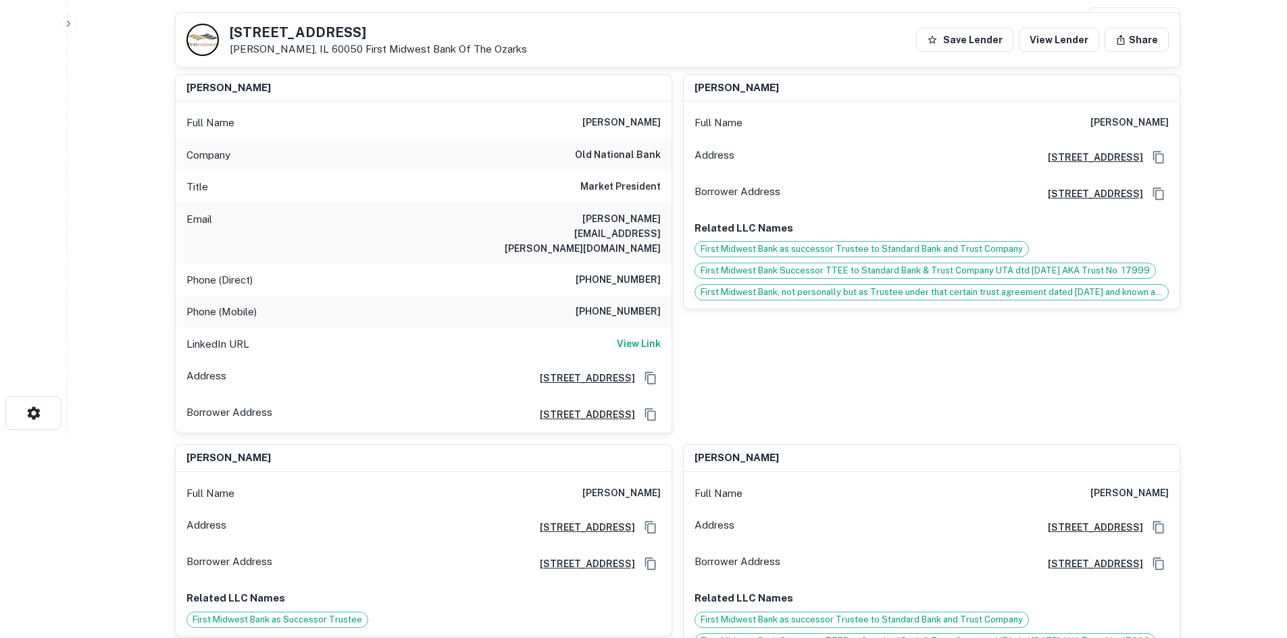
click at [615, 272] on h6 "(815) 385-7322" at bounding box center [617, 280] width 85 height 16
click at [624, 272] on h6 "(815) 385-7322" at bounding box center [617, 280] width 85 height 16
click at [644, 296] on div "Phone (Mobile) (815) 773-2608" at bounding box center [424, 312] width 496 height 32
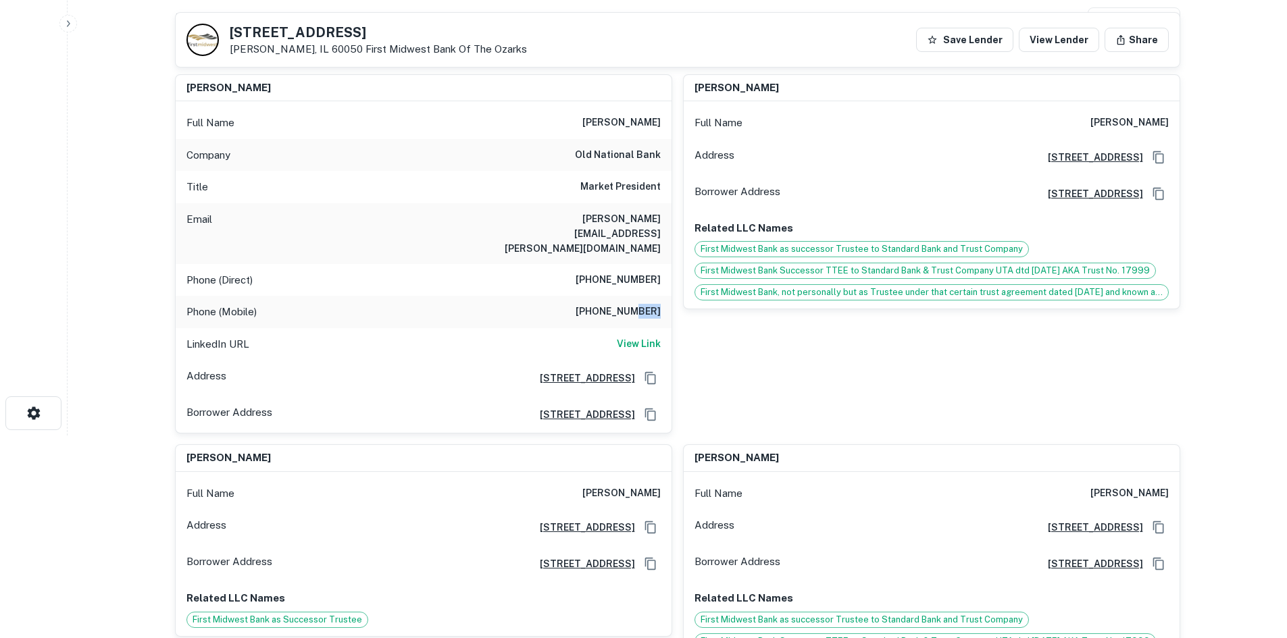
click at [644, 296] on div "Phone (Mobile) (815) 773-2608" at bounding box center [424, 312] width 496 height 32
copy h6 "(815) 773-2608"
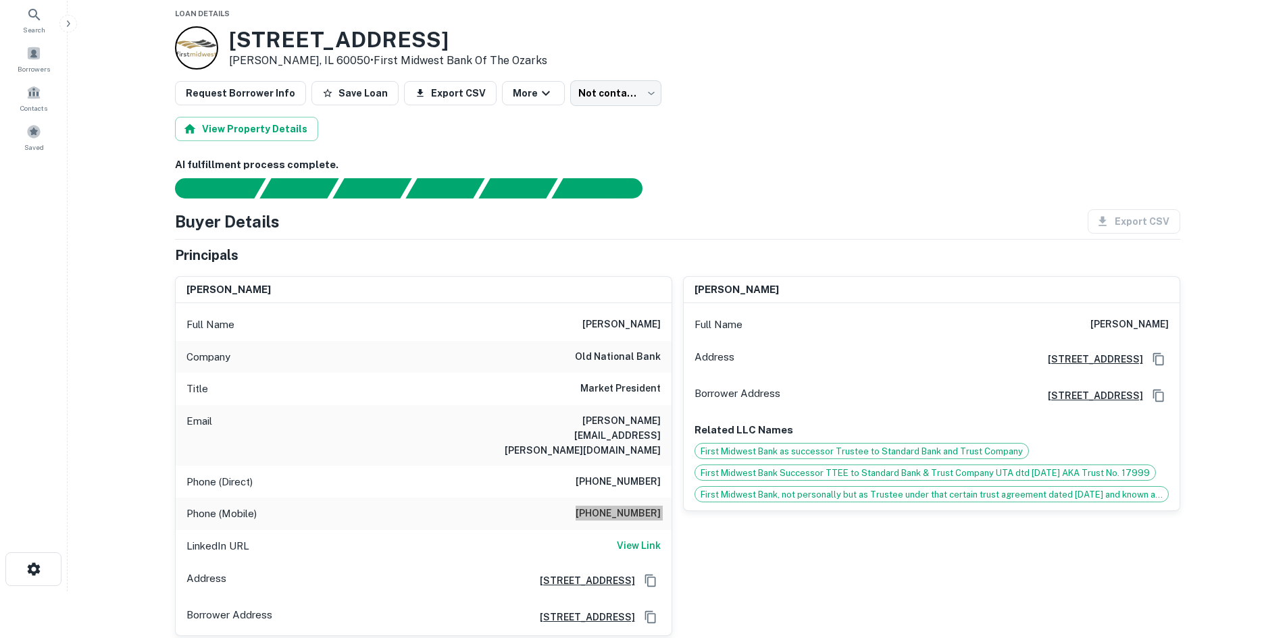
scroll to position [0, 0]
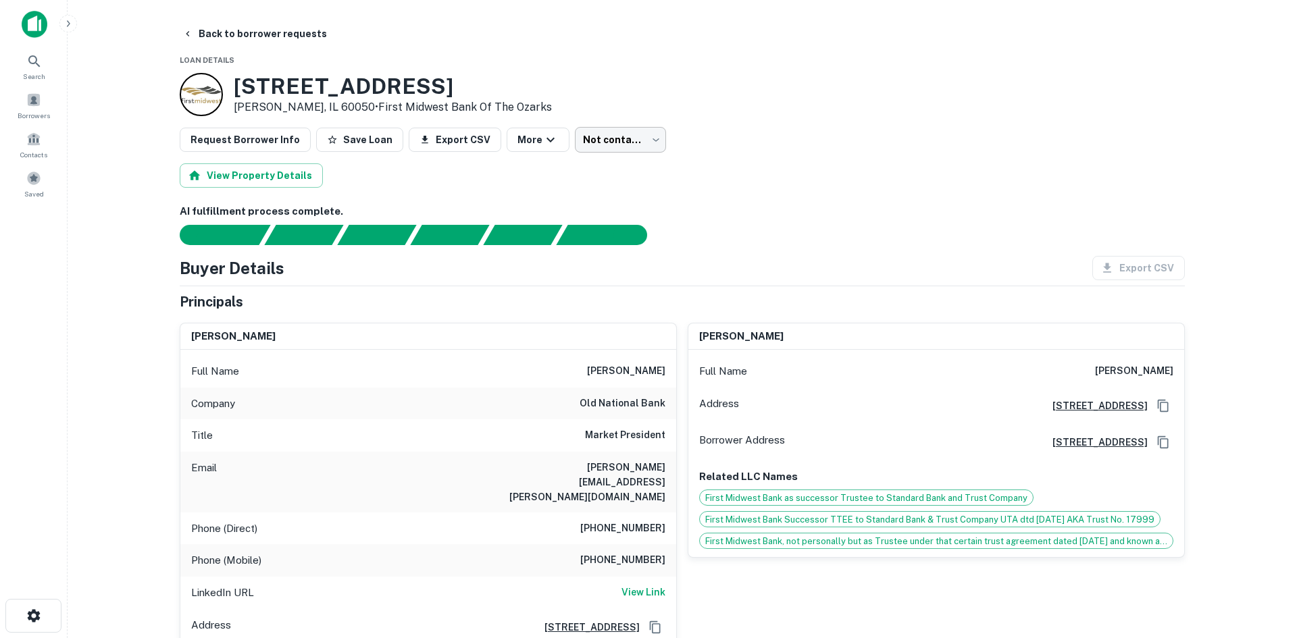
click at [583, 134] on body "Search Borrowers Contacts Saved Back to borrower requests Loan Details 2309 N R…" at bounding box center [648, 319] width 1297 height 638
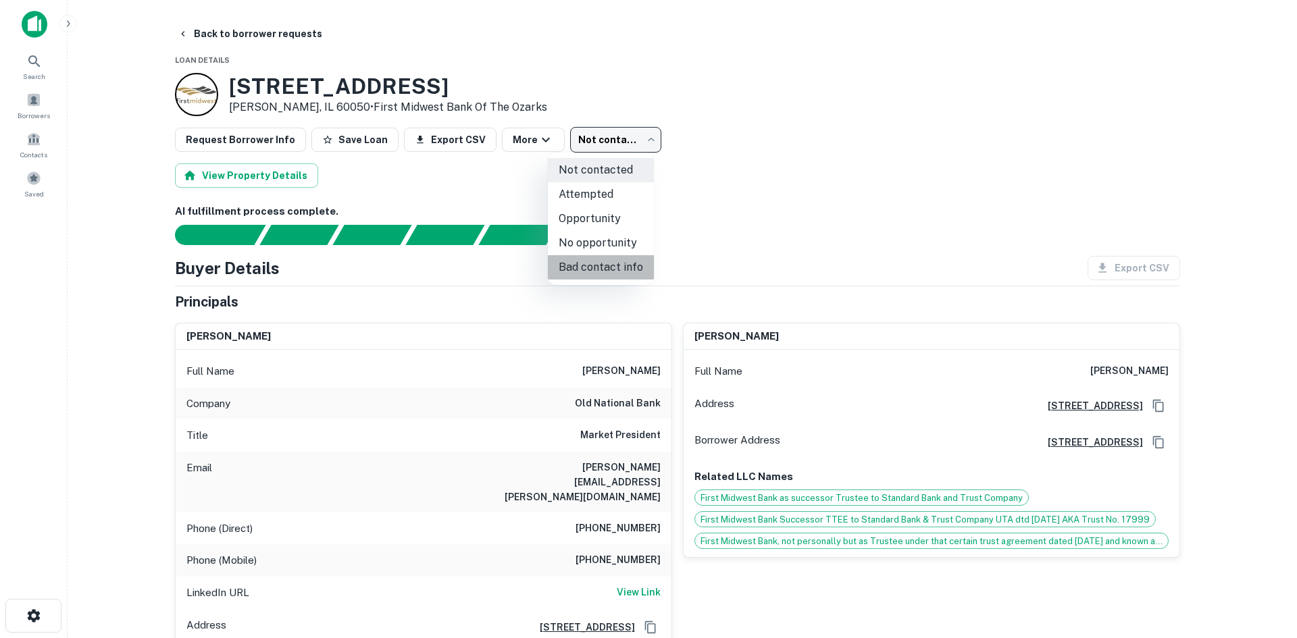
click at [629, 272] on li "Bad contact info" at bounding box center [601, 267] width 106 height 24
type input "**********"
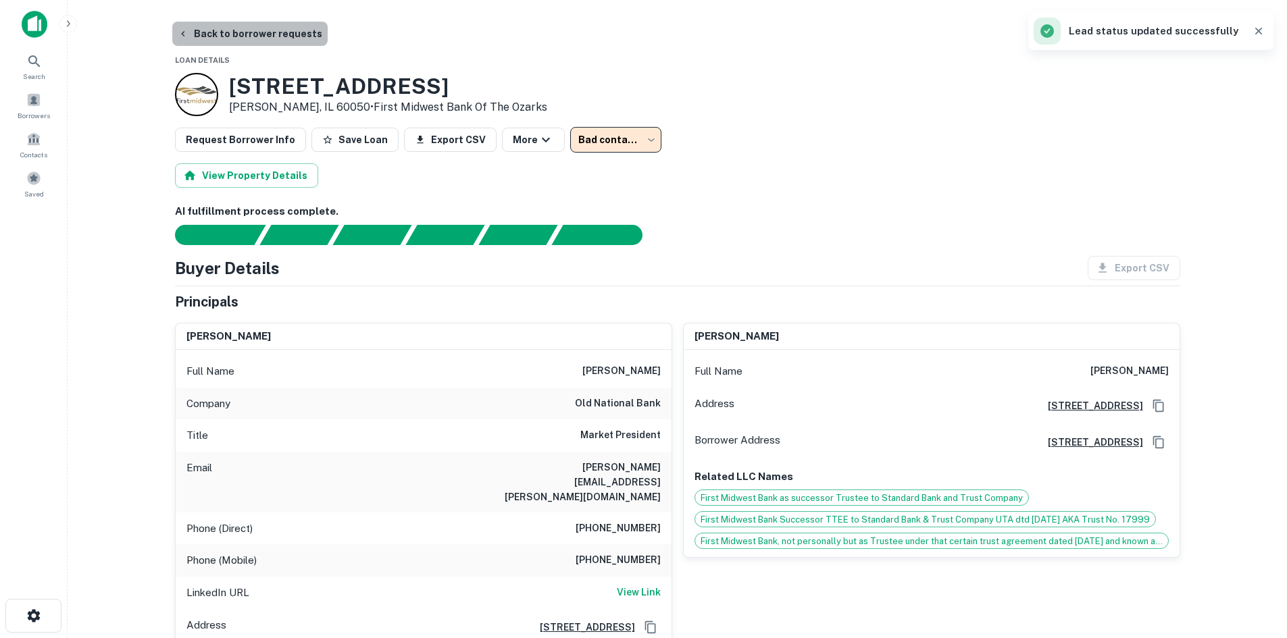
click at [290, 26] on button "Back to borrower requests" at bounding box center [249, 34] width 155 height 24
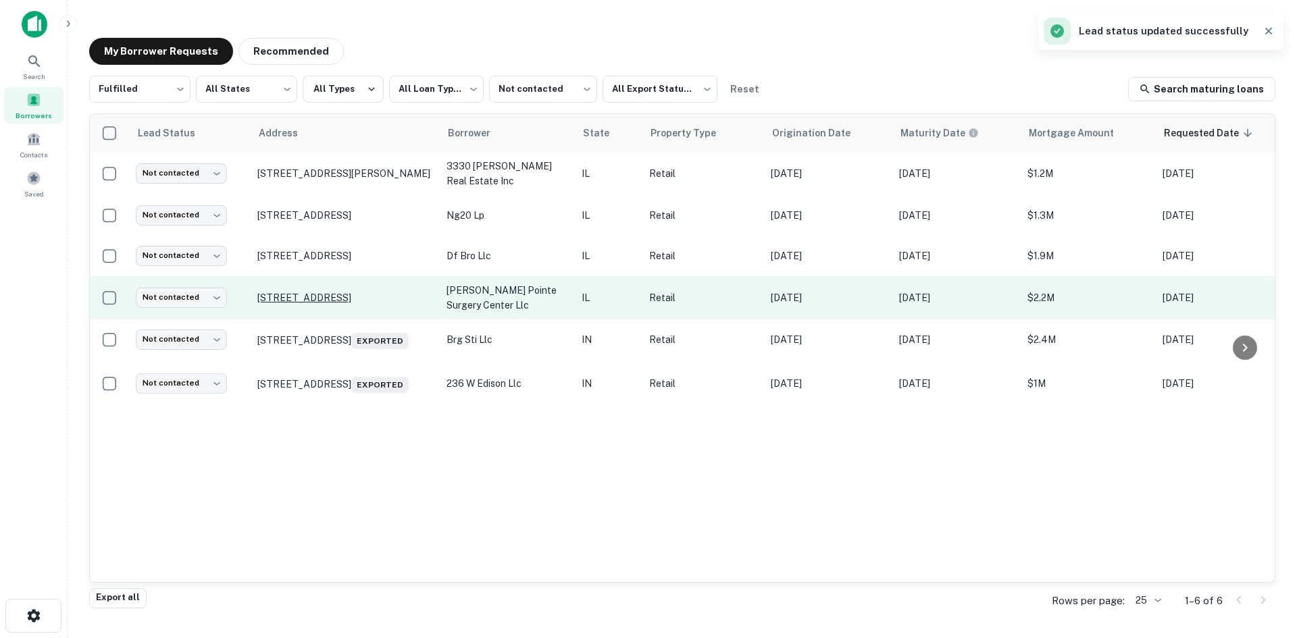
click at [322, 297] on p "100 5th St Oswego, IL 60543" at bounding box center [345, 298] width 176 height 12
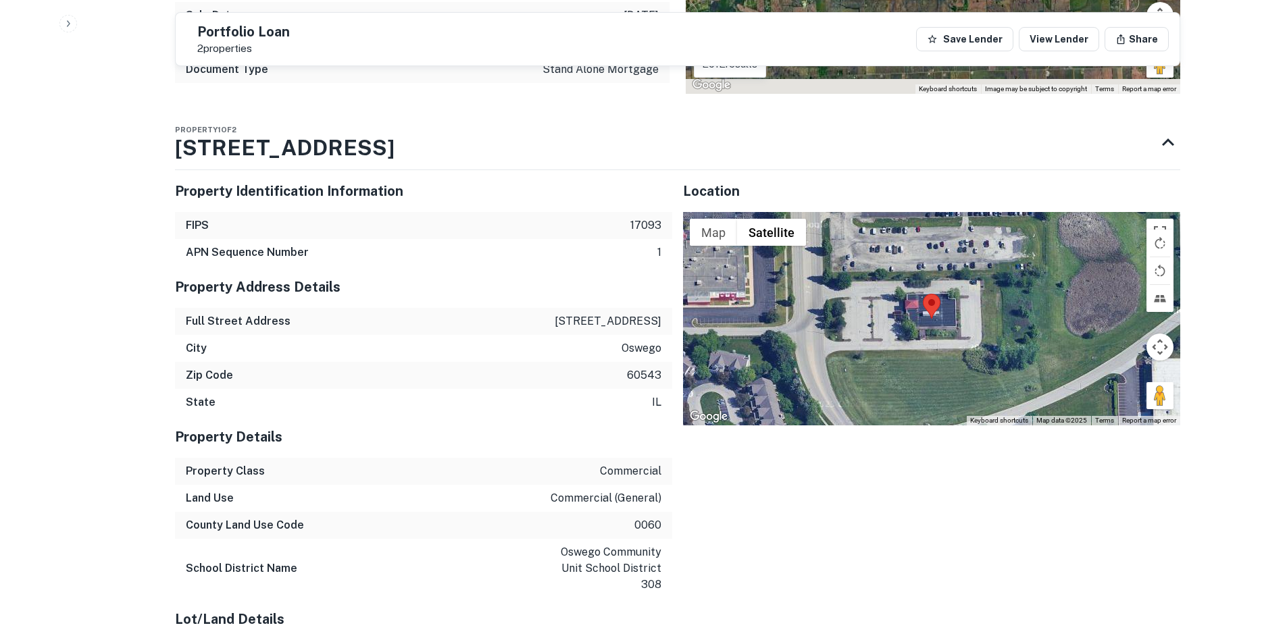
scroll to position [1418, 0]
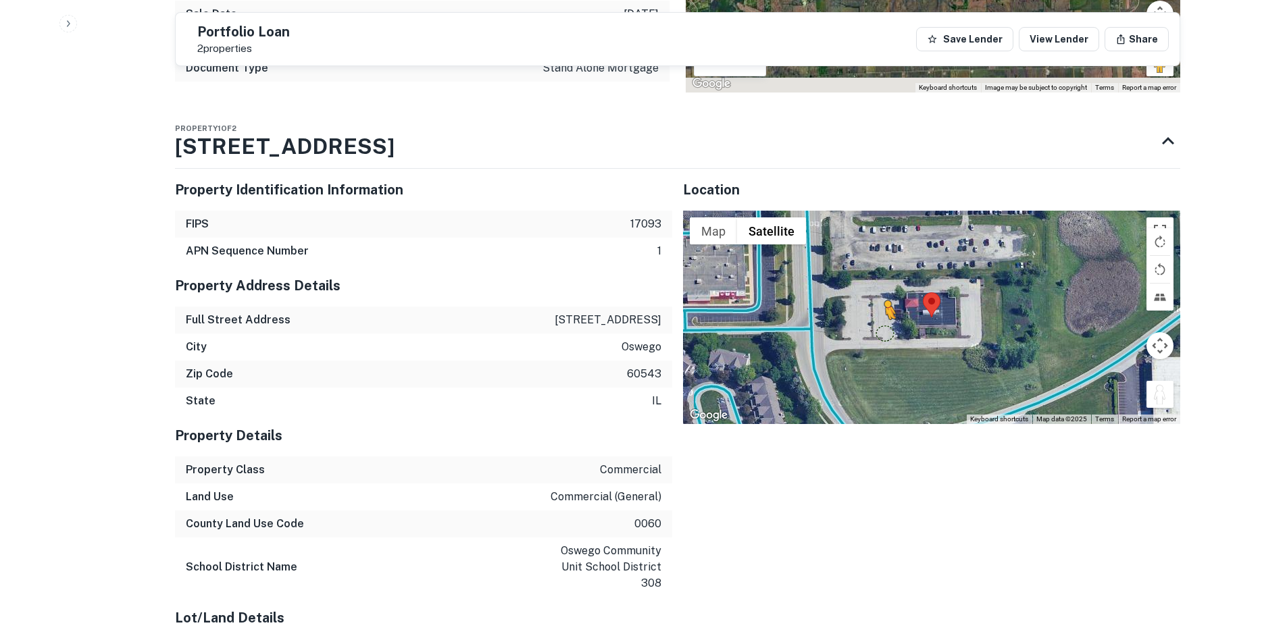
drag, startPoint x: 1150, startPoint y: 361, endPoint x: 882, endPoint y: 302, distance: 274.6
click at [882, 302] on div "To activate drag with keyboard, press Alt + Enter. Once in keyboard drag state,…" at bounding box center [931, 317] width 497 height 213
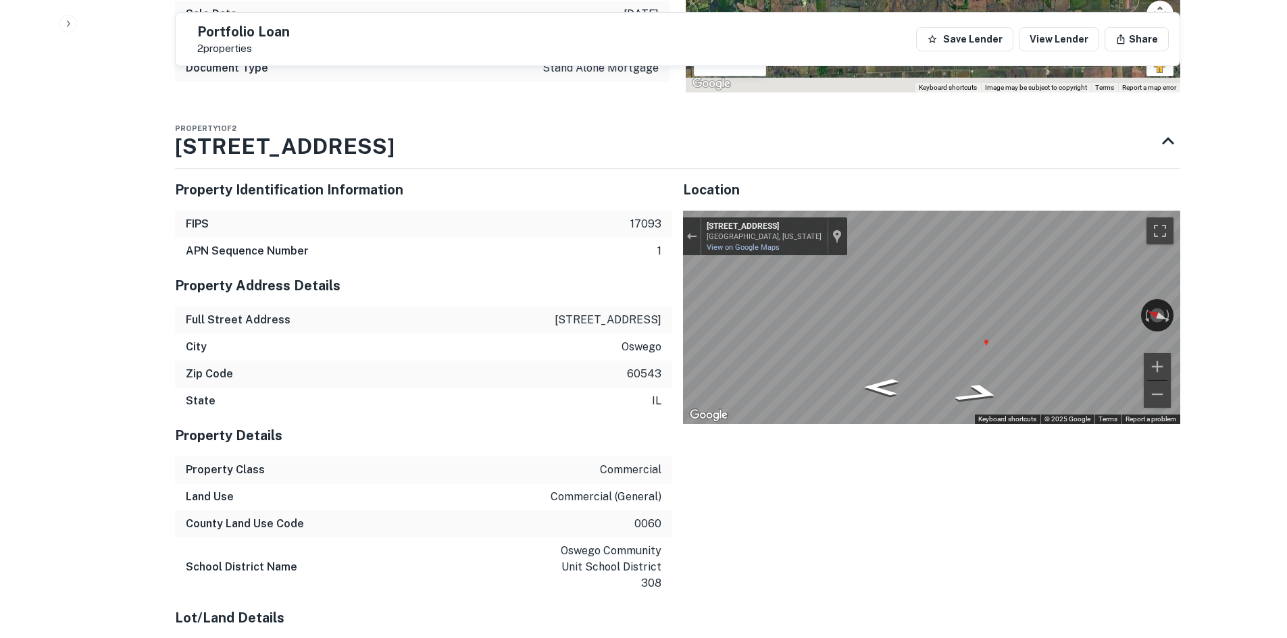
click at [456, 301] on div "Property Identification Information FIPS 17093 APN Sequence Number 1 Property A…" at bounding box center [672, 495] width 1016 height 674
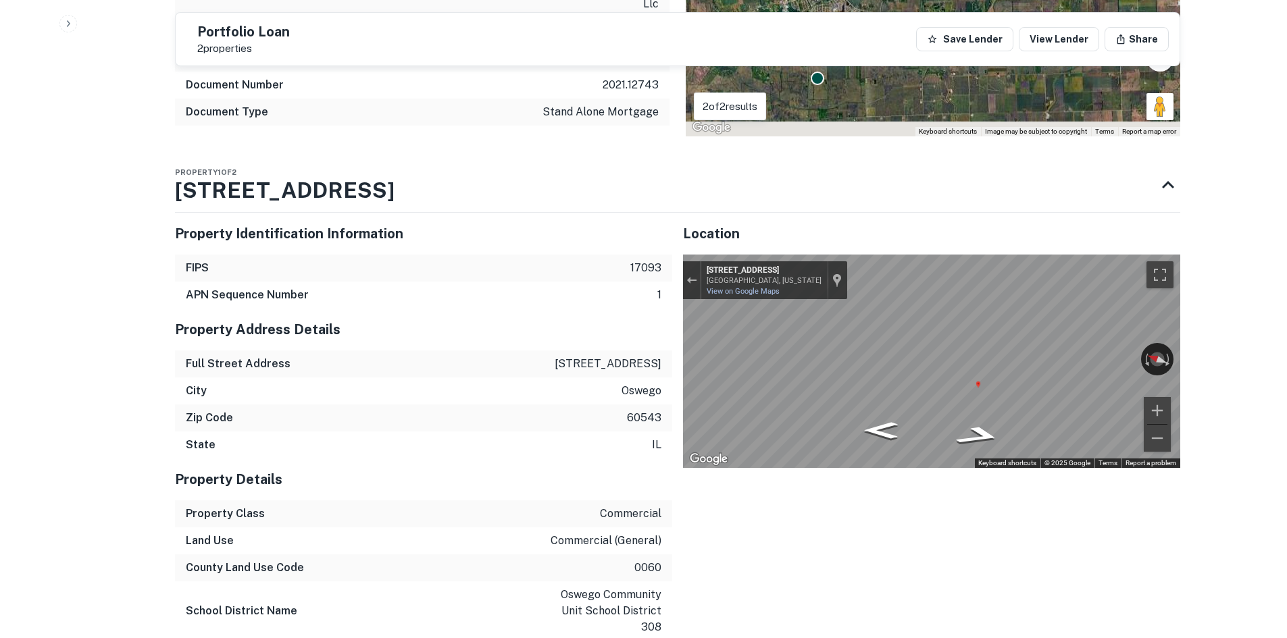
scroll to position [1351, 0]
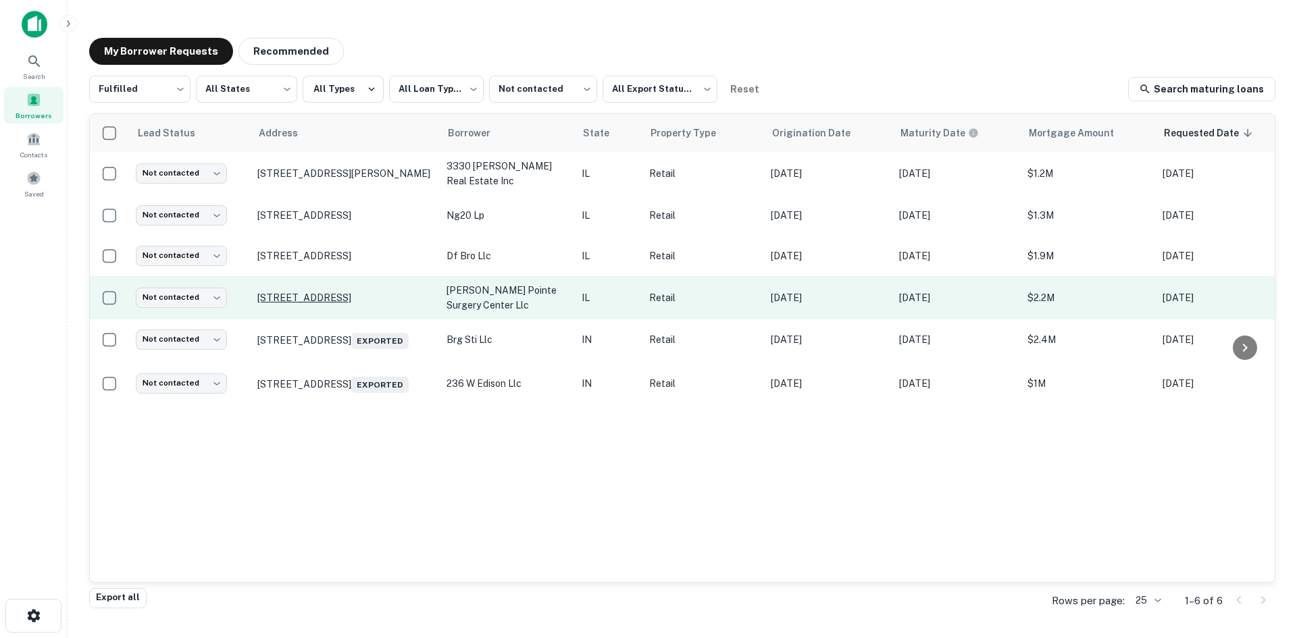
drag, startPoint x: 255, startPoint y: 299, endPoint x: 394, endPoint y: 306, distance: 138.6
click at [394, 306] on td "100 5th St Oswego, IL 60543" at bounding box center [345, 297] width 189 height 43
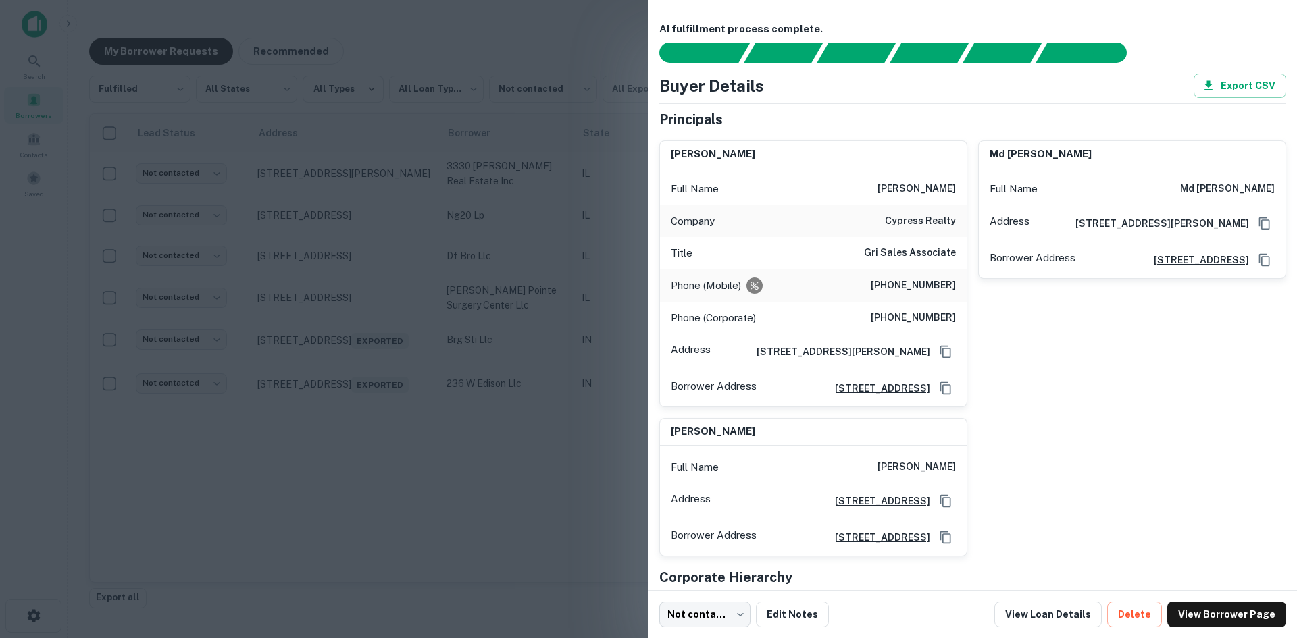
click at [374, 344] on div at bounding box center [648, 319] width 1297 height 638
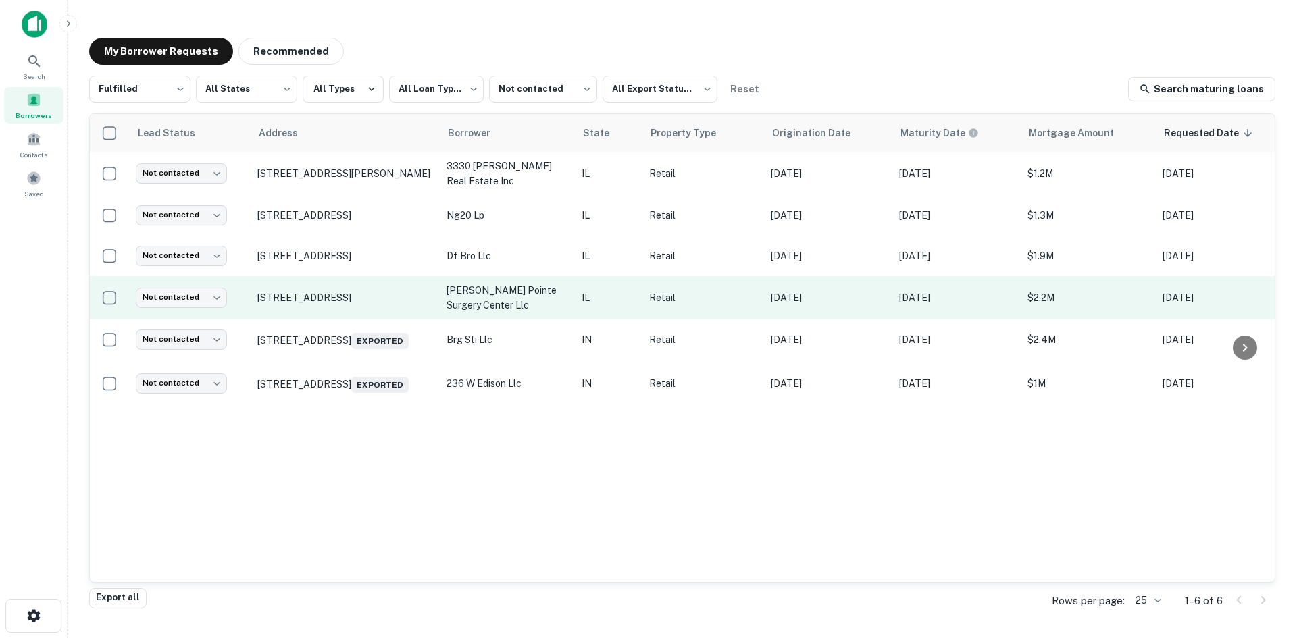
click at [355, 295] on p "100 5th St Oswego, IL 60543" at bounding box center [345, 298] width 176 height 12
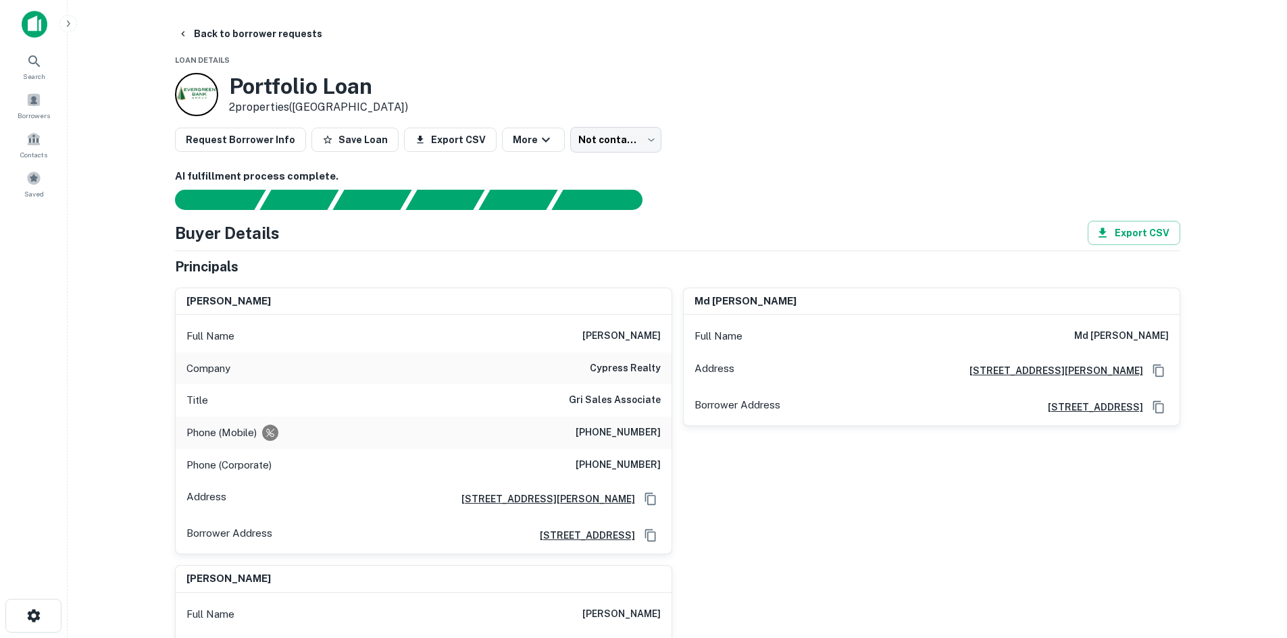
click at [582, 444] on div "Phone (Mobile) (239) 292-3051" at bounding box center [424, 433] width 496 height 32
click at [615, 421] on div "Phone (Mobile) (239) 292-3051" at bounding box center [424, 433] width 496 height 32
click at [617, 428] on h6 "(239) 292-3051" at bounding box center [617, 433] width 85 height 16
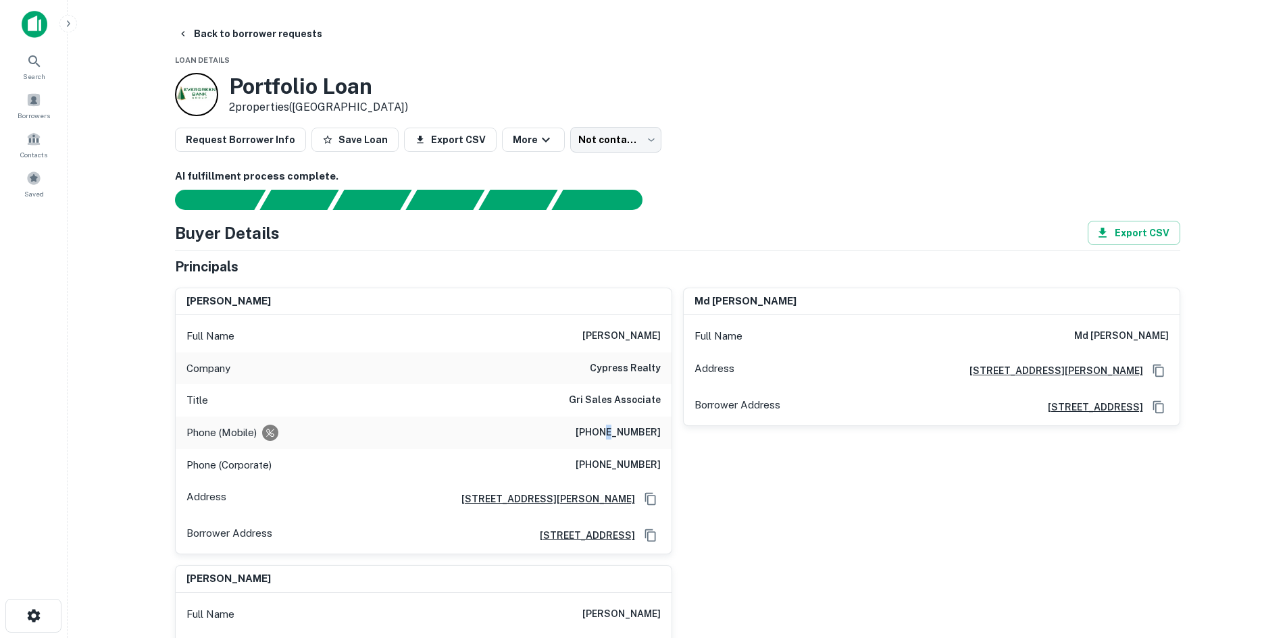
click at [617, 428] on h6 "(239) 292-3051" at bounding box center [617, 433] width 85 height 16
click at [657, 346] on div "Full Name mike powell" at bounding box center [424, 336] width 496 height 32
click at [628, 363] on h6 "cypress realty" at bounding box center [625, 369] width 71 height 16
click at [628, 371] on h6 "cypress realty" at bounding box center [625, 369] width 71 height 16
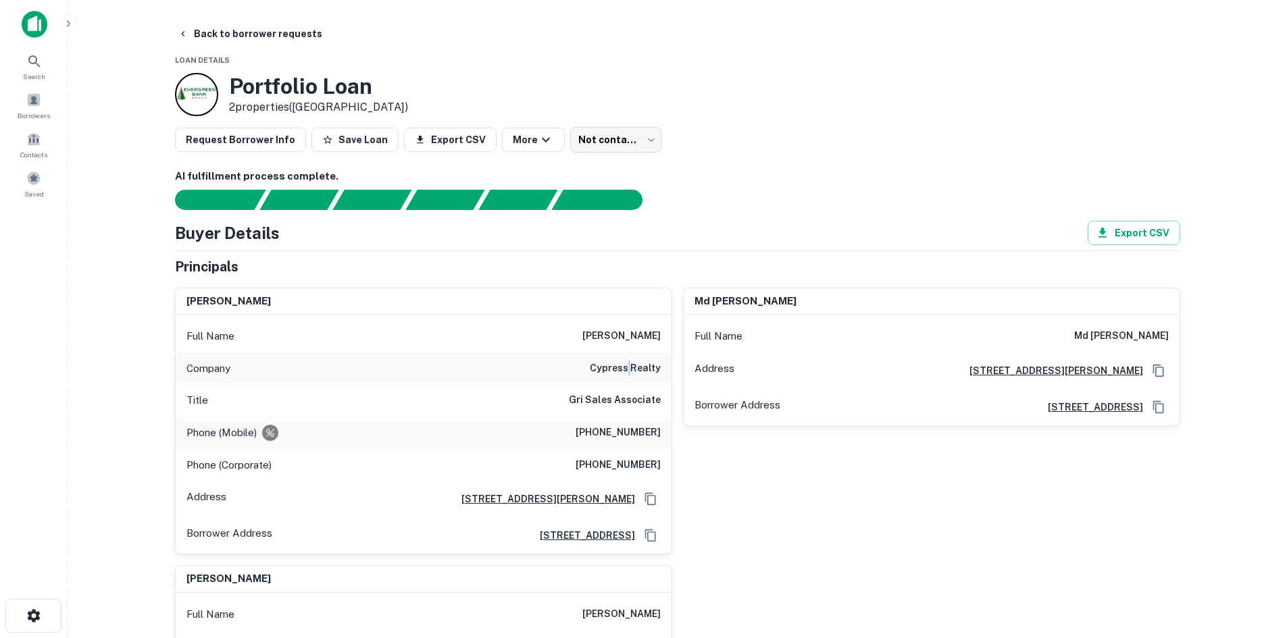
click at [628, 371] on h6 "cypress realty" at bounding box center [625, 369] width 71 height 16
click at [624, 448] on div "Full Name mike powell Company cypress realty Title Gri Sales Associate Phone (M…" at bounding box center [424, 434] width 496 height 239
click at [627, 426] on h6 "(239) 292-3051" at bounding box center [617, 433] width 85 height 16
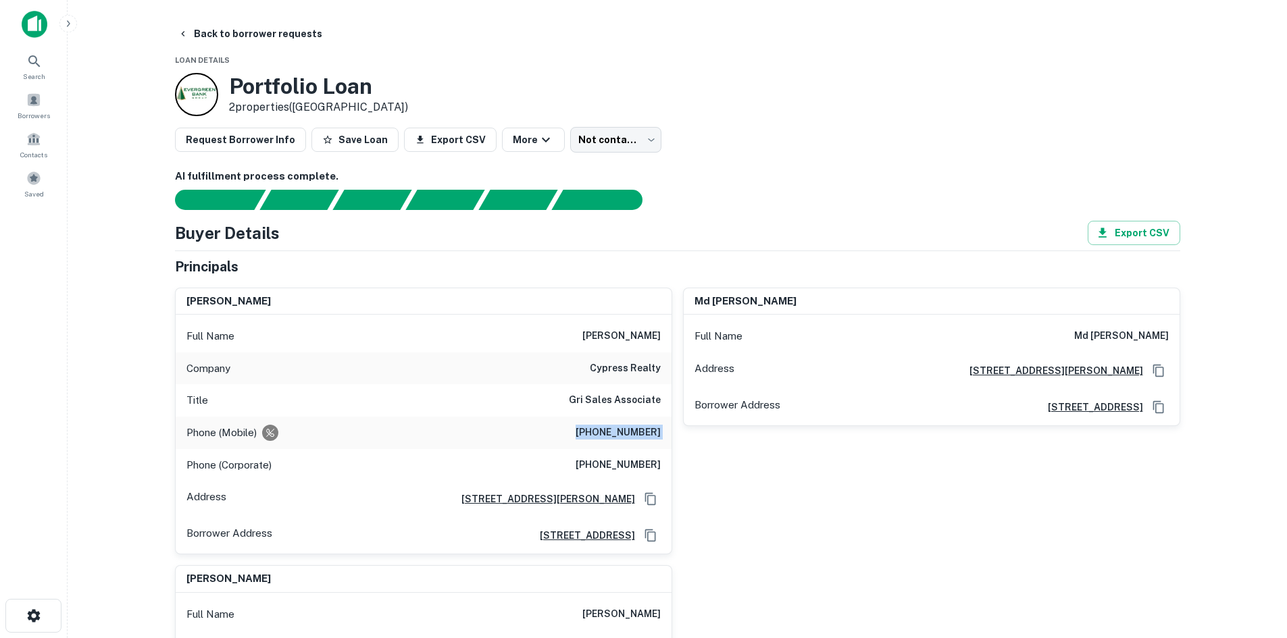
click at [627, 426] on h6 "(239) 292-3051" at bounding box center [617, 433] width 85 height 16
click at [598, 115] on div "Portfolio Loan 2 properties (IL)" at bounding box center [677, 94] width 1005 height 43
click at [594, 132] on body "Search Borrowers Contacts Saved Back to borrower requests Loan Details Portfoli…" at bounding box center [643, 319] width 1287 height 638
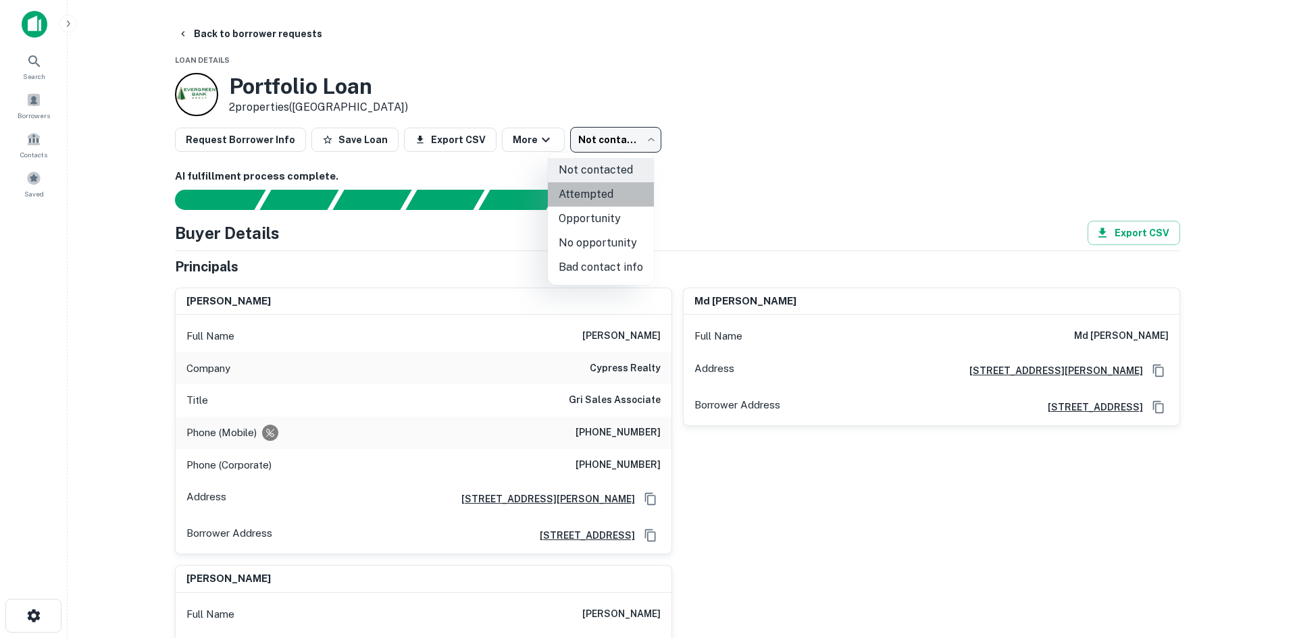
click at [619, 195] on li "Attempted" at bounding box center [601, 194] width 106 height 24
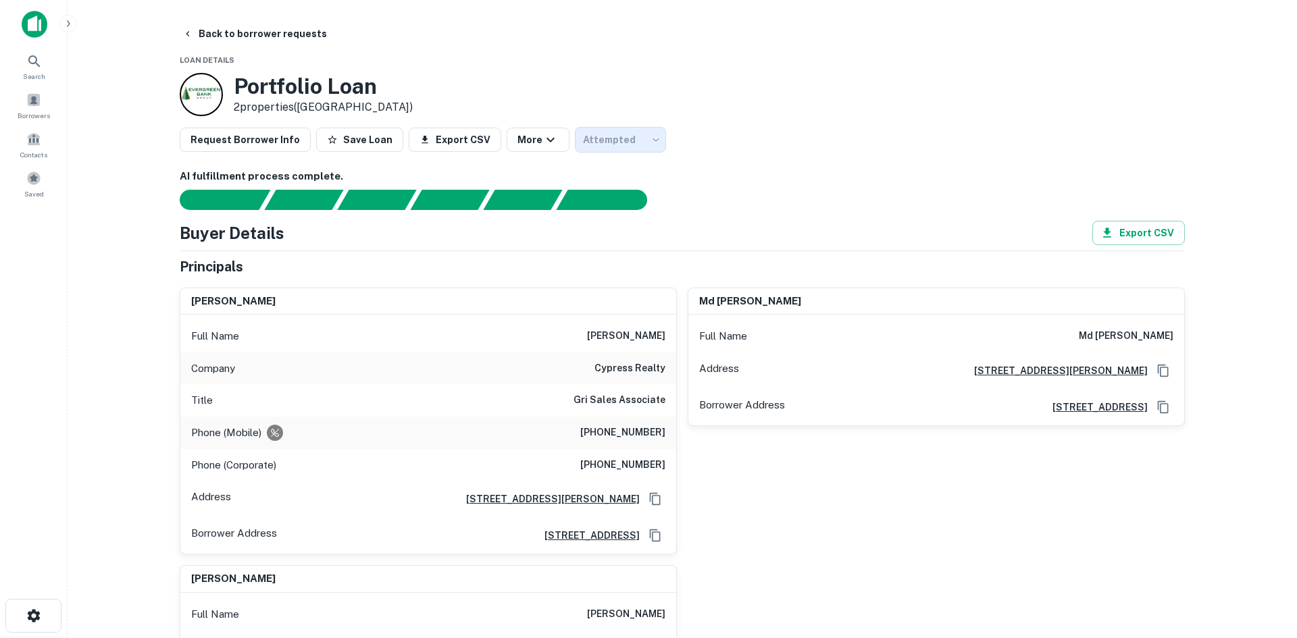
type input "*********"
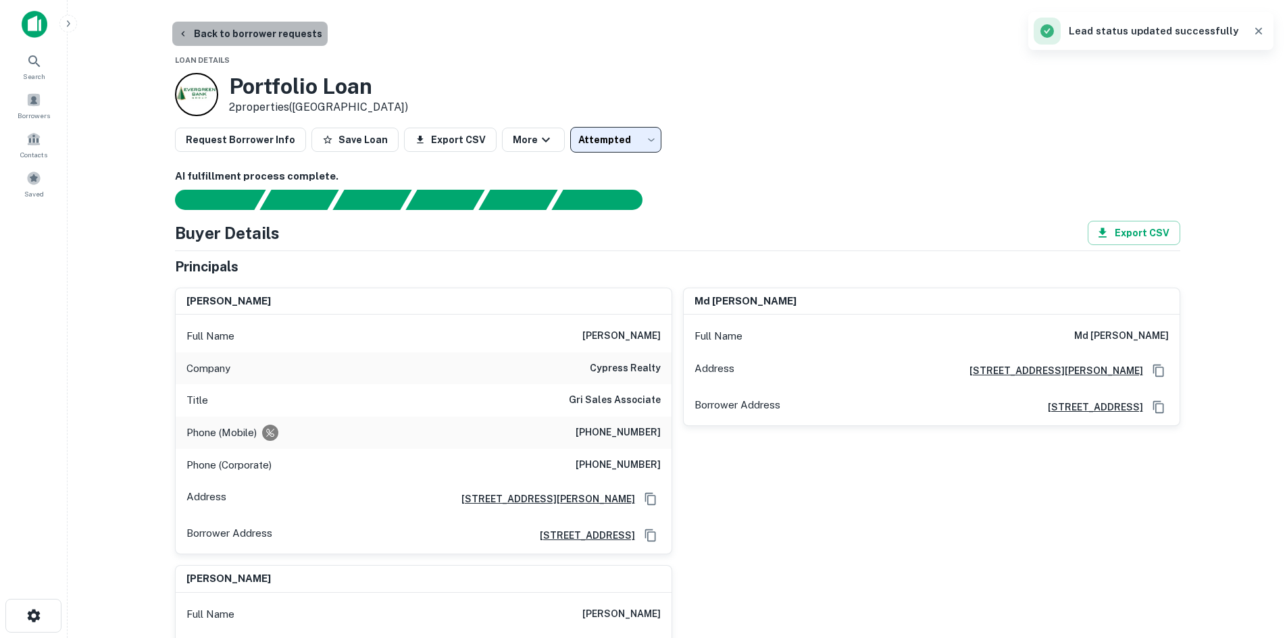
click at [308, 28] on button "Back to borrower requests" at bounding box center [249, 34] width 155 height 24
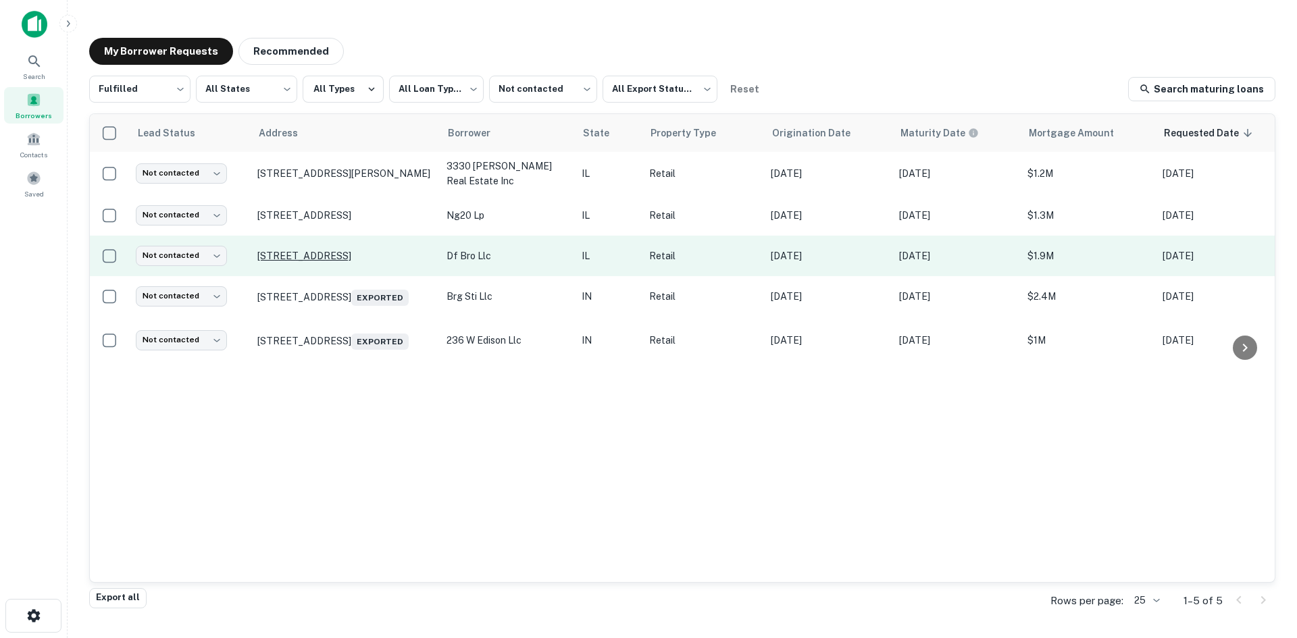
click at [379, 250] on p "1011 W North Ave # 35 Villa Park, IL 60181" at bounding box center [345, 256] width 176 height 12
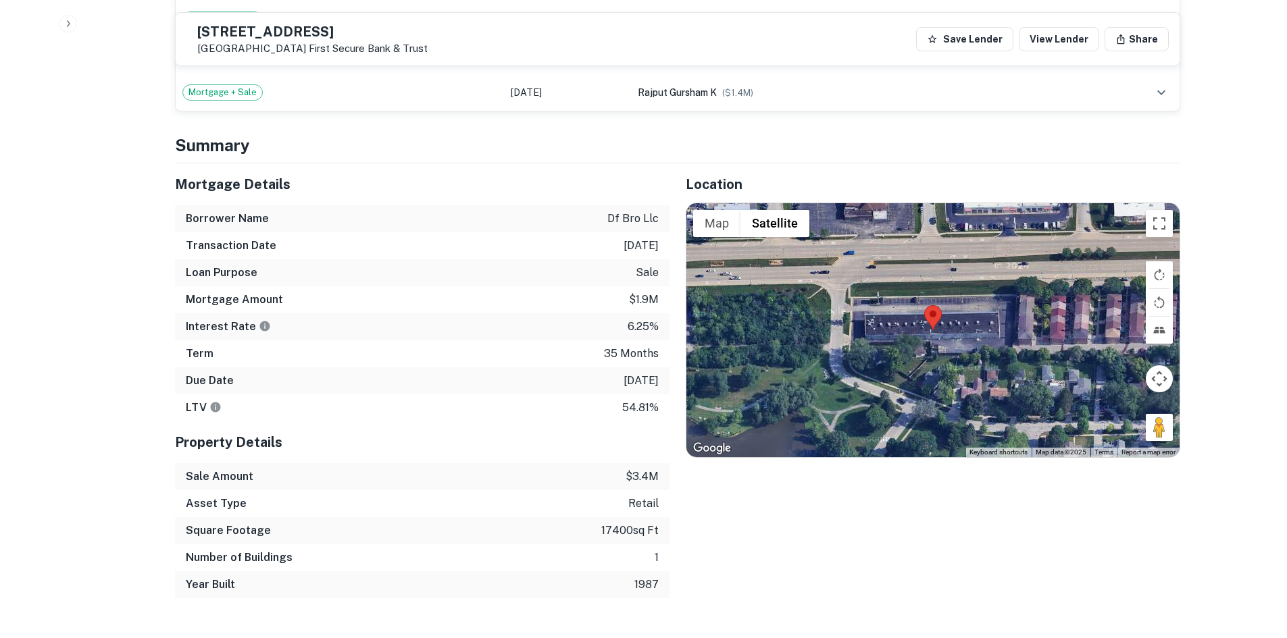
scroll to position [1013, 0]
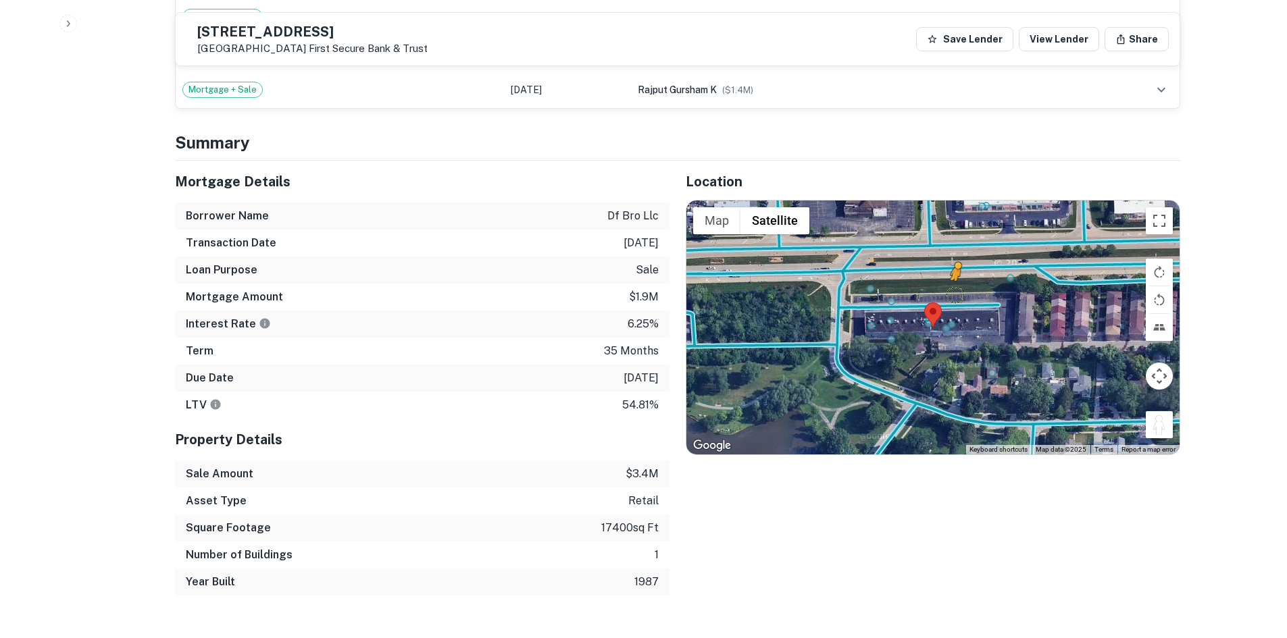
drag, startPoint x: 1160, startPoint y: 416, endPoint x: 961, endPoint y: 281, distance: 240.2
click at [961, 281] on div "To activate drag with keyboard, press Alt + Enter. Once in keyboard drag state,…" at bounding box center [932, 328] width 493 height 254
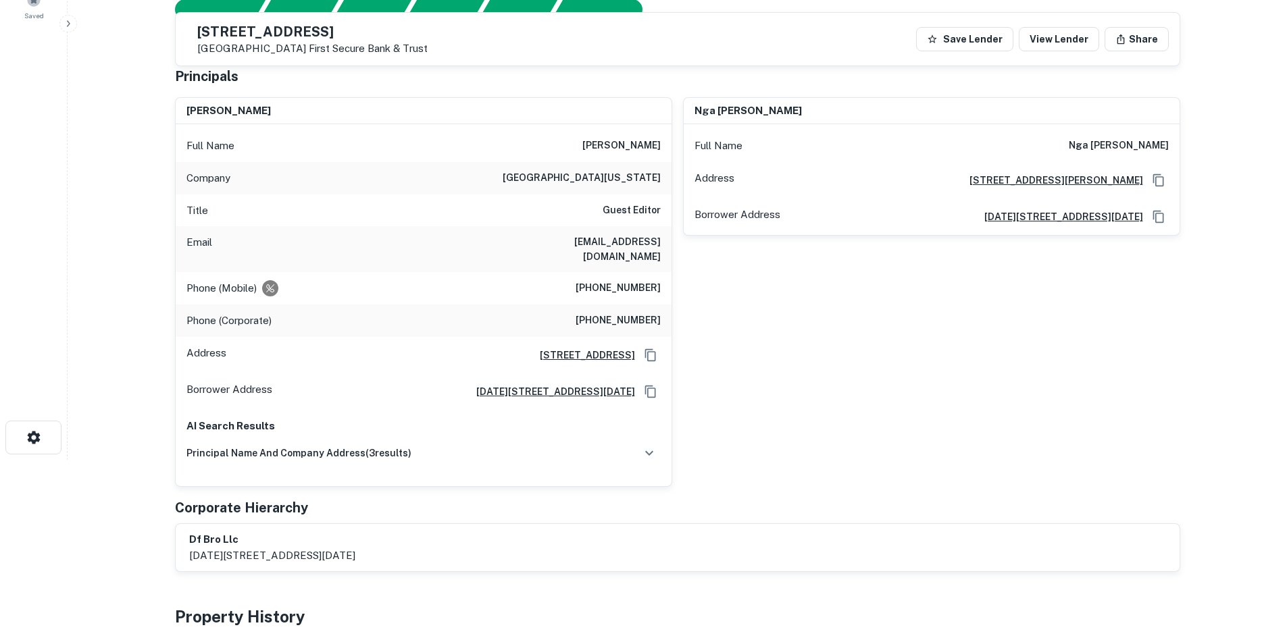
scroll to position [135, 0]
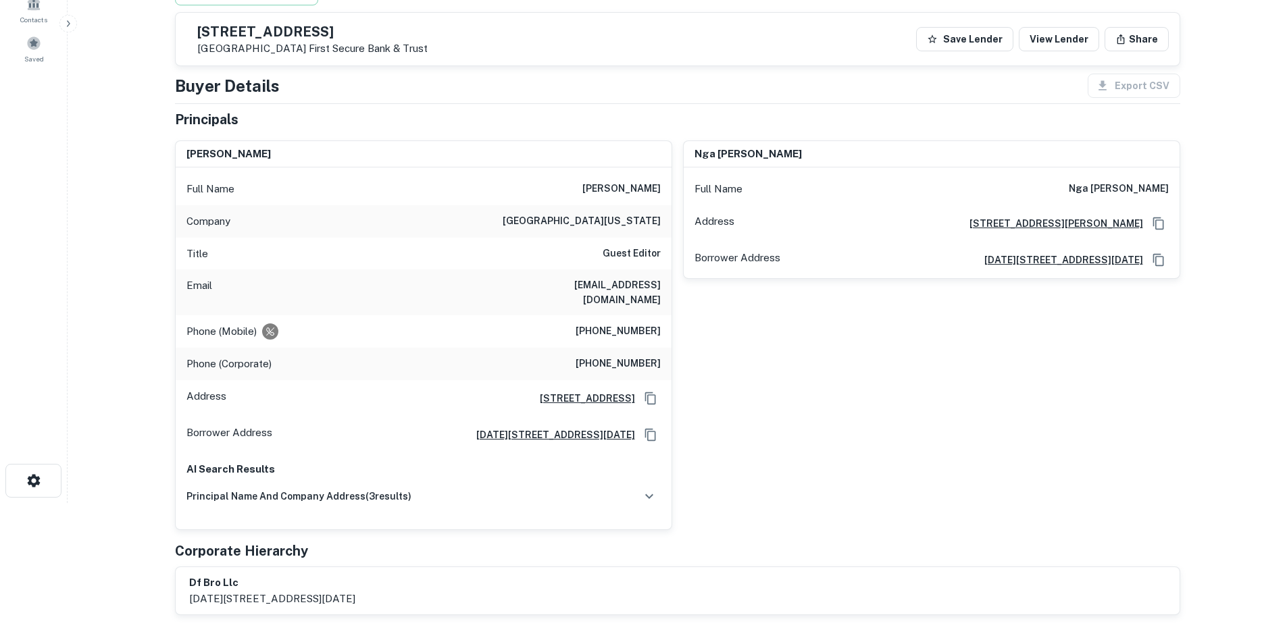
click at [648, 324] on h6 "(501) 765-3683" at bounding box center [617, 332] width 85 height 16
click at [657, 173] on div "Full Name guofeng xie Company university of maryland school of medicine Title G…" at bounding box center [424, 349] width 496 height 362
click at [638, 178] on div "Full Name guofeng xie" at bounding box center [424, 189] width 496 height 32
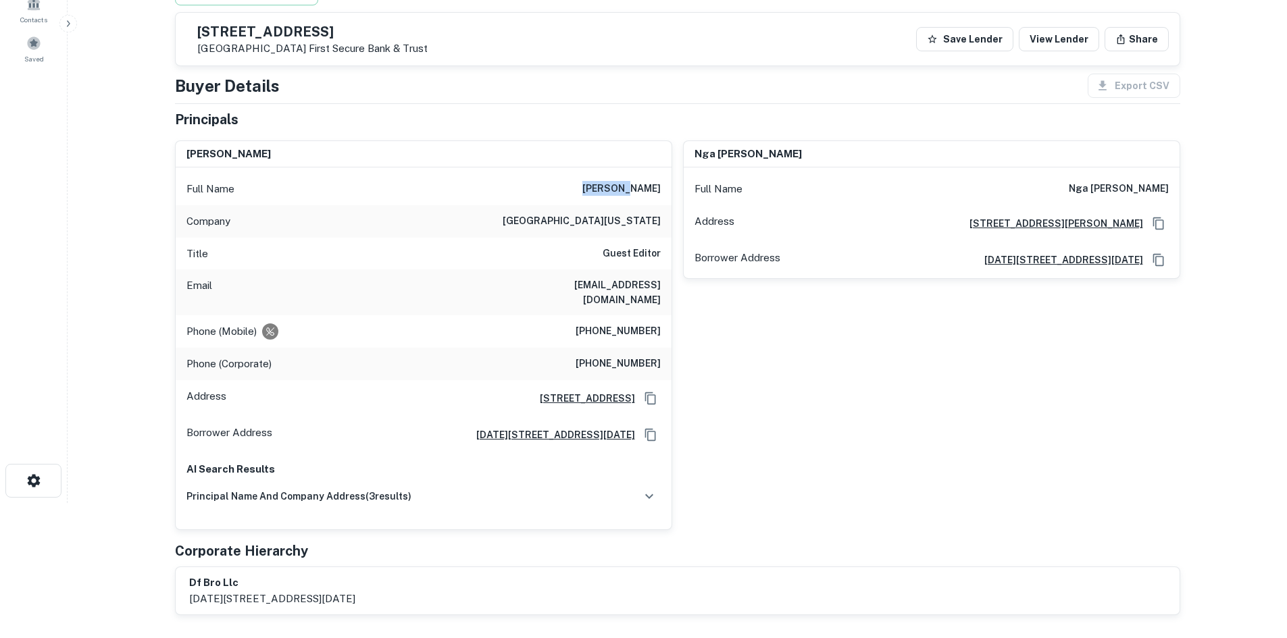
click at [638, 178] on div "Full Name guofeng xie" at bounding box center [424, 189] width 496 height 32
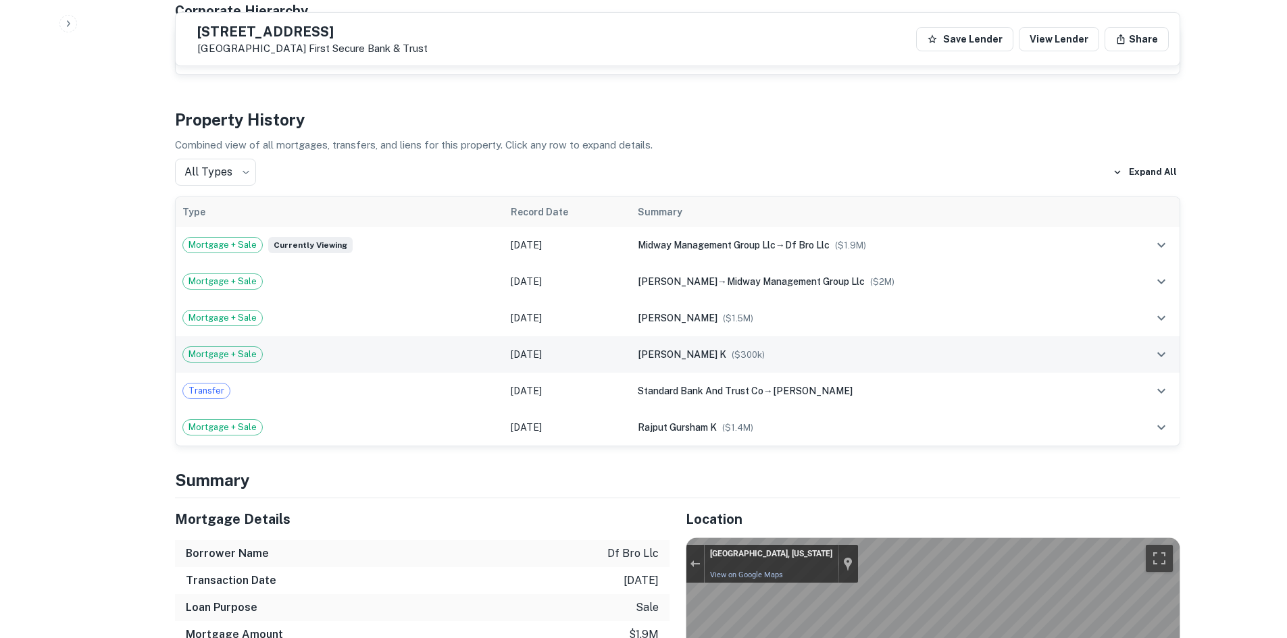
scroll to position [946, 0]
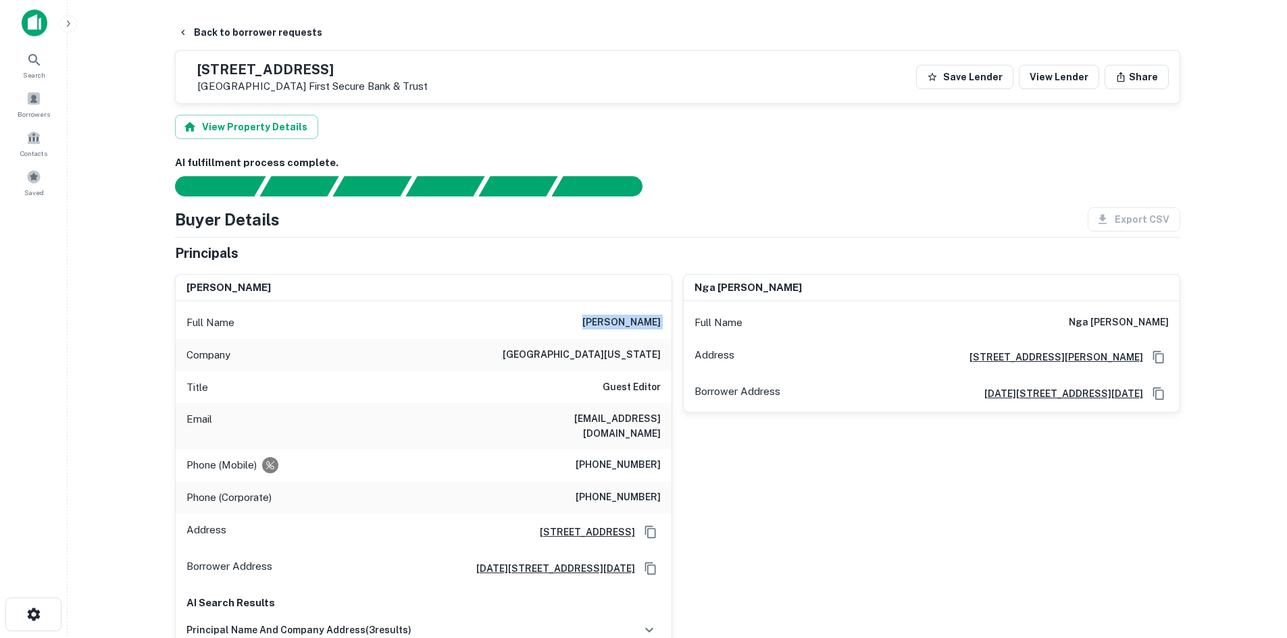
scroll to position [0, 0]
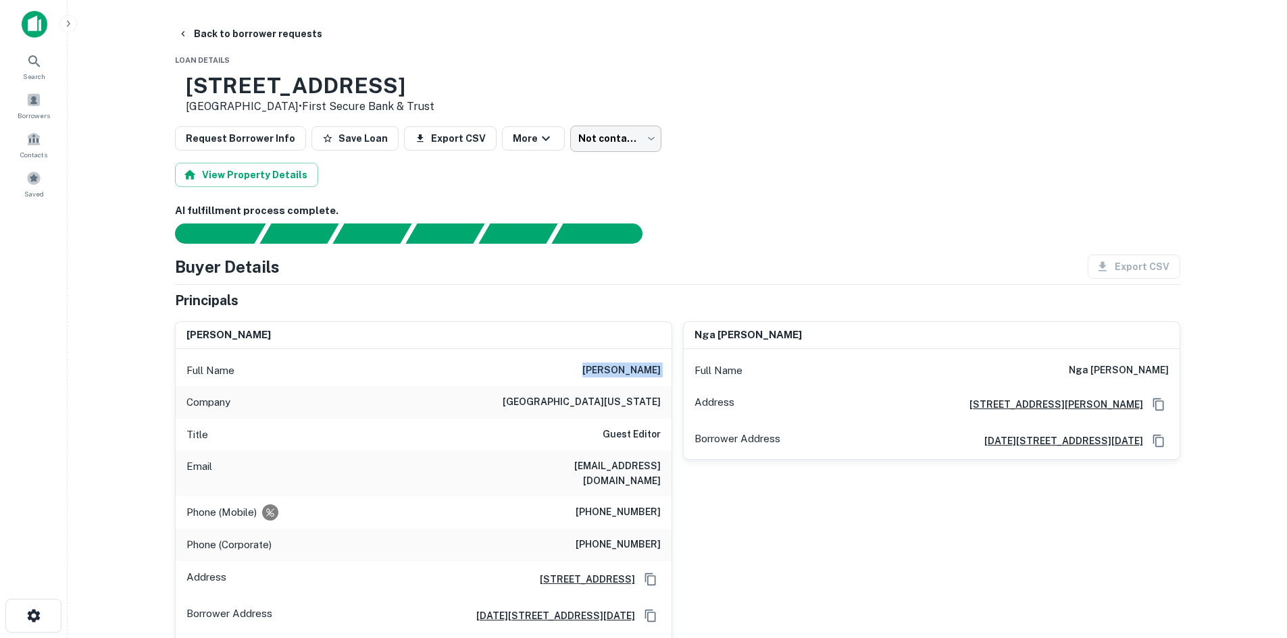
click at [588, 151] on body "Search Borrowers Contacts Saved Back to borrower requests Loan Details 1011 W N…" at bounding box center [643, 319] width 1287 height 638
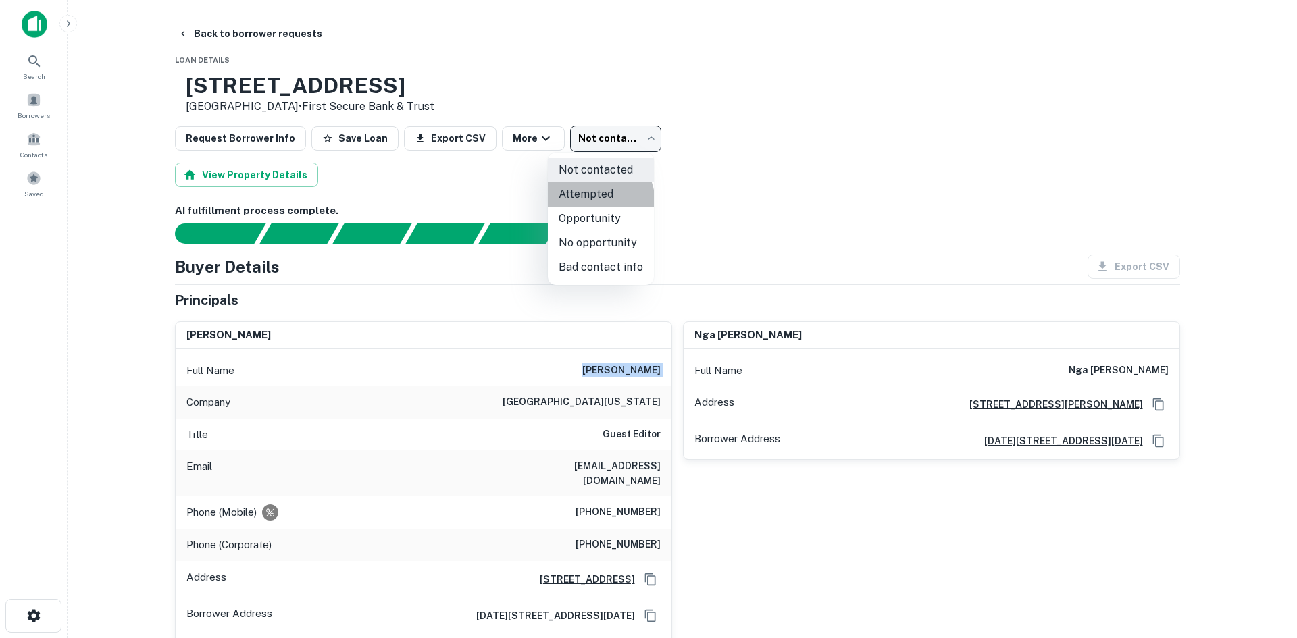
click at [594, 203] on li "Attempted" at bounding box center [601, 194] width 106 height 24
type input "*********"
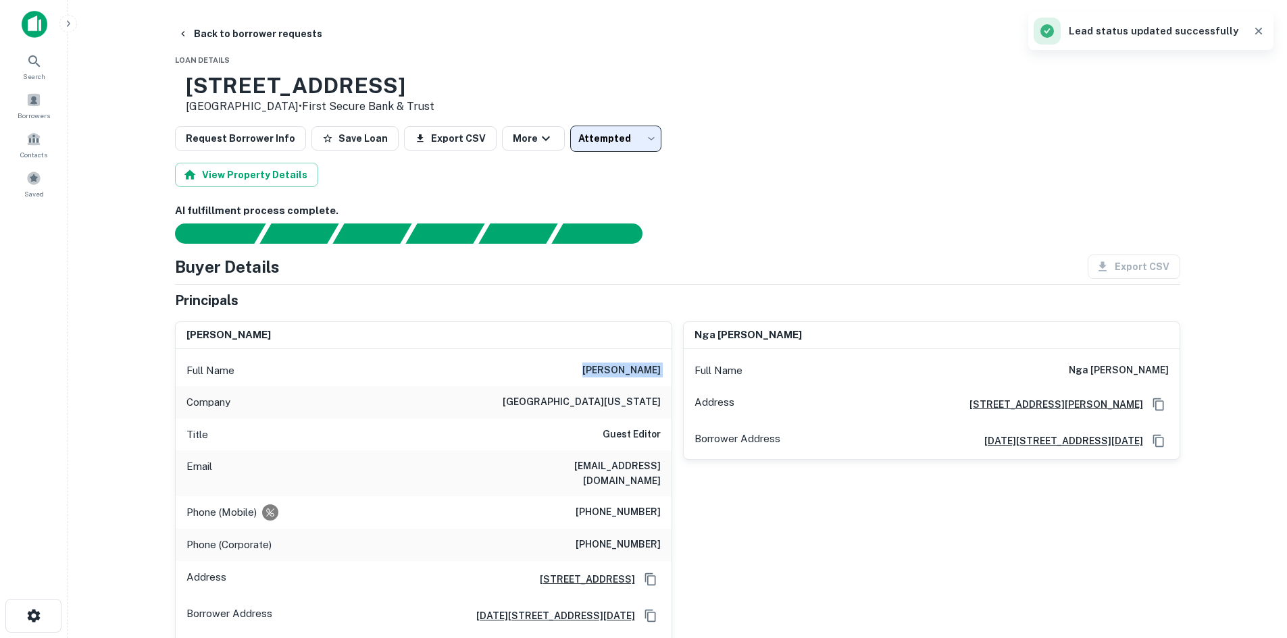
drag, startPoint x: 230, startPoint y: 34, endPoint x: 267, endPoint y: 10, distance: 44.4
click at [230, 34] on button "Back to borrower requests" at bounding box center [249, 34] width 155 height 24
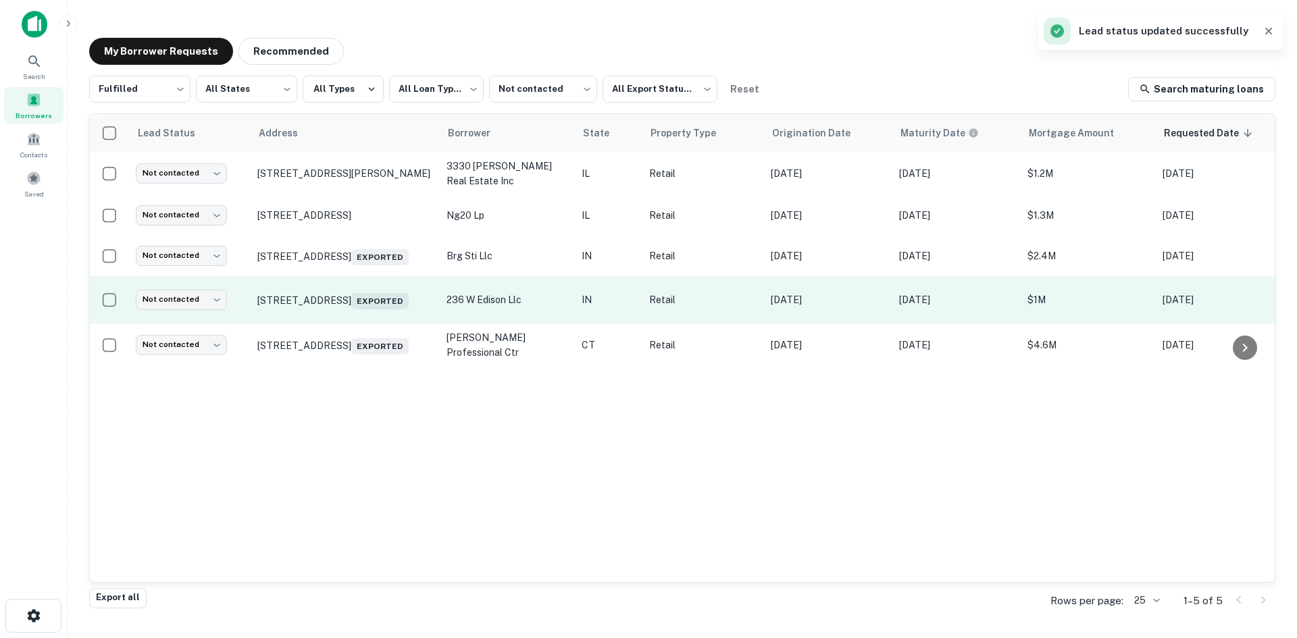
drag, startPoint x: 371, startPoint y: 215, endPoint x: 448, endPoint y: 284, distance: 102.9
click at [371, 215] on p "12150 S Cicero Ave Alsip, IL 60803" at bounding box center [345, 215] width 176 height 12
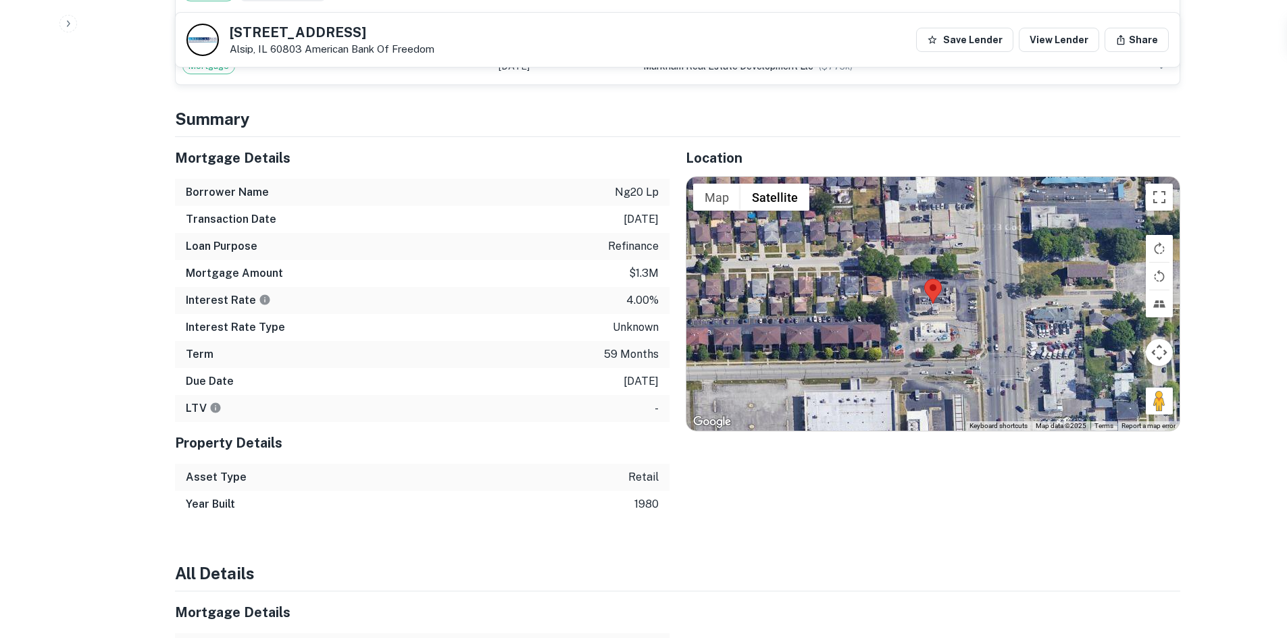
scroll to position [1349, 0]
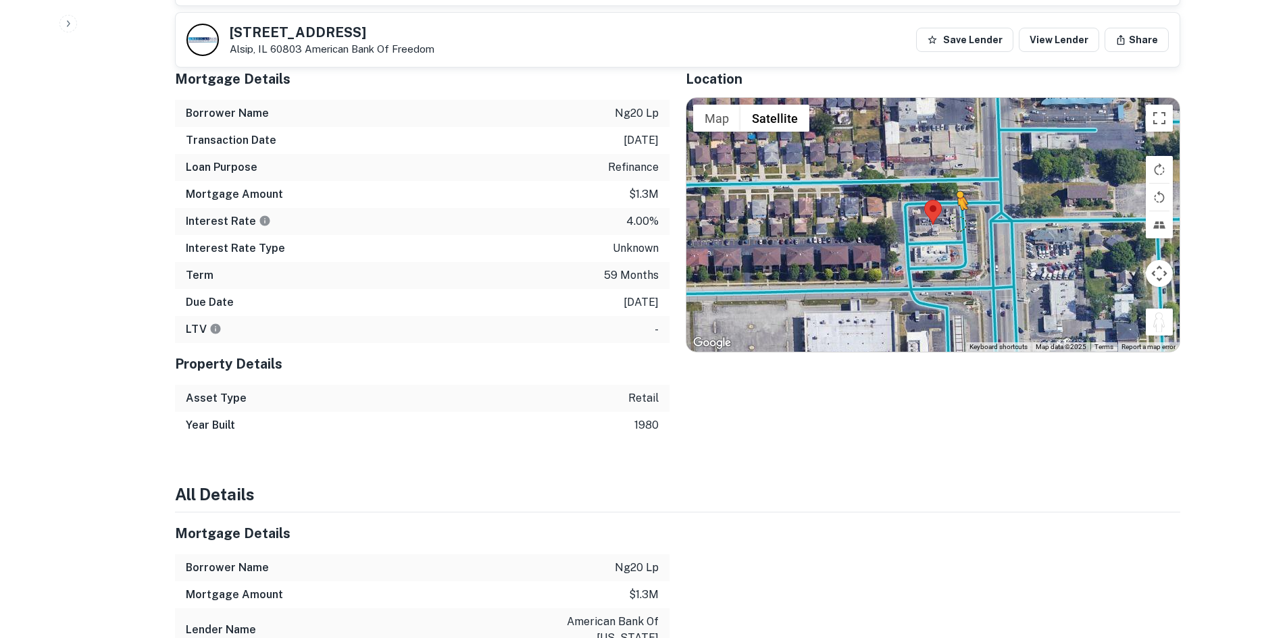
drag, startPoint x: 1160, startPoint y: 295, endPoint x: 954, endPoint y: 195, distance: 228.7
click at [954, 195] on div "To activate drag with keyboard, press Alt + Enter. Once in keyboard drag state,…" at bounding box center [932, 225] width 493 height 254
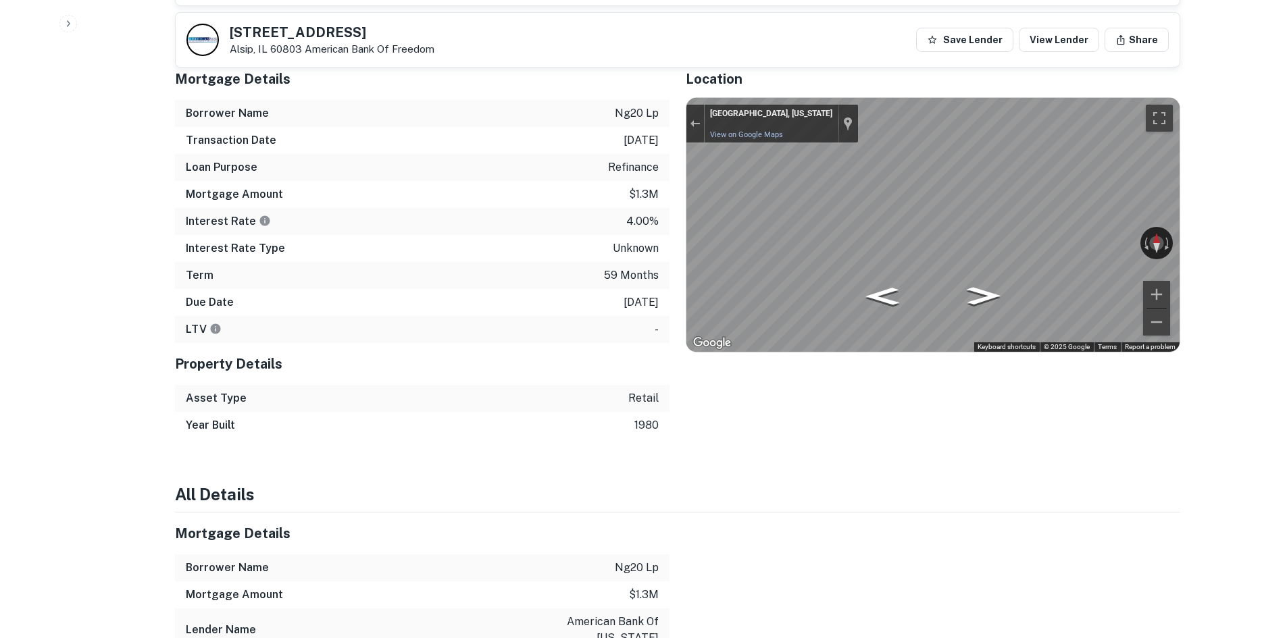
click at [1186, 224] on div "Back to borrower requests 12150 S Cicero Ave Alsip, IL 60803 American Bank Of F…" at bounding box center [677, 98] width 1037 height 2852
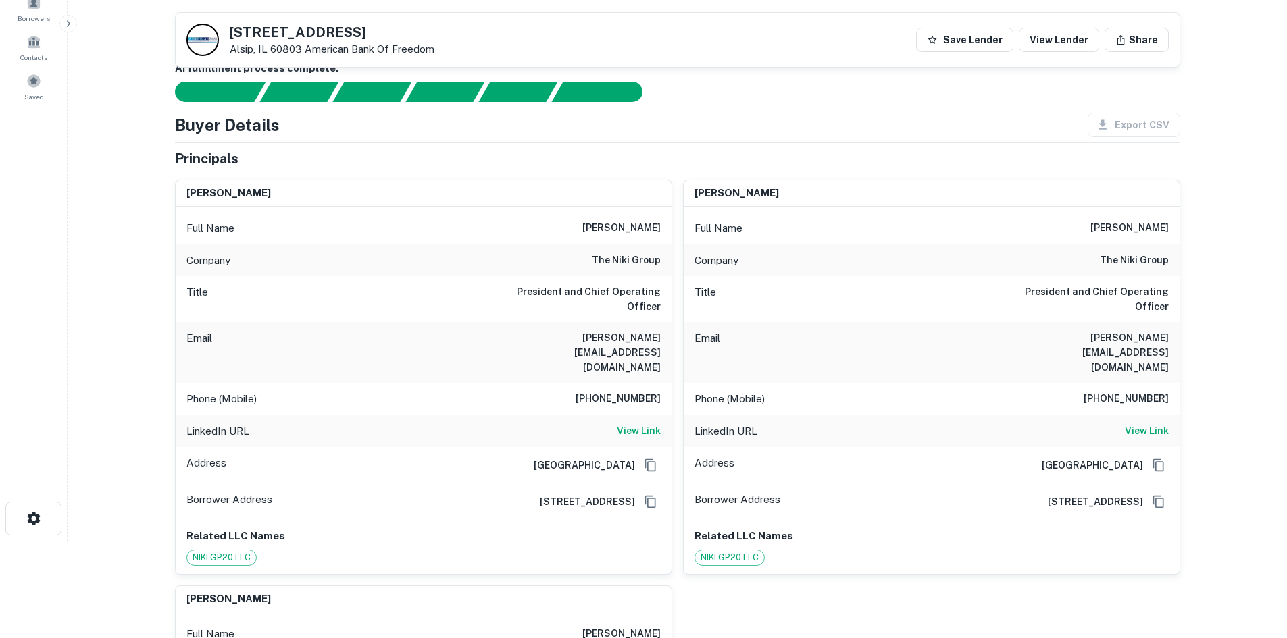
scroll to position [66, 0]
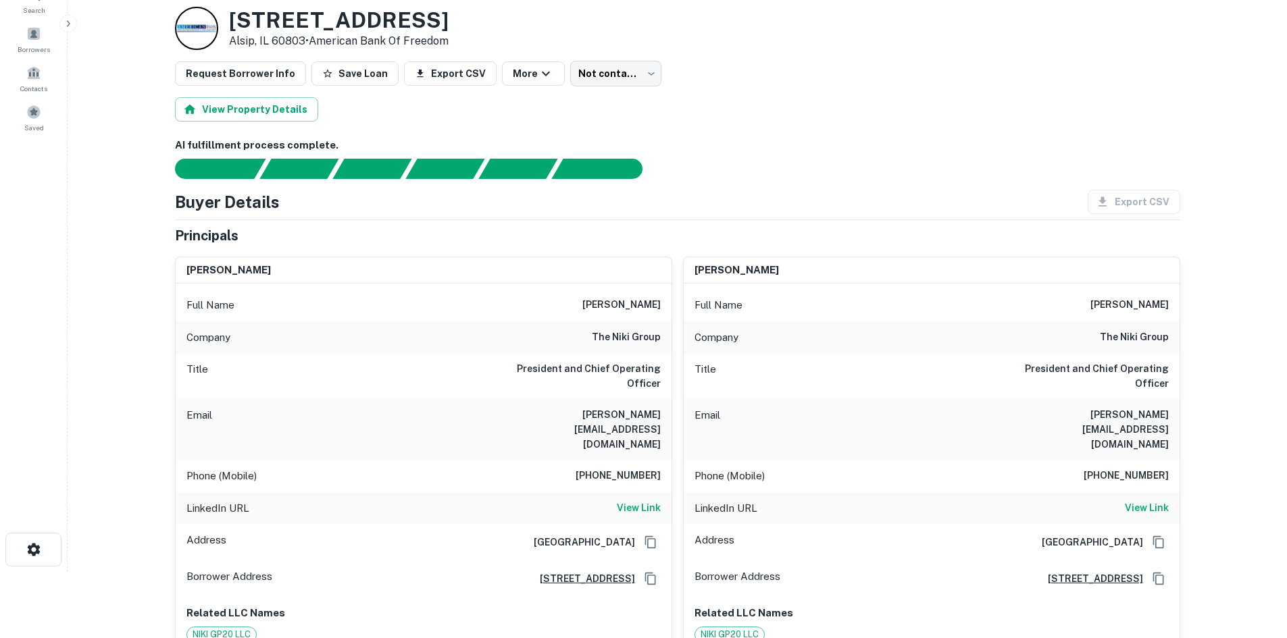
click at [666, 460] on div "Phone (Mobile) 858-442-8654" at bounding box center [424, 476] width 496 height 32
click at [634, 460] on div "Phone (Mobile) 858-442-8654" at bounding box center [424, 476] width 496 height 32
click at [631, 460] on div "Phone (Mobile) 858-442-8654" at bounding box center [424, 476] width 496 height 32
click at [626, 468] on h6 "858-442-8654" at bounding box center [617, 476] width 85 height 16
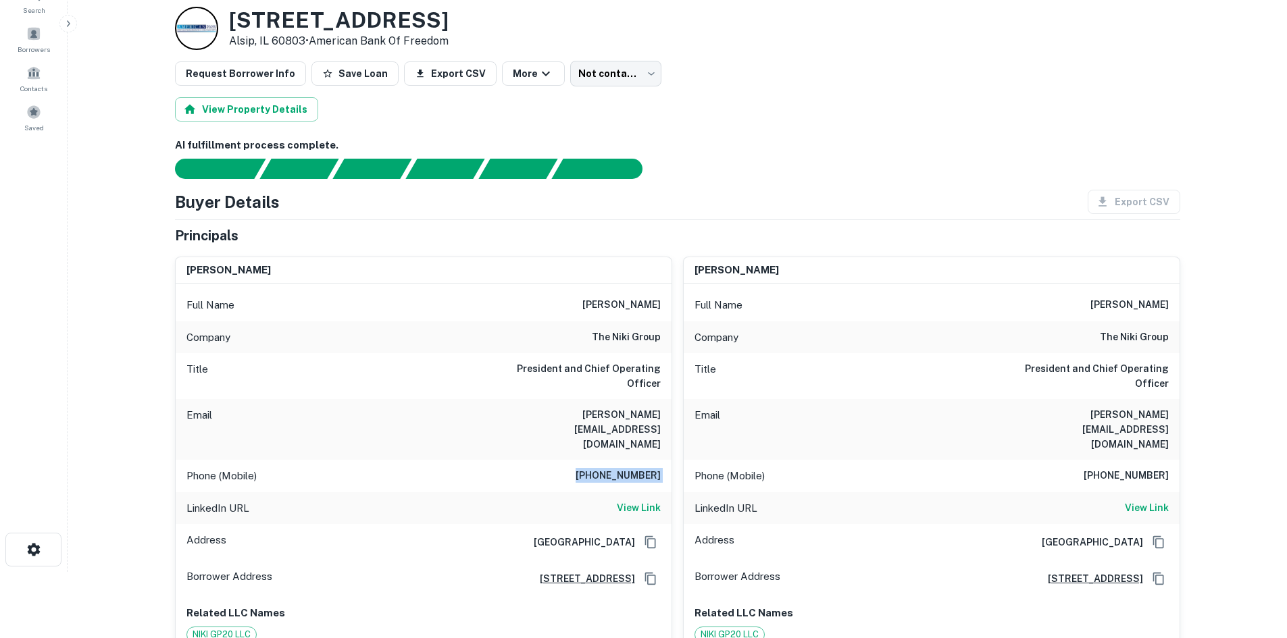
click at [626, 468] on h6 "858-442-8654" at bounding box center [617, 476] width 85 height 16
click at [652, 303] on h6 "gena hedrick" at bounding box center [621, 305] width 78 height 16
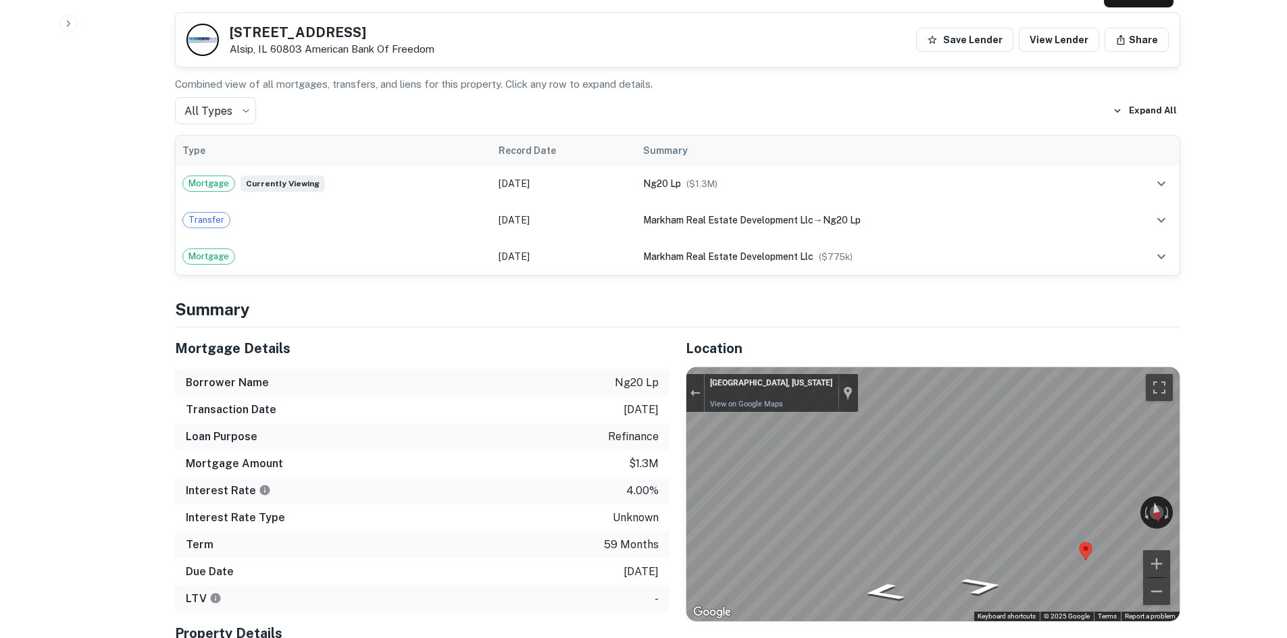
scroll to position [1216, 0]
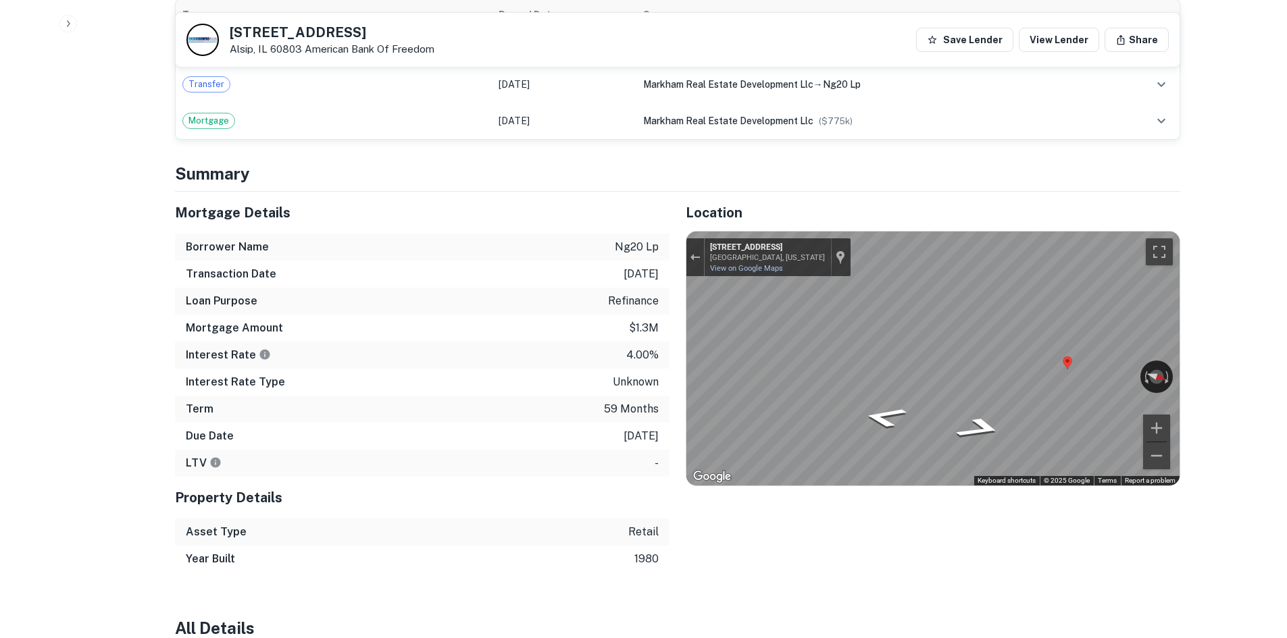
click at [488, 336] on div "Mortgage Details Borrower Name ng20 lp Transaction Date 3/10/2021 Loan Purpose …" at bounding box center [669, 382] width 1021 height 381
click at [956, 357] on div "Map" at bounding box center [932, 359] width 493 height 254
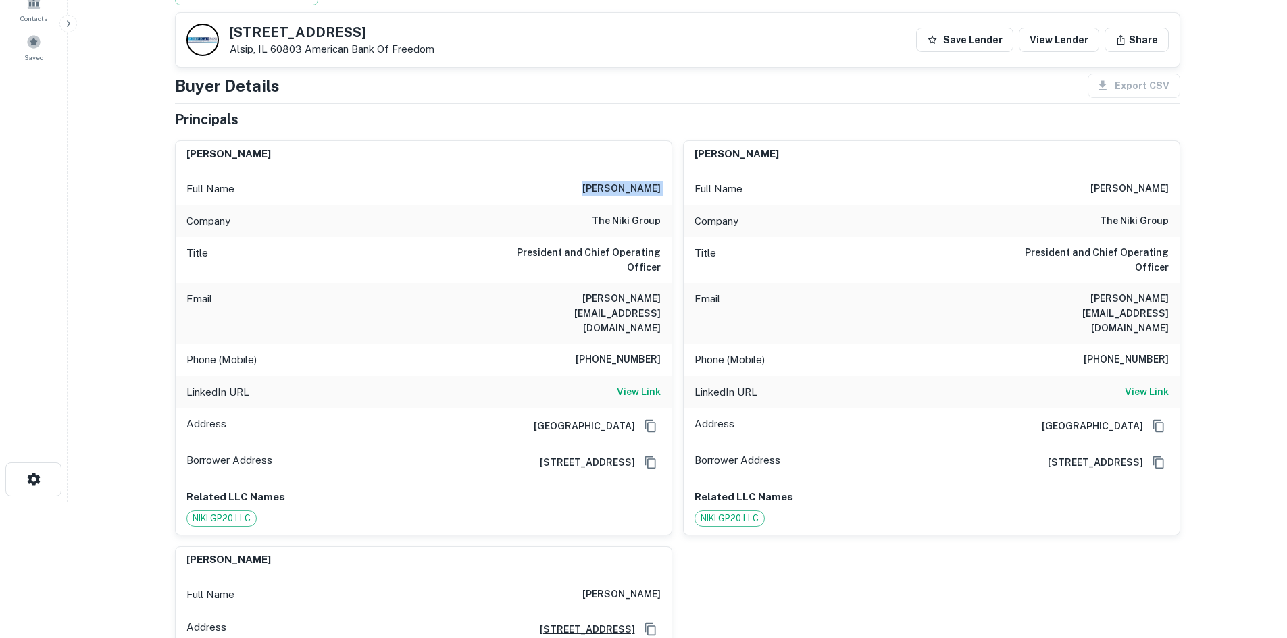
scroll to position [135, 0]
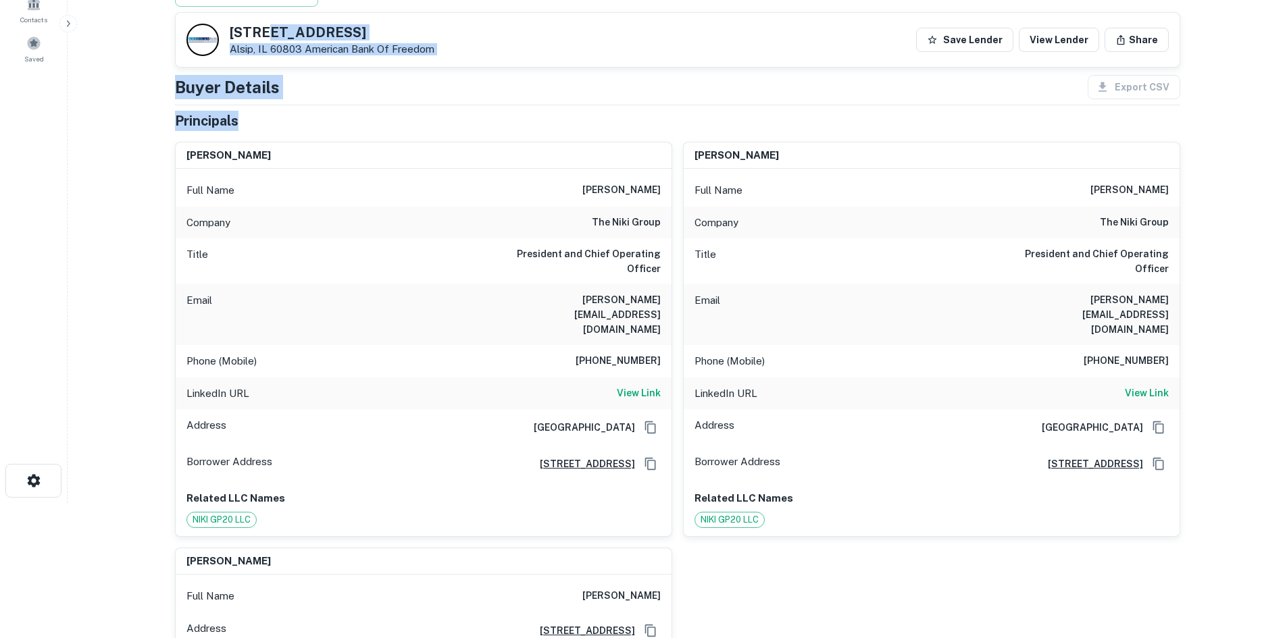
drag, startPoint x: 268, startPoint y: 32, endPoint x: 505, endPoint y: 112, distance: 250.3
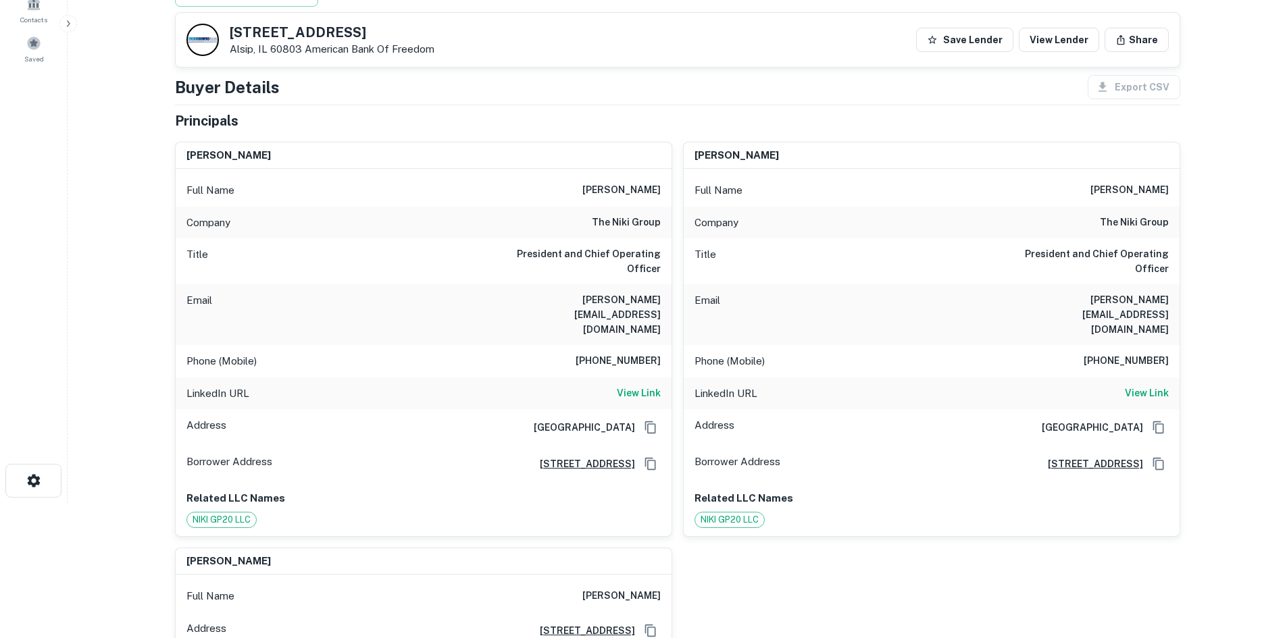
click at [490, 152] on div "gena hedrick" at bounding box center [424, 156] width 496 height 27
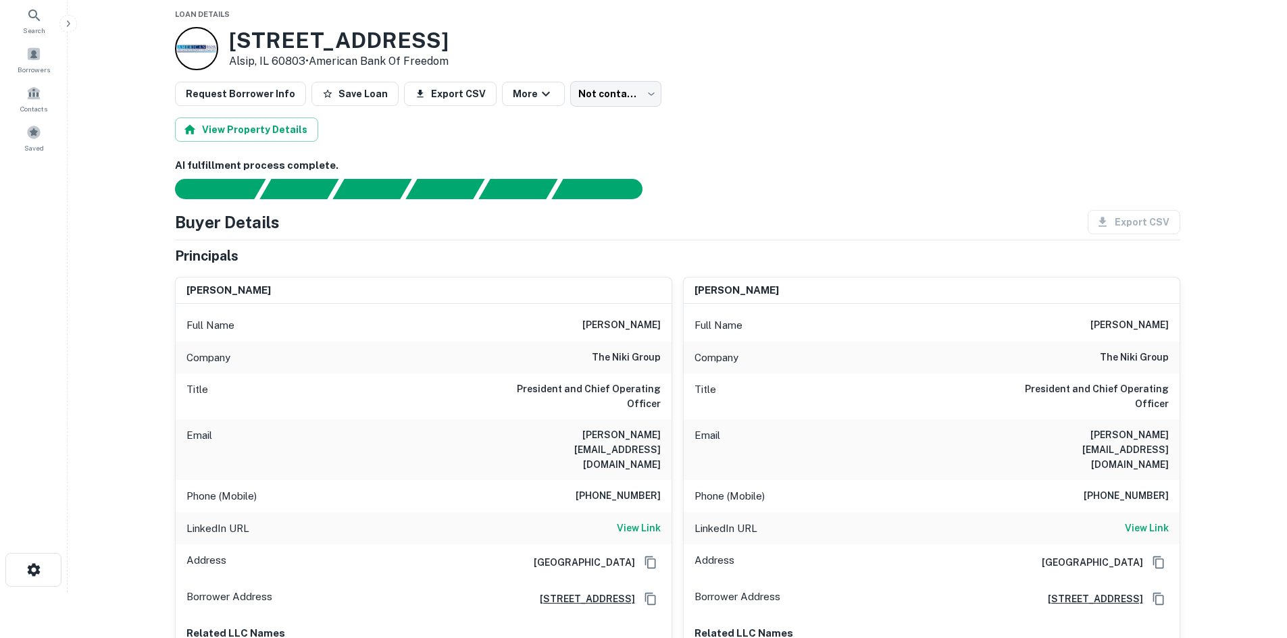
scroll to position [0, 0]
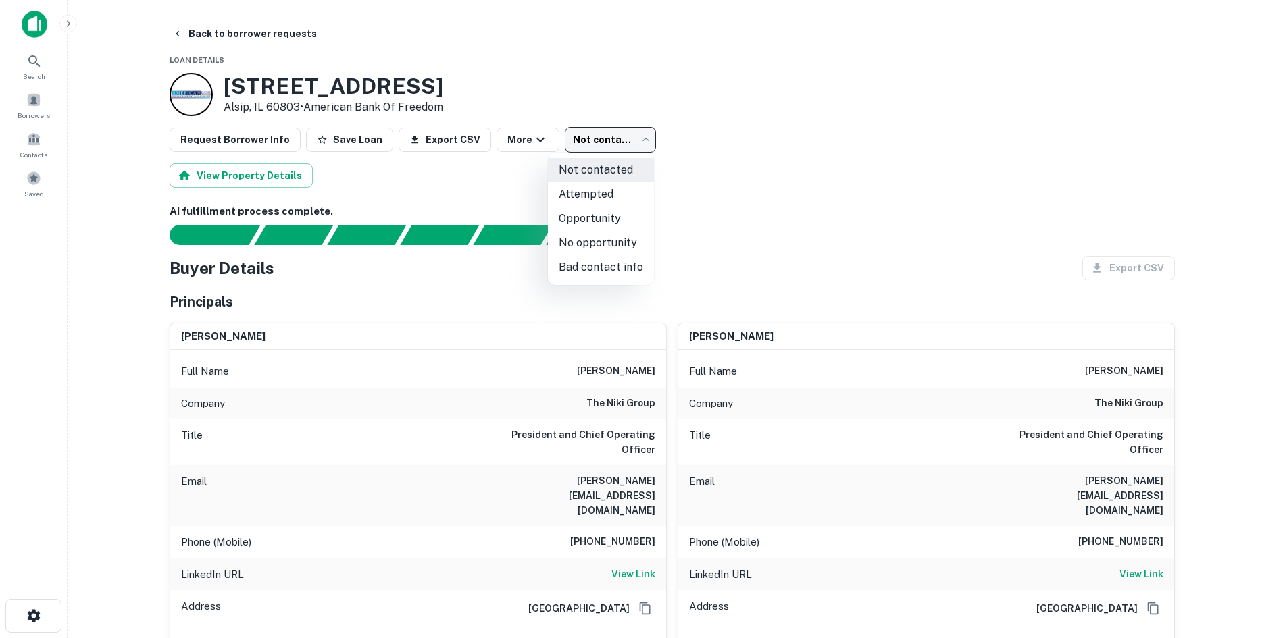
click at [594, 147] on body "Search Borrowers Contacts Saved Back to borrower requests Loan Details 12150 S …" at bounding box center [643, 319] width 1287 height 638
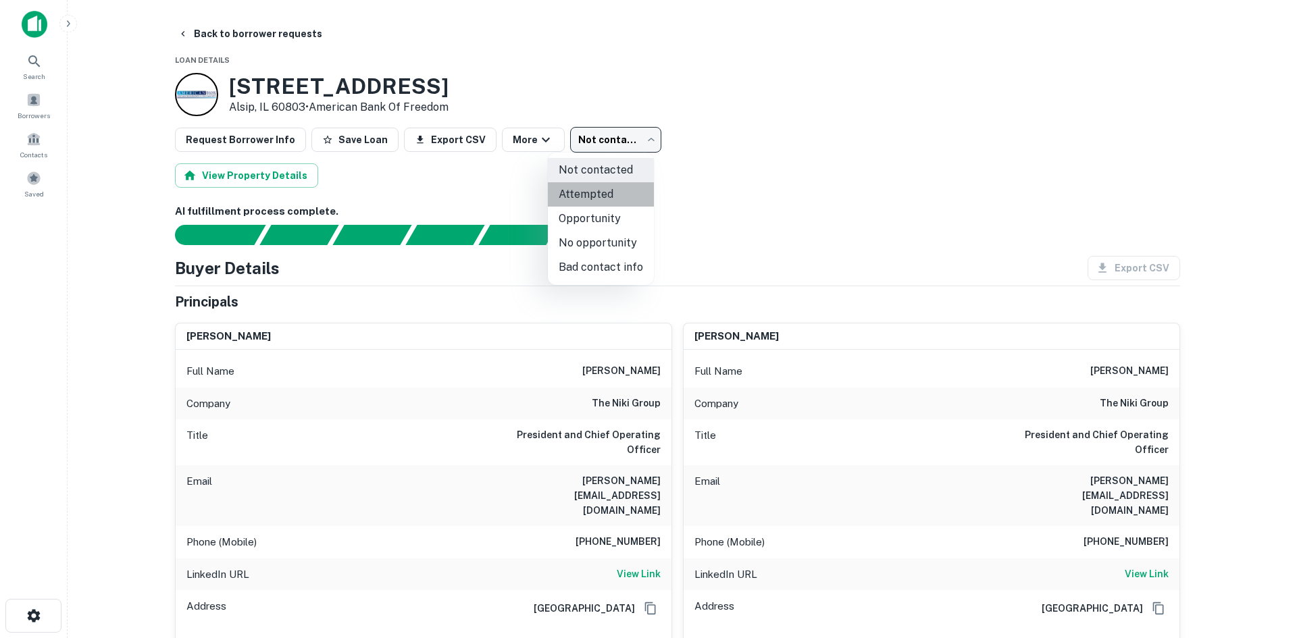
click at [613, 189] on li "Attempted" at bounding box center [601, 194] width 106 height 24
type input "*********"
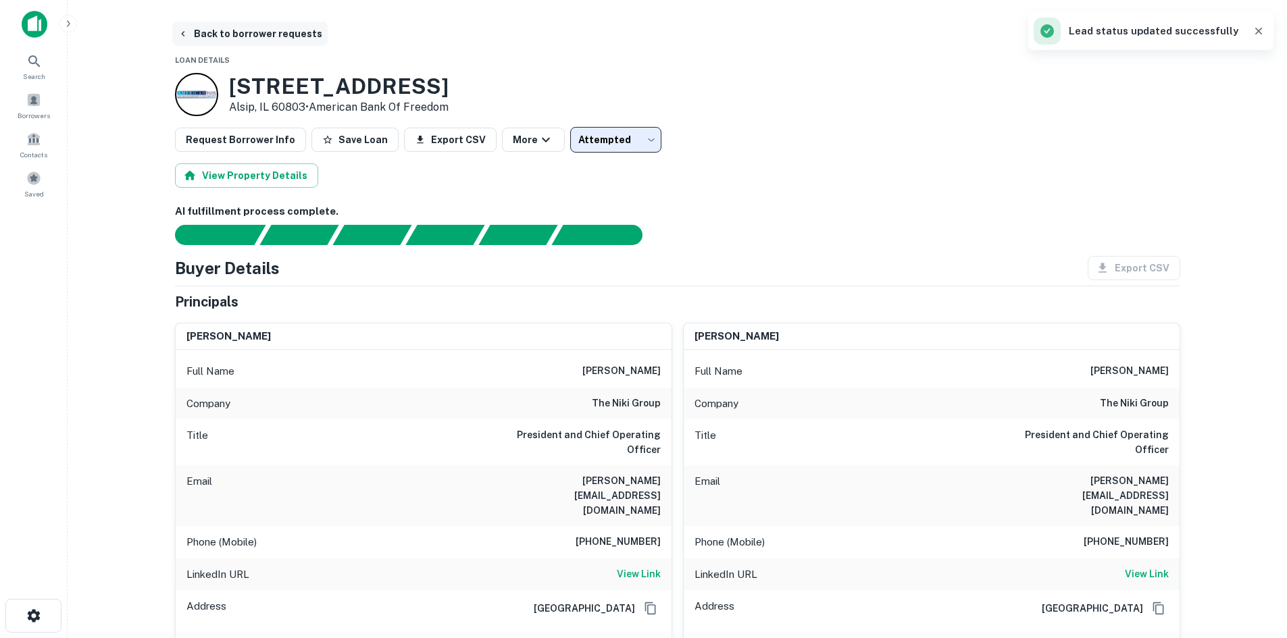
click at [296, 39] on button "Back to borrower requests" at bounding box center [249, 34] width 155 height 24
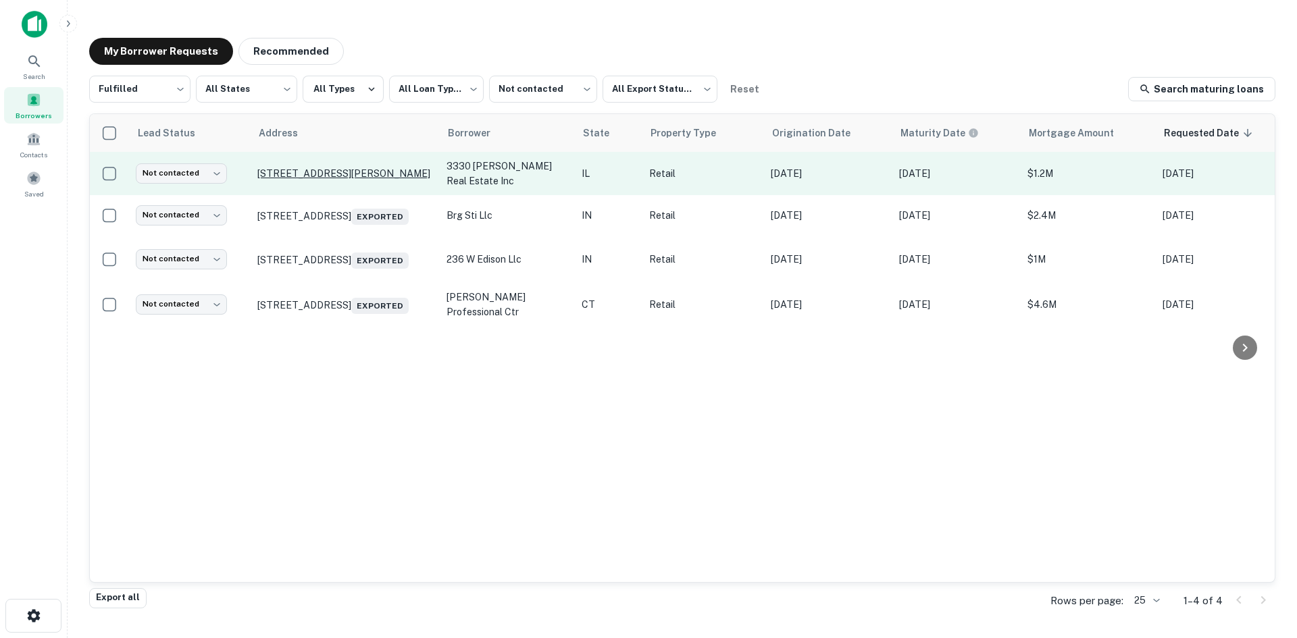
click at [371, 175] on p "3330 N Kimball Ave Chicago, IL 60618" at bounding box center [345, 174] width 176 height 12
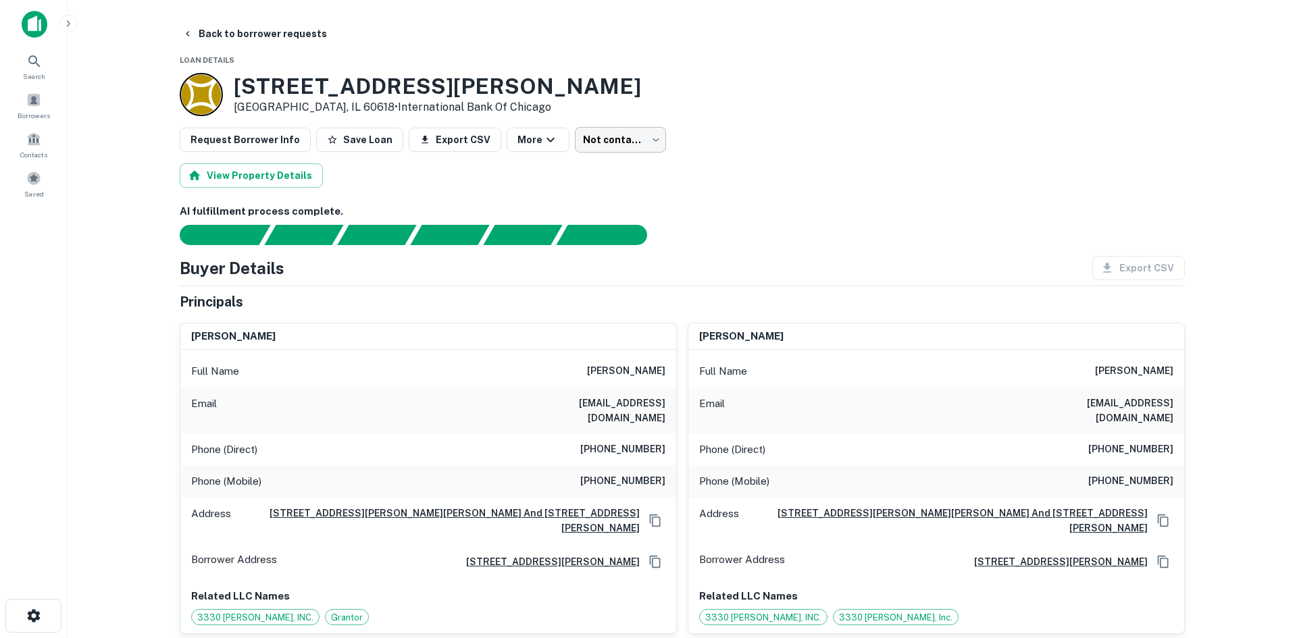
click at [586, 132] on body "Search Borrowers Contacts Saved Back to borrower requests Loan Details 3330 N K…" at bounding box center [648, 319] width 1297 height 638
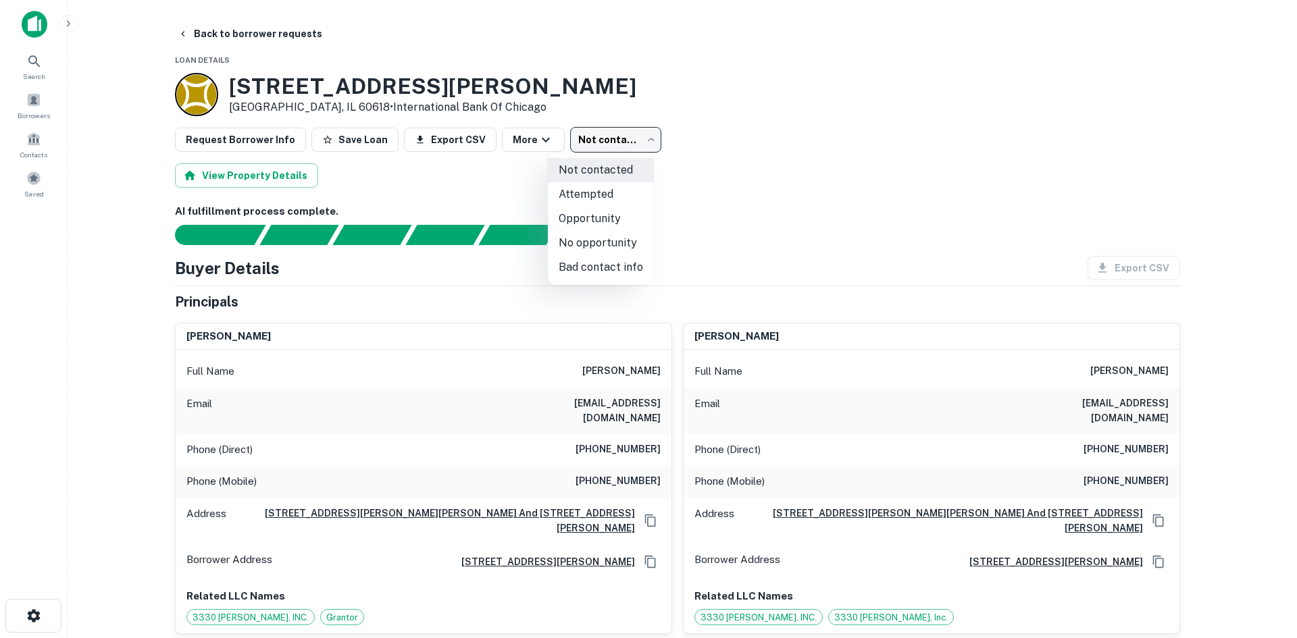
click at [604, 189] on li "Attempted" at bounding box center [601, 194] width 106 height 24
type input "*********"
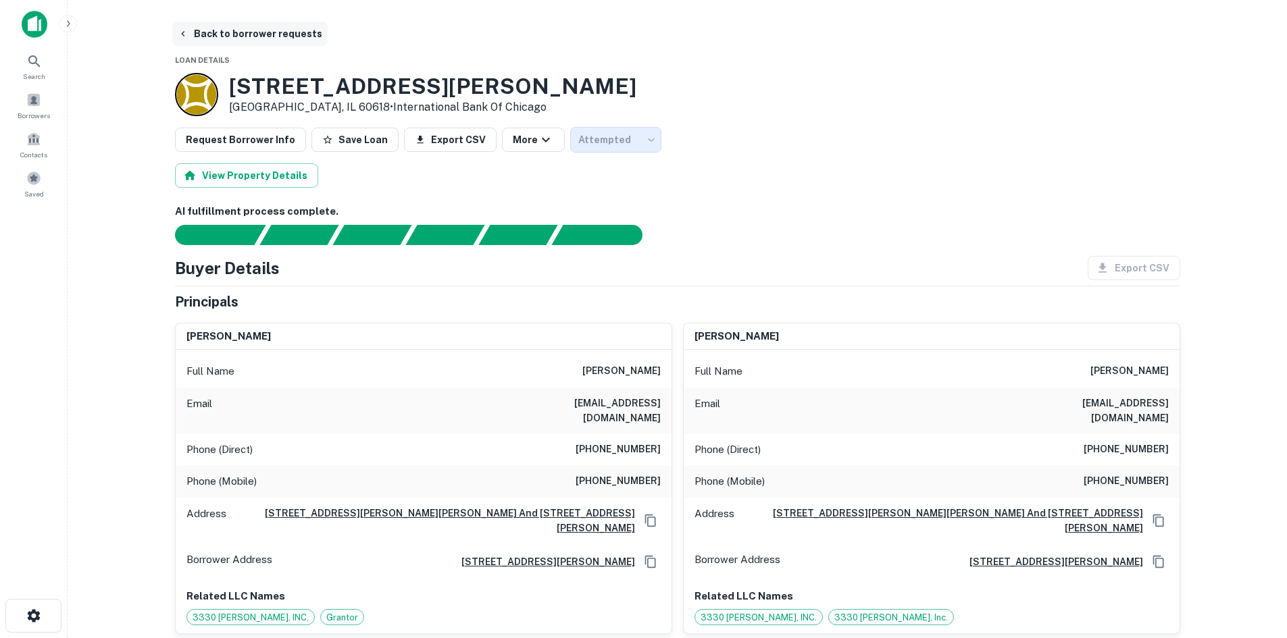
click at [249, 35] on button "Back to borrower requests" at bounding box center [249, 34] width 155 height 24
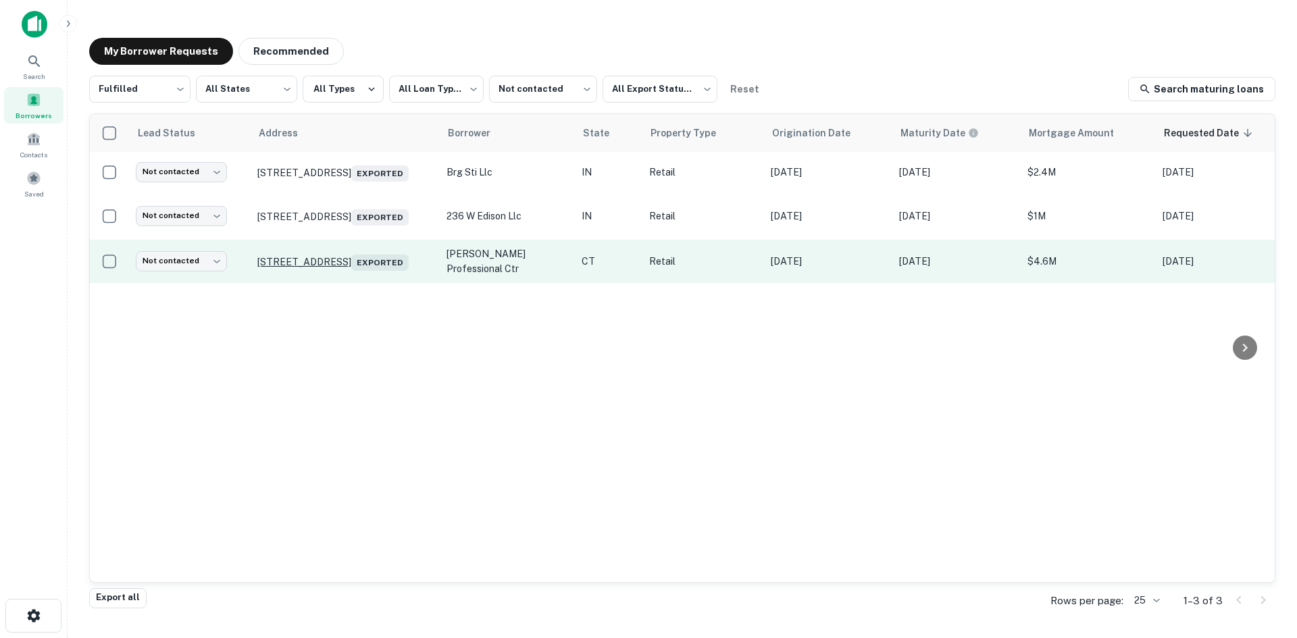
click at [360, 258] on p "[STREET_ADDRESS] Exported" at bounding box center [345, 261] width 176 height 19
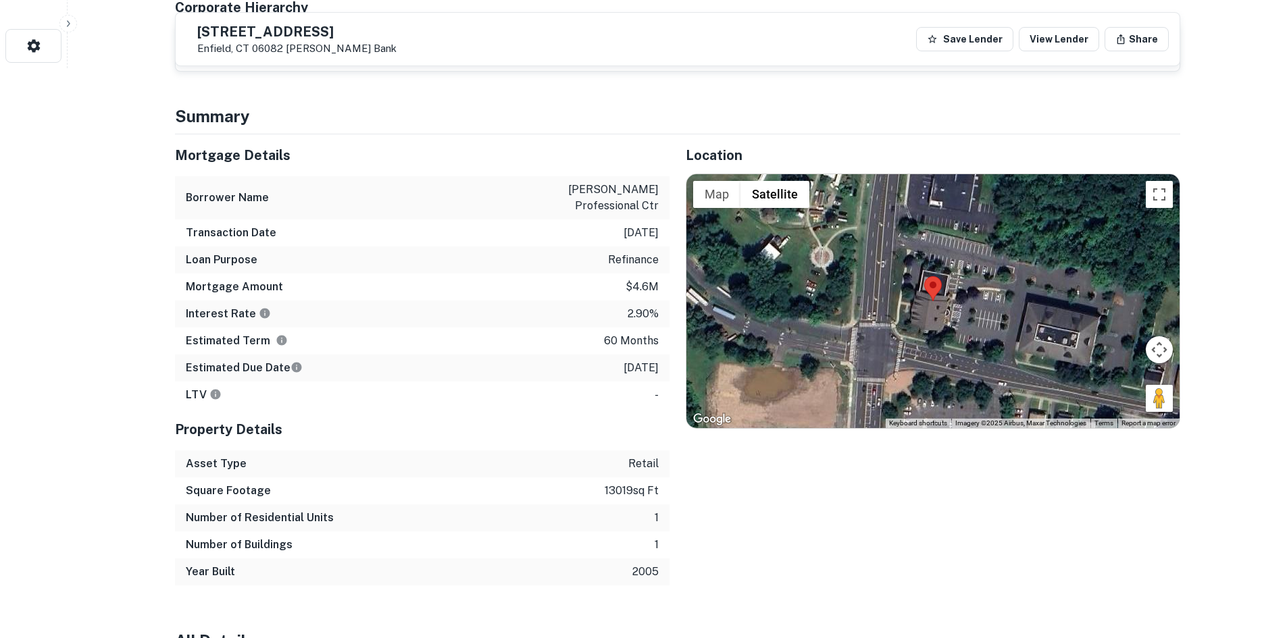
scroll to position [562, 0]
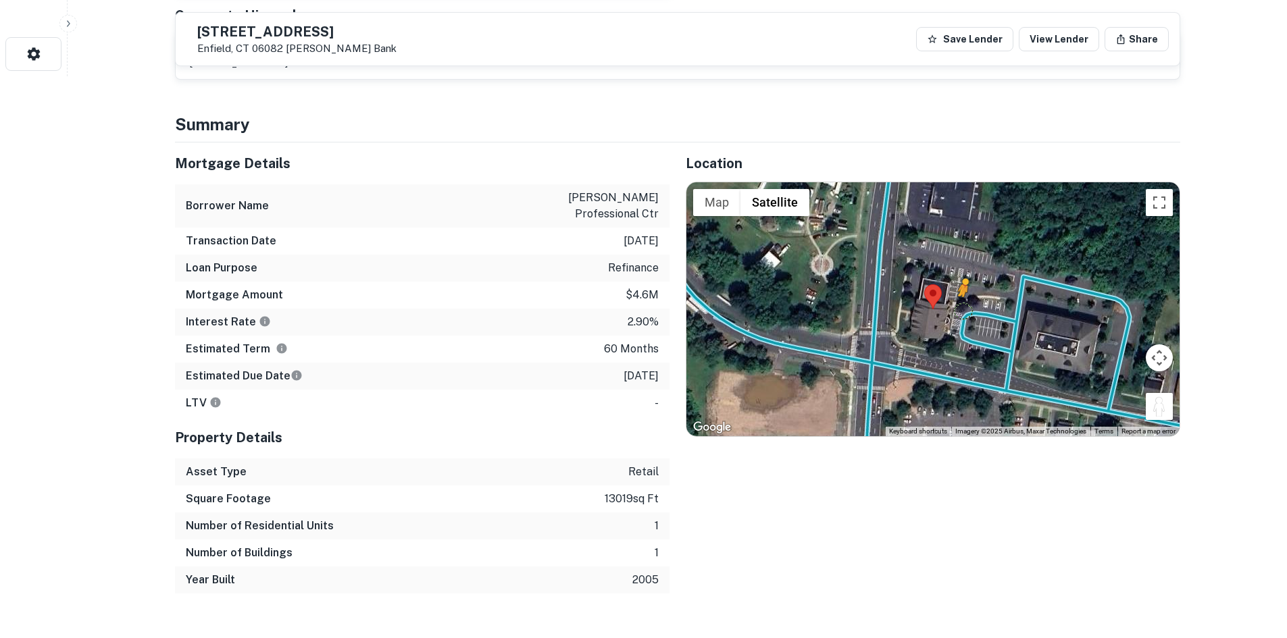
drag, startPoint x: 1168, startPoint y: 398, endPoint x: 967, endPoint y: 315, distance: 217.7
click at [967, 315] on div "To activate drag with keyboard, press Alt + Enter. Once in keyboard drag state,…" at bounding box center [932, 309] width 493 height 254
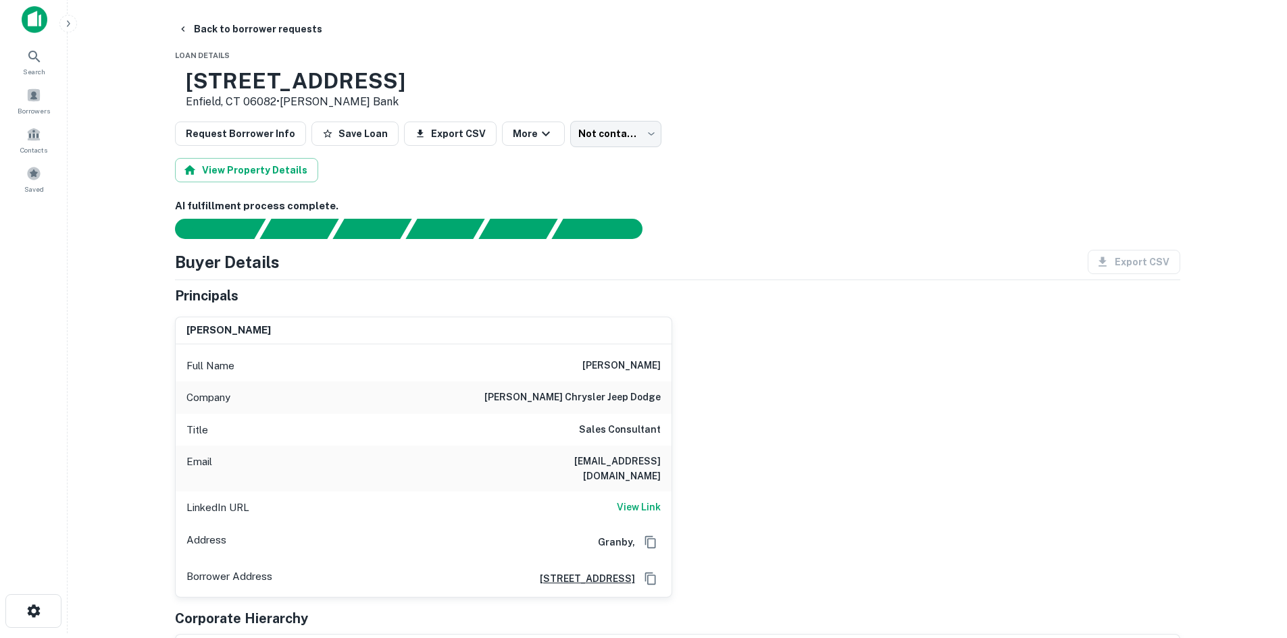
scroll to position [0, 0]
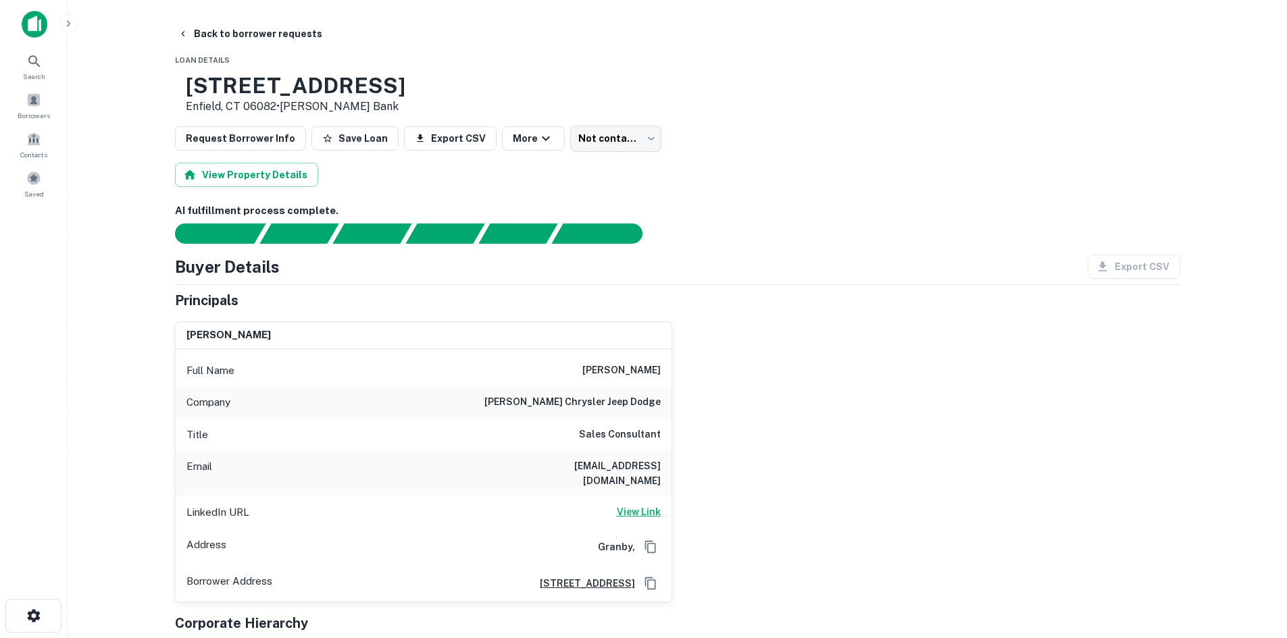
click at [641, 505] on h6 "View Link" at bounding box center [639, 512] width 44 height 15
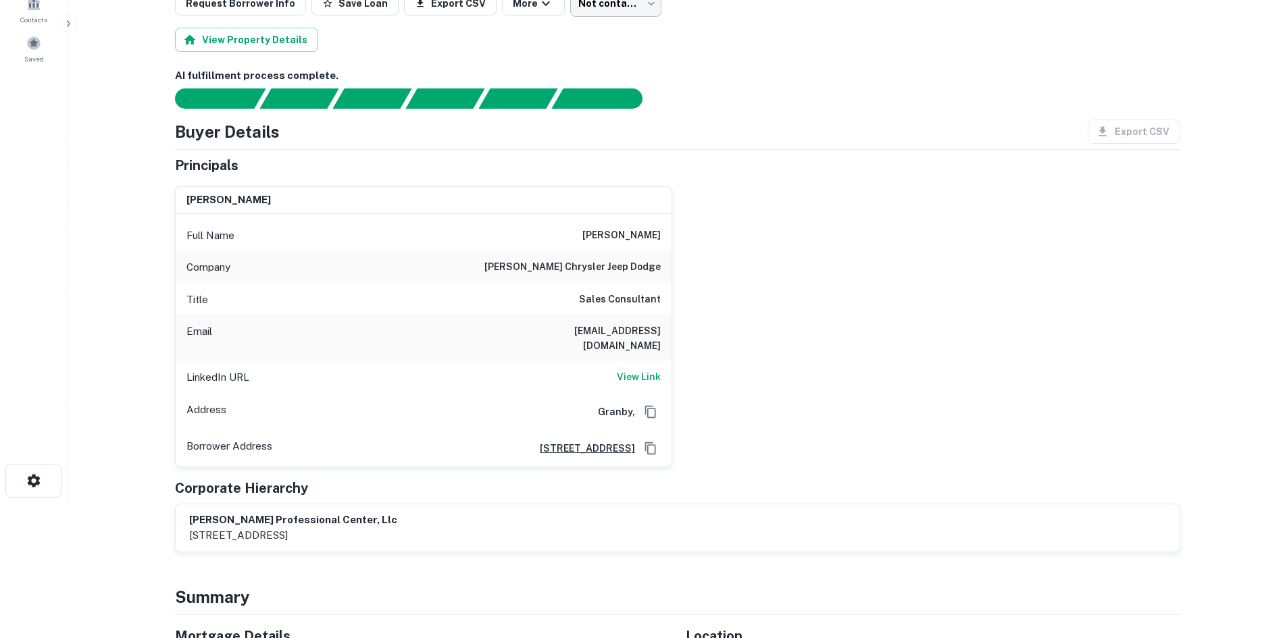
click at [615, 5] on body "Search Borrowers Contacts Saved Back to borrower requests Loan Details [STREET_…" at bounding box center [643, 184] width 1287 height 638
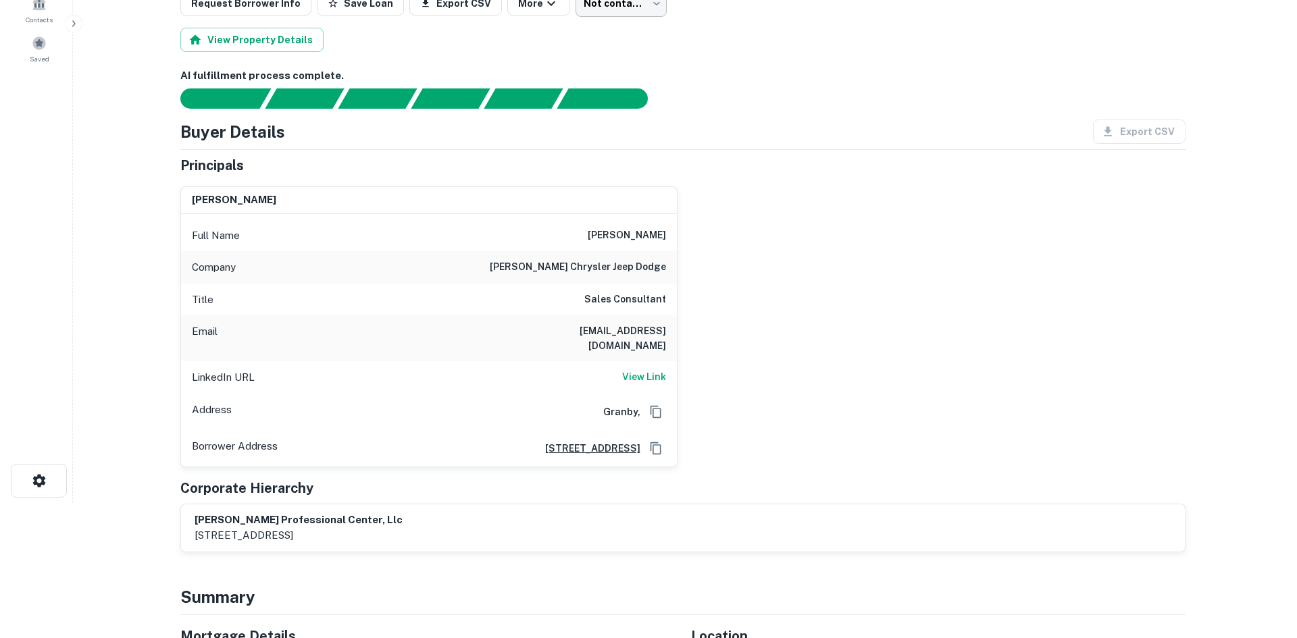
scroll to position [127, 0]
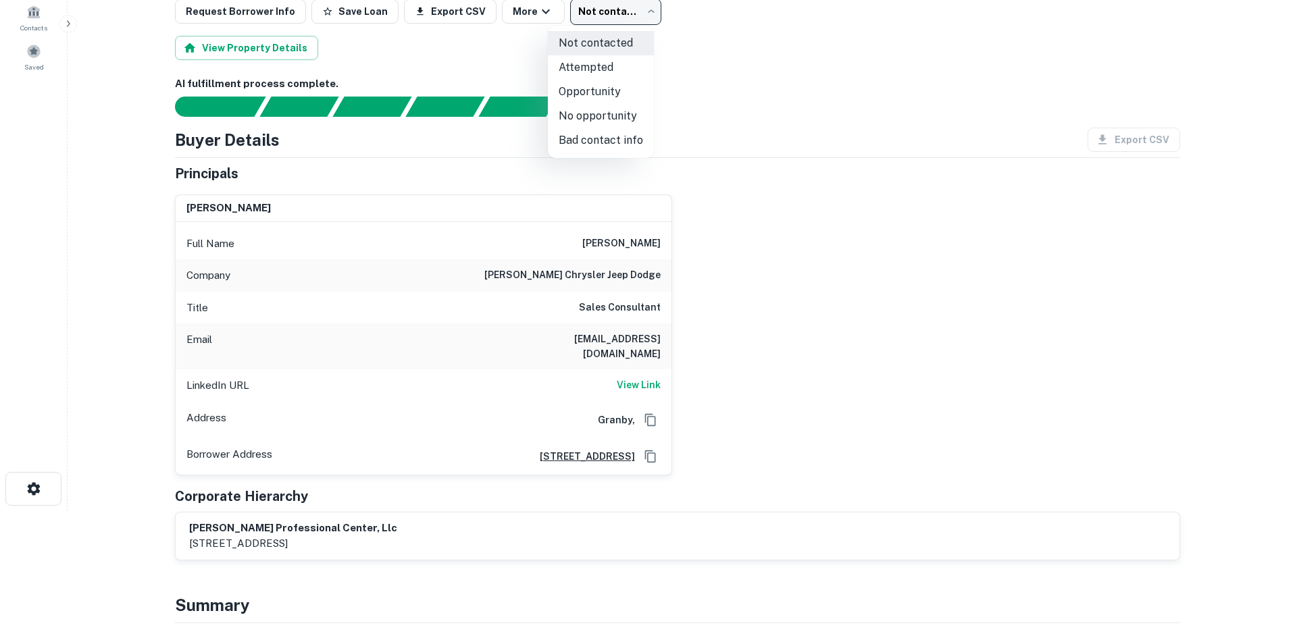
click at [626, 146] on li "Bad contact info" at bounding box center [601, 140] width 106 height 24
type input "**********"
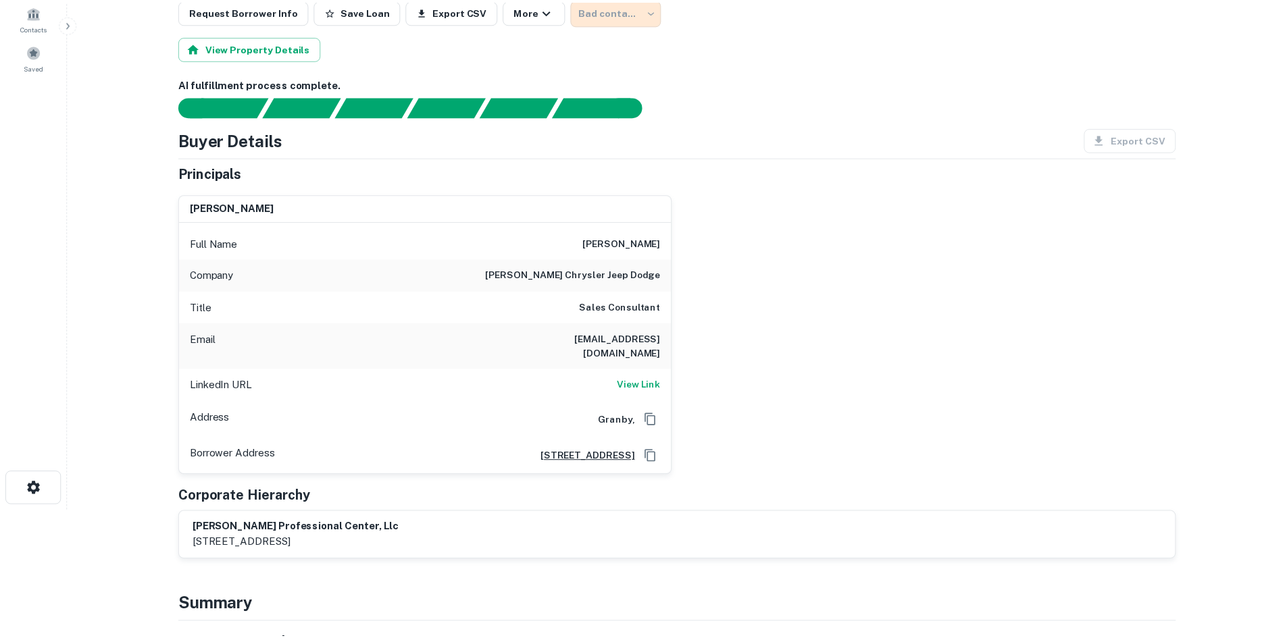
scroll to position [0, 0]
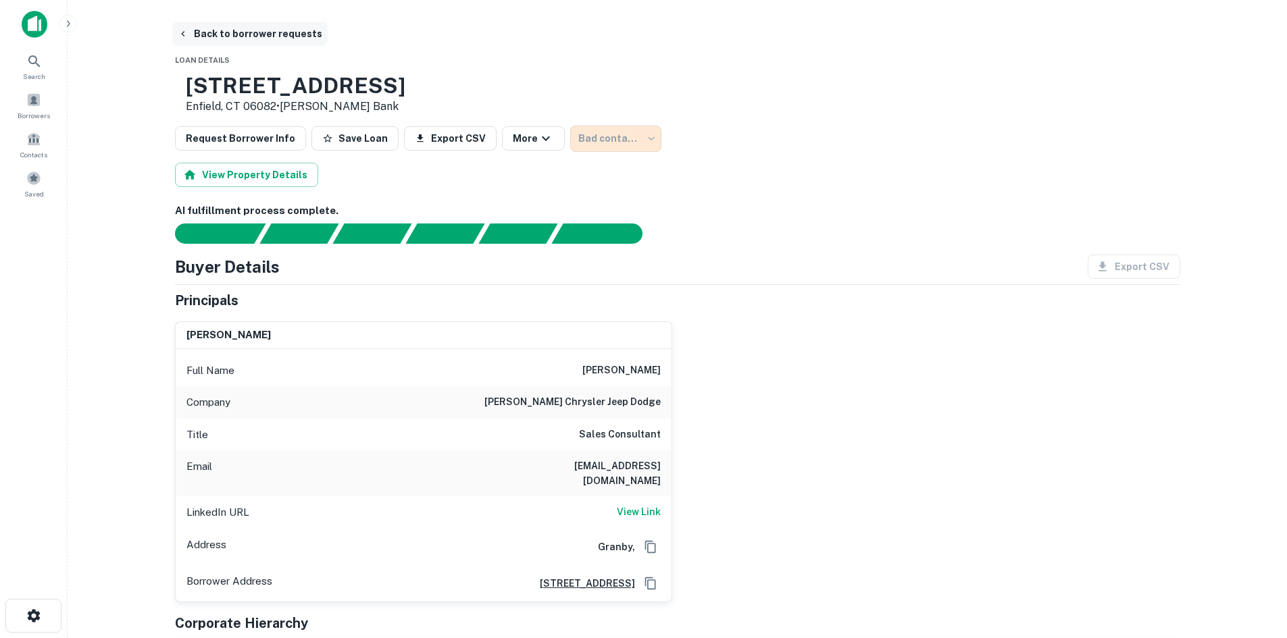
click at [309, 22] on button "Back to borrower requests" at bounding box center [249, 34] width 155 height 24
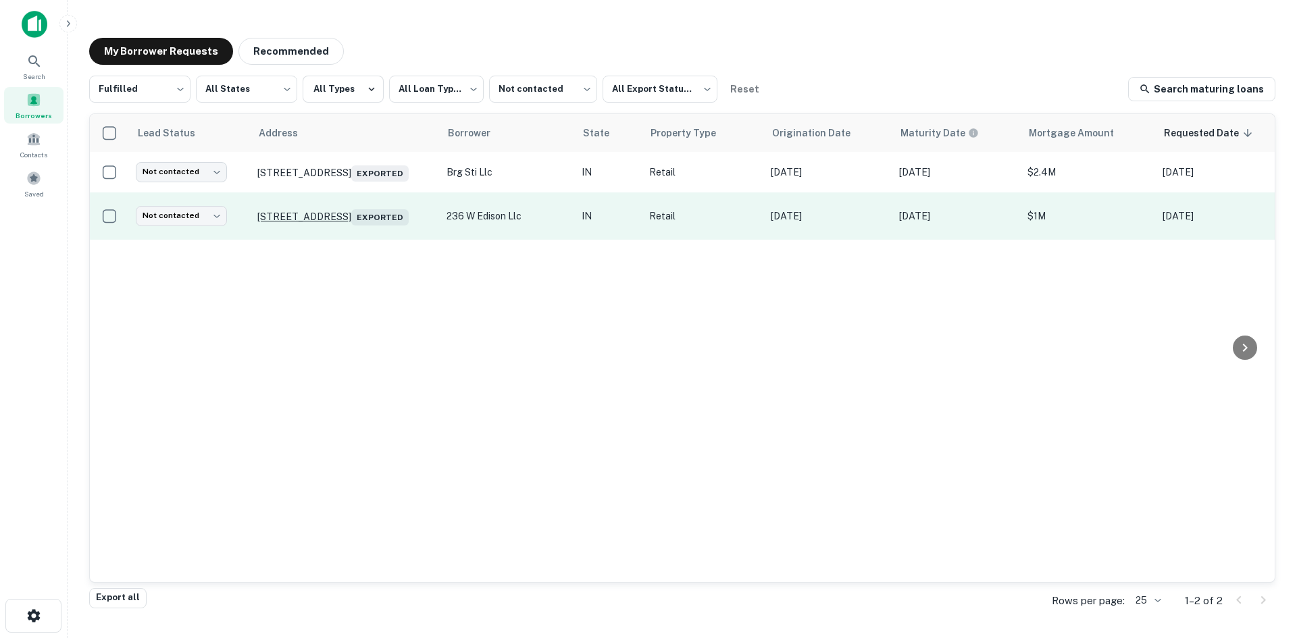
click at [324, 211] on p "[STREET_ADDRESS]" at bounding box center [345, 216] width 176 height 19
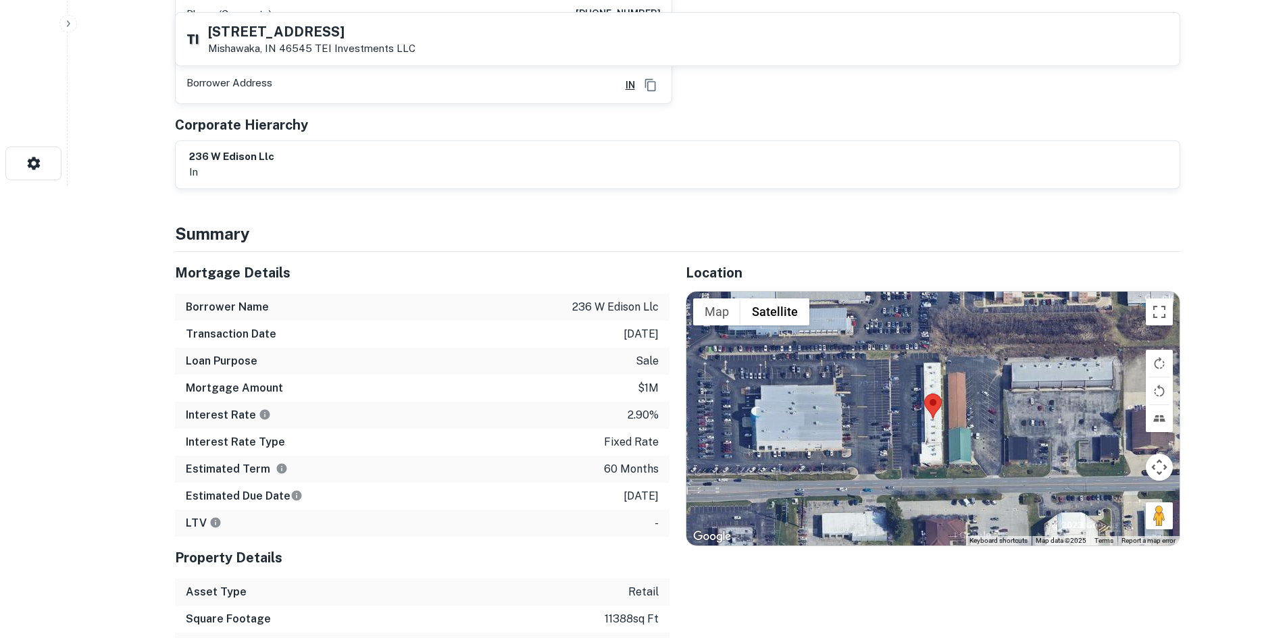
scroll to position [473, 0]
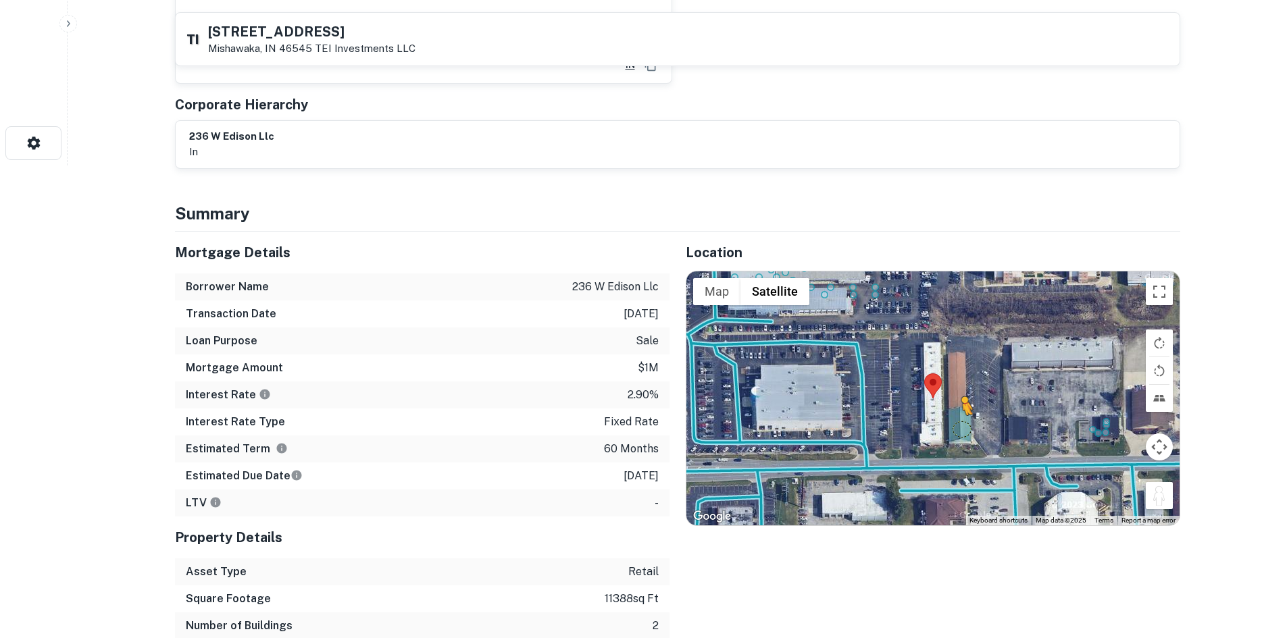
drag, startPoint x: 1163, startPoint y: 482, endPoint x: 885, endPoint y: 444, distance: 280.9
click at [885, 444] on div "To activate drag with keyboard, press Alt + Enter. Once in keyboard drag state,…" at bounding box center [932, 399] width 493 height 254
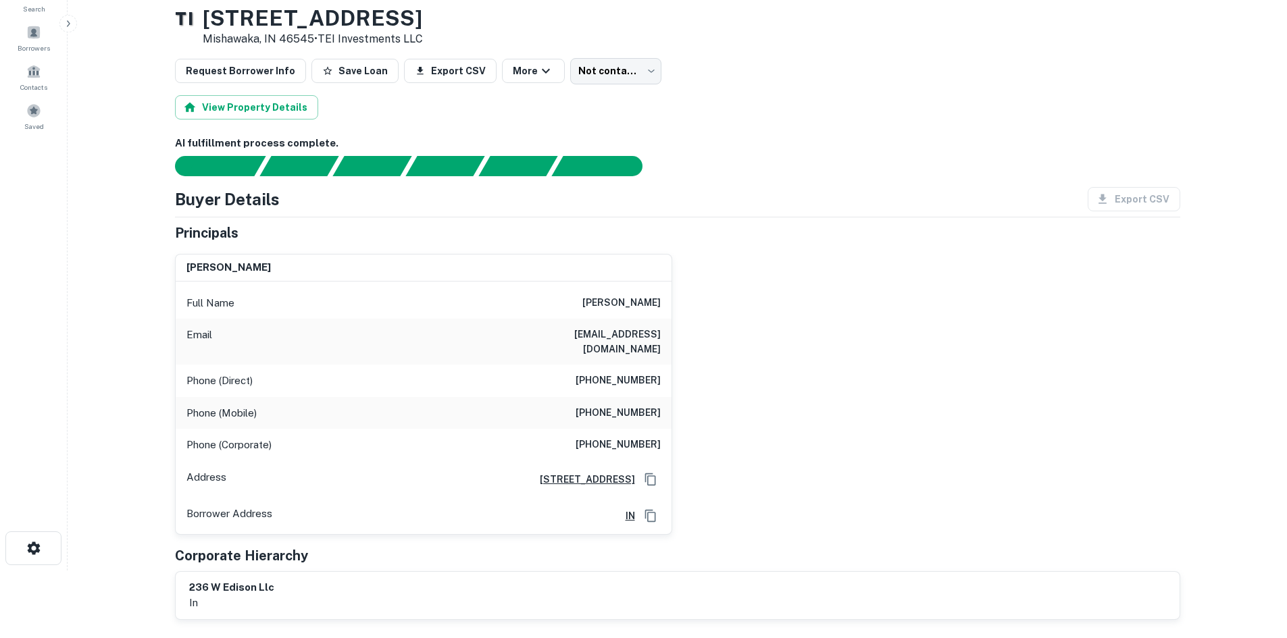
scroll to position [62, 0]
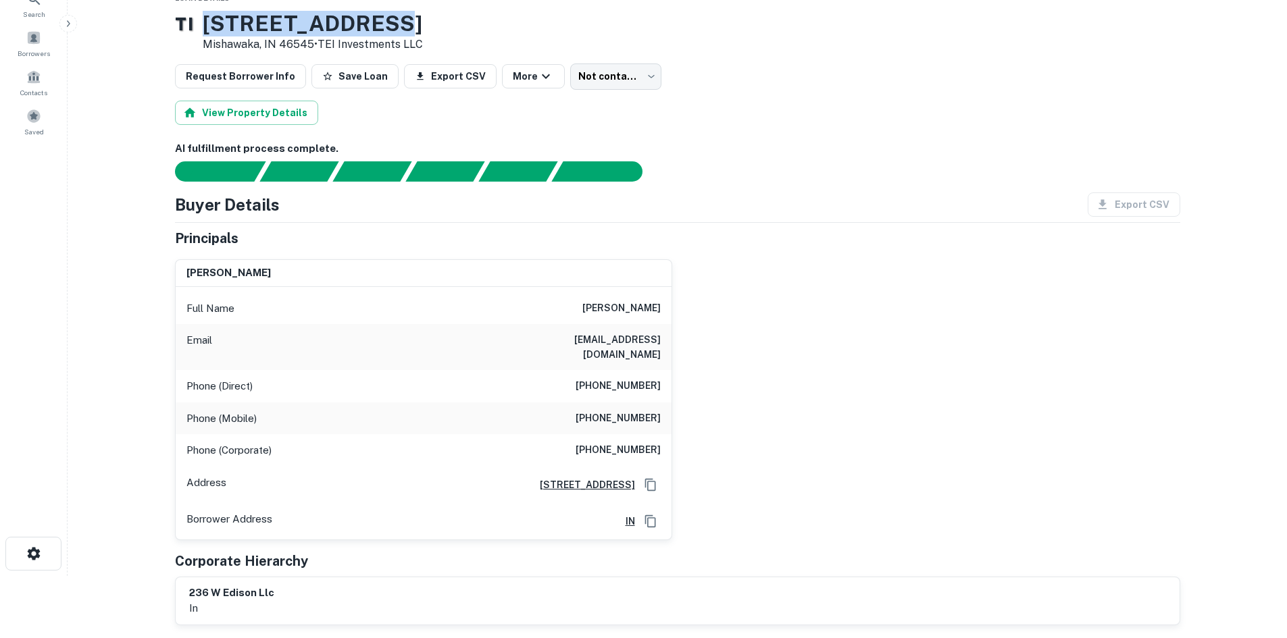
drag, startPoint x: 234, startPoint y: 10, endPoint x: 598, endPoint y: 35, distance: 364.2
click at [598, 35] on div "T I 236 W Edison Rd Mishawaka, IN 46545 • TEI Investments LLC" at bounding box center [677, 32] width 1005 height 42
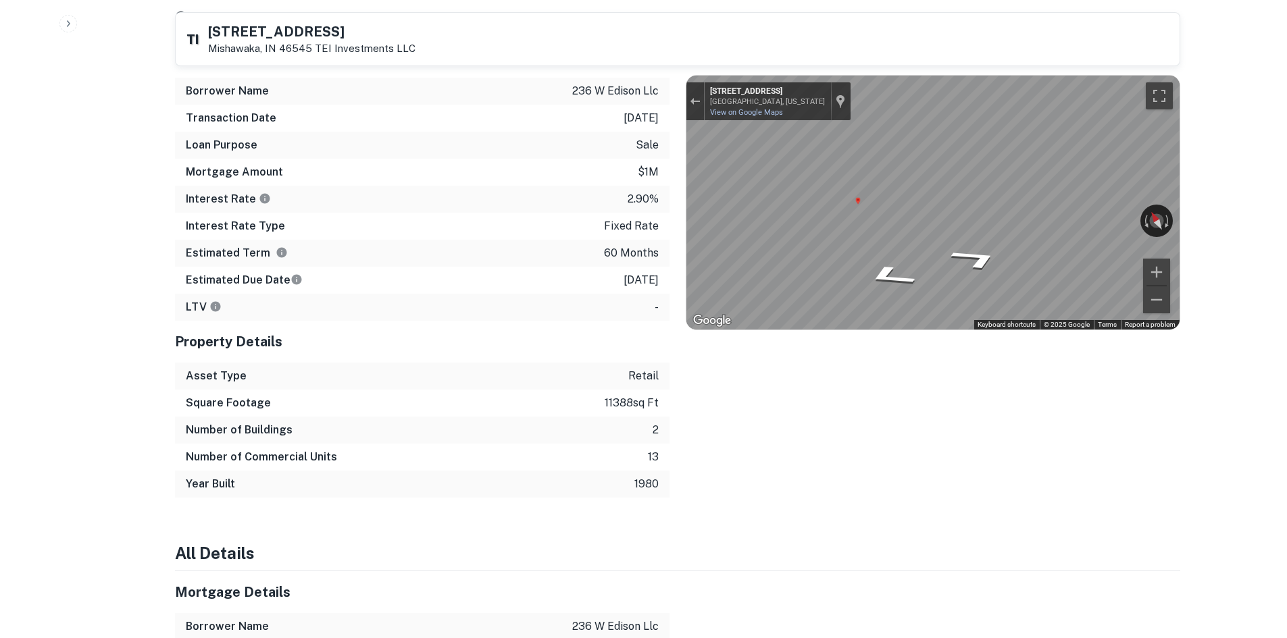
scroll to position [670, 0]
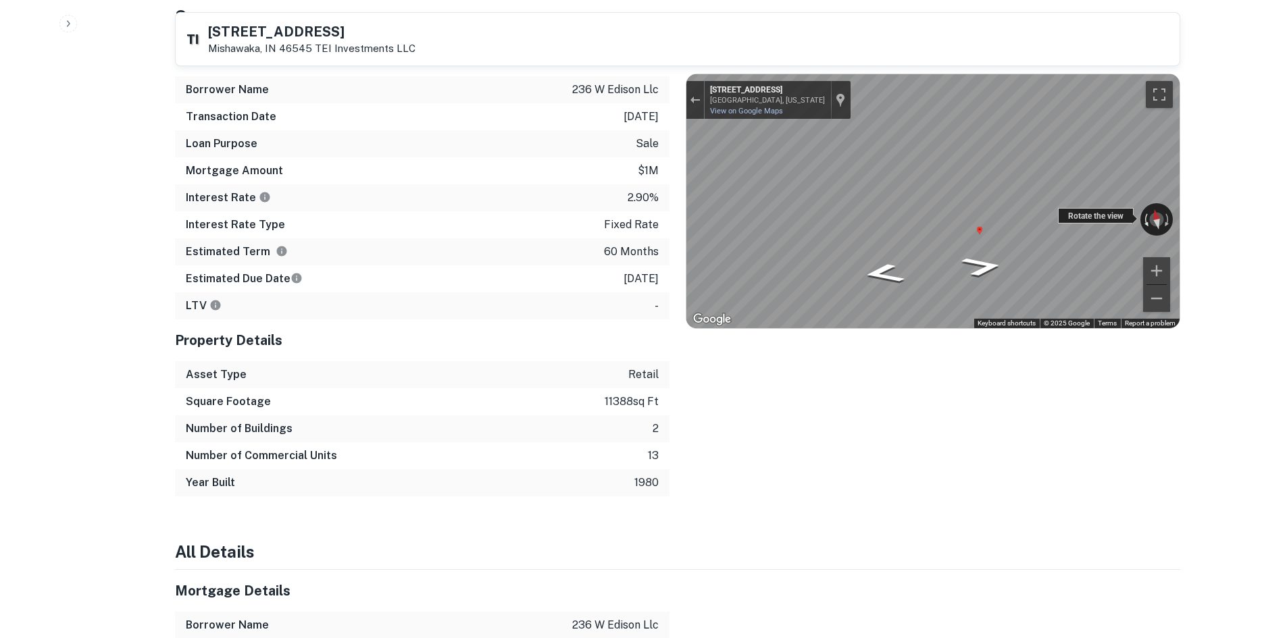
click at [1140, 199] on div "← Move left → Move right ↑ Move up ↓ Move down + Zoom in - Zoom out 240 W Ediso…" at bounding box center [932, 201] width 493 height 254
click at [874, 246] on icon "Go West, W Edison Rd" at bounding box center [882, 261] width 71 height 30
click at [679, 172] on div "Location ← Move left → Move right ↑ Move up ↓ Move down + Zoom in - Zoom out Ho…" at bounding box center [924, 265] width 511 height 462
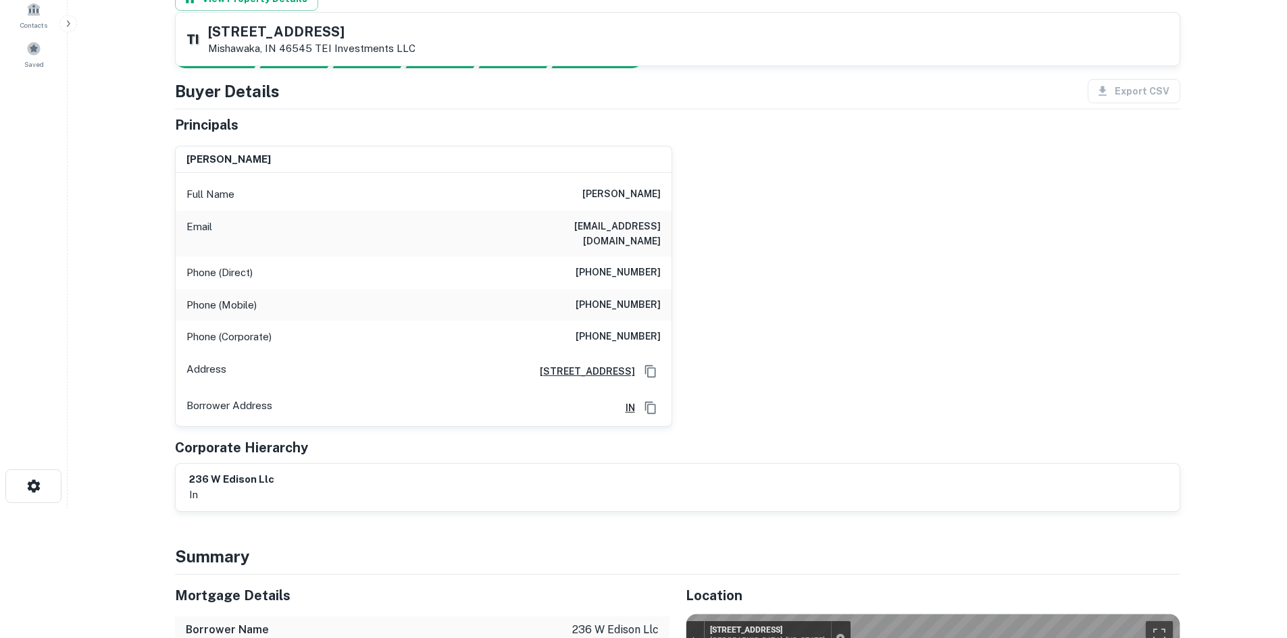
scroll to position [62, 0]
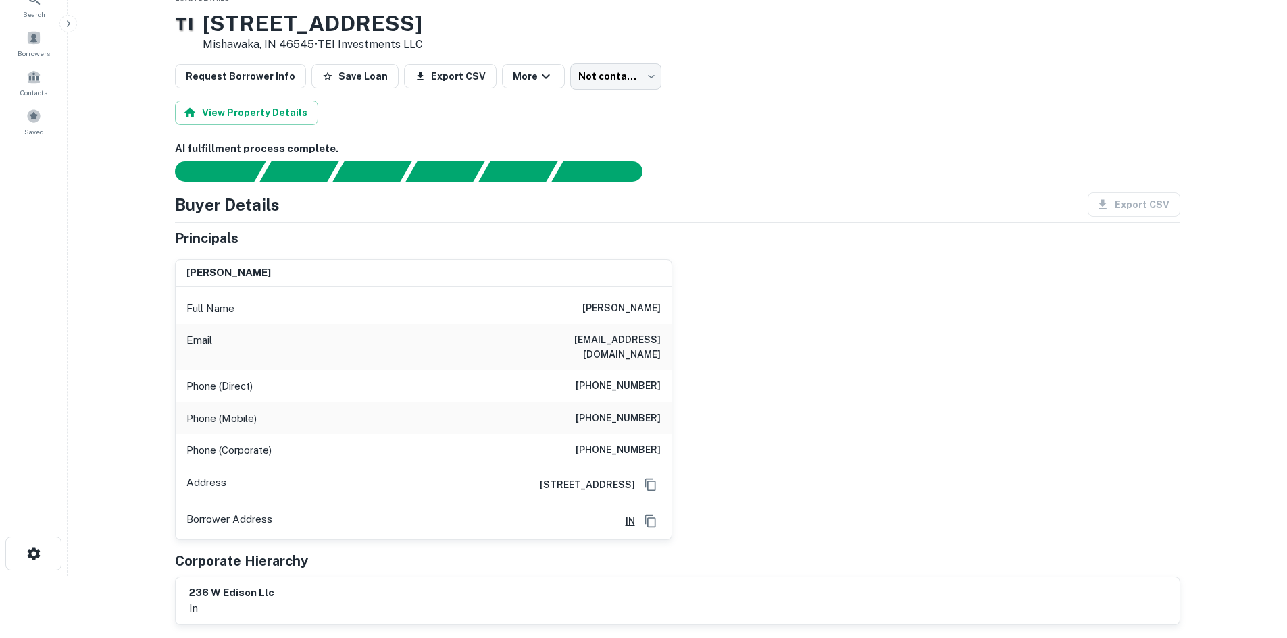
click at [641, 411] on h6 "(574) 220-3891" at bounding box center [617, 419] width 85 height 16
copy h6 "(574) 220-3891"
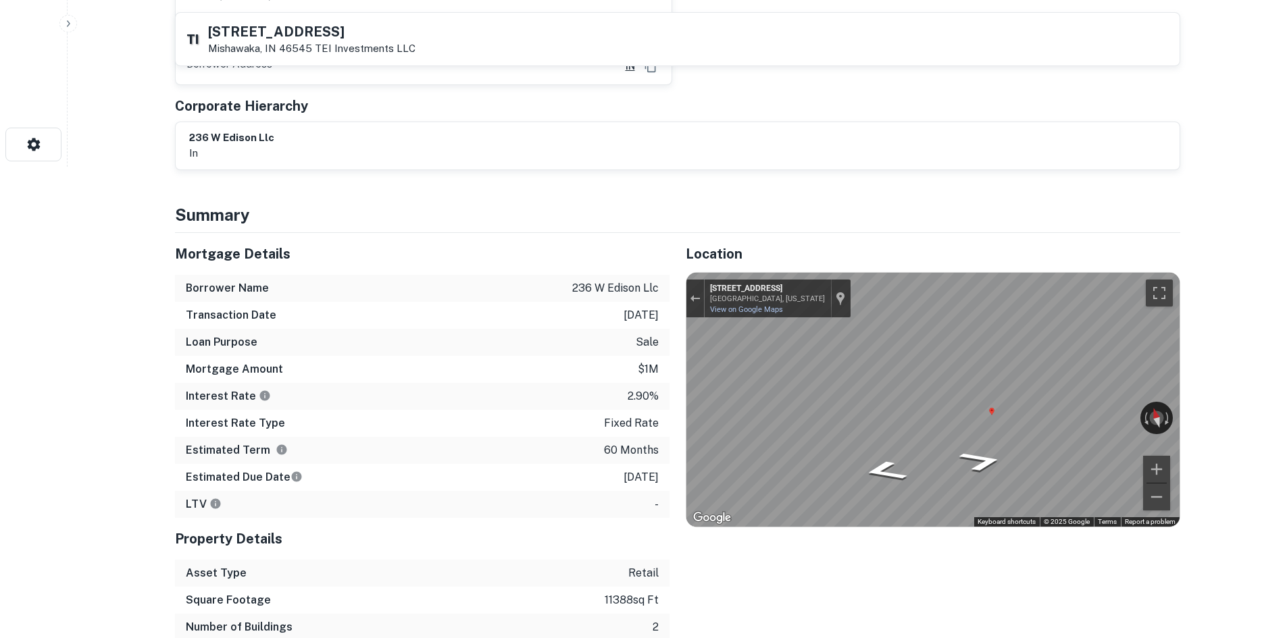
scroll to position [473, 0]
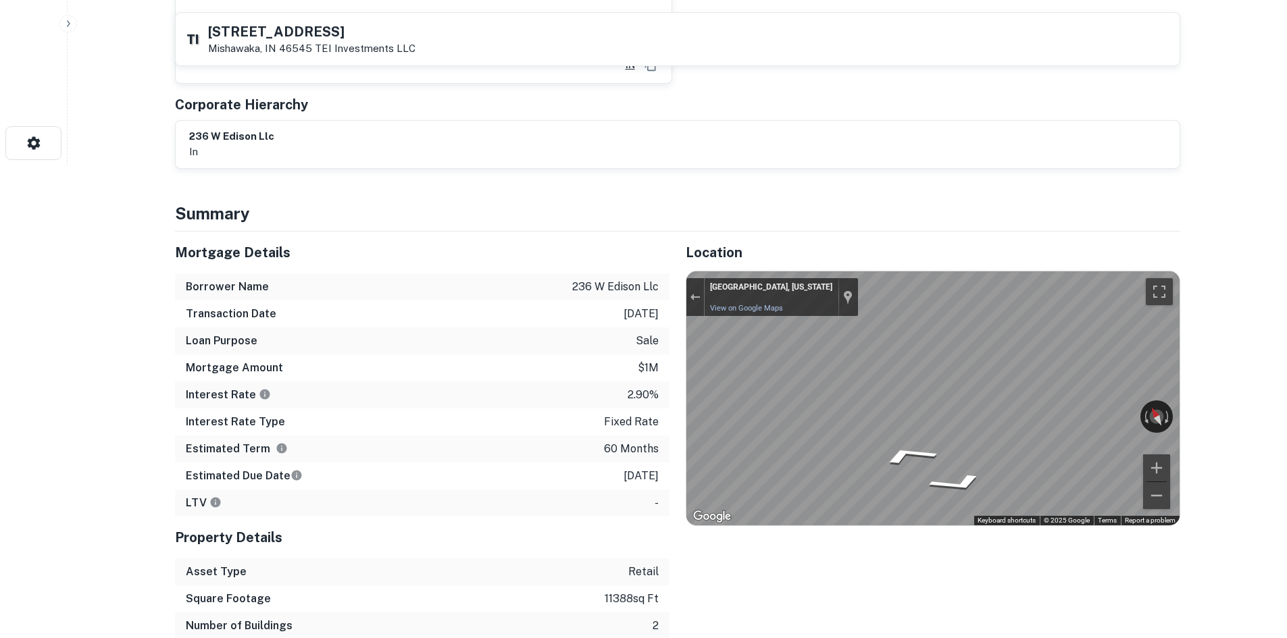
click at [635, 390] on div "Mortgage Details Borrower Name 236 w edison llc Transaction Date 5/31/2021 Loan…" at bounding box center [669, 463] width 1021 height 462
click at [599, 346] on div "Mortgage Details Borrower Name 236 w edison llc Transaction Date 5/31/2021 Loan…" at bounding box center [669, 463] width 1021 height 462
click at [598, 384] on div "Mortgage Details Borrower Name 236 w edison llc Transaction Date 5/31/2021 Loan…" at bounding box center [669, 463] width 1021 height 462
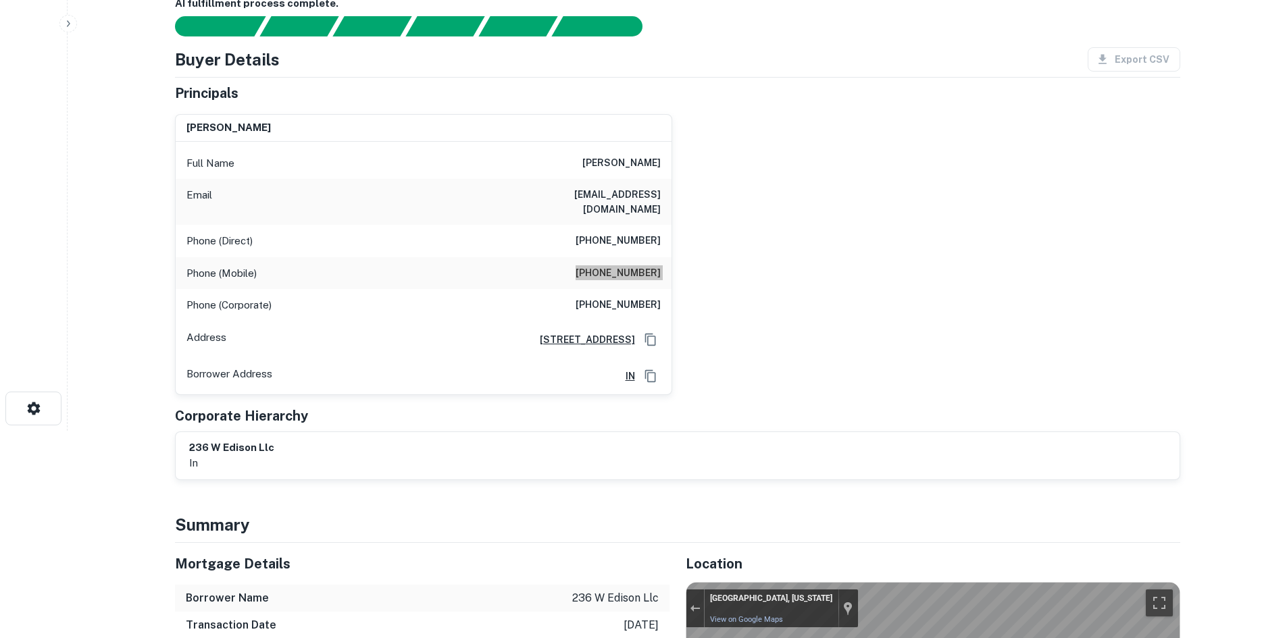
scroll to position [0, 0]
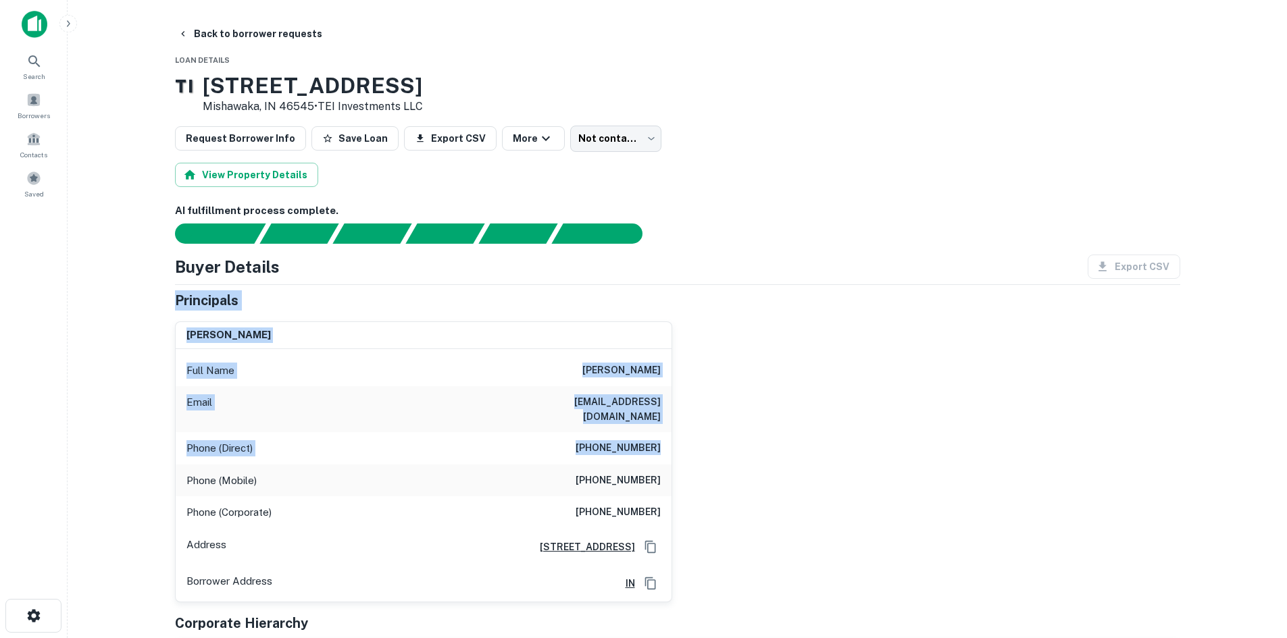
drag, startPoint x: 174, startPoint y: 295, endPoint x: 697, endPoint y: 442, distance: 543.1
click at [697, 442] on div "Principals phillip gray Full Name phillip gray Email pmgray1948@yahoo.com Phone…" at bounding box center [677, 488] width 1005 height 397
drag, startPoint x: 773, startPoint y: 402, endPoint x: 605, endPoint y: 590, distance: 253.0
click at [773, 403] on div "phillip gray Full Name phillip gray Email pmgray1948@yahoo.com Phone (Direct) (…" at bounding box center [672, 457] width 1016 height 292
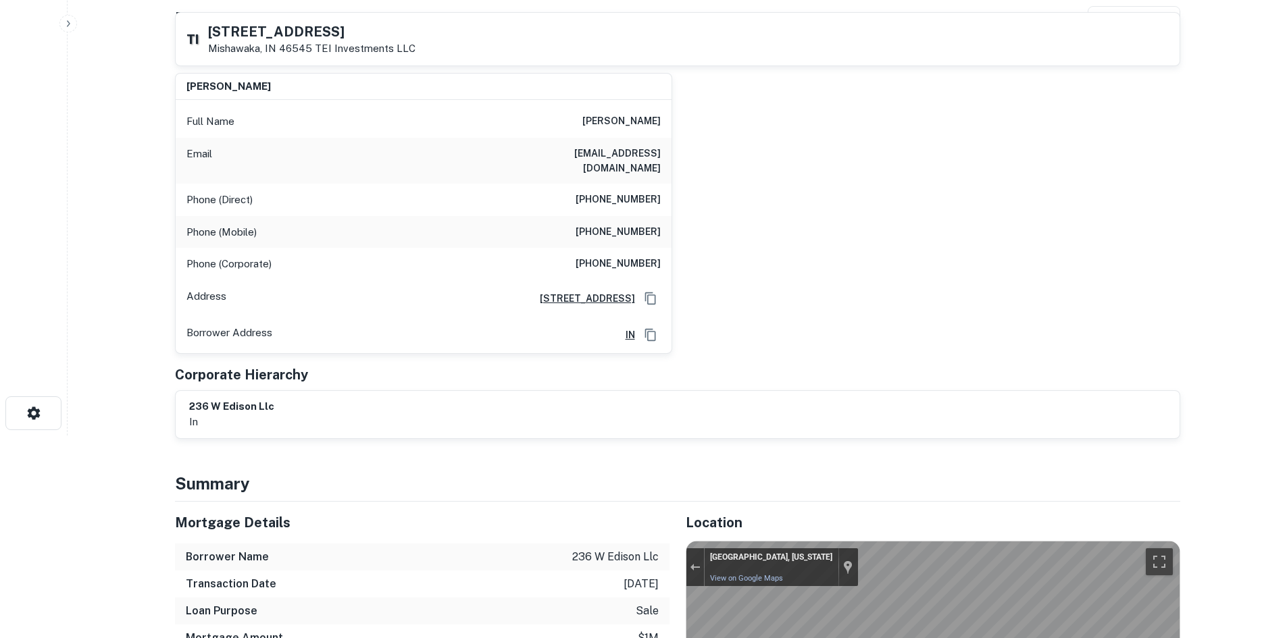
drag, startPoint x: 885, startPoint y: 214, endPoint x: 869, endPoint y: 215, distance: 16.3
click at [879, 214] on div "phillip gray Full Name phillip gray Email pmgray1948@yahoo.com Phone (Direct) (…" at bounding box center [672, 208] width 1016 height 292
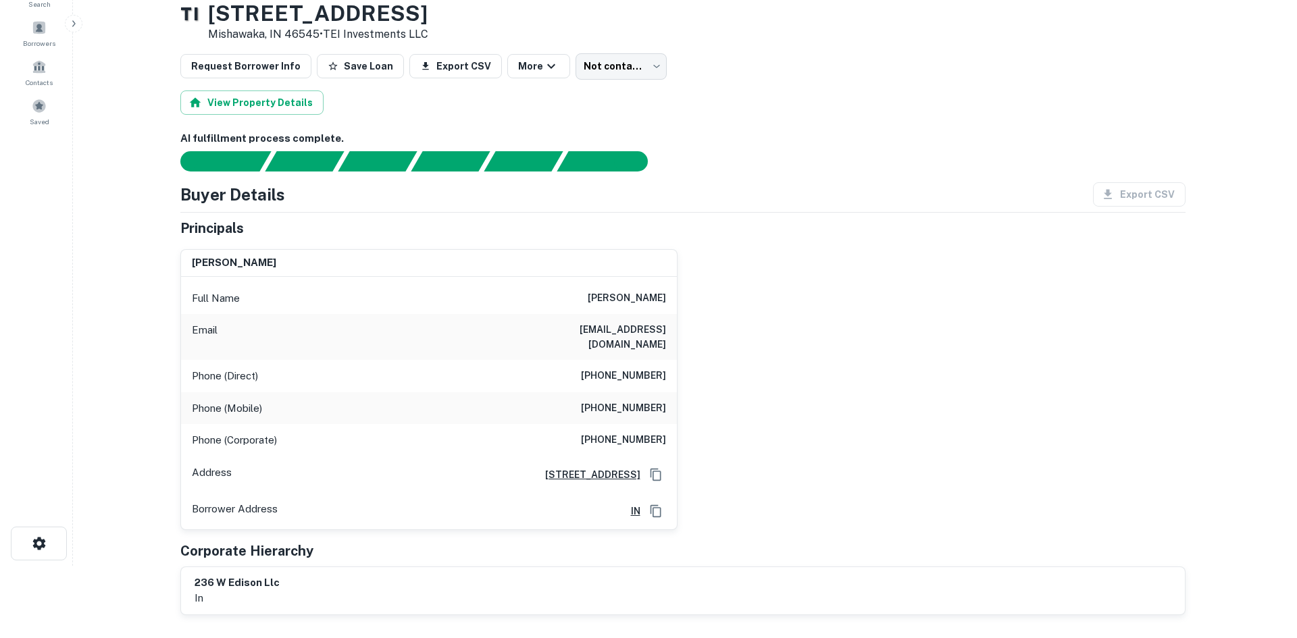
scroll to position [68, 0]
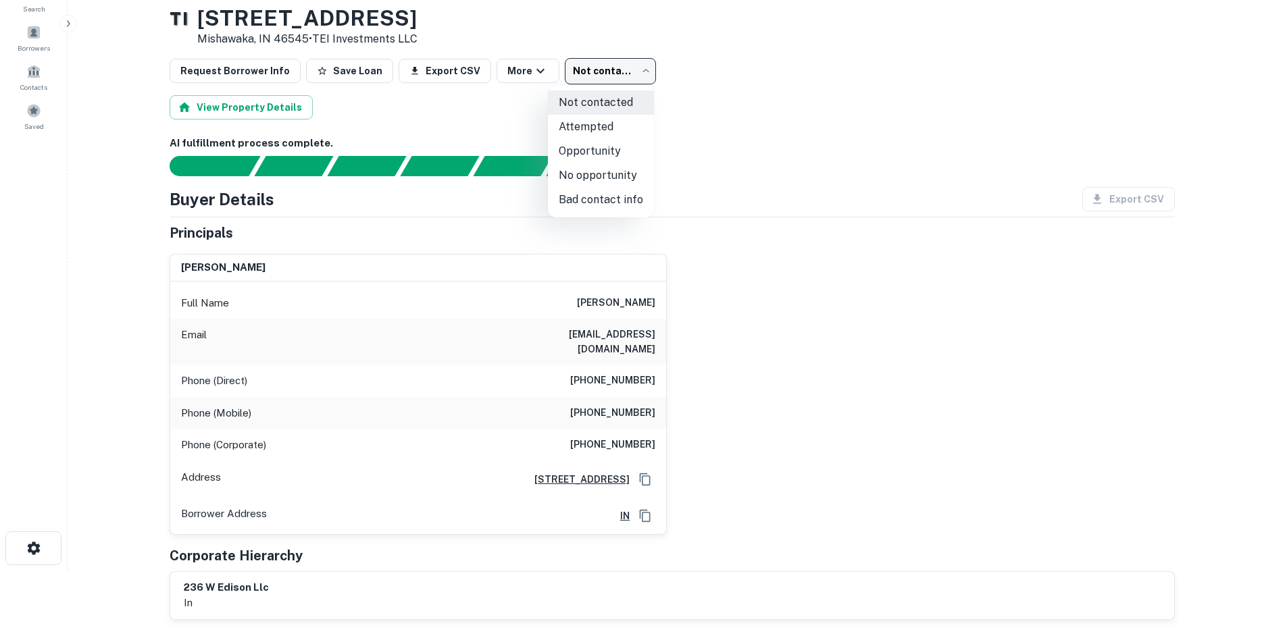
click at [621, 70] on body "Search Borrowers Contacts Saved Back to borrower requests Loan Details T I 236 …" at bounding box center [643, 251] width 1287 height 638
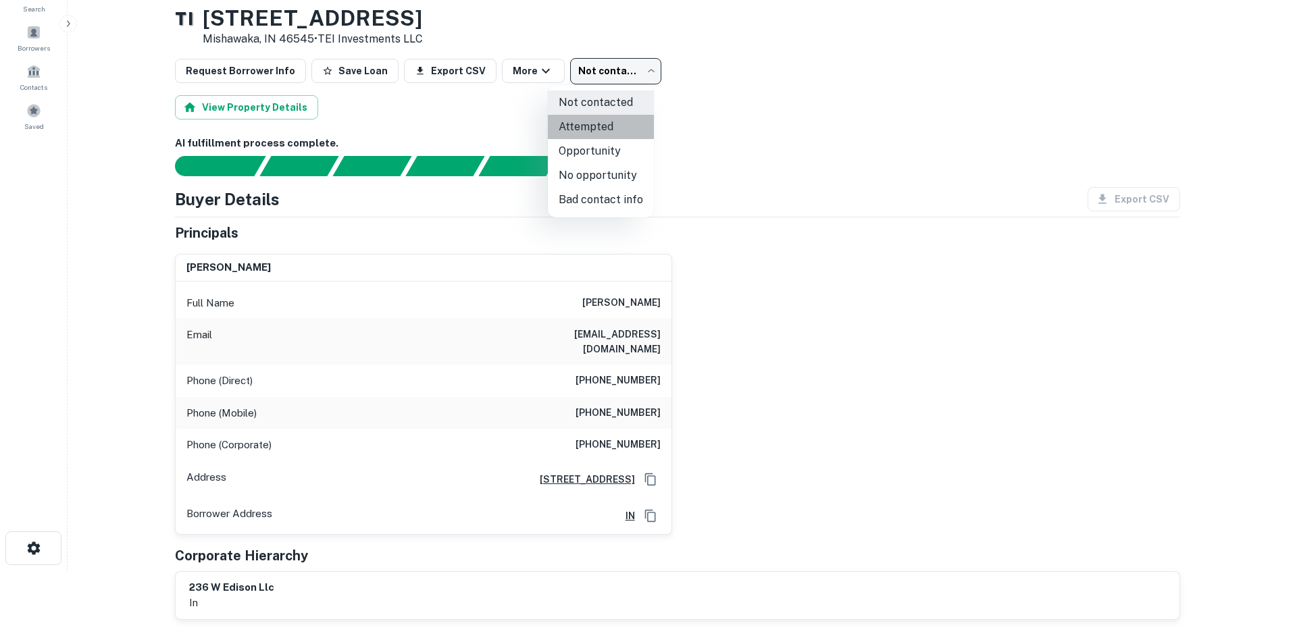
click at [615, 138] on li "Attempted" at bounding box center [601, 127] width 106 height 24
type input "*********"
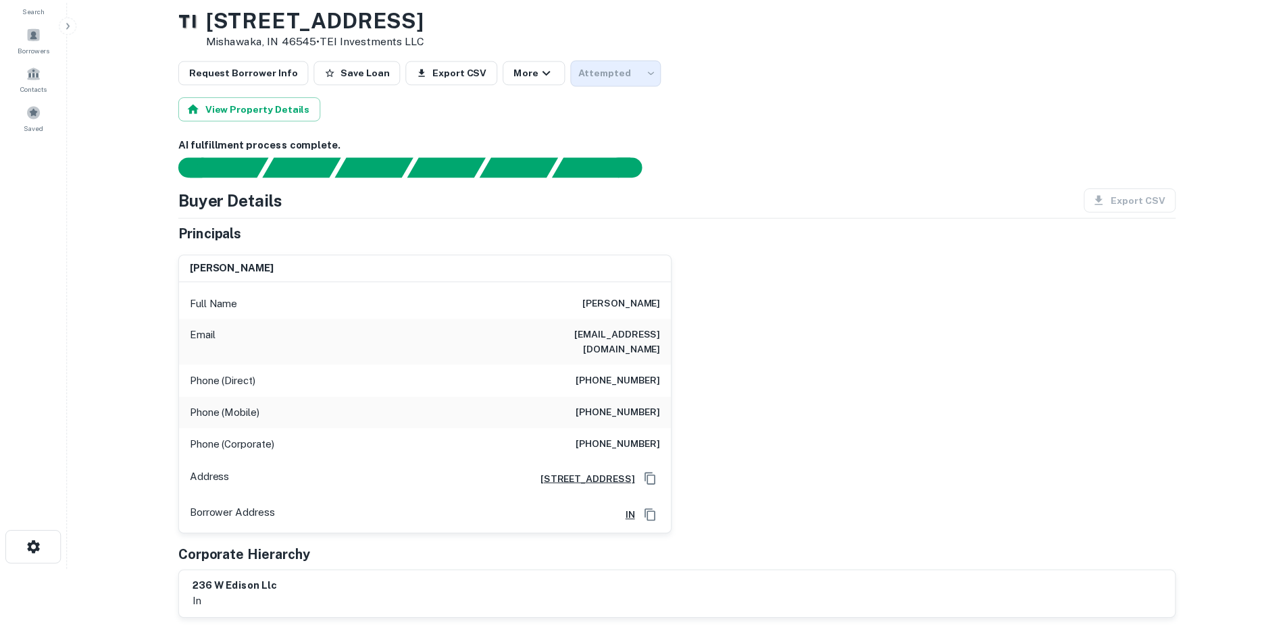
scroll to position [0, 0]
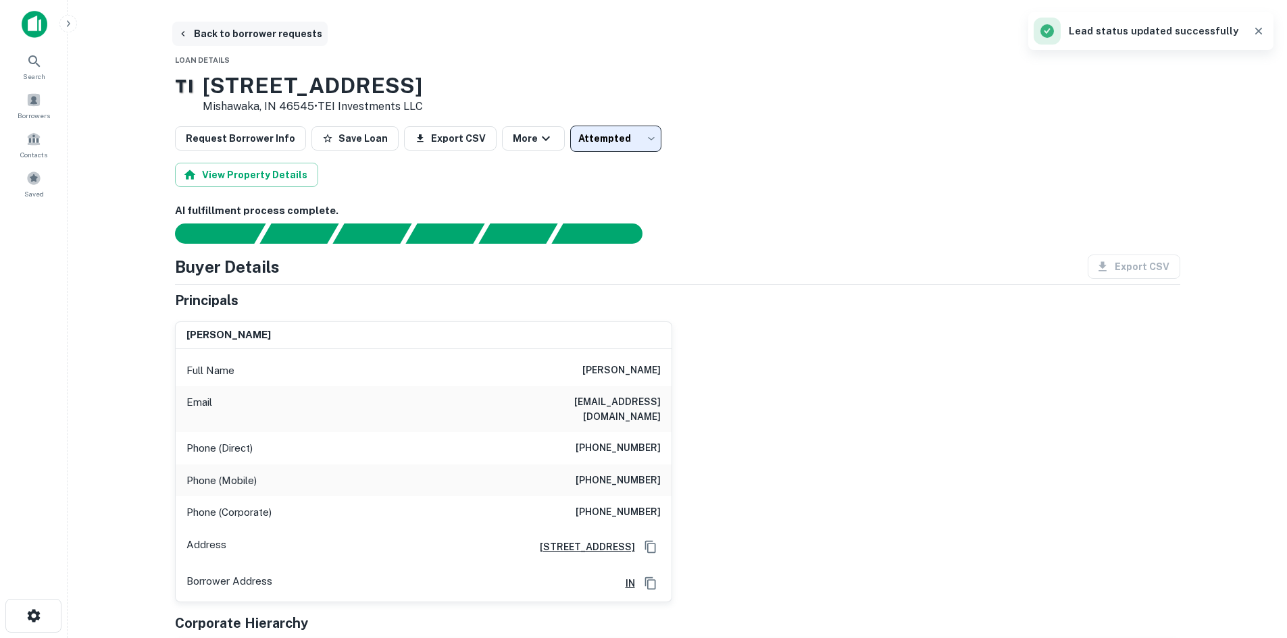
click at [273, 32] on button "Back to borrower requests" at bounding box center [249, 34] width 155 height 24
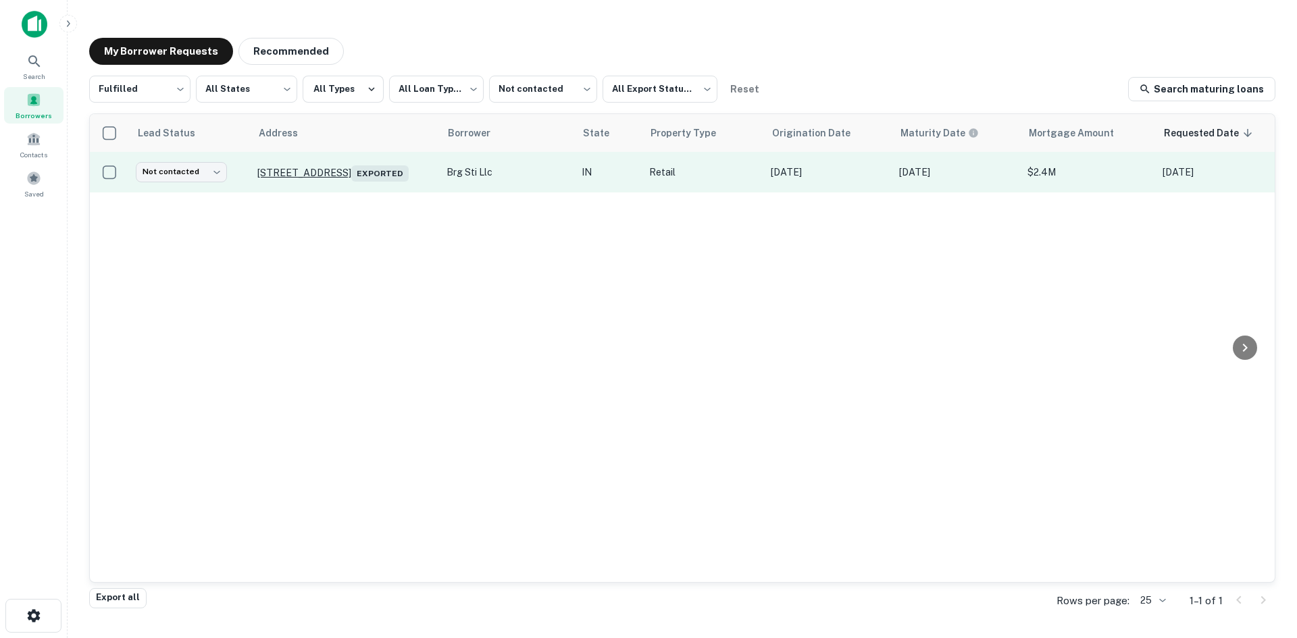
click at [365, 167] on p "3141 E 96th St Indianapolis, IN 46240 Exported" at bounding box center [345, 172] width 176 height 19
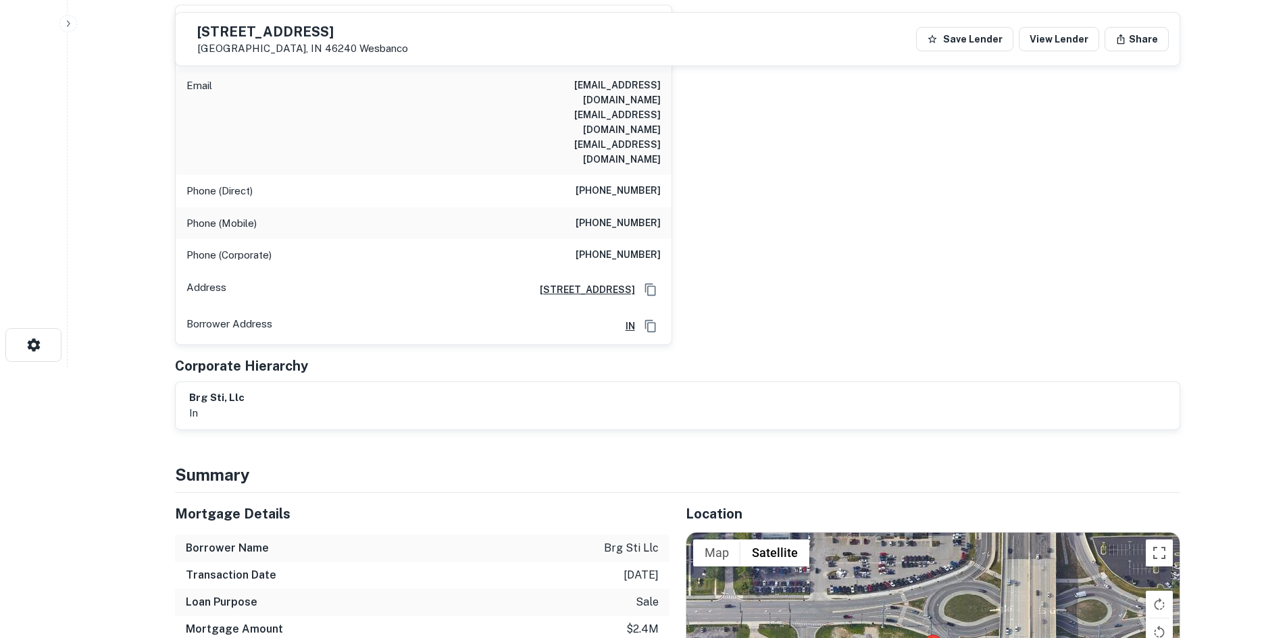
scroll to position [675, 0]
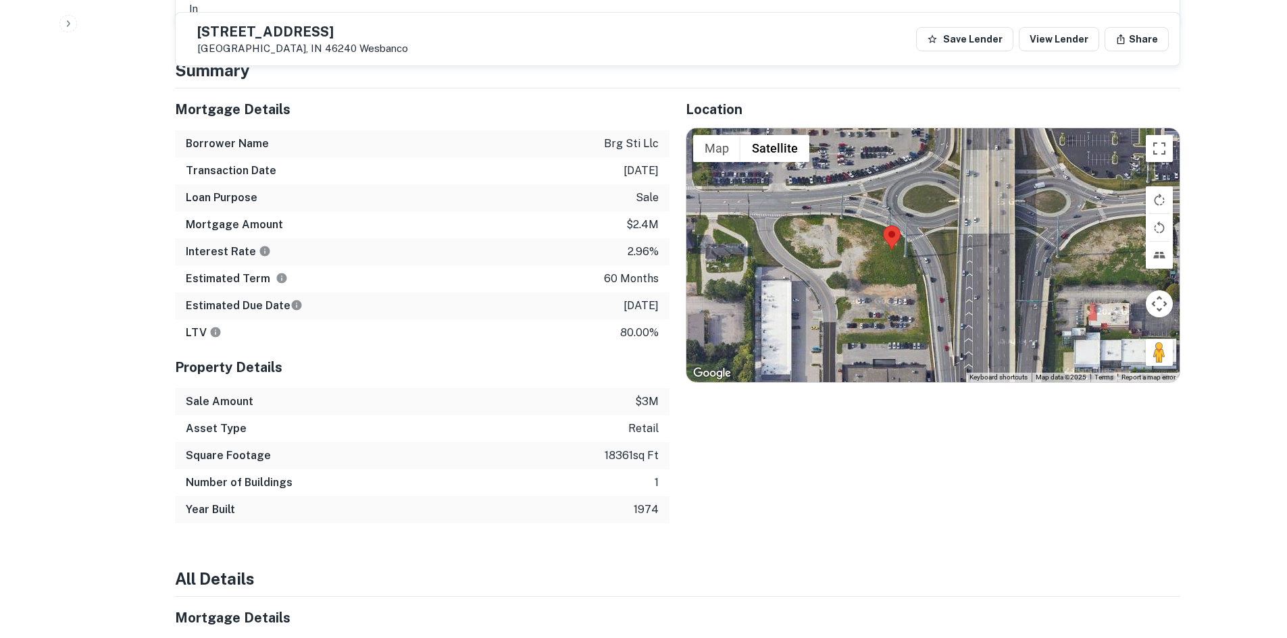
drag, startPoint x: 1173, startPoint y: 311, endPoint x: 1128, endPoint y: 315, distance: 44.8
click at [1128, 315] on div at bounding box center [932, 255] width 493 height 254
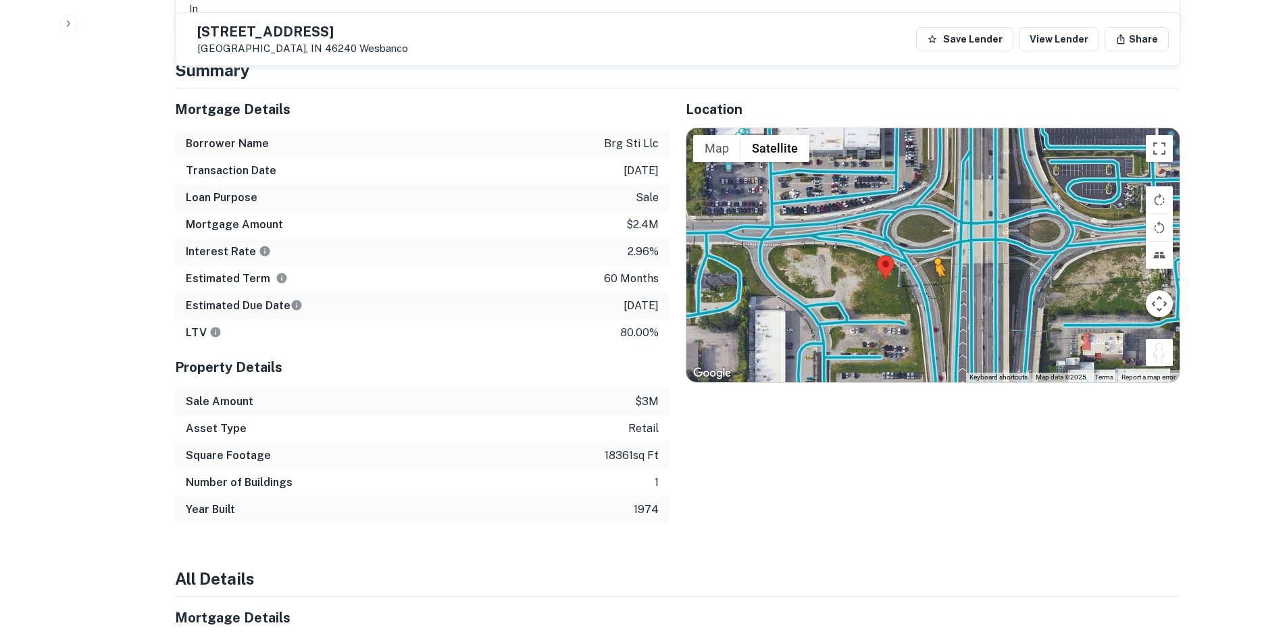
drag, startPoint x: 1154, startPoint y: 313, endPoint x: 924, endPoint y: 241, distance: 240.7
click at [924, 241] on div "To activate drag with keyboard, press Alt + Enter. Once in keyboard drag state,…" at bounding box center [932, 255] width 493 height 254
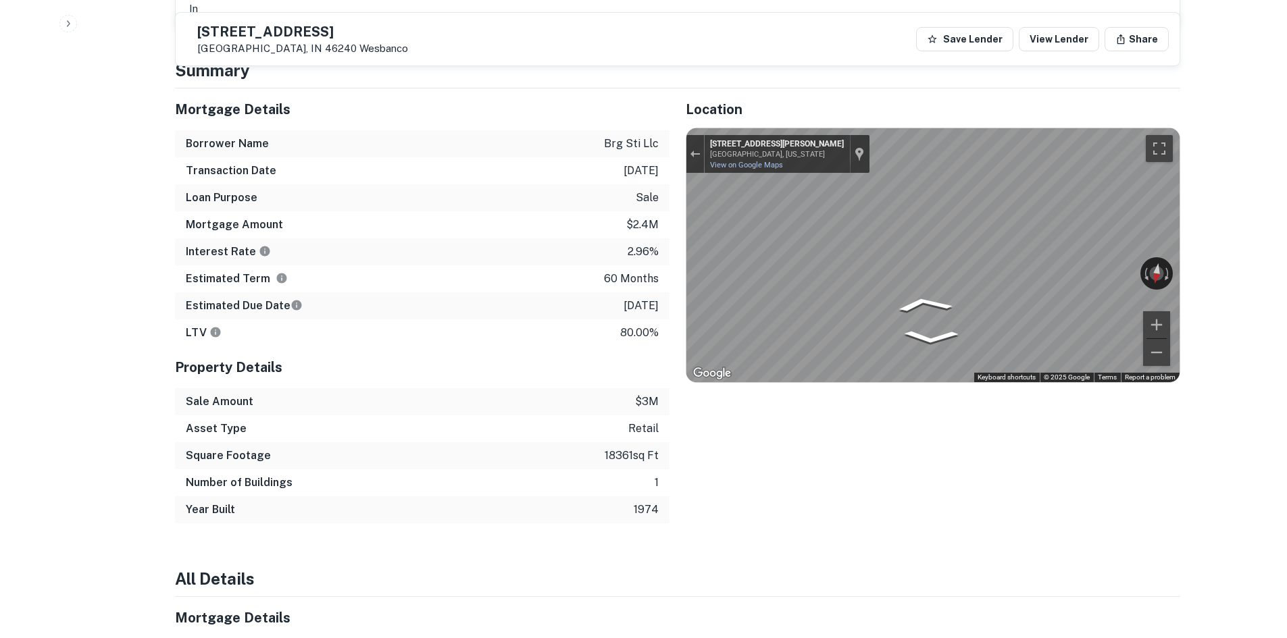
click at [1054, 238] on div "← Move left → Move right ↑ Move up ↓ Move down + Zoom in - Zoom out Indianapoli…" at bounding box center [932, 255] width 493 height 254
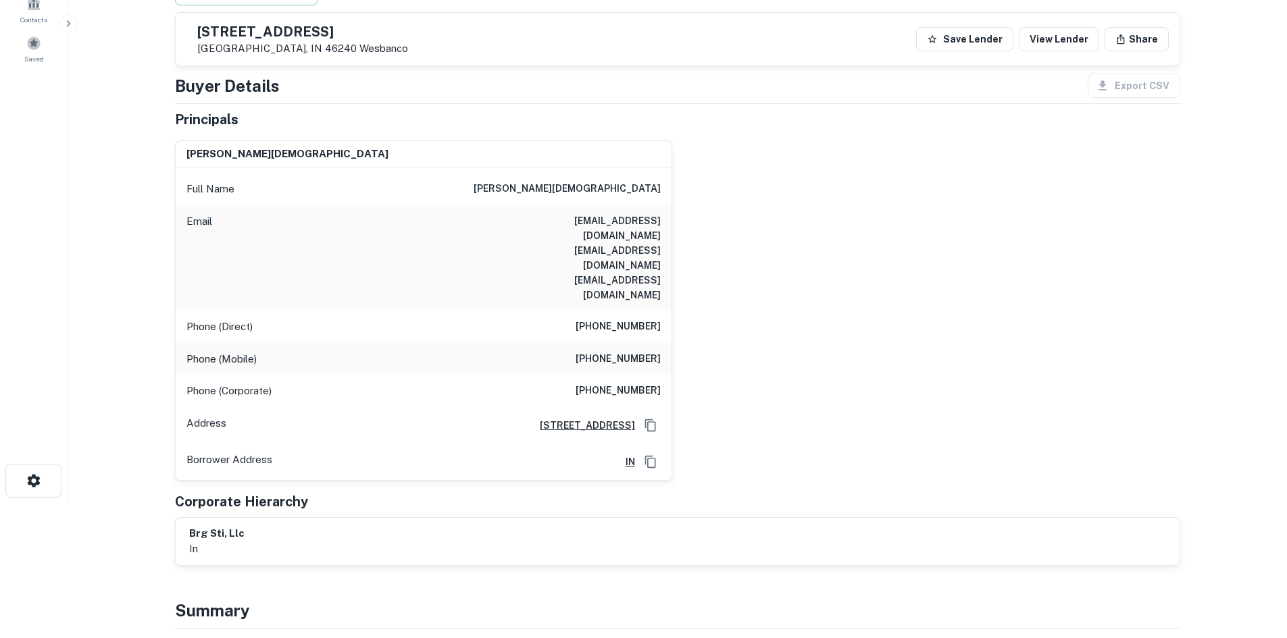
scroll to position [0, 0]
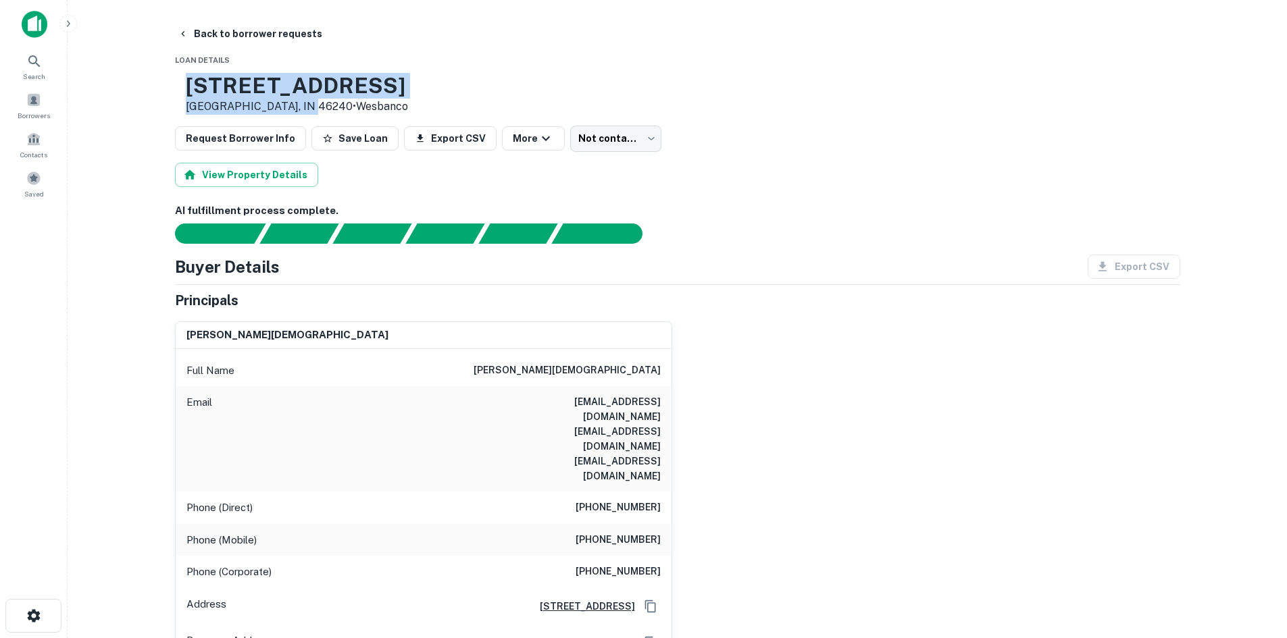
copy div "3141 E 96TH ST Indianapolis, IN 46240"
drag, startPoint x: 226, startPoint y: 81, endPoint x: 340, endPoint y: 111, distance: 118.1
click at [340, 111] on div "3141 E 96TH ST Indianapolis, IN 46240 • Wesbanco" at bounding box center [291, 94] width 233 height 42
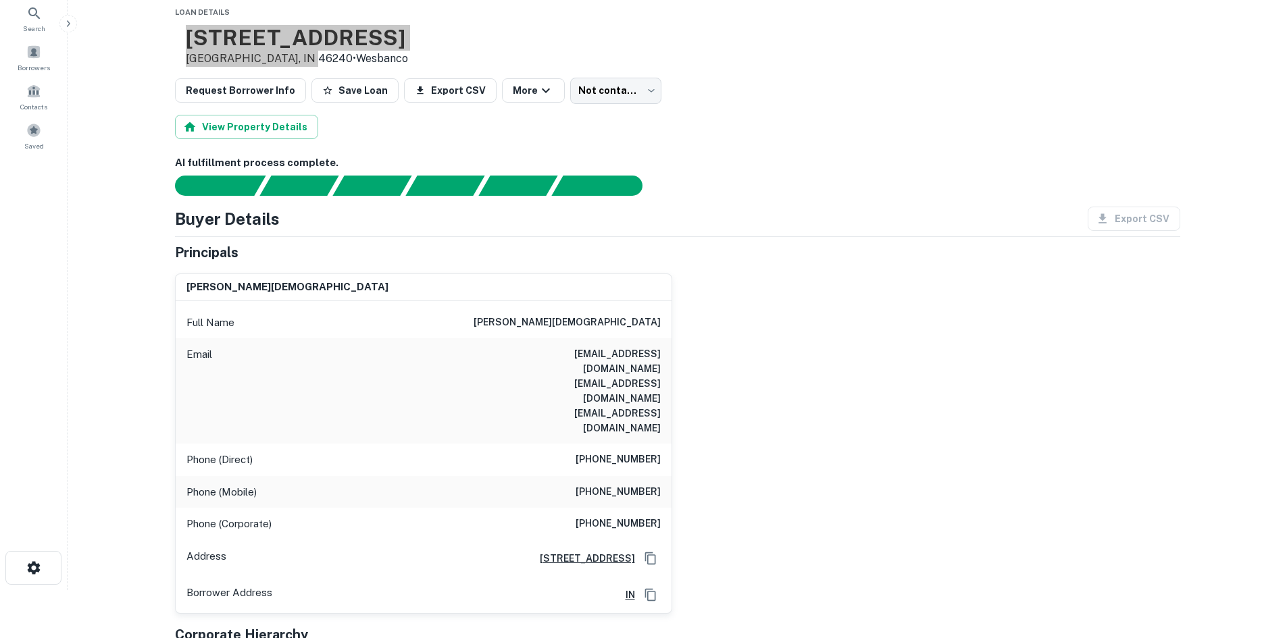
scroll to position [68, 0]
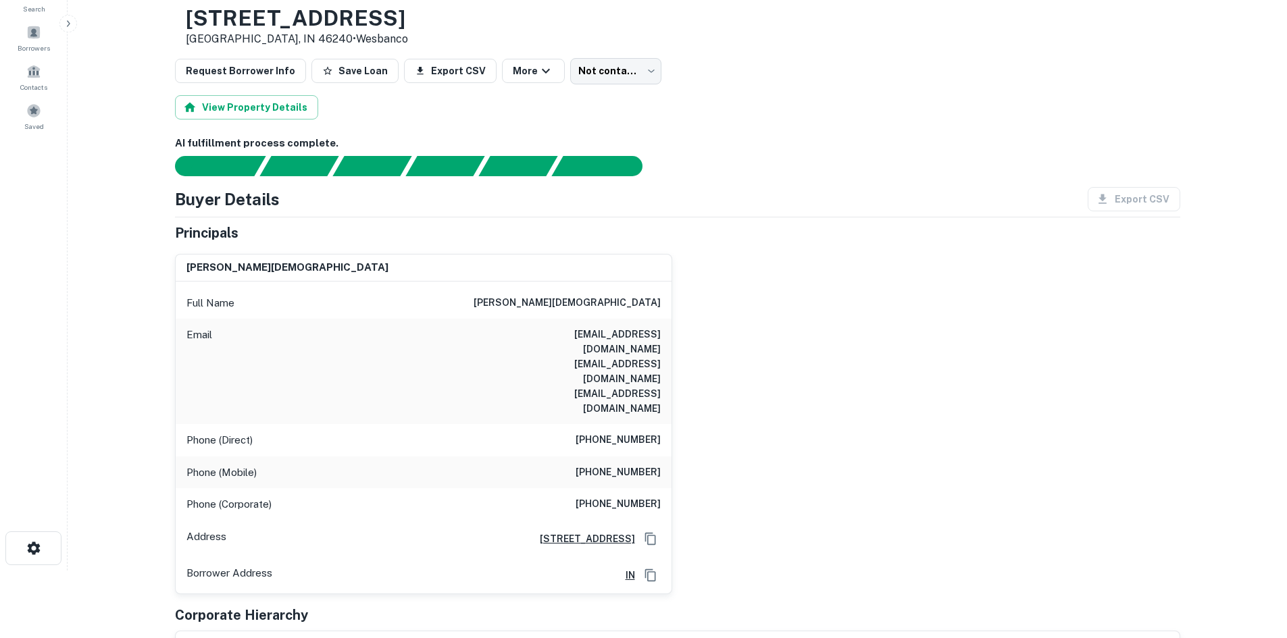
click at [673, 309] on div "brian russell gay Full Name brian russell gay Email rgay@vacauthority.com plumb…" at bounding box center [672, 418] width 1016 height 351
click at [648, 432] on h6 "(502) 896-4361" at bounding box center [617, 440] width 85 height 16
click at [648, 465] on h6 "(502) 387-4062" at bounding box center [617, 473] width 85 height 16
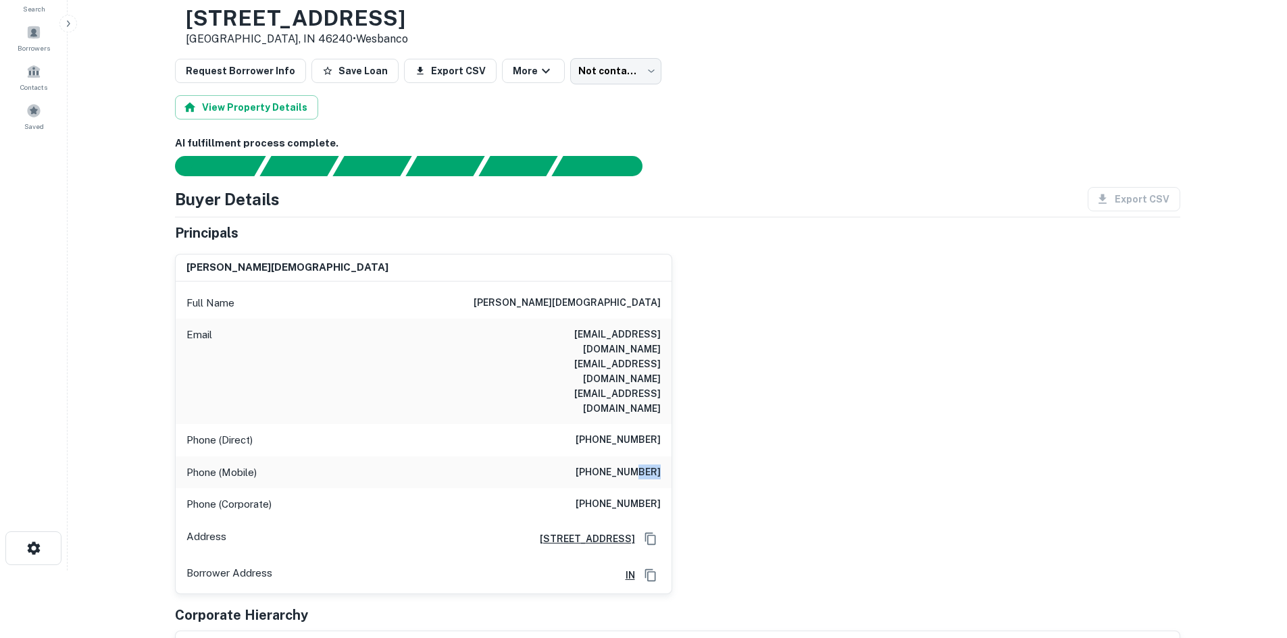
click at [648, 465] on h6 "(502) 387-4062" at bounding box center [617, 473] width 85 height 16
copy h6 "(502) 387-4062"
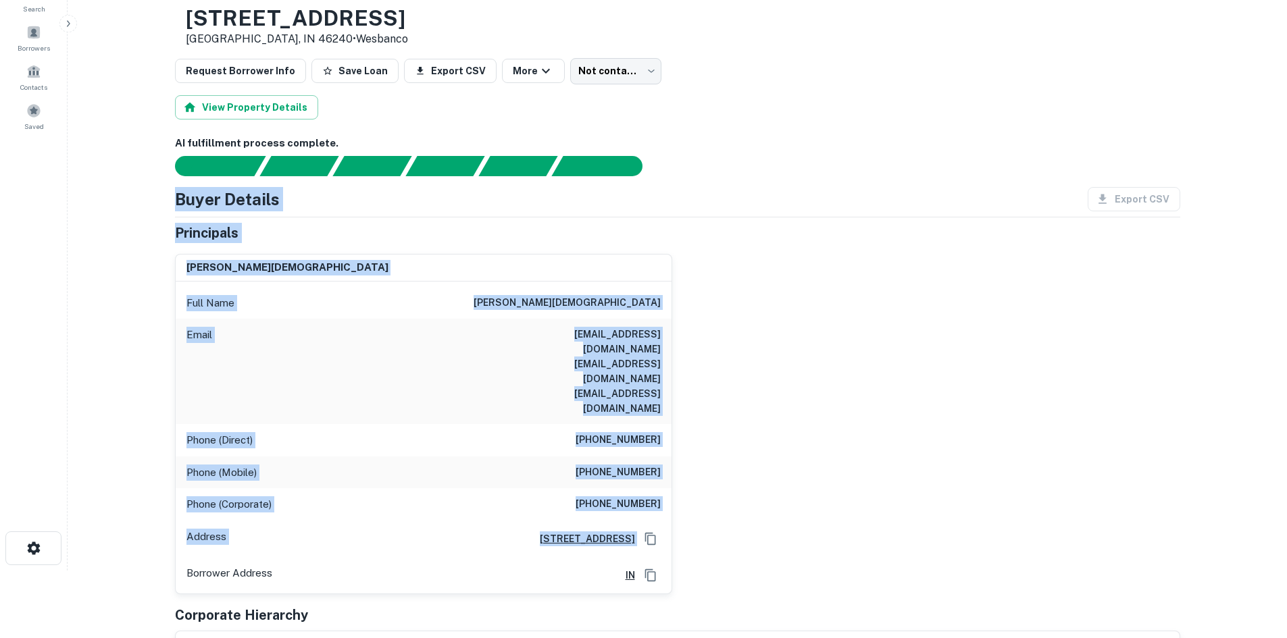
drag, startPoint x: 513, startPoint y: 178, endPoint x: 973, endPoint y: 508, distance: 566.3
click at [973, 508] on div "Buyer Details Export CSV Principals brian russell gay Full Name brian russell g…" at bounding box center [677, 433] width 1005 height 492
click at [973, 502] on div "brian russell gay Full Name brian russell gay Email rgay@vacauthority.com plumb…" at bounding box center [672, 418] width 1016 height 351
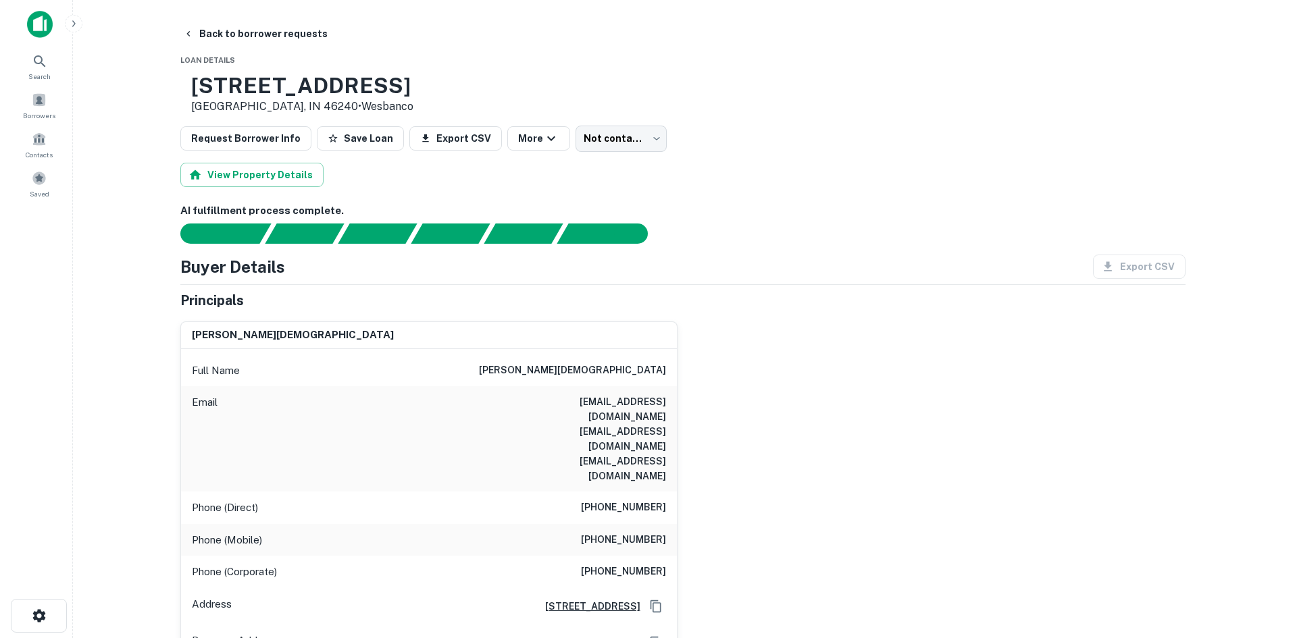
scroll to position [0, 0]
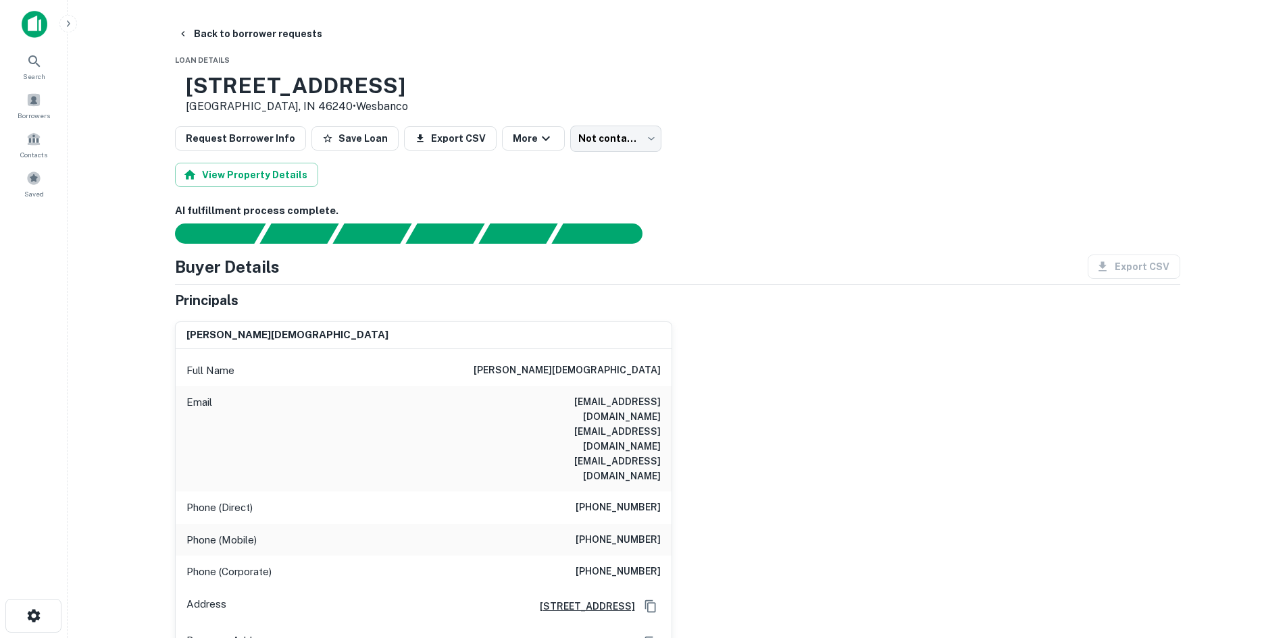
click at [623, 165] on div "View Property Details" at bounding box center [677, 175] width 1005 height 24
click at [605, 128] on body "Search Borrowers Contacts Saved Back to borrower requests Loan Details 3141 E 9…" at bounding box center [643, 319] width 1287 height 638
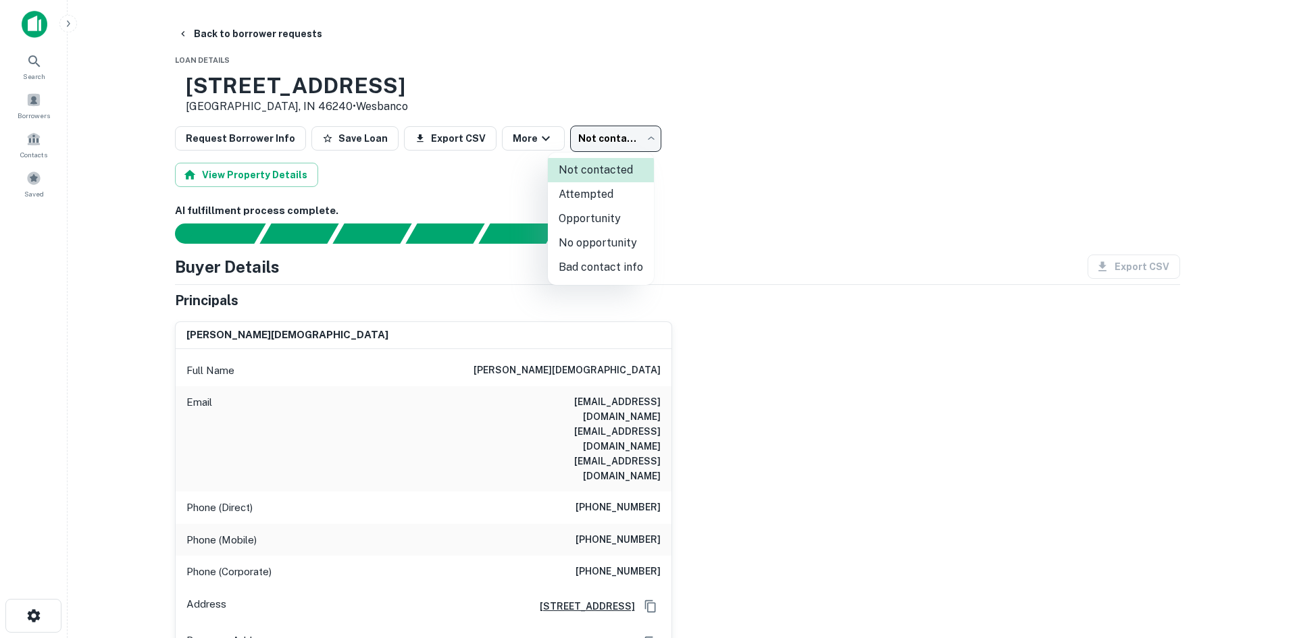
click at [610, 196] on li "Attempted" at bounding box center [601, 194] width 106 height 24
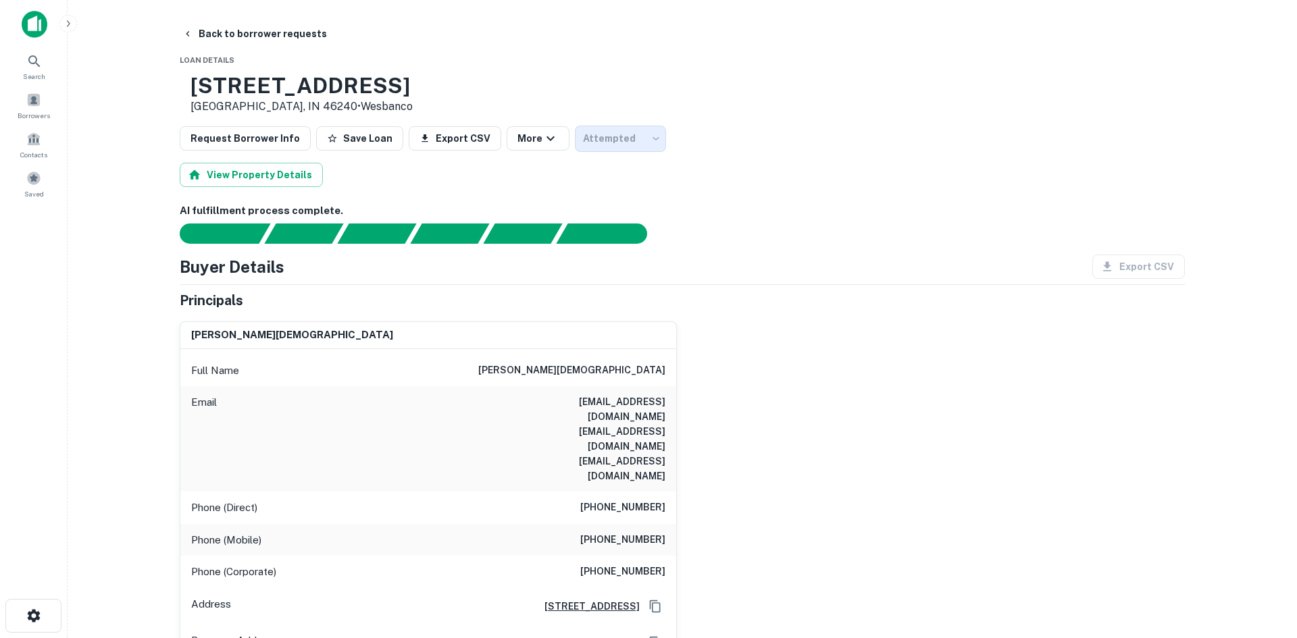
type input "*********"
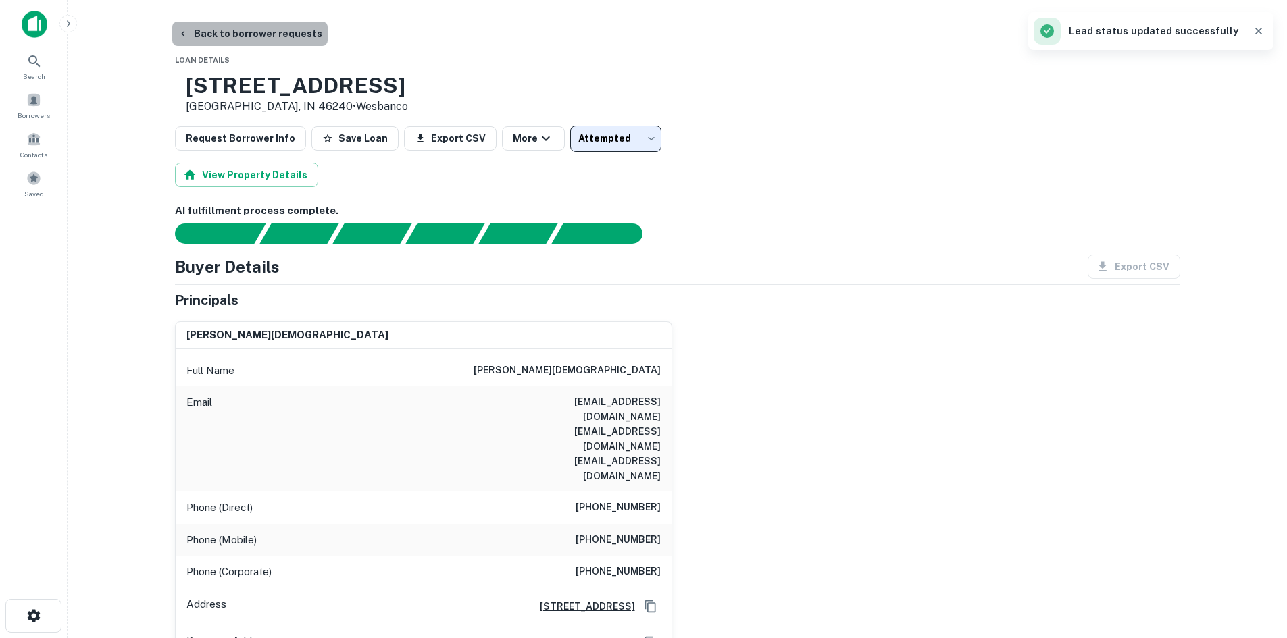
click at [255, 43] on button "Back to borrower requests" at bounding box center [249, 34] width 155 height 24
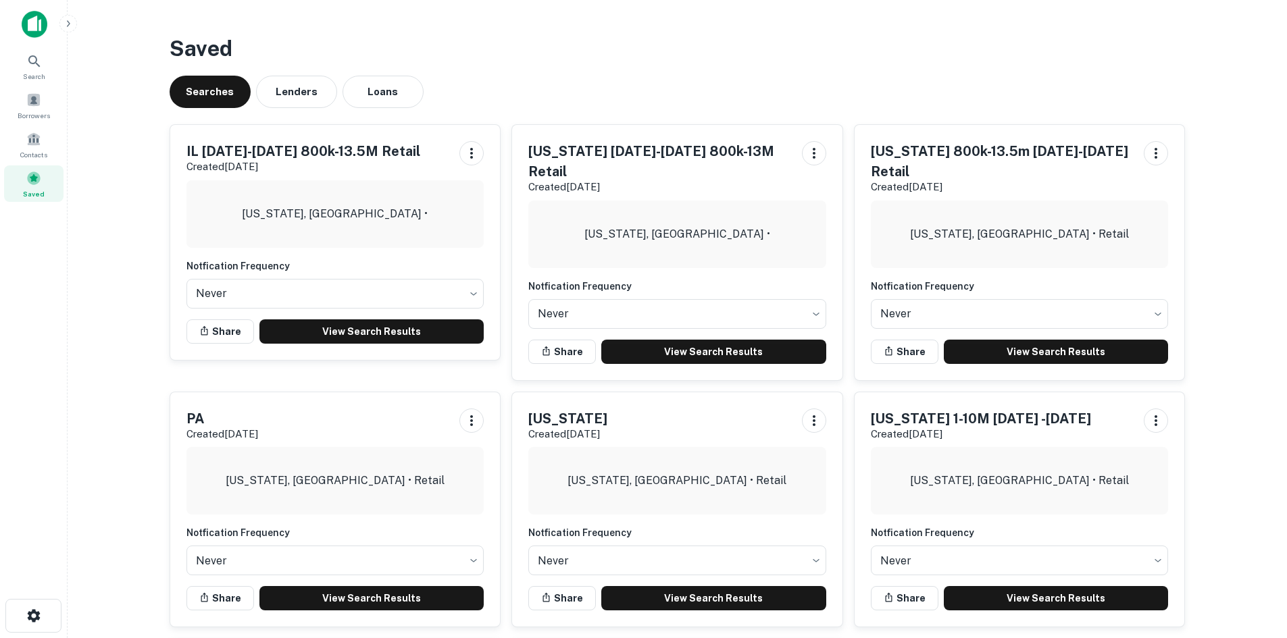
click at [637, 11] on main "Saved Searches Lenders Loans [GEOGRAPHIC_DATA] [DATE]-[DATE] 800k-13.5M Retail …" at bounding box center [677, 319] width 1219 height 638
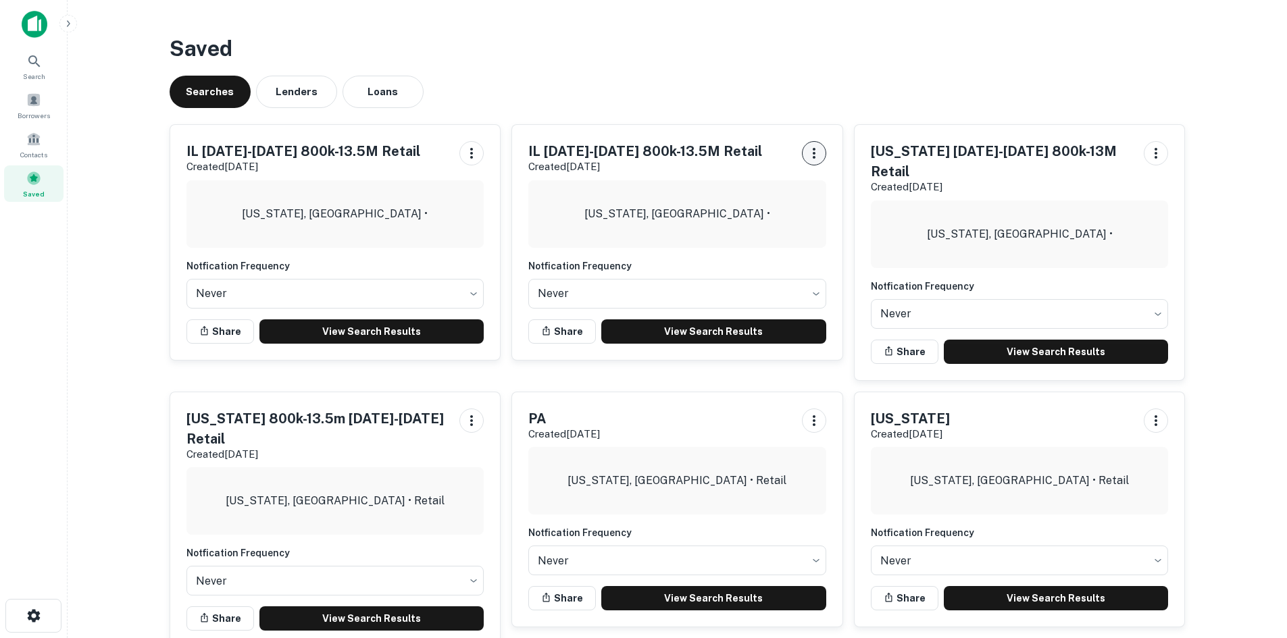
click at [821, 158] on icon "button" at bounding box center [814, 153] width 16 height 16
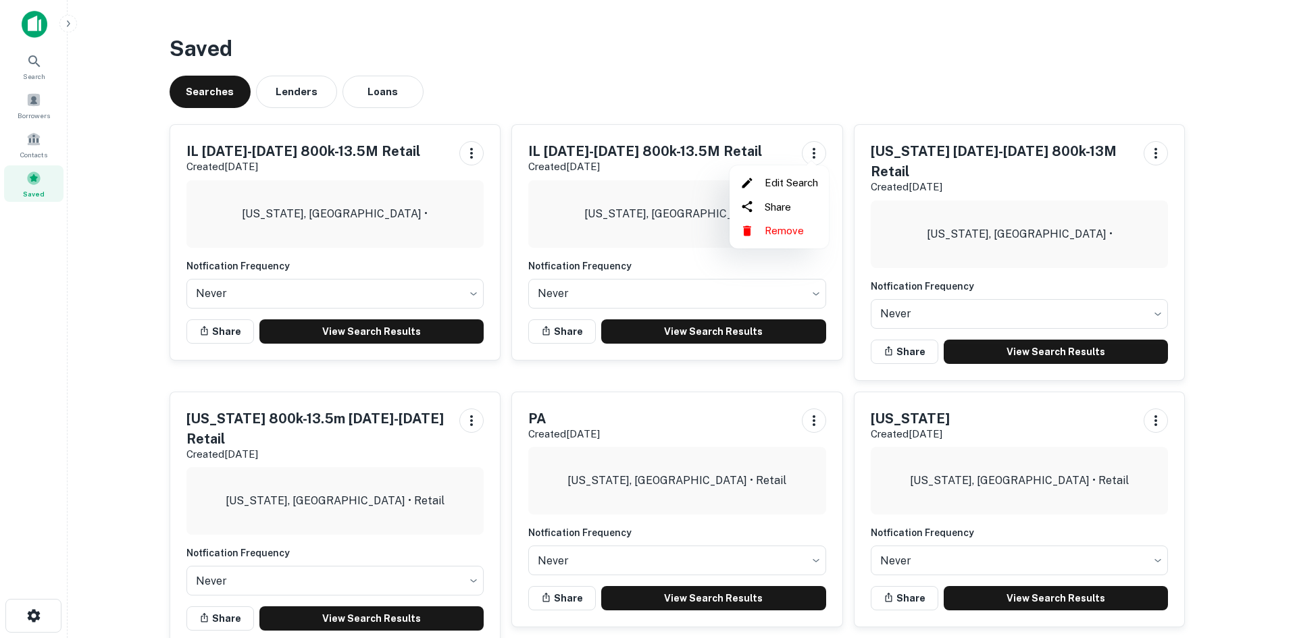
click at [775, 88] on div at bounding box center [648, 319] width 1297 height 638
